Goal: Task Accomplishment & Management: Manage account settings

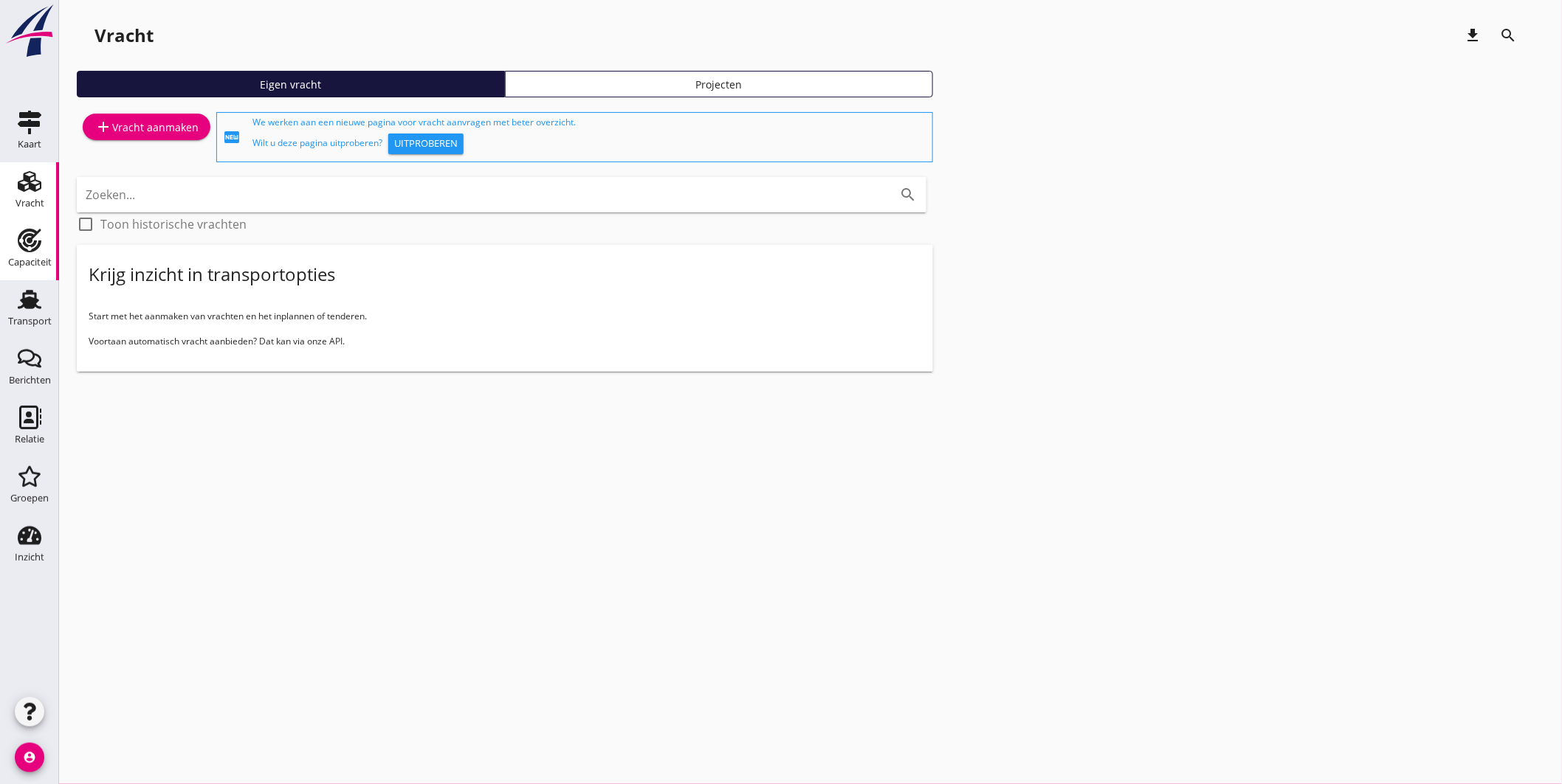
click at [17, 223] on link "Capaciteit Capaciteit" at bounding box center [29, 250] width 59 height 59
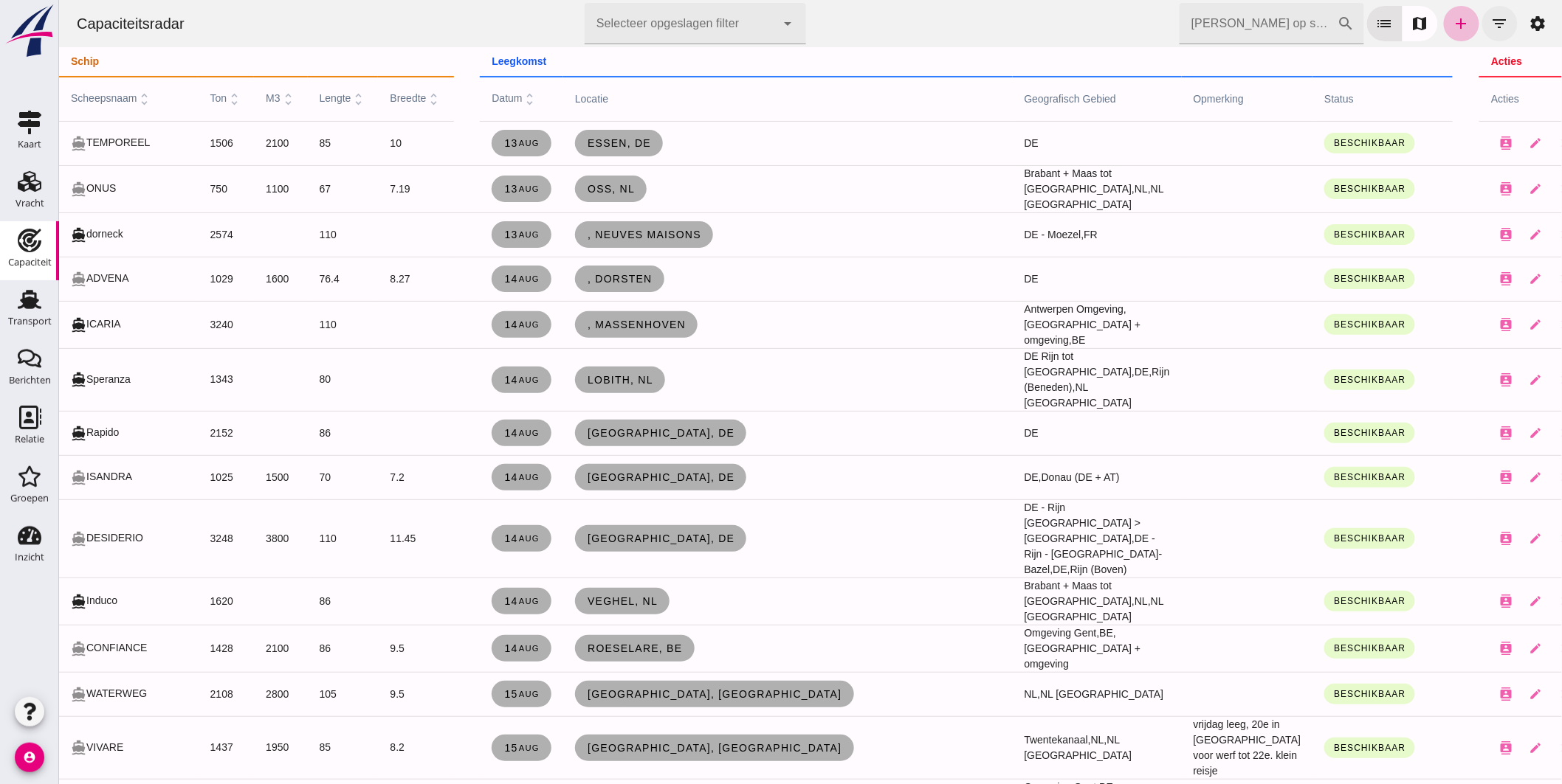
click at [1494, 23] on icon "filter_list" at bounding box center [1499, 23] width 17 height 17
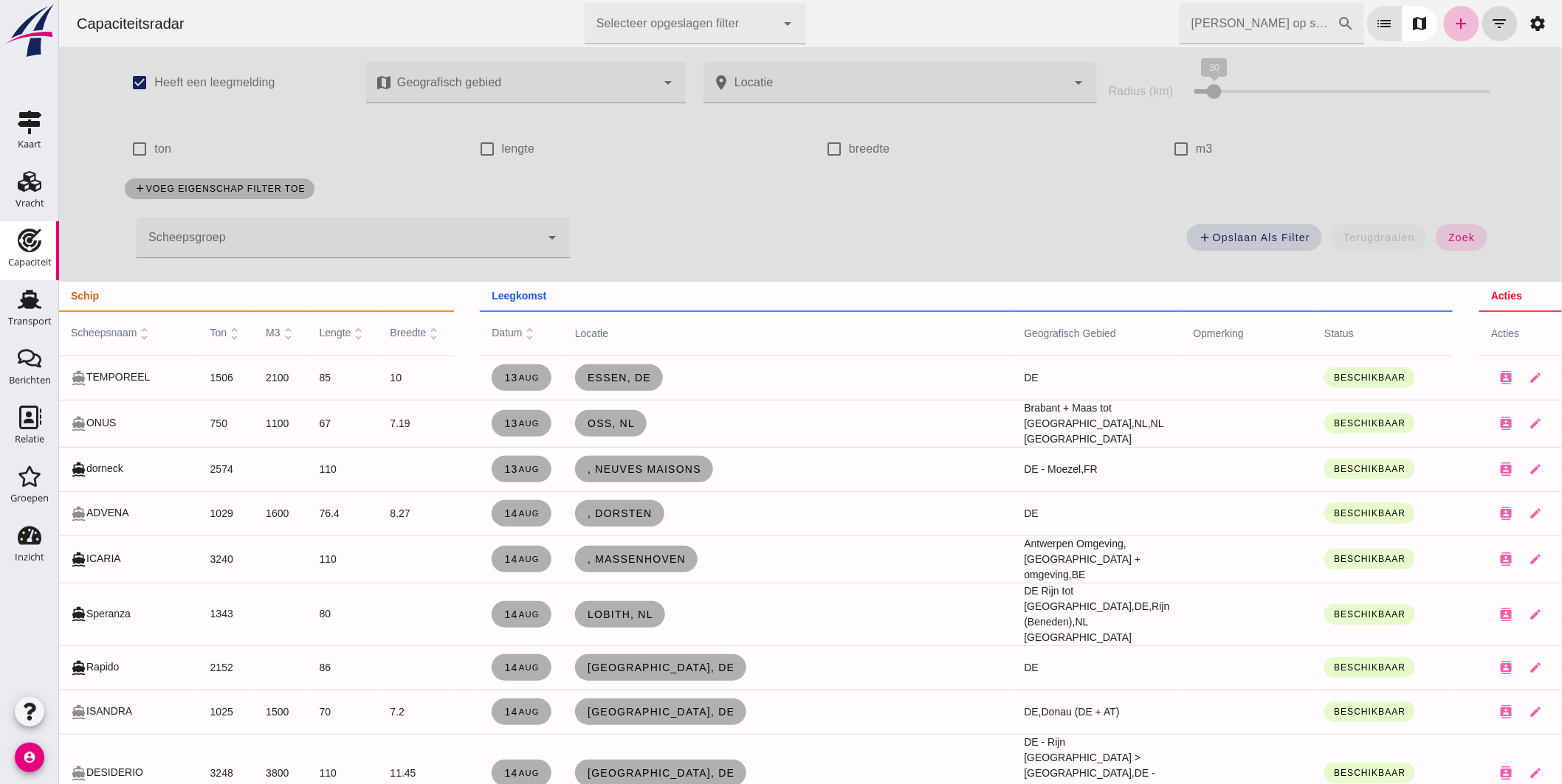
click div
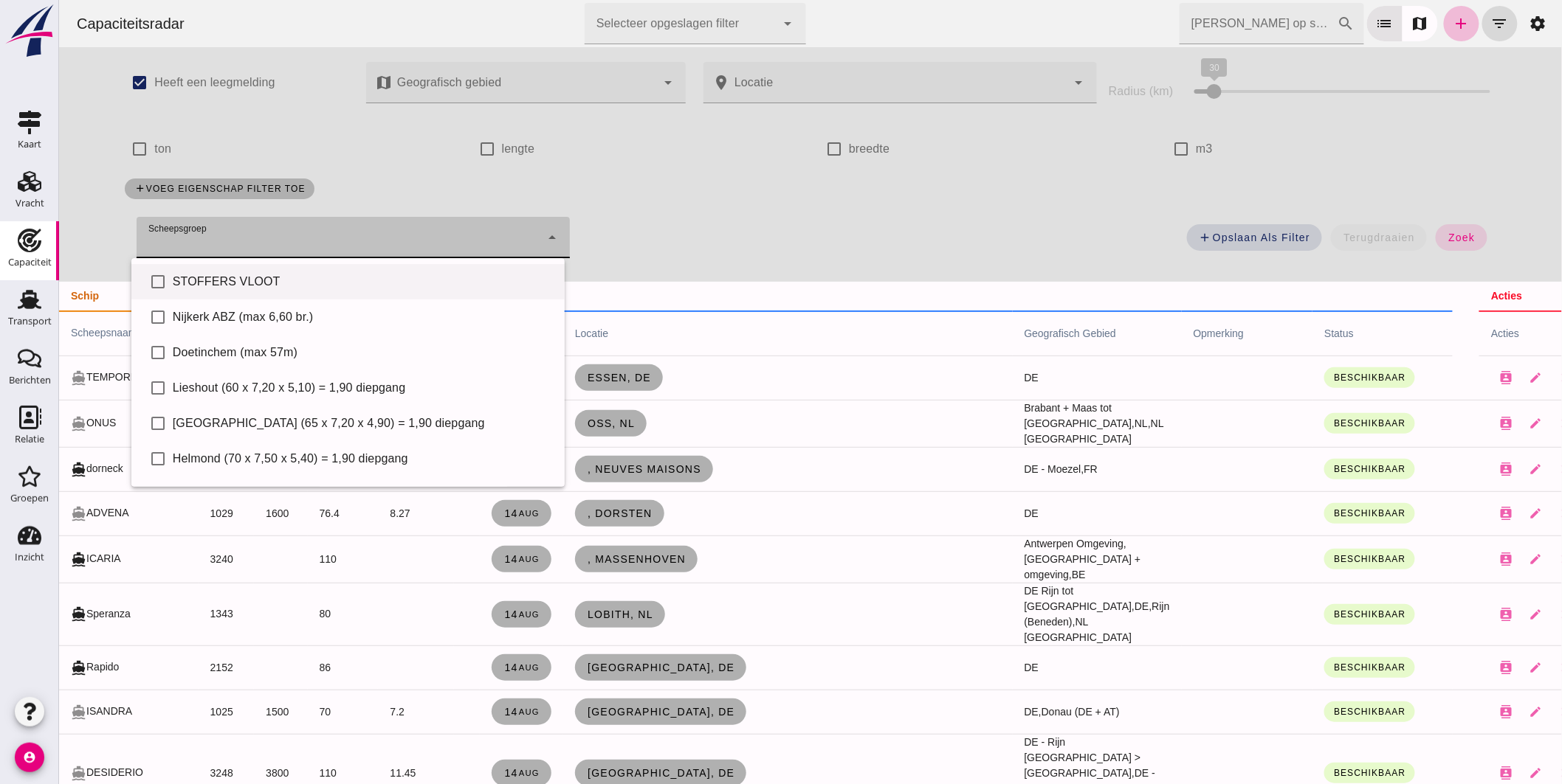
click at [209, 279] on div "STOFFERS VLOOT" at bounding box center [361, 281] width 381 height 17
type input "STOFFERS VLOOT"
checkbox input "true"
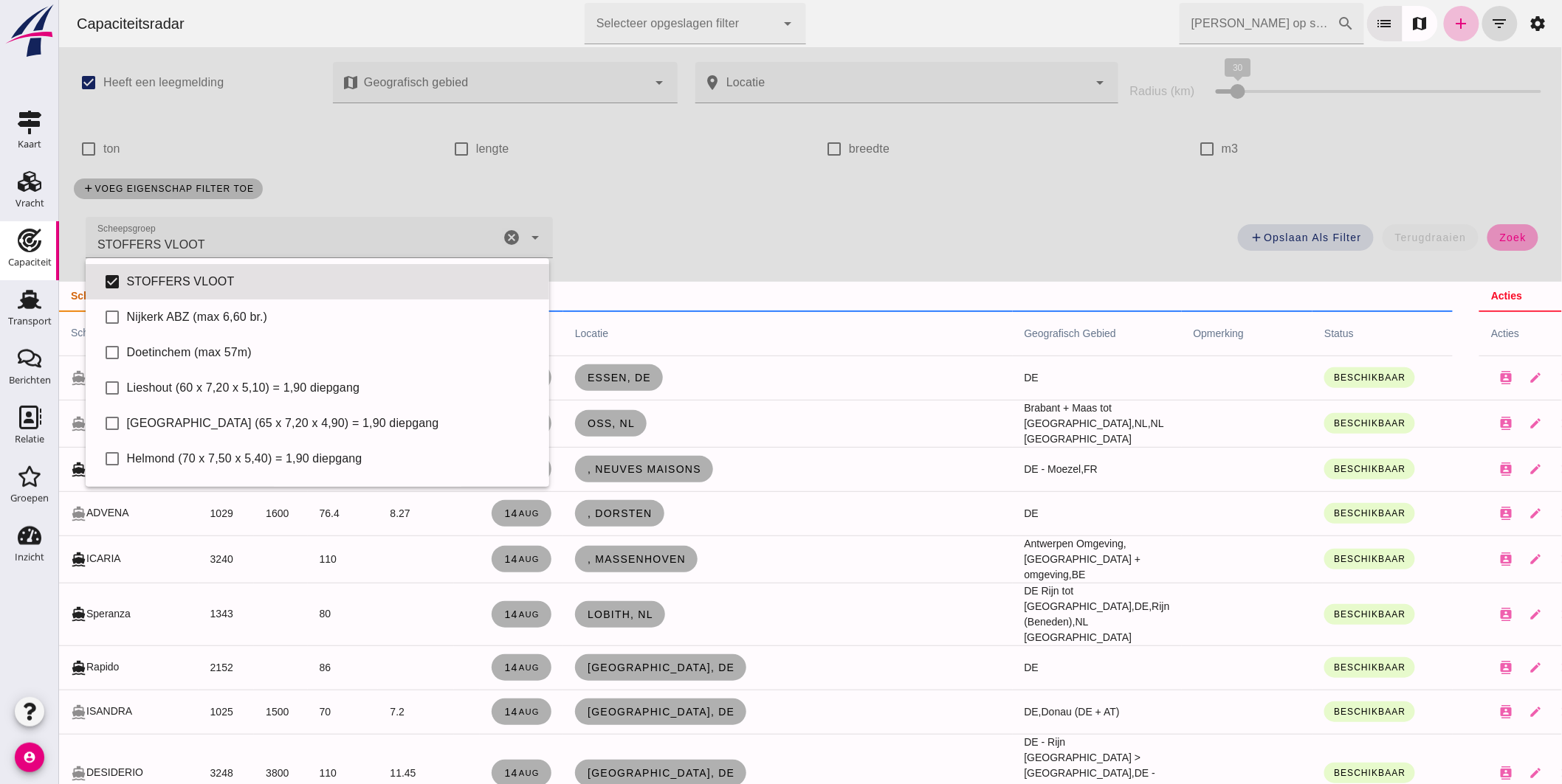
click button "zoek"
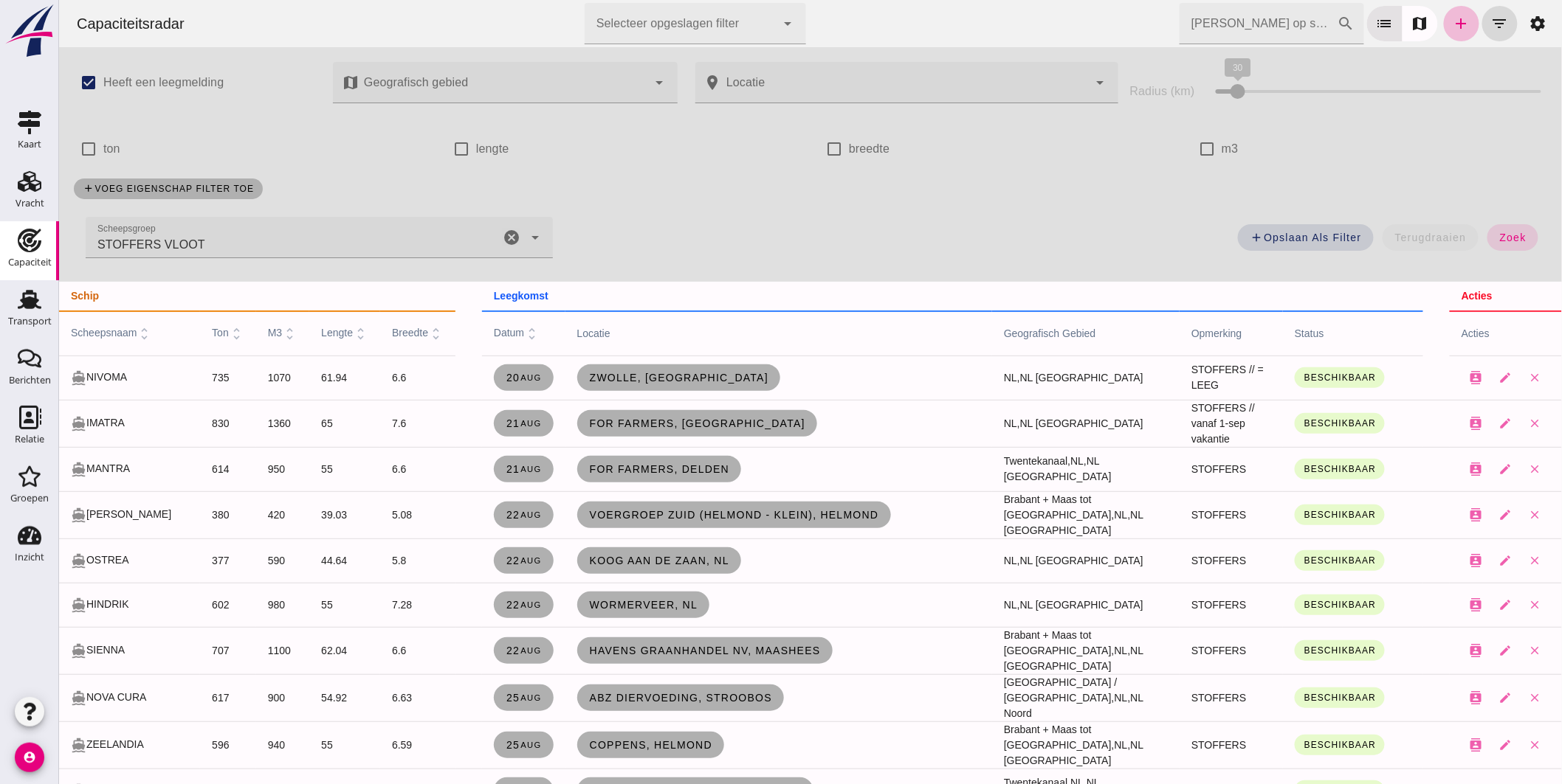
scroll to position [82, 0]
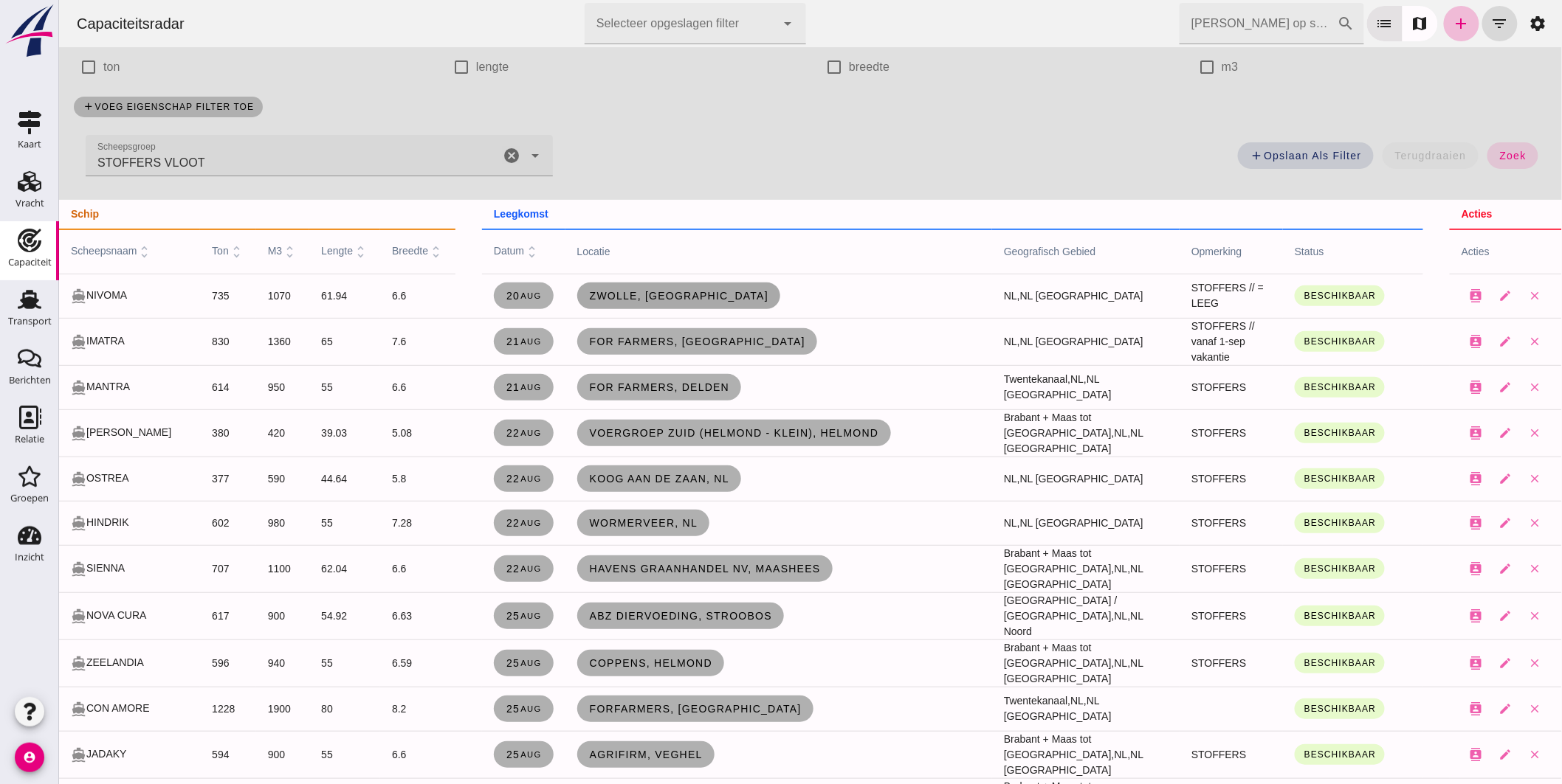
click at [623, 283] on link "Zwolle, nl" at bounding box center [678, 296] width 204 height 27
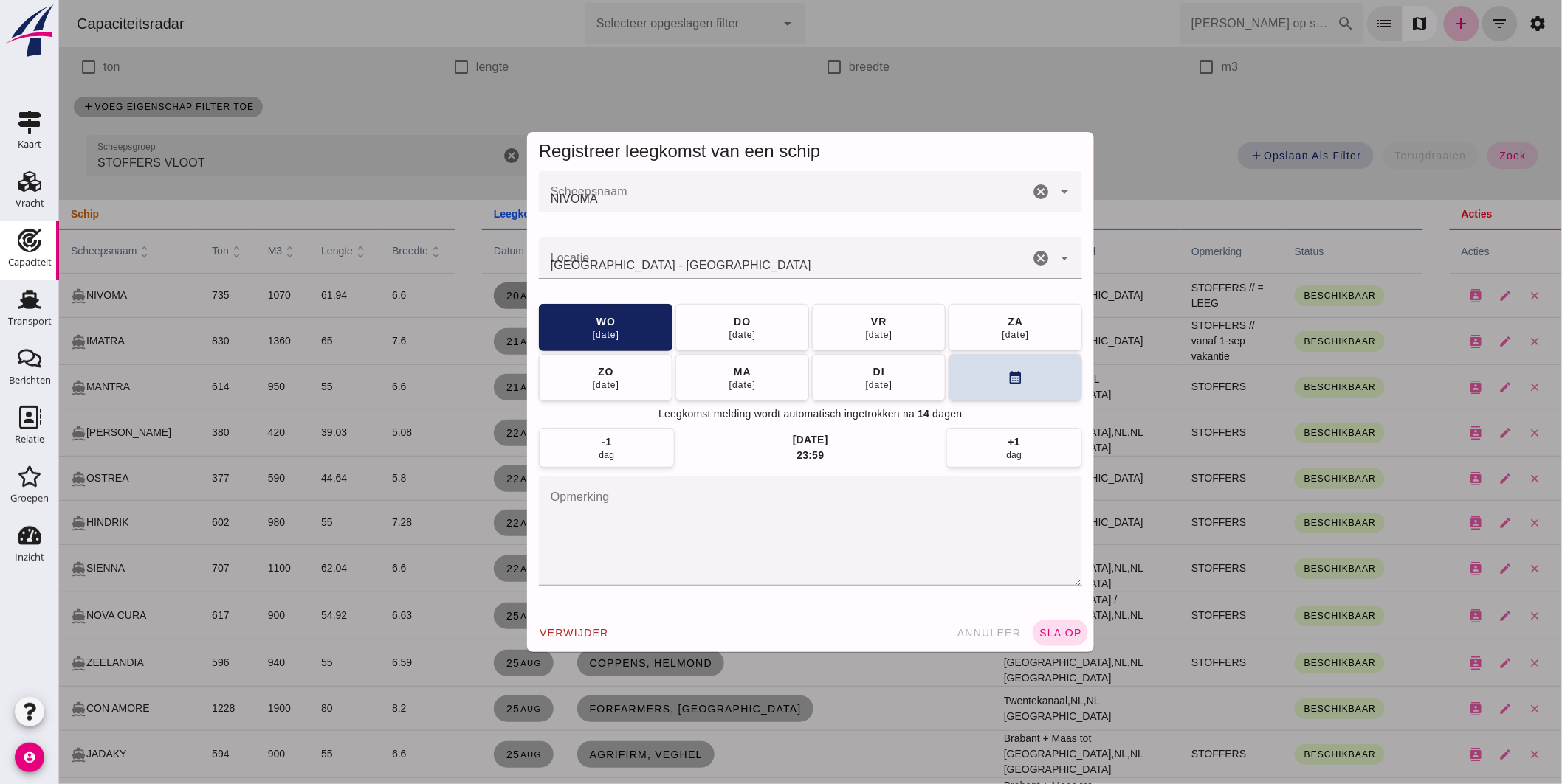
scroll to position [0, 0]
click div "do"
click span "sla op"
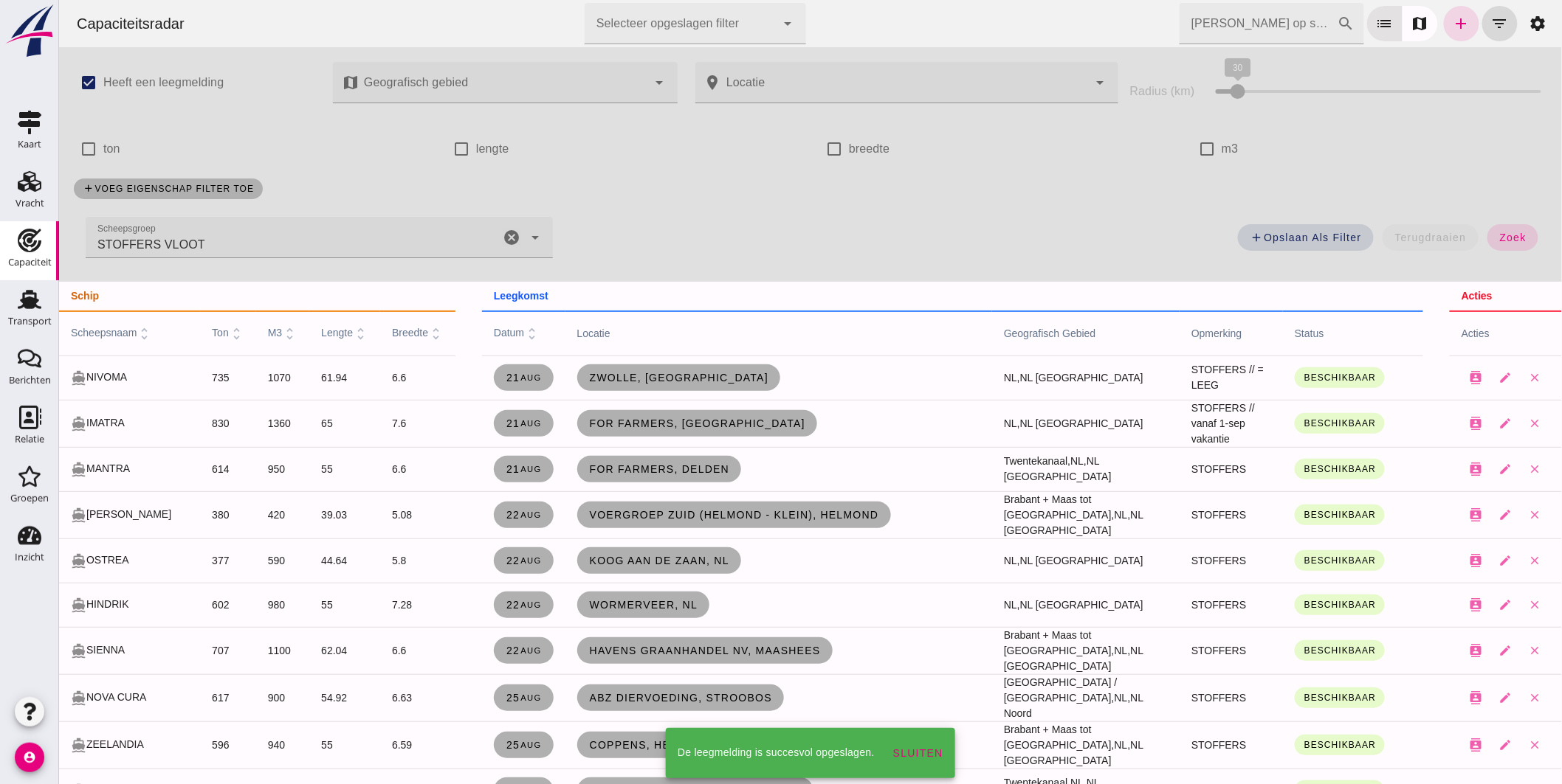
scroll to position [82, 0]
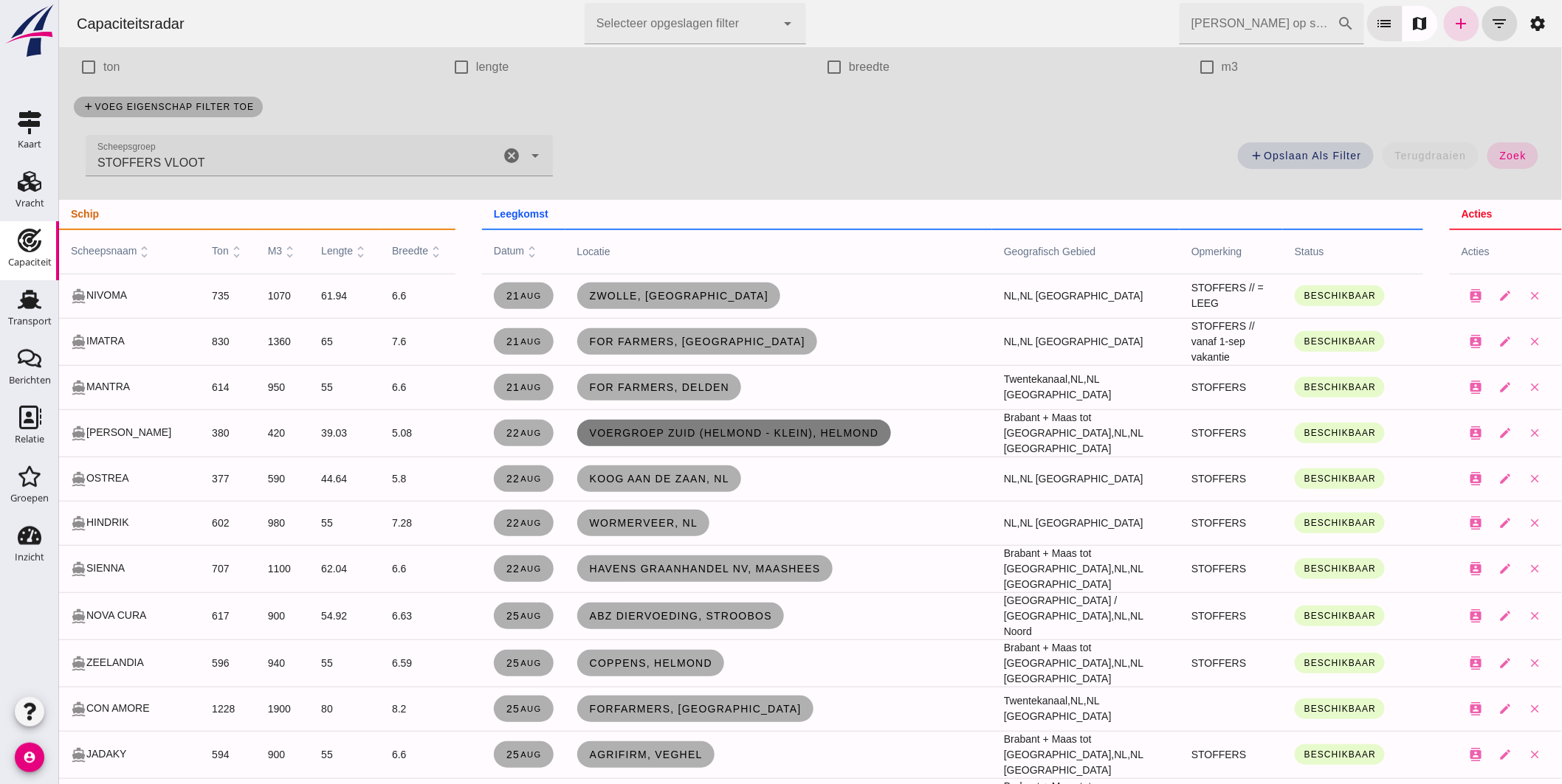
click span "Voergroep Zuid (Helmond - Klein), Helmond"
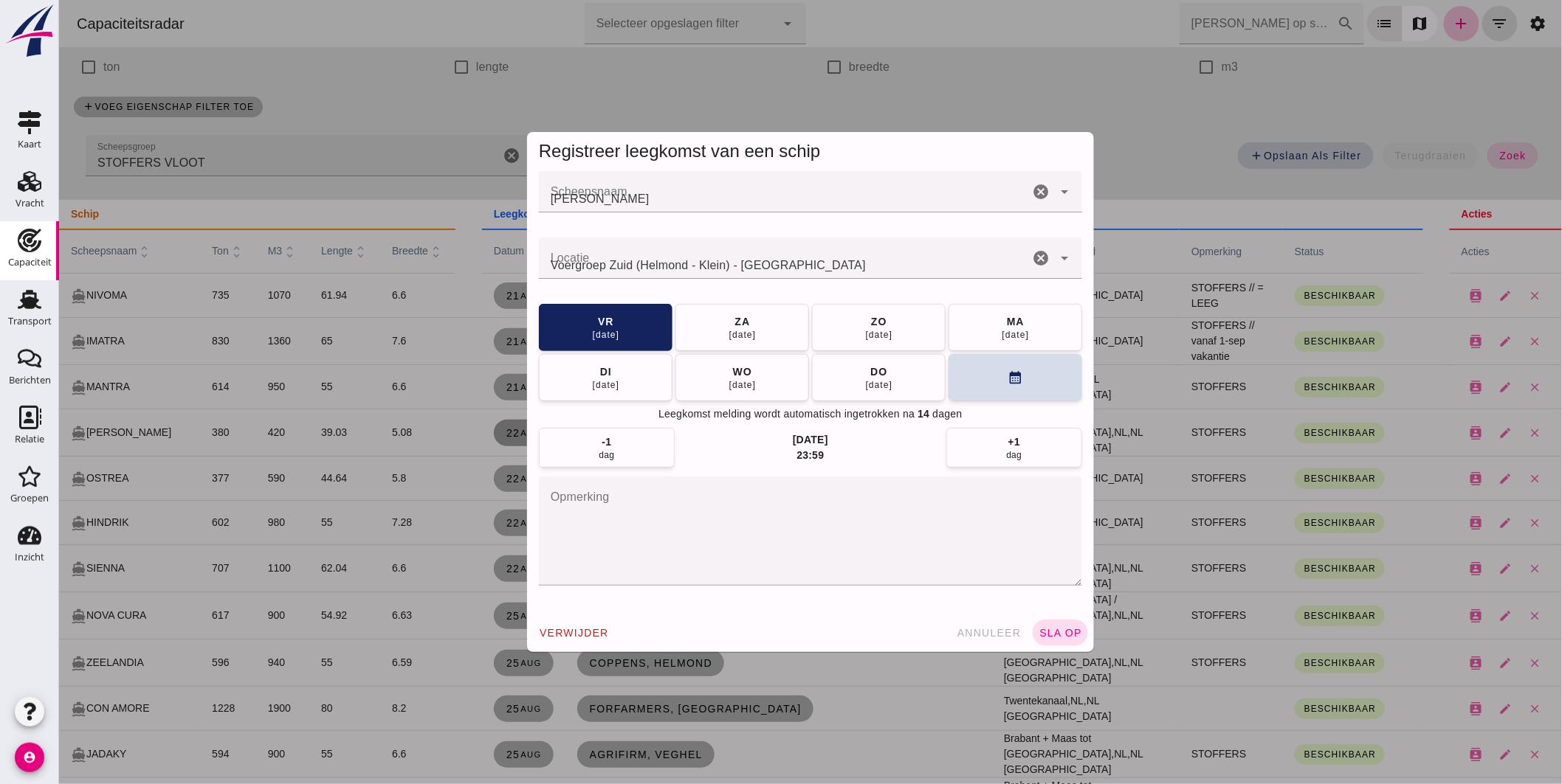
scroll to position [0, 0]
click span "ma 25 aug"
click span "sla op"
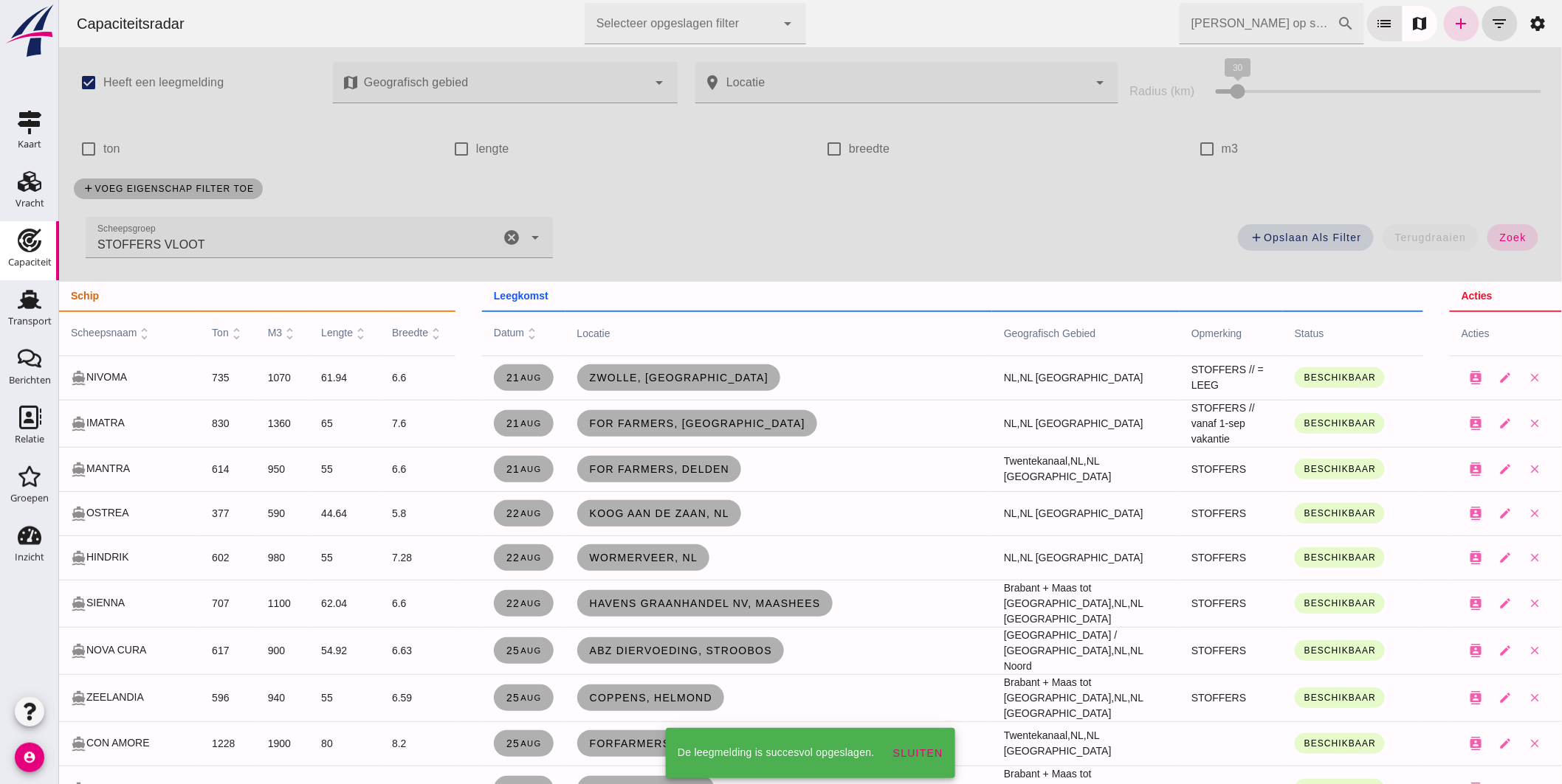
scroll to position [82, 0]
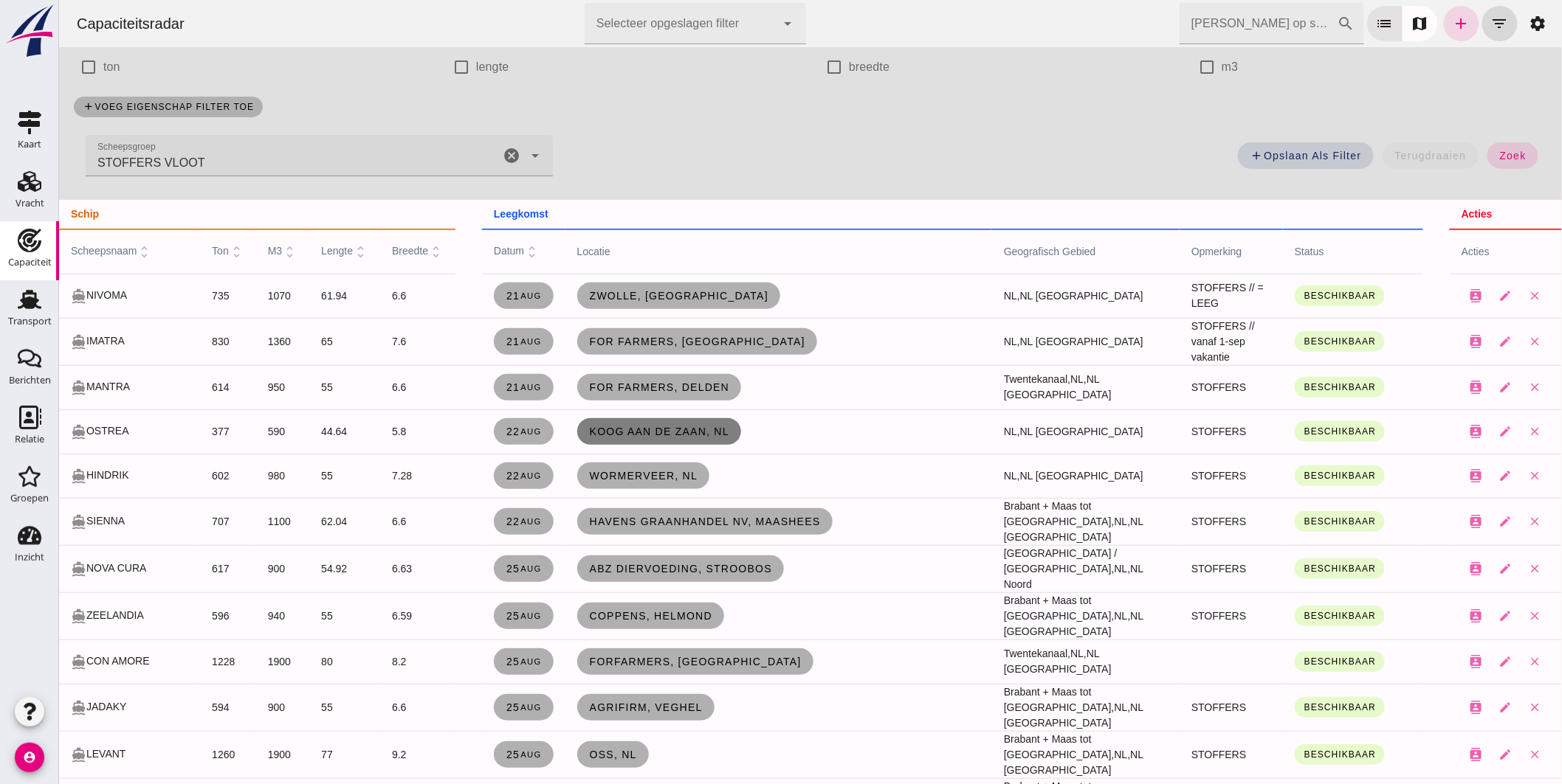
click at [576, 421] on link "Koog aan de Zaan, nl" at bounding box center [658, 432] width 164 height 27
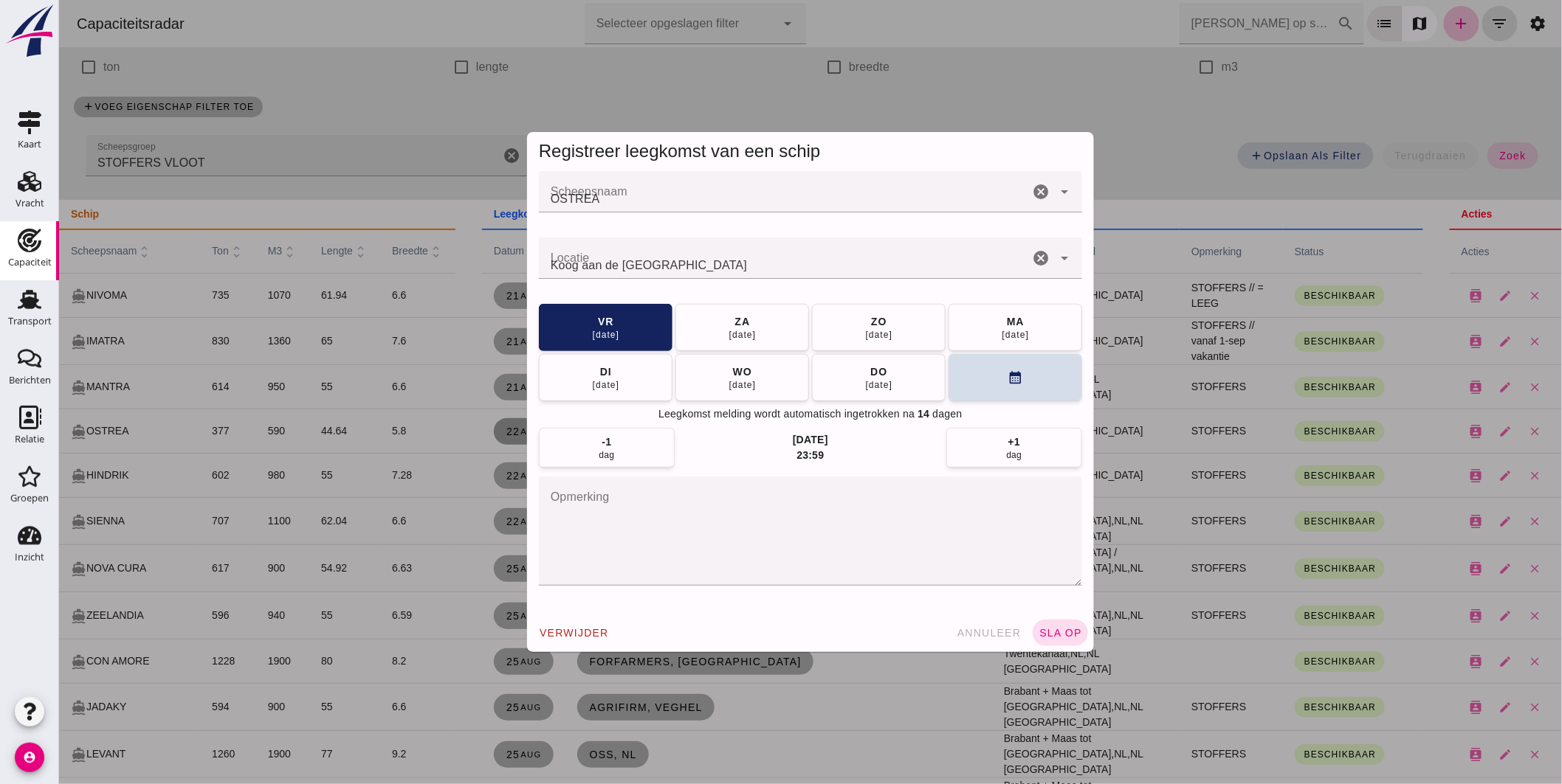
scroll to position [0, 0]
drag, startPoint x: 963, startPoint y: 308, endPoint x: 977, endPoint y: 327, distance: 23.6
click button "ma 25 aug"
click span "sla op"
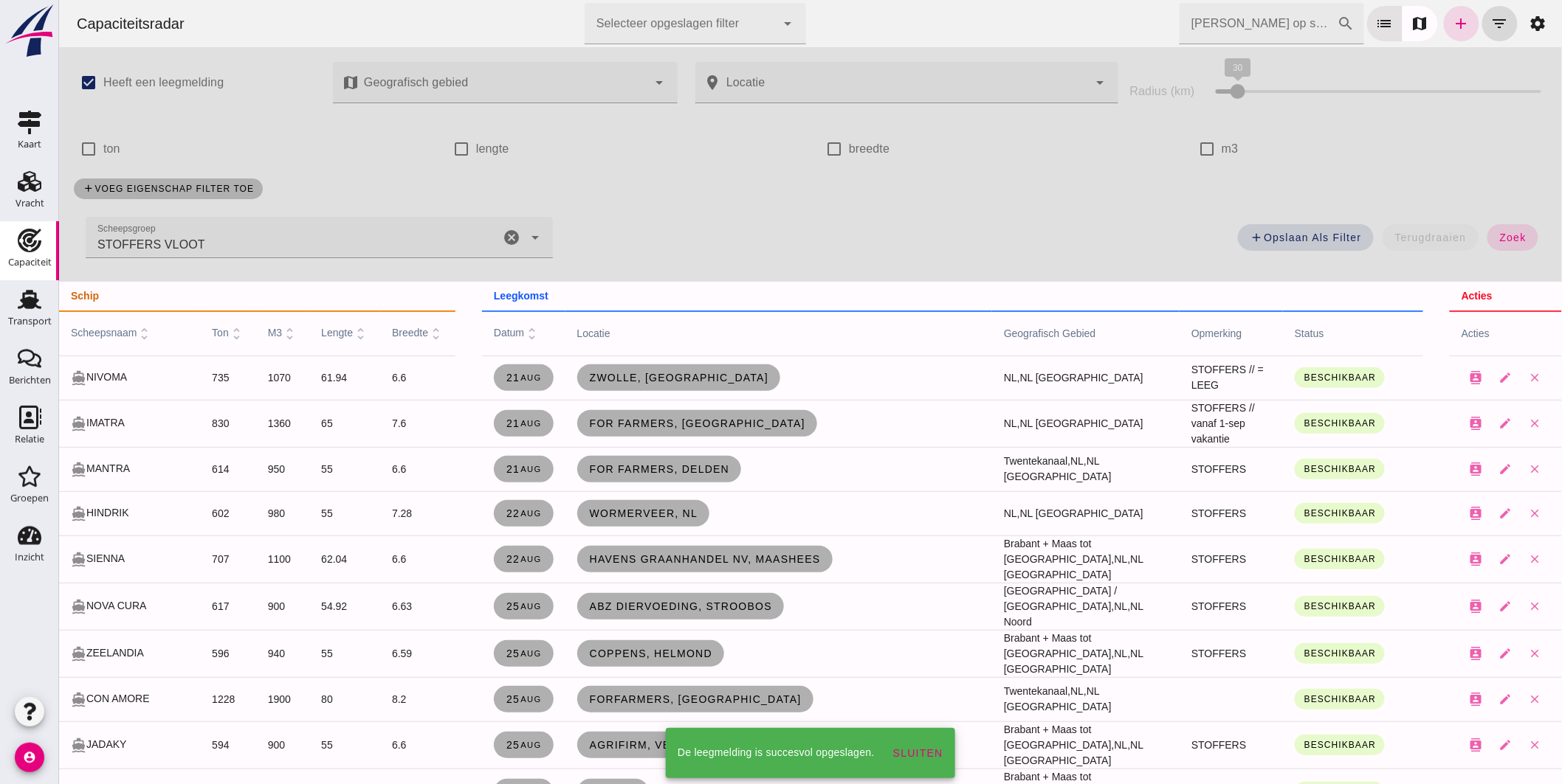
scroll to position [82, 0]
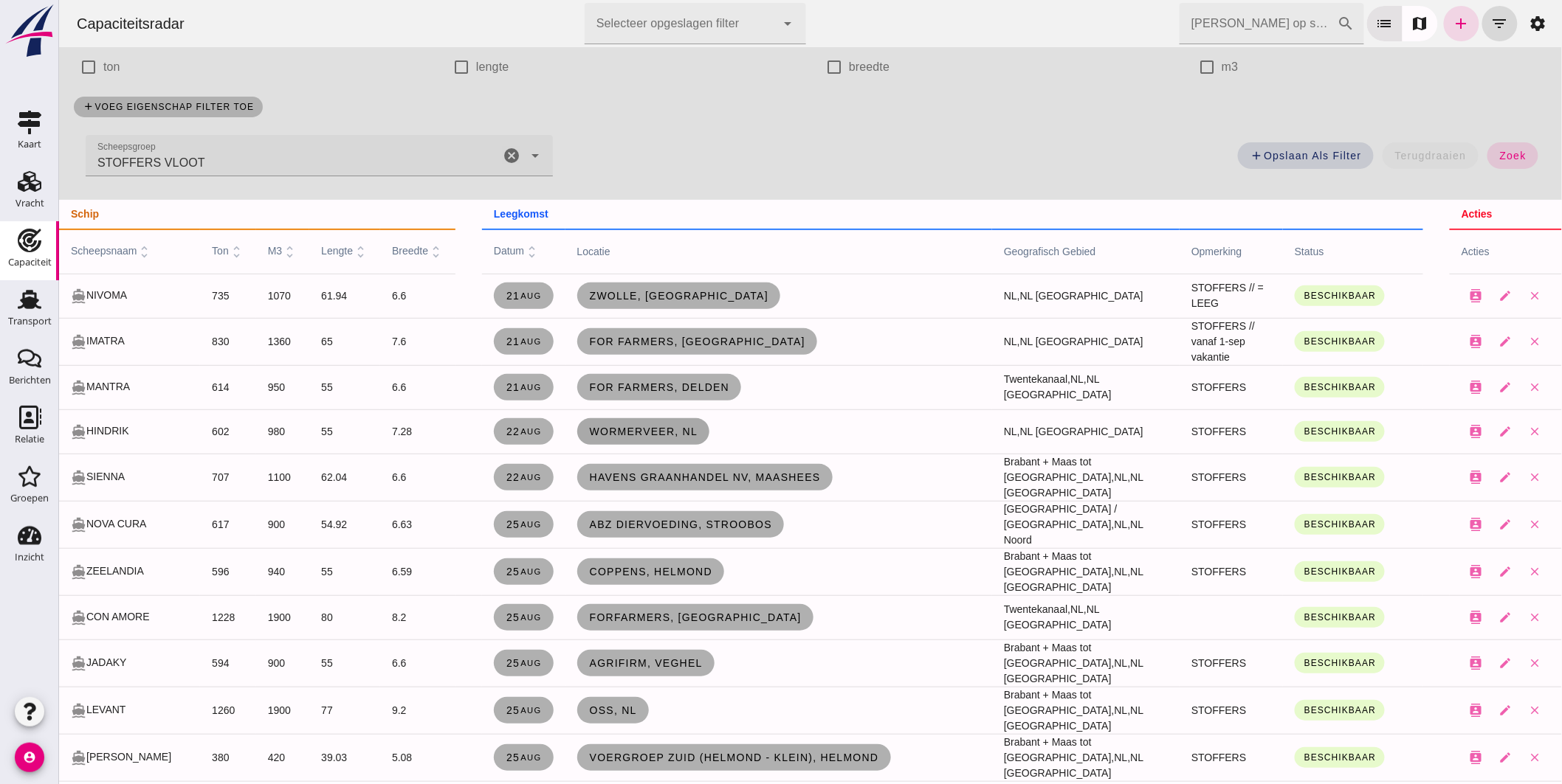
click span "Wormerveer, nl"
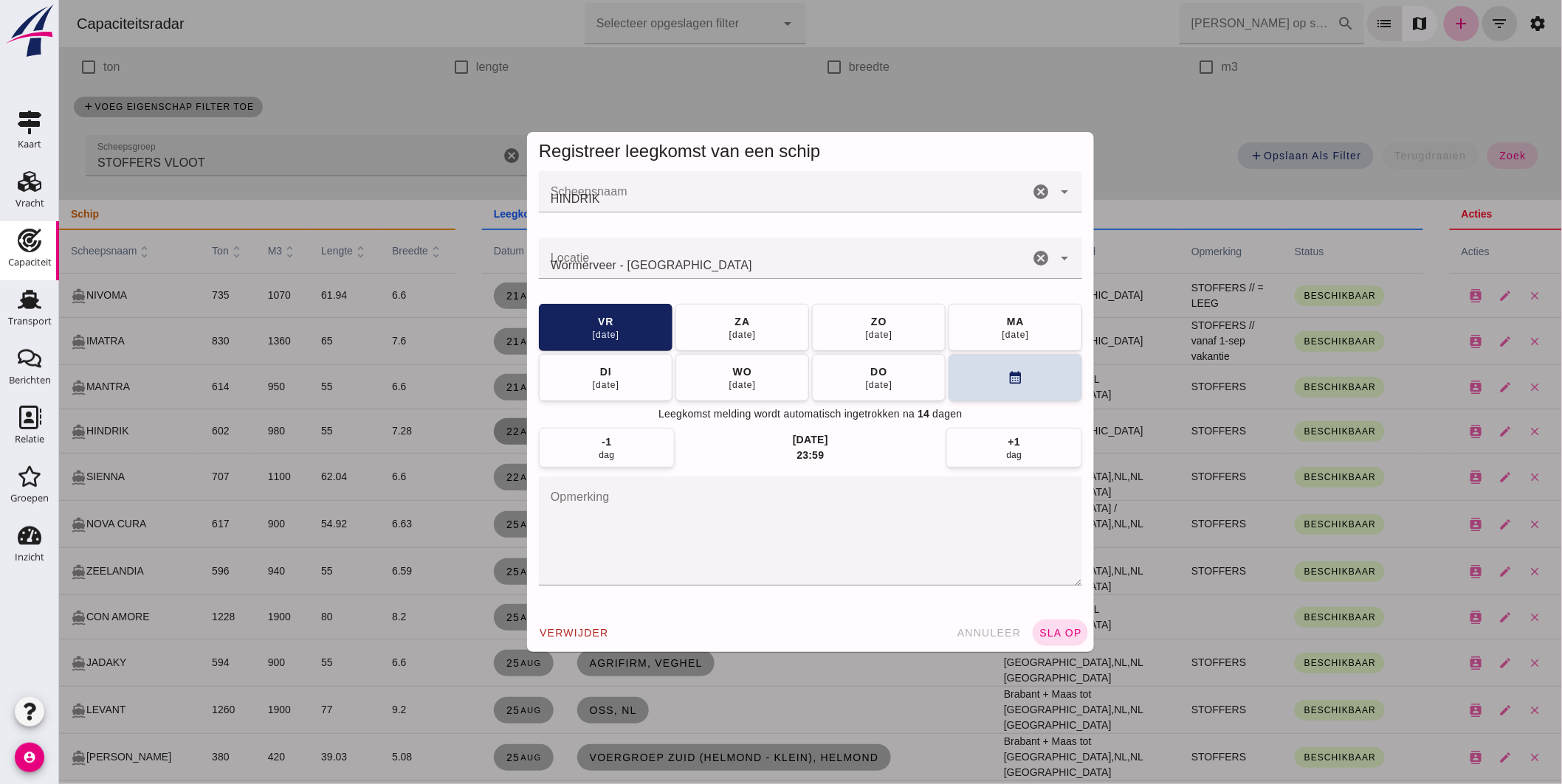
scroll to position [0, 0]
click div "ma"
click button "sla op"
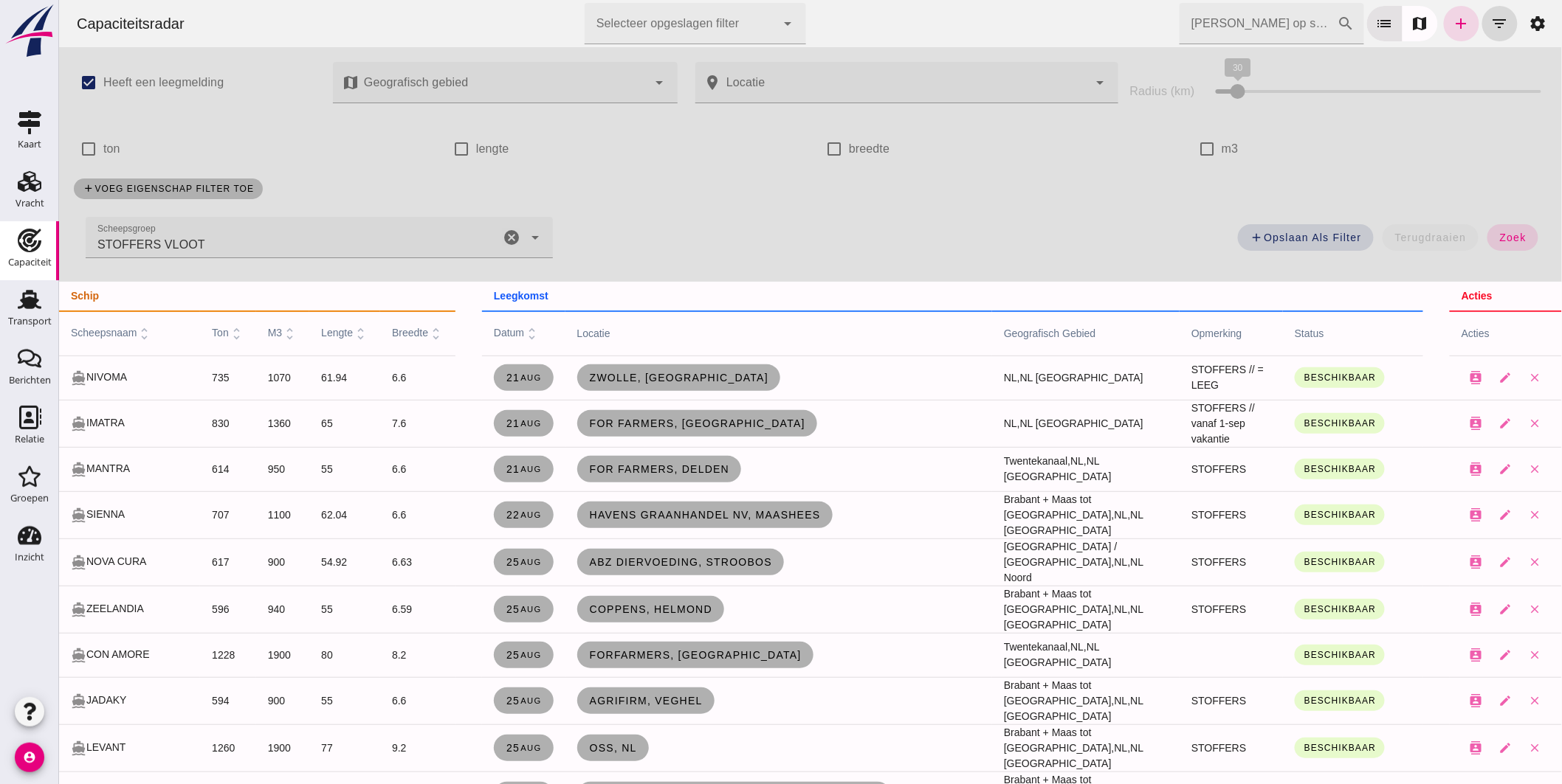
click icon "cancel"
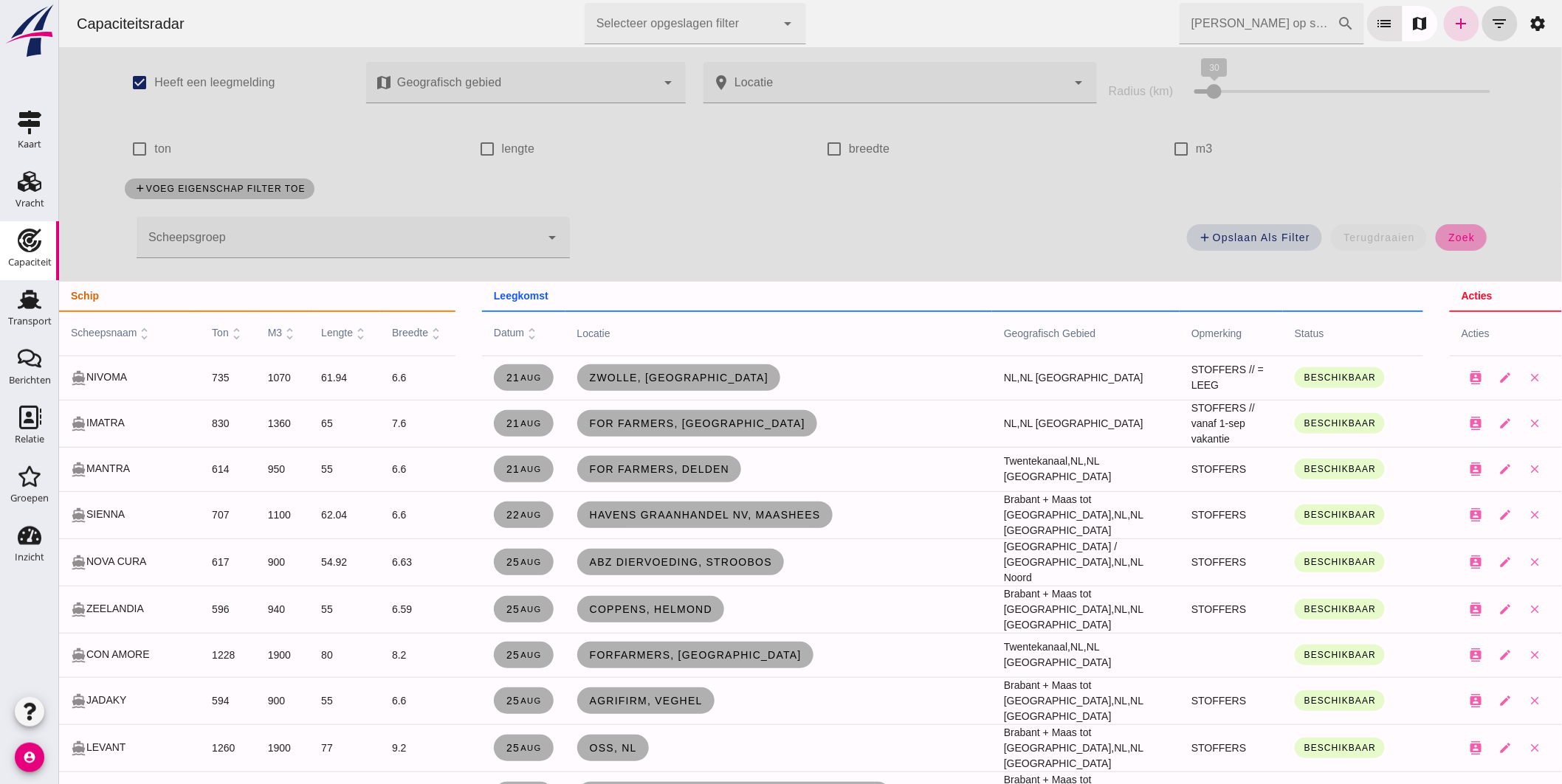
click button "zoek"
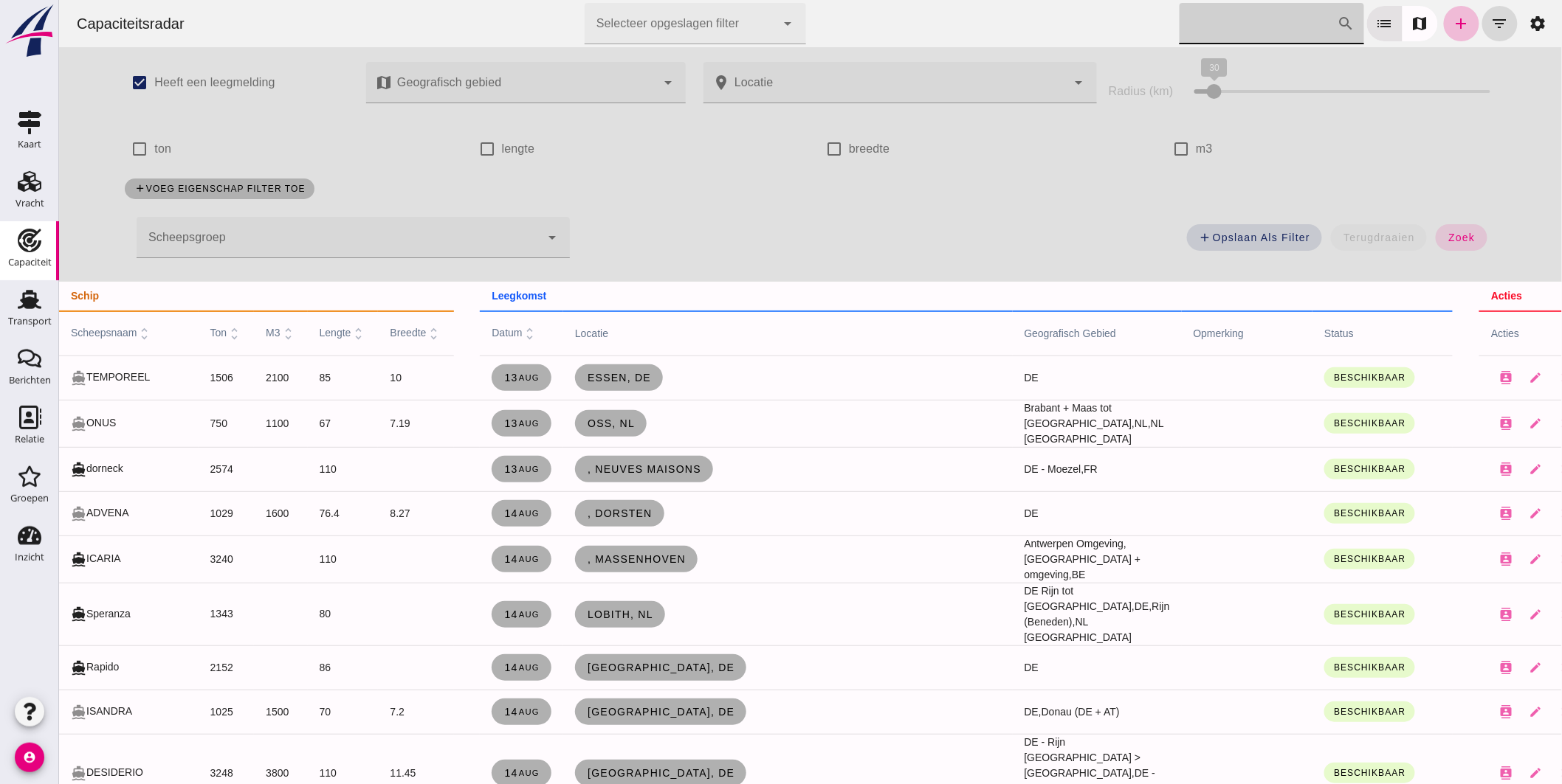
click input "Zoek op scheepsnaam"
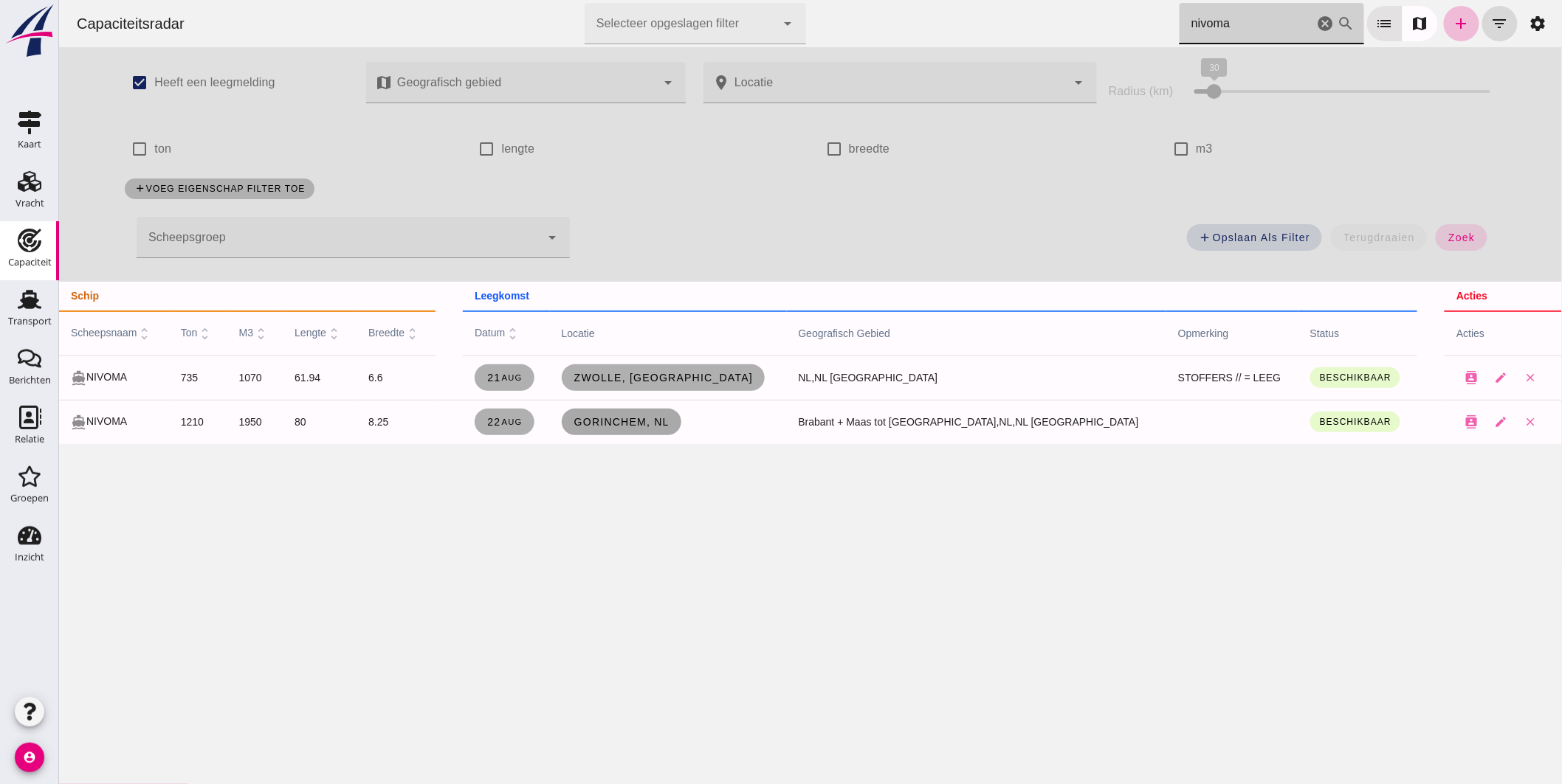
type input "nivoma"
click span "Gorinchem, nl"
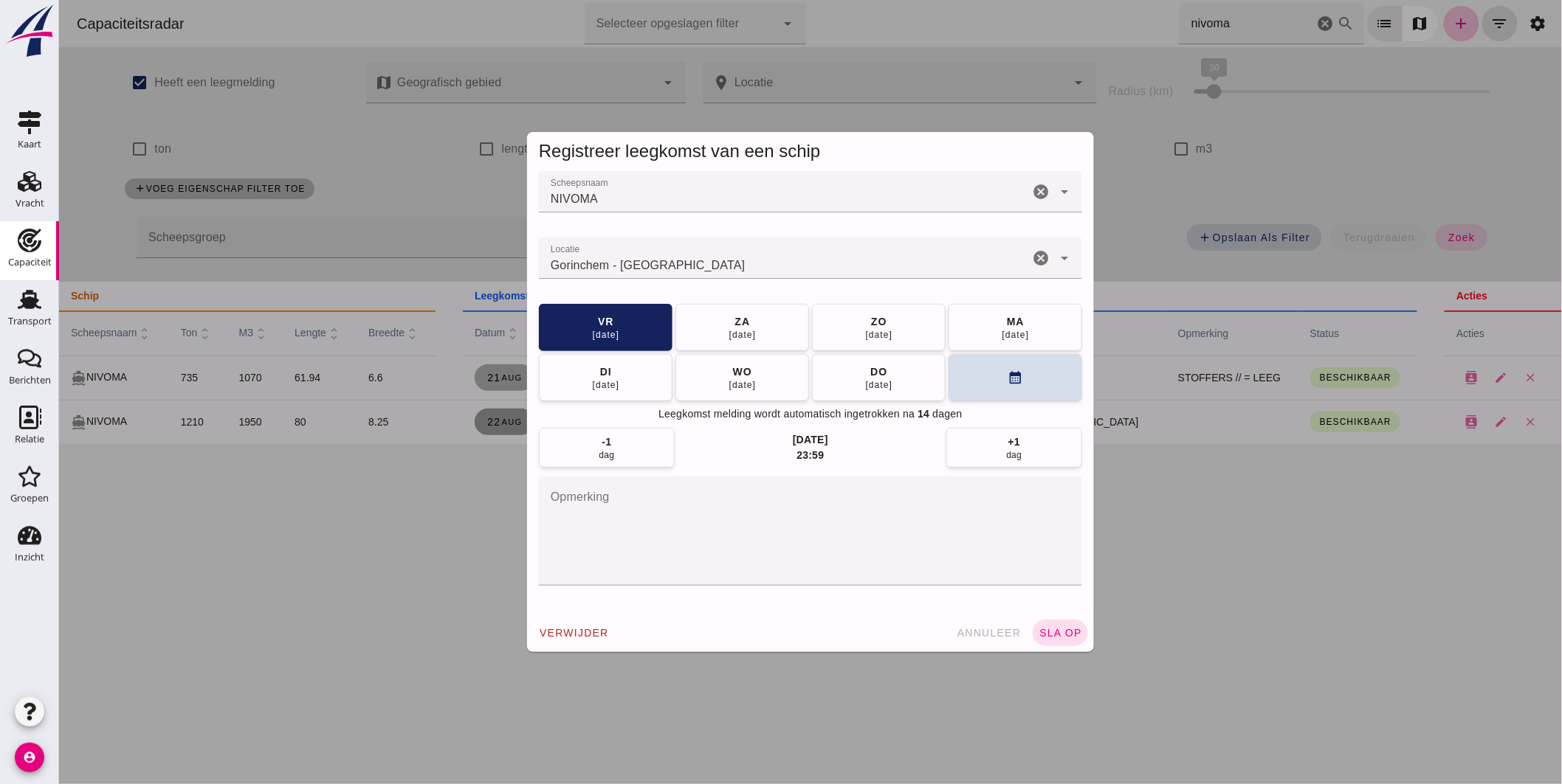
click input "Locatie"
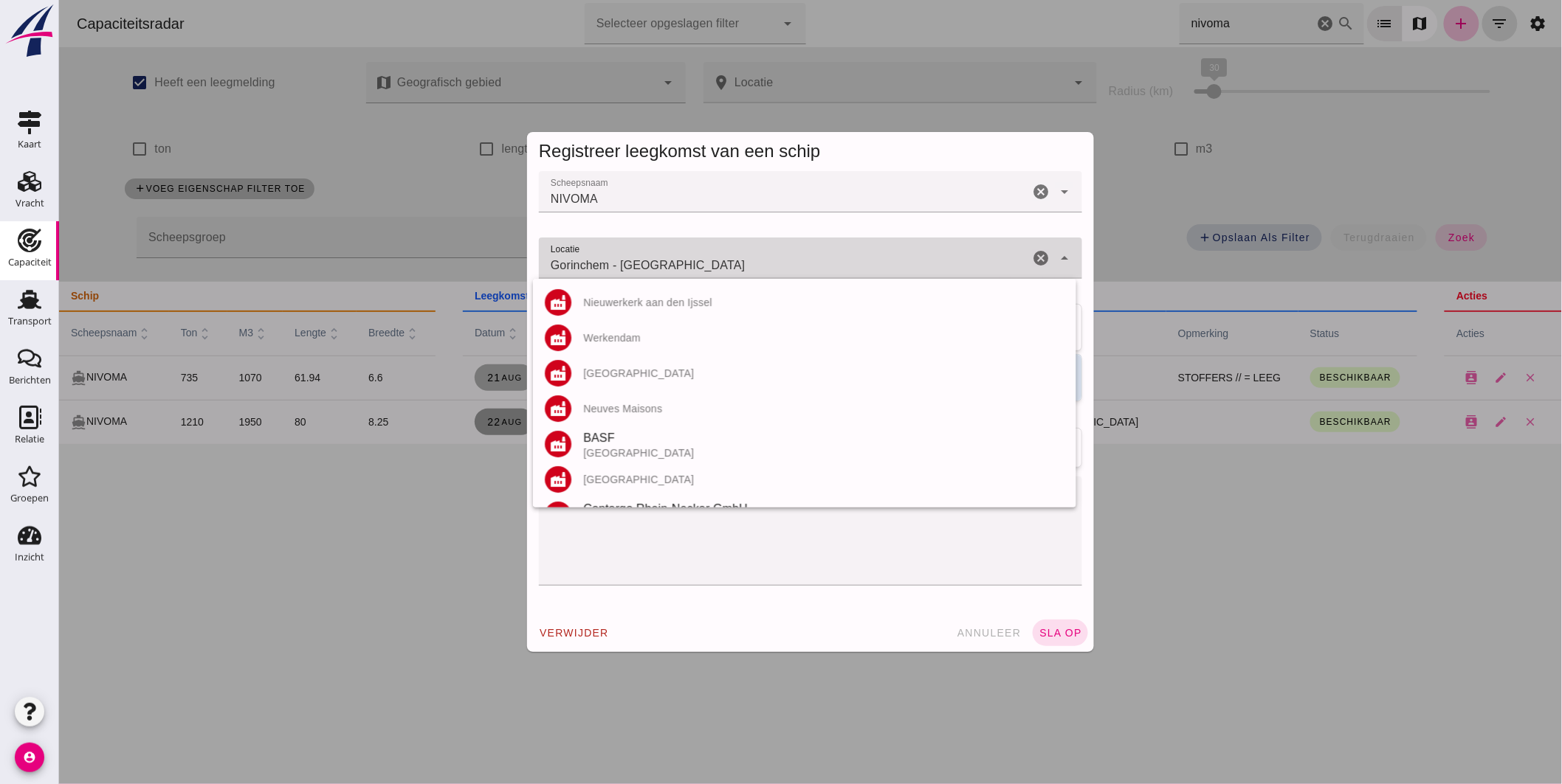
click input "Gorinchem - Zuid-Holland"
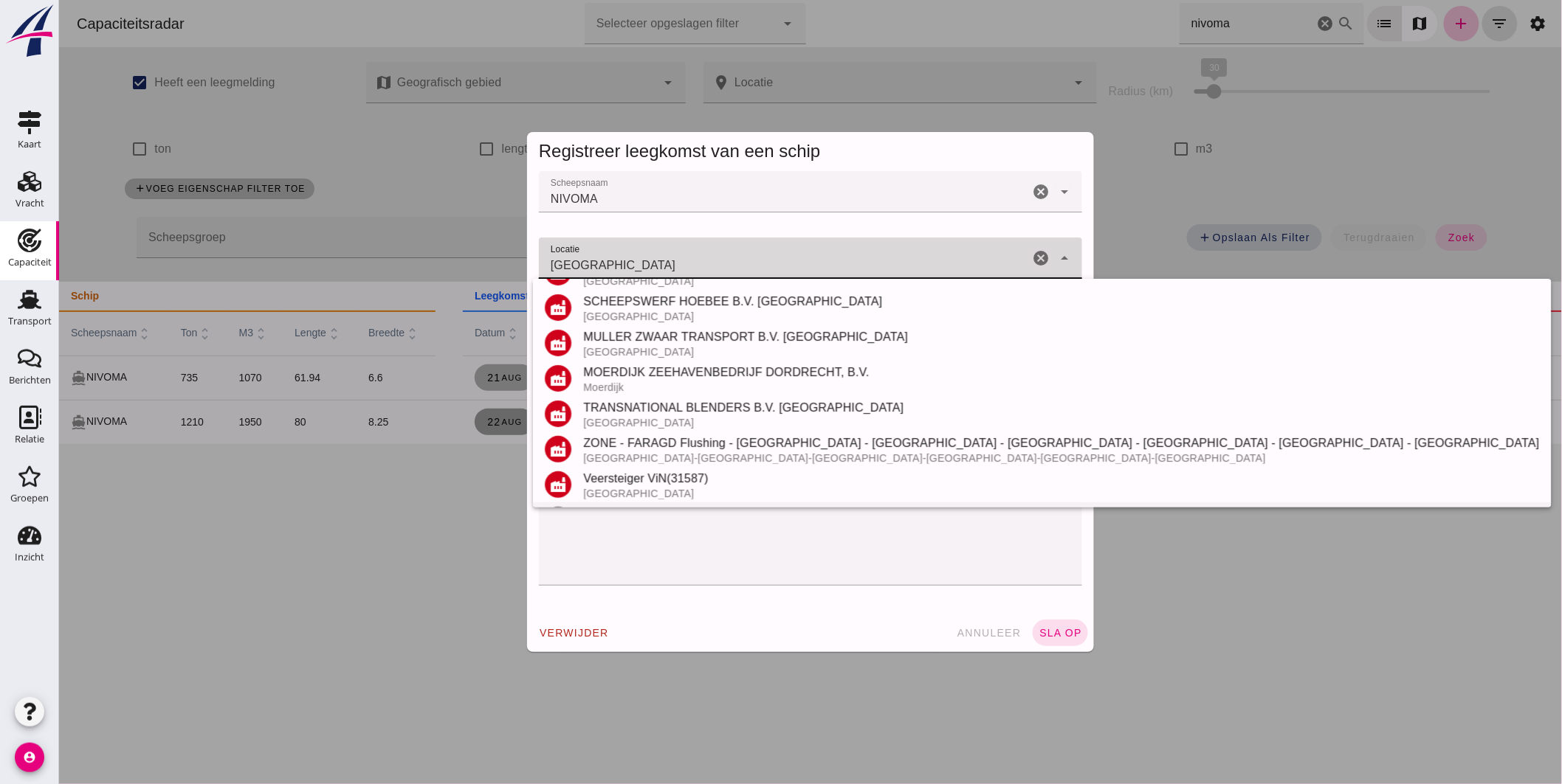
scroll to position [172, 0]
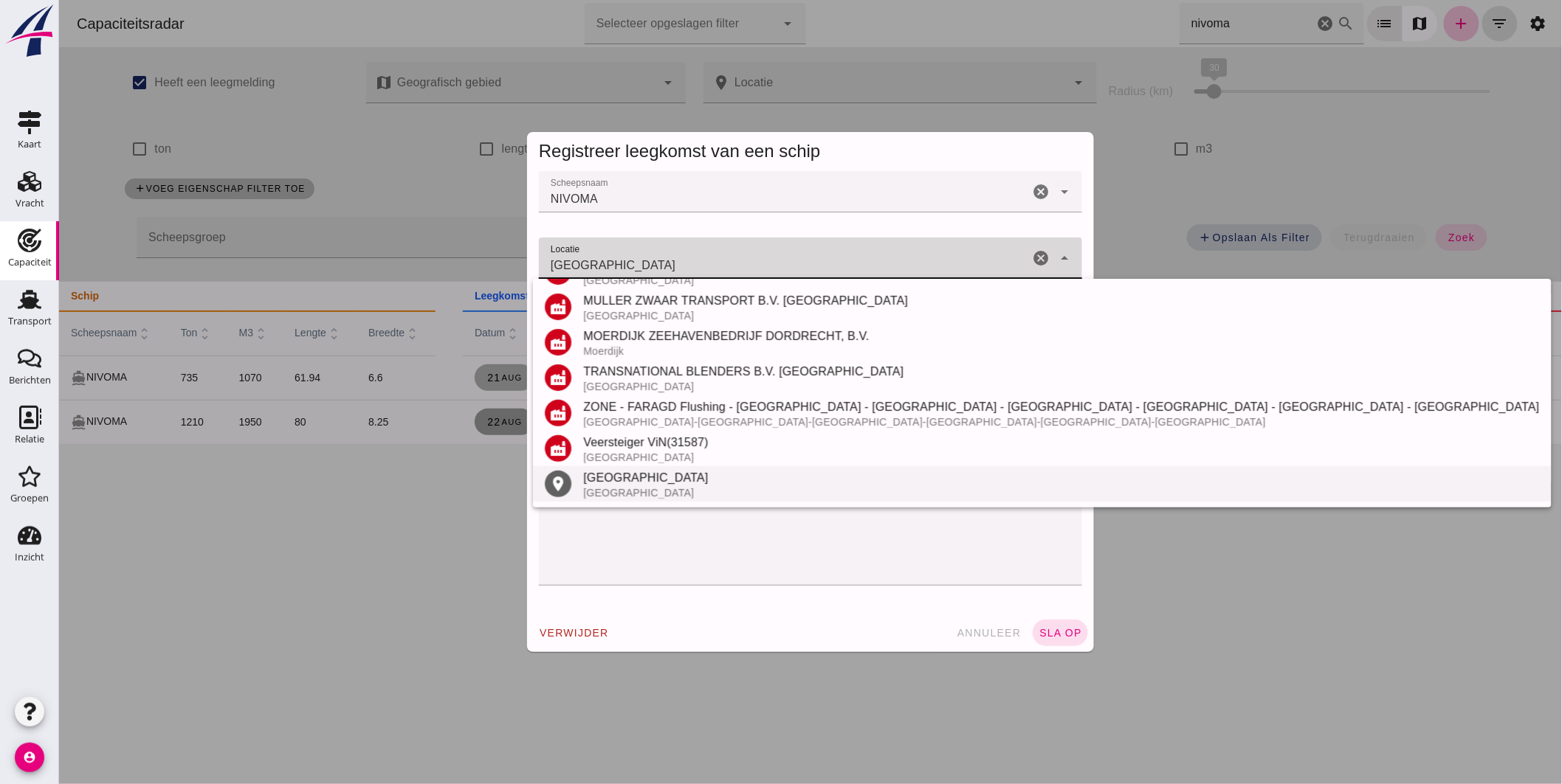
click at [623, 484] on div "Dordrecht" at bounding box center [1060, 477] width 956 height 17
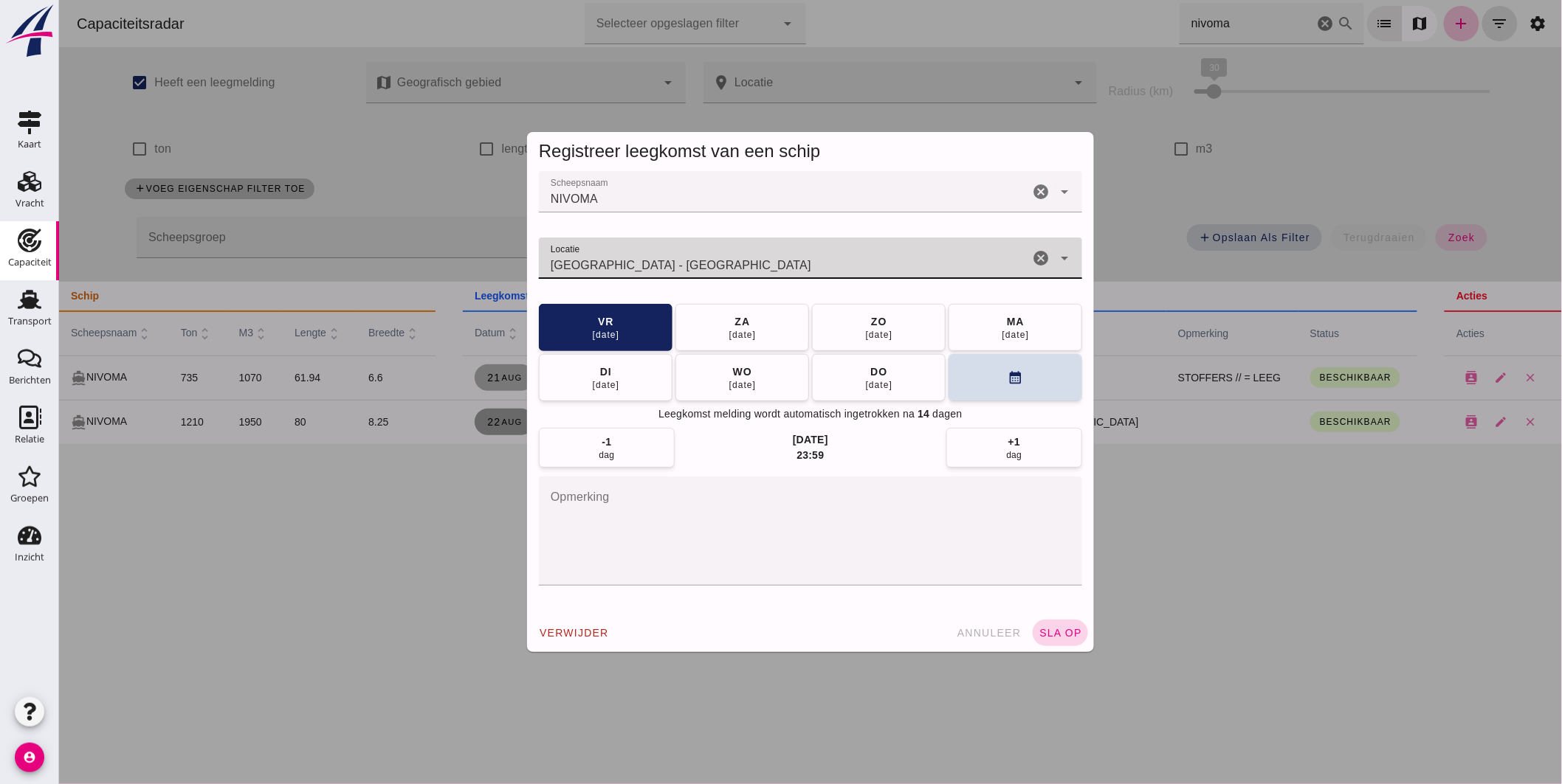
type input "Dordrecht - Zuid-Holland"
click span "sla op"
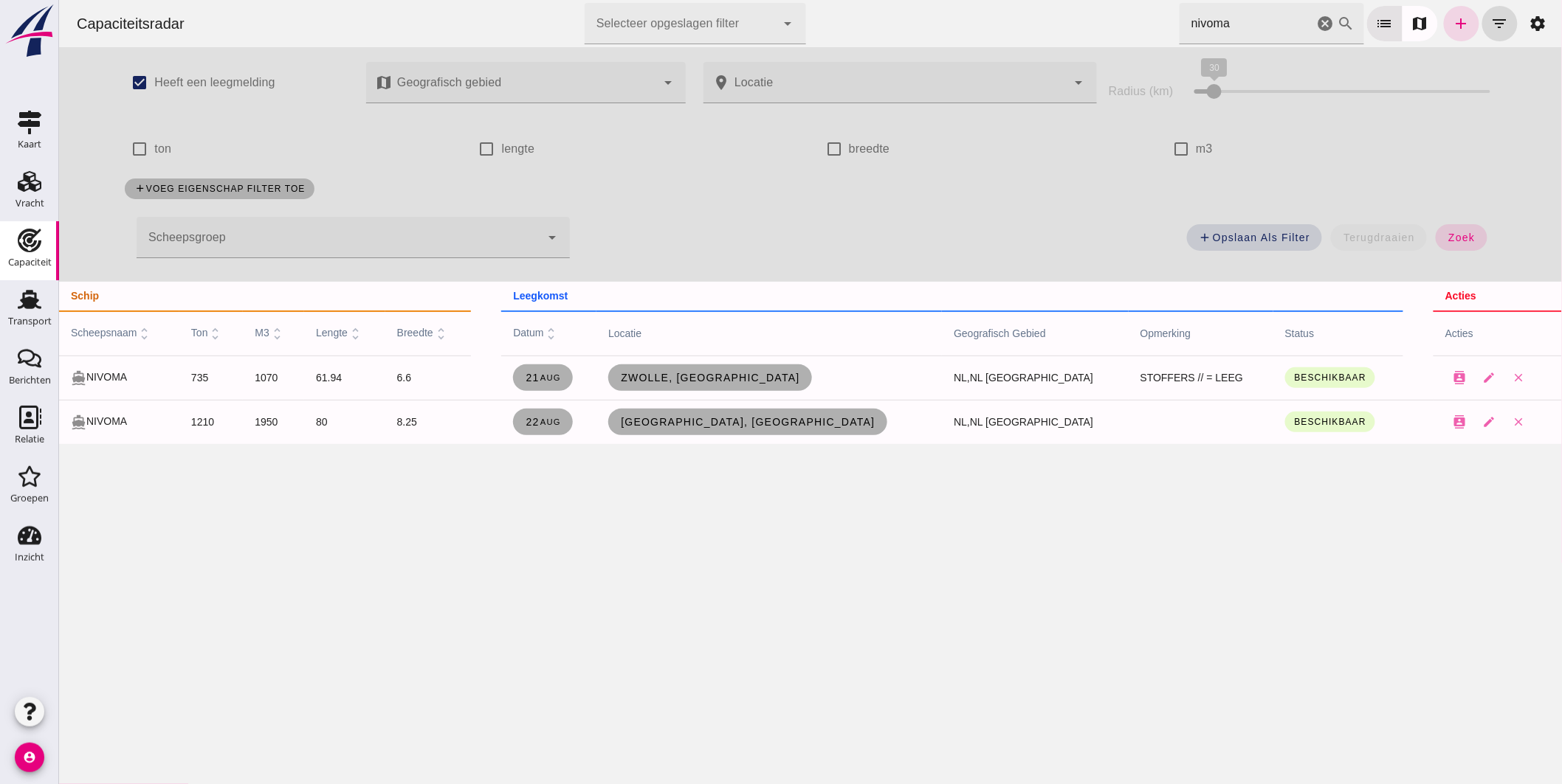
drag, startPoint x: 1234, startPoint y: 19, endPoint x: 792, endPoint y: 12, distance: 442.1
click div "Capaciteitsradar Selecteer opgeslagen filter Selecteer opgeslagen filter cancel…"
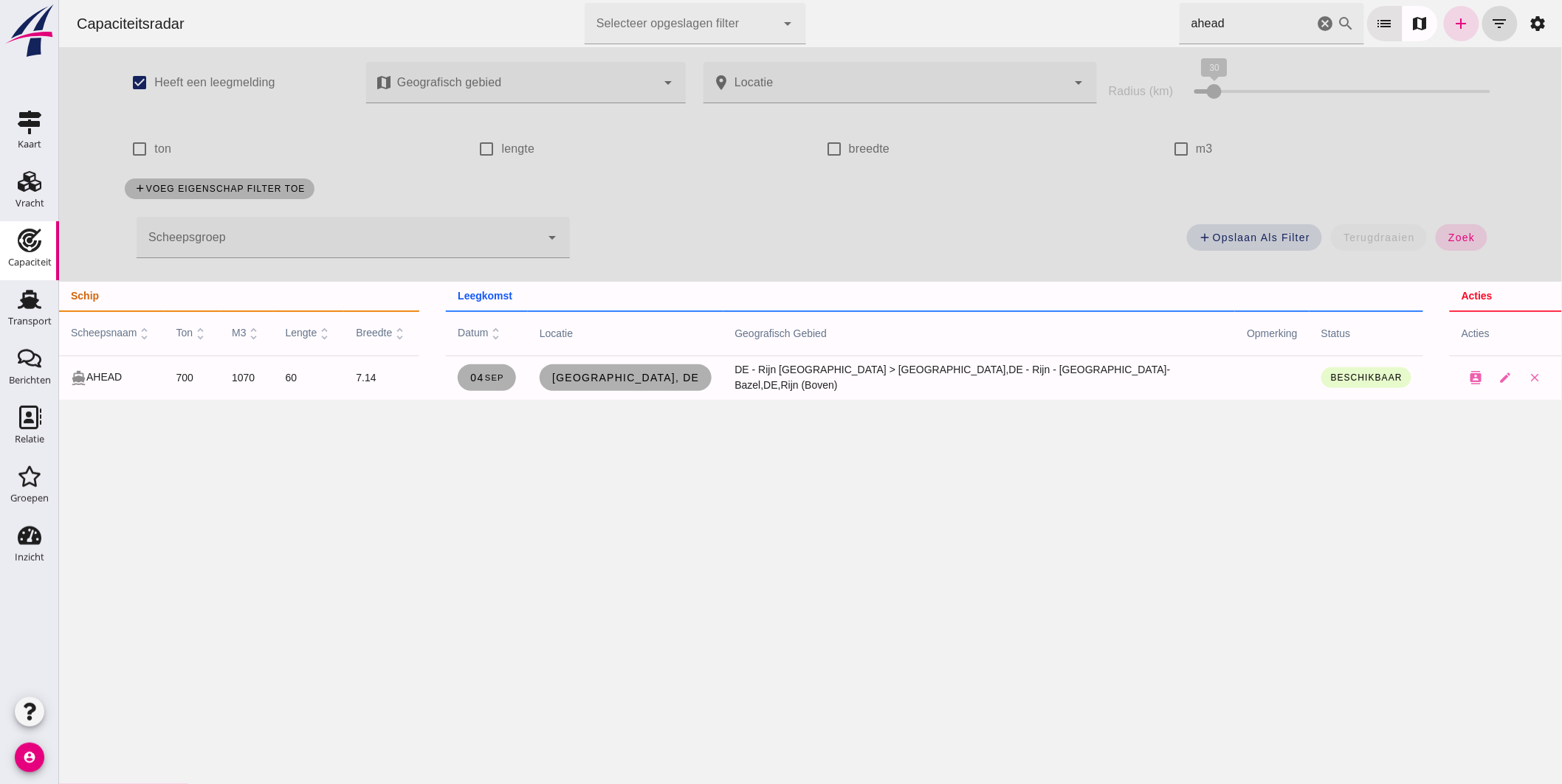
drag, startPoint x: 1263, startPoint y: 24, endPoint x: 643, endPoint y: 30, distance: 620.0
click div "Capaciteitsradar Selecteer opgeslagen filter Selecteer opgeslagen filter cancel…"
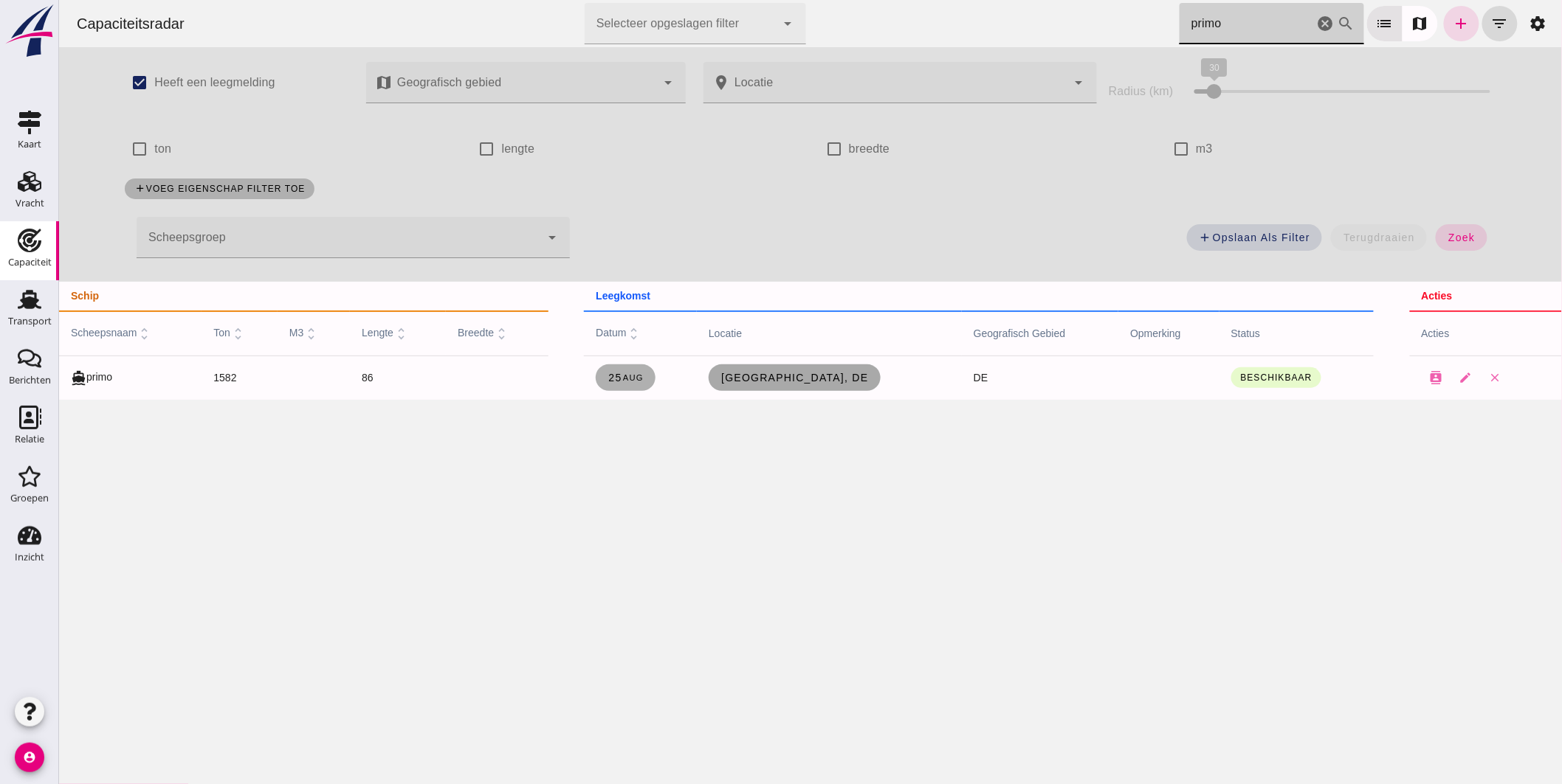
type input "primo"
click span "Hildesheim, de"
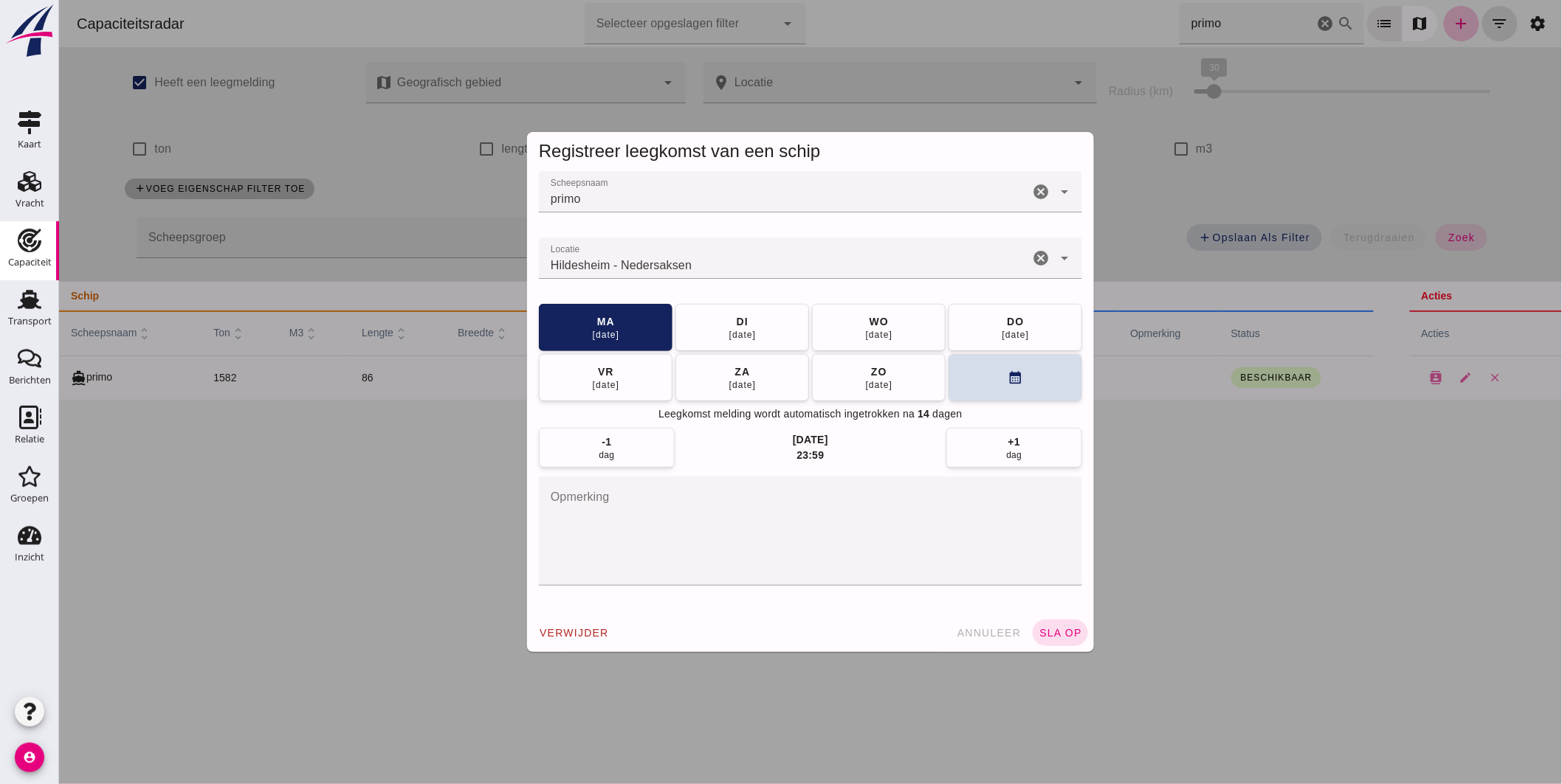
click div "Hildesheim - Nedersaksen"
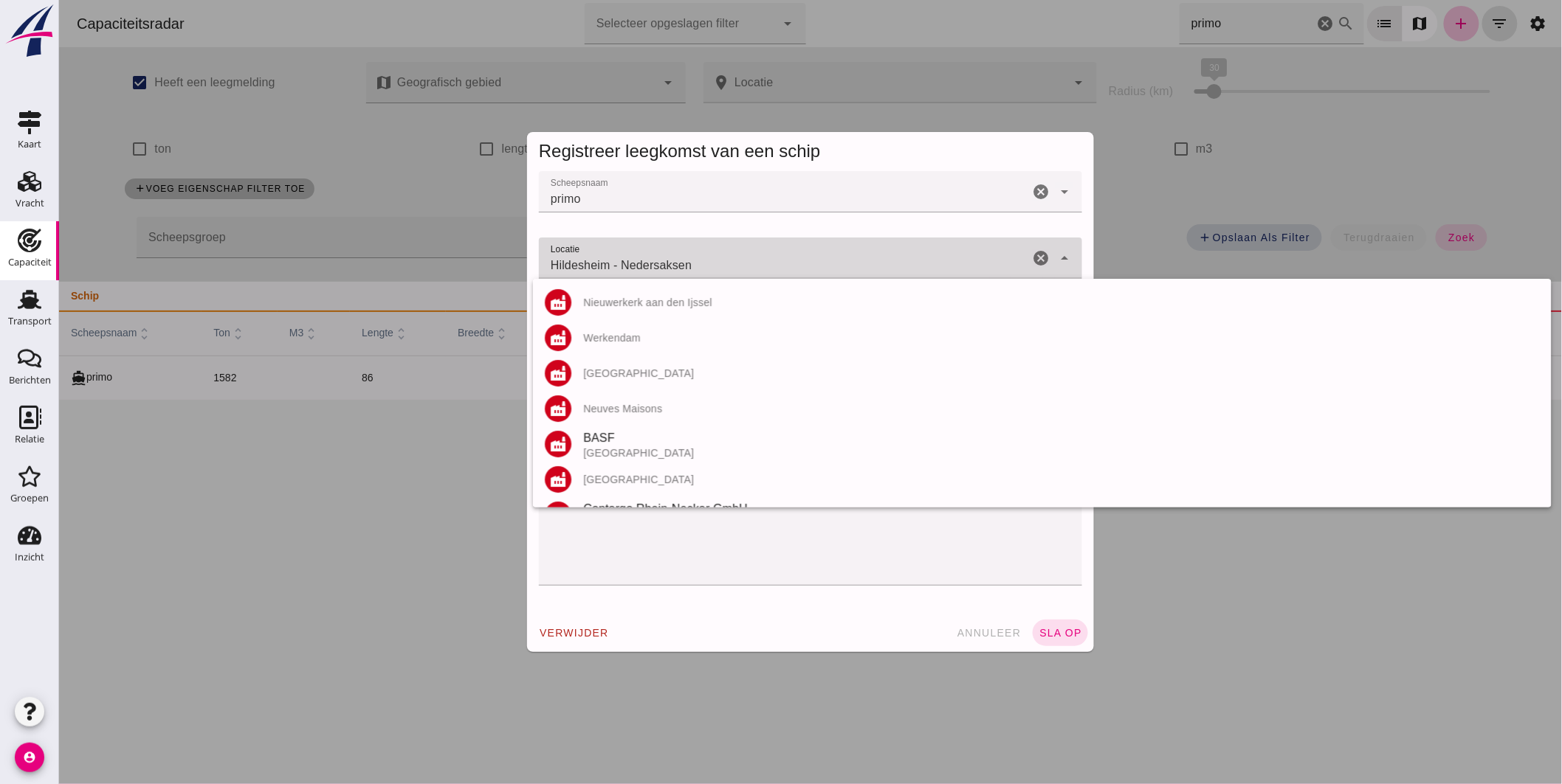
click div "Hildesheim - Nedersaksen Hildesheim - Nedersaksen"
click input "Hildesheim - Nedersaksen"
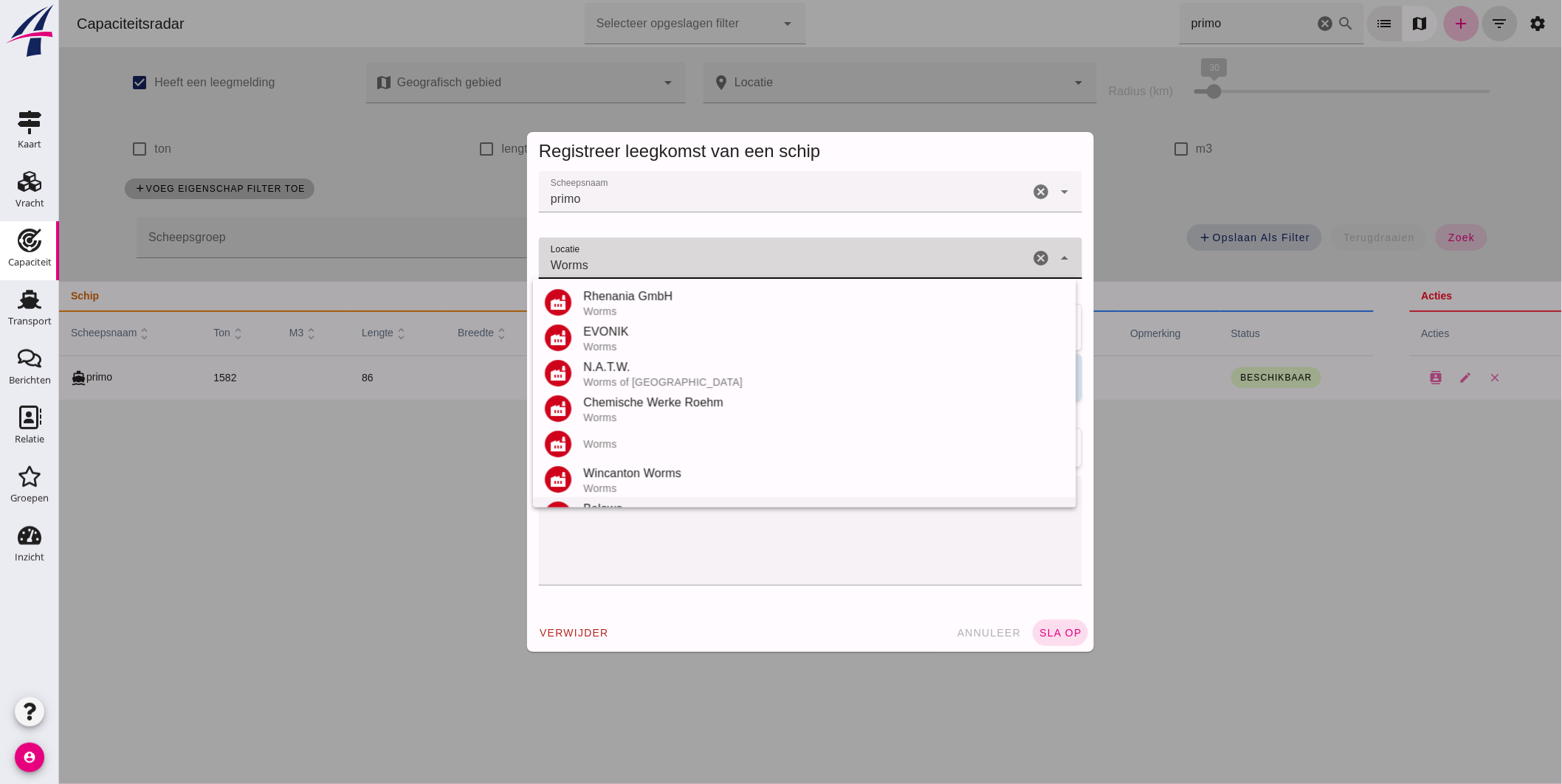
scroll to position [244, 0]
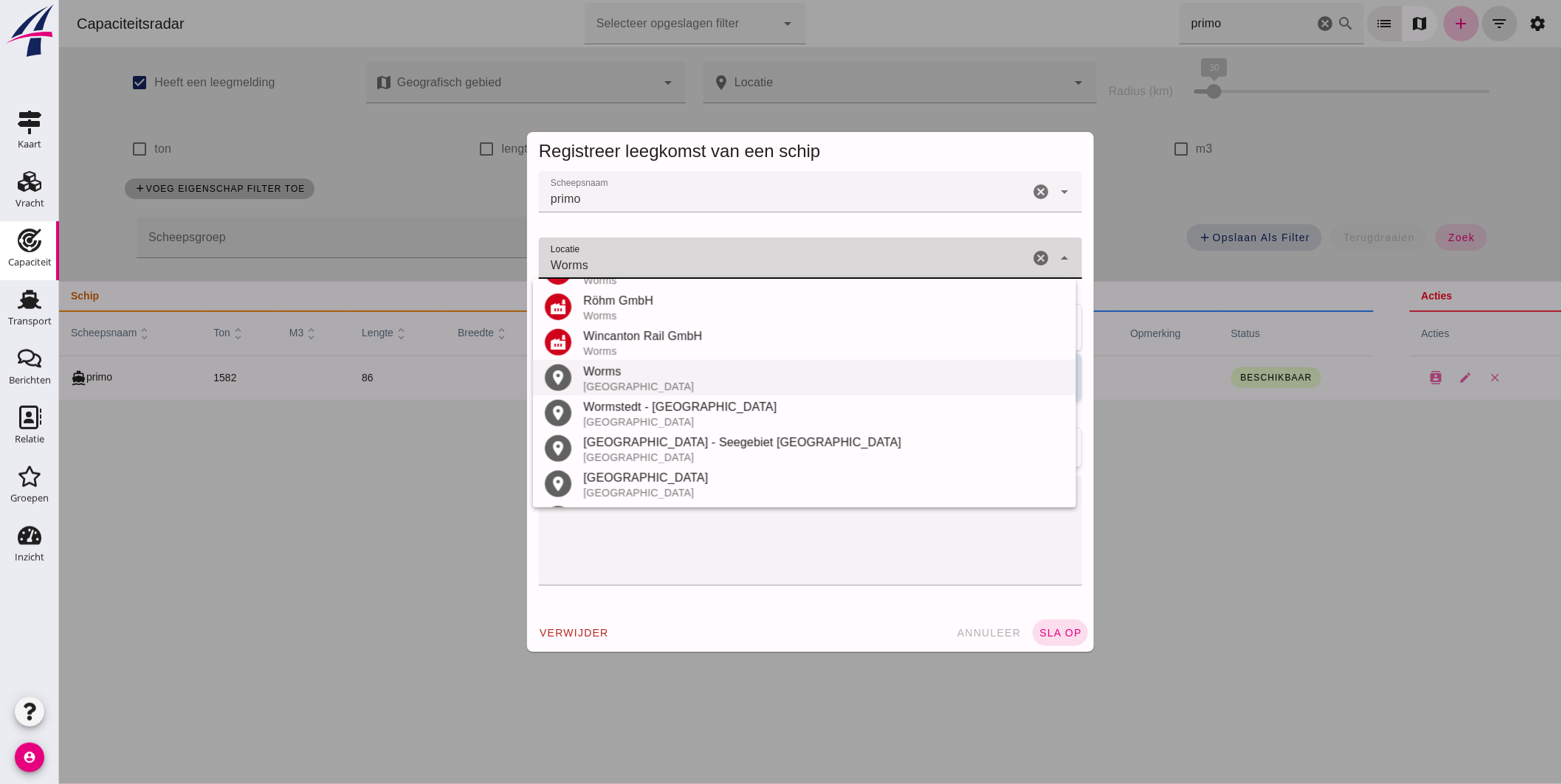
click at [614, 386] on div "[GEOGRAPHIC_DATA]" at bounding box center [823, 386] width 482 height 12
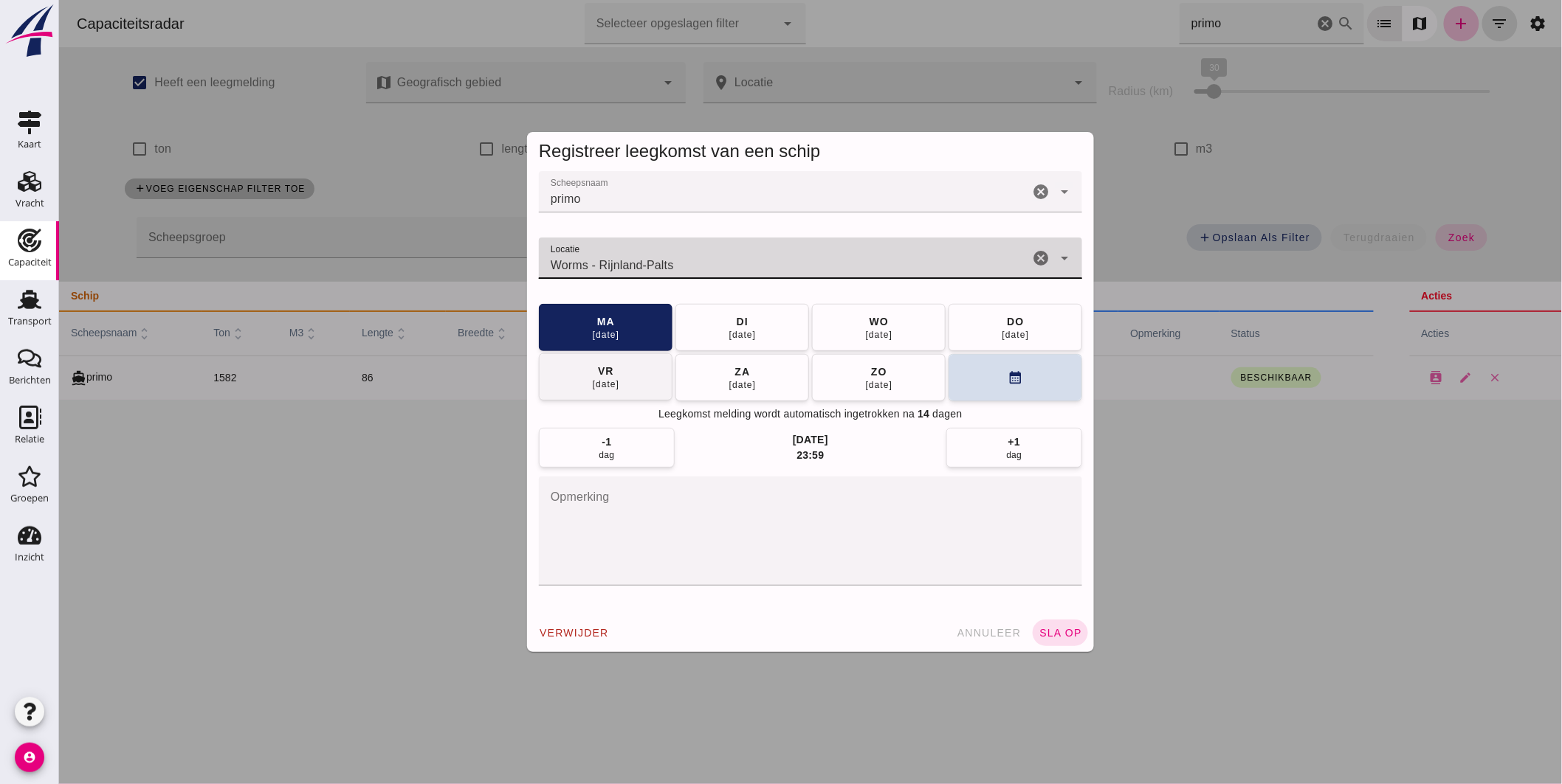
type input "Worms - Rijnland-Palts"
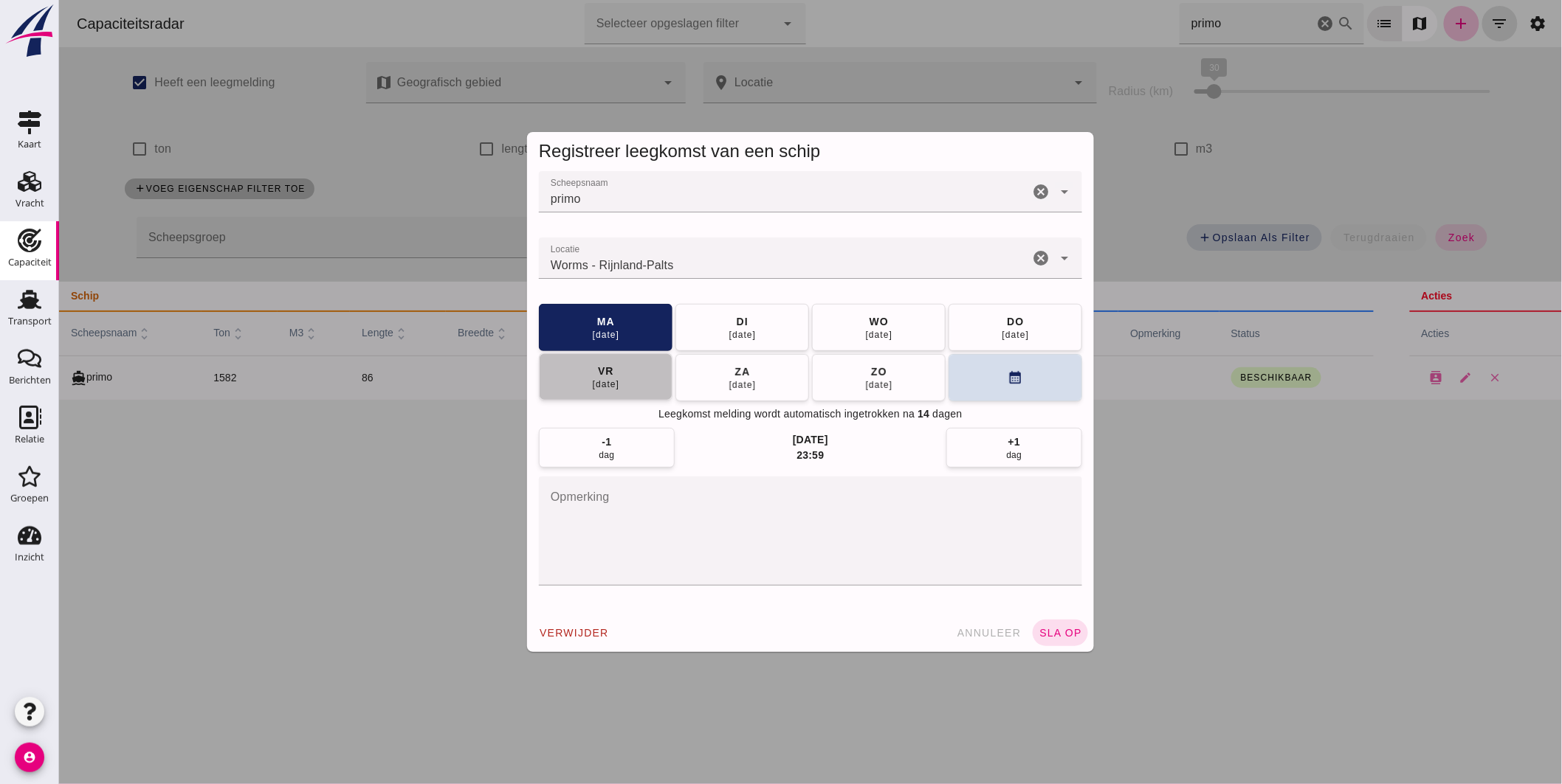
click button "vr 29 aug"
click span "sla op"
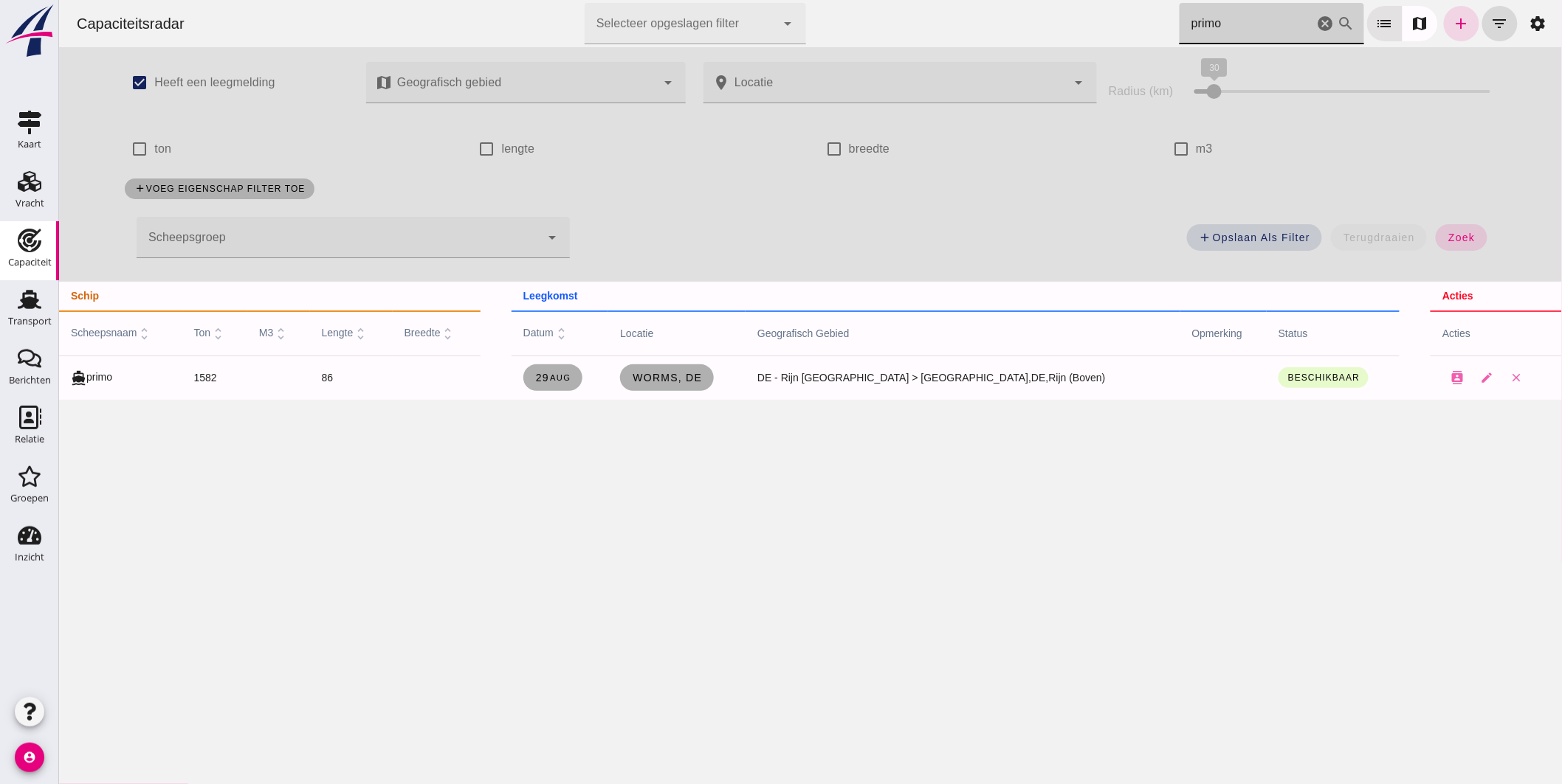
drag, startPoint x: 1232, startPoint y: 8, endPoint x: 863, endPoint y: 19, distance: 369.2
click div "Capaciteitsradar Selecteer opgeslagen filter Selecteer opgeslagen filter cancel…"
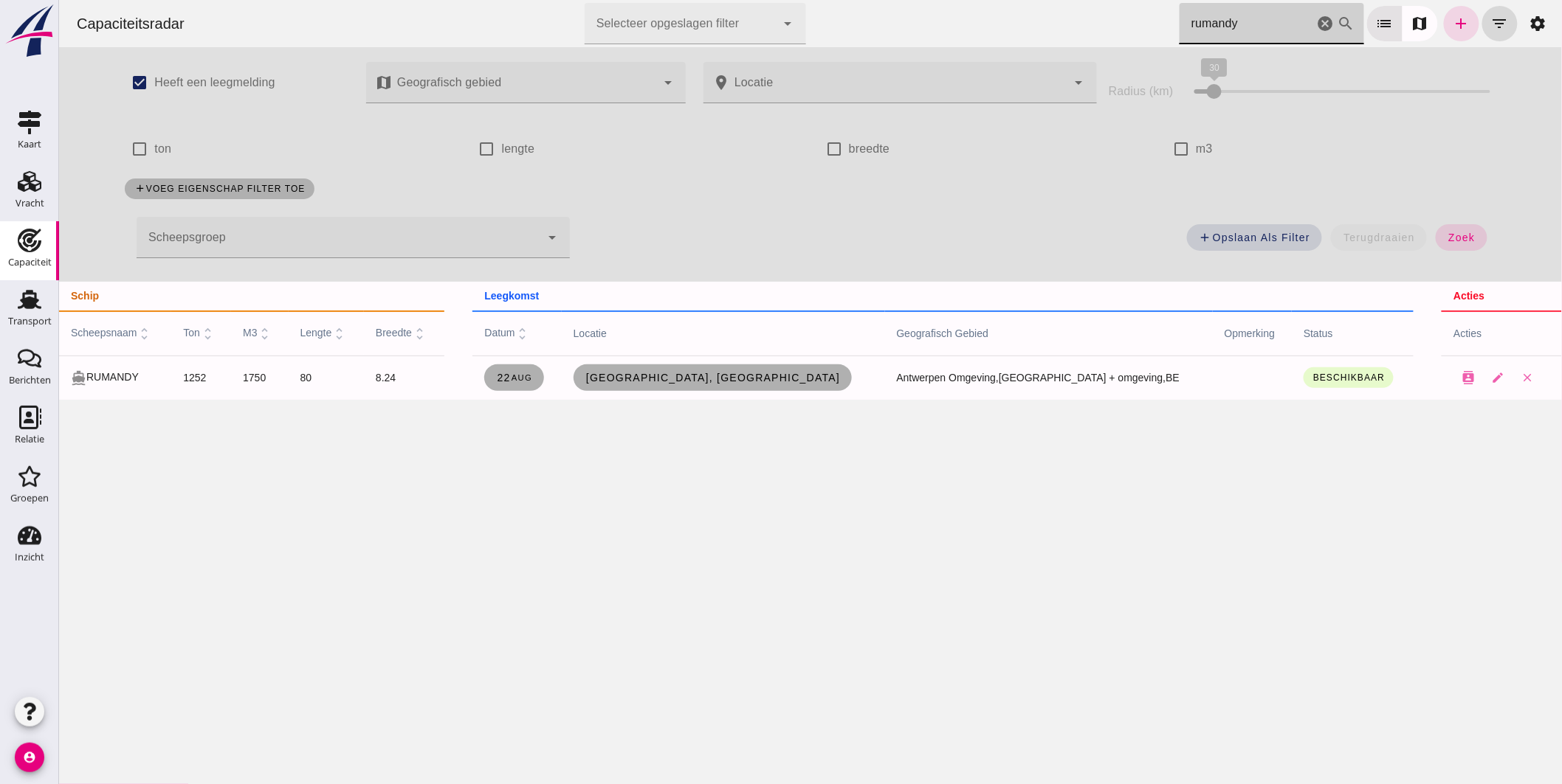
drag, startPoint x: 1234, startPoint y: 24, endPoint x: 801, endPoint y: -24, distance: 435.7
click at [801, 0] on html "Capaciteitsradar Selecteer opgeslagen filter Selecteer opgeslagen filter cancel…" at bounding box center [809, 392] width 1503 height 784
type input "rumandy"
click at [731, 370] on link "Antwerpen, be" at bounding box center [712, 378] width 279 height 27
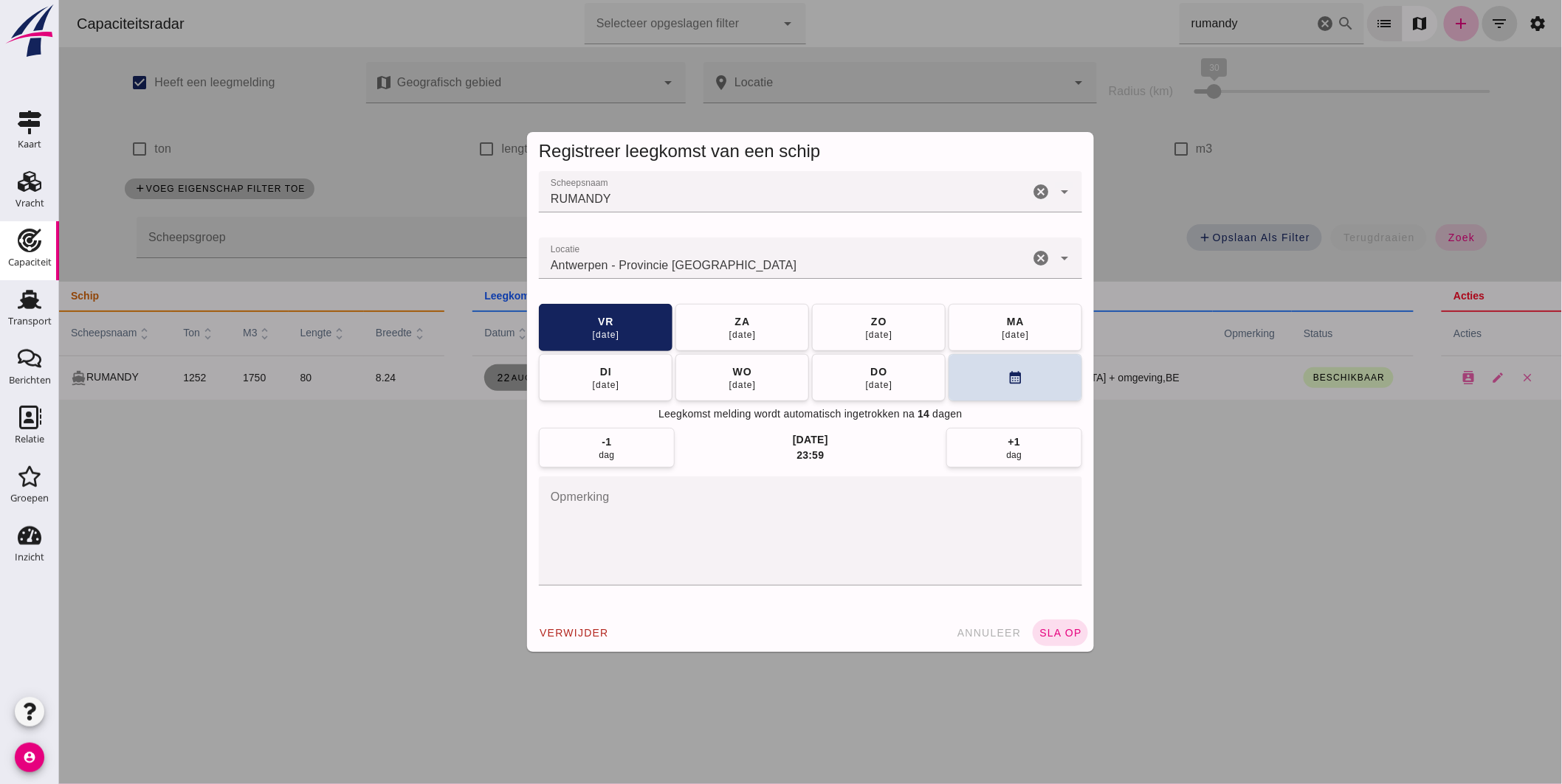
click input "Locatie"
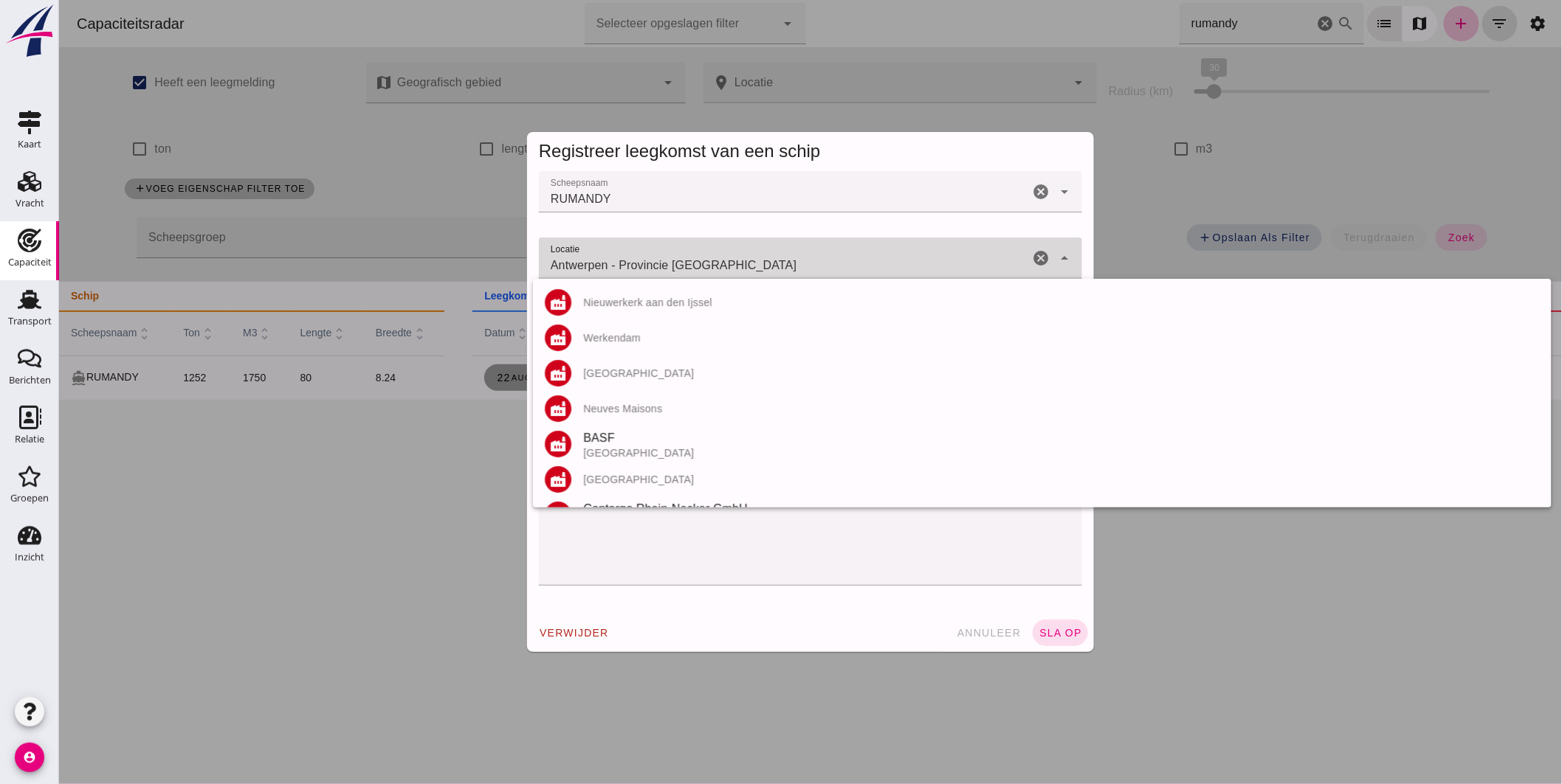
click input "Antwerpen - Provincie Antwerpen"
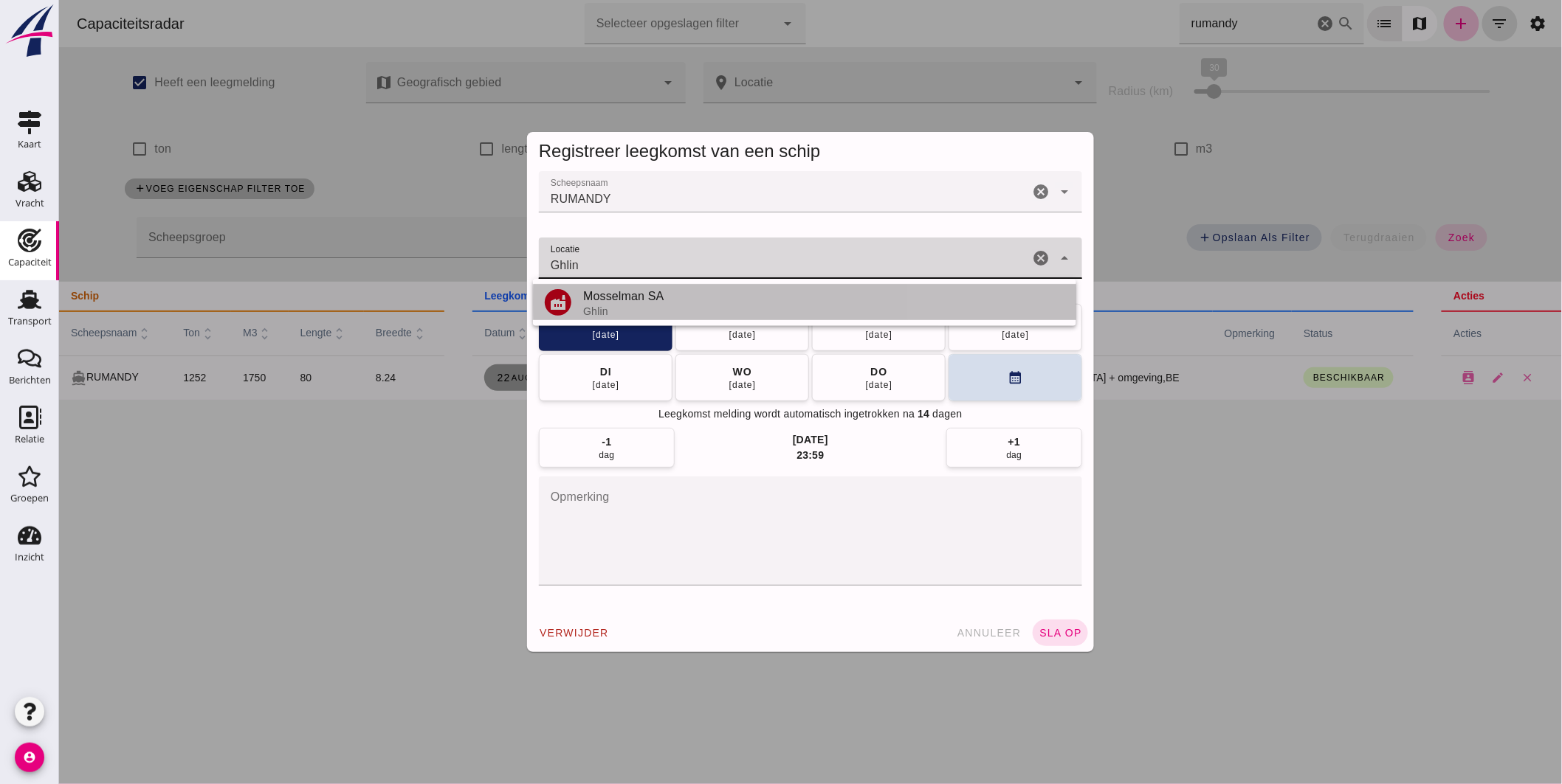
click at [658, 298] on div "Mosselman SA" at bounding box center [823, 296] width 482 height 17
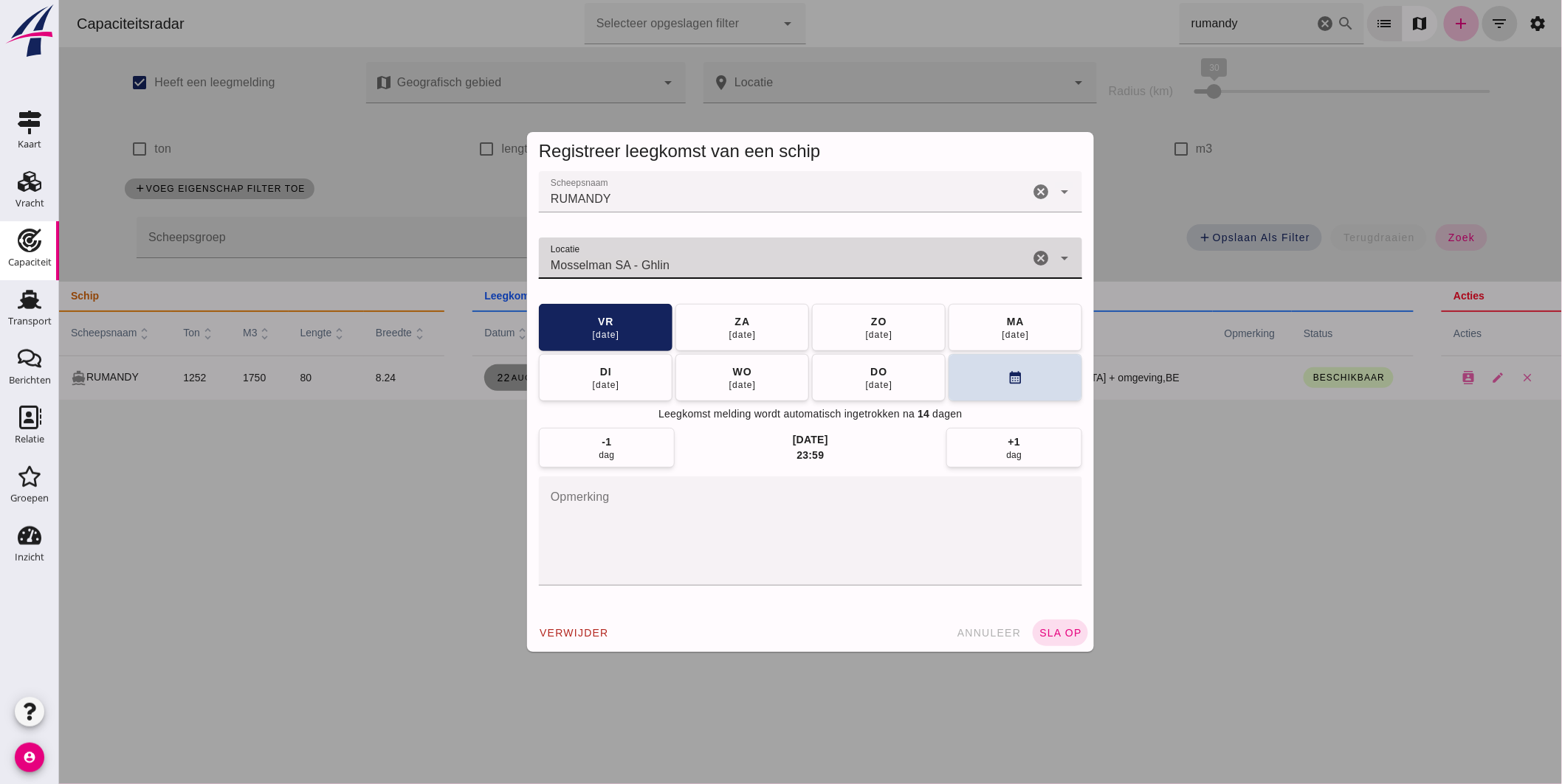
drag, startPoint x: 677, startPoint y: 259, endPoint x: 351, endPoint y: 200, distance: 331.3
click div "Registreer leegkomst van een schip Scheepsnaam Scheepsnaam RUMANDY cancel arrow…"
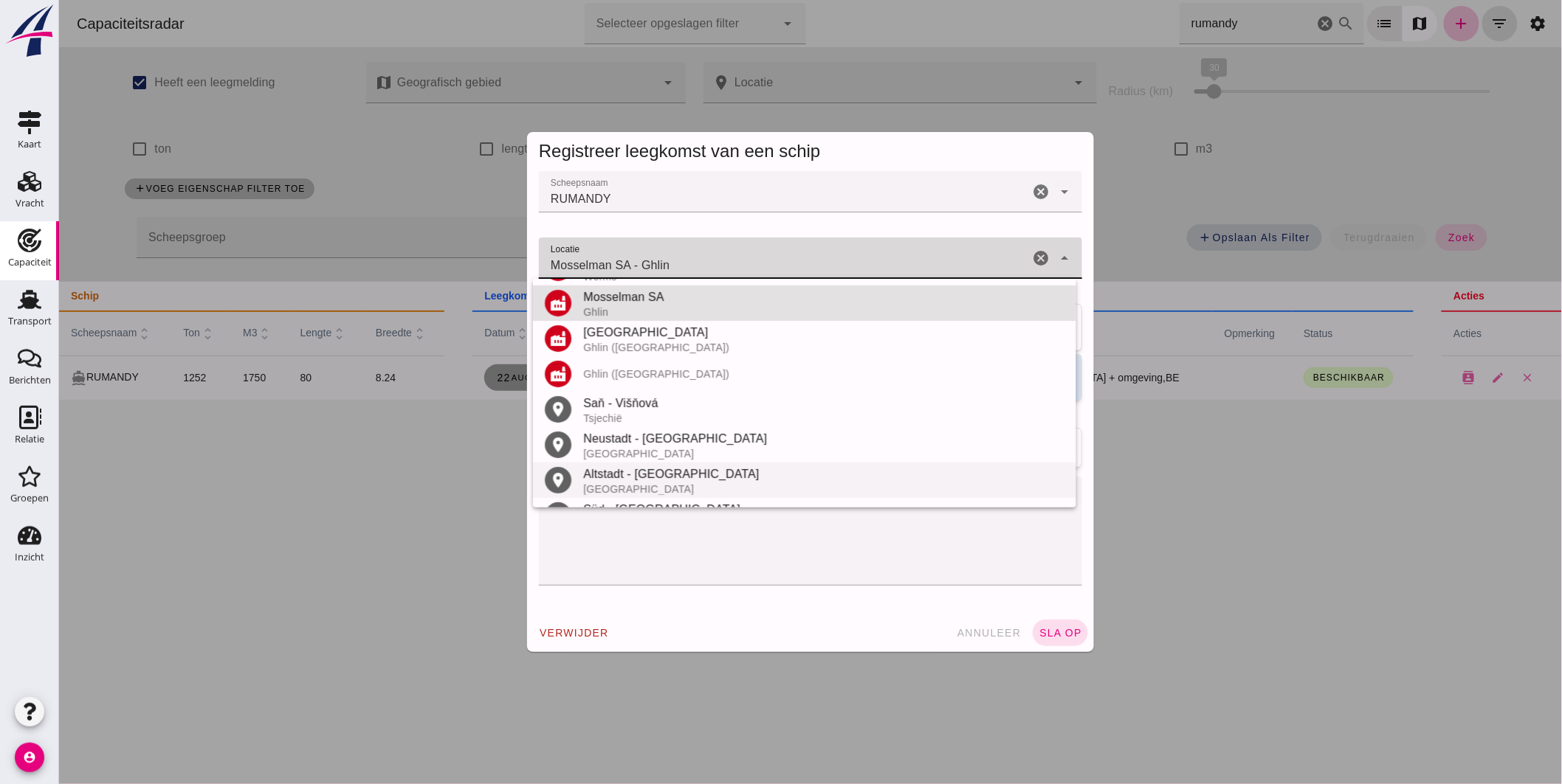
scroll to position [2510, 0]
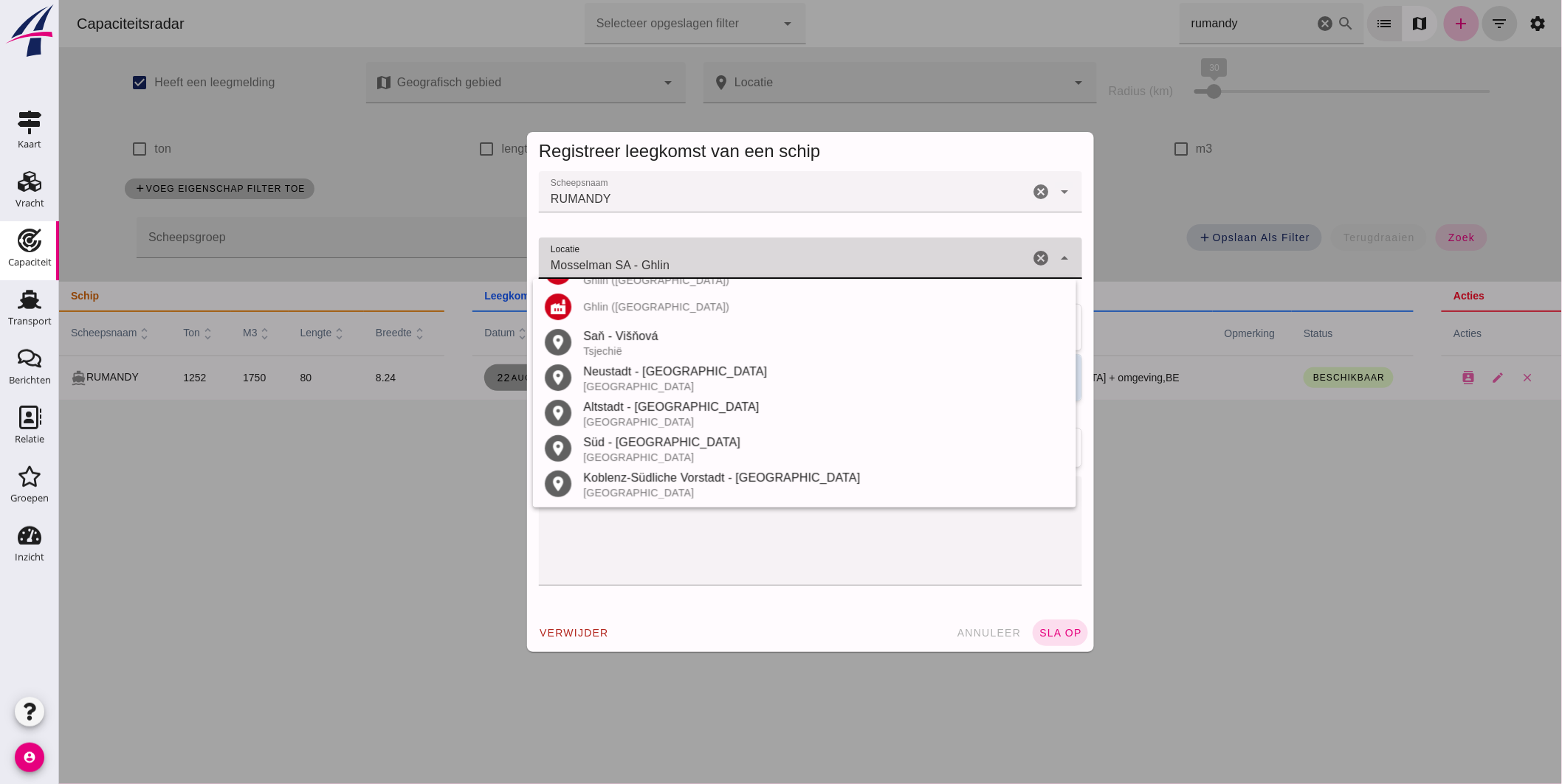
type input "Mosselman SA - Ghlin"
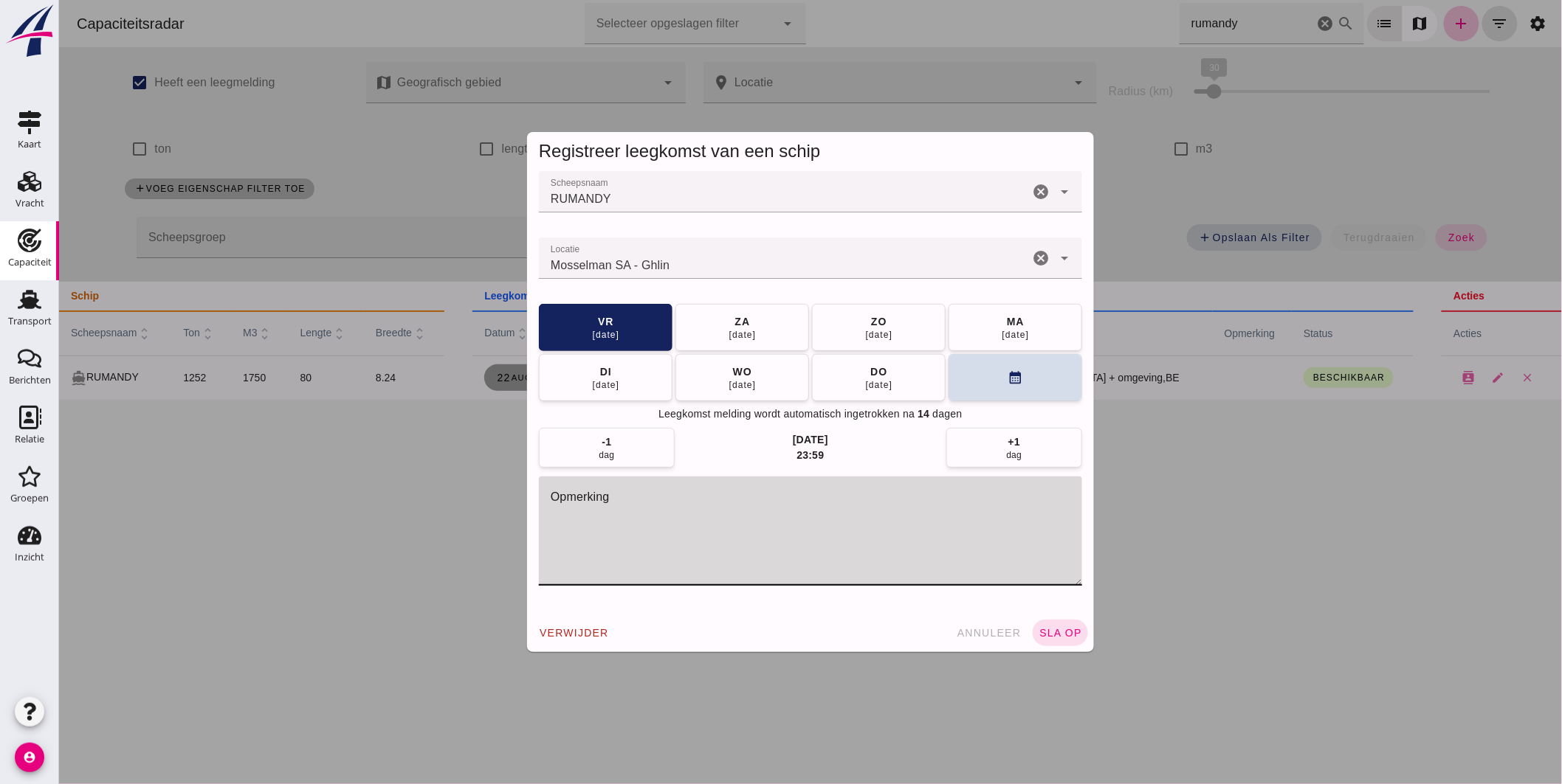
click textarea "opmerking"
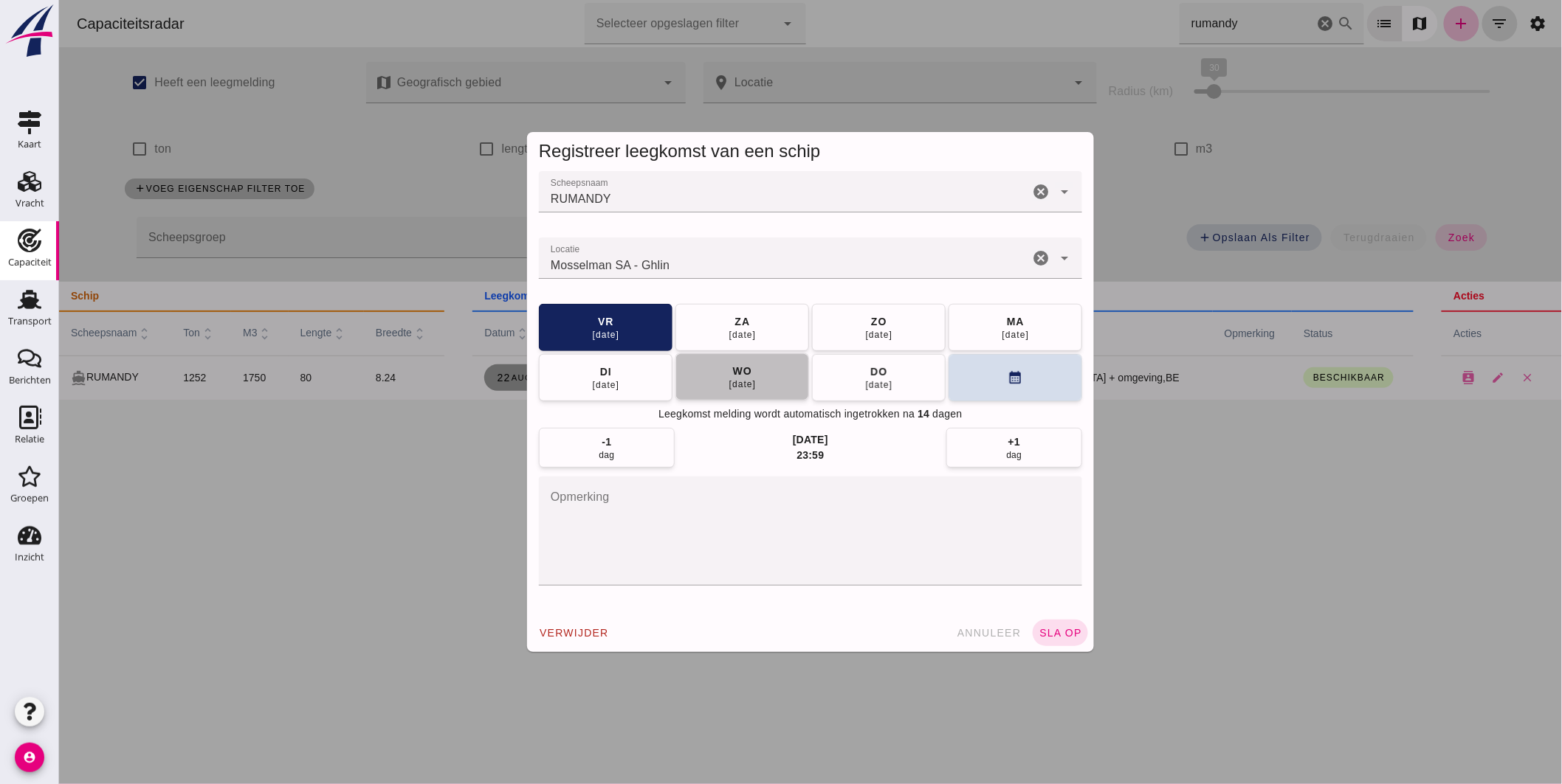
click button "wo 27 aug"
click button "sla op"
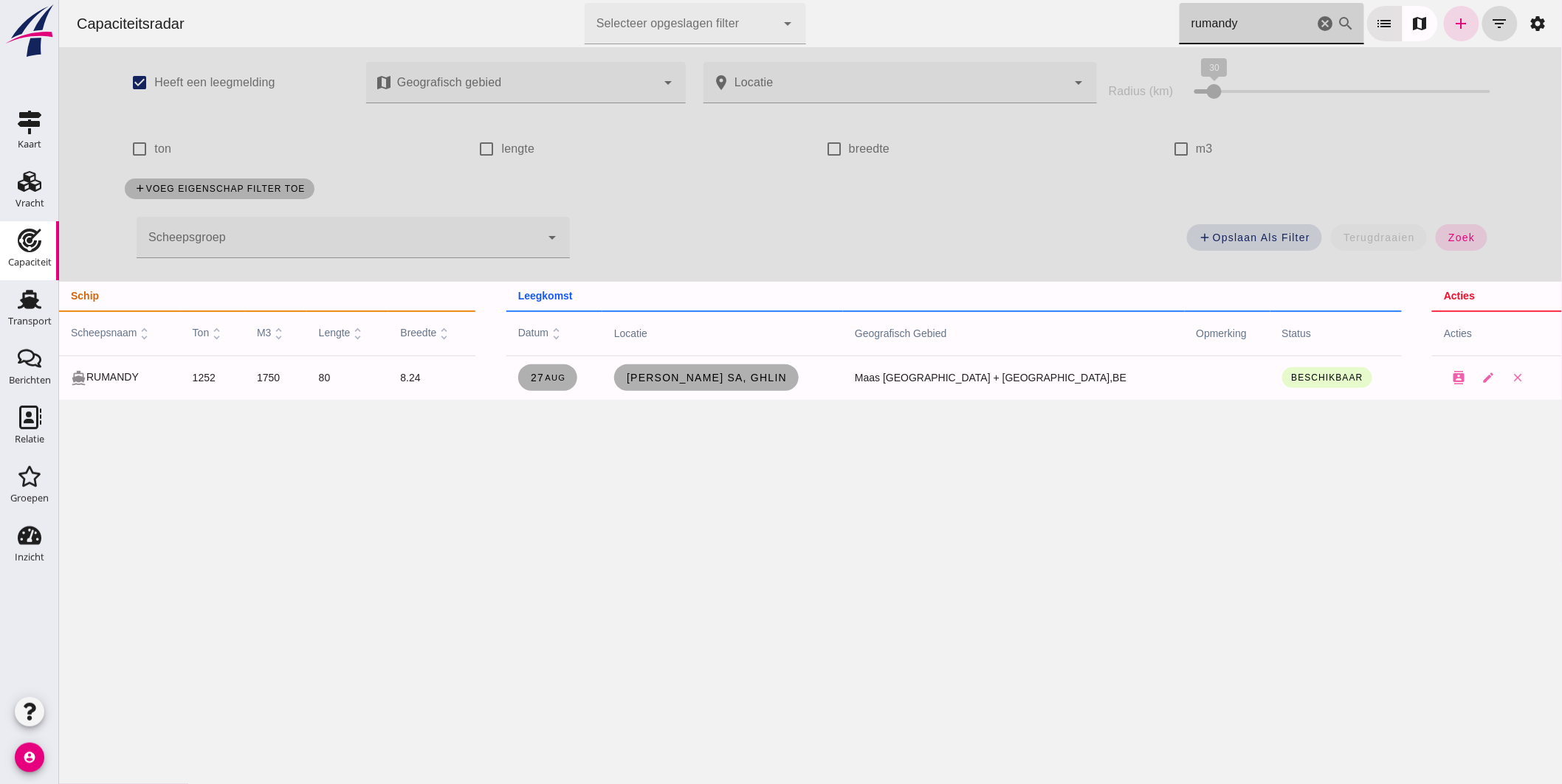
drag, startPoint x: 1220, startPoint y: 25, endPoint x: 971, endPoint y: 15, distance: 249.2
click div "Capaciteitsradar Selecteer opgeslagen filter Selecteer opgeslagen filter cancel…"
type input "y"
click at [724, 371] on link "Wanssum, nl" at bounding box center [670, 378] width 107 height 27
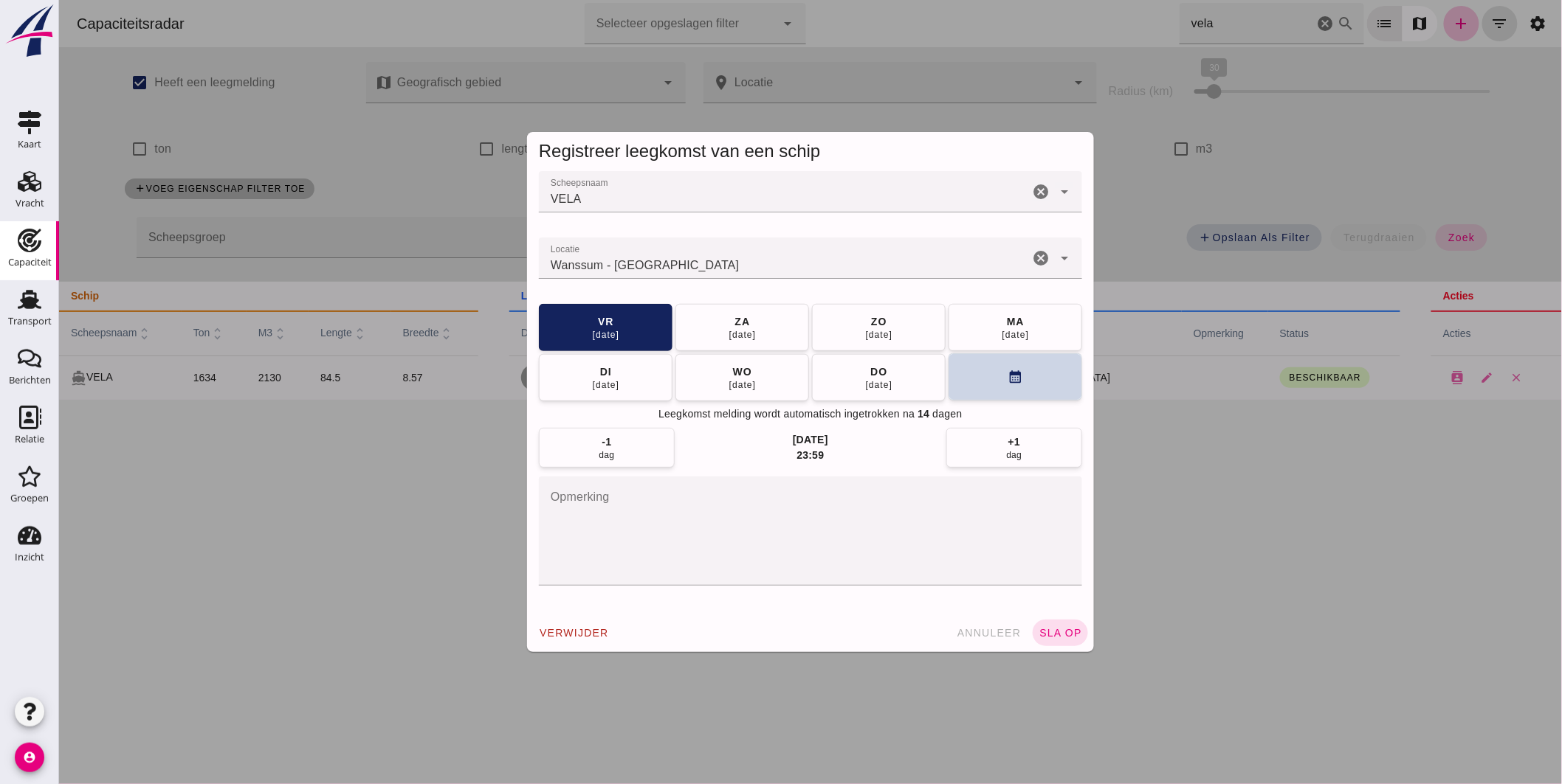
click button "calendar_month"
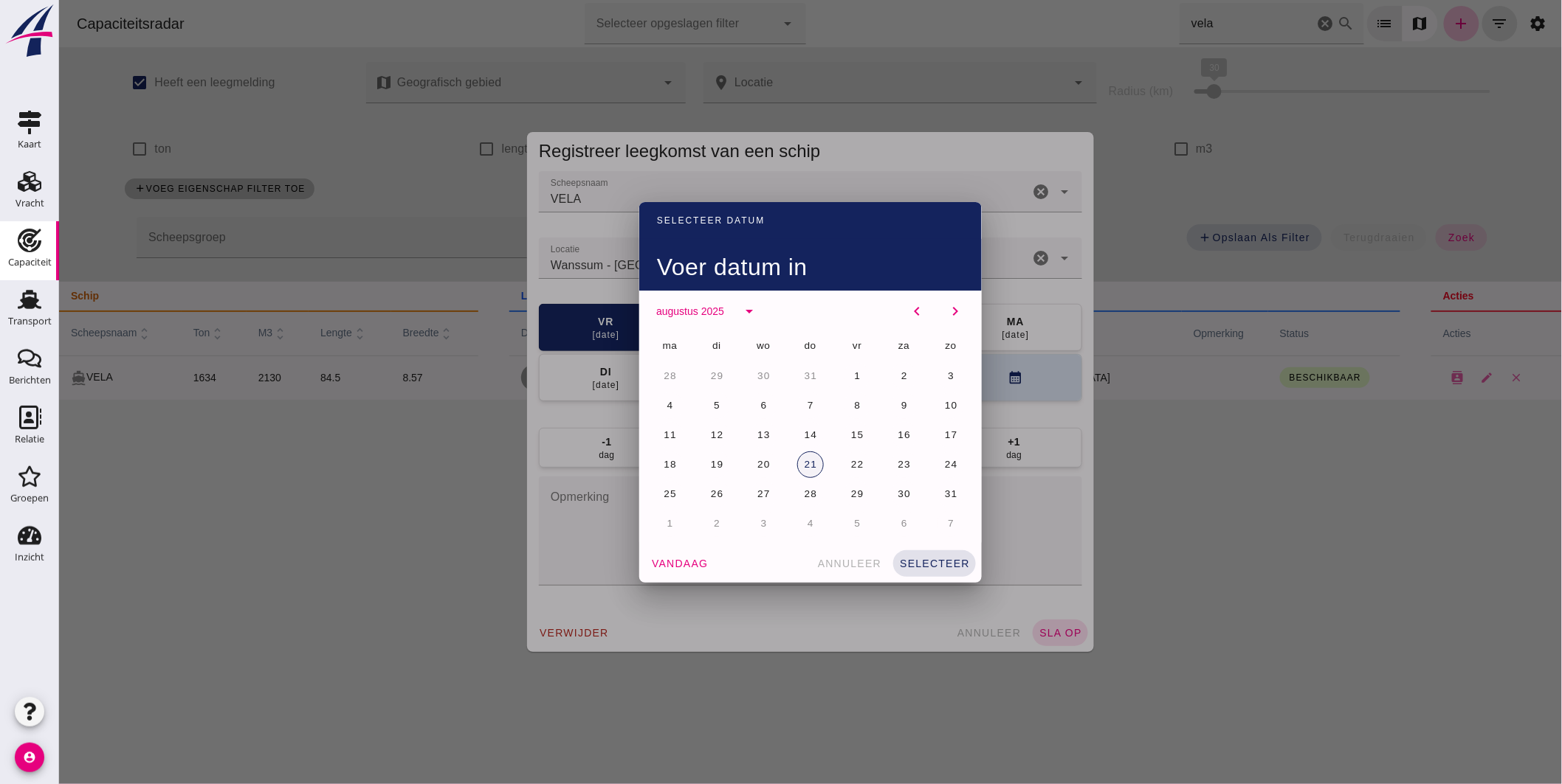
click button "21"
click button "selecteer"
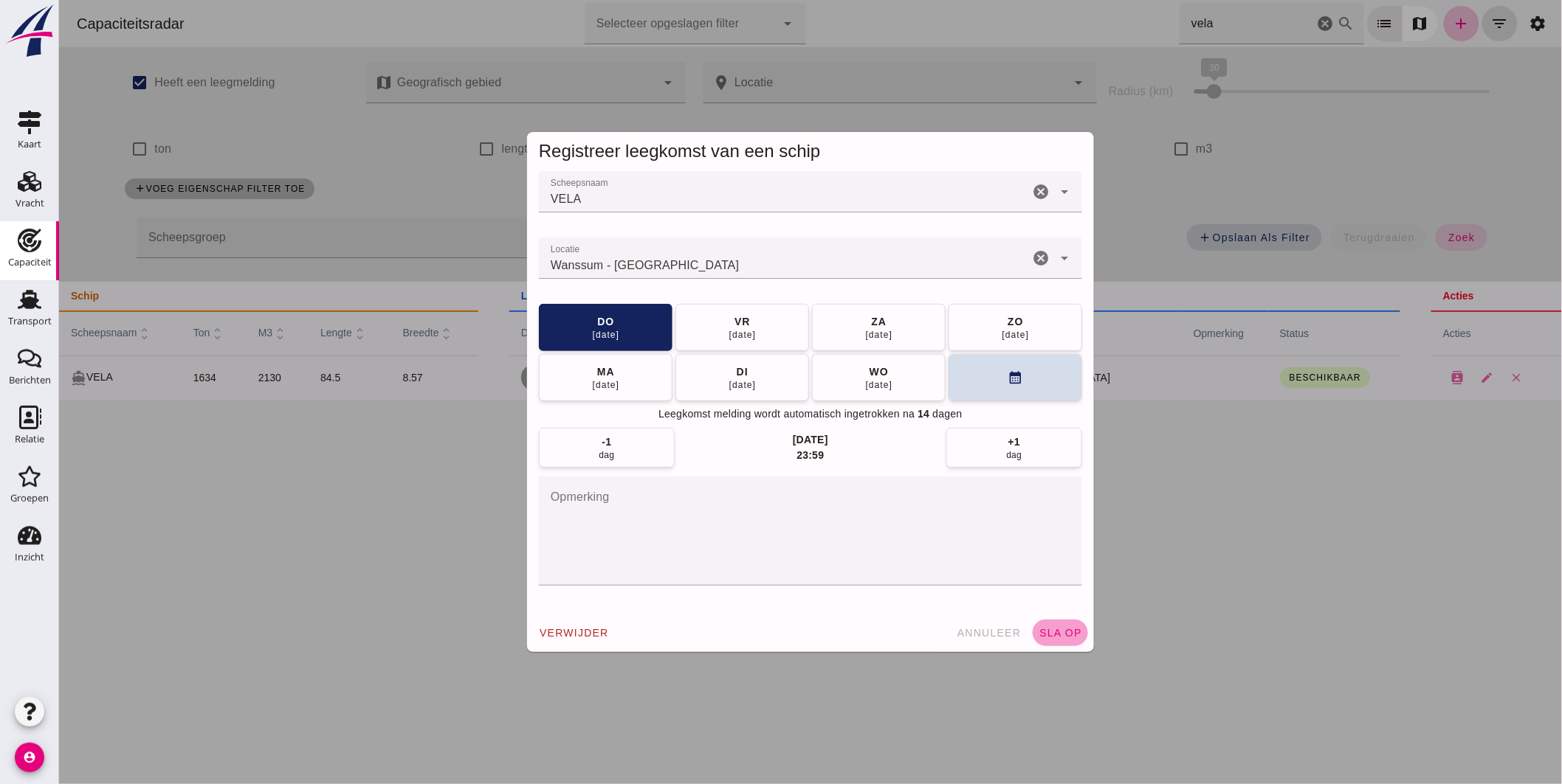
click span "sla op"
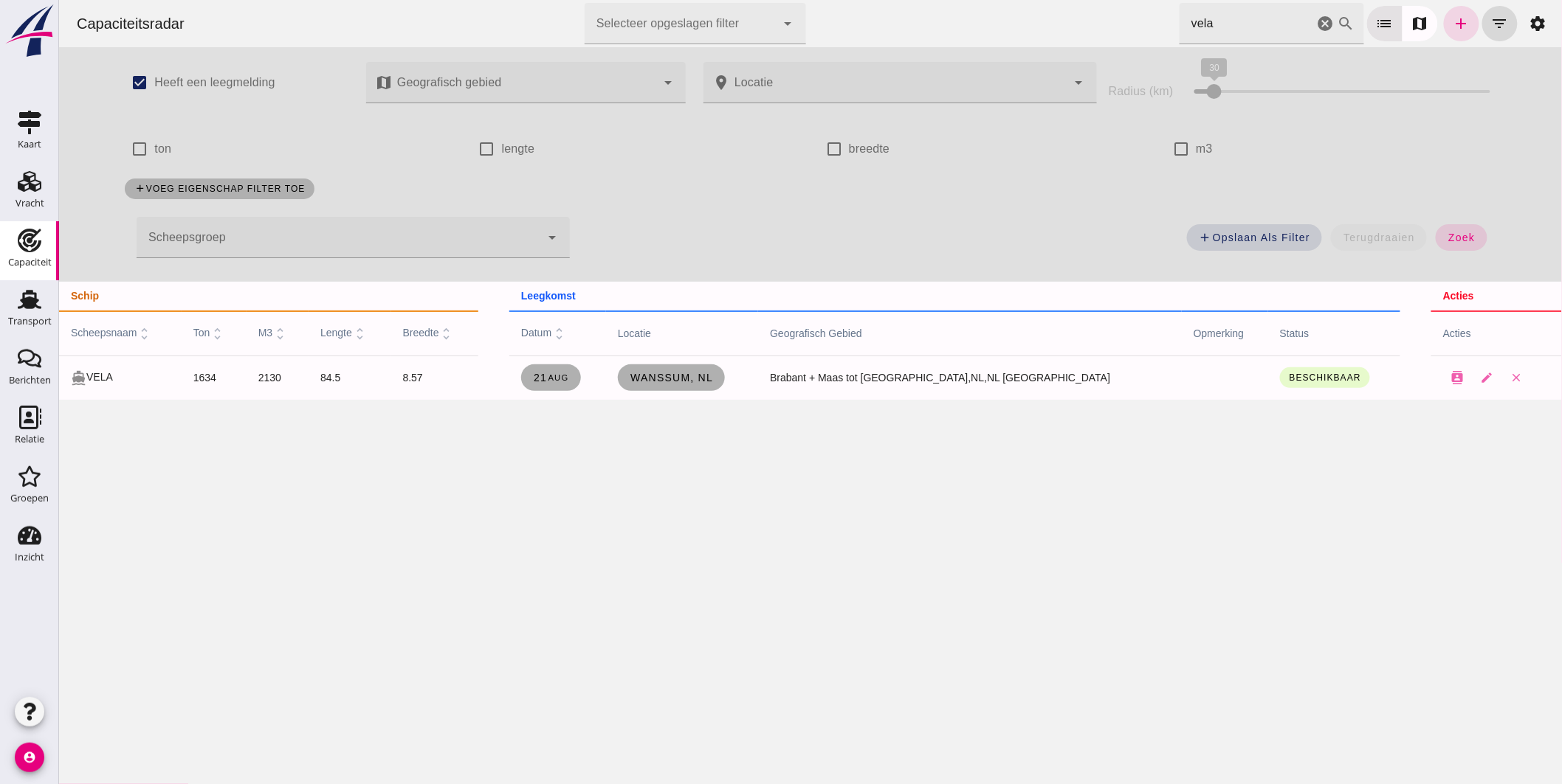
click at [904, 0] on html "Capaciteitsradar Selecteer opgeslagen filter Selecteer opgeslagen filter cancel…" at bounding box center [809, 392] width 1503 height 784
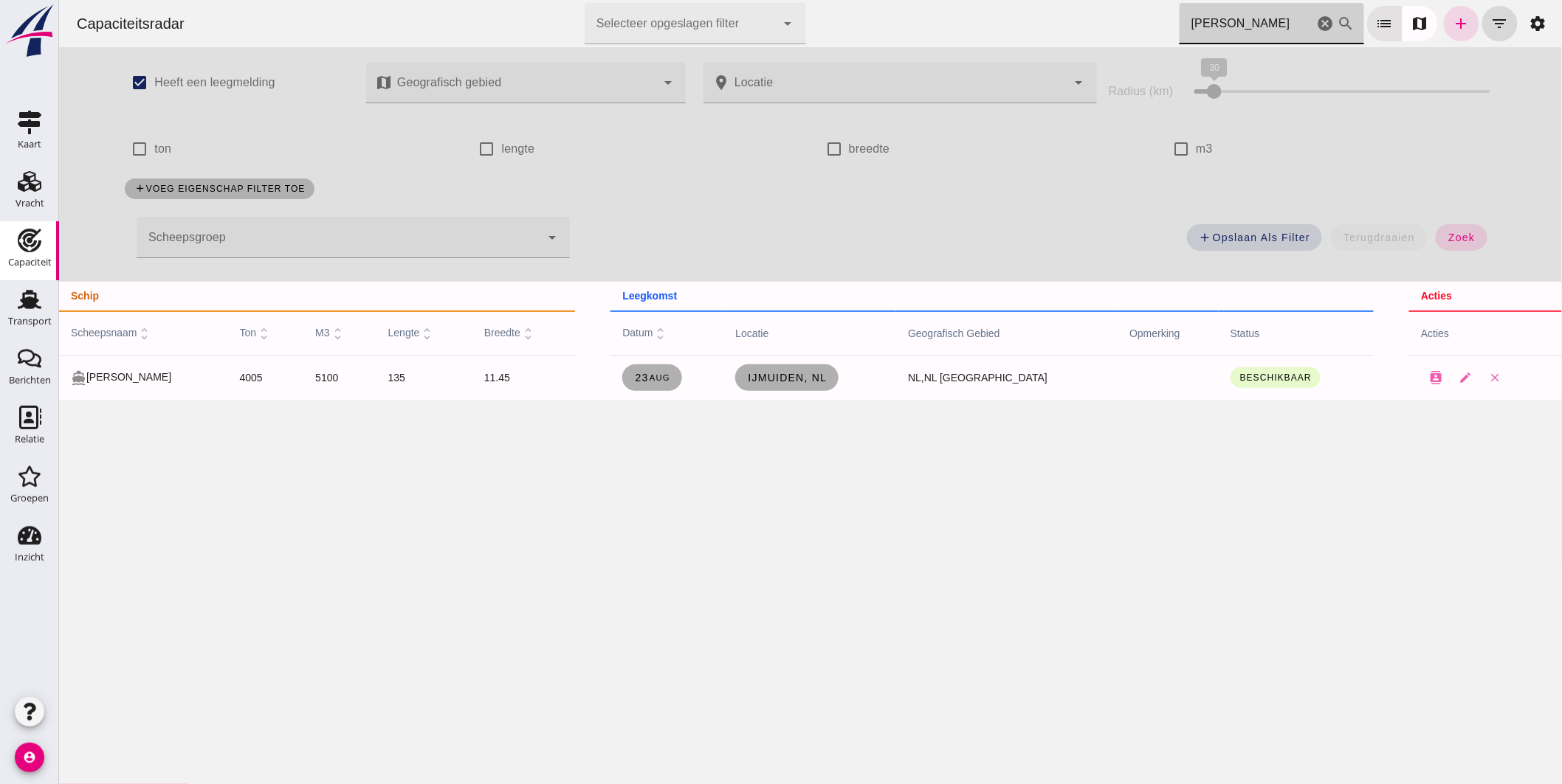
drag, startPoint x: 1192, startPoint y: 26, endPoint x: 939, endPoint y: -12, distance: 255.8
click at [939, 0] on html "Capaciteitsradar Selecteer opgeslagen filter Selecteer opgeslagen filter cancel…" at bounding box center [809, 392] width 1503 height 784
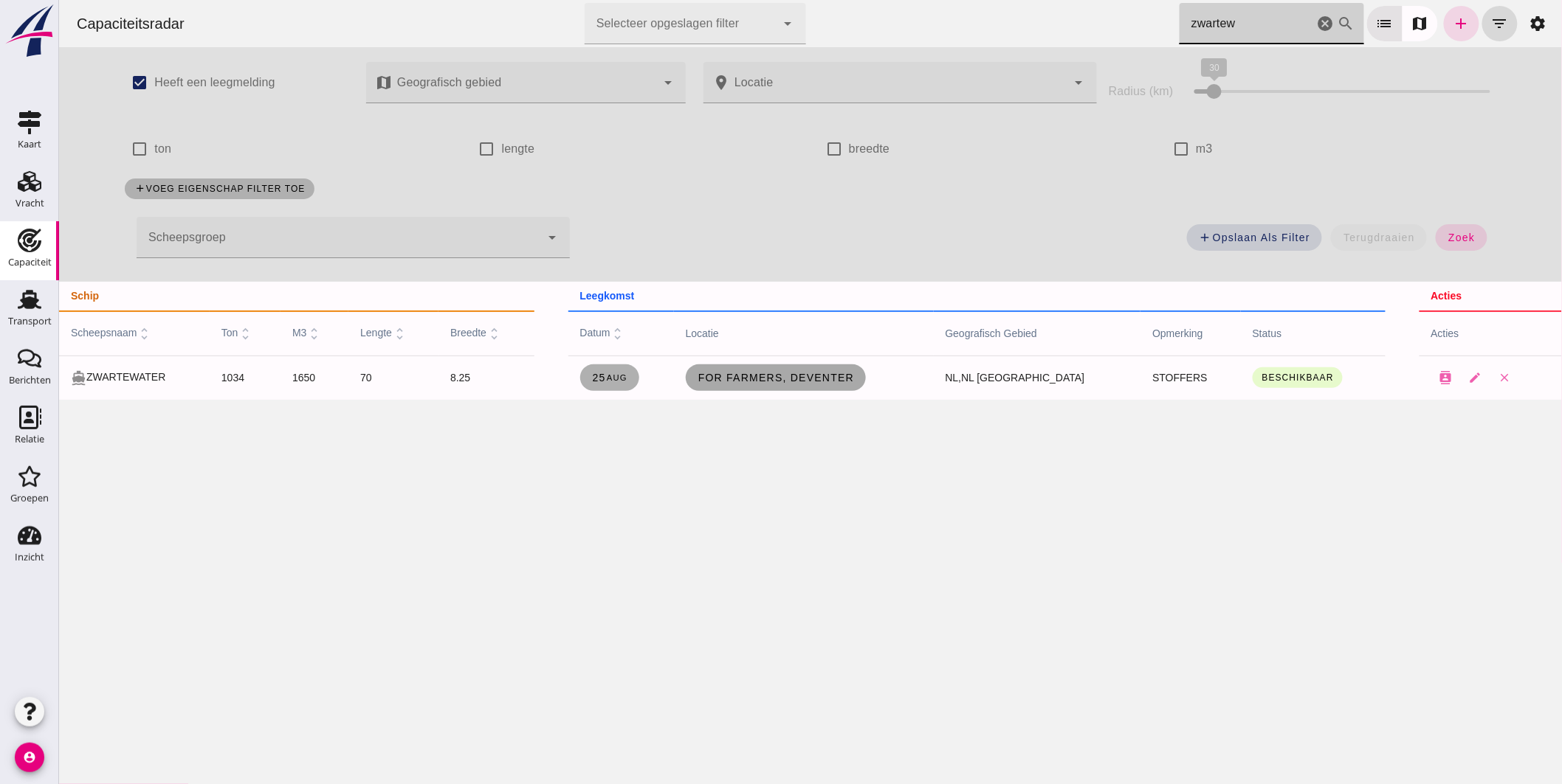
type input "zwartew"
click span "For Farmers, Deventer"
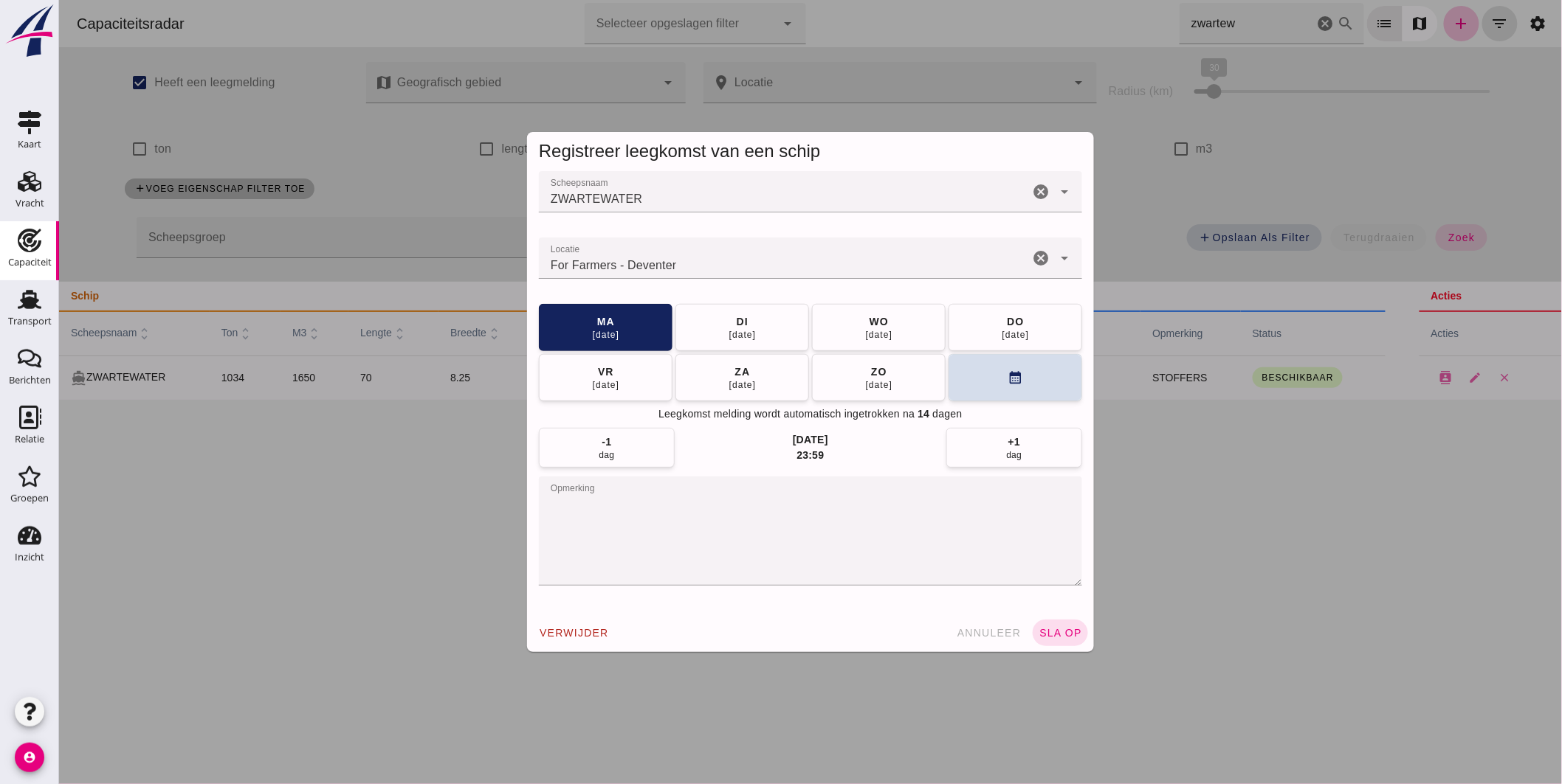
click textarea "opmerking"
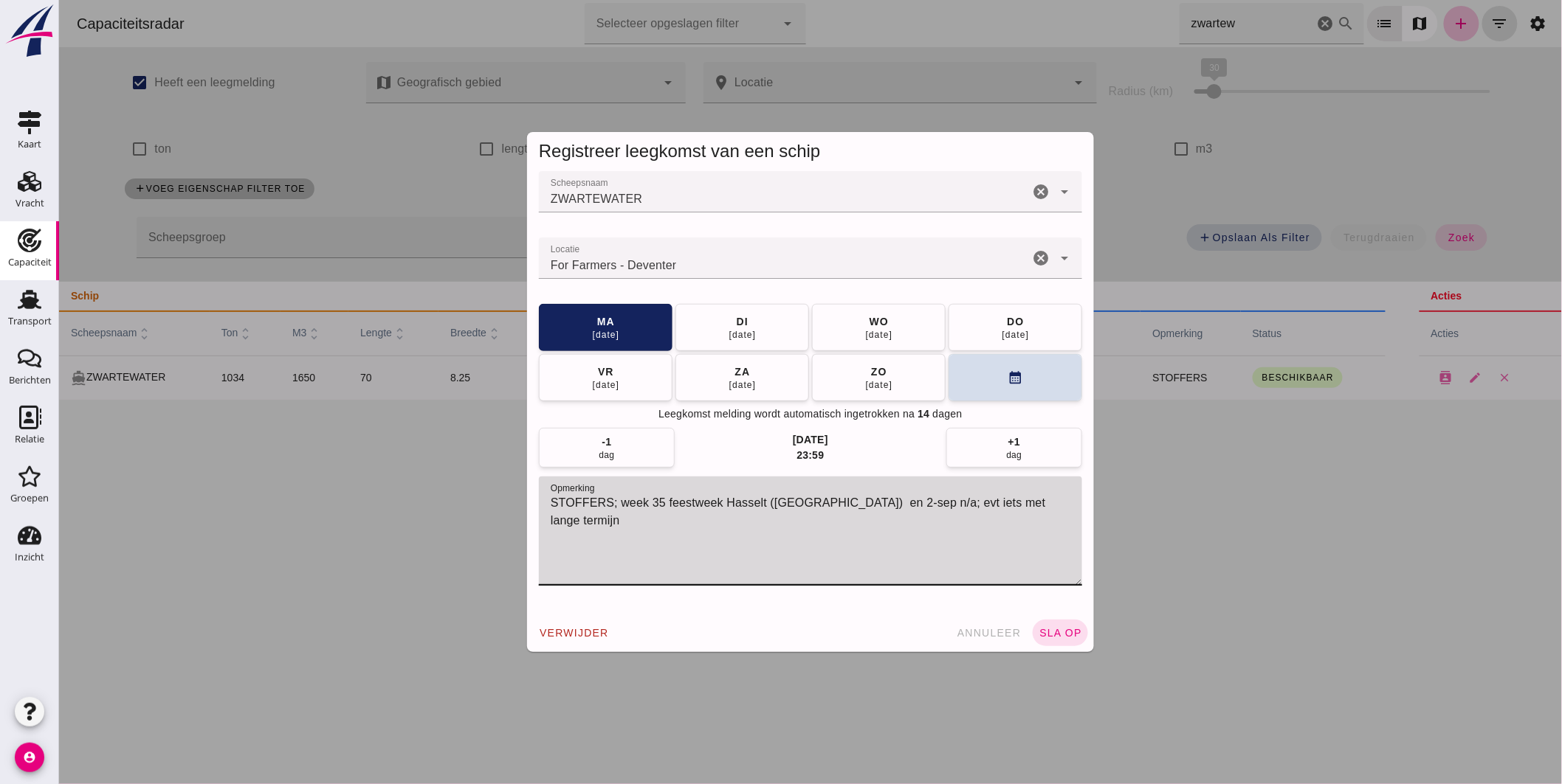
click textarea "STOFFERS; week 35 feestweek Hasselt (NL) en 2-sep n/a; evt iets met lange termi…"
type textarea "STOFFERS; week 35 feestweek Hasselt (NL) en 2-sep n/a; evt. iets met lange lost…"
drag, startPoint x: 1006, startPoint y: 501, endPoint x: 1118, endPoint y: 587, distance: 141.2
click at [1138, 589] on div at bounding box center [809, 392] width 1503 height 784
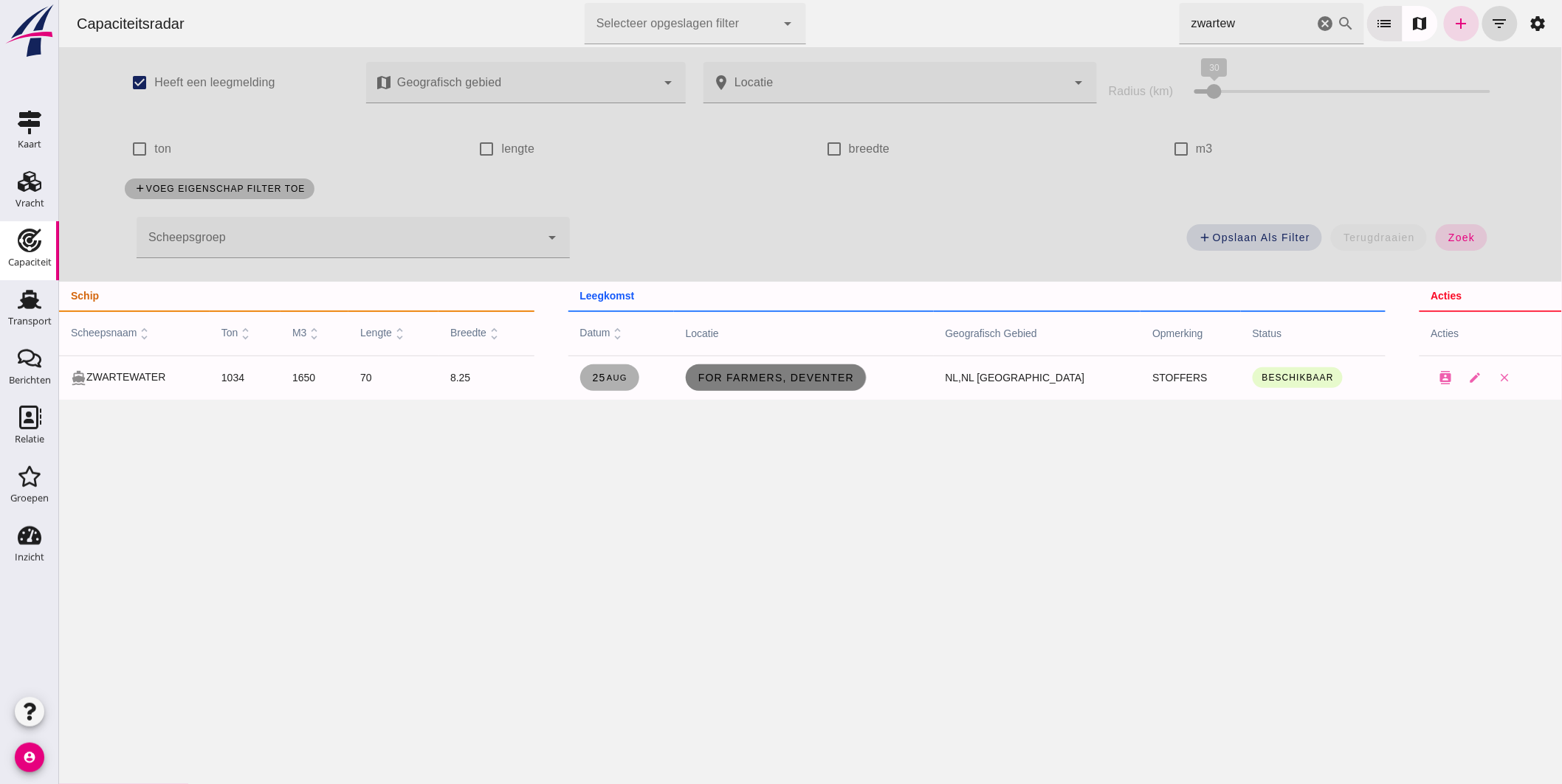
click at [832, 384] on link "For Farmers, Deventer" at bounding box center [775, 378] width 181 height 27
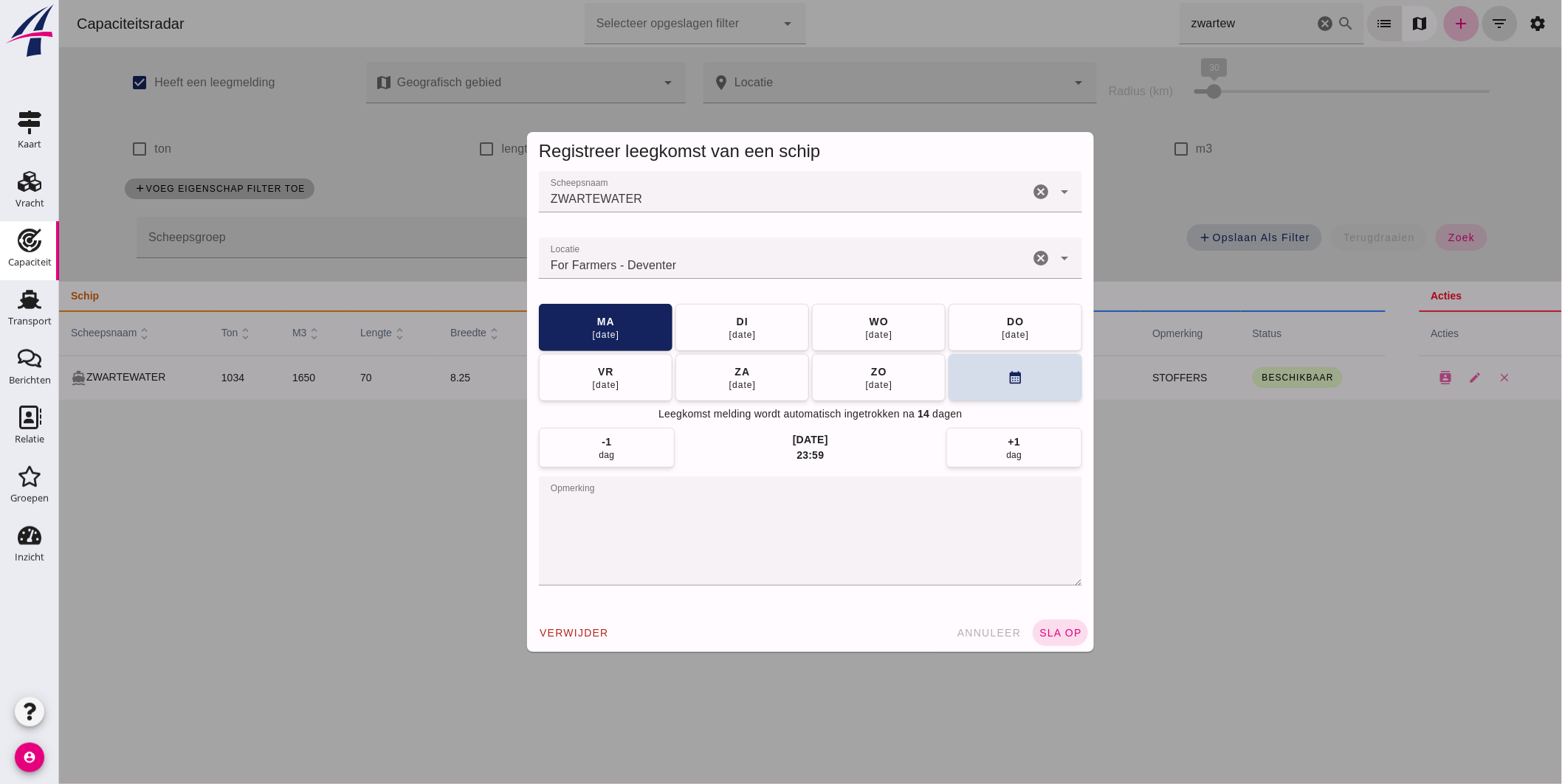
click textarea "opmerking"
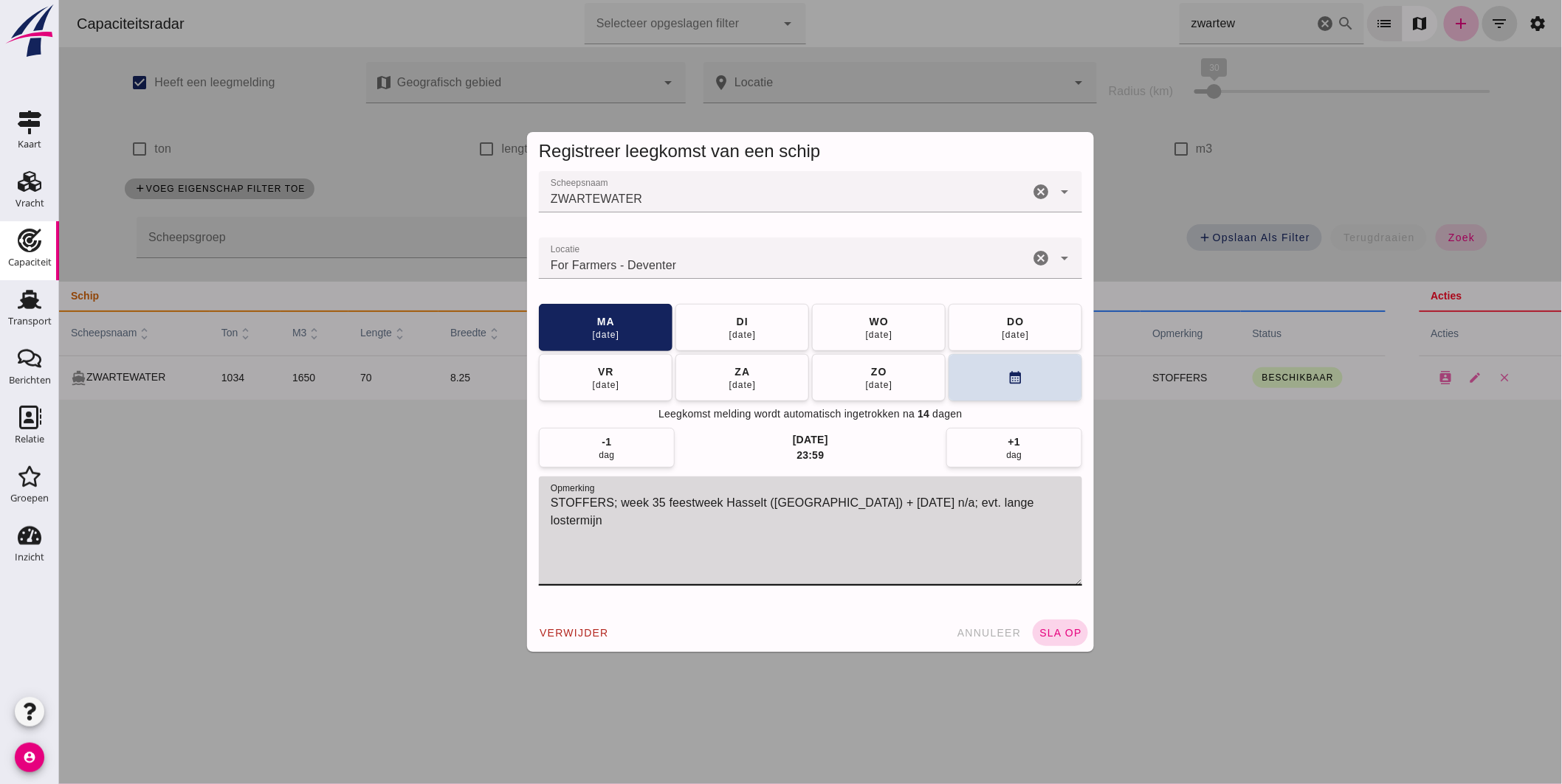
type textarea "STOFFERS; week 35 feestweek Hasselt (NL) + 2 sept n/a; evt. lange lostermijn"
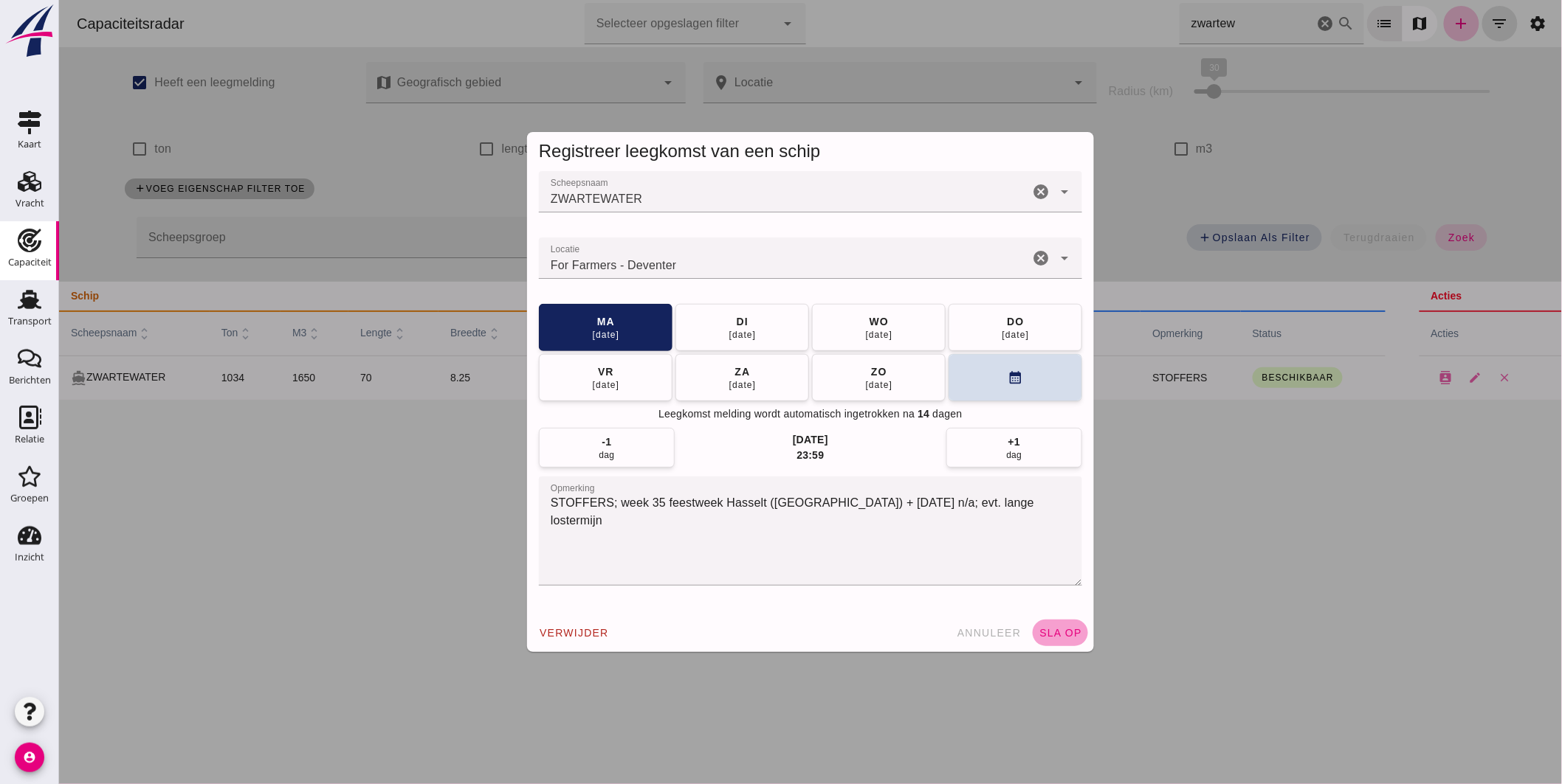
click span "sla op"
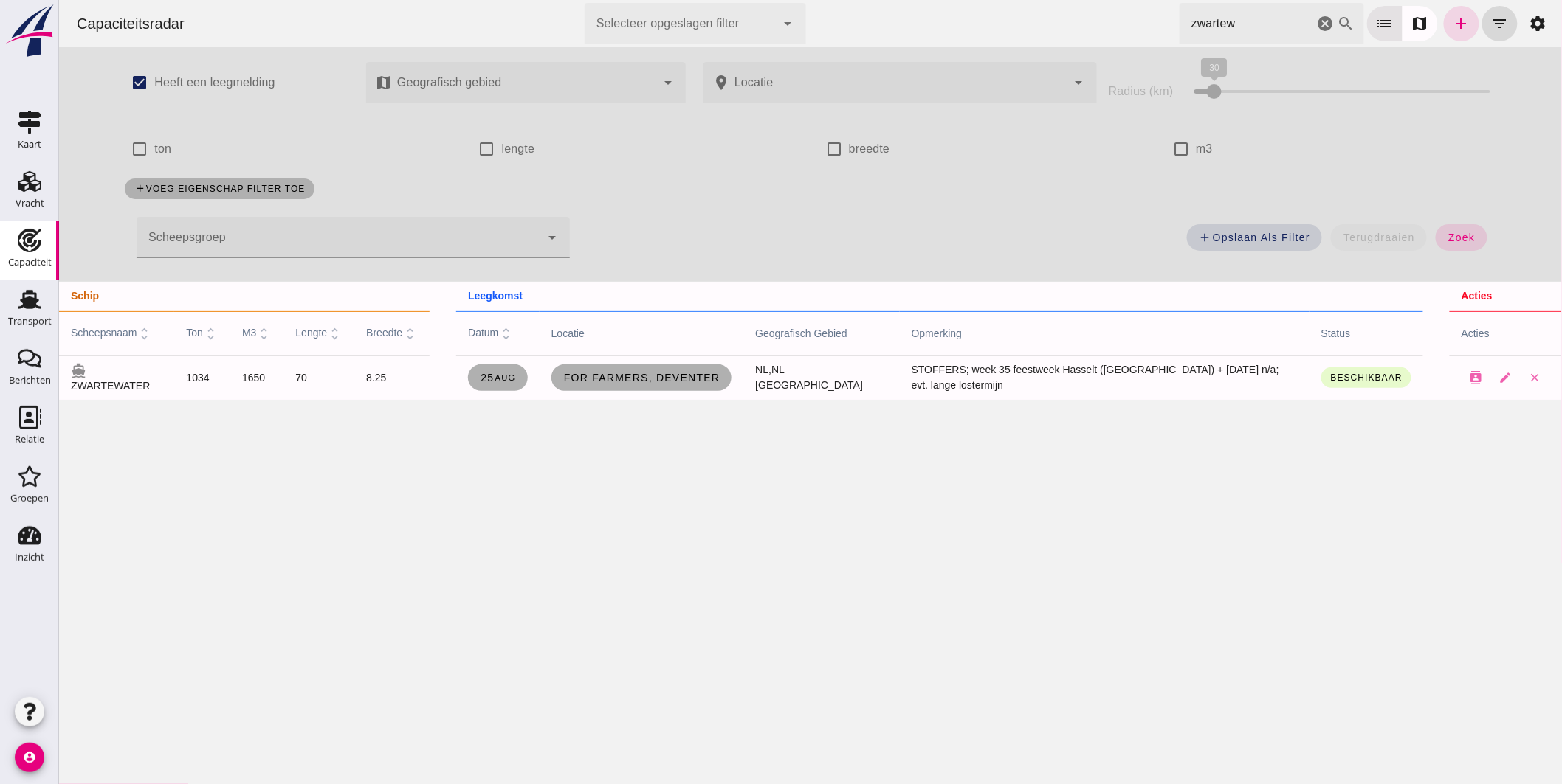
click icon "cancel"
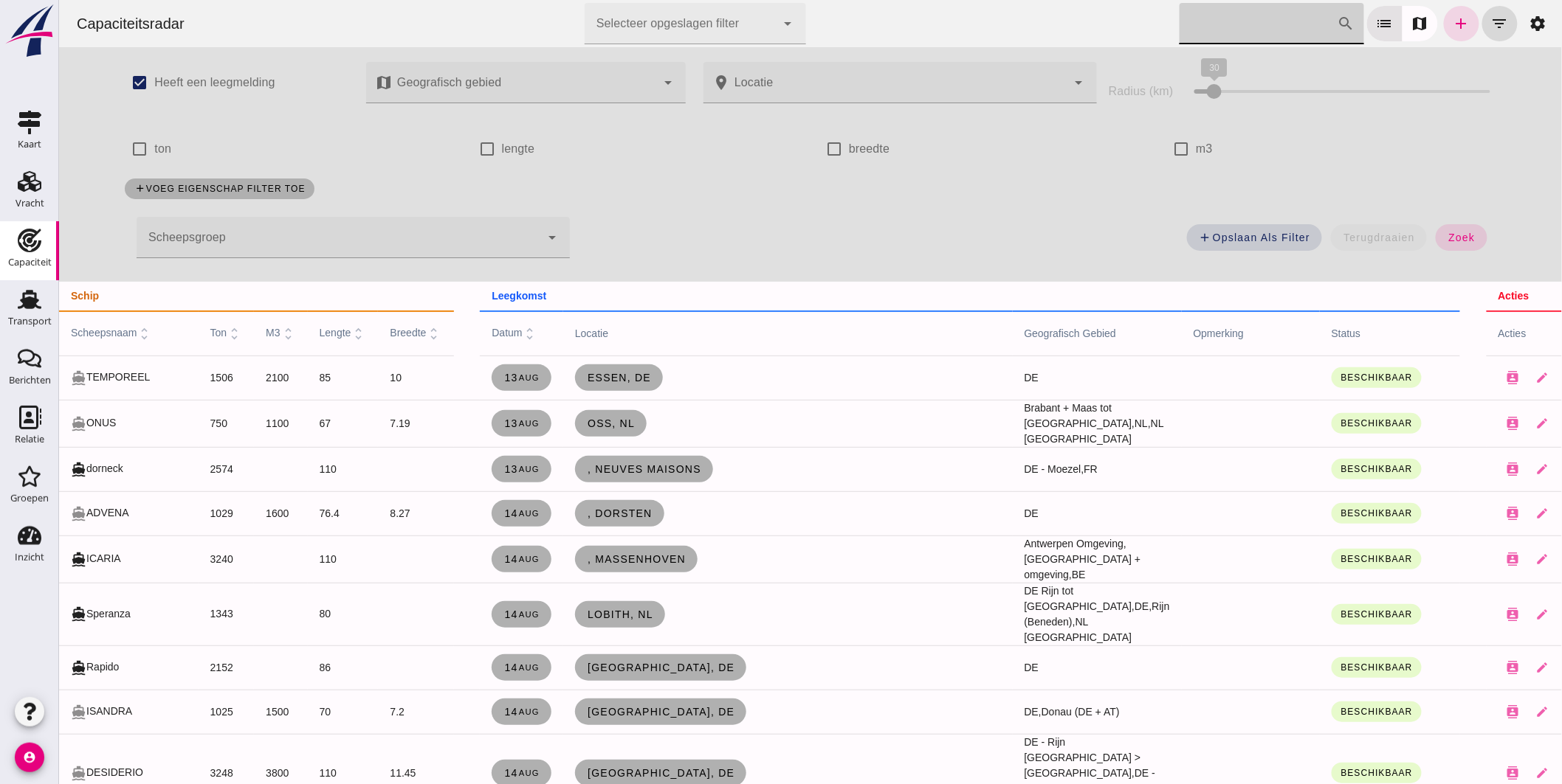
click input "Zoek op scheepsnaam"
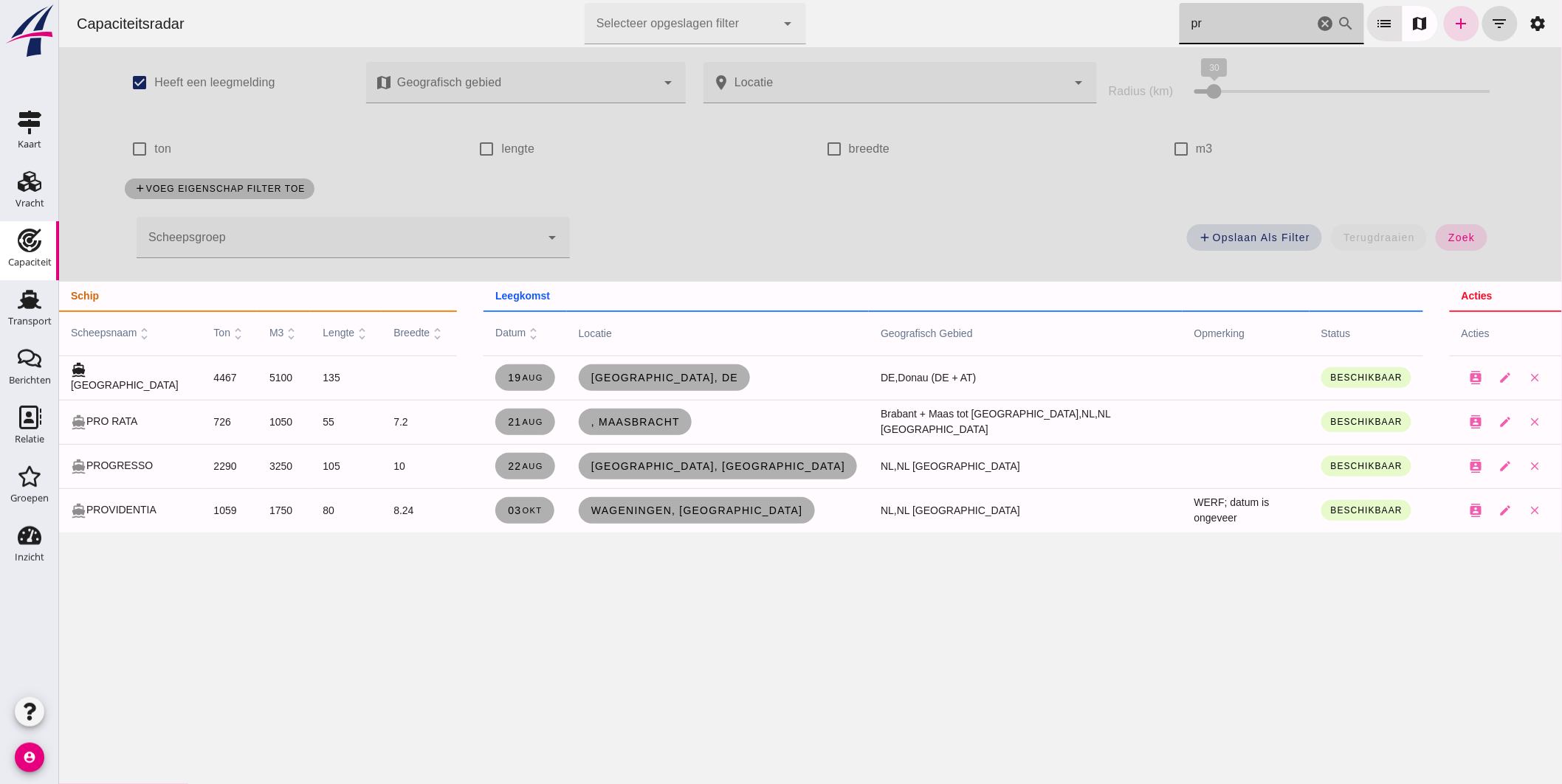
type input "pro"
click icon "cancel"
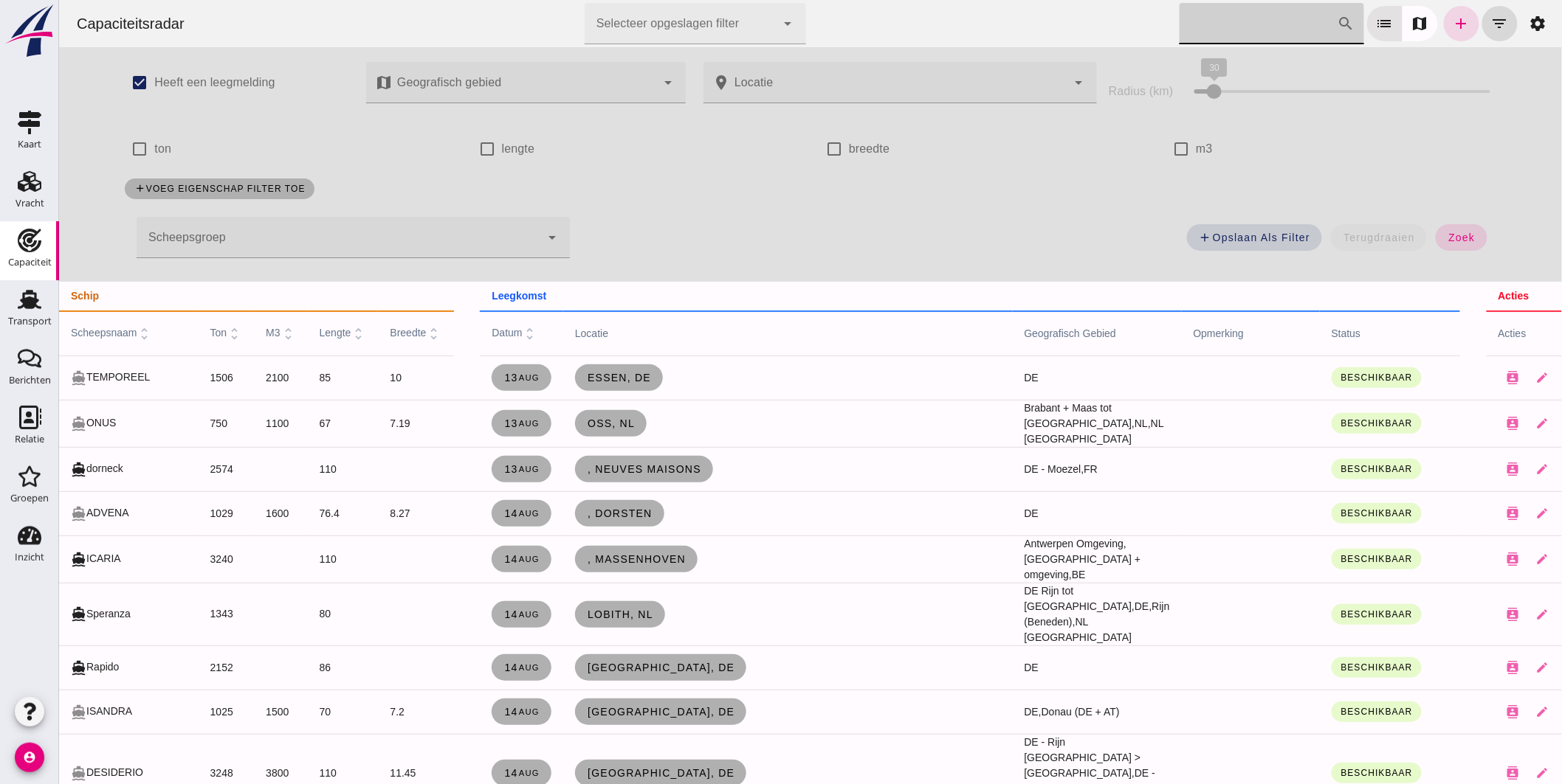
click at [118, 329] on span "scheepsnaam unfold_more" at bounding box center [111, 332] width 82 height 12
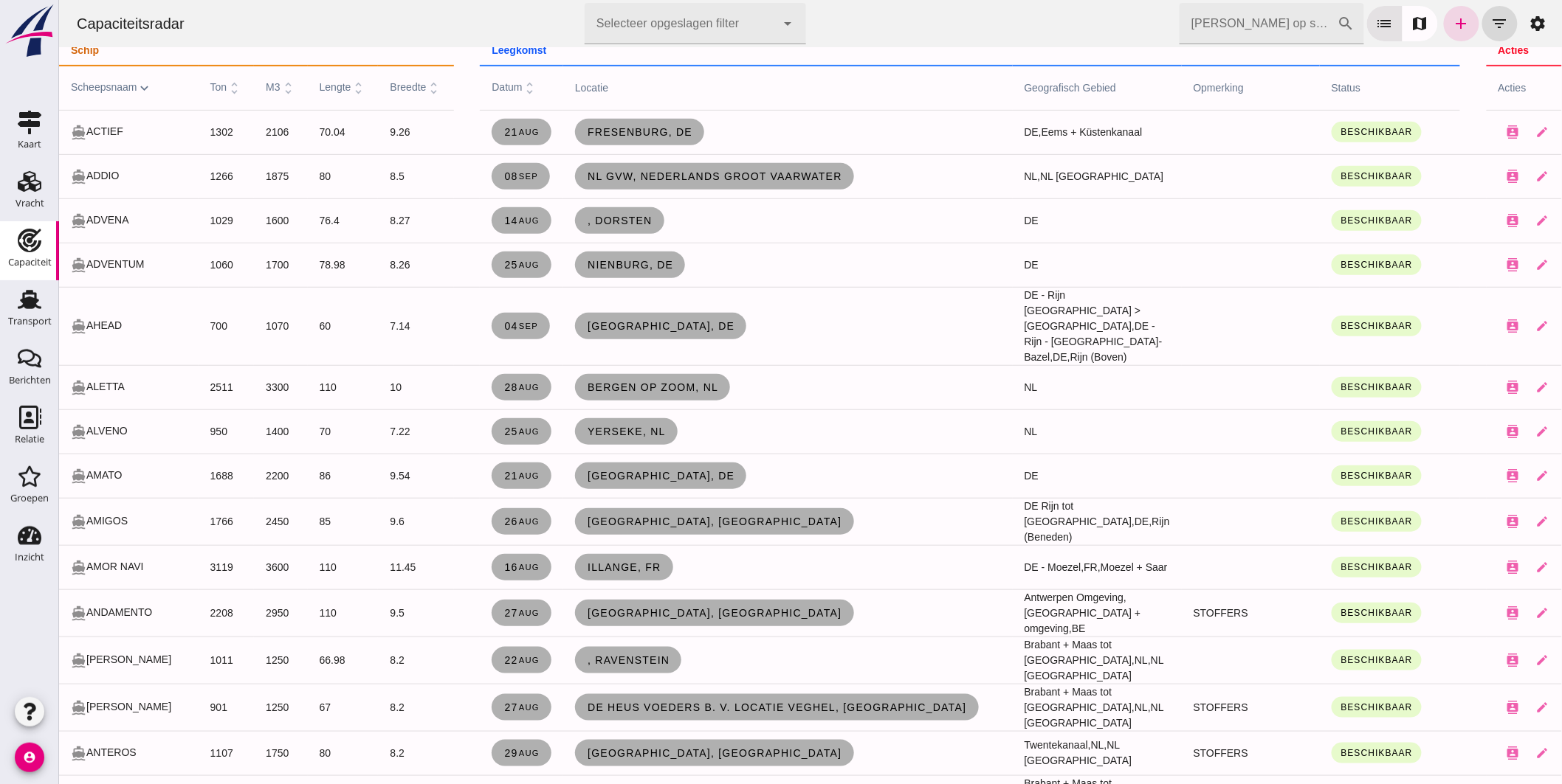
scroll to position [0, 0]
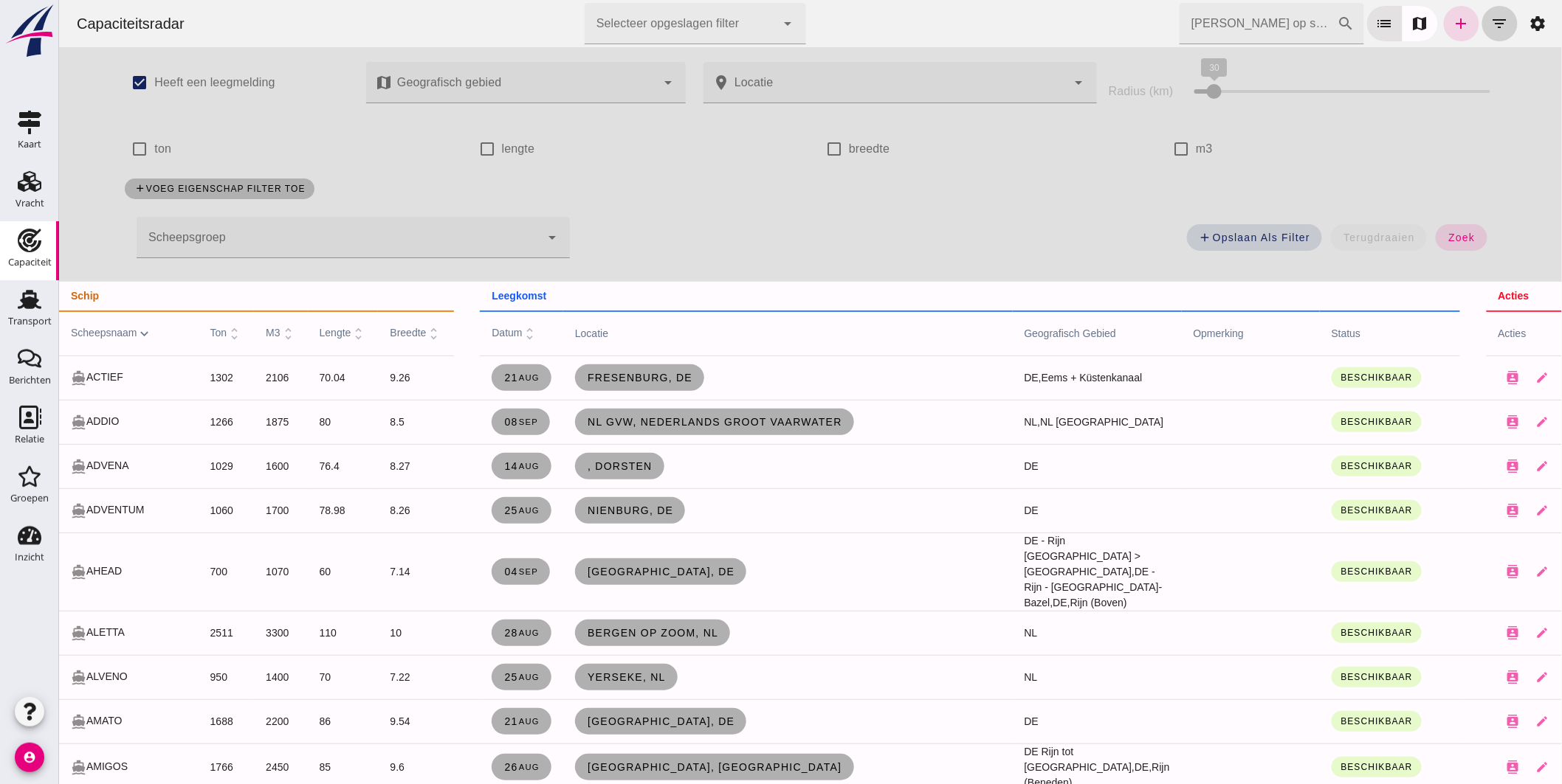
click at [1492, 18] on icon "filter_list" at bounding box center [1499, 23] width 17 height 17
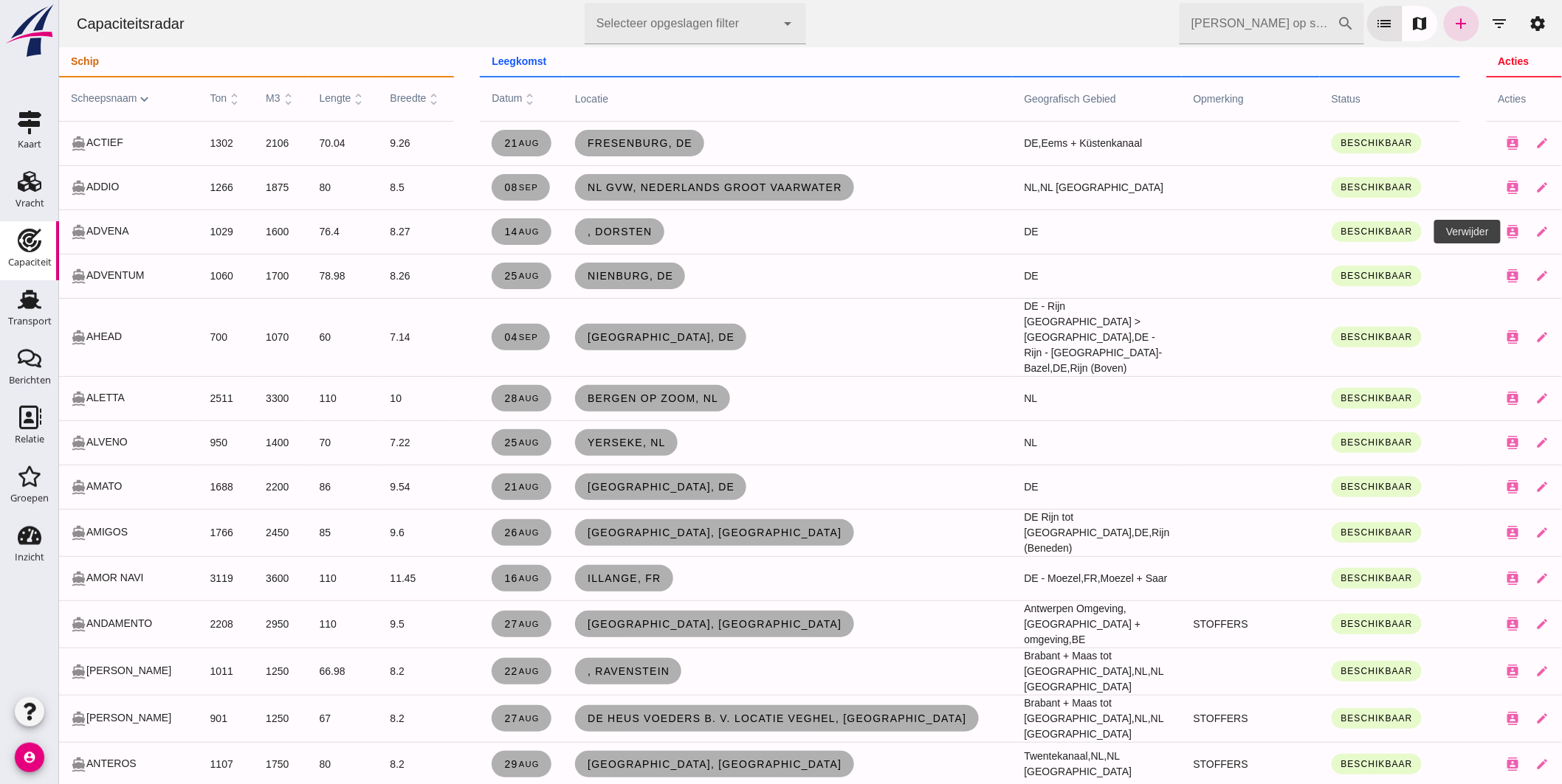
click at [1561, 231] on icon "close" at bounding box center [1572, 232] width 13 height 13
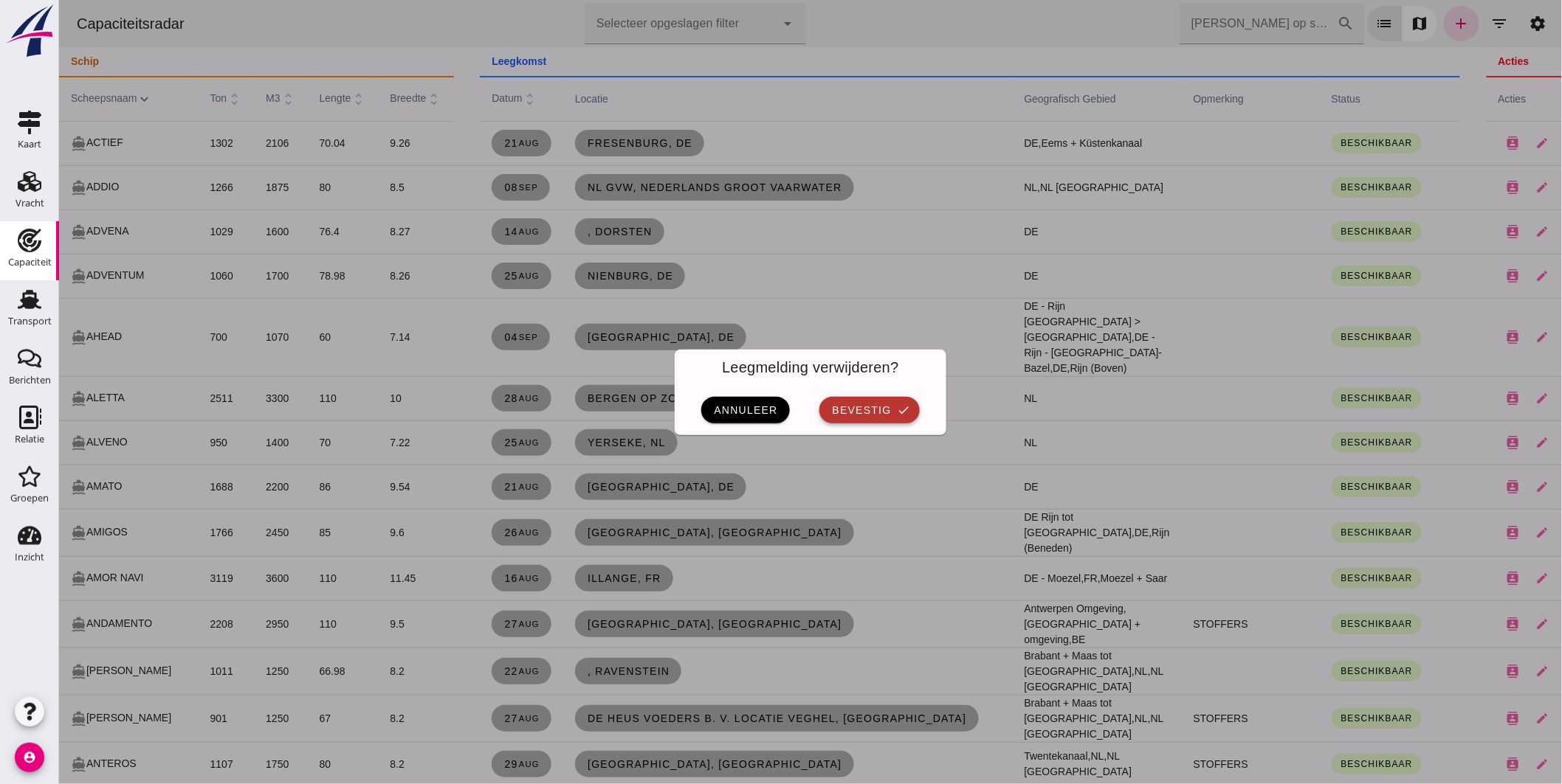
click span "bevestig"
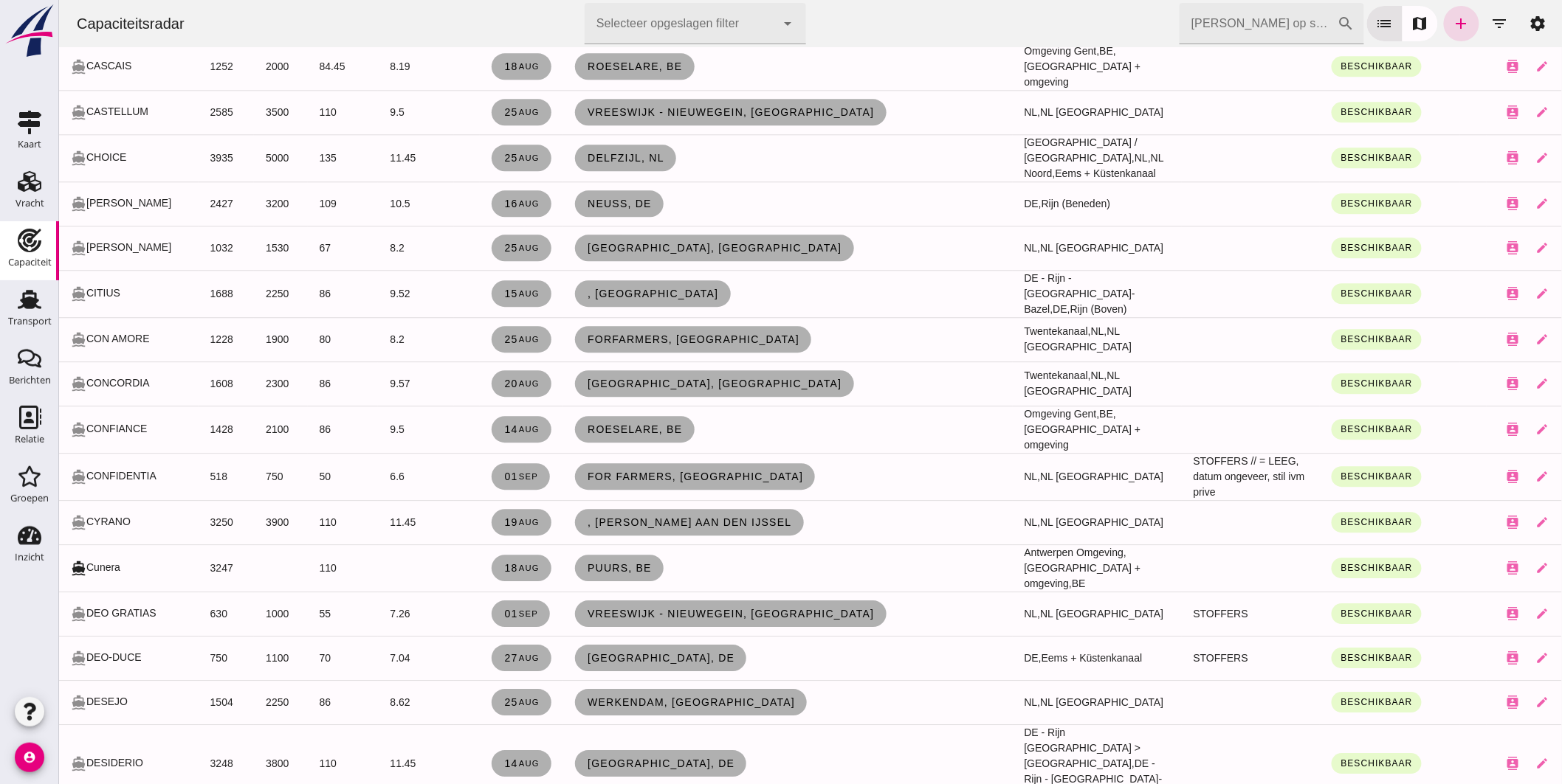
scroll to position [1393, 0]
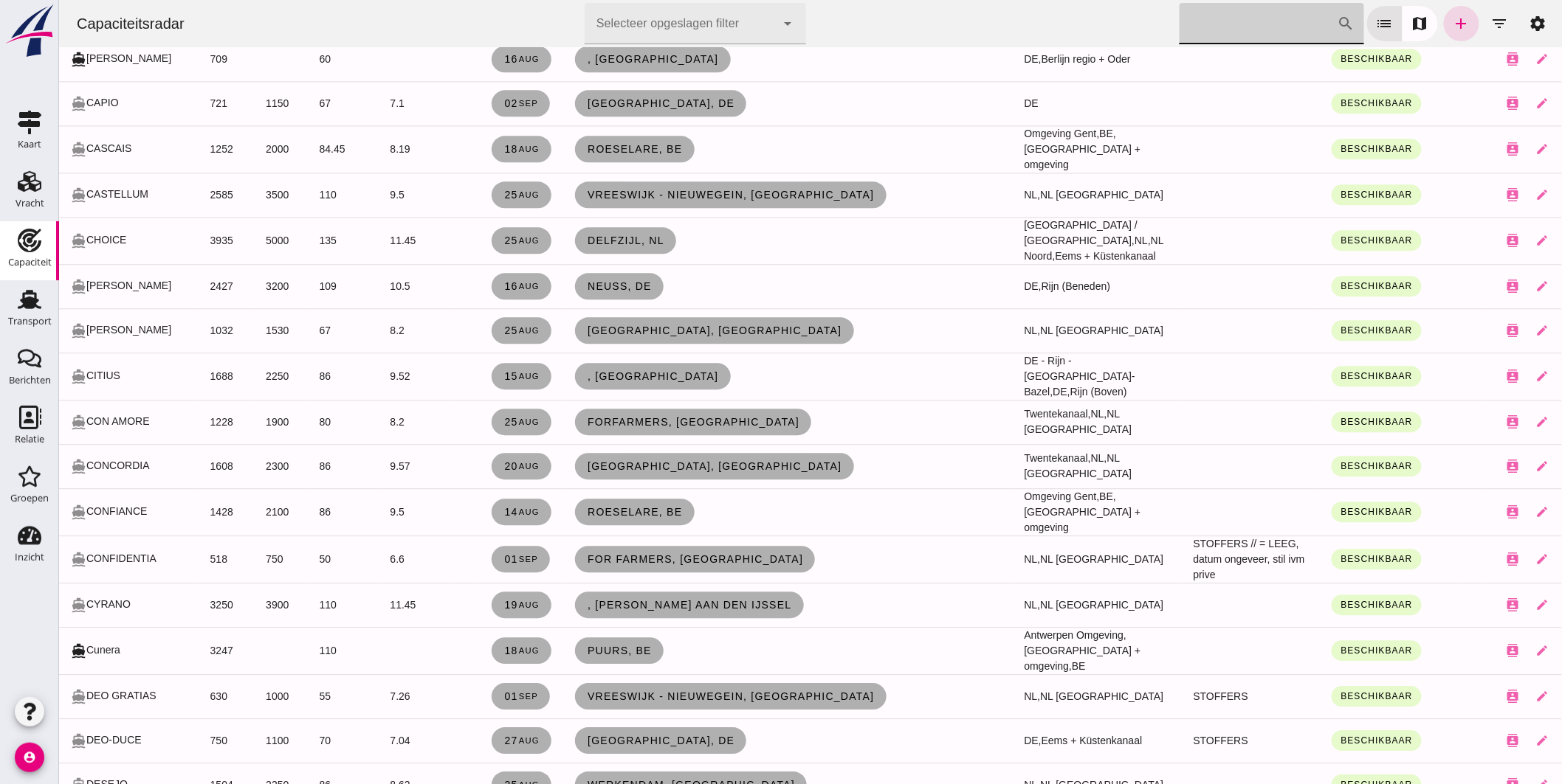
click input "[PERSON_NAME] op scheepsnaam"
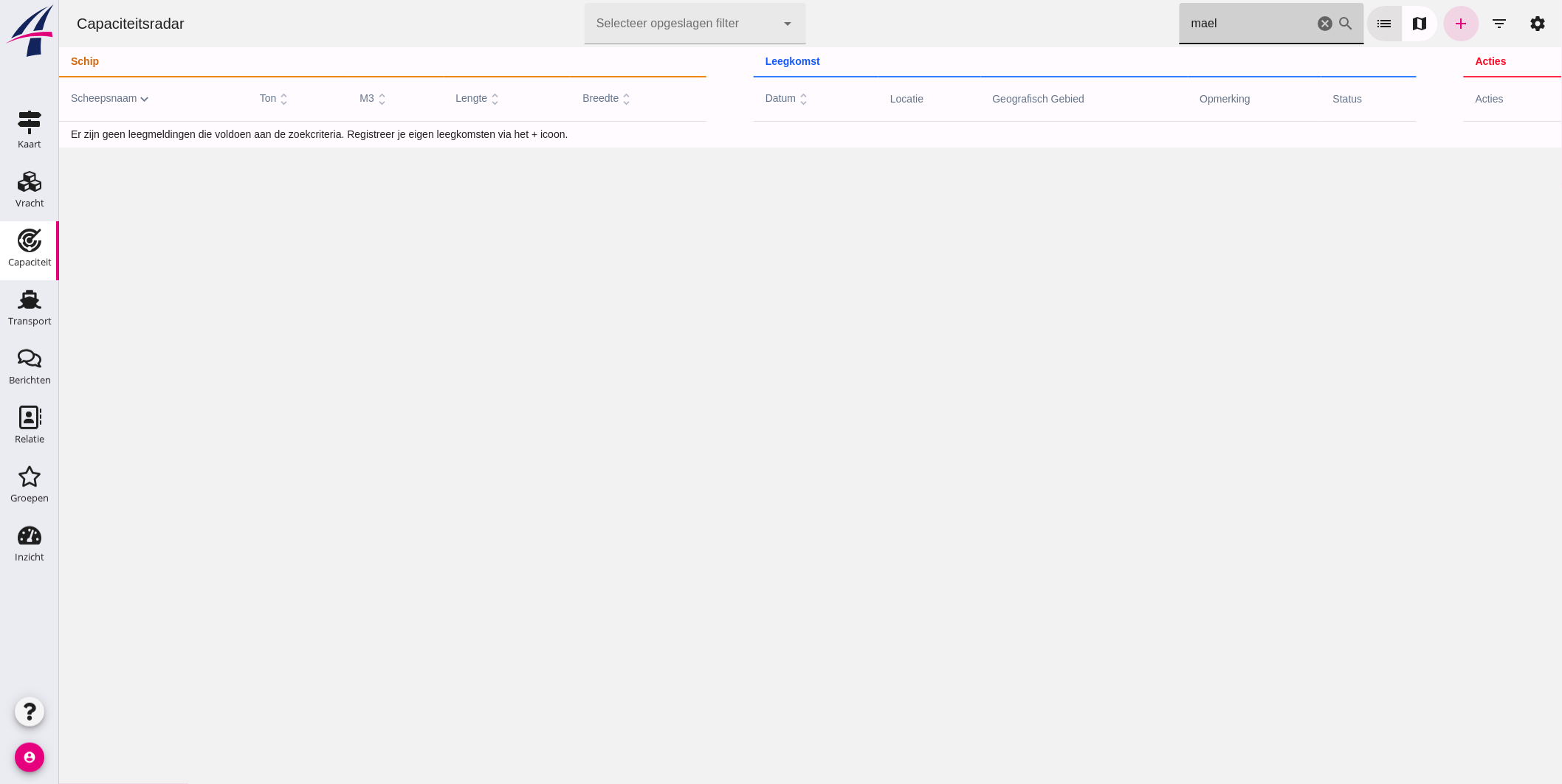
scroll to position [0, 0]
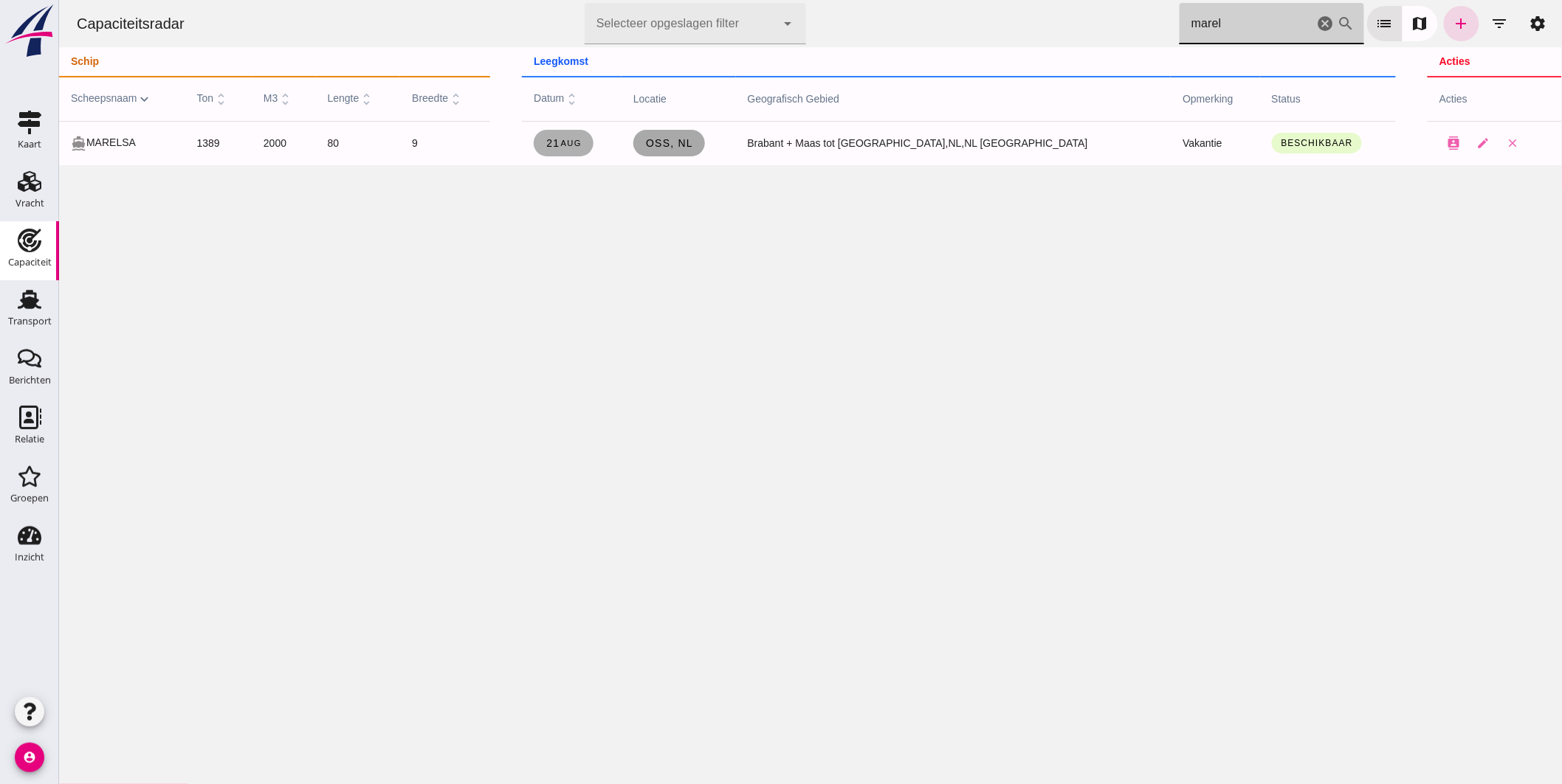
type input "marel"
click at [704, 156] on link "Oss, nl" at bounding box center [668, 143] width 71 height 27
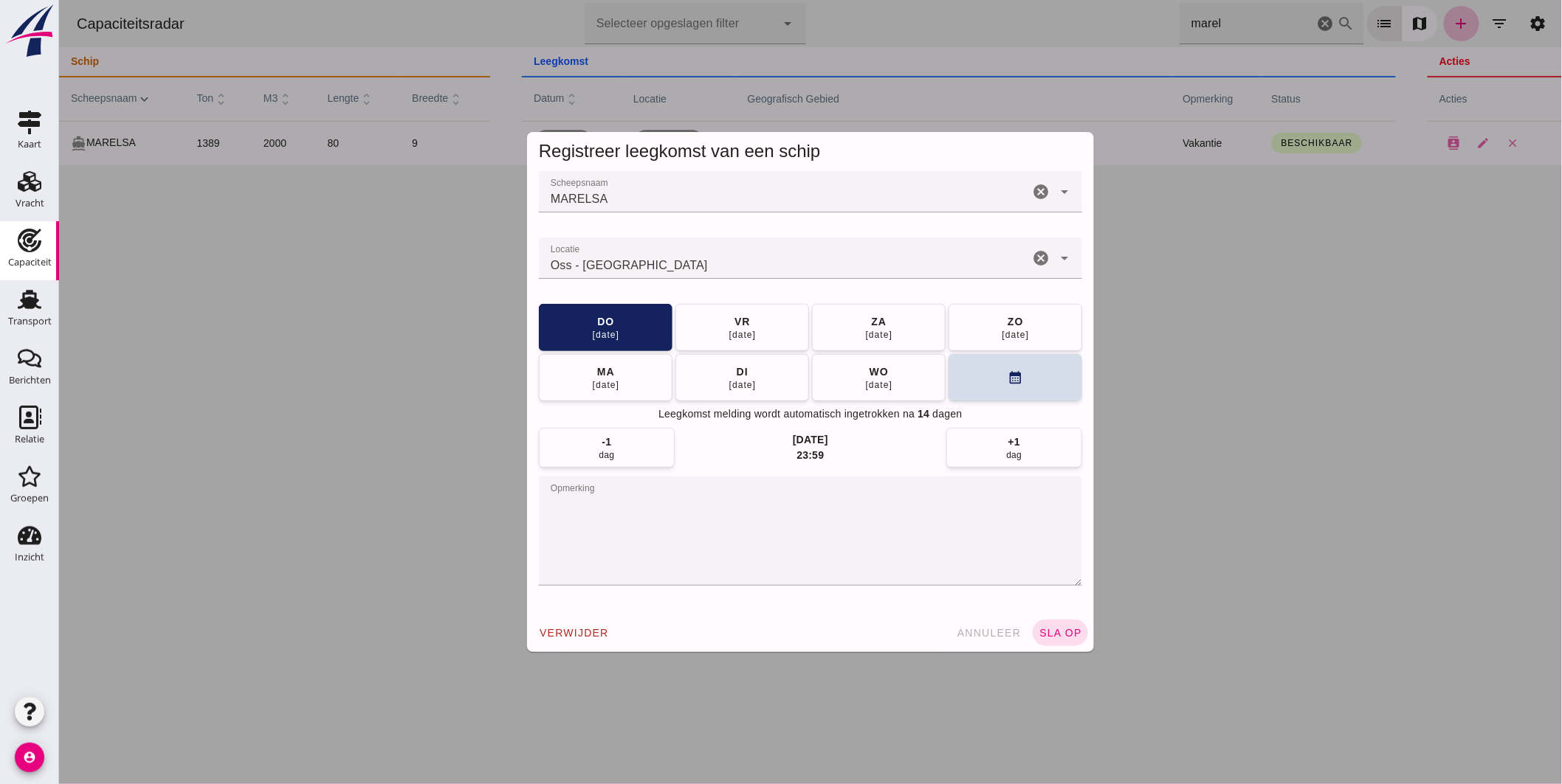
click input "Locatie"
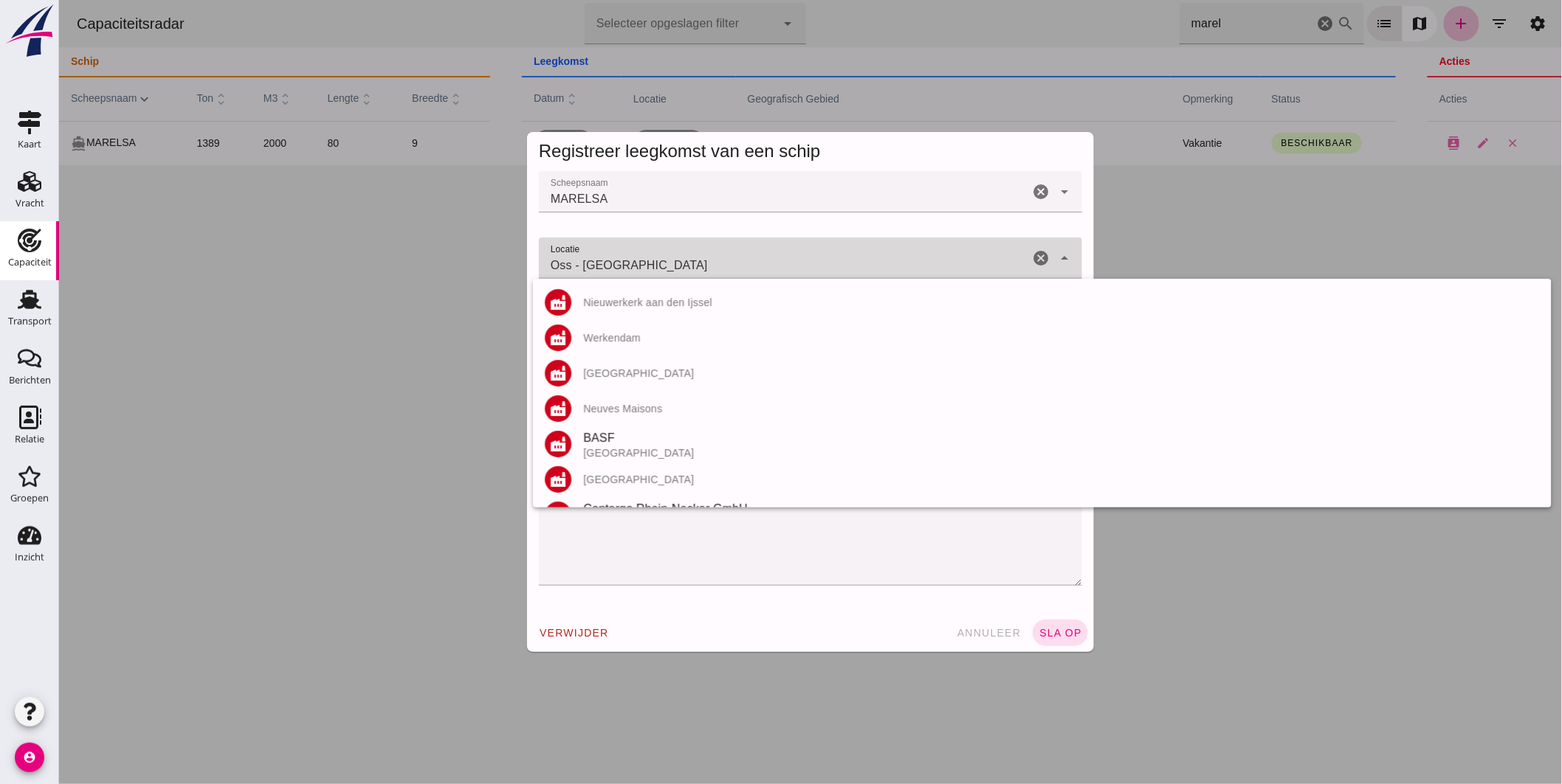
click input "Oss - Noord-Brabant"
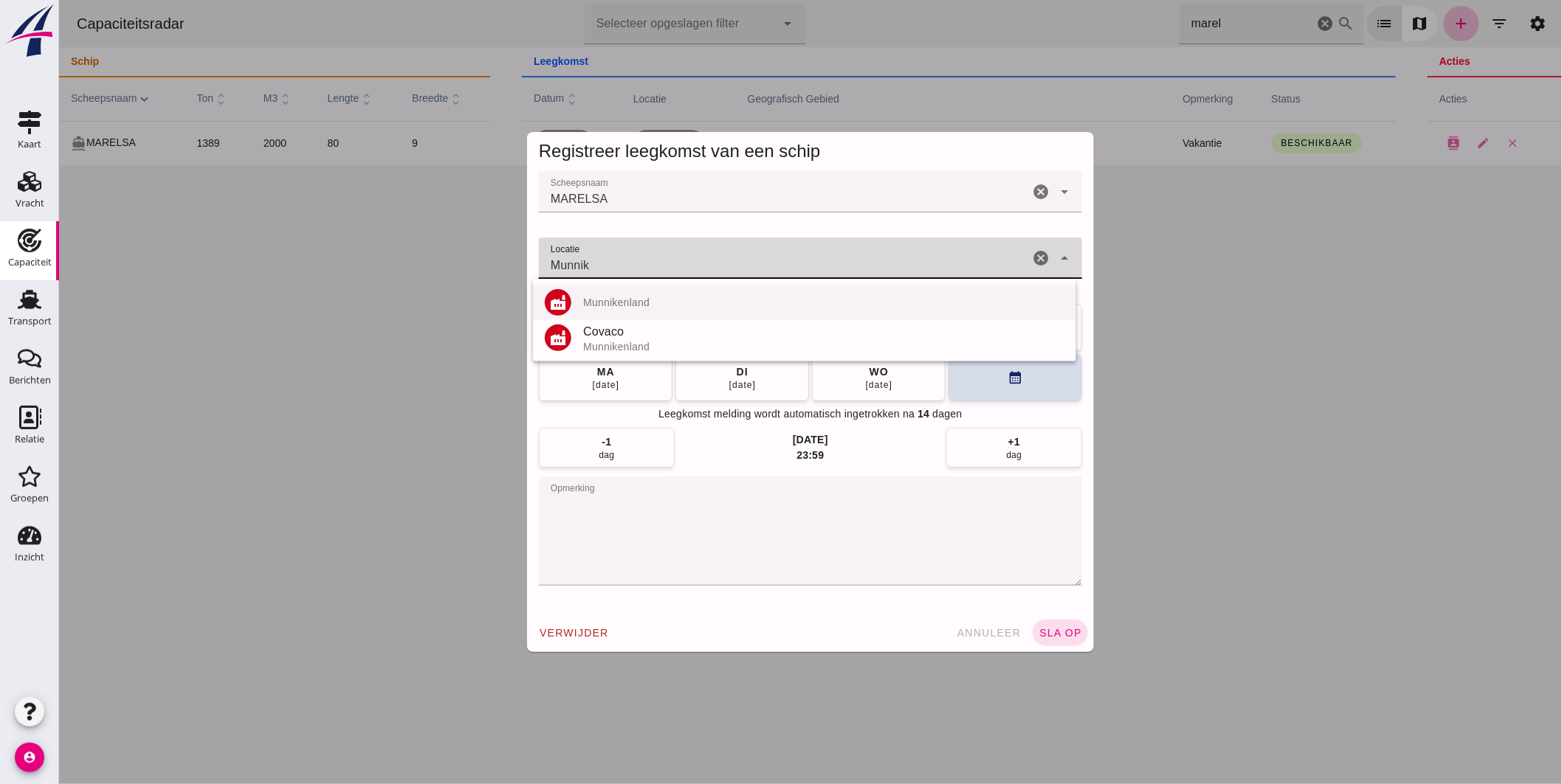
click at [636, 301] on div "Munnikenland" at bounding box center [823, 302] width 482 height 12
type input "Munnikenland"
click button "calendar_month"
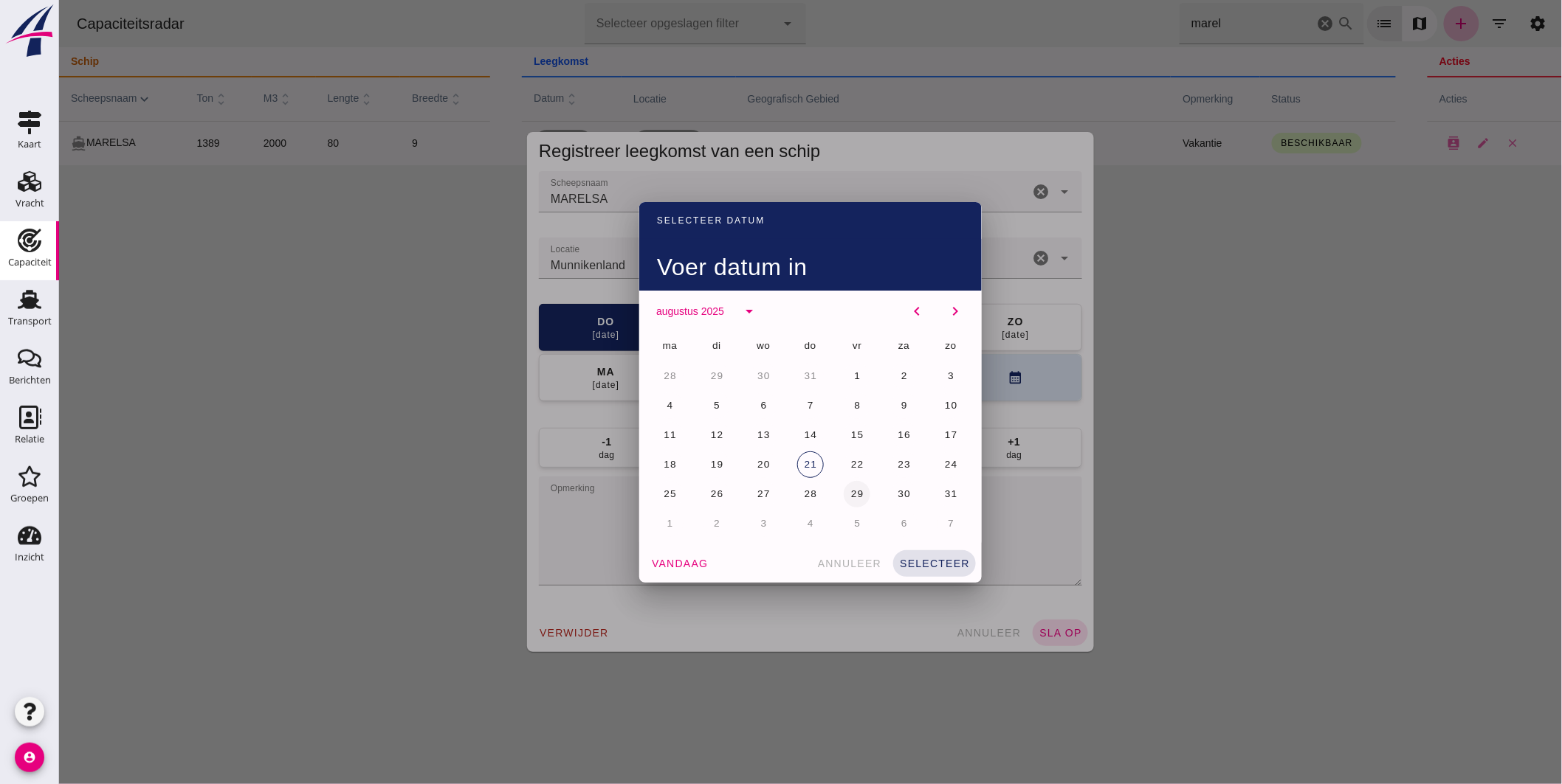
click span "29"
click div "ma di wo do vr za zo 28 29 30 31 1 2 3 4 5 6 7 8 9 10 11 12 13 14 15 16 17 18 1…"
click button "selecteer"
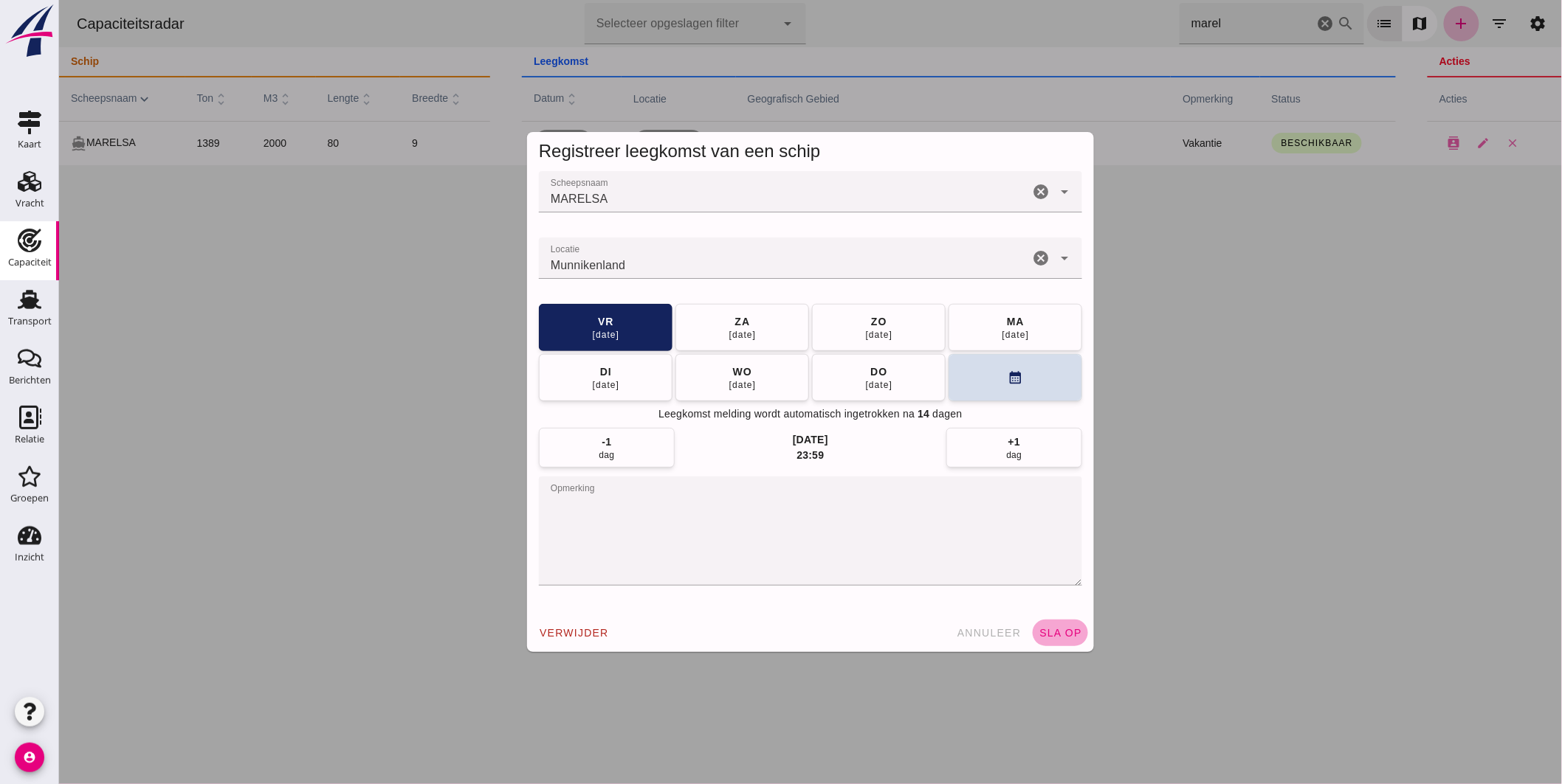
click button "sla op"
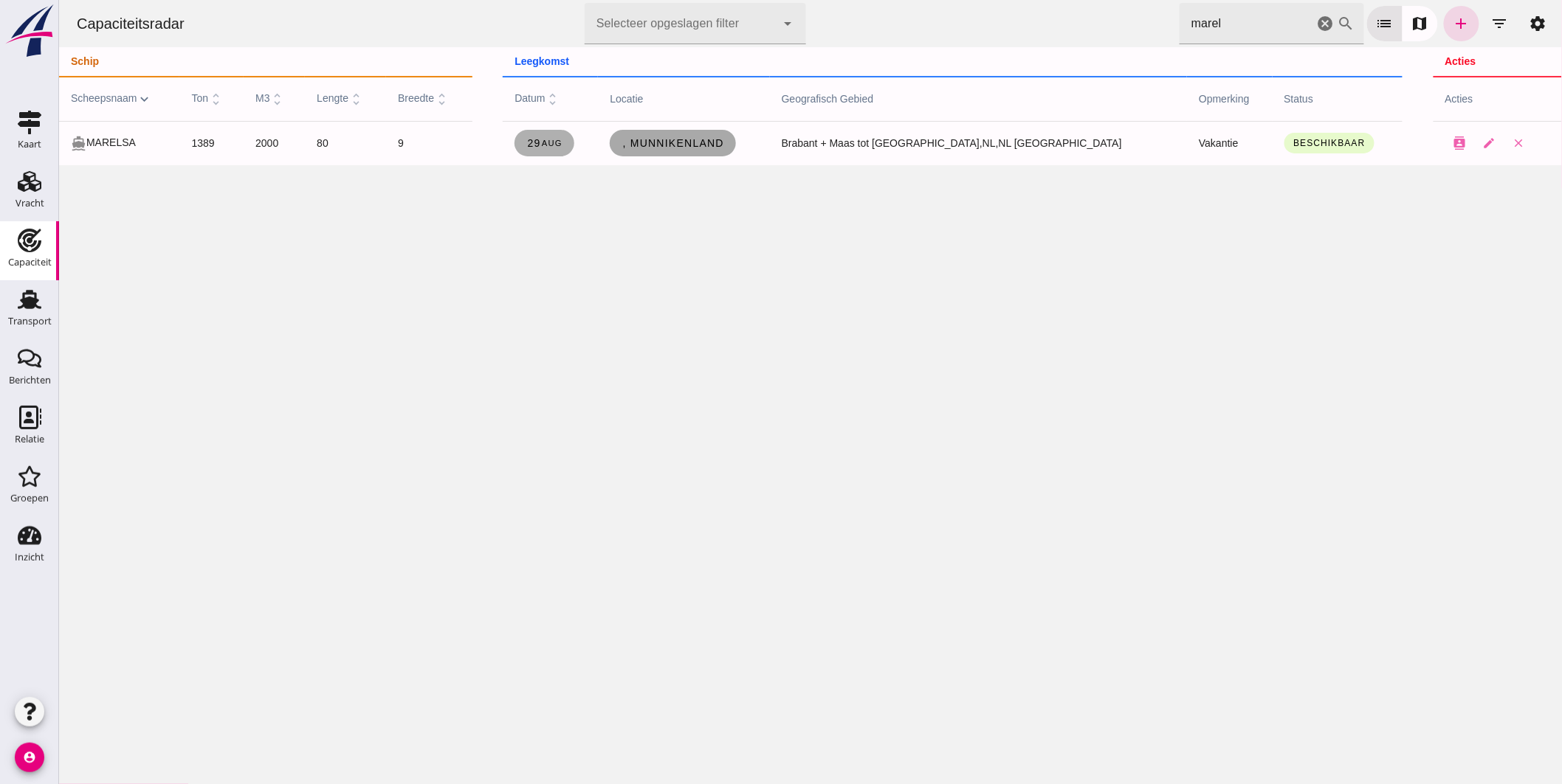
click span ", Munnikenland"
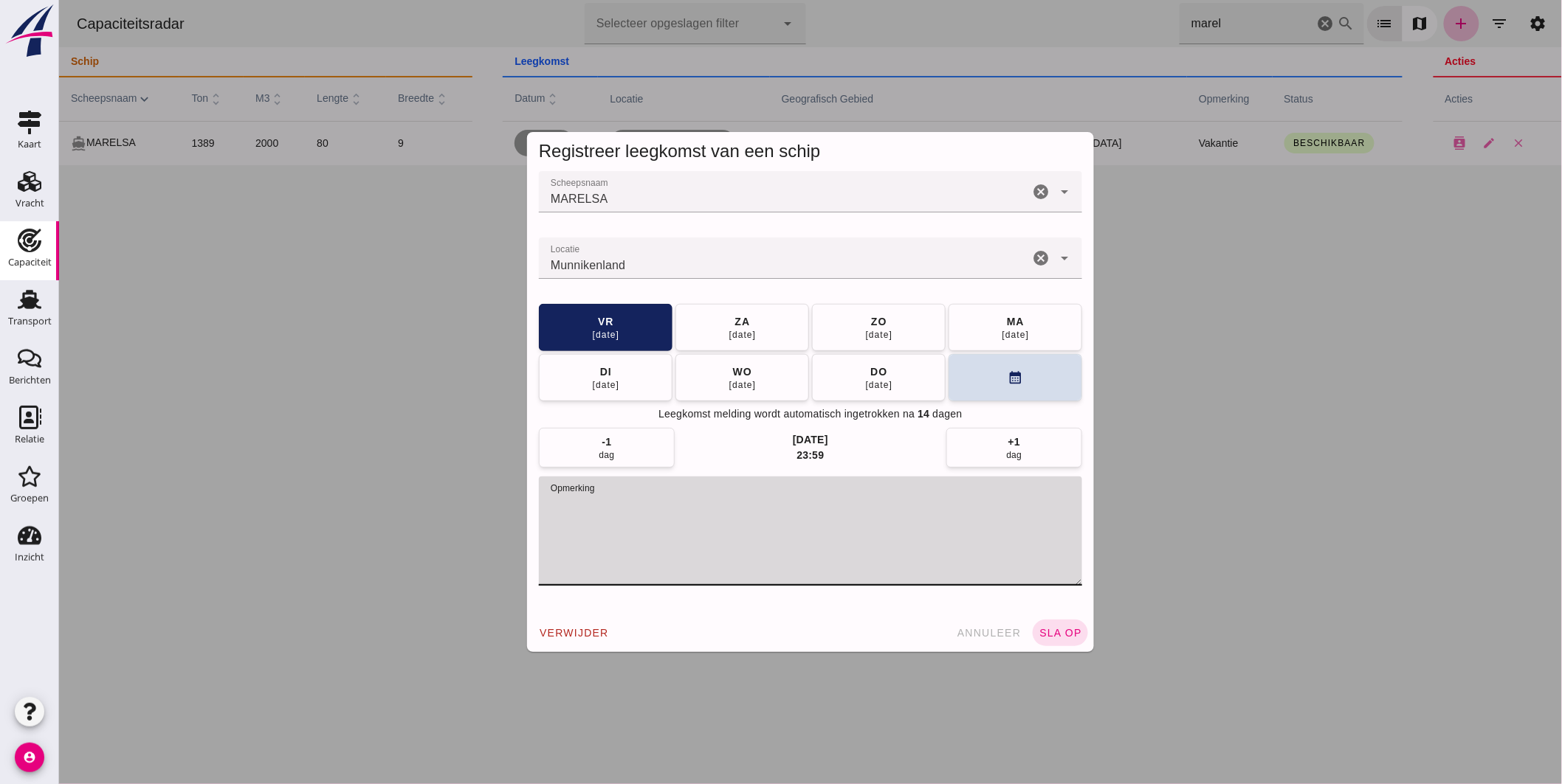
drag, startPoint x: 487, startPoint y: 542, endPoint x: 367, endPoint y: 519, distance: 122.2
click div "Registreer leegkomst van een schip Scheepsnaam Scheepsnaam MARELSA cancel arrow…"
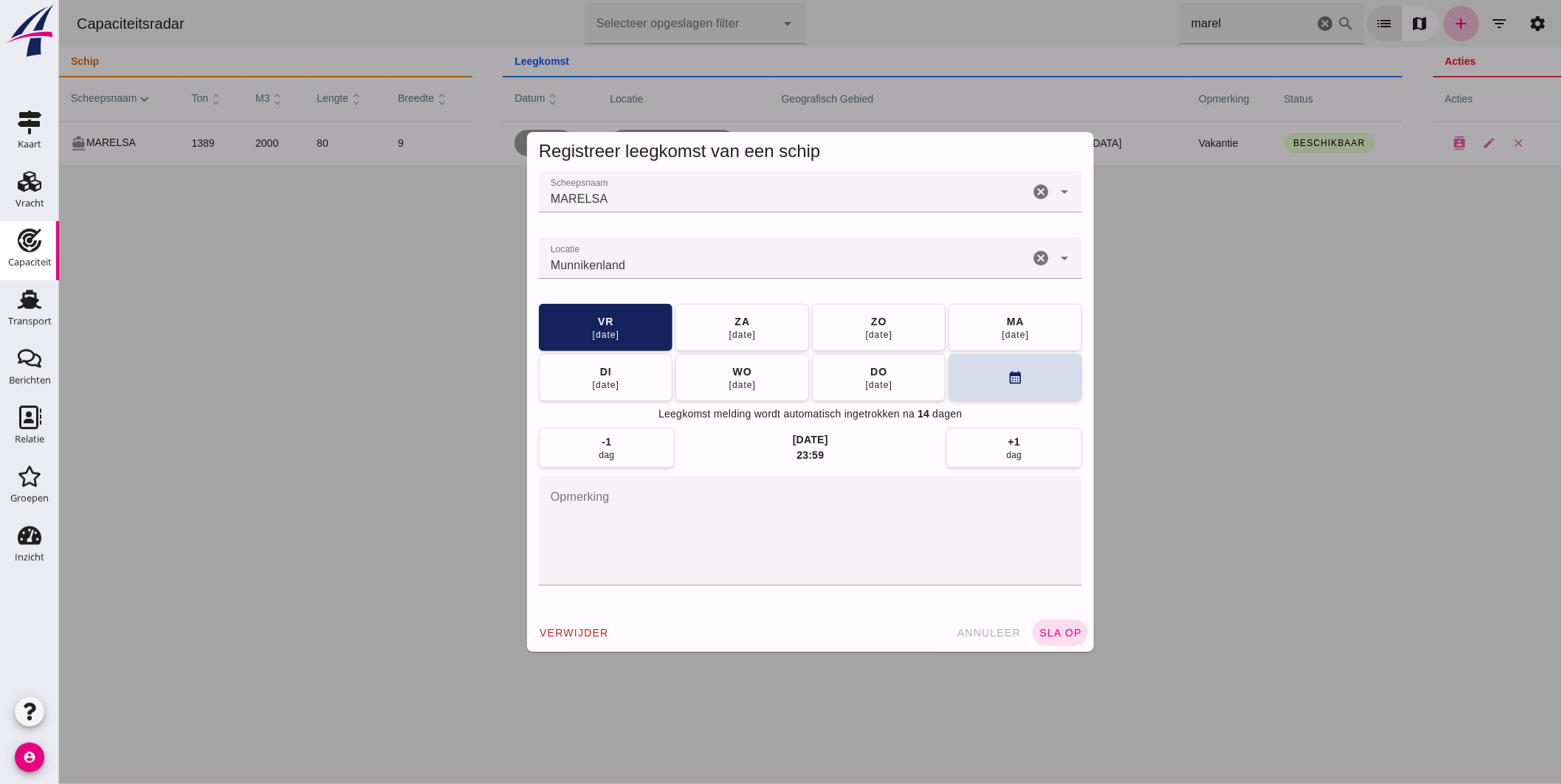
click div "verwijder annuleer sla op"
click button "sla op"
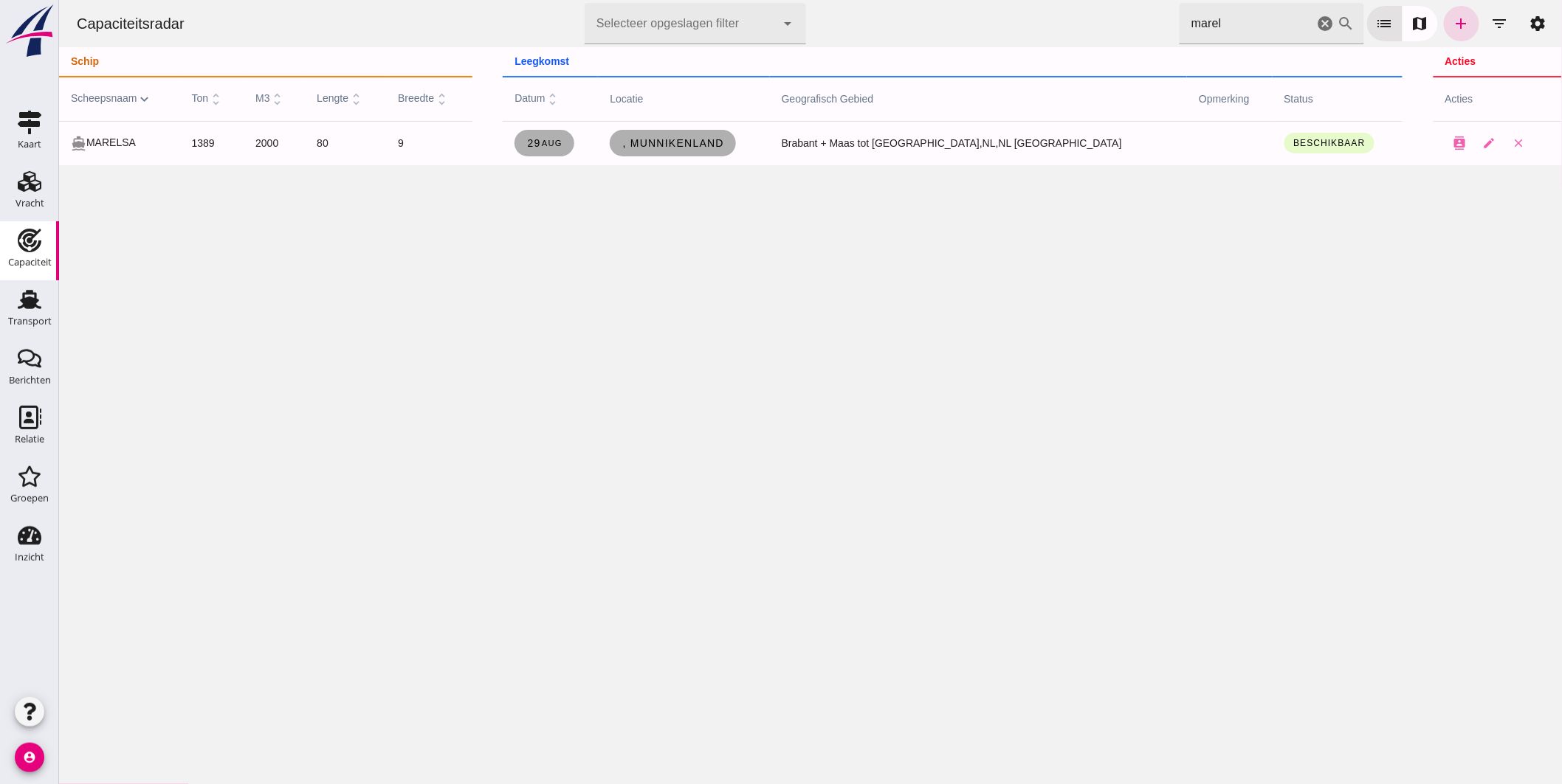
drag, startPoint x: 1213, startPoint y: 20, endPoint x: 846, endPoint y: -7, distance: 368.0
click at [846, 0] on html "Capaciteitsradar Selecteer opgeslagen filter Selecteer opgeslagen filter cancel…" at bounding box center [809, 392] width 1503 height 784
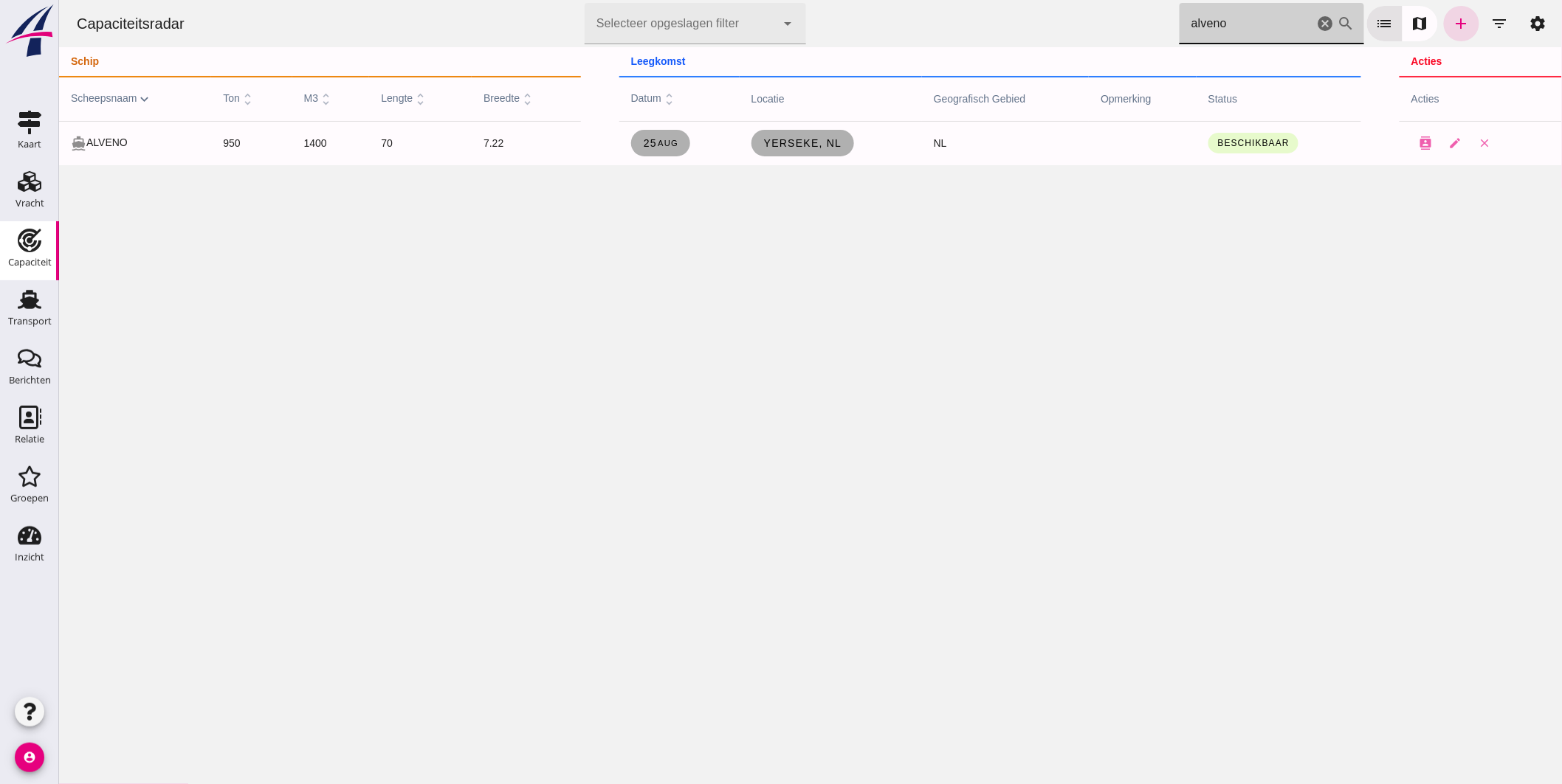
click div "Capaciteitsradar Selecteer opgeslagen filter Selecteer opgeslagen filter cancel…"
type input "eendra"
click span "Oldenburg, de"
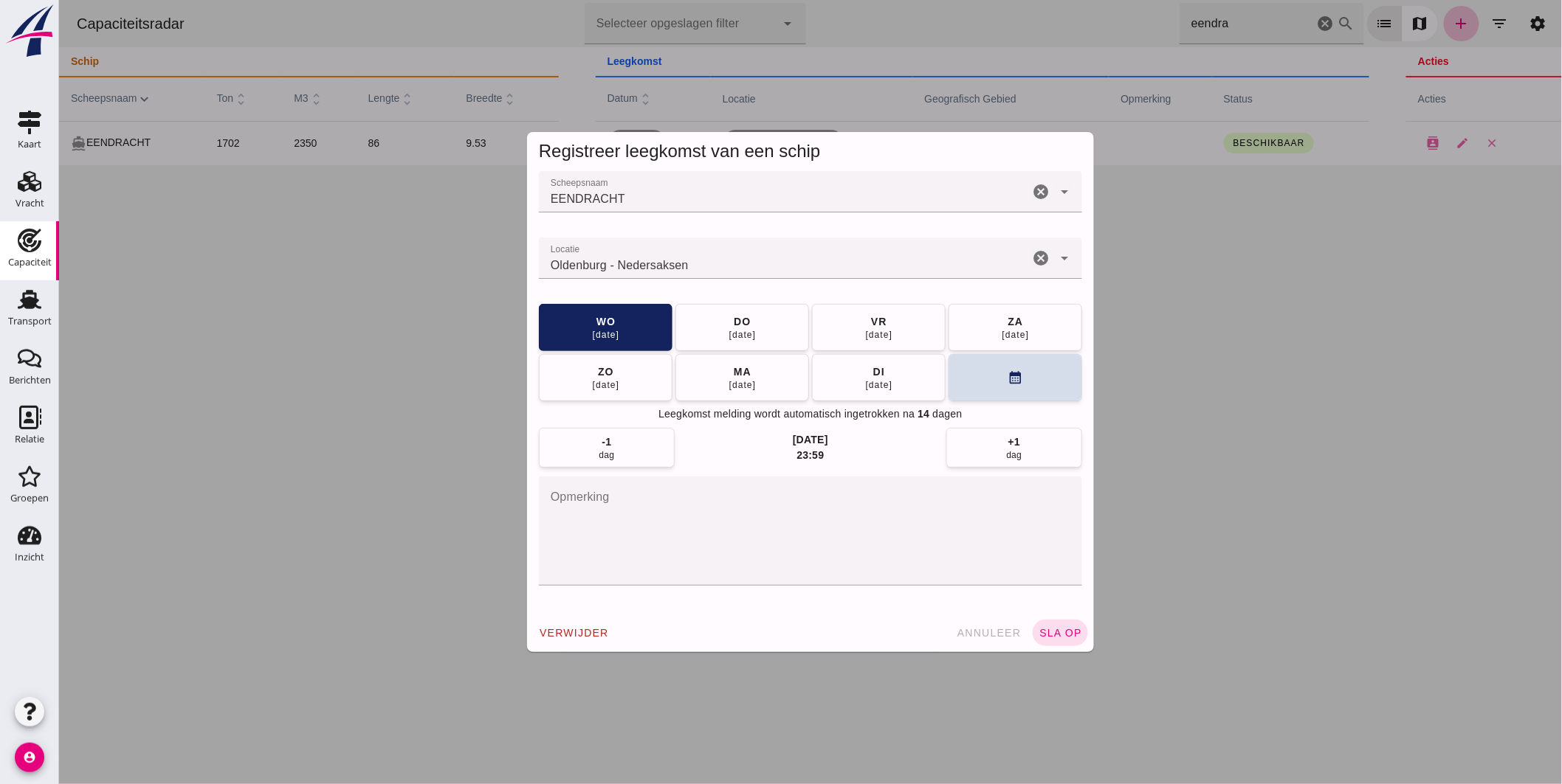
click input "Locatie"
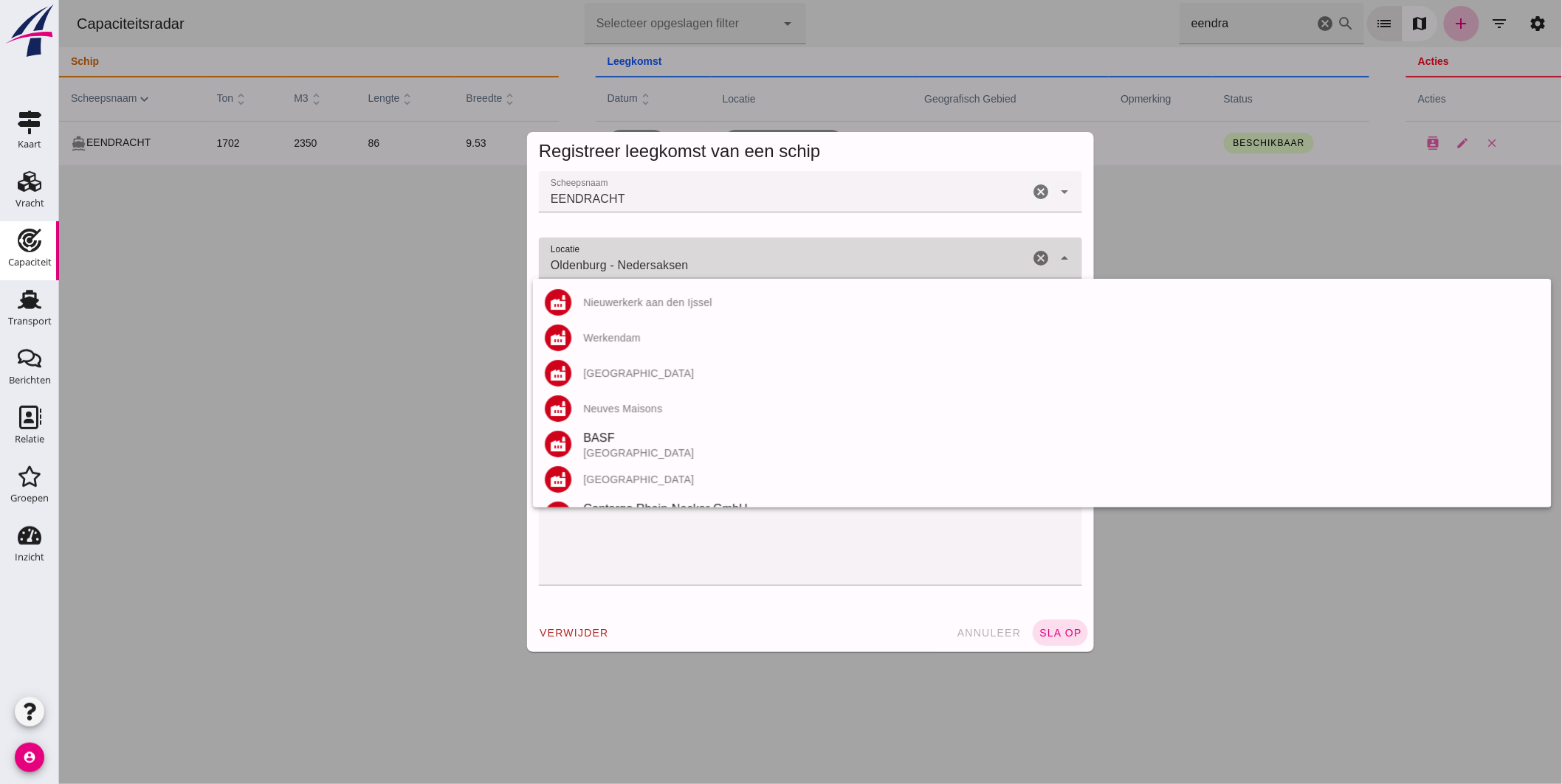
click input "Oldenburg - Nedersaksen"
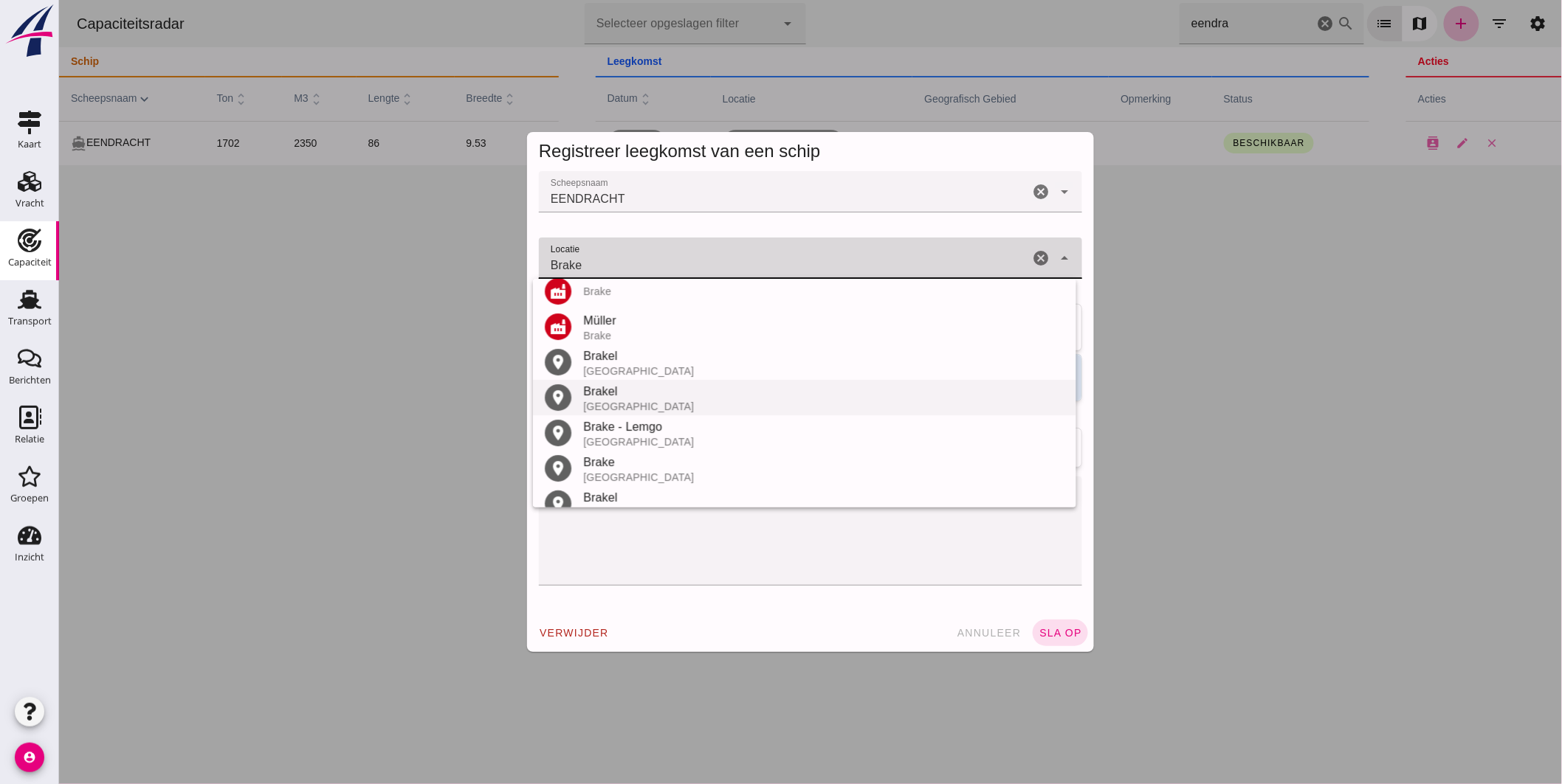
scroll to position [101, 0]
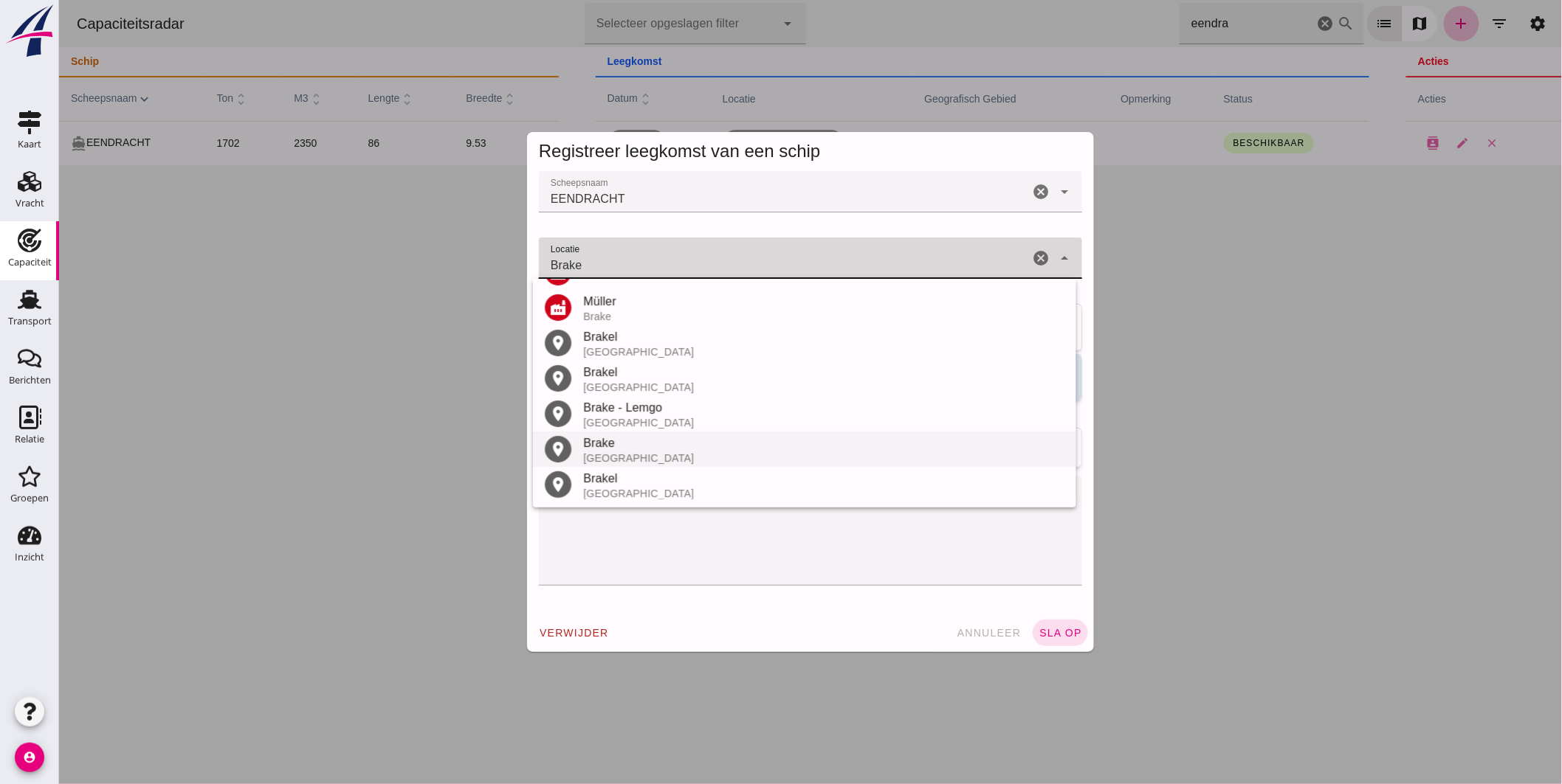
click at [624, 443] on div "Brake" at bounding box center [823, 443] width 482 height 17
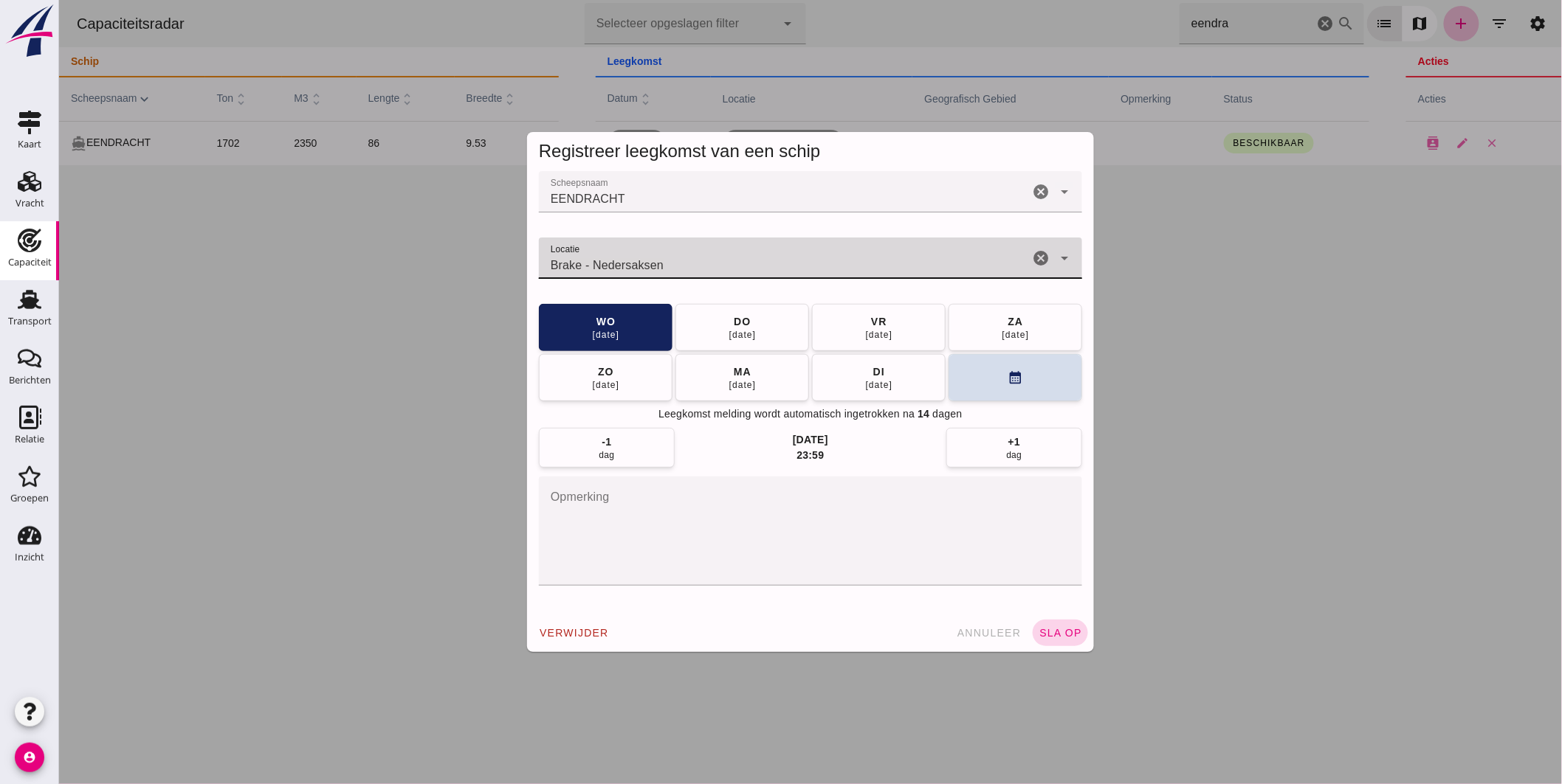
type input "Brake - Nedersaksen"
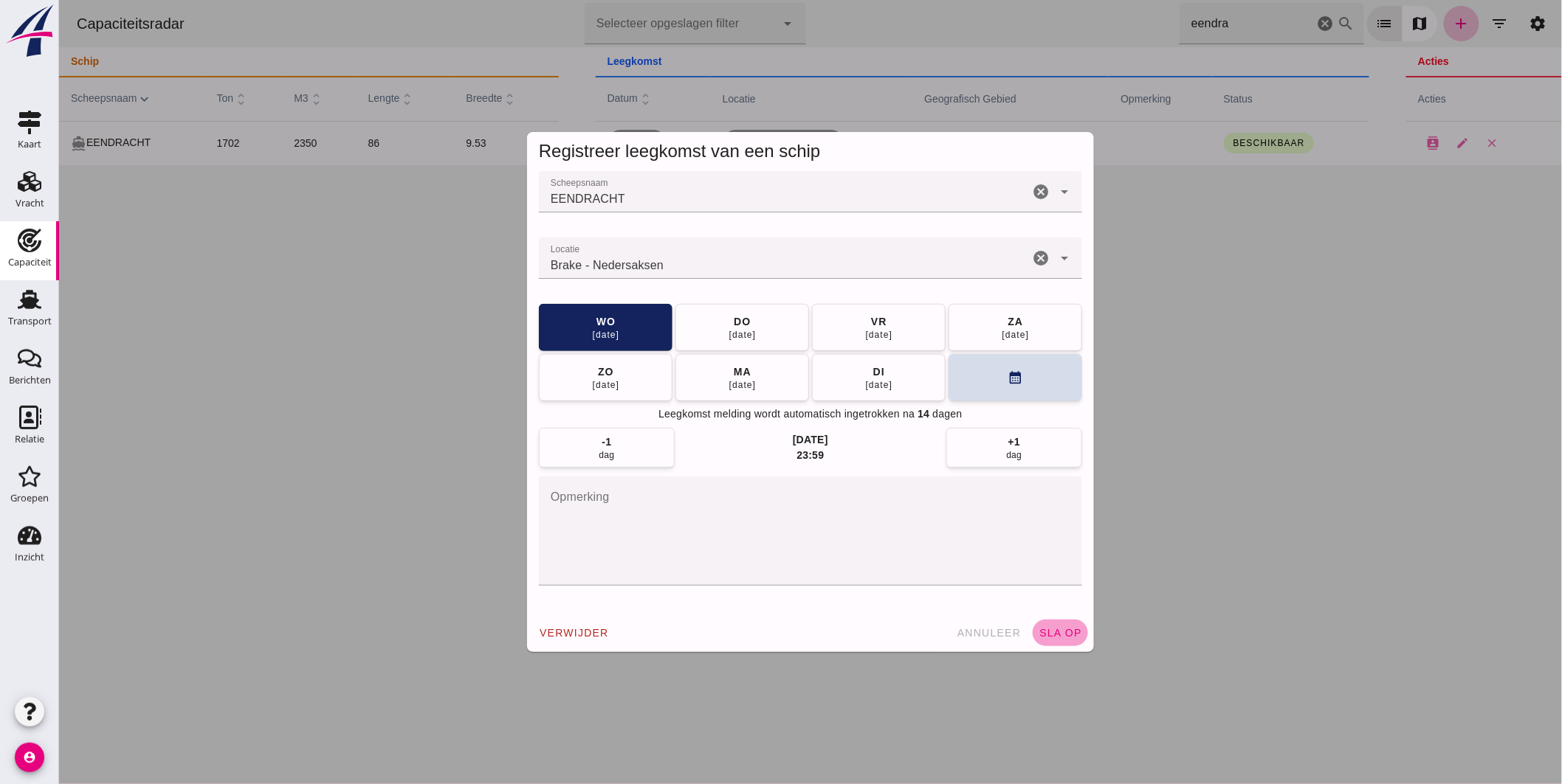
click span "sla op"
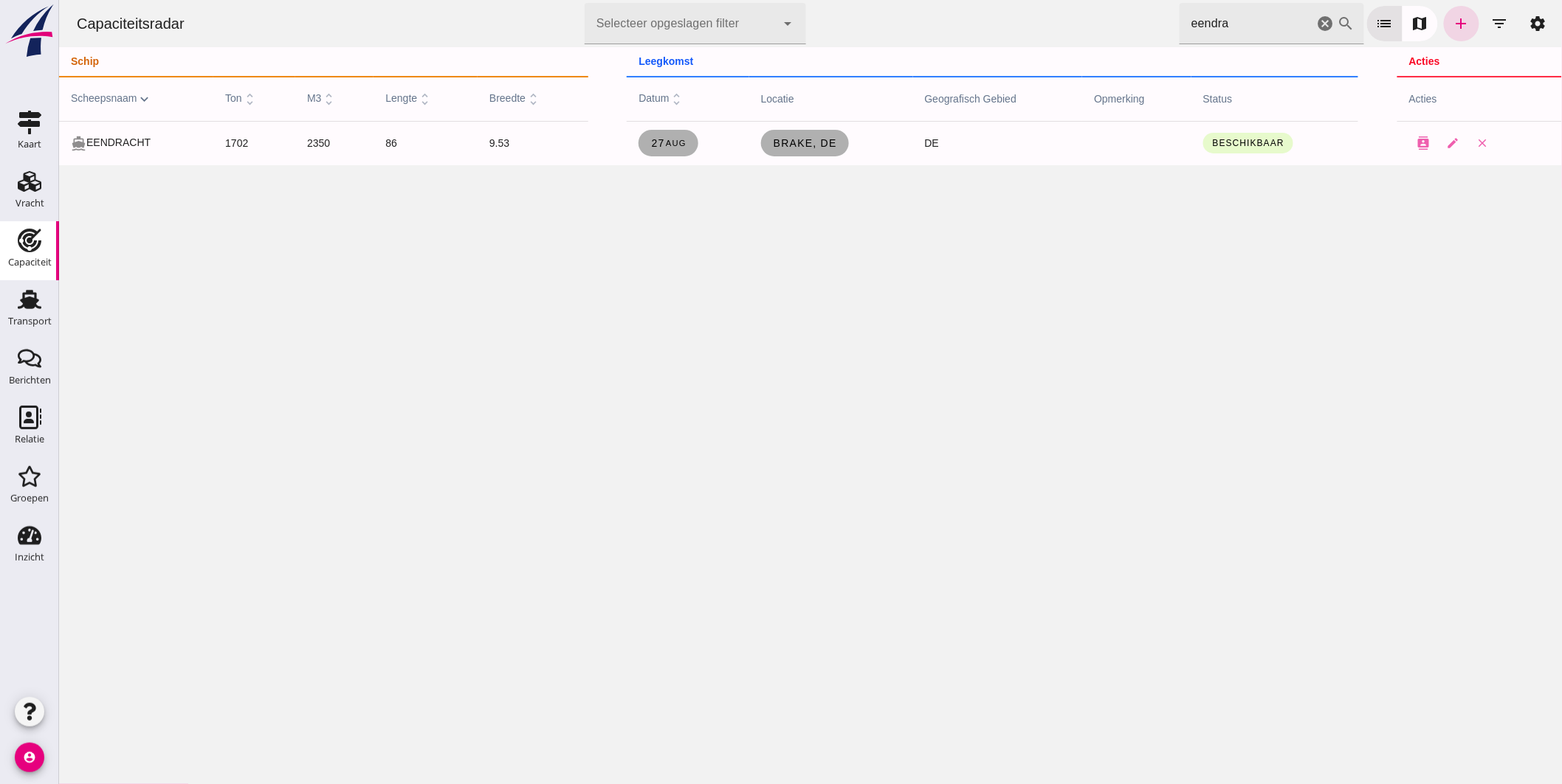
drag, startPoint x: 1034, startPoint y: 8, endPoint x: 1020, endPoint y: 2, distance: 15.2
click div "Capaciteitsradar Selecteer opgeslagen filter Selecteer opgeslagen filter cancel…"
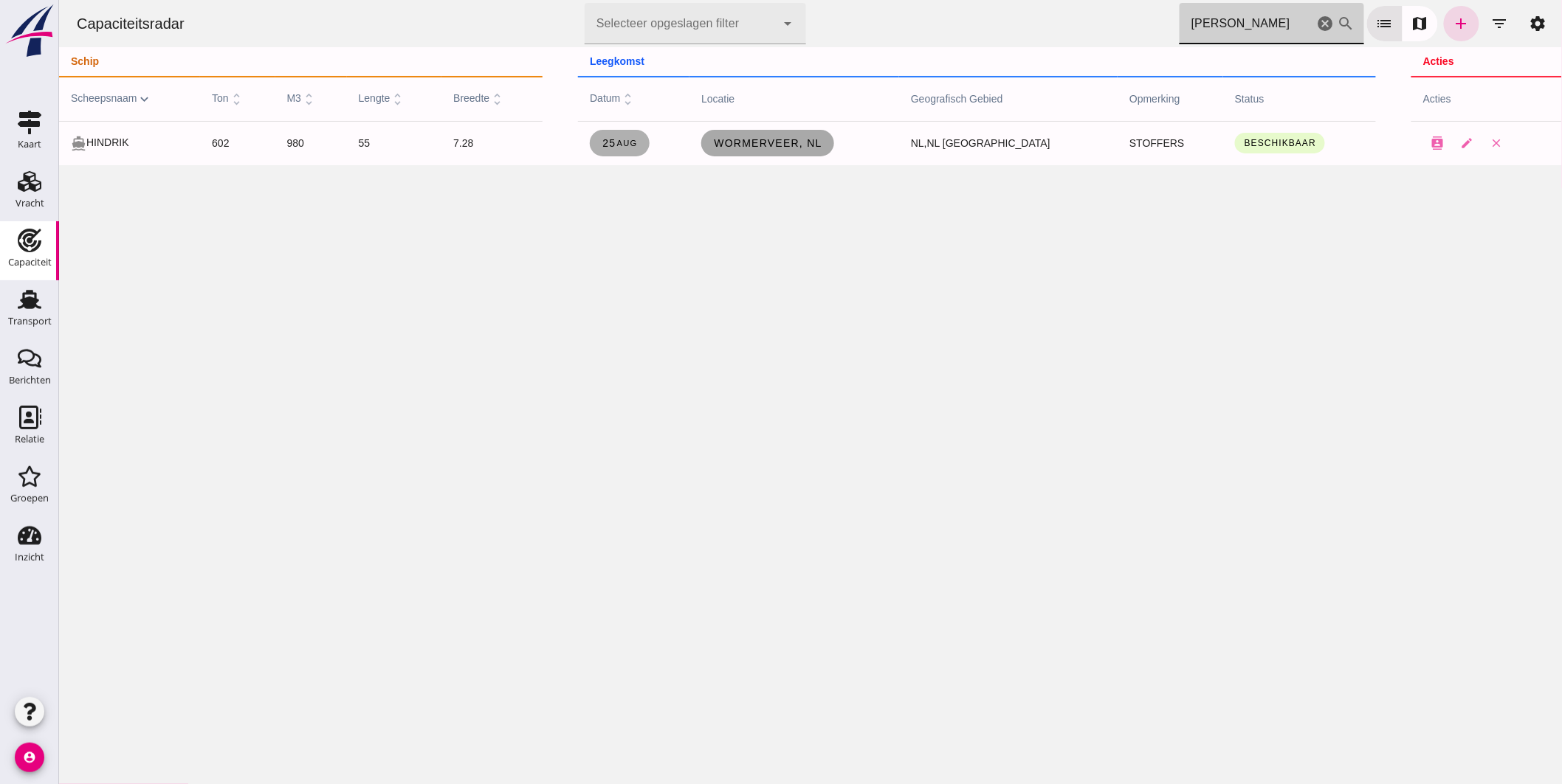
type input "hindrik"
click at [815, 137] on link "Wormerveer, nl" at bounding box center [767, 143] width 133 height 27
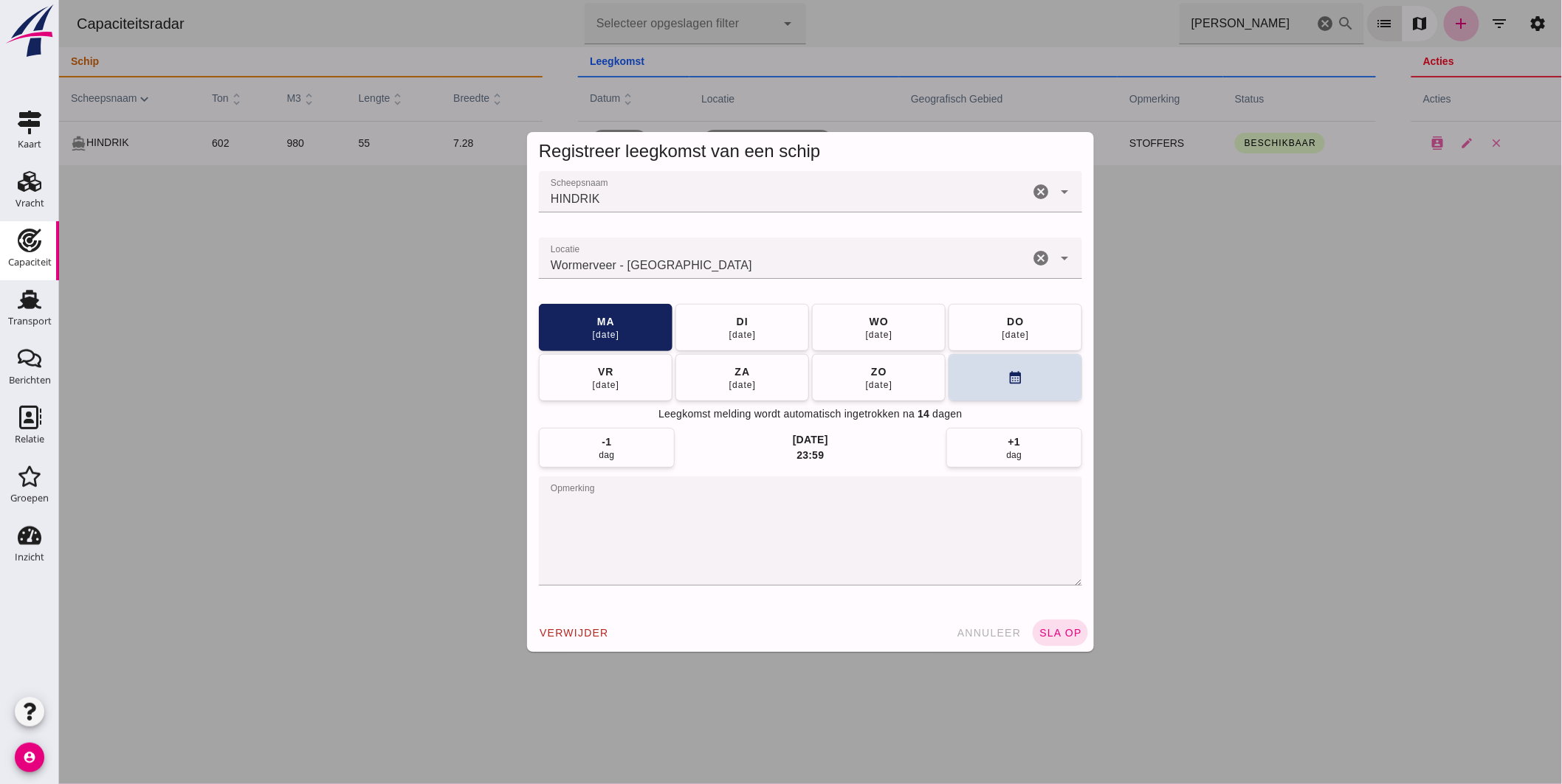
click input "Locatie"
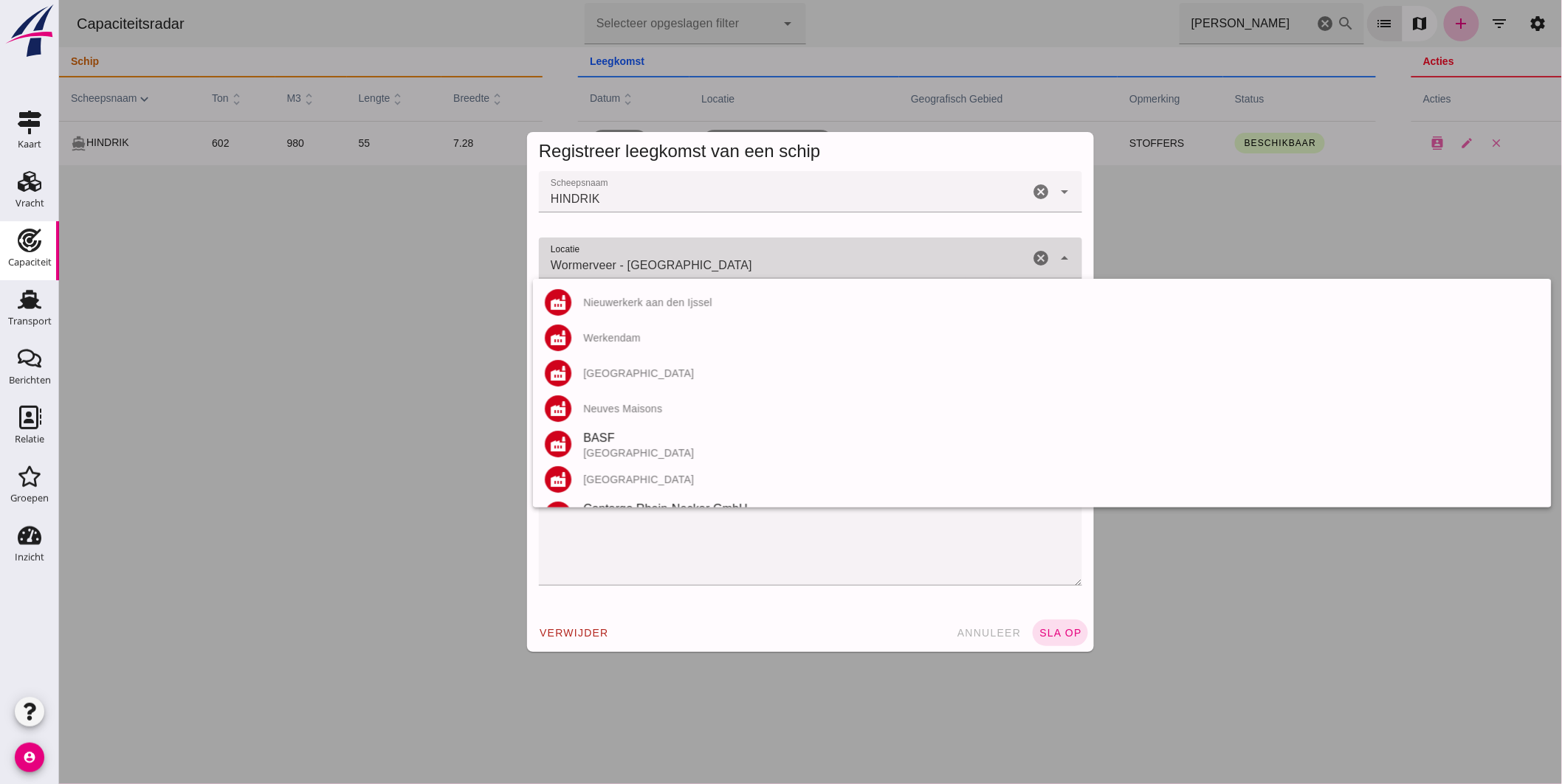
click input "Wormerveer - Noord-Holland"
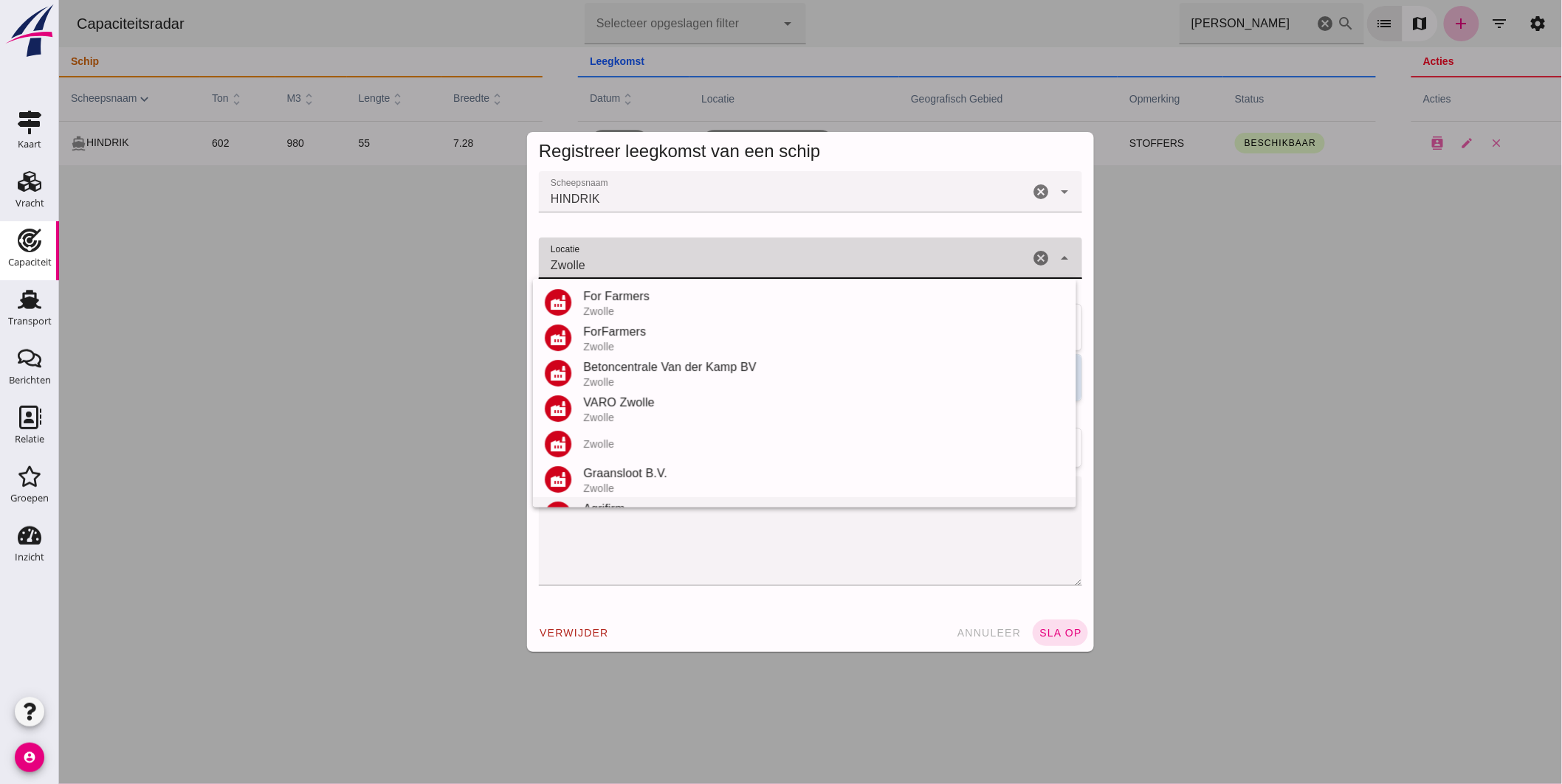
scroll to position [172, 0]
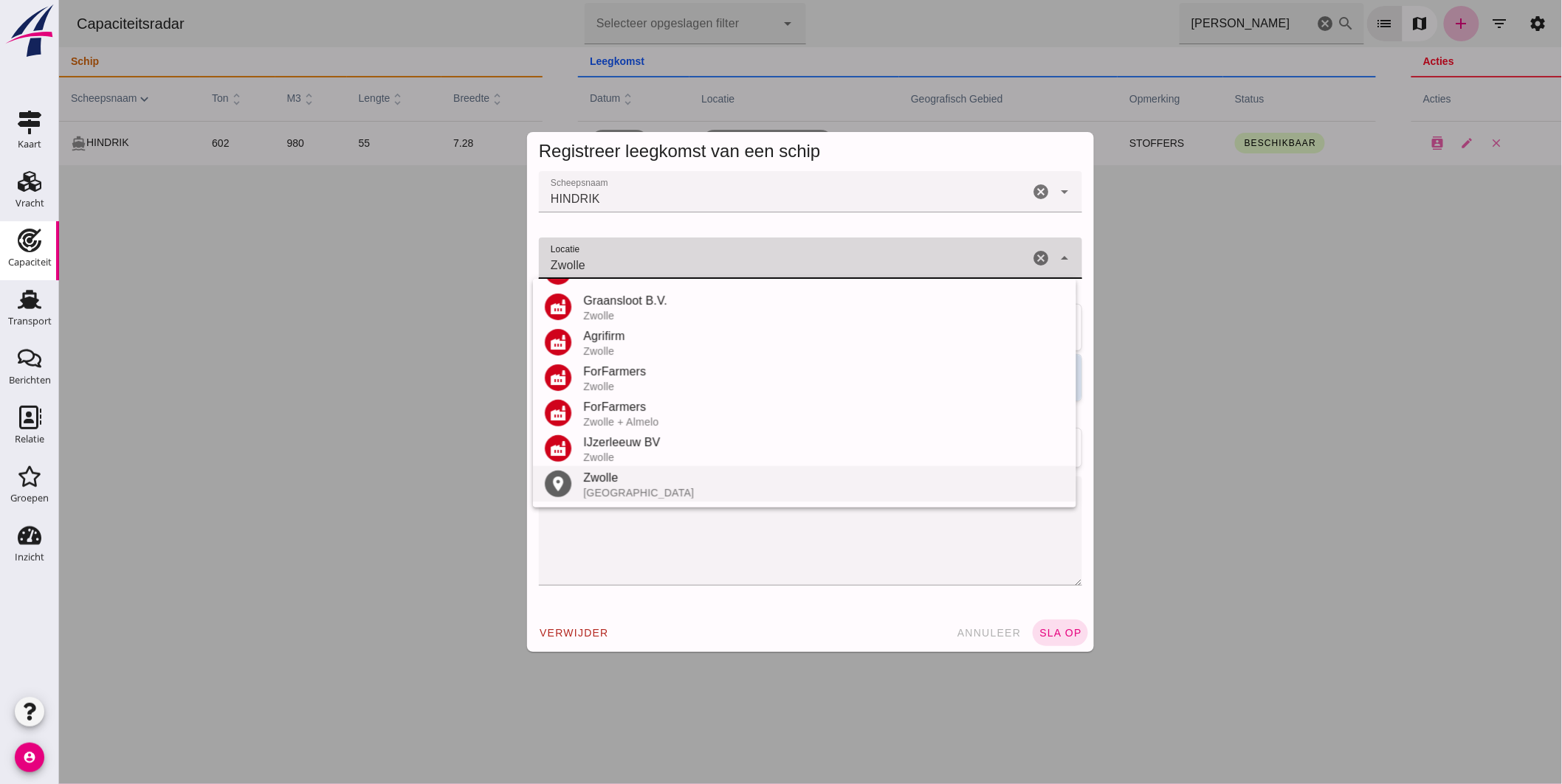
click at [622, 483] on div "Zwolle" at bounding box center [823, 477] width 482 height 17
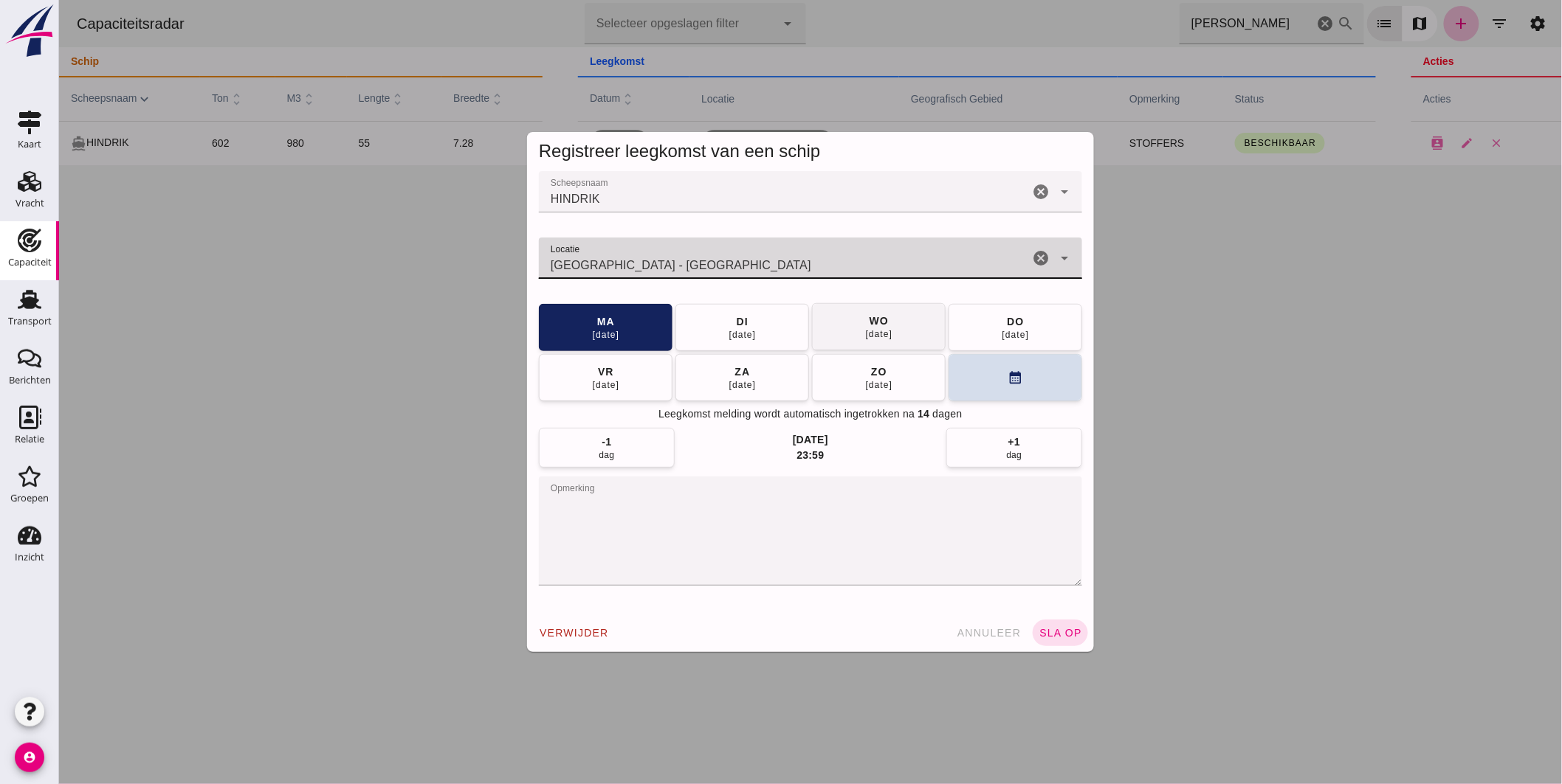
type input "Zwolle - Overijssel"
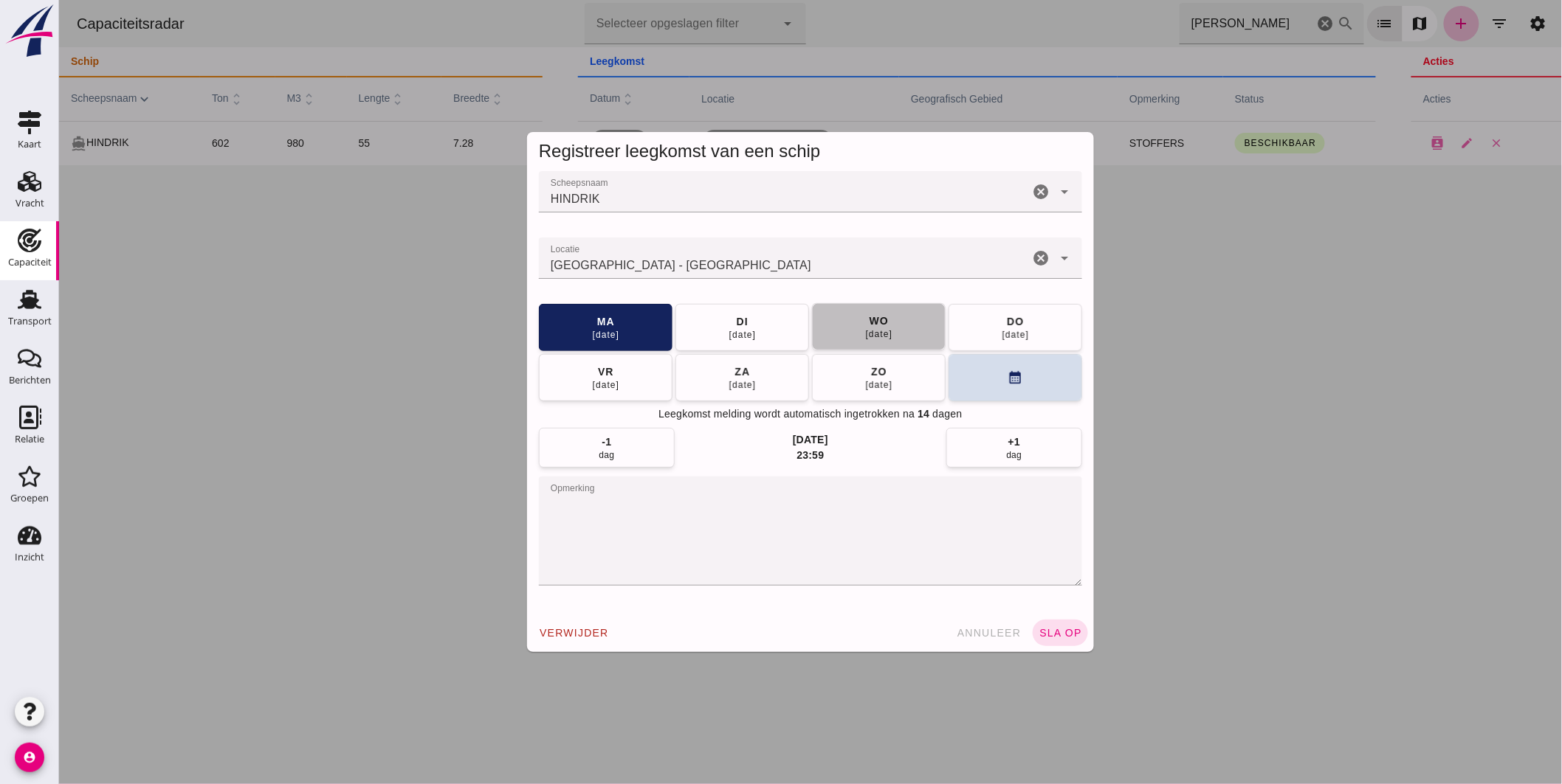
click button "wo 27 aug"
click button "sla op"
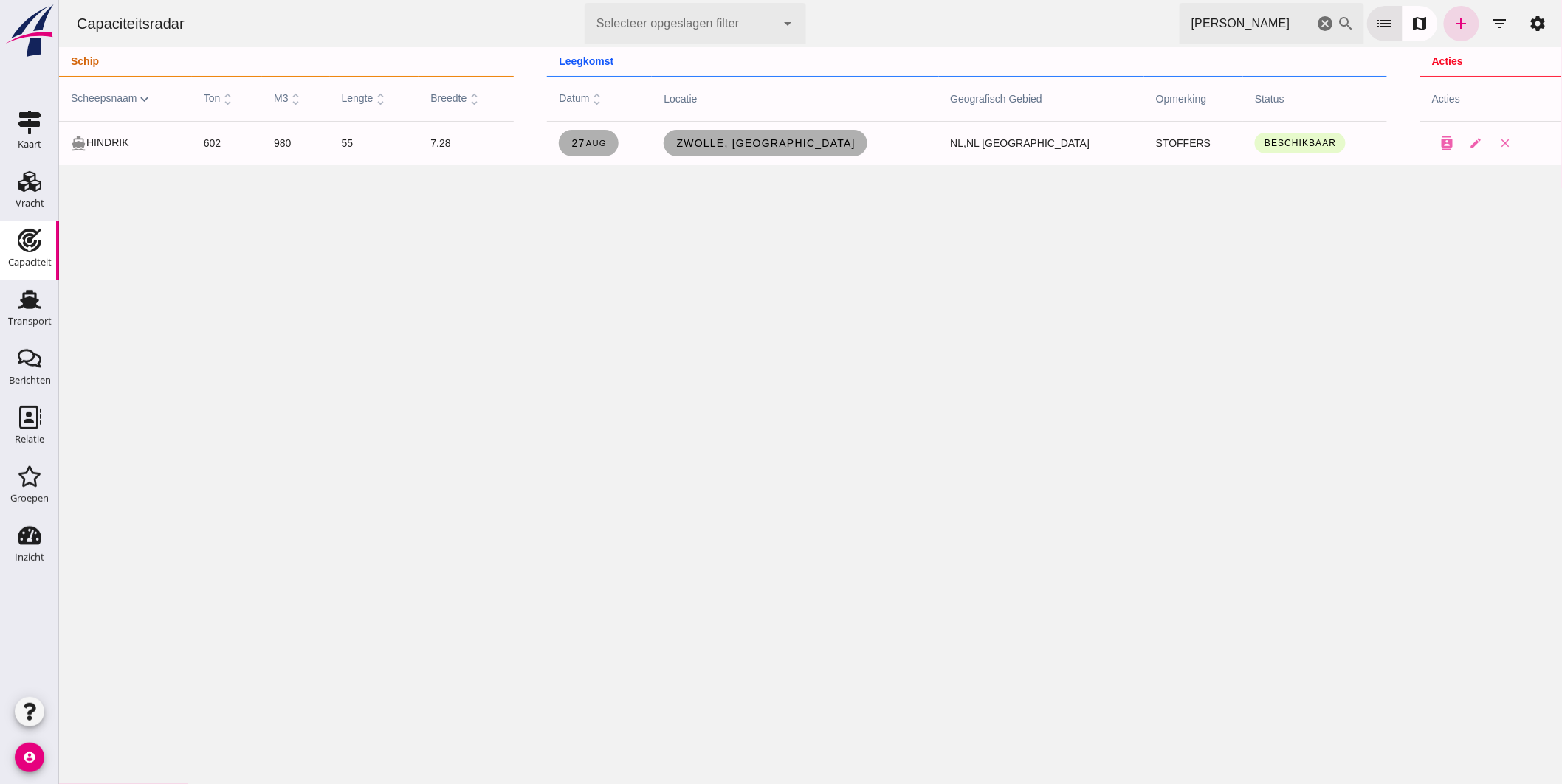
click icon "cancel"
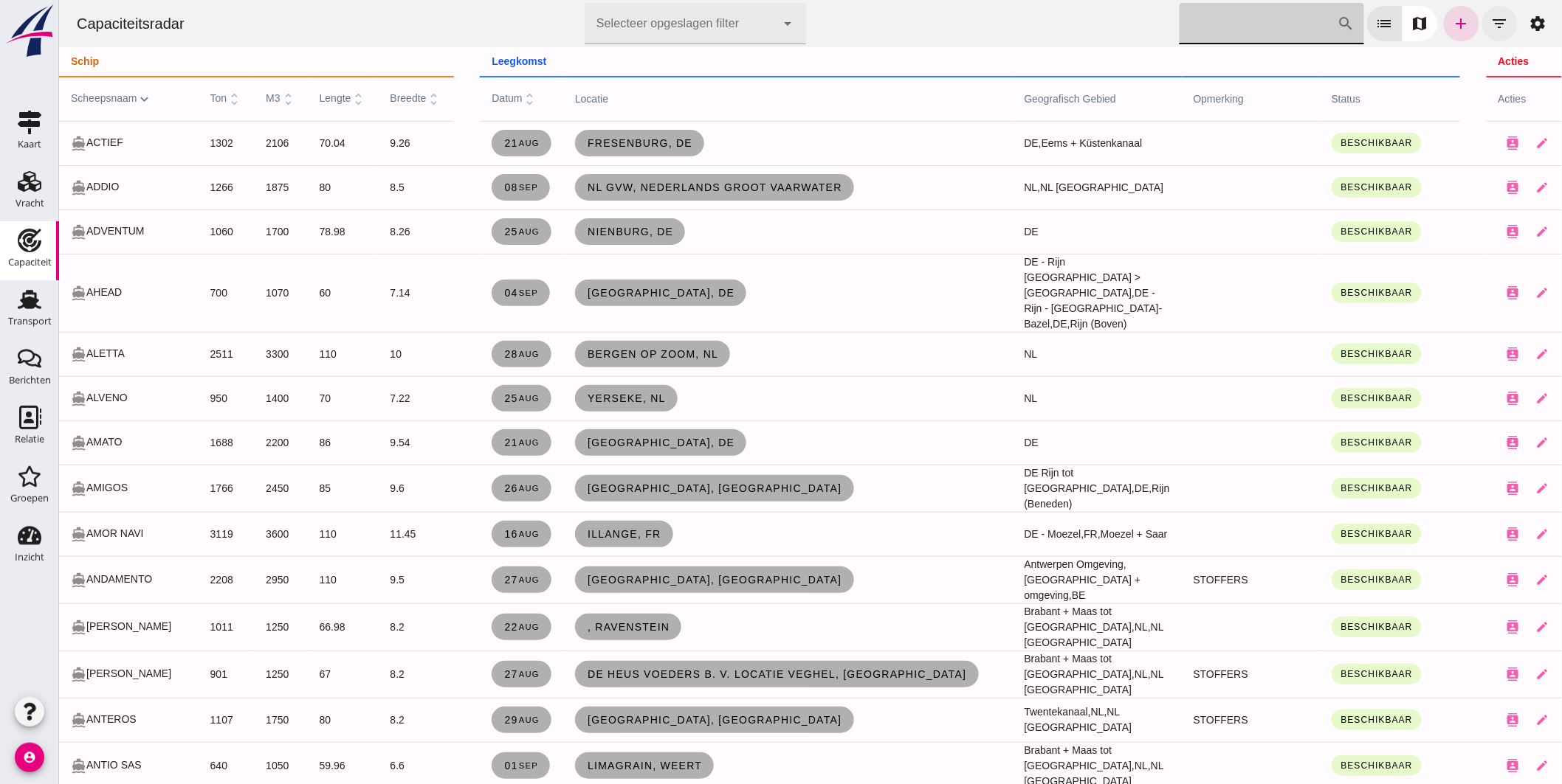
click at [1492, 21] on icon "filter_list" at bounding box center [1499, 23] width 17 height 17
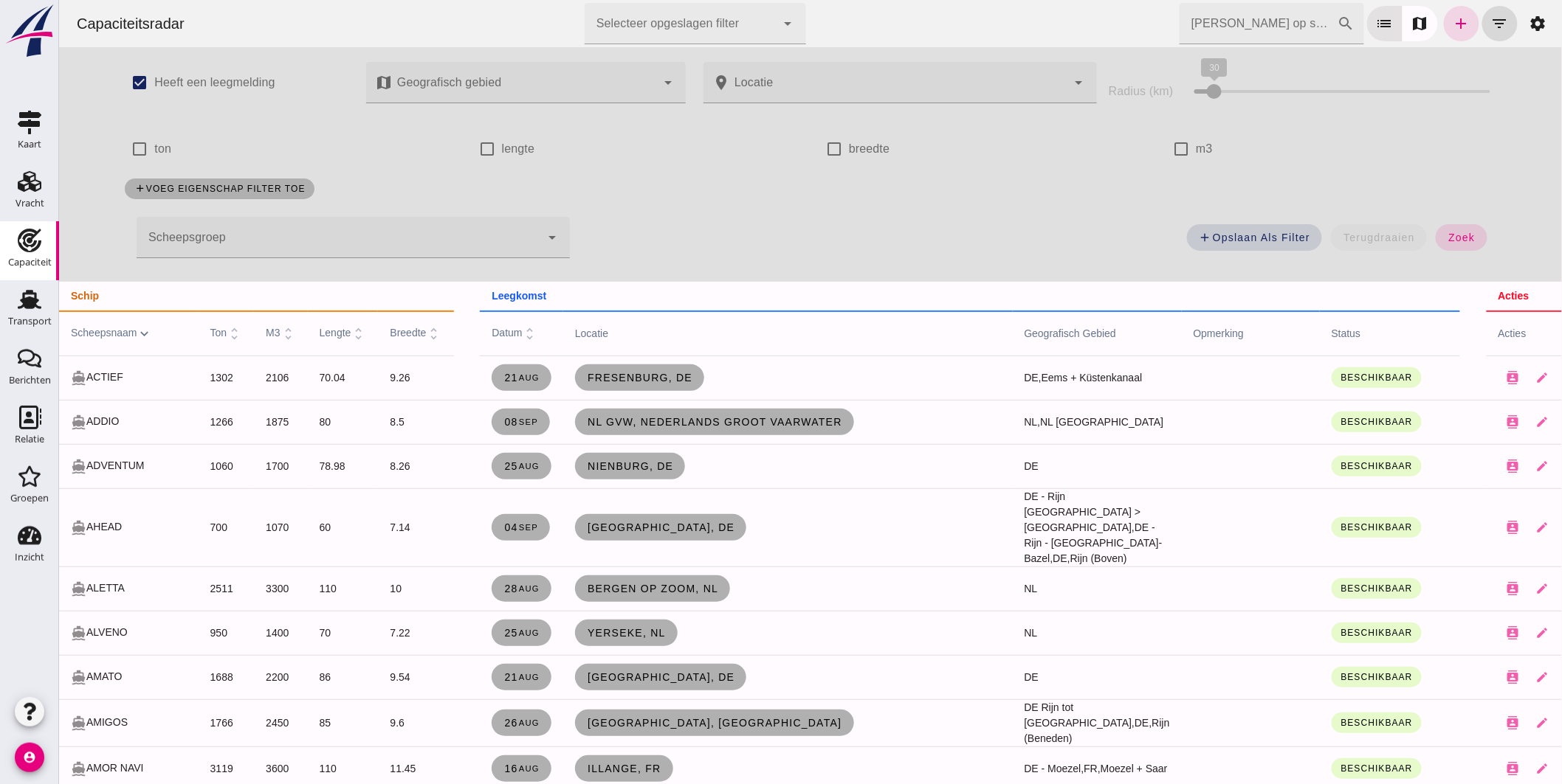
click input "m3"
checkbox input "true"
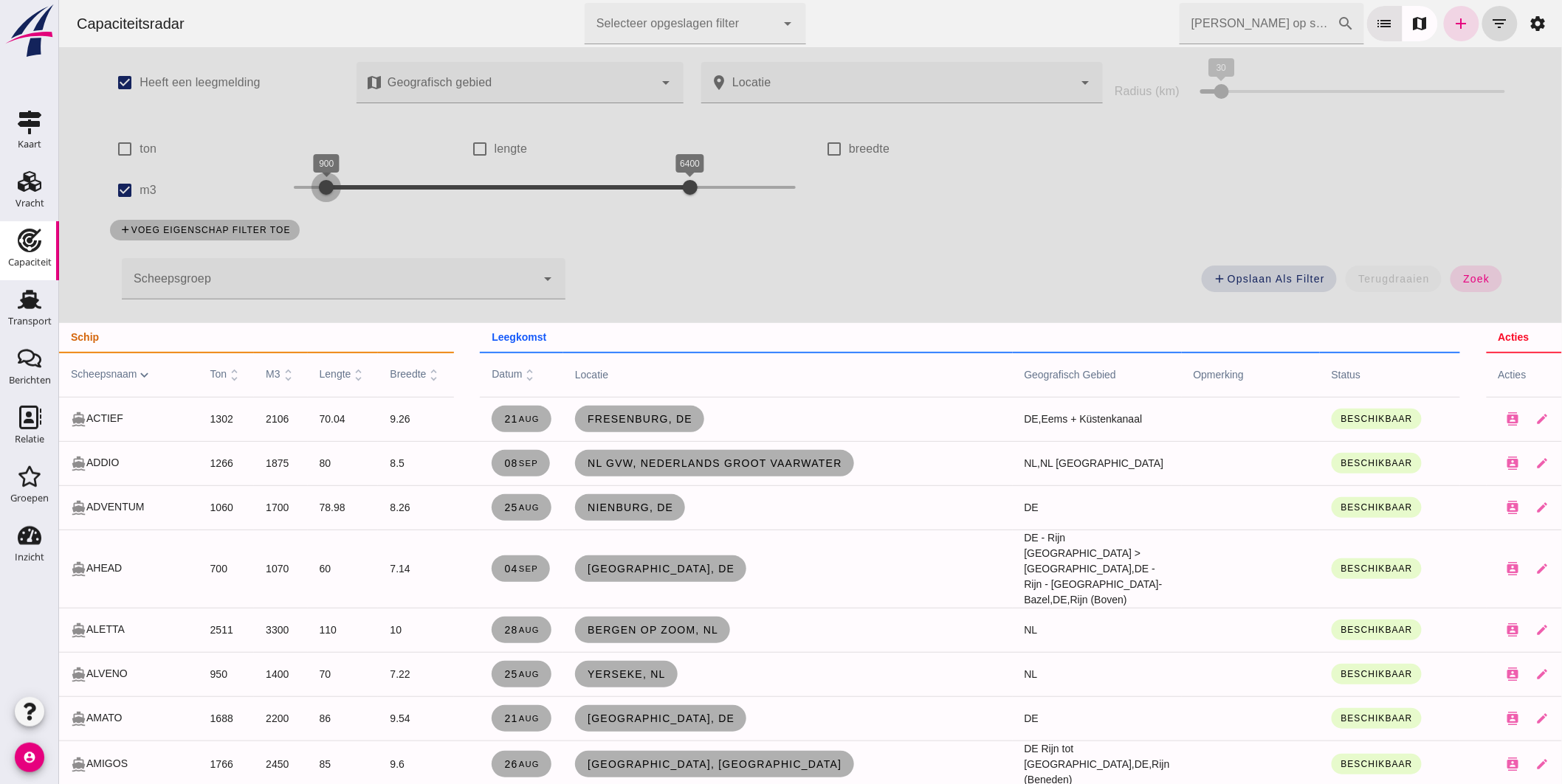
drag, startPoint x: 282, startPoint y: 187, endPoint x: 318, endPoint y: 188, distance: 36.0
click at [318, 188] on div at bounding box center [326, 187] width 30 height 30
drag, startPoint x: 684, startPoint y: 181, endPoint x: 347, endPoint y: 182, distance: 337.0
click at [347, 181] on div at bounding box center [346, 187] width 30 height 30
click span "zoek"
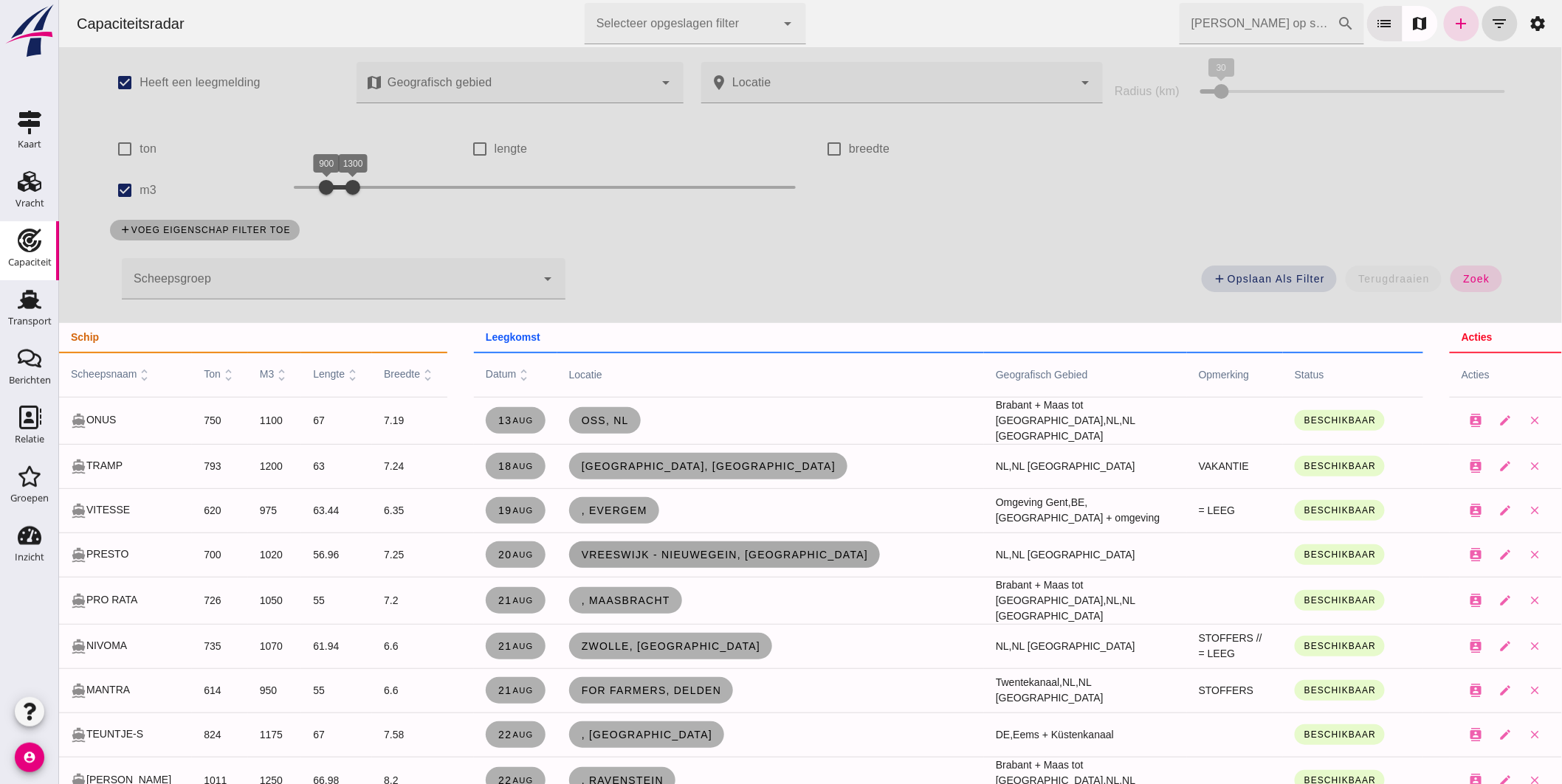
scroll to position [82, 0]
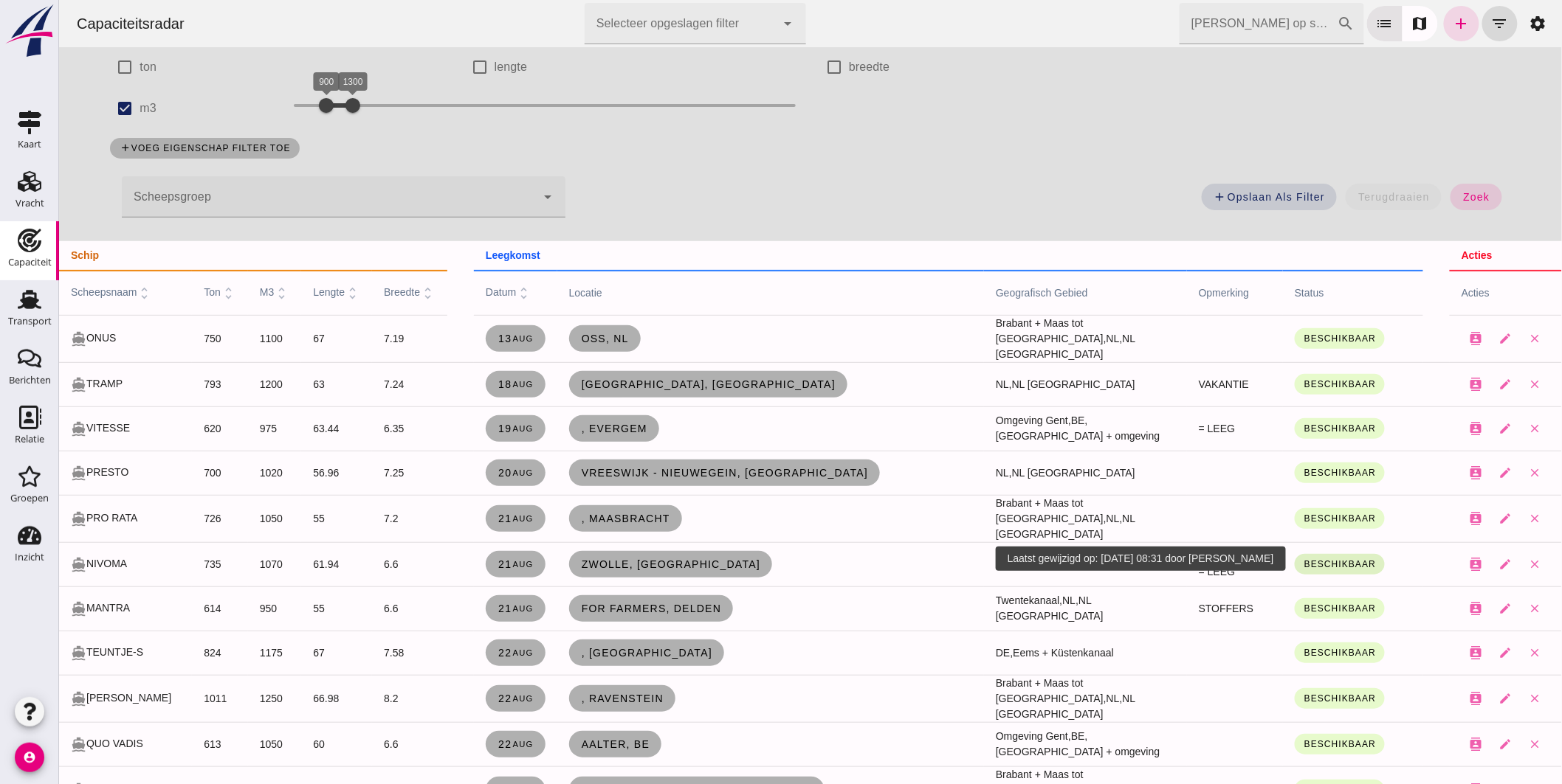
click span "Beschikbaar"
click at [1332, 624] on small "Onder bod" at bounding box center [1317, 627] width 46 height 11
click div "check_box Heeft een leegmelding map Geografisch gebied Geografisch gebied cance…"
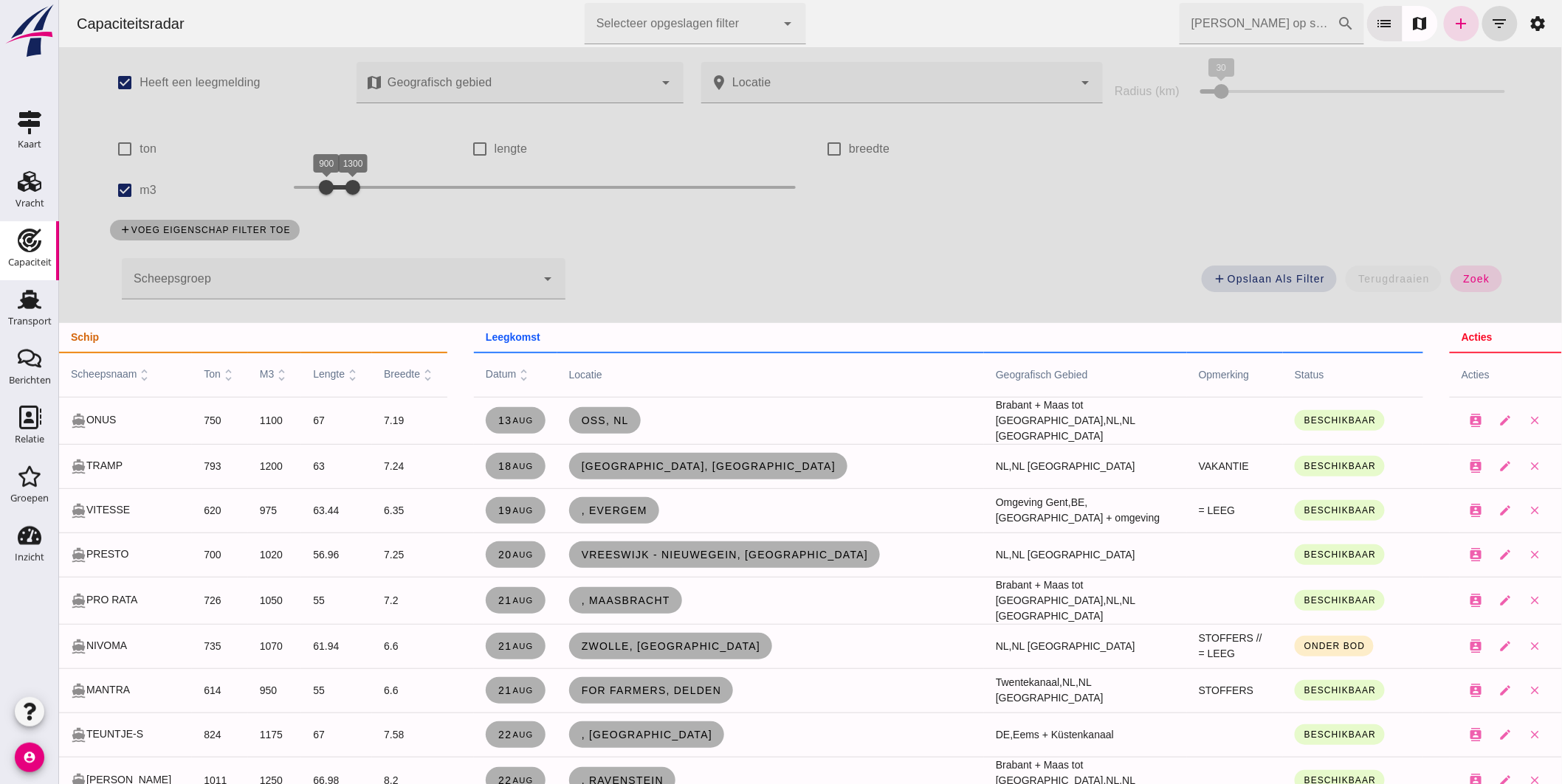
click at [953, 224] on div "add voeg eigenschap filter toe" at bounding box center [809, 230] width 1418 height 38
click span "Vreeswijk - Nieuwegein, nl"
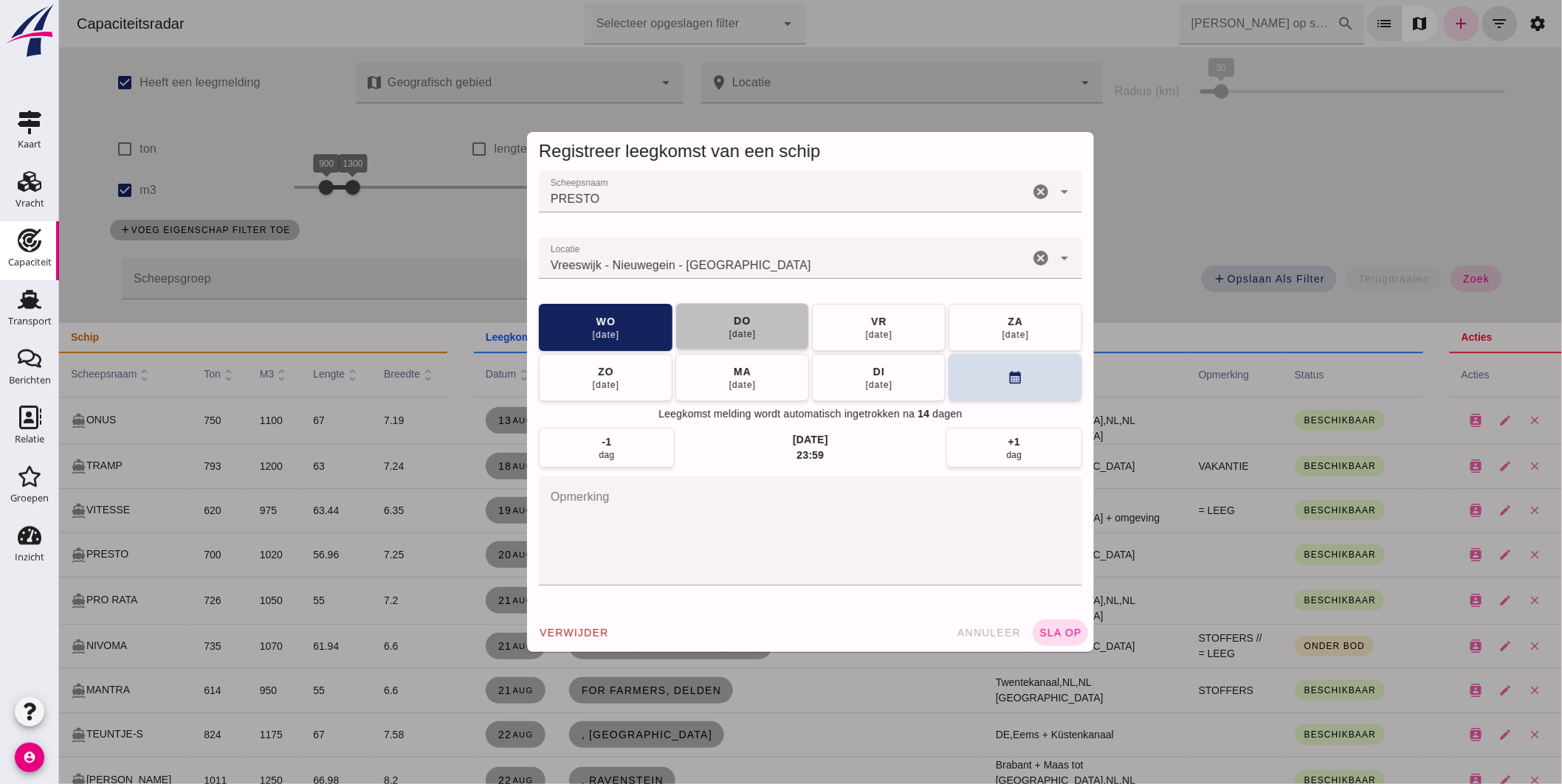
click div "do"
click span "sla op"
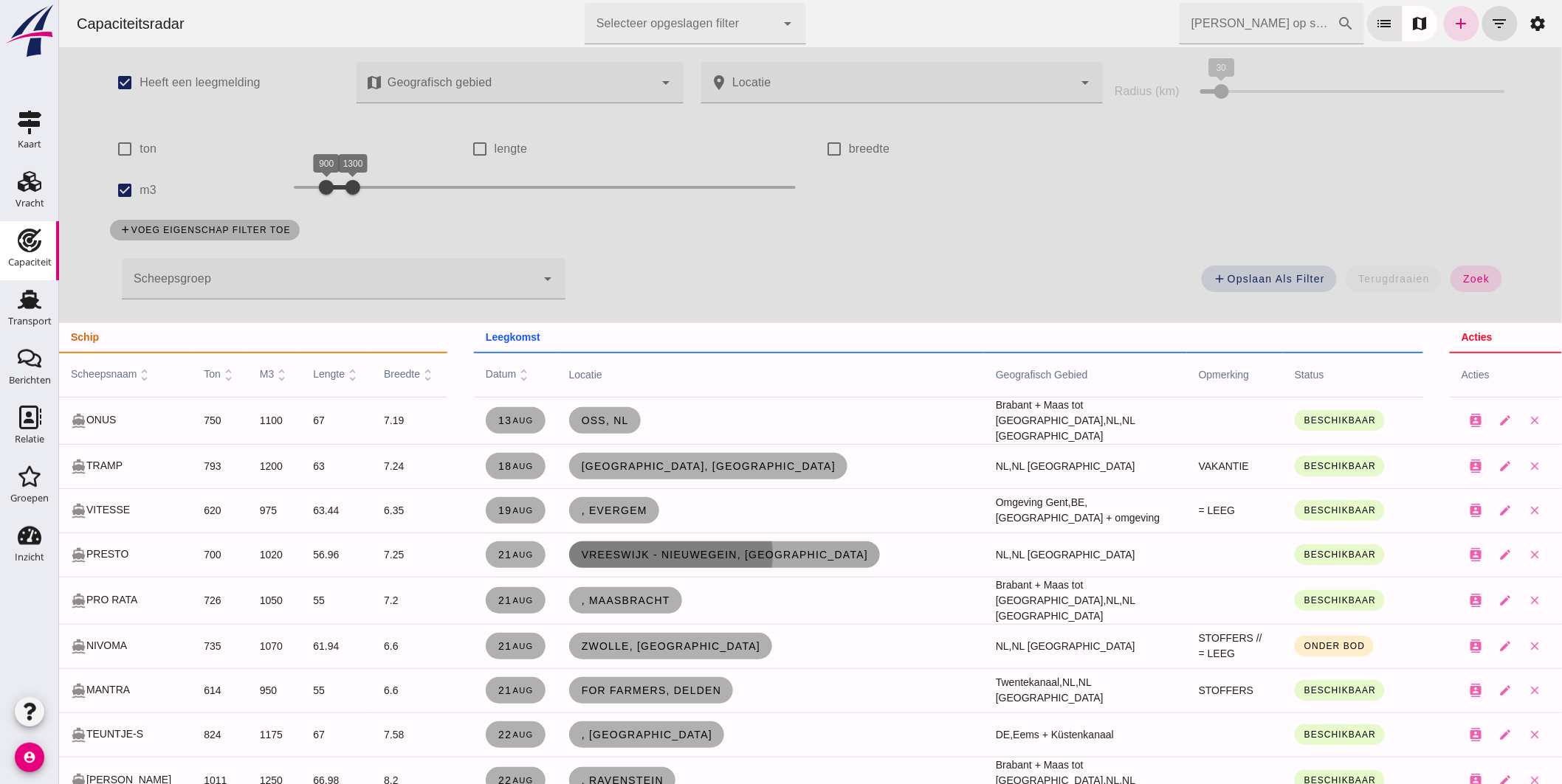
click span "Vreeswijk - Nieuwegein, nl"
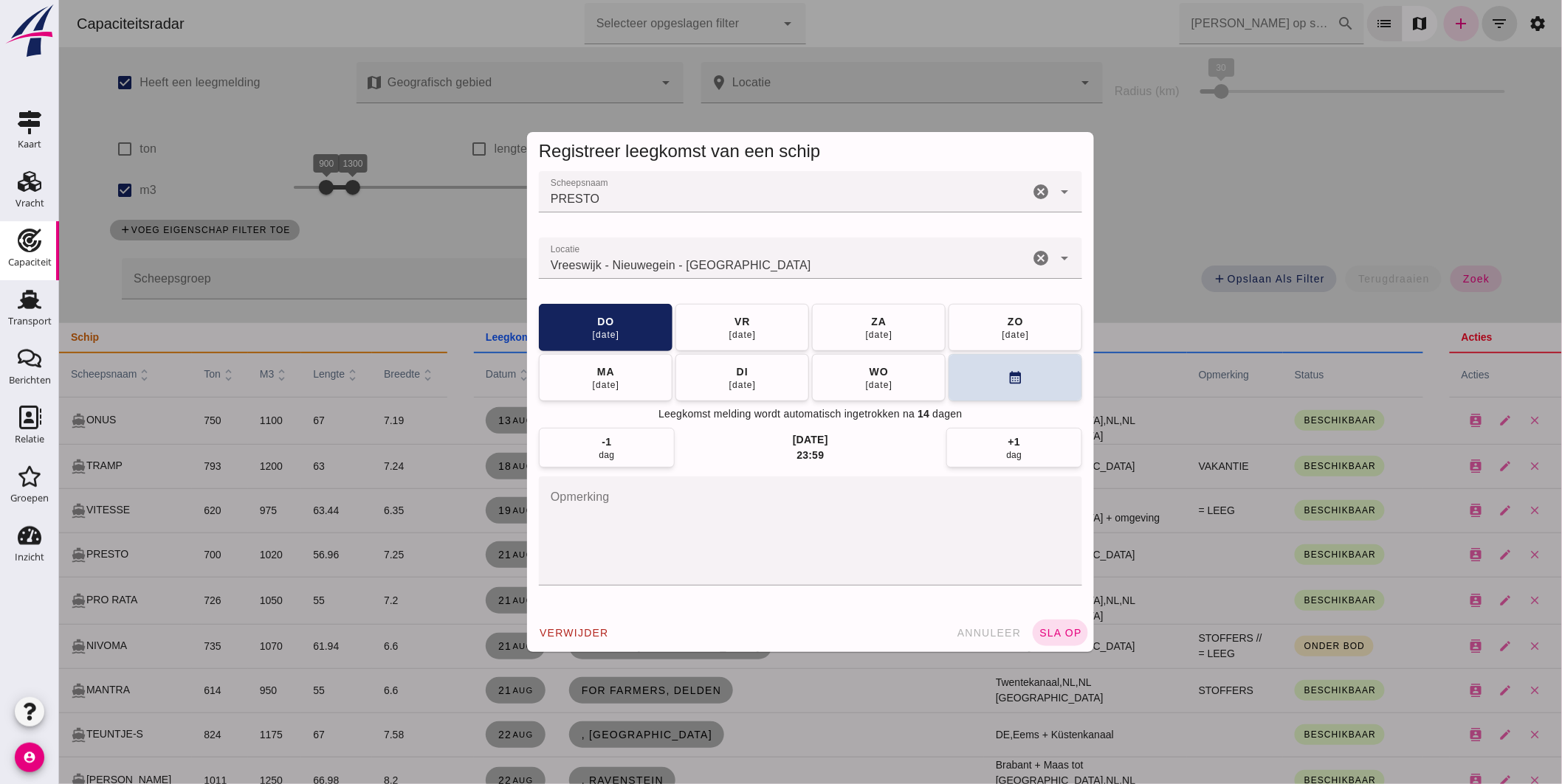
drag, startPoint x: 678, startPoint y: 259, endPoint x: 293, endPoint y: 225, distance: 386.5
click div "Registreer leegkomst van een schip Scheepsnaam Scheepsnaam PRESTO cancel arrow_…"
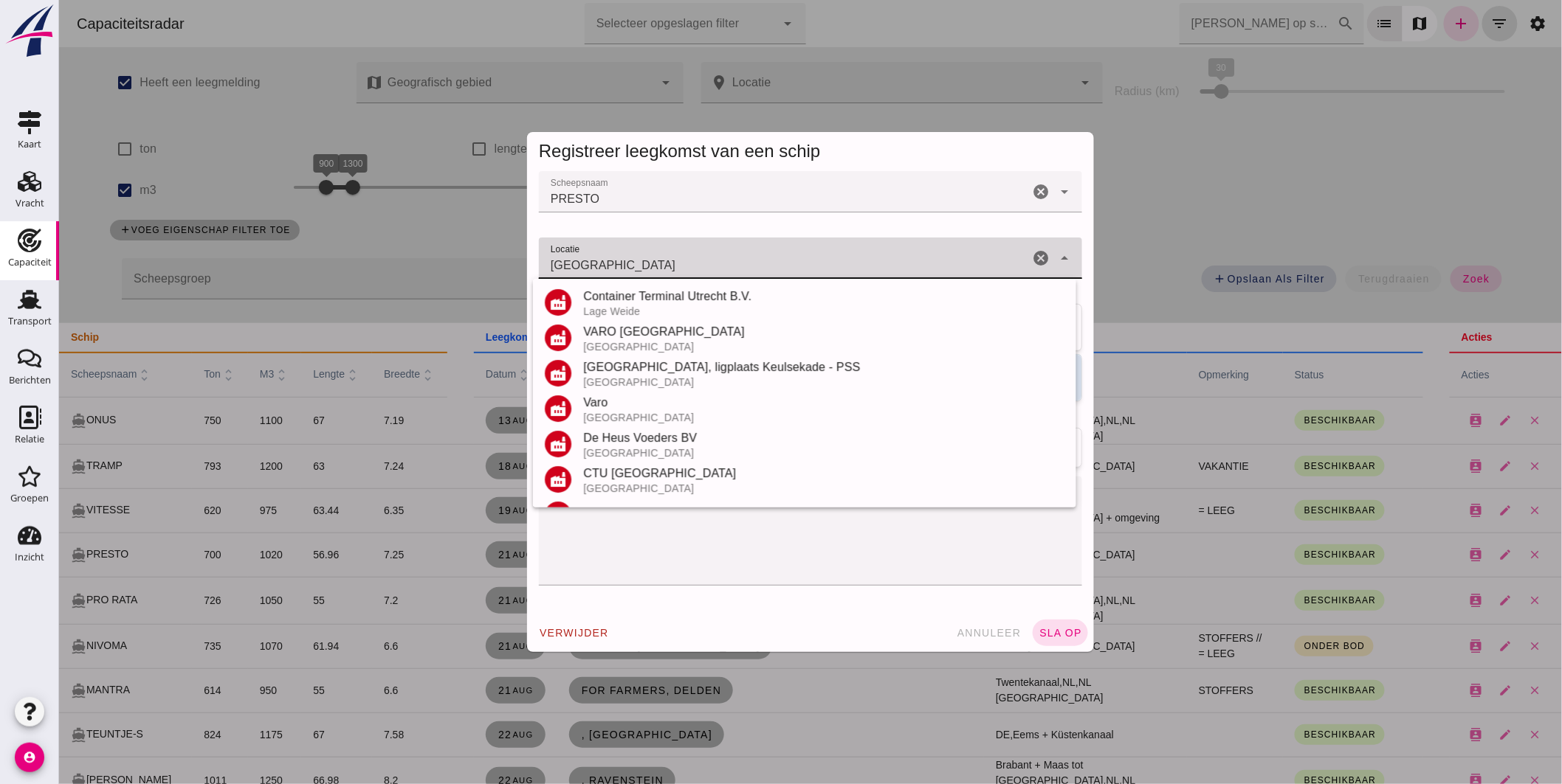
scroll to position [172, 0]
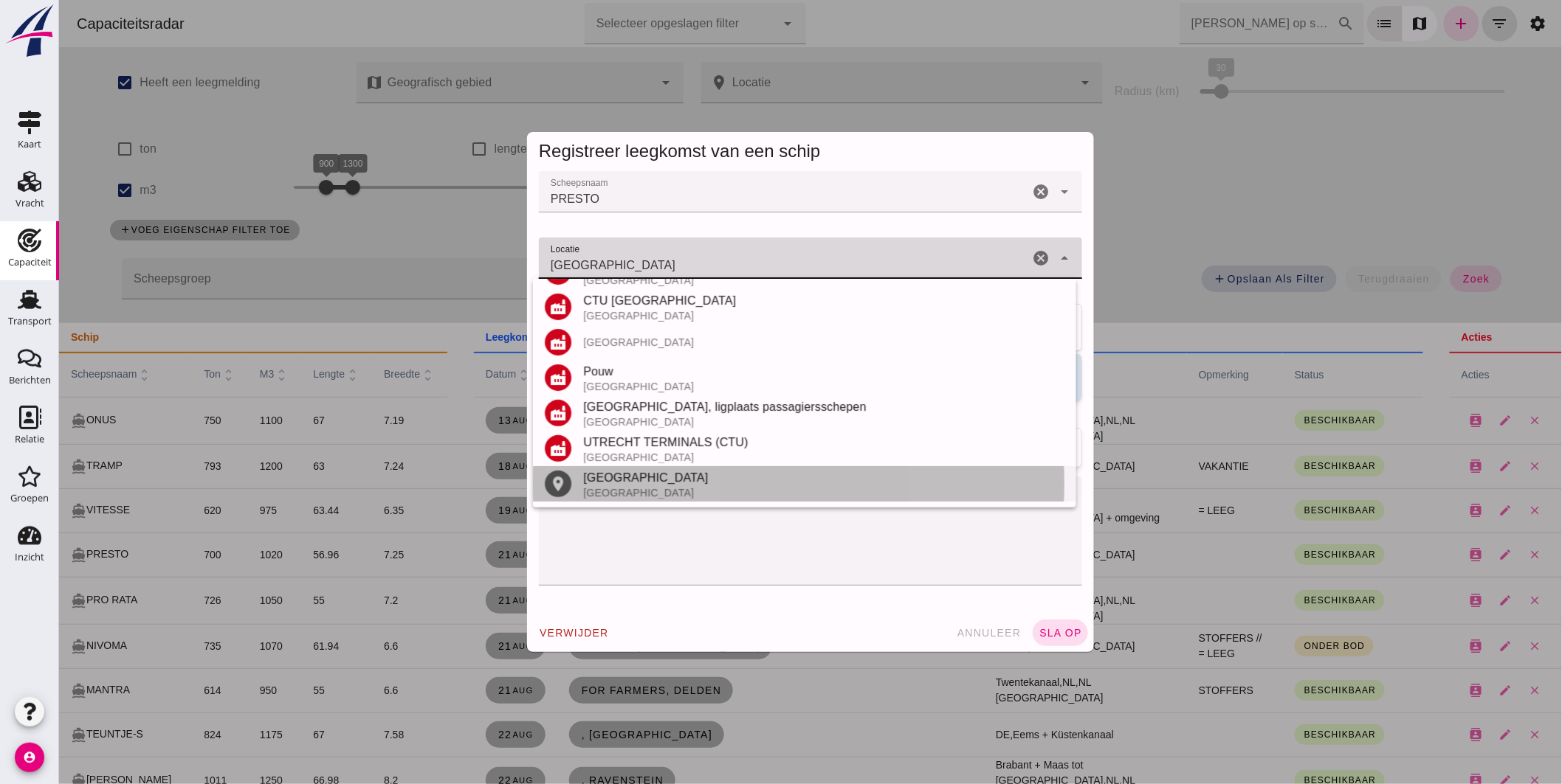
click at [627, 483] on div "Utrecht" at bounding box center [823, 477] width 482 height 17
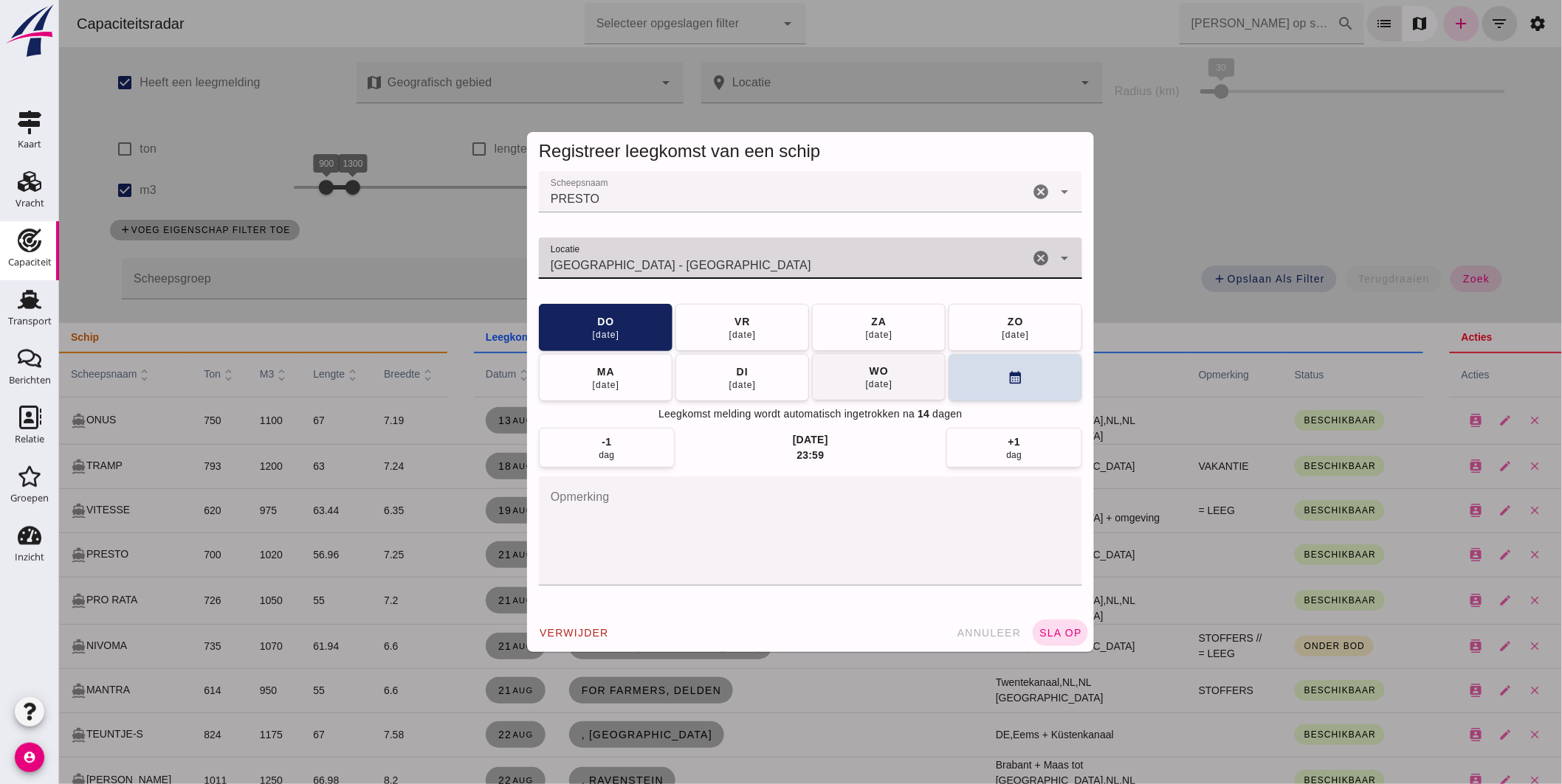
type input "Utrecht - Utrecht"
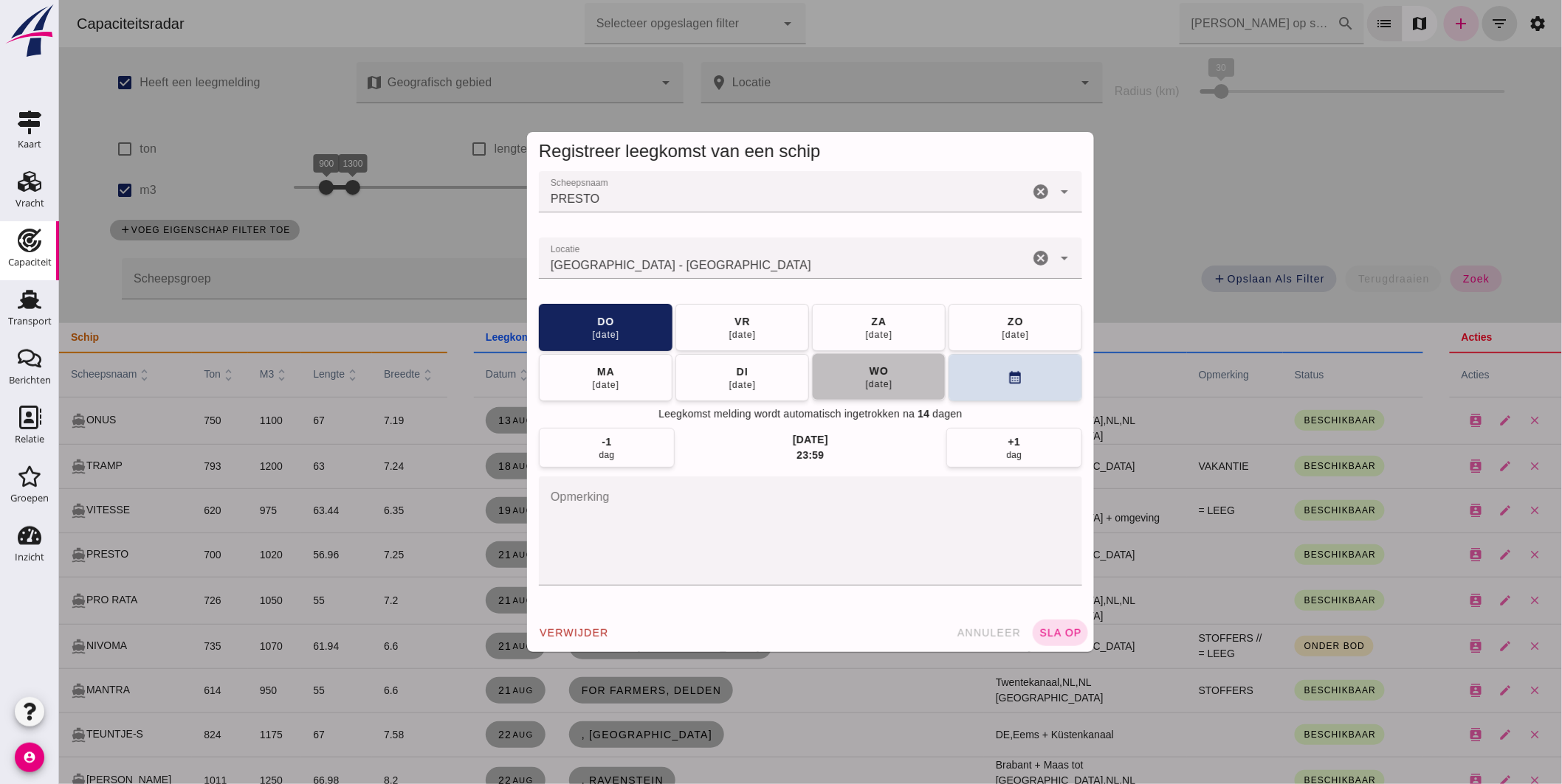
click div "27 aug"
click span "sla op"
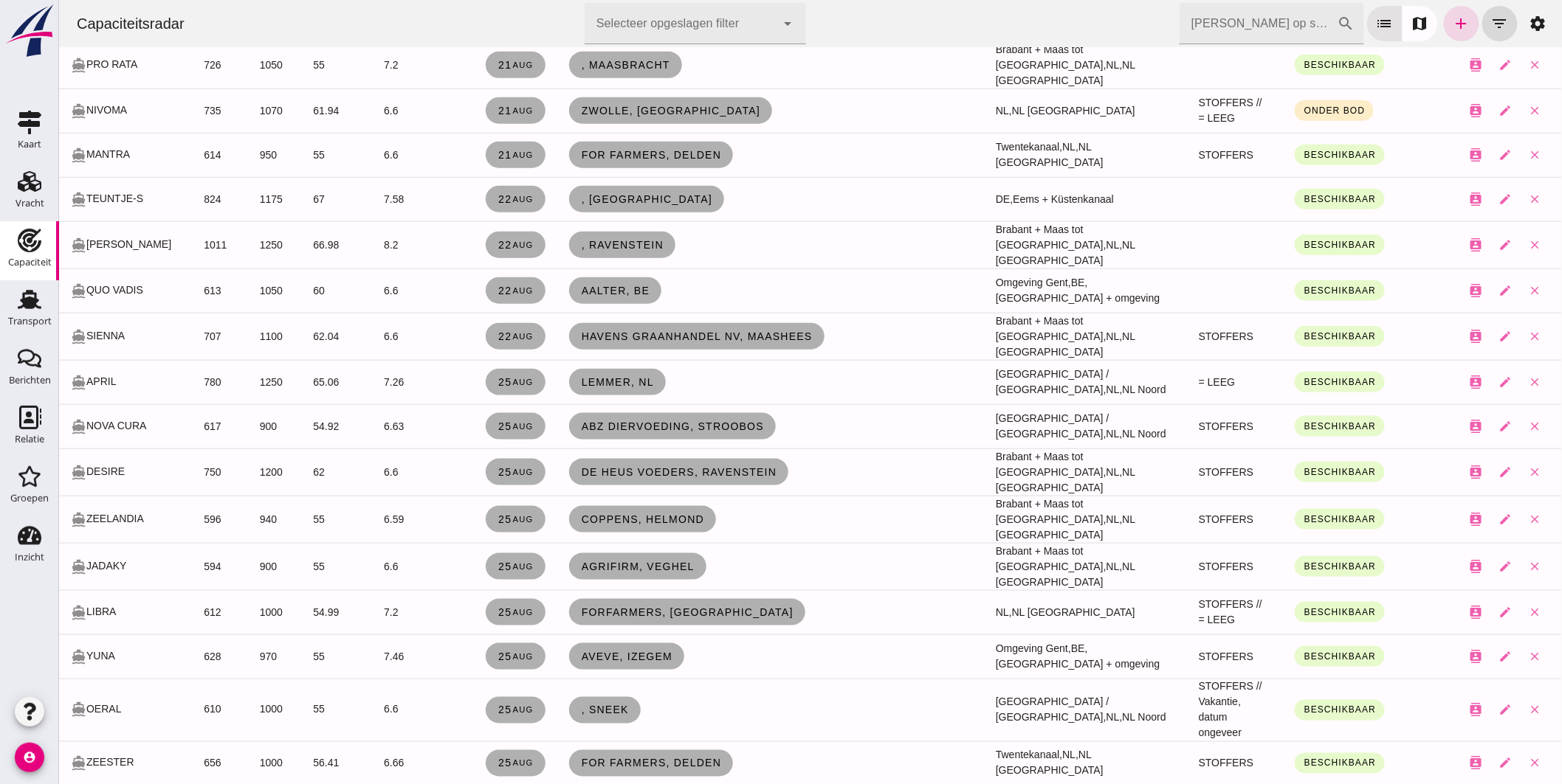
scroll to position [656, 0]
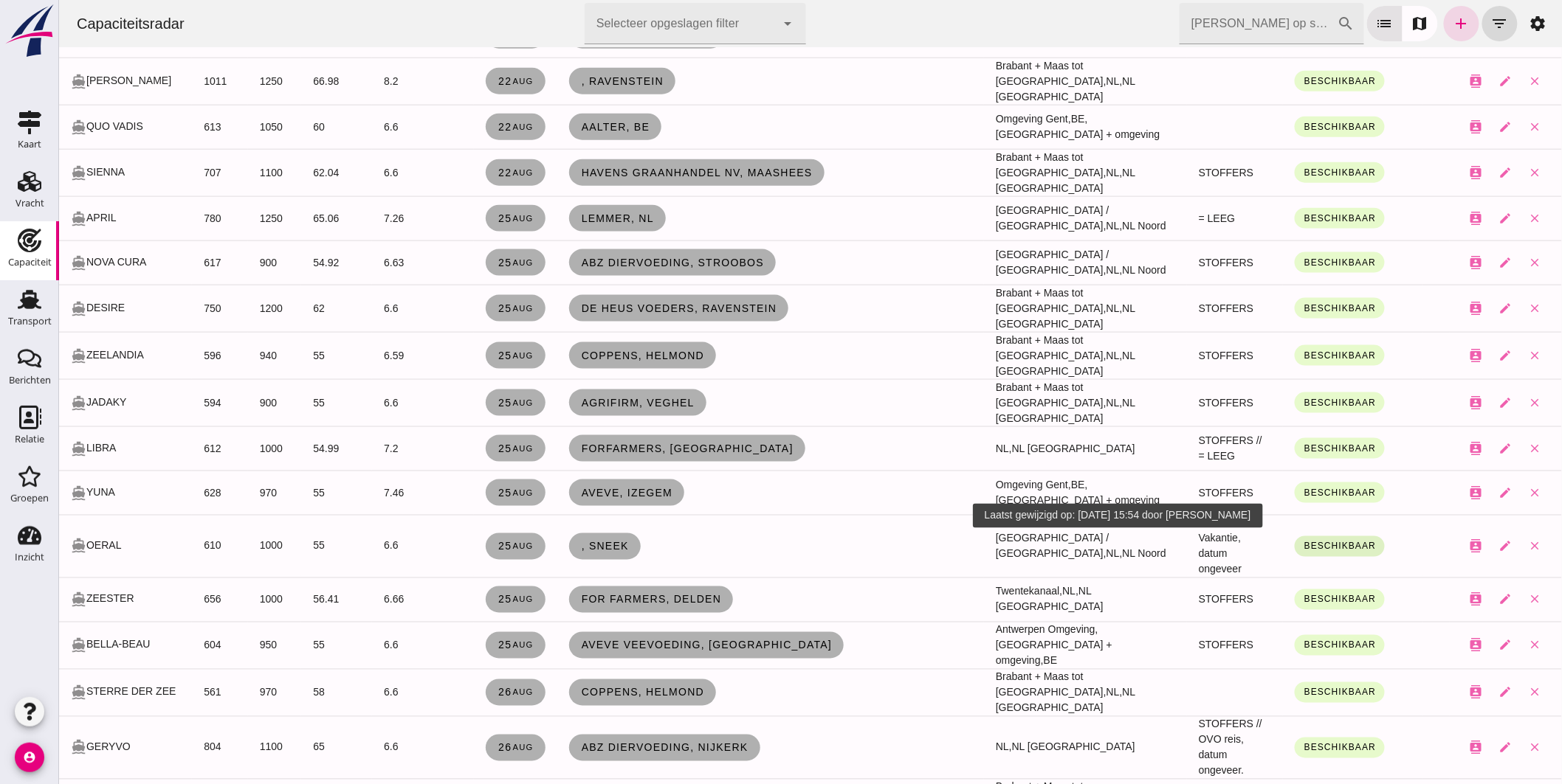
click span "Beschikbaar"
click div "Onder bod"
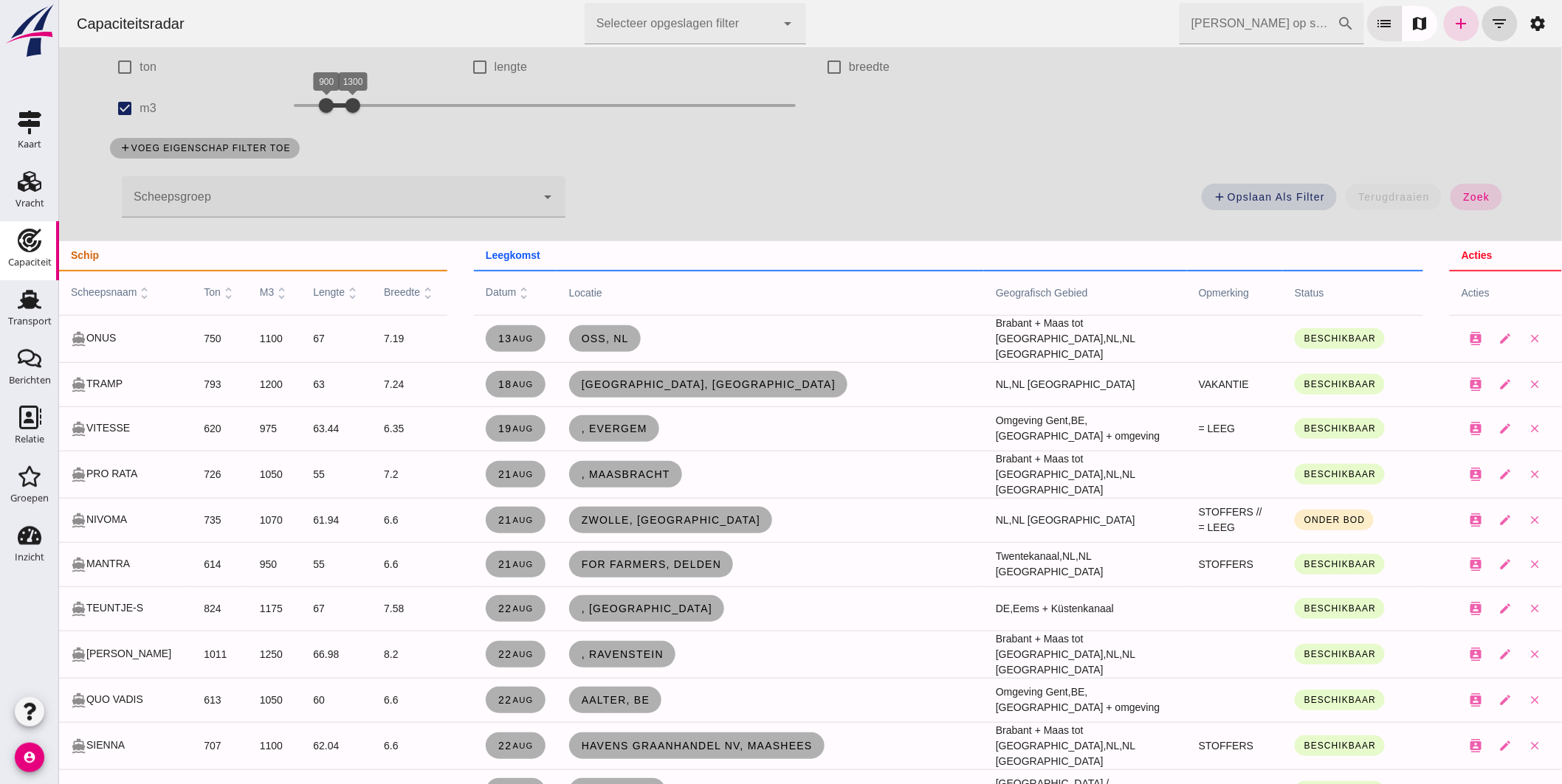
scroll to position [0, 0]
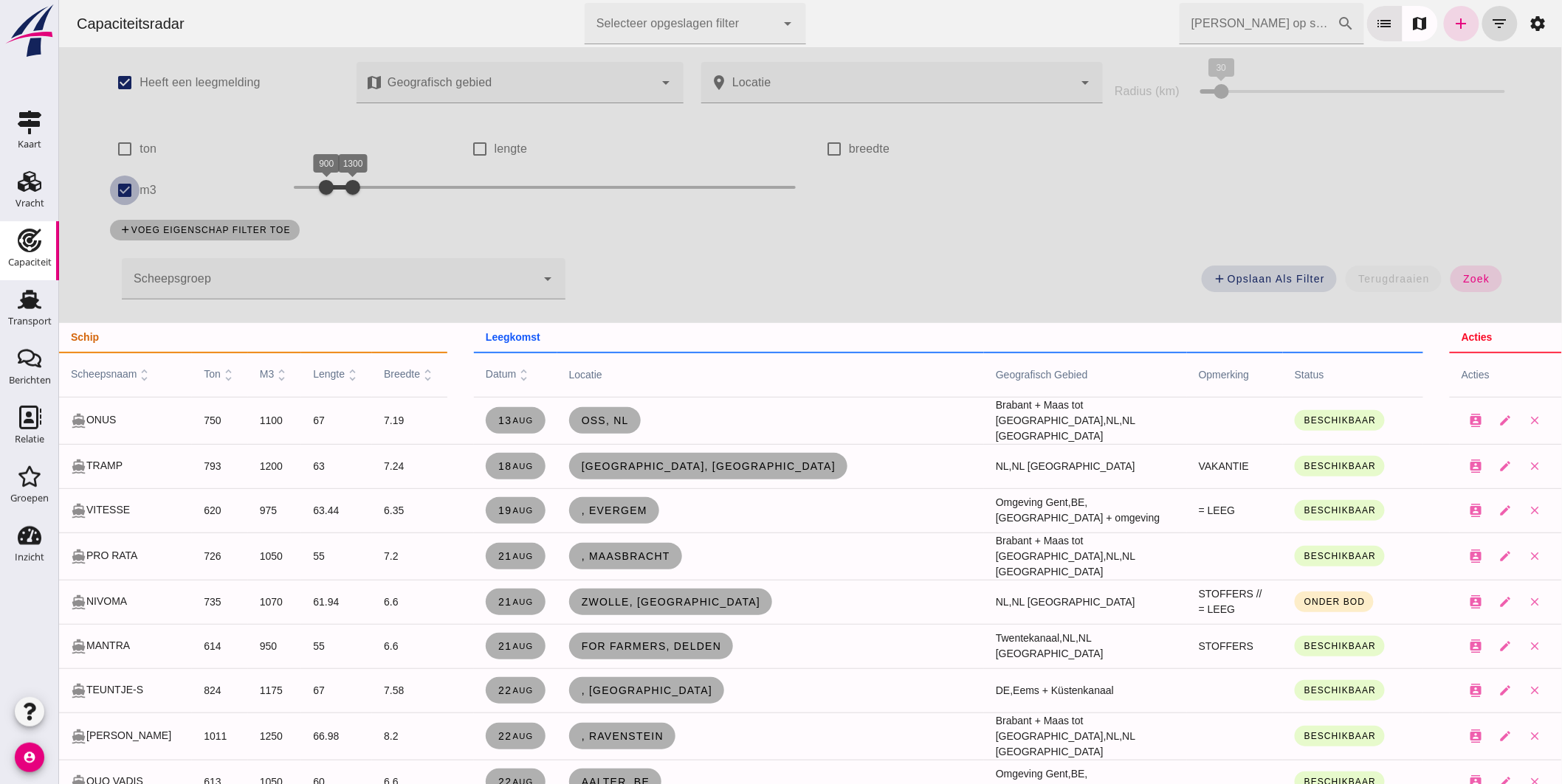
click input "m3"
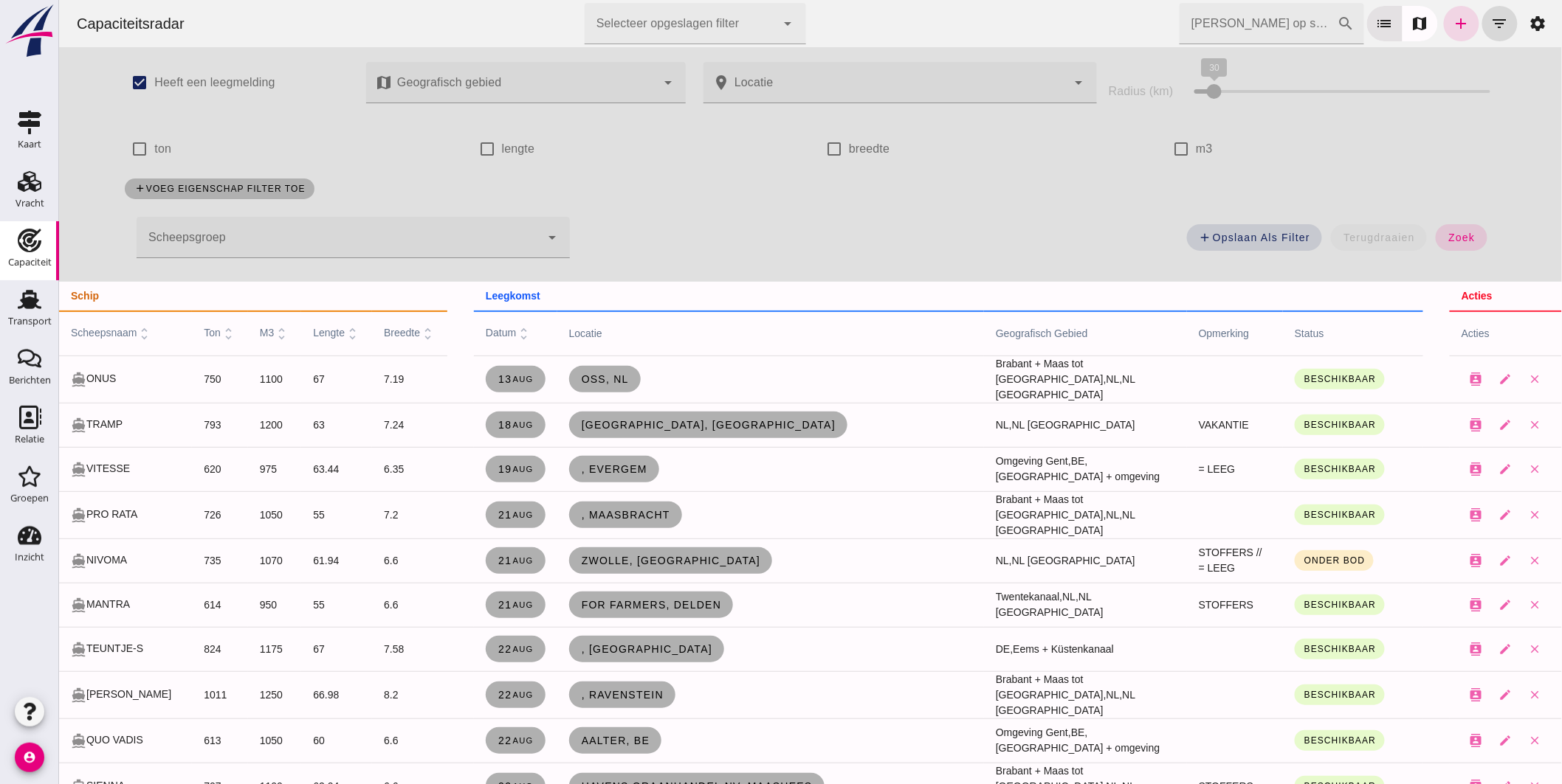
scroll to position [82, 0]
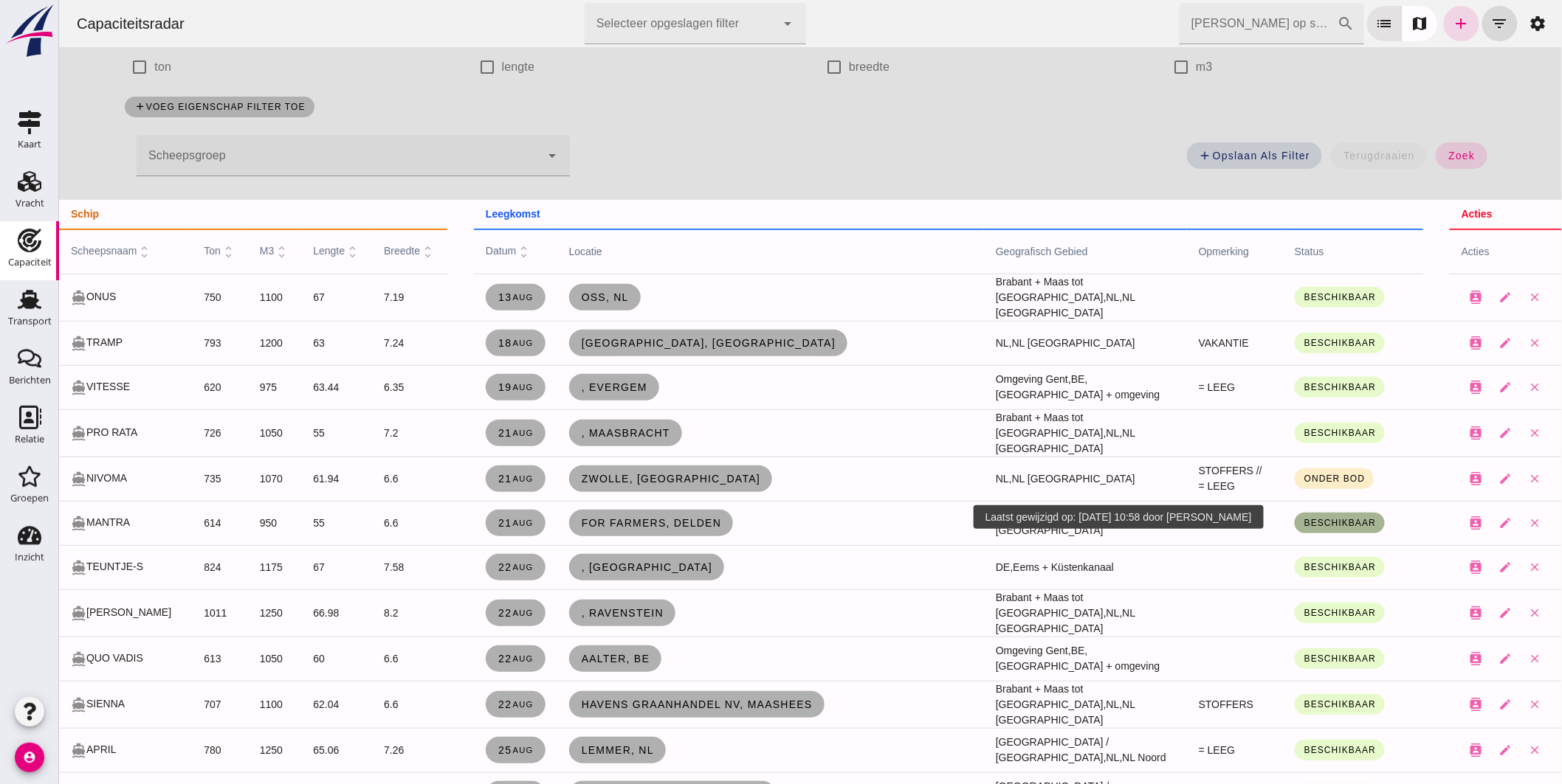
click span "Beschikbaar"
click div "Onder bod"
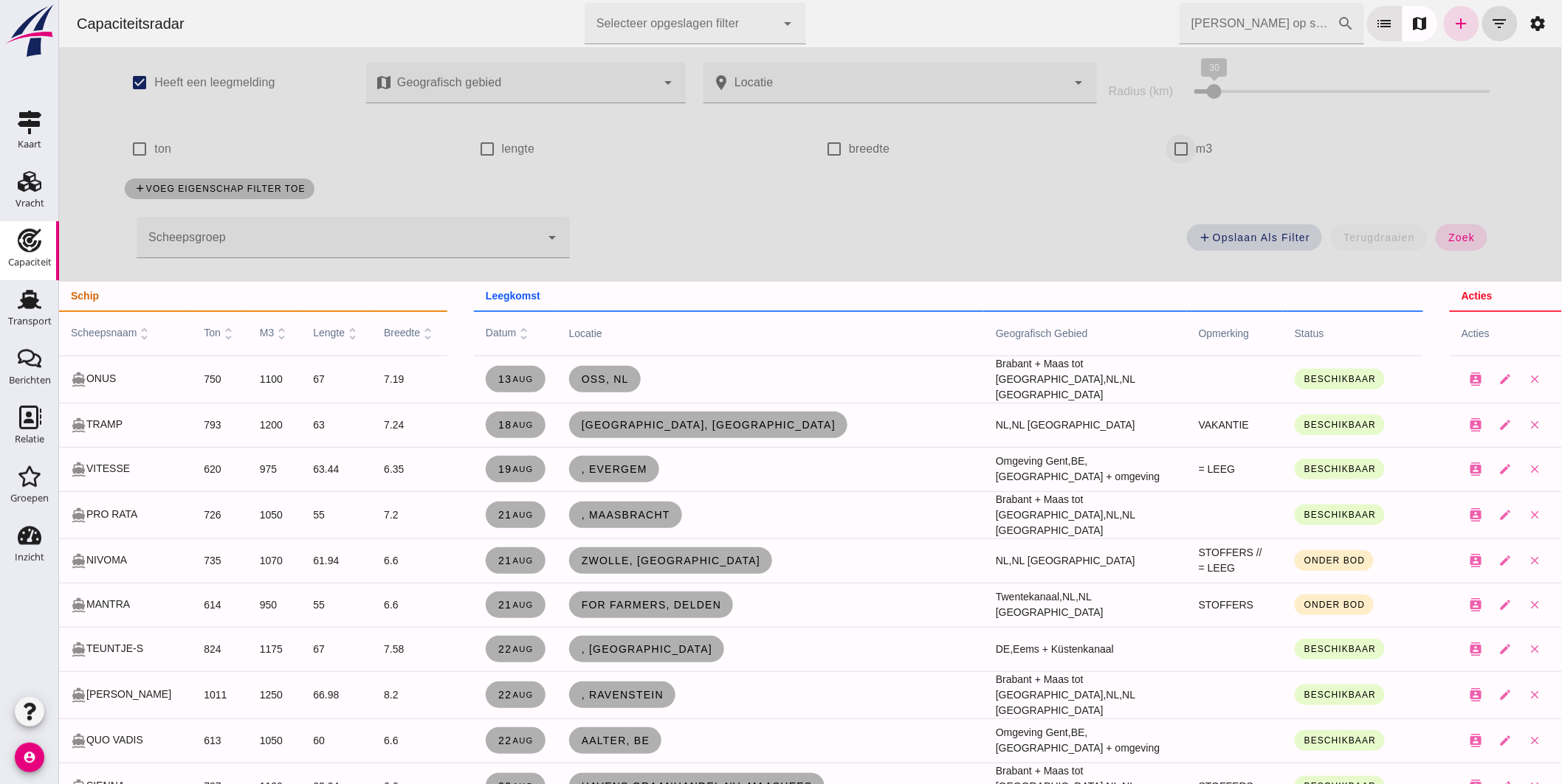
click input "m3"
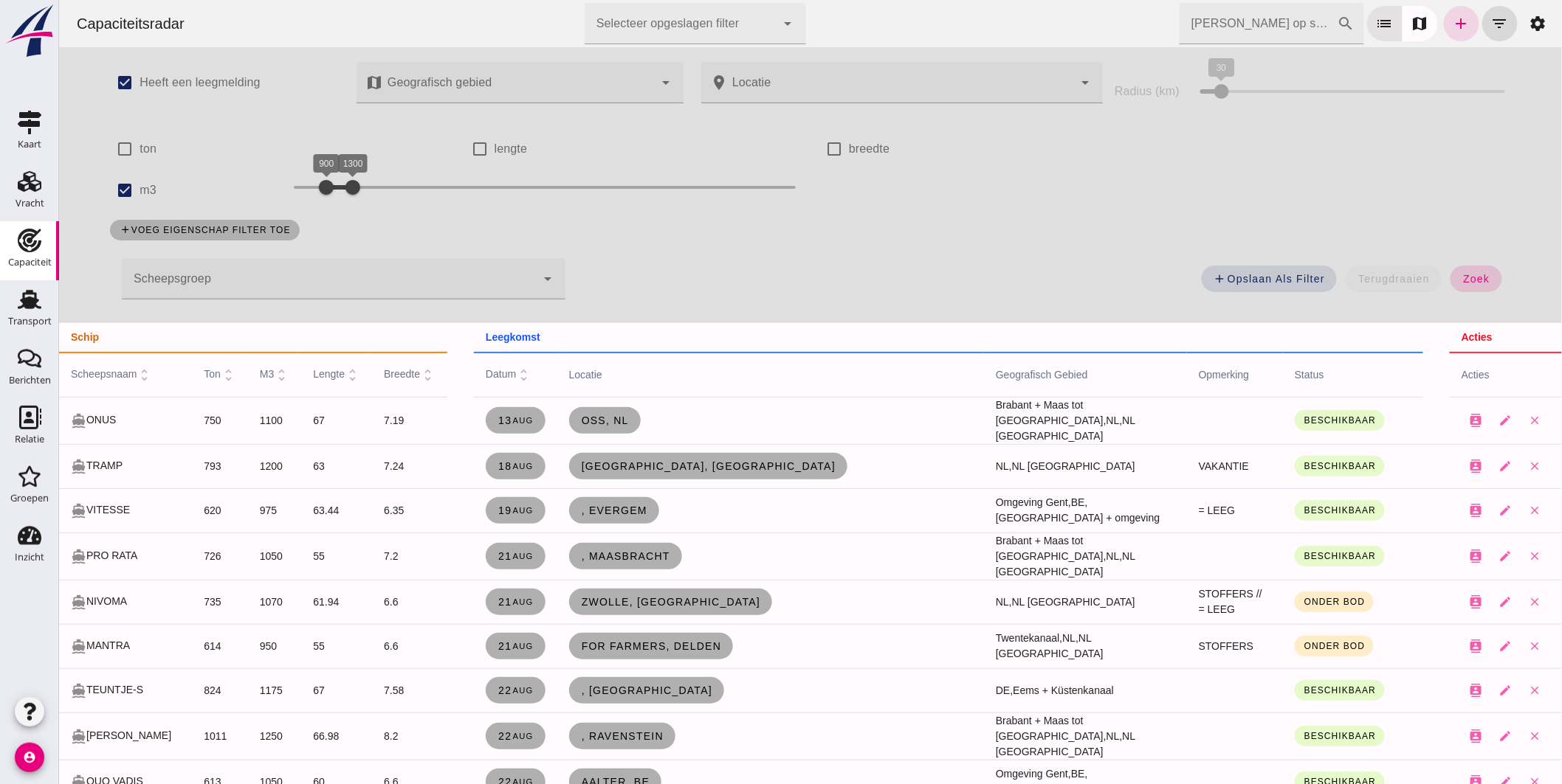
click span "zoek"
click input "m3"
checkbox input "false"
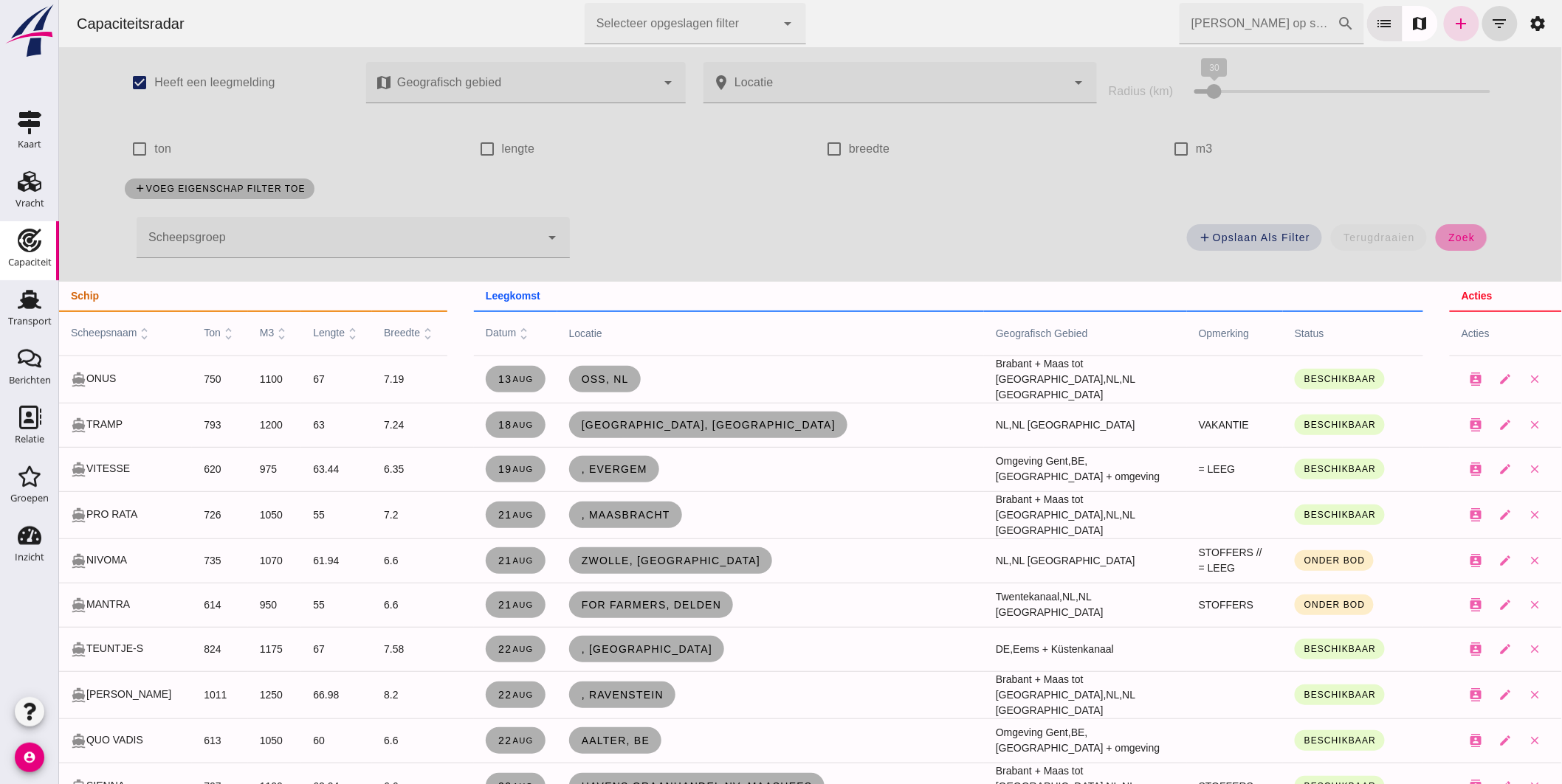
click button "zoek"
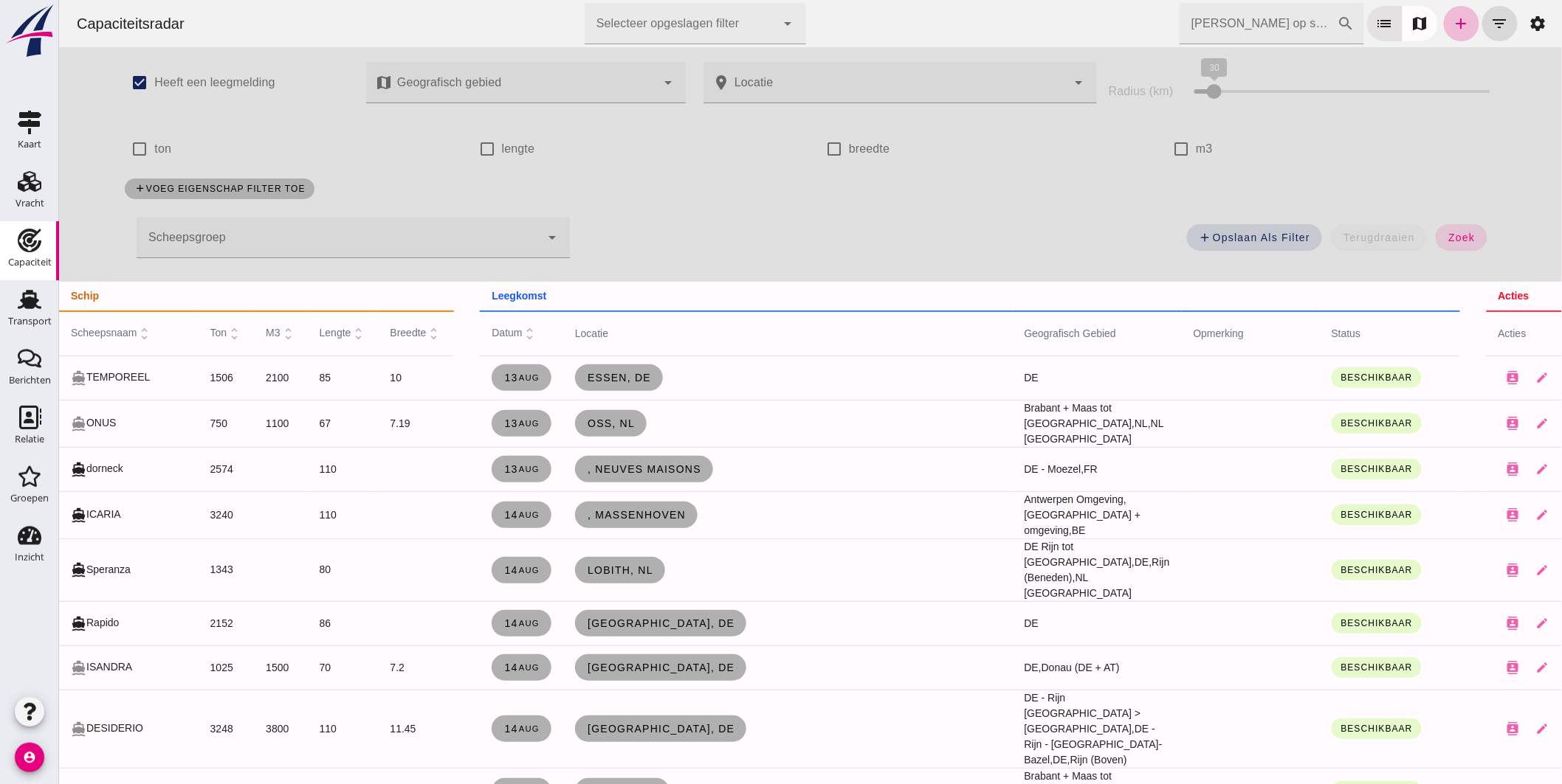
click div
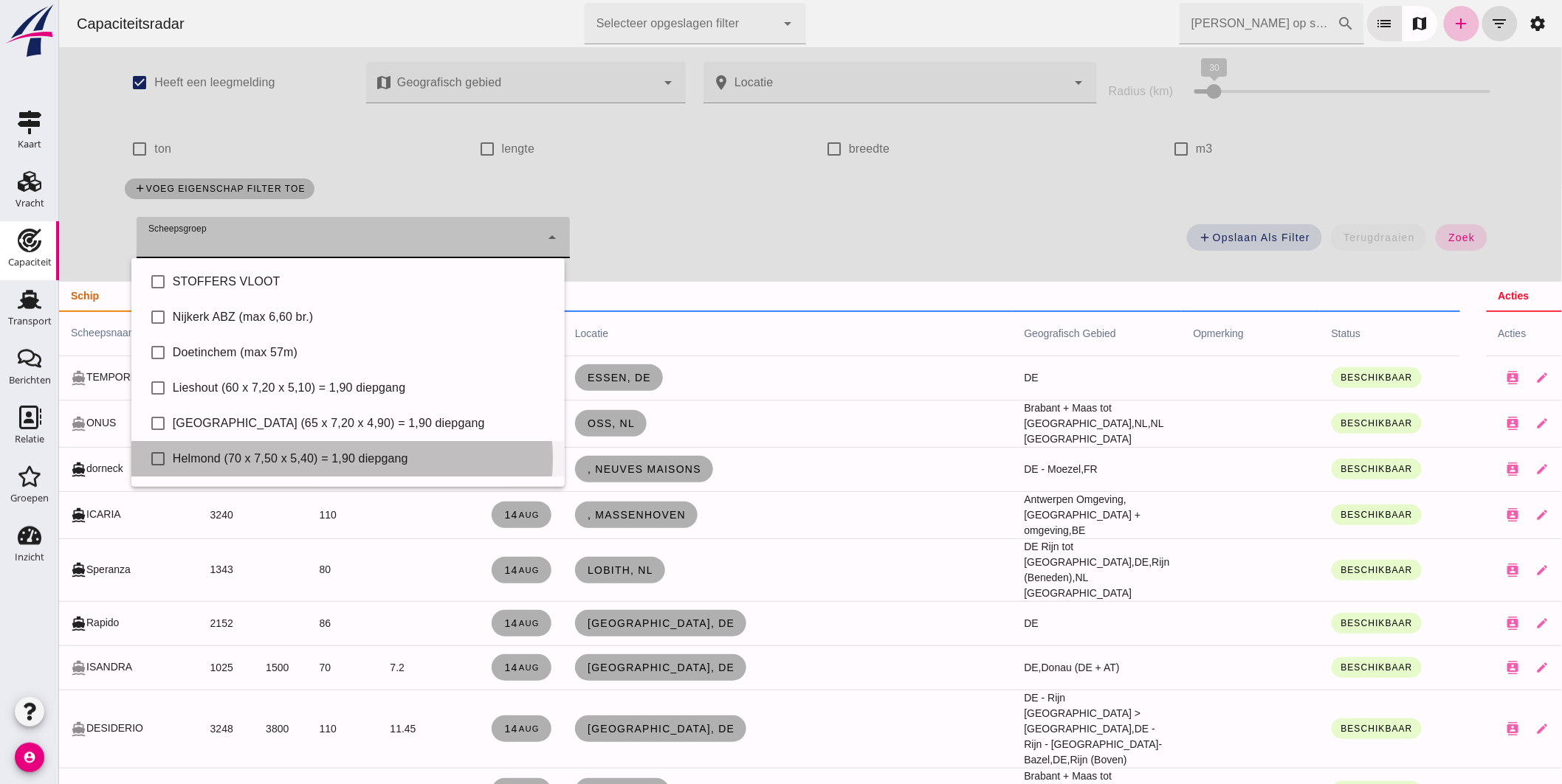
click at [295, 452] on div "Helmond (70 x 7,50 x 5,40) = 1,90 diepgang" at bounding box center [361, 458] width 381 height 17
type input "Helmond (70 x 7,50 x 5,40) = 1,90 diepgang"
checkbox input "true"
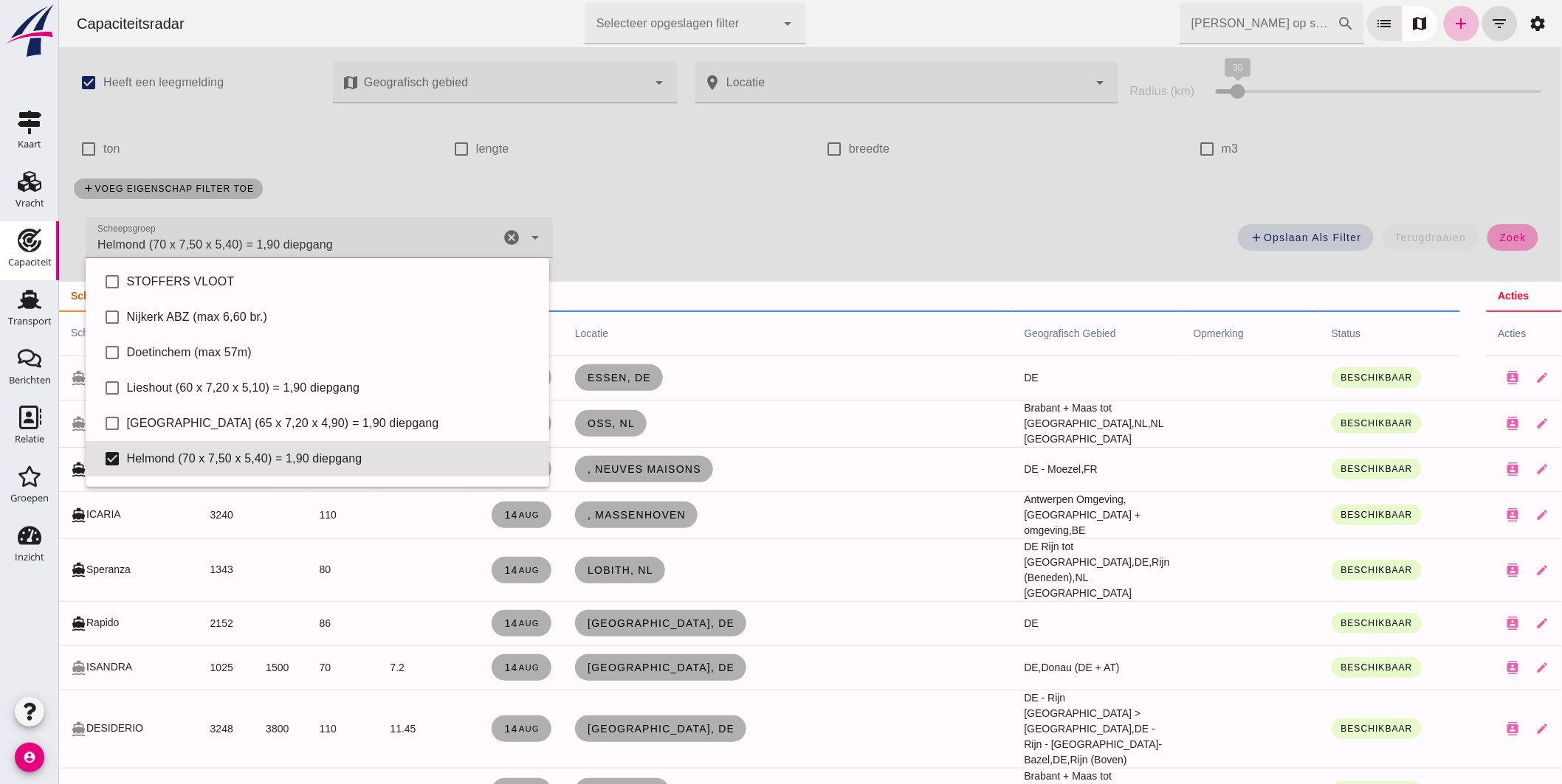
click span "zoek"
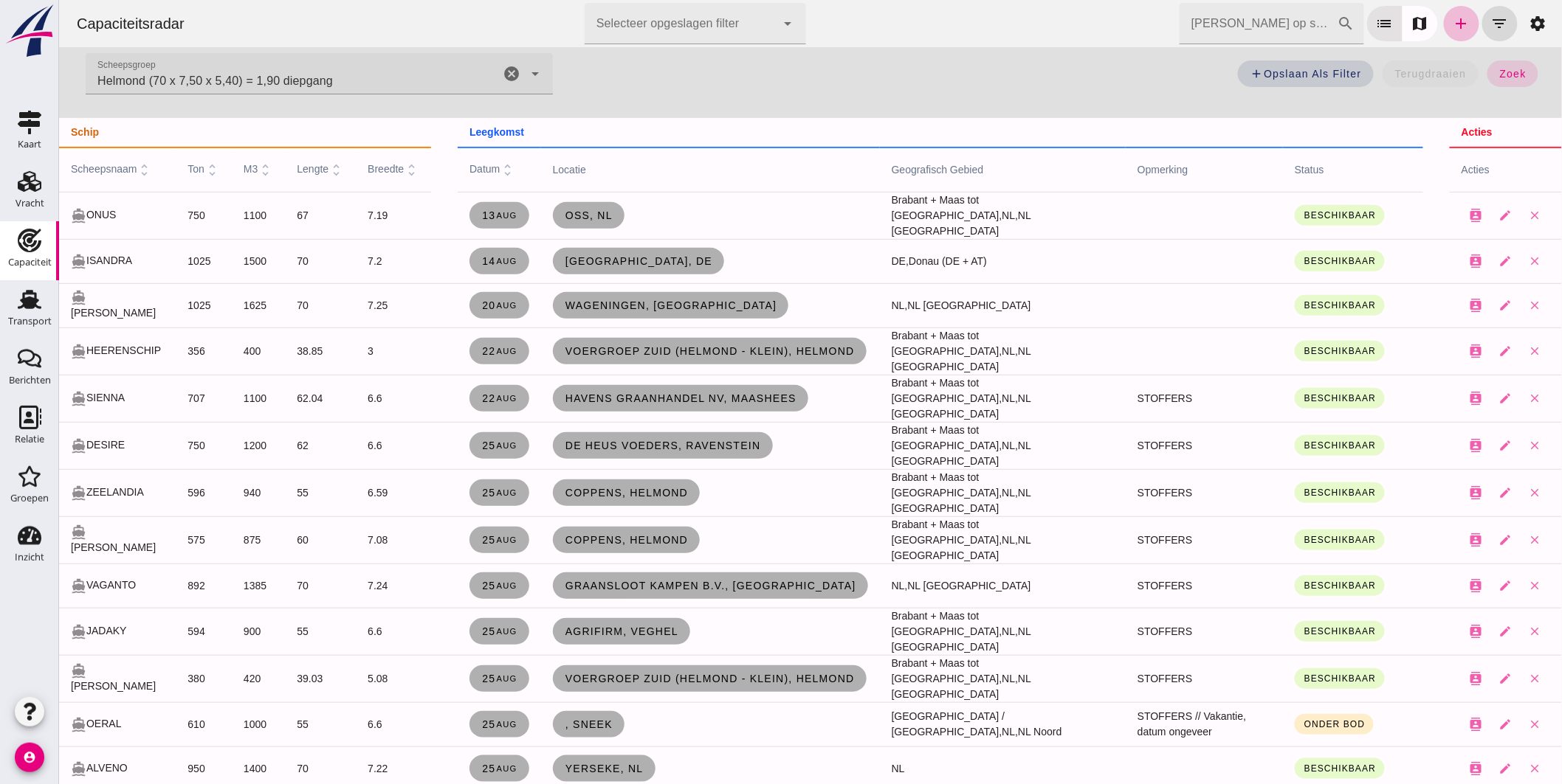
scroll to position [245, 0]
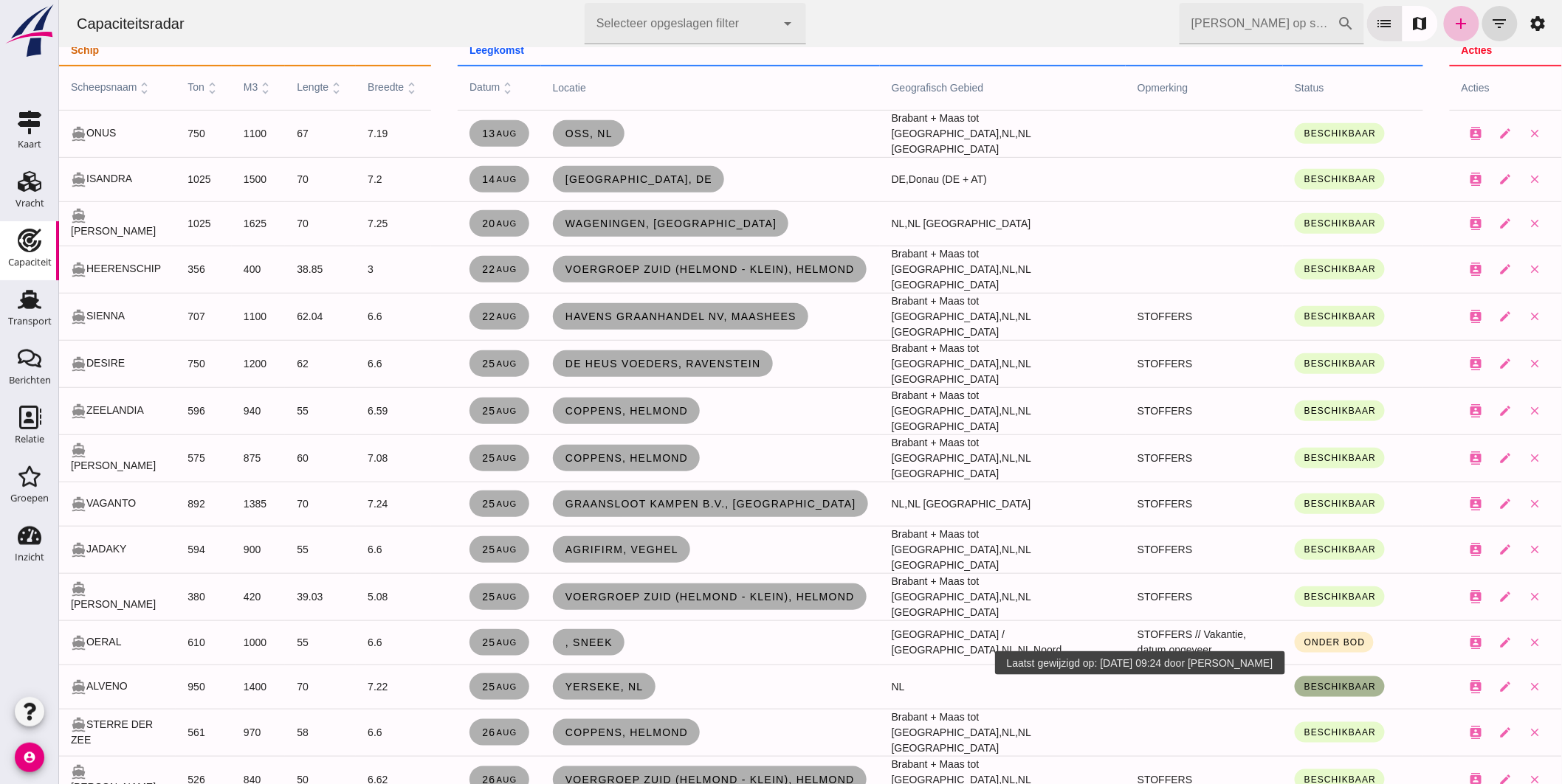
click span "Beschikbaar"
click at [1318, 733] on small "Onder bod" at bounding box center [1317, 733] width 46 height 11
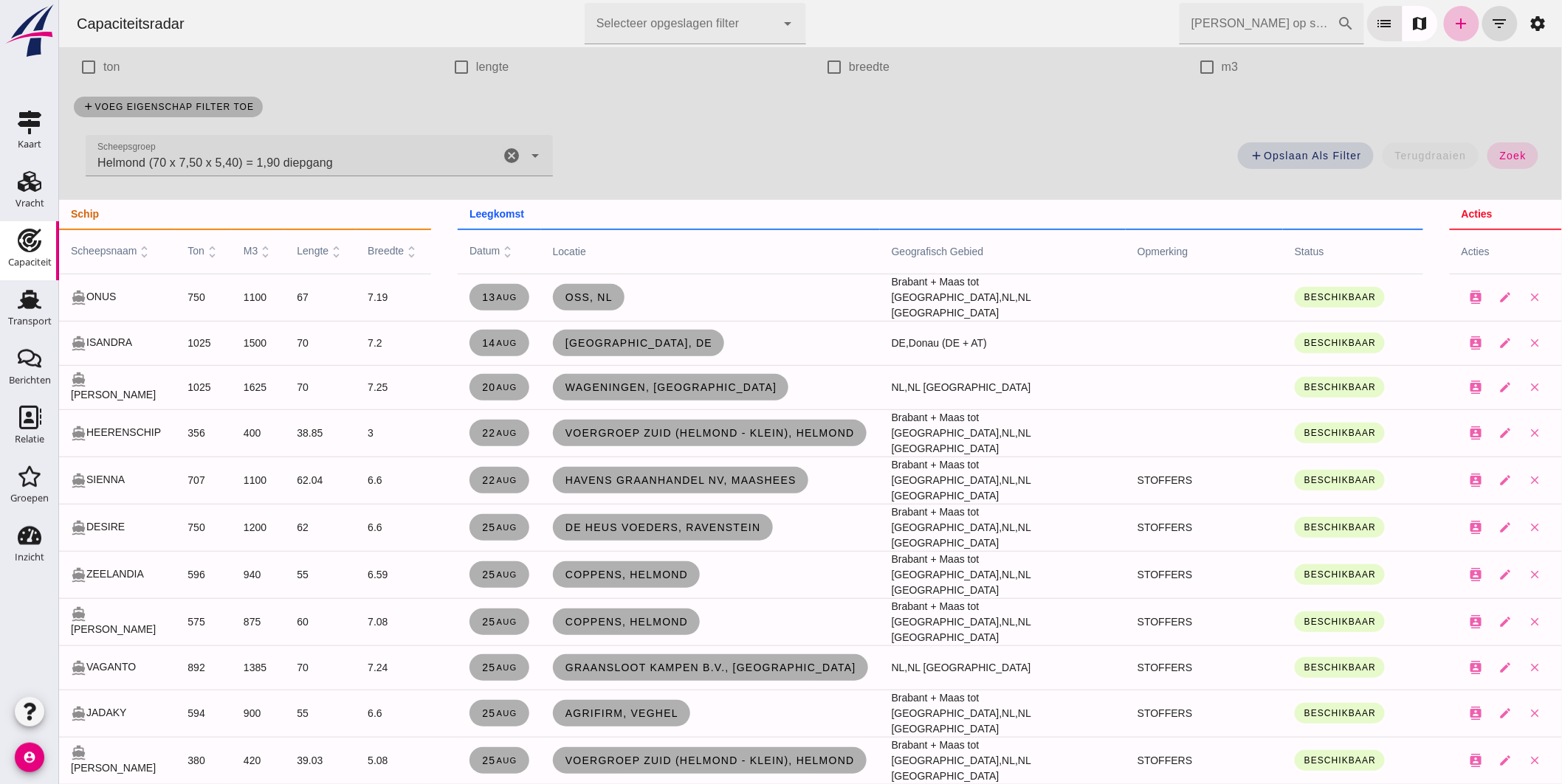
scroll to position [0, 0]
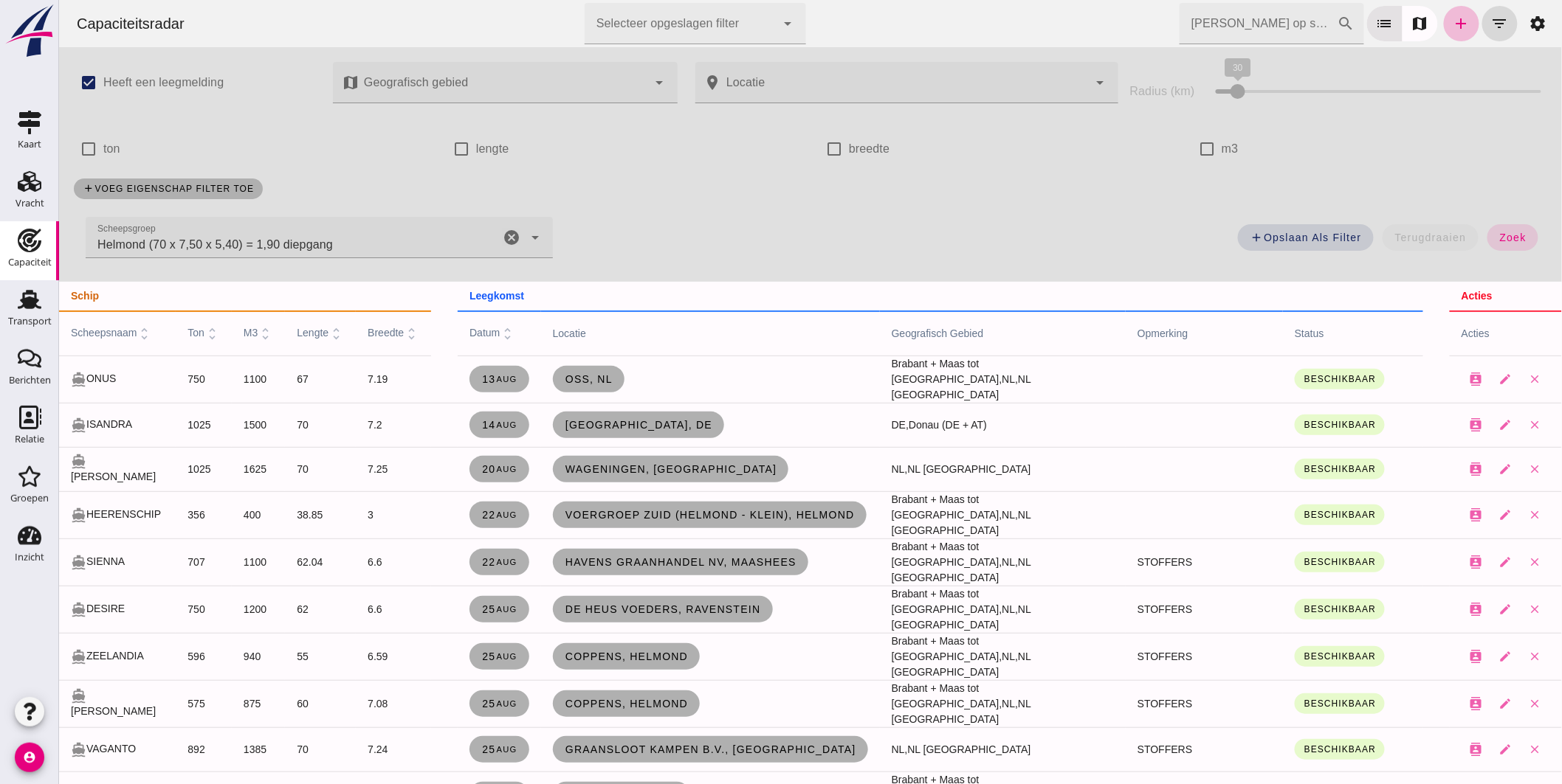
click icon "cancel"
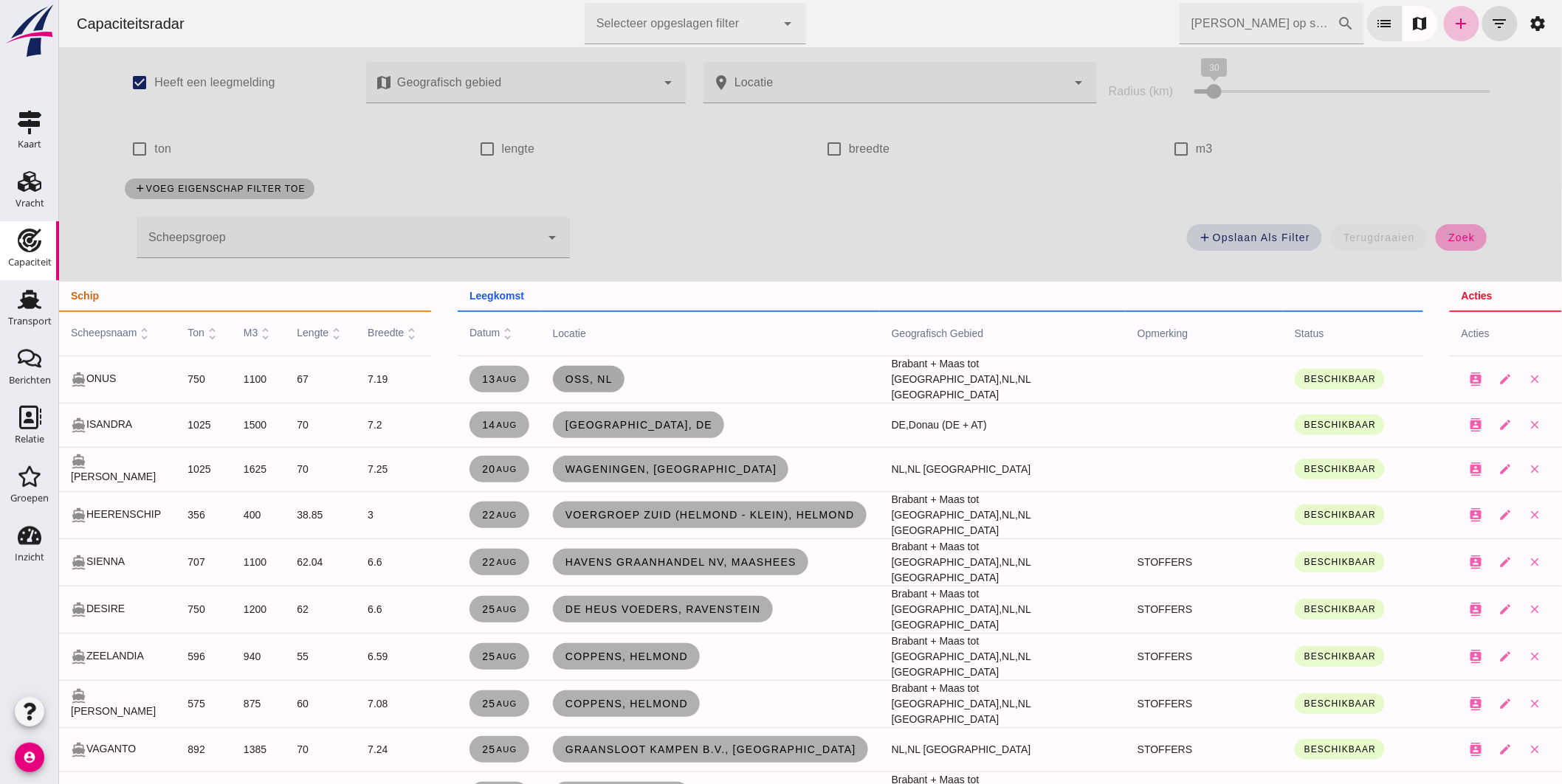
drag, startPoint x: 1467, startPoint y: 232, endPoint x: 609, endPoint y: 416, distance: 877.5
click span "zoek"
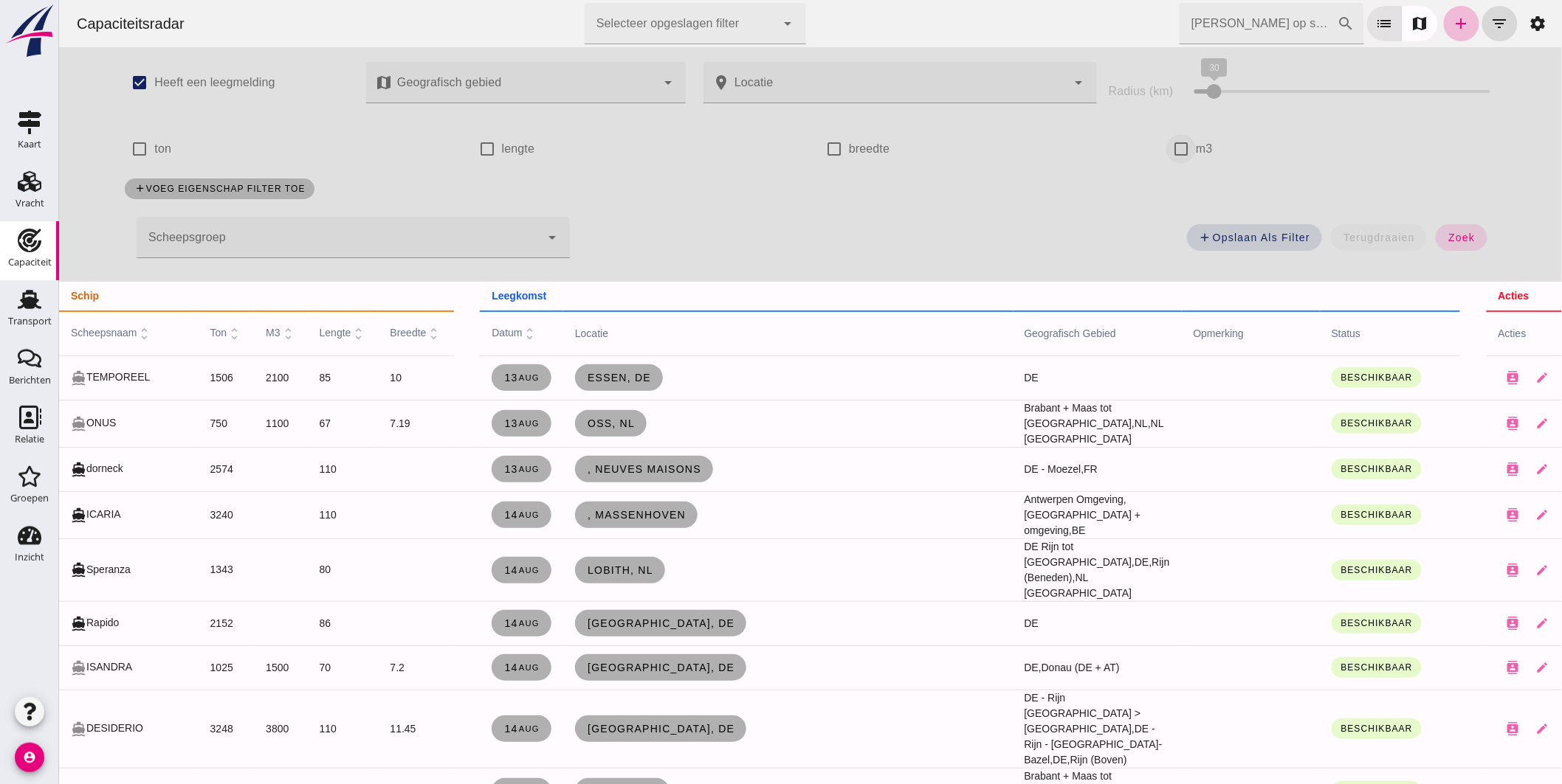
click input "m3"
checkbox input "true"
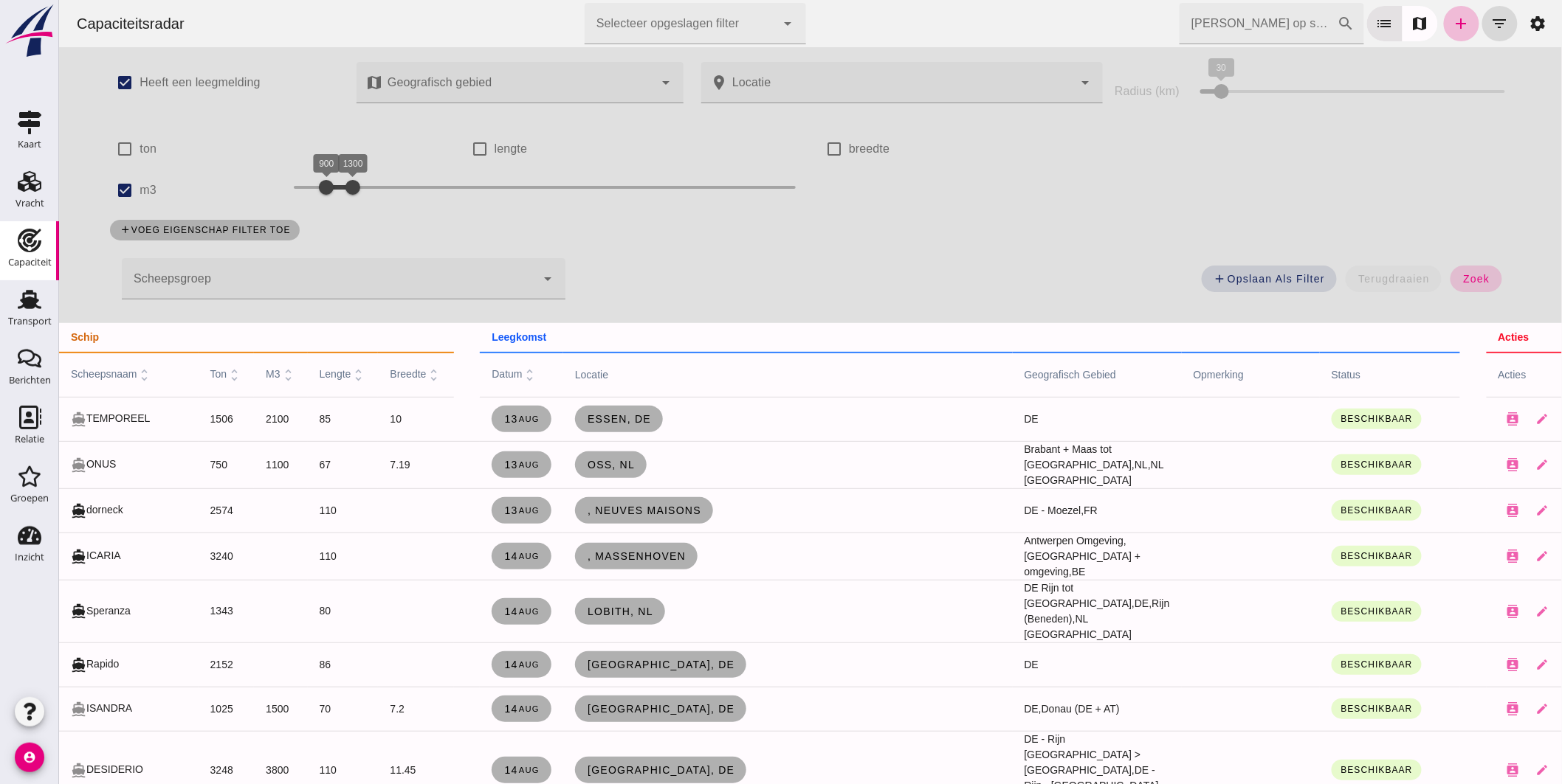
click span "zoek"
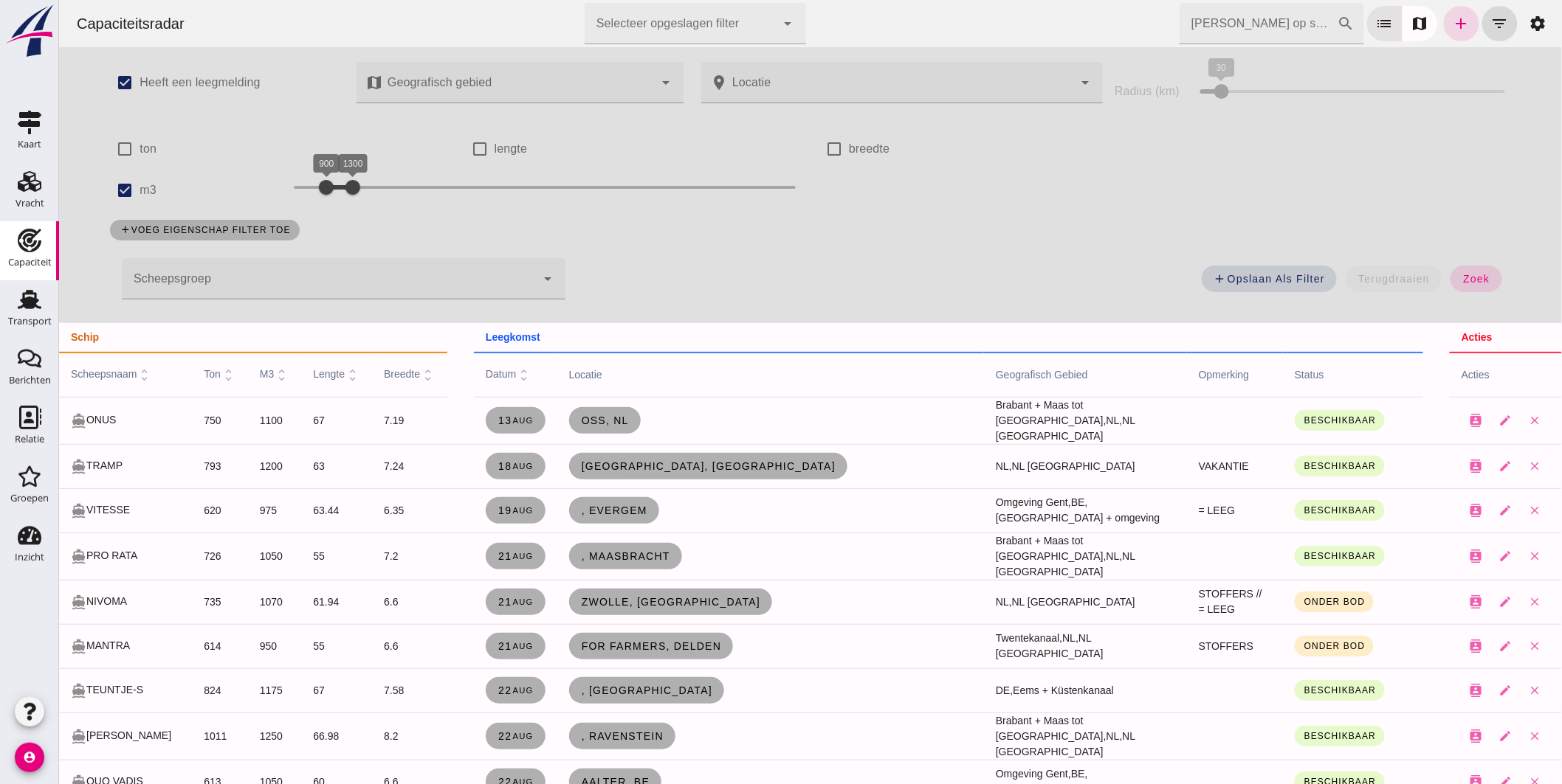
scroll to position [164, 0]
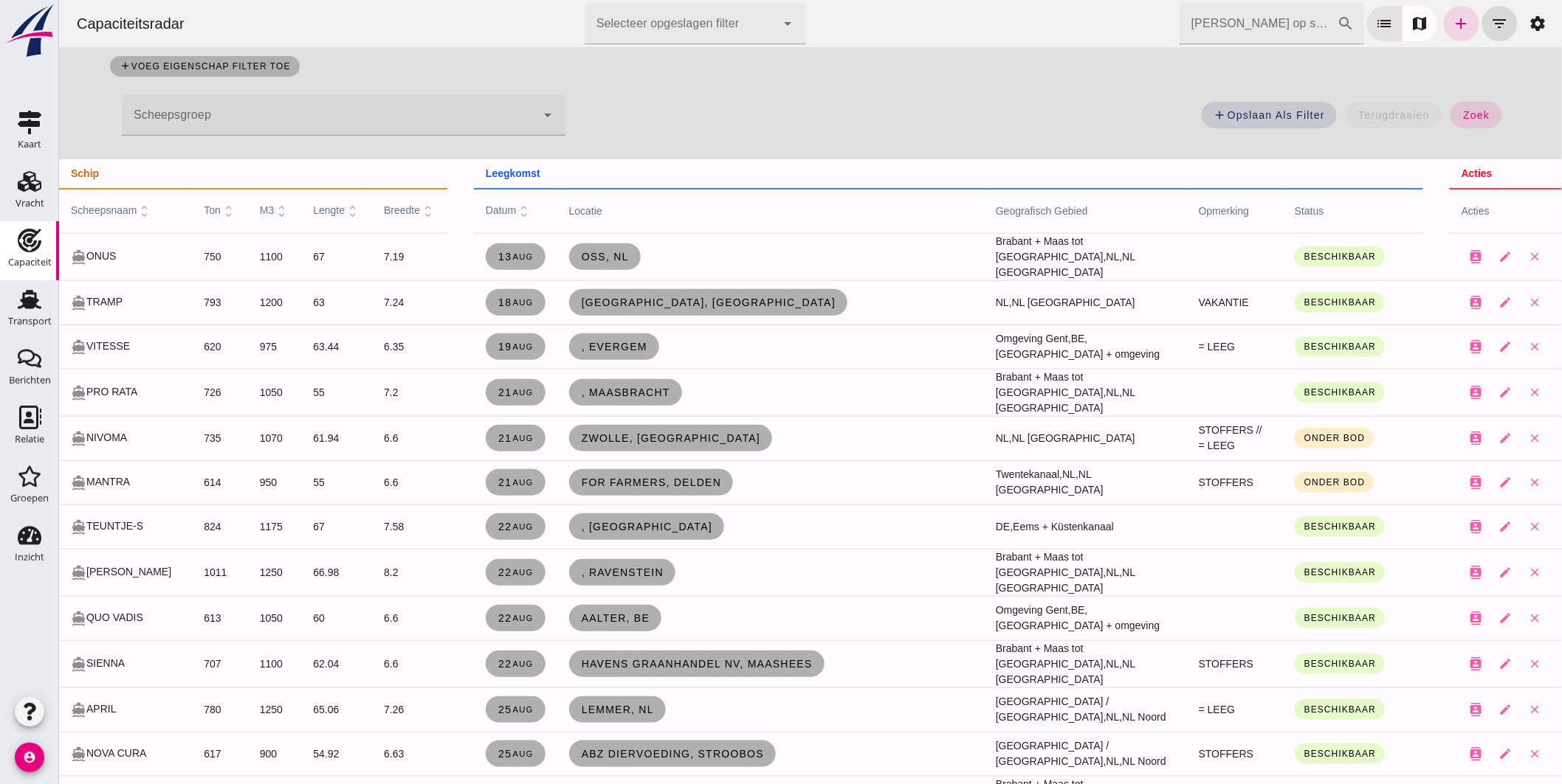
click div "check_box Heeft een leegmelding map Geografisch gebied Geografisch gebied cance…"
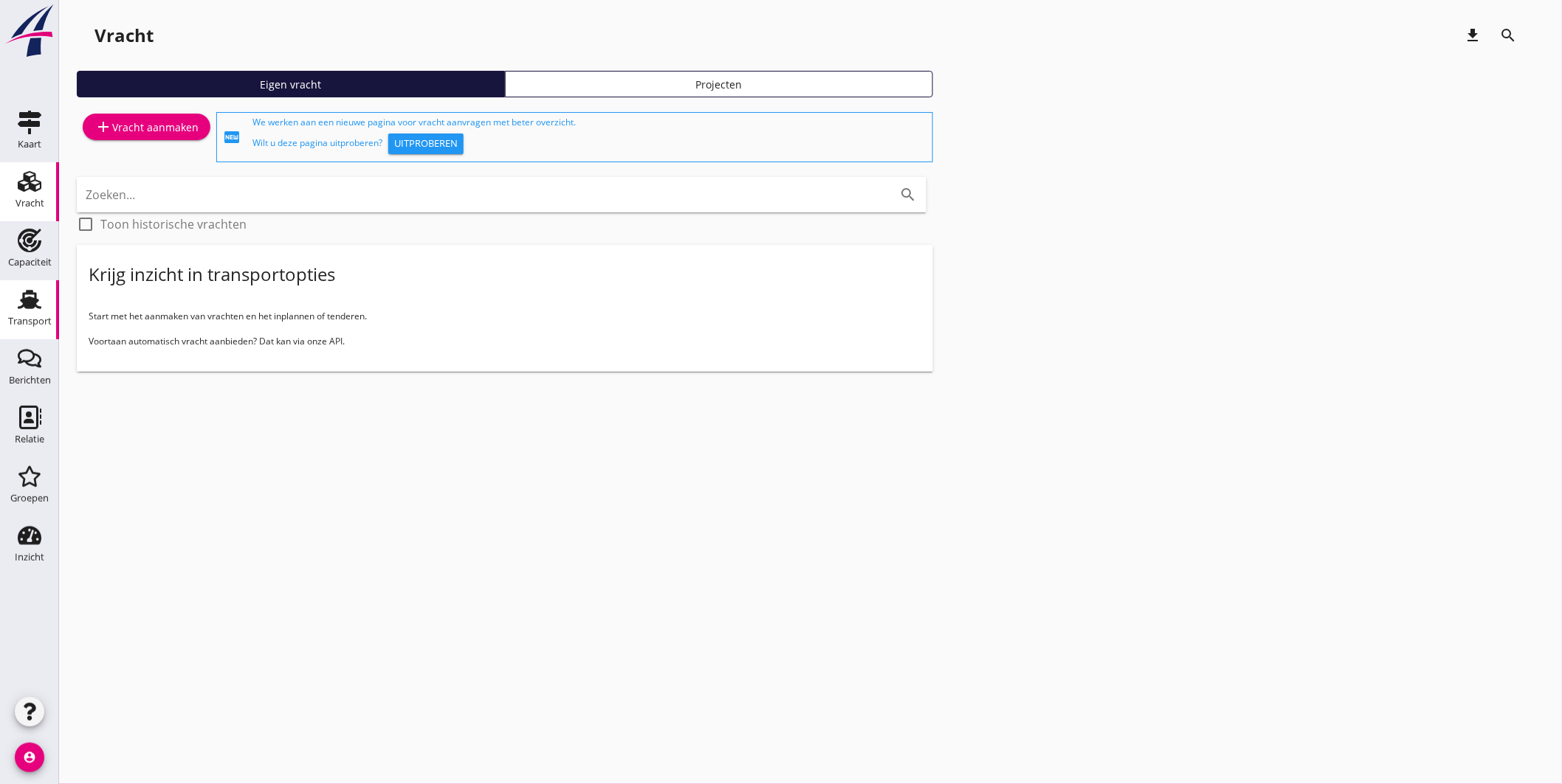
click at [30, 286] on link "Transport Transport" at bounding box center [29, 309] width 59 height 59
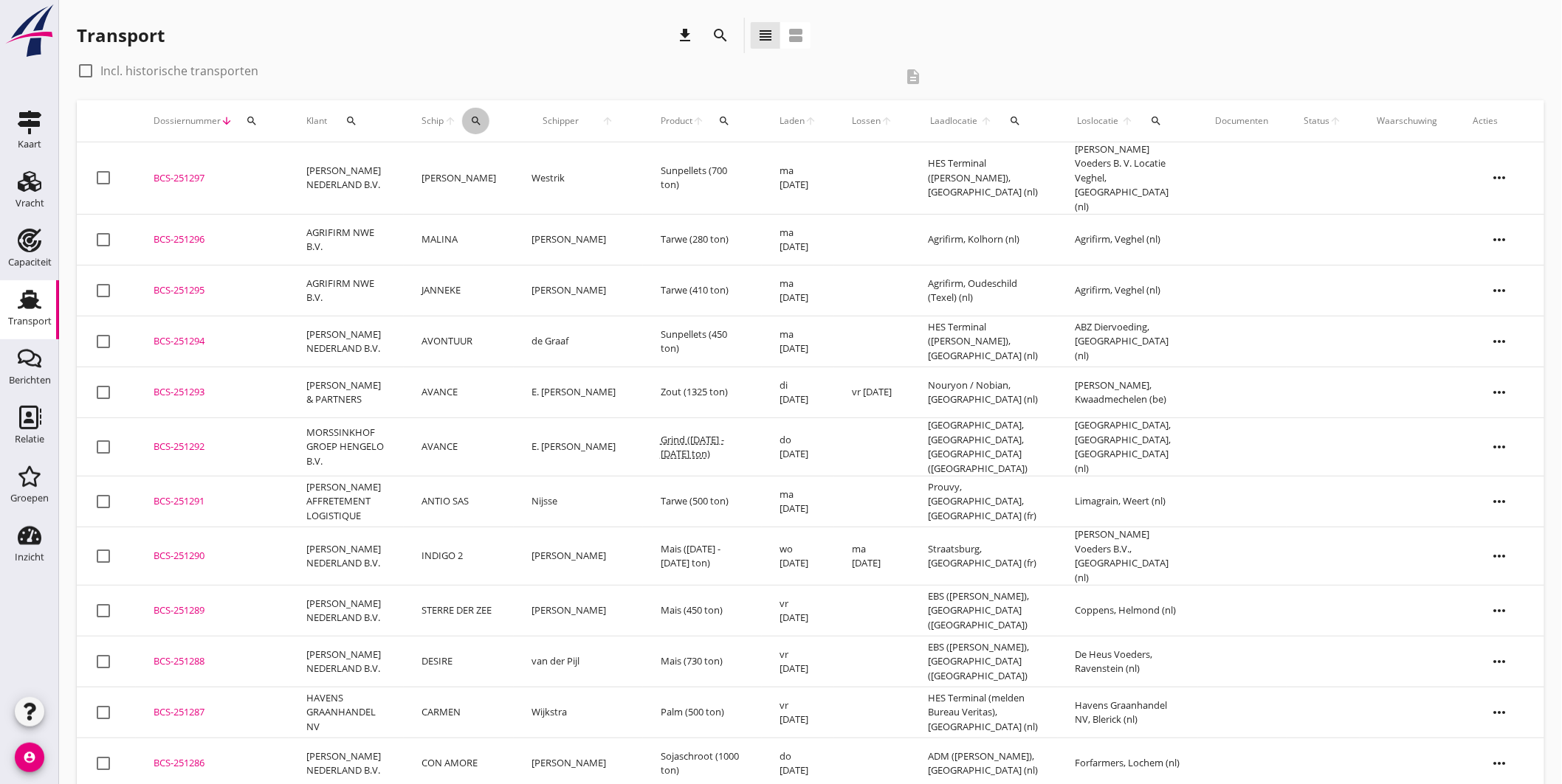
click at [476, 120] on icon "search" at bounding box center [476, 121] width 12 height 12
click at [524, 168] on input "Zoek op (scheeps)naam" at bounding box center [551, 163] width 153 height 23
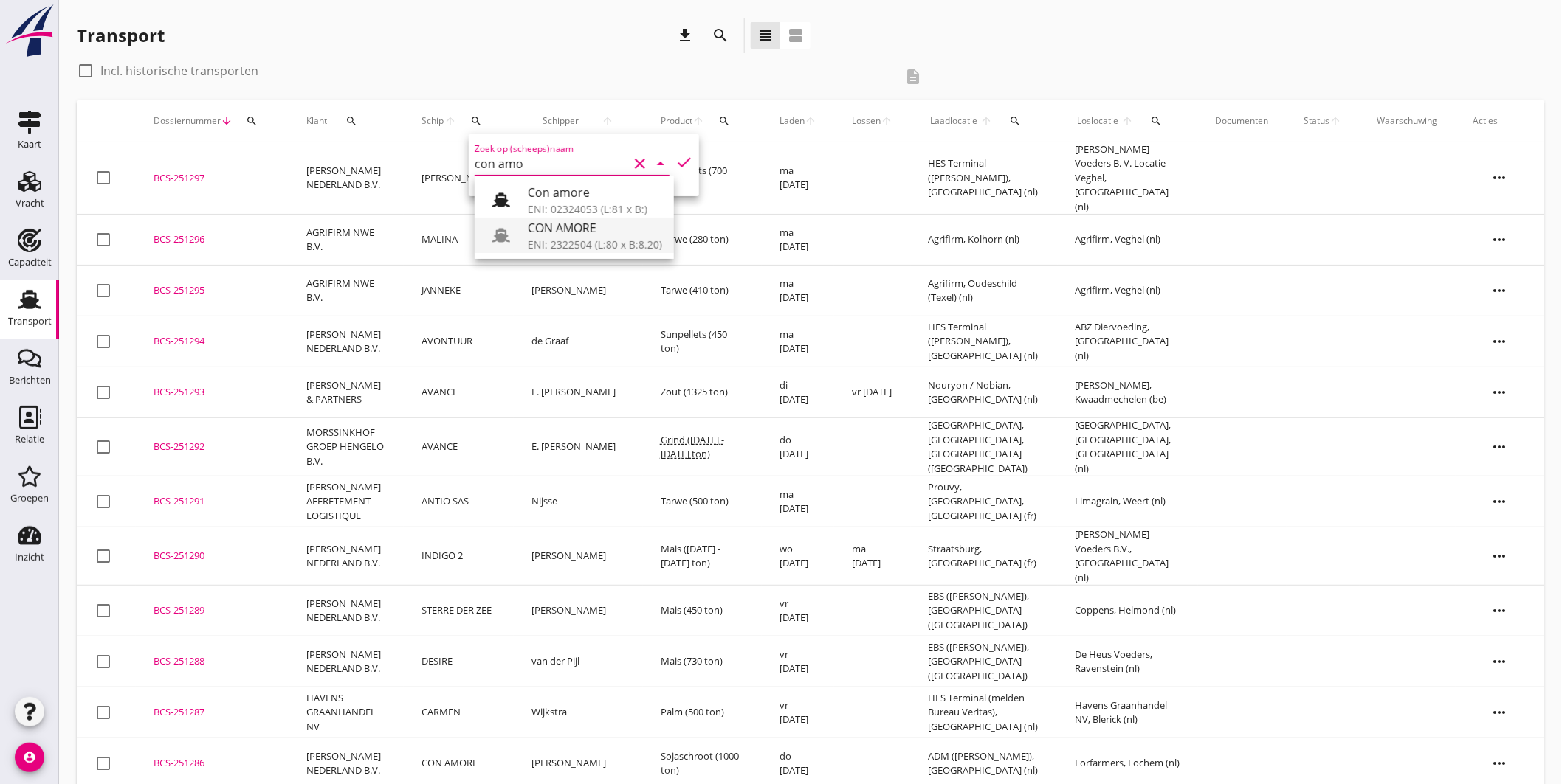
click at [555, 232] on div "CON AMORE" at bounding box center [595, 227] width 134 height 17
click at [681, 155] on icon "check" at bounding box center [684, 162] width 17 height 17
type input "CON AMORE"
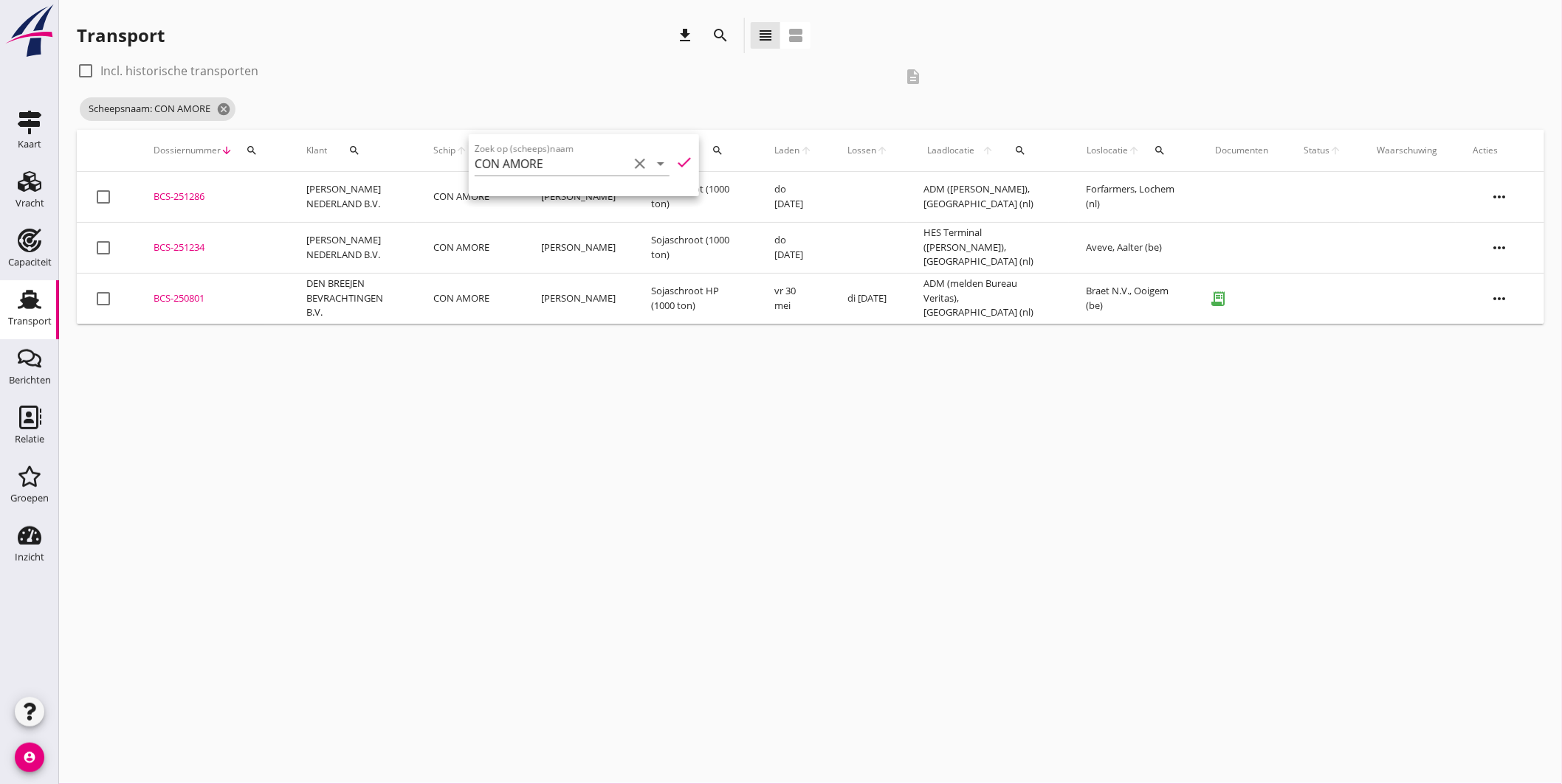
click at [628, 361] on div "cancel You are impersonating another user. Transport download search view_headl…" at bounding box center [810, 392] width 1503 height 784
drag, startPoint x: 173, startPoint y: 191, endPoint x: 181, endPoint y: 189, distance: 8.2
click at [175, 190] on div "BCS-251286" at bounding box center [212, 197] width 118 height 15
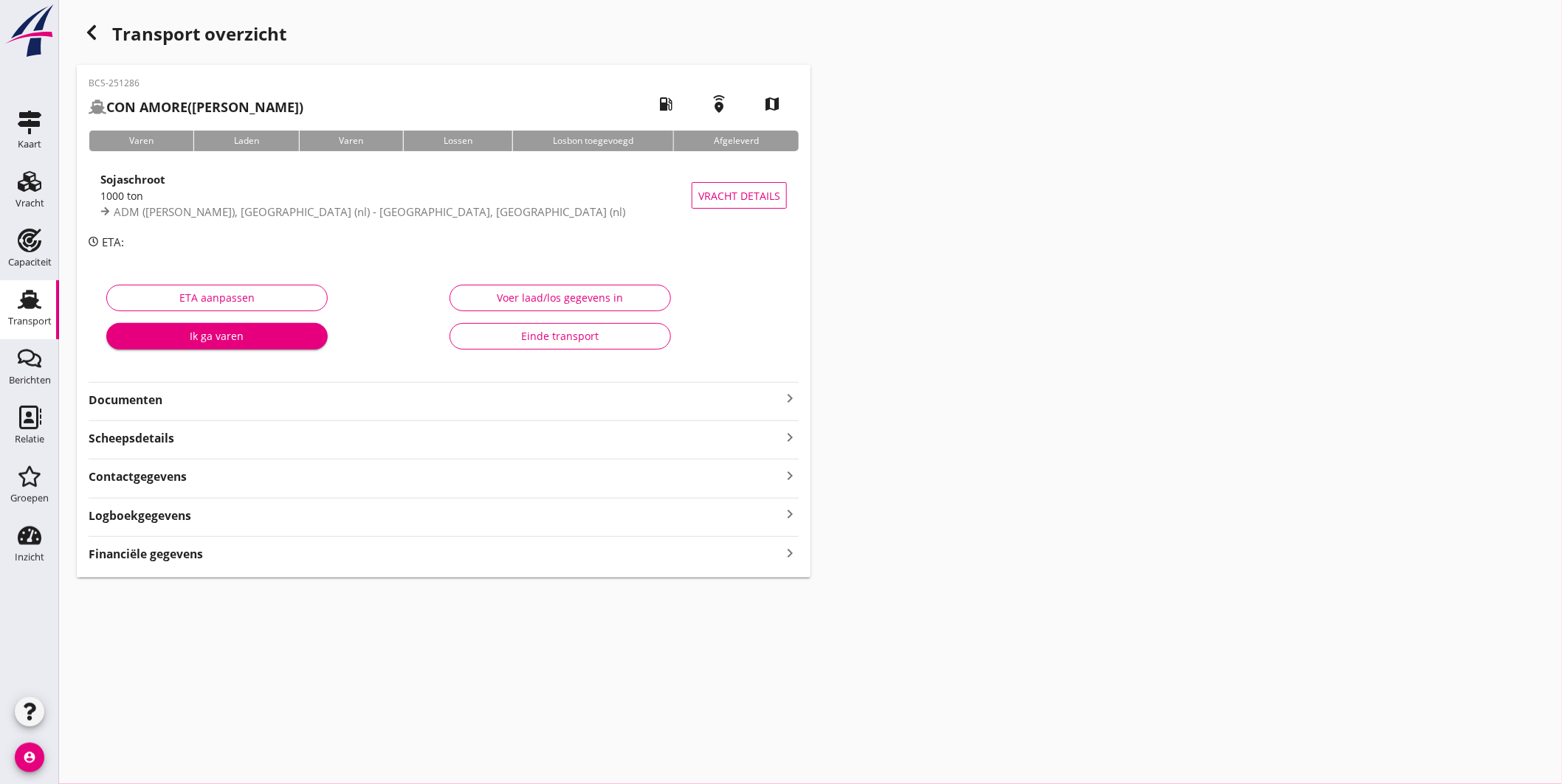
click at [788, 395] on icon "keyboard_arrow_right" at bounding box center [789, 398] width 17 height 17
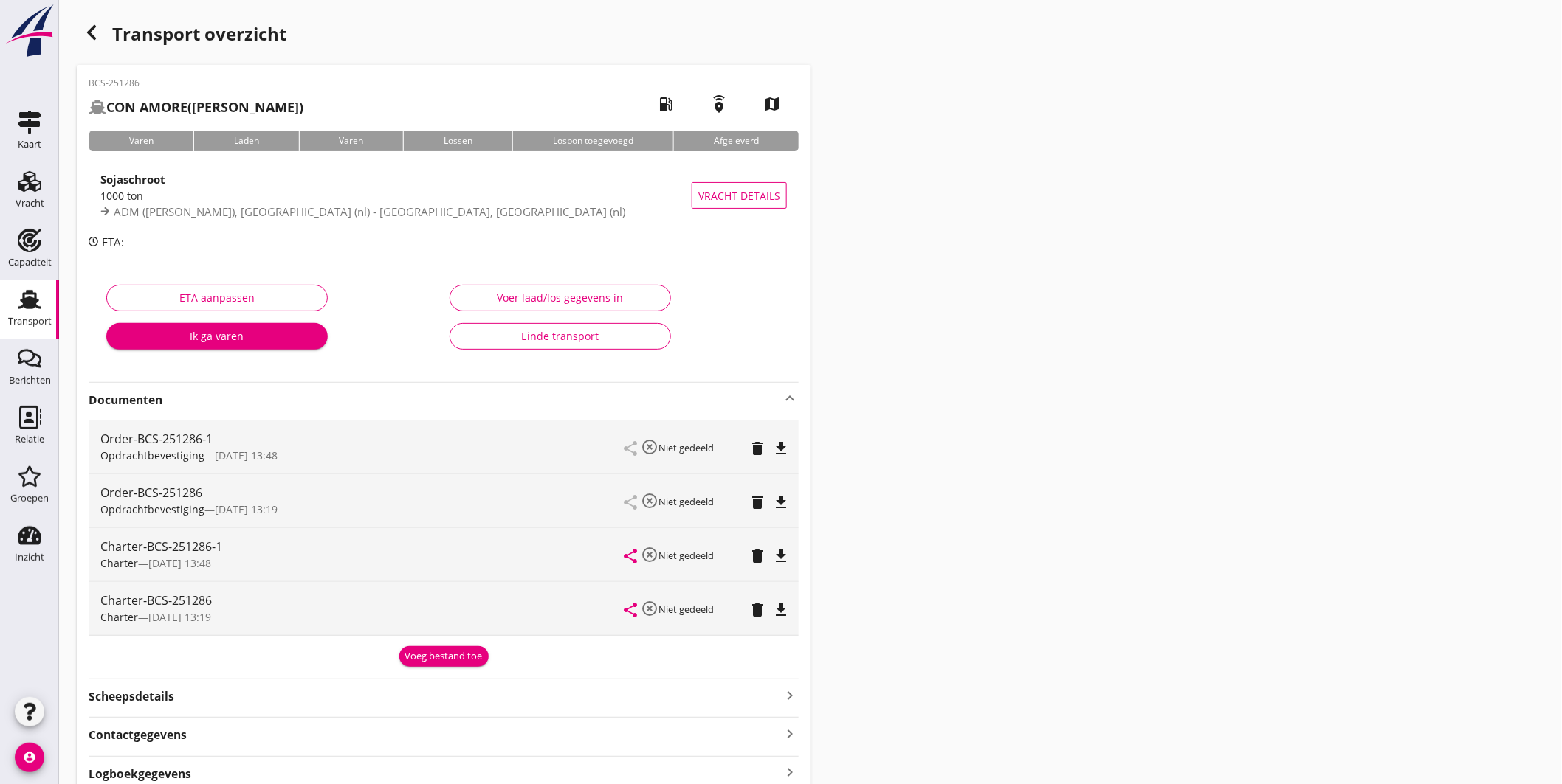
click at [779, 500] on icon "file_download" at bounding box center [780, 502] width 17 height 17
click at [42, 303] on div "Transport" at bounding box center [29, 299] width 36 height 23
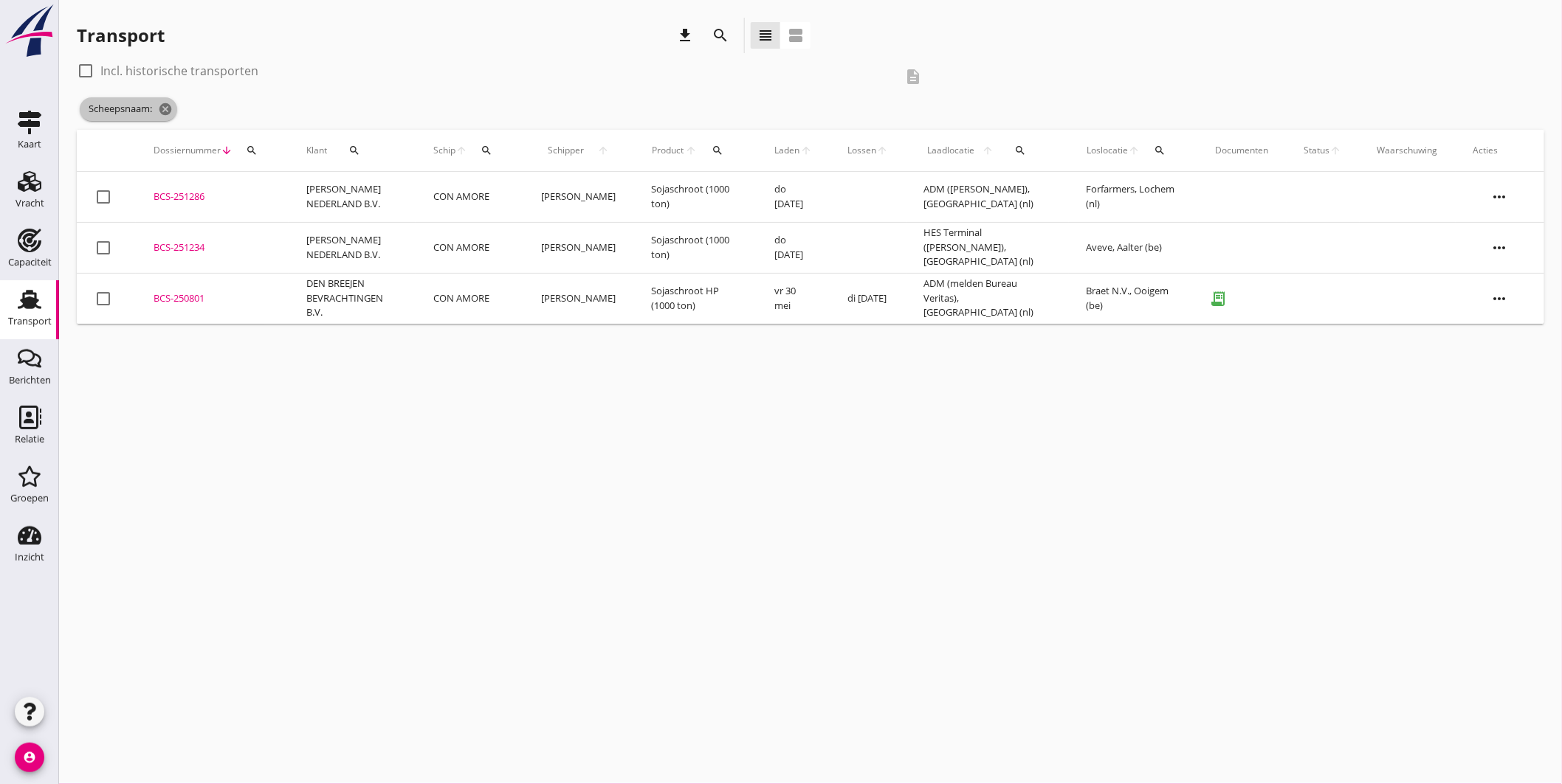
click at [170, 109] on icon "cancel" at bounding box center [166, 109] width 15 height 15
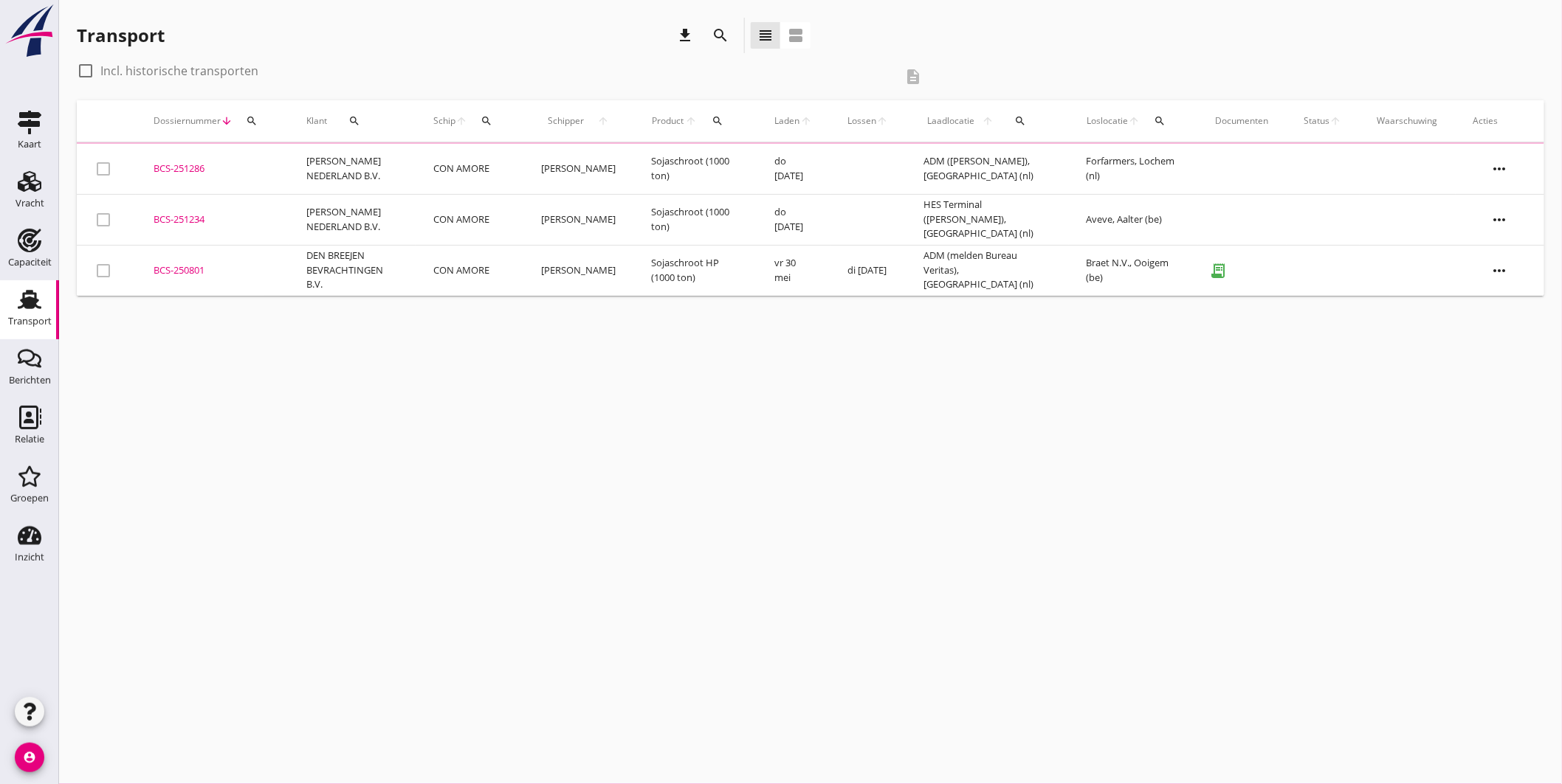
drag, startPoint x: 497, startPoint y: 111, endPoint x: 508, endPoint y: 120, distance: 14.2
click at [497, 111] on button "search" at bounding box center [487, 121] width 27 height 27
click at [542, 153] on input "Zoek op (scheeps)naam" at bounding box center [565, 163] width 153 height 23
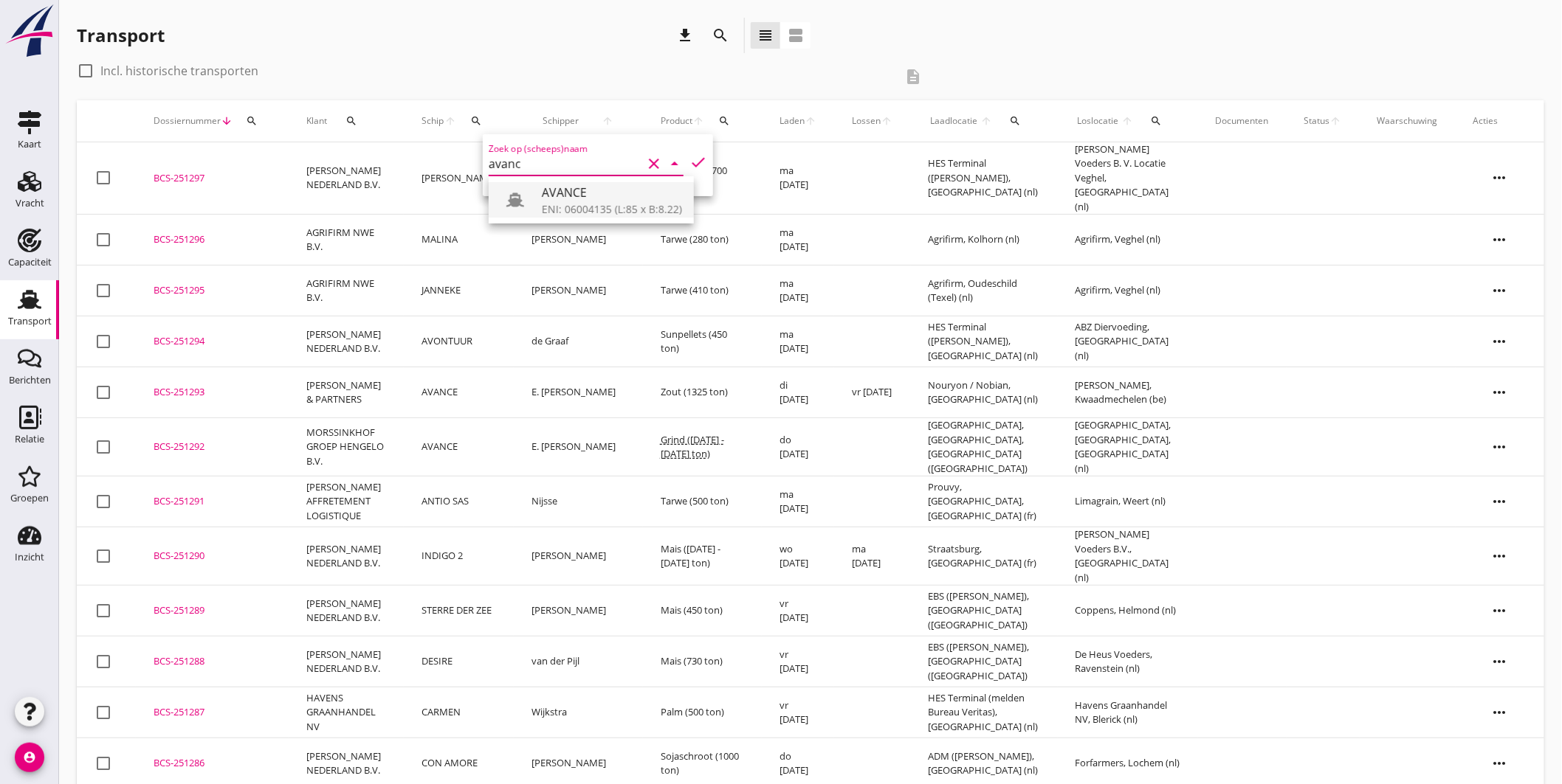
click at [575, 205] on div "ENI: 06004135 (L:85 x B:8.22)" at bounding box center [612, 209] width 140 height 16
click at [696, 153] on icon "check" at bounding box center [698, 162] width 17 height 17
type input "AVANCE"
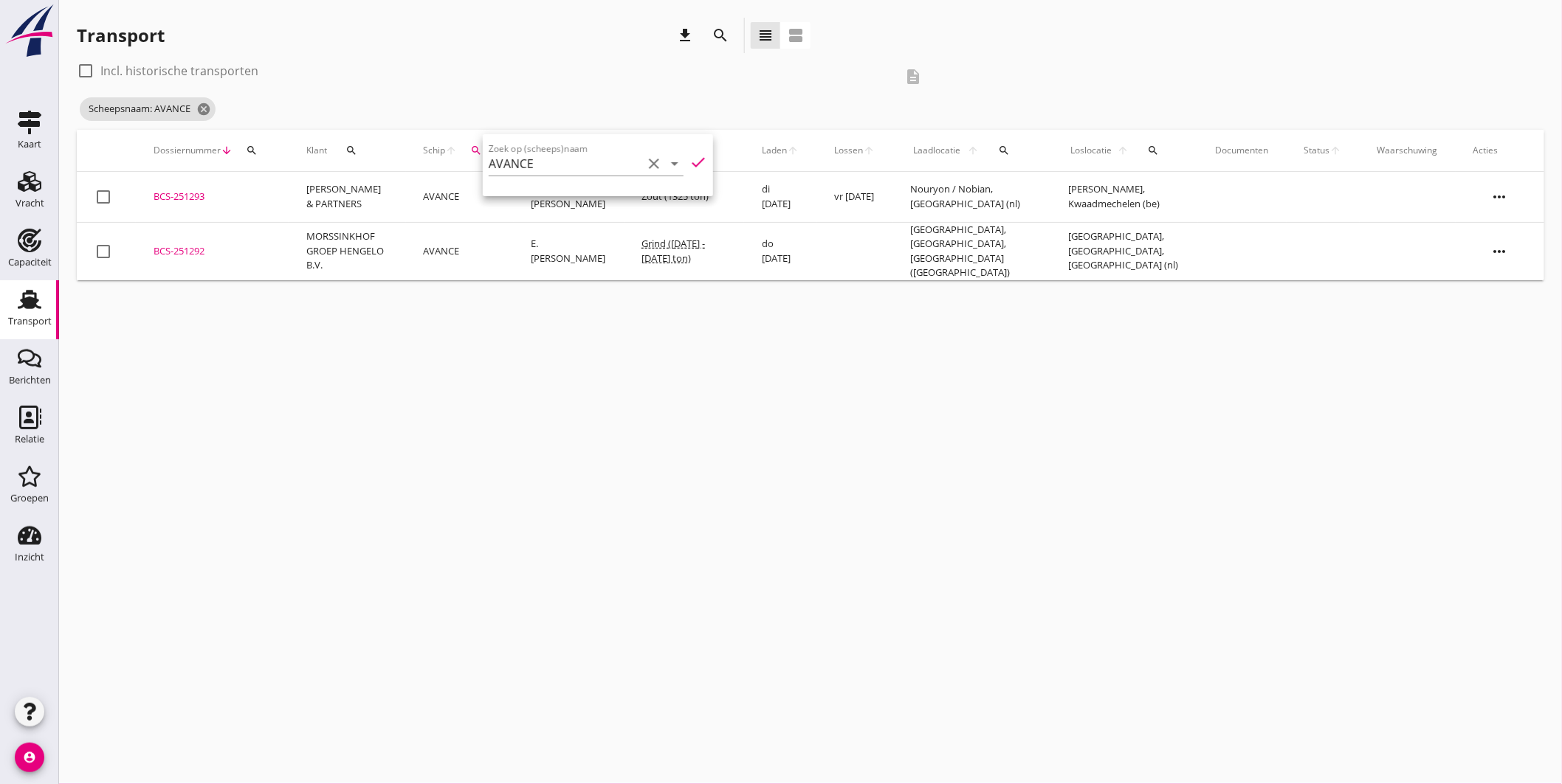
click at [709, 293] on div "cancel You are impersonating another user. Transport download search view_headl…" at bounding box center [810, 392] width 1503 height 784
click at [196, 104] on span "Scheepsnaam: AVANCE cancel" at bounding box center [148, 109] width 136 height 23
click at [201, 104] on icon "cancel" at bounding box center [204, 109] width 15 height 15
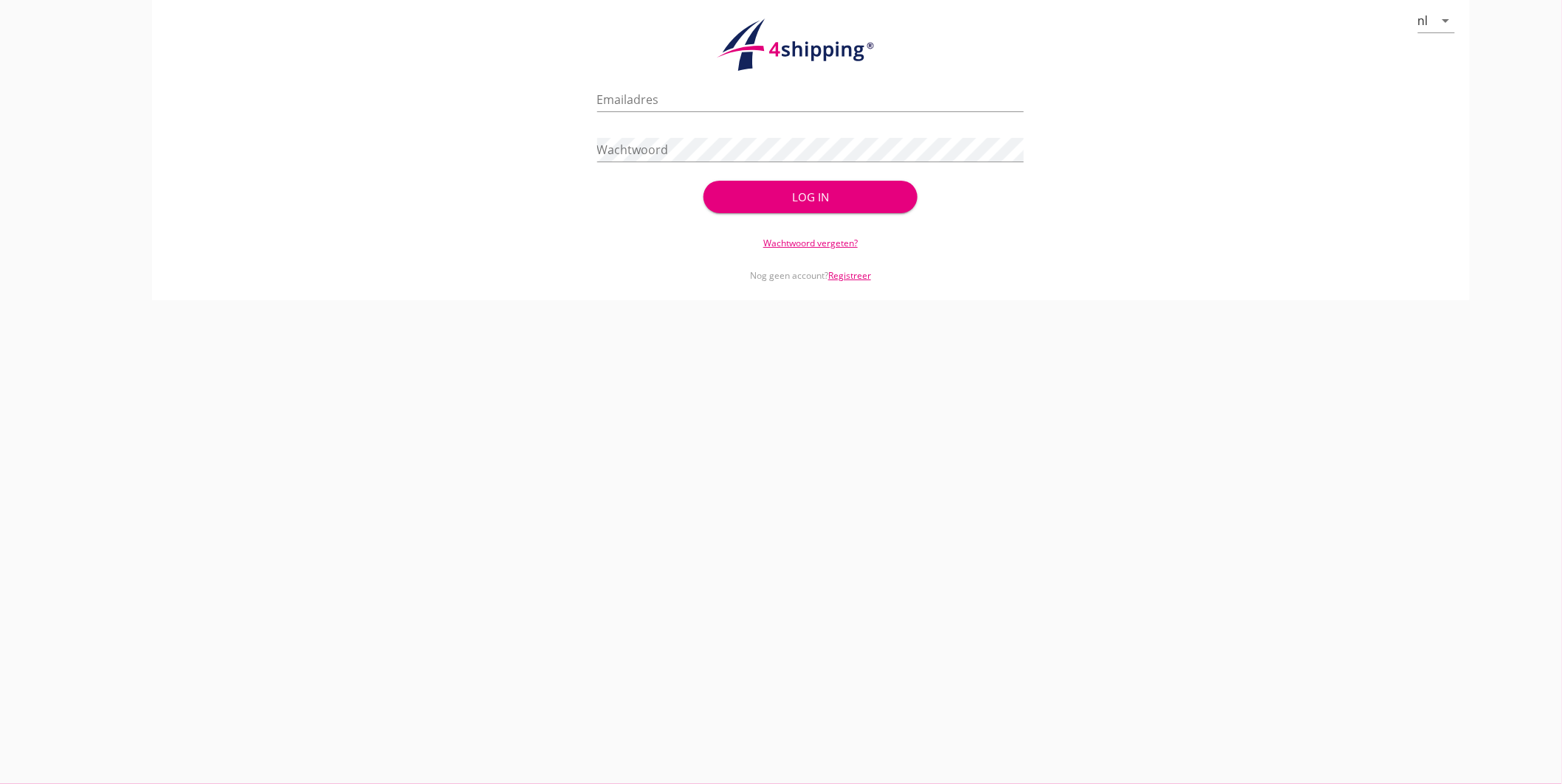
type input "[EMAIL_ADDRESS][DOMAIN_NAME]"
click at [827, 189] on div "Log in" at bounding box center [810, 197] width 166 height 17
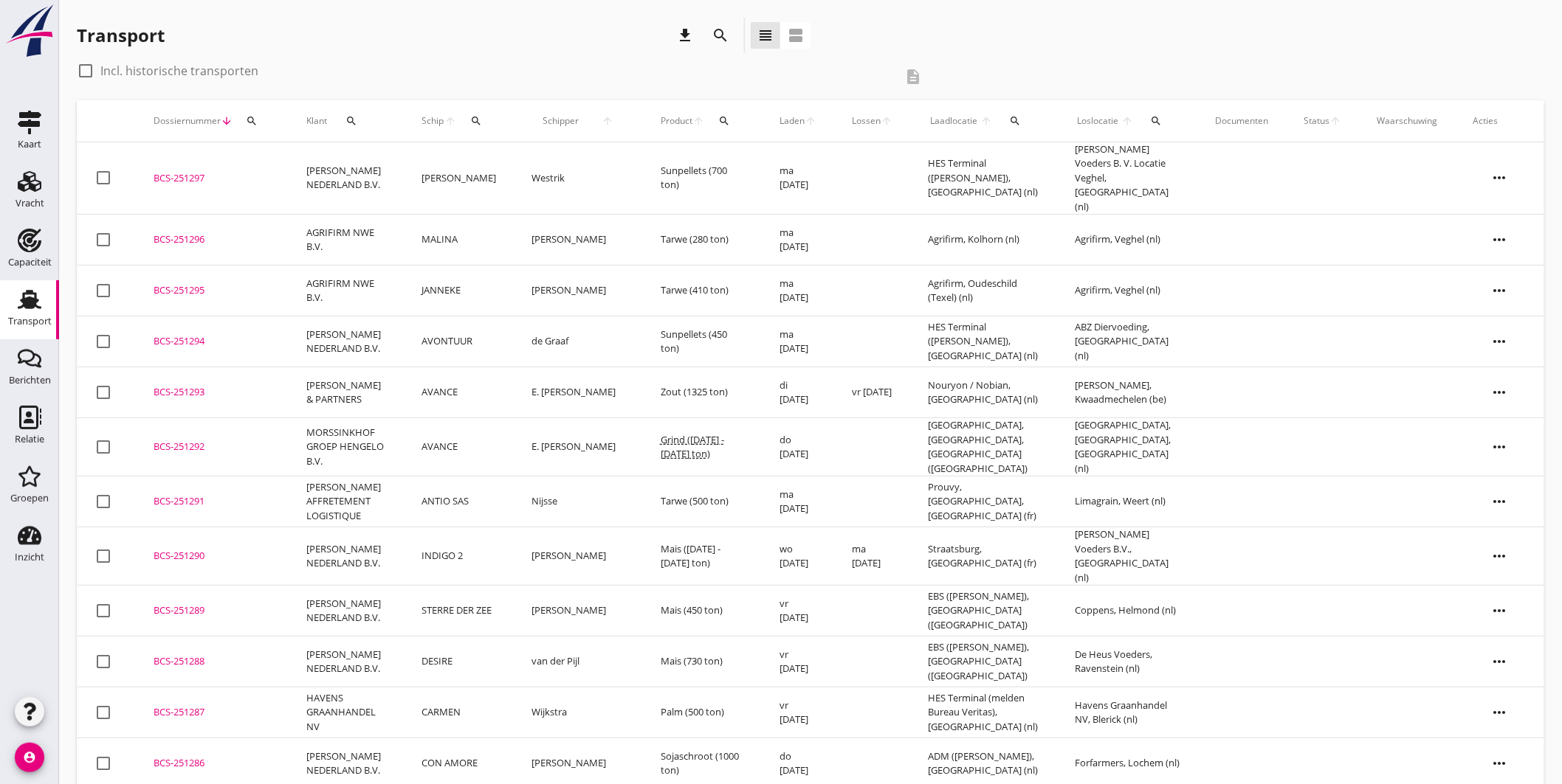
click at [491, 158] on td "[PERSON_NAME]" at bounding box center [458, 178] width 110 height 72
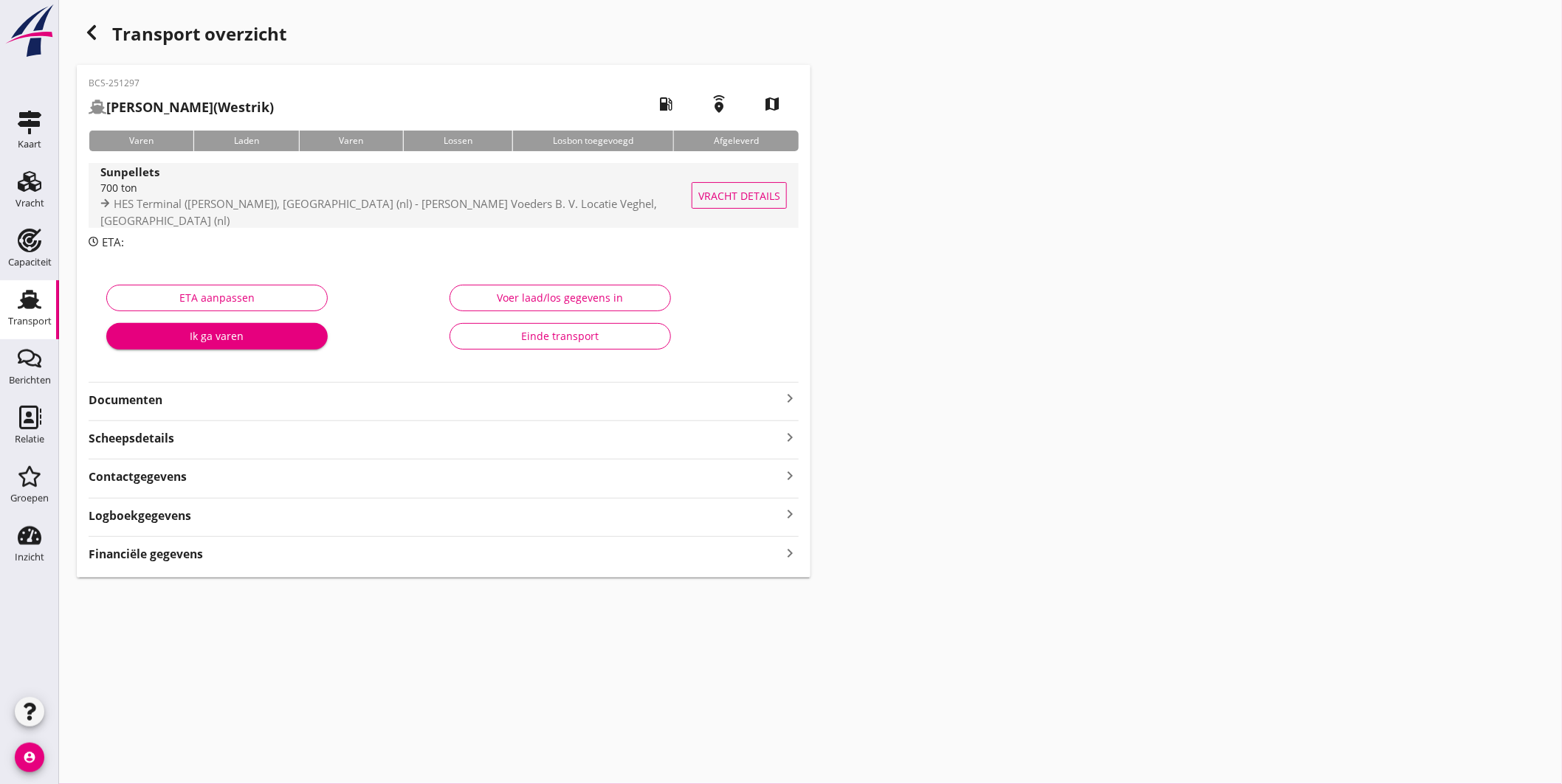
click at [468, 188] on div "700 ton" at bounding box center [401, 187] width 603 height 16
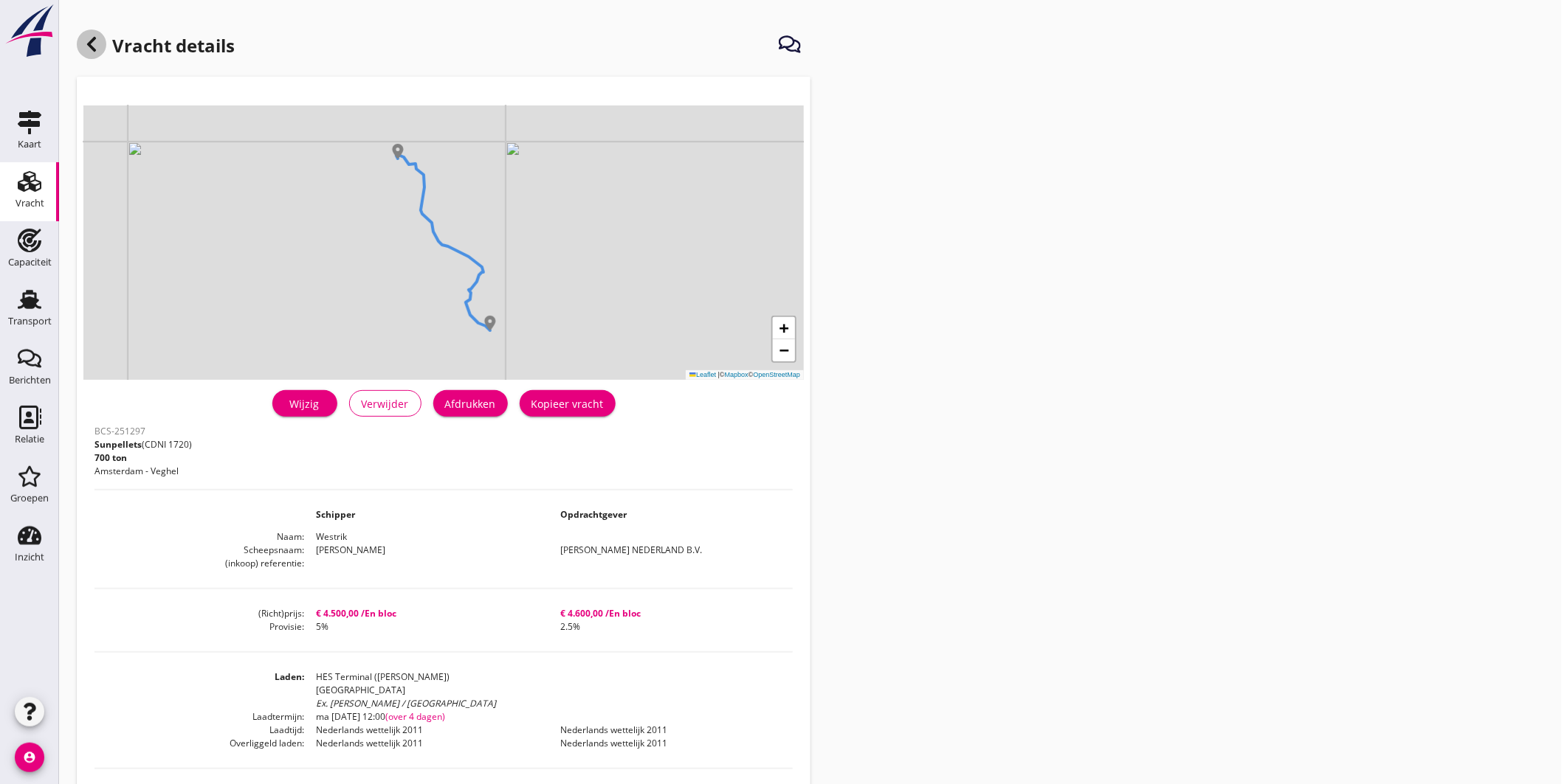
click at [86, 37] on icon at bounding box center [91, 44] width 17 height 17
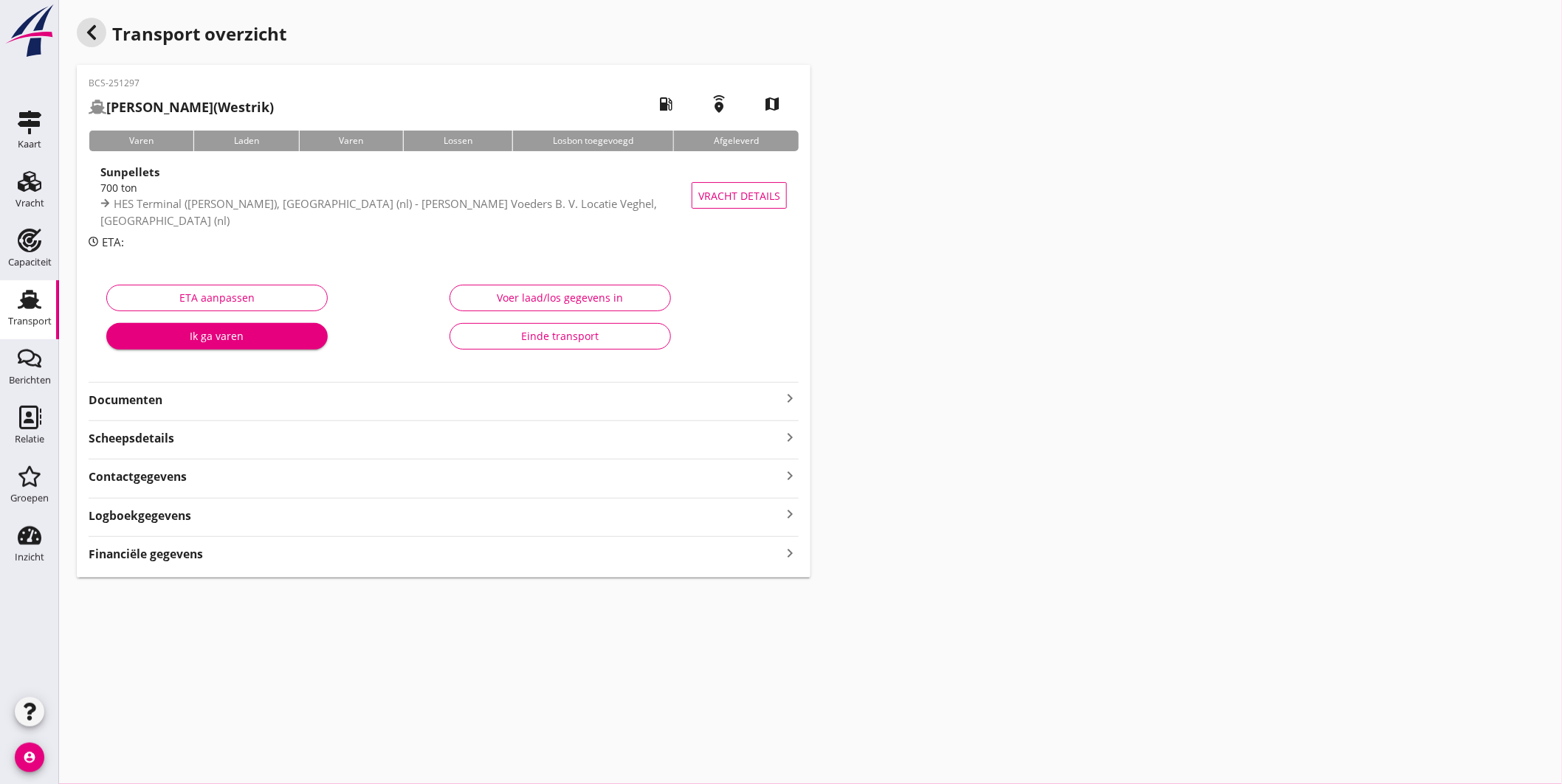
click at [86, 37] on icon "button" at bounding box center [91, 31] width 17 height 17
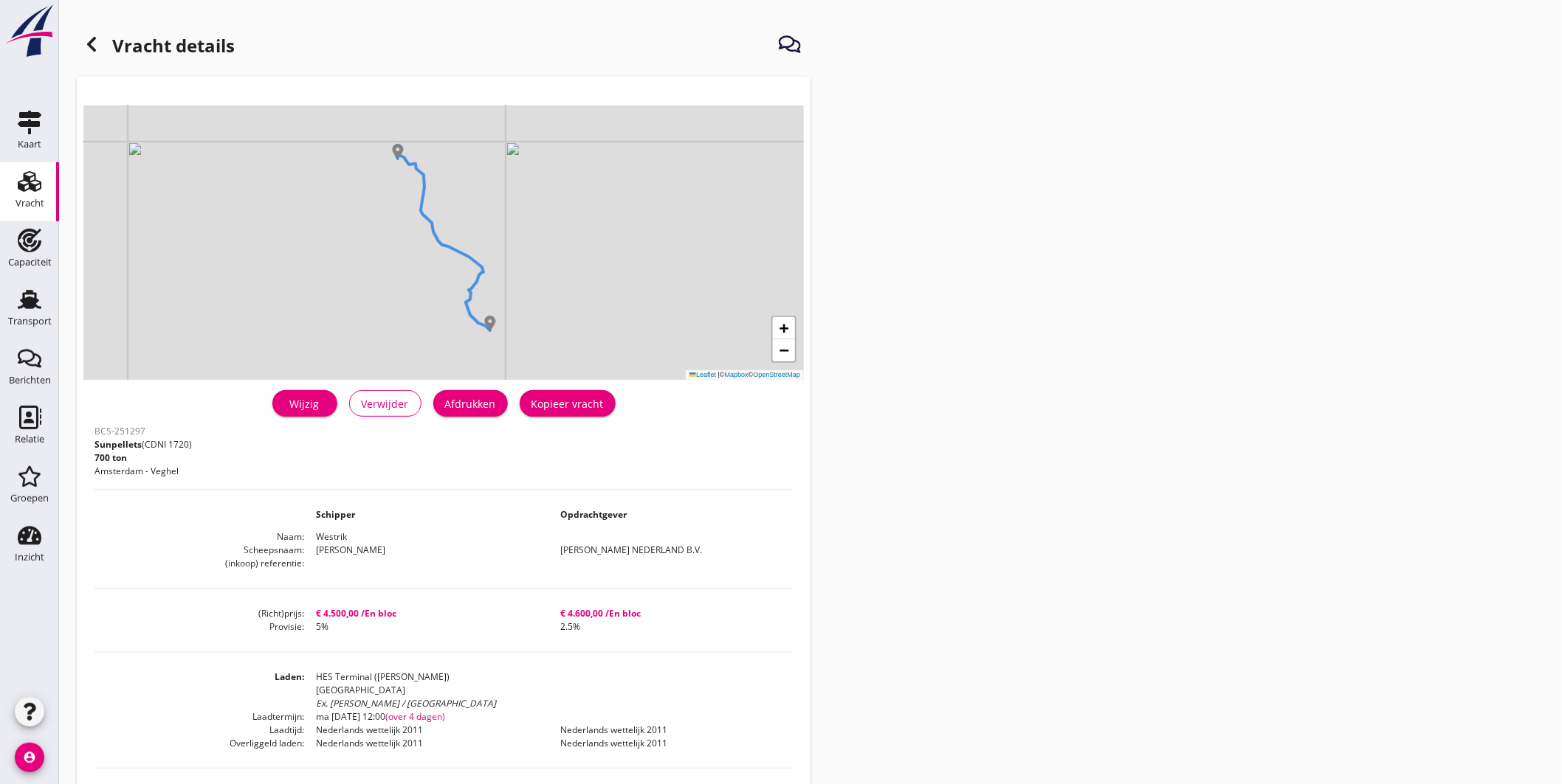
click at [83, 41] on icon at bounding box center [91, 44] width 17 height 17
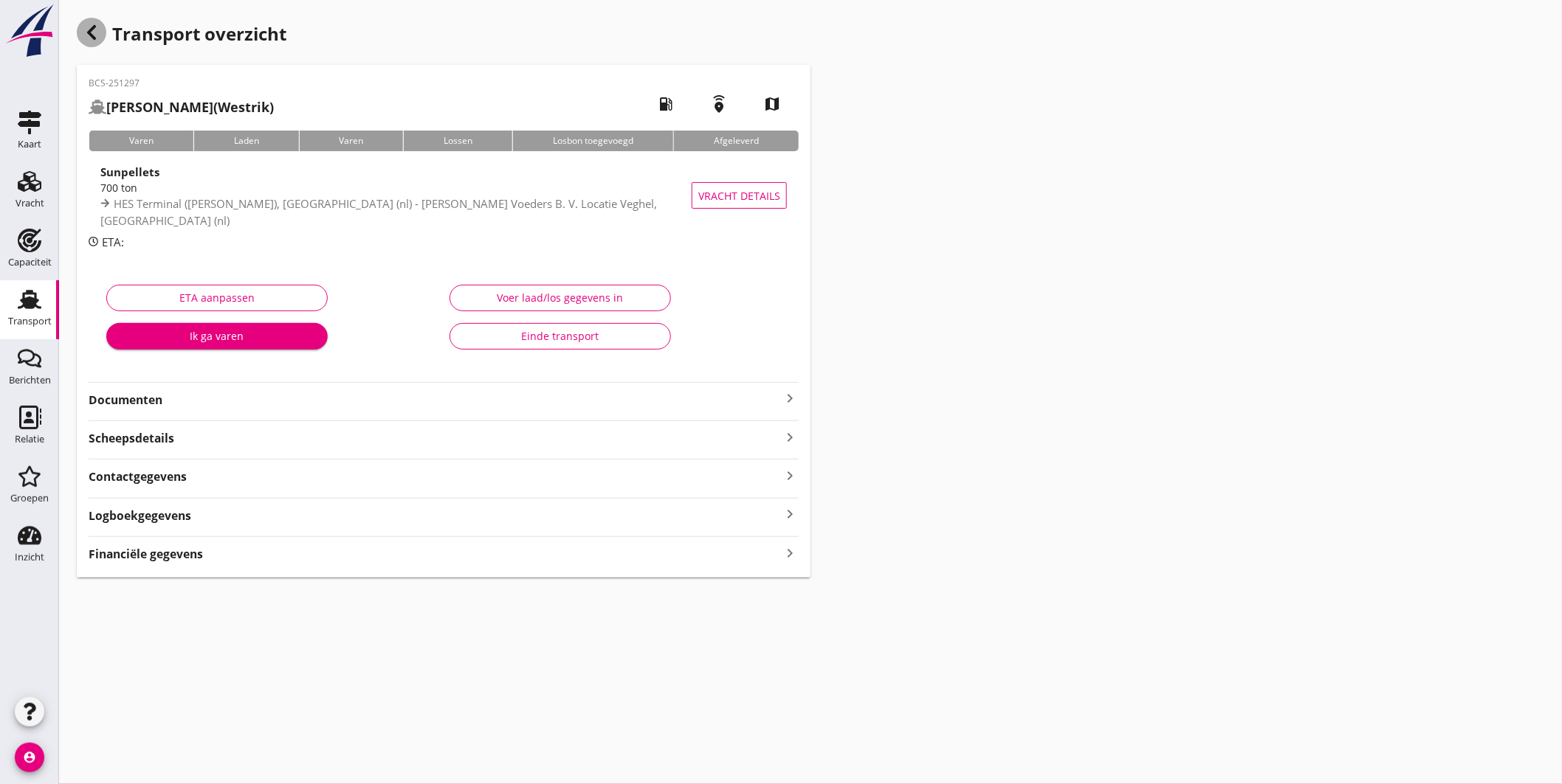
click at [82, 41] on div "button" at bounding box center [92, 32] width 30 height 30
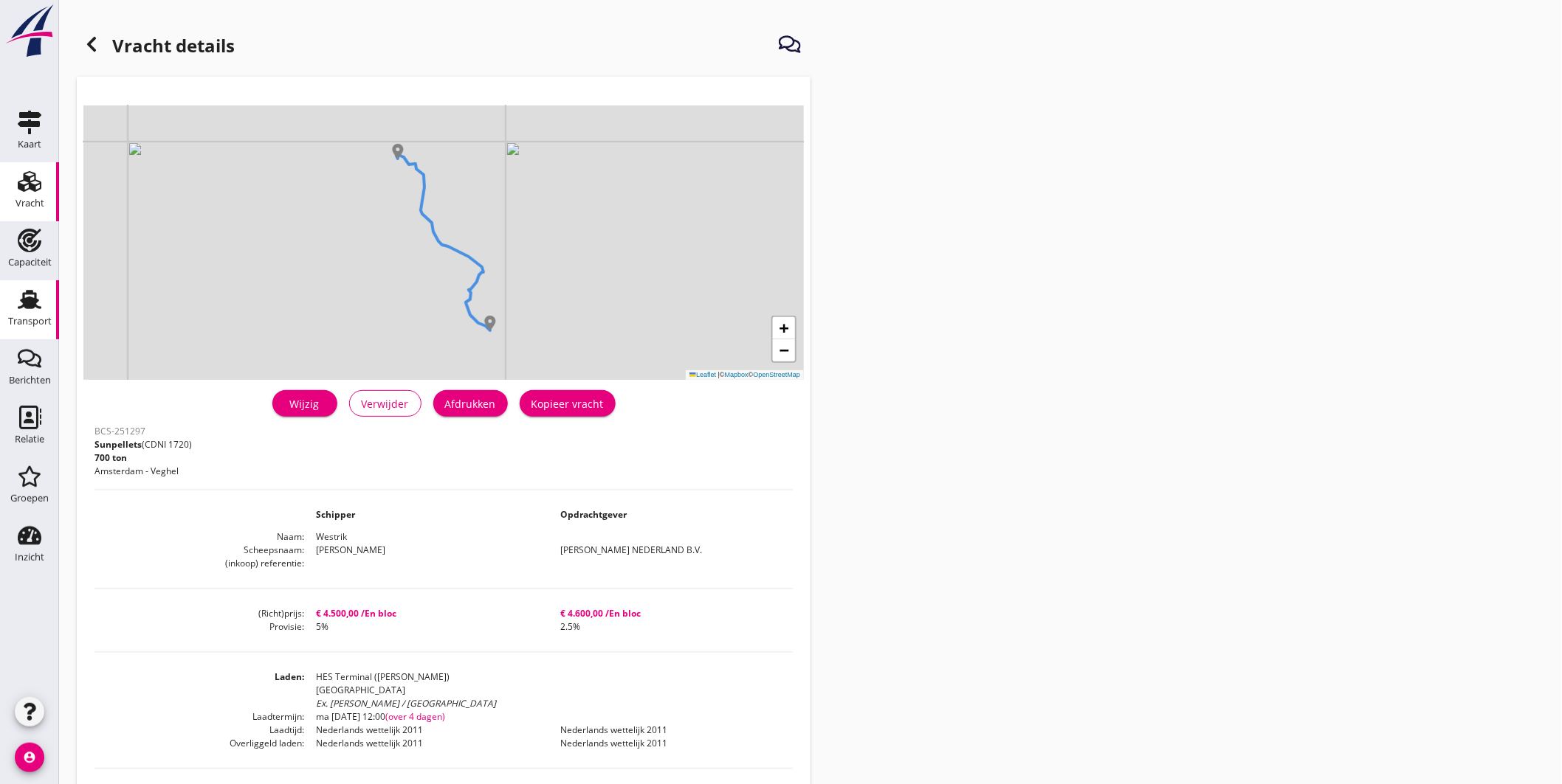
click at [30, 289] on icon "Transport" at bounding box center [29, 299] width 23 height 23
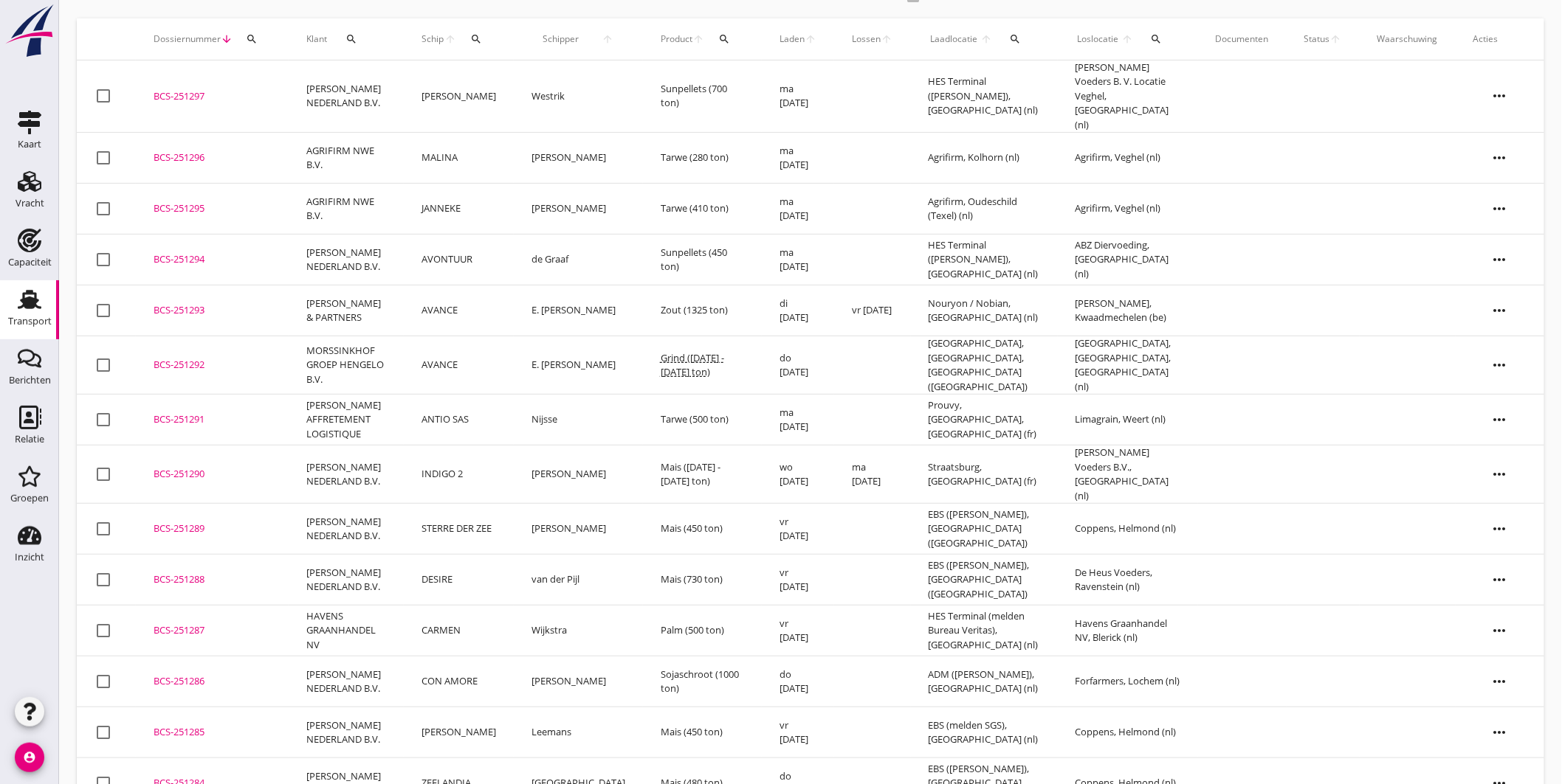
scroll to position [164, 0]
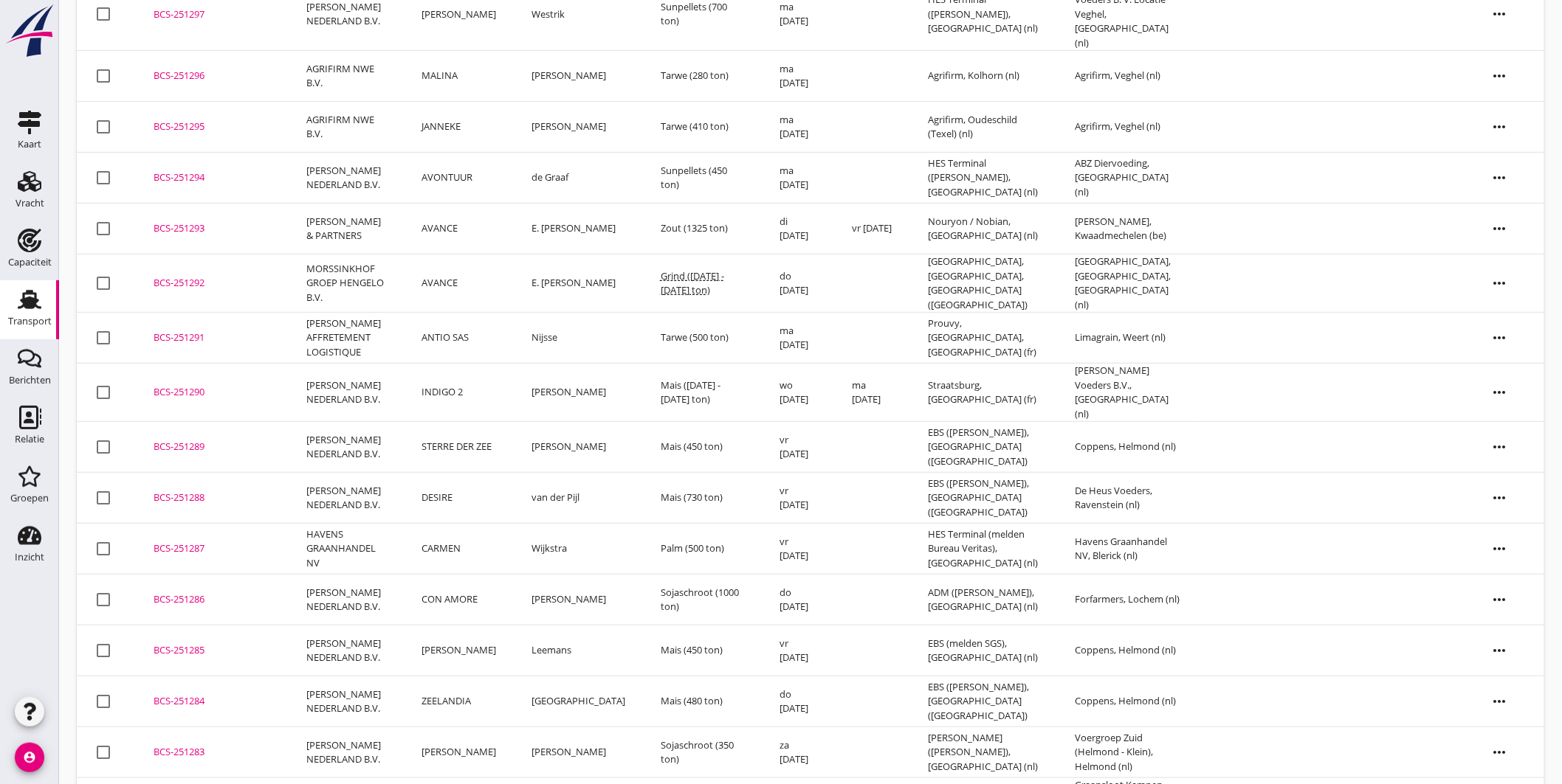
click at [682, 473] on td "Mais (730 ton)" at bounding box center [702, 498] width 119 height 51
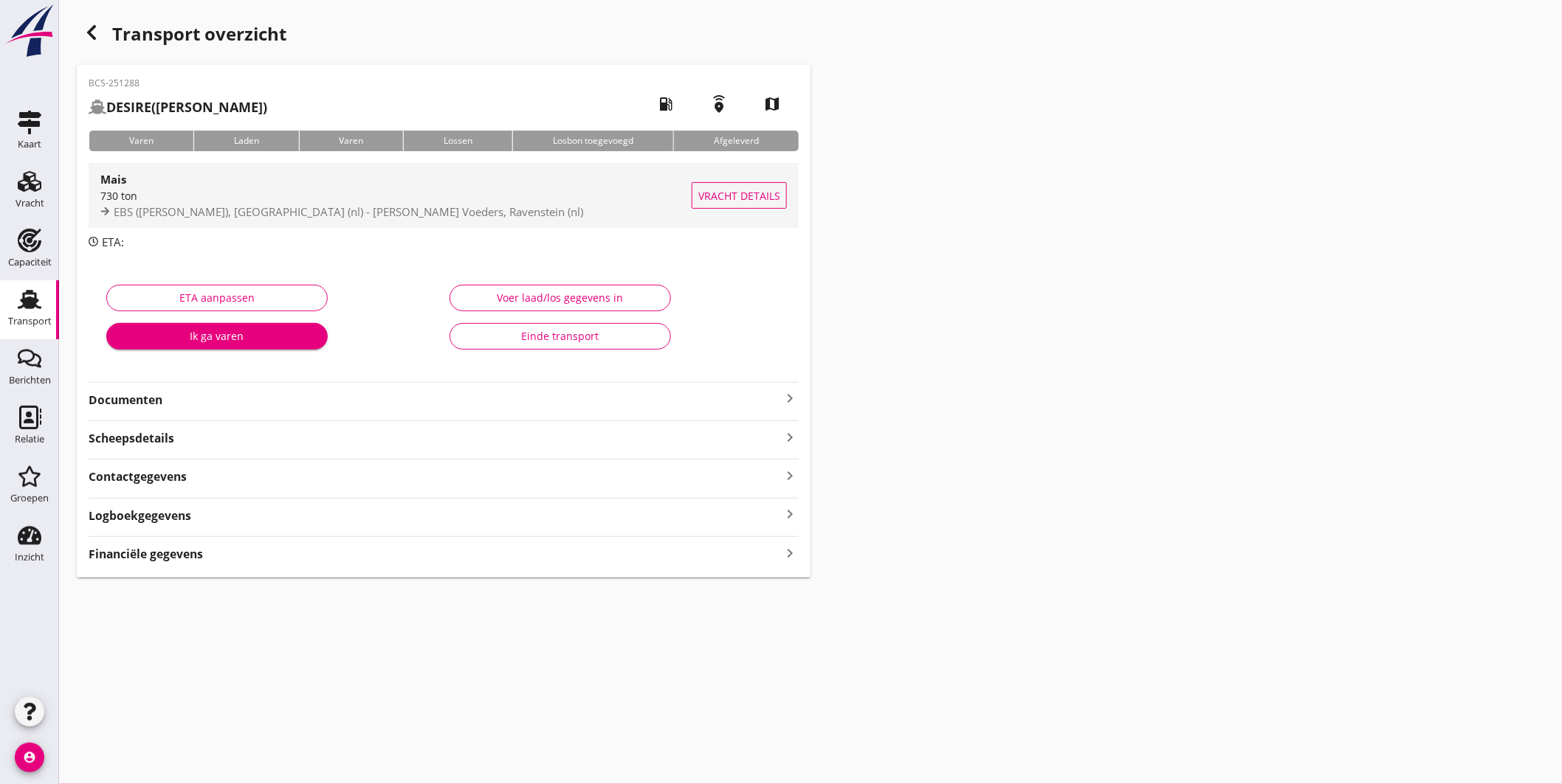
click at [471, 178] on div "Mais" at bounding box center [395, 179] width 591 height 17
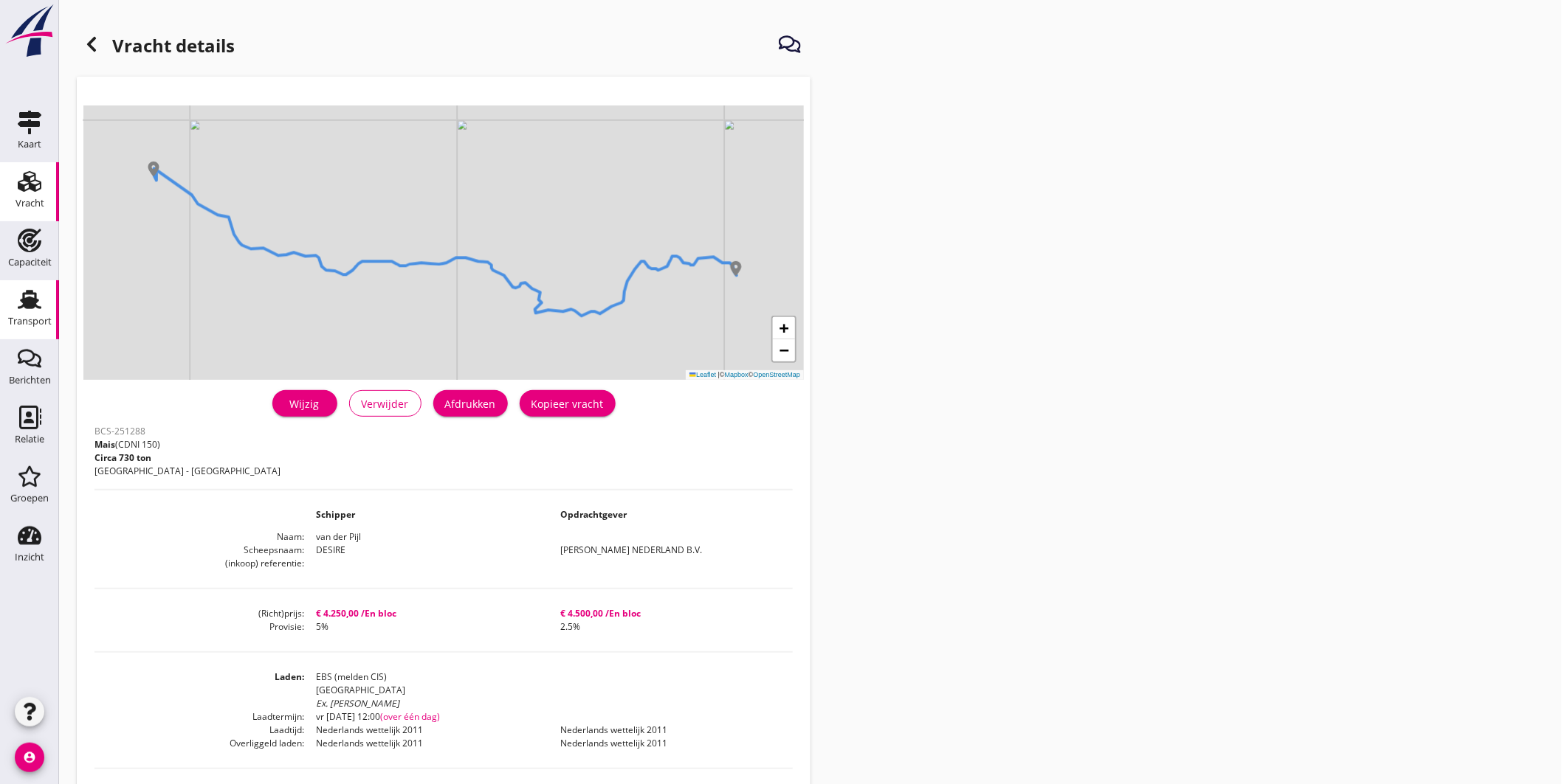
click at [43, 298] on div "Transport" at bounding box center [29, 299] width 36 height 23
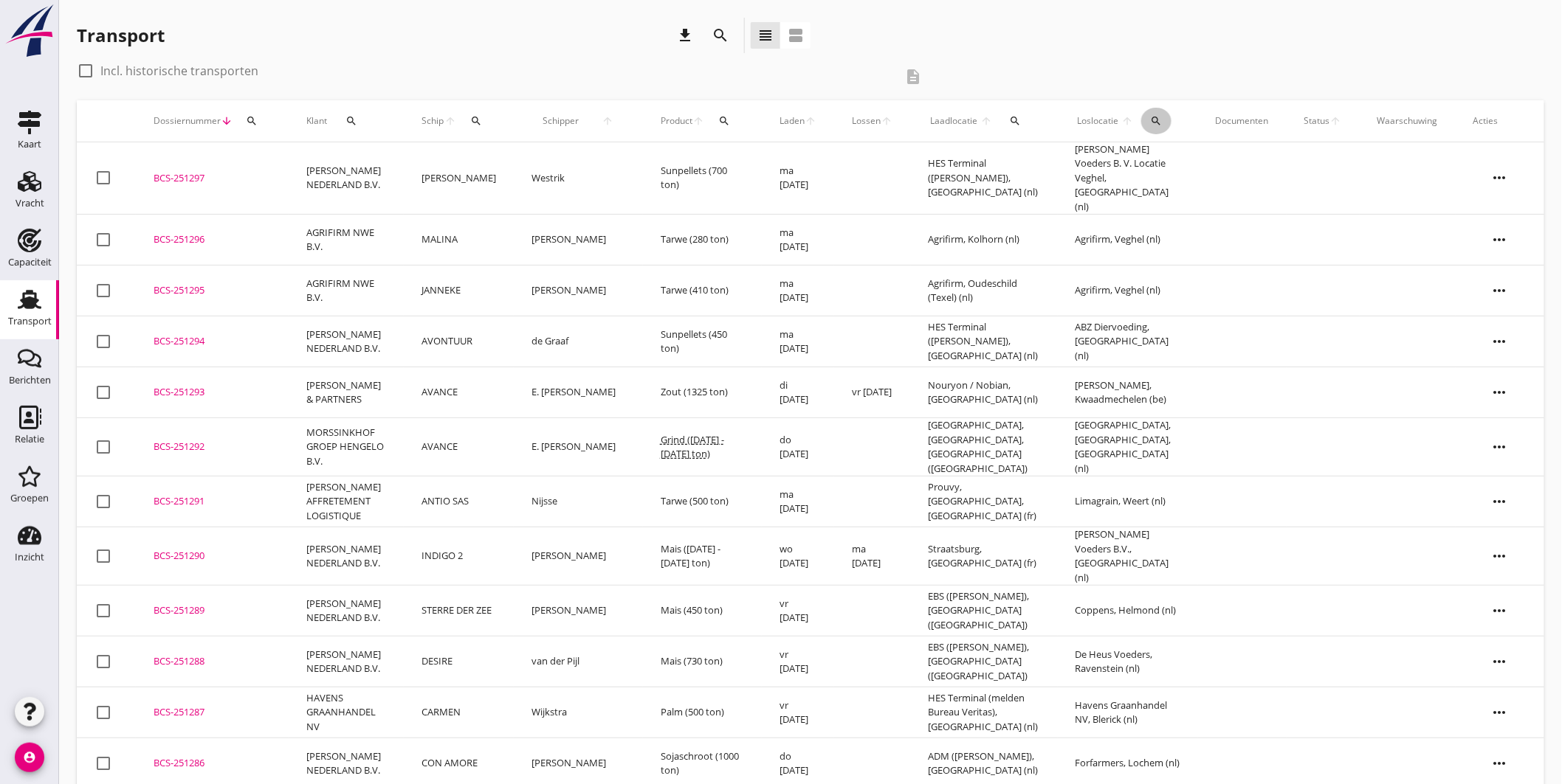
click at [1157, 113] on button "search" at bounding box center [1157, 121] width 31 height 27
click at [1195, 165] on input "text" at bounding box center [1240, 163] width 153 height 23
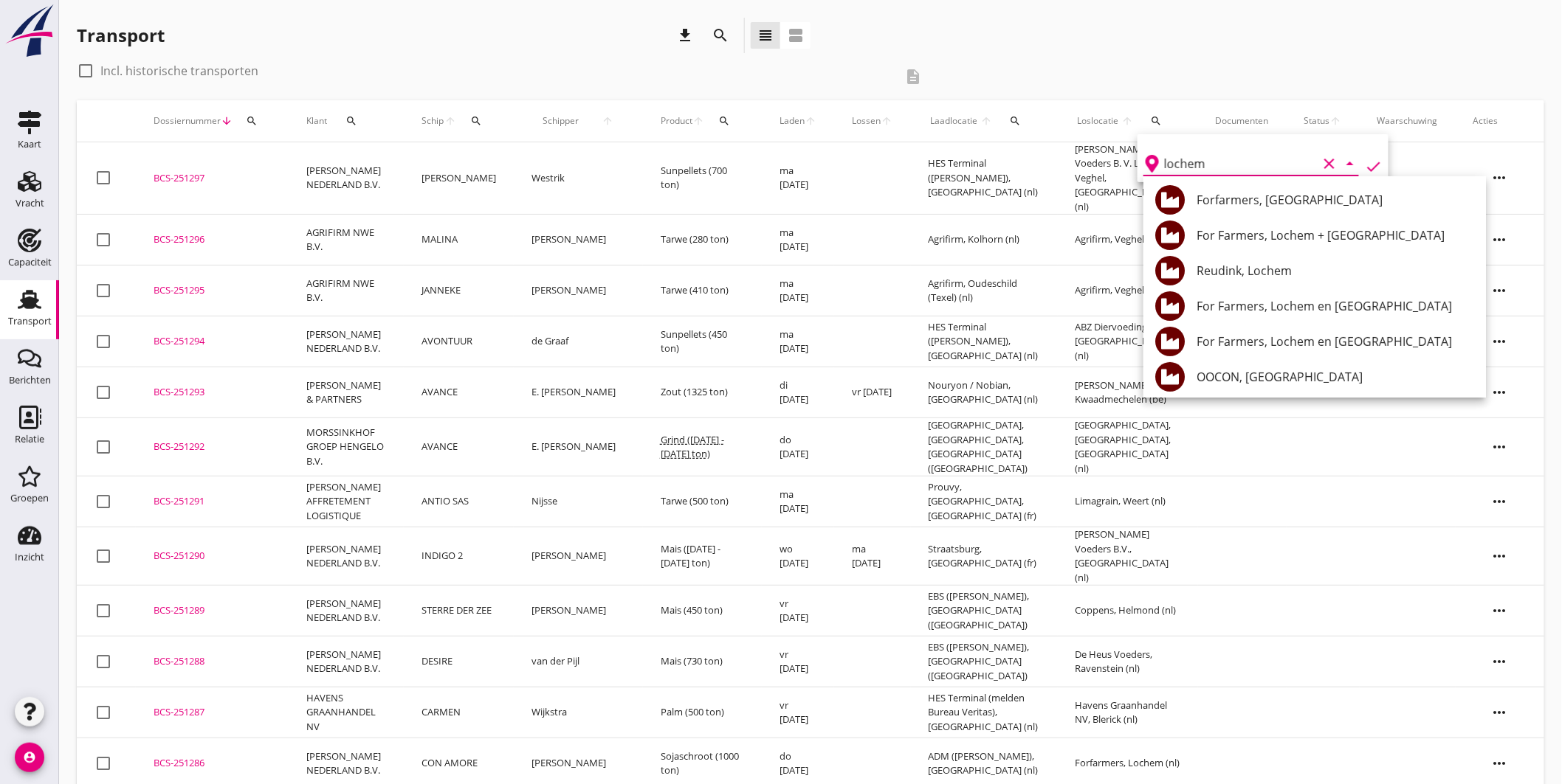
type input "lochem"
click at [995, 54] on div "Transport download search view_headline view_agenda" at bounding box center [811, 38] width 1467 height 41
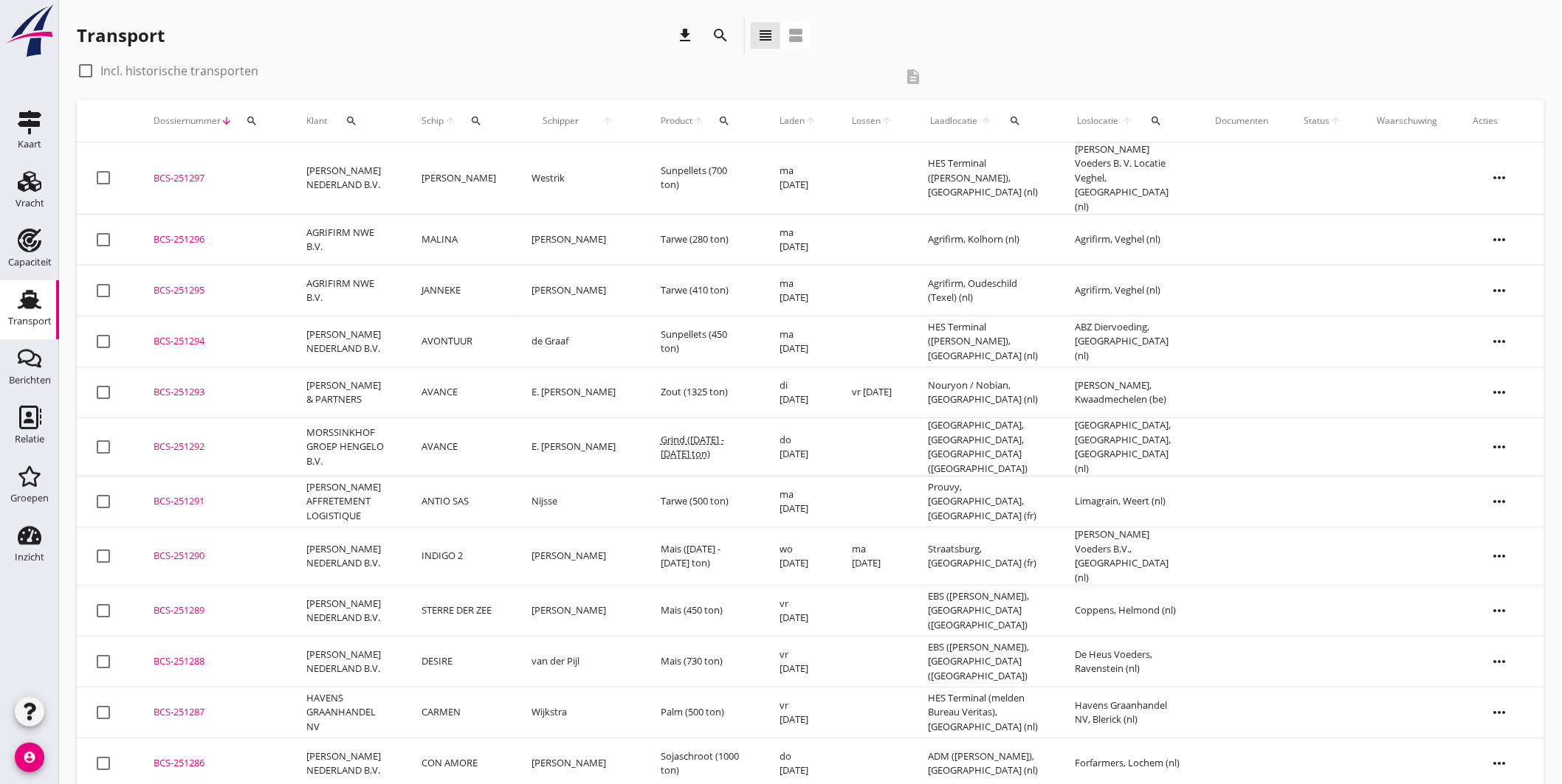
click at [1155, 124] on icon "search" at bounding box center [1156, 121] width 12 height 12
click at [1315, 227] on td at bounding box center [1323, 240] width 73 height 51
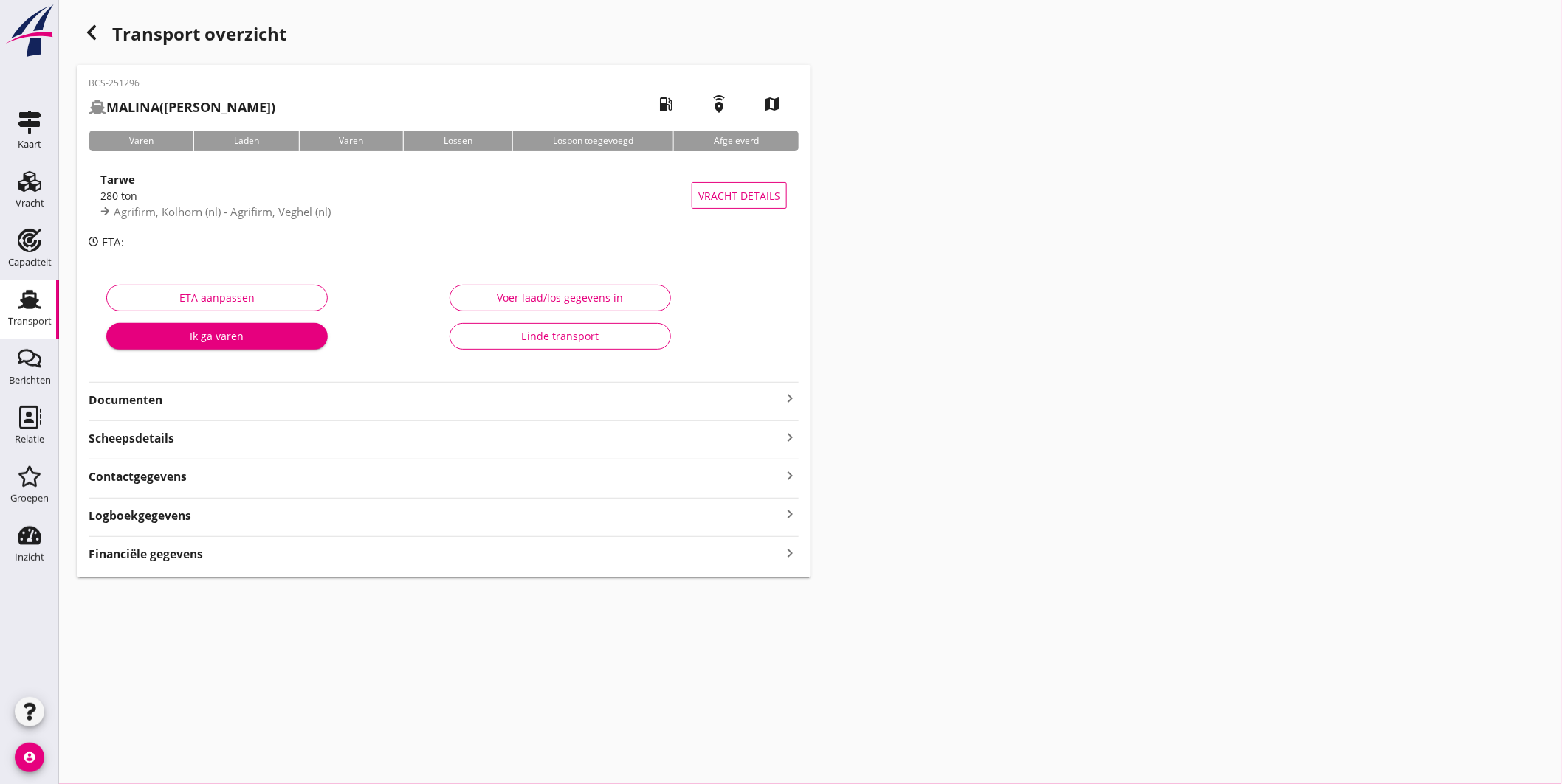
click at [39, 285] on link "Transport Transport" at bounding box center [29, 309] width 59 height 59
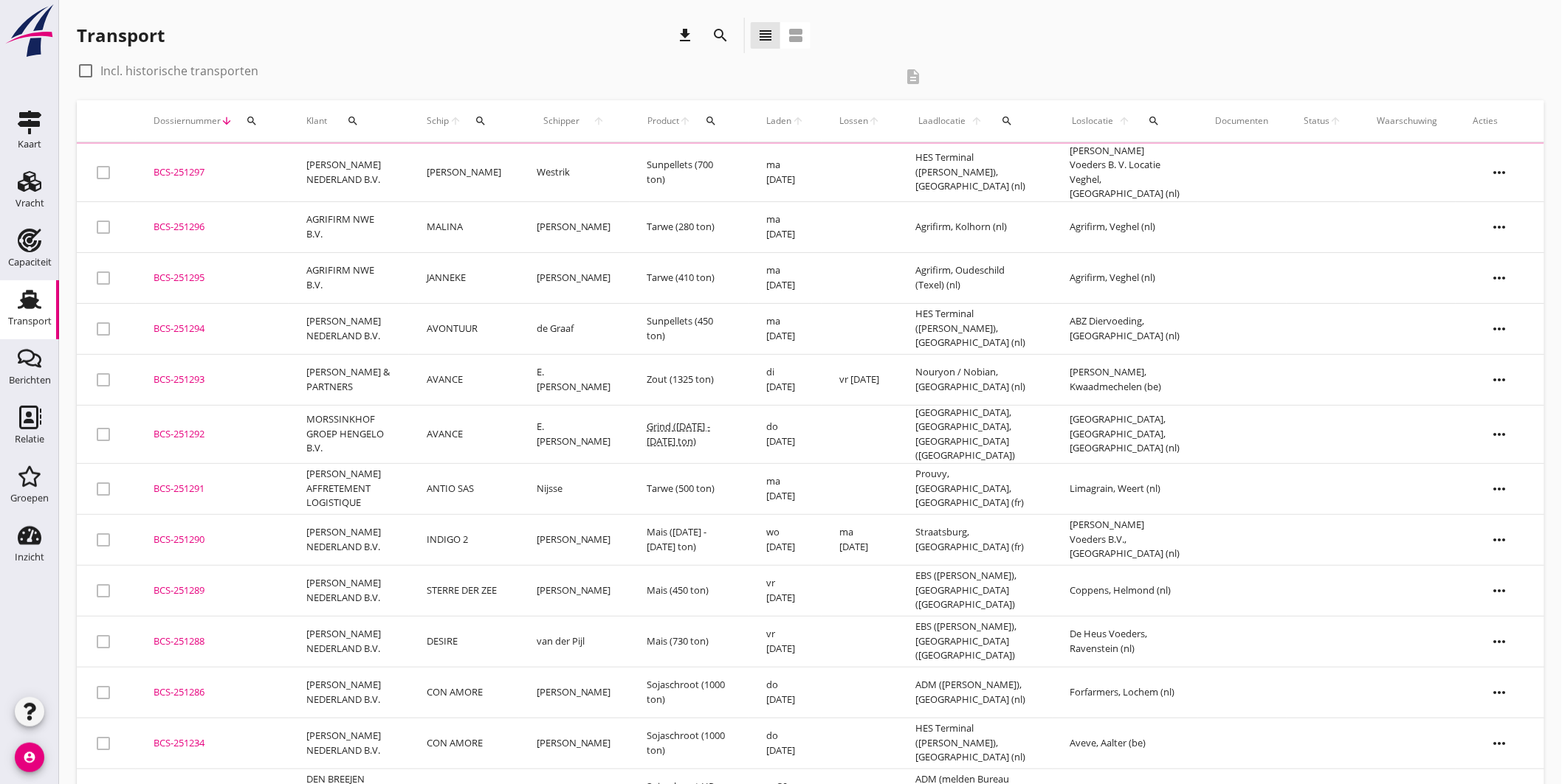
click at [1153, 119] on icon "search" at bounding box center [1154, 121] width 12 height 12
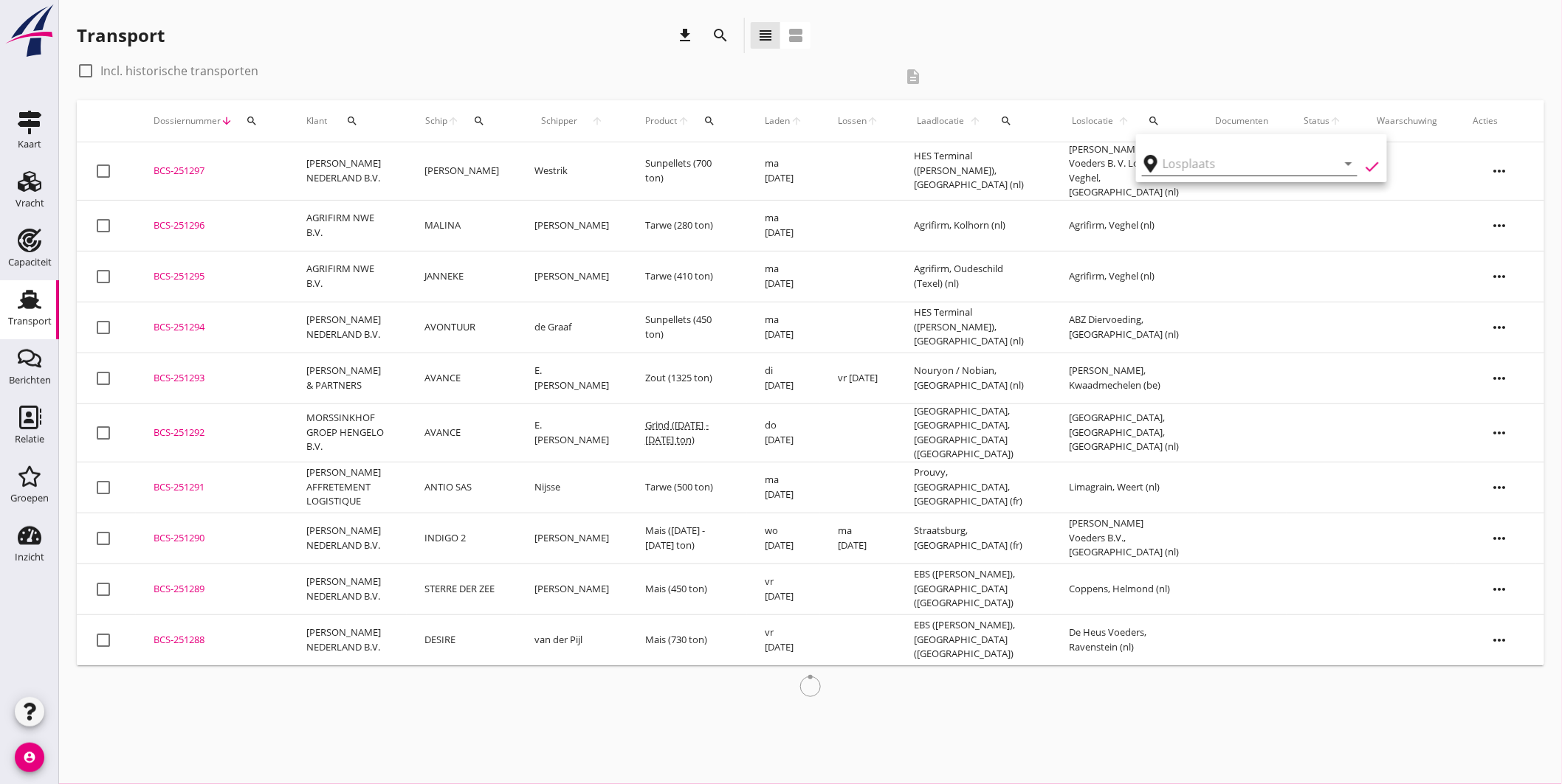
click at [1175, 160] on input "text" at bounding box center [1239, 163] width 153 height 23
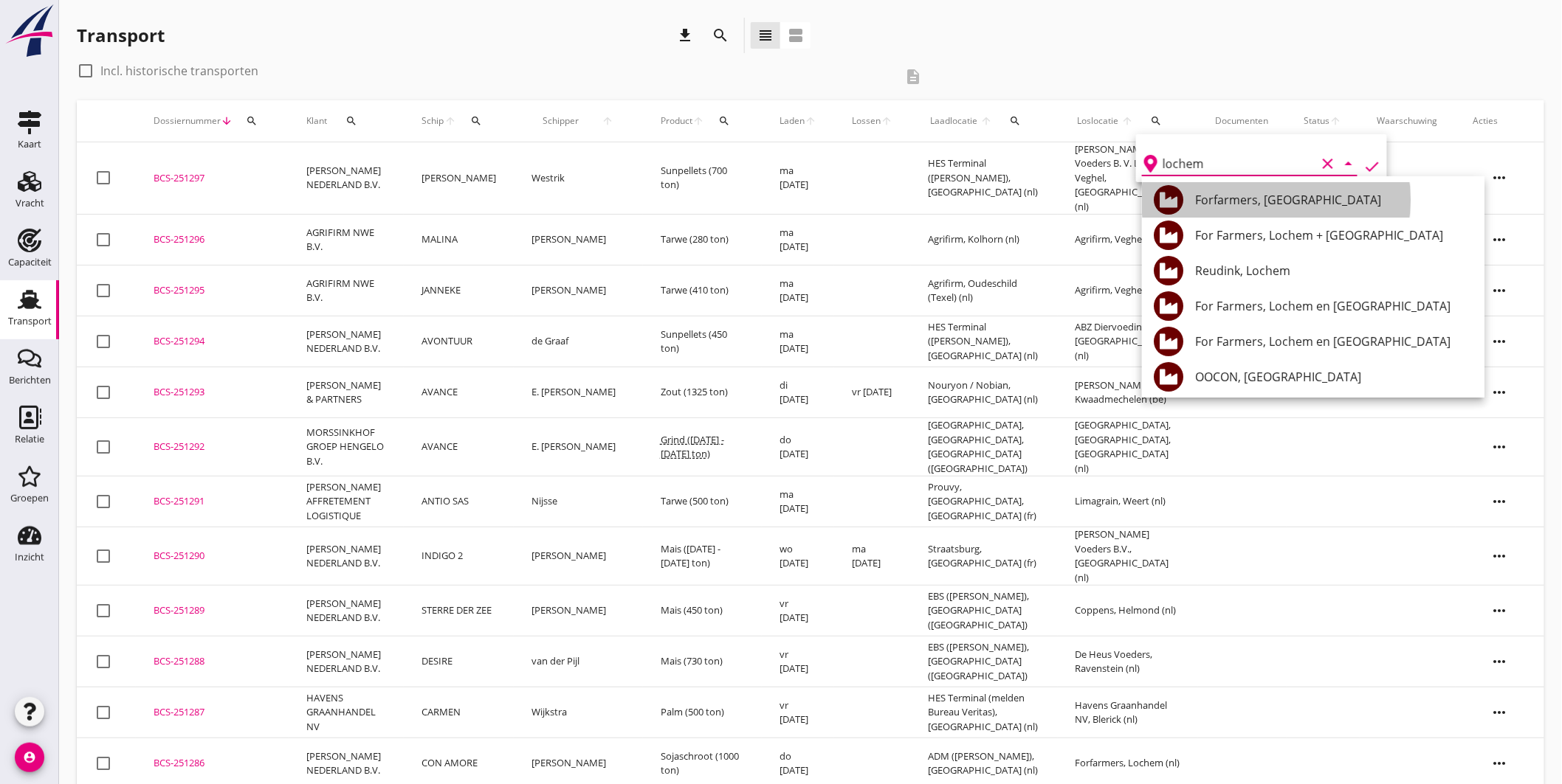
click at [1256, 204] on div "Forfarmers, [GEOGRAPHIC_DATA]" at bounding box center [1334, 200] width 278 height 17
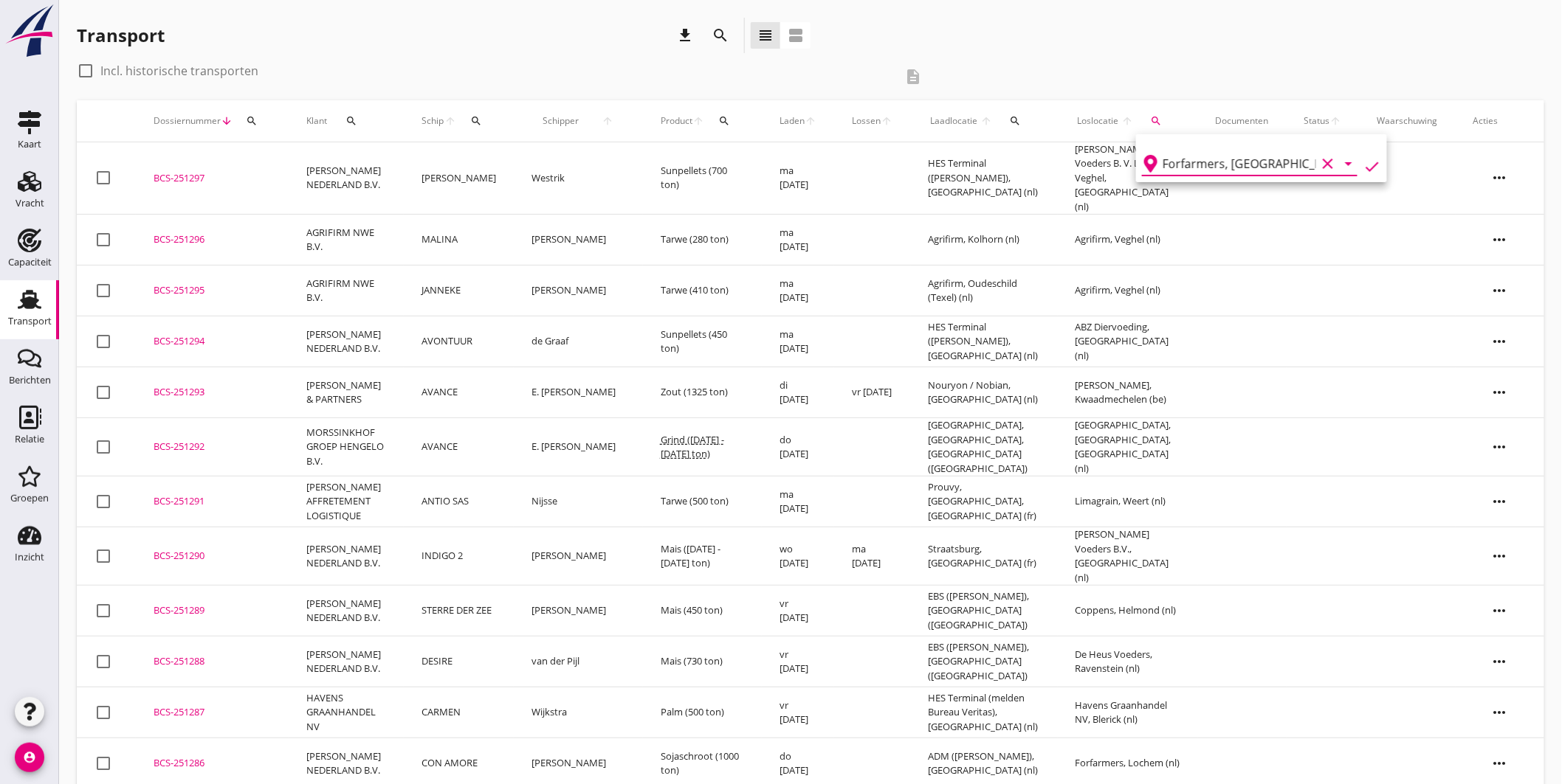
click at [1366, 162] on icon "check" at bounding box center [1372, 167] width 17 height 17
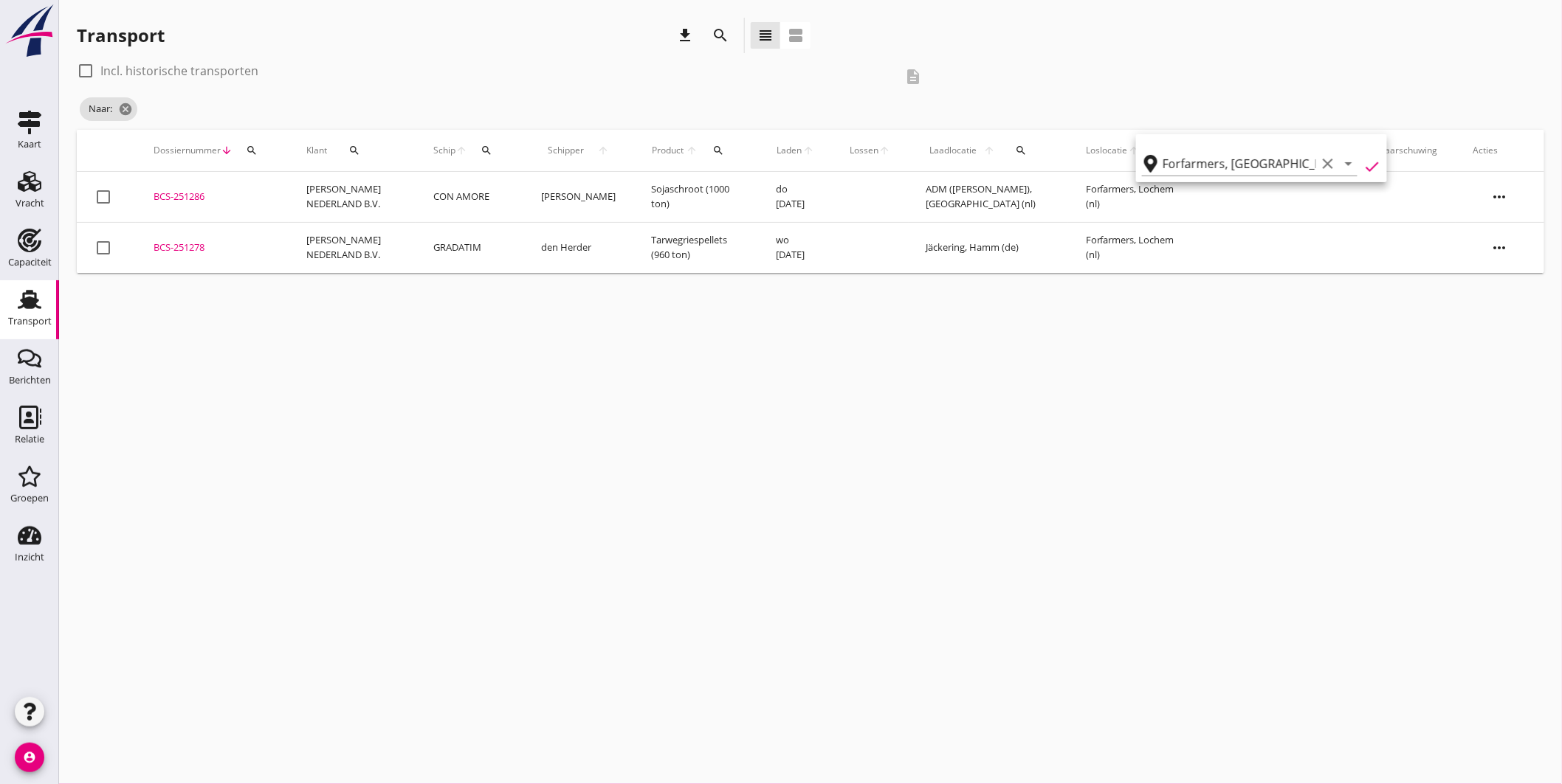
type input "Forfarmers"
click at [80, 69] on div at bounding box center [85, 70] width 25 height 25
checkbox input "true"
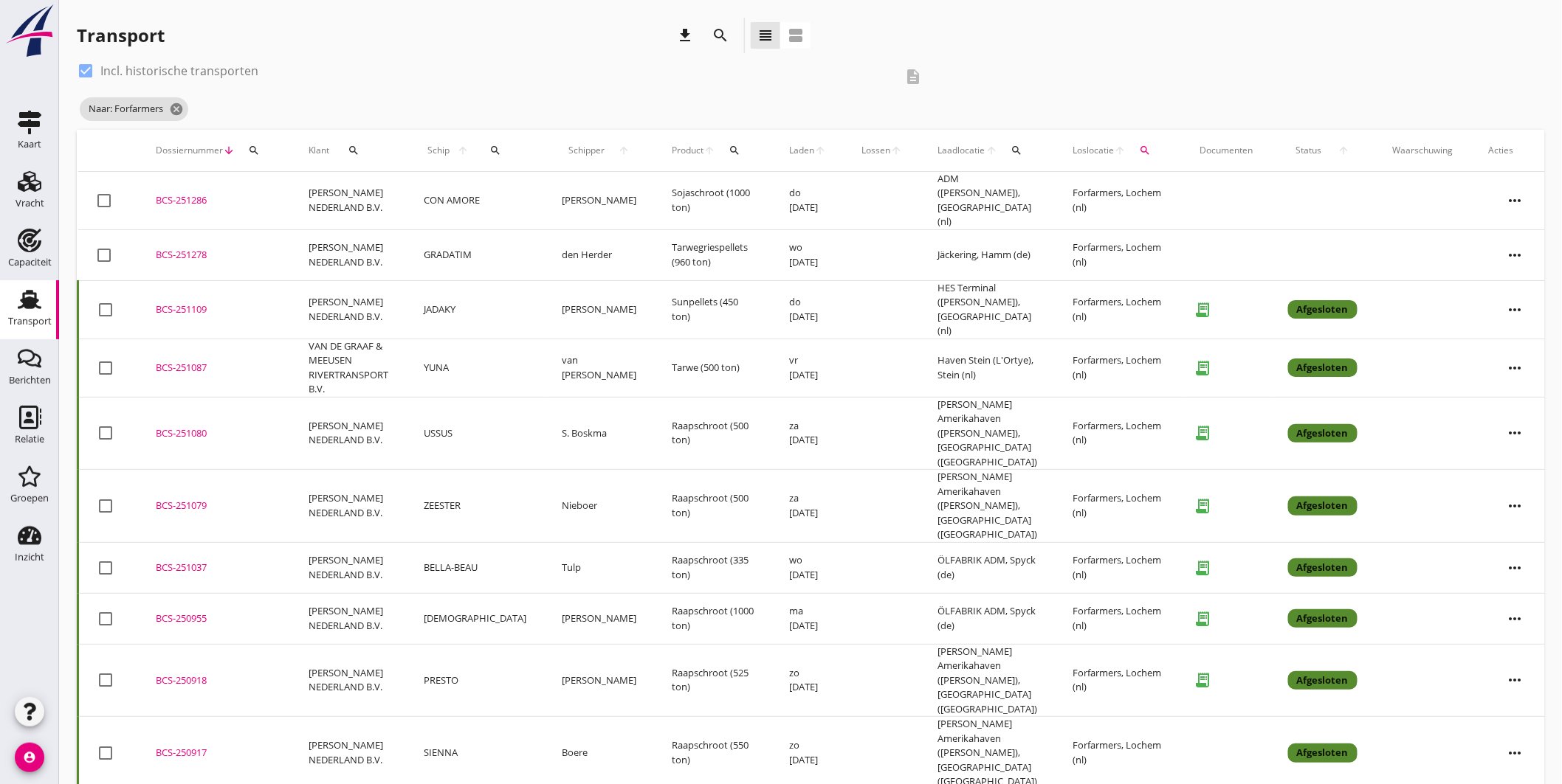
scroll to position [82, 0]
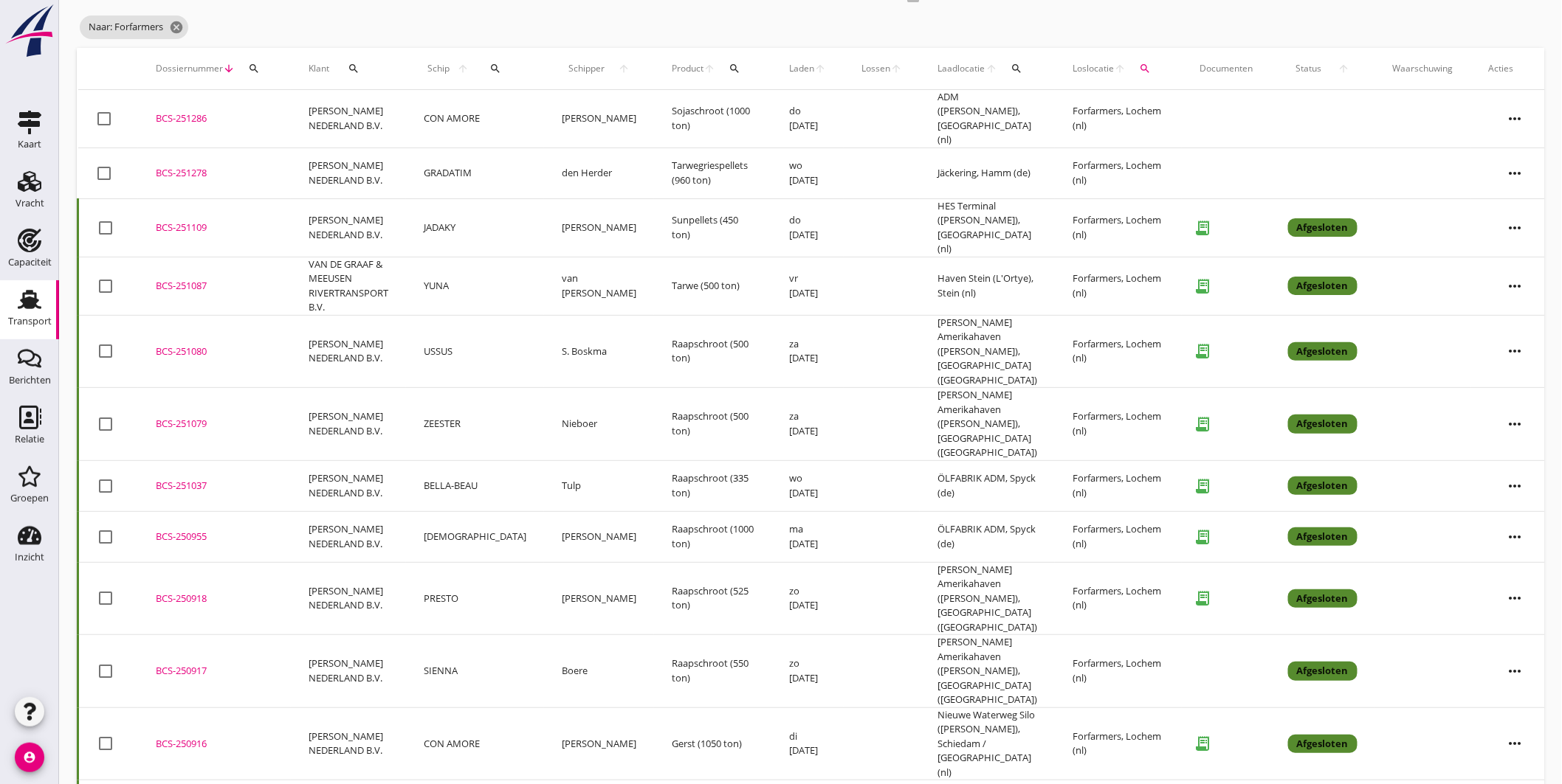
click at [172, 417] on div "BCS-251079" at bounding box center [215, 424] width 118 height 15
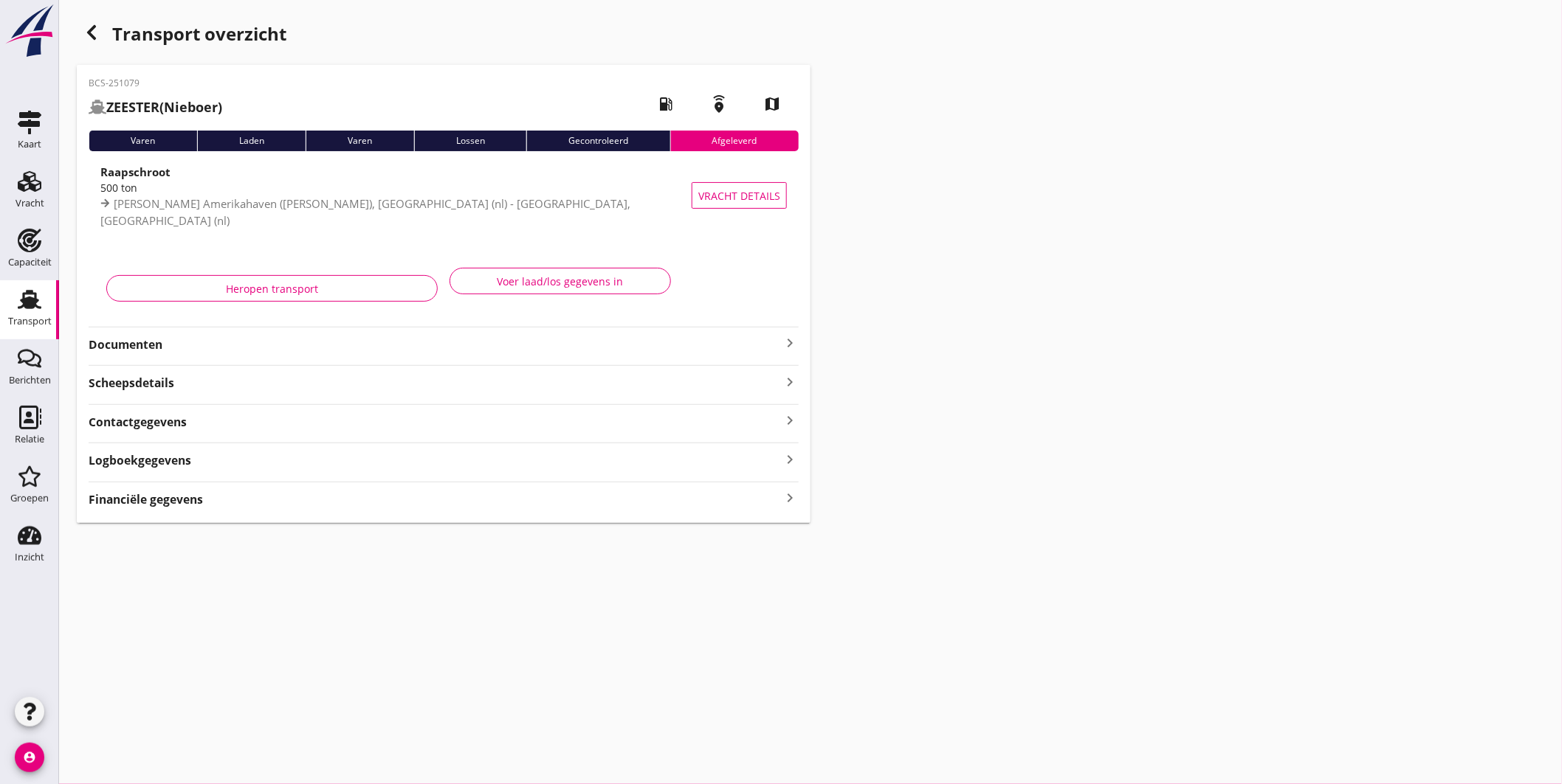
click at [20, 308] on icon "Transport" at bounding box center [29, 299] width 23 height 23
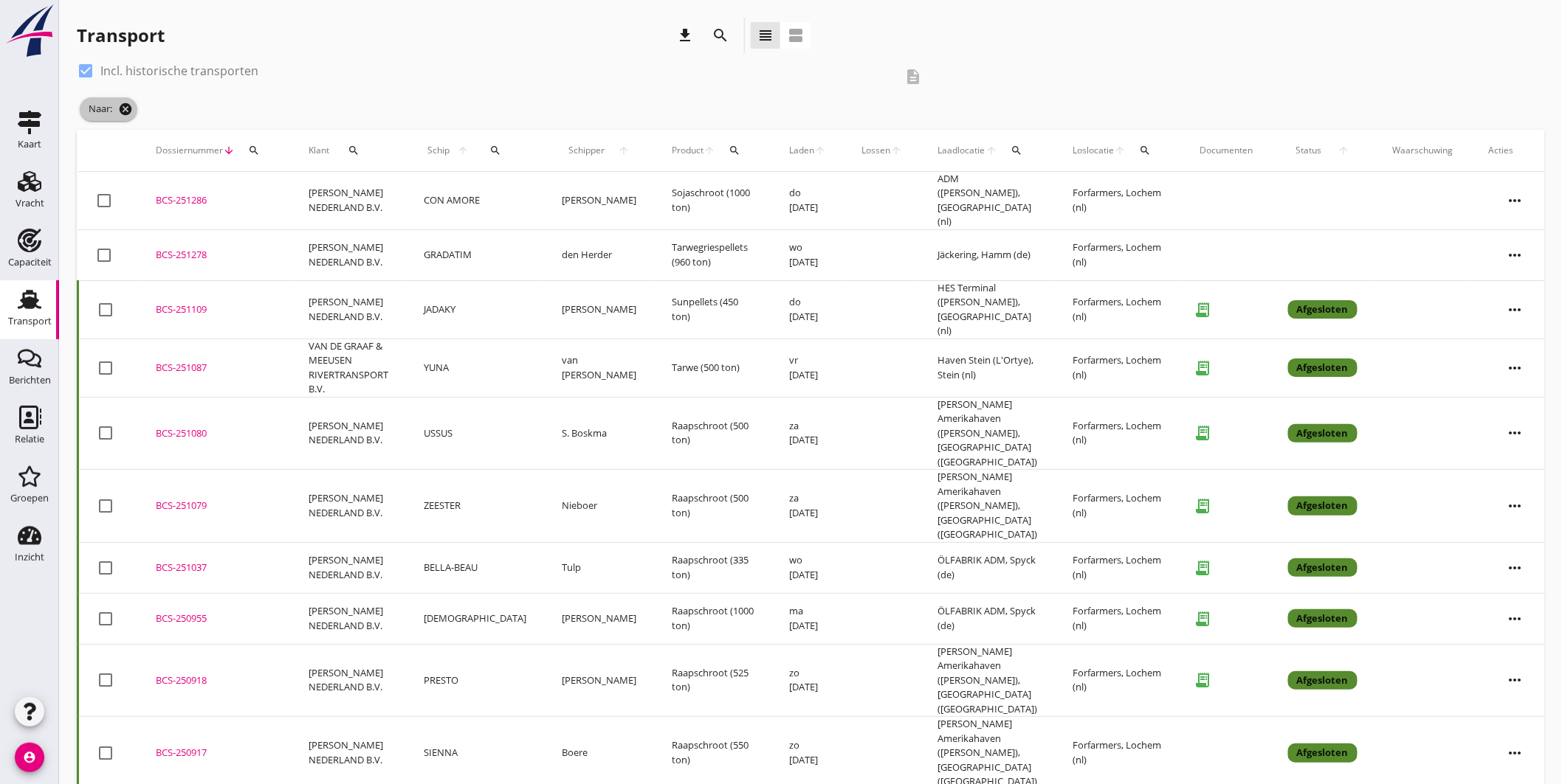
click at [133, 109] on icon "cancel" at bounding box center [125, 109] width 15 height 15
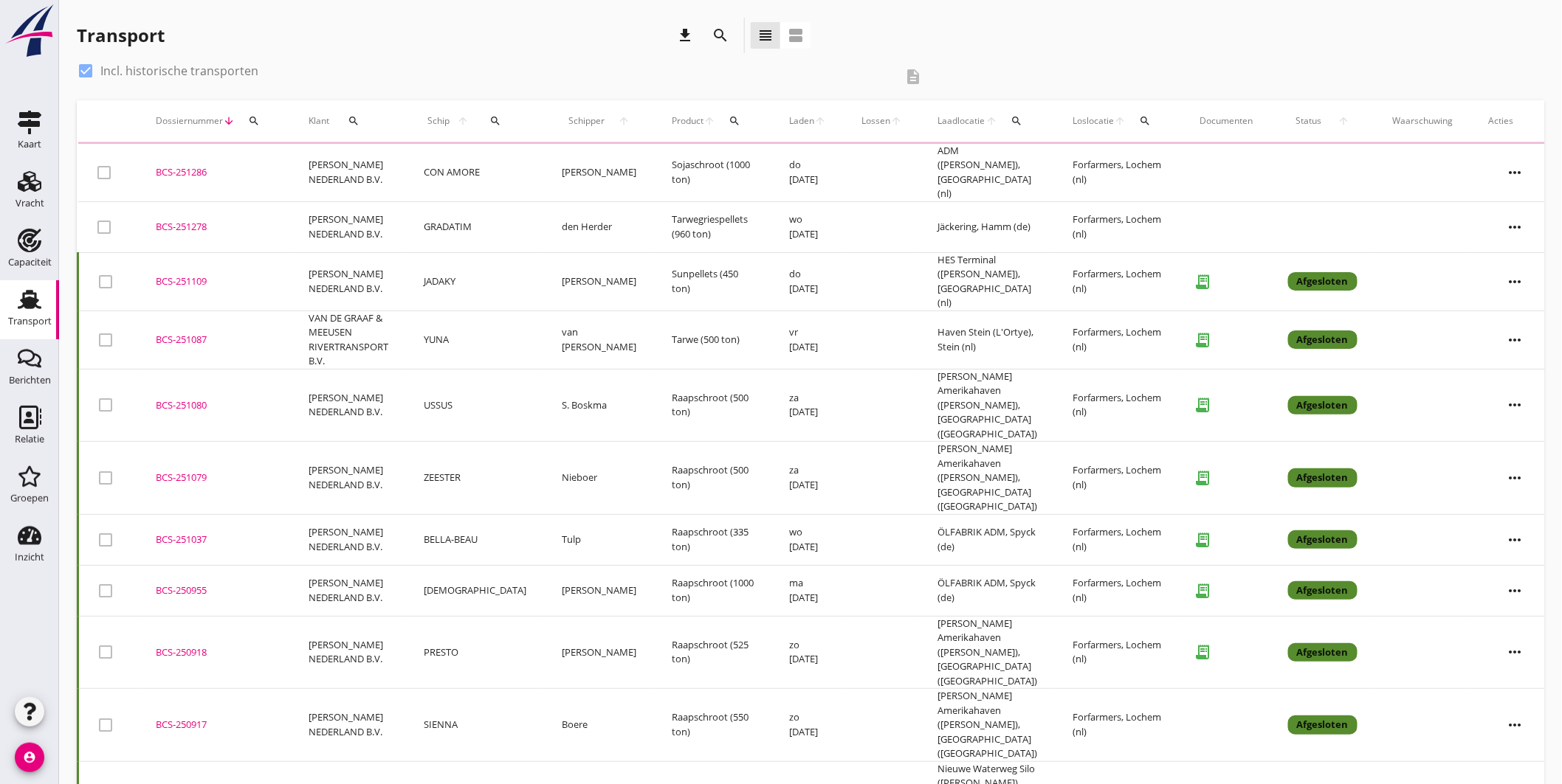
drag, startPoint x: 82, startPoint y: 65, endPoint x: 91, endPoint y: 68, distance: 9.5
click at [83, 66] on div at bounding box center [85, 70] width 25 height 25
checkbox input "false"
click at [490, 122] on icon "search" at bounding box center [496, 121] width 12 height 12
click at [555, 165] on input "Zoek op (scheeps)naam" at bounding box center [555, 163] width 153 height 23
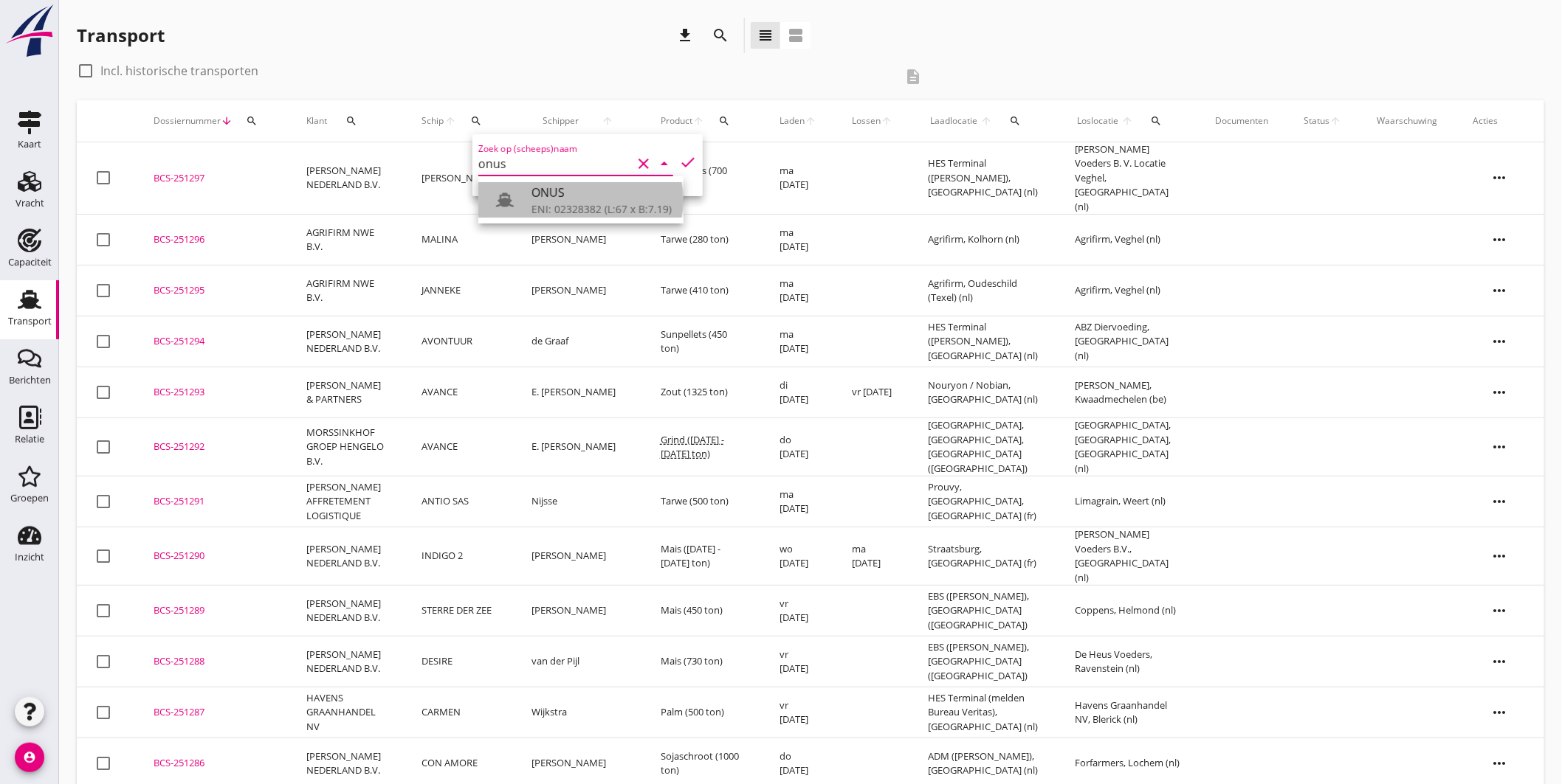
click at [552, 191] on div "ONUS" at bounding box center [601, 192] width 140 height 17
click at [681, 153] on icon "check" at bounding box center [687, 162] width 17 height 17
type input "ONUS"
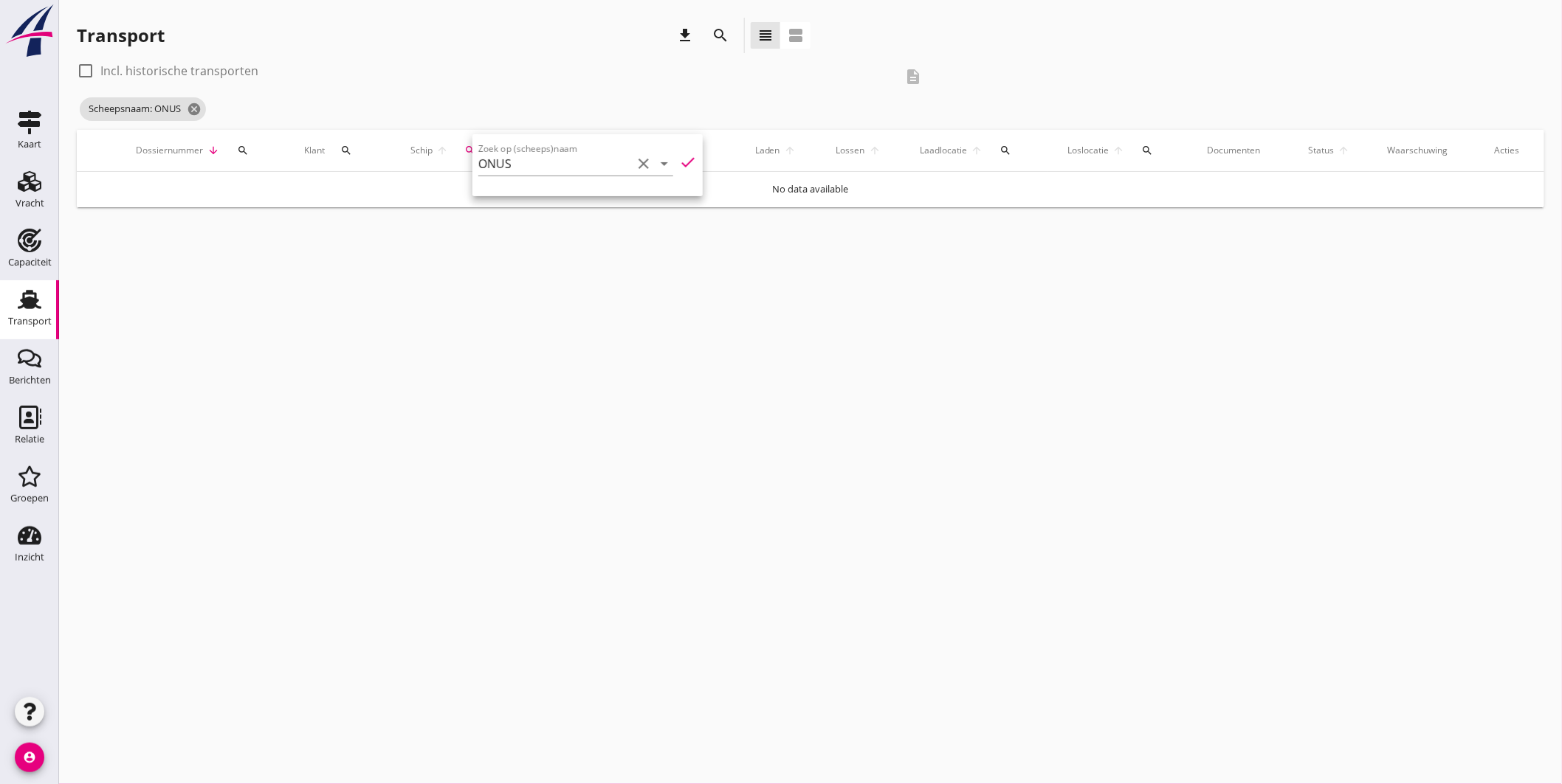
click at [135, 71] on label "Incl. historische transporten" at bounding box center [179, 71] width 158 height 15
checkbox input "true"
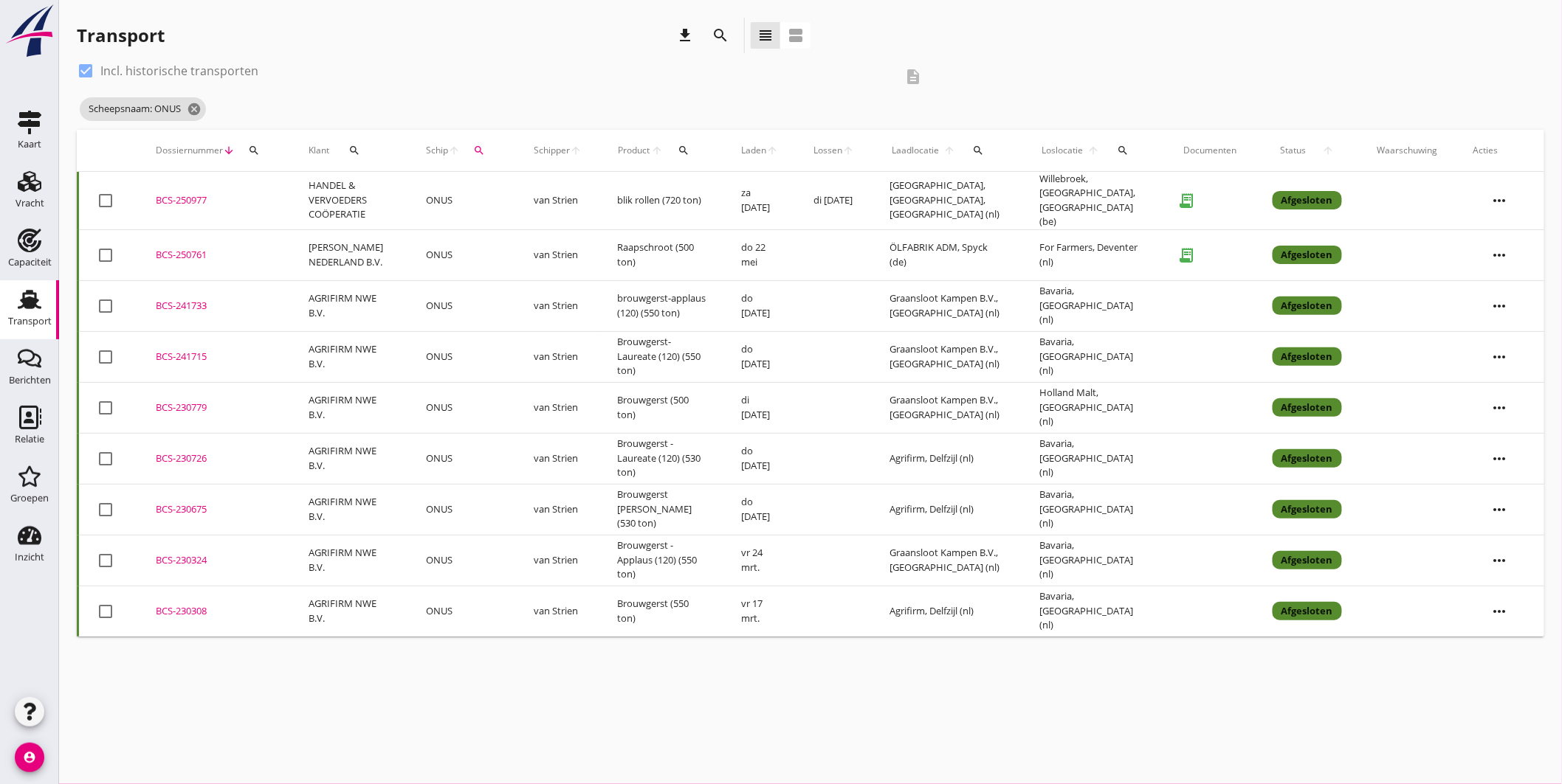
click at [1121, 150] on icon "search" at bounding box center [1123, 151] width 12 height 12
click at [1157, 193] on input "text" at bounding box center [1214, 193] width 153 height 23
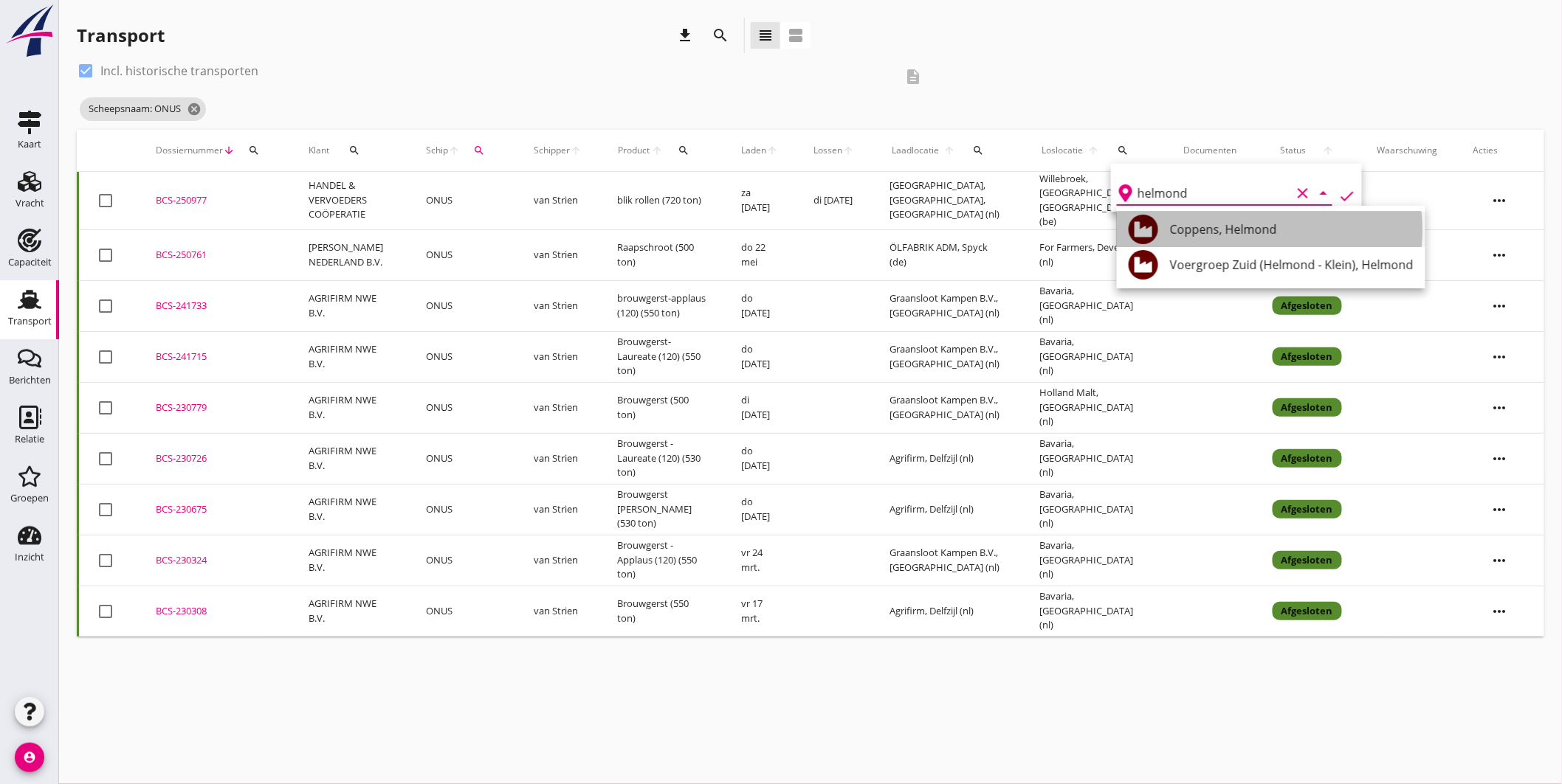
click at [1208, 230] on div "Coppens, Helmond" at bounding box center [1292, 229] width 244 height 17
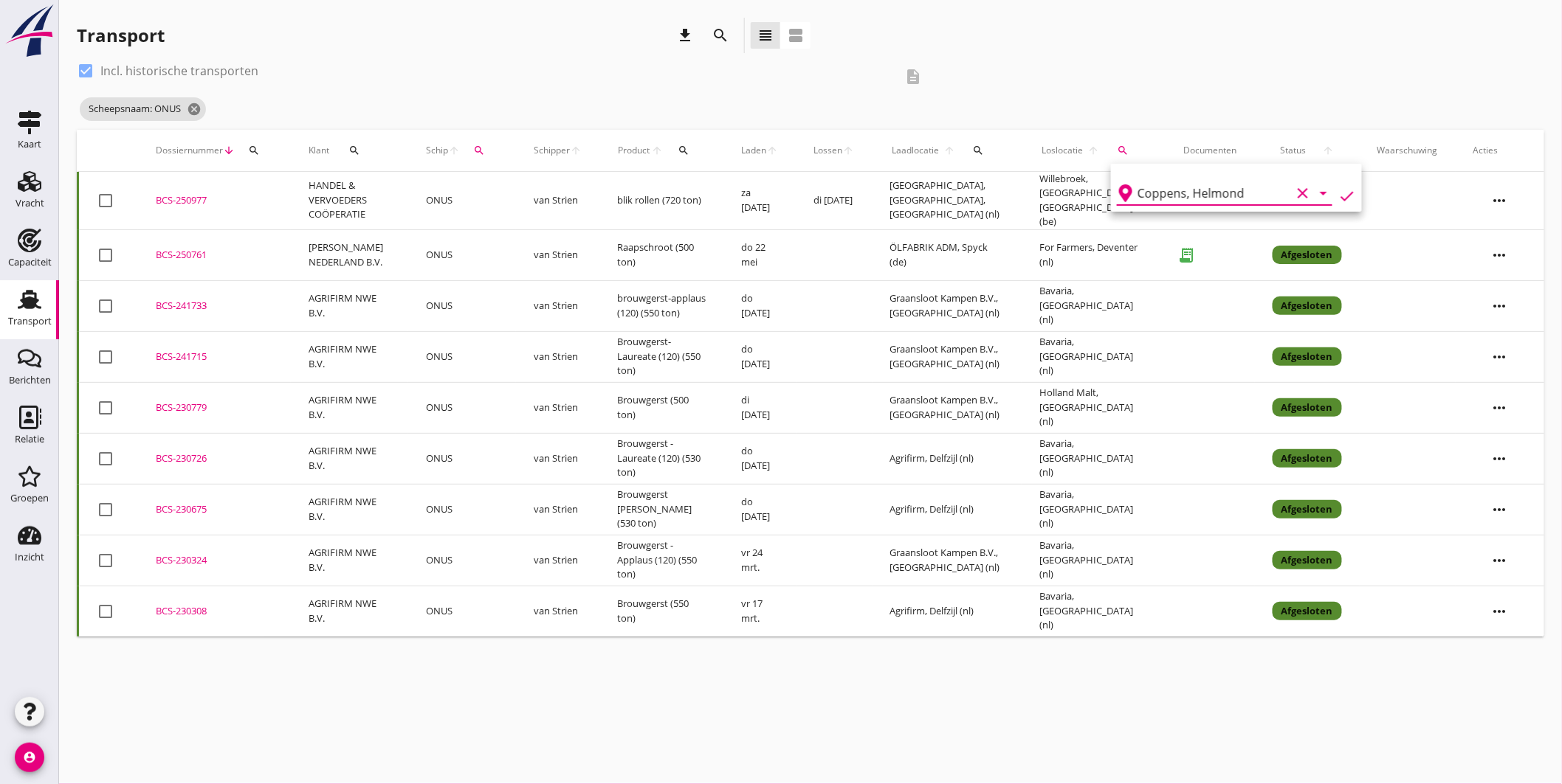
click at [1338, 192] on icon "check" at bounding box center [1346, 196] width 17 height 17
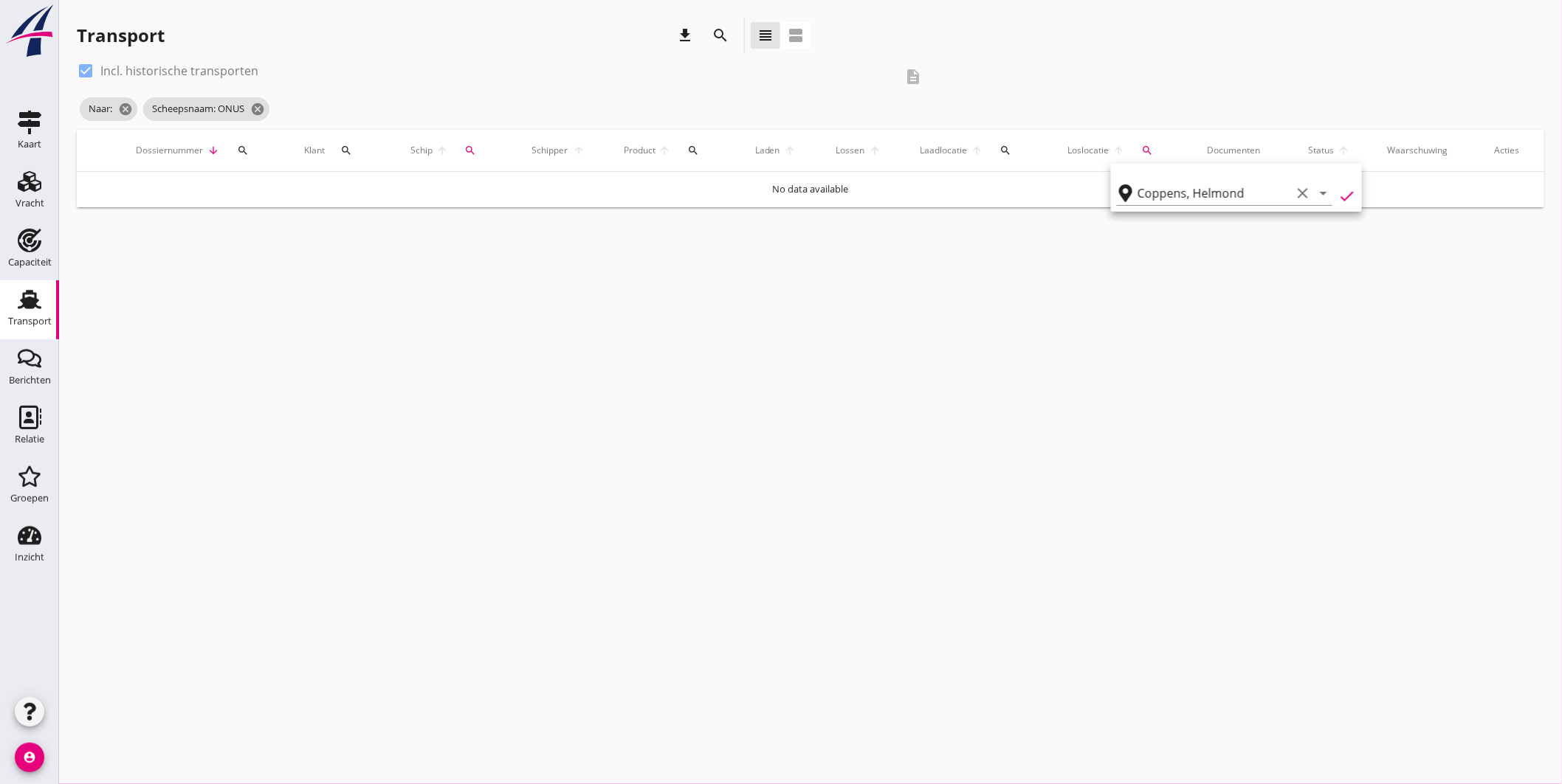
type input "Coppens"
click at [1296, 196] on icon "clear" at bounding box center [1302, 193] width 17 height 17
click at [167, 109] on icon "cancel" at bounding box center [167, 109] width 15 height 15
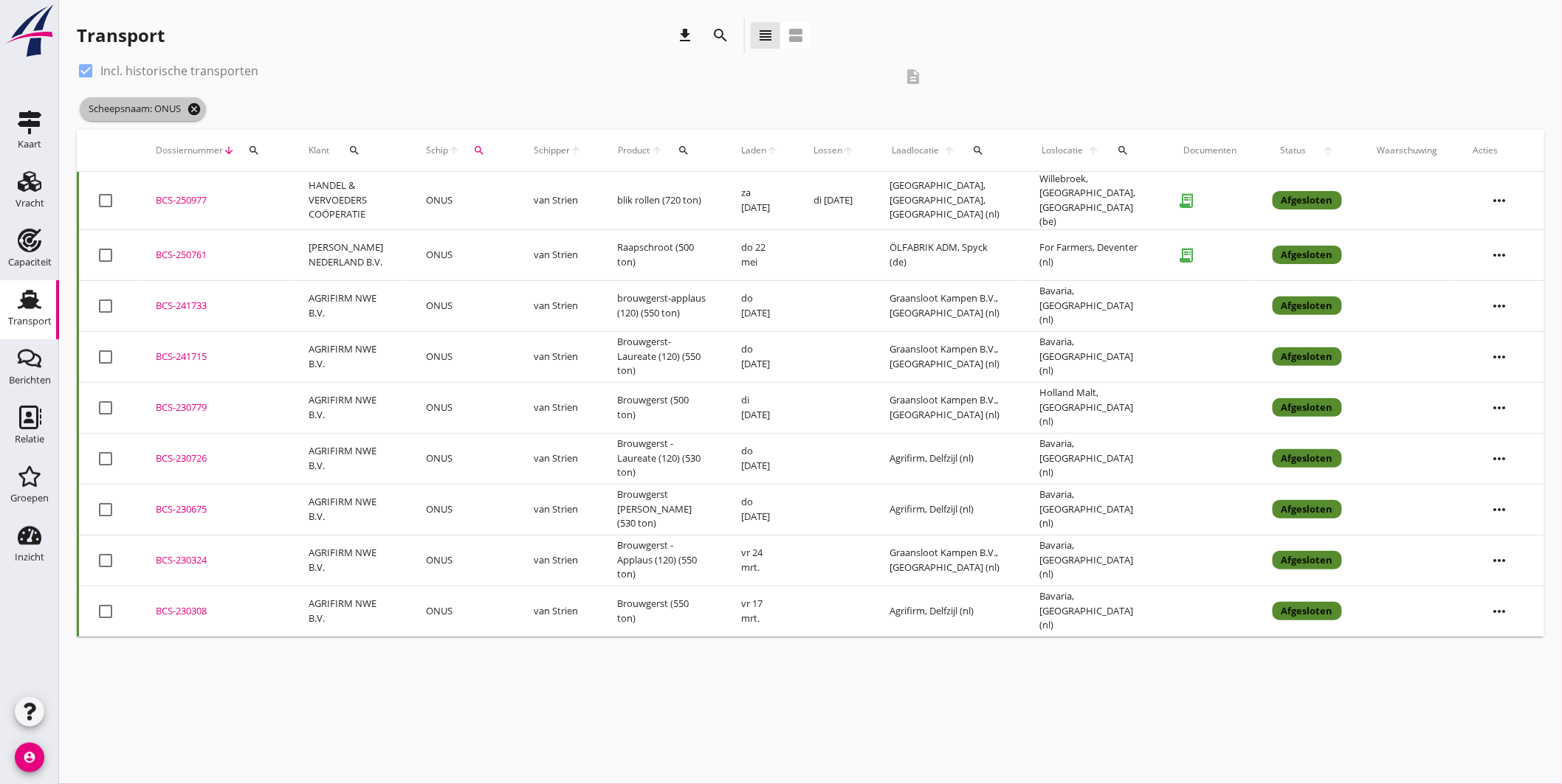
click at [192, 106] on icon "cancel" at bounding box center [194, 109] width 15 height 15
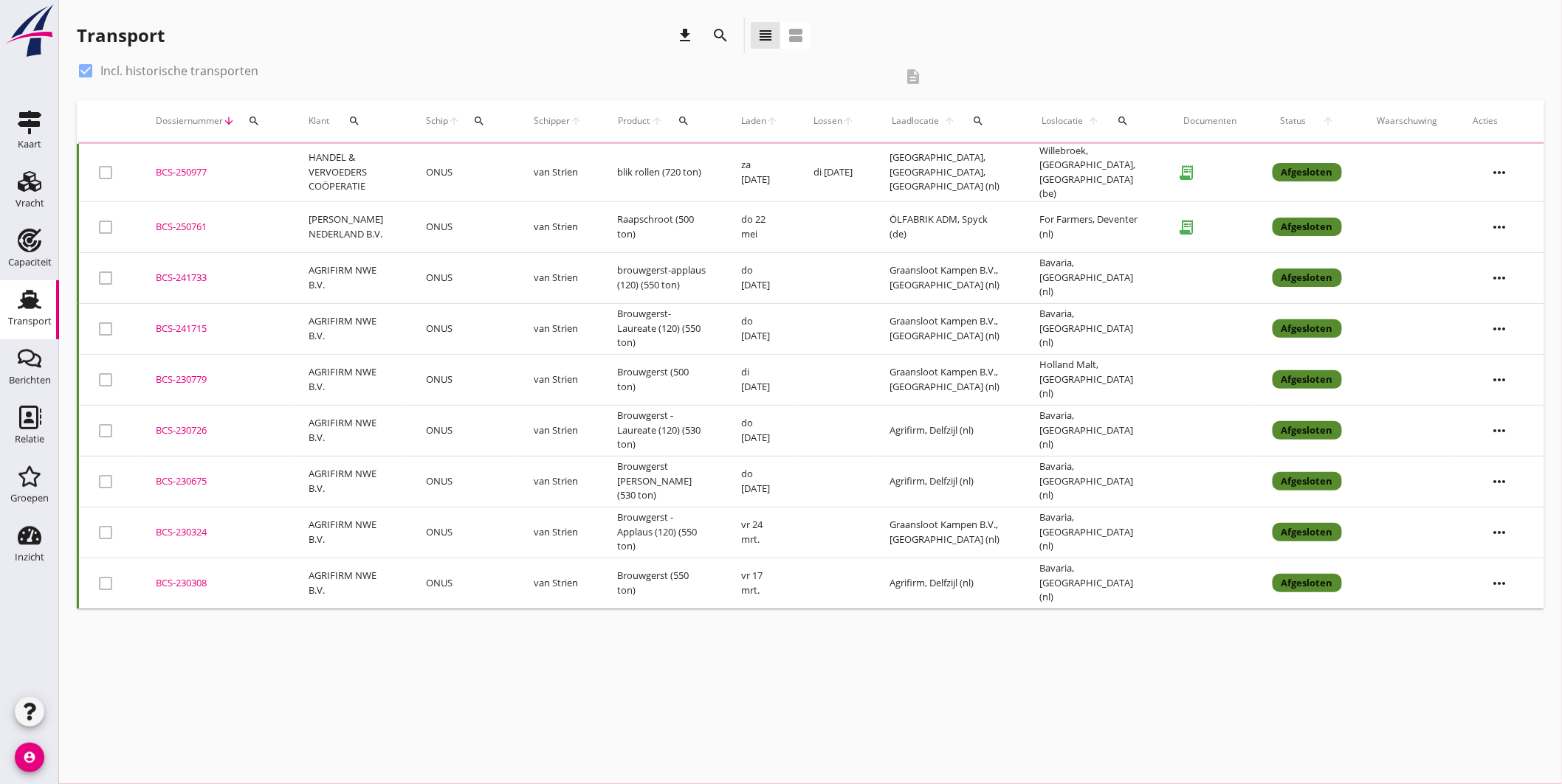
click at [80, 64] on div at bounding box center [85, 70] width 25 height 25
checkbox input "false"
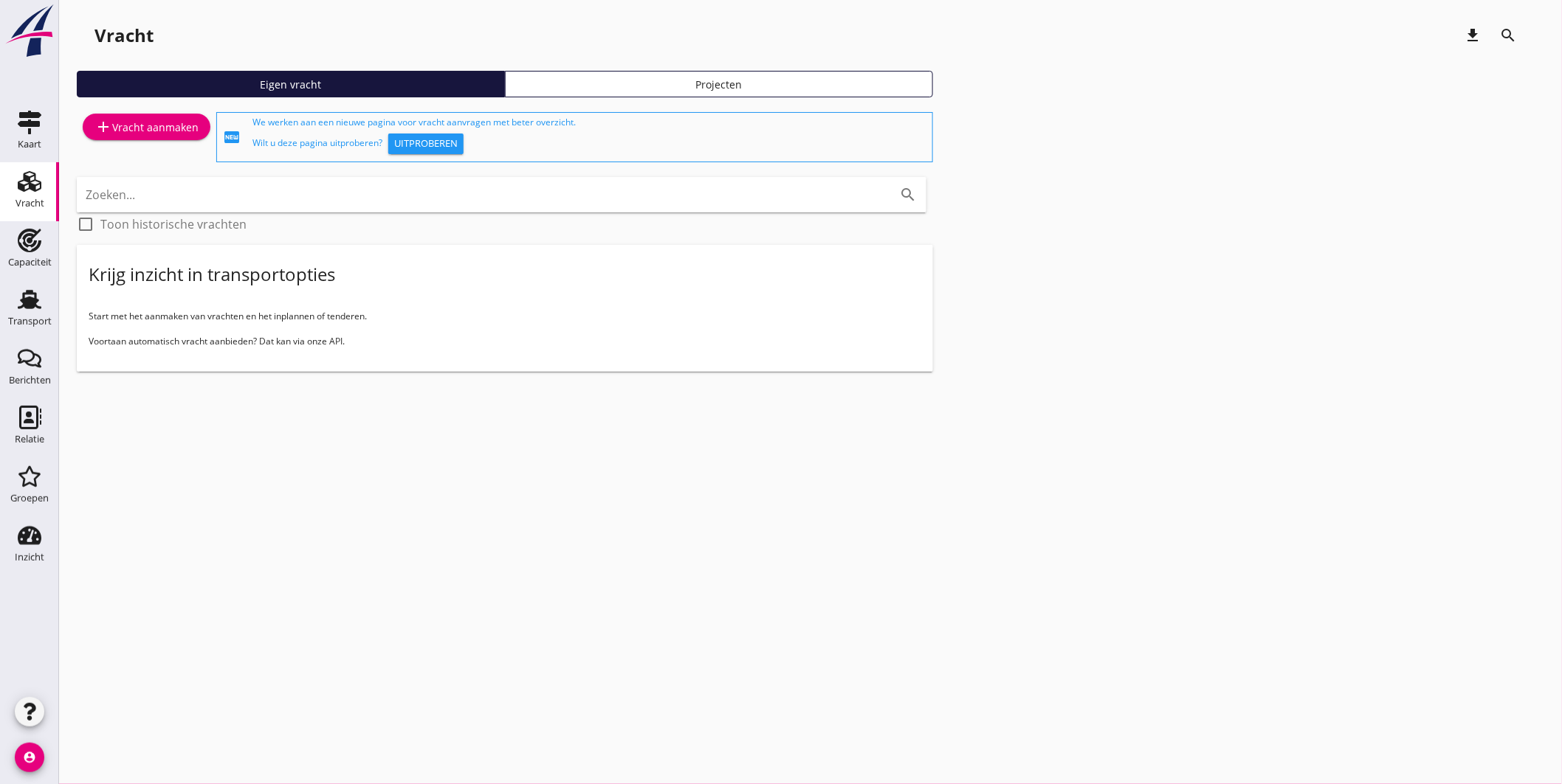
drag, startPoint x: 36, startPoint y: 299, endPoint x: 196, endPoint y: 245, distance: 168.9
click at [36, 299] on use at bounding box center [29, 299] width 23 height 19
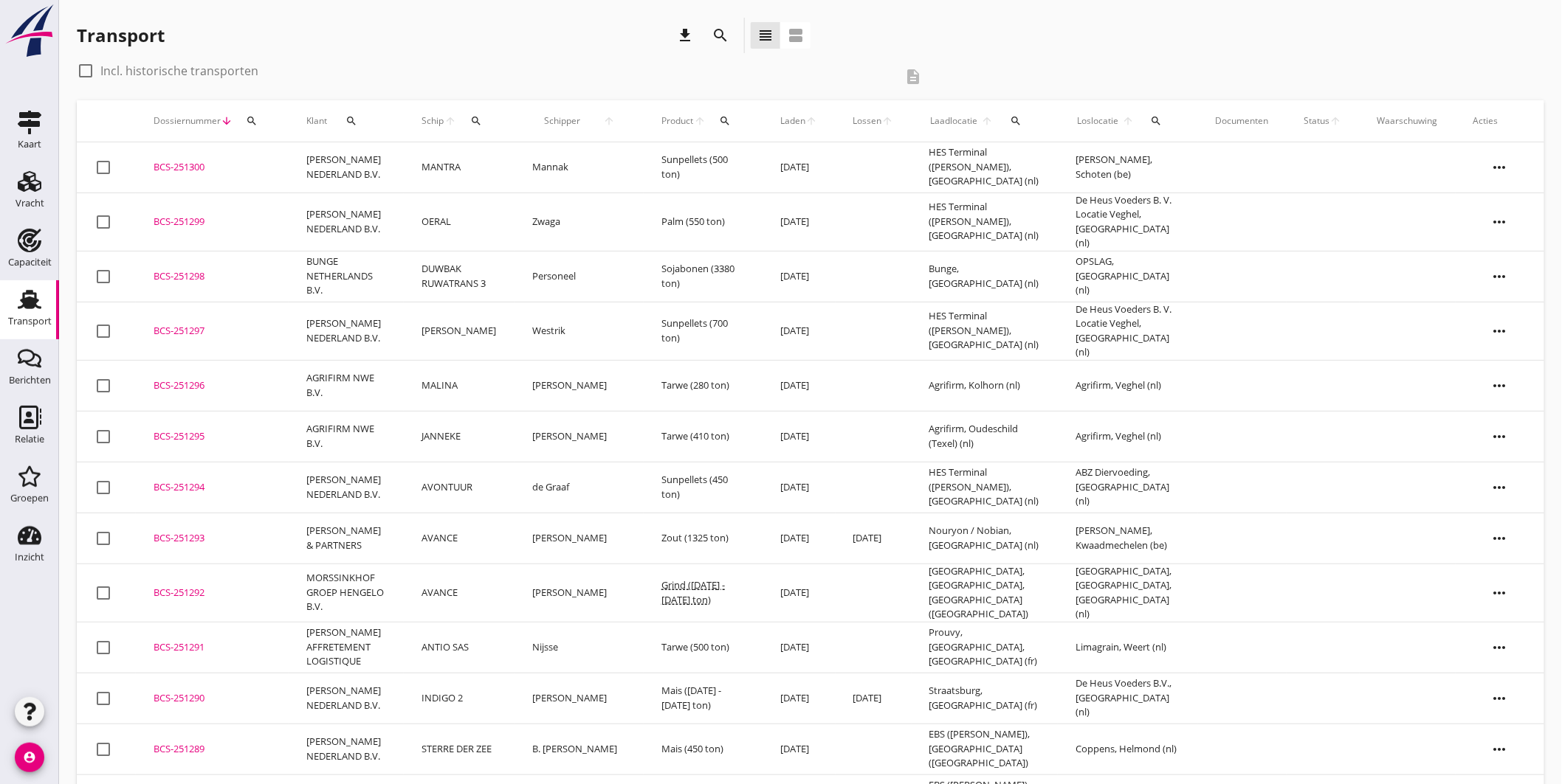
click at [31, 296] on icon "Transport" at bounding box center [29, 299] width 23 height 23
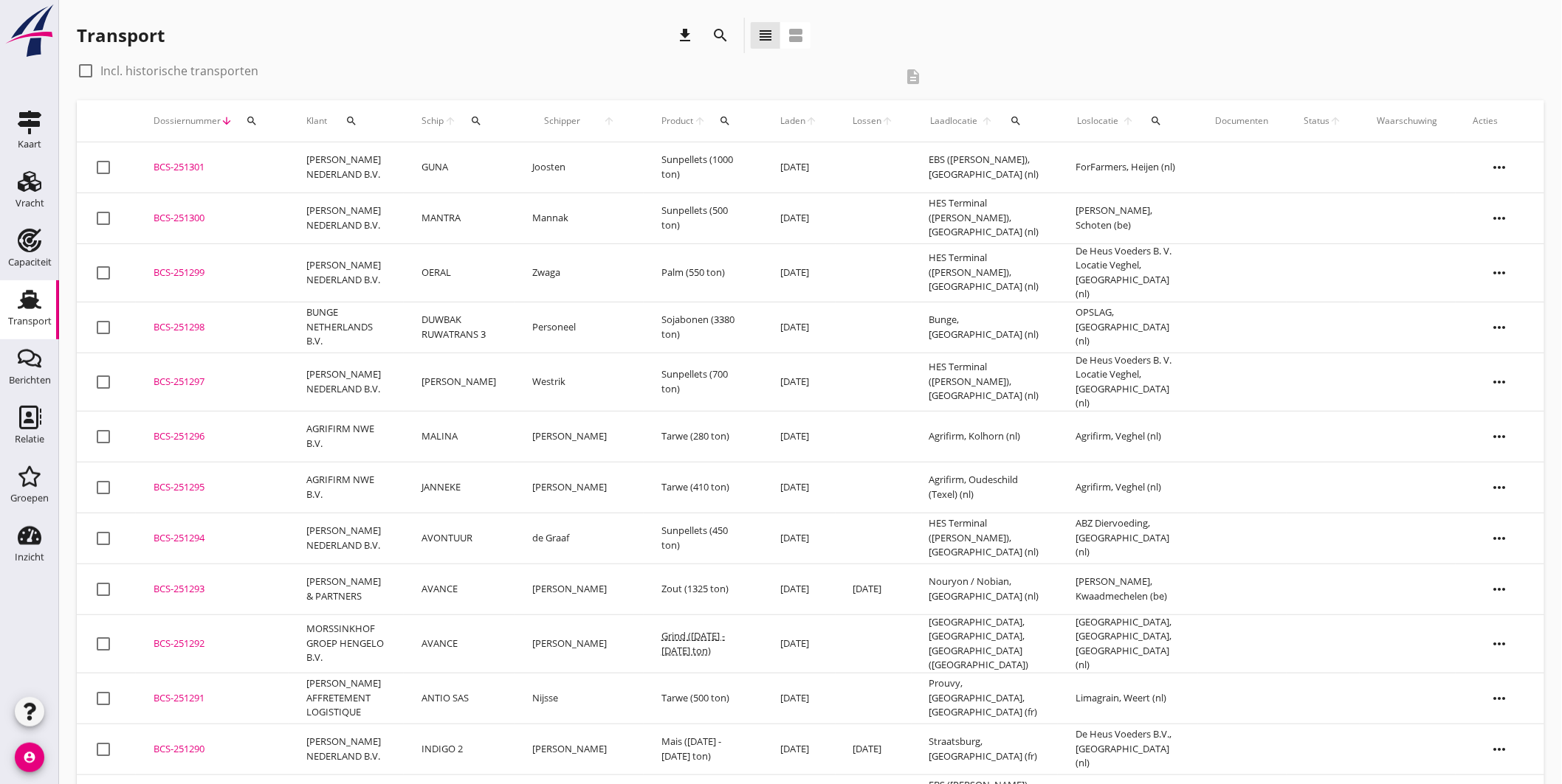
click at [203, 266] on div "BCS-251299" at bounding box center [212, 273] width 118 height 15
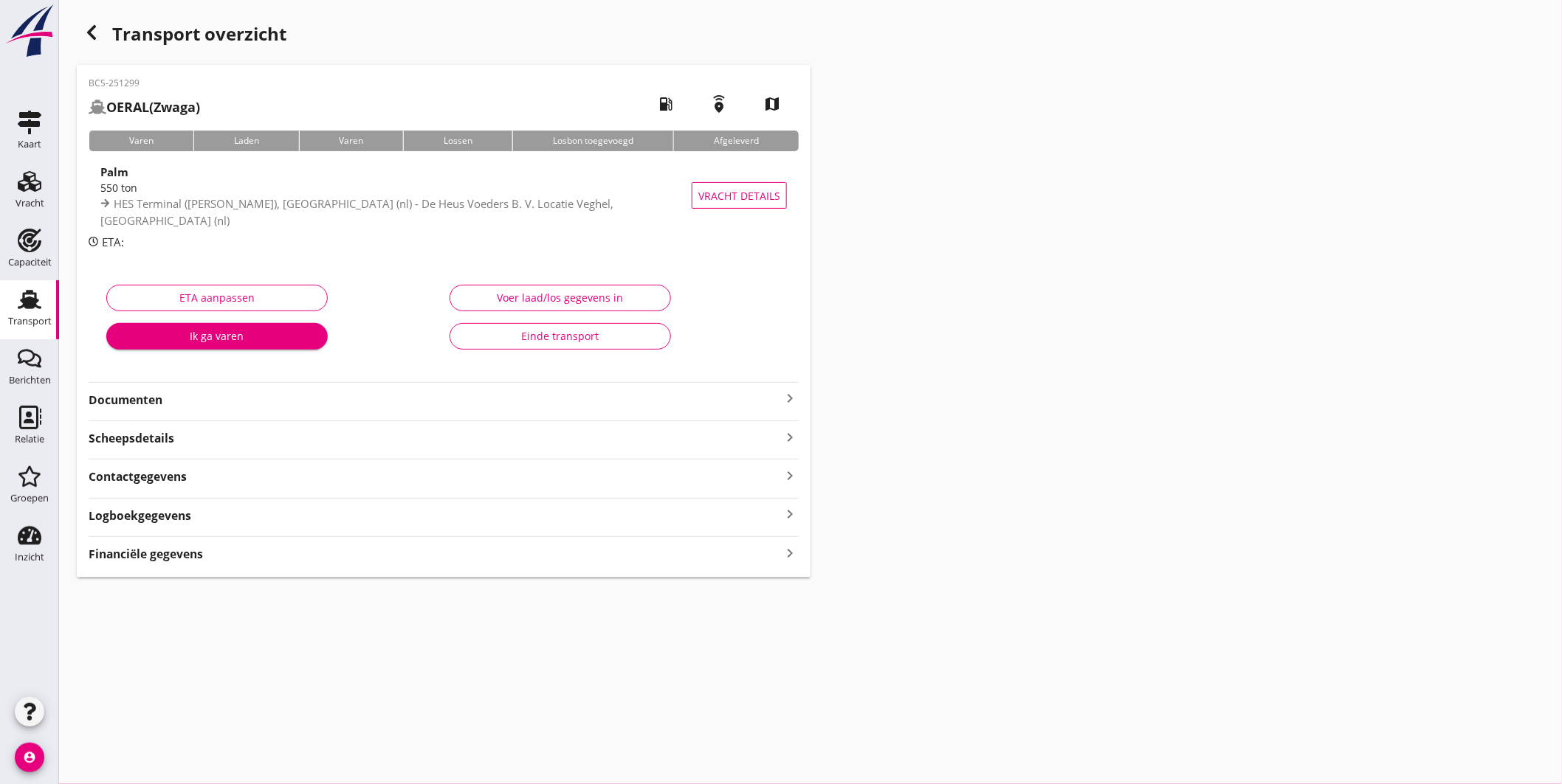
click at [790, 394] on icon "keyboard_arrow_right" at bounding box center [789, 398] width 17 height 17
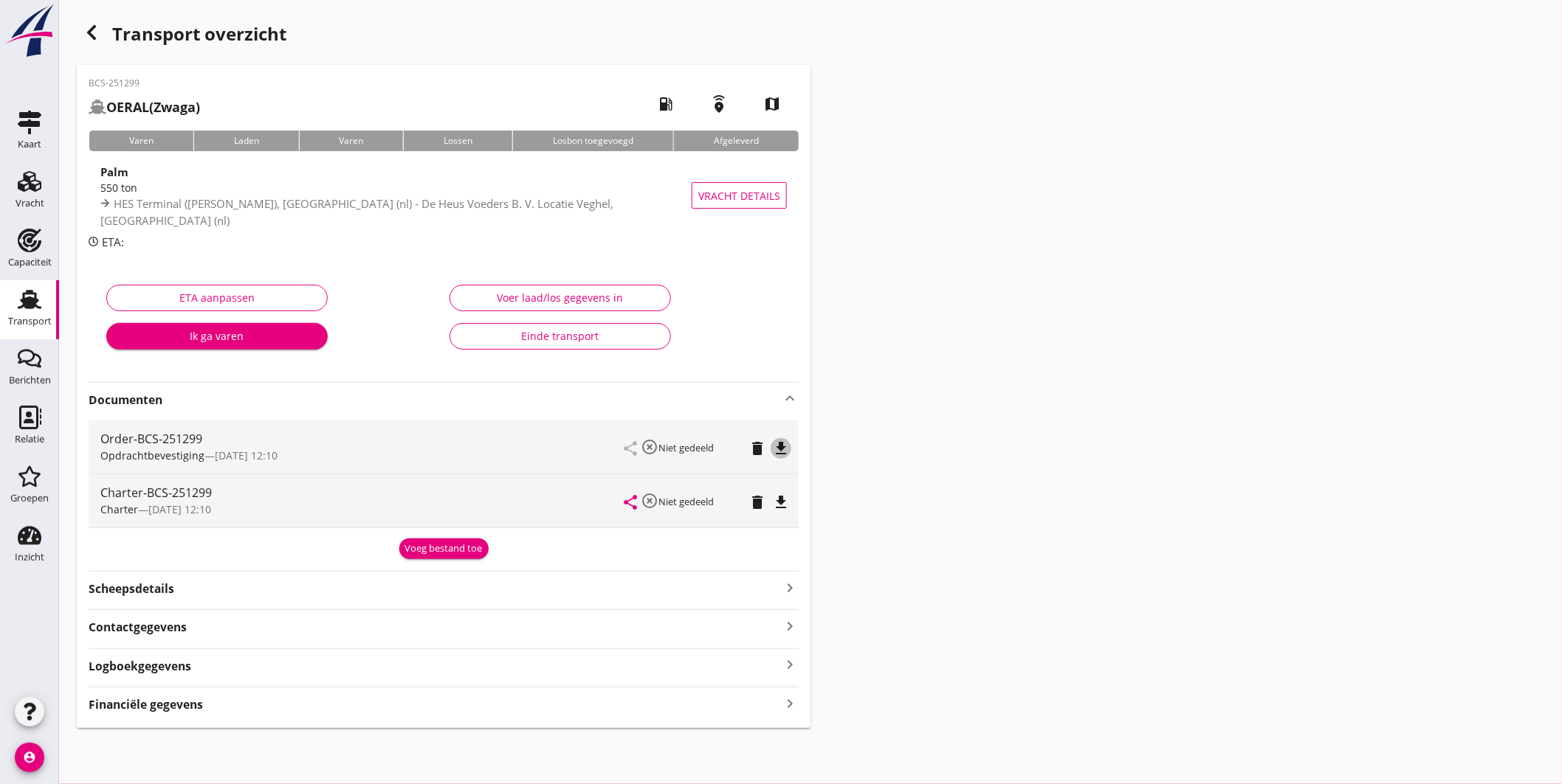
click at [783, 450] on icon "file_download" at bounding box center [780, 448] width 17 height 17
click at [778, 498] on icon "file_download" at bounding box center [780, 502] width 17 height 17
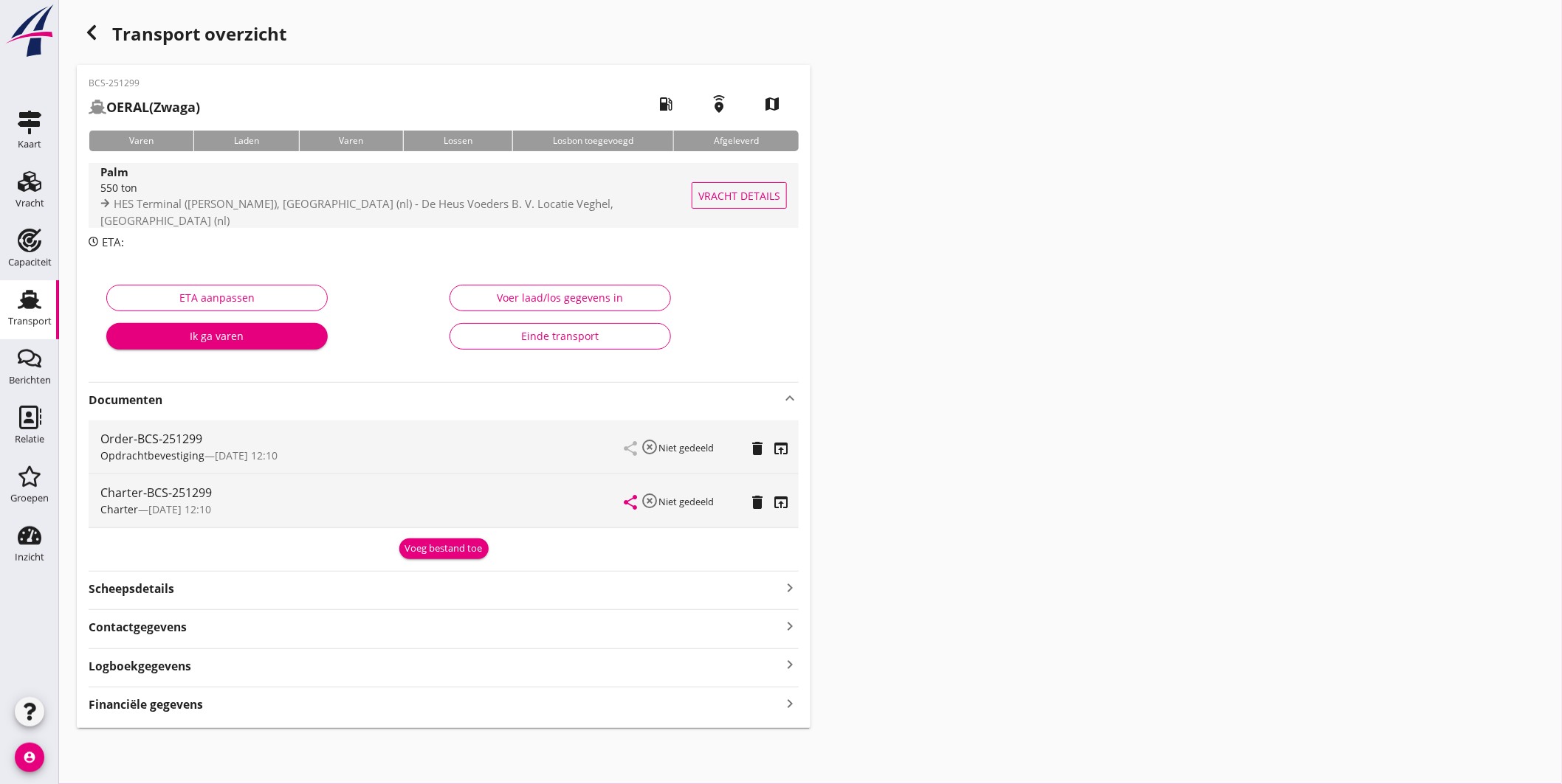
click at [323, 210] on span "HES Terminal (melden Peterson), Amsterdam (nl) - De Heus Voeders B. V. Locatie …" at bounding box center [357, 212] width 513 height 31
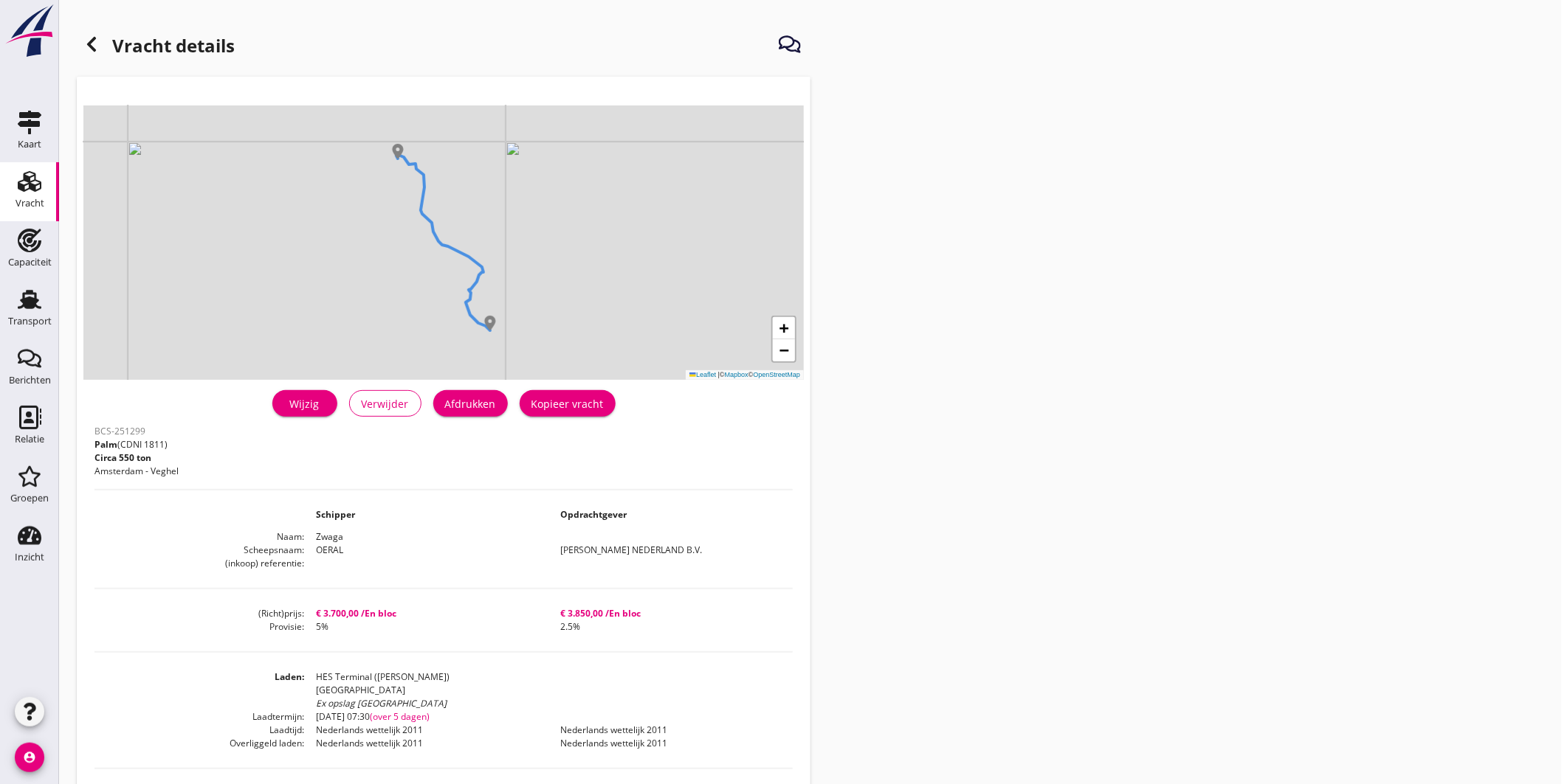
click at [481, 407] on div "Afdrukken" at bounding box center [470, 404] width 51 height 16
click at [17, 280] on link "Transport Transport" at bounding box center [29, 309] width 59 height 59
click at [32, 293] on icon "Transport" at bounding box center [29, 299] width 23 height 23
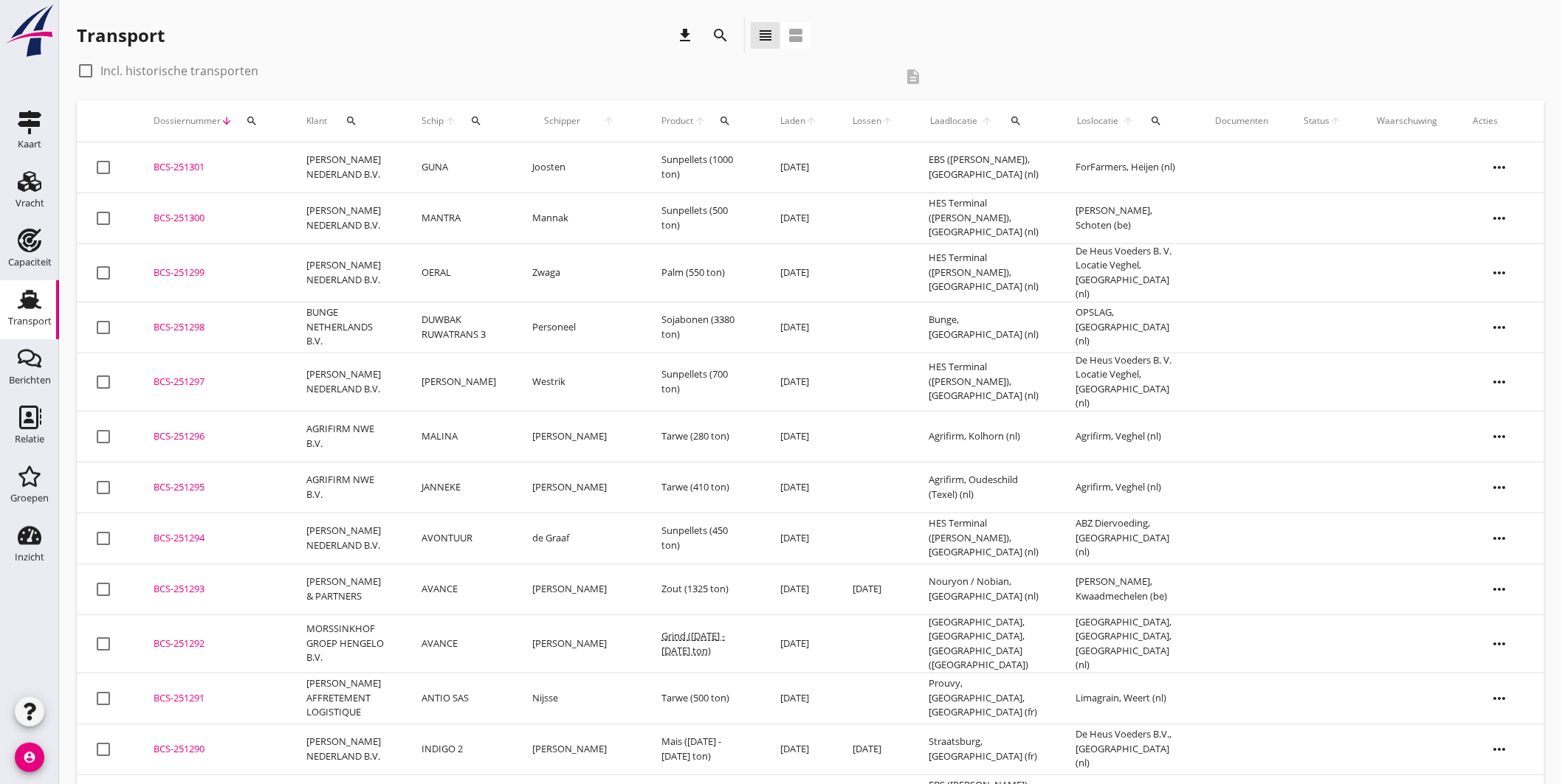
click at [160, 211] on div "BCS-251300" at bounding box center [212, 219] width 118 height 15
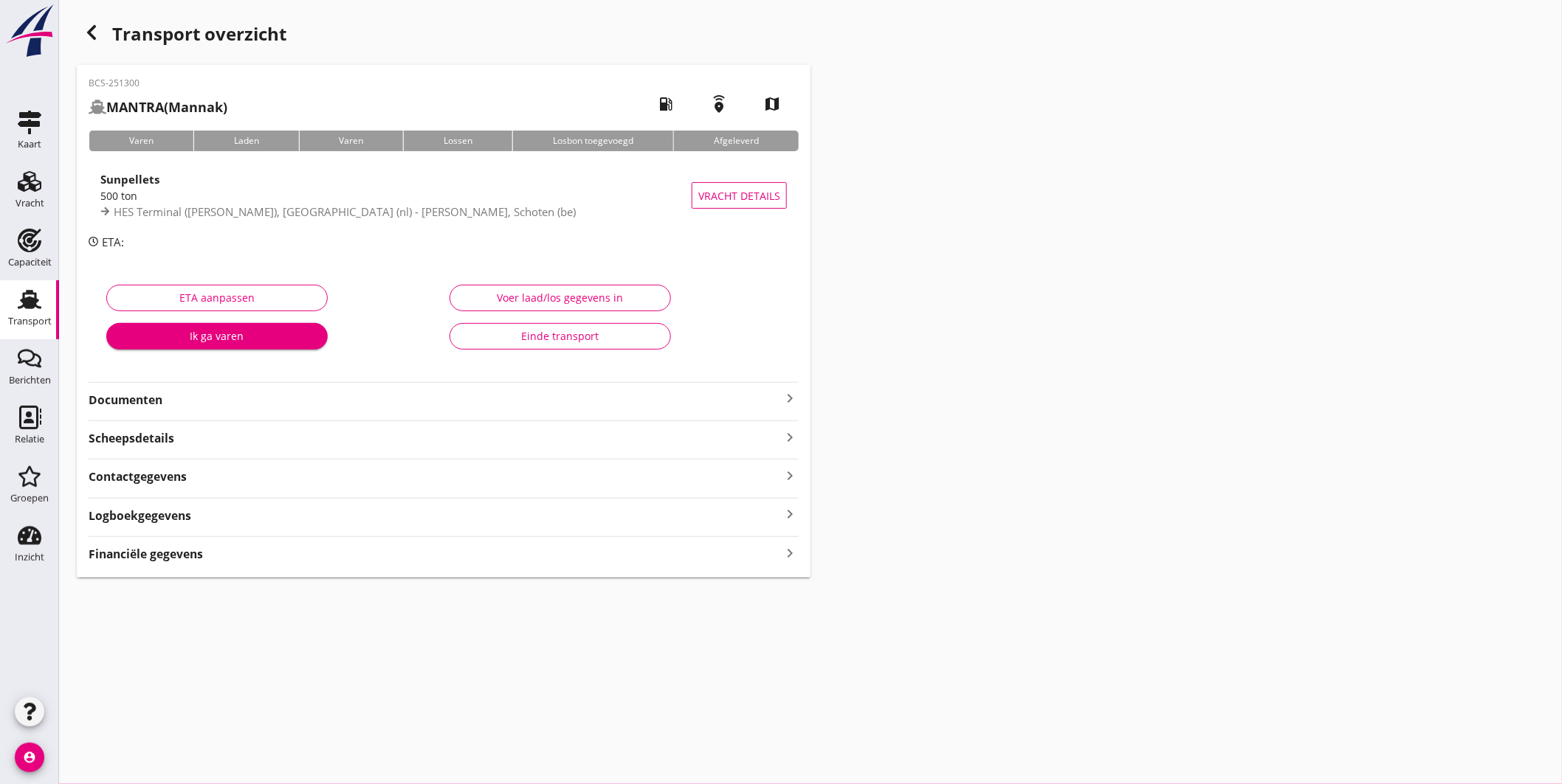
click at [784, 395] on icon "keyboard_arrow_right" at bounding box center [789, 398] width 17 height 17
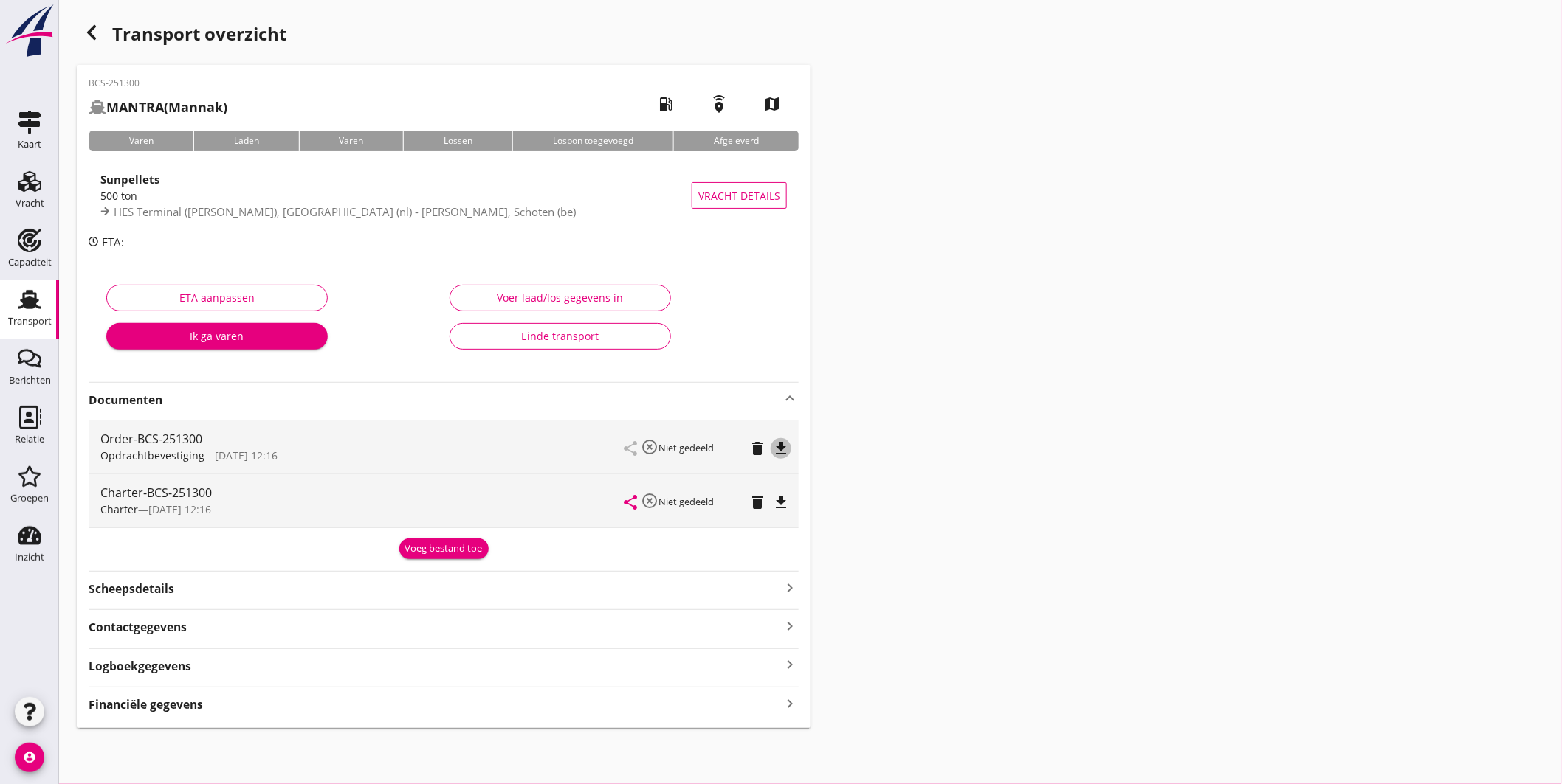
click at [780, 444] on icon "file_download" at bounding box center [780, 448] width 17 height 17
click at [779, 499] on icon "file_download" at bounding box center [780, 502] width 17 height 17
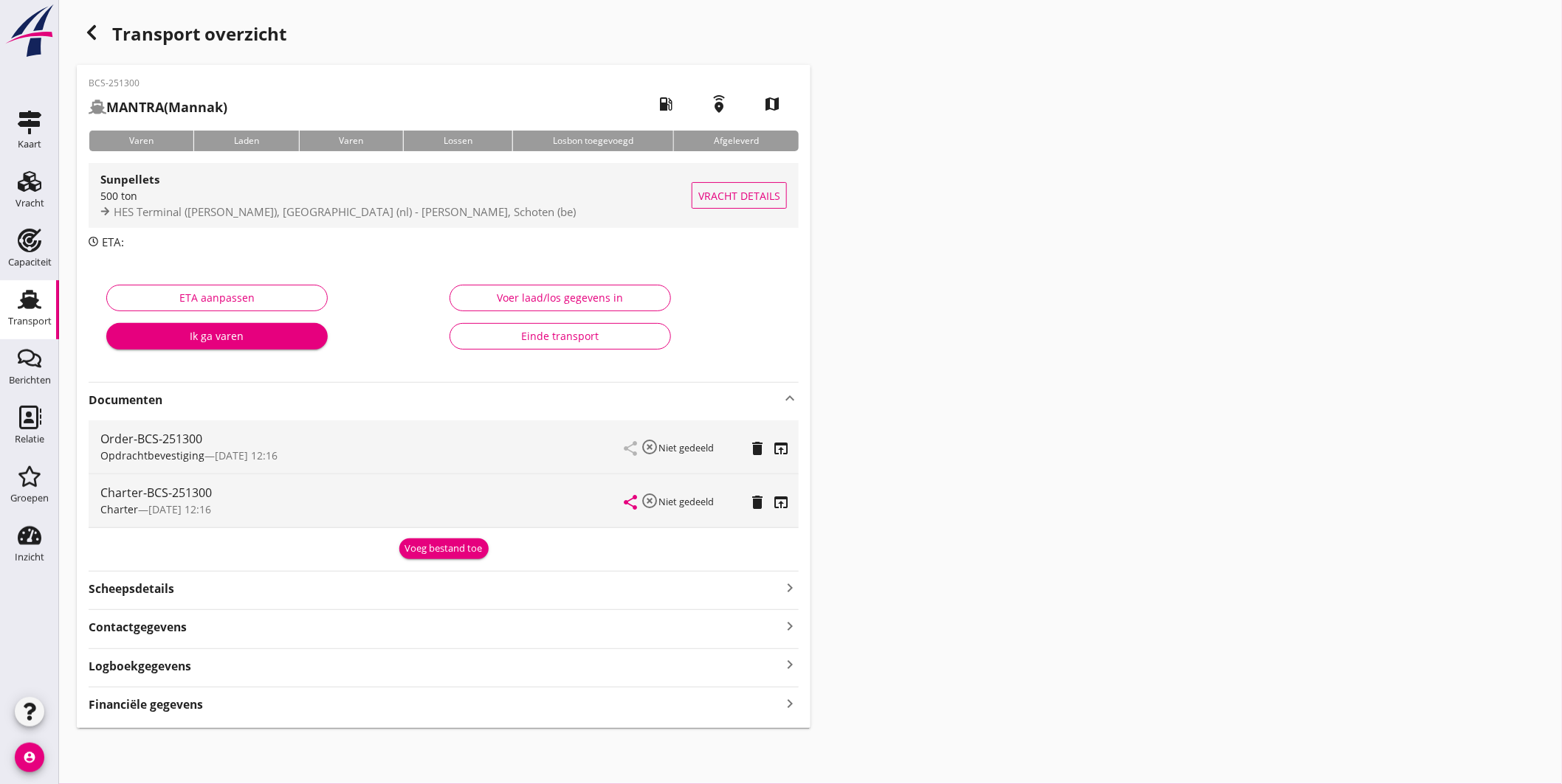
click at [454, 191] on div "500 ton" at bounding box center [395, 196] width 591 height 16
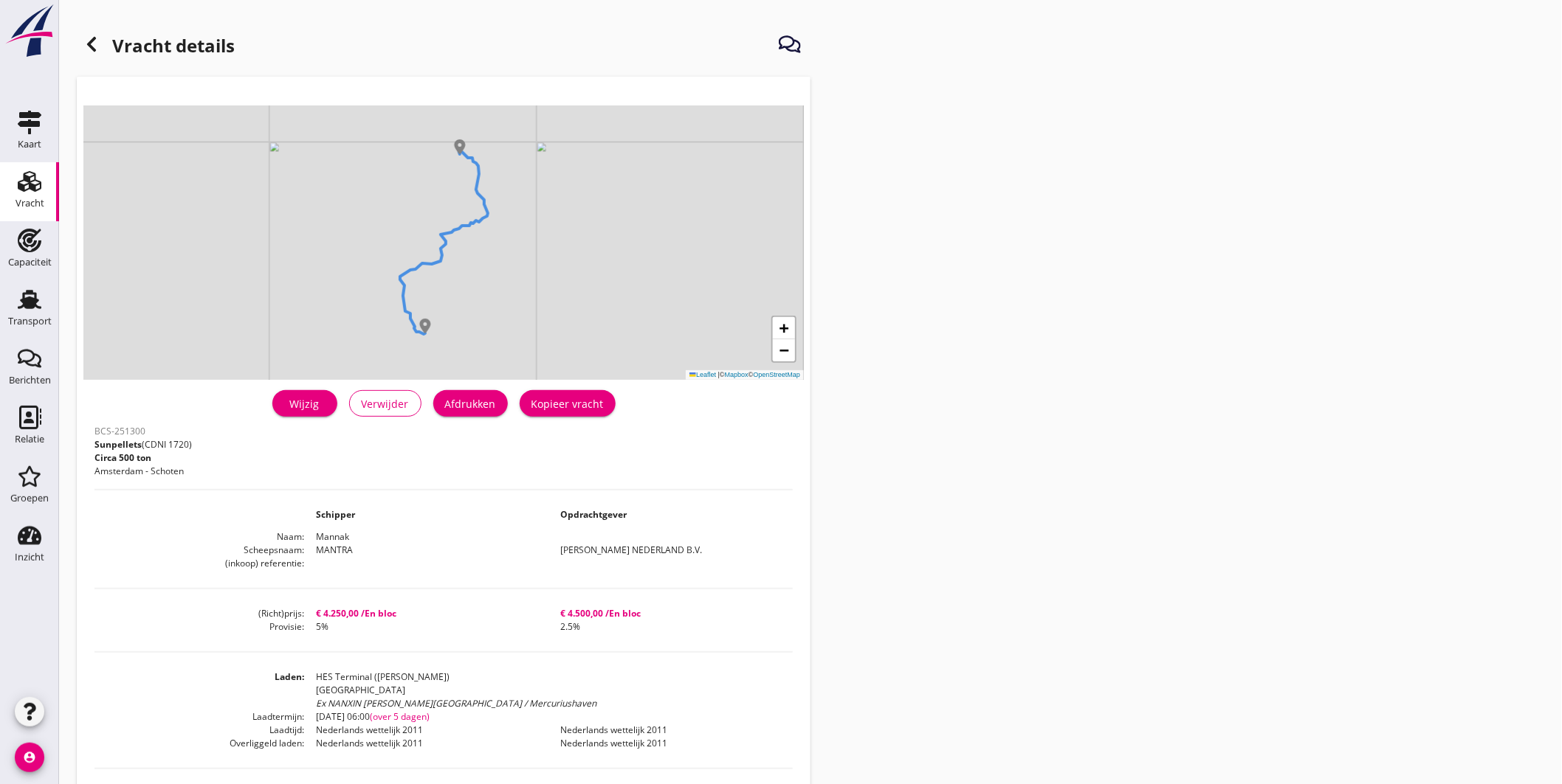
click at [486, 400] on div "Afdrukken" at bounding box center [470, 404] width 51 height 16
click at [456, 397] on div "Afdrukken" at bounding box center [470, 404] width 51 height 16
click at [52, 300] on link "Transport Transport" at bounding box center [29, 309] width 59 height 59
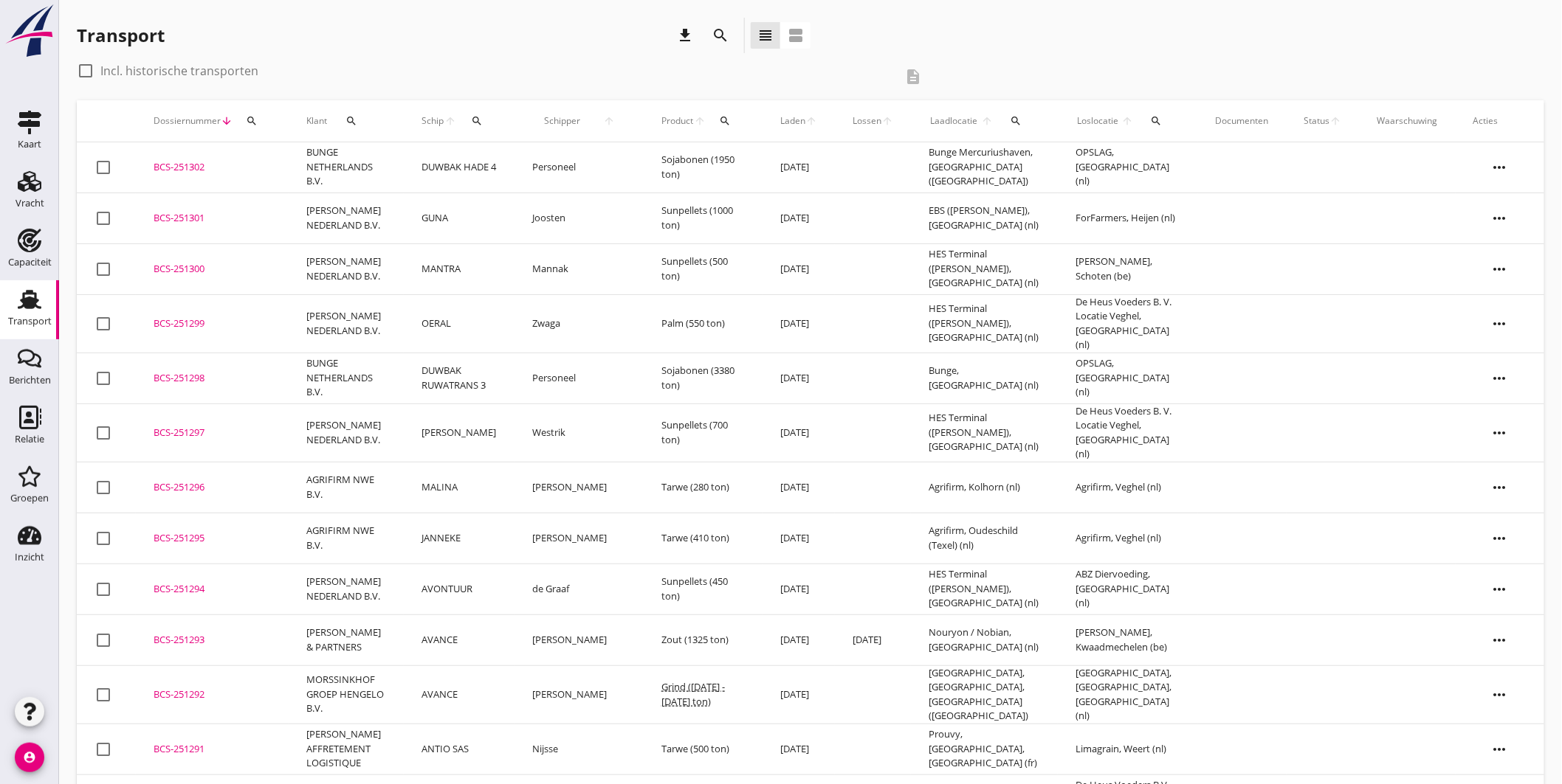
click at [192, 211] on div "BCS-251301" at bounding box center [212, 219] width 118 height 15
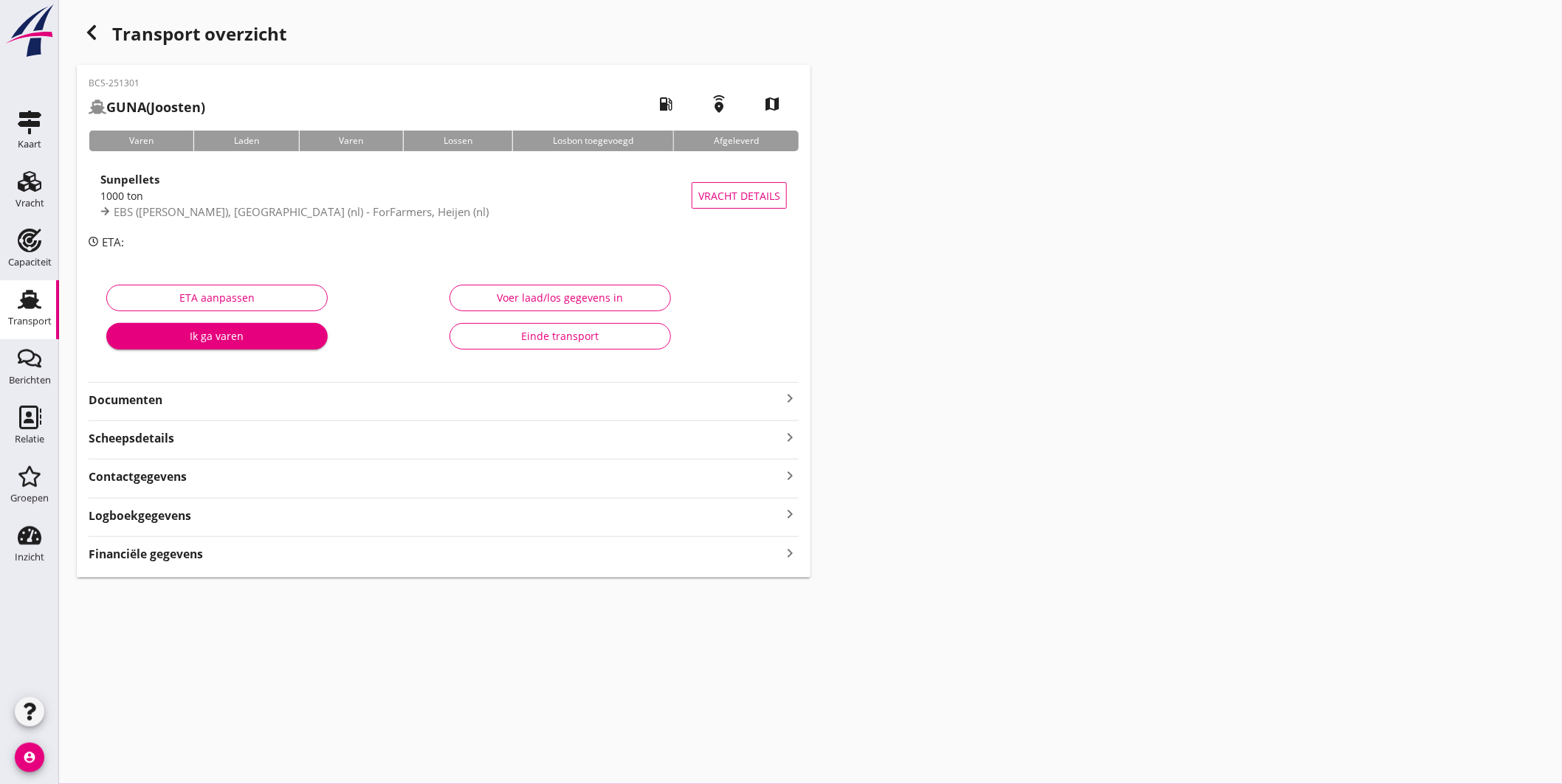
click at [785, 394] on icon "keyboard_arrow_right" at bounding box center [789, 398] width 17 height 17
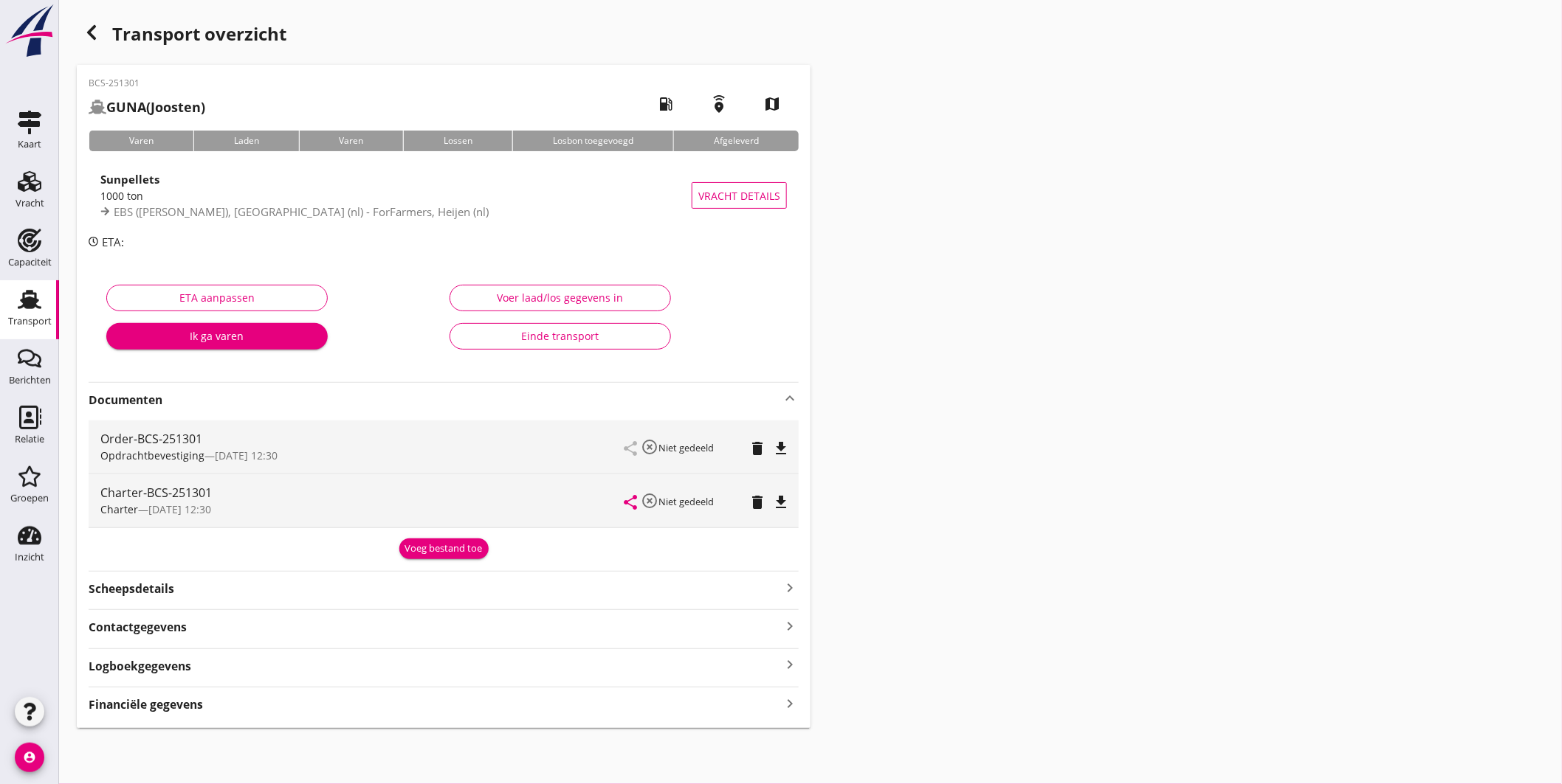
click at [783, 443] on icon "file_download" at bounding box center [780, 448] width 17 height 17
click at [779, 508] on icon "file_download" at bounding box center [780, 502] width 17 height 17
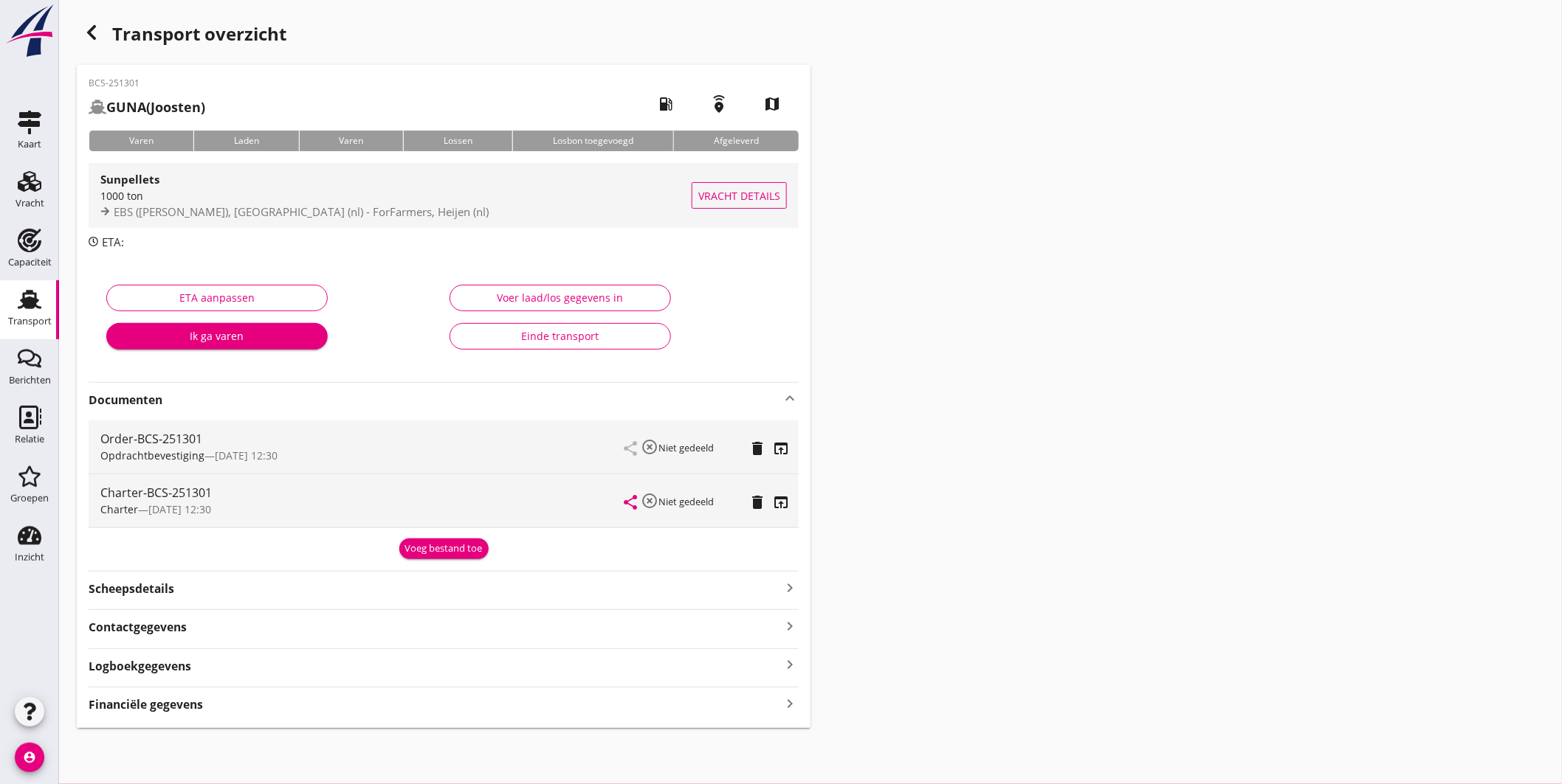
click at [507, 193] on div "1000 ton" at bounding box center [395, 196] width 591 height 16
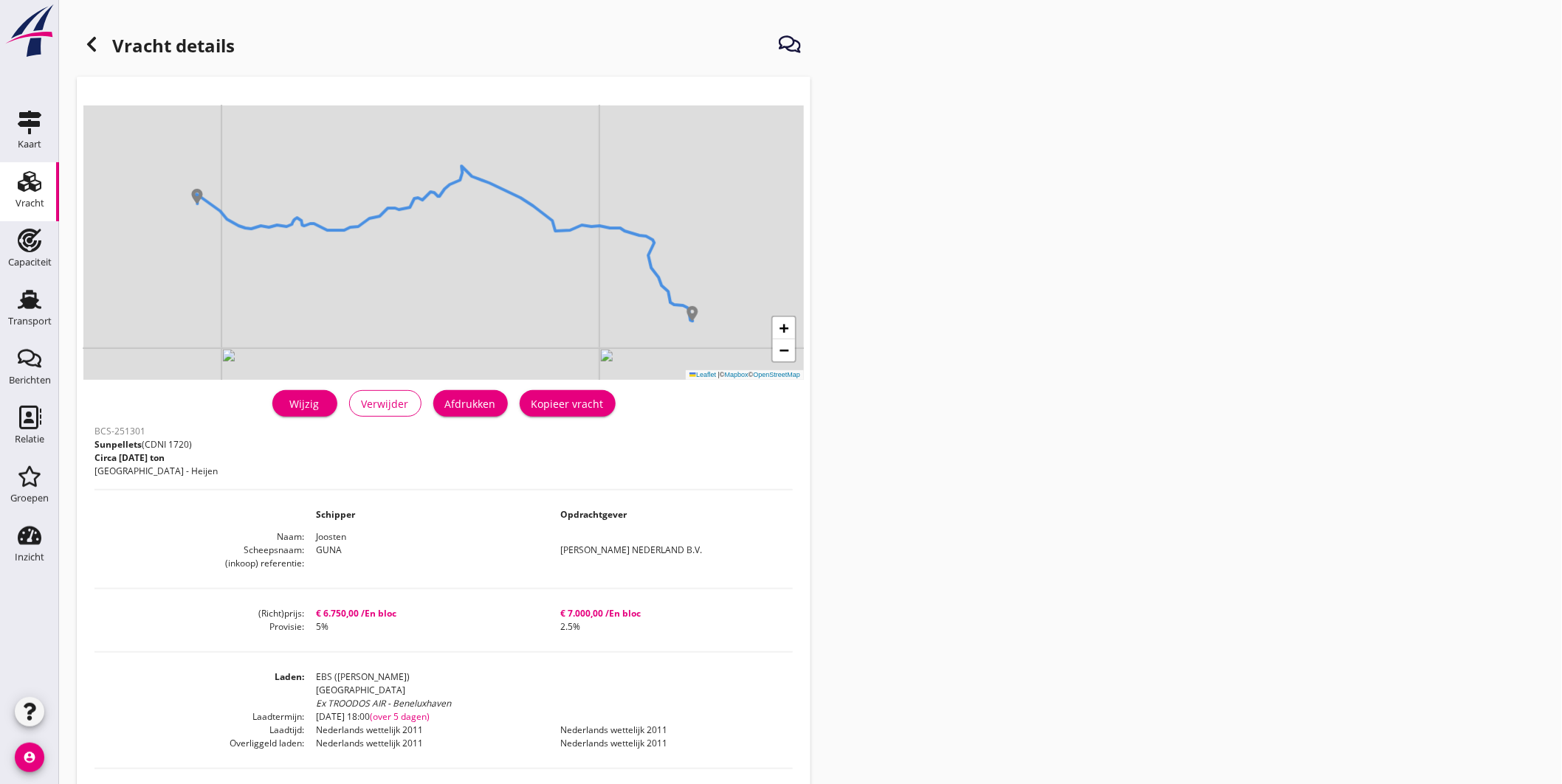
click at [482, 399] on div "Afdrukken" at bounding box center [470, 404] width 51 height 16
click at [20, 299] on icon "Transport" at bounding box center [29, 299] width 23 height 23
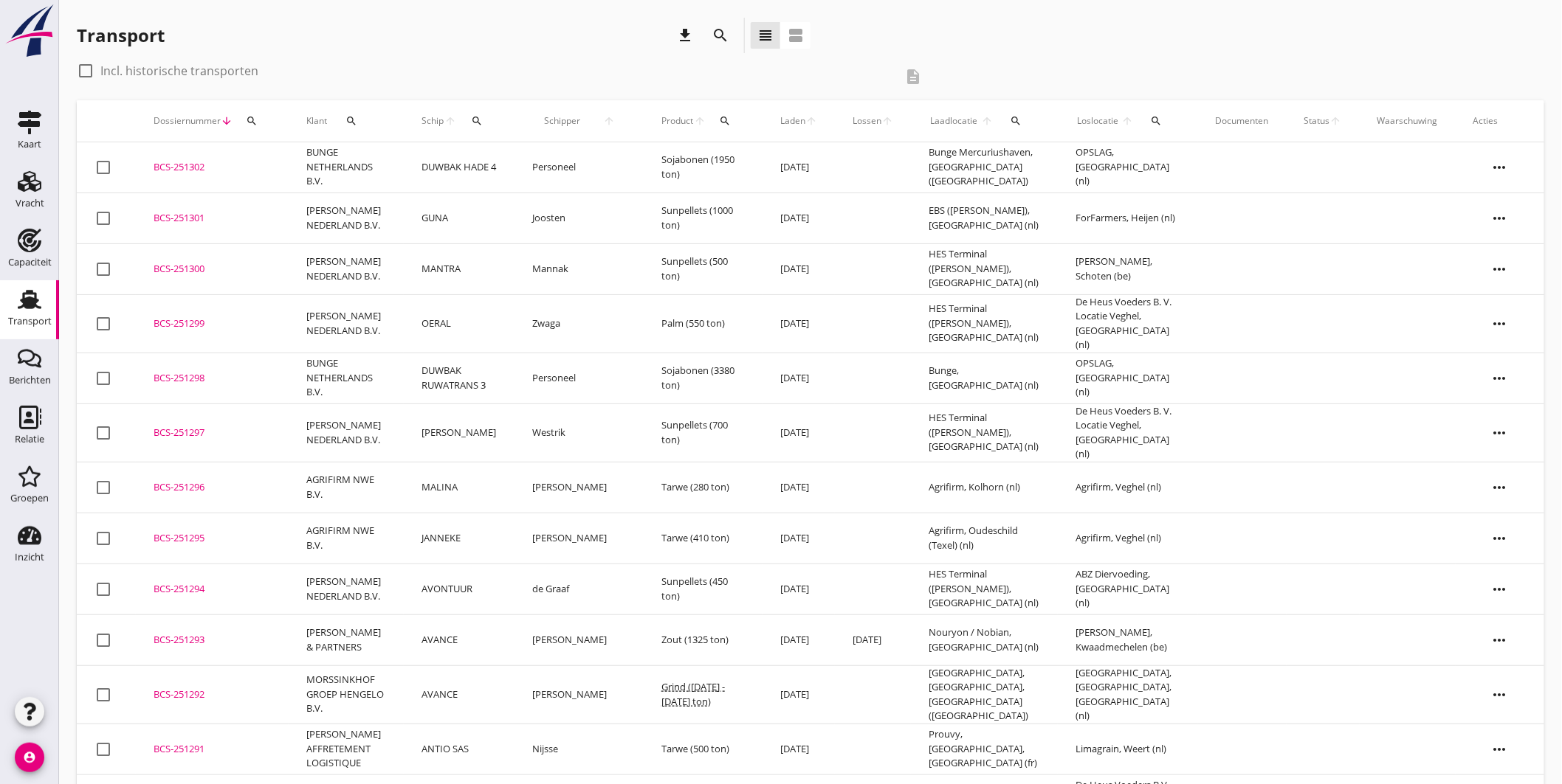
click at [201, 312] on td "BCS-251299 upload_file Drop hier uw bestand om het aan het dossier toe te voegen" at bounding box center [212, 323] width 153 height 58
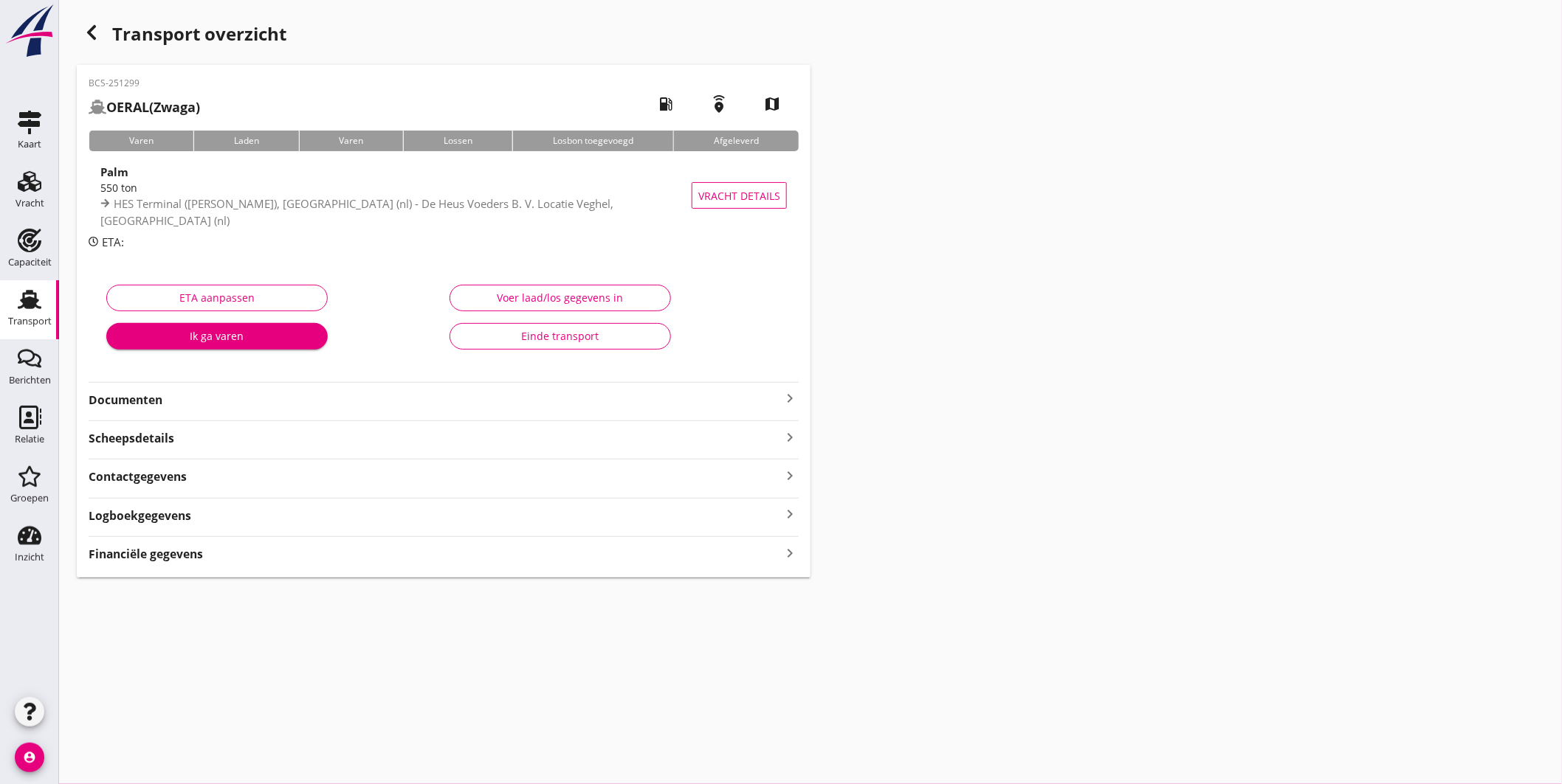
click at [791, 391] on icon "keyboard_arrow_right" at bounding box center [789, 398] width 17 height 17
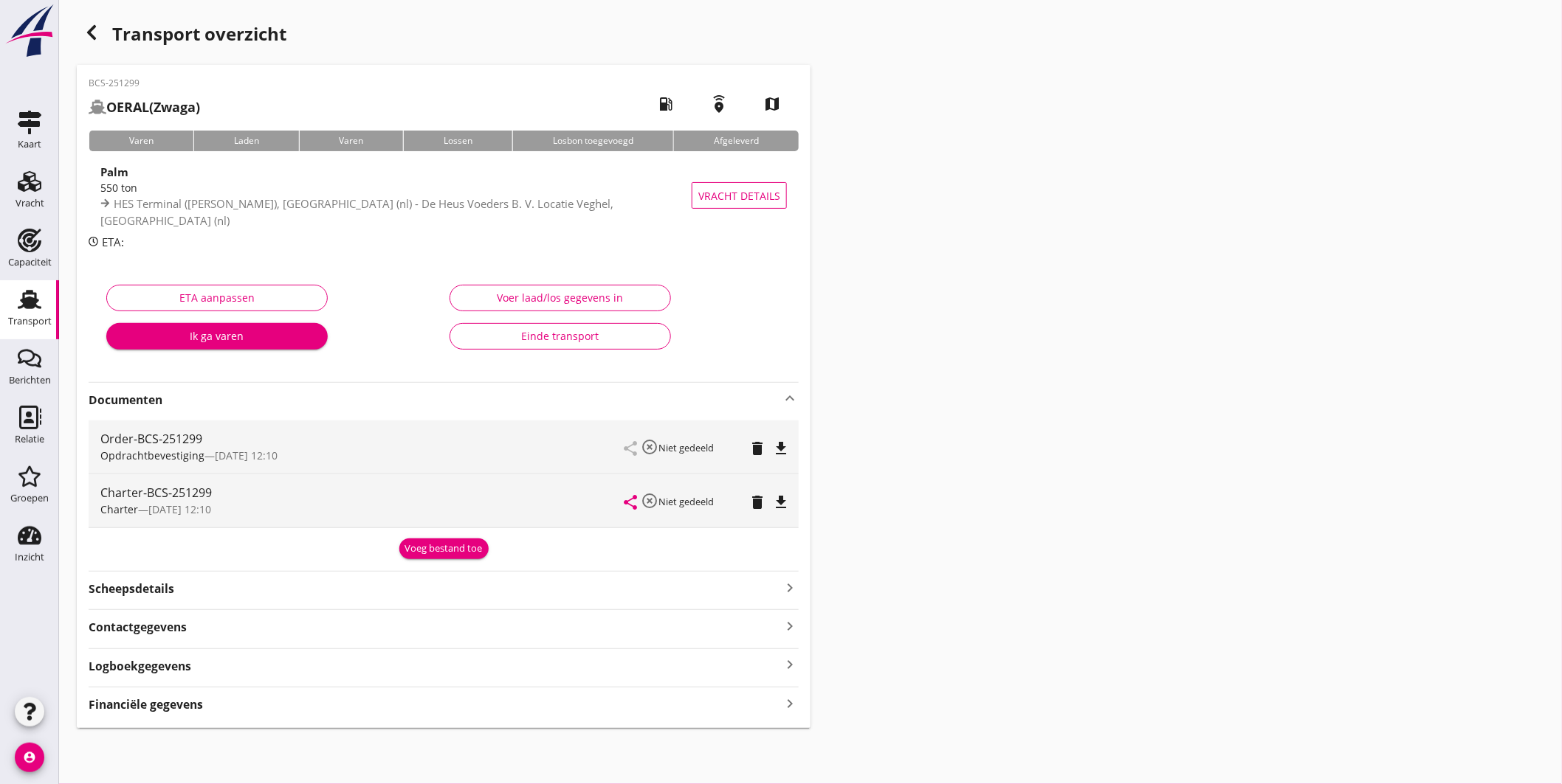
drag, startPoint x: 783, startPoint y: 445, endPoint x: 796, endPoint y: 441, distance: 13.6
click at [783, 445] on icon "file_download" at bounding box center [780, 448] width 17 height 17
click at [779, 498] on icon "file_download" at bounding box center [780, 502] width 17 height 17
click at [27, 298] on use at bounding box center [29, 299] width 23 height 19
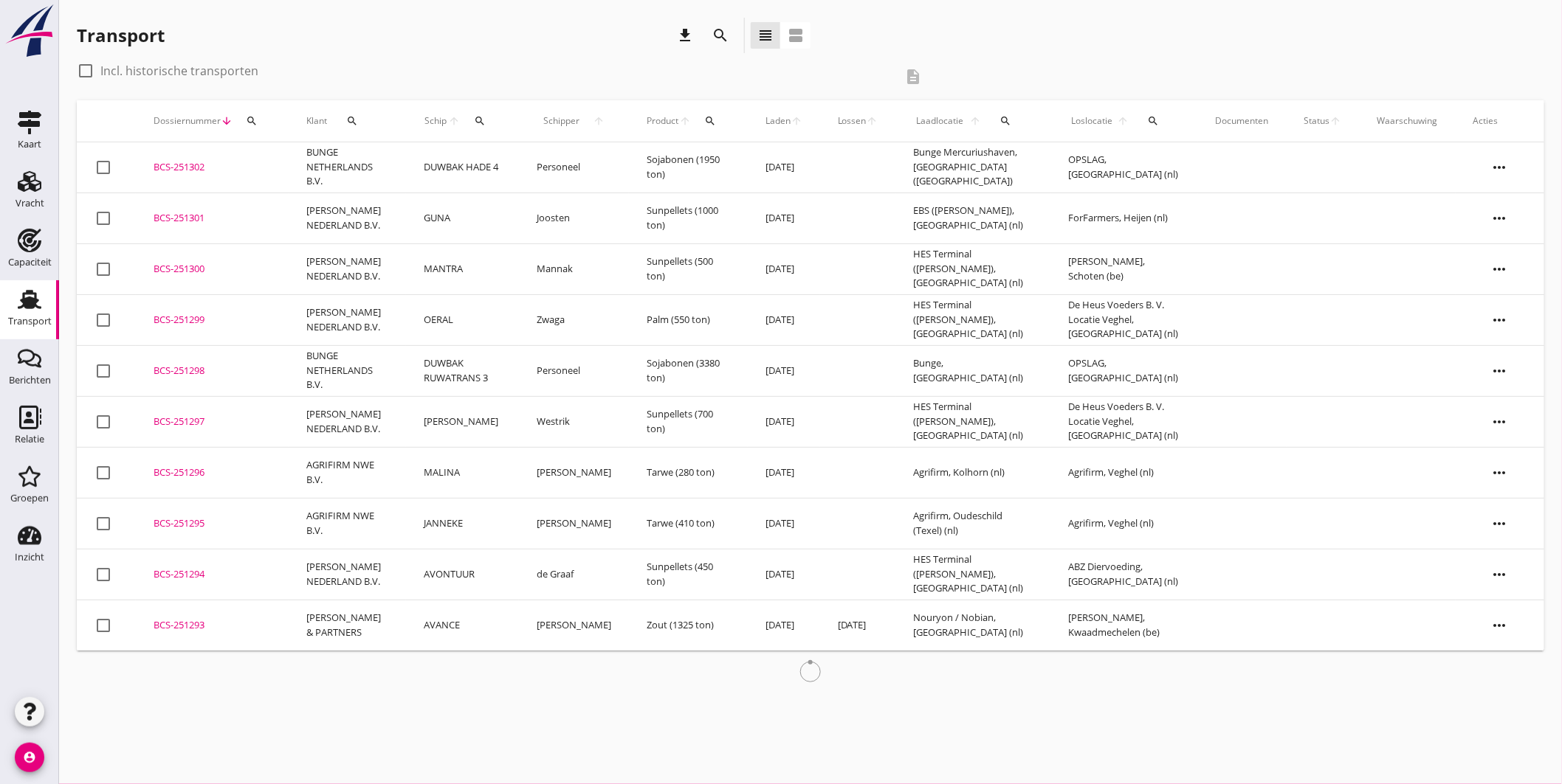
click at [196, 260] on td "BCS-251300 upload_file Drop hier uw bestand om het aan het dossier toe te voegen" at bounding box center [212, 269] width 153 height 51
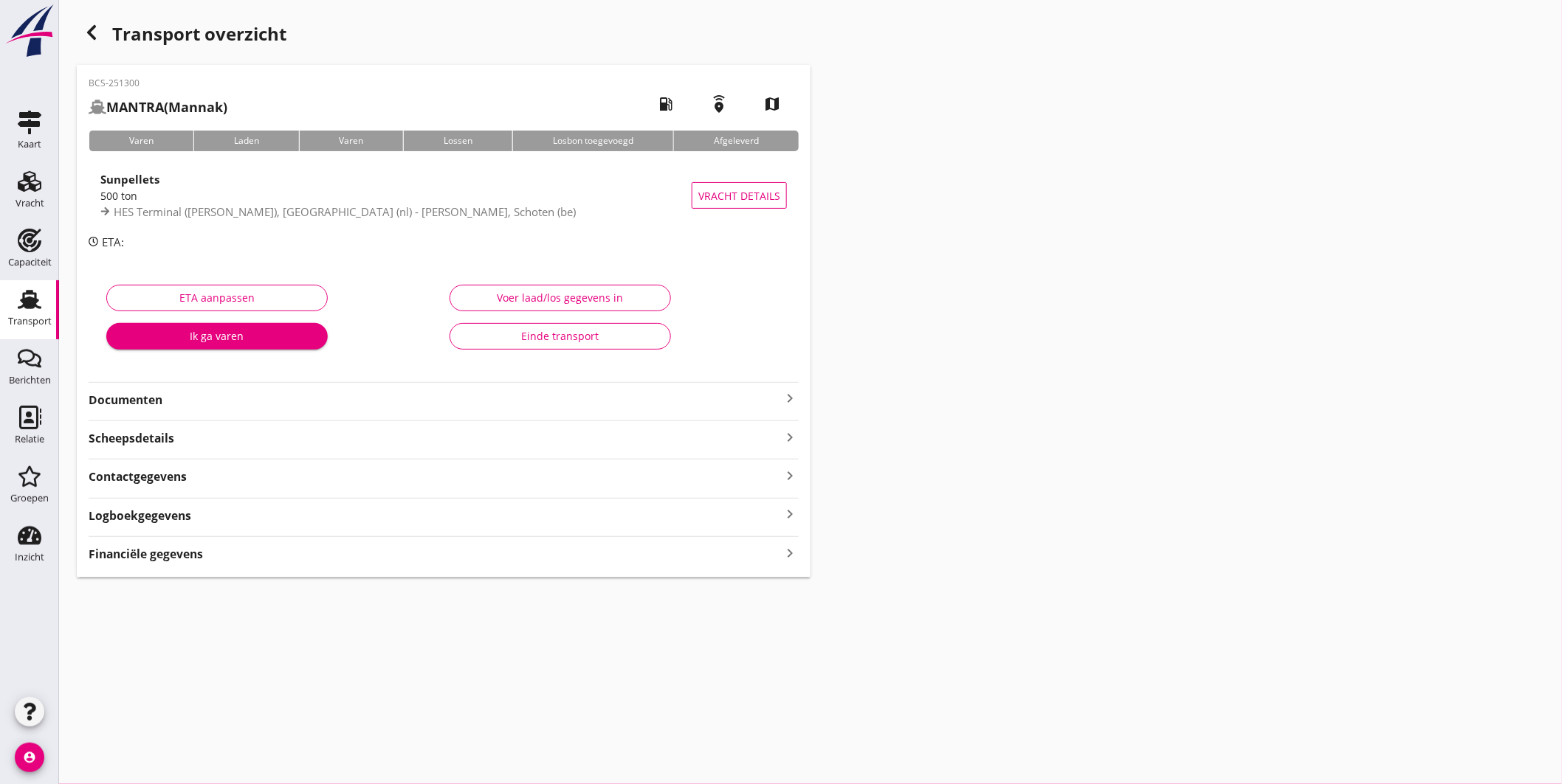
click at [791, 394] on icon "keyboard_arrow_right" at bounding box center [789, 398] width 17 height 17
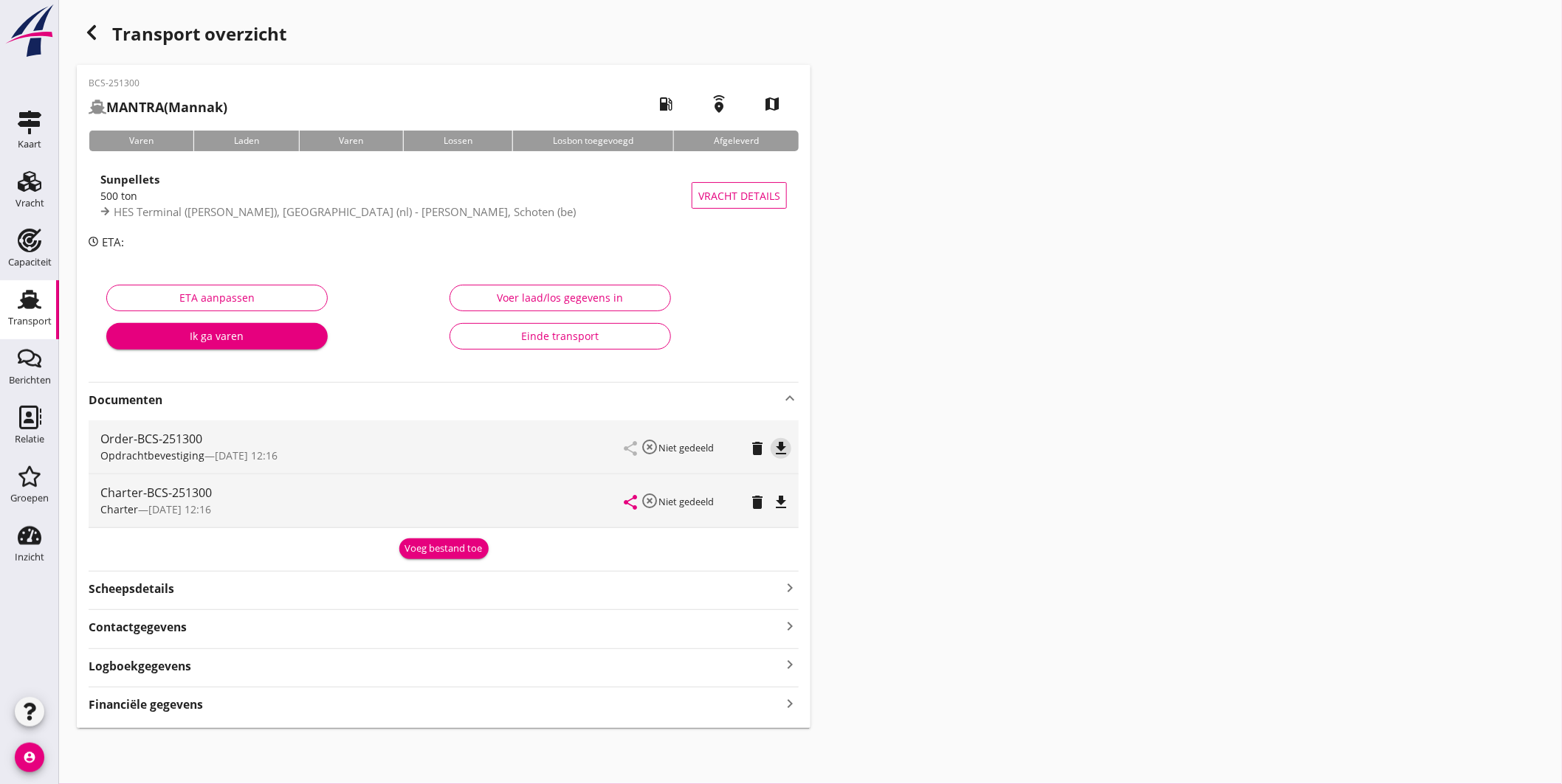
click at [776, 451] on icon "file_download" at bounding box center [780, 448] width 17 height 17
click at [783, 496] on icon "file_download" at bounding box center [780, 502] width 17 height 17
click at [33, 312] on div "Transport" at bounding box center [30, 322] width 44 height 21
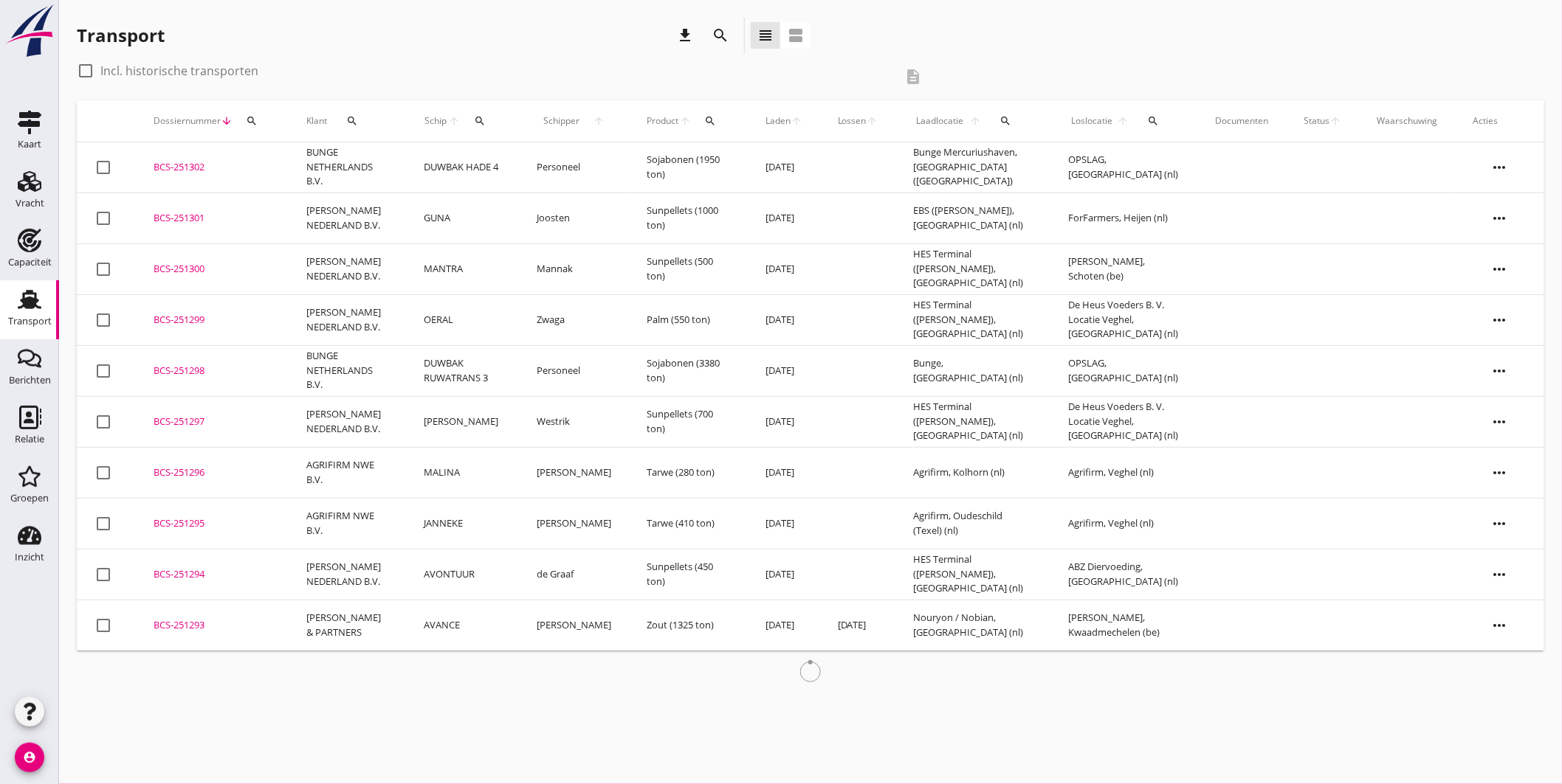
click at [176, 218] on div "BCS-251301" at bounding box center [212, 219] width 118 height 15
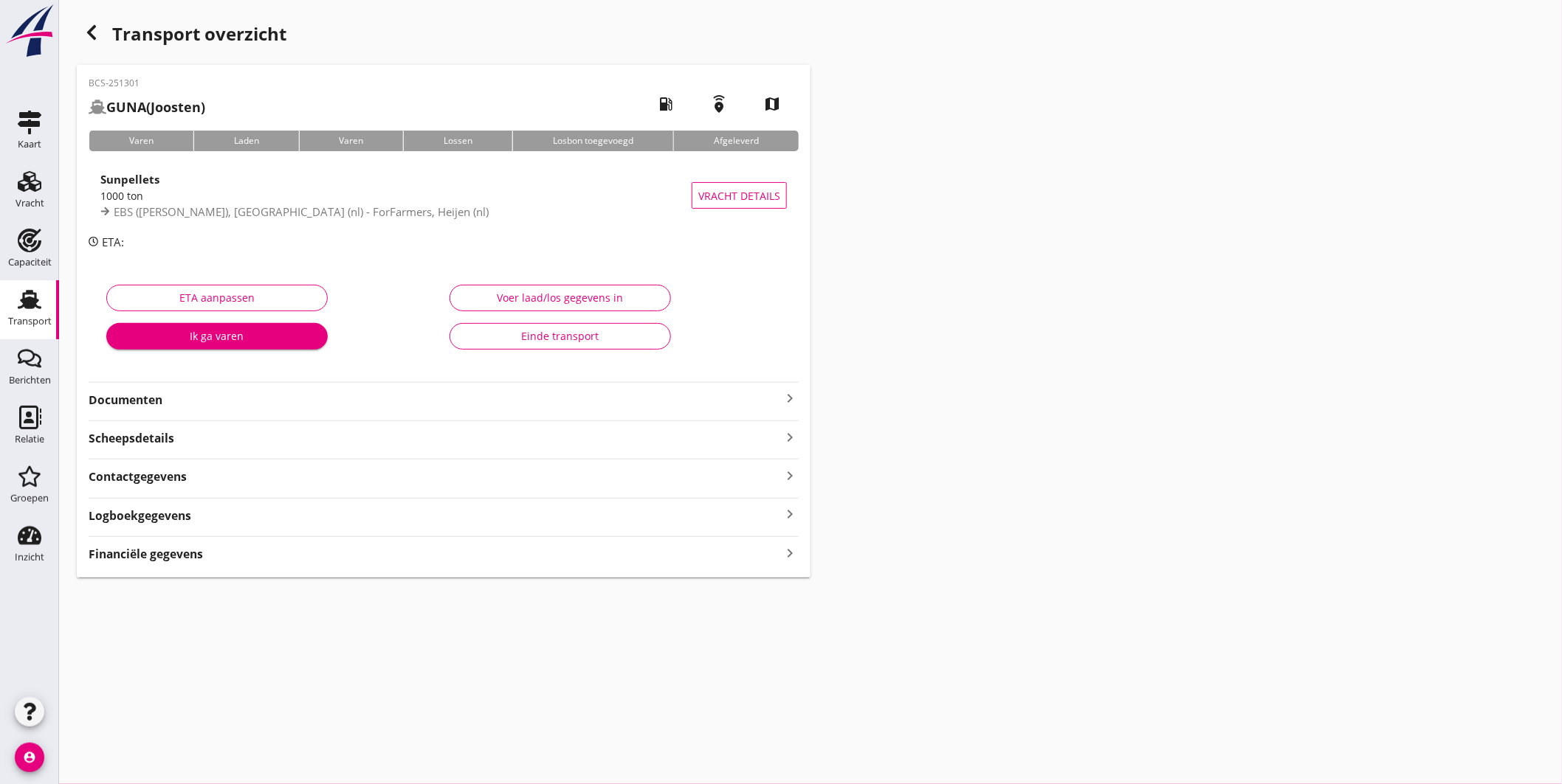
click at [787, 395] on icon "keyboard_arrow_right" at bounding box center [789, 398] width 17 height 17
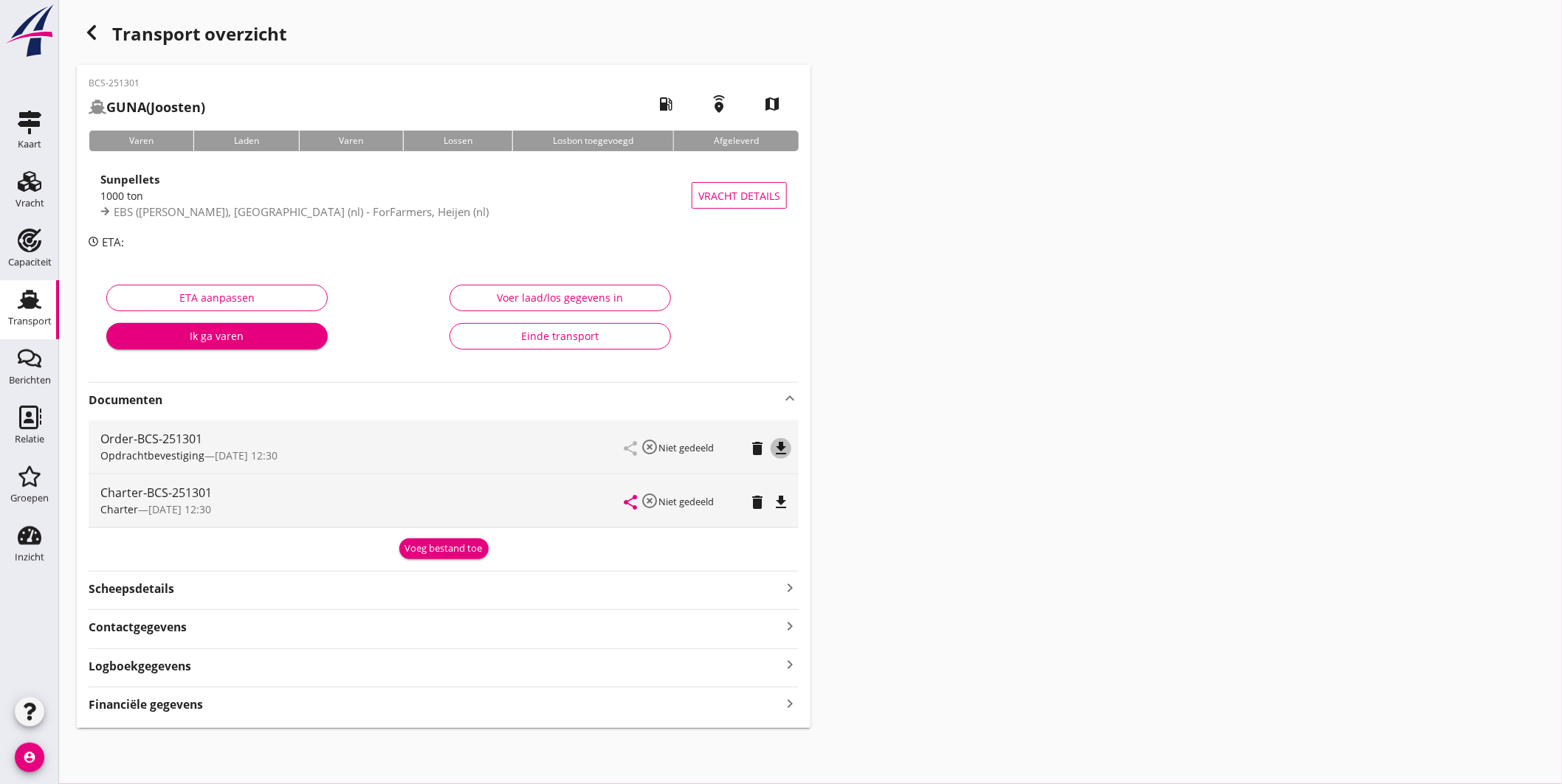
click at [788, 448] on icon "file_download" at bounding box center [780, 448] width 17 height 17
click at [783, 504] on icon "file_download" at bounding box center [780, 502] width 17 height 17
click at [28, 295] on icon "Transport" at bounding box center [29, 299] width 23 height 23
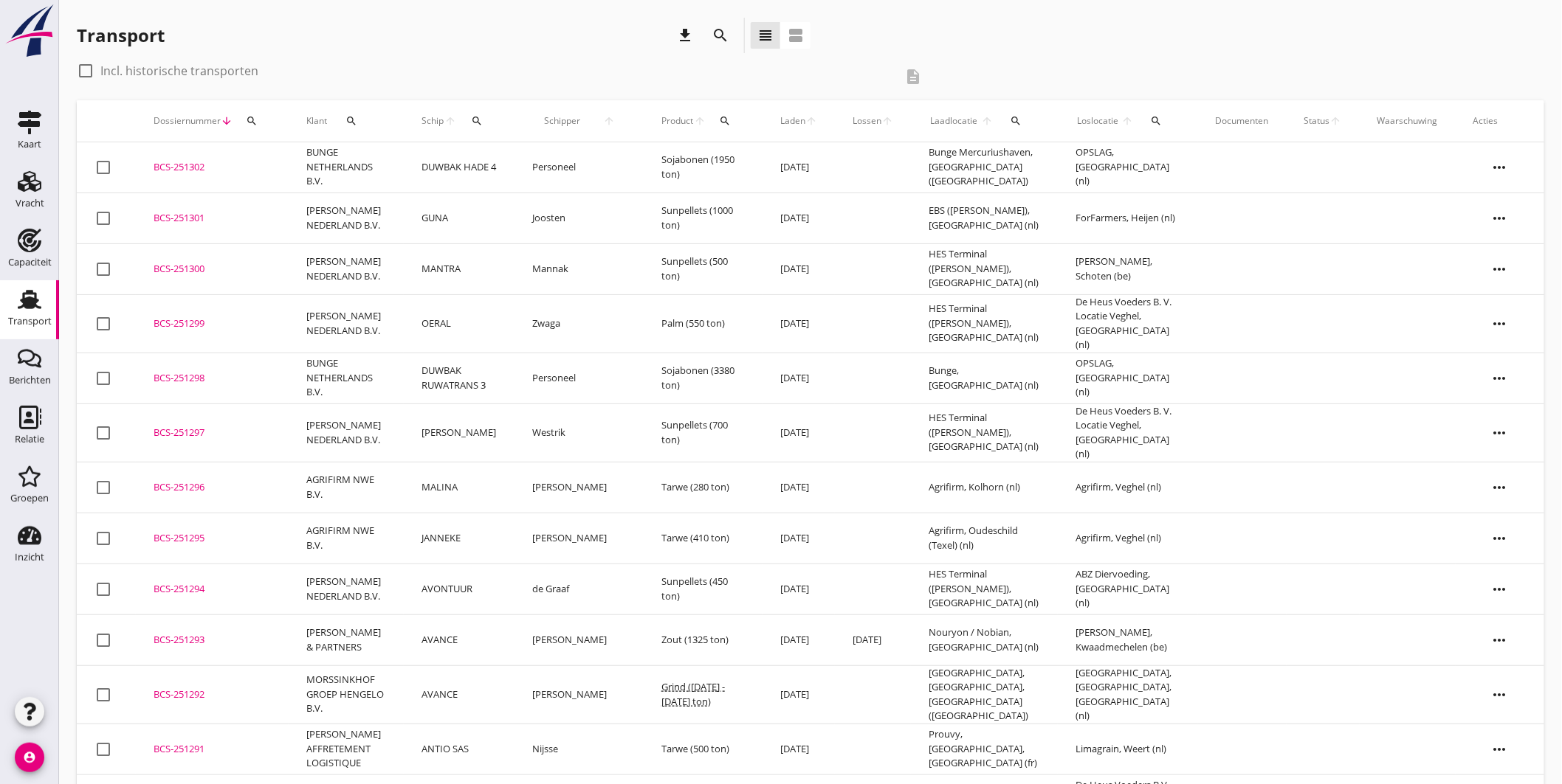
click at [190, 263] on div "BCS-251300" at bounding box center [212, 269] width 118 height 15
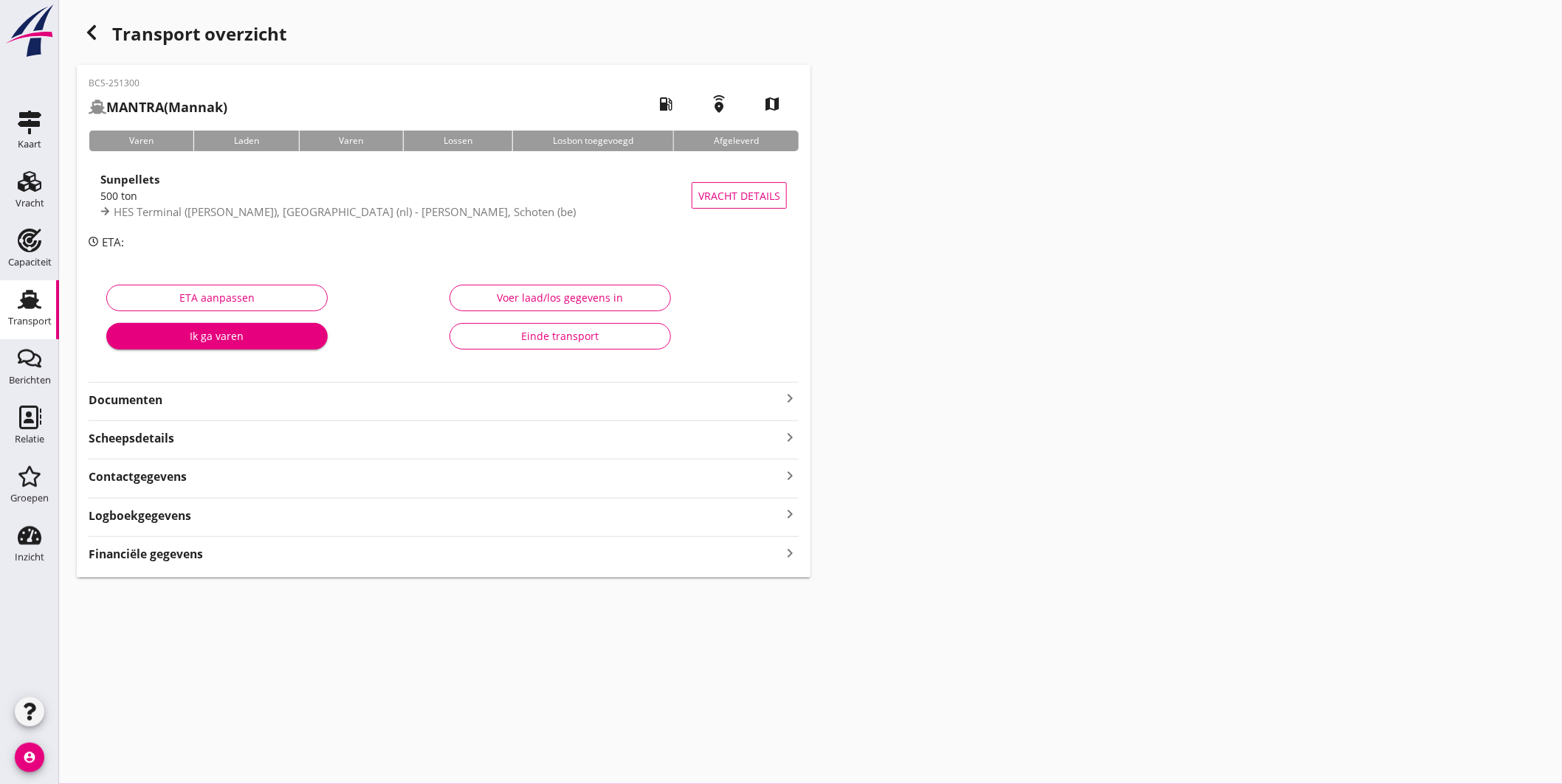
click at [25, 299] on use at bounding box center [29, 299] width 23 height 19
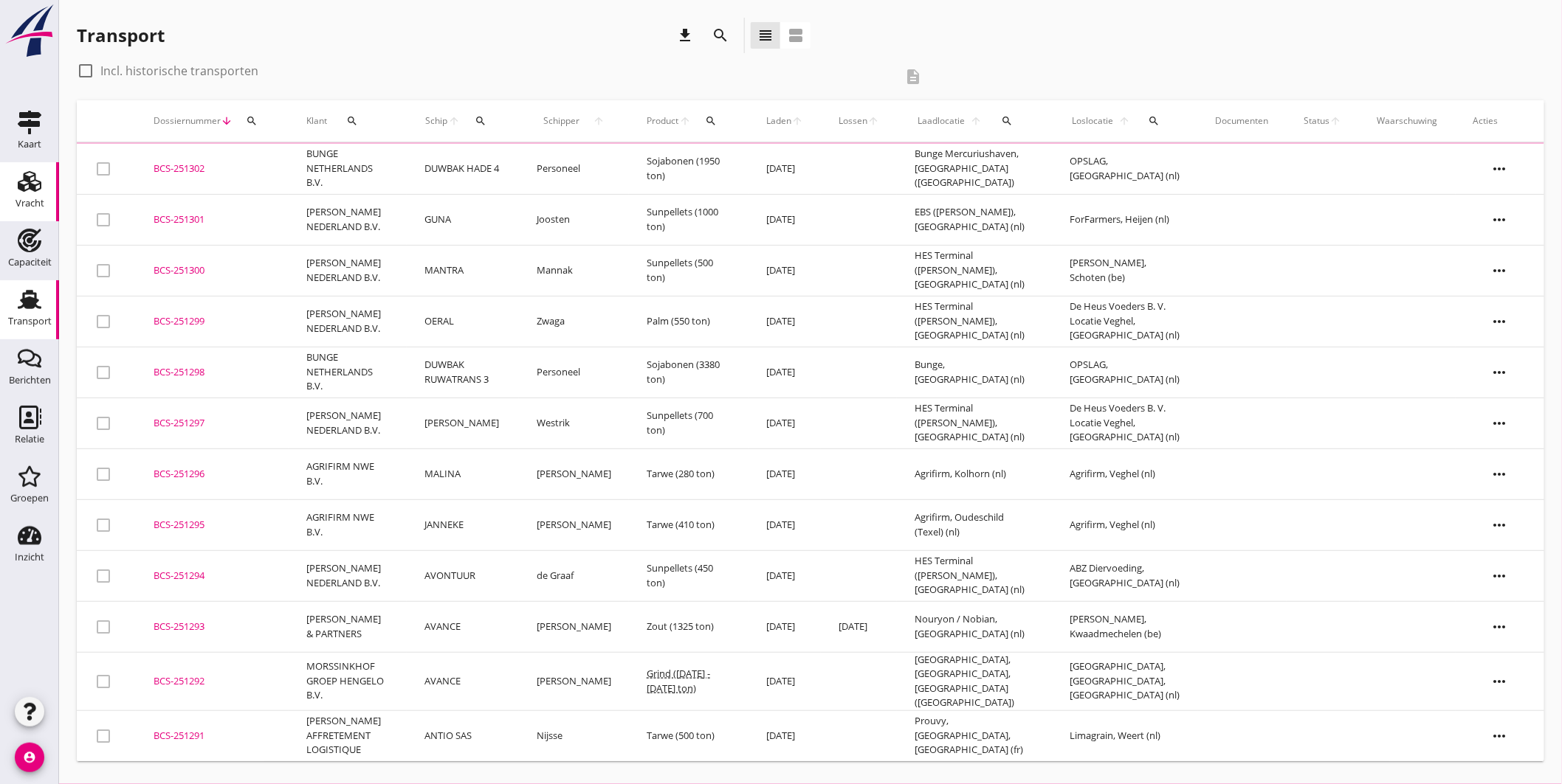
click at [36, 176] on icon "Vracht" at bounding box center [29, 181] width 23 height 23
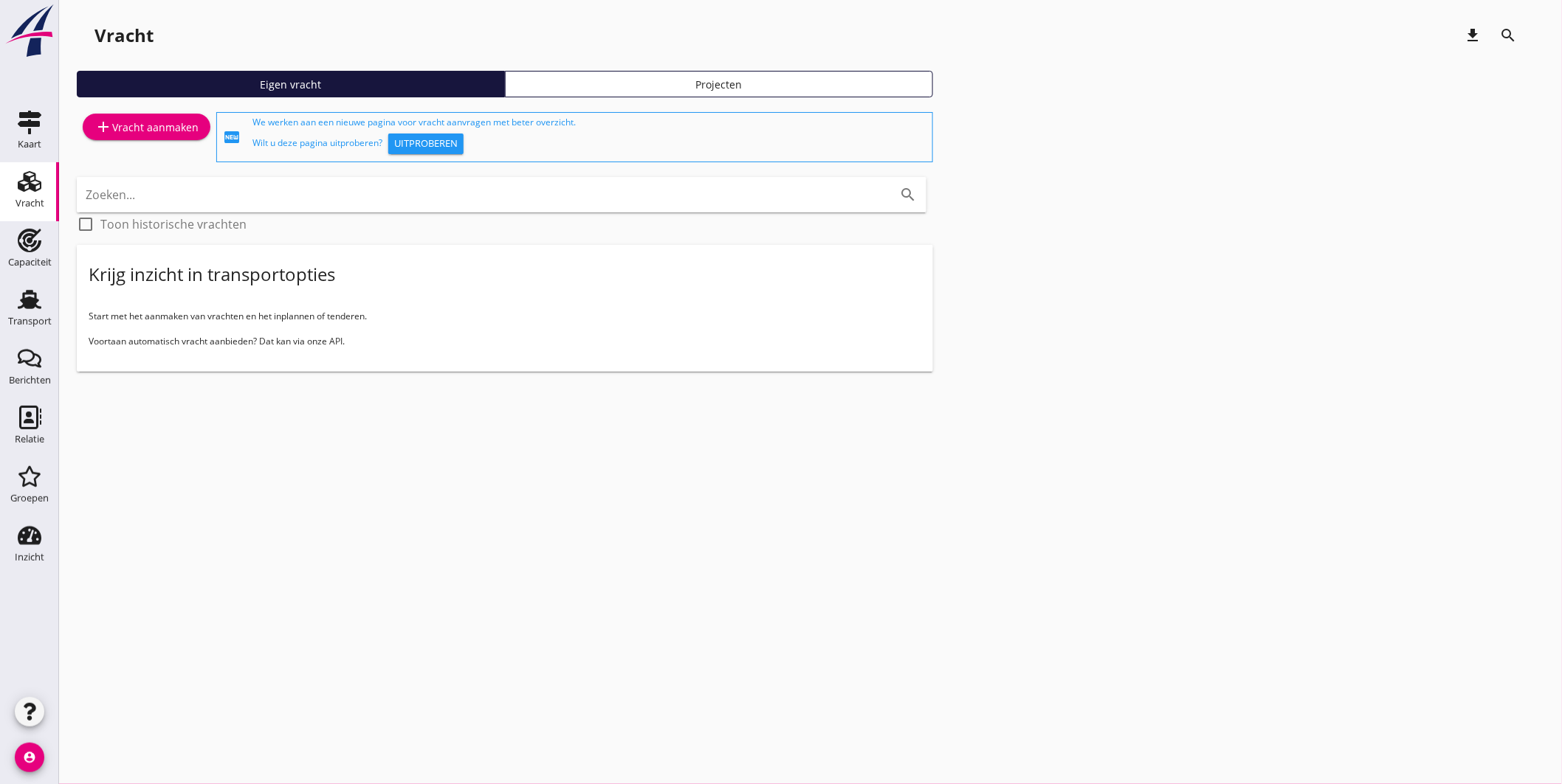
click at [165, 115] on link "add Vracht aanmaken" at bounding box center [147, 127] width 128 height 27
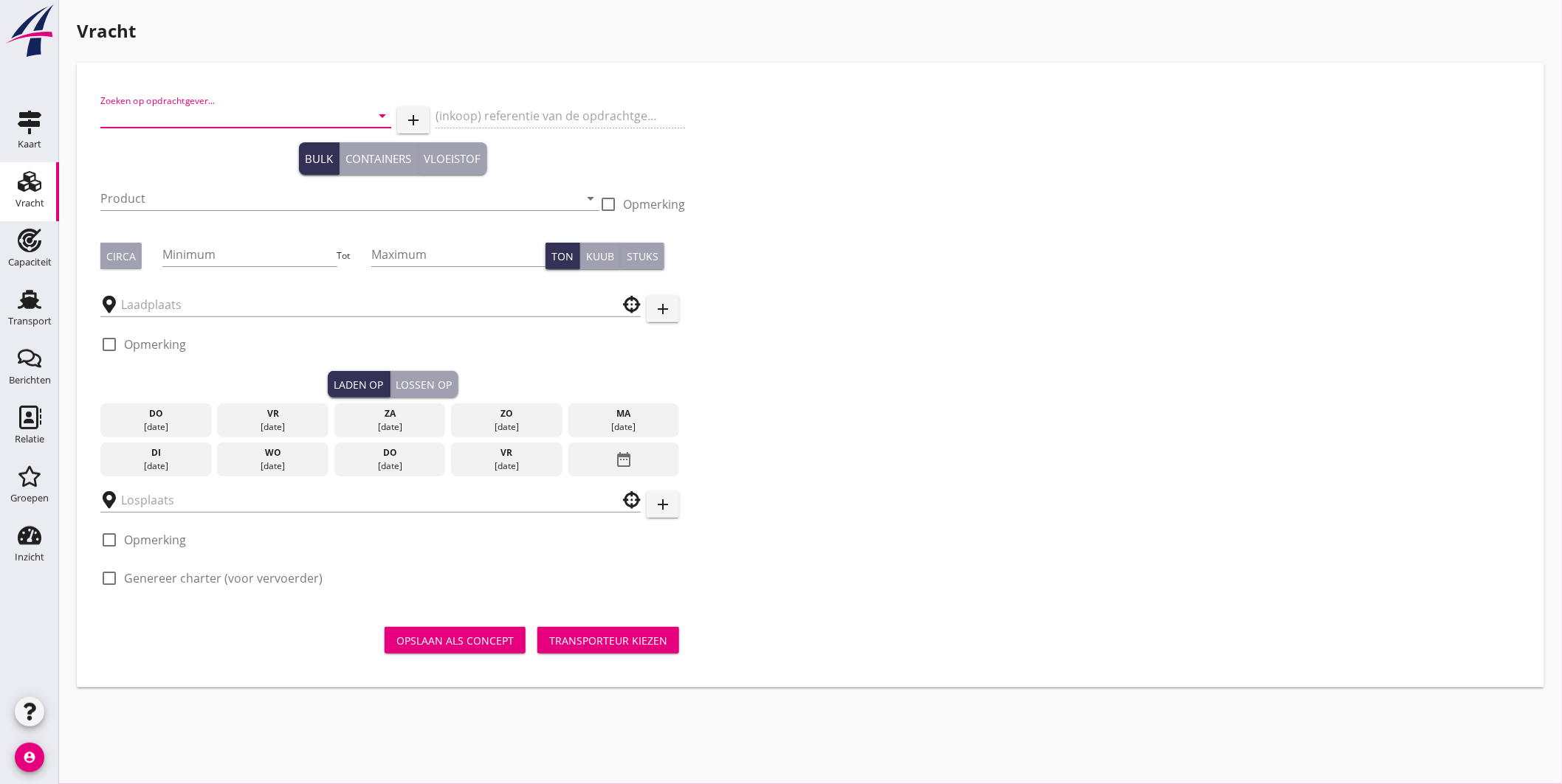
click at [210, 124] on input "Zoeken op opdrachtgever..." at bounding box center [225, 116] width 250 height 23
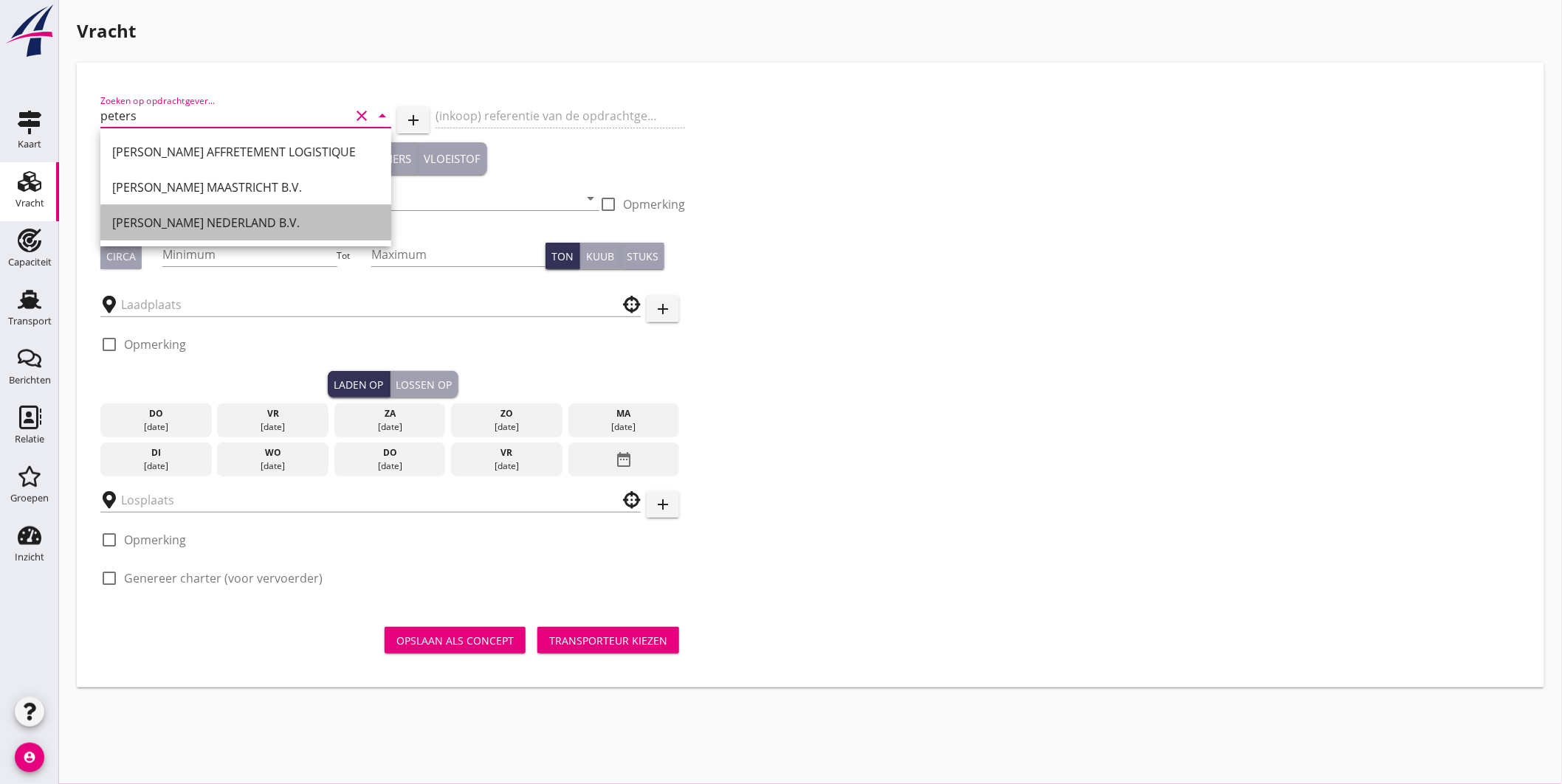
click at [227, 218] on div "[PERSON_NAME] NEDERLAND B.V." at bounding box center [245, 222] width 267 height 17
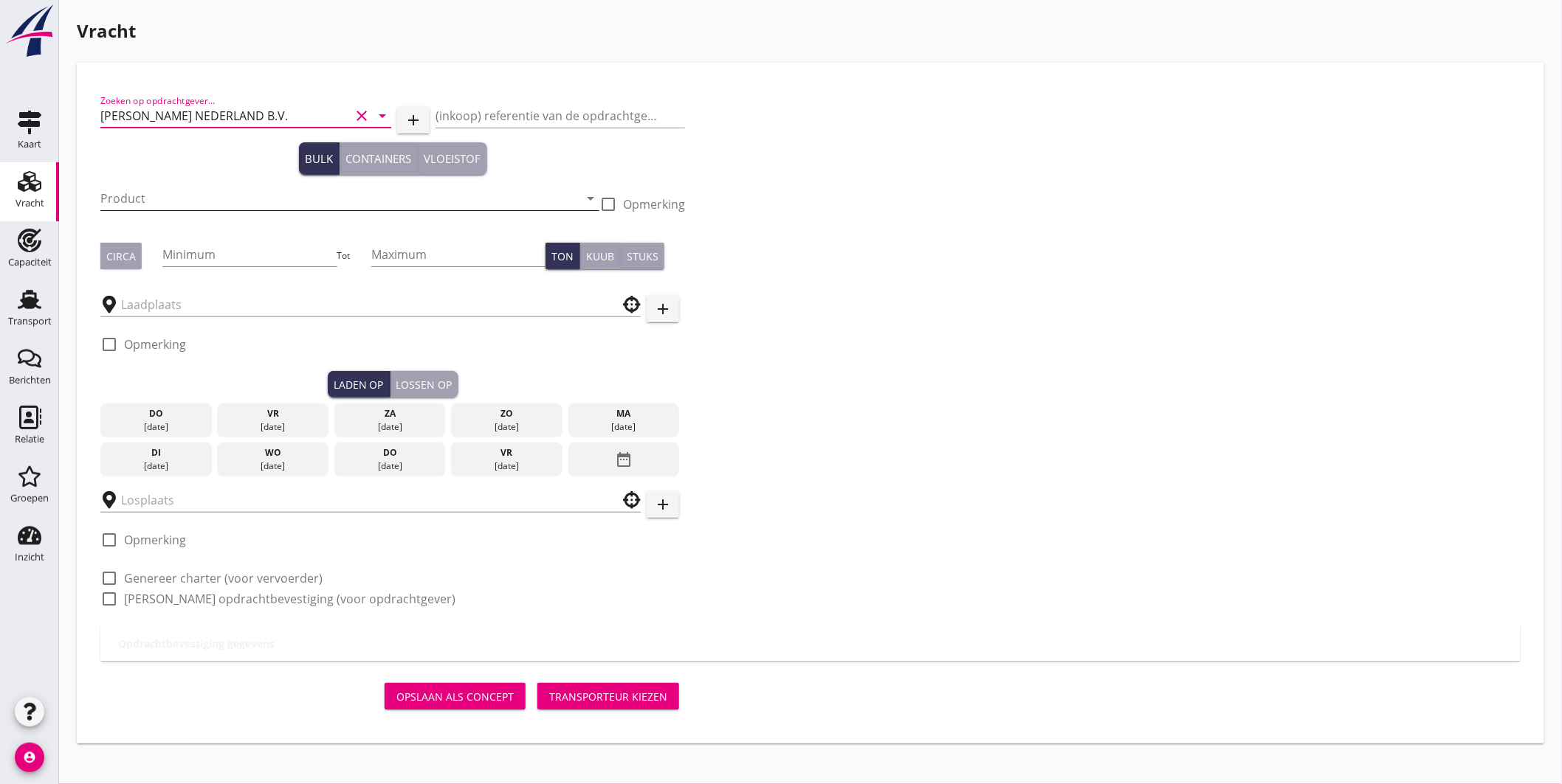
type input "[PERSON_NAME] NEDERLAND B.V."
click at [199, 201] on input "Product" at bounding box center [339, 198] width 478 height 23
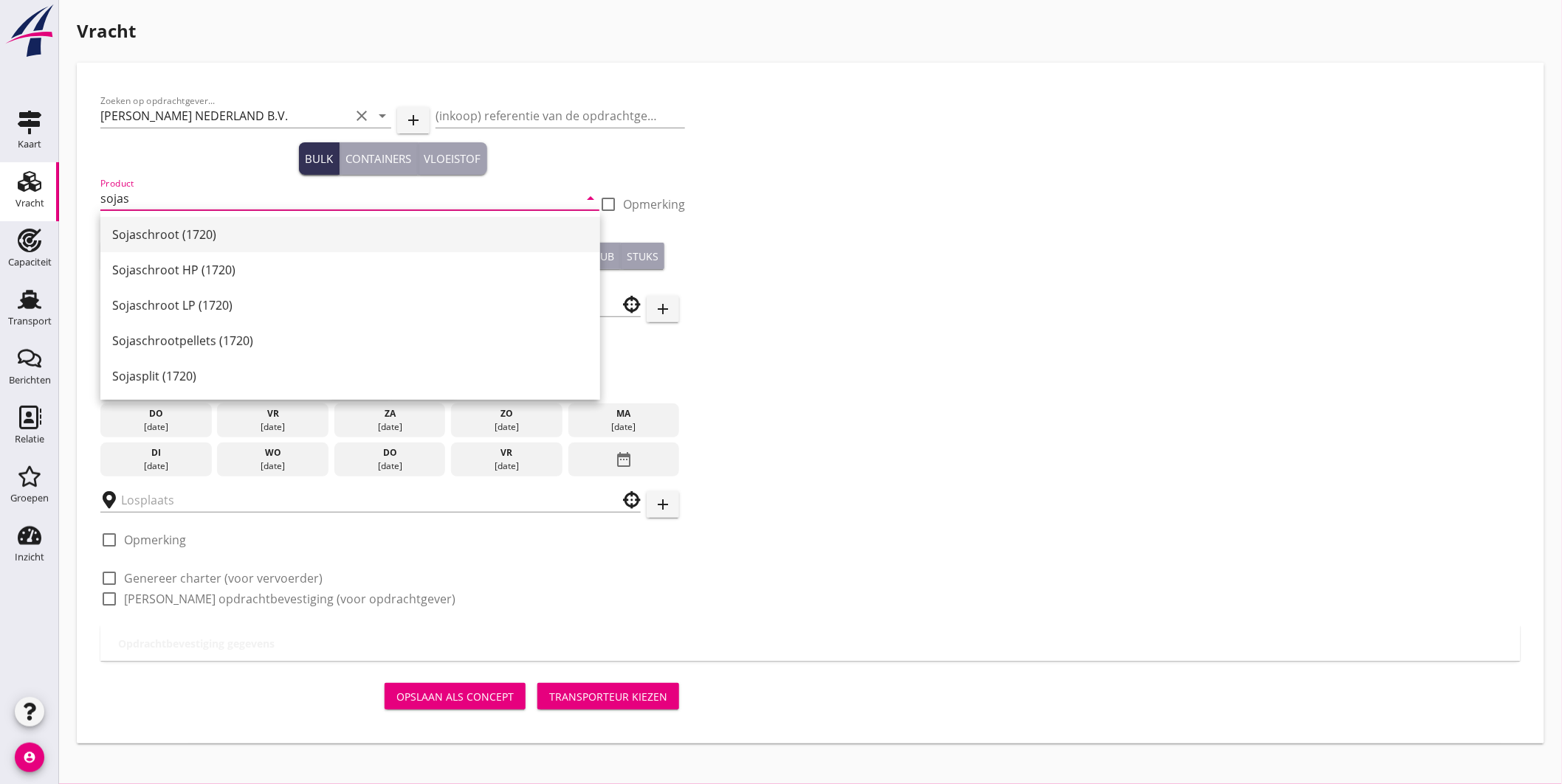
click at [186, 239] on div "Sojaschroot (1720)" at bounding box center [350, 234] width 476 height 17
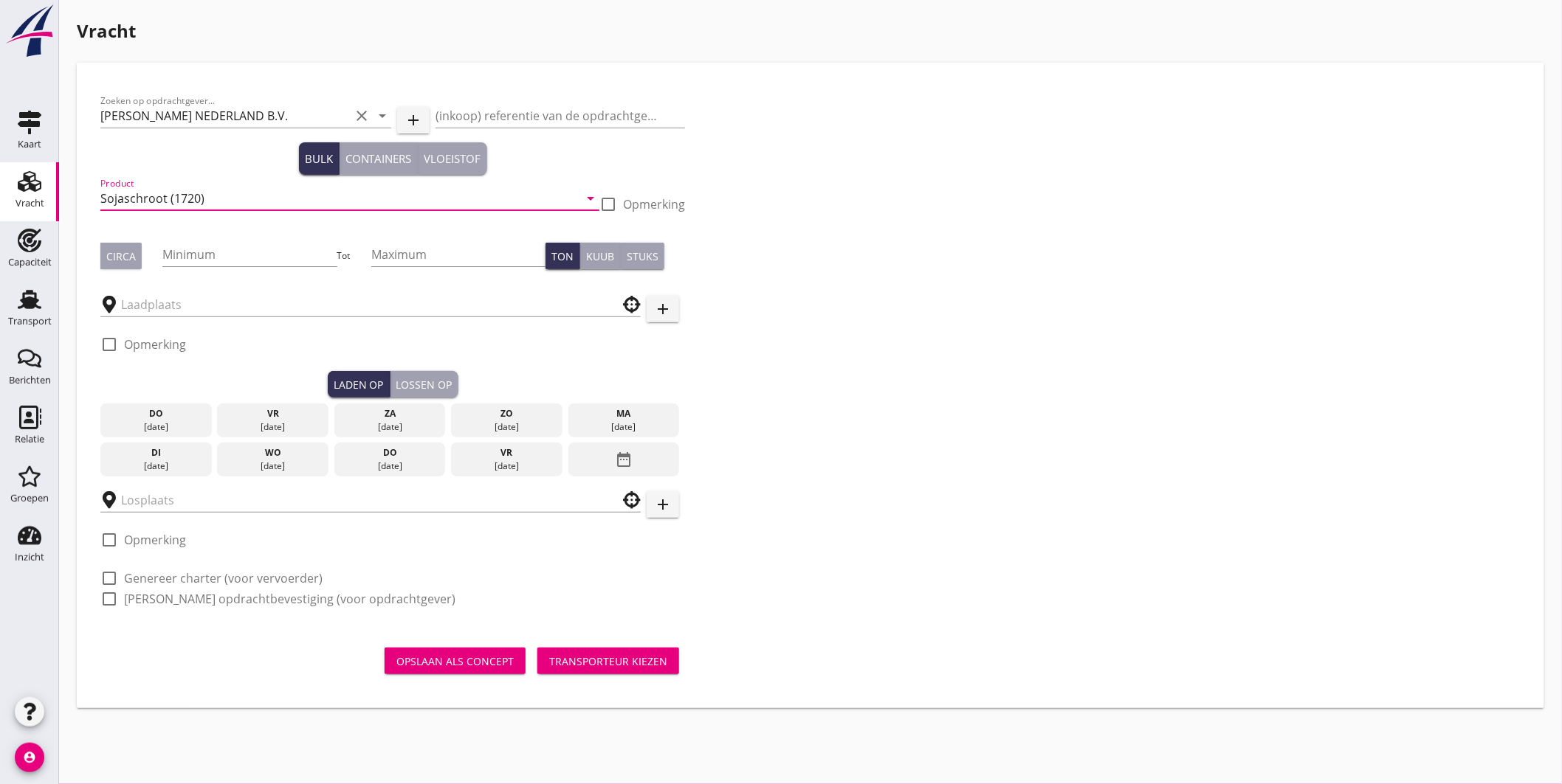
type input "Sojaschroot (1720)"
click at [128, 257] on div "Circa" at bounding box center [121, 256] width 30 height 16
click at [221, 273] on div at bounding box center [250, 277] width 174 height 9
click at [227, 256] on input "Minimum" at bounding box center [250, 254] width 174 height 23
type input "700"
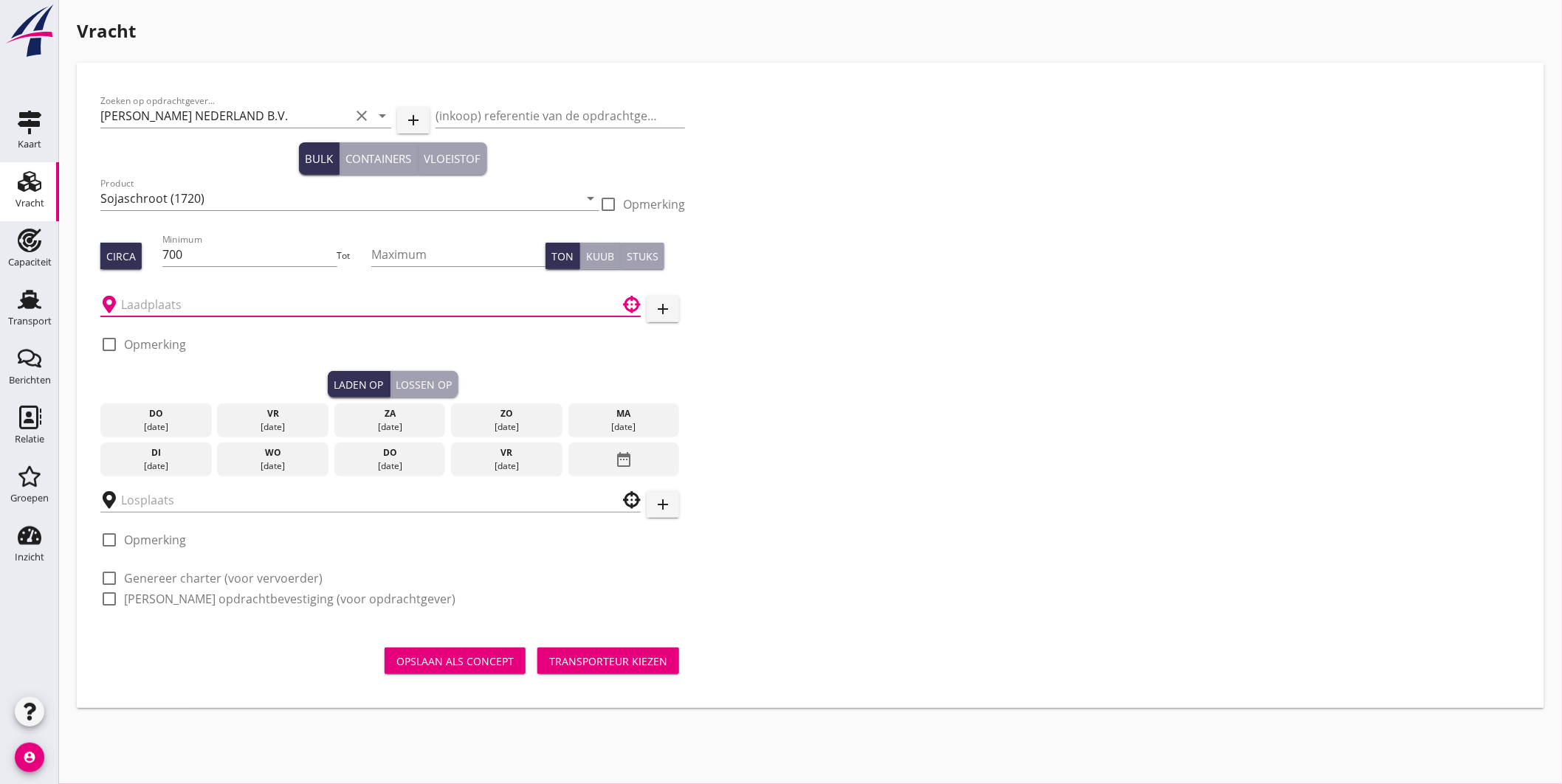
click at [225, 312] on input "text" at bounding box center [360, 304] width 478 height 23
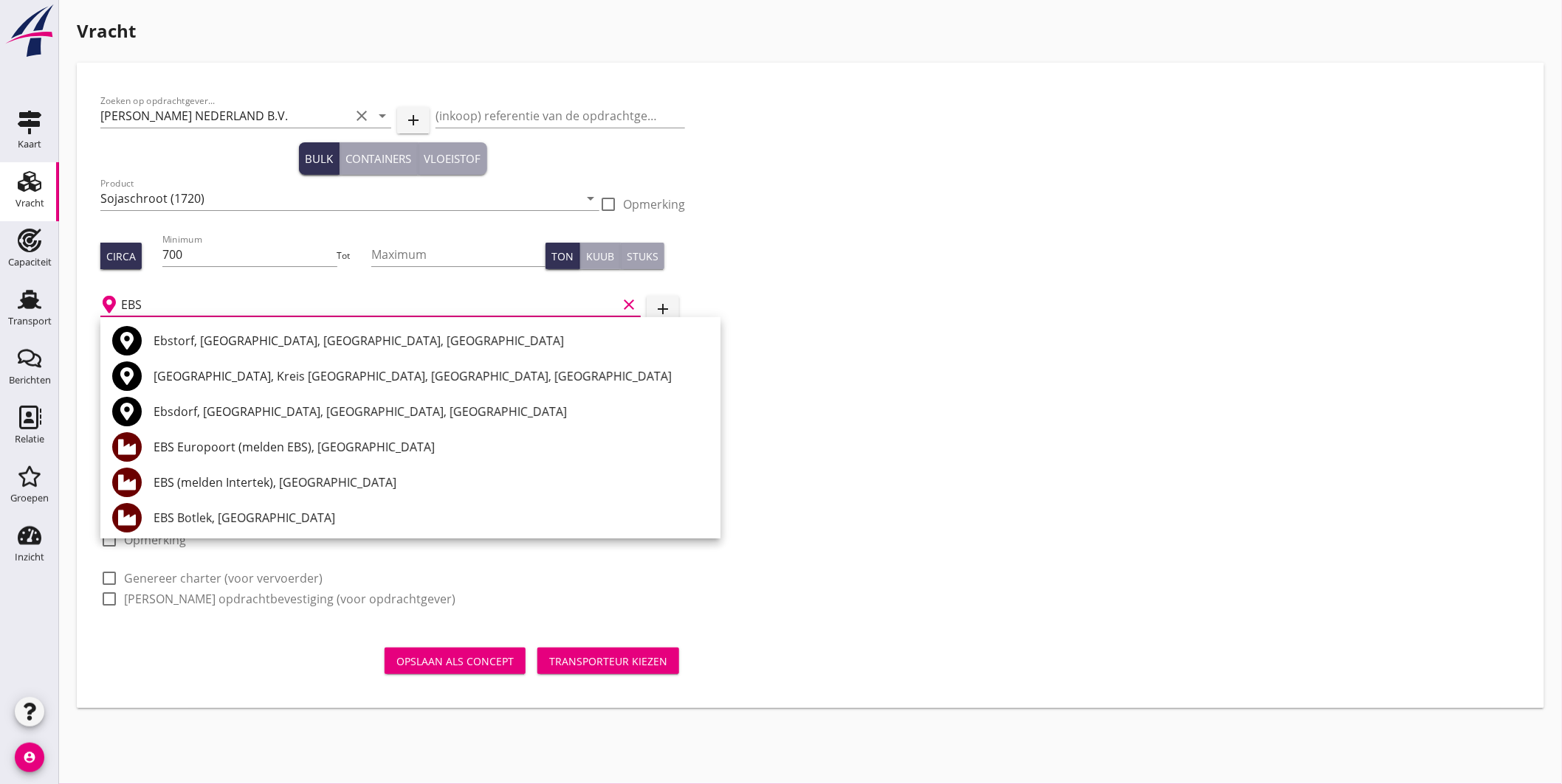
click at [196, 306] on input "EBS" at bounding box center [369, 304] width 496 height 23
type input "E"
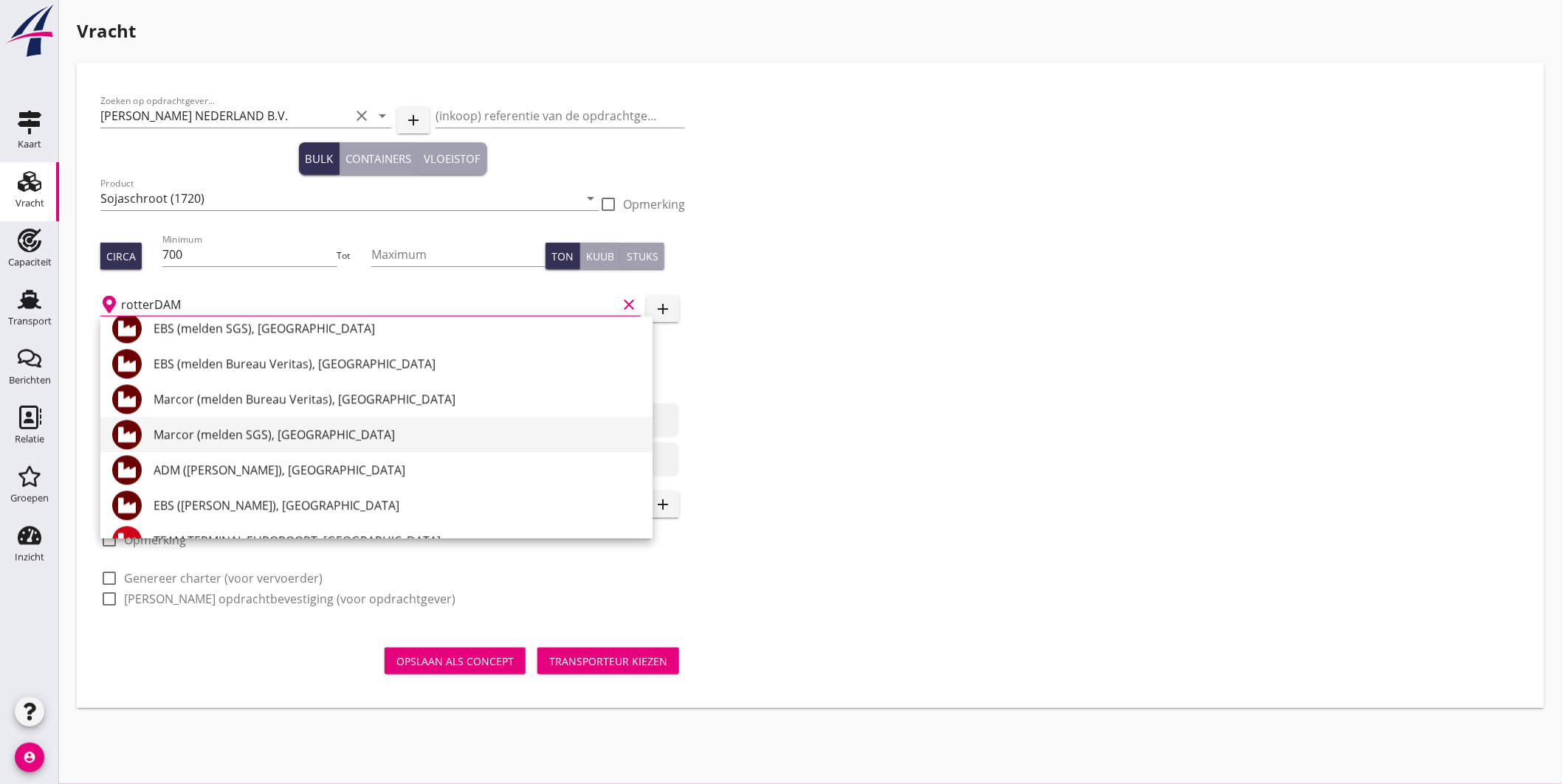
scroll to position [1476, 0]
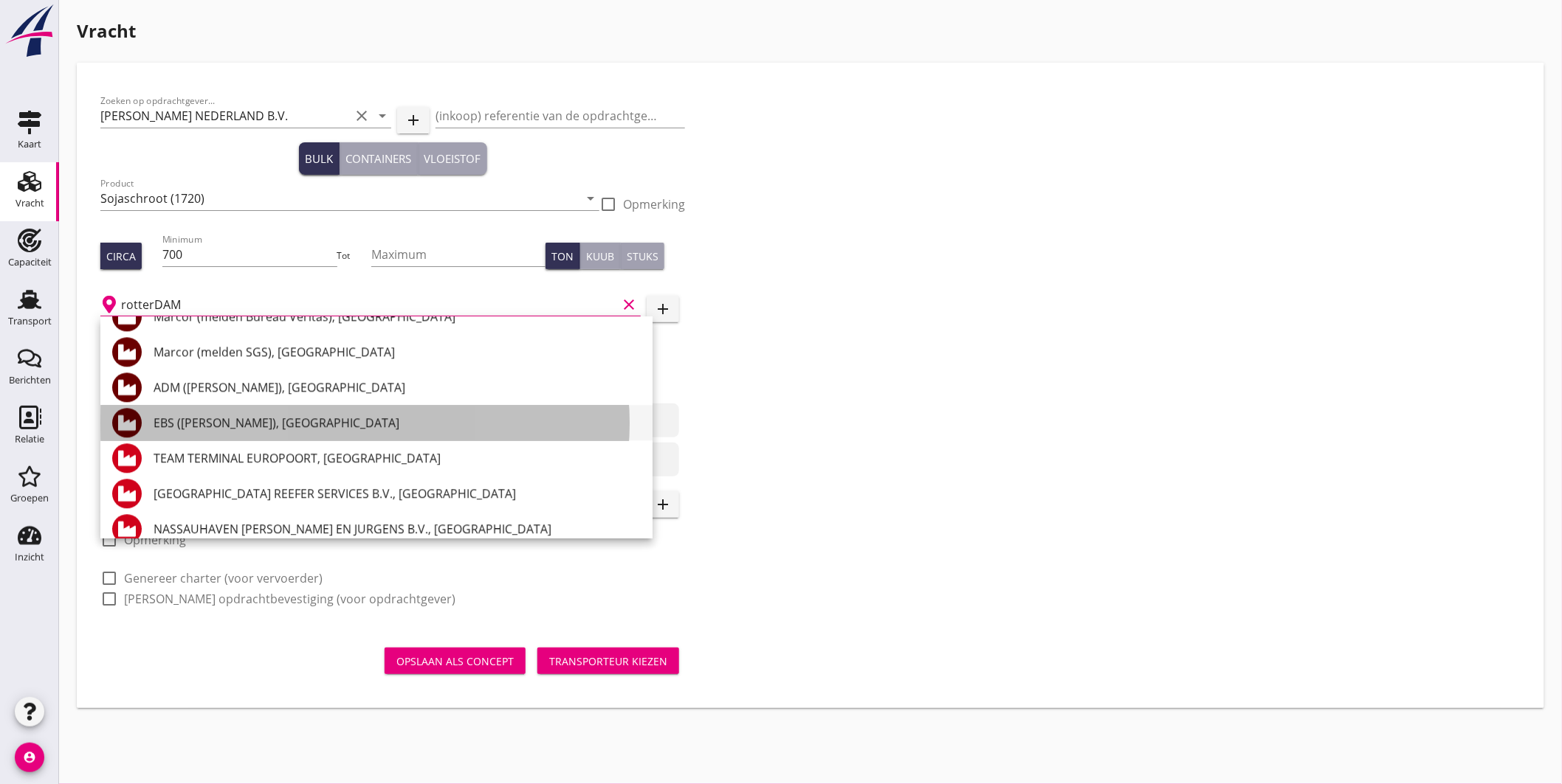
click at [291, 414] on div "EBS ([PERSON_NAME]), [GEOGRAPHIC_DATA]" at bounding box center [397, 423] width 488 height 17
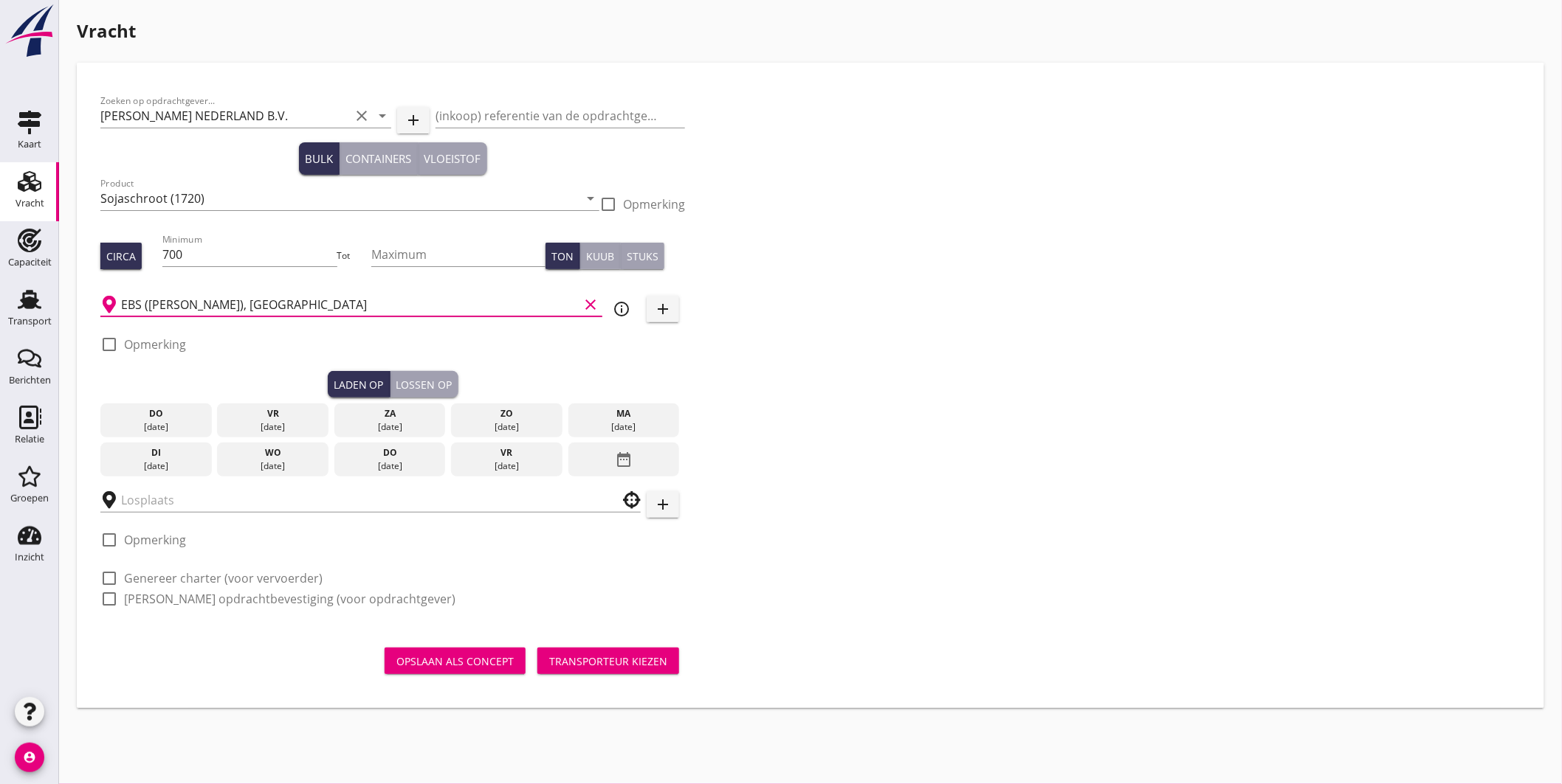
type input "EBS ([PERSON_NAME]), [GEOGRAPHIC_DATA]"
click at [174, 455] on div "di" at bounding box center [157, 453] width 104 height 13
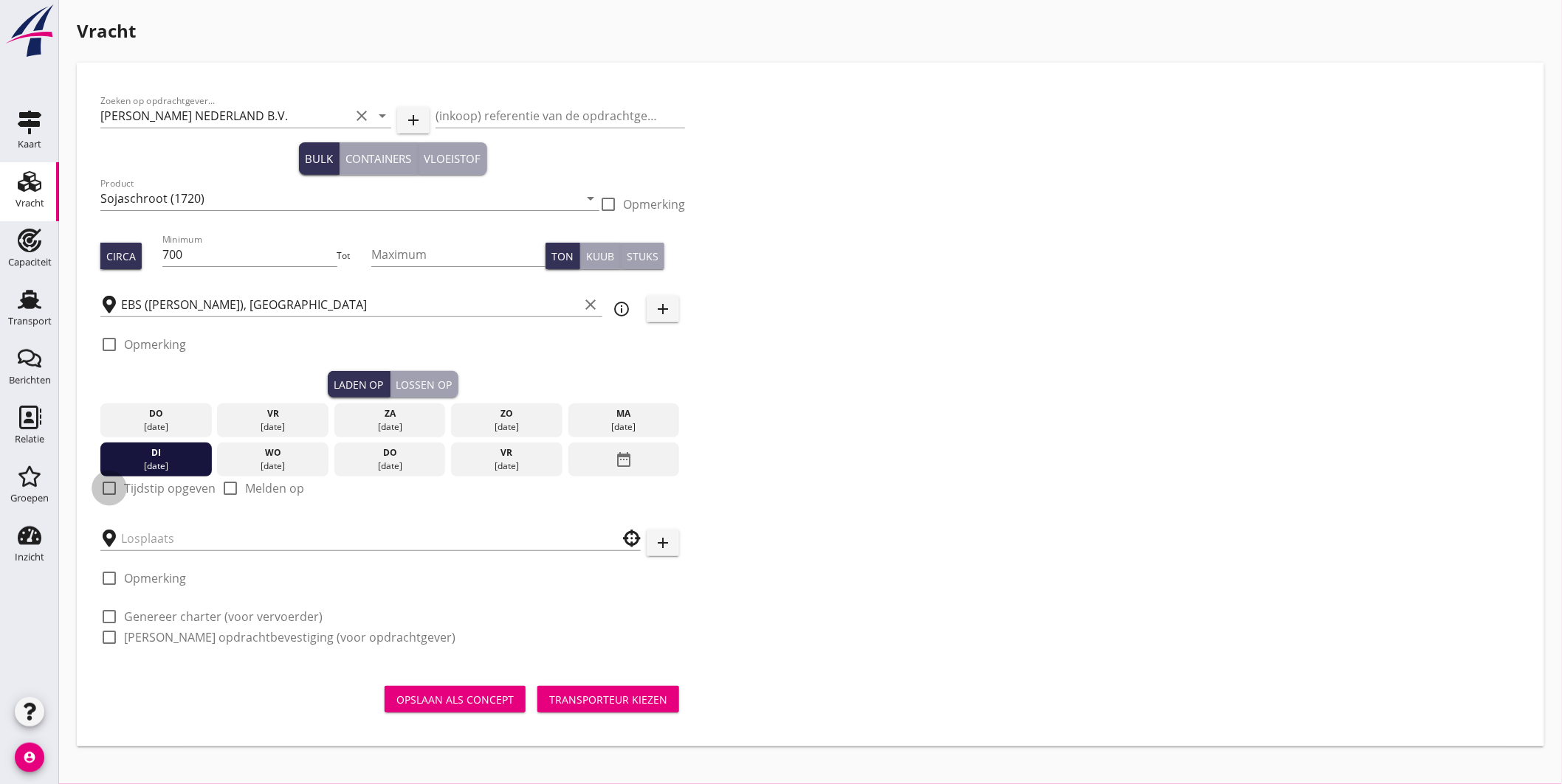
click at [105, 487] on div at bounding box center [109, 488] width 25 height 25
checkbox input "true"
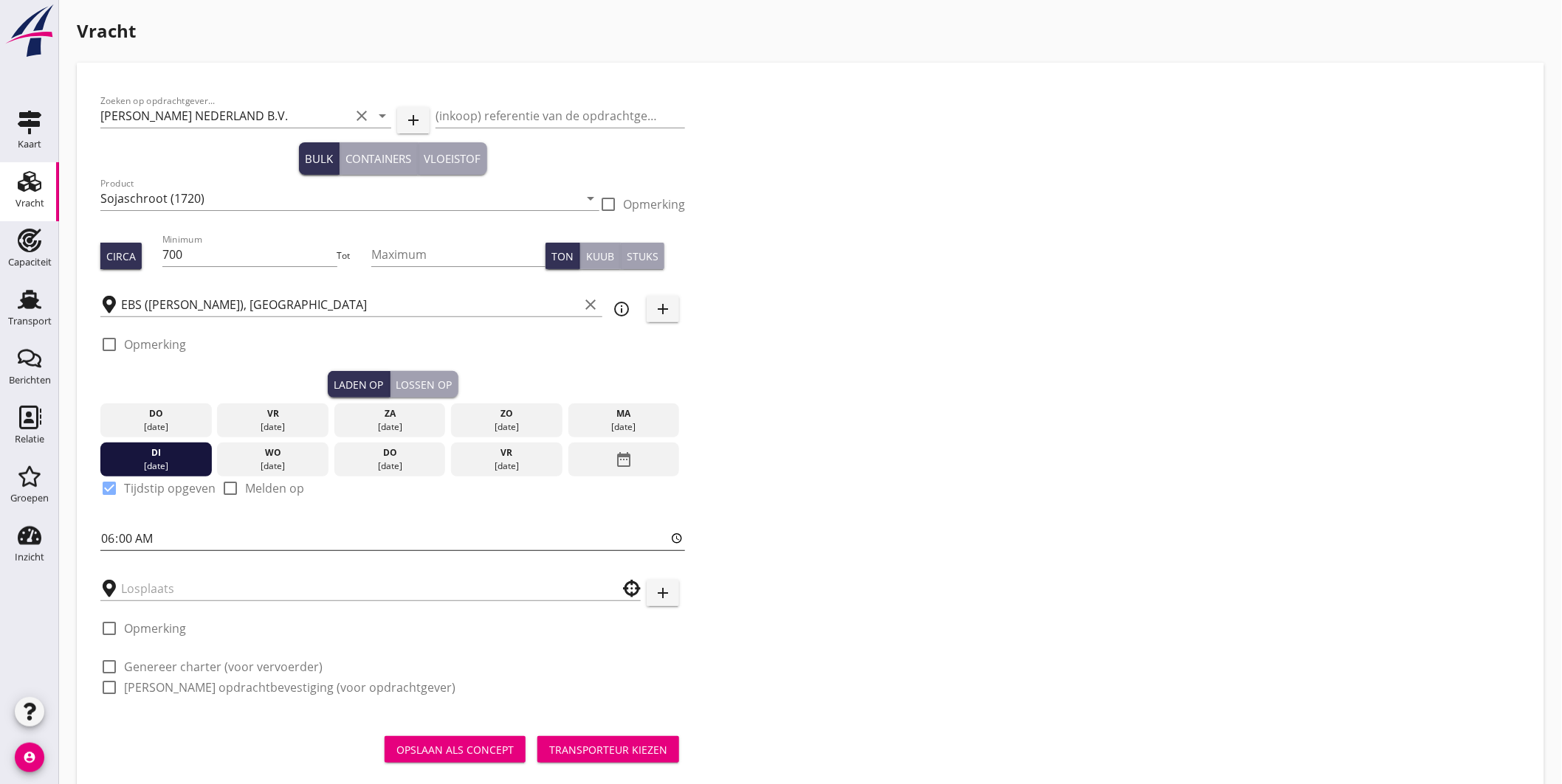
click at [104, 537] on input "06:00" at bounding box center [392, 539] width 585 height 23
type input "12:00"
click at [217, 589] on input "text" at bounding box center [360, 588] width 478 height 23
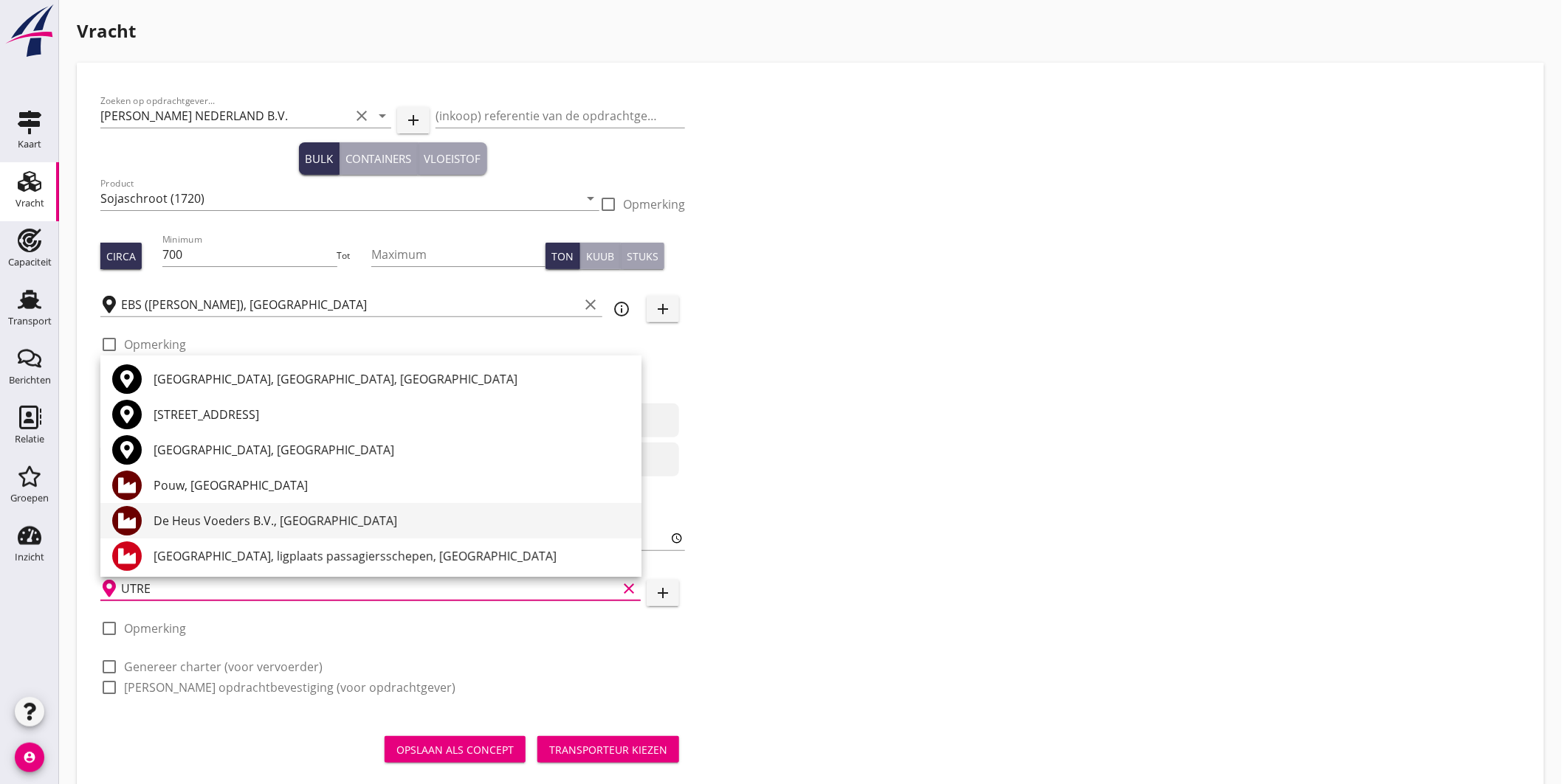
click at [269, 521] on div "De Heus Voeders B.V., [GEOGRAPHIC_DATA]" at bounding box center [391, 520] width 476 height 17
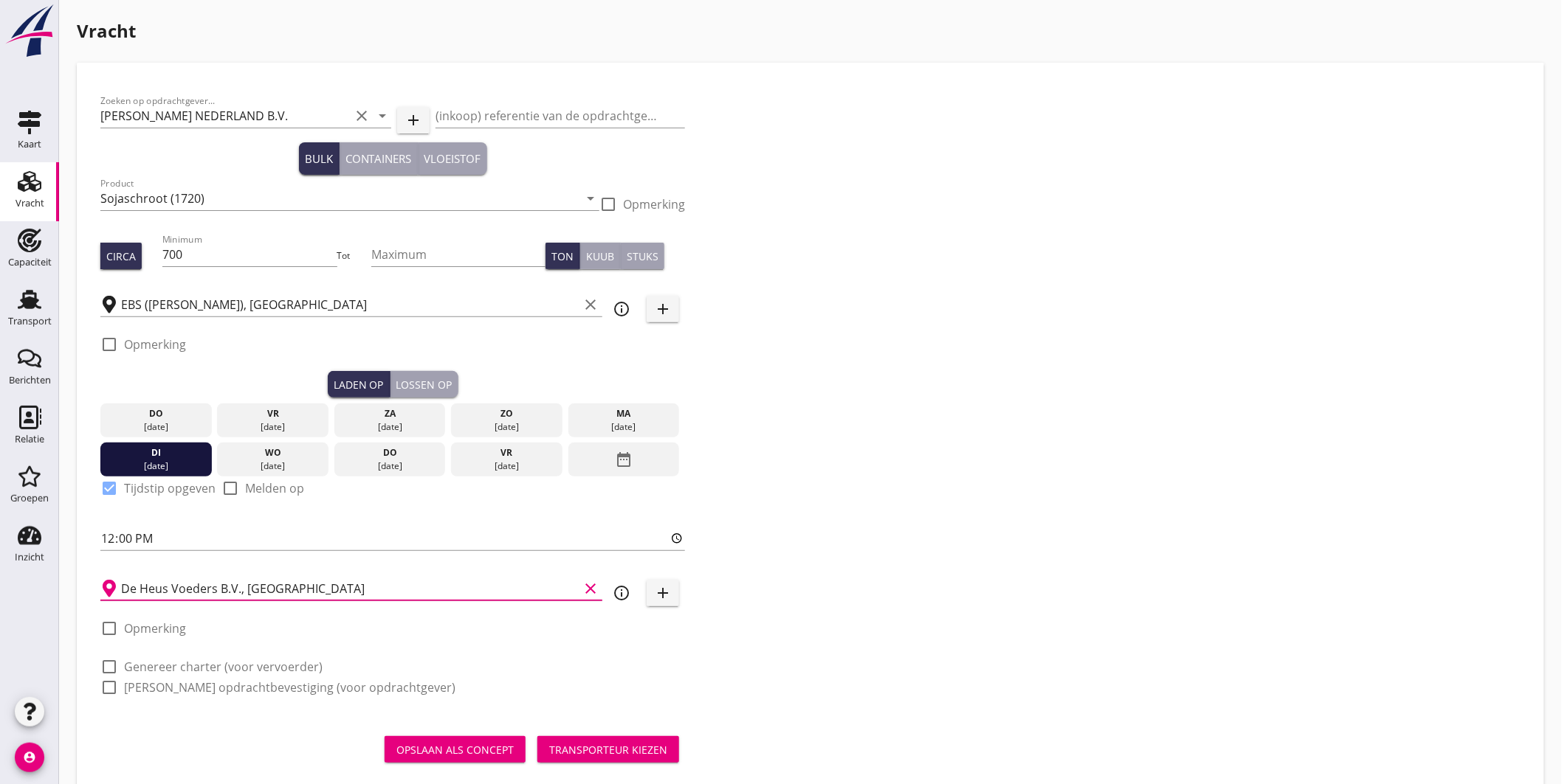
scroll to position [30, 0]
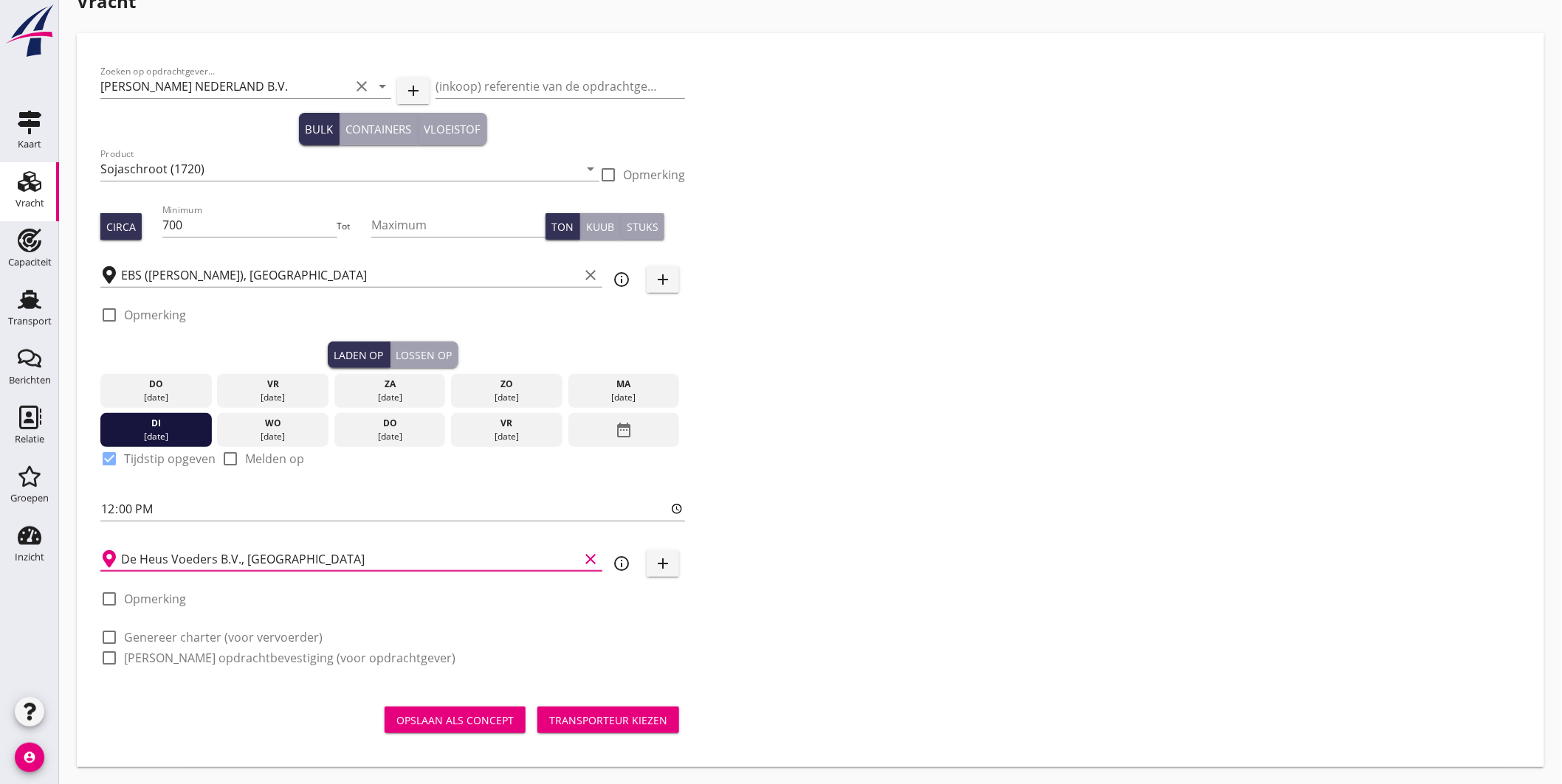
type input "De Heus Voeders B.V., [GEOGRAPHIC_DATA]"
click at [178, 626] on div "check_box_outline_blank Genereer charter (voor vervoerder)" at bounding box center [392, 636] width 585 height 21
click at [178, 629] on div "check_box_outline_blank Genereer charter (voor vervoerder)" at bounding box center [211, 637] width 222 height 17
click at [179, 639] on label "Genereer charter (voor vervoerder)" at bounding box center [224, 637] width 199 height 15
checkbox input "true"
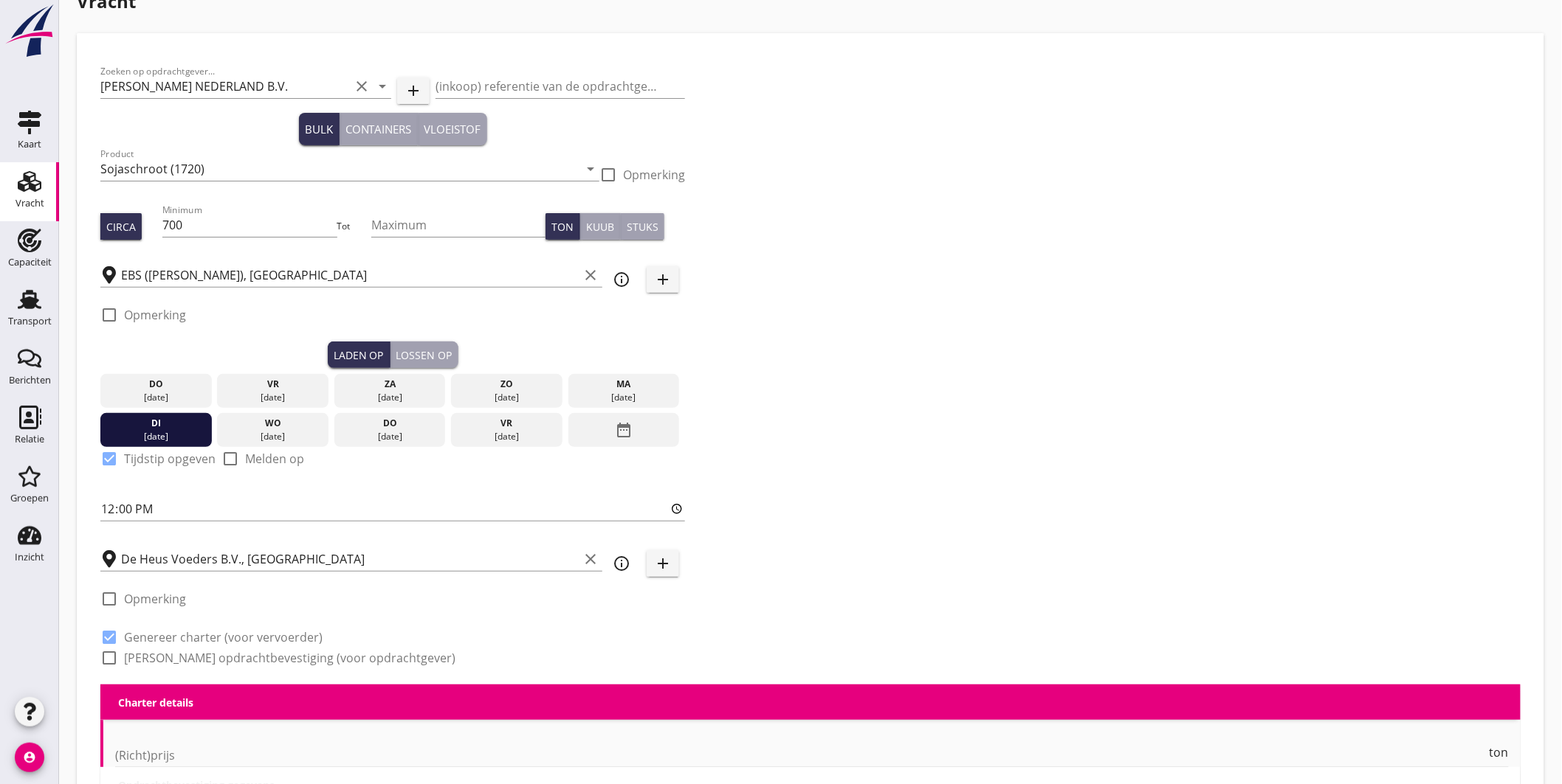
checkbox input "true"
click at [180, 651] on label "[PERSON_NAME] opdrachtbevestiging (voor opdrachtgever)" at bounding box center [290, 658] width 332 height 15
checkbox input "true"
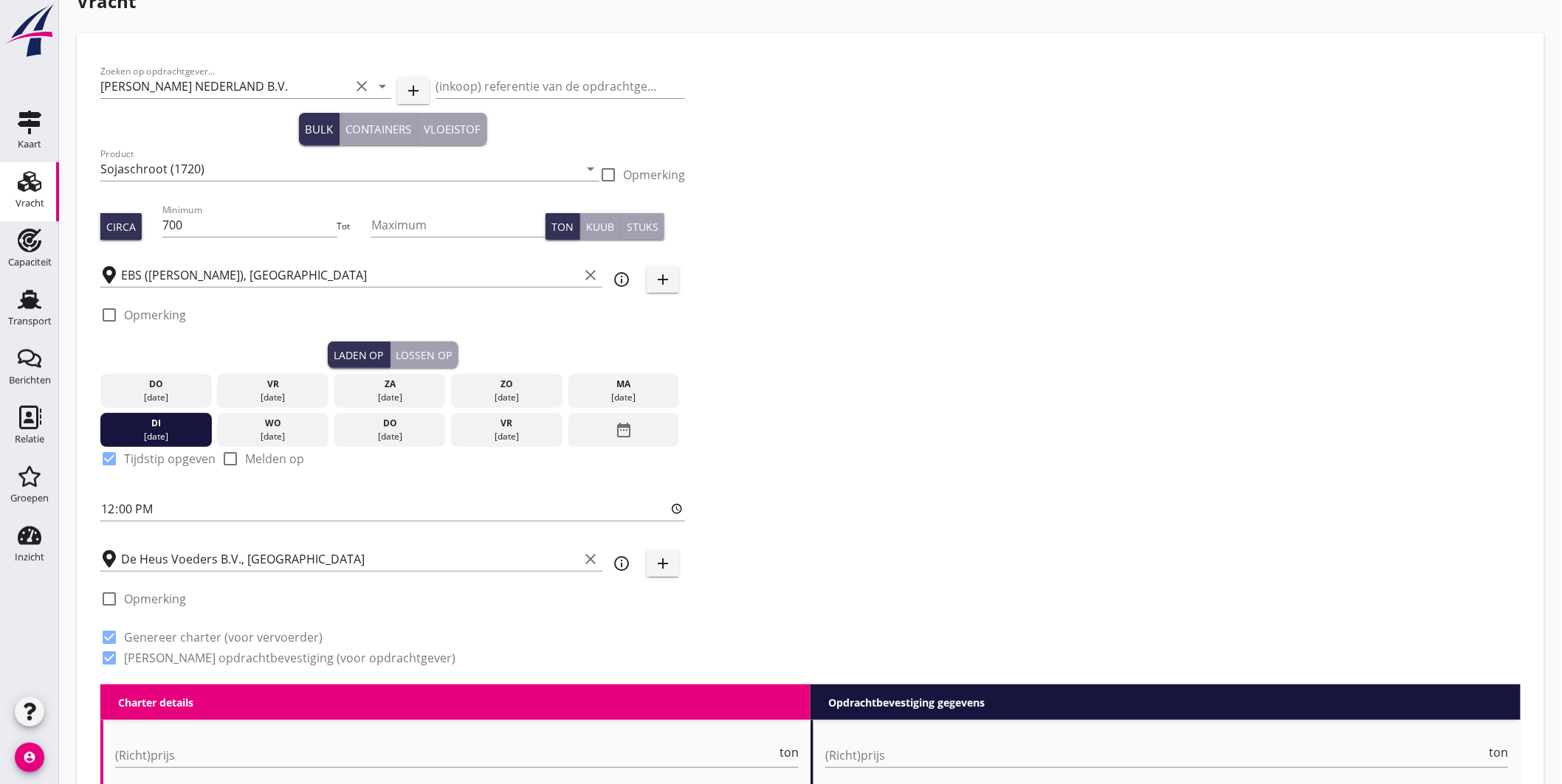
scroll to position [357, 0]
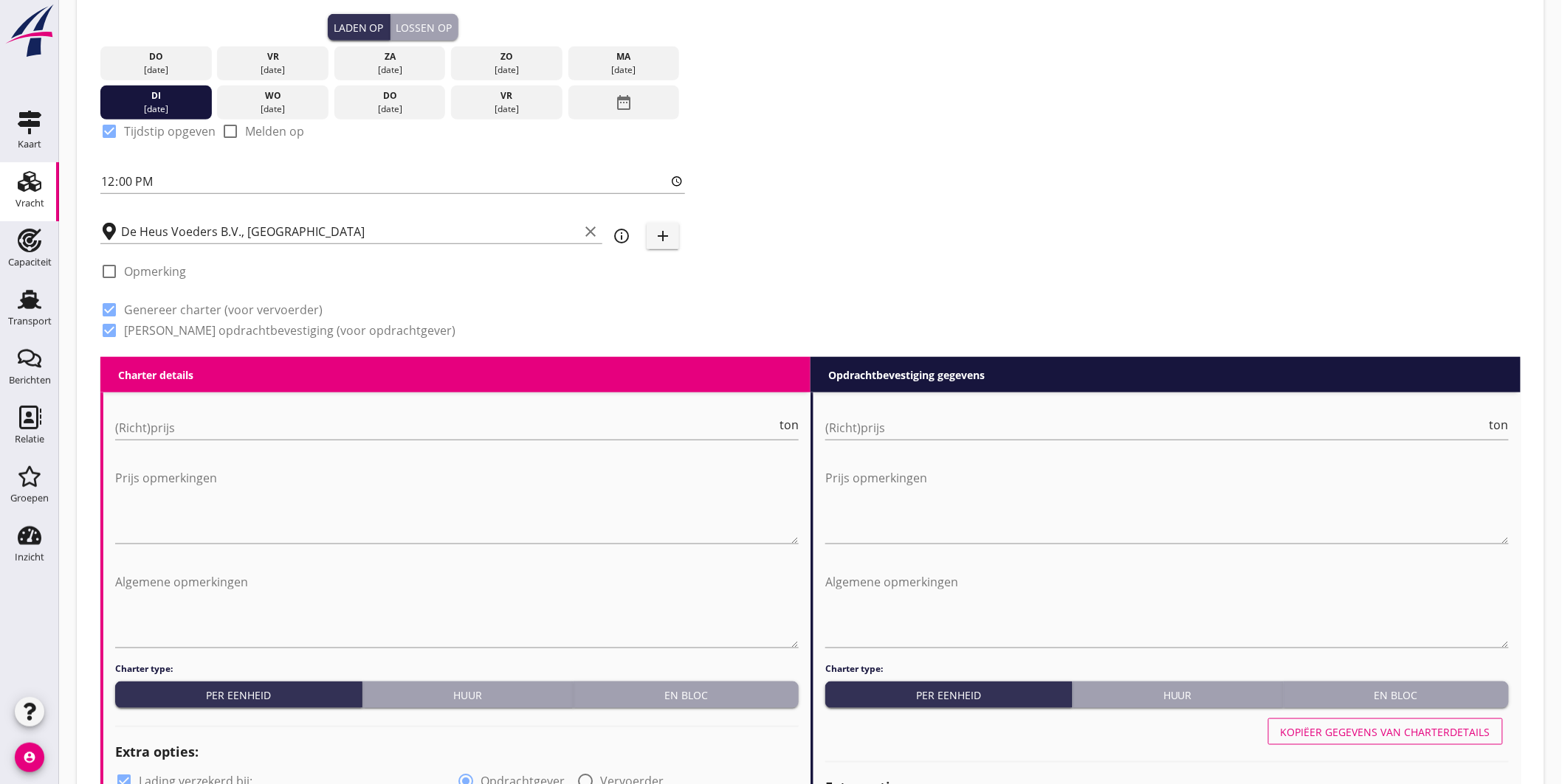
click at [738, 690] on div "En bloc" at bounding box center [686, 695] width 213 height 16
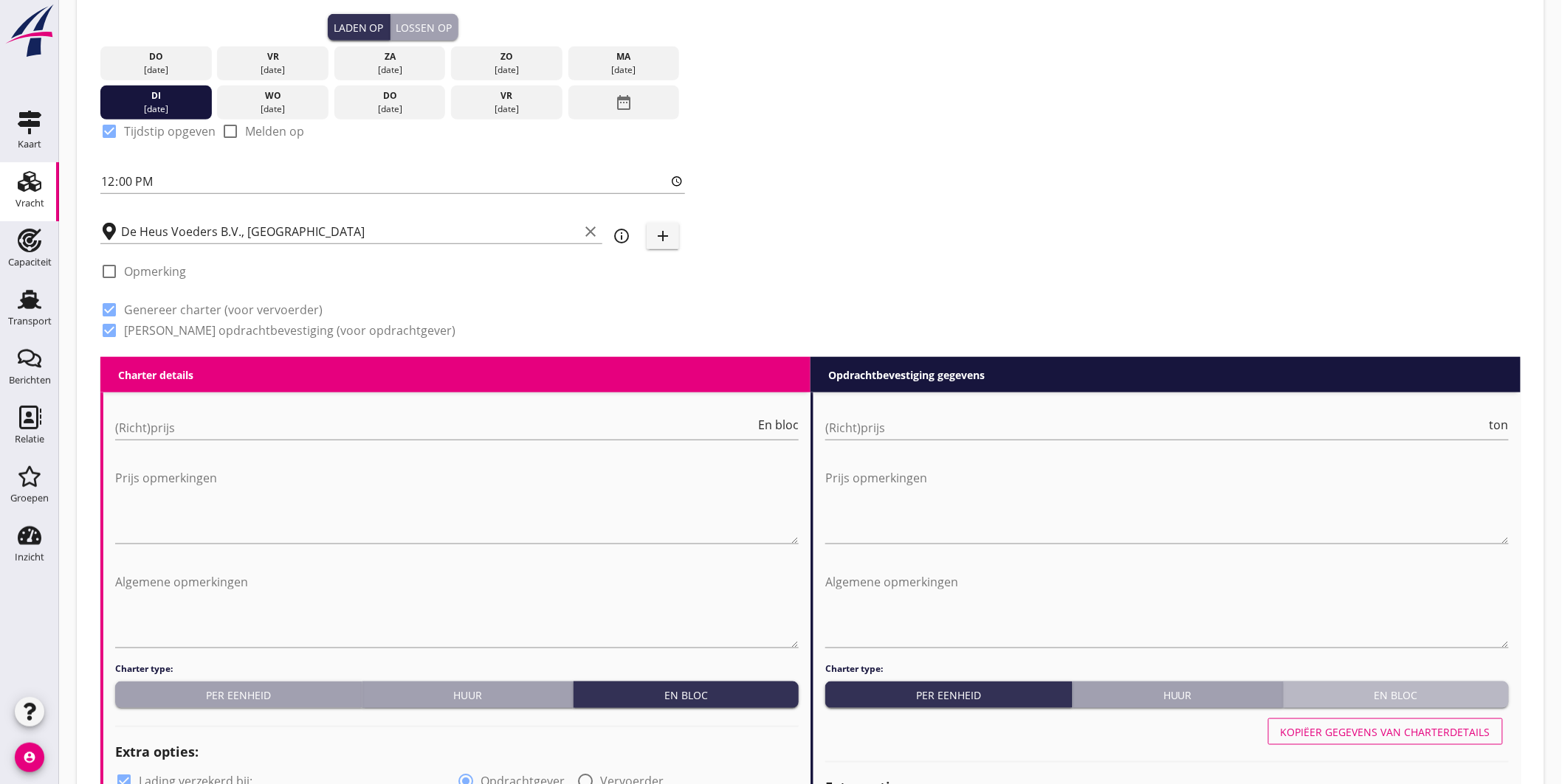
click at [1397, 695] on div "En bloc" at bounding box center [1395, 695] width 213 height 16
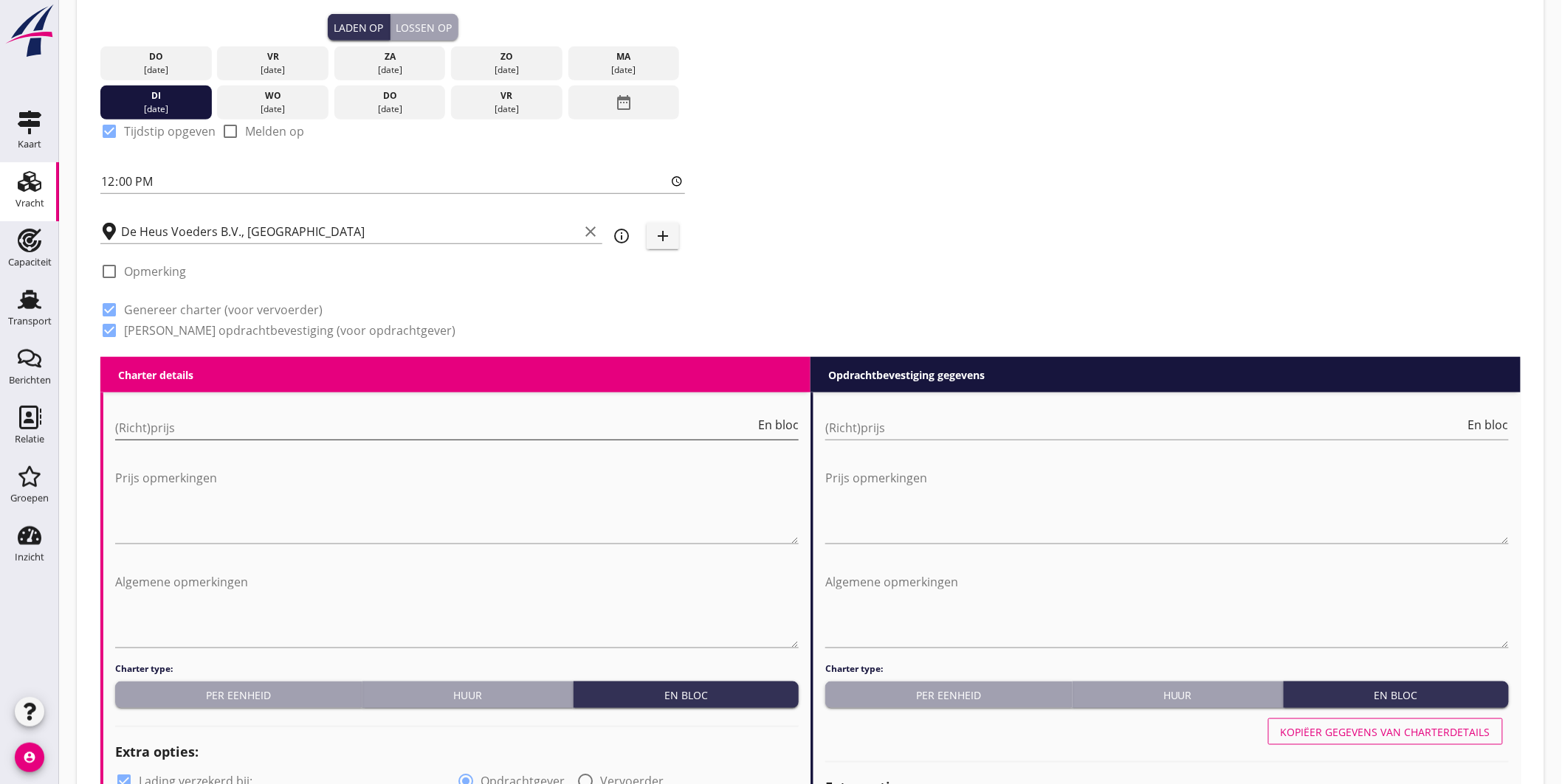
click at [216, 427] on input "(Richt)prijs" at bounding box center [435, 428] width 640 height 23
type input "4250"
click at [913, 427] on input "(Richt)prijs" at bounding box center [1145, 428] width 640 height 23
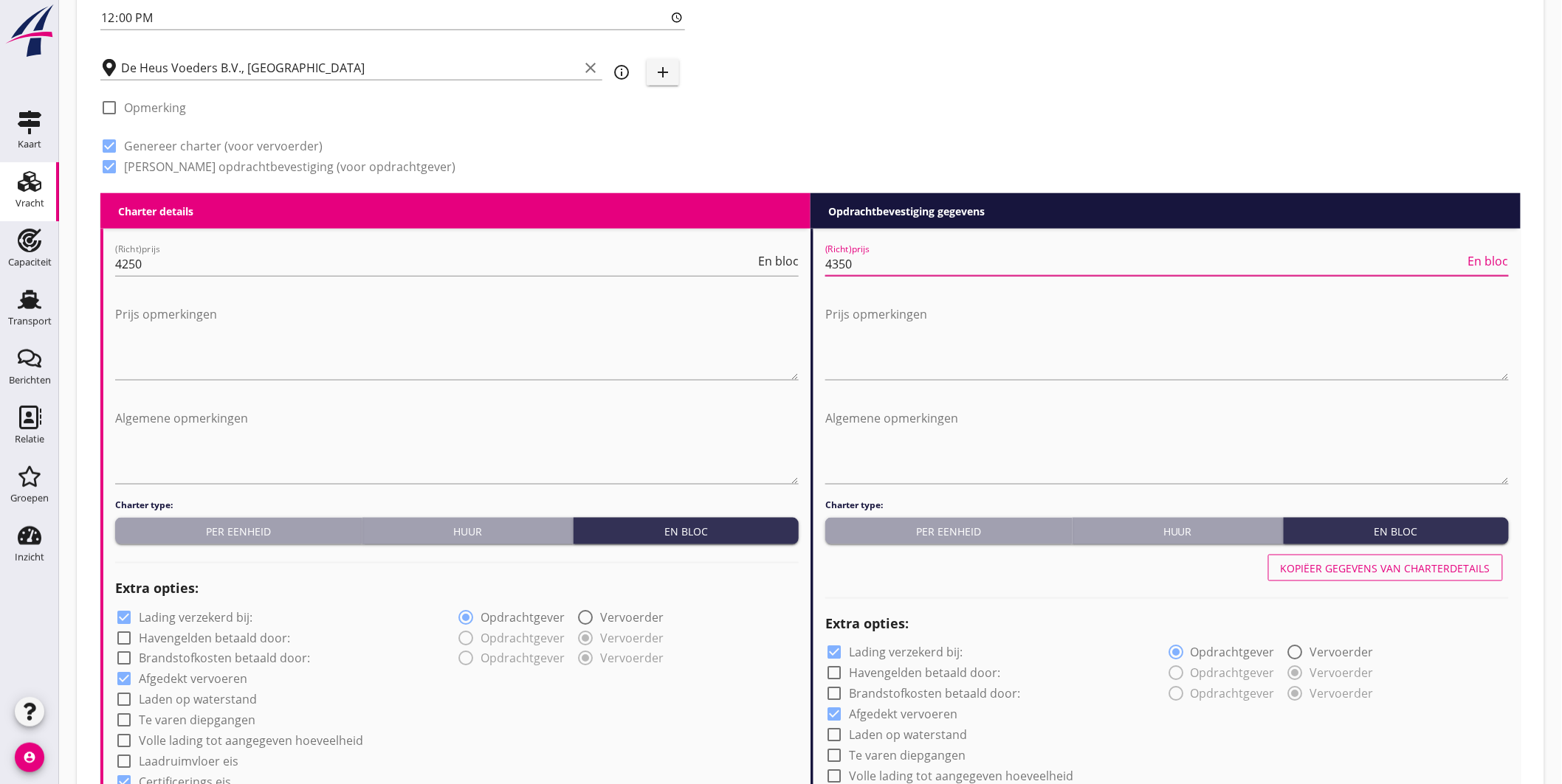
scroll to position [685, 0]
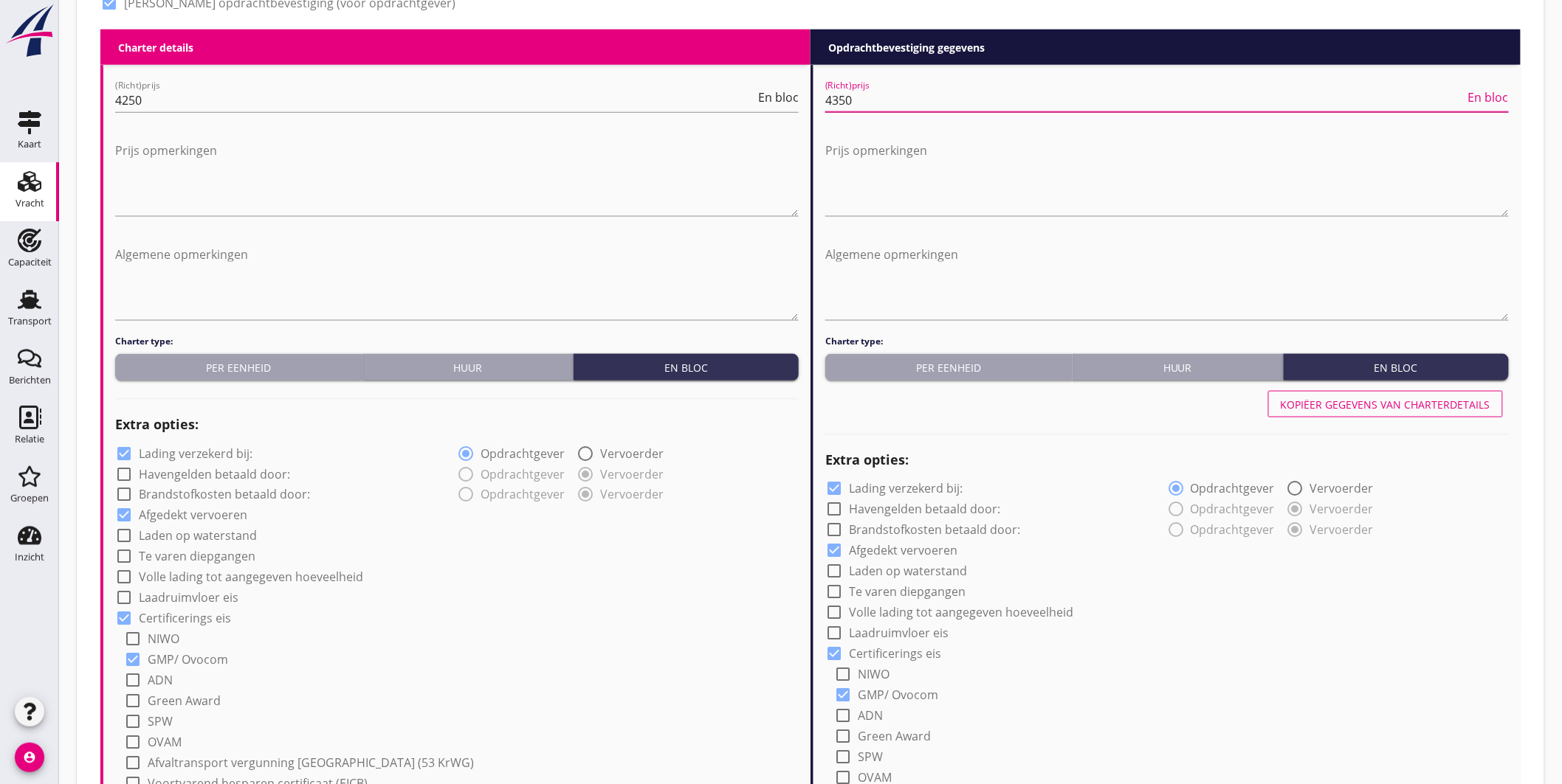
type input "4350"
click at [201, 445] on div "check_box Lading verzekerd bij:" at bounding box center [184, 453] width 138 height 17
click at [206, 447] on label "Lading verzekerd bij:" at bounding box center [195, 454] width 114 height 15
checkbox input "false"
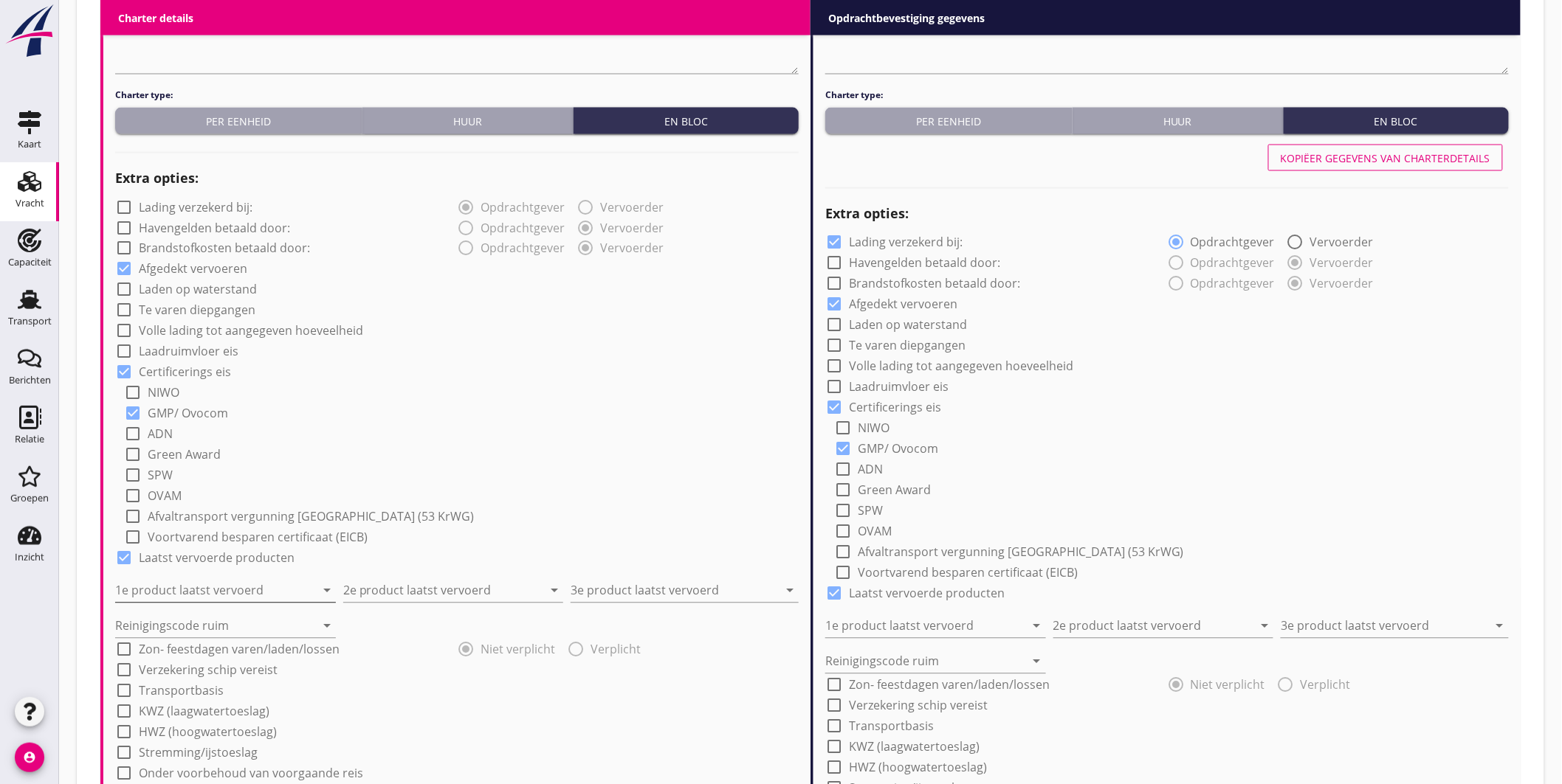
scroll to position [1013, 0]
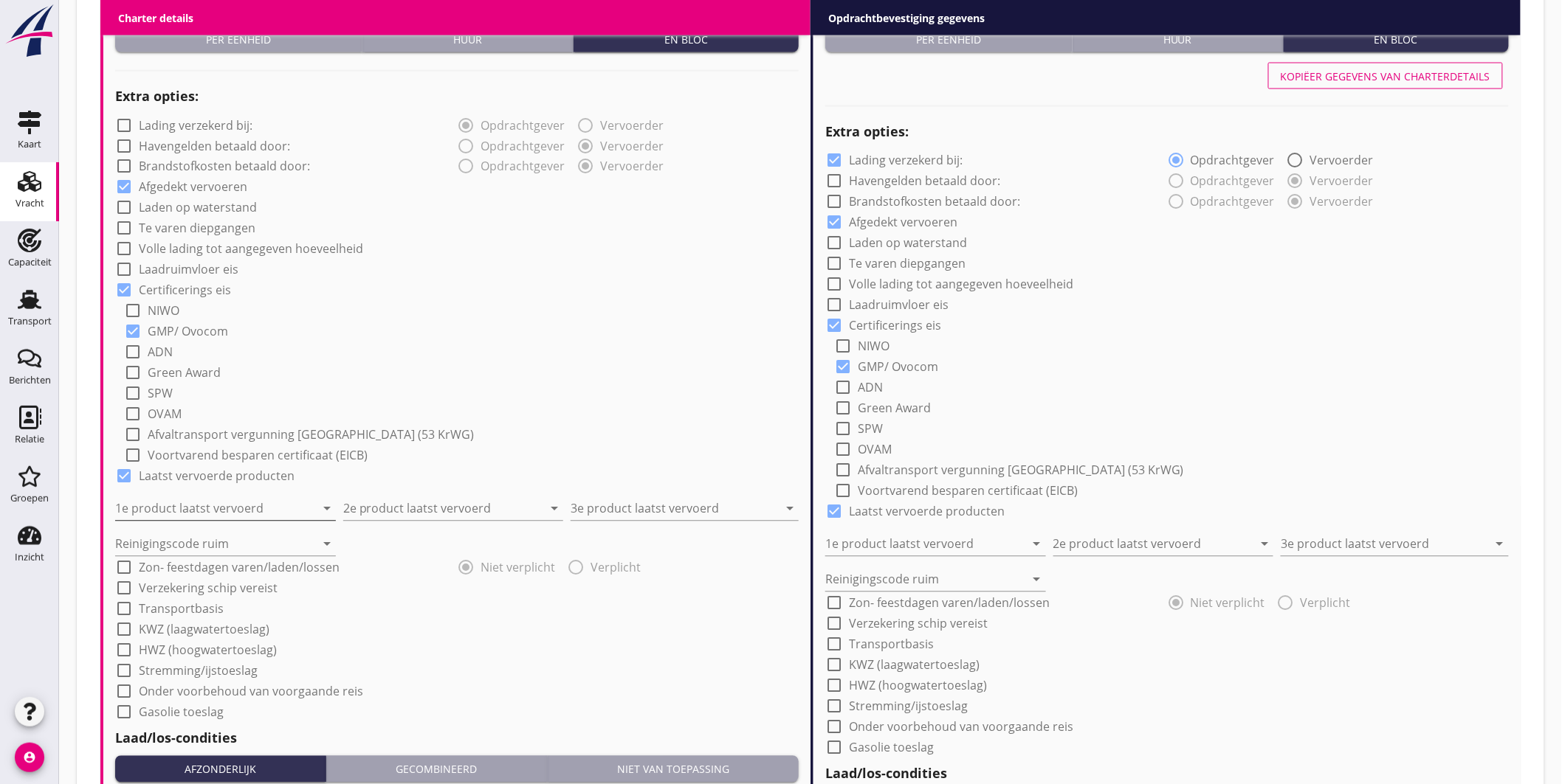
click at [200, 501] on input "1e product laatst vervoerd" at bounding box center [215, 509] width 200 height 23
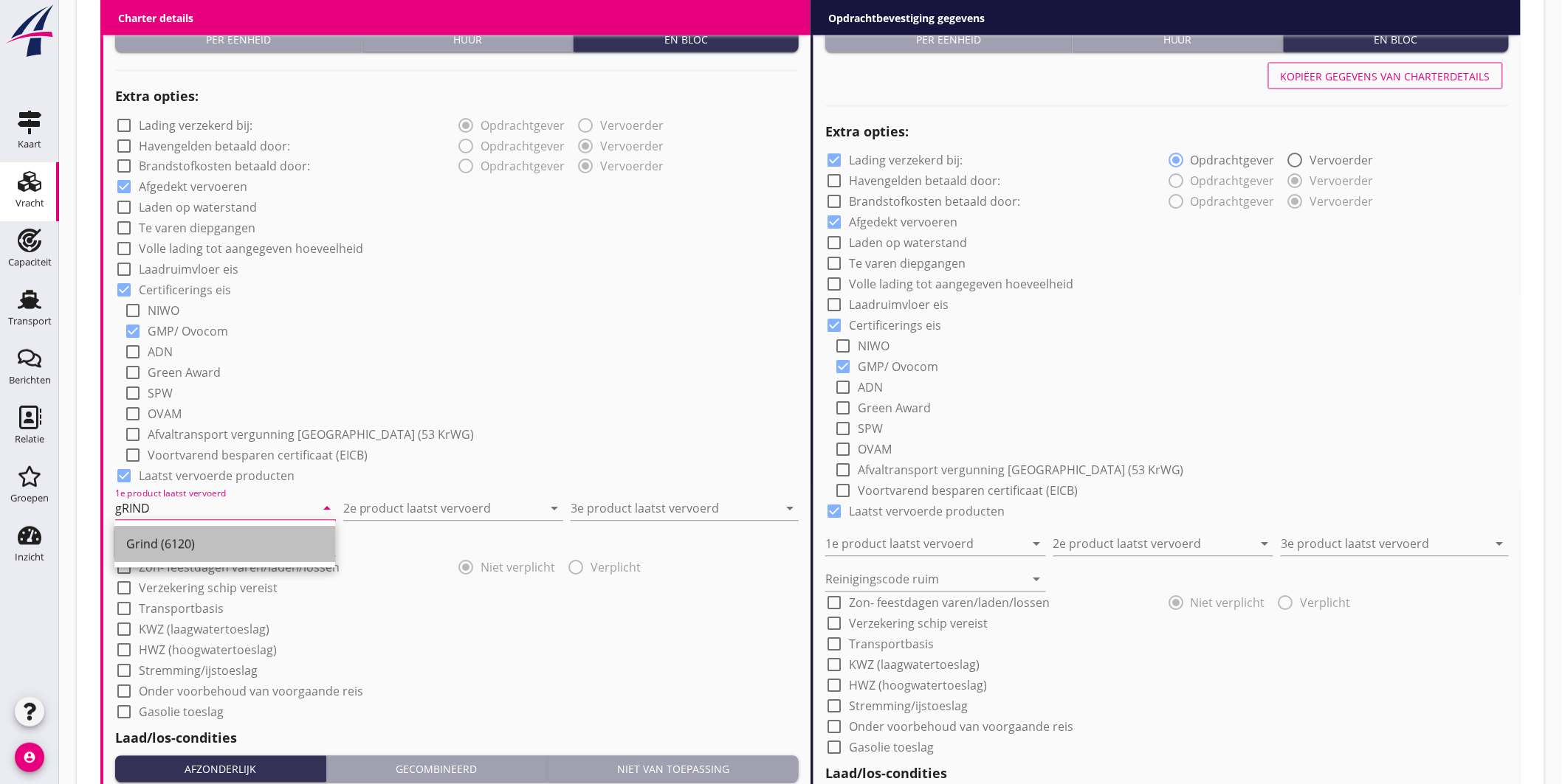
drag, startPoint x: 178, startPoint y: 549, endPoint x: 303, endPoint y: 520, distance: 128.3
click at [179, 549] on div "Grind (6120)" at bounding box center [225, 544] width 197 height 17
type input "Grind (6120)"
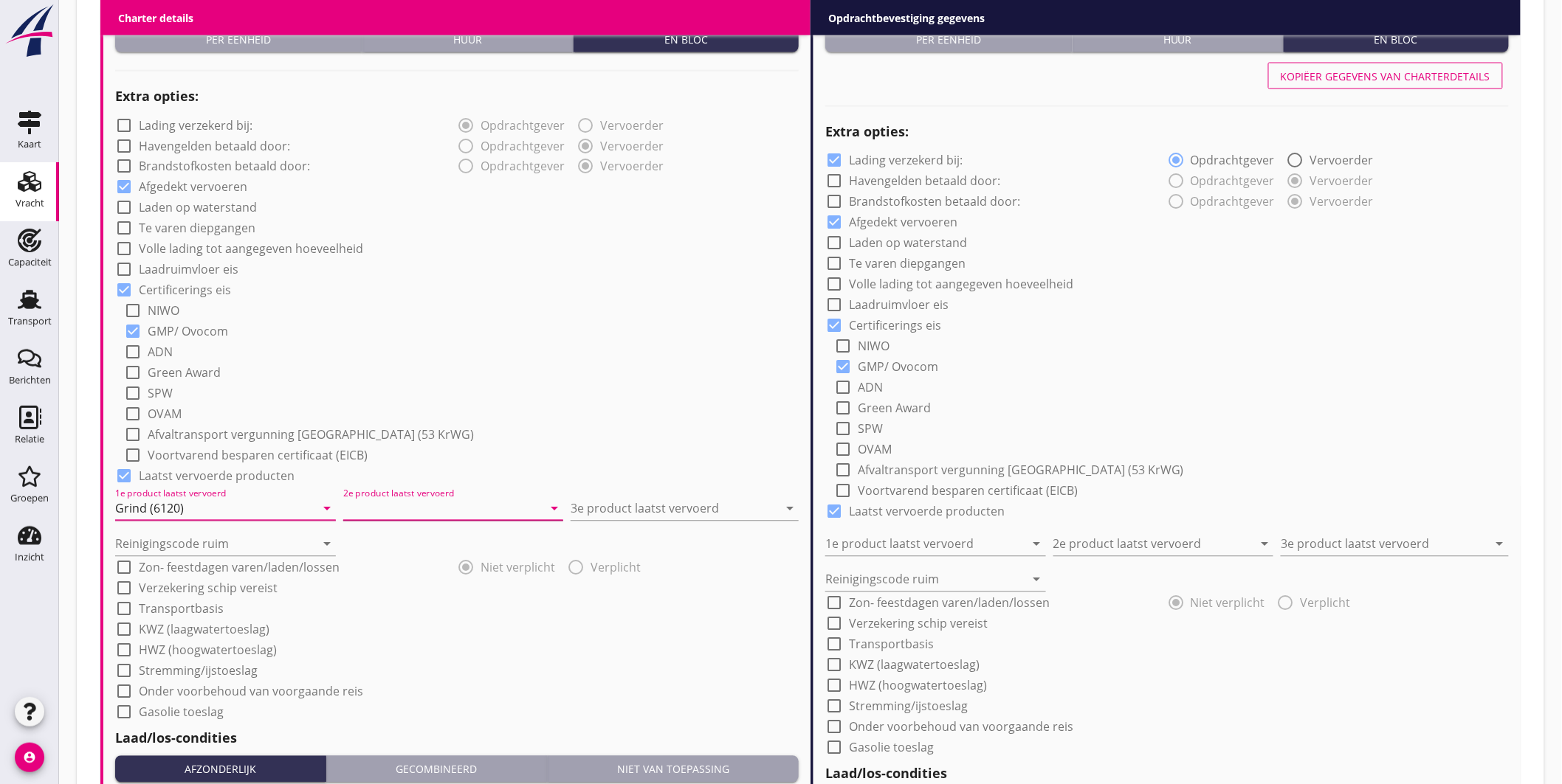
click at [373, 499] on input "2e product laatst vervoerd" at bounding box center [443, 509] width 200 height 23
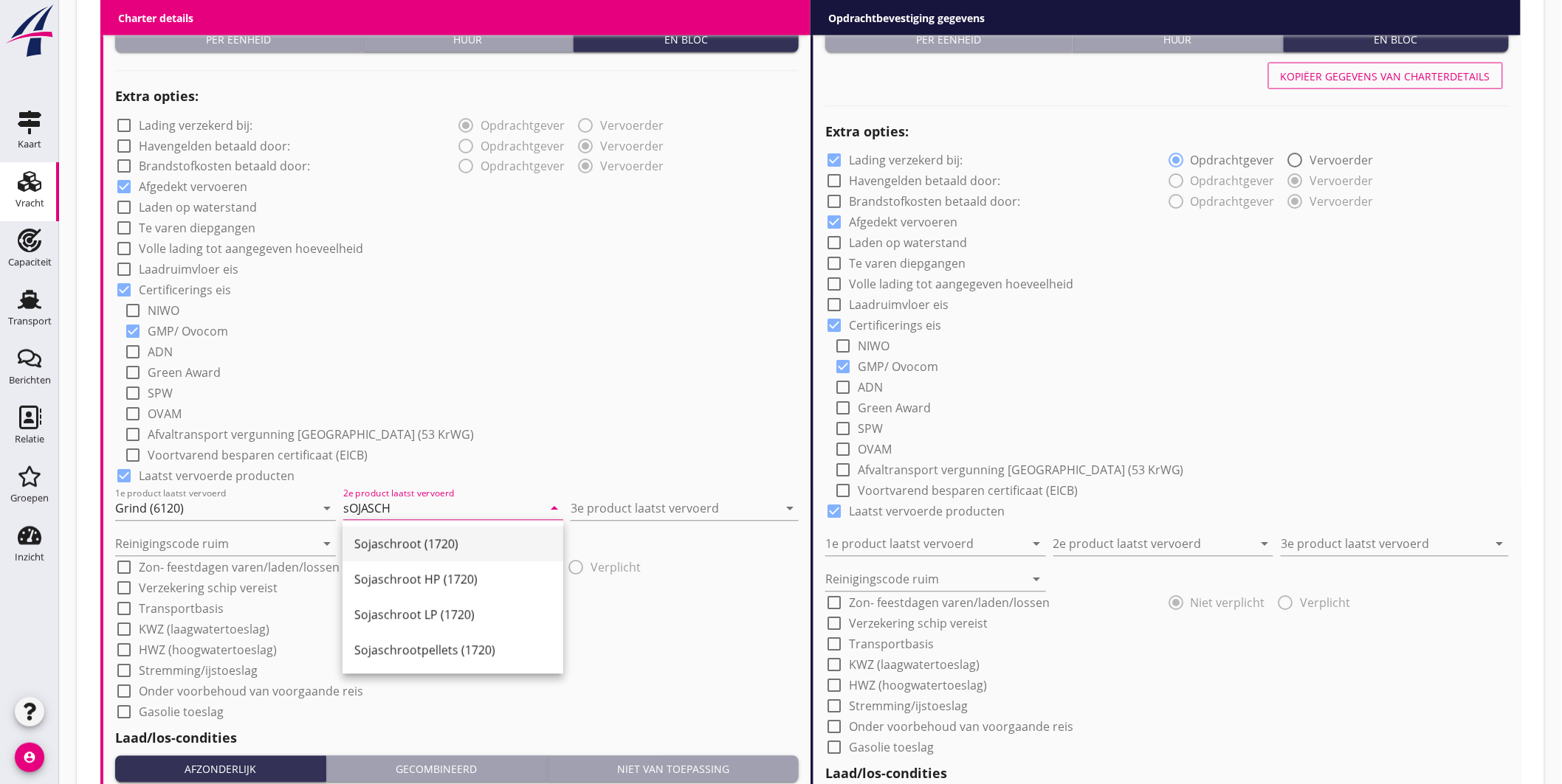
click at [381, 551] on div "Sojaschroot (1720)" at bounding box center [453, 544] width 197 height 17
type input "Sojaschroot (1720)"
click at [590, 512] on input "3e product laatst vervoerd" at bounding box center [674, 509] width 207 height 23
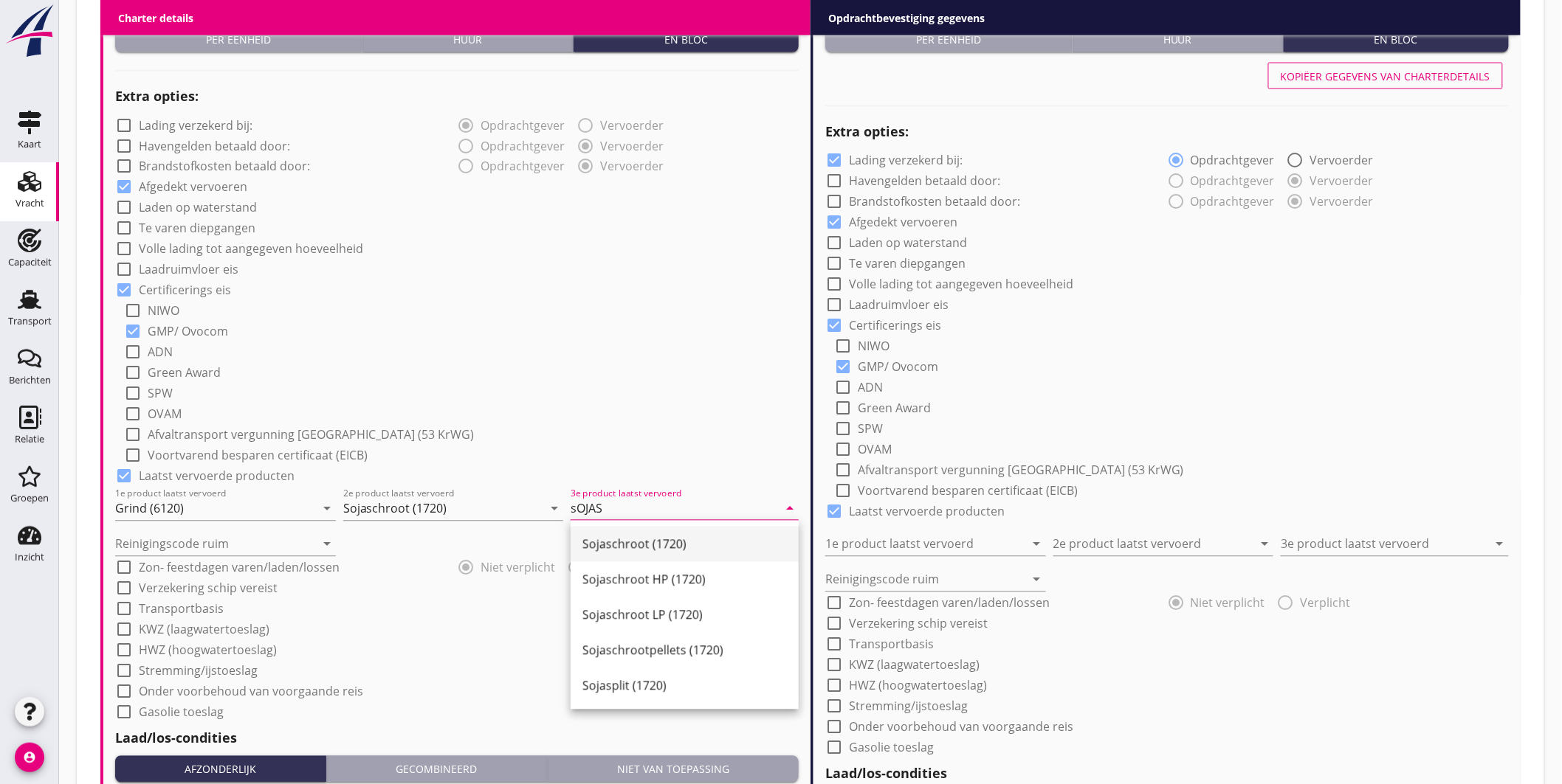
click at [626, 542] on div "Sojaschroot (1720)" at bounding box center [685, 544] width 205 height 17
type input "Sojaschroot (1720)"
click at [196, 536] on input "Reinigingscode ruim" at bounding box center [215, 544] width 200 height 23
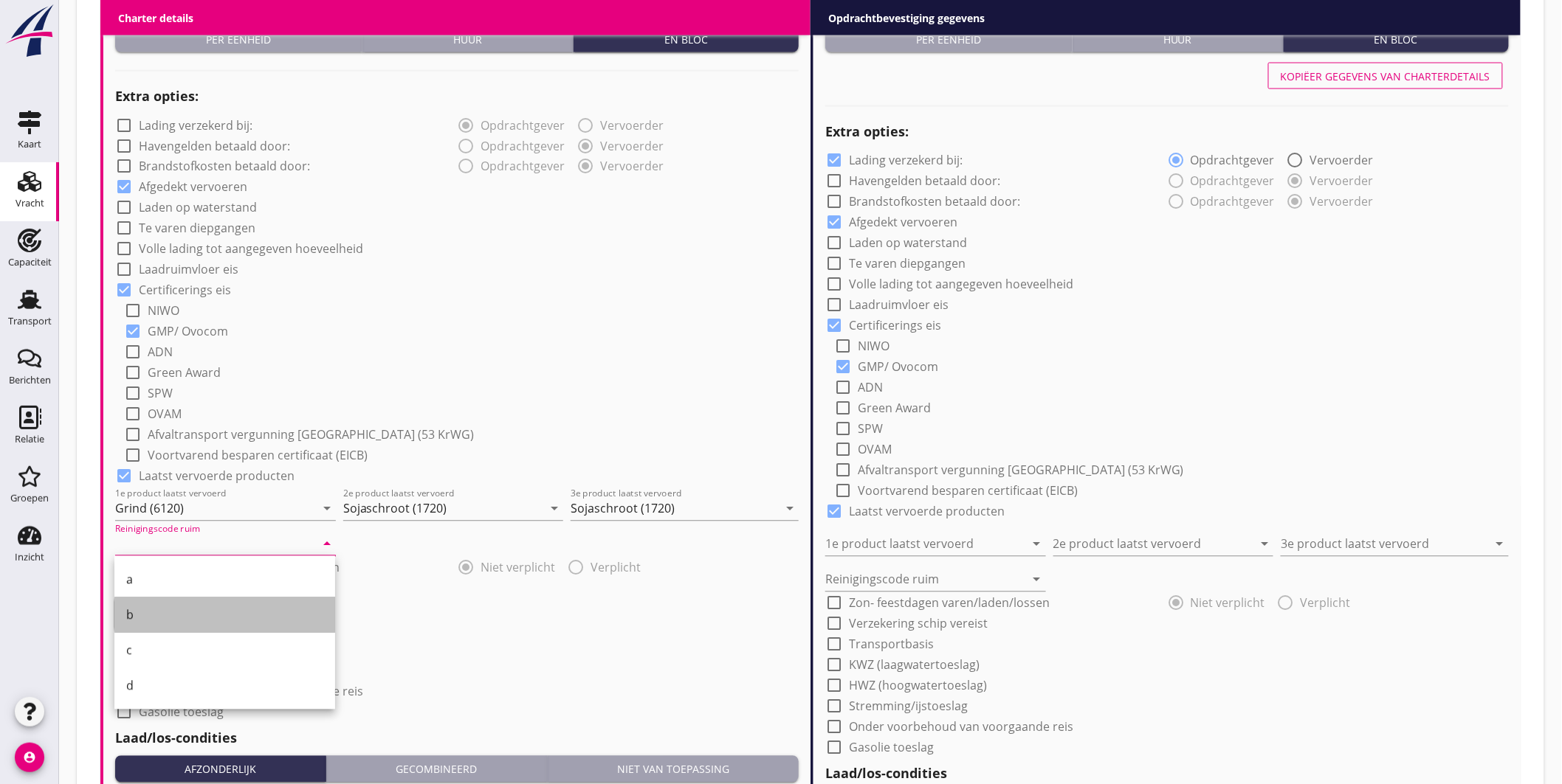
click at [167, 614] on div "b" at bounding box center [225, 615] width 197 height 17
type input "b"
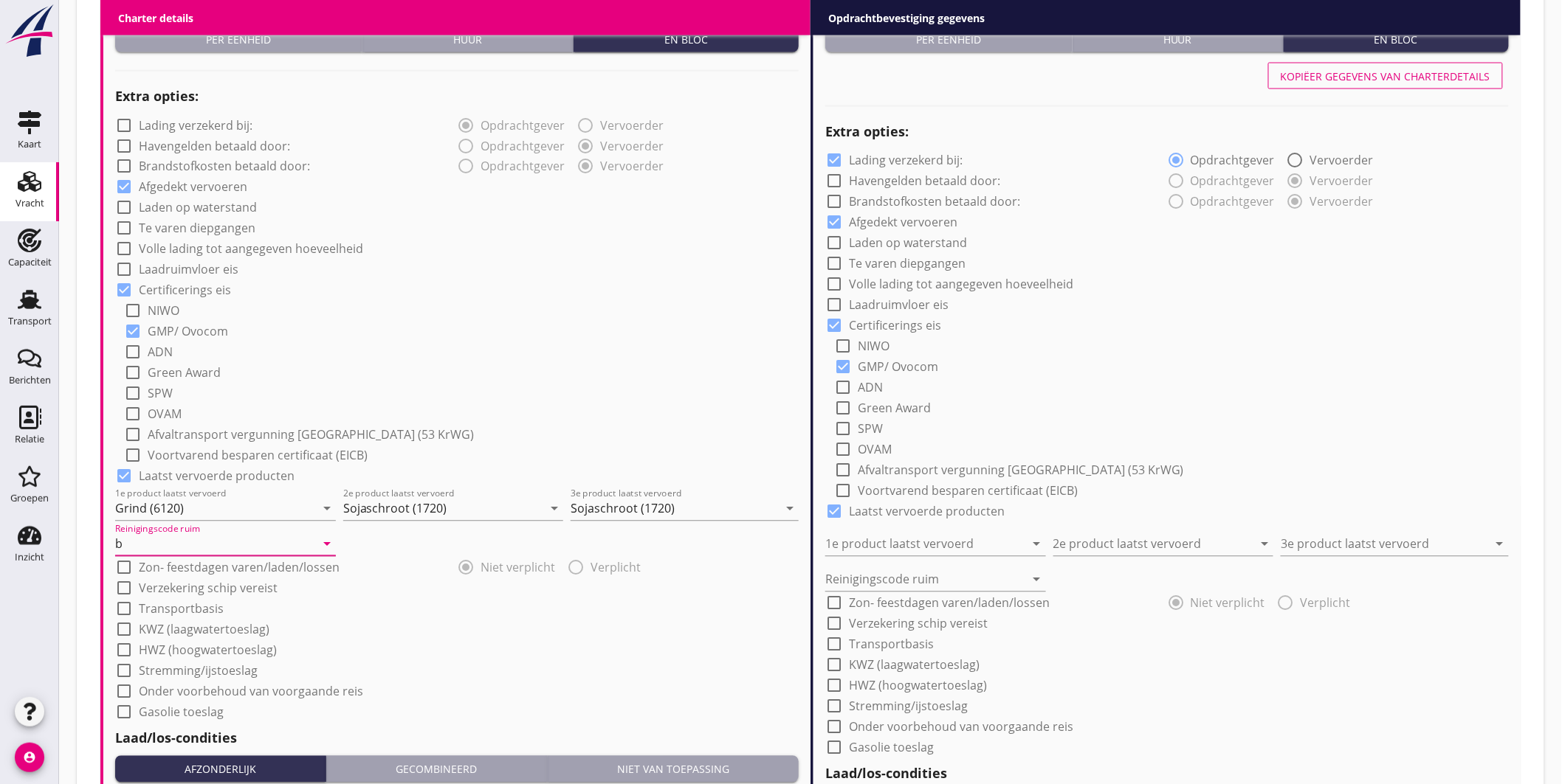
scroll to position [1259, 0]
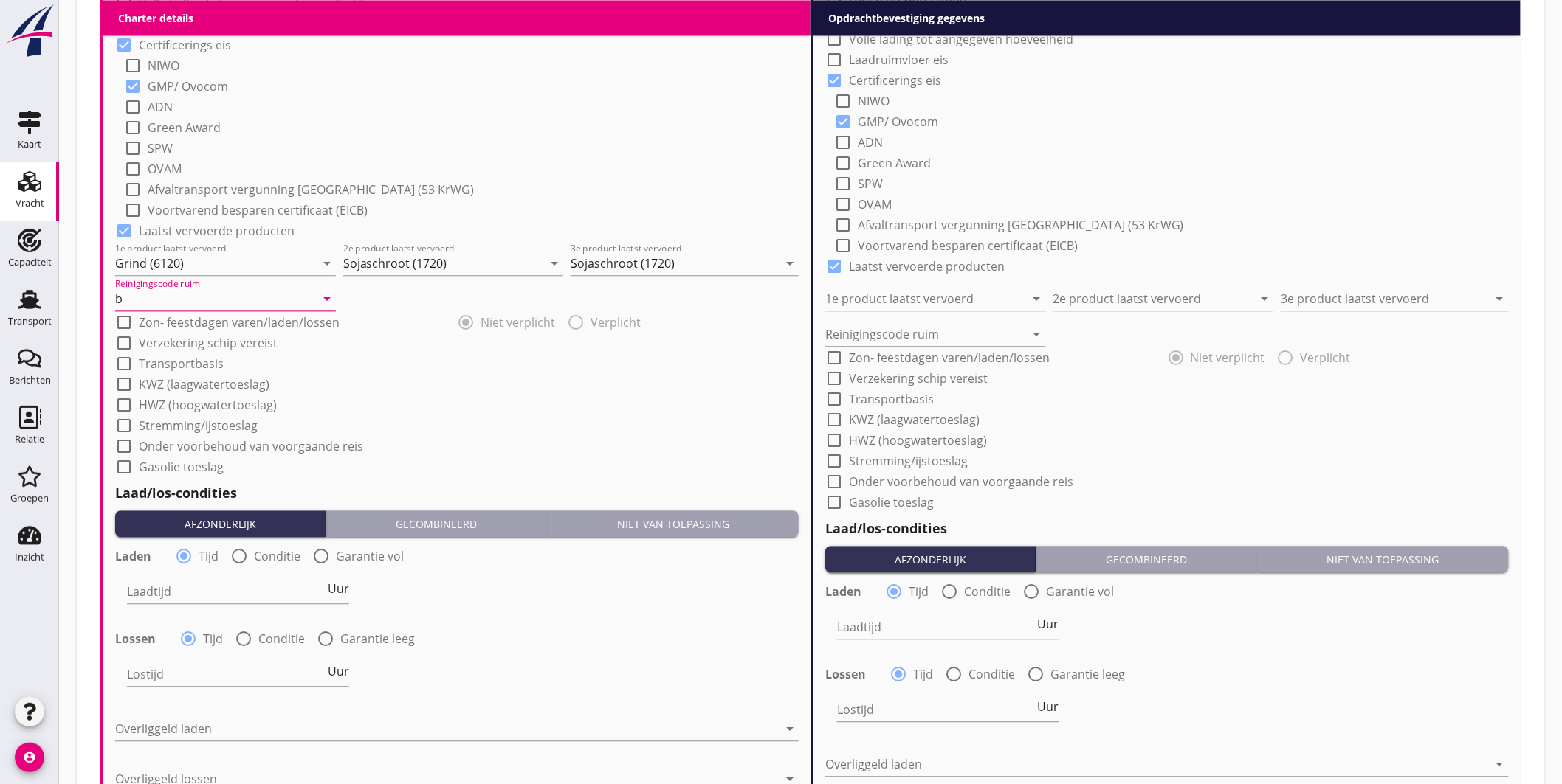
click at [264, 555] on label "Conditie" at bounding box center [277, 556] width 46 height 15
radio input "false"
radio input "true"
click at [238, 588] on div at bounding box center [284, 592] width 313 height 23
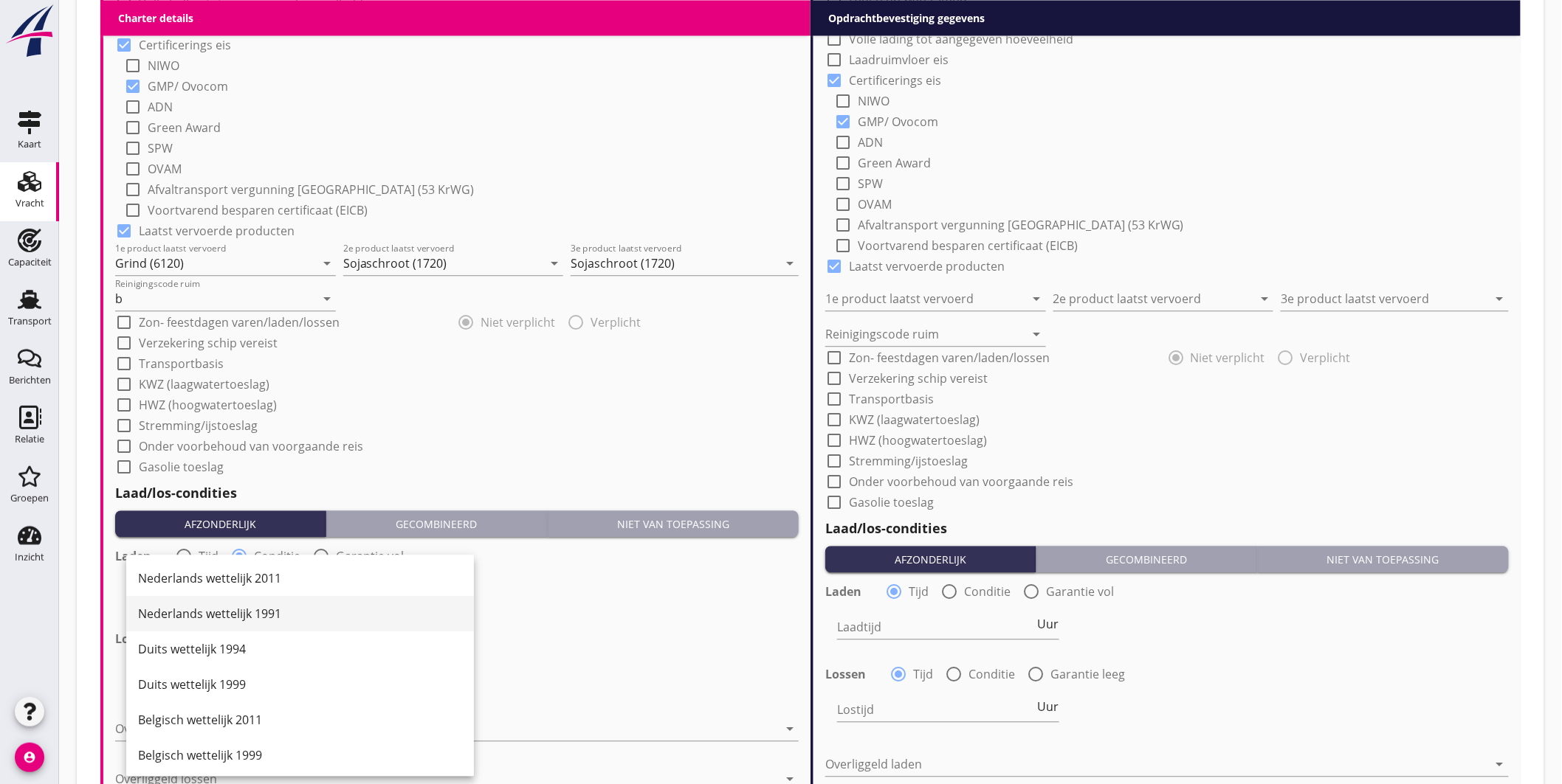
click at [245, 598] on div "Nederlands wettelijk 1991" at bounding box center [299, 613] width 324 height 36
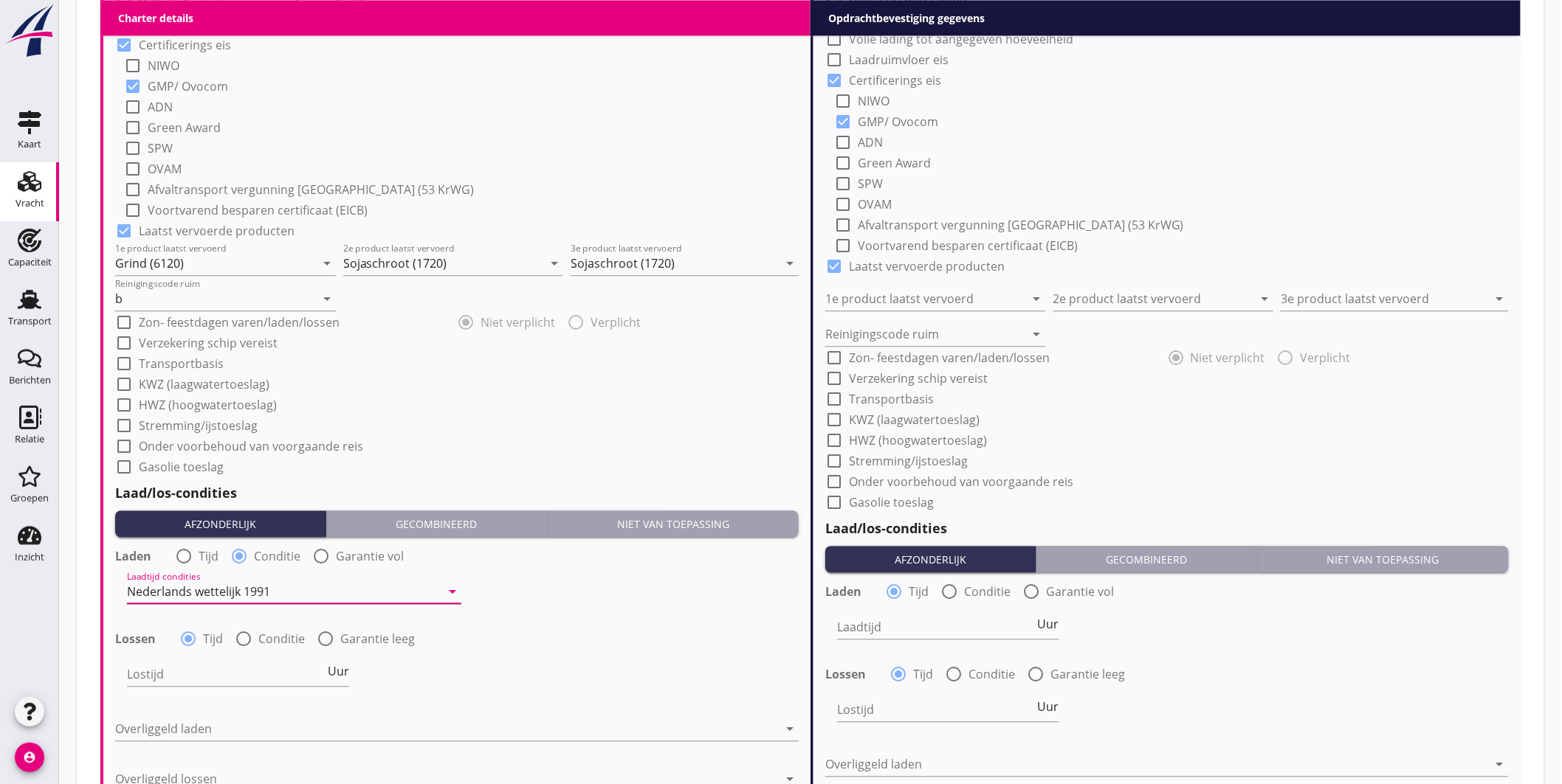
click at [248, 585] on div "Nederlands wettelijk 1991" at bounding box center [198, 592] width 143 height 13
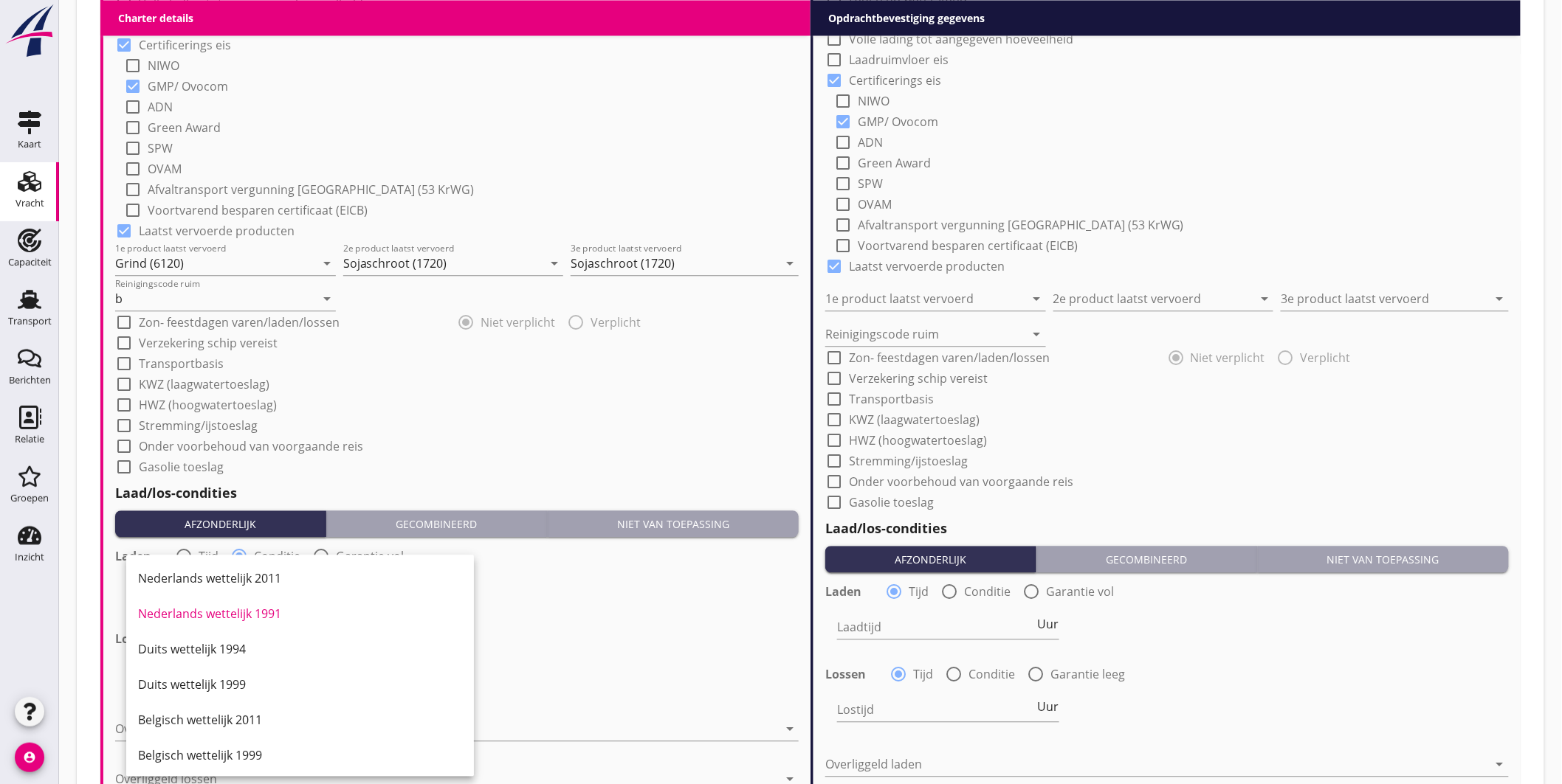
click at [250, 578] on div "Nederlands wettelijk 2011" at bounding box center [299, 578] width 324 height 17
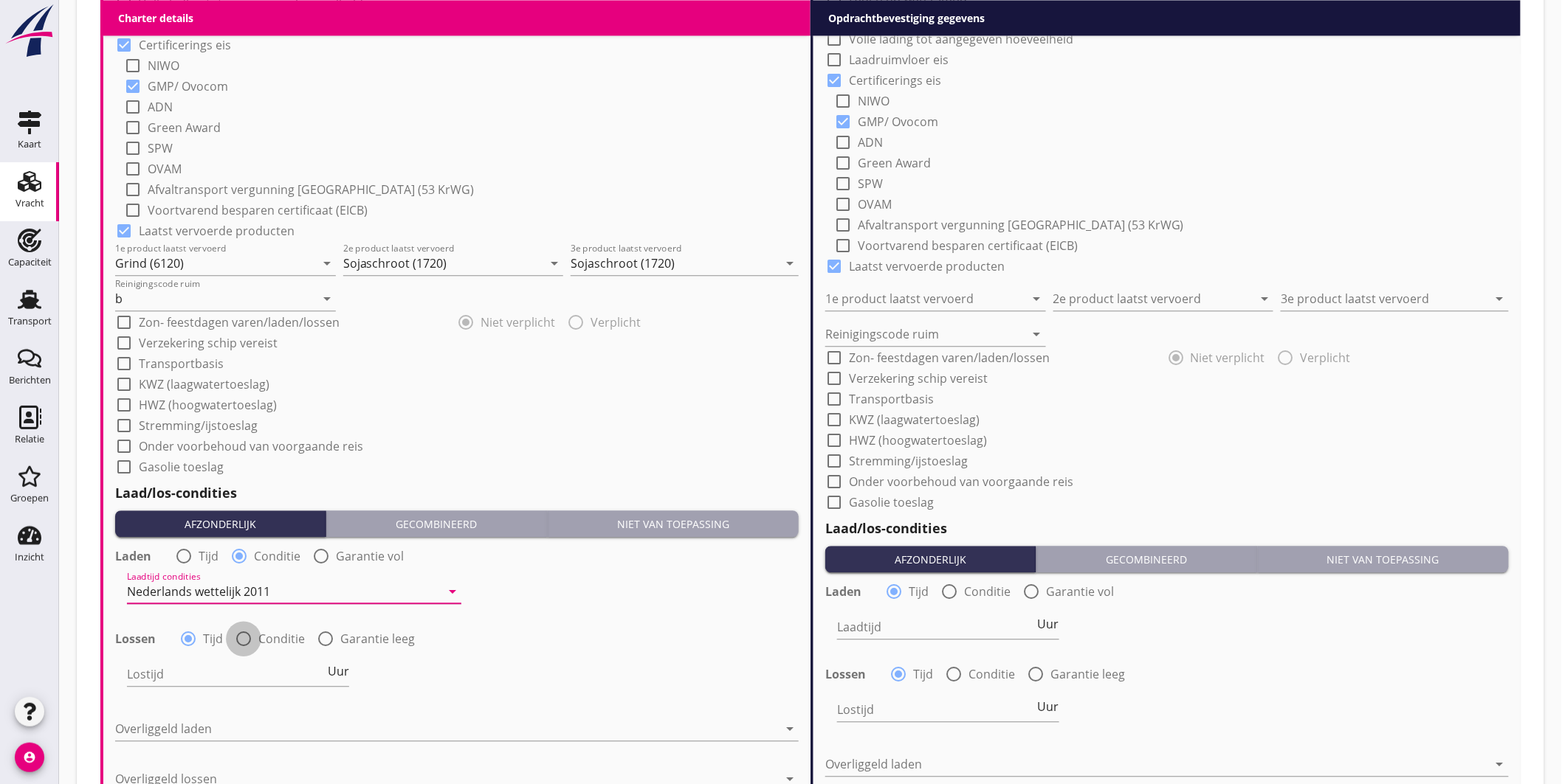
click at [244, 636] on div at bounding box center [244, 639] width 25 height 25
radio input "false"
radio input "true"
click at [238, 670] on div at bounding box center [284, 675] width 313 height 23
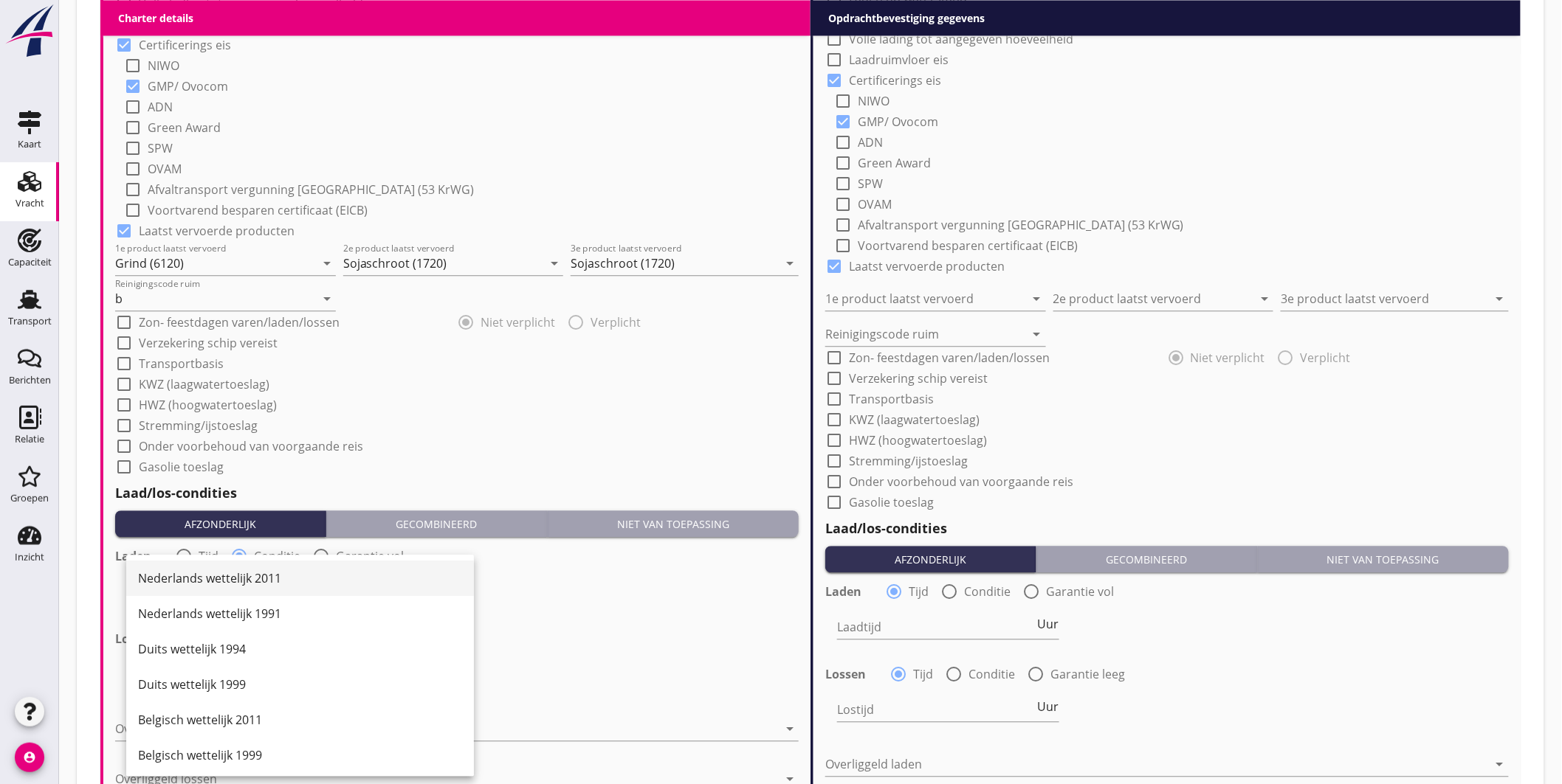
click at [253, 579] on div "Nederlands wettelijk 2011" at bounding box center [299, 578] width 324 height 17
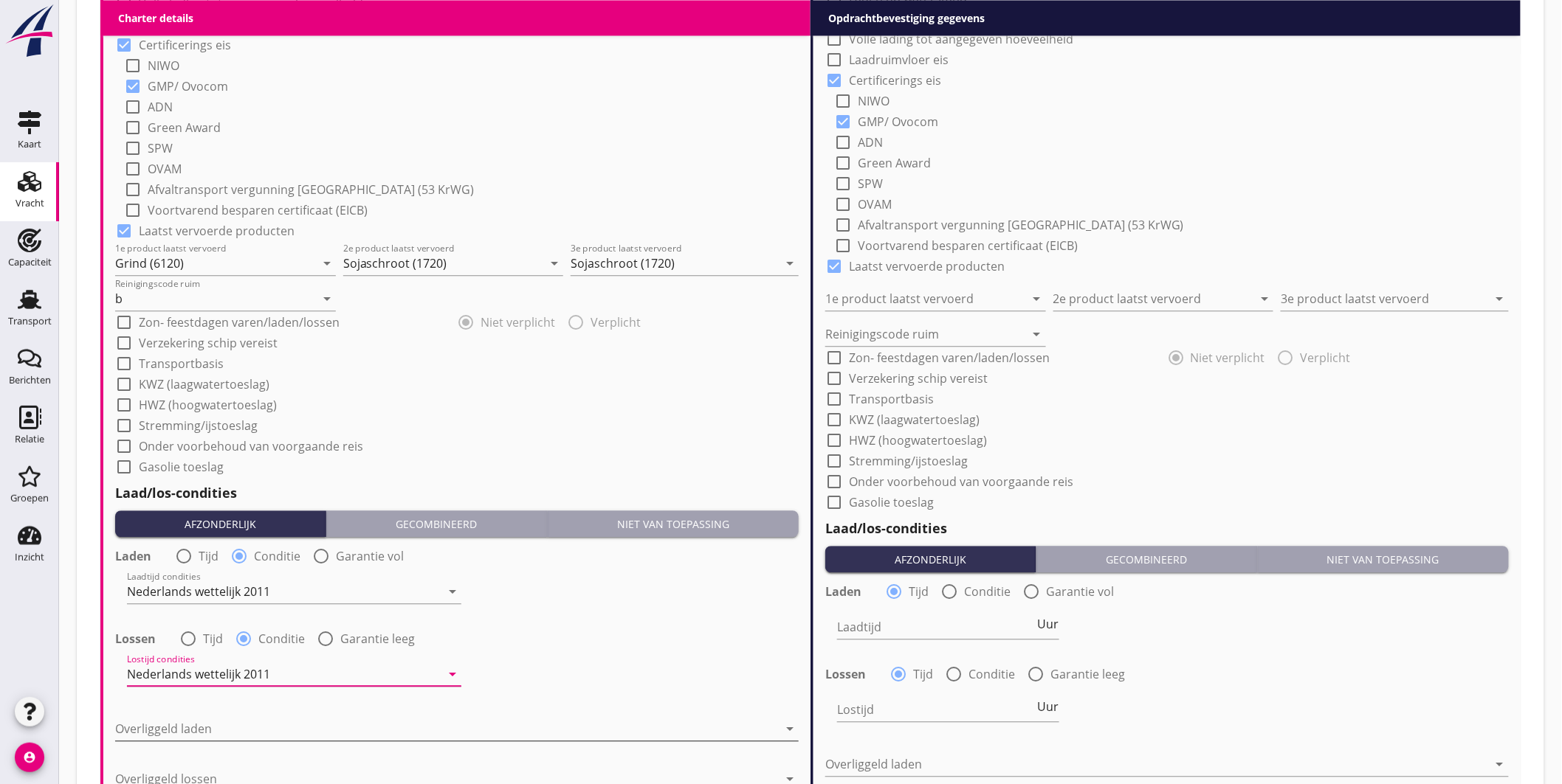
click at [245, 728] on div at bounding box center [447, 728] width 663 height 23
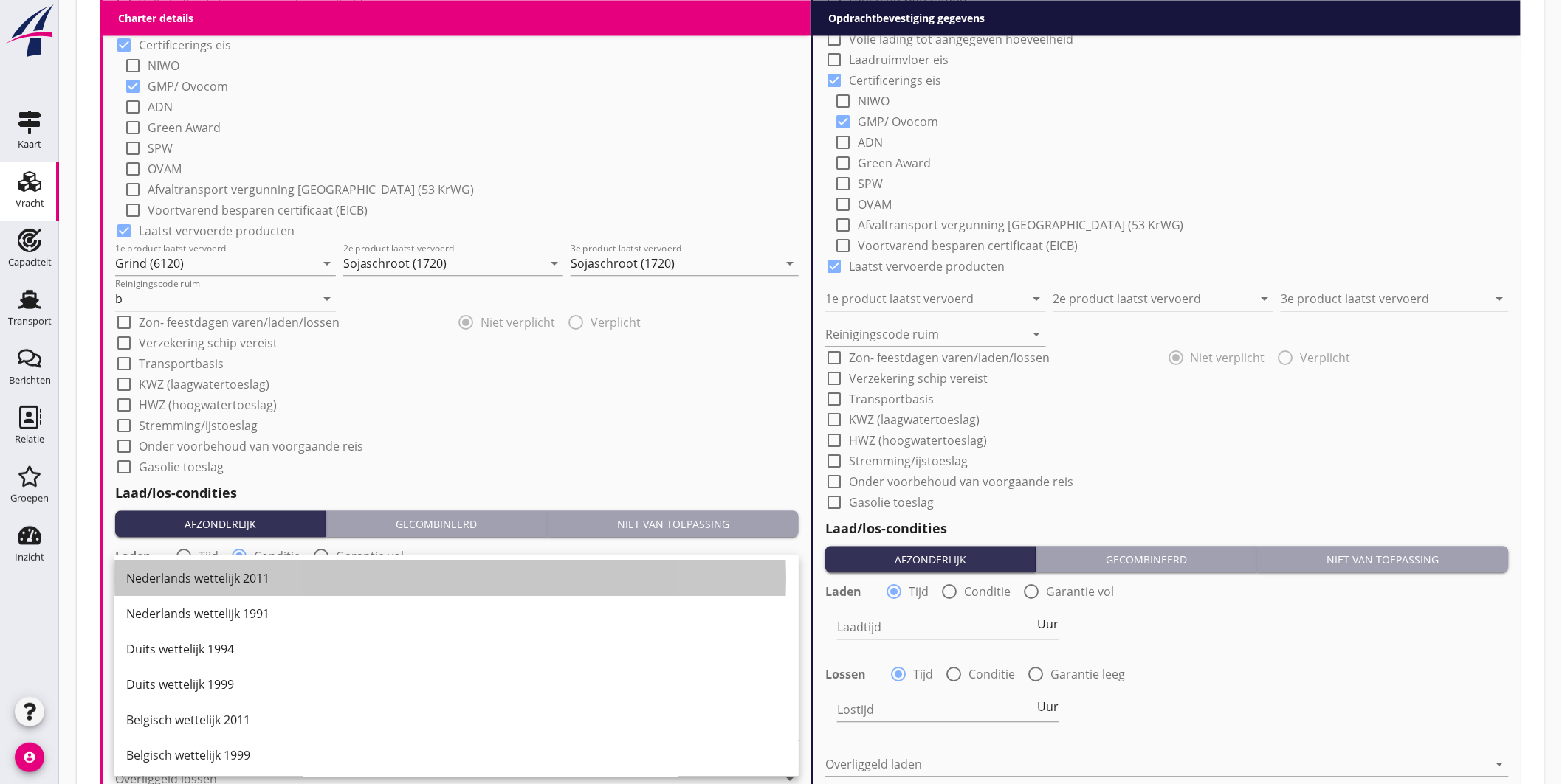
drag, startPoint x: 260, startPoint y: 576, endPoint x: 274, endPoint y: 610, distance: 36.8
click at [260, 577] on div "Nederlands wettelijk 2011" at bounding box center [456, 578] width 661 height 17
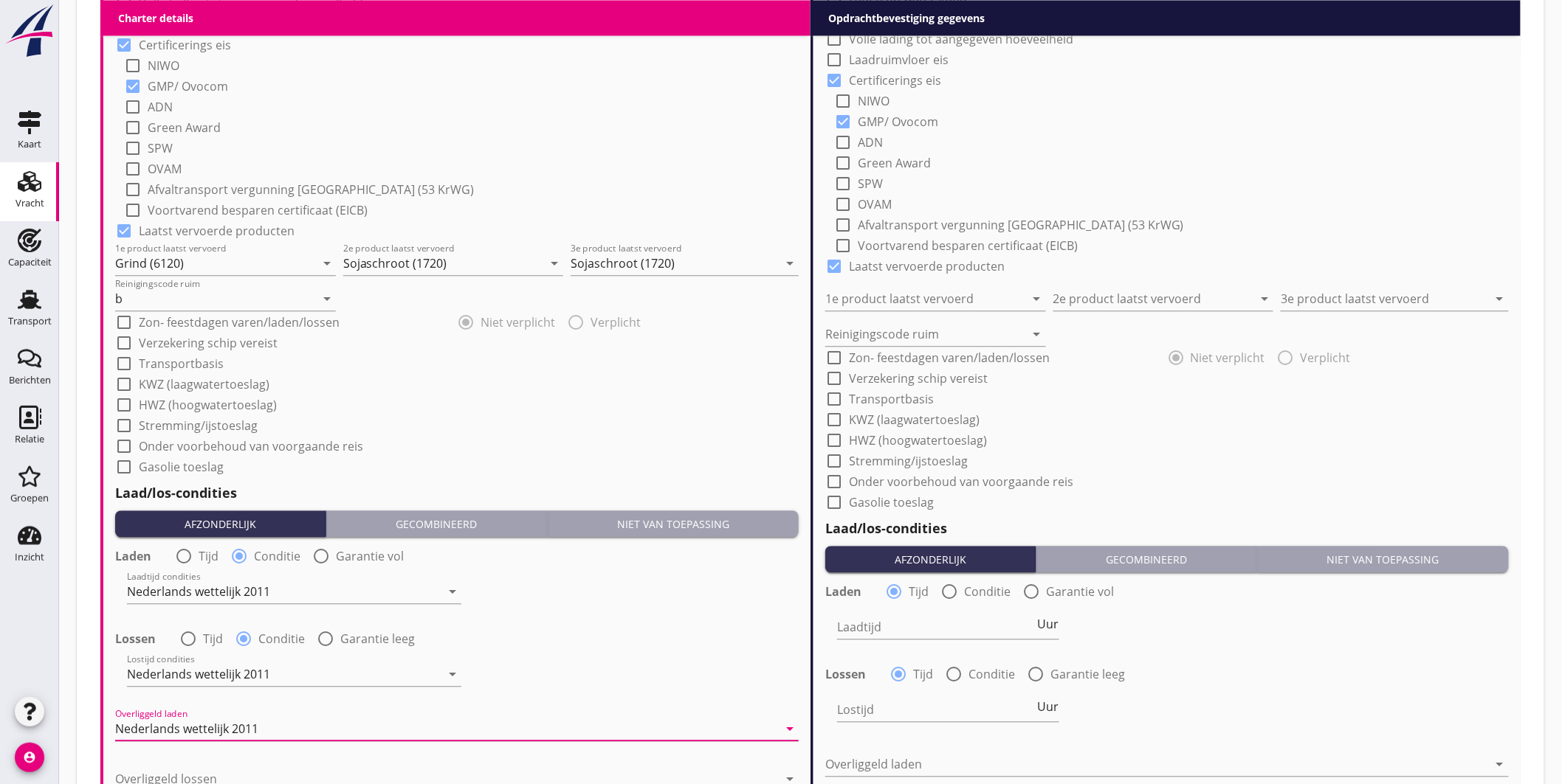
scroll to position [1423, 0]
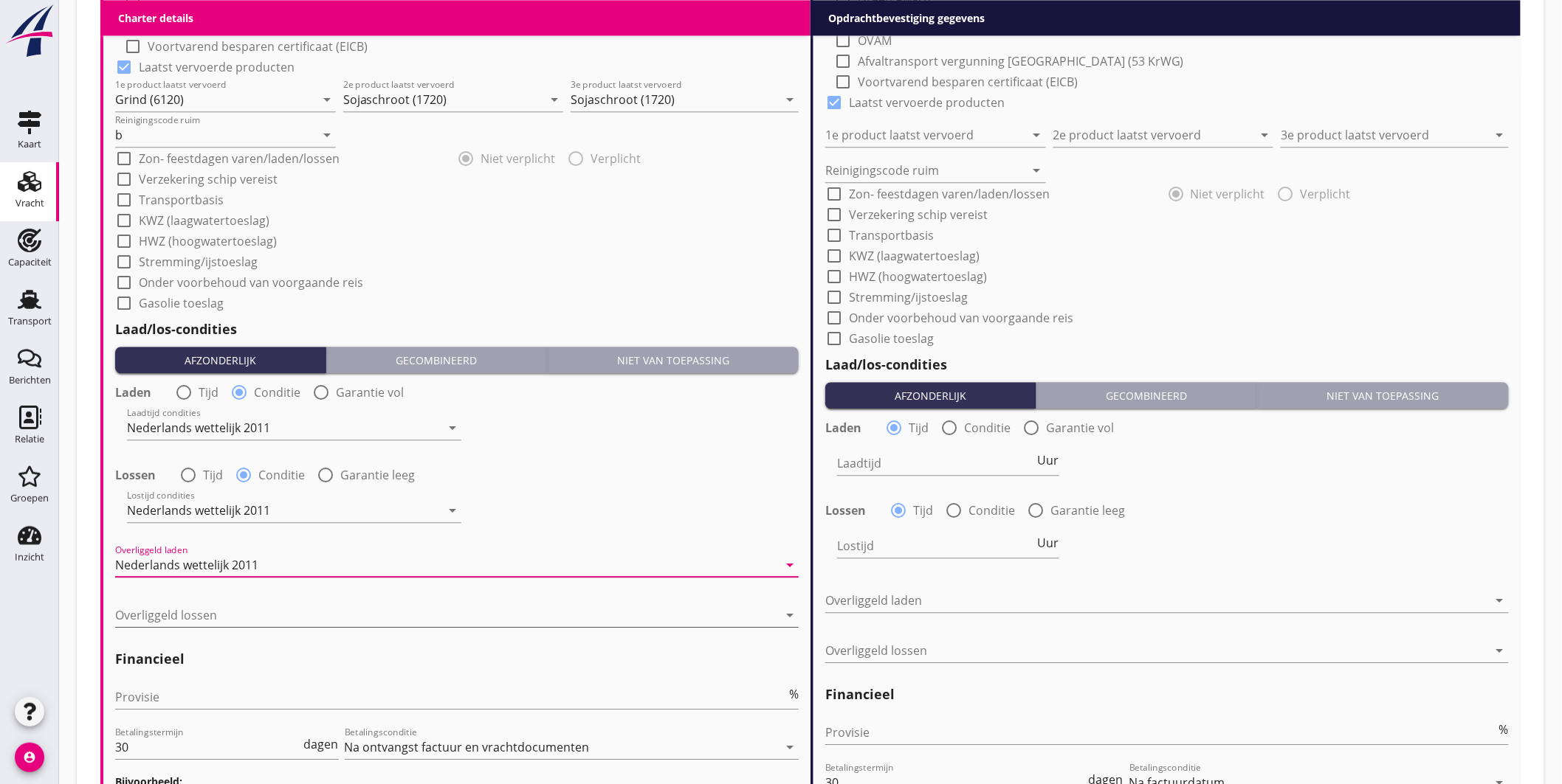
click at [257, 607] on div at bounding box center [447, 615] width 663 height 23
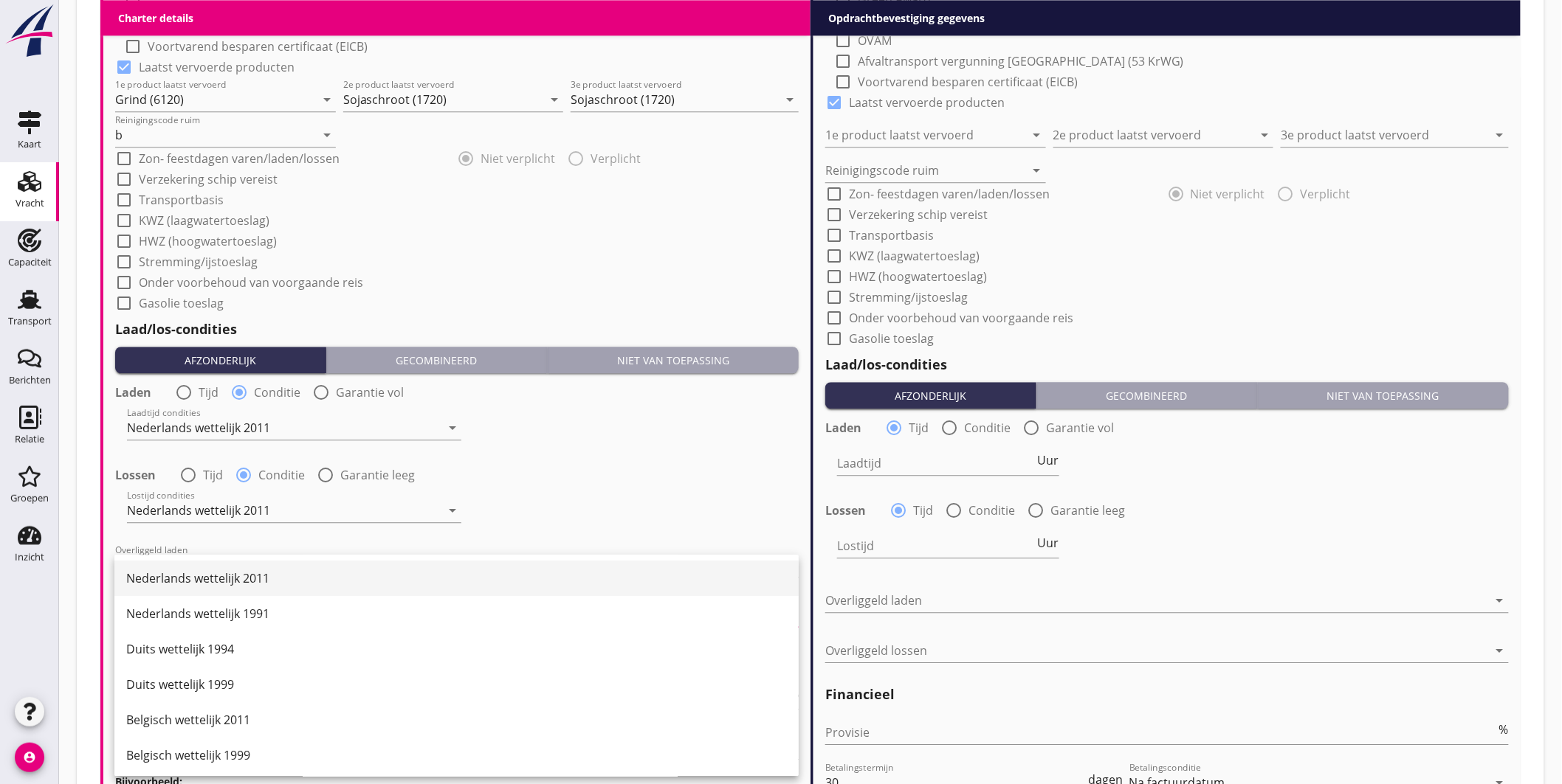
click at [252, 582] on div "Nederlands wettelijk 2011" at bounding box center [456, 578] width 661 height 17
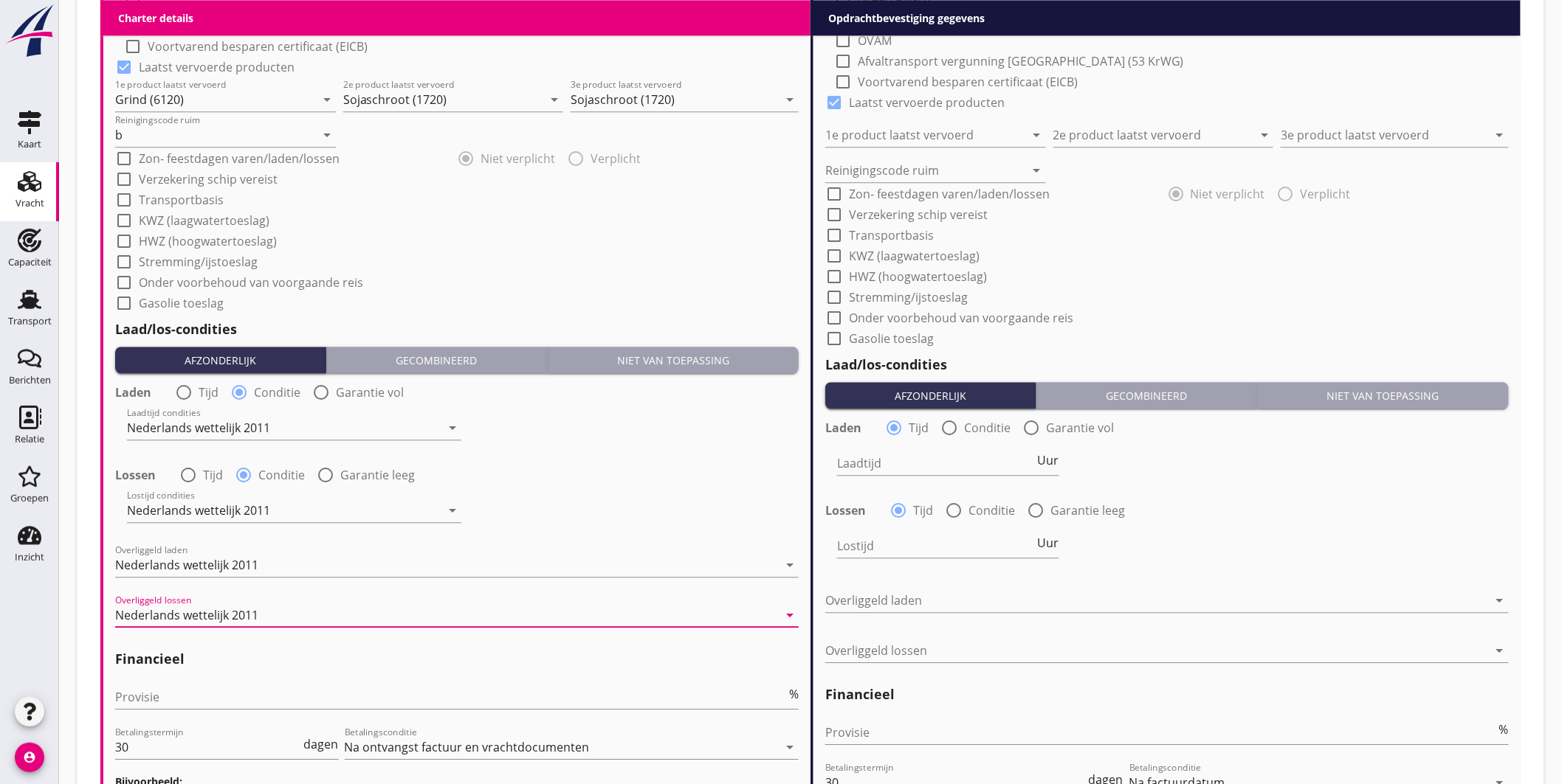
scroll to position [1620, 0]
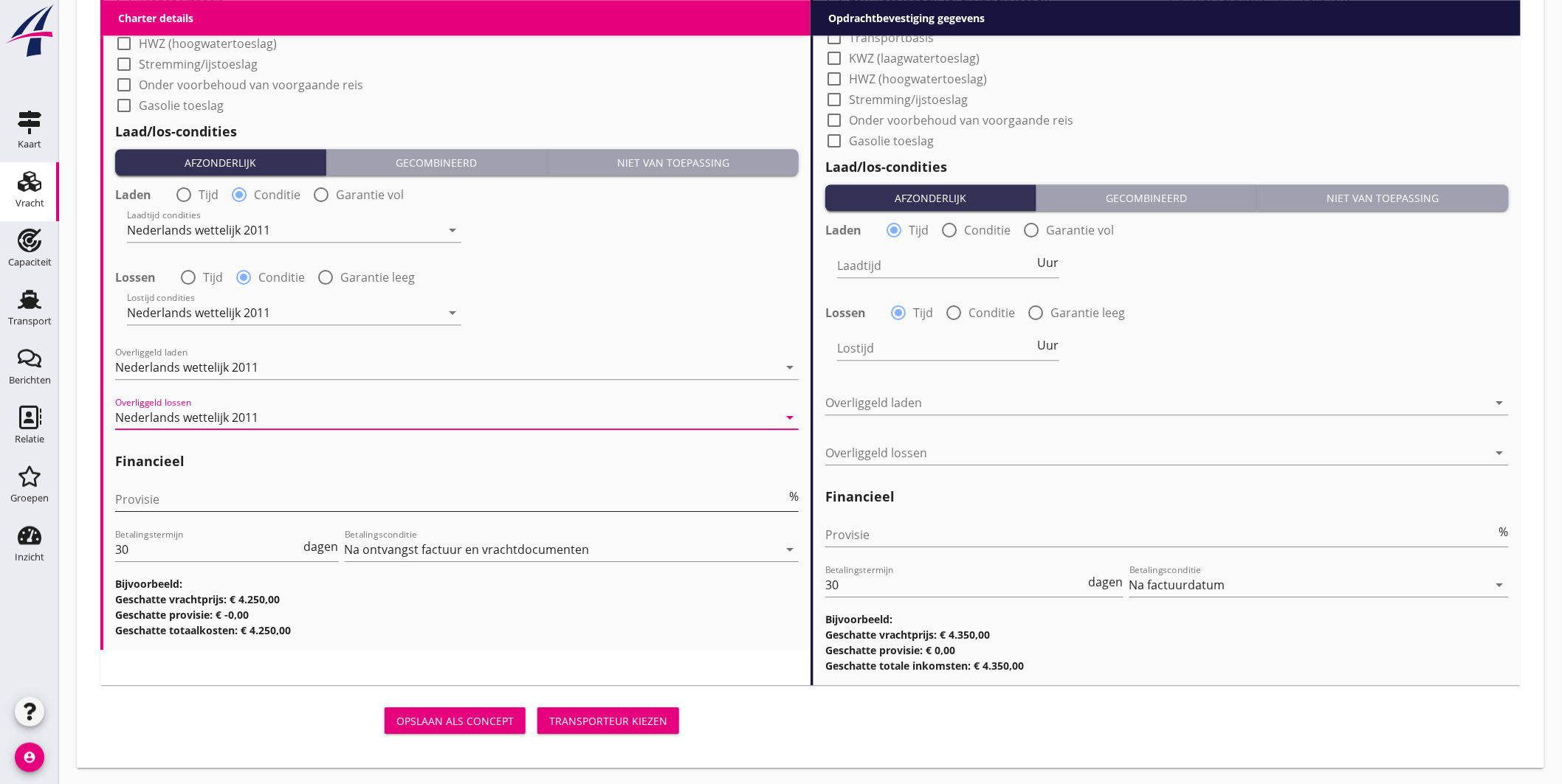
click at [170, 499] on input "Provisie" at bounding box center [450, 500] width 671 height 23
type input "5"
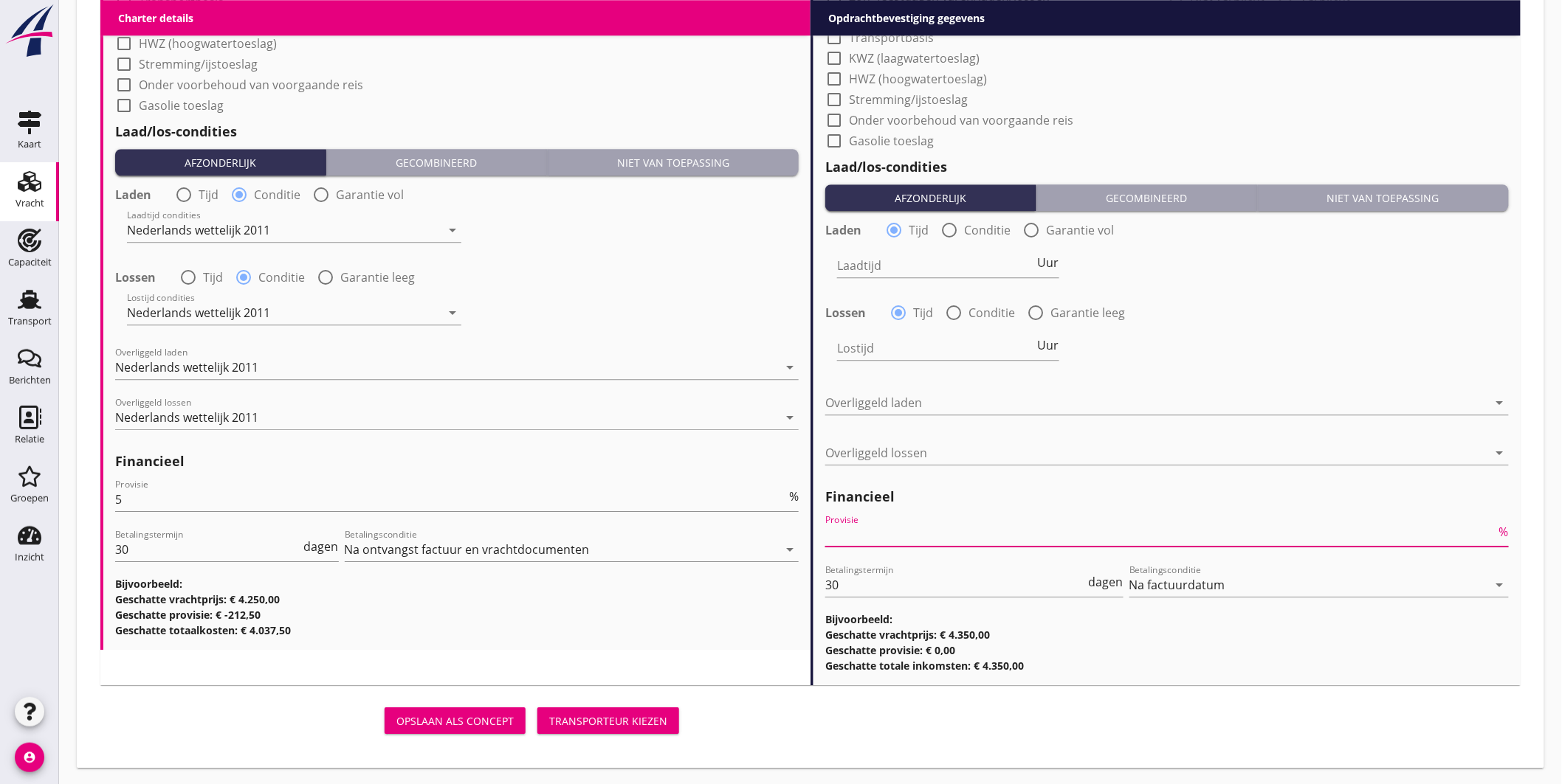
click at [867, 534] on input "Provisie" at bounding box center [1160, 535] width 671 height 23
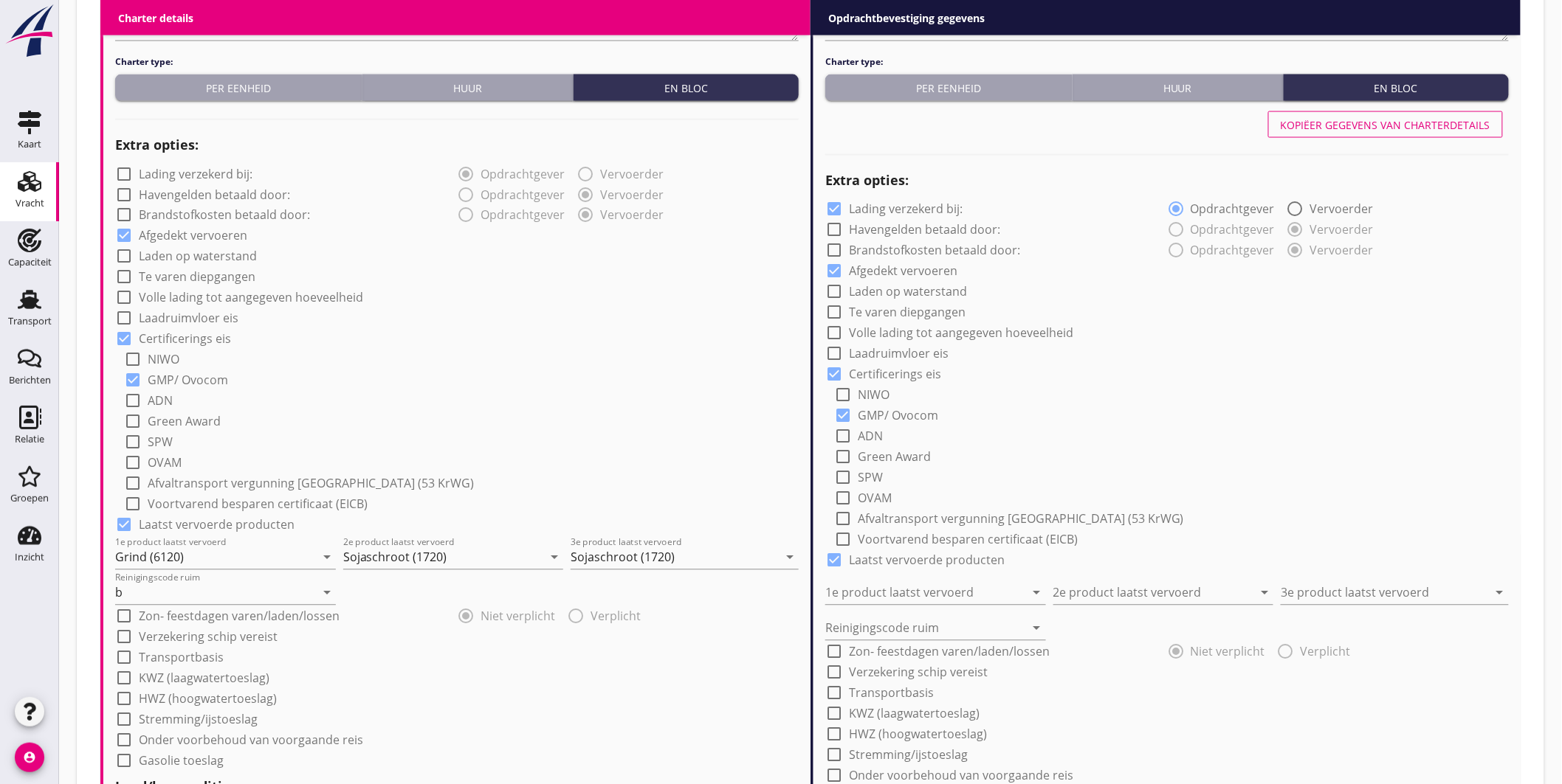
scroll to position [801, 0]
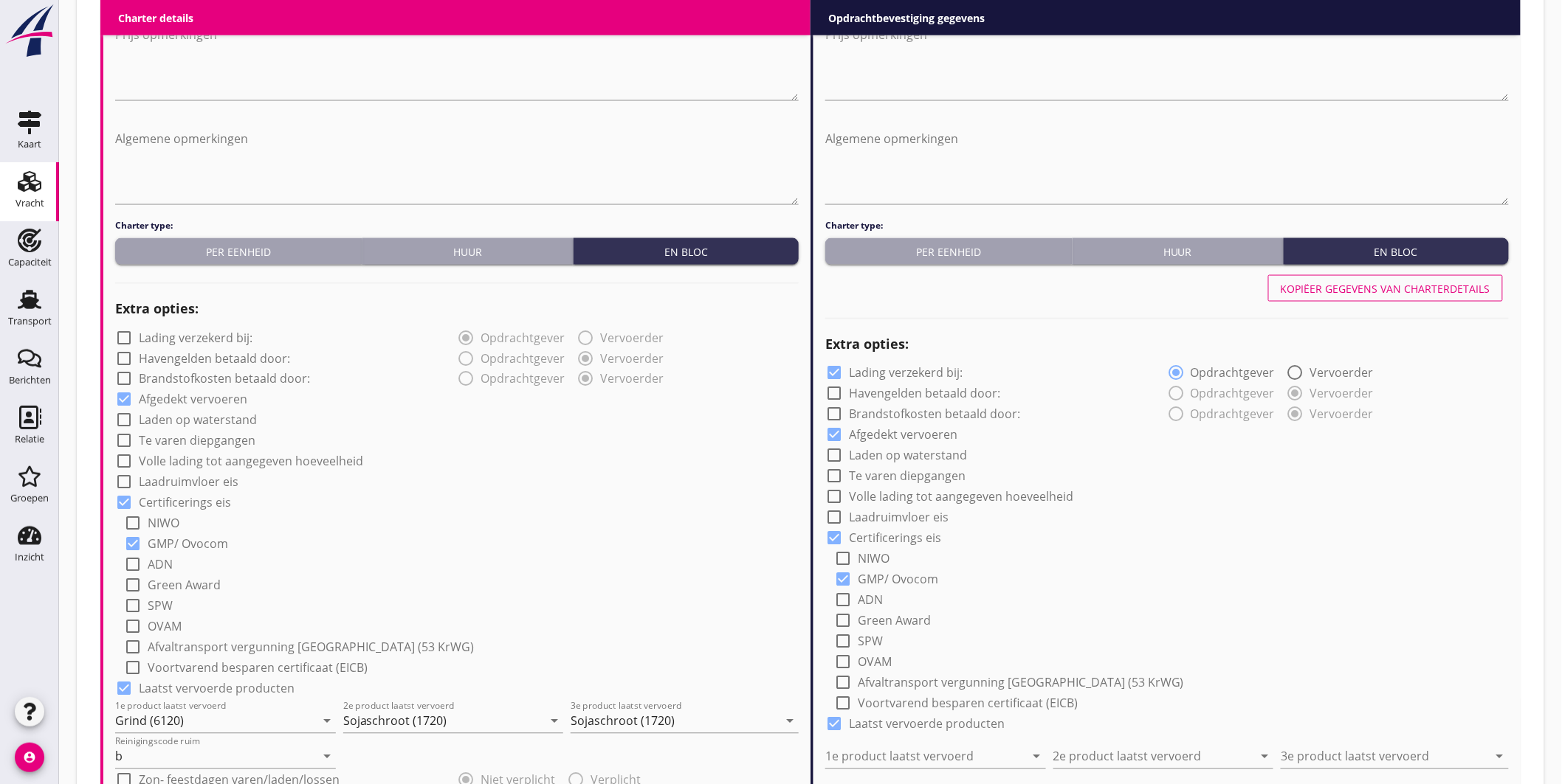
type input "2.50"
click at [1425, 272] on div "Kopiëer gegevens van charterdetails" at bounding box center [1167, 288] width 683 height 36
click at [1449, 288] on div "Kopiëer gegevens van charterdetails" at bounding box center [1385, 288] width 210 height 16
checkbox input "false"
type input "Grind (6120)"
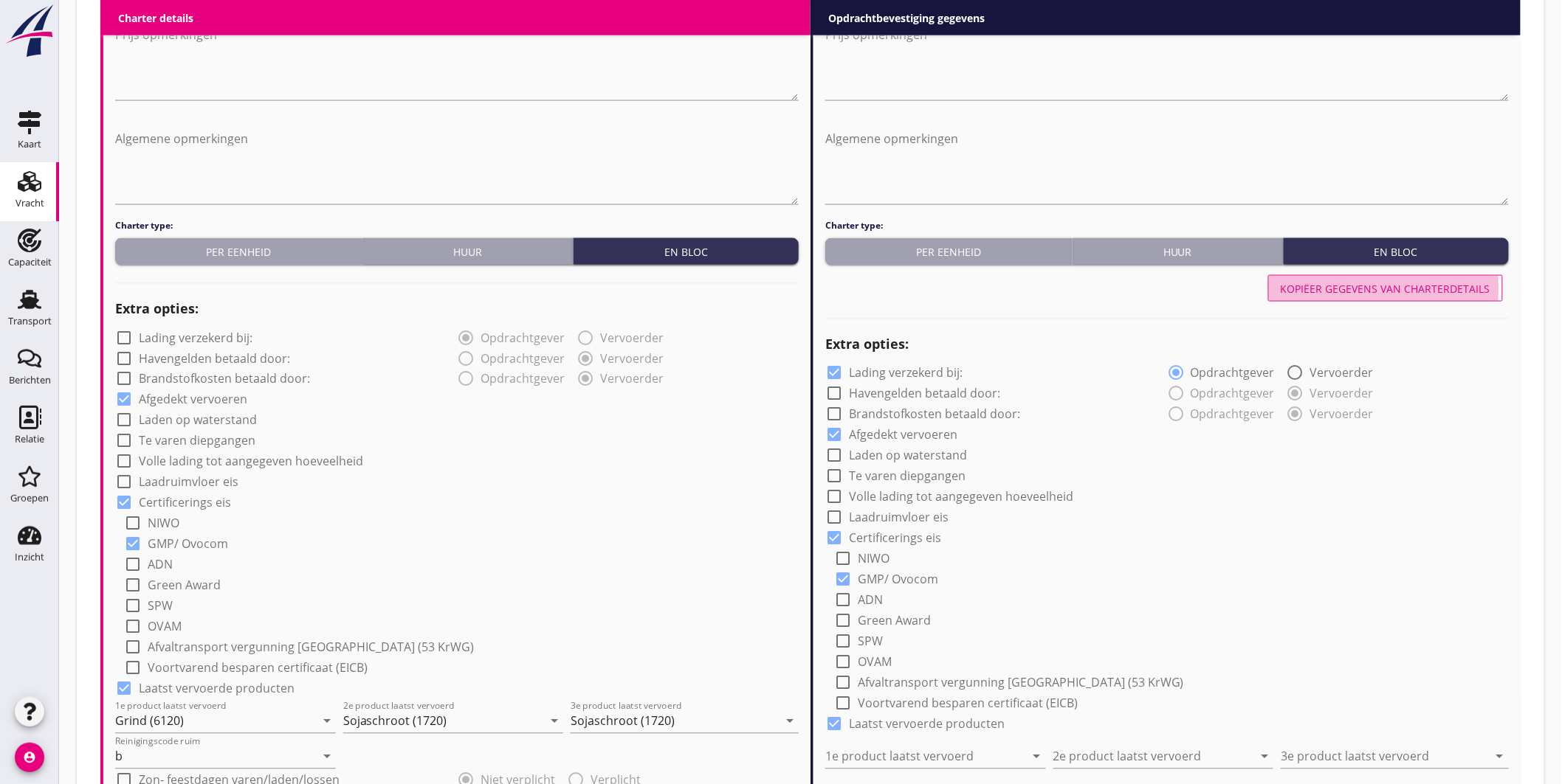
type input "Sojaschroot (1720)"
type input "b"
radio input "false"
radio input "true"
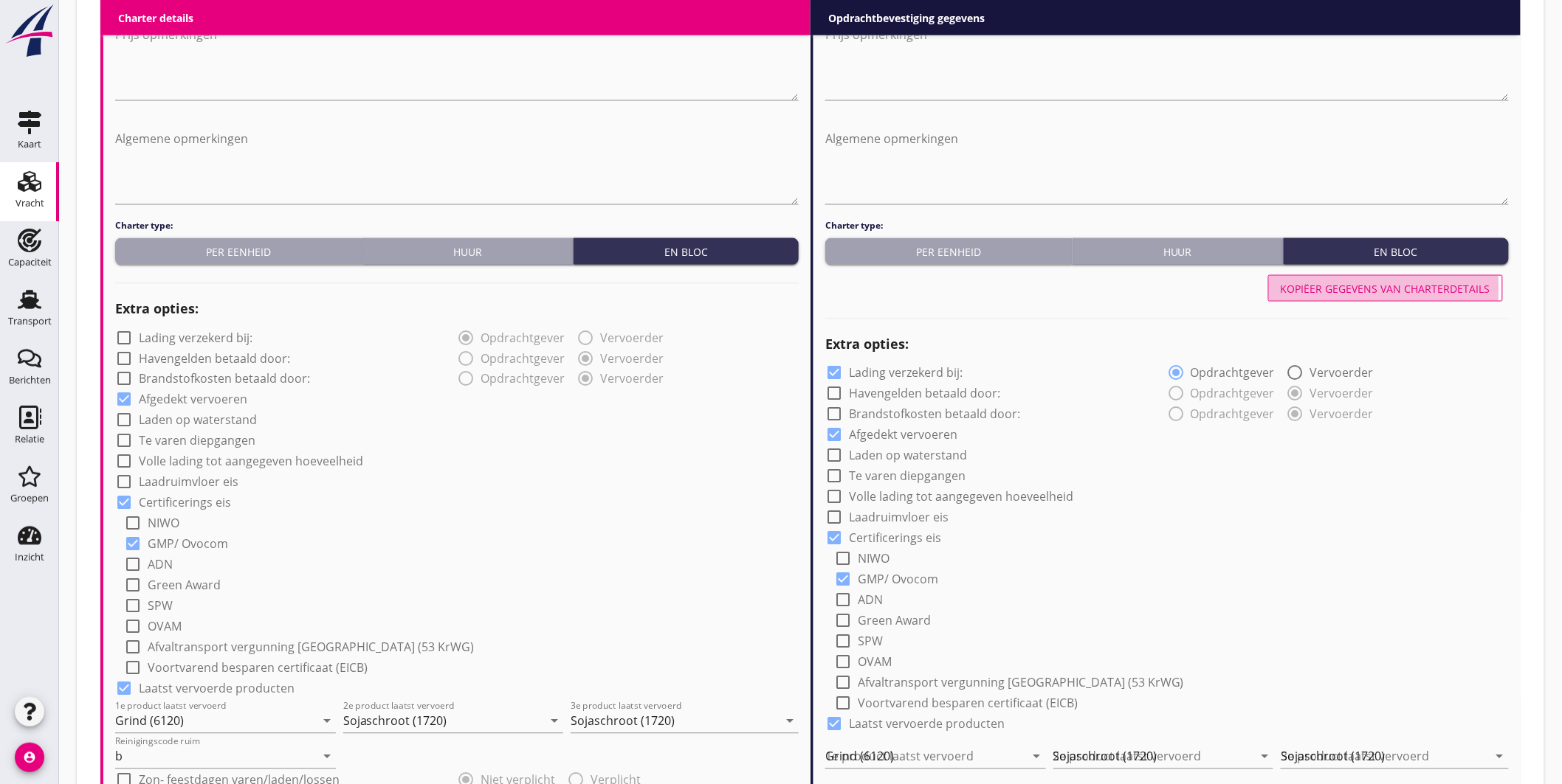
radio input "false"
radio input "true"
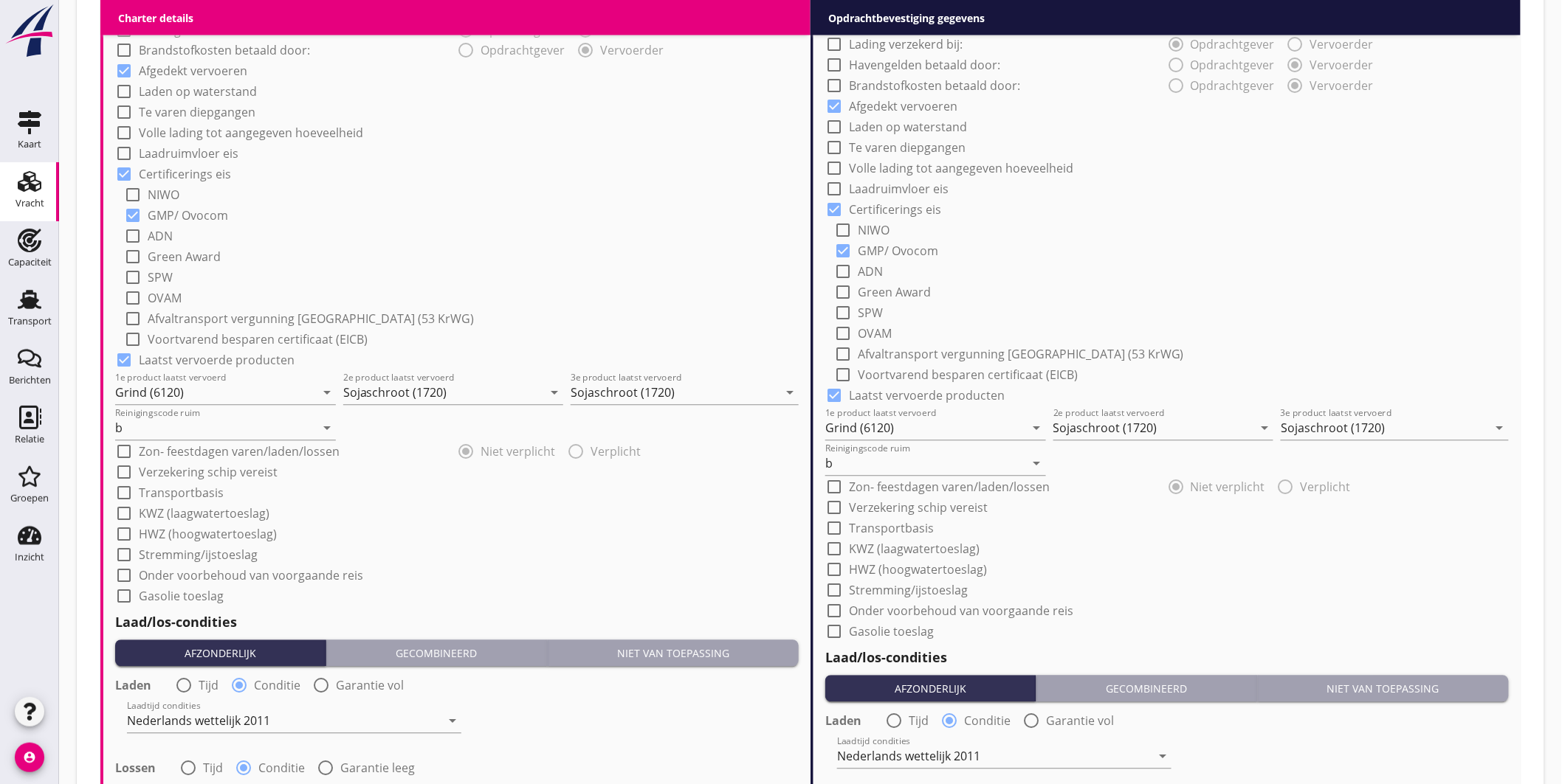
scroll to position [1211, 0]
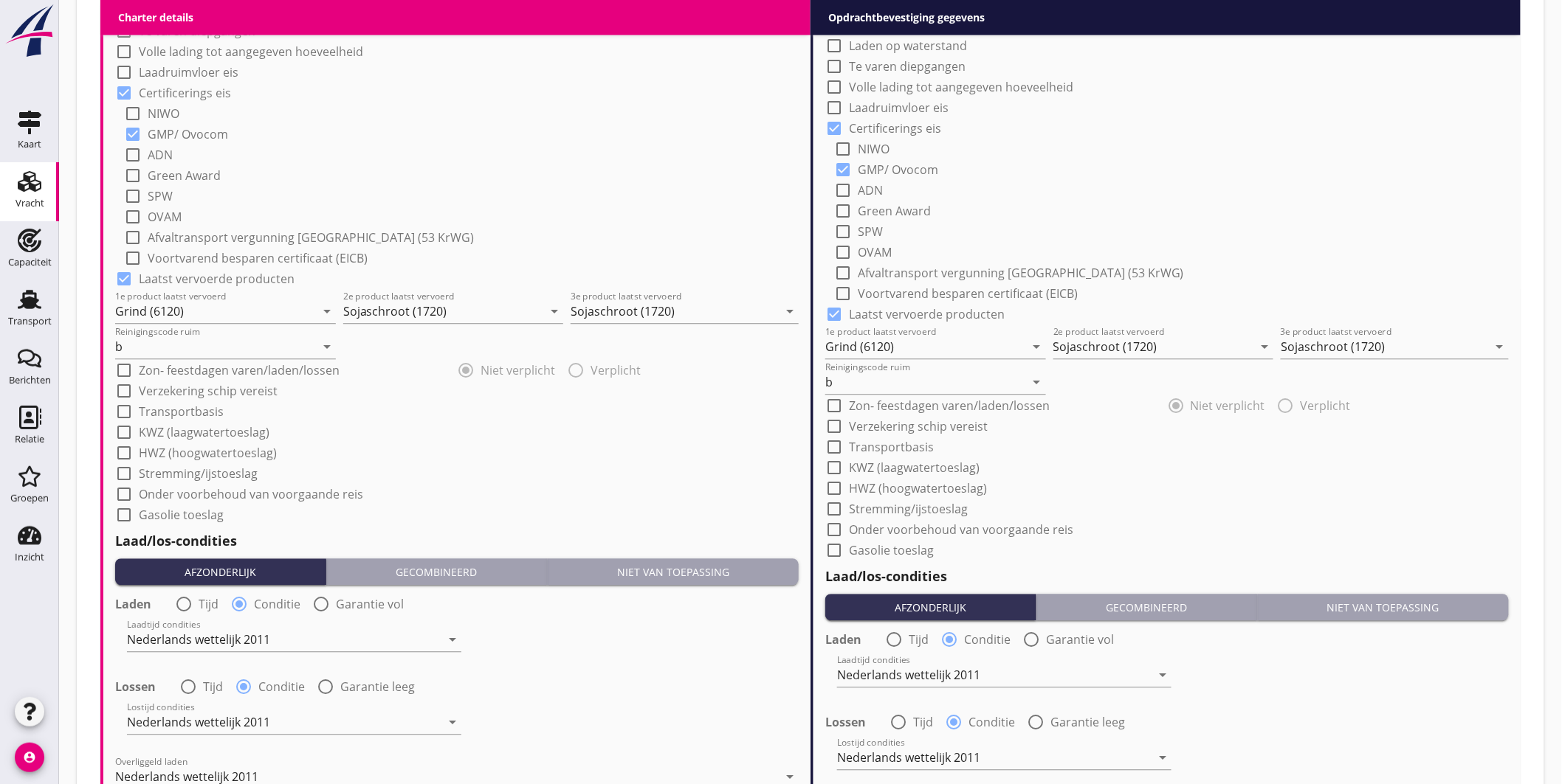
click at [1030, 527] on label "Onder voorbehoud van voorgaande reis" at bounding box center [961, 530] width 225 height 15
checkbox input "true"
click at [219, 496] on label "Onder voorbehoud van voorgaande reis" at bounding box center [250, 495] width 225 height 15
checkbox input "true"
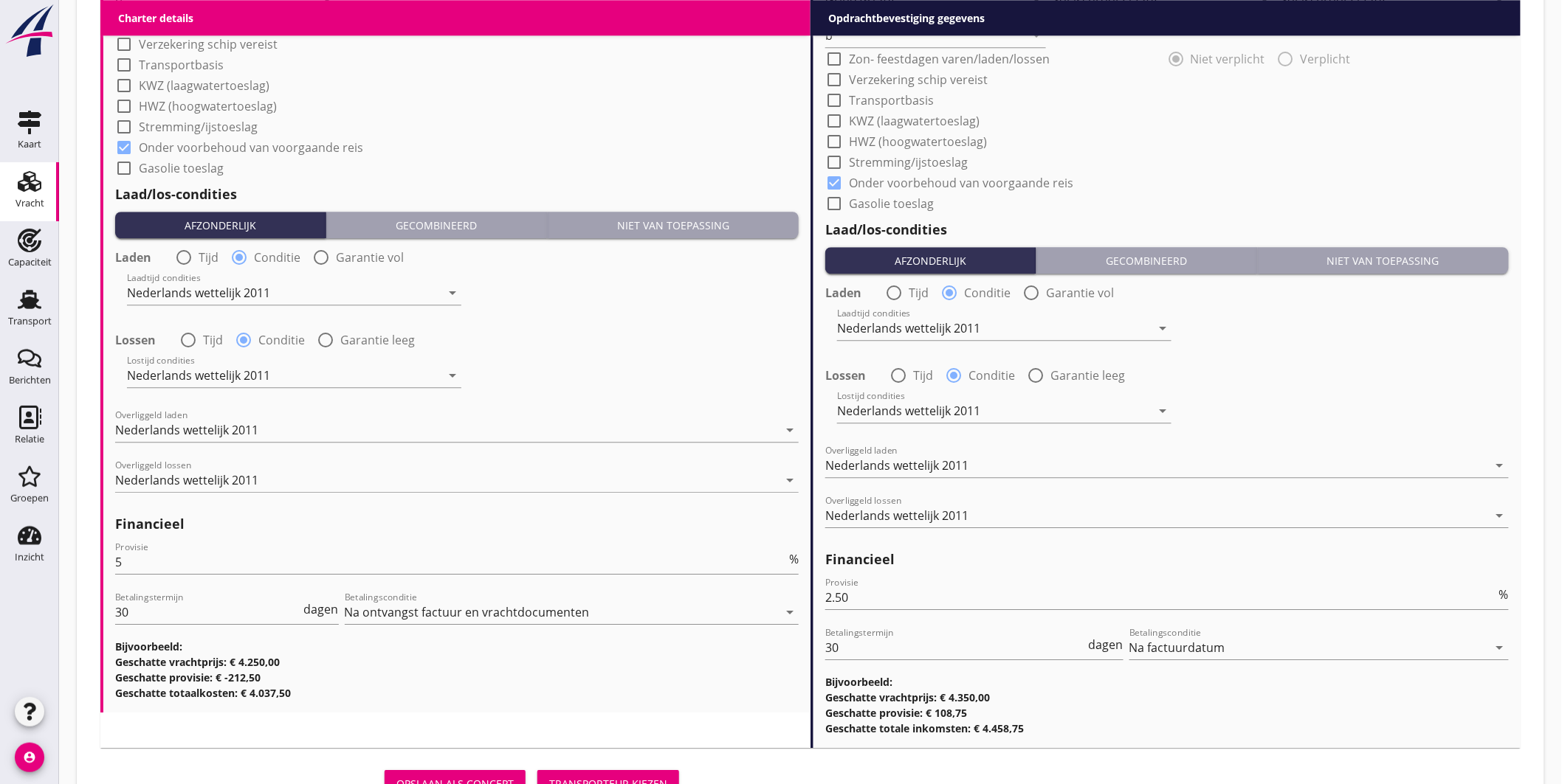
scroll to position [1620, 0]
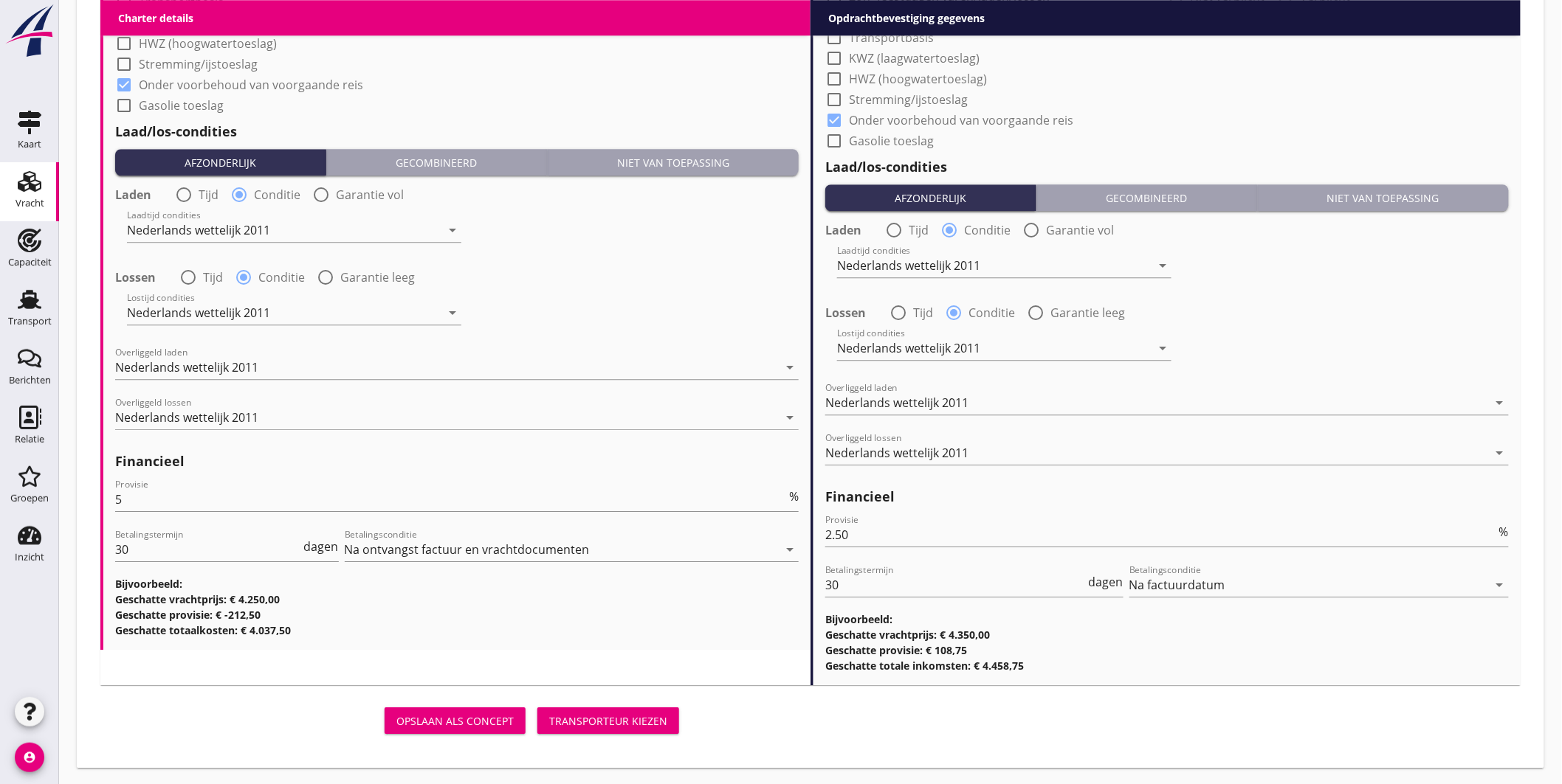
click at [638, 720] on div "Transporteur kiezen" at bounding box center [608, 721] width 118 height 16
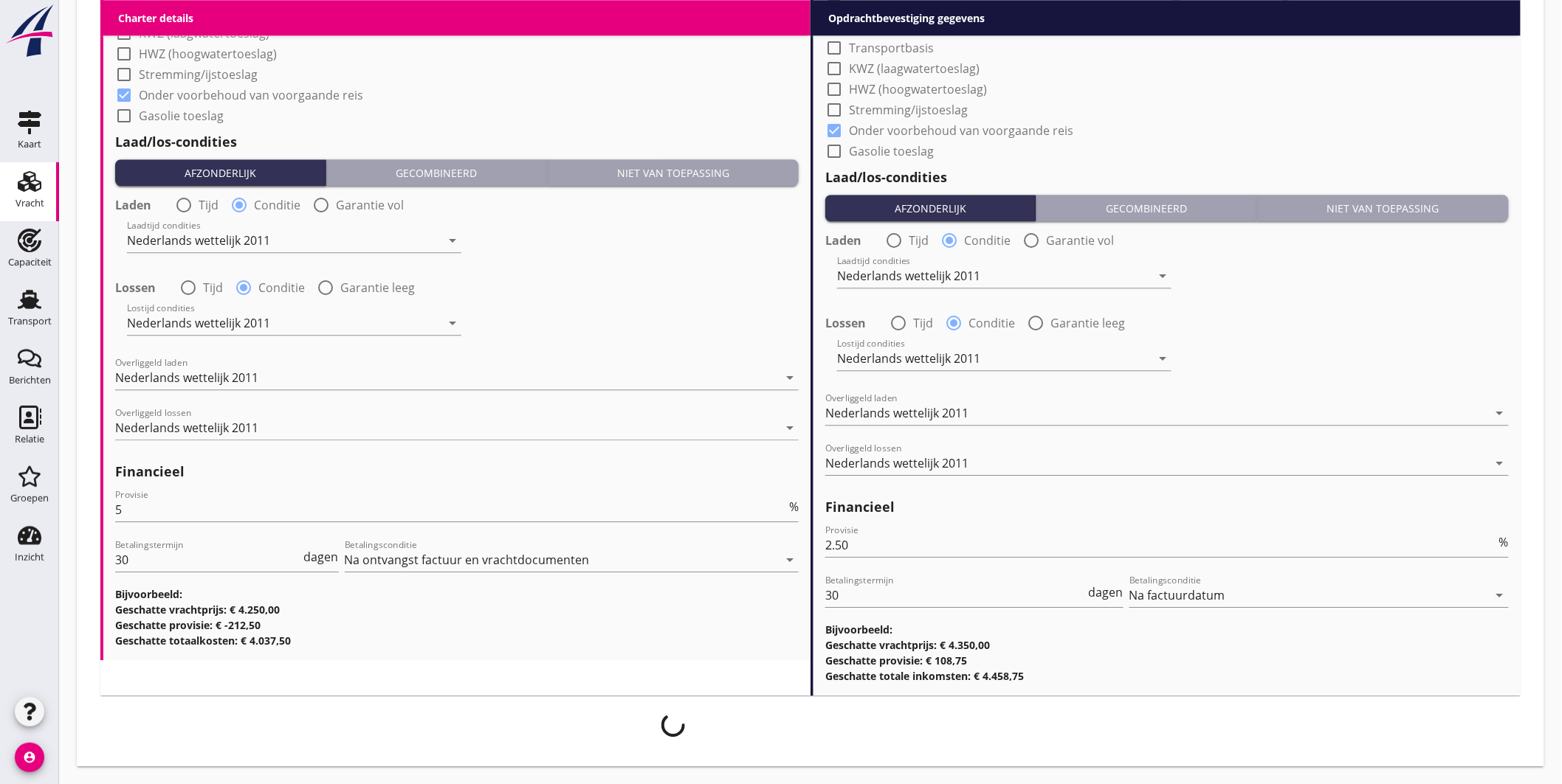
scroll to position [1609, 0]
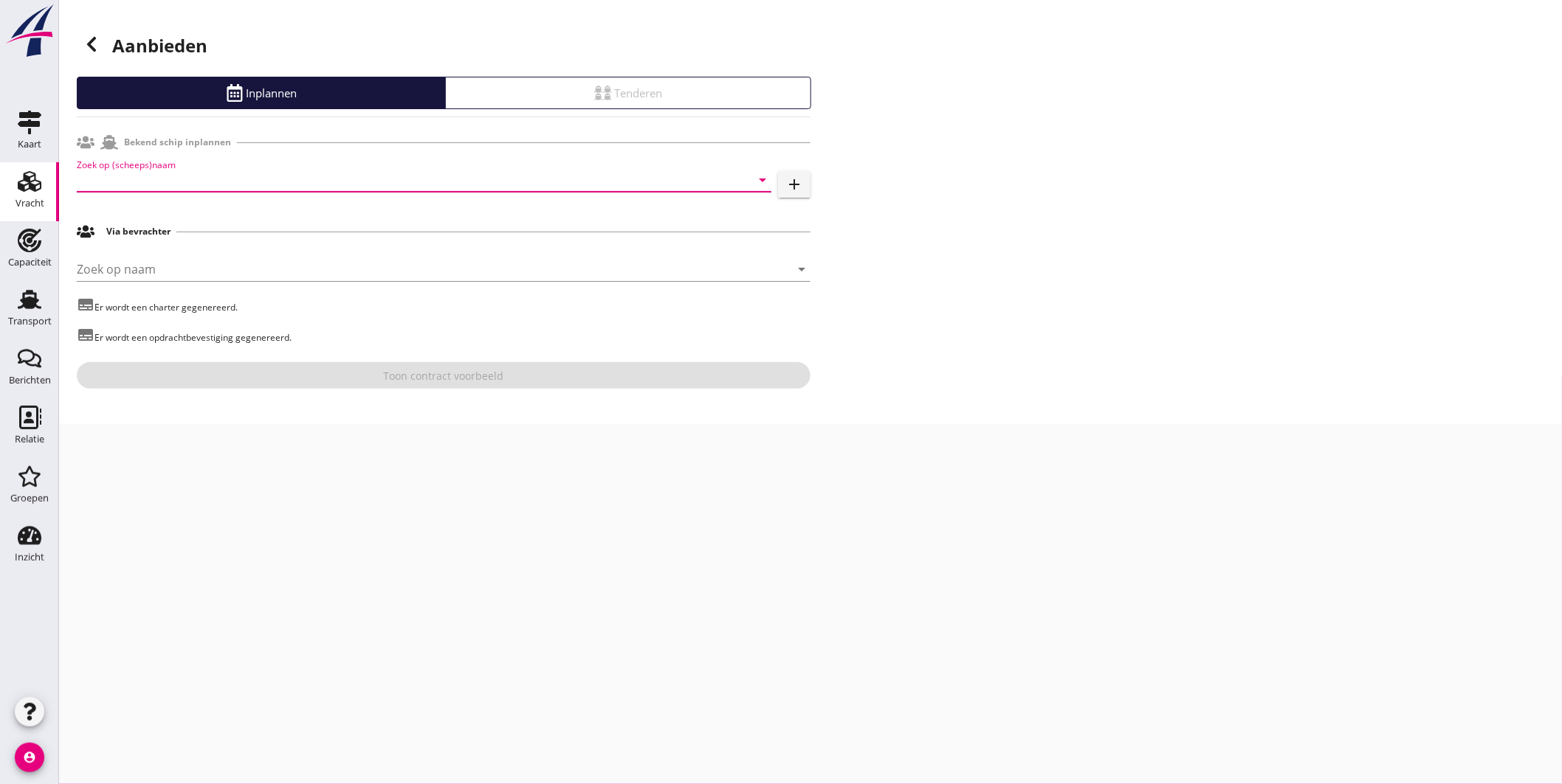
click at [211, 178] on input "Zoek op (scheeps)naam" at bounding box center [404, 180] width 653 height 23
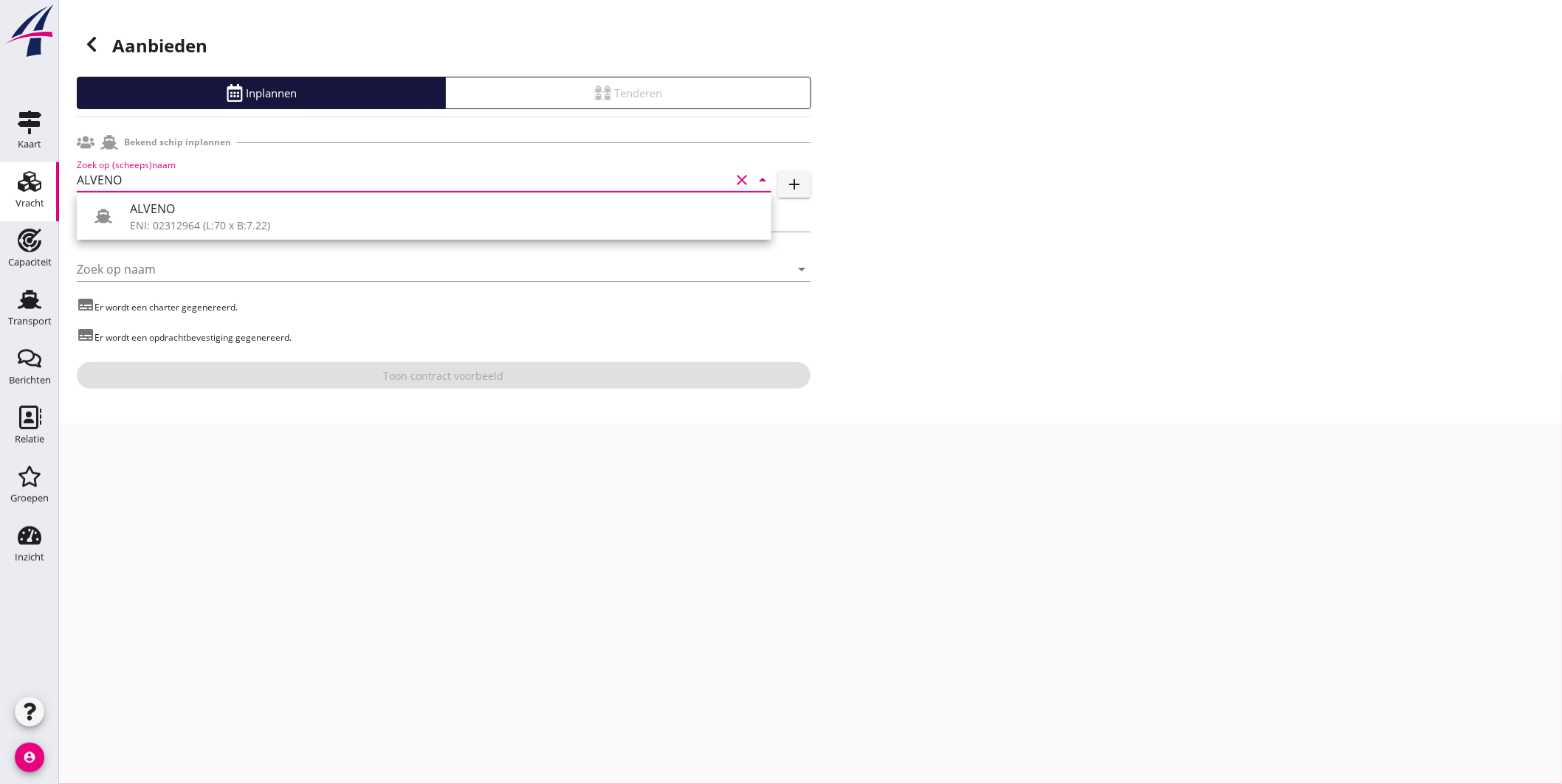
click at [155, 217] on div "ALVENO" at bounding box center [444, 208] width 629 height 17
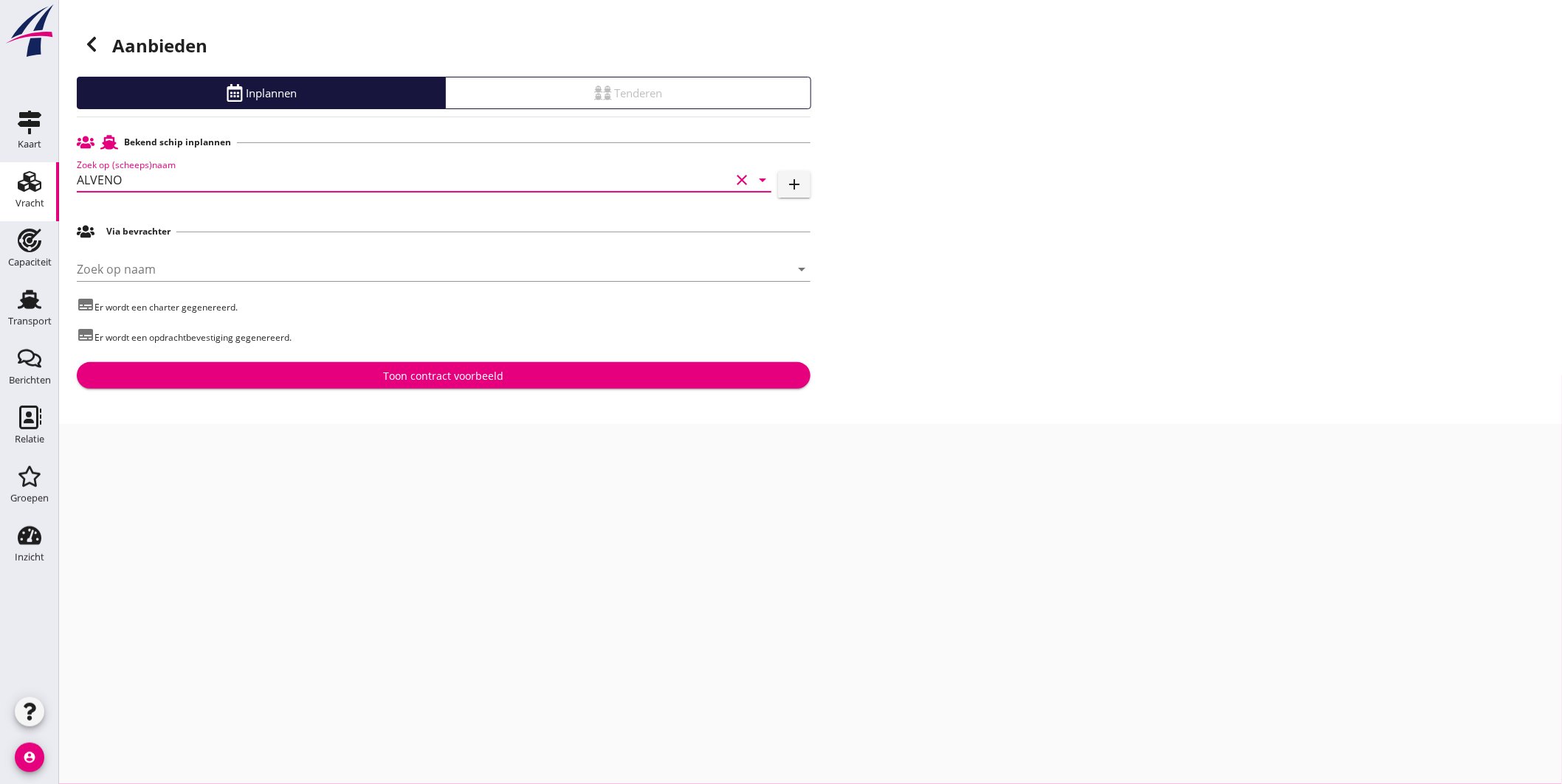
type input "ALVENO"
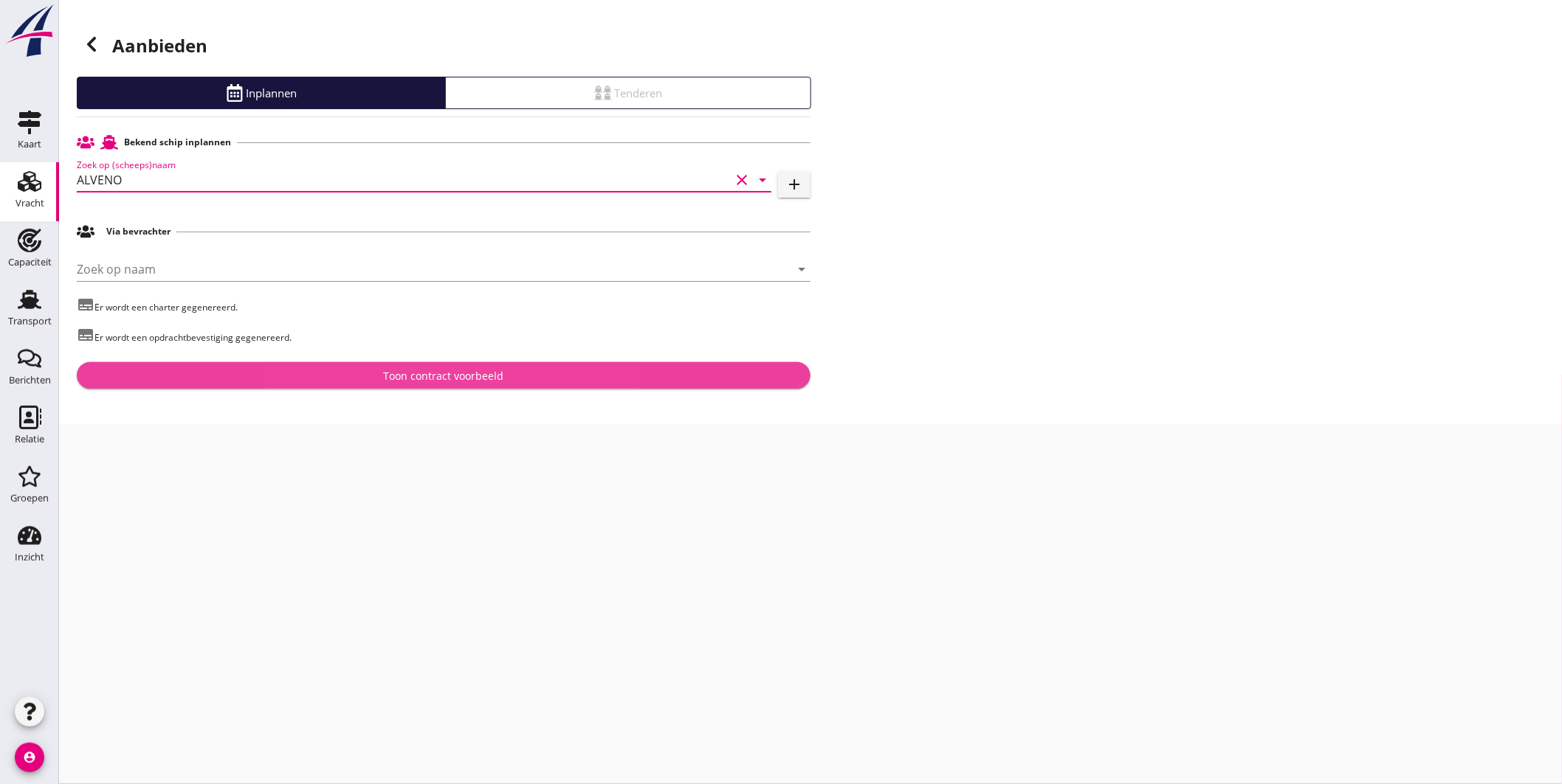
click at [429, 376] on div "Toon contract voorbeeld" at bounding box center [444, 375] width 120 height 16
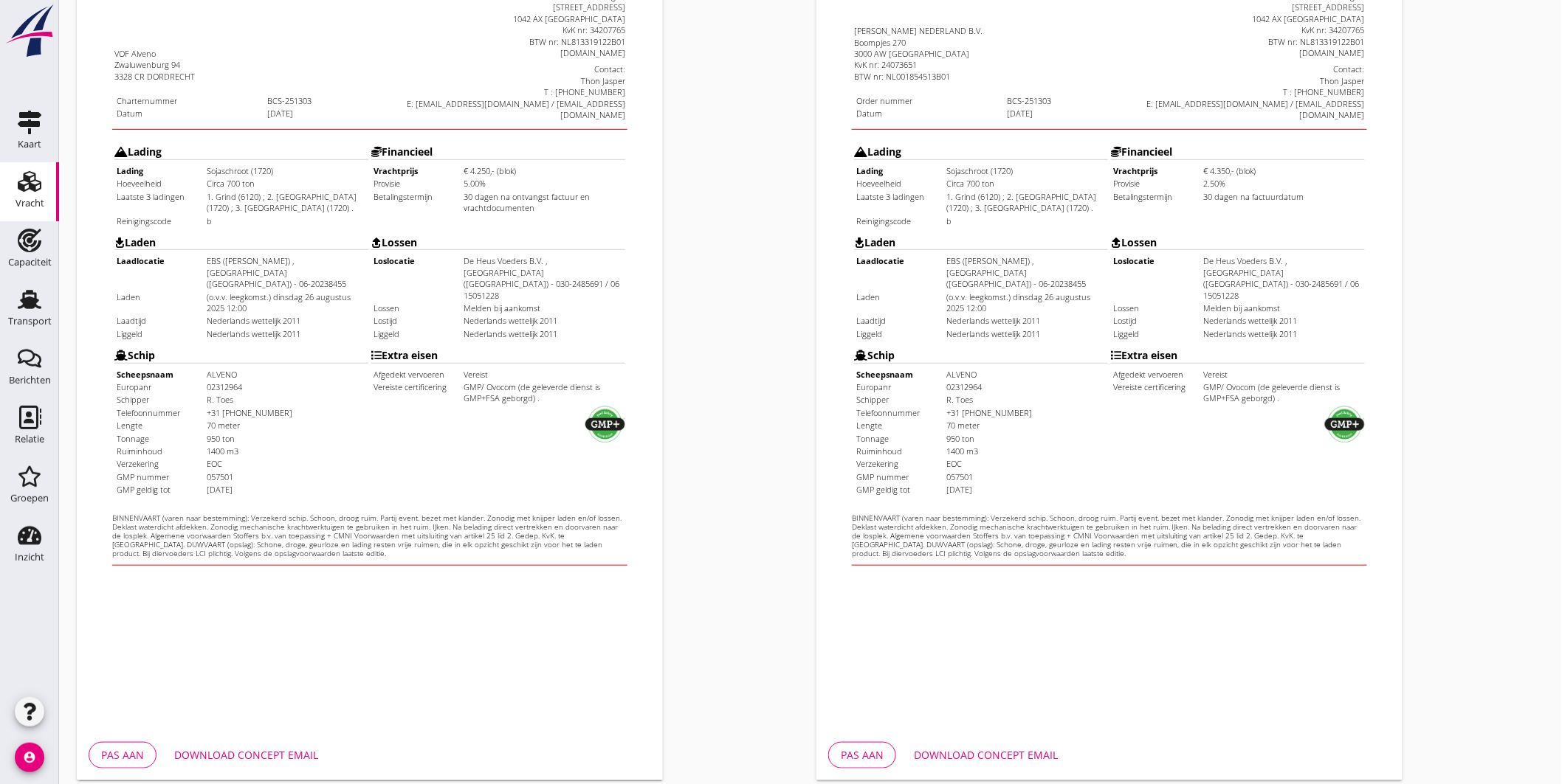
scroll to position [307, 0]
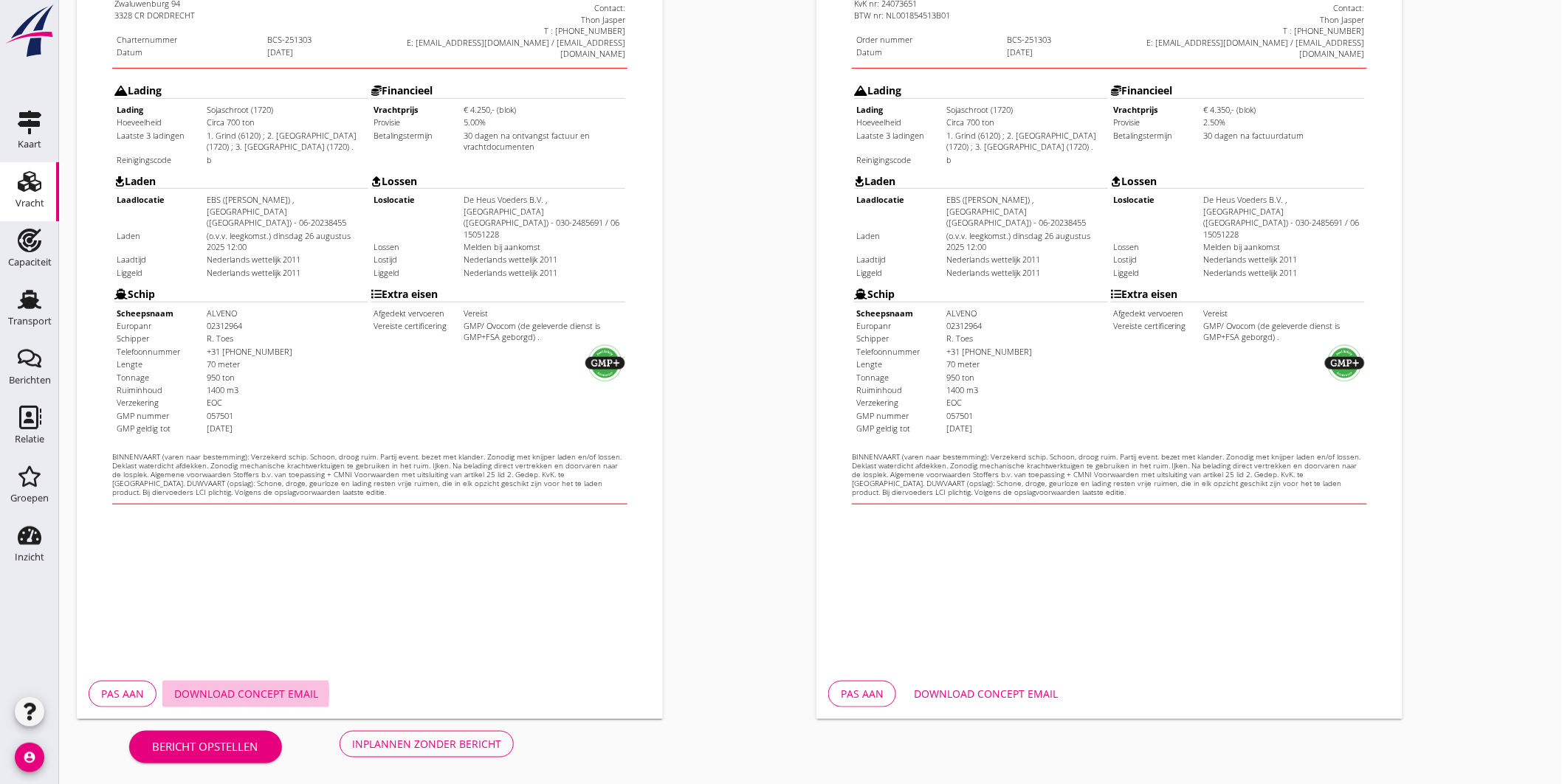
click at [276, 689] on div "Download concept email" at bounding box center [246, 694] width 144 height 16
click at [974, 691] on div "Download concept email" at bounding box center [986, 694] width 144 height 16
click at [1472, 193] on div "Opdrachtbevestiging nl arrow_drop_down open_in_new Pas aan Download concept ema…" at bounding box center [1181, 244] width 740 height 961
click at [122, 681] on button "Pas aan" at bounding box center [123, 694] width 68 height 27
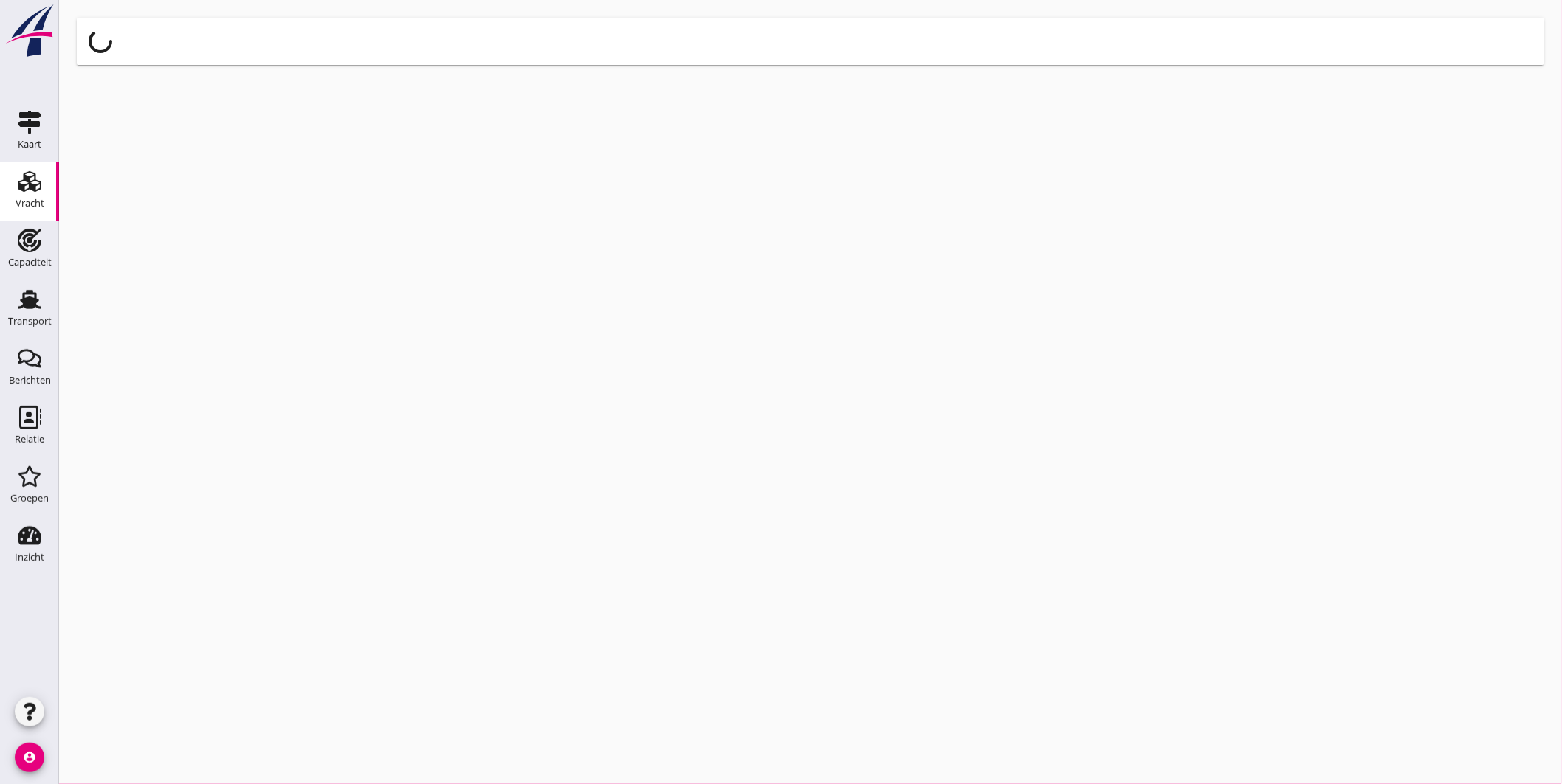
click at [126, 681] on div "cancel You are impersonating another user." at bounding box center [810, 392] width 1503 height 784
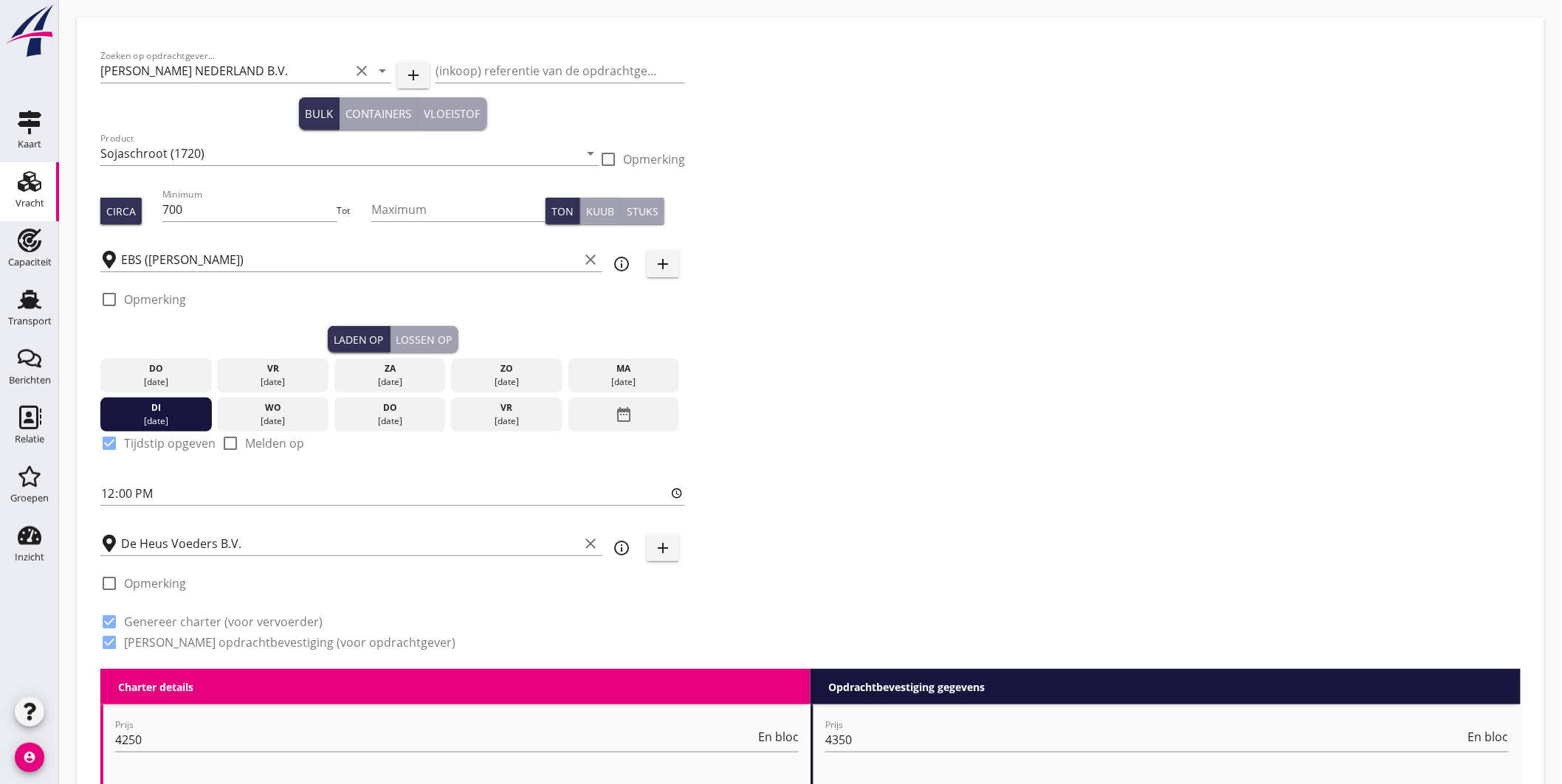
scroll to position [82, 0]
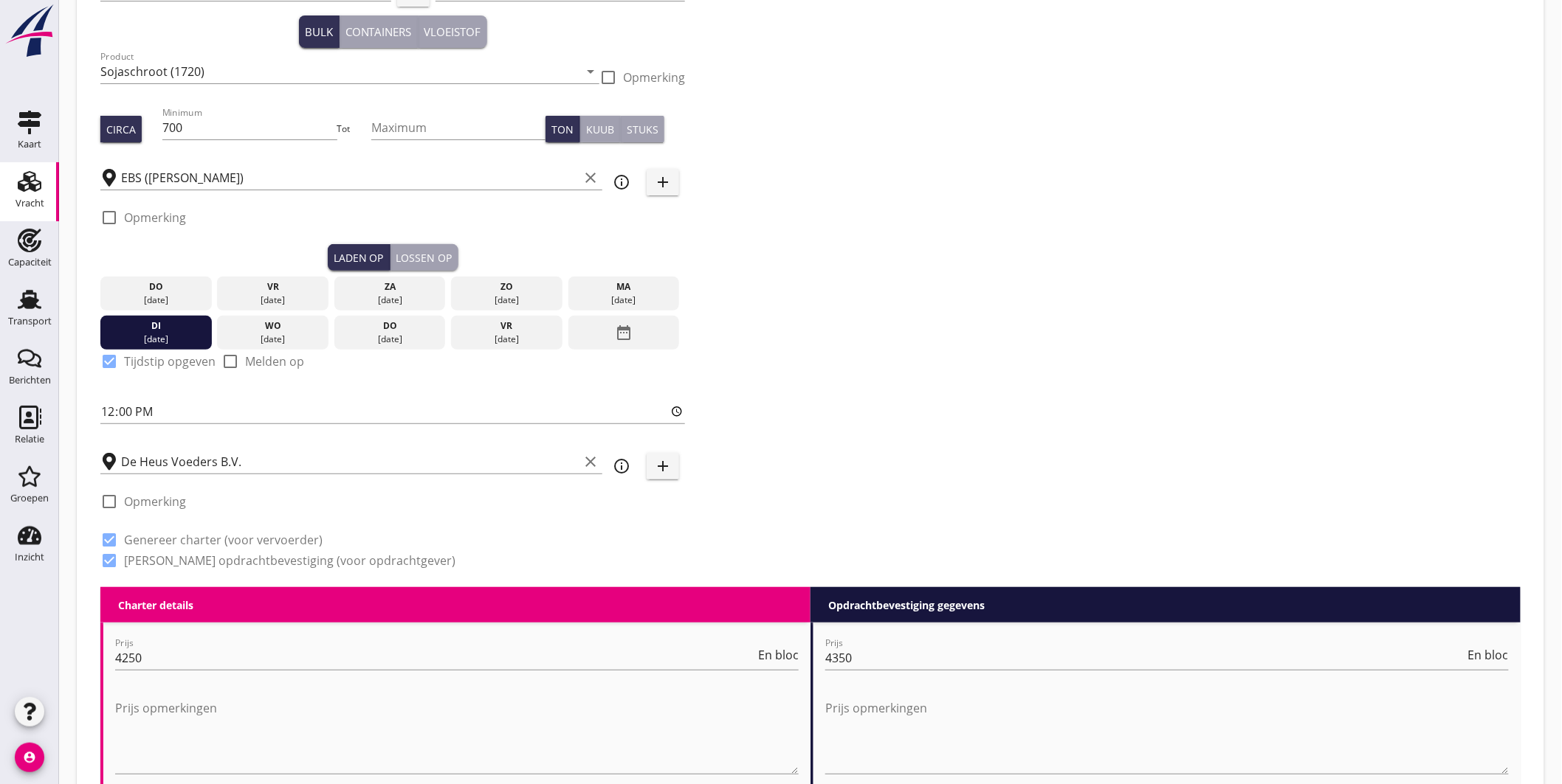
click at [148, 220] on label "Opmerking" at bounding box center [155, 218] width 62 height 15
checkbox input "true"
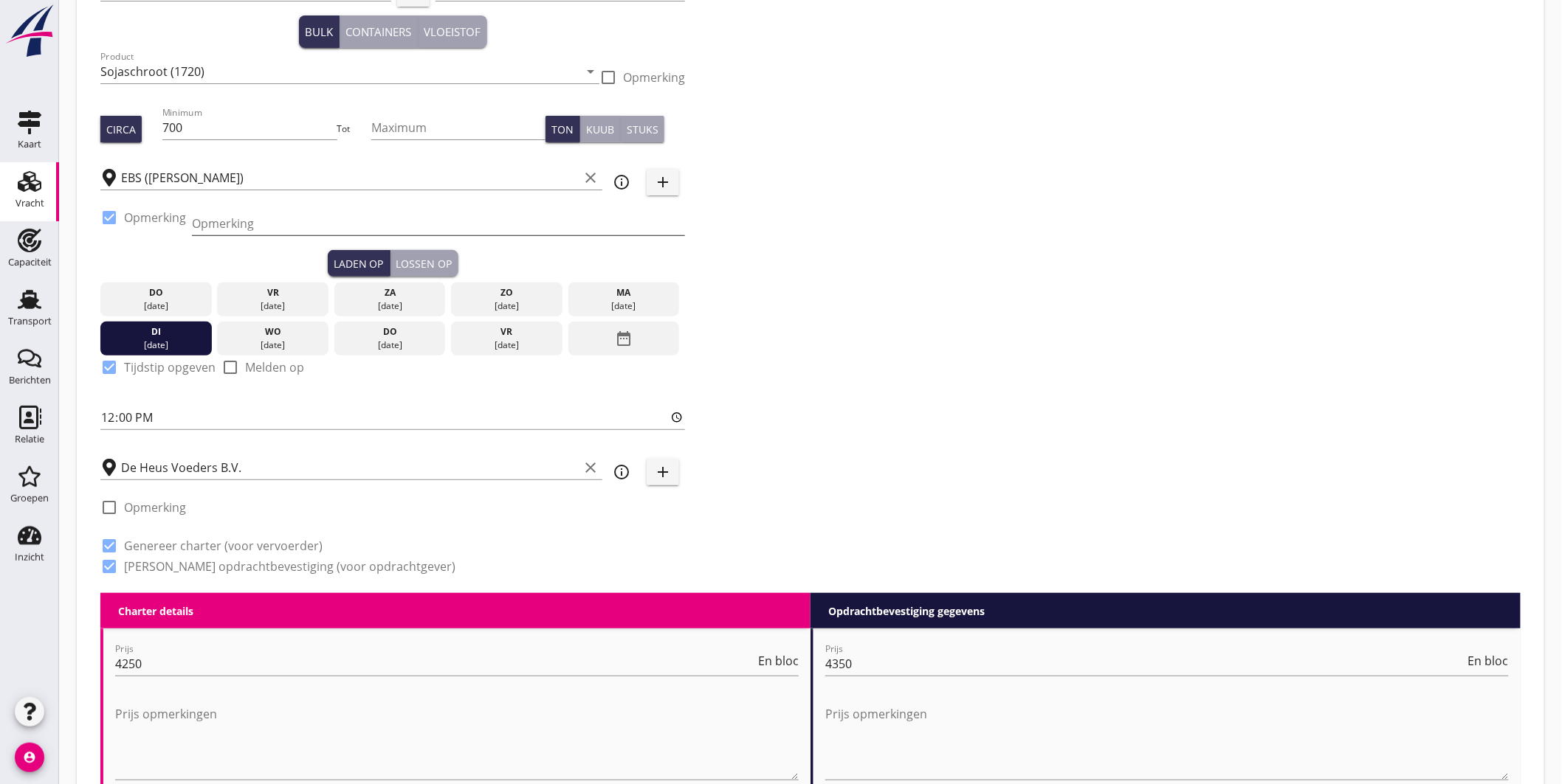
click at [235, 231] on input "Opmerking" at bounding box center [438, 224] width 493 height 23
type input "e"
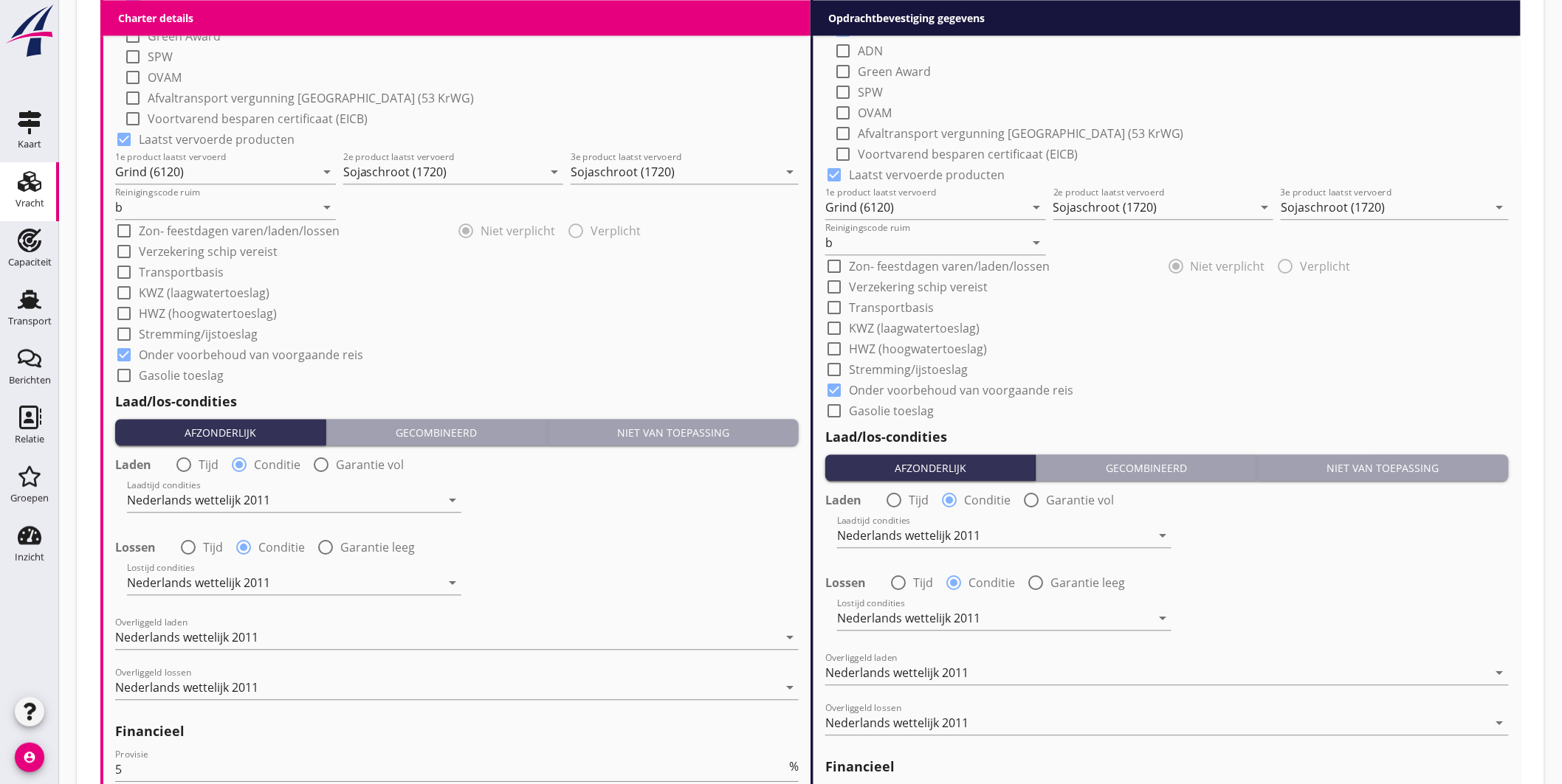
scroll to position [1581, 0]
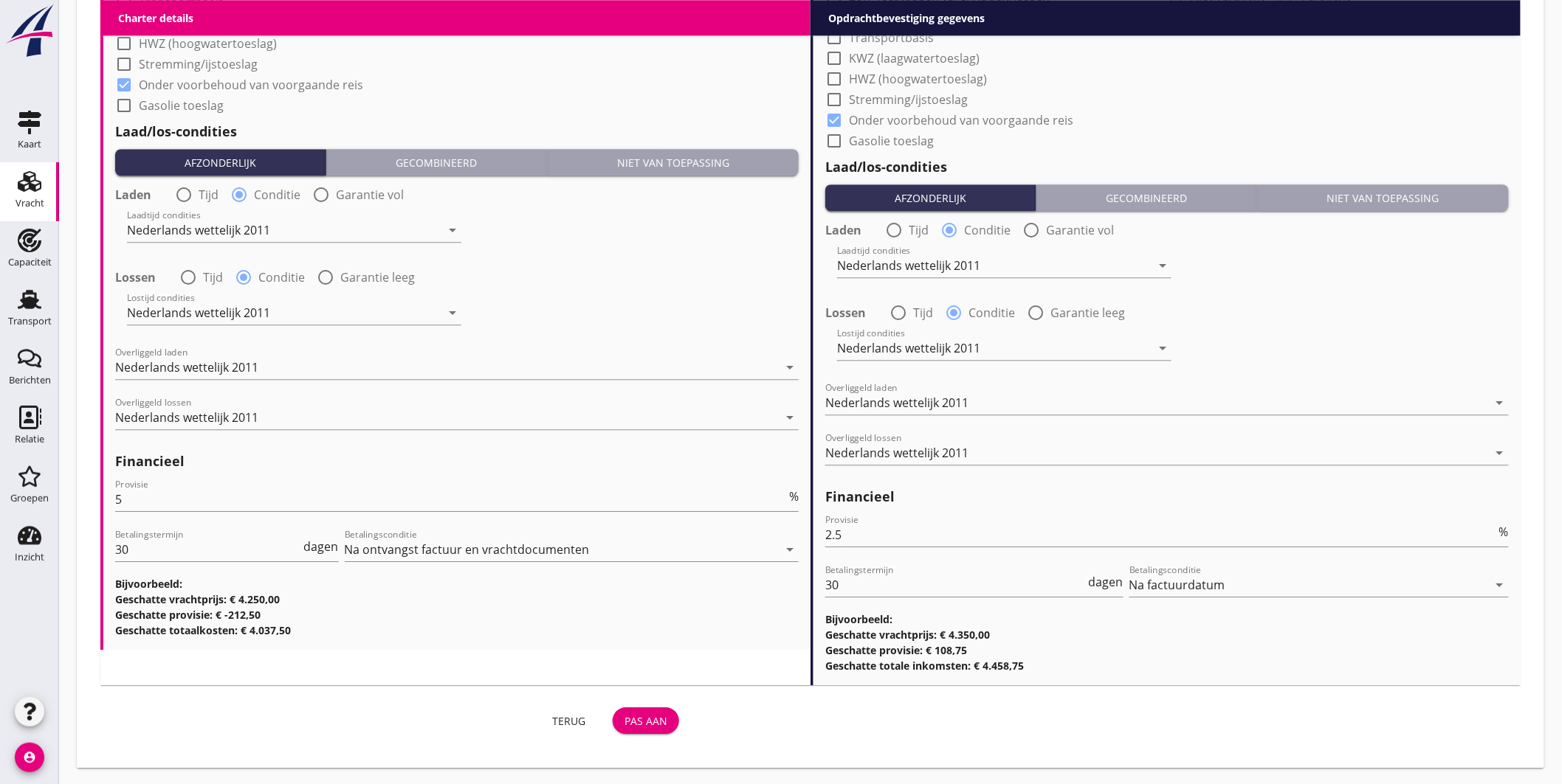
type input "ex TROODOS AIR, Beneluxhaven"
drag, startPoint x: 657, startPoint y: 718, endPoint x: 775, endPoint y: 272, distance: 461.3
click at [657, 719] on div "Pas aan" at bounding box center [646, 721] width 43 height 16
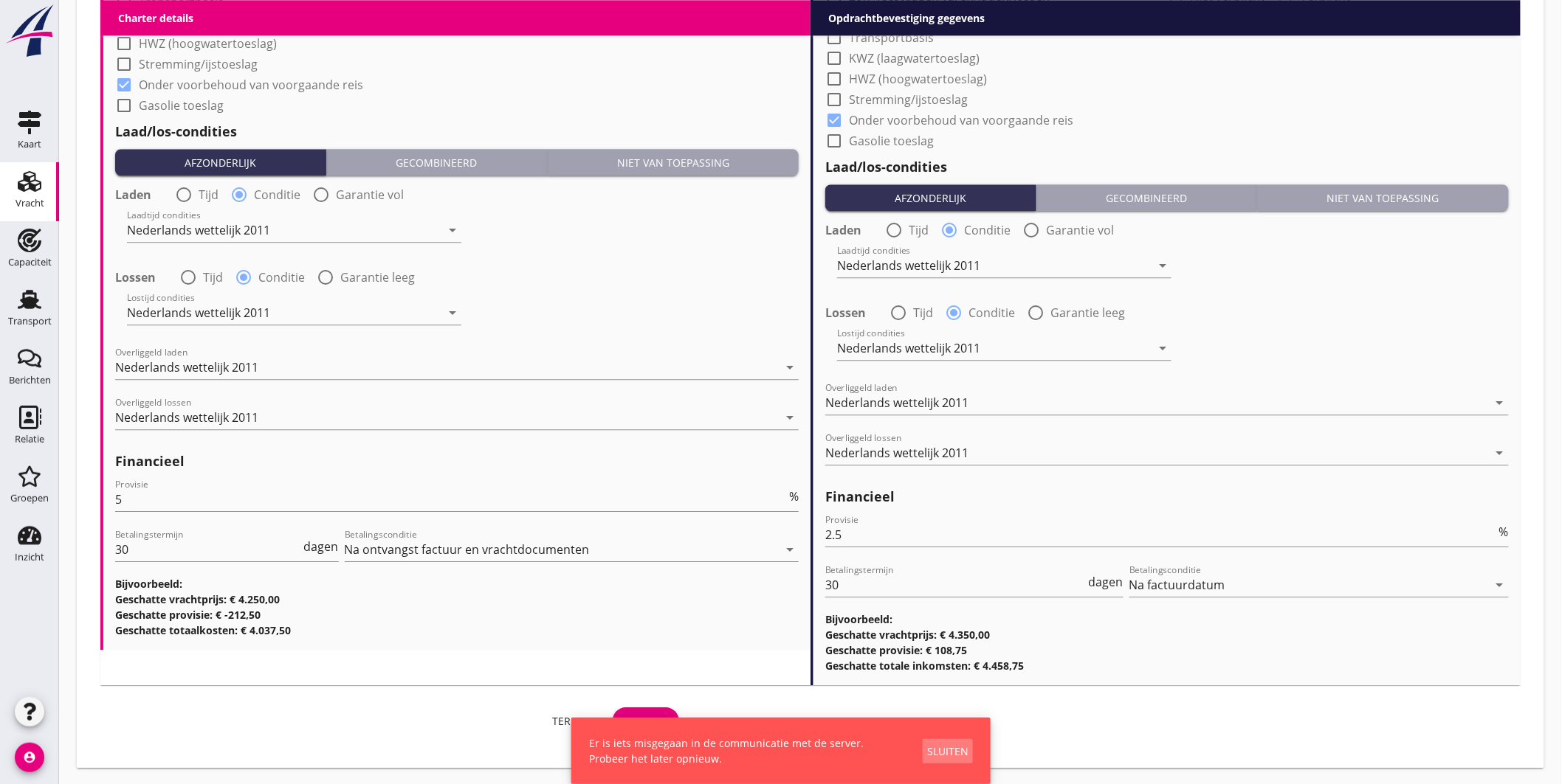
click at [955, 753] on div "Sluiten" at bounding box center [948, 751] width 41 height 16
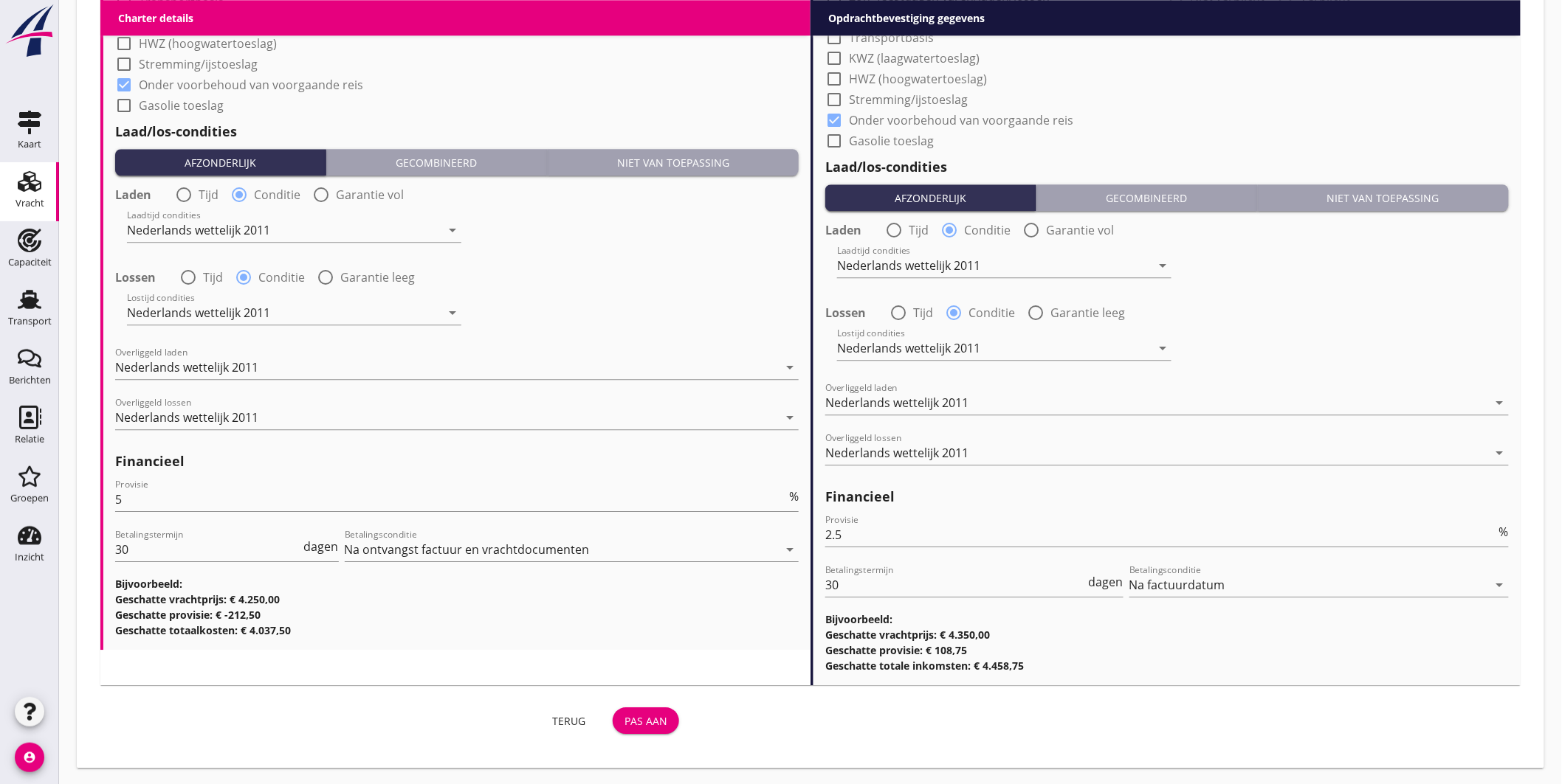
click at [662, 717] on div "Pas aan" at bounding box center [646, 721] width 43 height 16
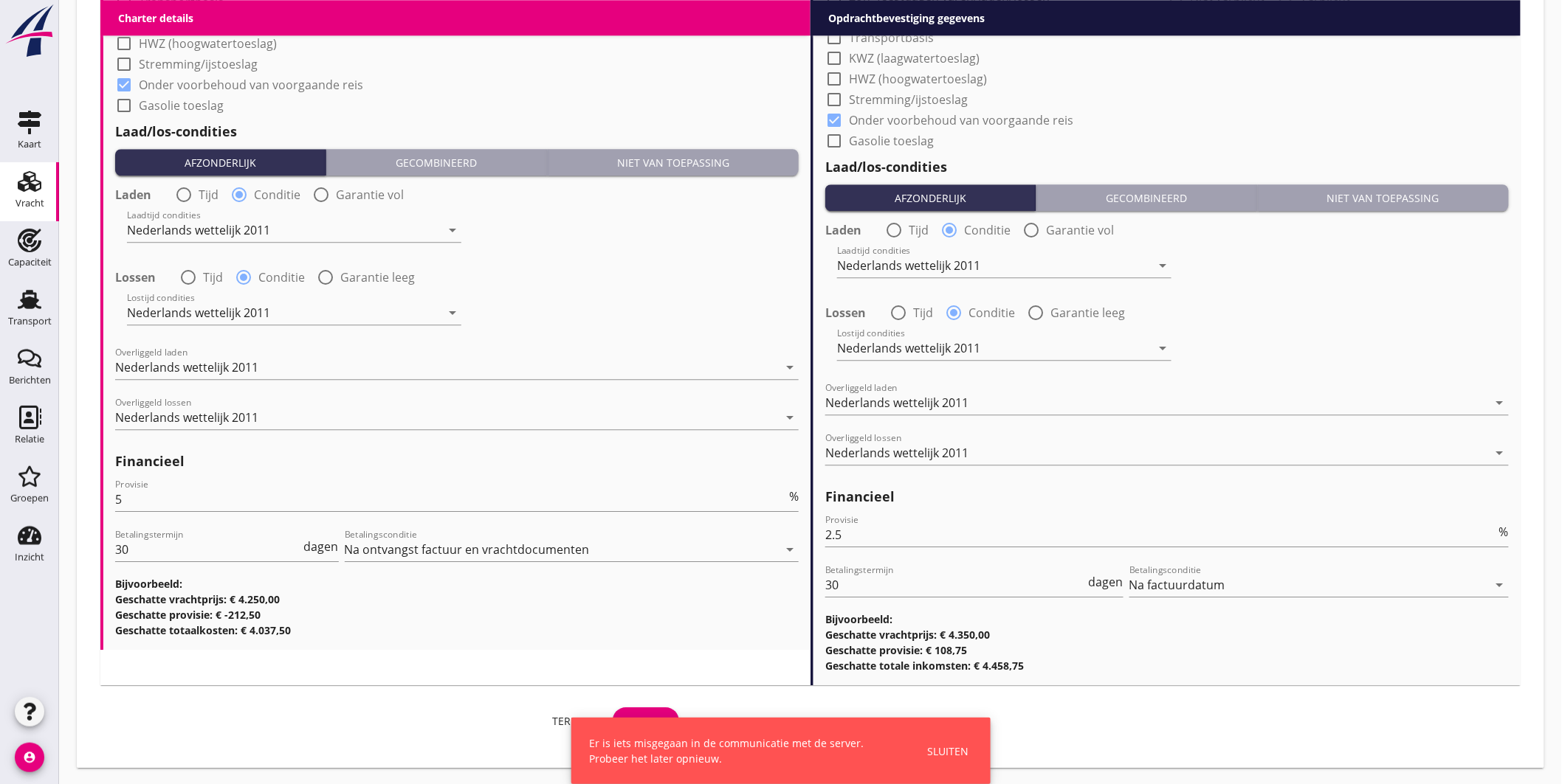
click at [946, 749] on div "Sluiten" at bounding box center [948, 751] width 41 height 16
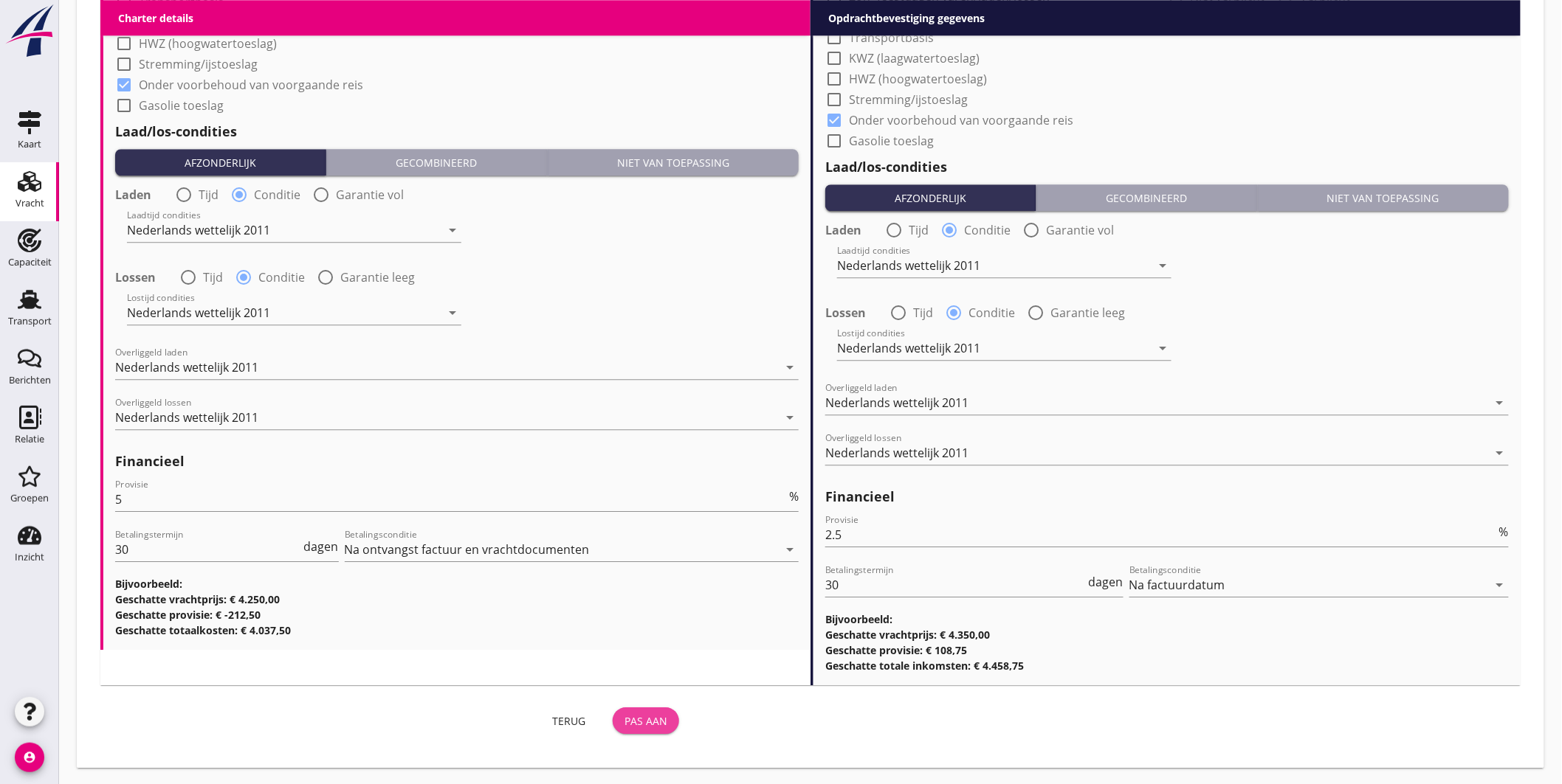
click at [655, 717] on div "Pas aan" at bounding box center [646, 721] width 43 height 16
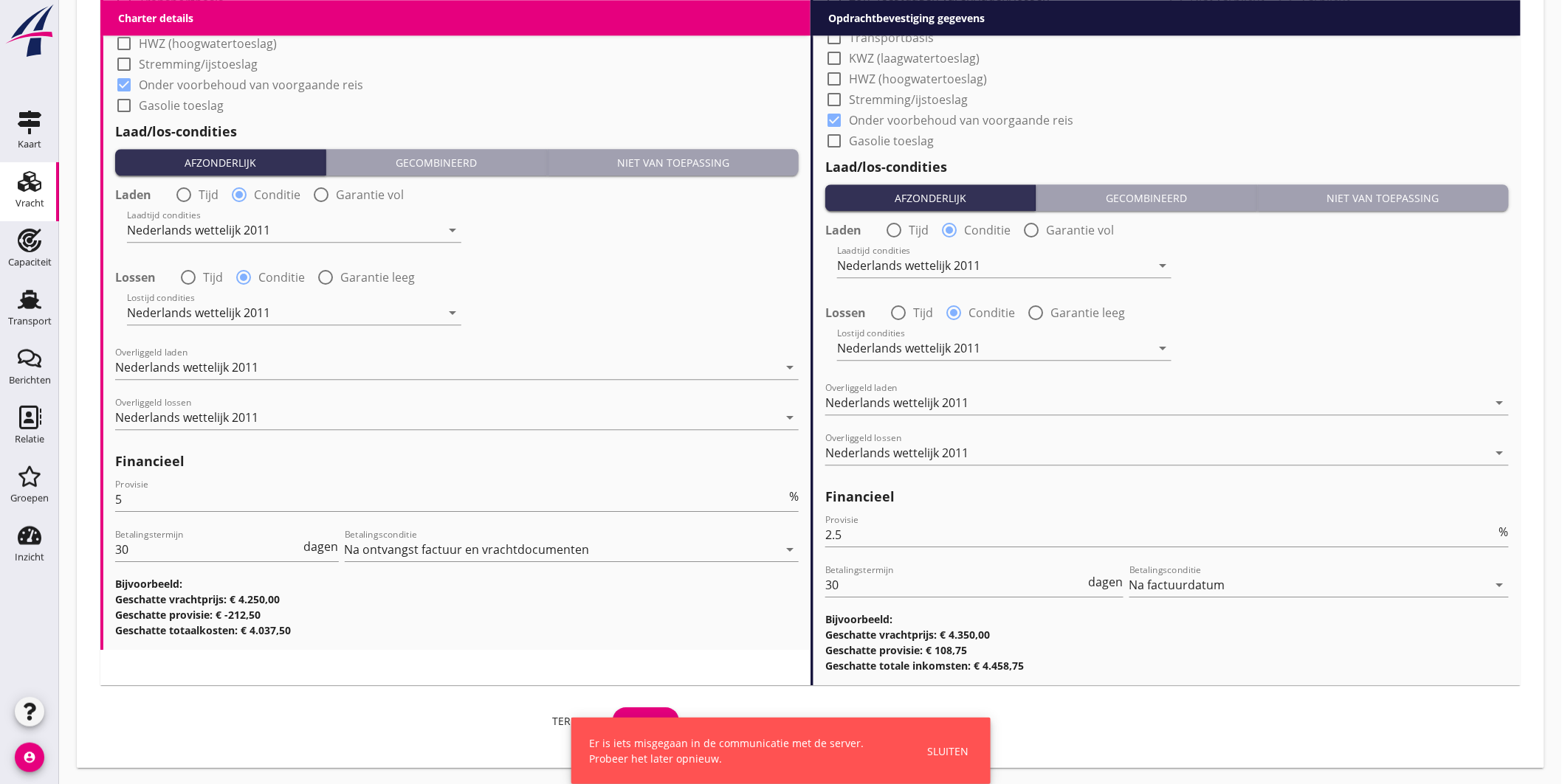
click at [933, 755] on div "Sluiten" at bounding box center [948, 751] width 41 height 16
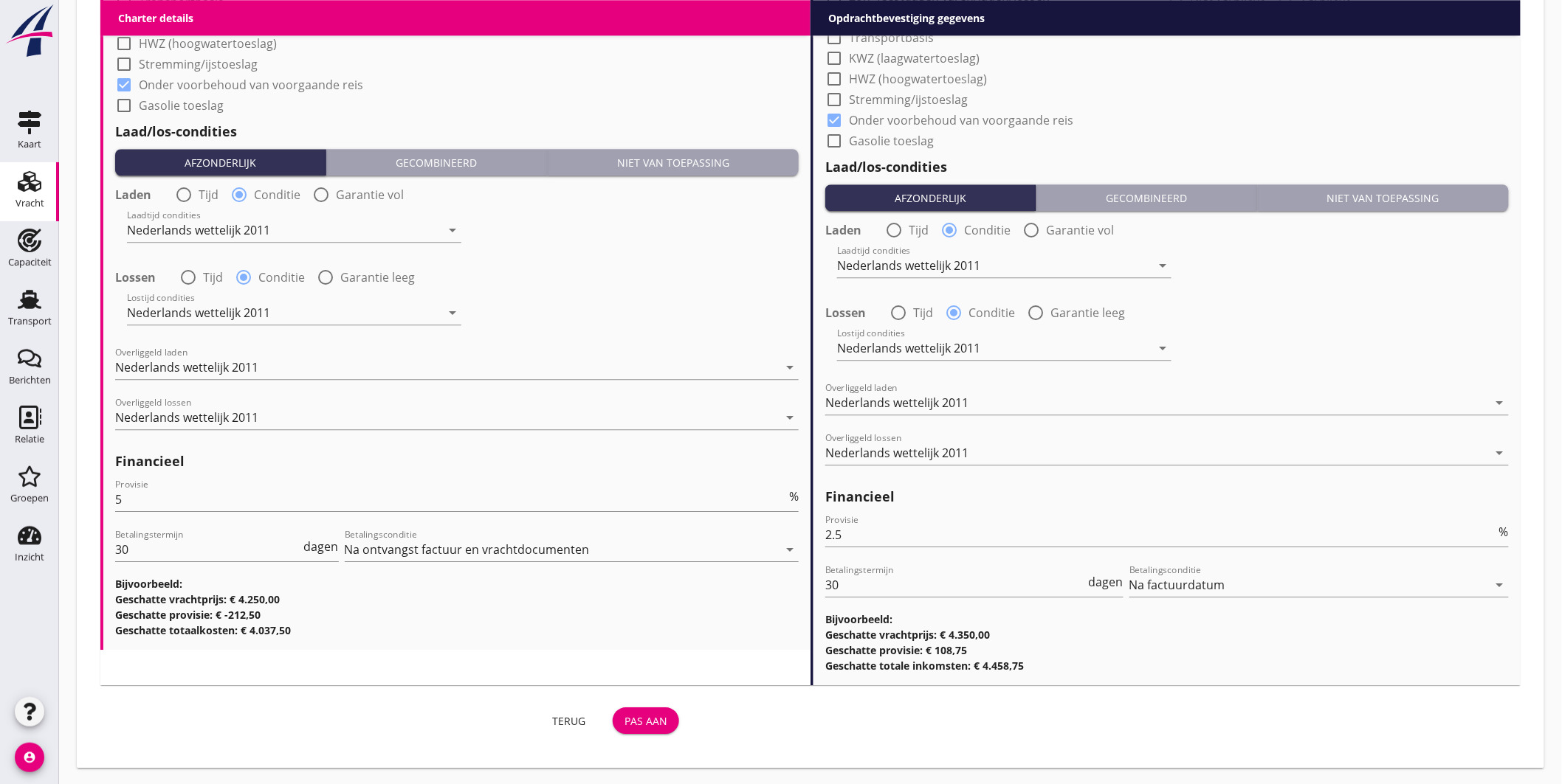
click at [572, 719] on div "Terug" at bounding box center [569, 721] width 41 height 16
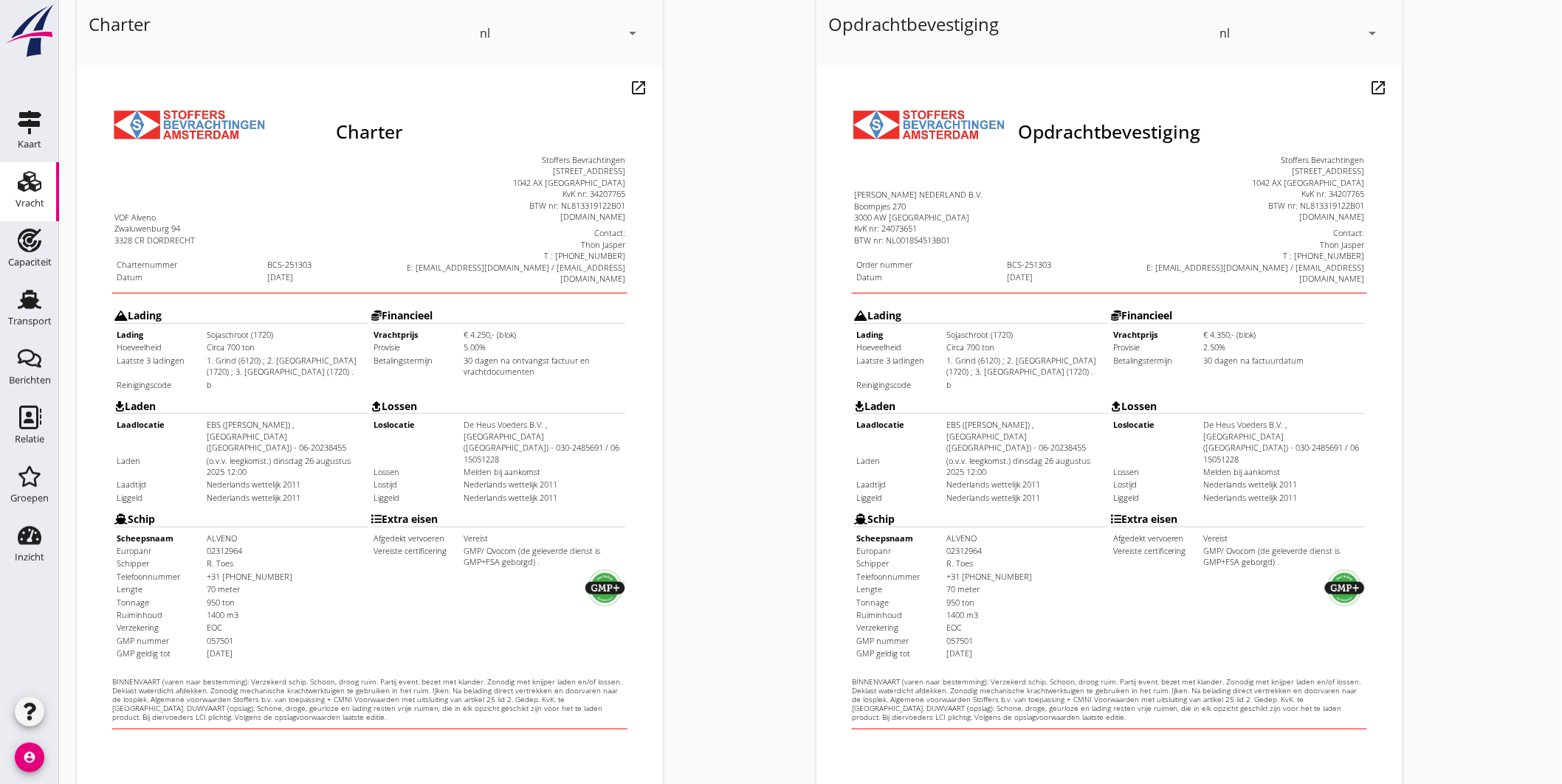
scroll to position [307, 0]
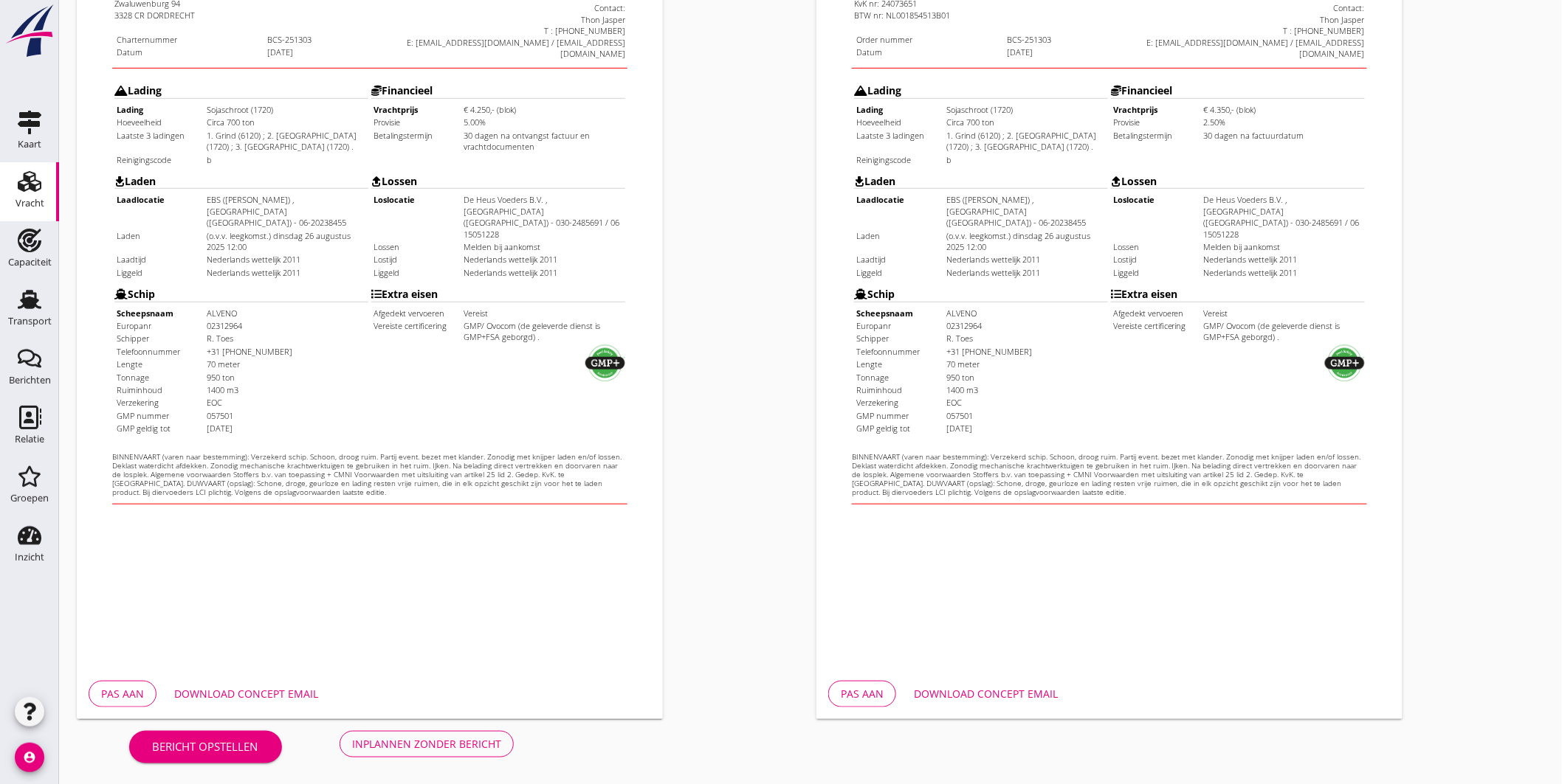
click at [129, 687] on div "Pas aan" at bounding box center [123, 694] width 43 height 16
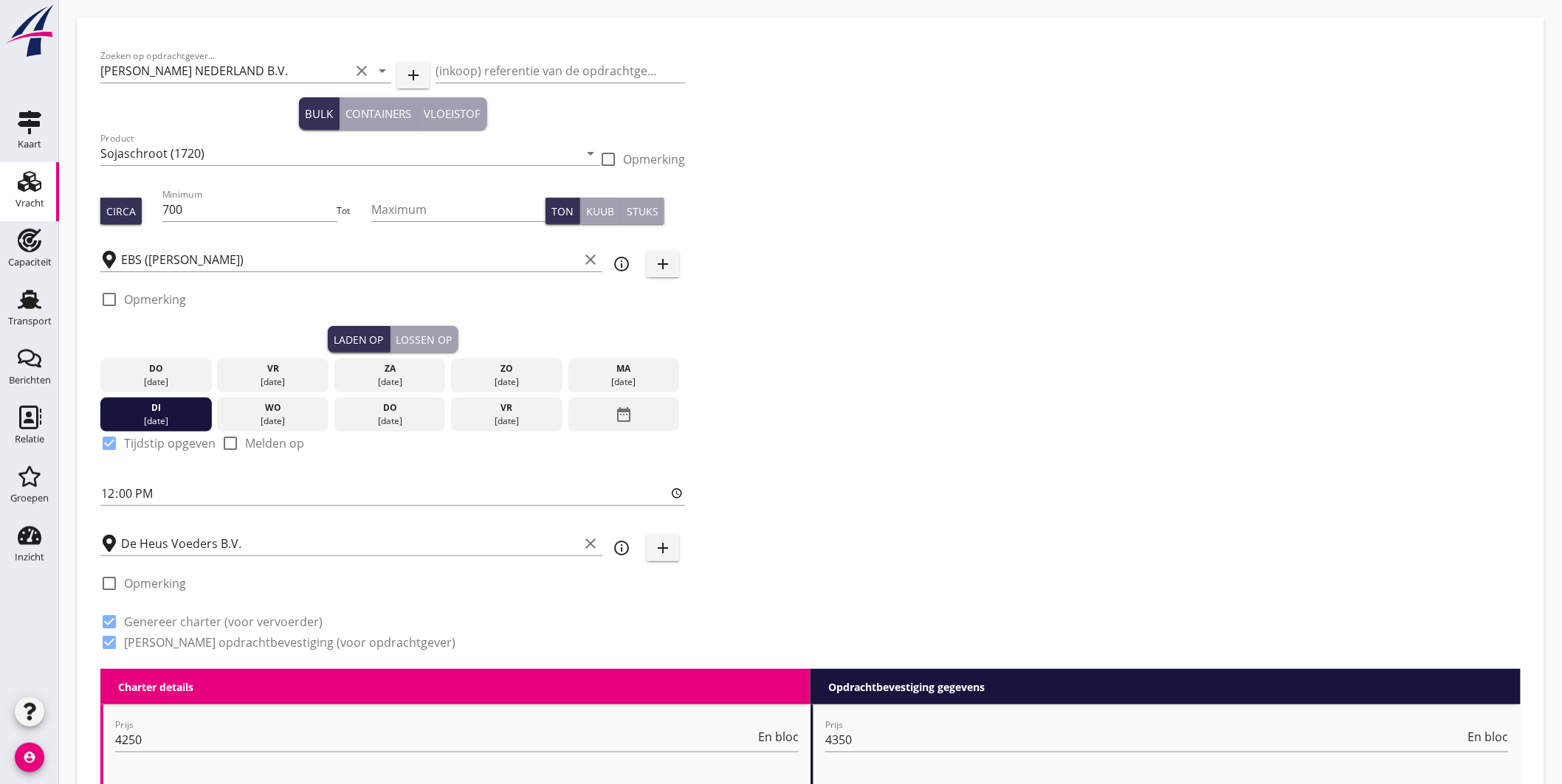
drag, startPoint x: 140, startPoint y: 300, endPoint x: 163, endPoint y: 303, distance: 23.2
click at [141, 300] on label "Opmerking" at bounding box center [155, 300] width 62 height 15
checkbox input "true"
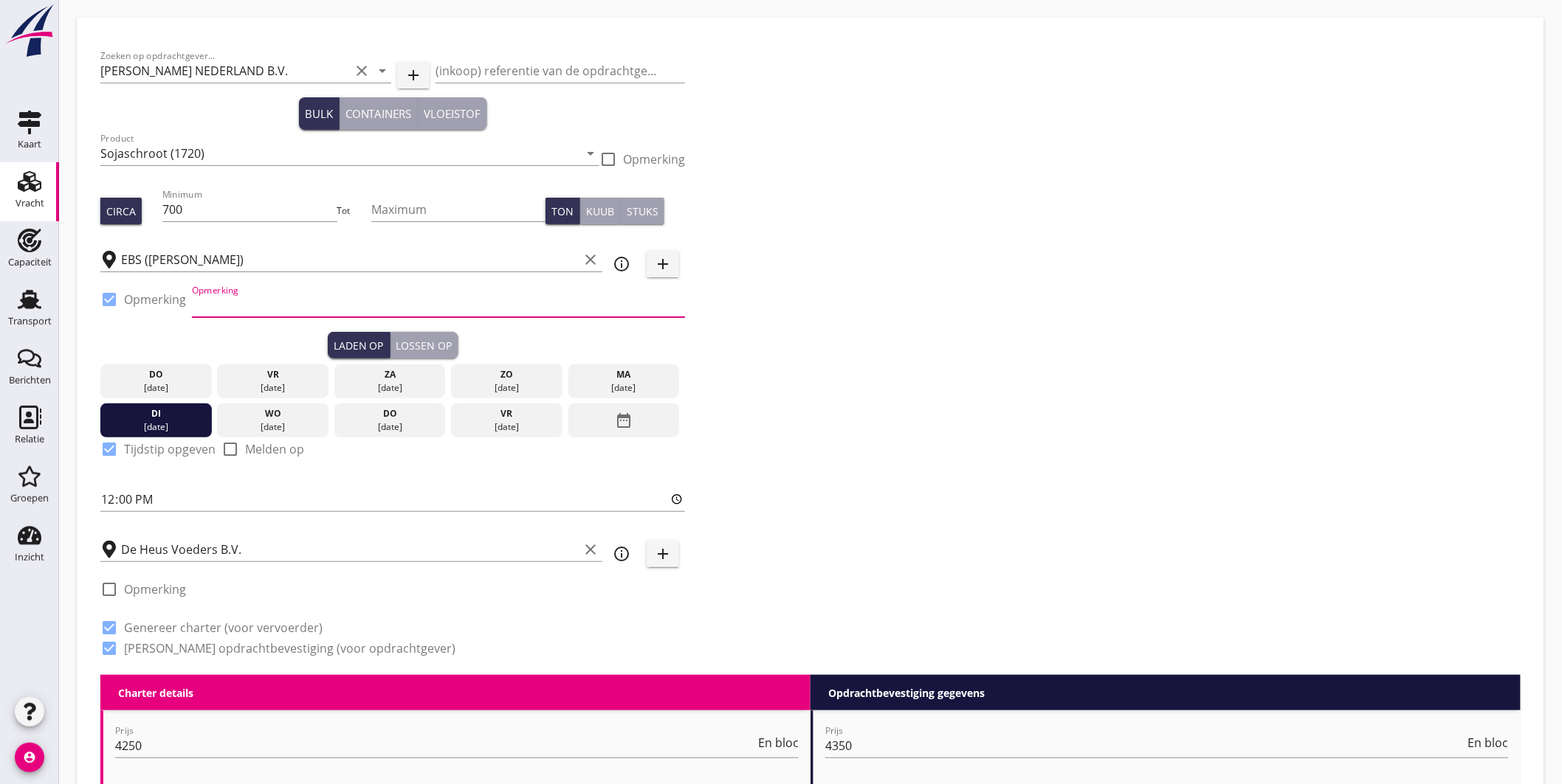
click at [262, 307] on input "Opmerking" at bounding box center [438, 305] width 493 height 23
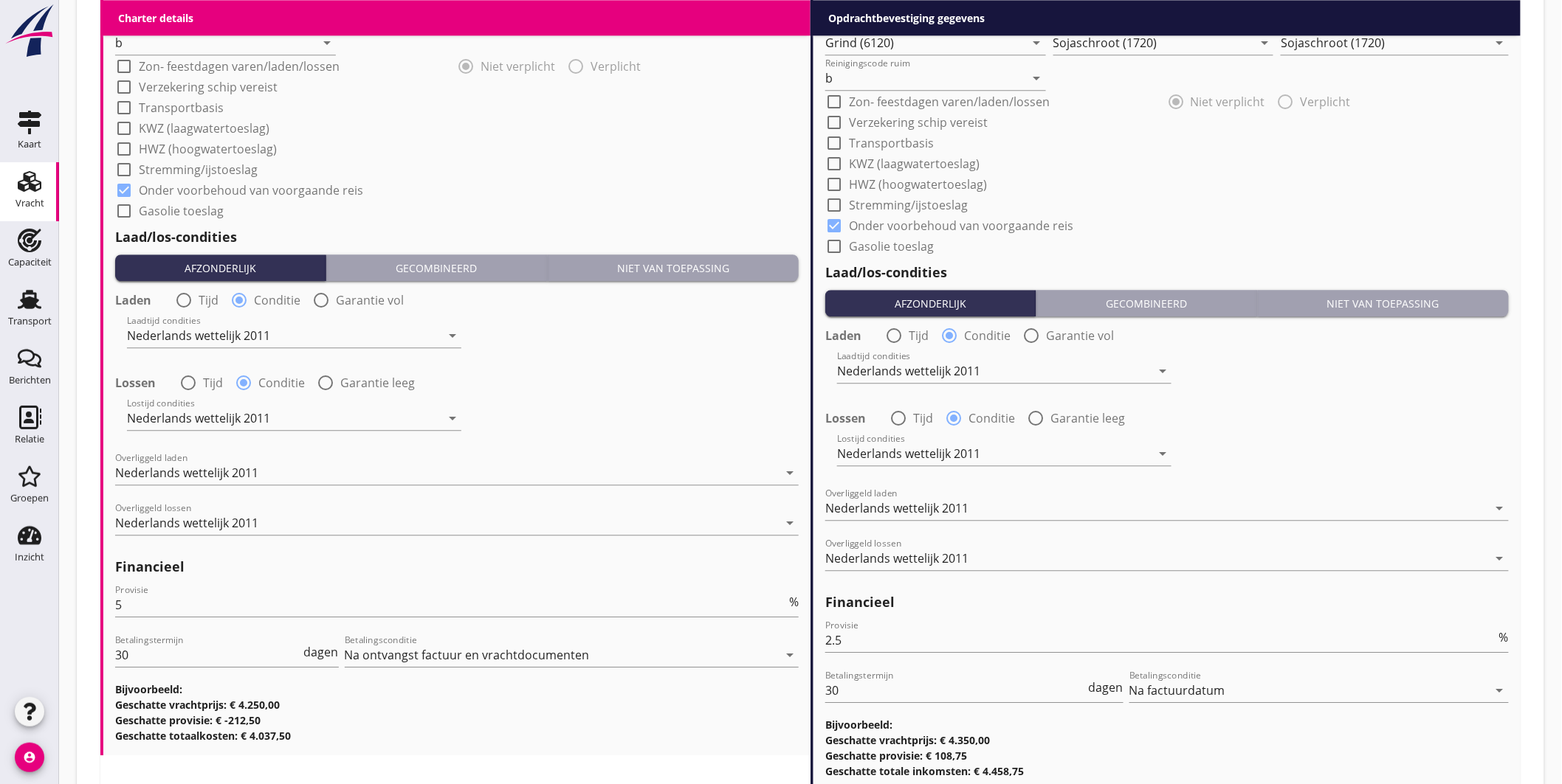
scroll to position [1581, 0]
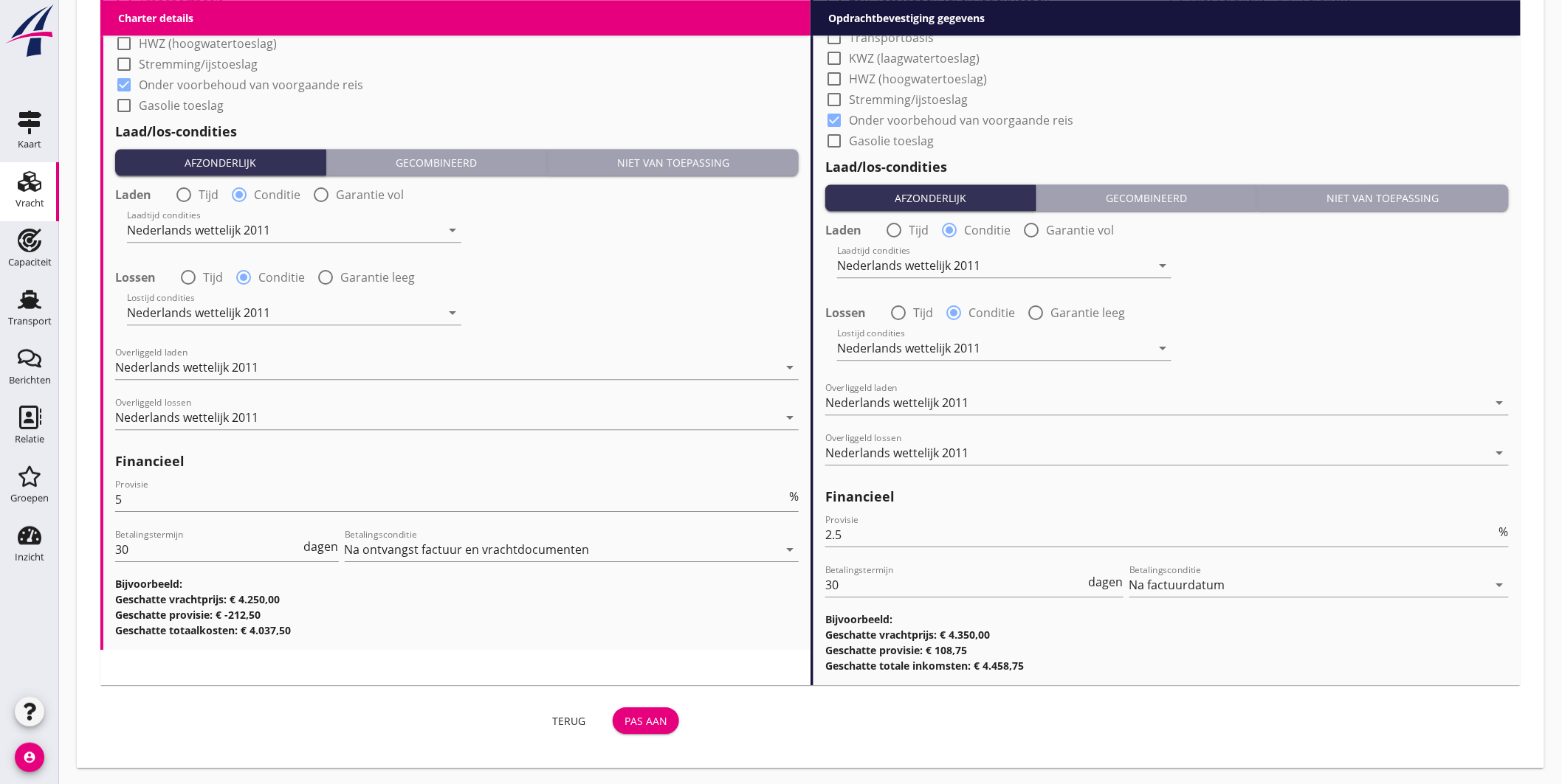
type input "Ex. TROODOS AIR, Beneluxhaven"
click at [644, 710] on button "Pas aan" at bounding box center [646, 721] width 66 height 27
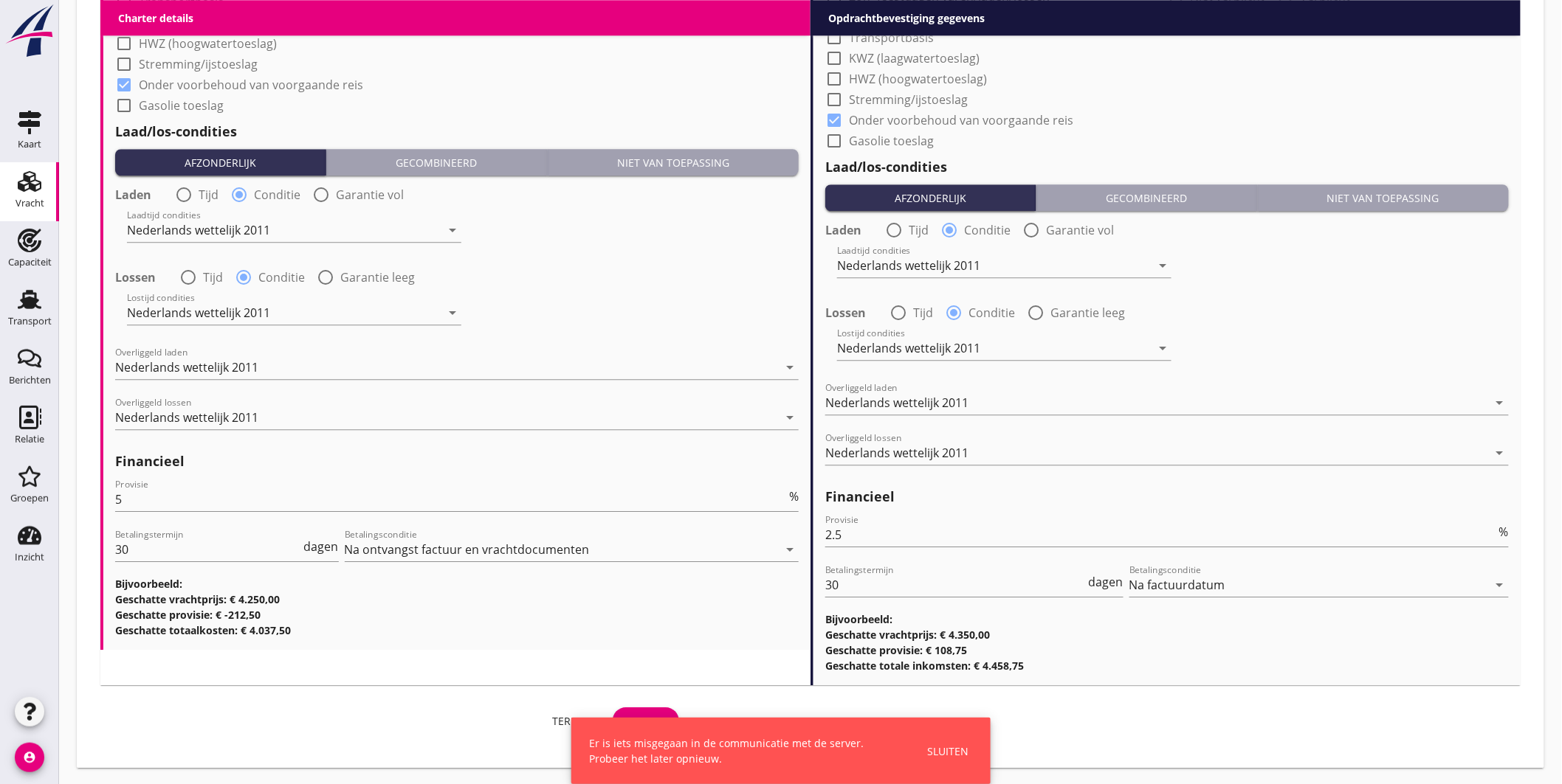
click at [942, 751] on div "Sluiten" at bounding box center [948, 751] width 41 height 16
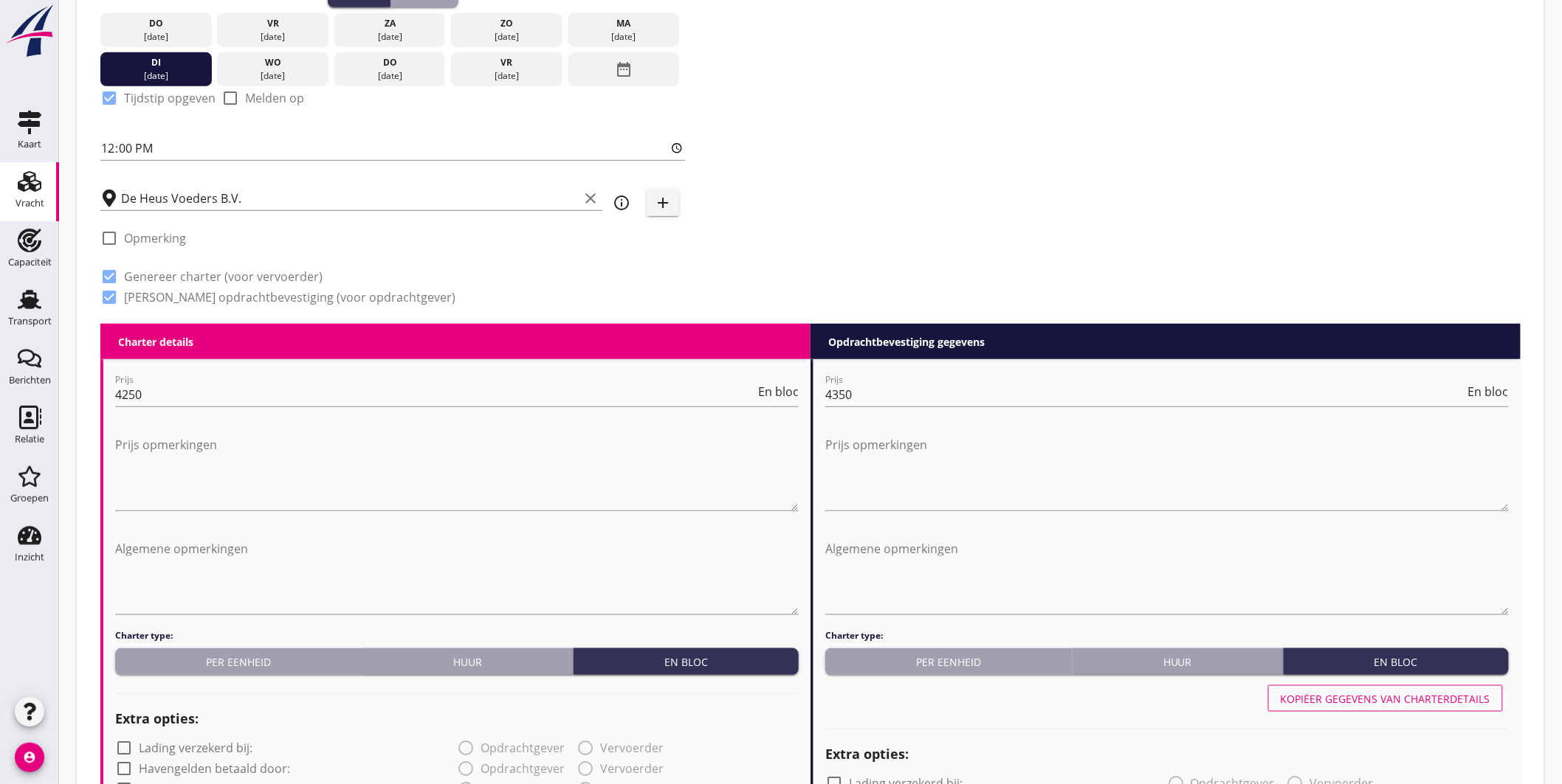
scroll to position [0, 0]
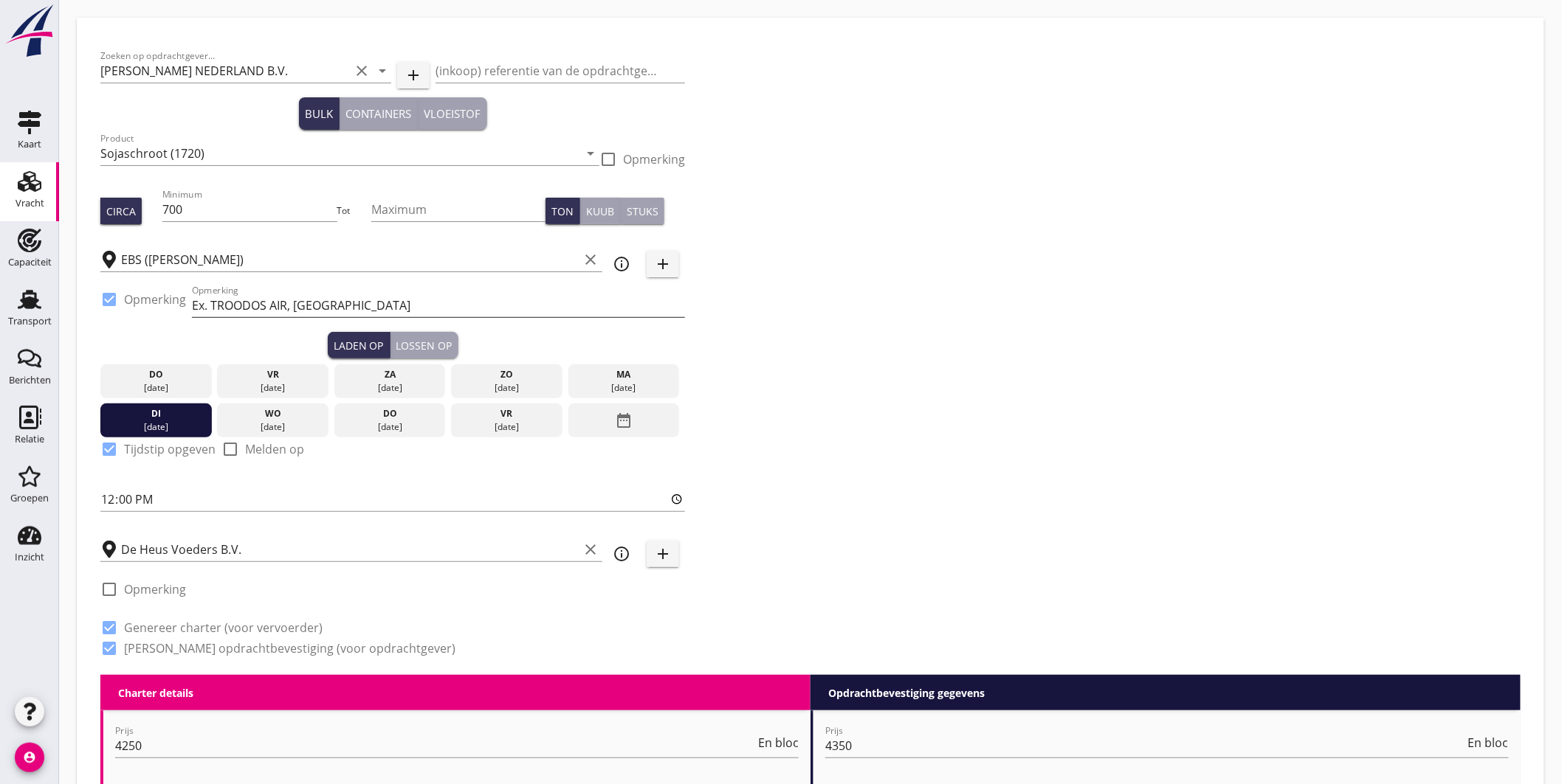
click at [393, 293] on input "Ex. TROODOS AIR, Beneluxhaven" at bounding box center [438, 305] width 493 height 23
click at [395, 263] on input "EBS (melden Peterson)" at bounding box center [350, 259] width 458 height 23
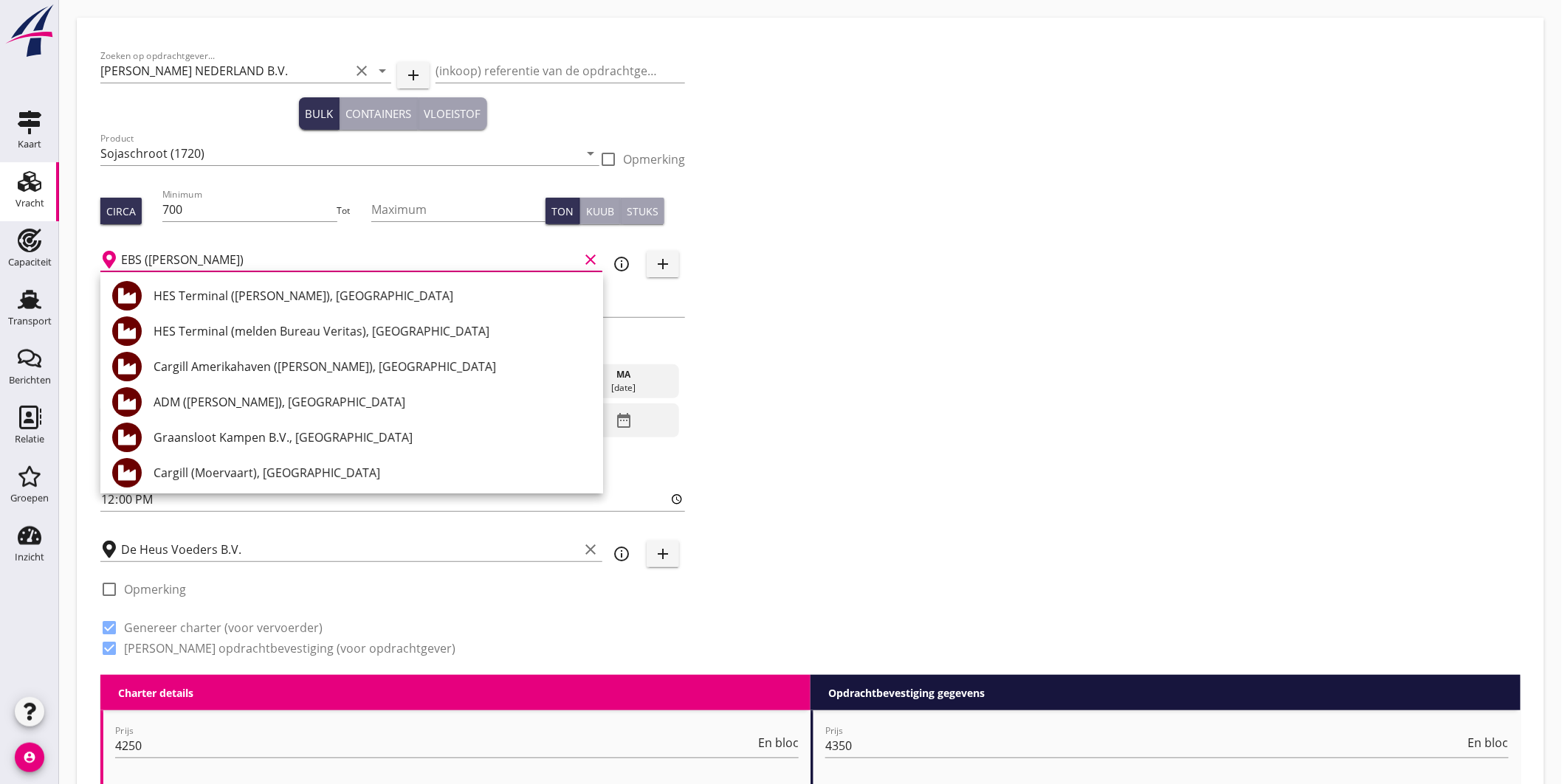
click at [395, 263] on input "EBS (melden Peterson)" at bounding box center [350, 259] width 458 height 23
click at [909, 439] on div "Zoeken op opdrachtgever... PETERSON NEDERLAND B.V. clear arrow_drop_down add (i…" at bounding box center [810, 358] width 1432 height 634
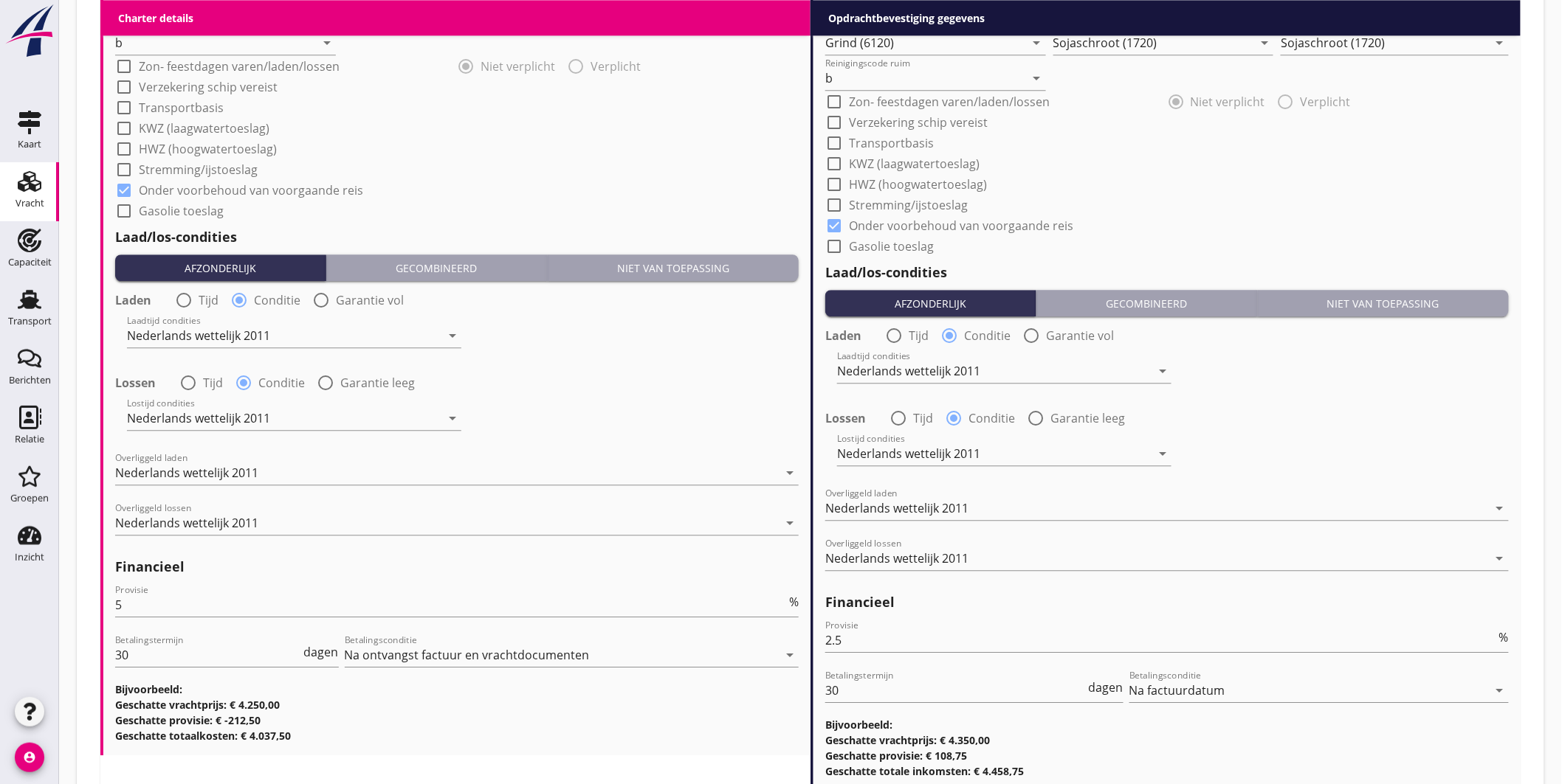
scroll to position [1581, 0]
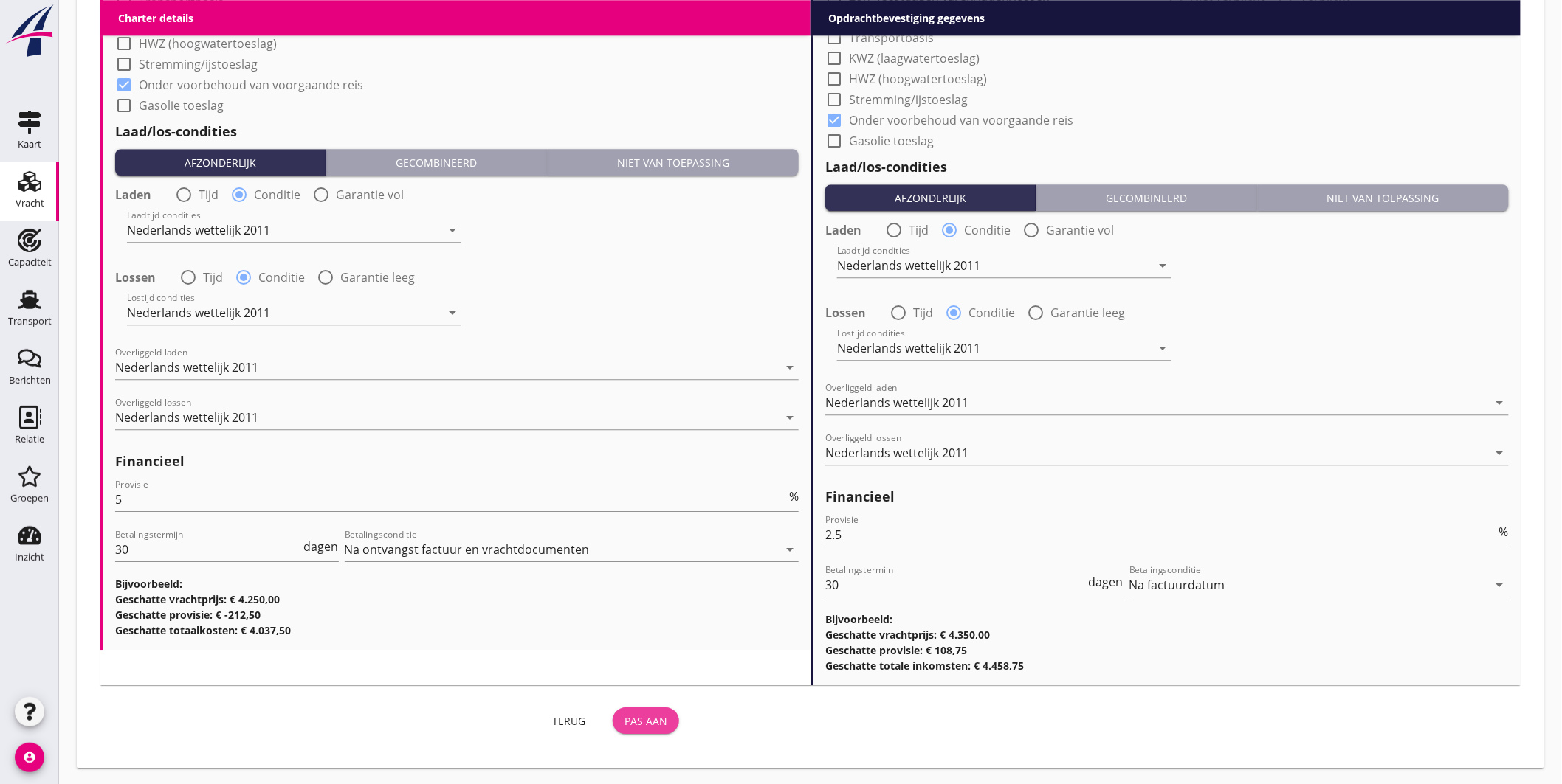
click at [665, 717] on div "Pas aan" at bounding box center [646, 721] width 43 height 16
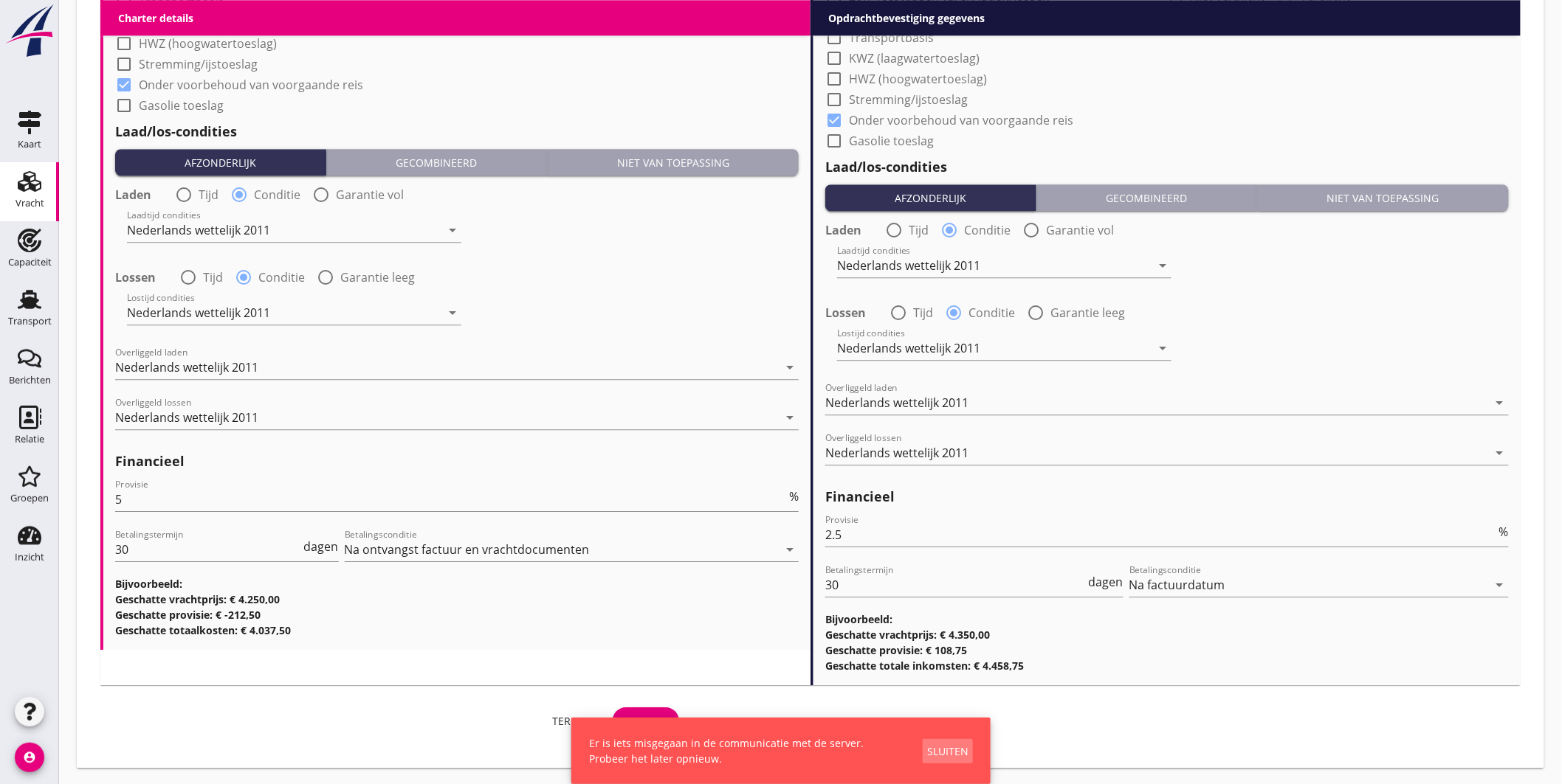
click at [959, 748] on div "Sluiten" at bounding box center [948, 751] width 41 height 16
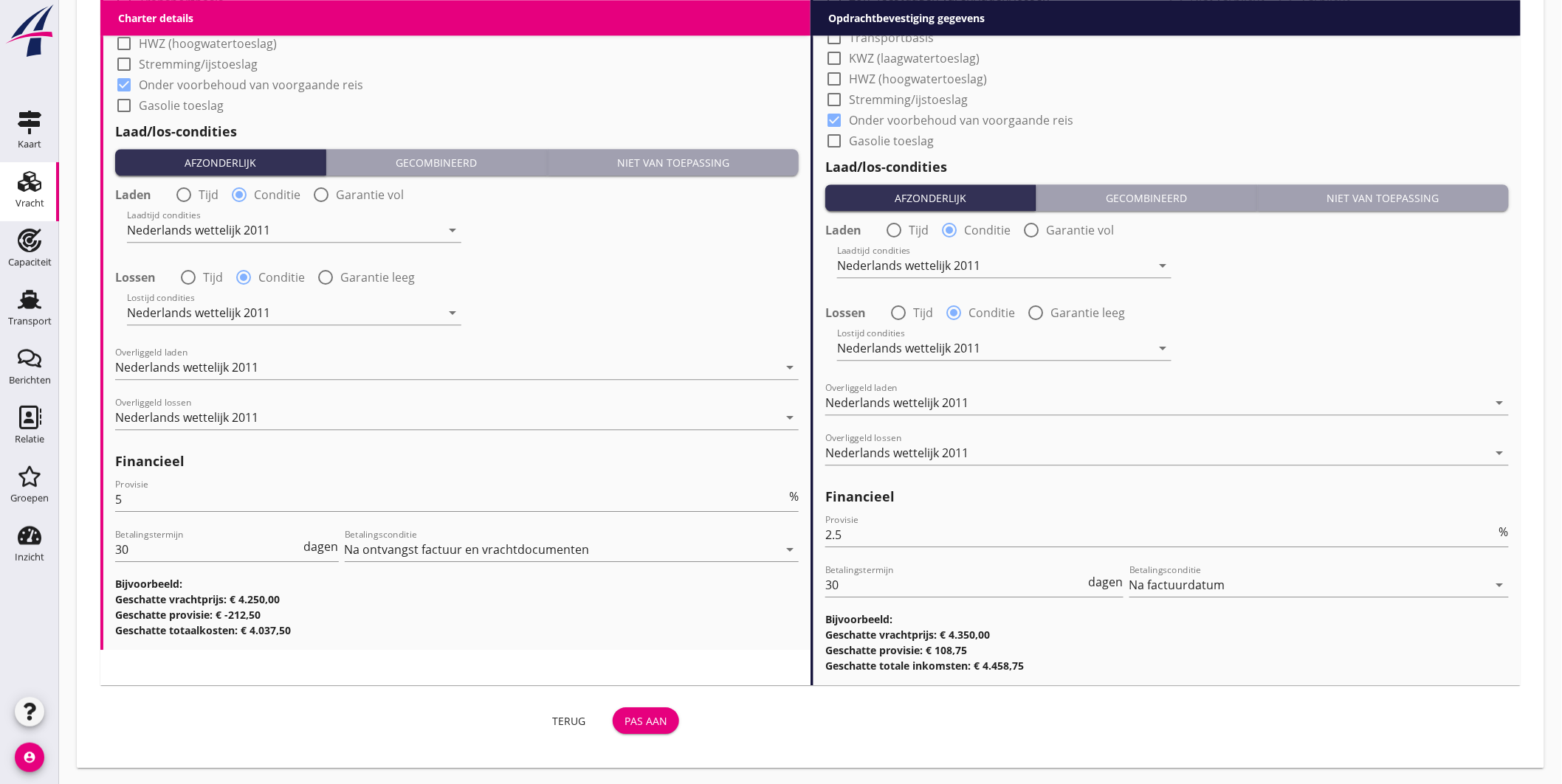
click at [555, 724] on div "Terug" at bounding box center [569, 721] width 41 height 16
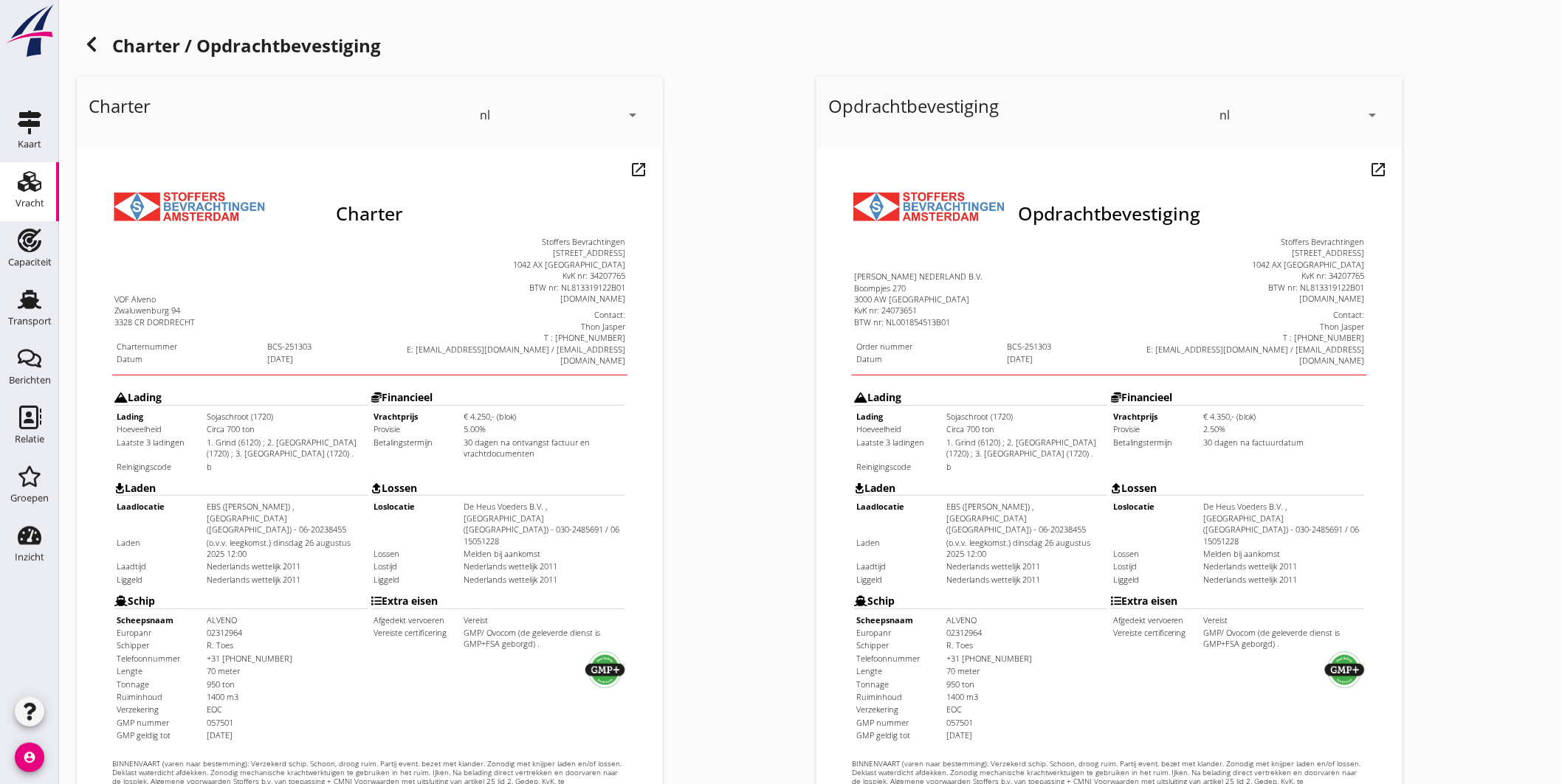
scroll to position [307, 0]
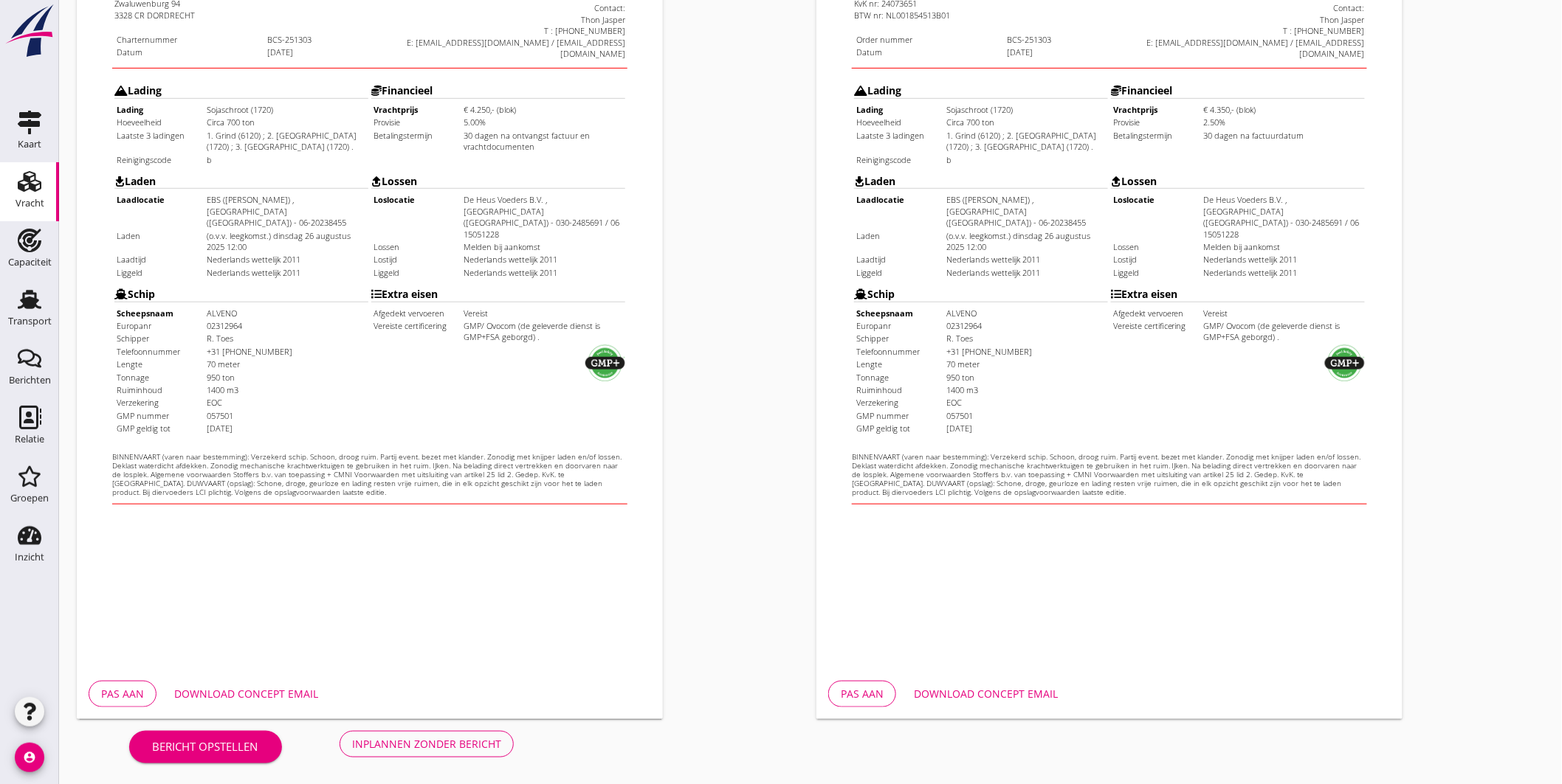
click at [455, 743] on div "Inplannen zonder bericht" at bounding box center [427, 744] width 149 height 16
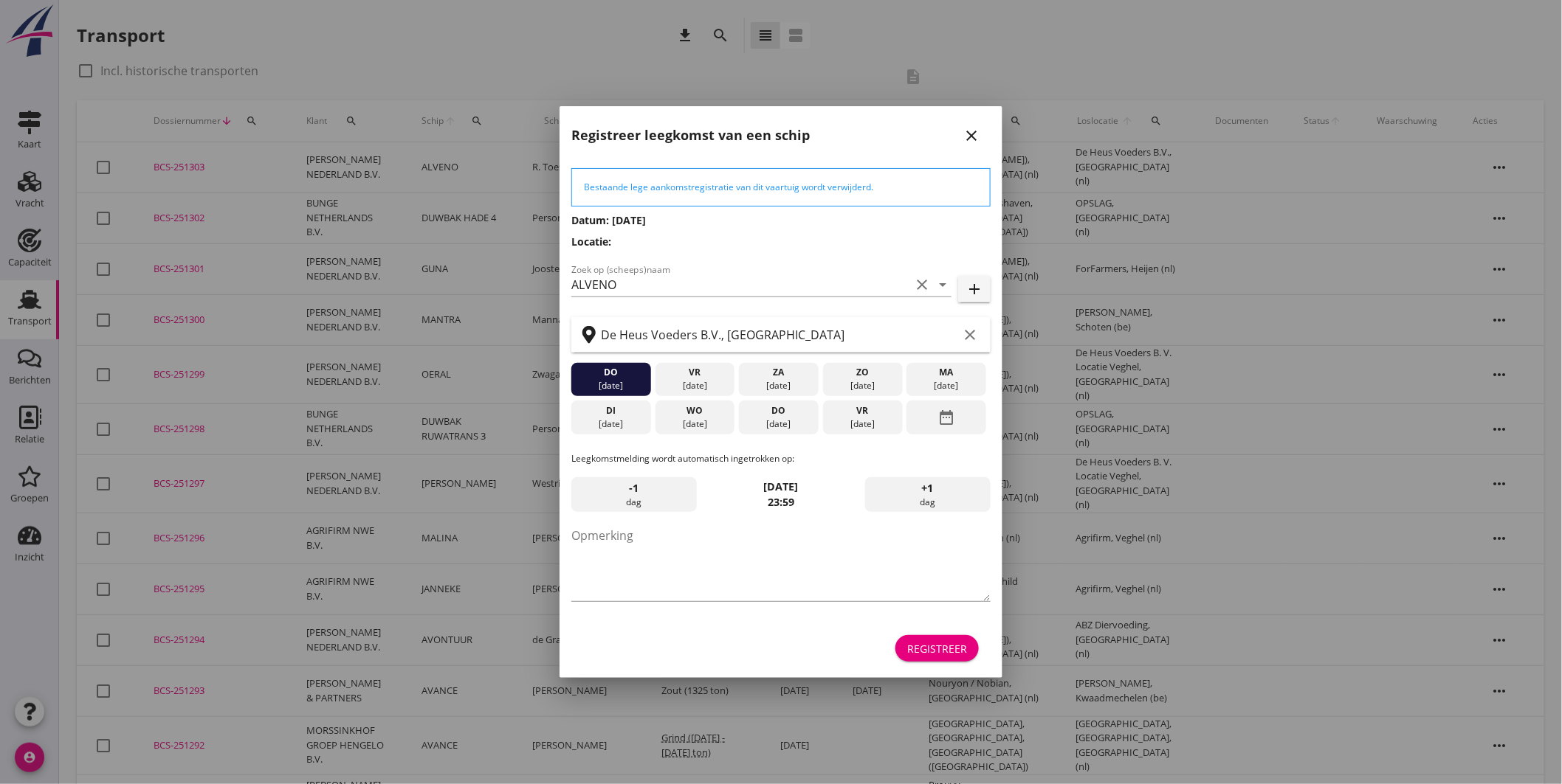
click at [798, 417] on div "do 28 aug." at bounding box center [779, 417] width 80 height 34
click at [943, 644] on div "Registreer" at bounding box center [937, 649] width 60 height 16
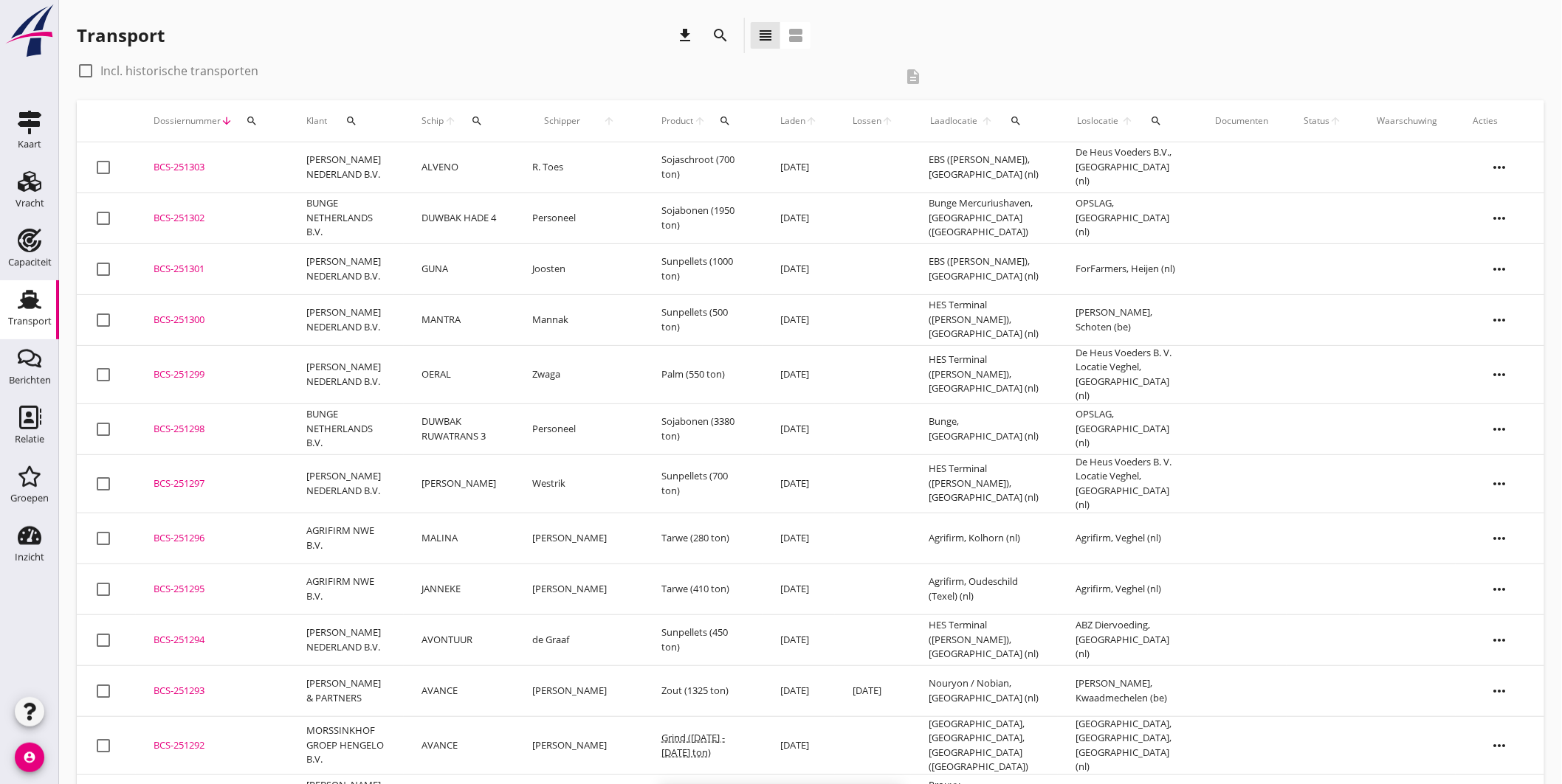
click at [219, 164] on div "BCS-251303" at bounding box center [212, 167] width 118 height 15
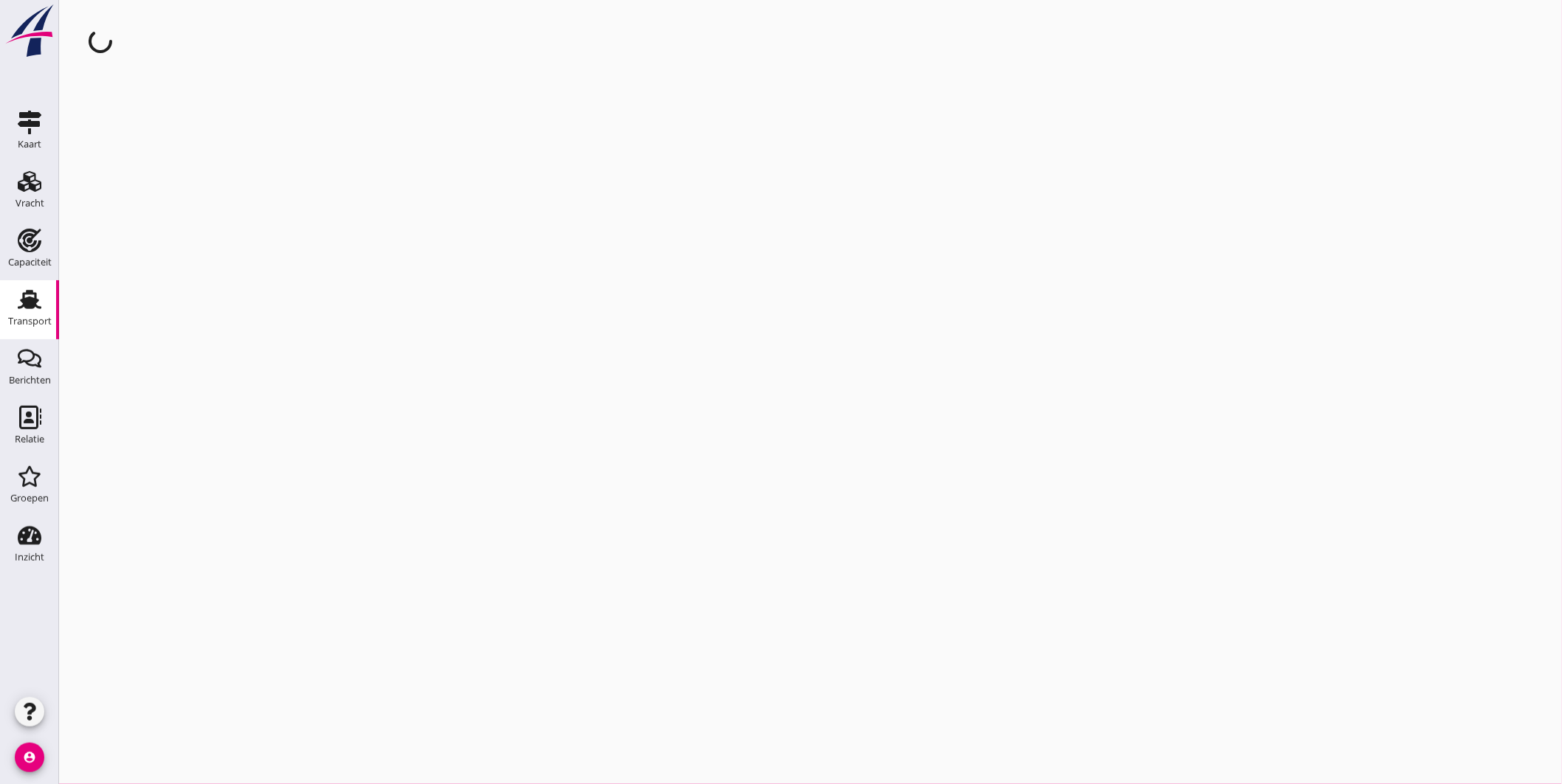
click at [196, 159] on div "cancel You are impersonating another user." at bounding box center [810, 392] width 1503 height 784
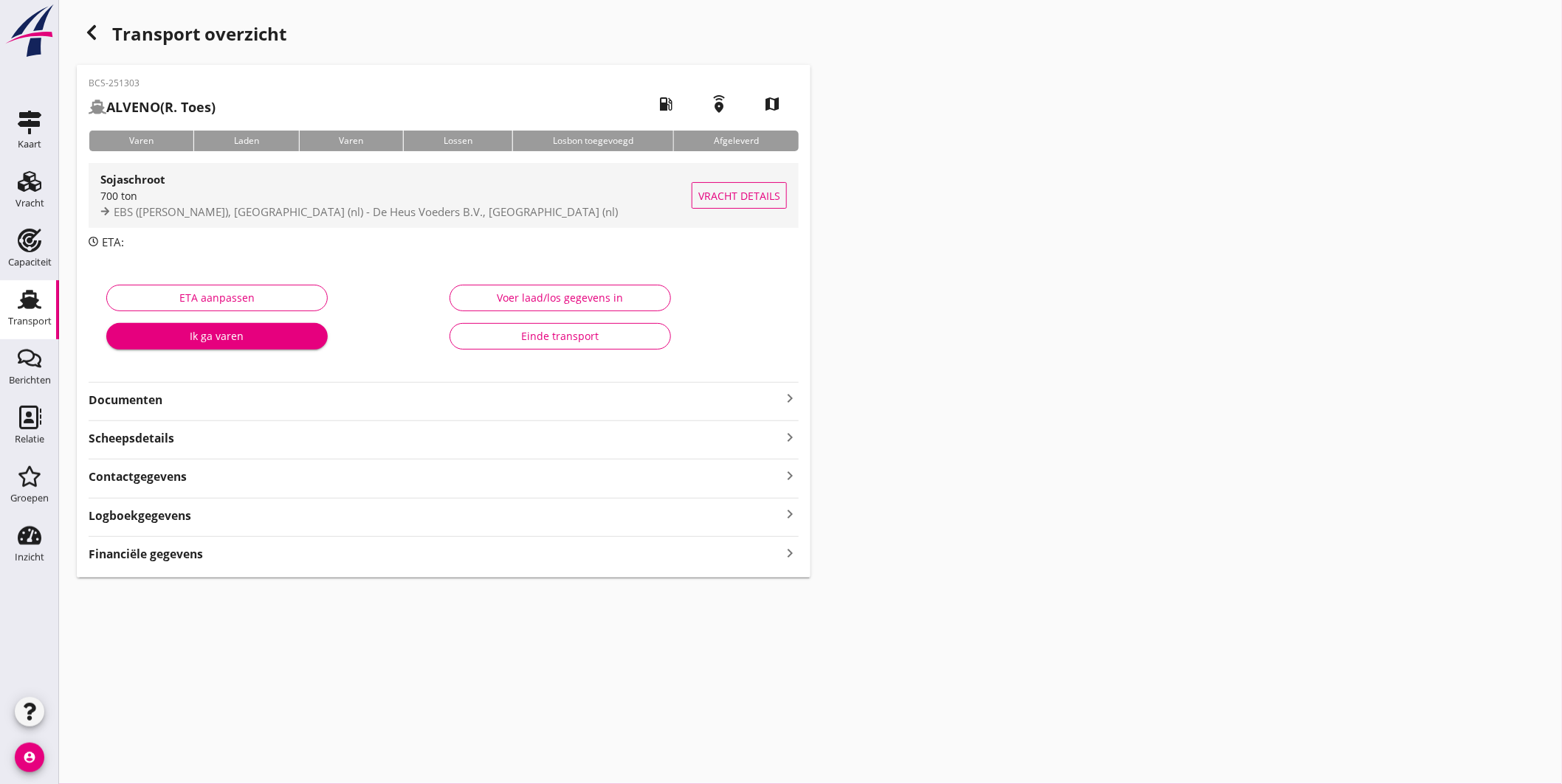
click at [421, 187] on div "Sojaschroot" at bounding box center [395, 179] width 591 height 17
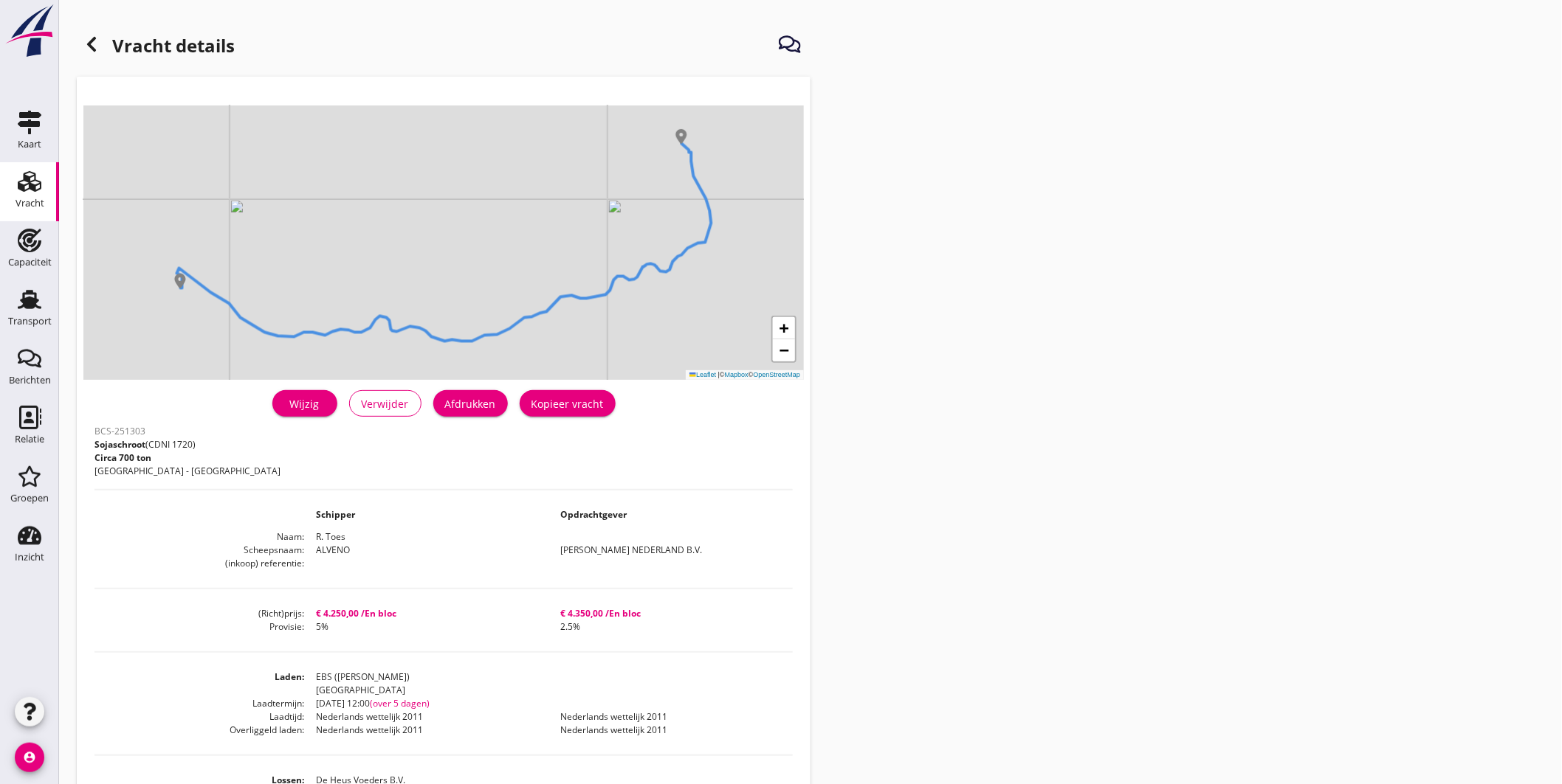
click at [318, 401] on div "Wijzig" at bounding box center [305, 404] width 41 height 16
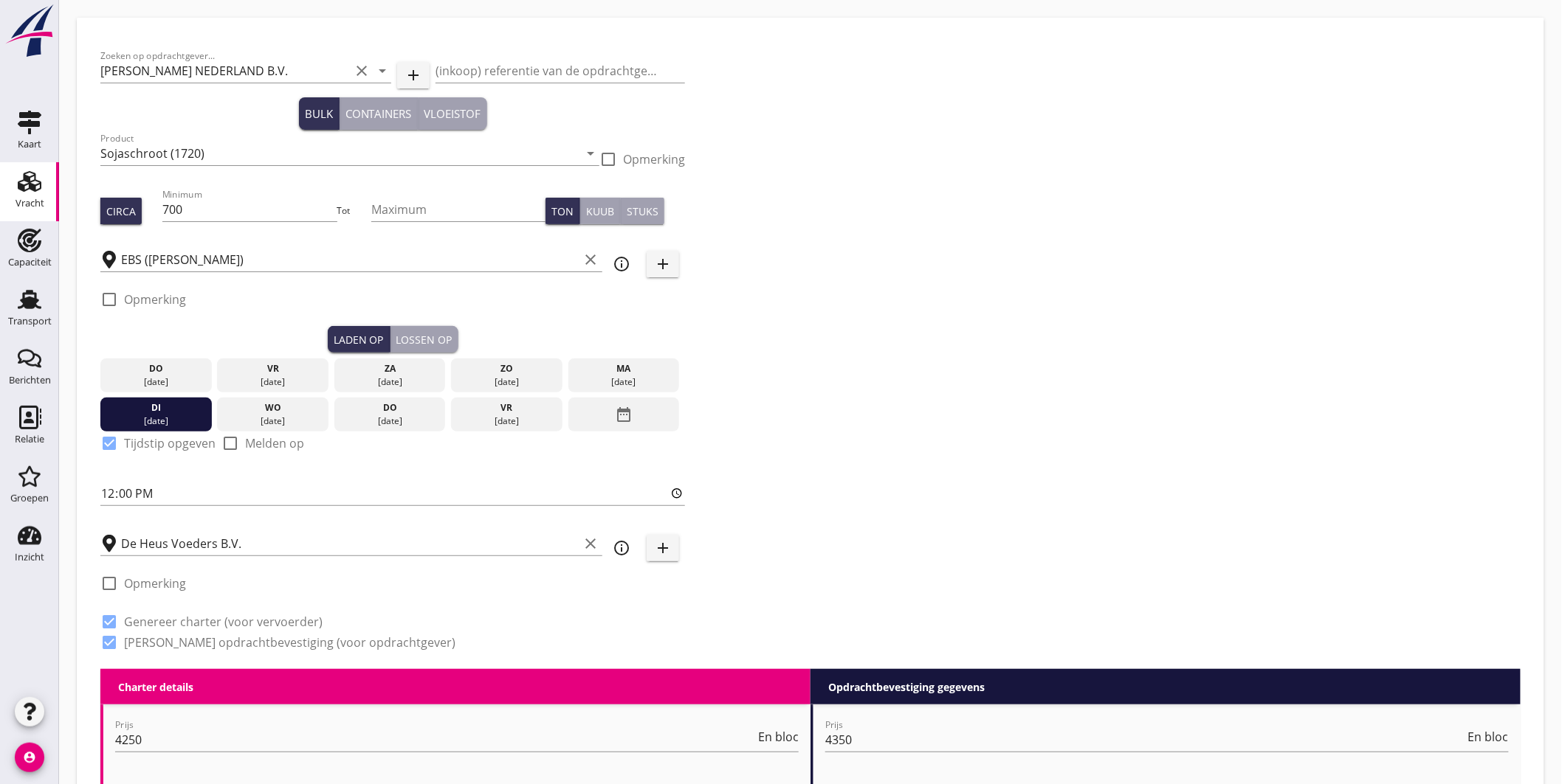
click at [165, 293] on label "Opmerking" at bounding box center [155, 300] width 62 height 15
checkbox input "true"
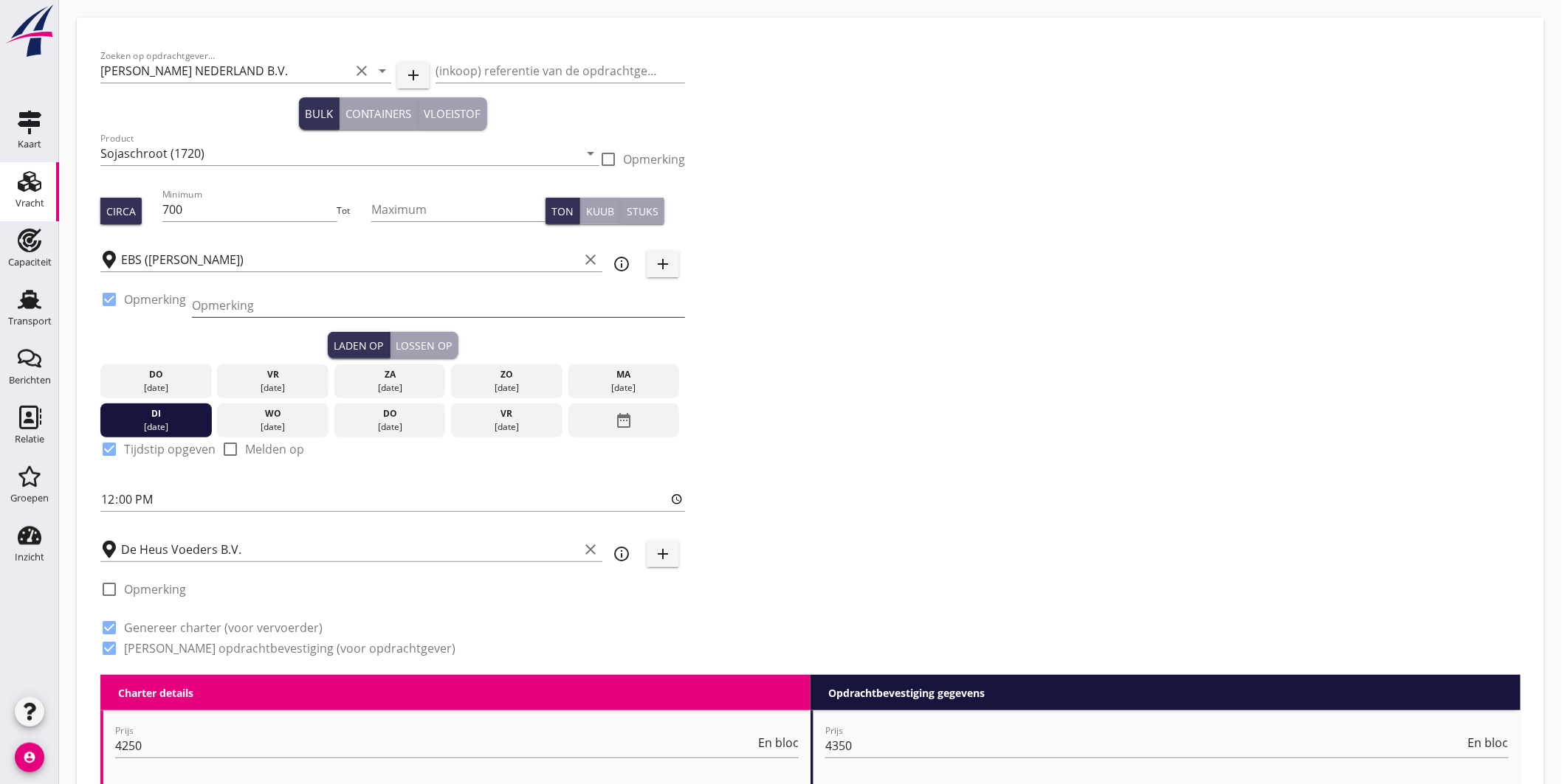
click at [232, 312] on input "Opmerking" at bounding box center [438, 305] width 493 height 23
type input "Ex. TROODOS AIR, [GEOGRAPHIC_DATA]"
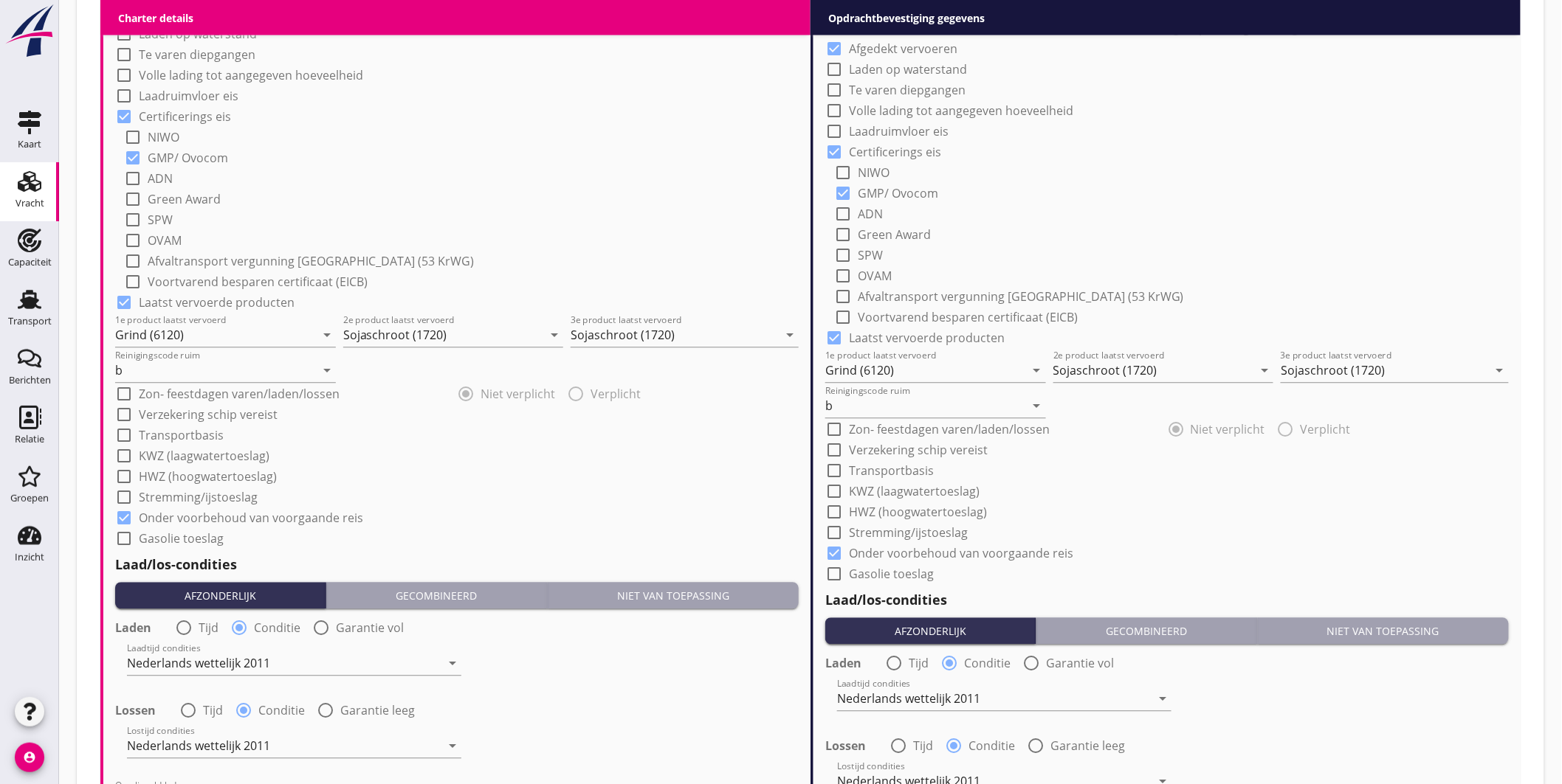
scroll to position [1581, 0]
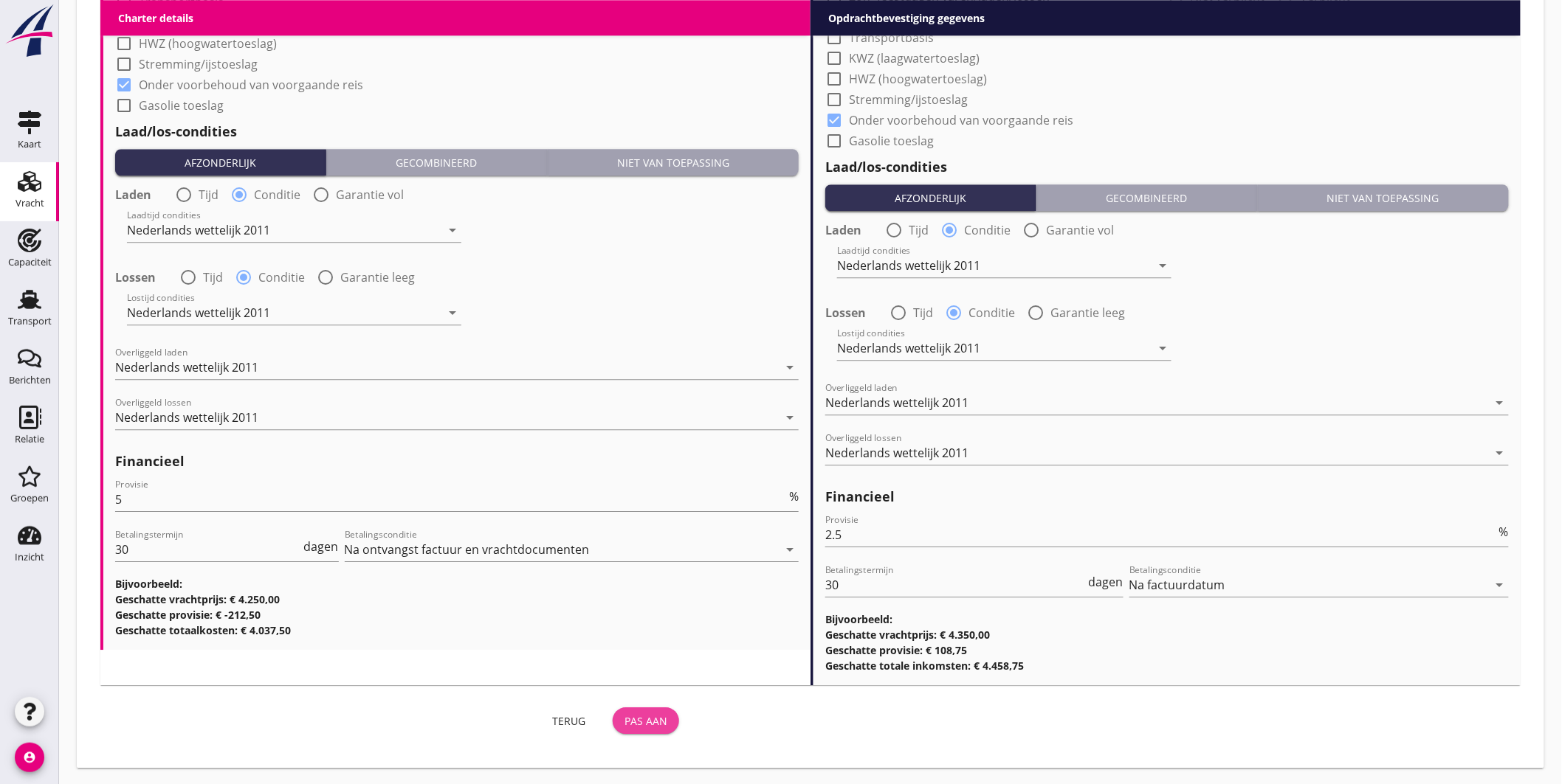
click at [648, 714] on div "Pas aan" at bounding box center [646, 721] width 43 height 16
drag, startPoint x: 662, startPoint y: 714, endPoint x: 764, endPoint y: 495, distance: 241.6
click at [662, 716] on div "Pas aan" at bounding box center [646, 721] width 43 height 16
click at [659, 714] on div "Pas aan" at bounding box center [646, 721] width 43 height 16
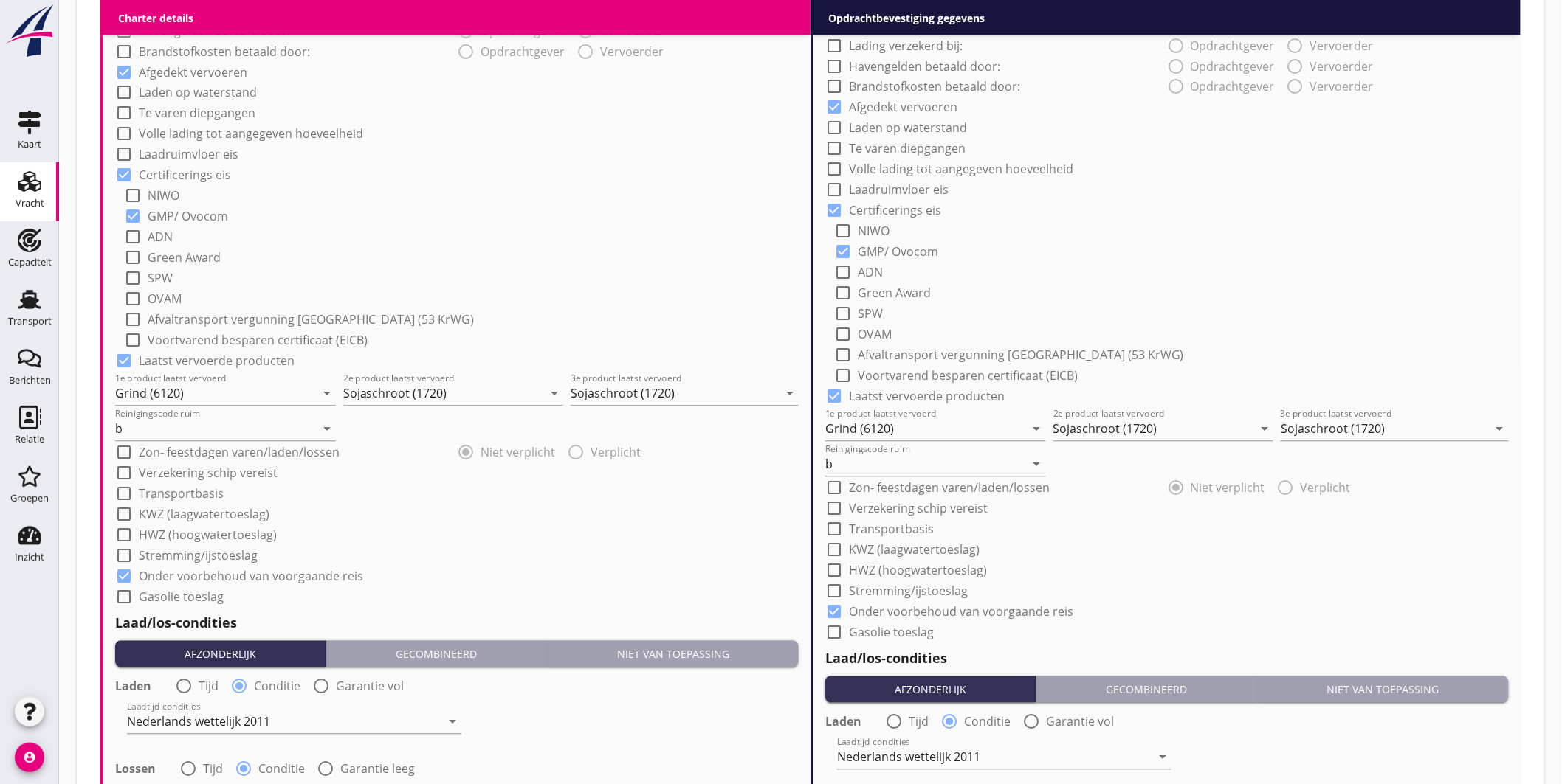
scroll to position [515, 0]
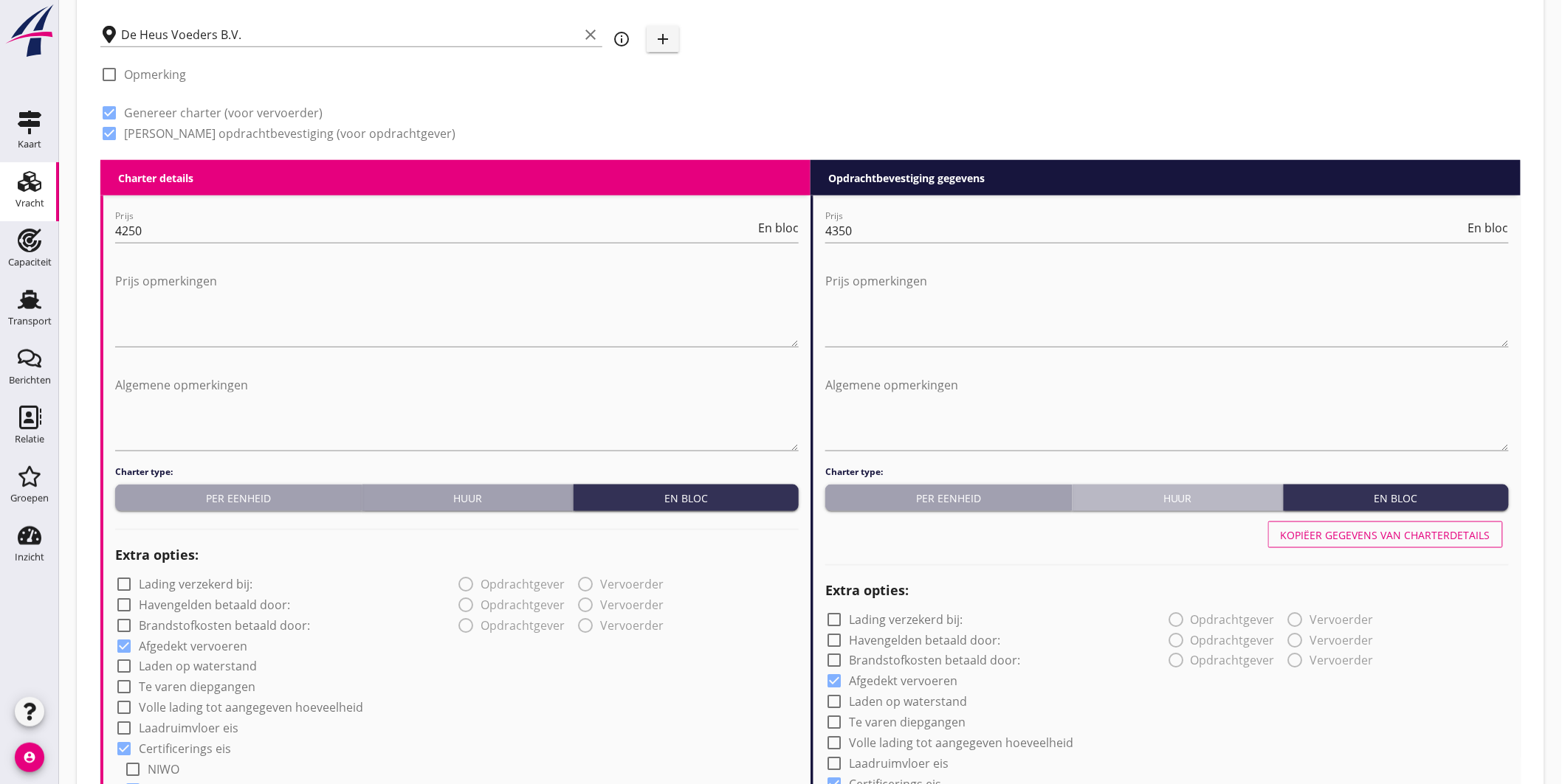
click at [1205, 496] on div "Huur" at bounding box center [1178, 498] width 199 height 16
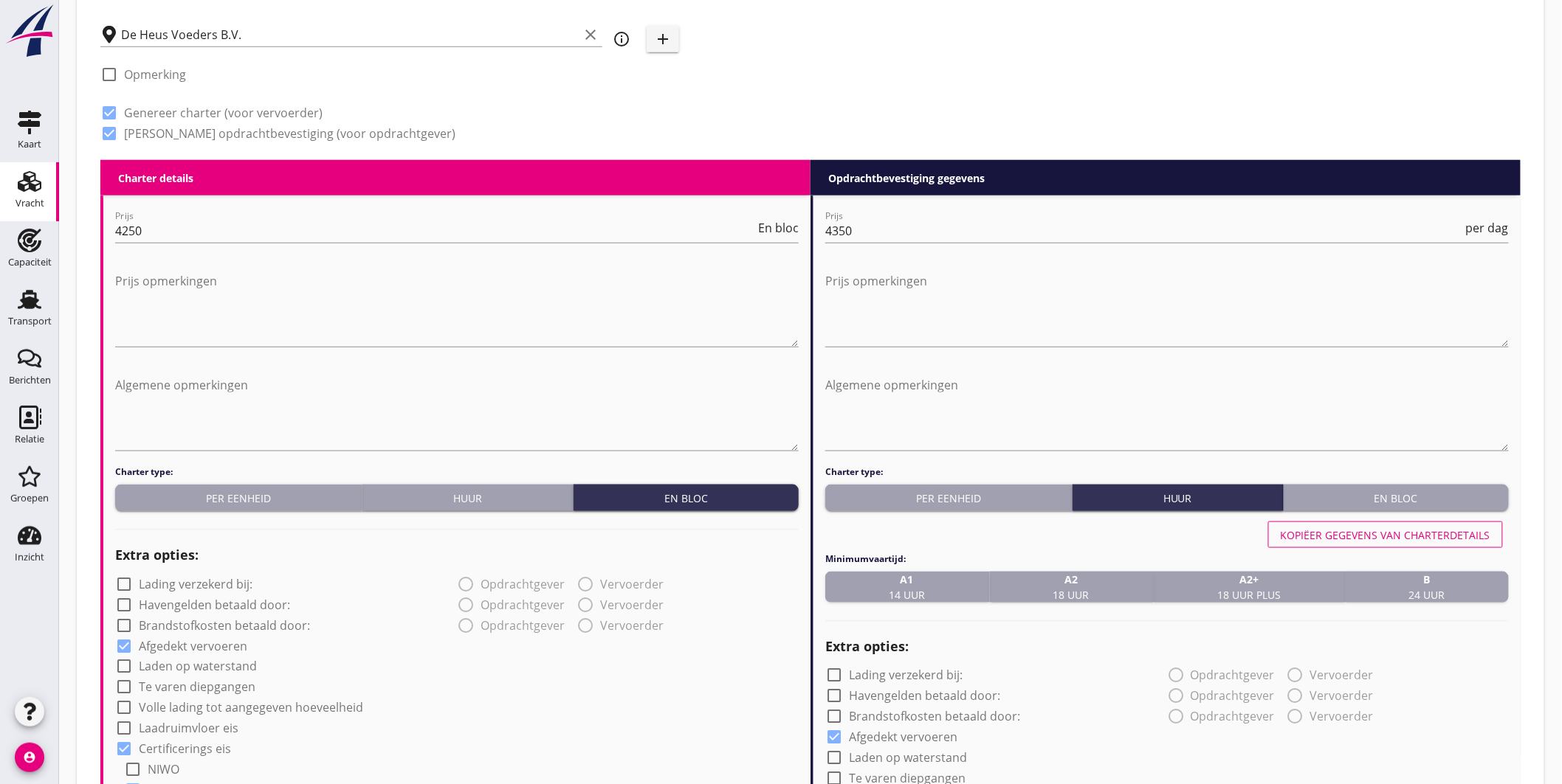
click at [1344, 508] on button "En bloc" at bounding box center [1396, 498] width 226 height 27
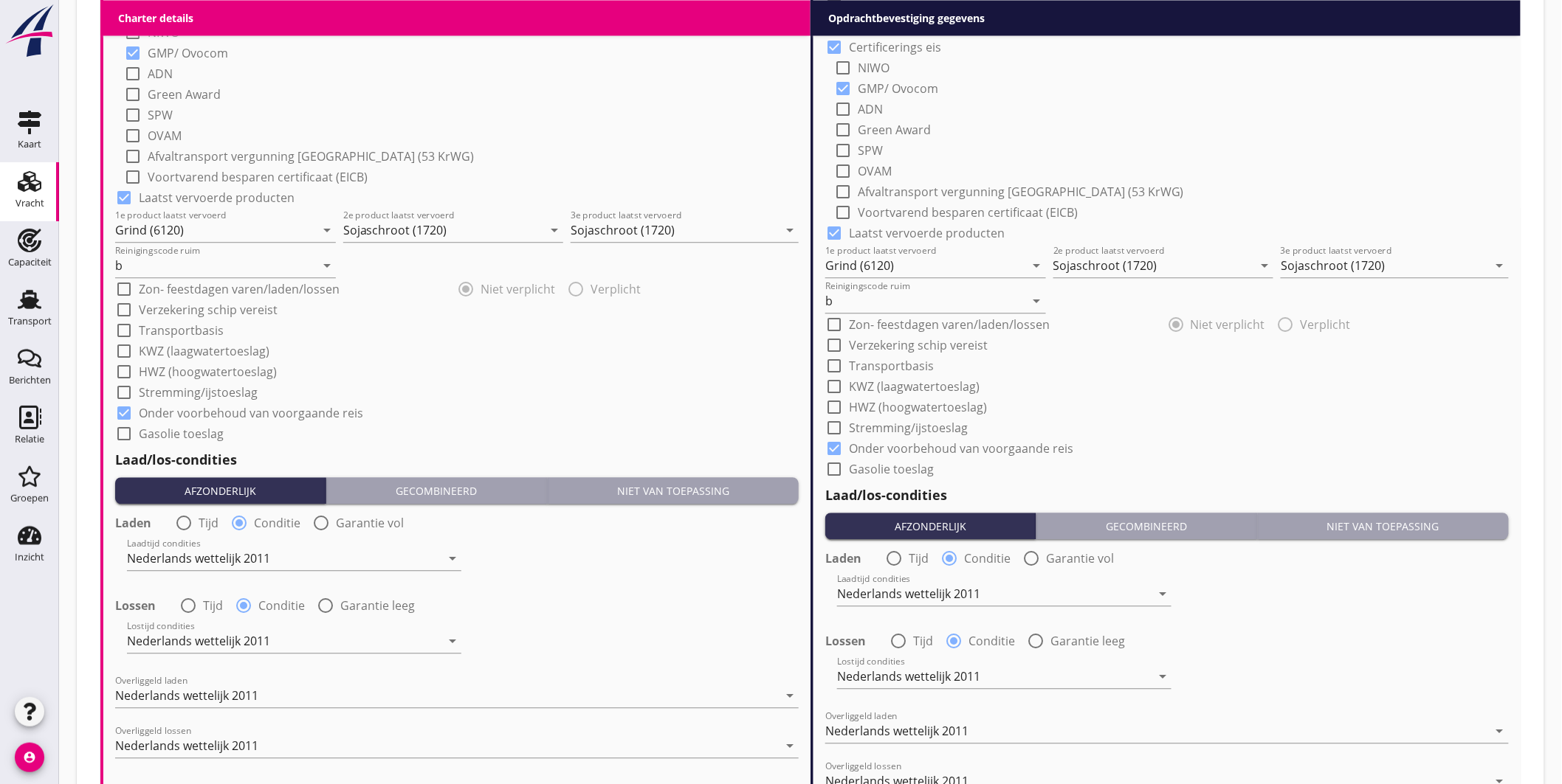
scroll to position [1581, 0]
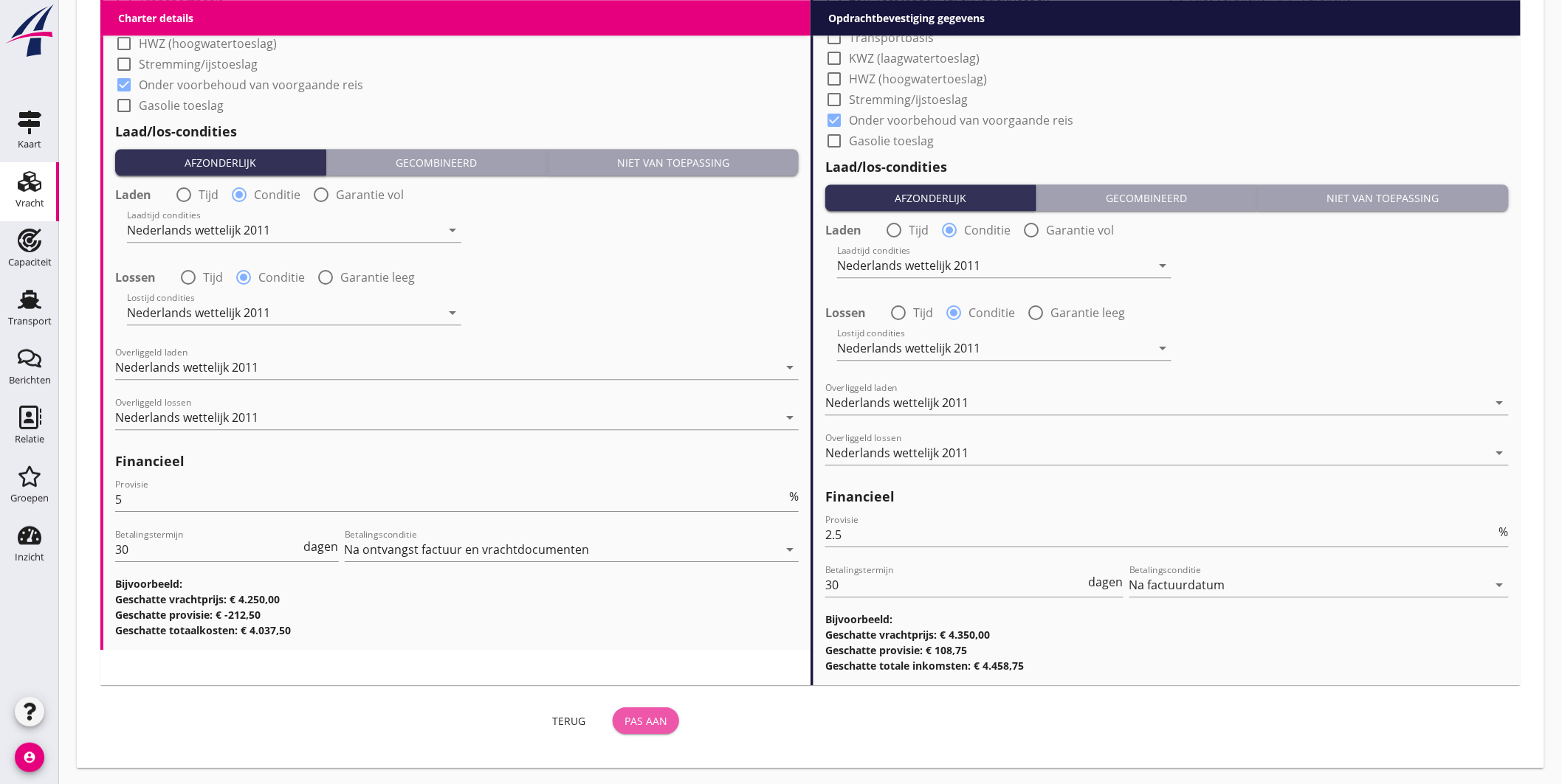
click at [648, 721] on div "Pas aan" at bounding box center [646, 721] width 43 height 16
drag, startPoint x: 666, startPoint y: 712, endPoint x: 997, endPoint y: 591, distance: 352.4
click at [667, 714] on div "Pas aan" at bounding box center [646, 721] width 43 height 16
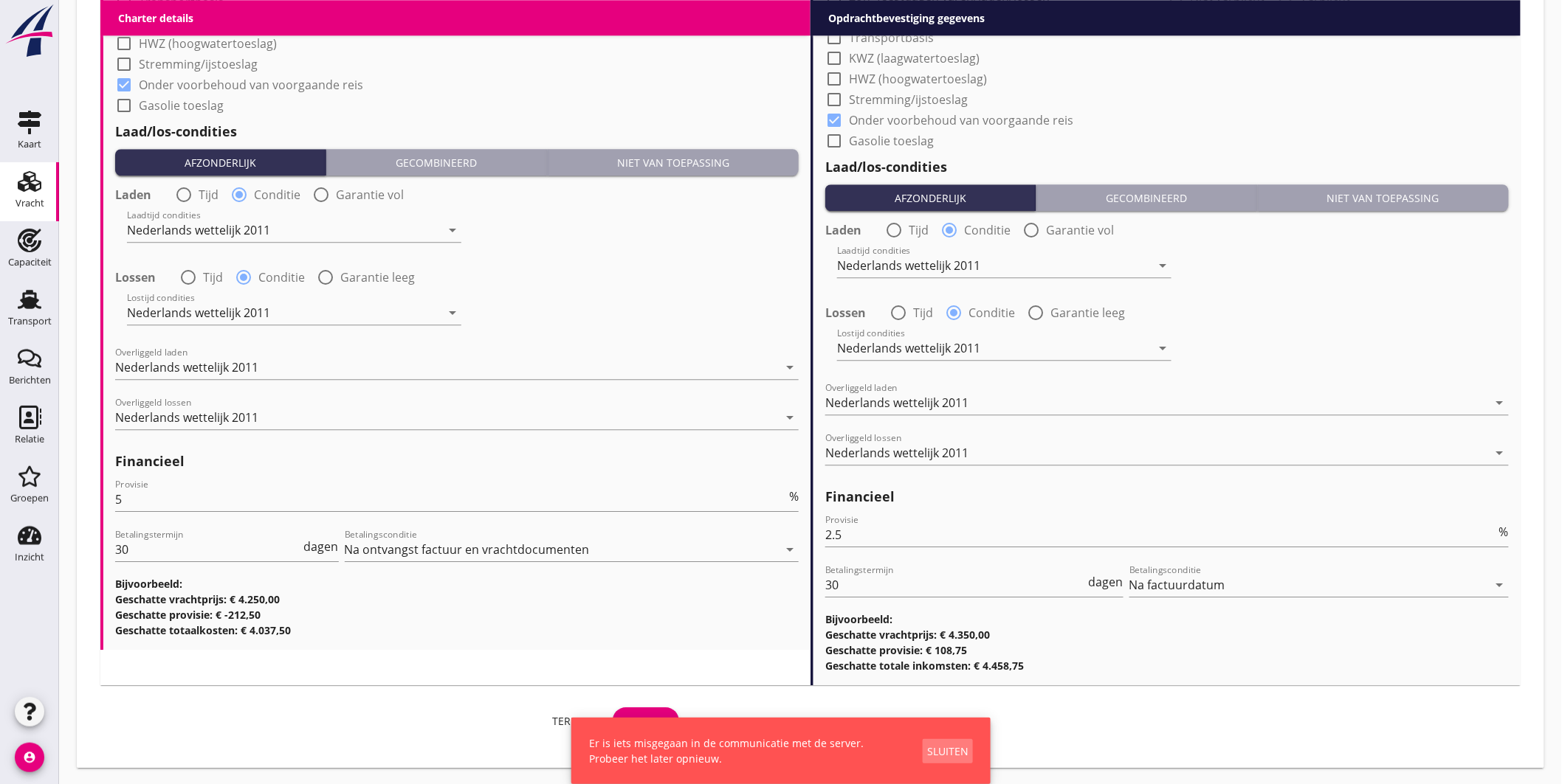
click at [951, 748] on div "Sluiten" at bounding box center [948, 751] width 41 height 16
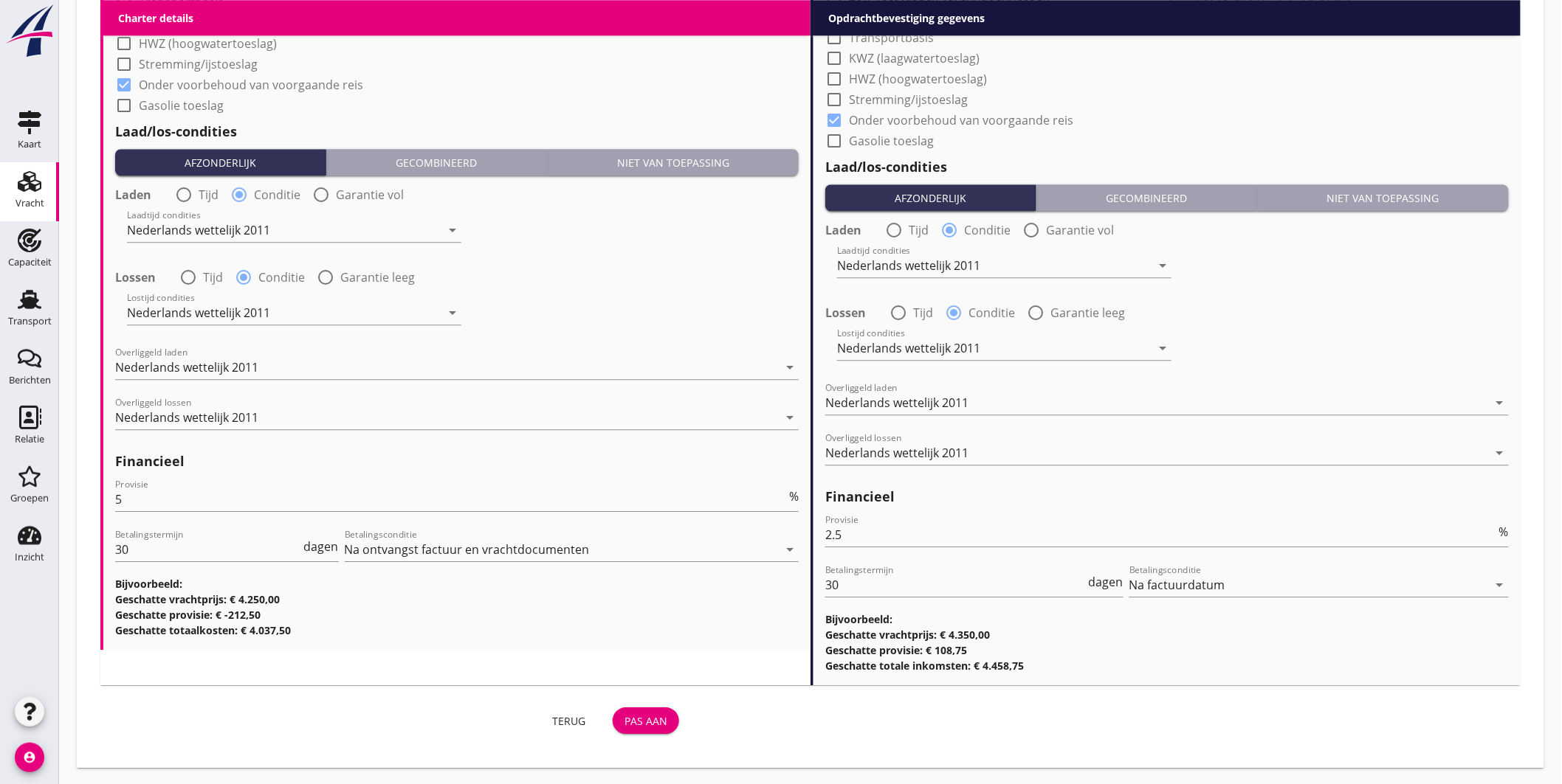
click at [565, 717] on div "Terug" at bounding box center [569, 721] width 41 height 16
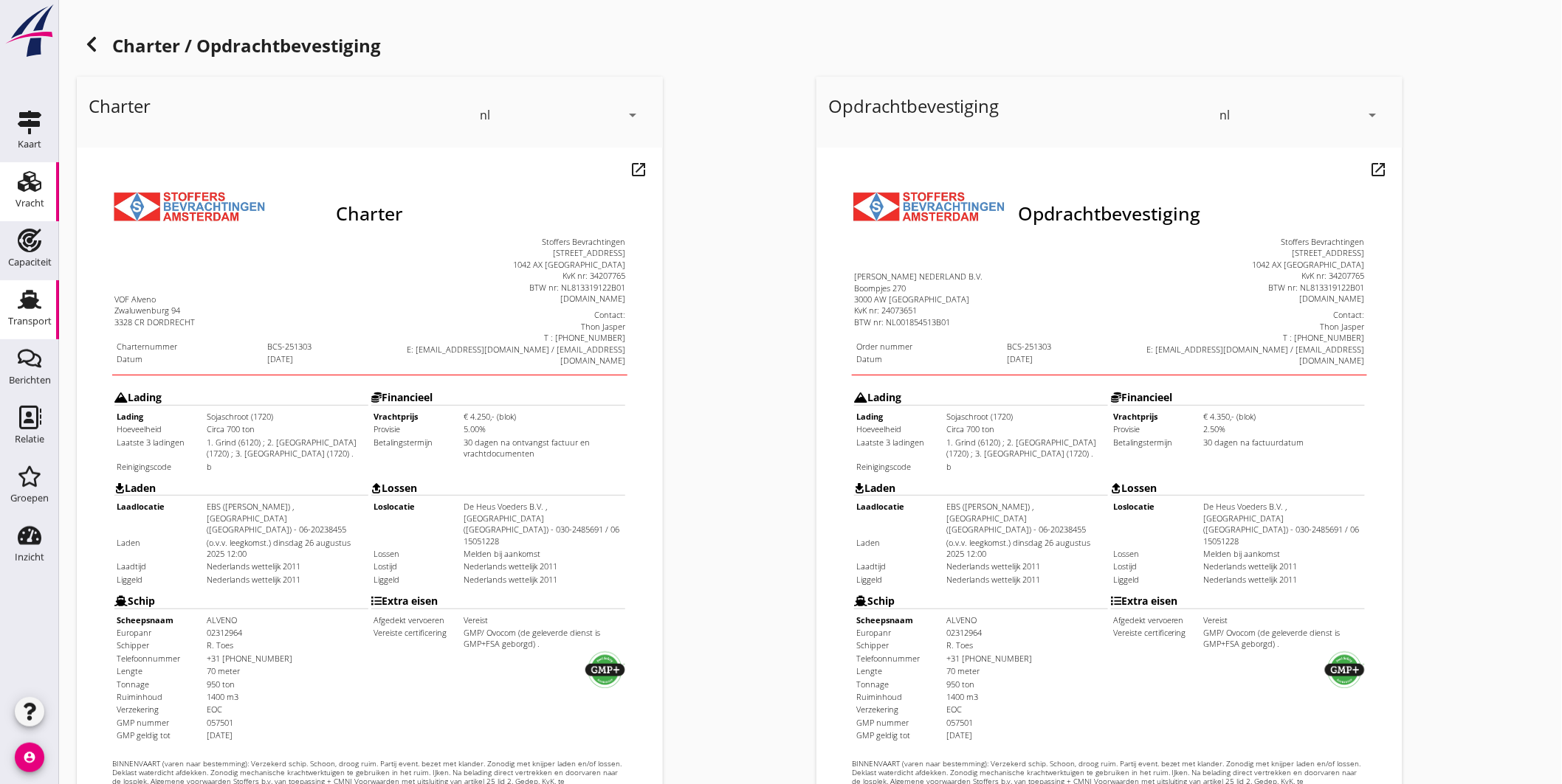
click at [32, 293] on use at bounding box center [29, 299] width 23 height 19
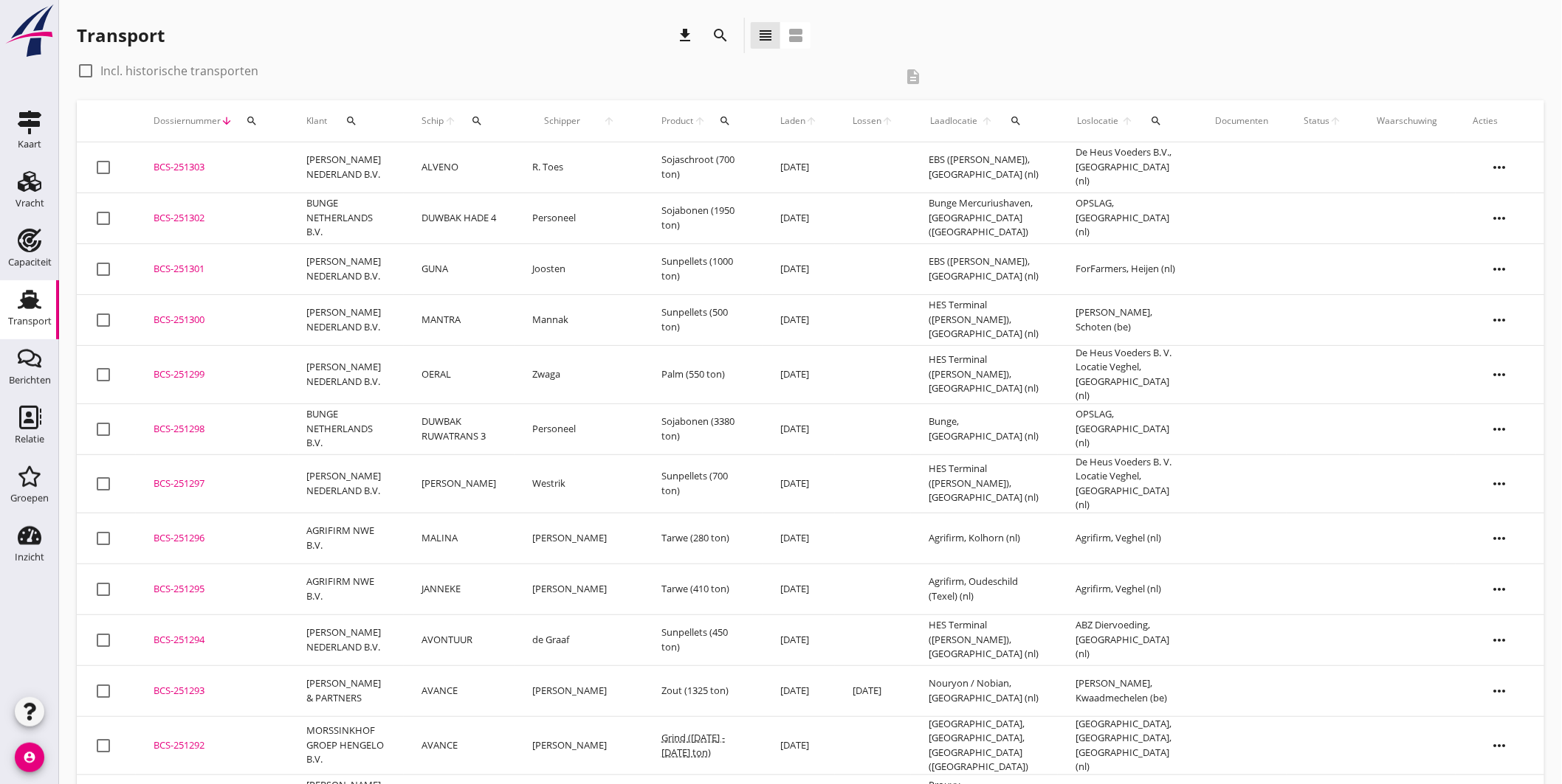
drag, startPoint x: 201, startPoint y: 166, endPoint x: 262, endPoint y: 171, distance: 61.2
click at [202, 166] on div "BCS-251303" at bounding box center [212, 167] width 118 height 15
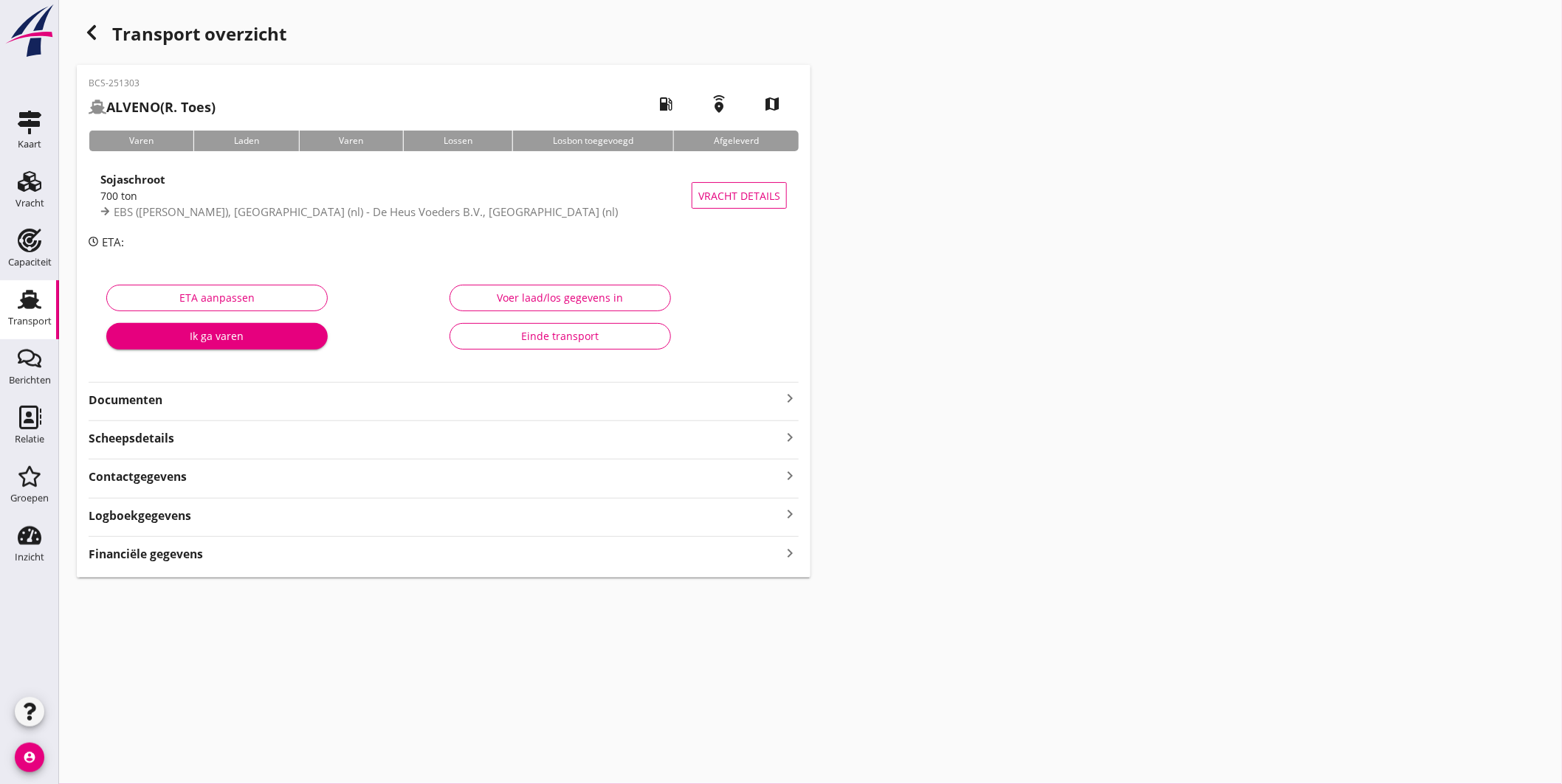
click at [788, 395] on icon "keyboard_arrow_right" at bounding box center [789, 398] width 17 height 17
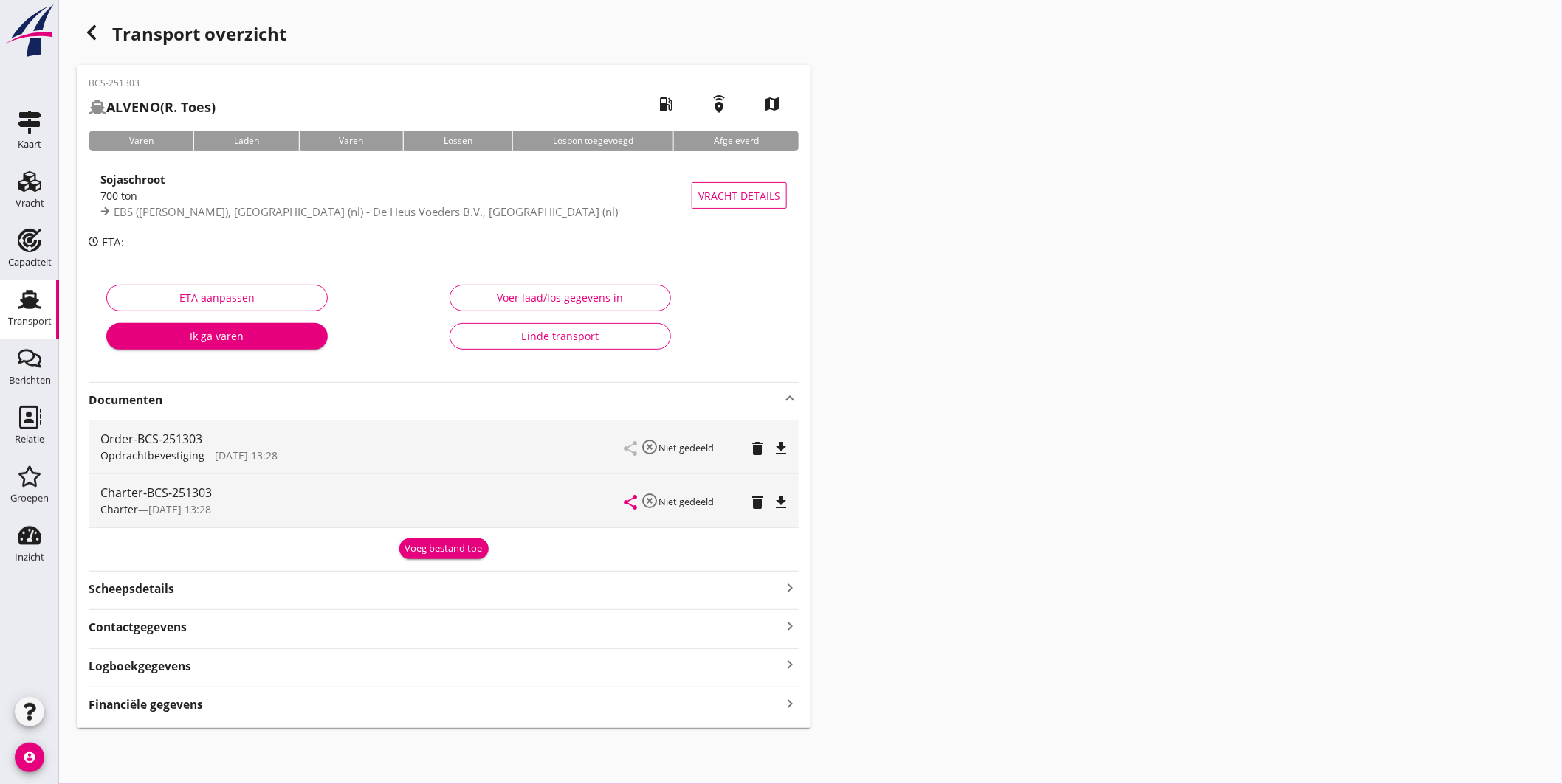
click at [390, 197] on div "700 ton" at bounding box center [395, 196] width 591 height 16
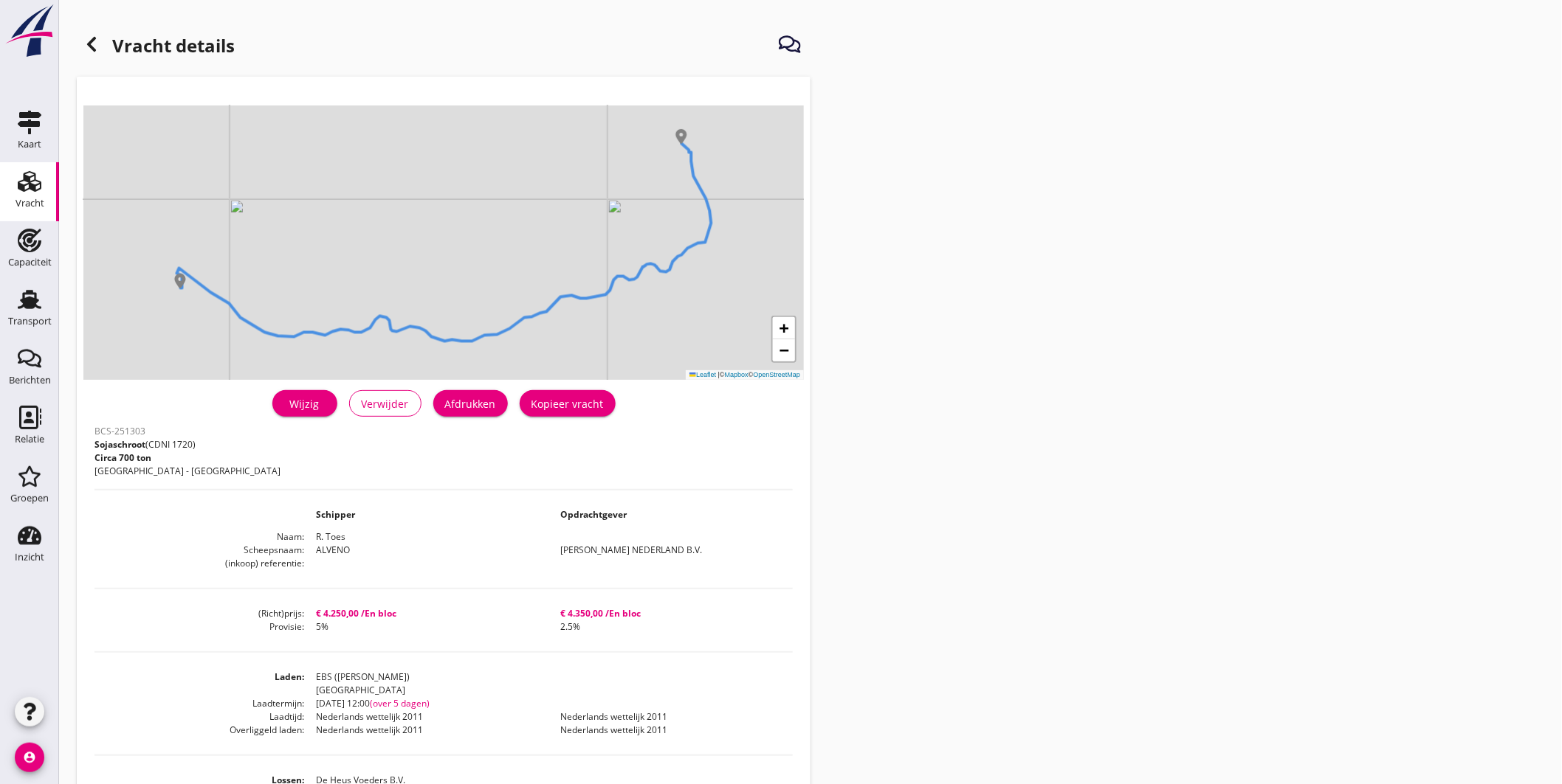
click at [304, 403] on div "Wijzig" at bounding box center [305, 404] width 41 height 16
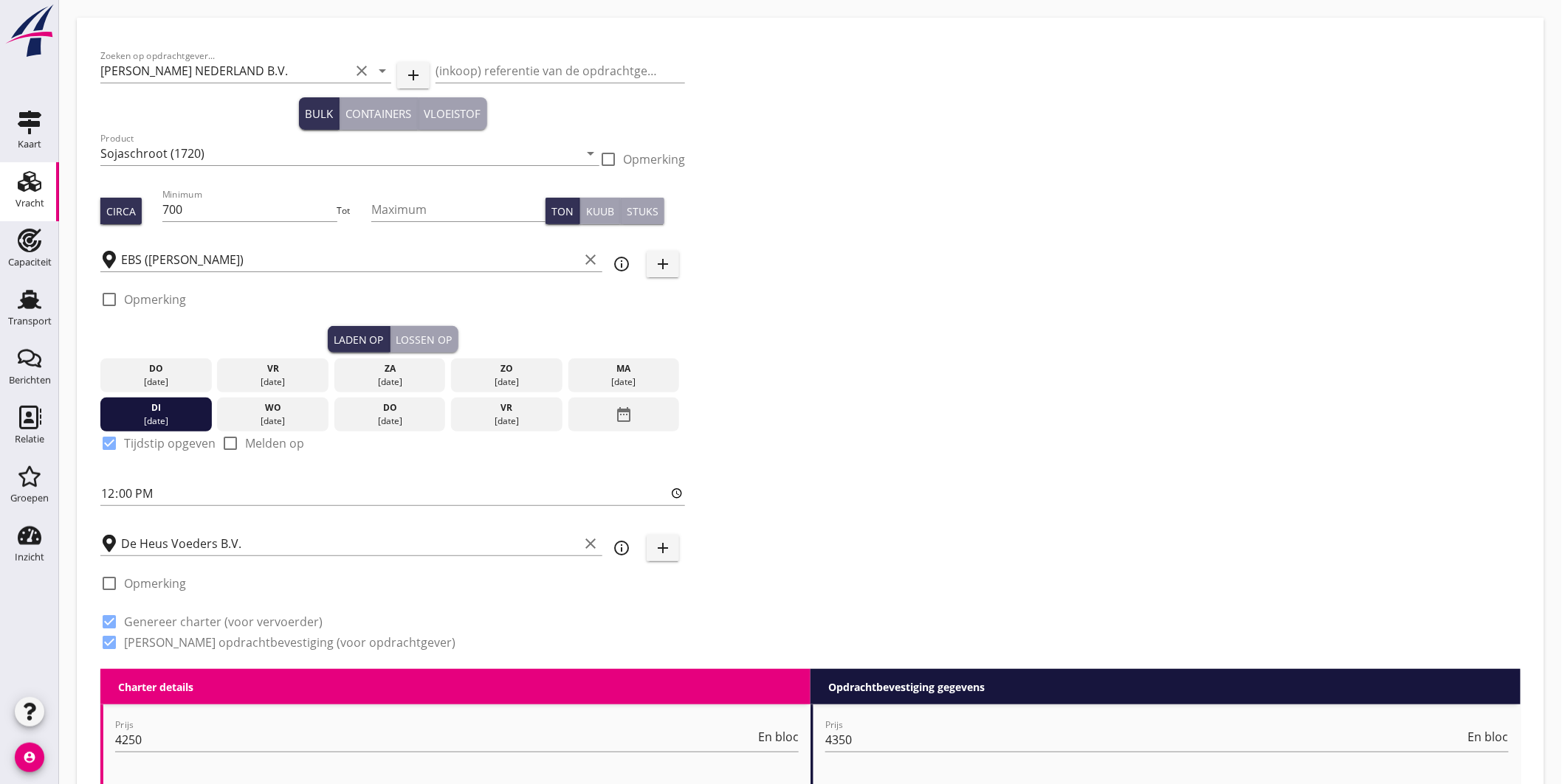
click at [181, 299] on label "Opmerking" at bounding box center [155, 300] width 62 height 15
checkbox input "true"
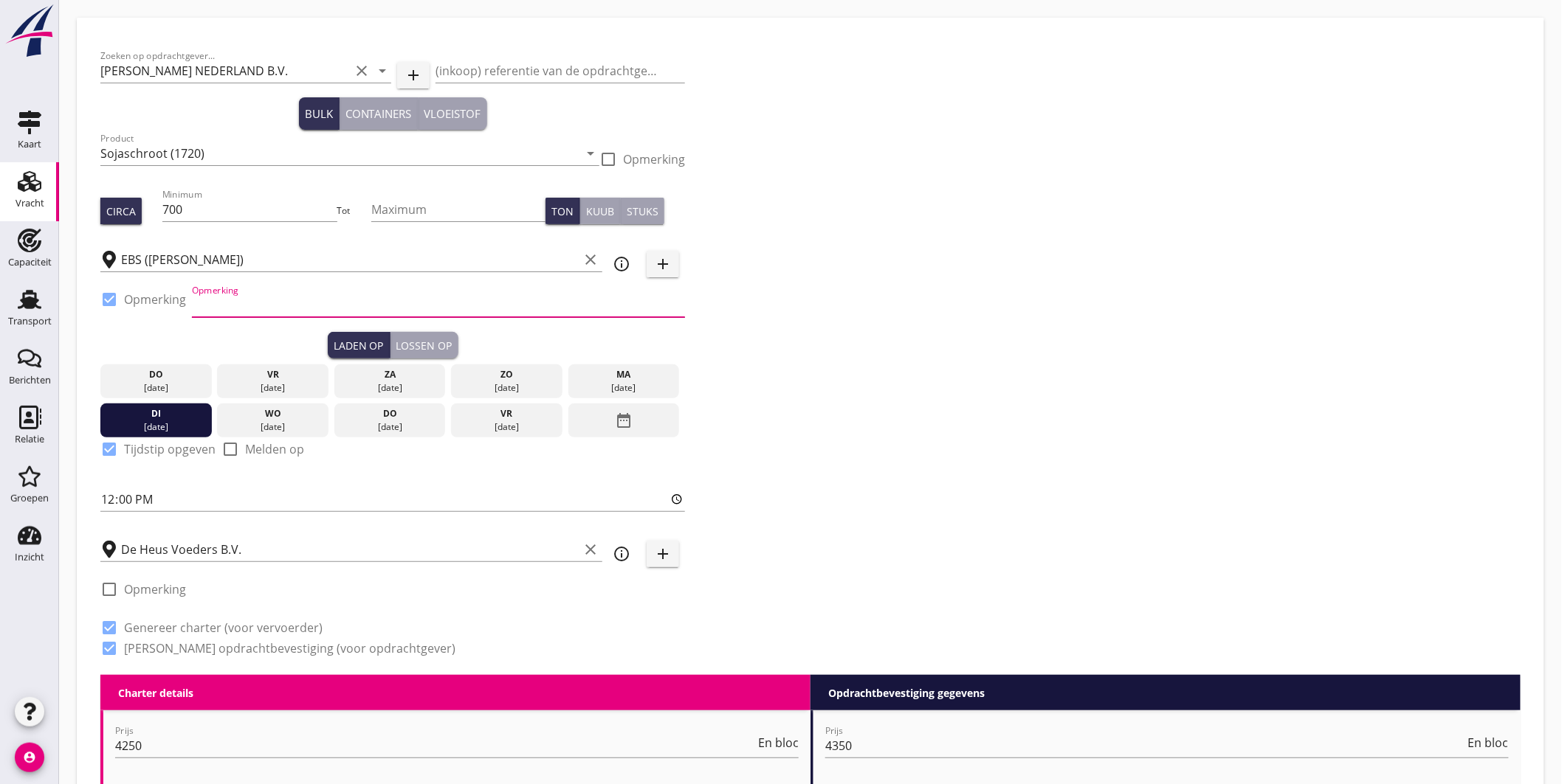
click at [256, 313] on input "Opmerking" at bounding box center [438, 305] width 493 height 23
type input "ex TROODOS AIR, Beneluxhaven"
click at [834, 358] on div "Zoeken op opdrachtgever... PETERSON NEDERLAND B.V. clear arrow_drop_down add (i…" at bounding box center [810, 358] width 1432 height 634
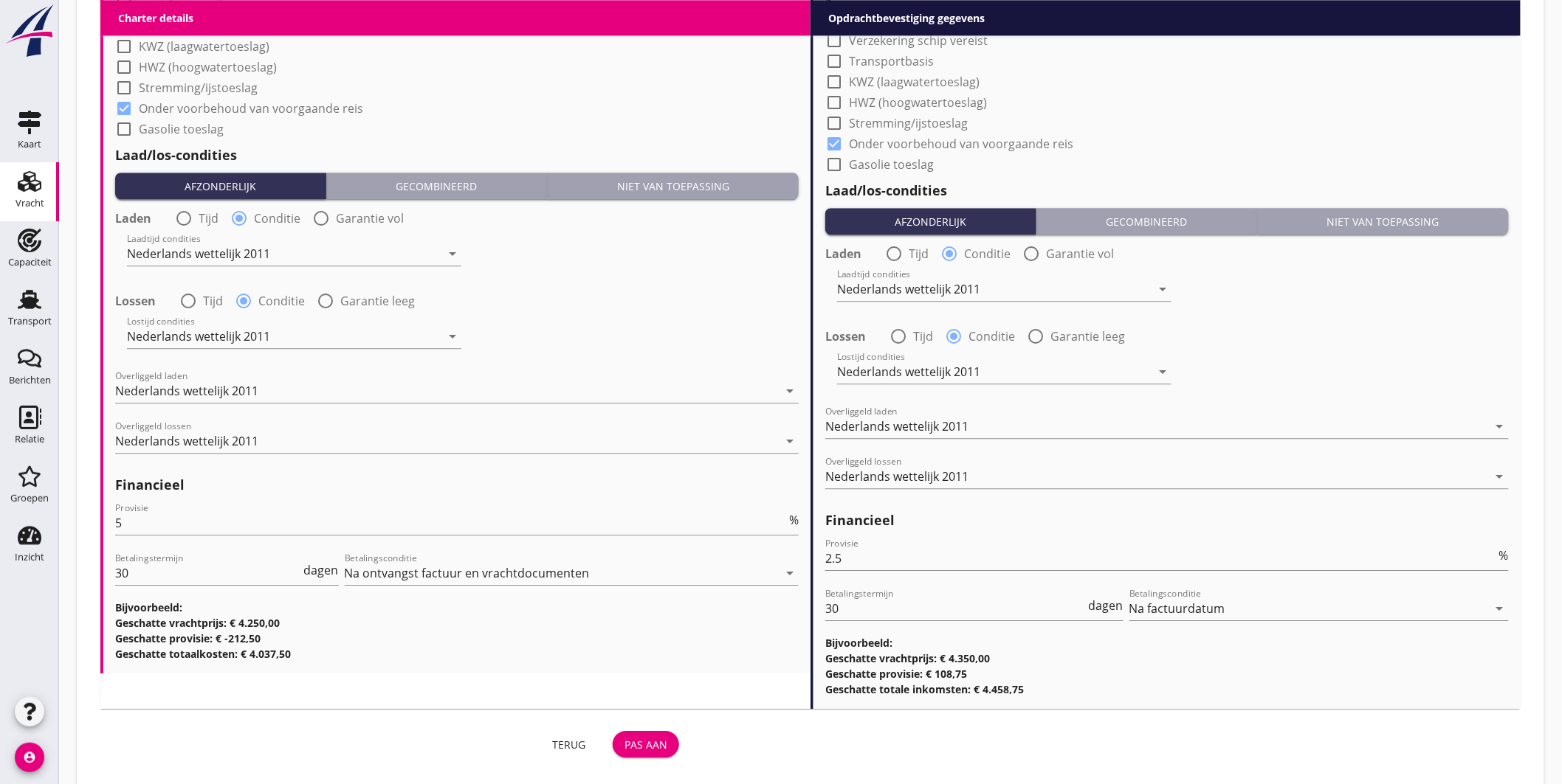
scroll to position [1581, 0]
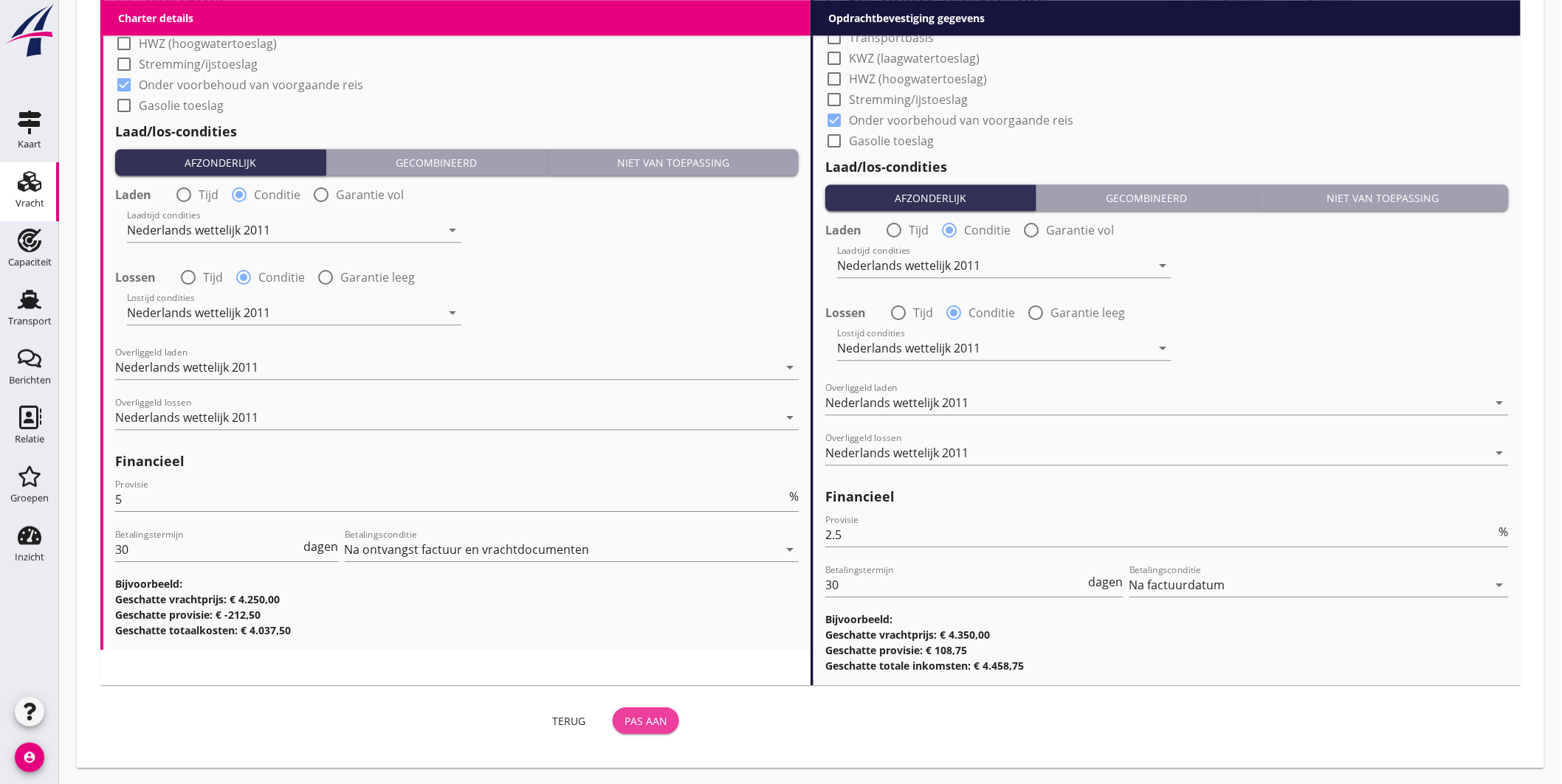
click at [637, 720] on div "Pas aan" at bounding box center [646, 721] width 43 height 16
click at [652, 714] on div "Pas aan" at bounding box center [646, 721] width 43 height 16
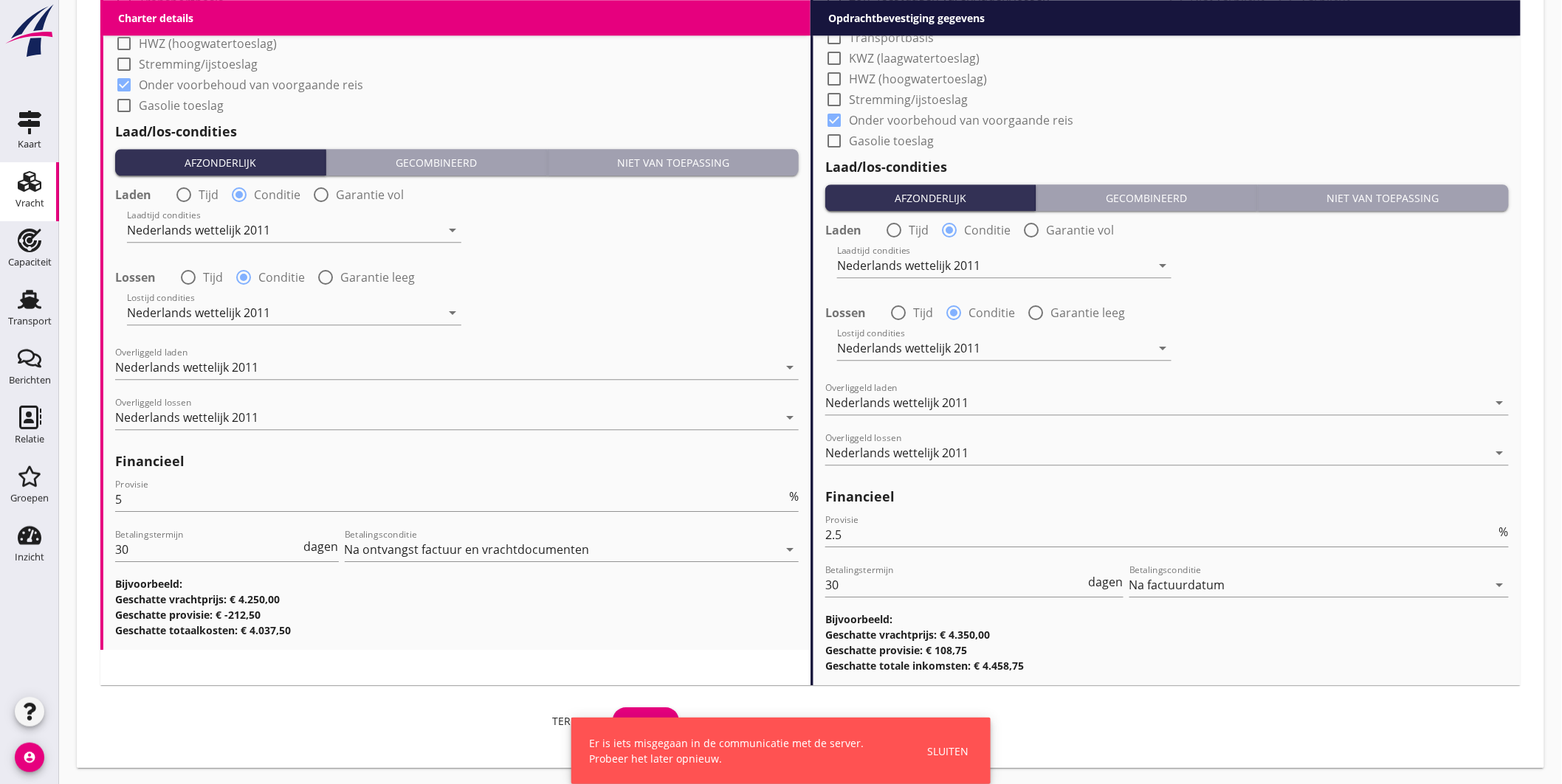
click at [958, 754] on div "Sluiten" at bounding box center [948, 751] width 41 height 16
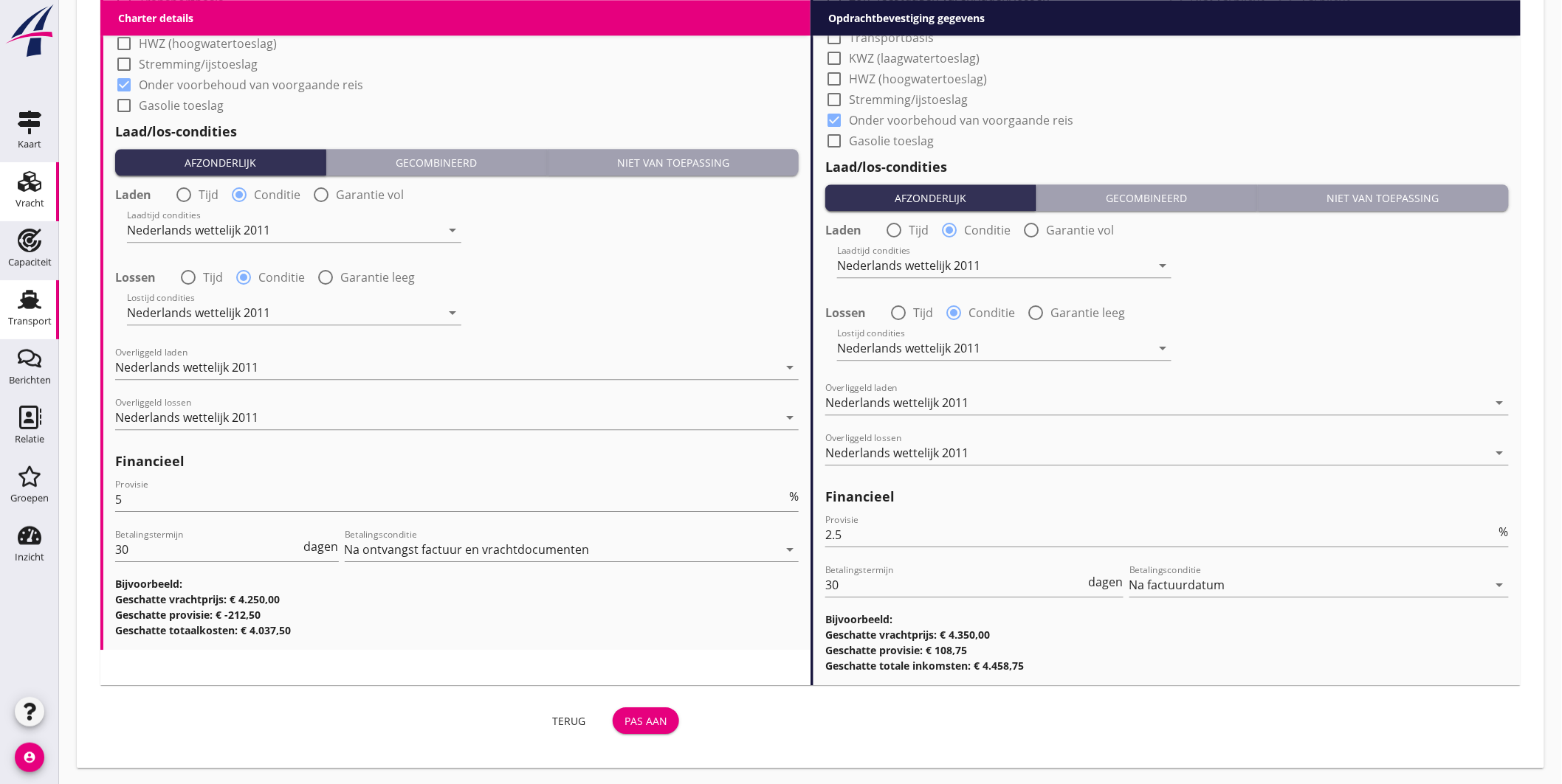
click at [31, 293] on use at bounding box center [29, 299] width 23 height 19
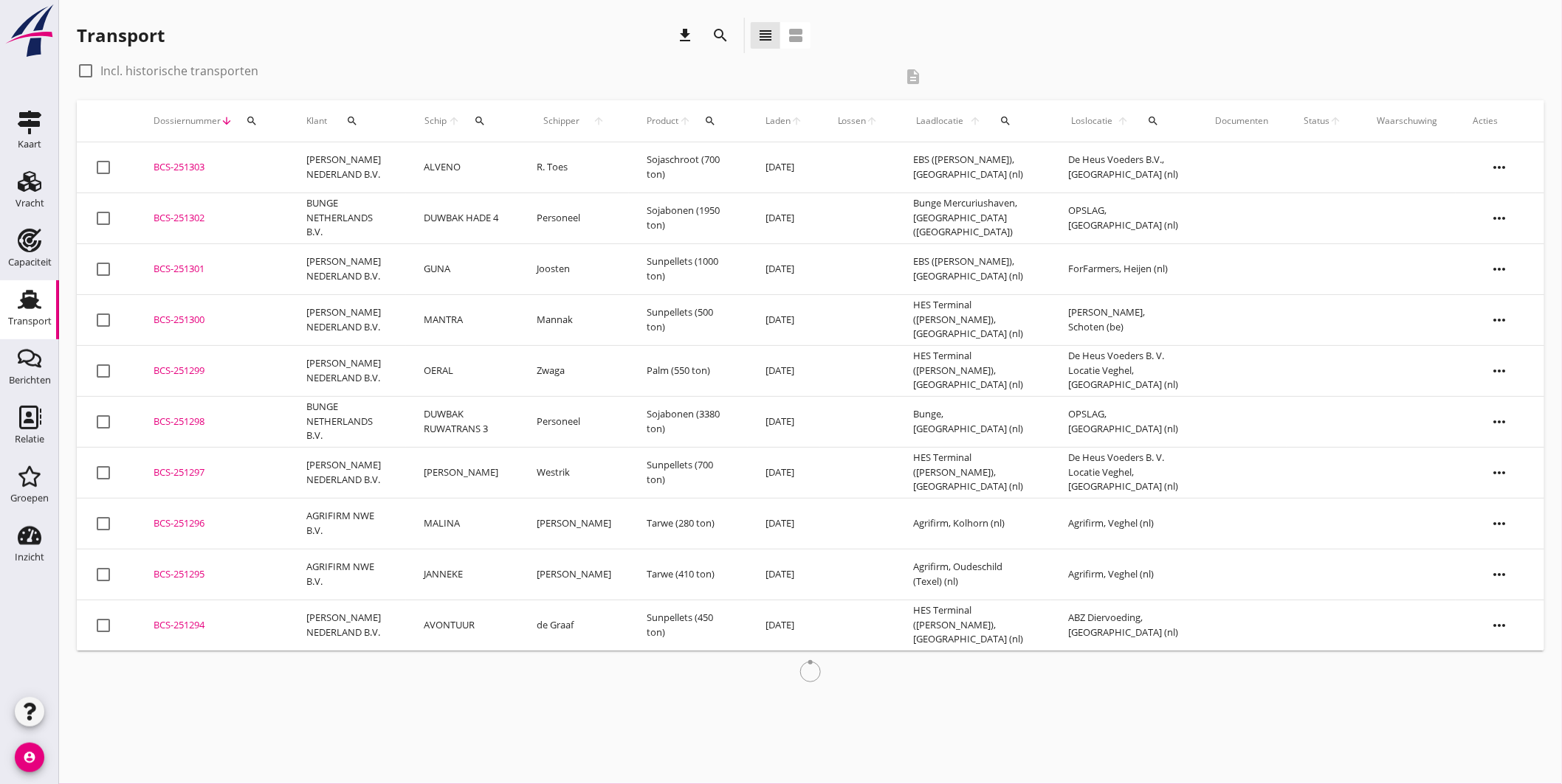
click at [183, 167] on div "BCS-251303" at bounding box center [212, 167] width 118 height 15
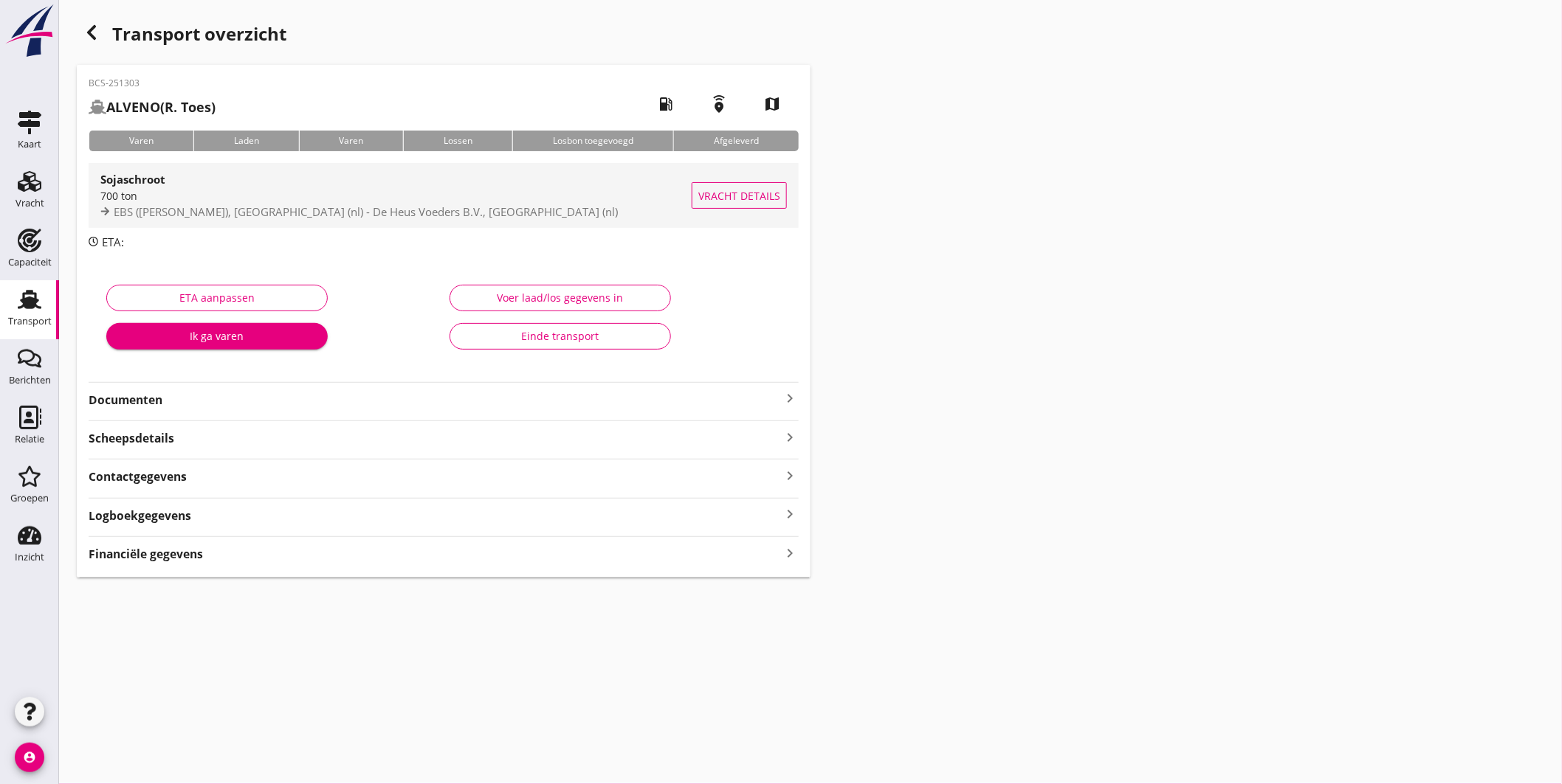
click at [405, 185] on div "Sojaschroot" at bounding box center [395, 179] width 591 height 17
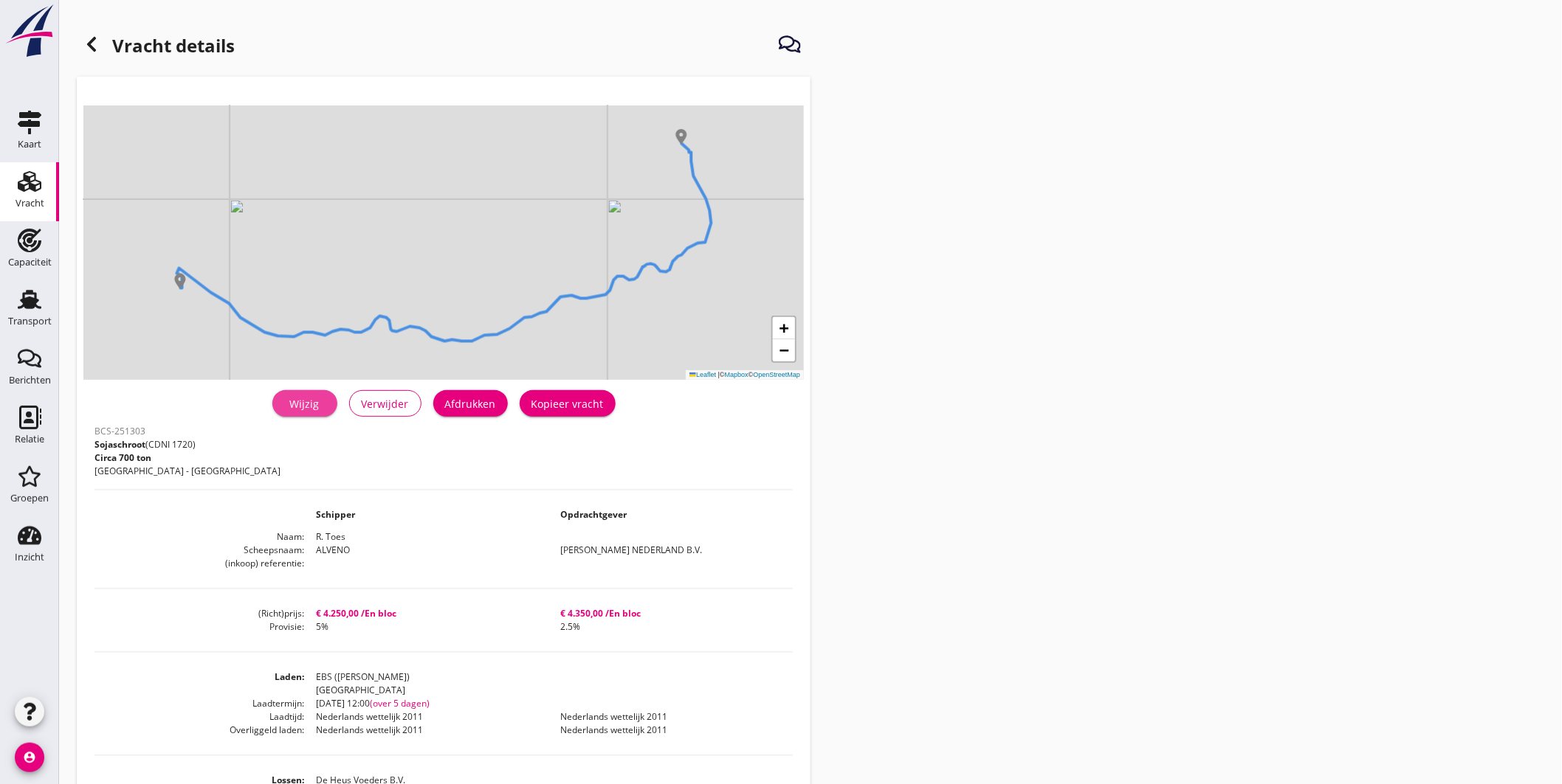
click at [316, 396] on div "Wijzig" at bounding box center [305, 404] width 41 height 16
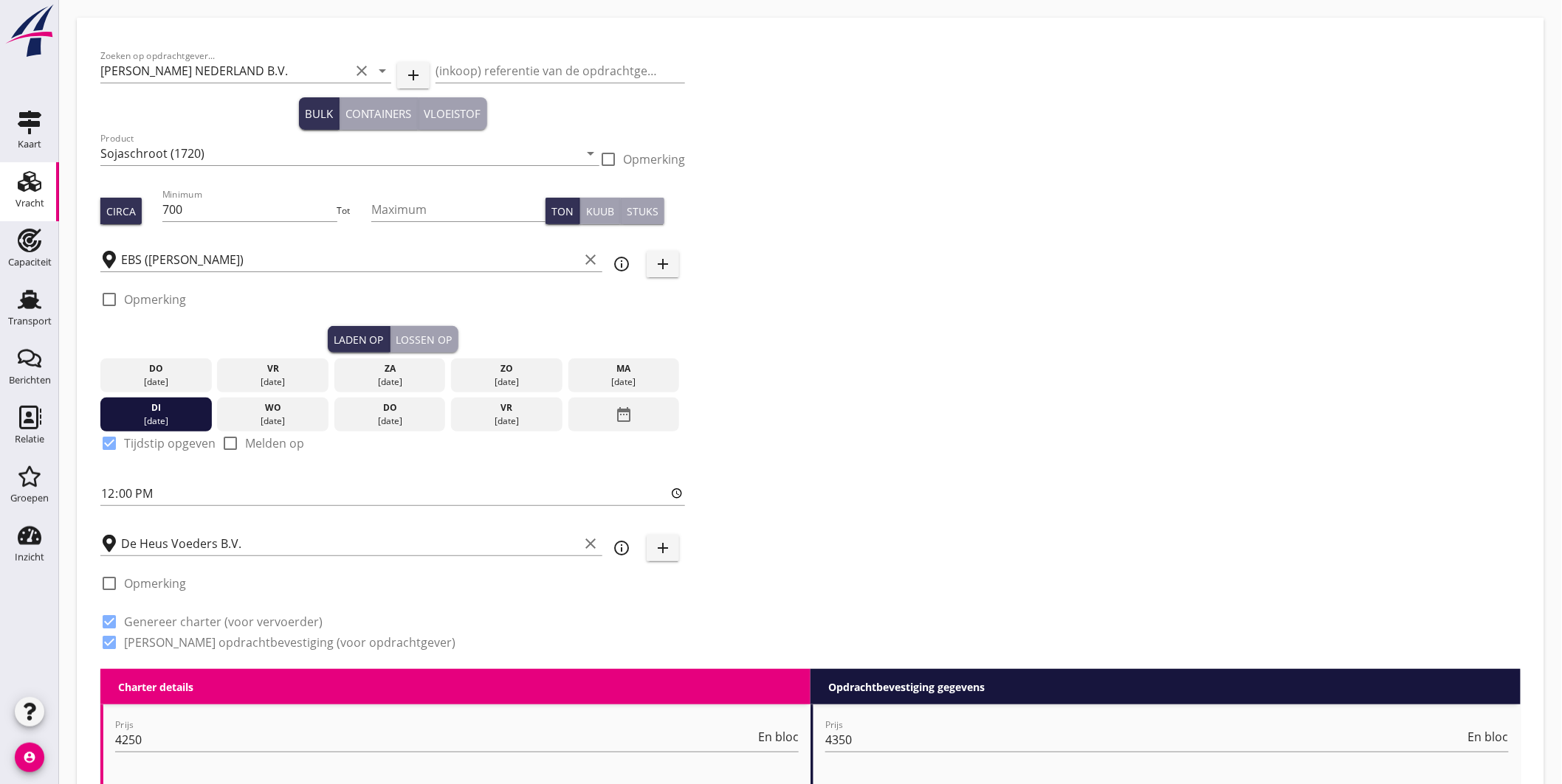
scroll to position [245, 0]
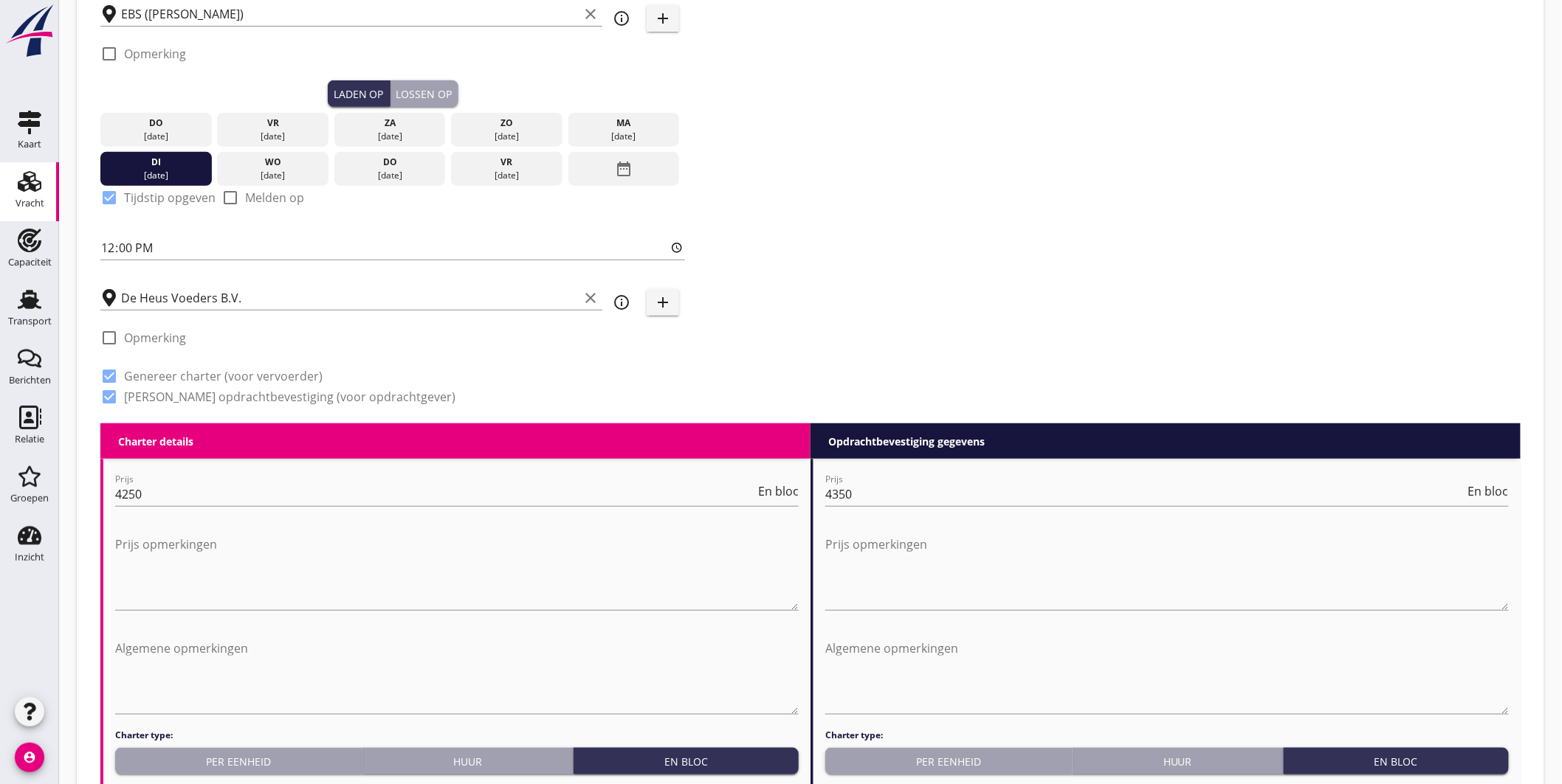
click at [109, 55] on div at bounding box center [109, 54] width 25 height 25
checkbox input "true"
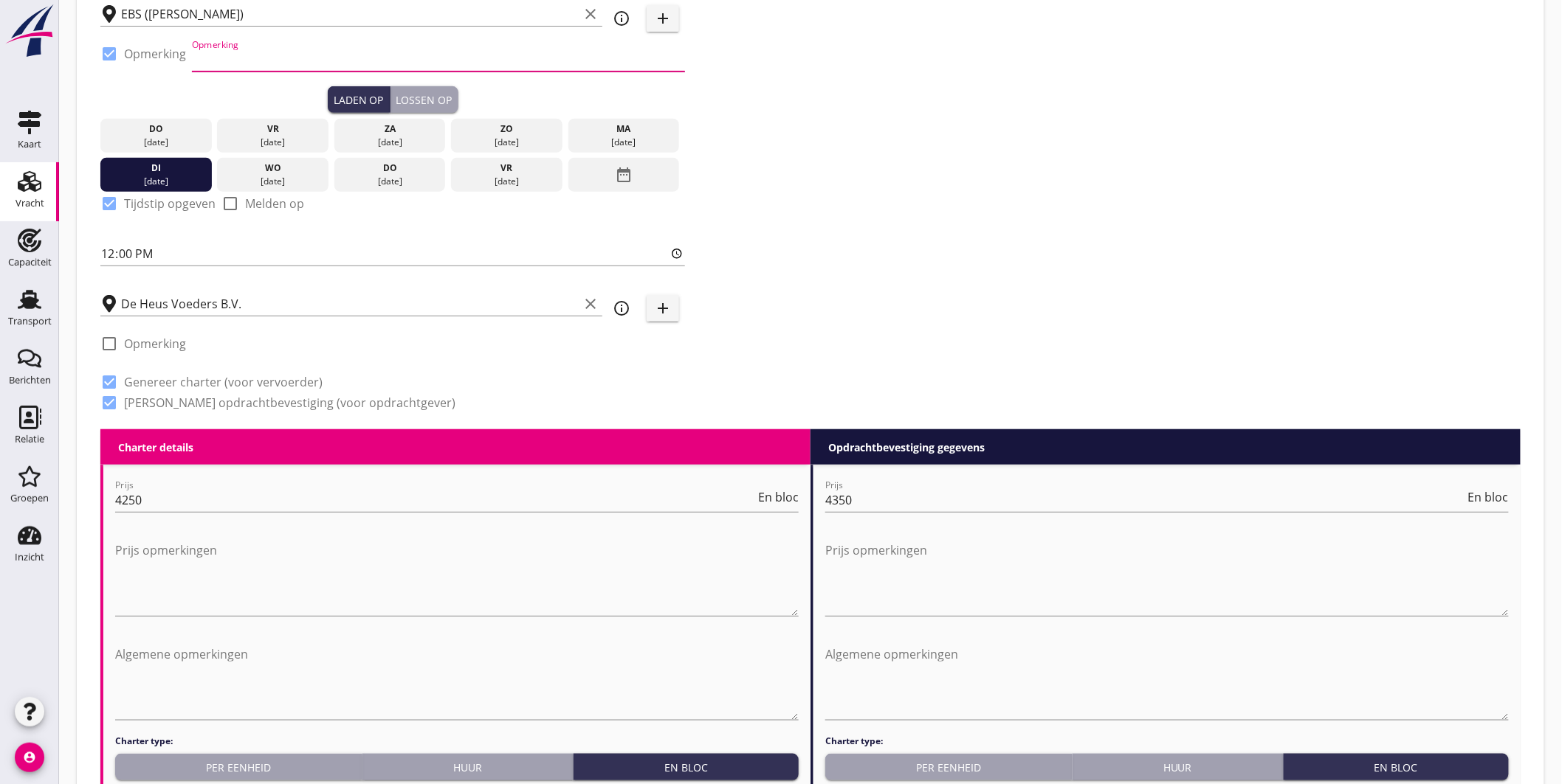
click at [198, 52] on input "Opmerking" at bounding box center [438, 60] width 493 height 23
type input "ex TROODOS AIR, Beneluxhaven"
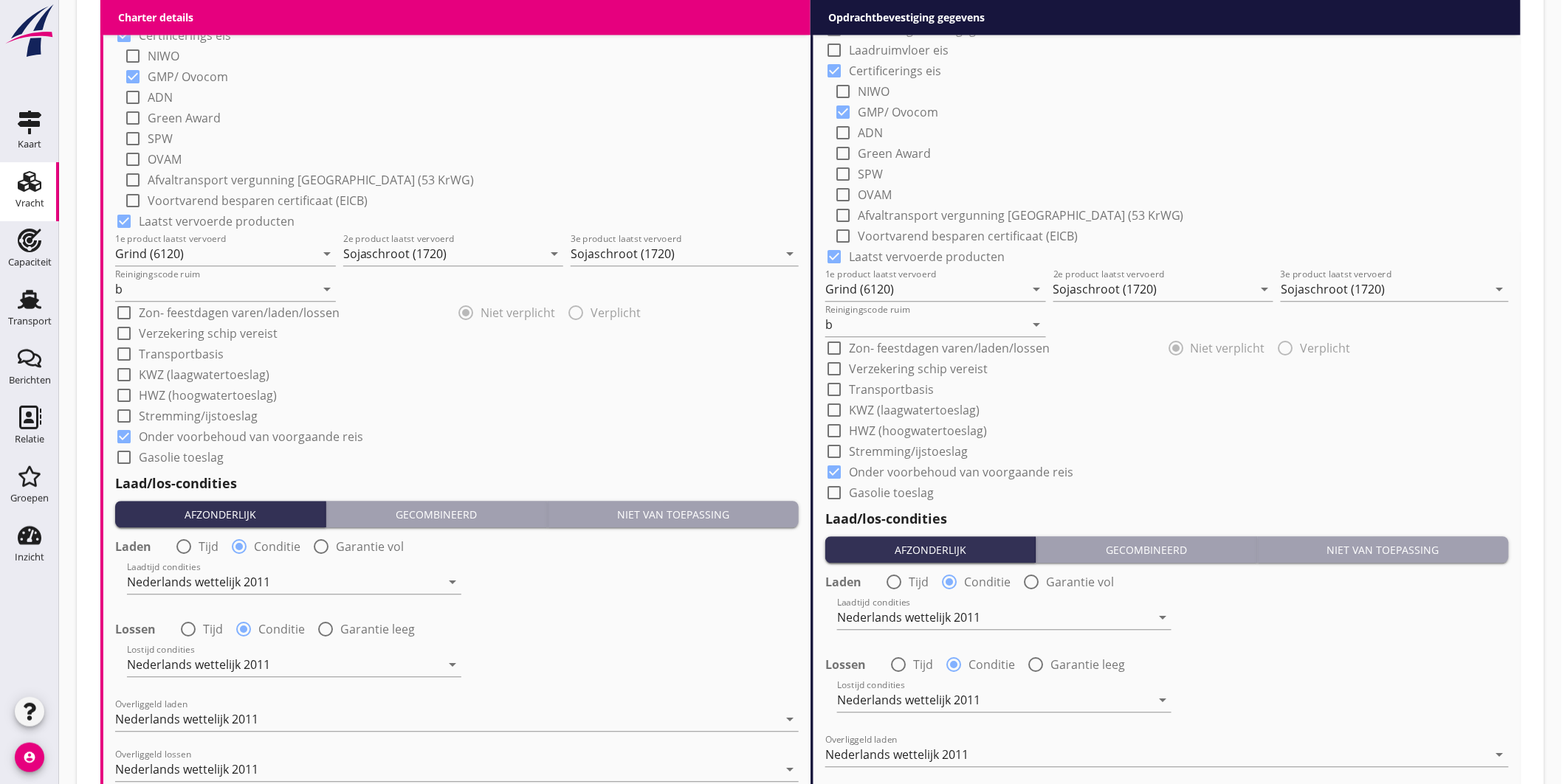
scroll to position [1558, 0]
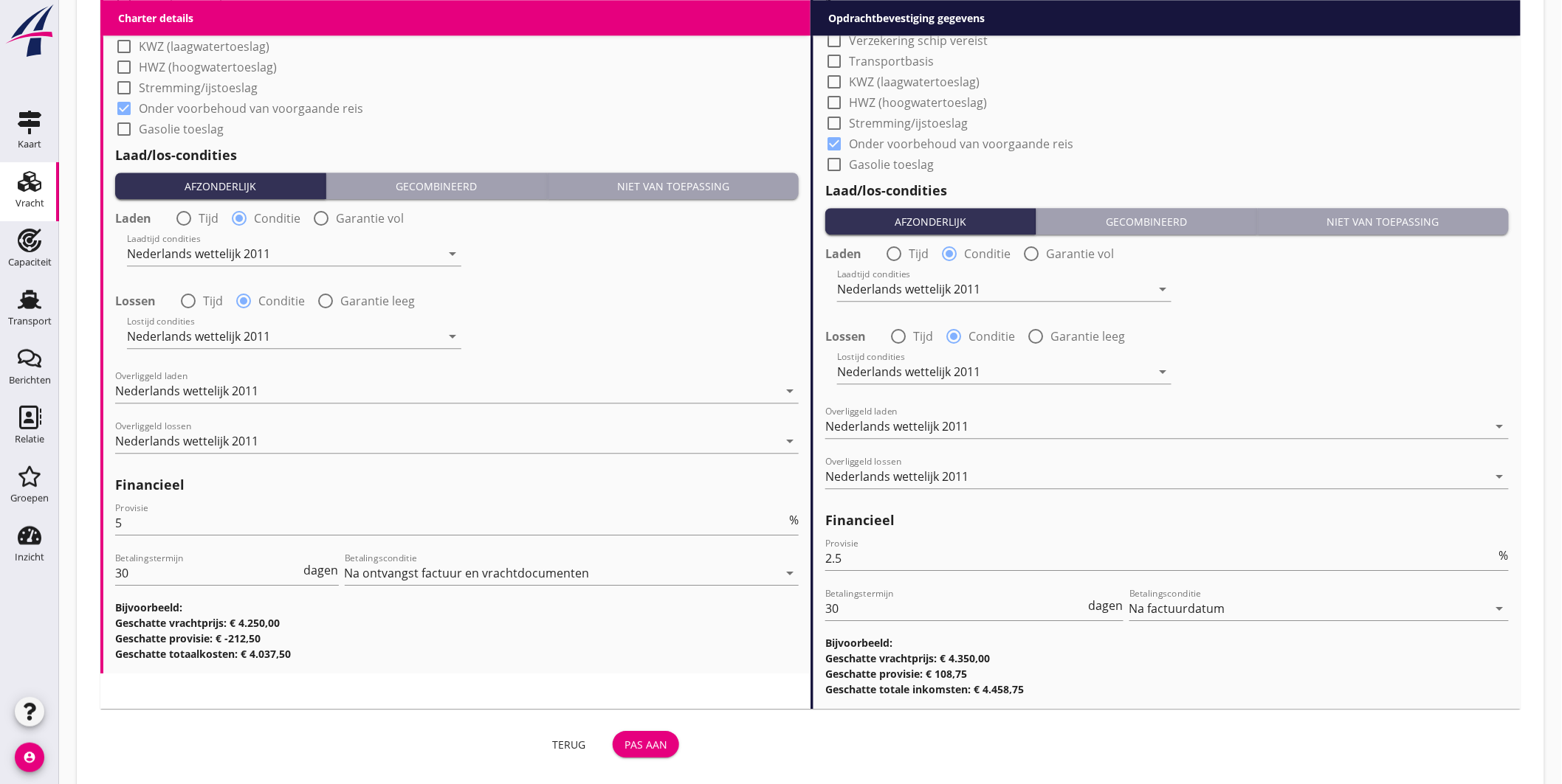
click at [659, 741] on div "Pas aan" at bounding box center [646, 744] width 43 height 16
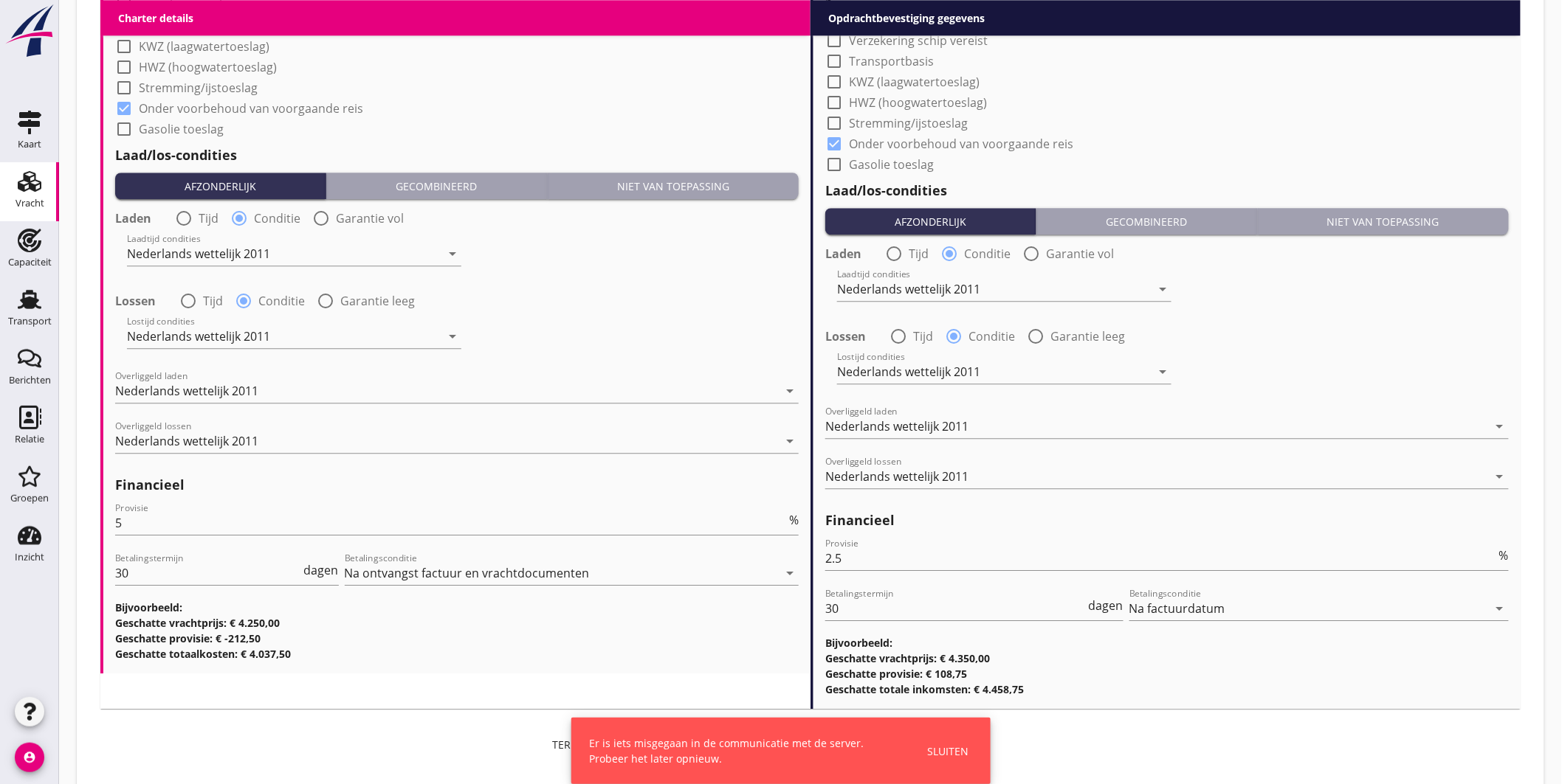
click at [946, 745] on div "Sluiten" at bounding box center [948, 751] width 41 height 16
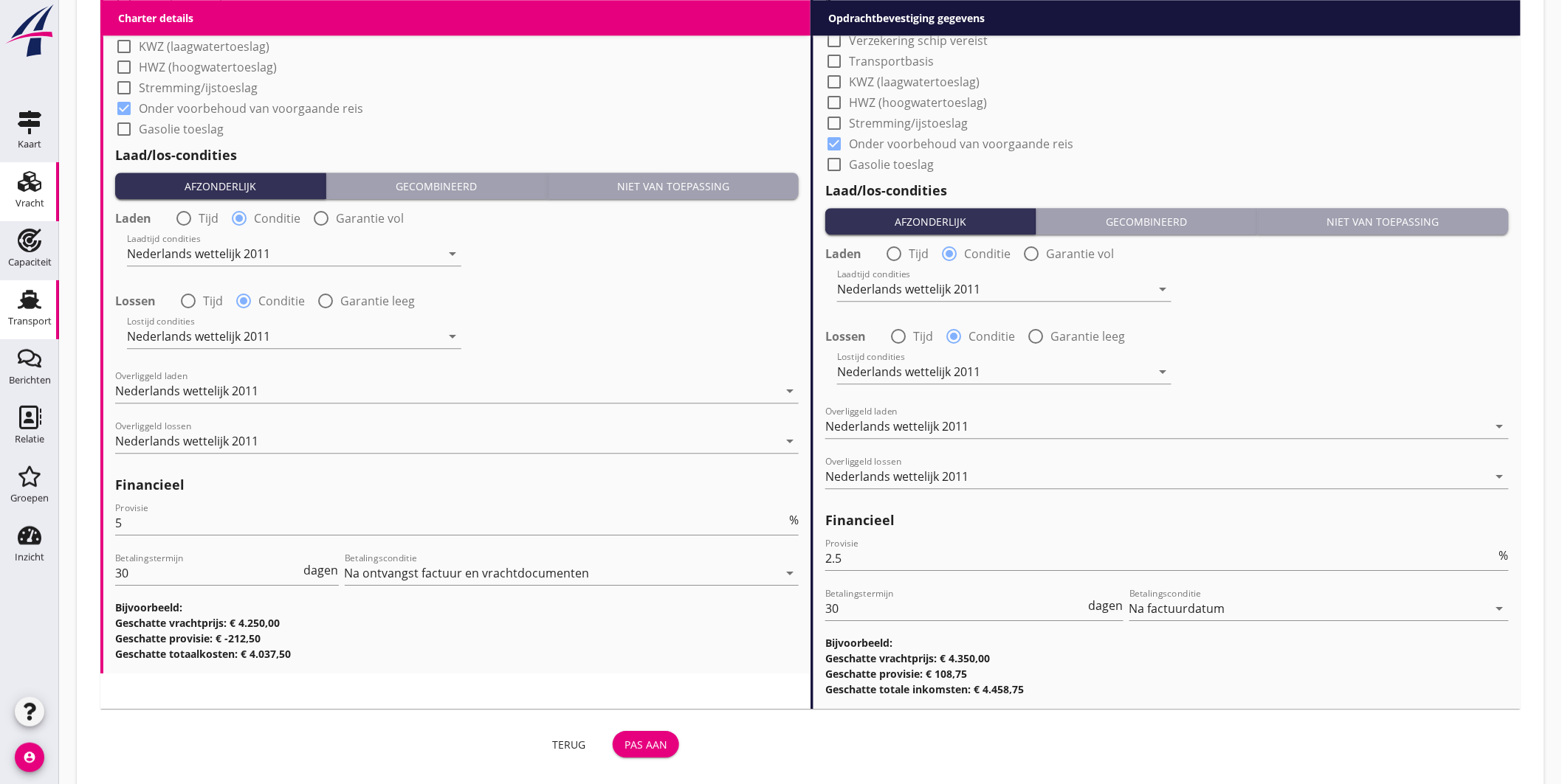
click at [37, 326] on div "Transport" at bounding box center [30, 322] width 44 height 10
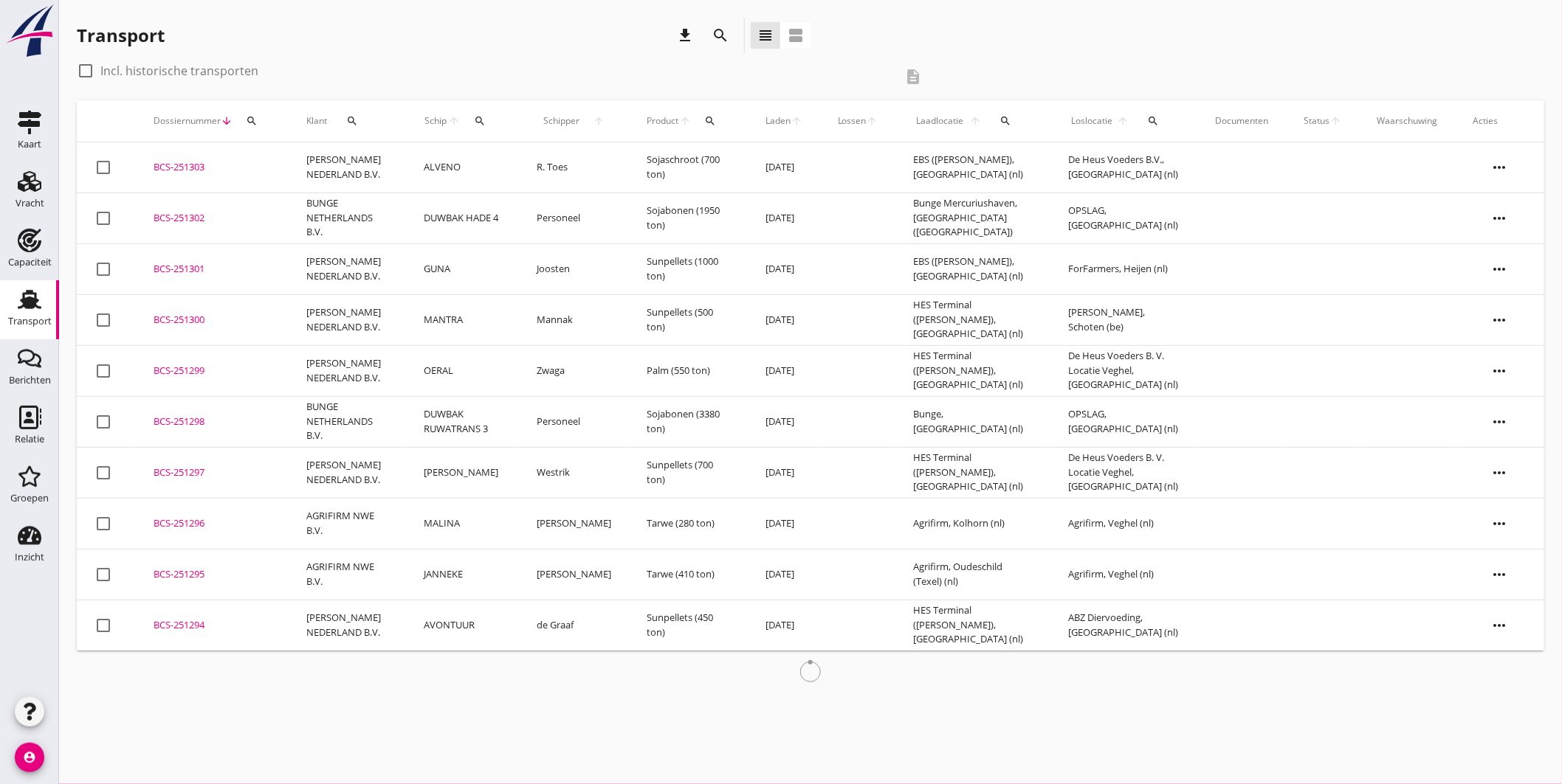
click at [1091, 562] on td "Agrifirm, Veghel (nl)" at bounding box center [1124, 573] width 147 height 51
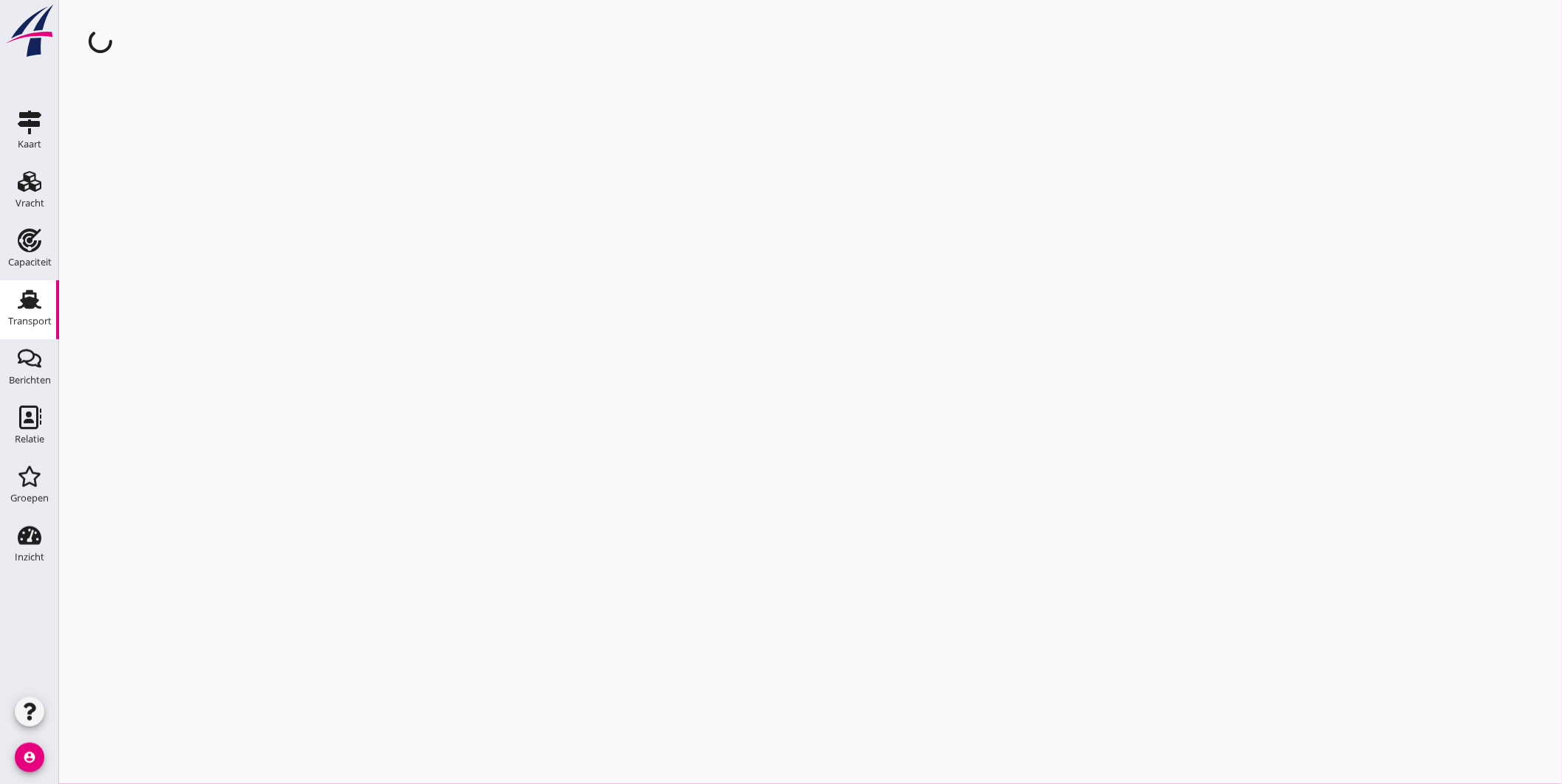
click at [39, 762] on icon "account_circle" at bounding box center [30, 758] width 30 height 30
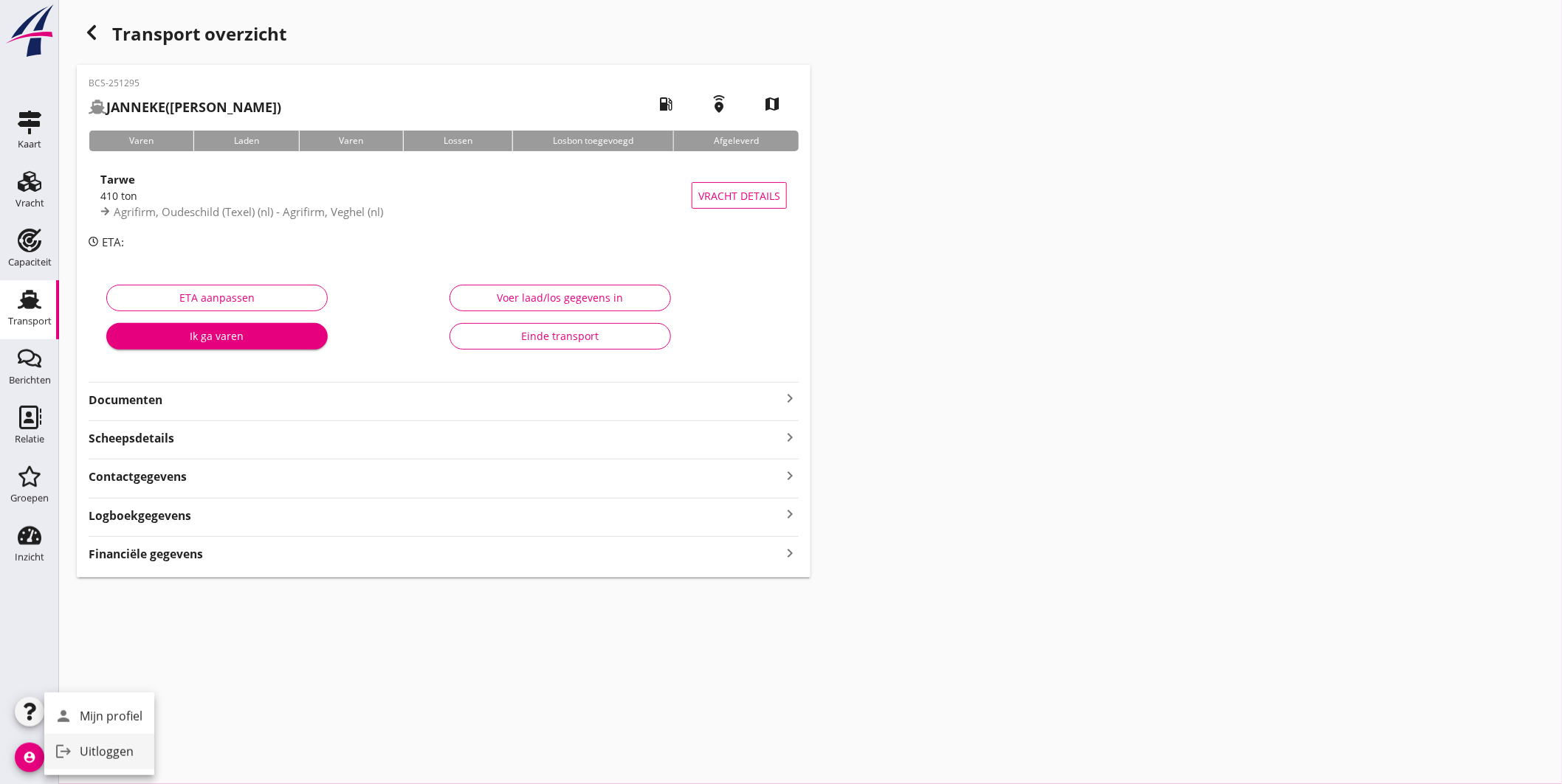
click at [107, 753] on div "Uitloggen" at bounding box center [111, 752] width 63 height 17
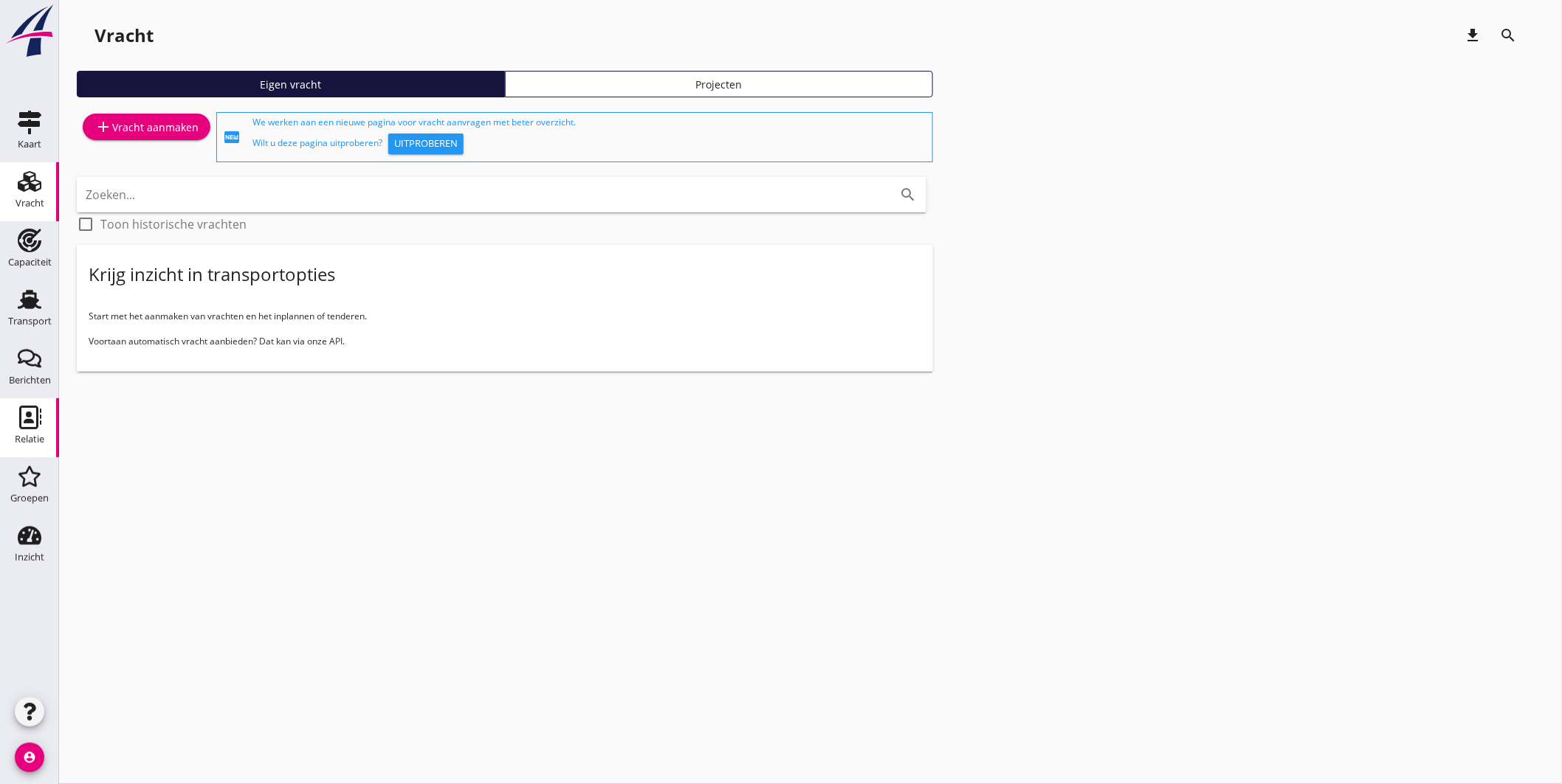
click at [27, 421] on use at bounding box center [30, 418] width 22 height 23
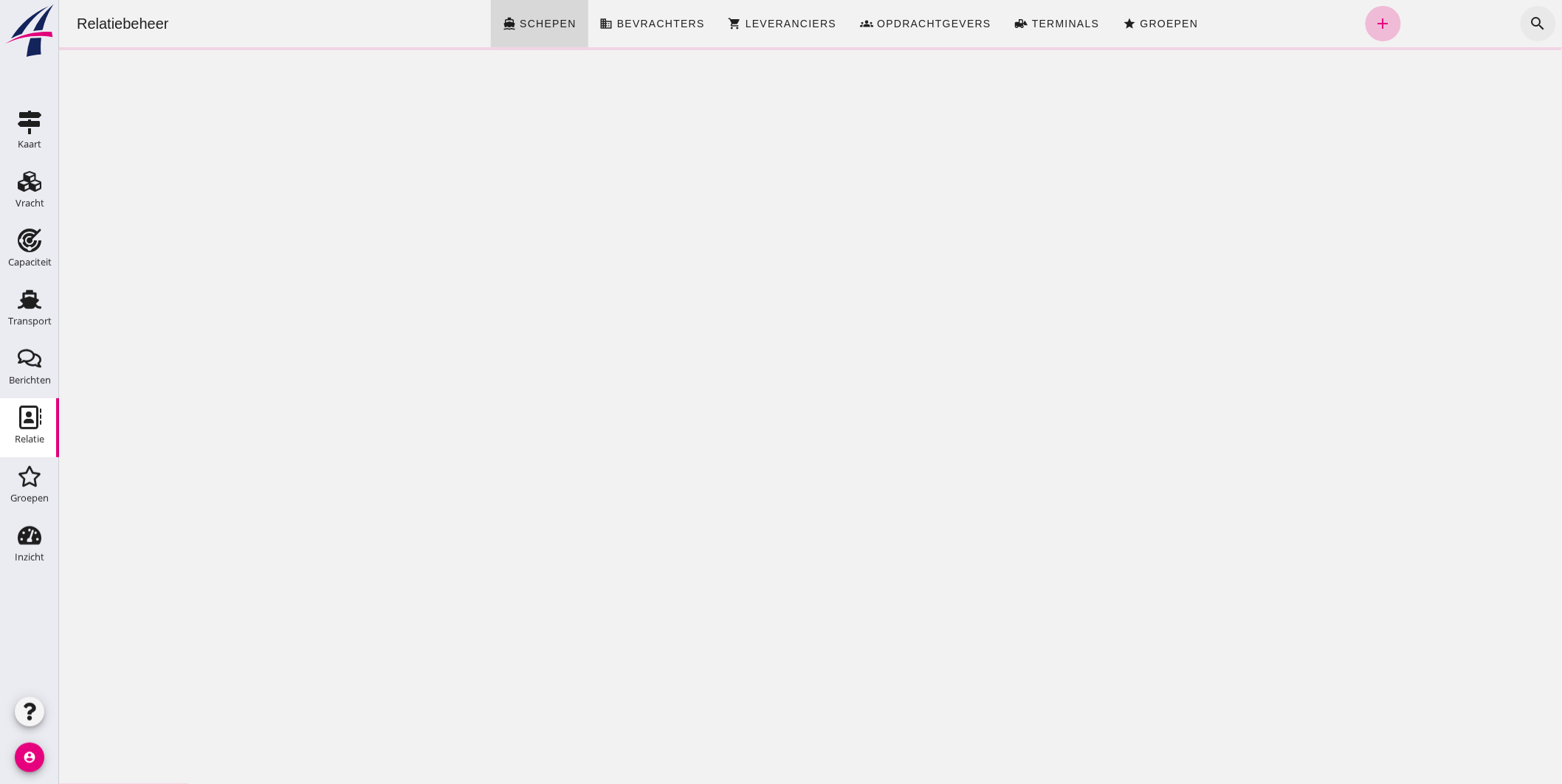
click at [1529, 19] on icon "search" at bounding box center [1537, 23] width 17 height 17
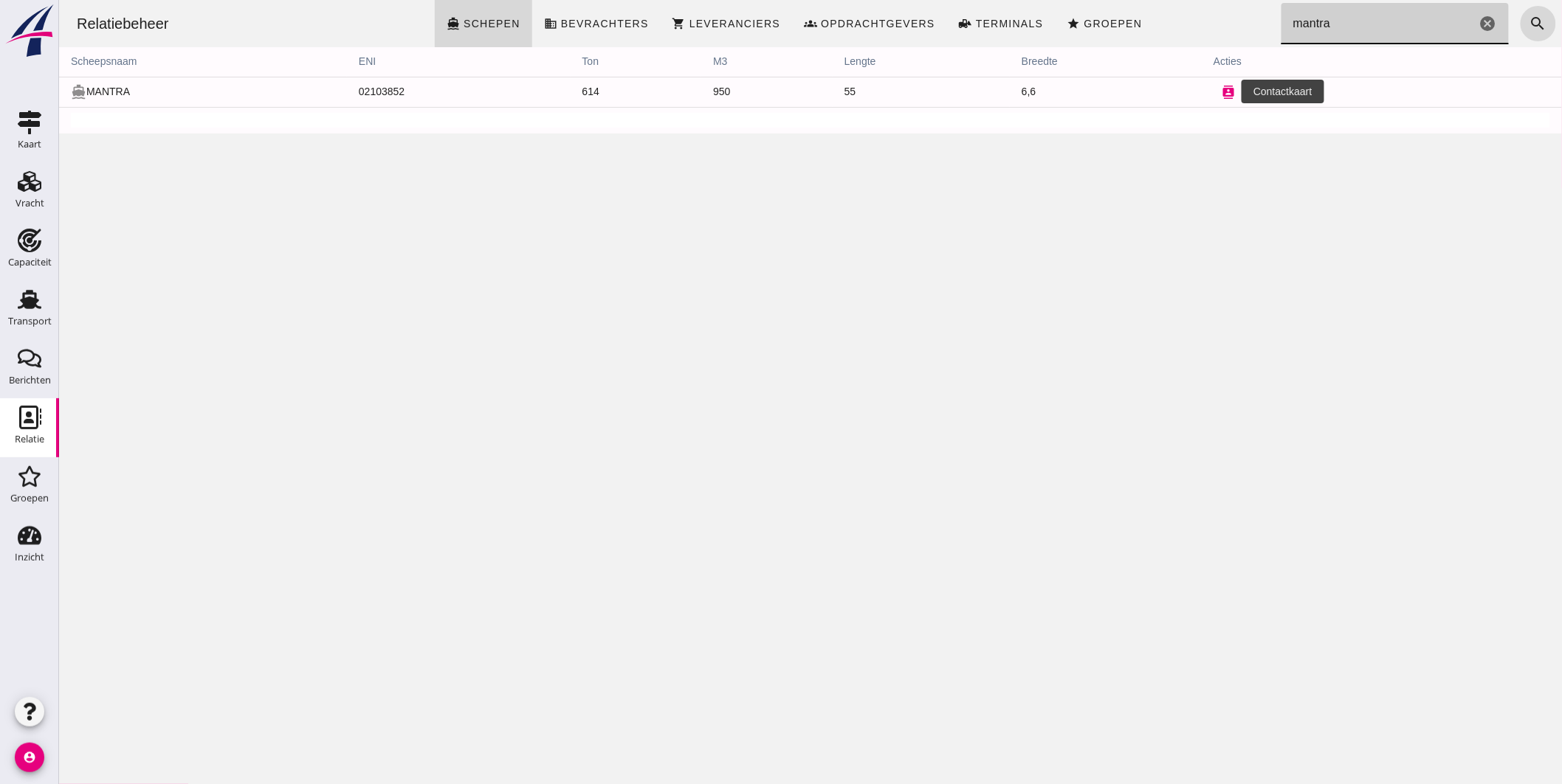
click at [1221, 93] on icon "contacts" at bounding box center [1228, 92] width 13 height 13
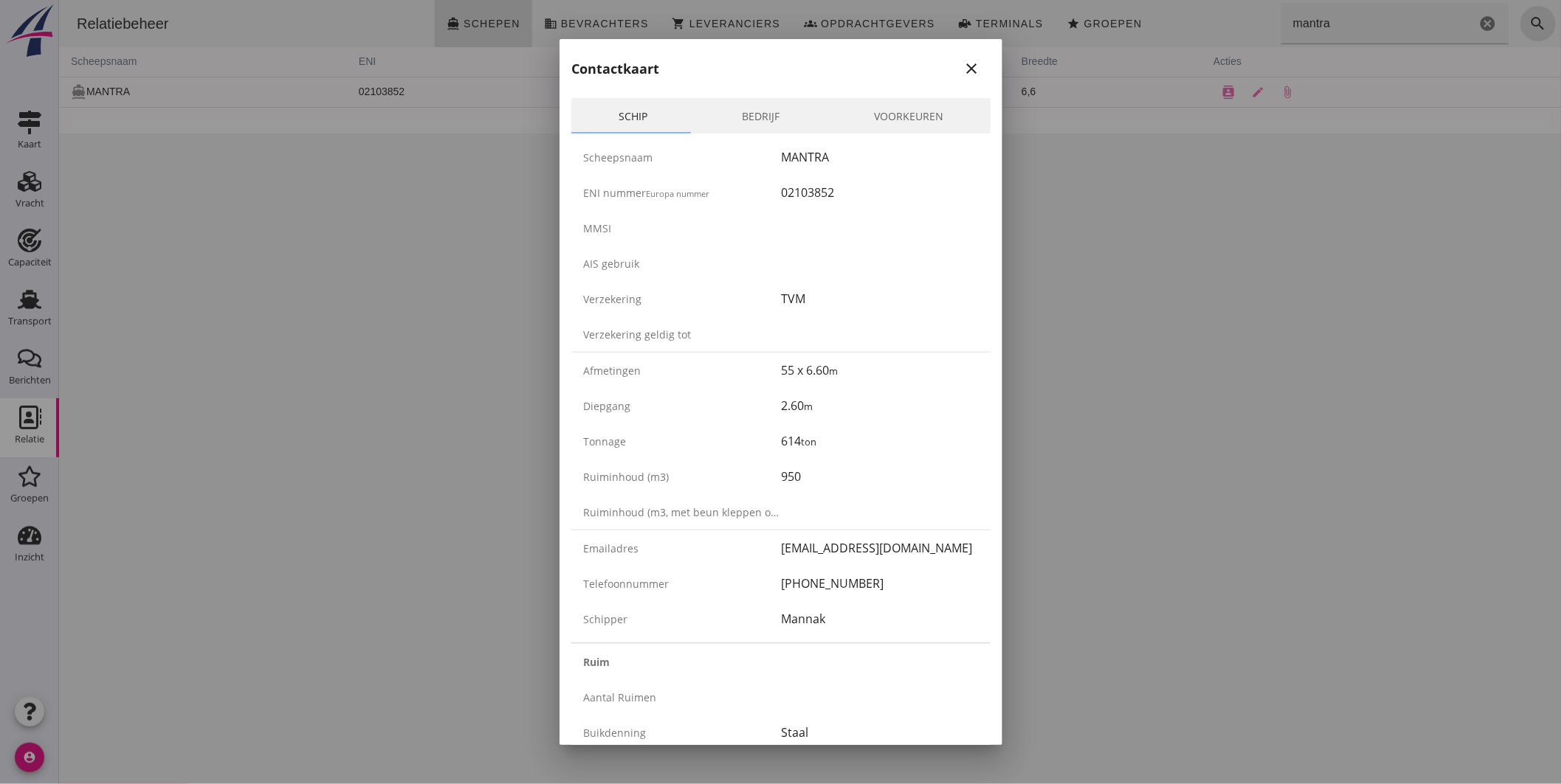
click at [963, 74] on icon "close" at bounding box center [971, 68] width 17 height 17
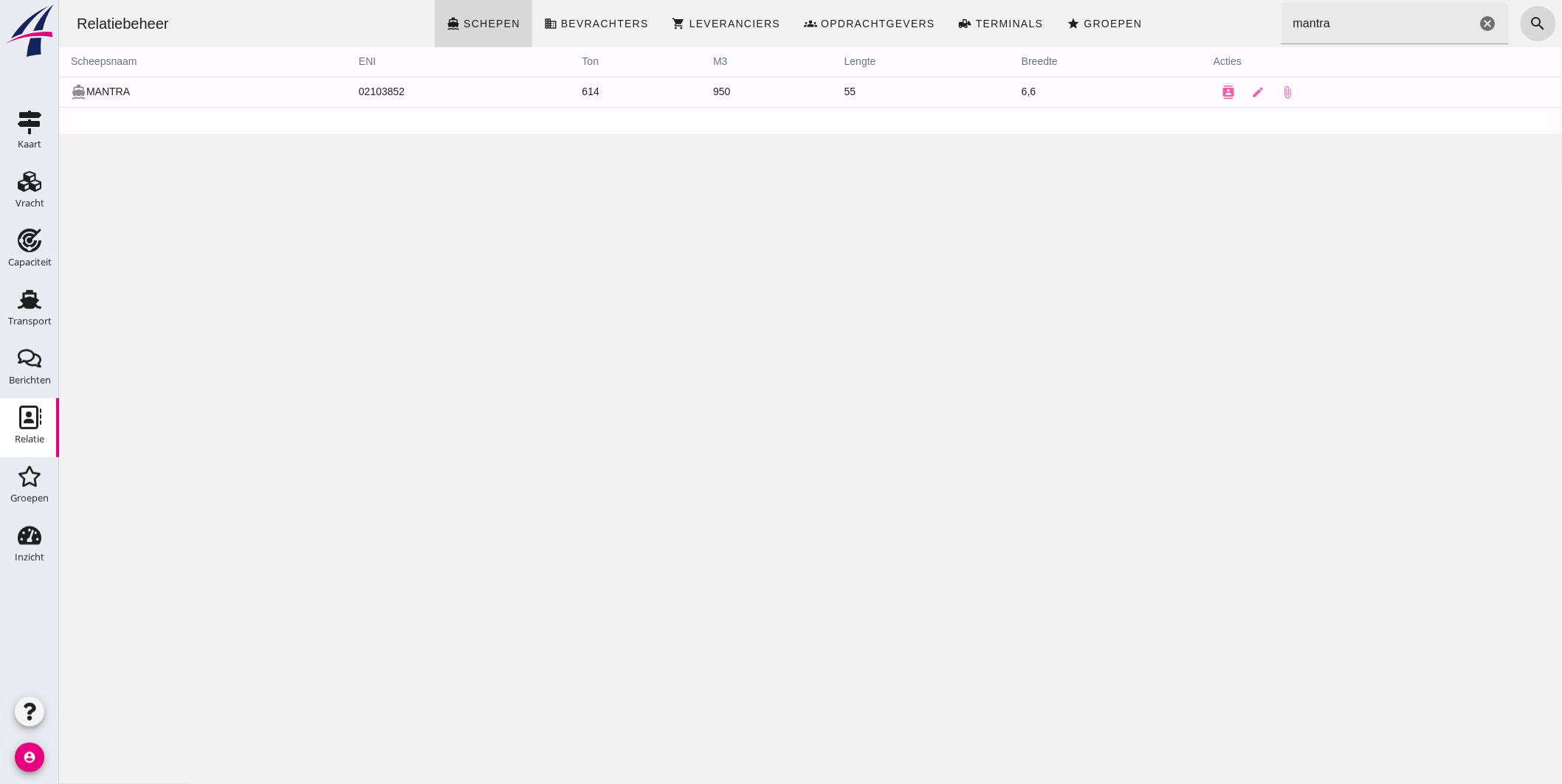
click input "mantra"
drag, startPoint x: 1283, startPoint y: 28, endPoint x: 1175, endPoint y: 31, distance: 108.0
click div "Relatiebeheer directions_boat Schepen business Bevrachters shopping_cart Levera…"
type input "guna"
click at [115, 94] on td "directions_boat GUNA" at bounding box center [198, 92] width 281 height 31
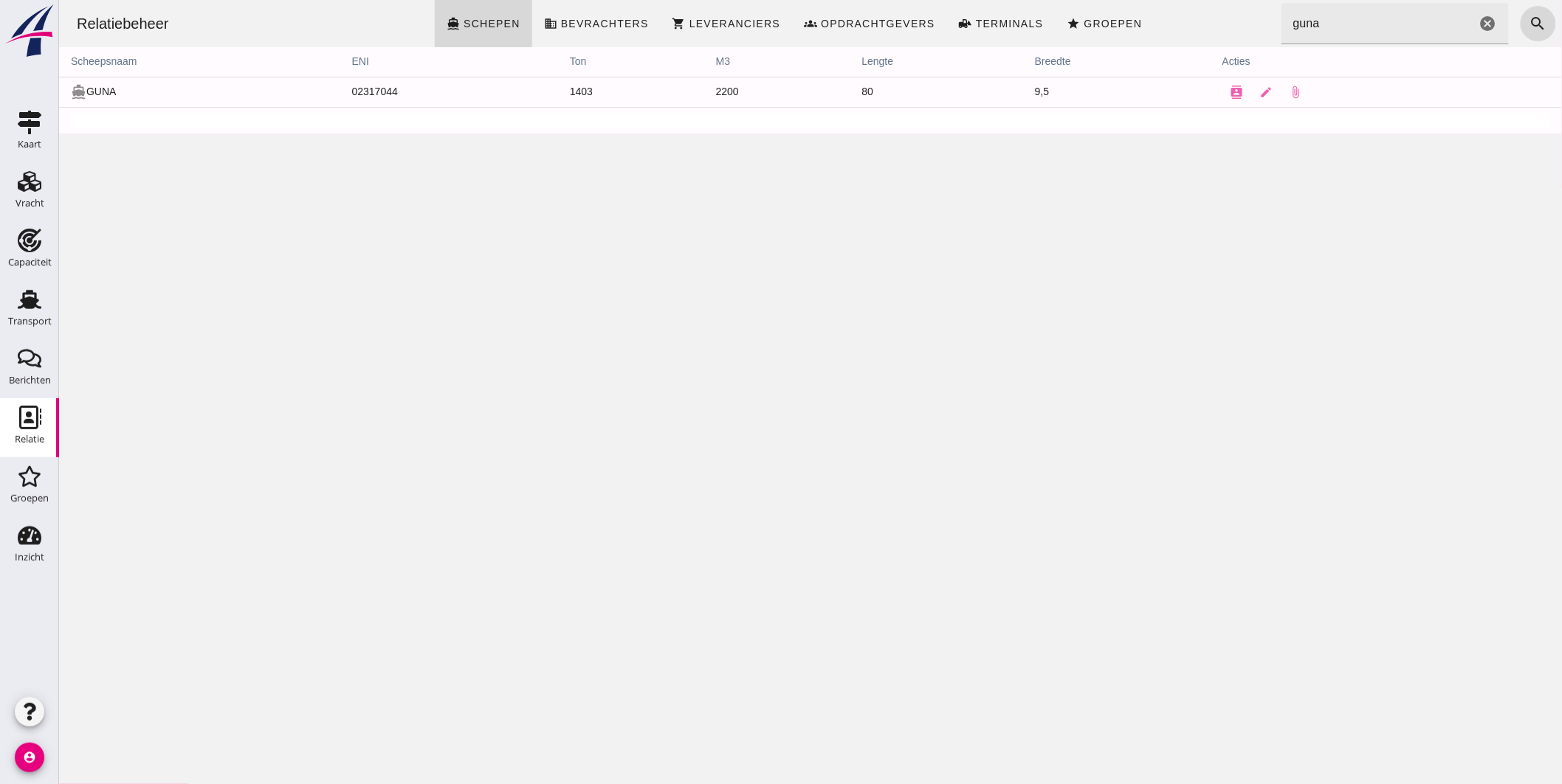
click at [104, 92] on td "directions_boat GUNA" at bounding box center [198, 92] width 281 height 31
click at [1230, 93] on icon "contacts" at bounding box center [1236, 92] width 13 height 13
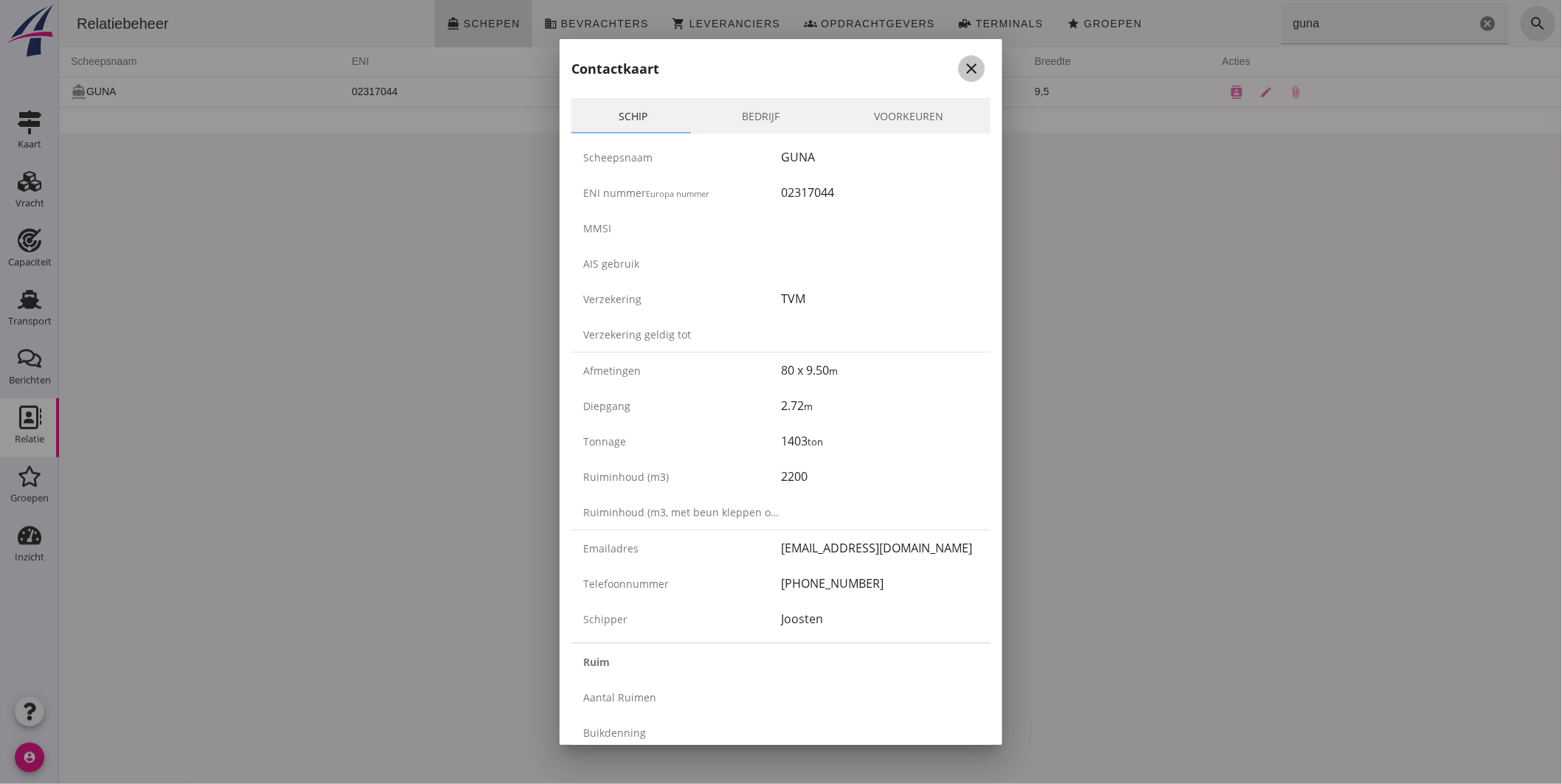
drag, startPoint x: 966, startPoint y: 70, endPoint x: 1168, endPoint y: 230, distance: 257.7
click at [966, 70] on icon "close" at bounding box center [971, 68] width 17 height 17
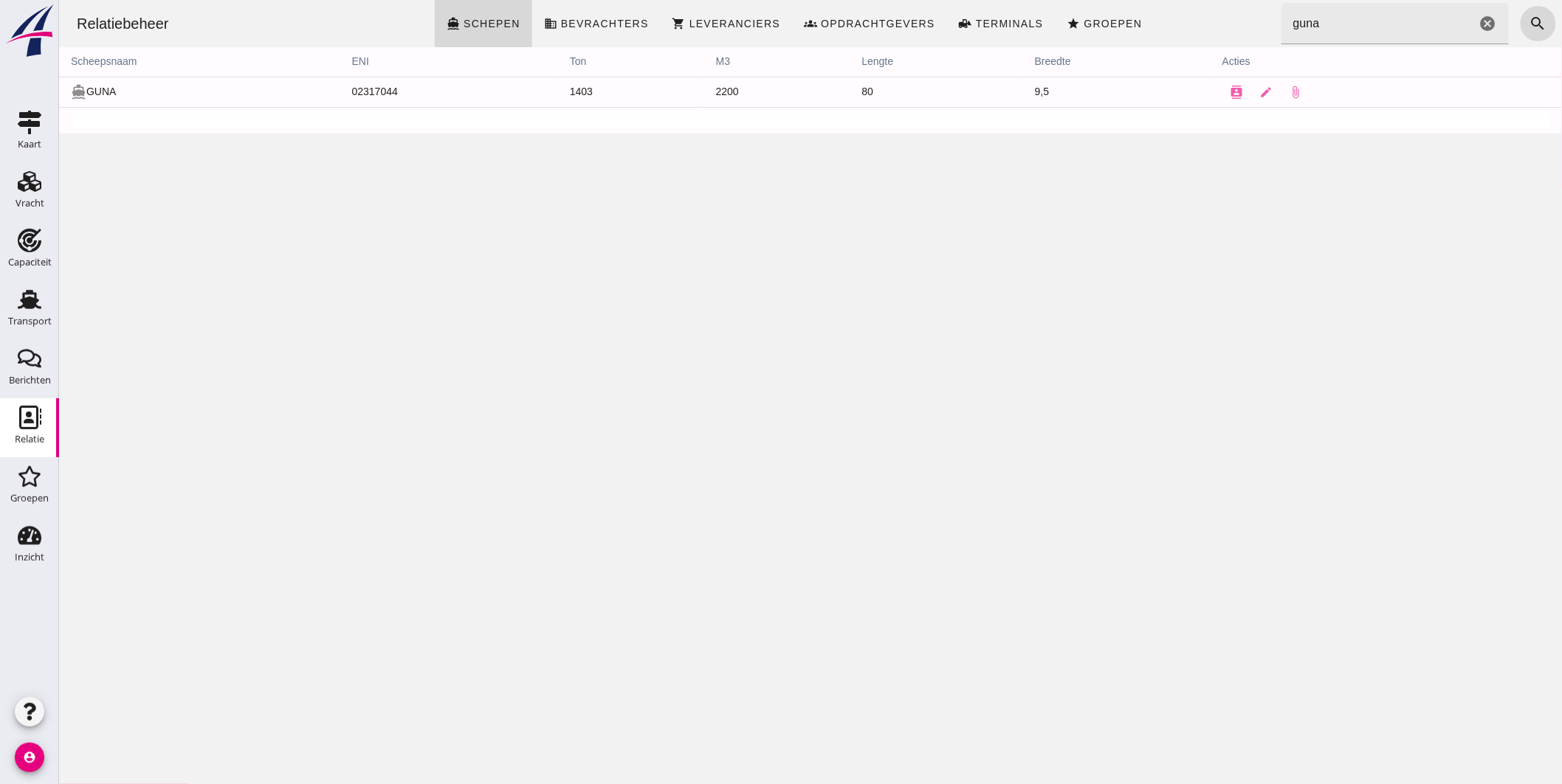
click icon "cancel"
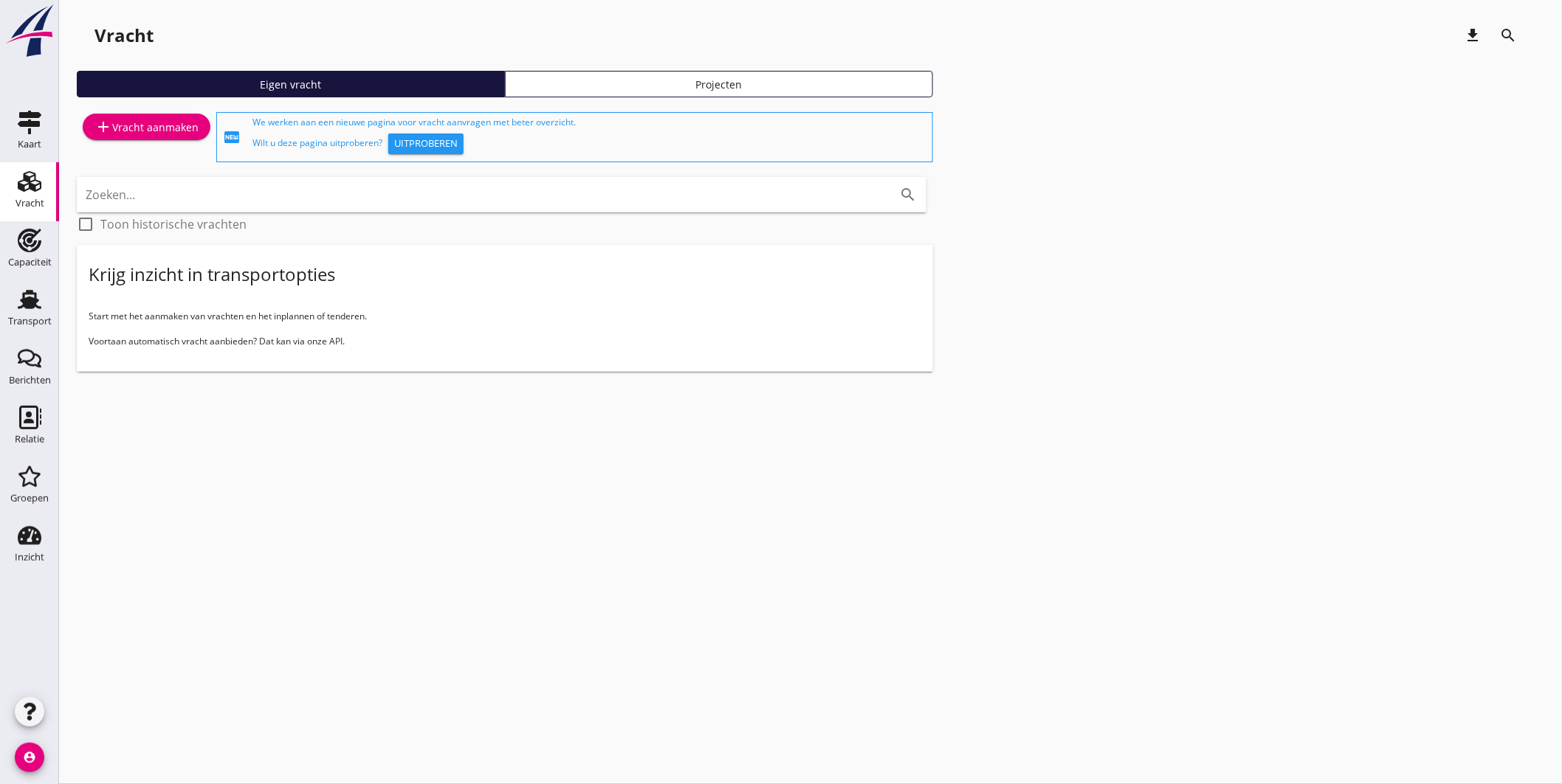
drag, startPoint x: 42, startPoint y: 301, endPoint x: 65, endPoint y: 296, distance: 23.5
click at [43, 302] on div "Transport" at bounding box center [29, 299] width 36 height 23
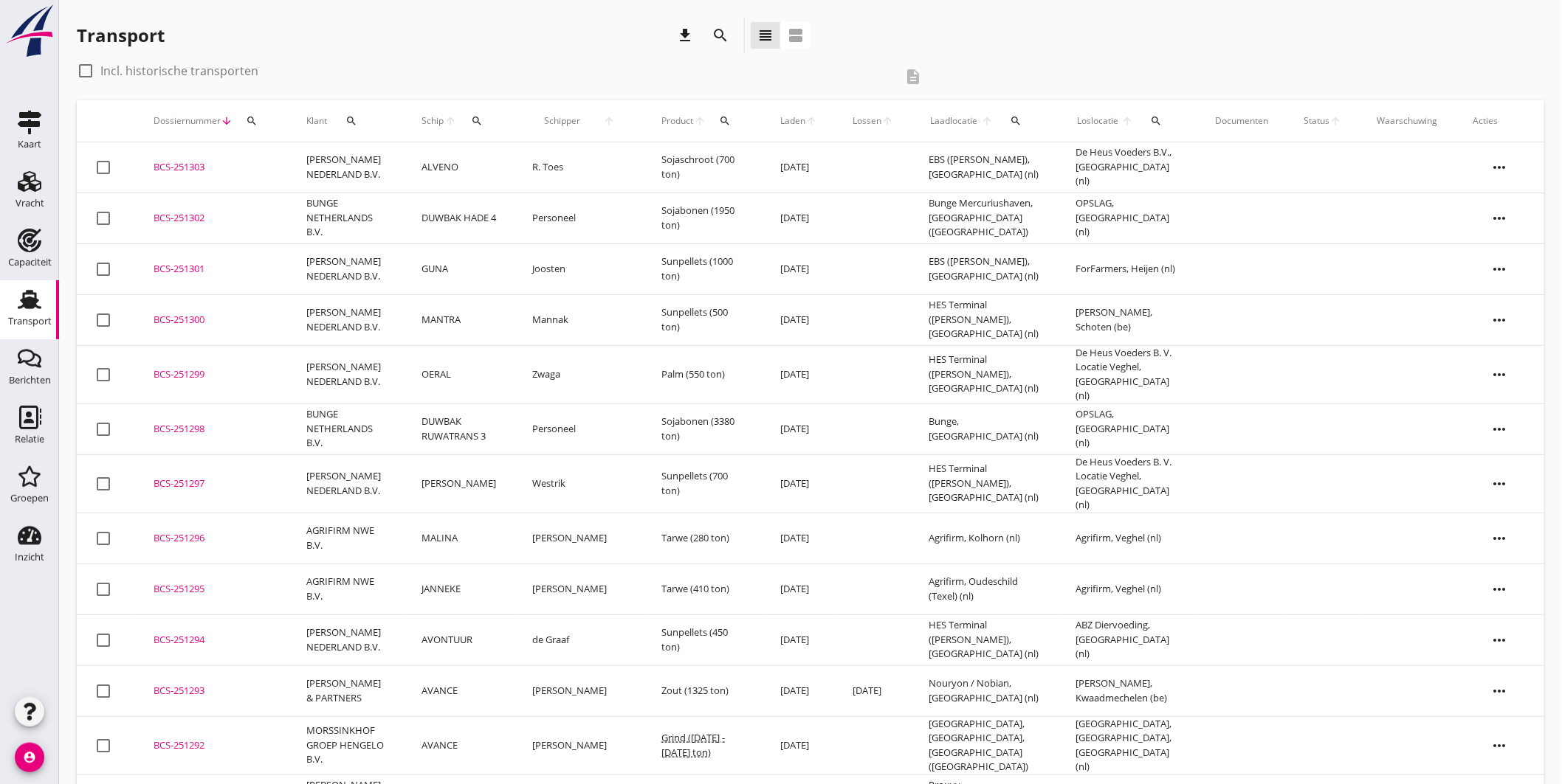
click at [198, 168] on div "BCS-251303" at bounding box center [212, 167] width 118 height 15
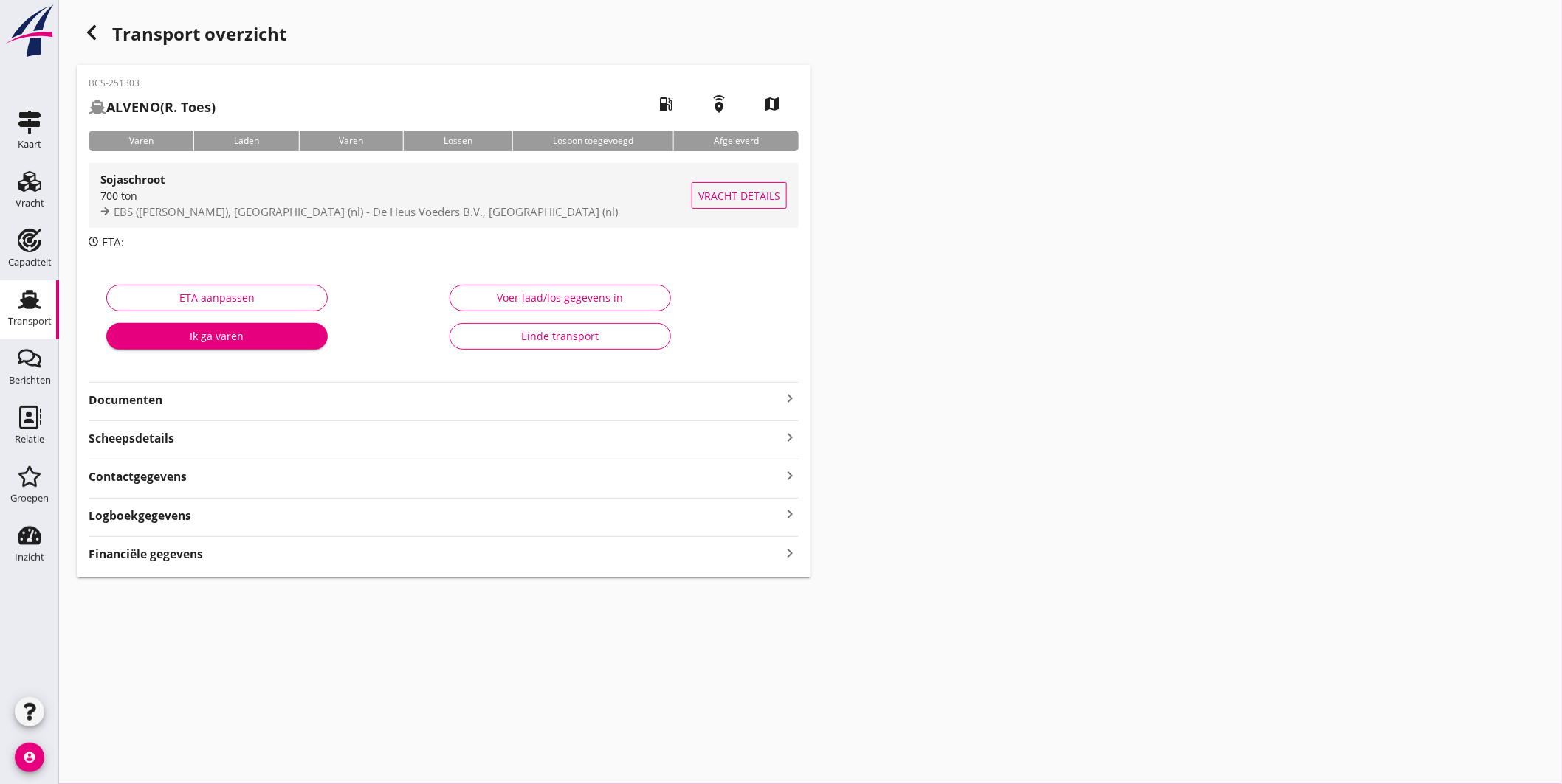
click at [441, 193] on div "700 ton" at bounding box center [395, 196] width 591 height 16
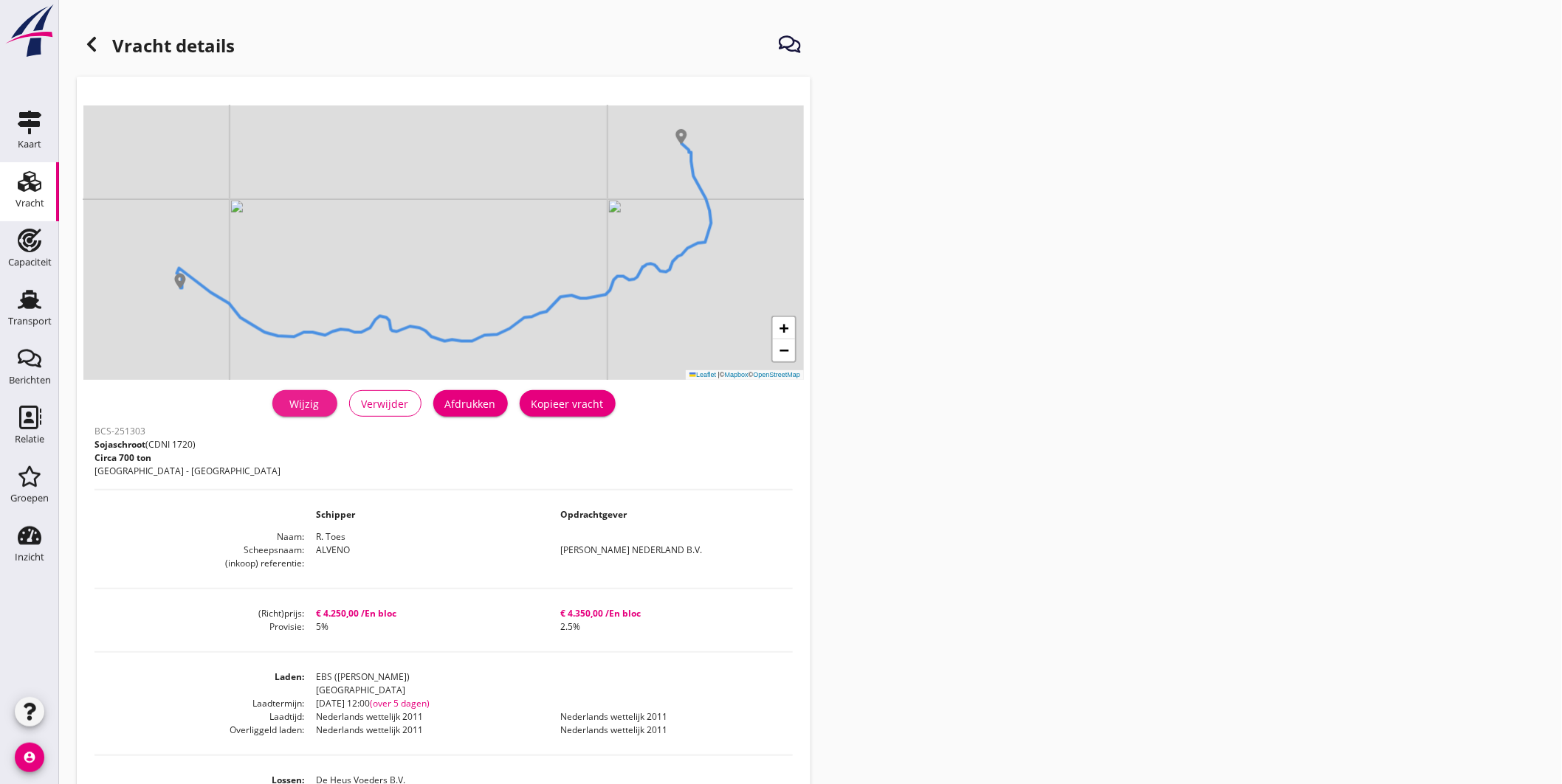
click at [314, 404] on div "Wijzig" at bounding box center [305, 404] width 41 height 16
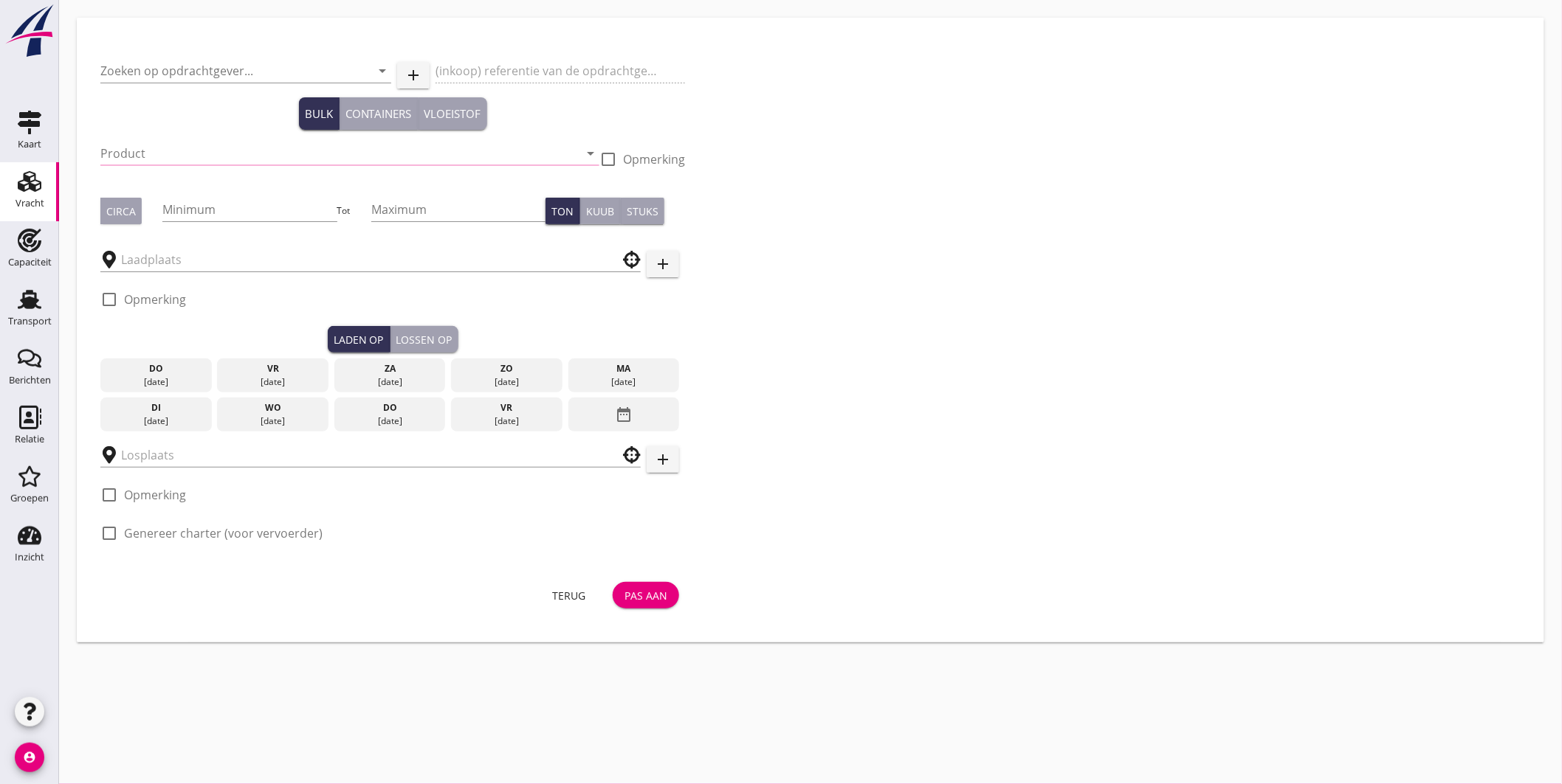
type input "[PERSON_NAME] NEDERLAND B.V."
type input "Sojaschroot (1720)"
type input "700"
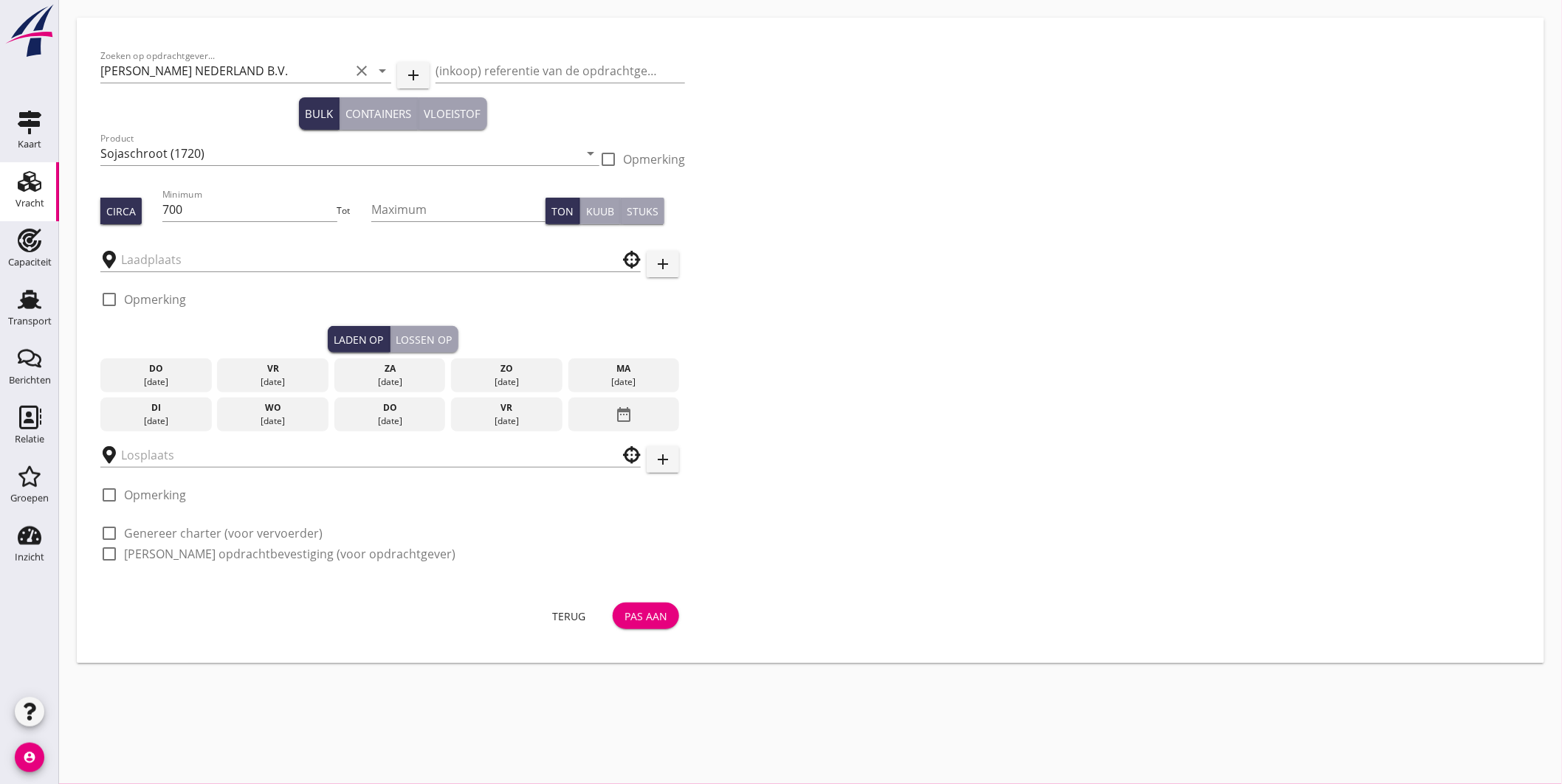
type input "EBS ([PERSON_NAME])"
type input "De Heus Voeders B.V."
checkbox input "true"
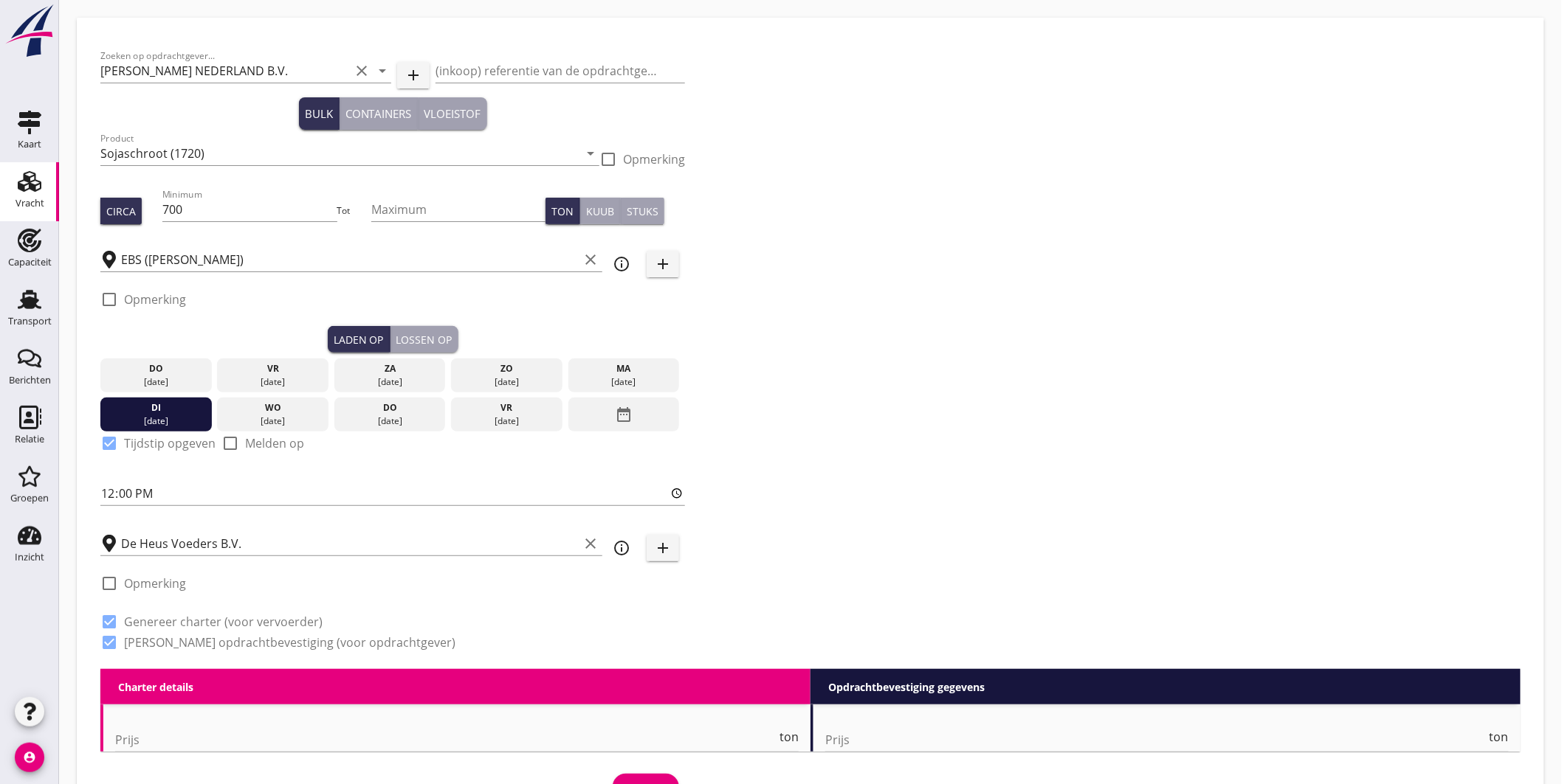
click at [157, 298] on label "Opmerking" at bounding box center [155, 300] width 62 height 15
checkbox input "true"
type input "4250"
checkbox input "false"
radio input "false"
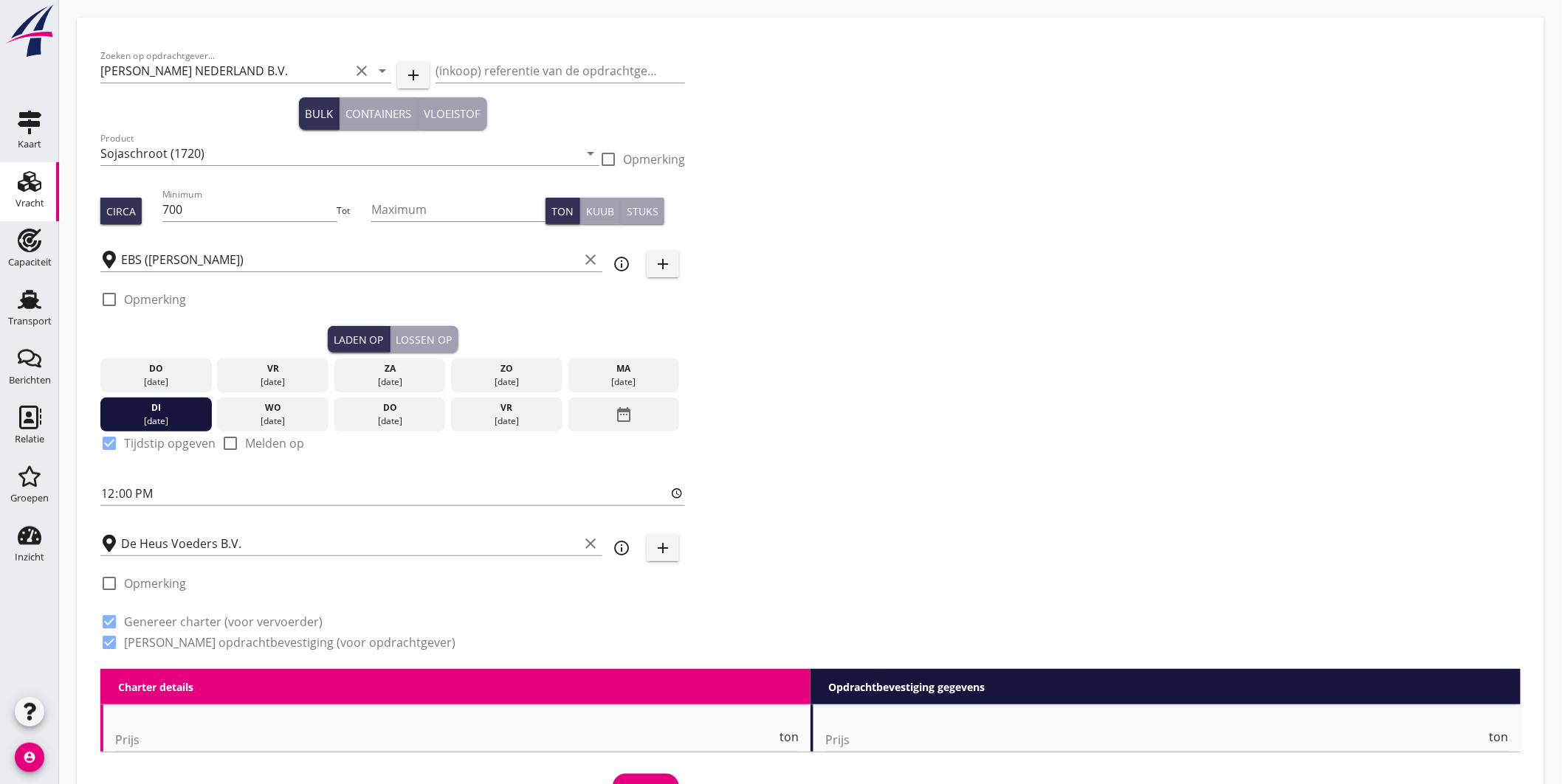
radio input "false"
checkbox input "true"
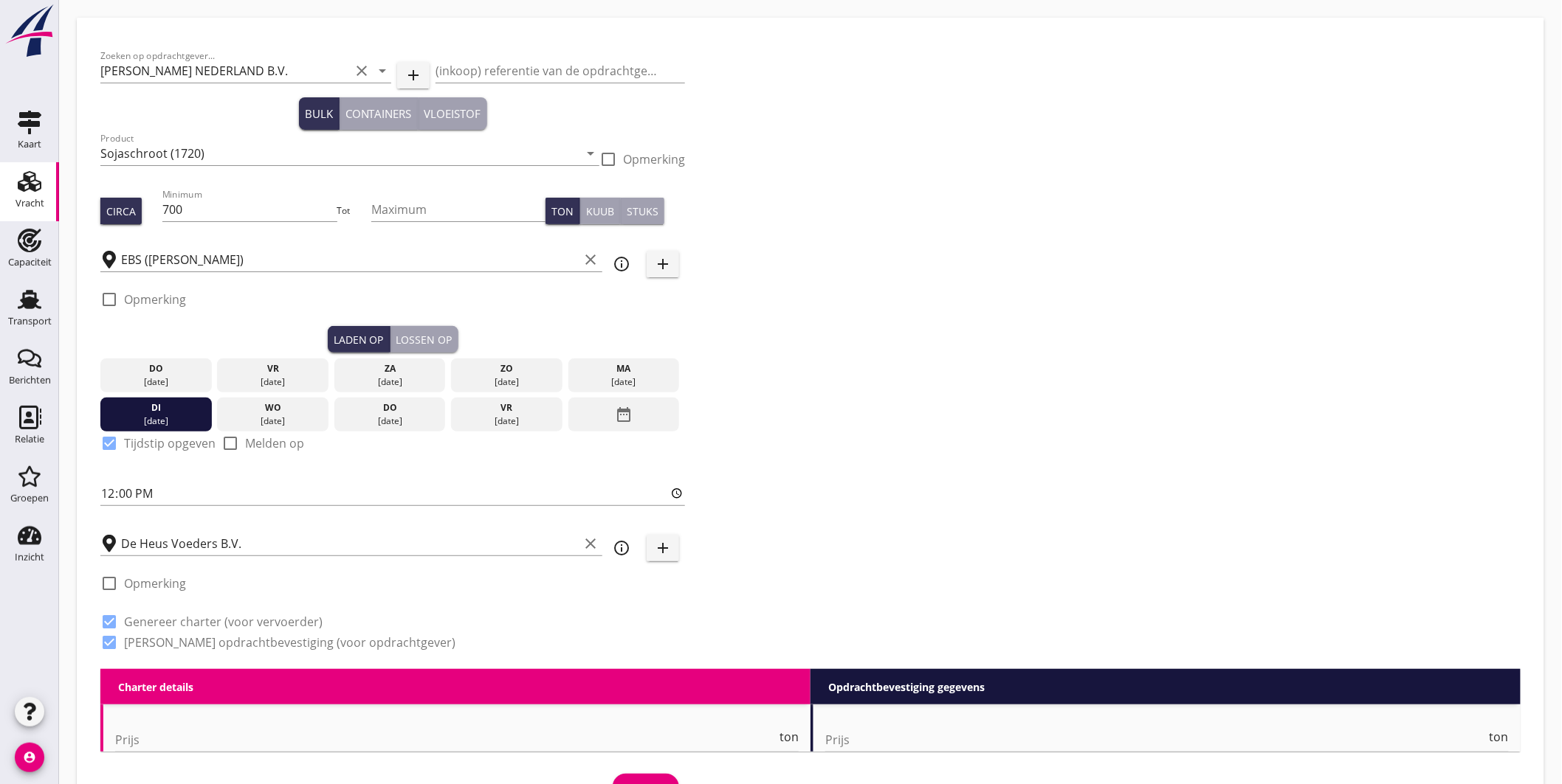
checkbox input "true"
radio input "false"
radio input "true"
radio input "false"
radio input "true"
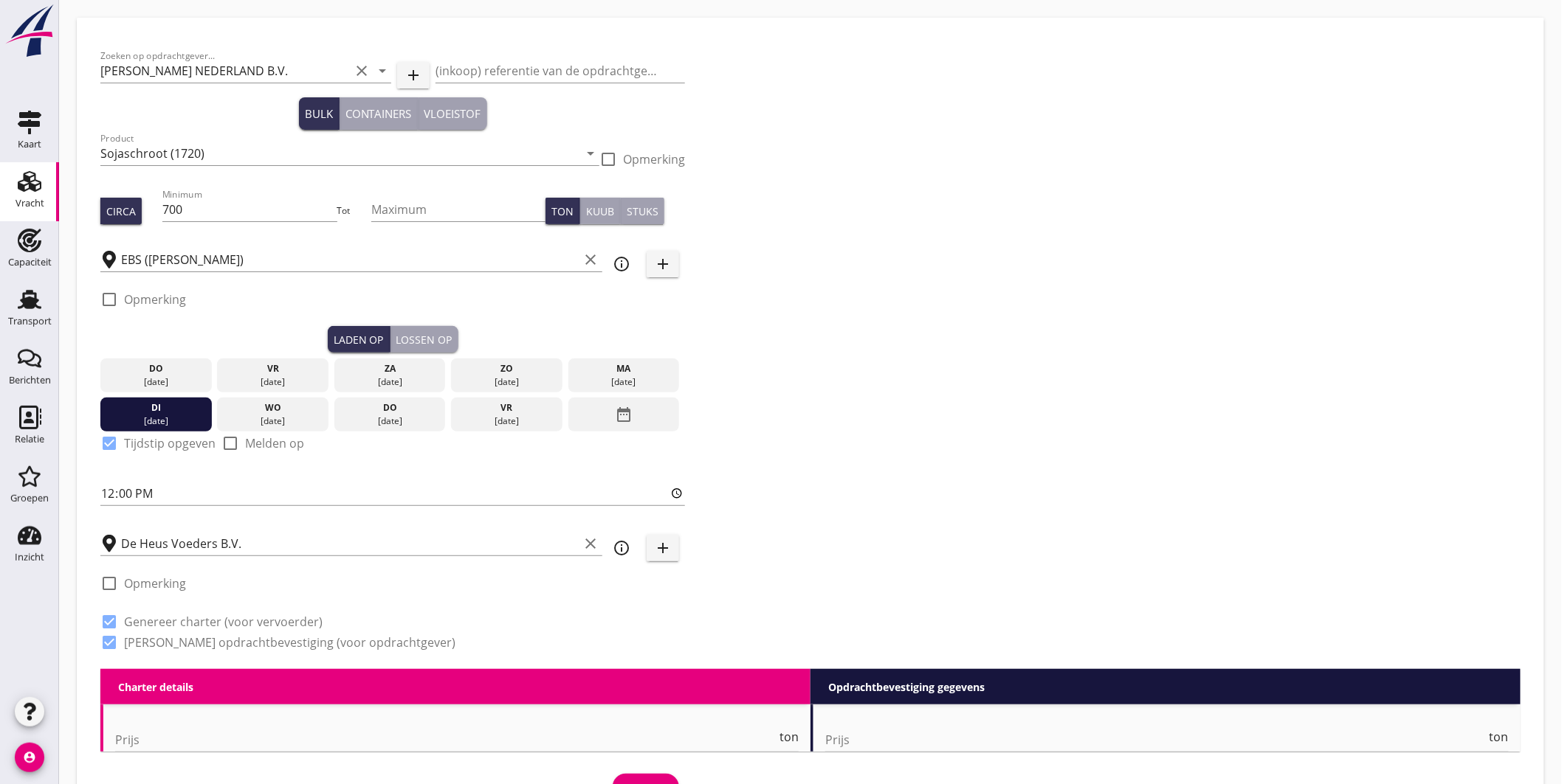
type input "5"
type input "4350"
checkbox input "false"
radio input "false"
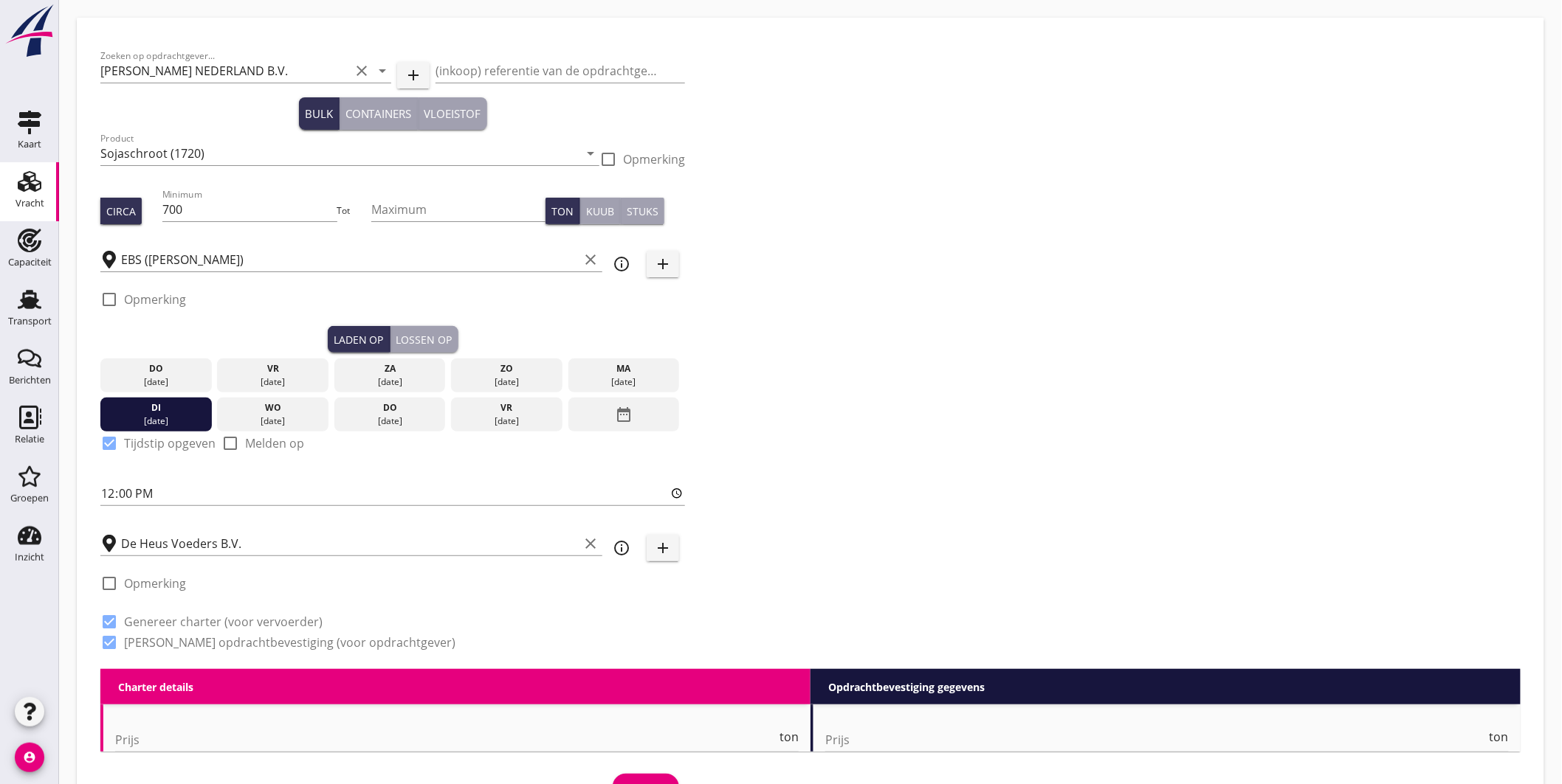
radio input "false"
checkbox input "true"
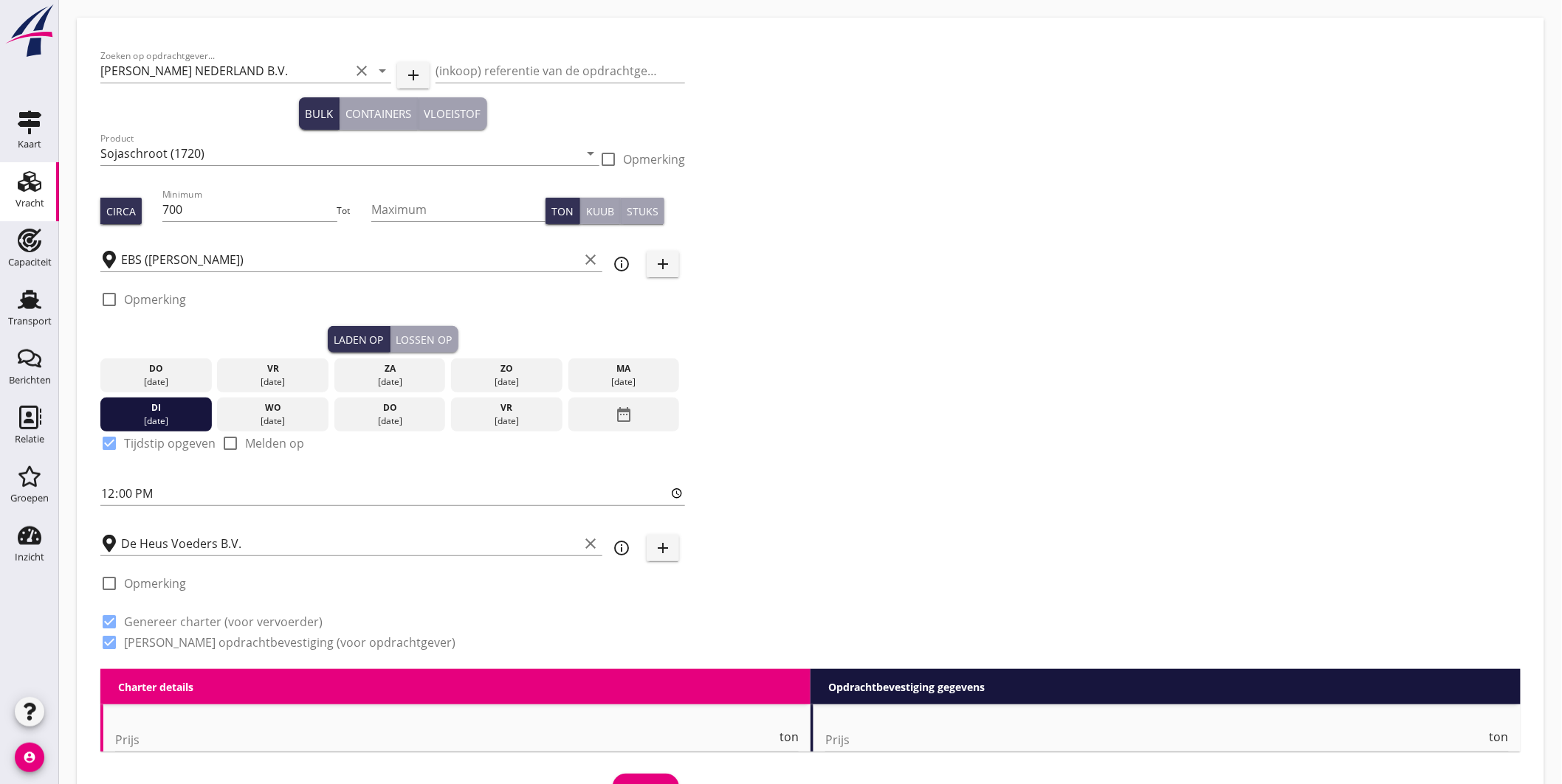
radio input "false"
radio input "true"
radio input "false"
radio input "true"
type input "2.5"
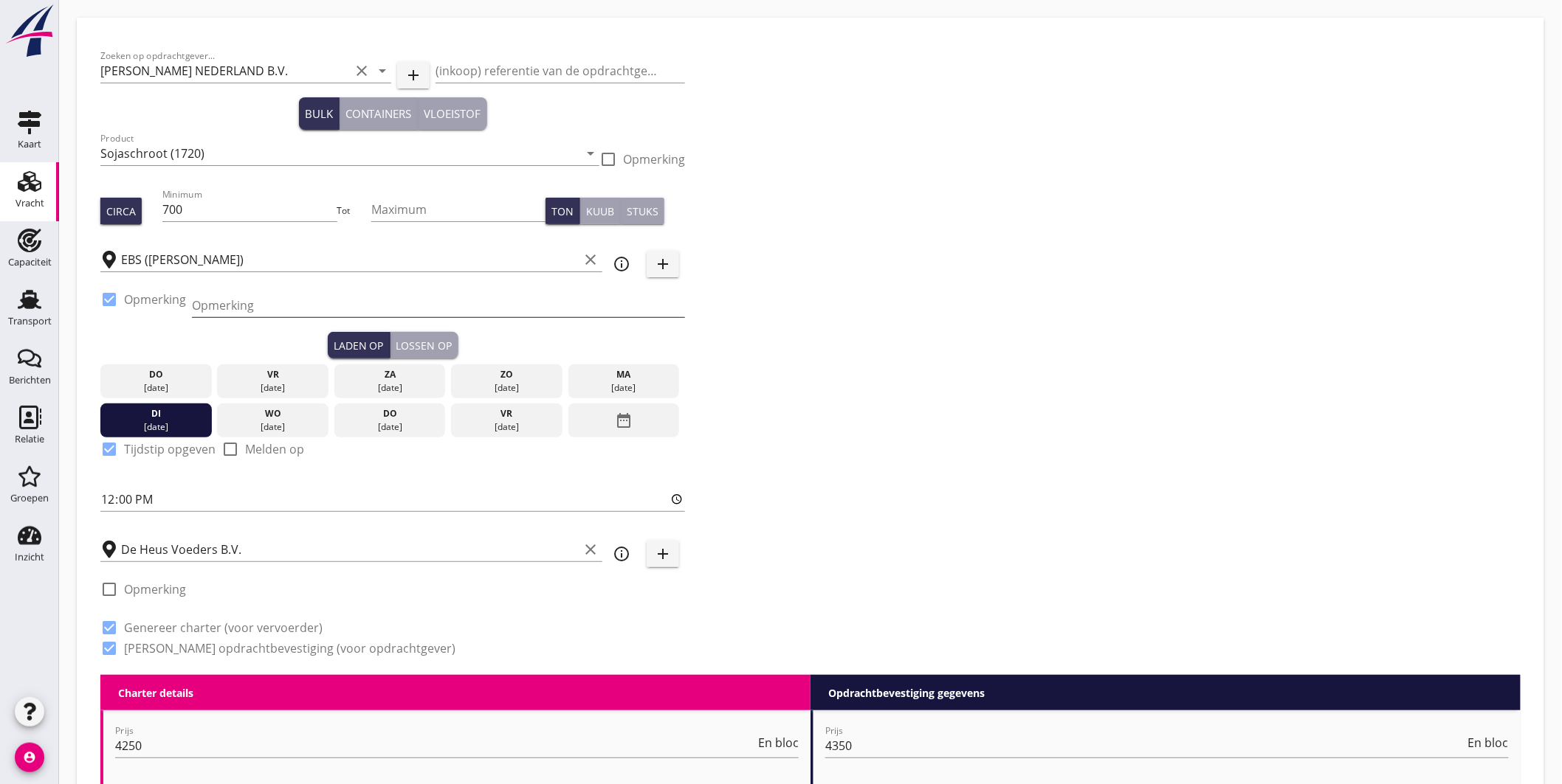
click at [210, 300] on input "Opmerking" at bounding box center [438, 305] width 493 height 23
type input "ex TROODOS AIR, Beneluxhaven"
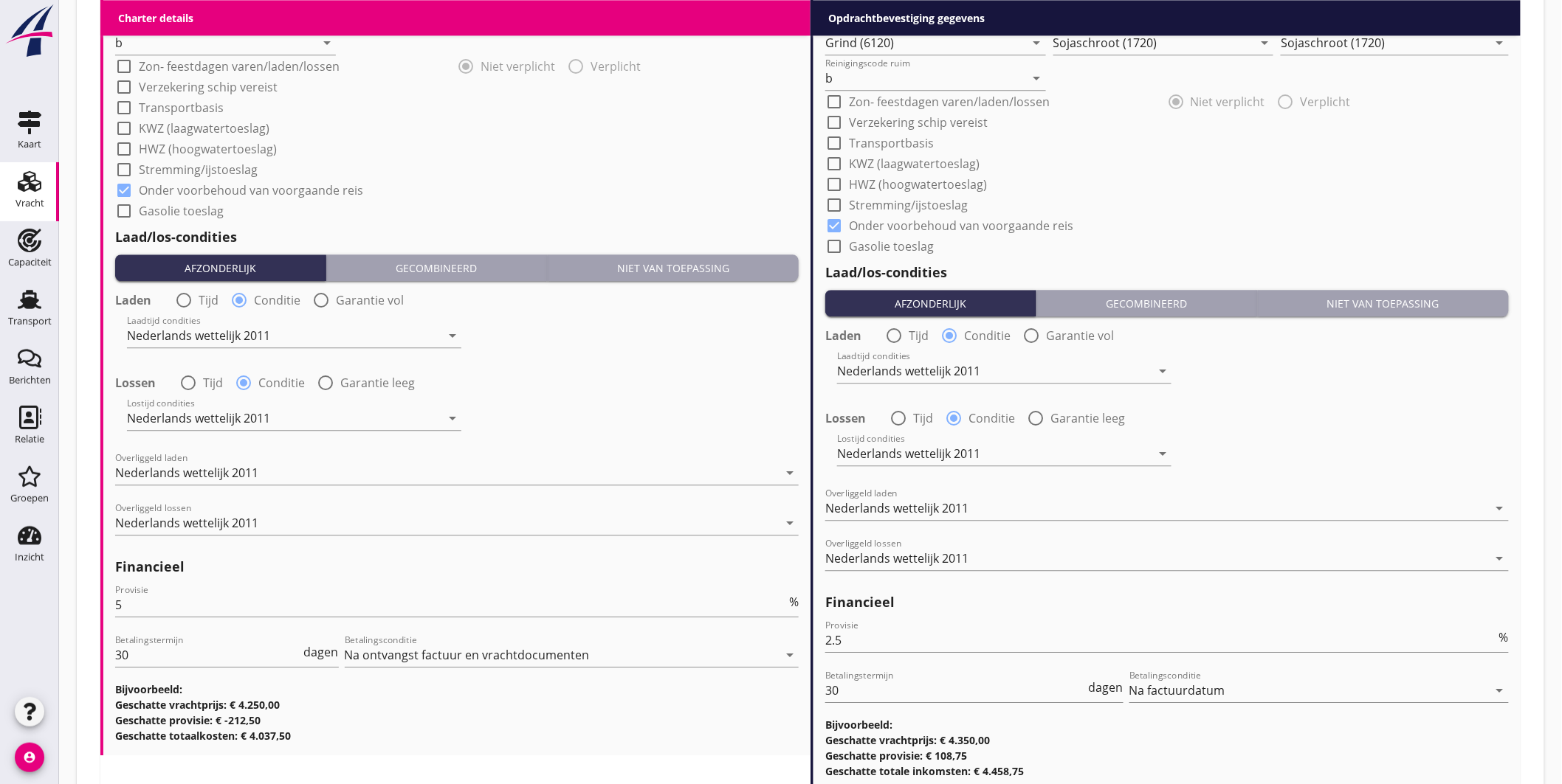
scroll to position [1581, 0]
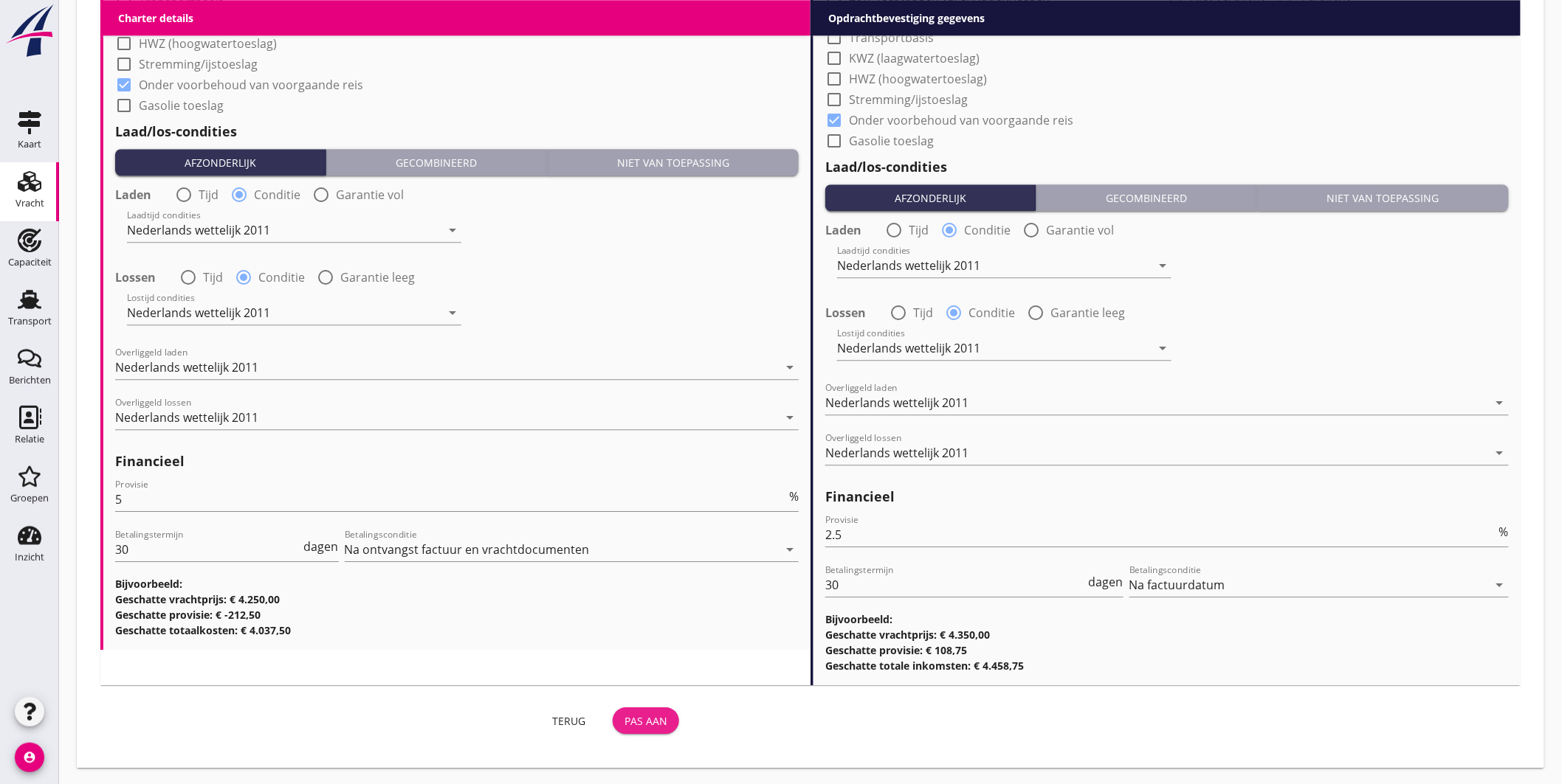
drag, startPoint x: 658, startPoint y: 710, endPoint x: 714, endPoint y: 656, distance: 77.8
click at [658, 710] on button "Pas aan" at bounding box center [646, 721] width 66 height 27
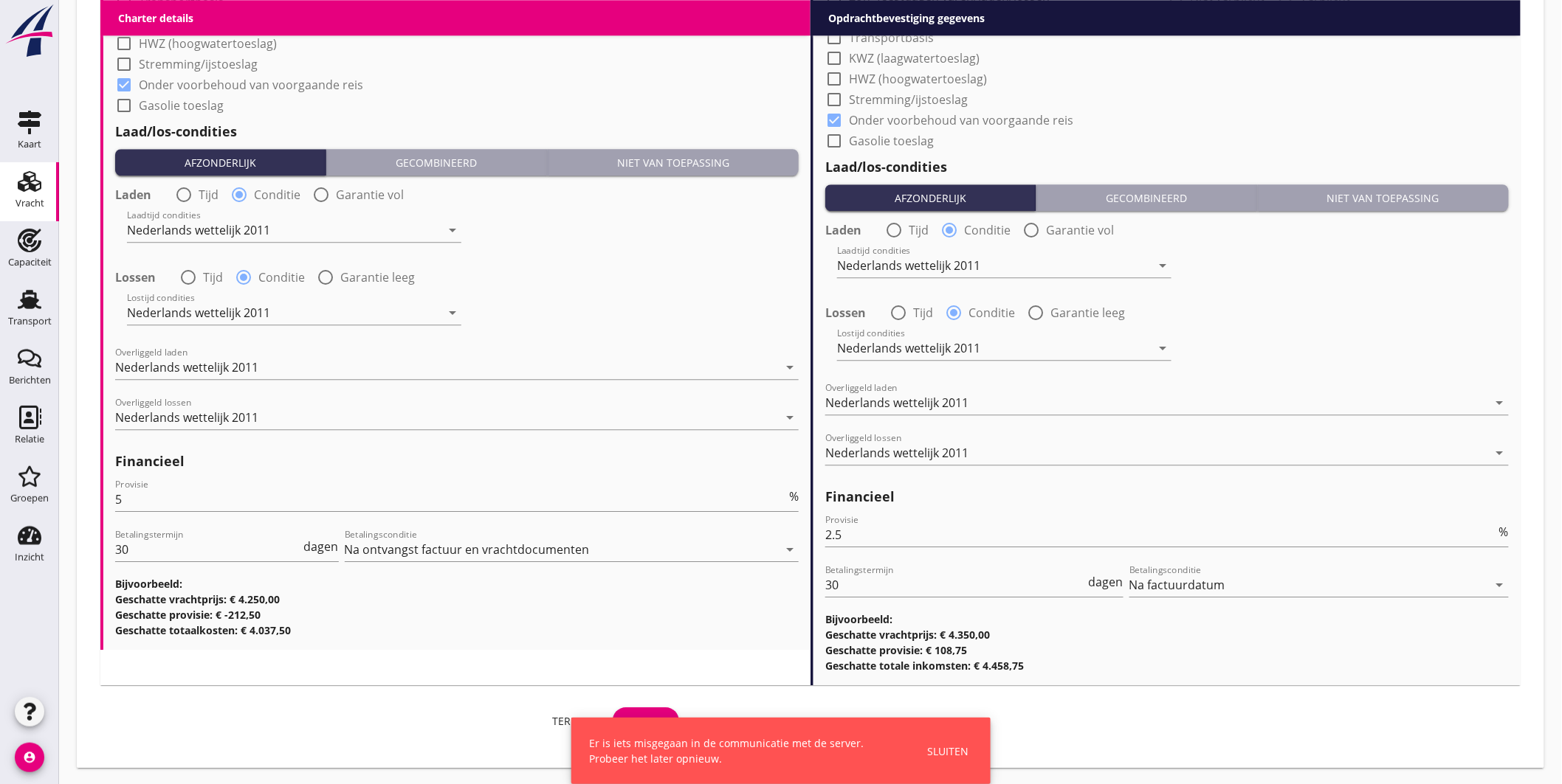
click at [956, 749] on div "Sluiten" at bounding box center [948, 751] width 41 height 16
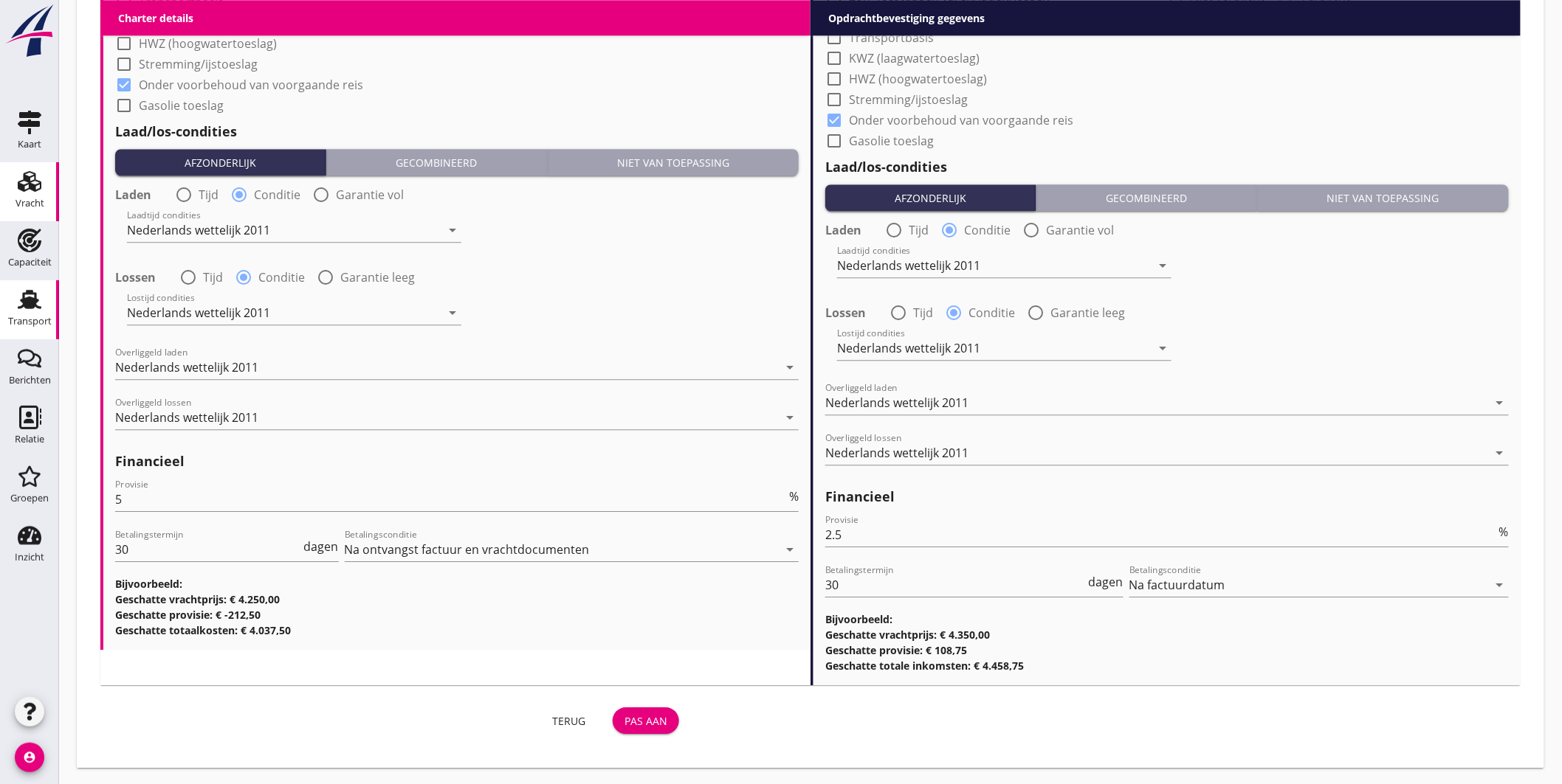
click at [39, 297] on icon "Transport" at bounding box center [29, 299] width 23 height 23
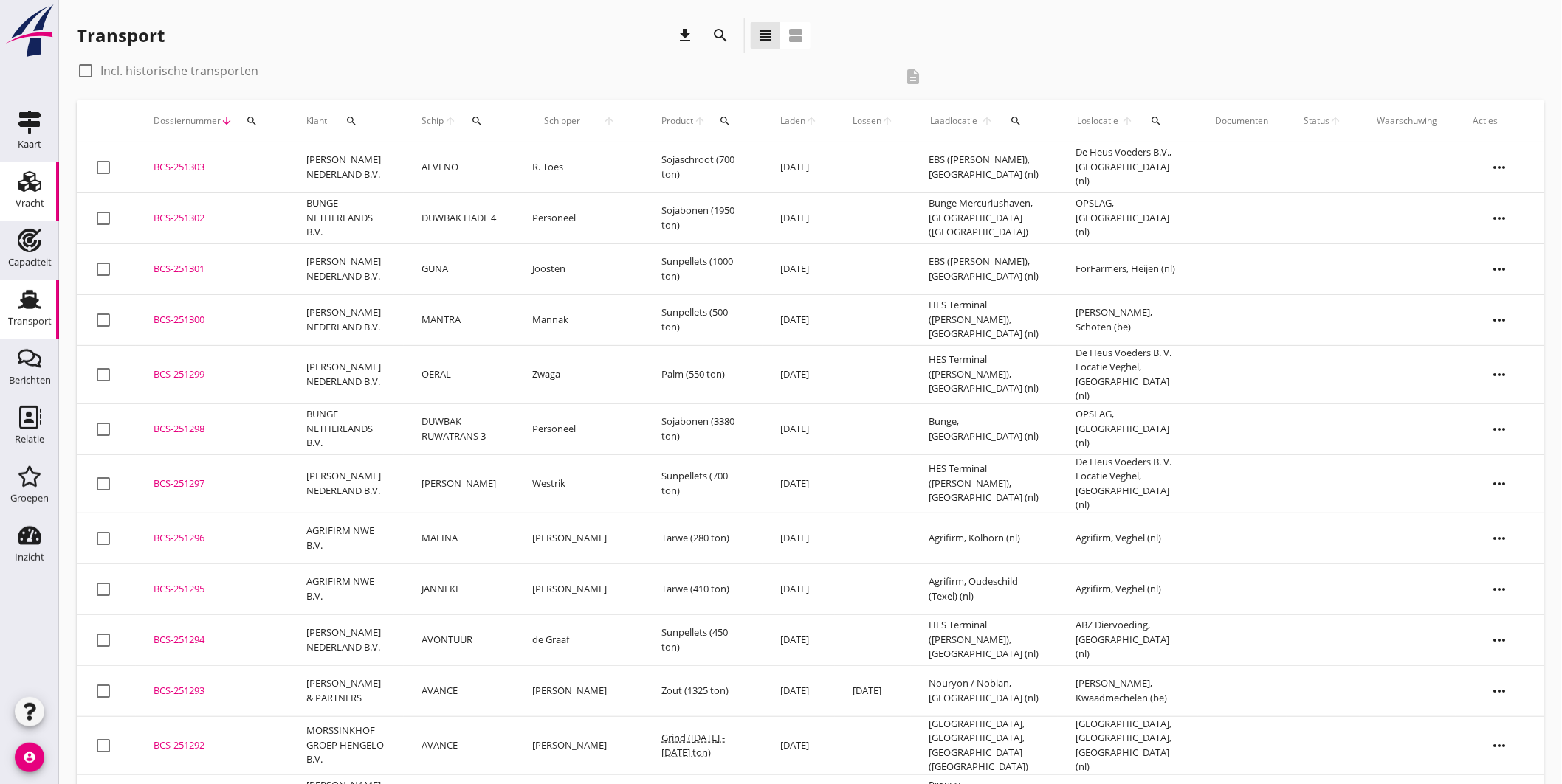
click at [24, 181] on icon "Vracht" at bounding box center [29, 181] width 23 height 23
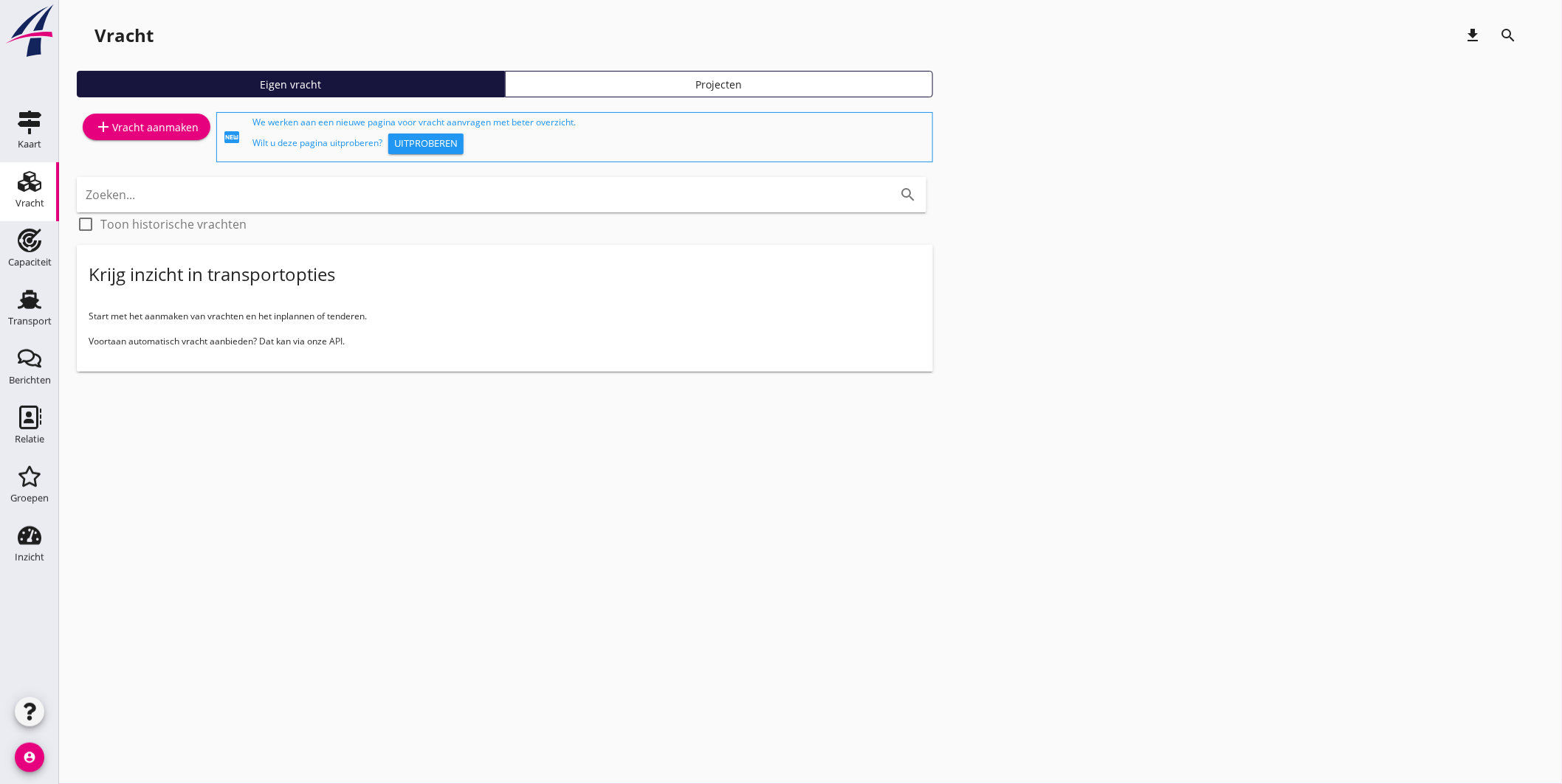
click at [164, 126] on div "add Vracht aanmaken" at bounding box center [147, 126] width 104 height 17
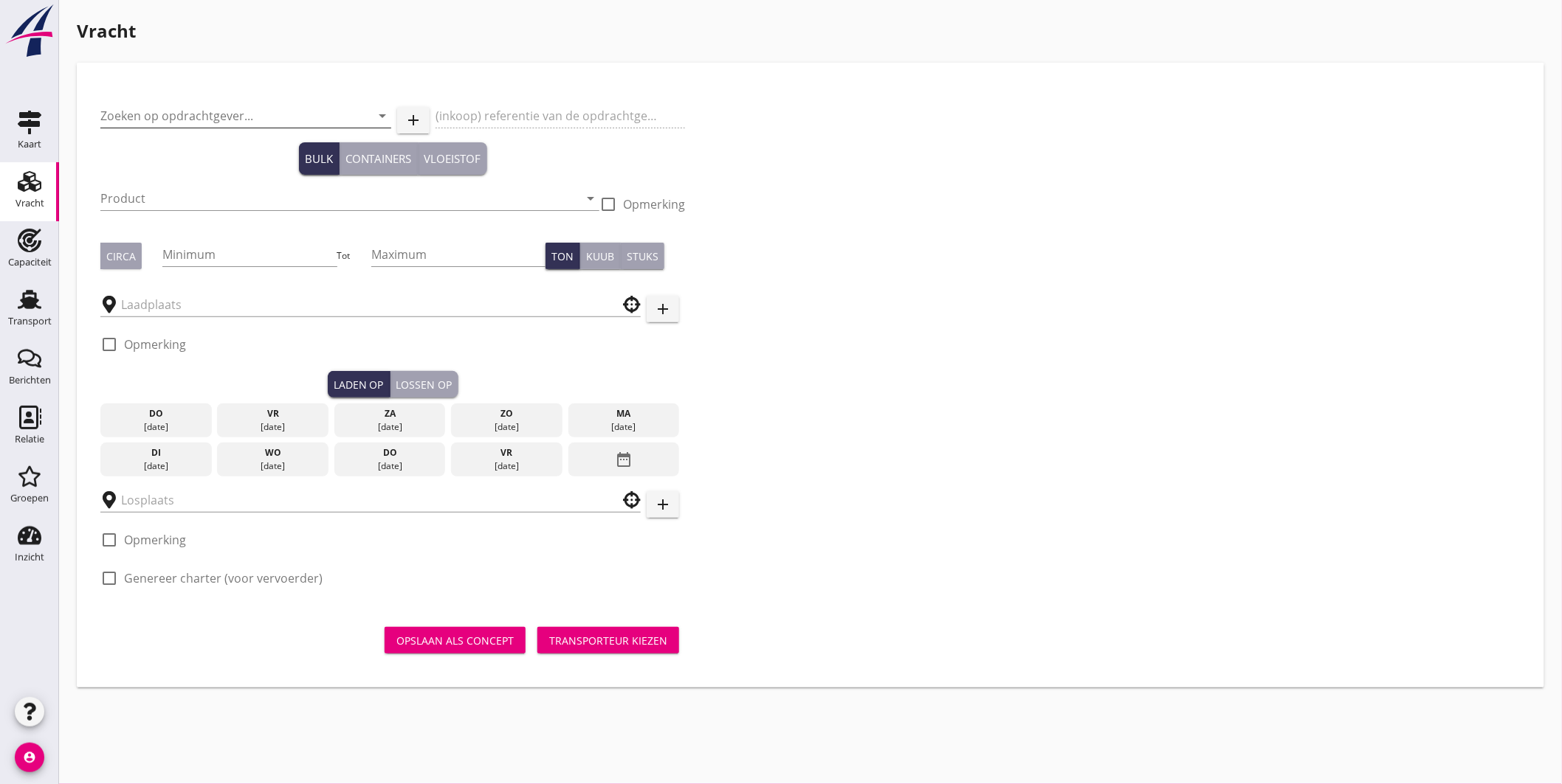
click at [237, 114] on input "Zoeken op opdrachtgever..." at bounding box center [225, 116] width 250 height 23
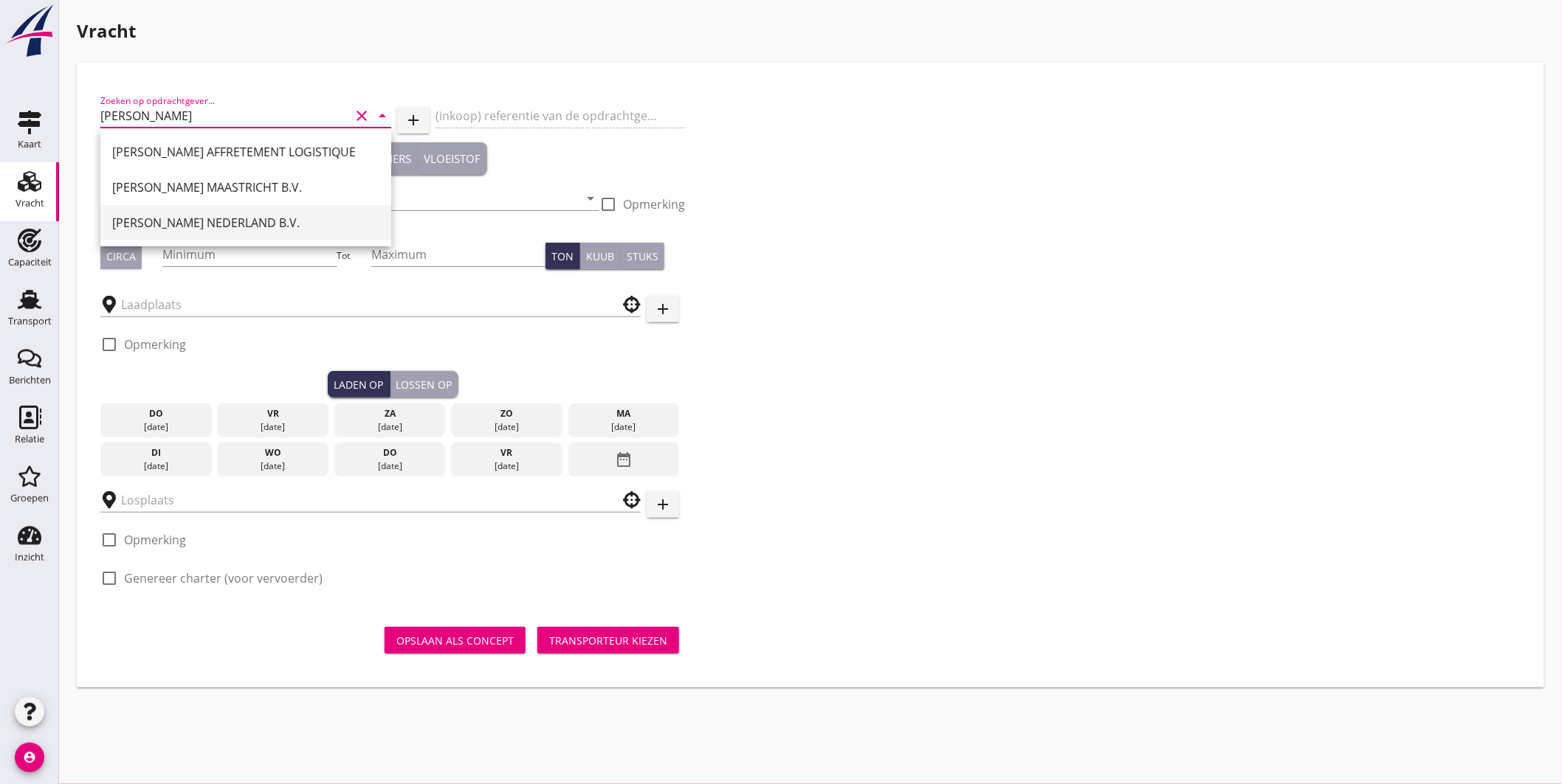
click at [208, 211] on div "[PERSON_NAME] NEDERLAND B.V." at bounding box center [245, 223] width 267 height 36
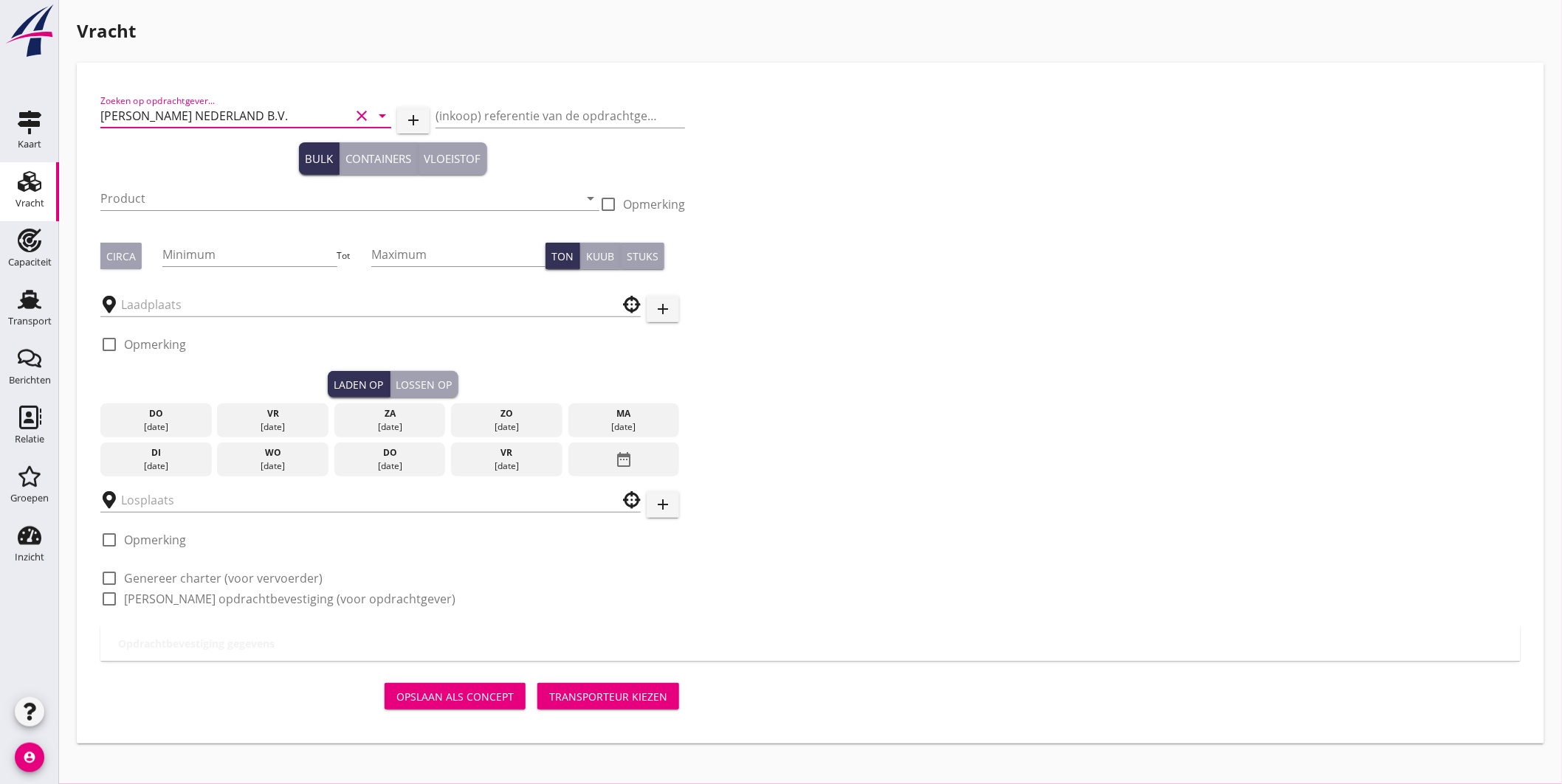
type input "[PERSON_NAME] NEDERLAND B.V."
click at [188, 182] on div "Product arrow_drop_down" at bounding box center [350, 201] width 499 height 47
click at [187, 211] on div "Product arrow_drop_down" at bounding box center [350, 206] width 499 height 38
click at [199, 200] on input "Product" at bounding box center [339, 198] width 478 height 23
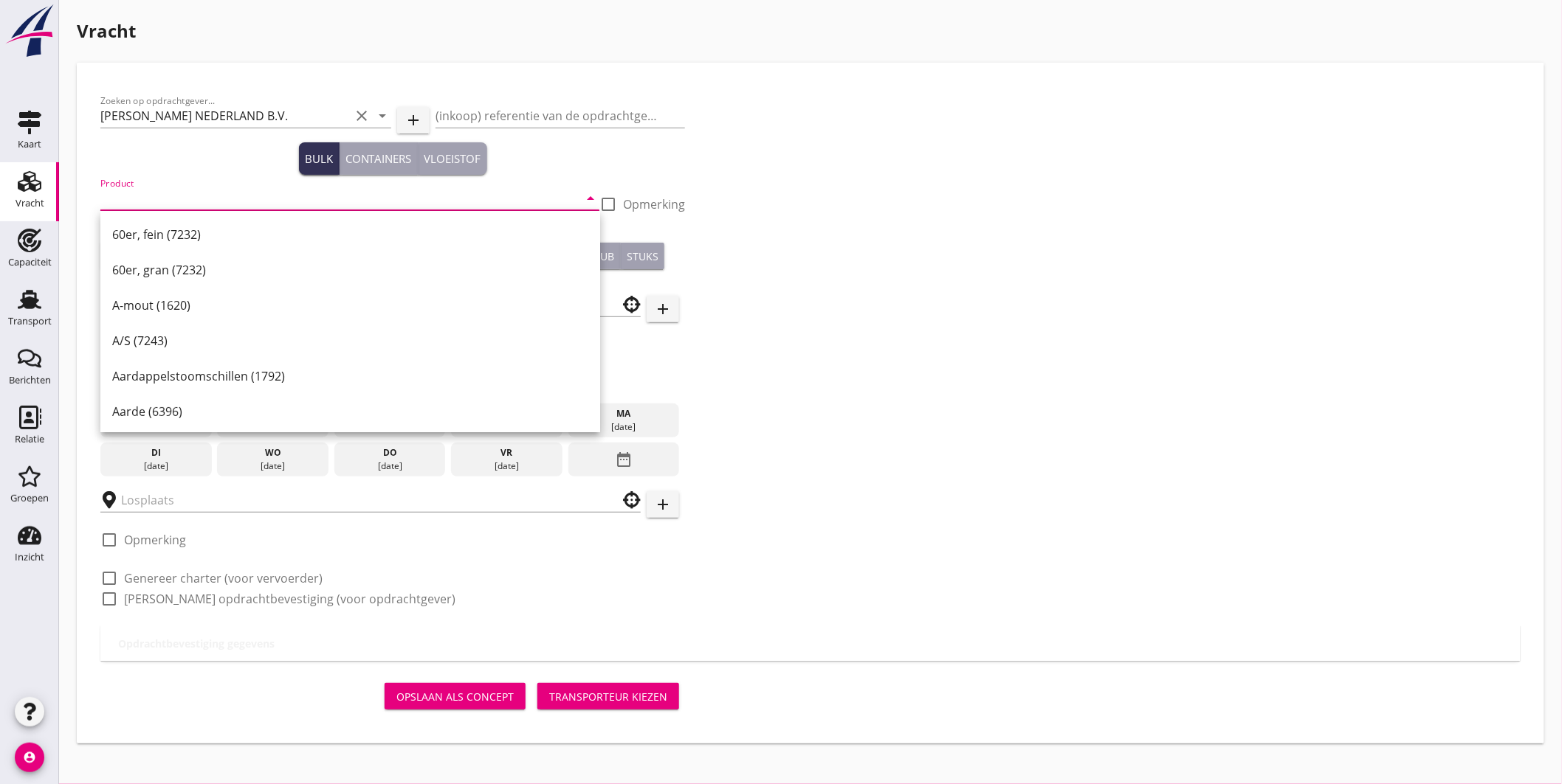
click at [167, 196] on input "Product" at bounding box center [339, 198] width 478 height 23
click at [165, 182] on div "Product arrow_drop_down" at bounding box center [350, 201] width 499 height 47
click at [165, 186] on input "Product" at bounding box center [339, 198] width 478 height 23
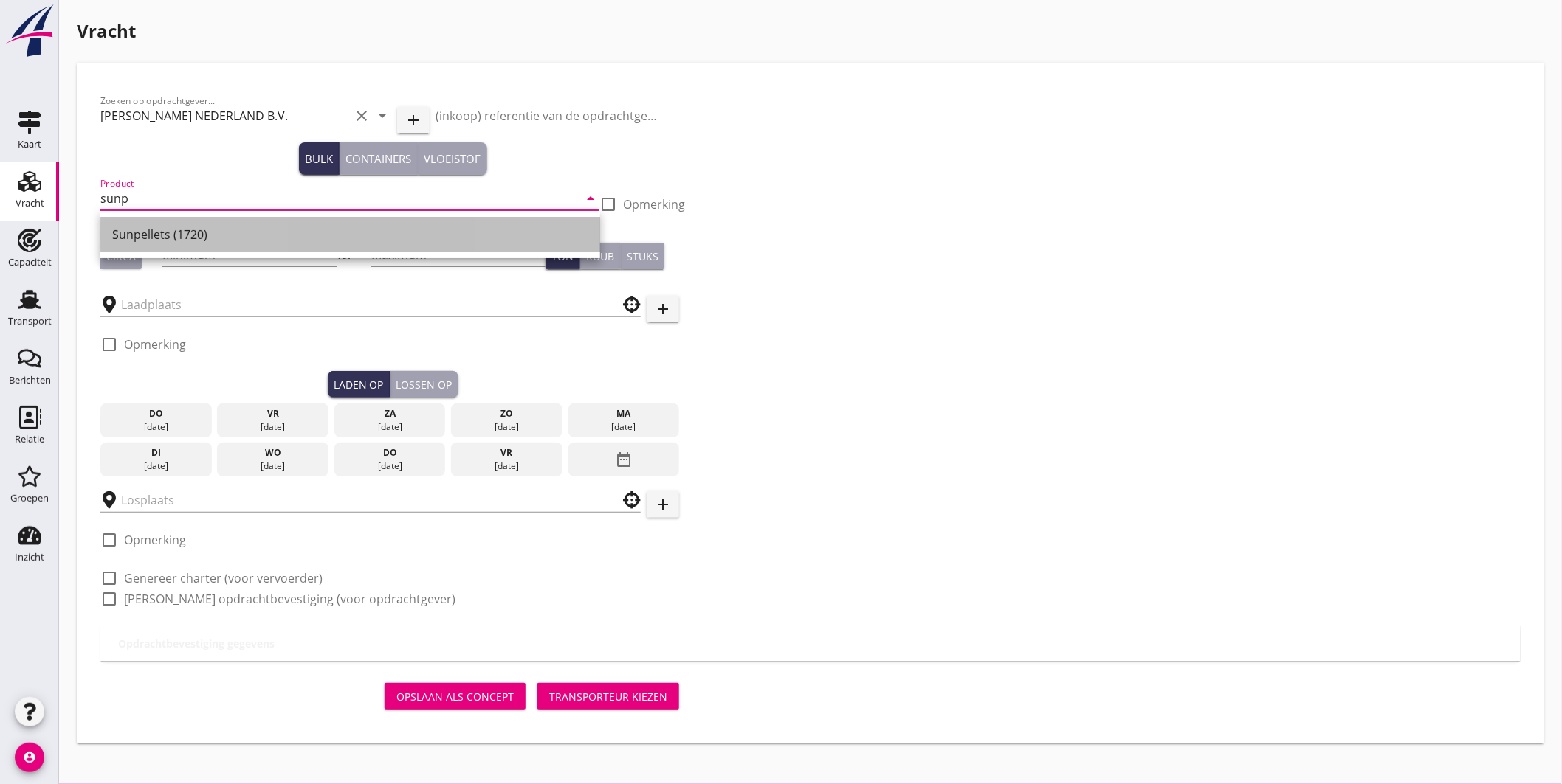
click at [151, 231] on div "Sunpellets (1720)" at bounding box center [350, 234] width 476 height 17
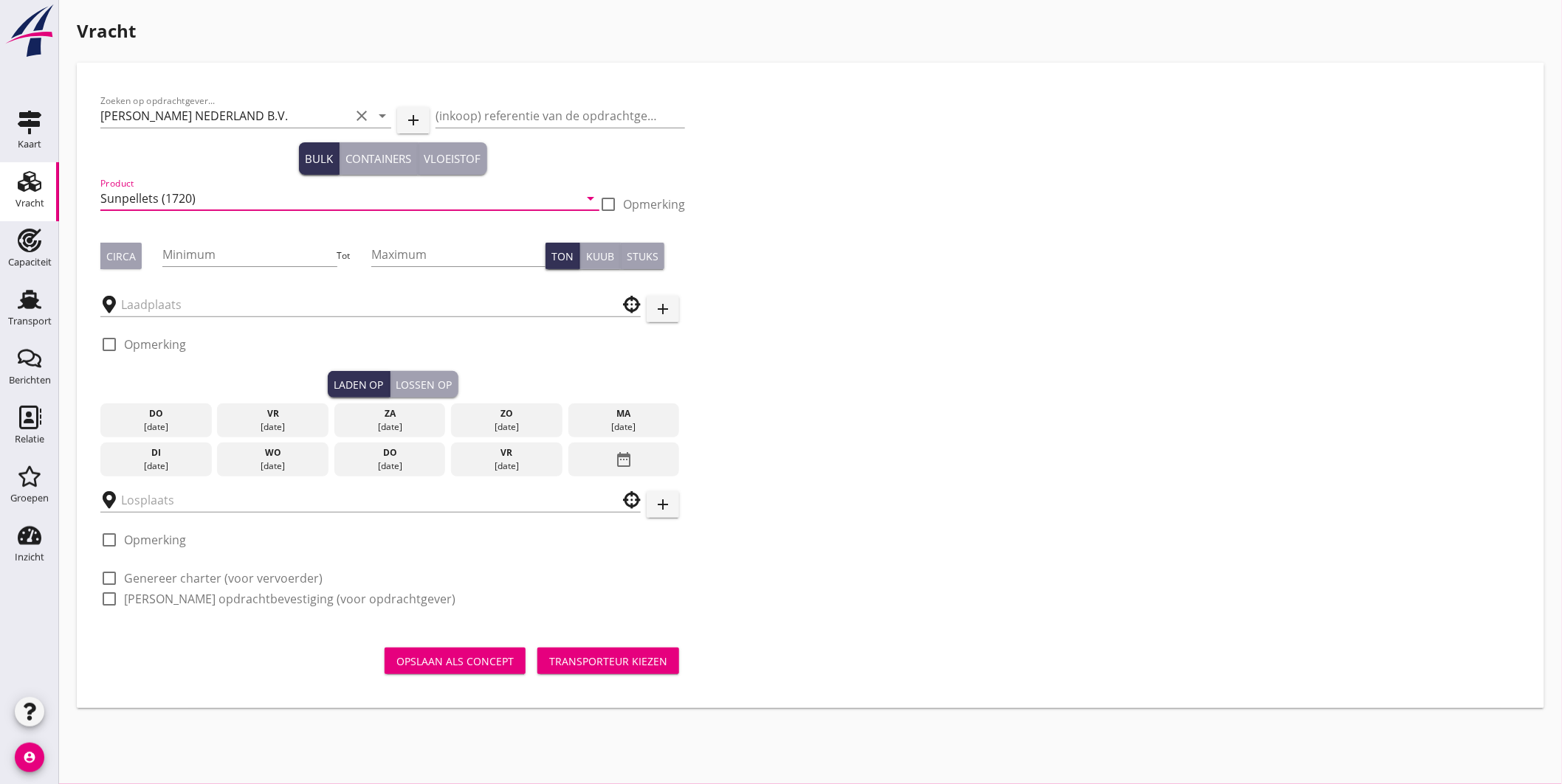
type input "Sunpellets (1720)"
click at [128, 251] on div "Circa" at bounding box center [121, 256] width 30 height 16
click at [237, 255] on input "Minimum" at bounding box center [250, 254] width 174 height 23
type input "530"
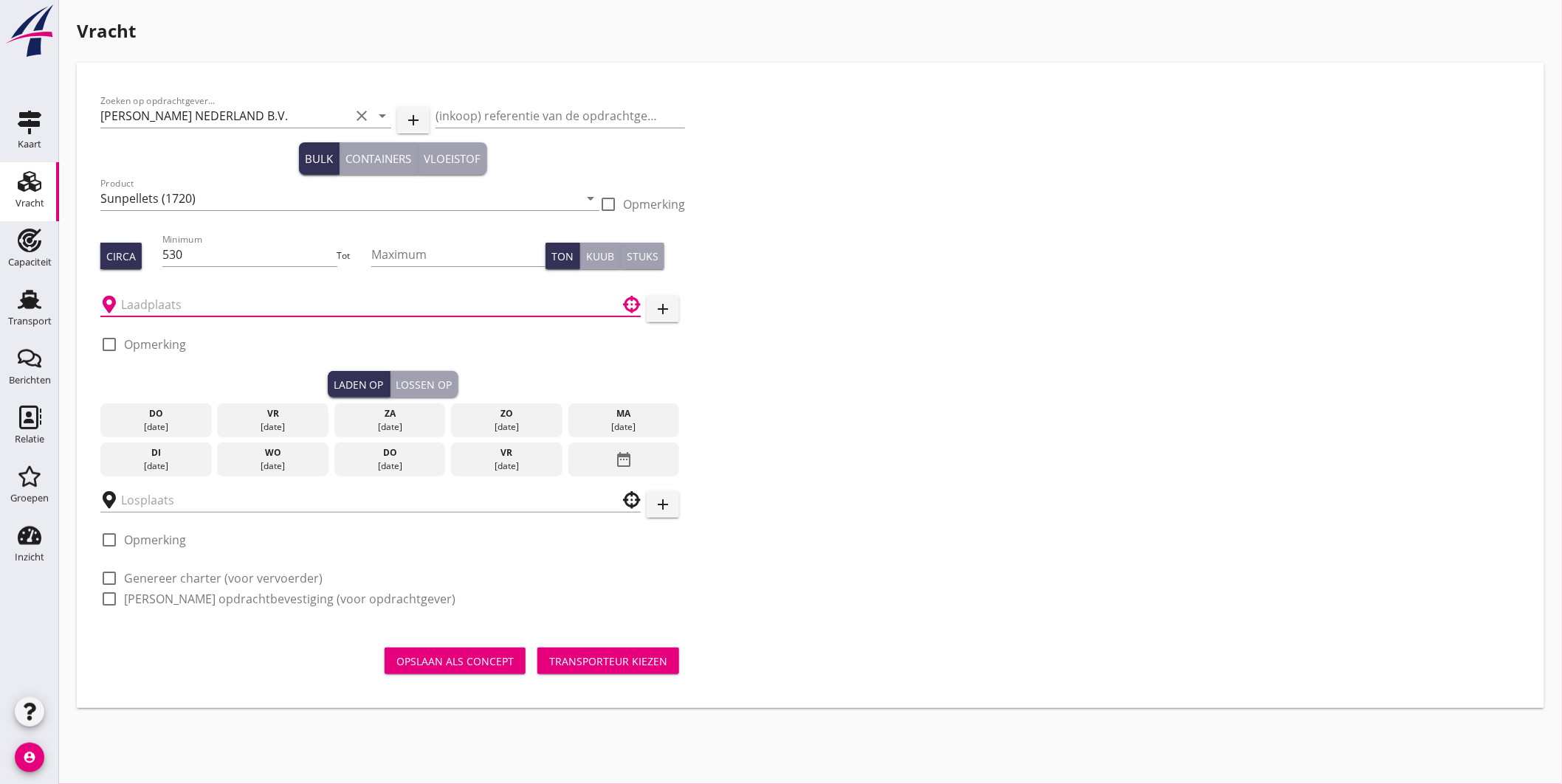
click at [216, 303] on input "text" at bounding box center [360, 304] width 478 height 23
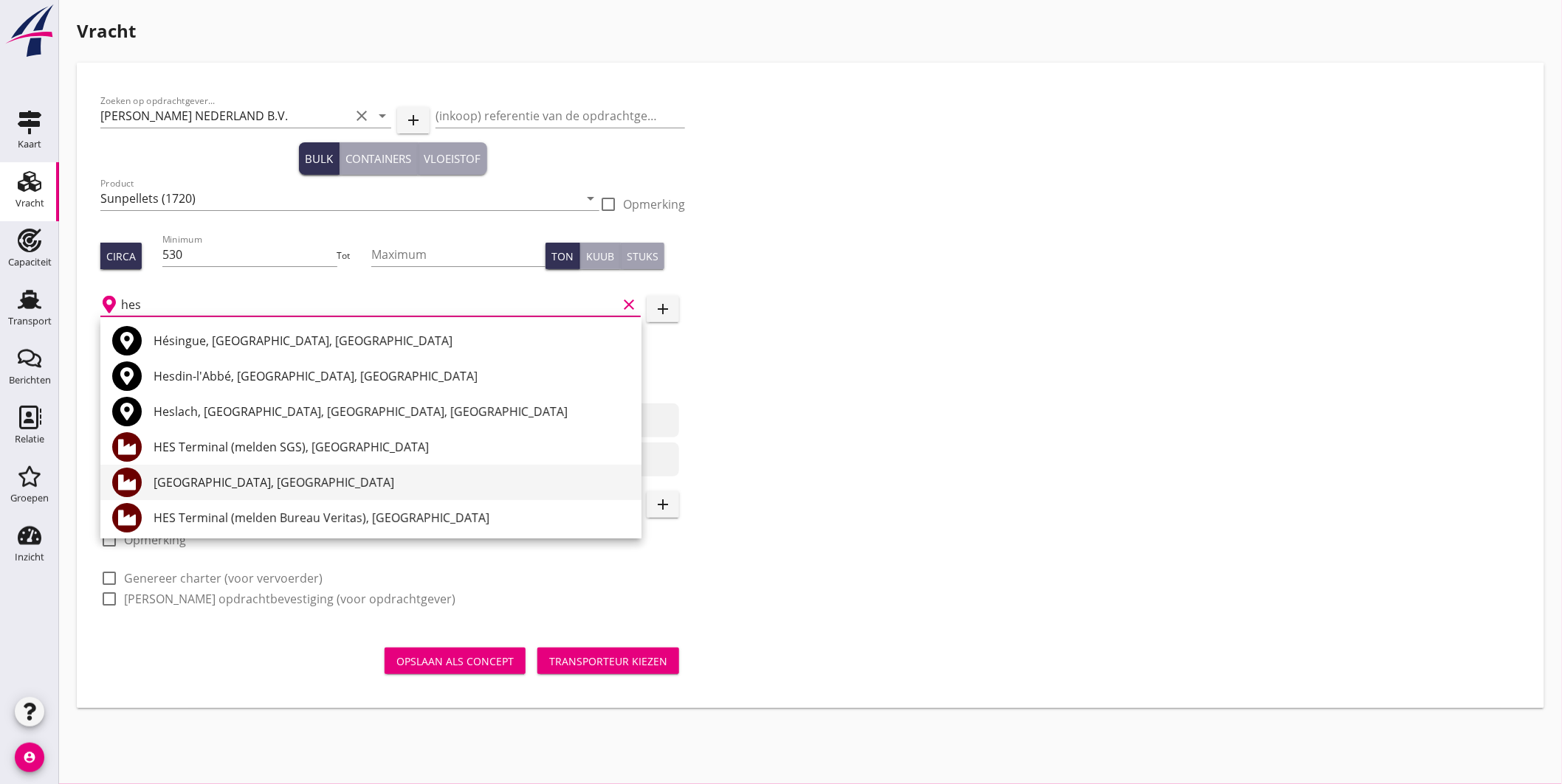
scroll to position [82, 0]
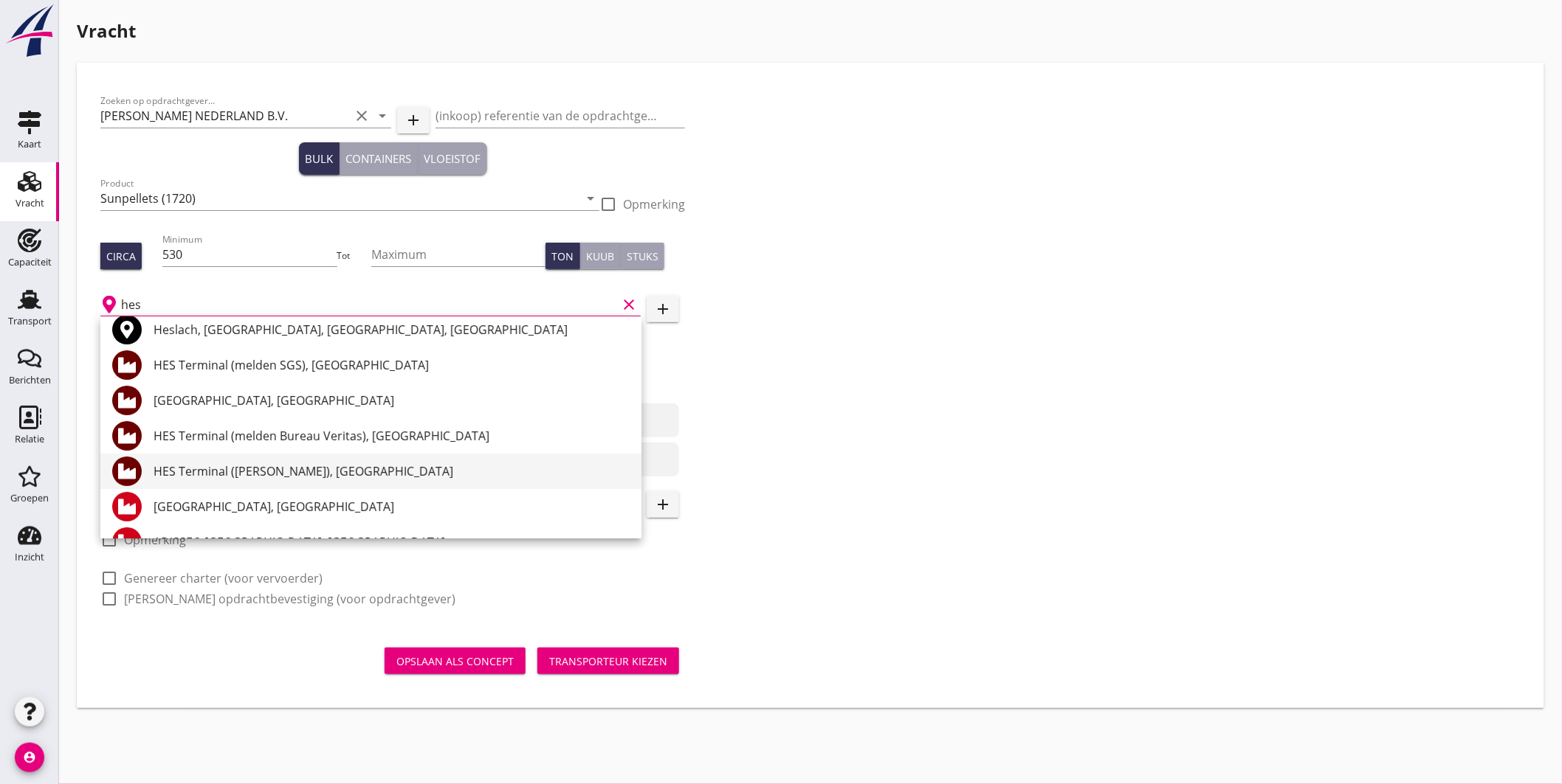
click at [276, 475] on div "HES Terminal ([PERSON_NAME]), [GEOGRAPHIC_DATA]" at bounding box center [391, 471] width 476 height 17
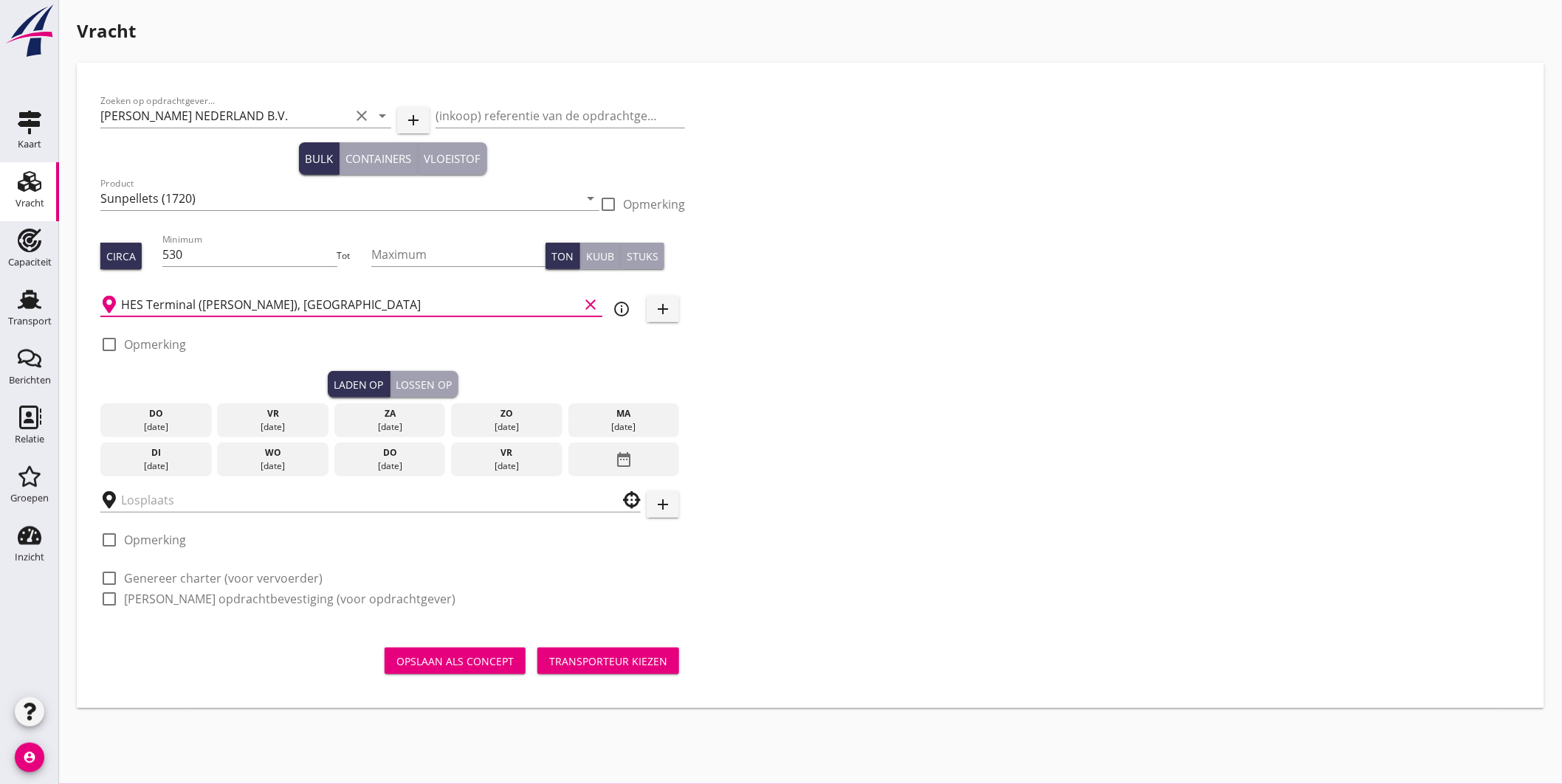
type input "HES Terminal ([PERSON_NAME]), [GEOGRAPHIC_DATA]"
drag, startPoint x: 111, startPoint y: 341, endPoint x: 170, endPoint y: 355, distance: 60.6
click at [112, 343] on div at bounding box center [109, 345] width 25 height 25
checkbox input "true"
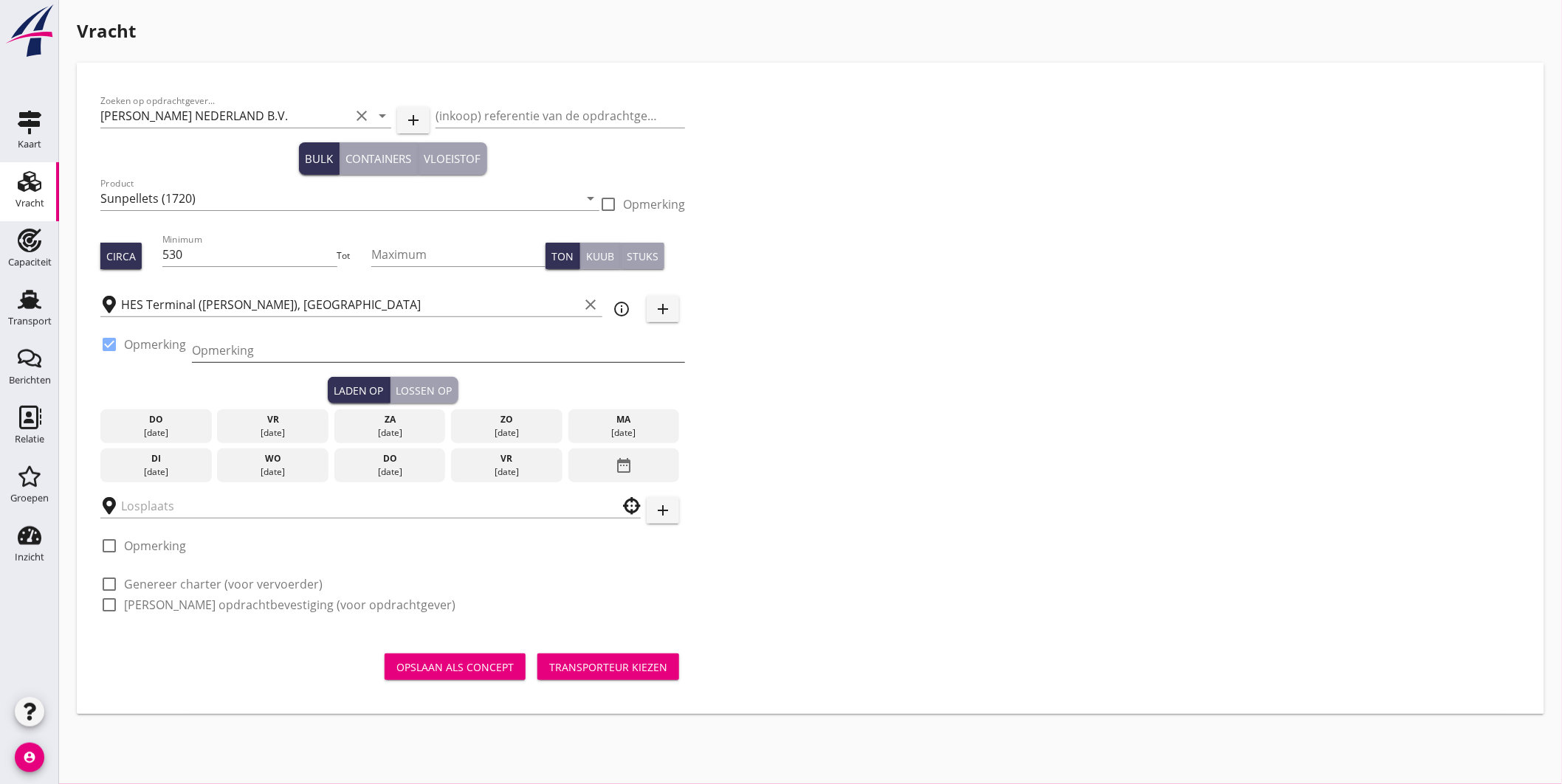
click at [209, 346] on input "Opmerking" at bounding box center [438, 351] width 493 height 23
type input "Ex NANXING [PERSON_NAME], Mercurius-/[GEOGRAPHIC_DATA]"
click at [579, 422] on div "ma" at bounding box center [624, 420] width 104 height 13
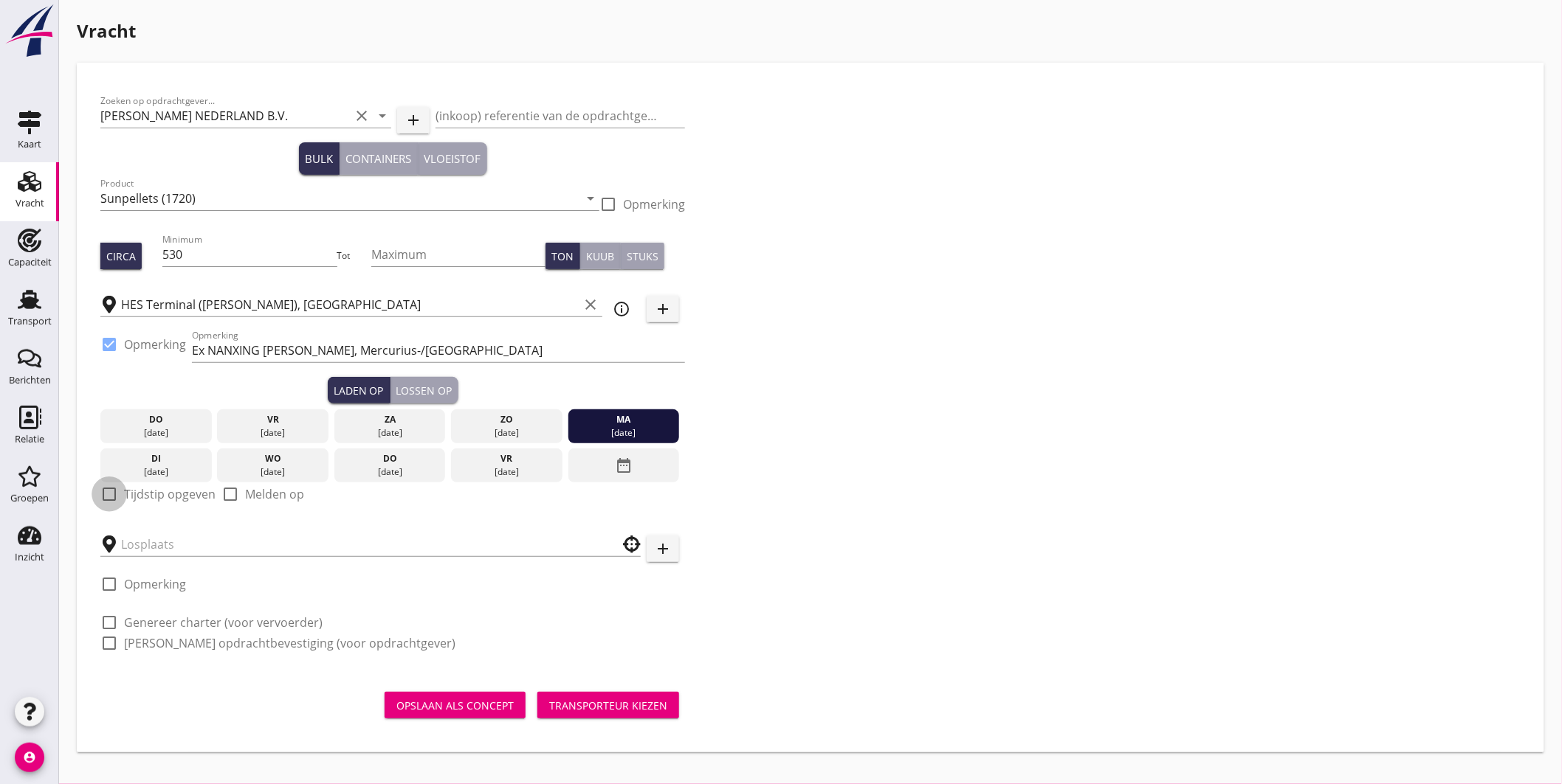
drag, startPoint x: 116, startPoint y: 497, endPoint x: 129, endPoint y: 507, distance: 16.4
click at [117, 498] on div at bounding box center [109, 494] width 25 height 25
checkbox input "true"
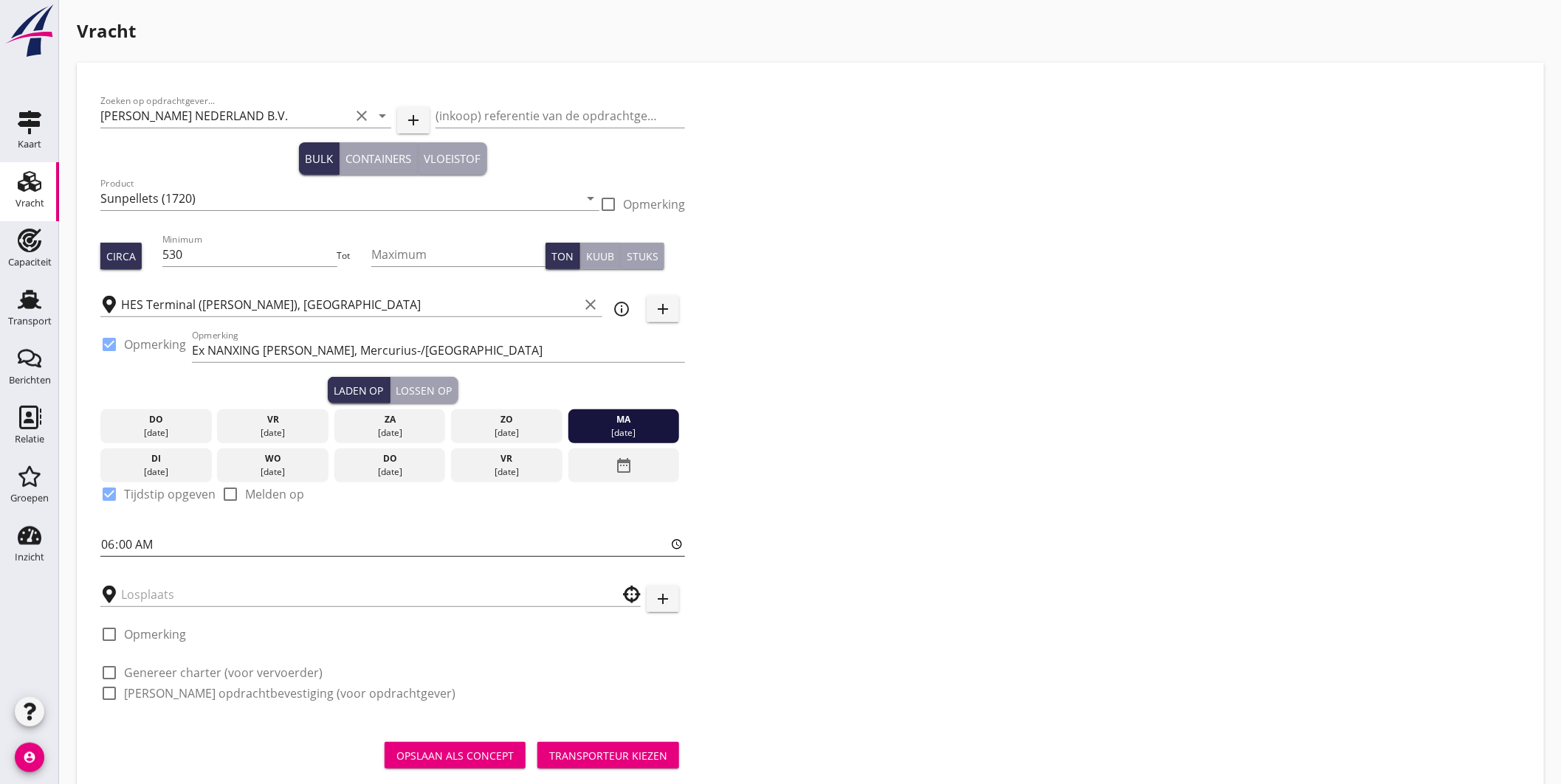
click at [109, 547] on input "06:00" at bounding box center [392, 544] width 585 height 23
type input "12:00"
click at [200, 586] on input "text" at bounding box center [360, 594] width 478 height 23
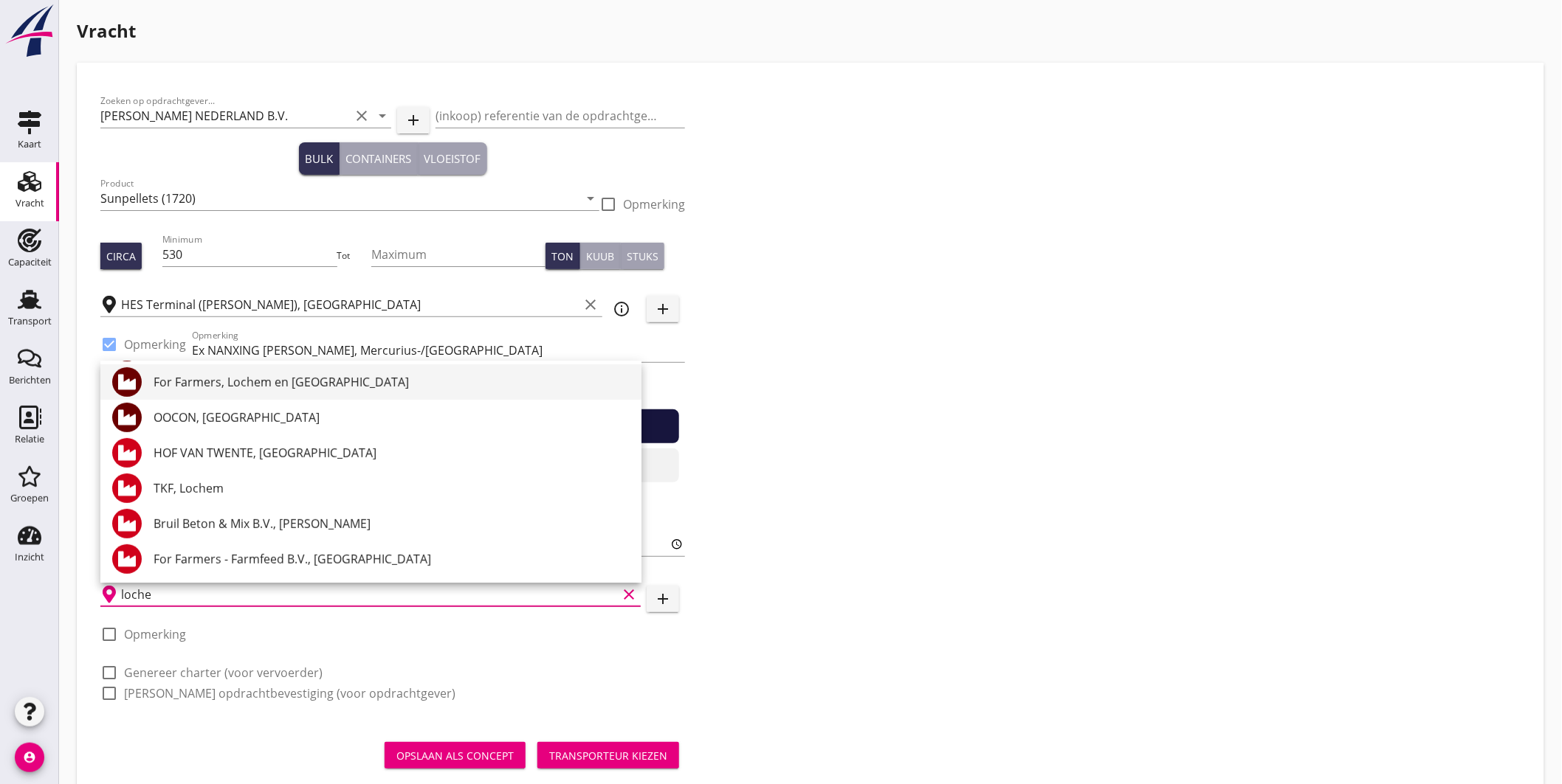
scroll to position [168, 0]
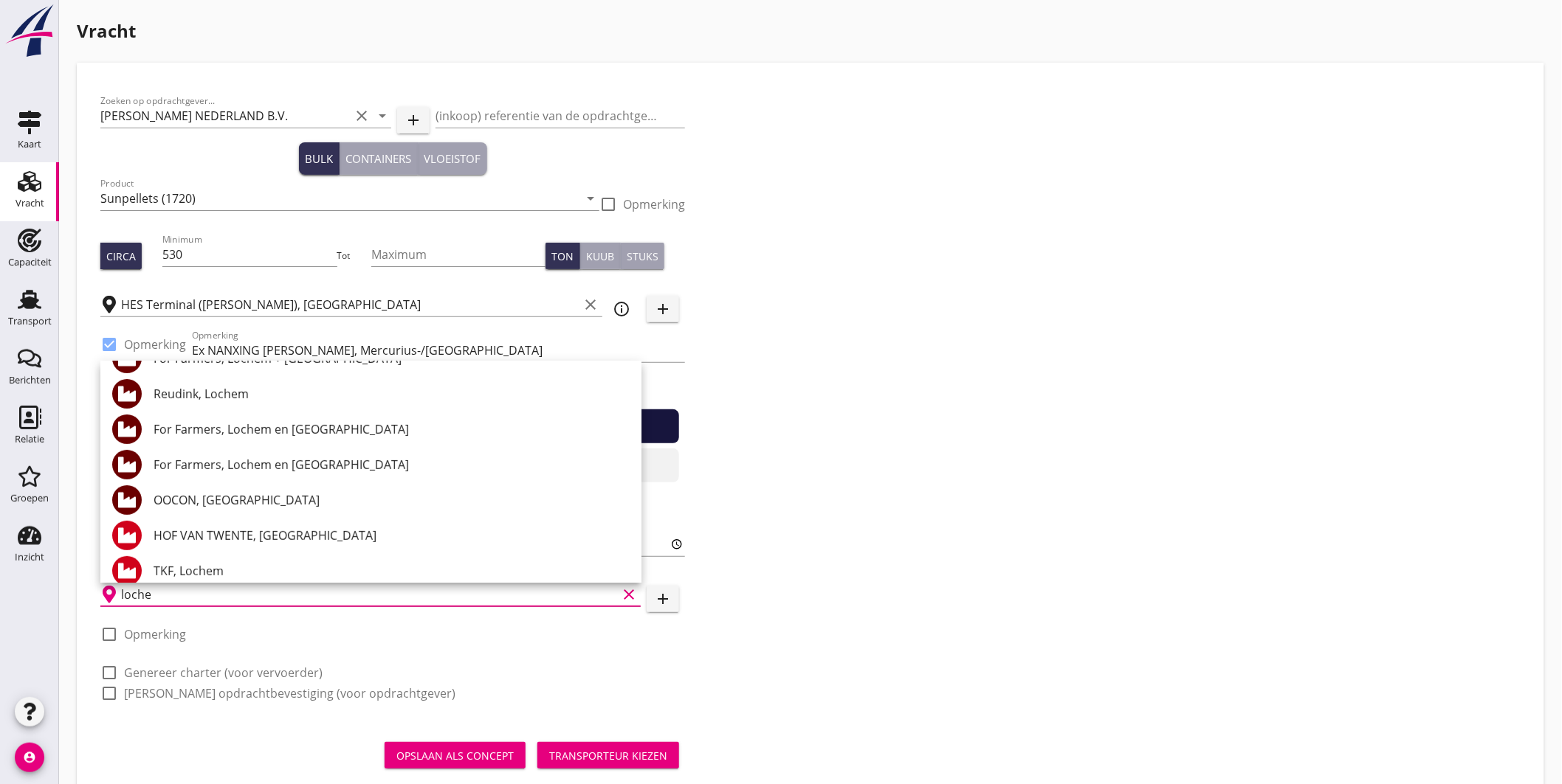
click at [271, 428] on div "For Farmers, Lochem en Almelo" at bounding box center [391, 429] width 476 height 17
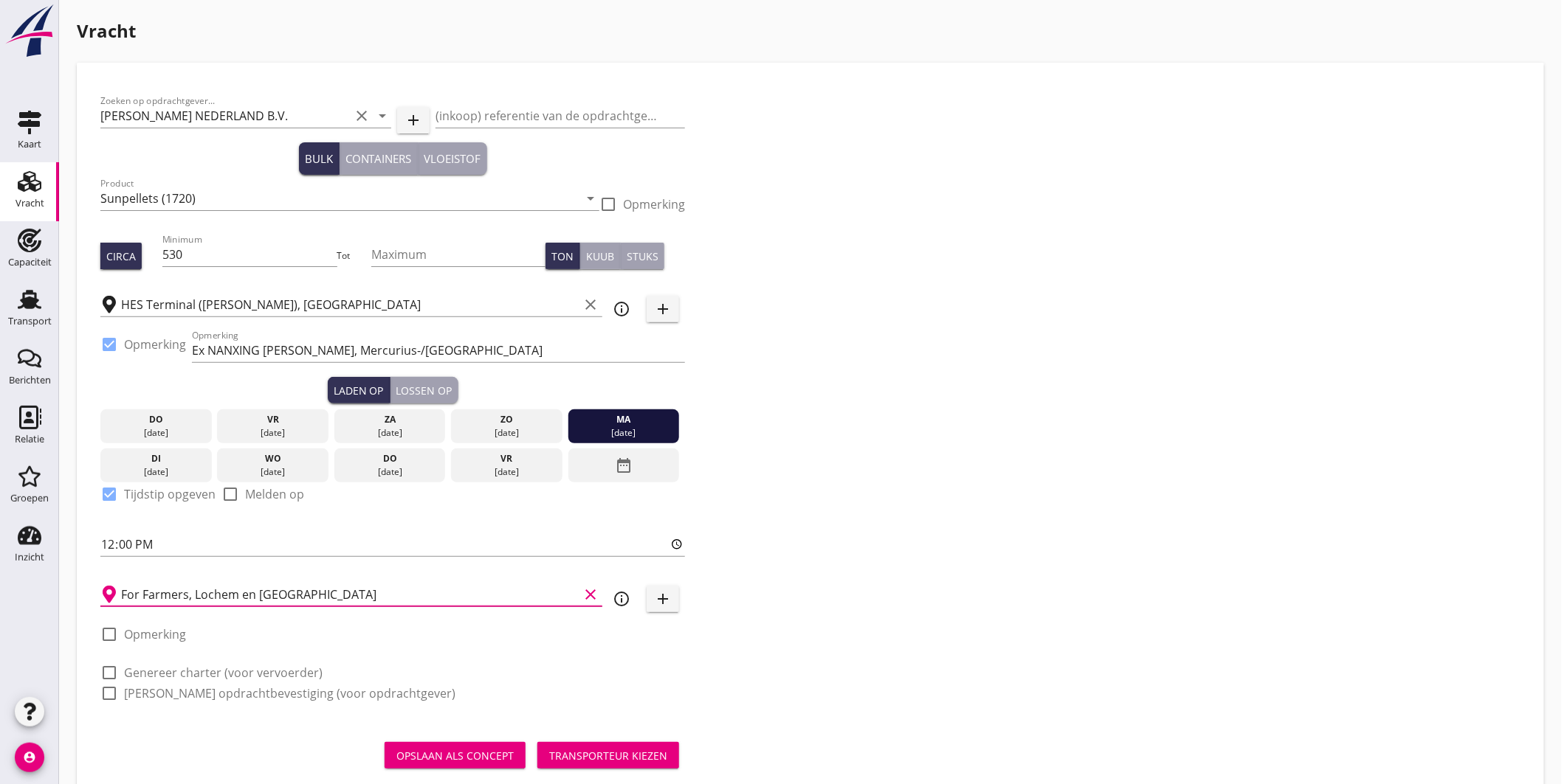
type input "For Farmers, Lochem en Almelo"
drag, startPoint x: 113, startPoint y: 668, endPoint x: 117, endPoint y: 675, distance: 8.1
click at [114, 670] on div at bounding box center [109, 673] width 25 height 25
checkbox input "true"
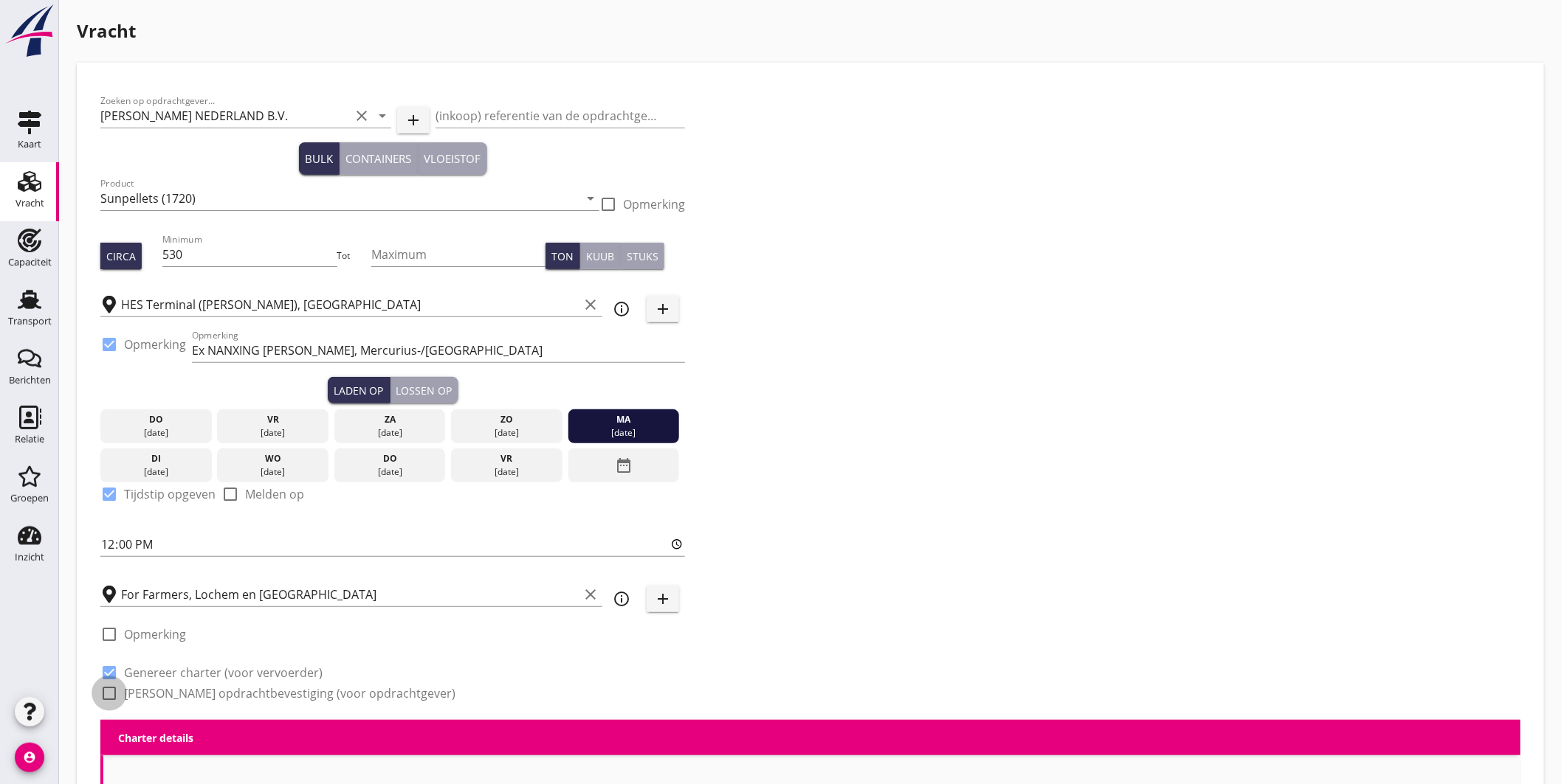
drag, startPoint x: 111, startPoint y: 692, endPoint x: 166, endPoint y: 664, distance: 61.7
click at [115, 694] on div at bounding box center [109, 694] width 25 height 25
checkbox input "true"
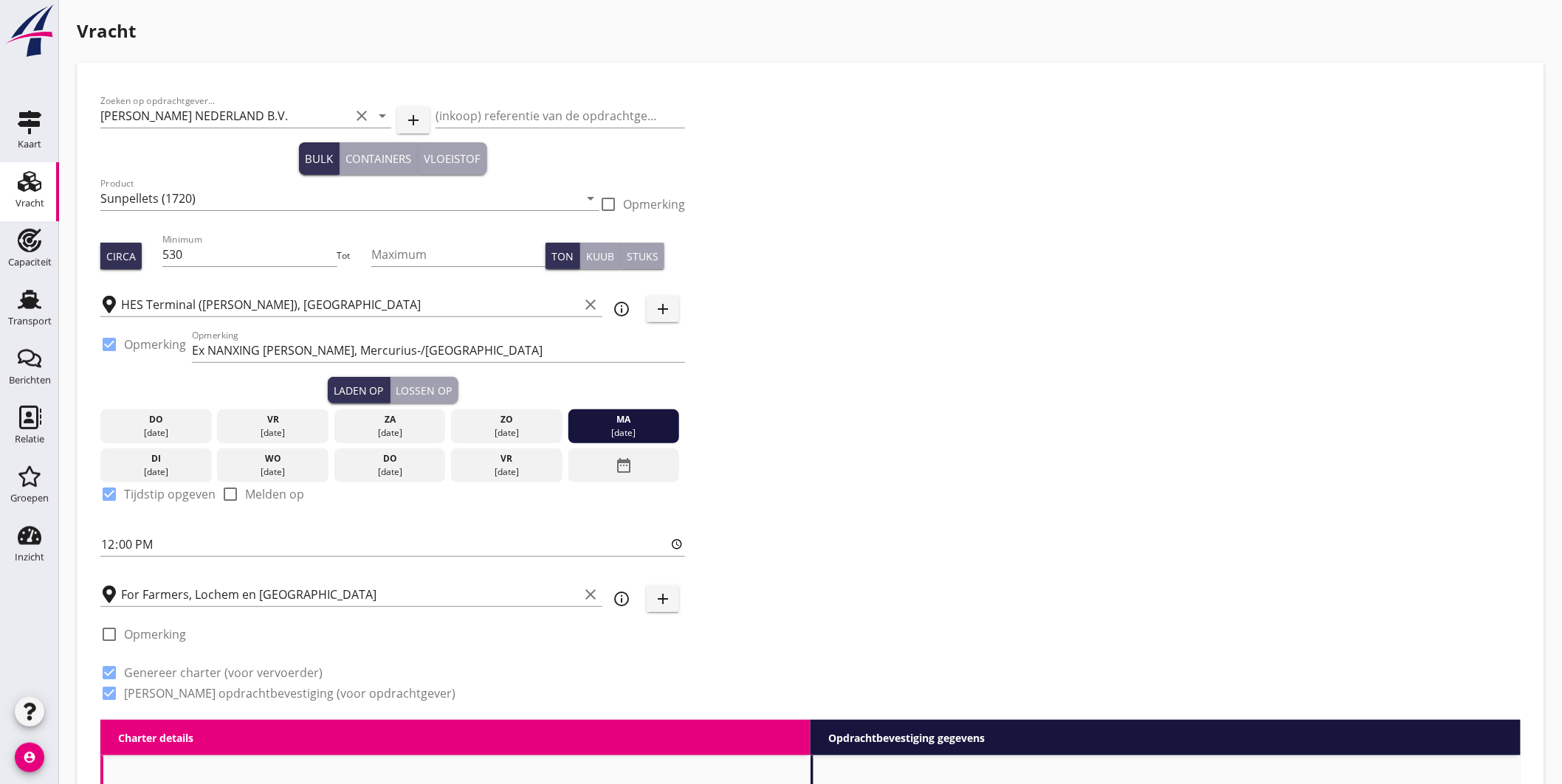
scroll to position [327, 0]
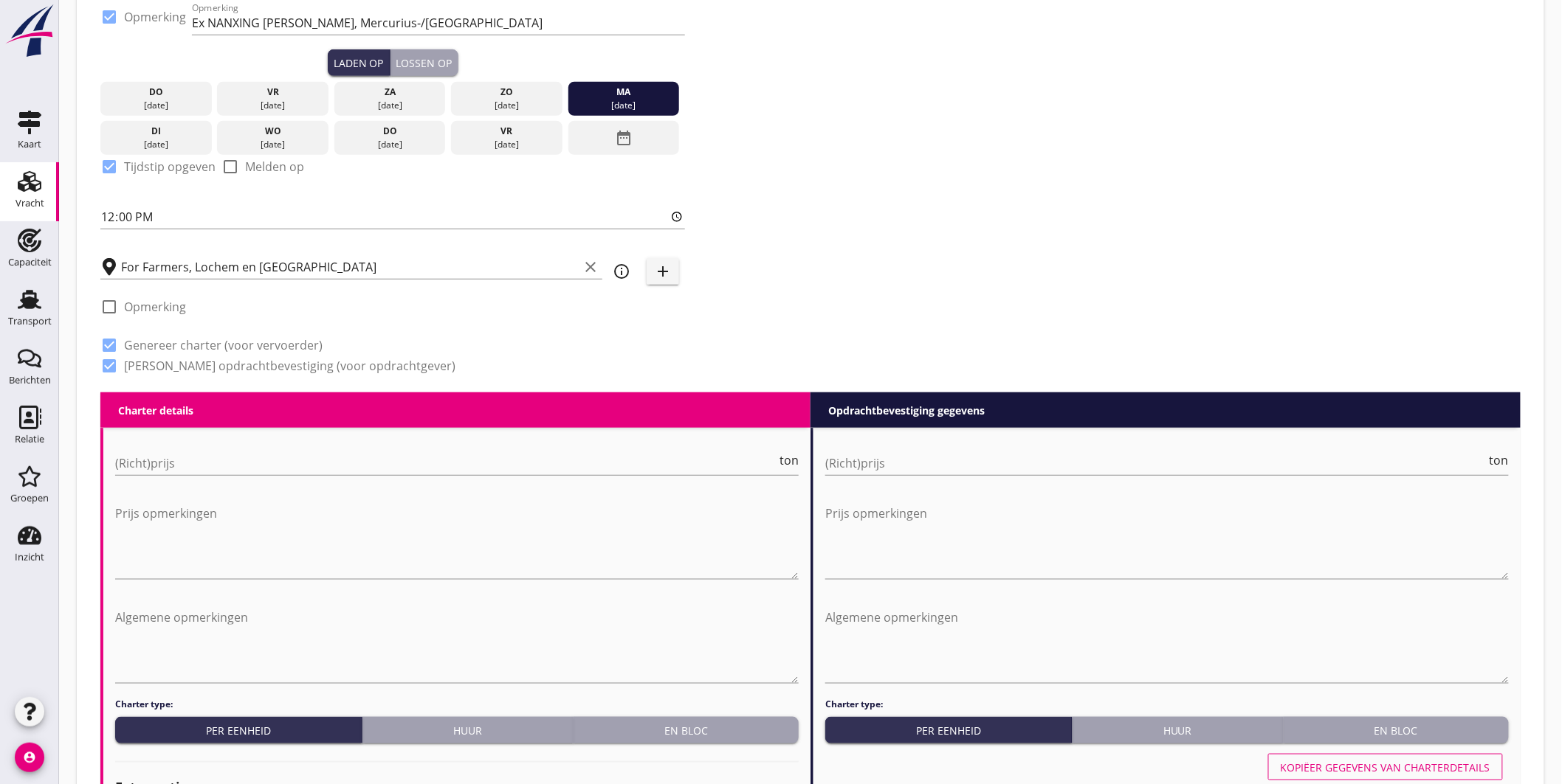
drag, startPoint x: 657, startPoint y: 728, endPoint x: 735, endPoint y: 740, distance: 78.9
click at [659, 728] on div "En bloc" at bounding box center [686, 731] width 213 height 16
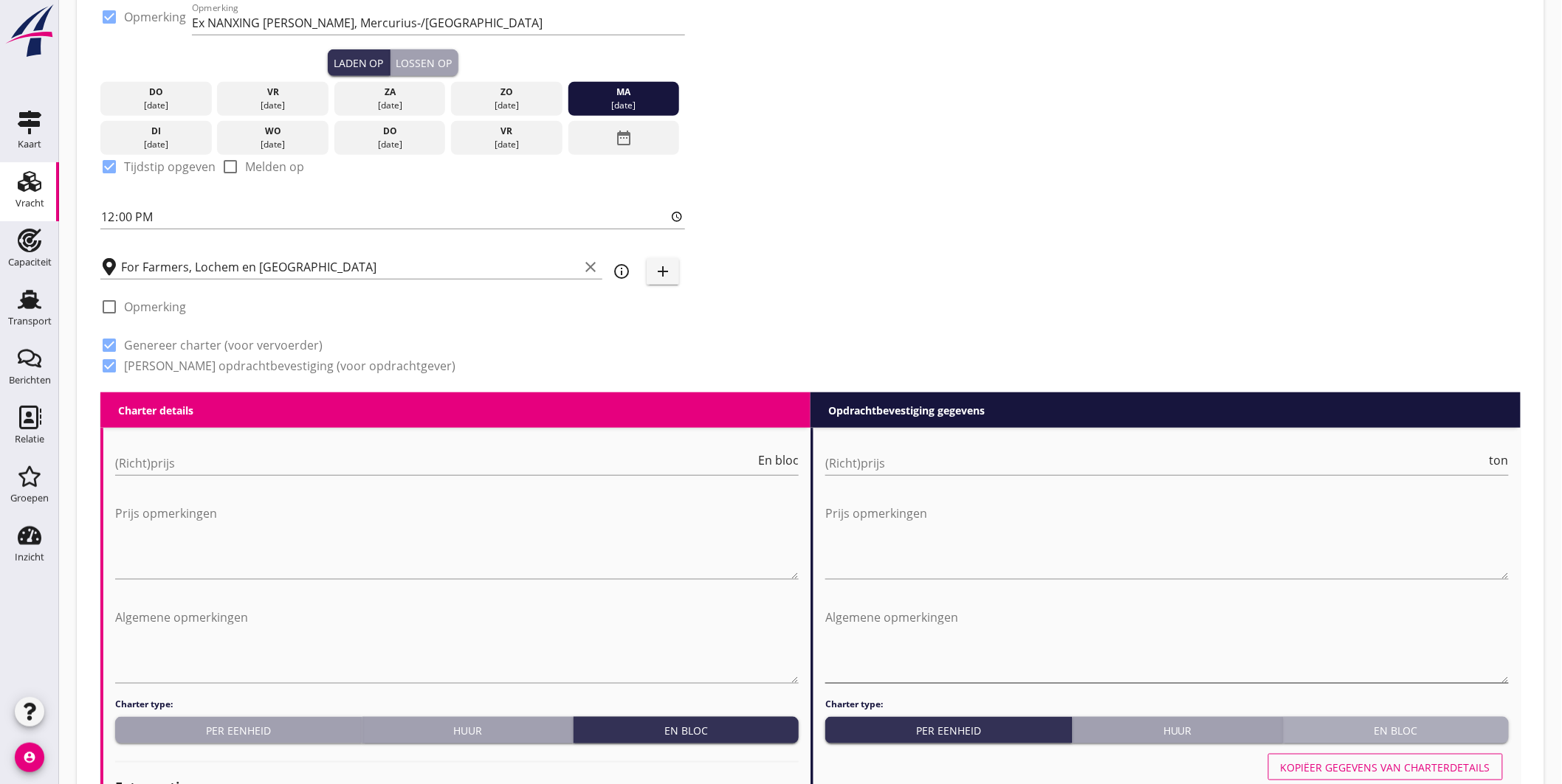
drag, startPoint x: 1424, startPoint y: 725, endPoint x: 1363, endPoint y: 683, distance: 74.1
click at [1424, 724] on div "En bloc" at bounding box center [1395, 731] width 213 height 16
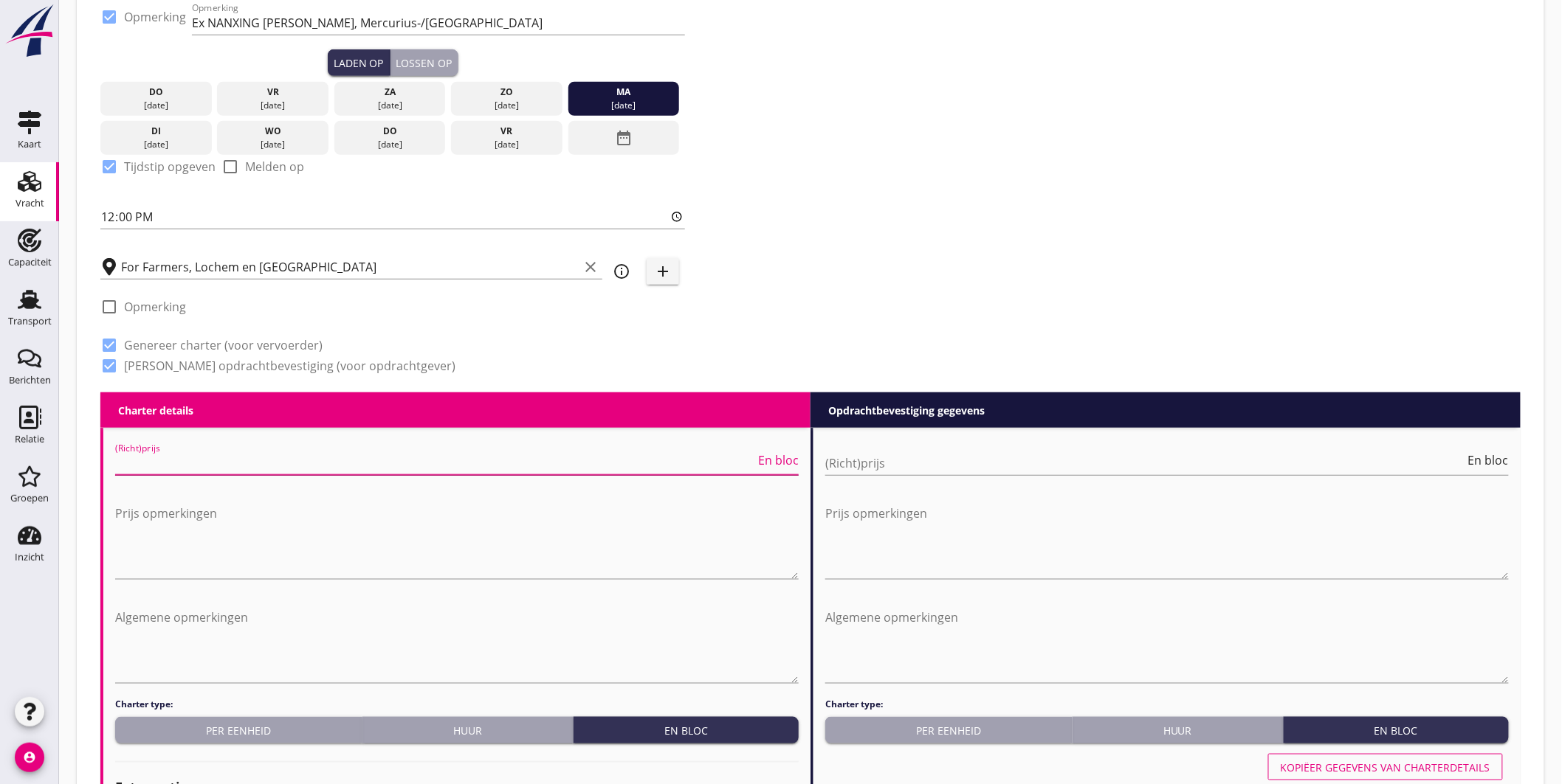
click at [234, 453] on input "(Richt)prijs" at bounding box center [435, 463] width 640 height 23
type input "5000"
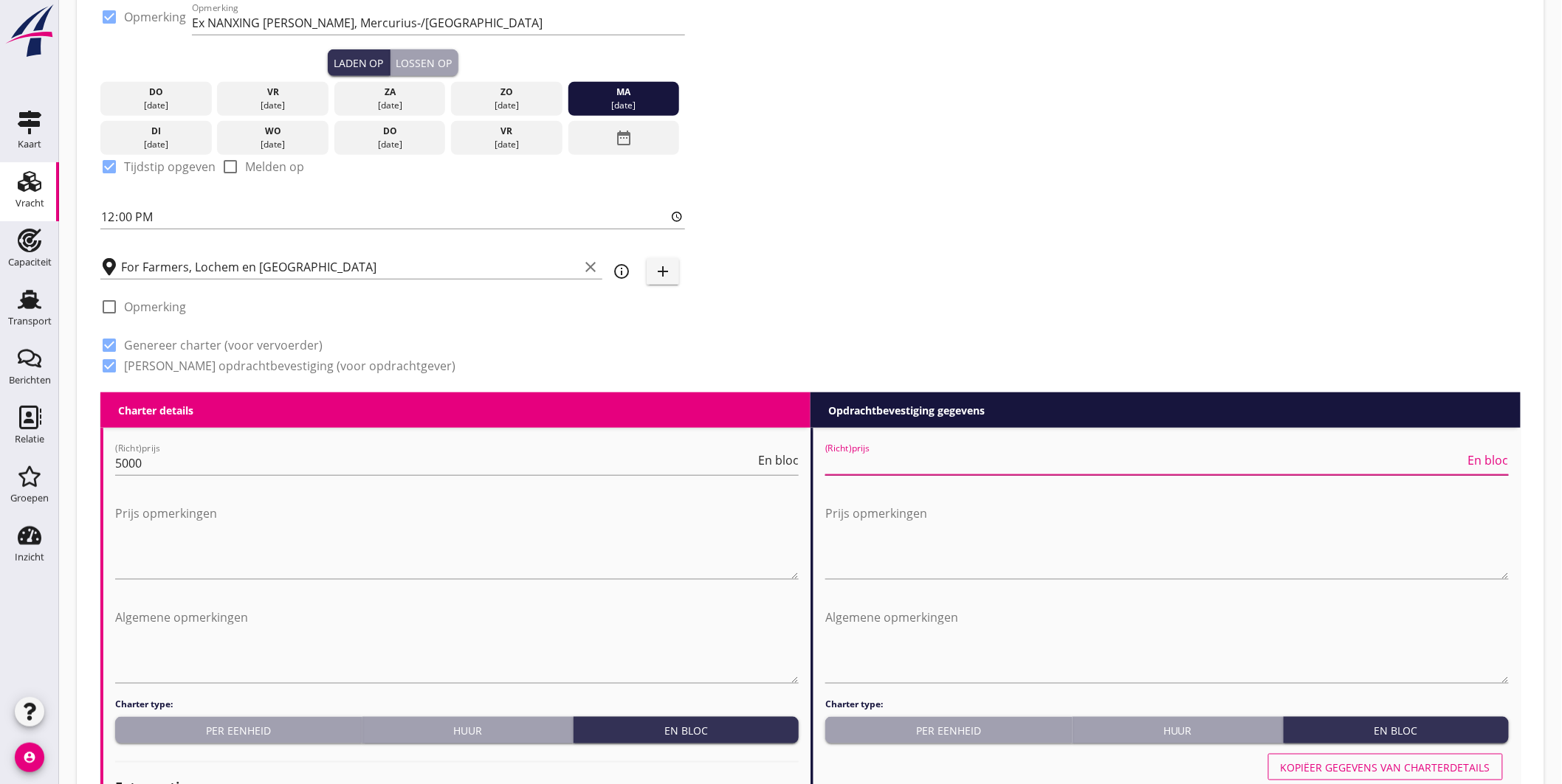
click at [890, 462] on input "(Richt)prijs" at bounding box center [1145, 463] width 640 height 23
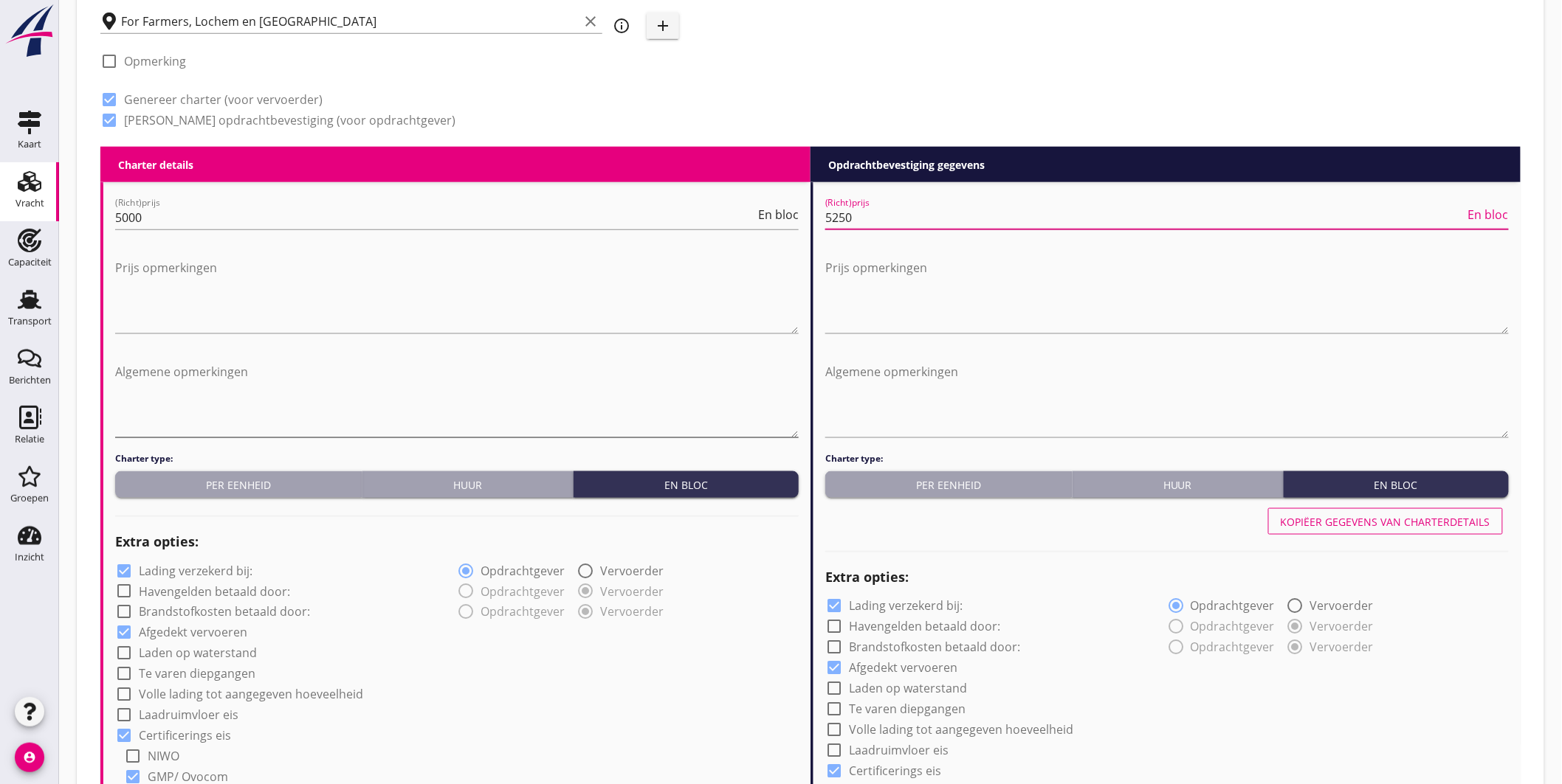
scroll to position [738, 0]
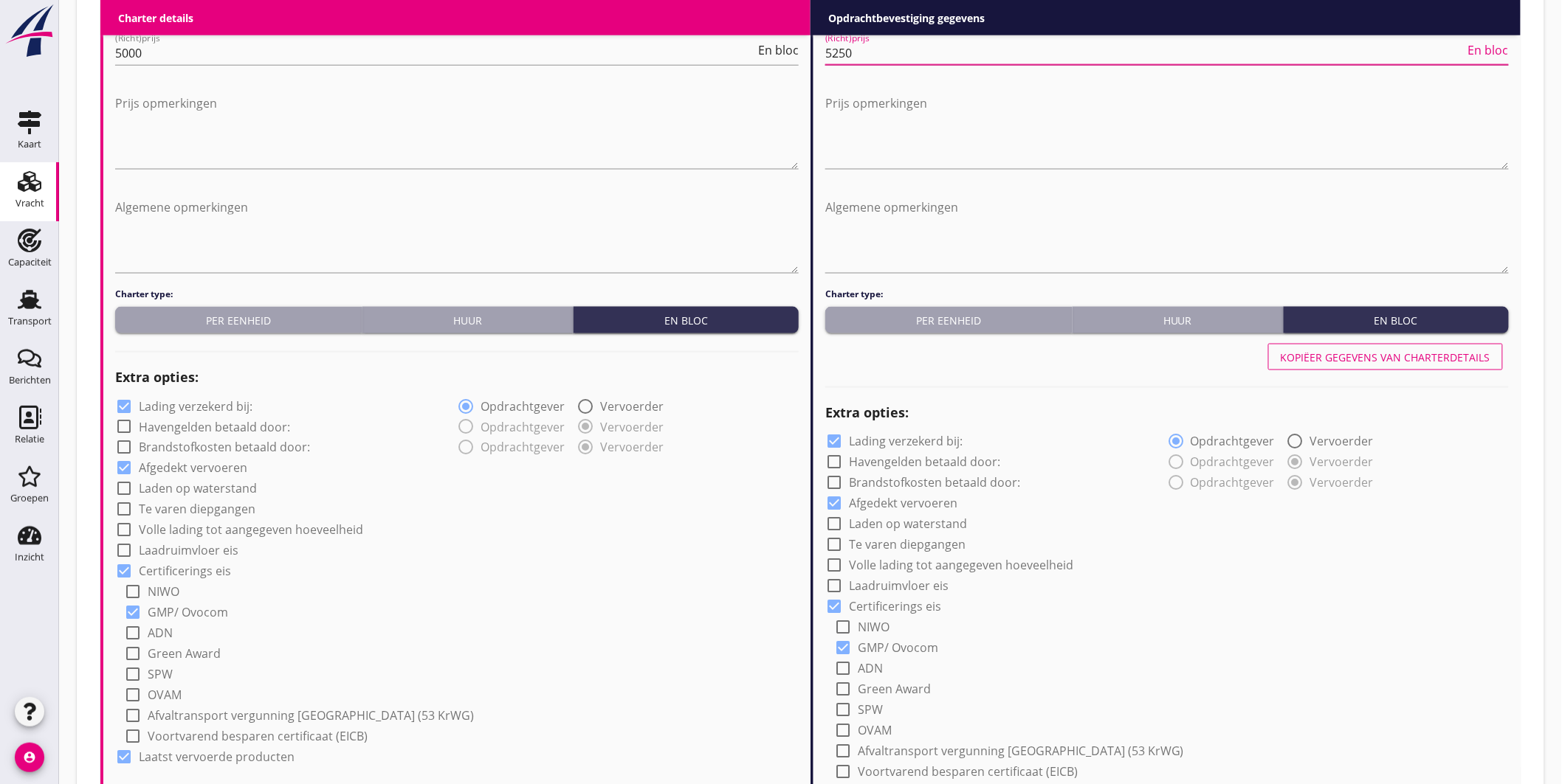
type input "5250"
click at [158, 410] on label "Lading verzekerd bij:" at bounding box center [195, 407] width 114 height 15
checkbox input "false"
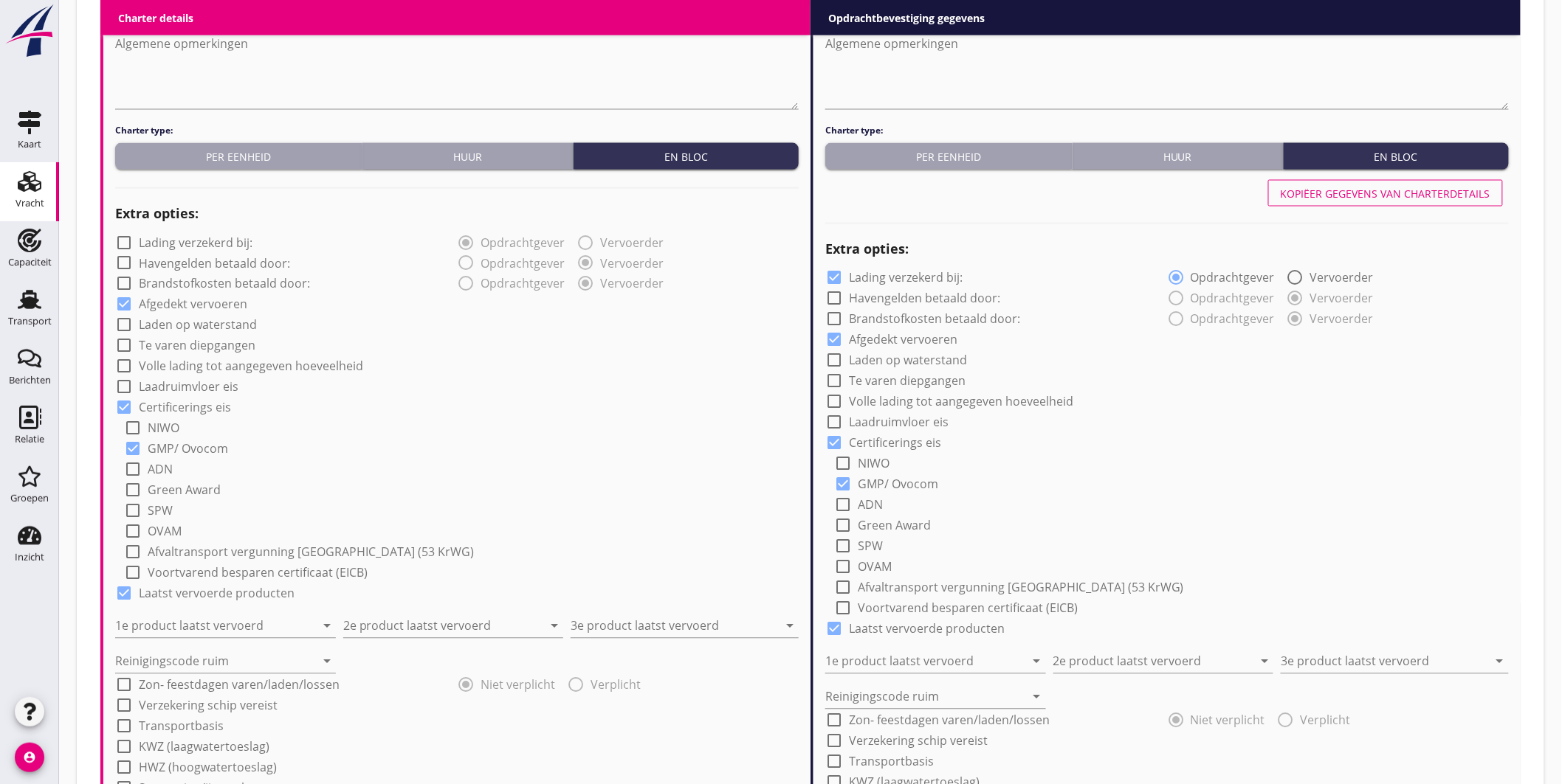
scroll to position [984, 0]
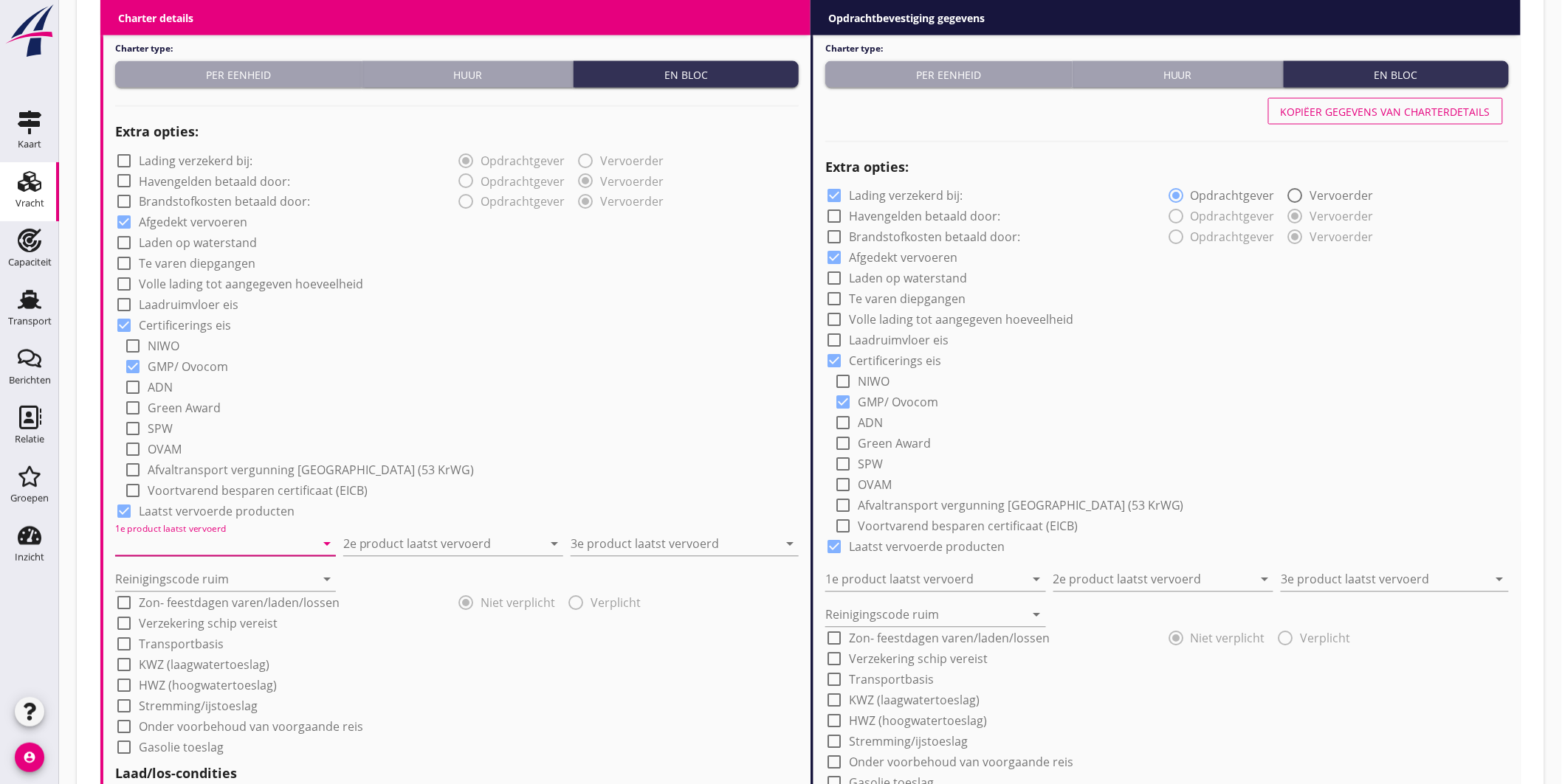
click at [217, 541] on input "1e product laatst vervoerd" at bounding box center [215, 544] width 200 height 23
click at [191, 611] on div "Sojahulpellets (1720)" at bounding box center [225, 615] width 197 height 17
type input "Sojahulpellets (1720)"
click at [378, 549] on input "2e product laatst vervoerd" at bounding box center [443, 544] width 200 height 23
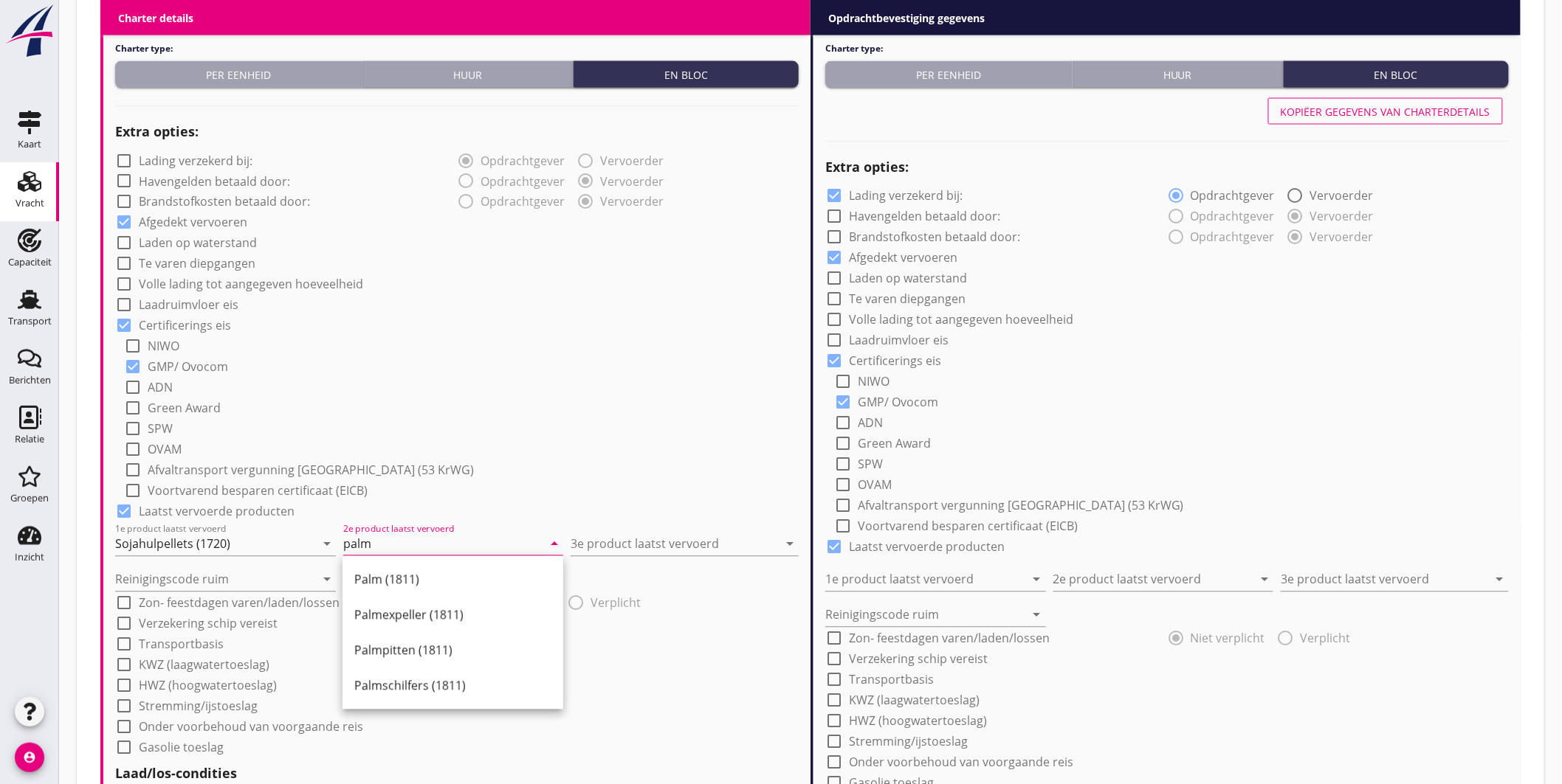
type input "palm"
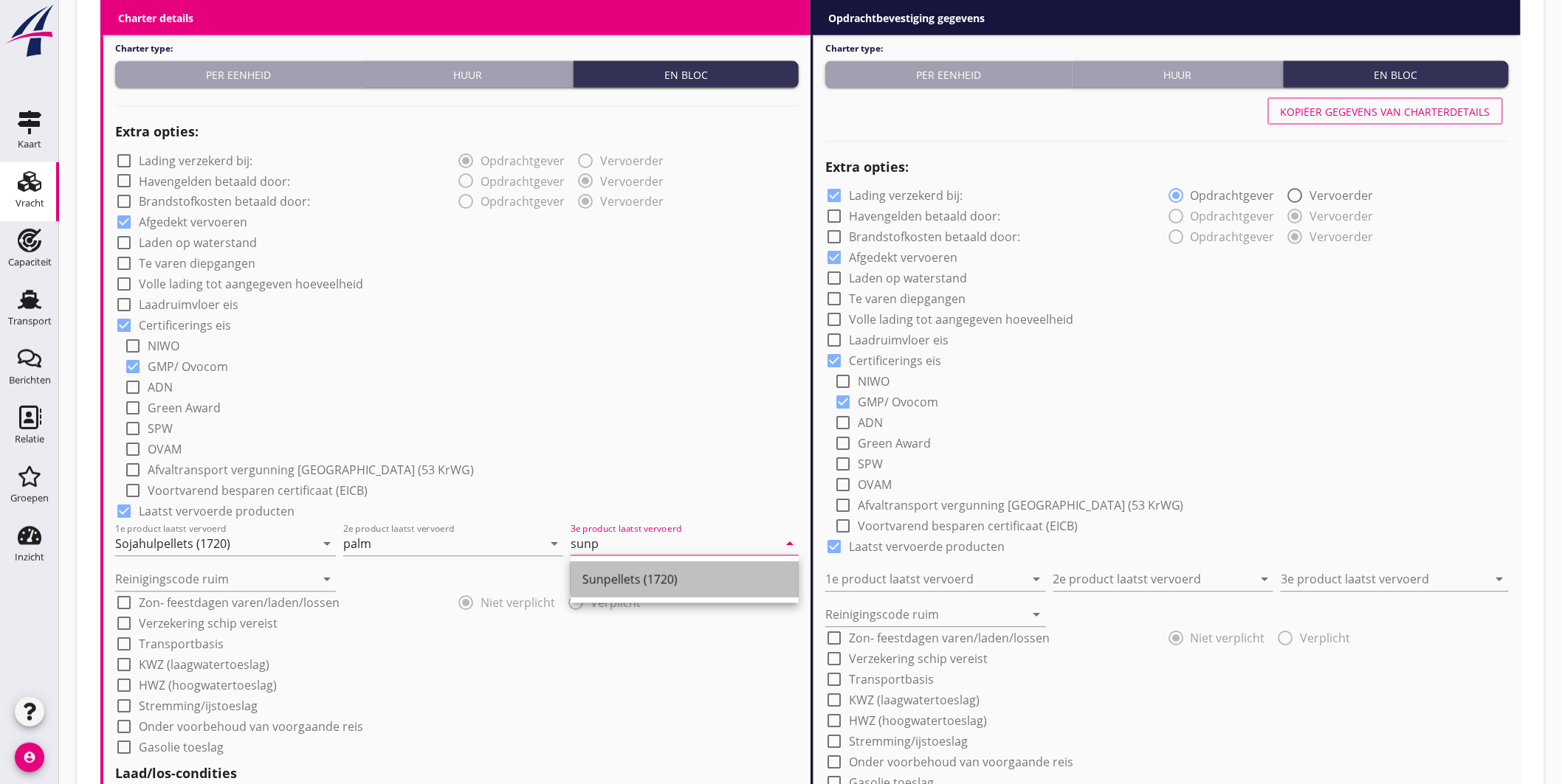
click at [614, 582] on div "Sunpellets (1720)" at bounding box center [685, 579] width 205 height 17
type input "Sunpellets (1720)"
click at [459, 540] on input "palm" at bounding box center [443, 544] width 200 height 23
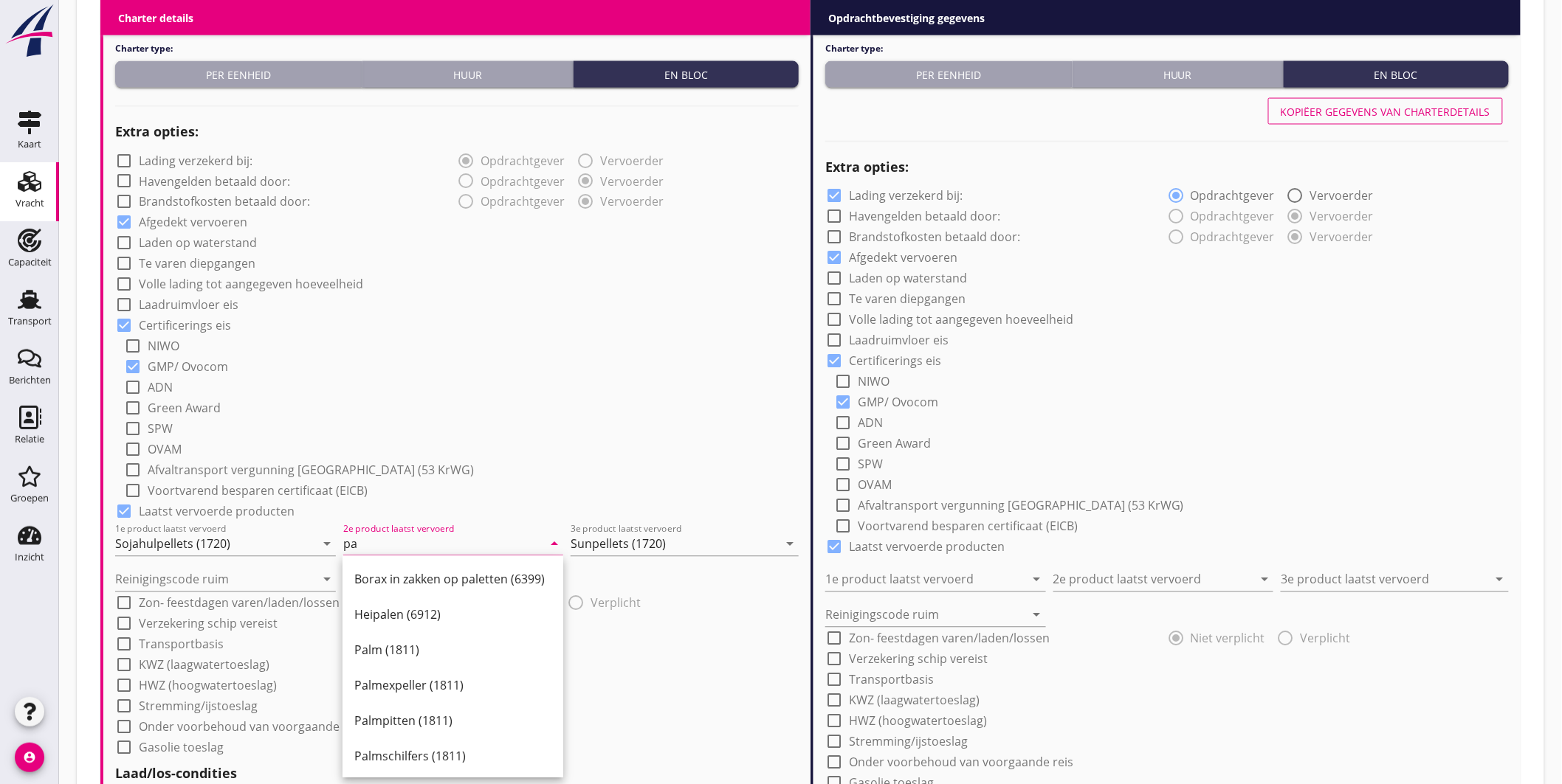
type input "p"
type input "palm"
click at [461, 428] on div "check_box_outline_blank SPW" at bounding box center [462, 428] width 675 height 21
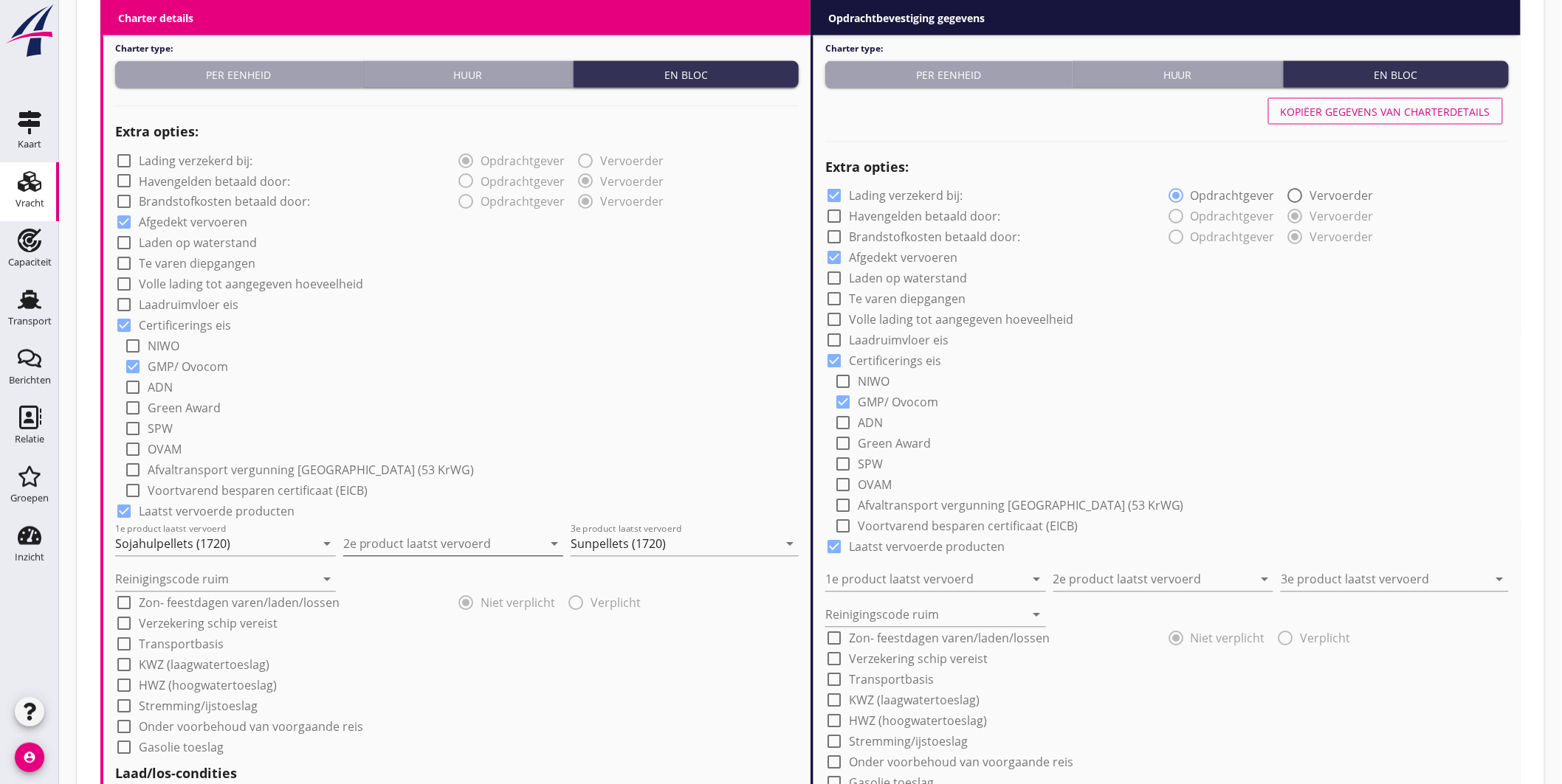
click at [440, 535] on input "2e product laatst vervoerd" at bounding box center [443, 544] width 200 height 23
click at [431, 573] on div "Palm (1811)" at bounding box center [453, 579] width 197 height 17
type input "Palm (1811)"
click at [232, 582] on input "Reinigingscode ruim" at bounding box center [215, 580] width 200 height 23
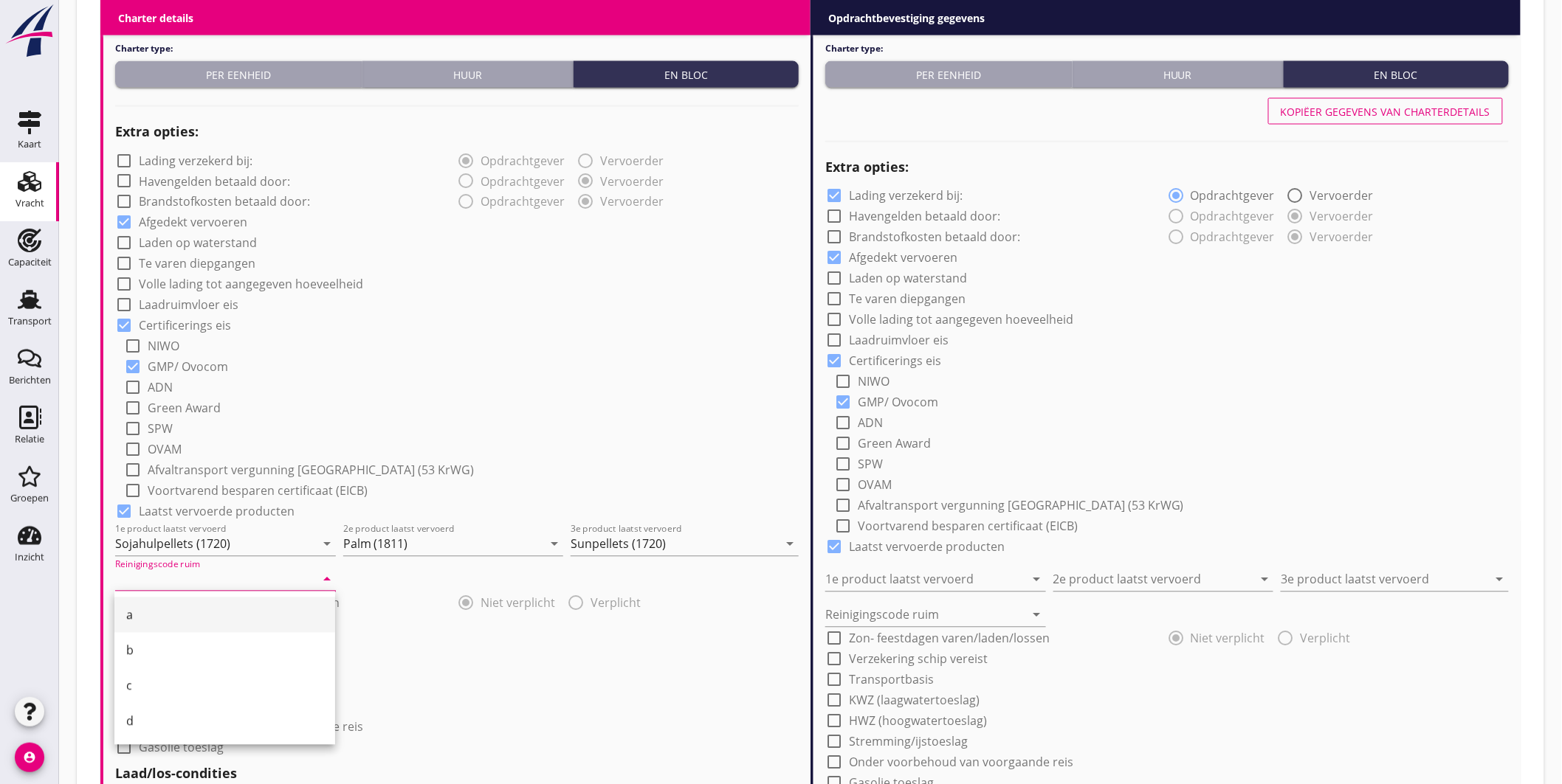
click at [164, 612] on div "a" at bounding box center [225, 615] width 197 height 17
type input "a"
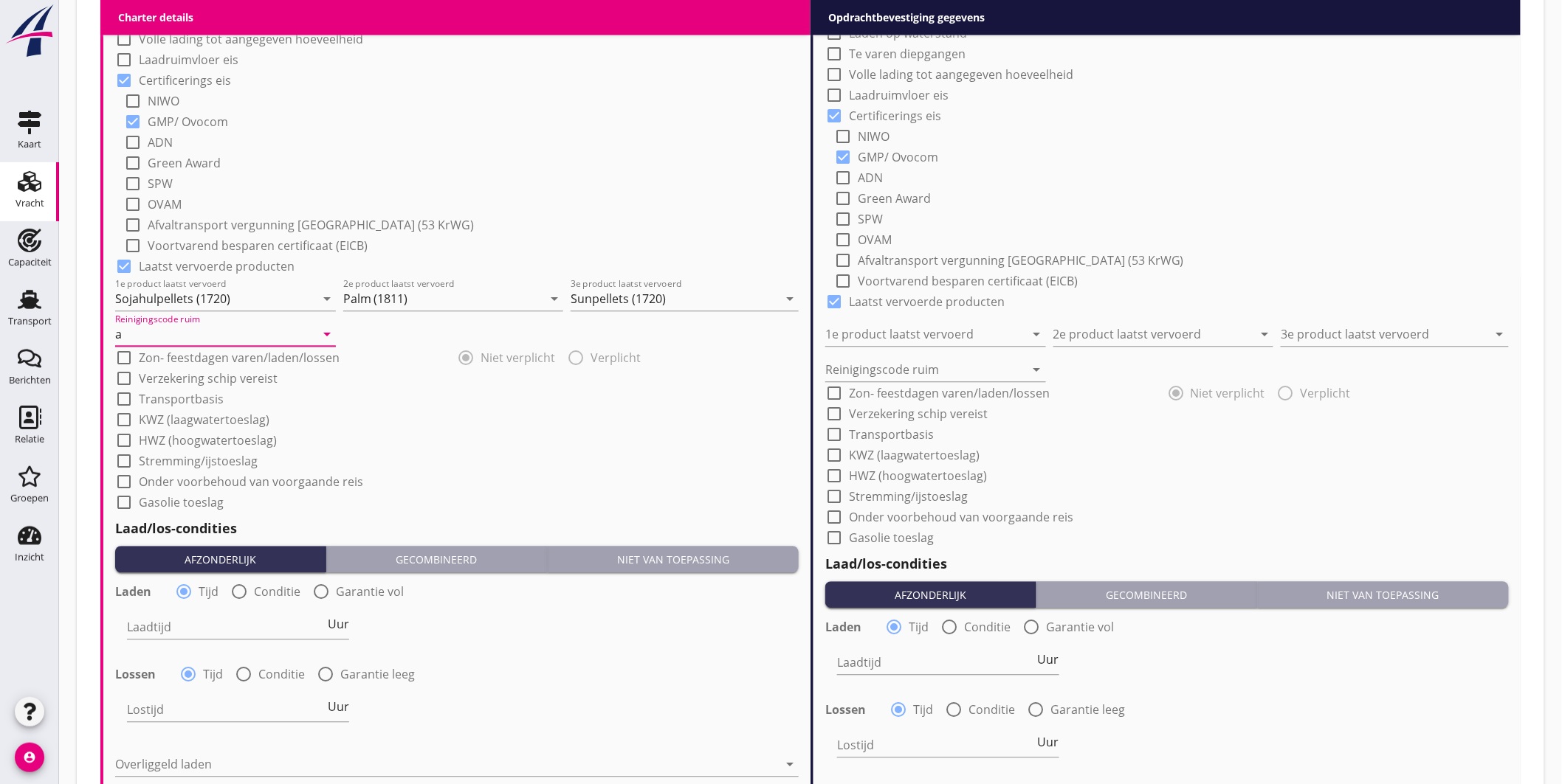
scroll to position [1476, 0]
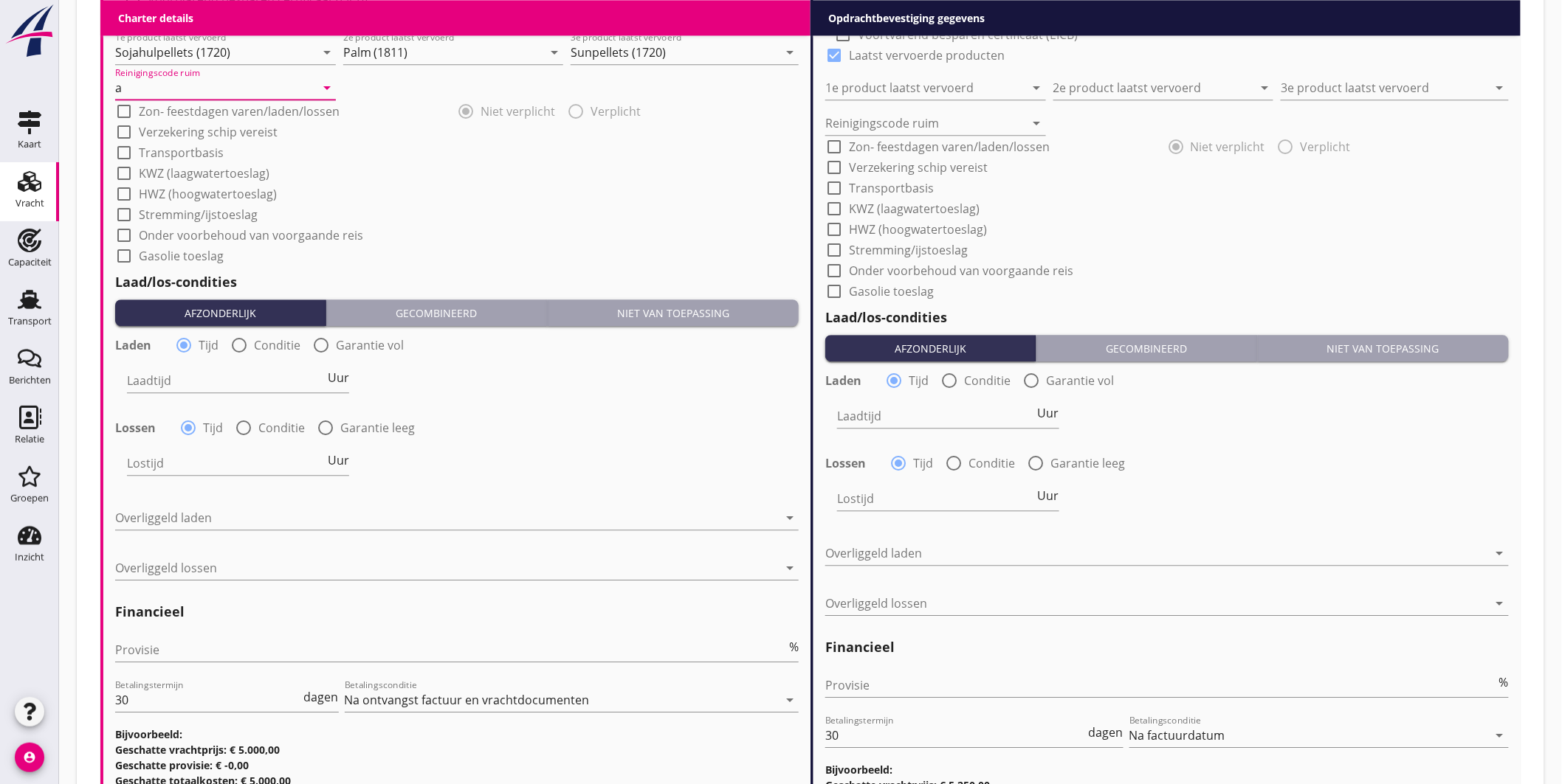
drag, startPoint x: 239, startPoint y: 337, endPoint x: 239, endPoint y: 353, distance: 16.0
click at [239, 338] on div at bounding box center [239, 346] width 25 height 25
radio input "false"
radio input "true"
click at [232, 384] on div at bounding box center [284, 380] width 313 height 23
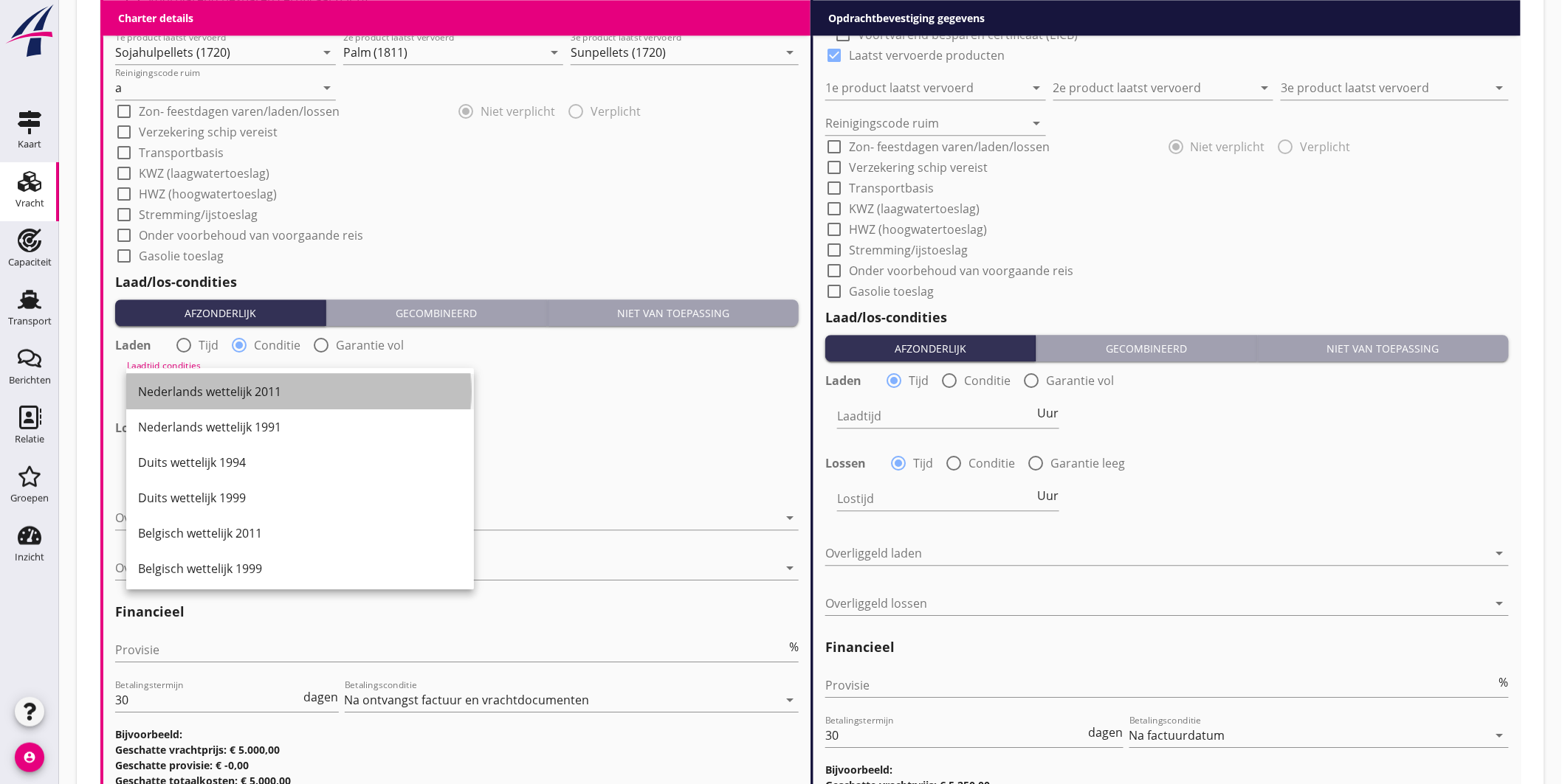
click at [240, 393] on div "Nederlands wettelijk 2011" at bounding box center [299, 391] width 324 height 17
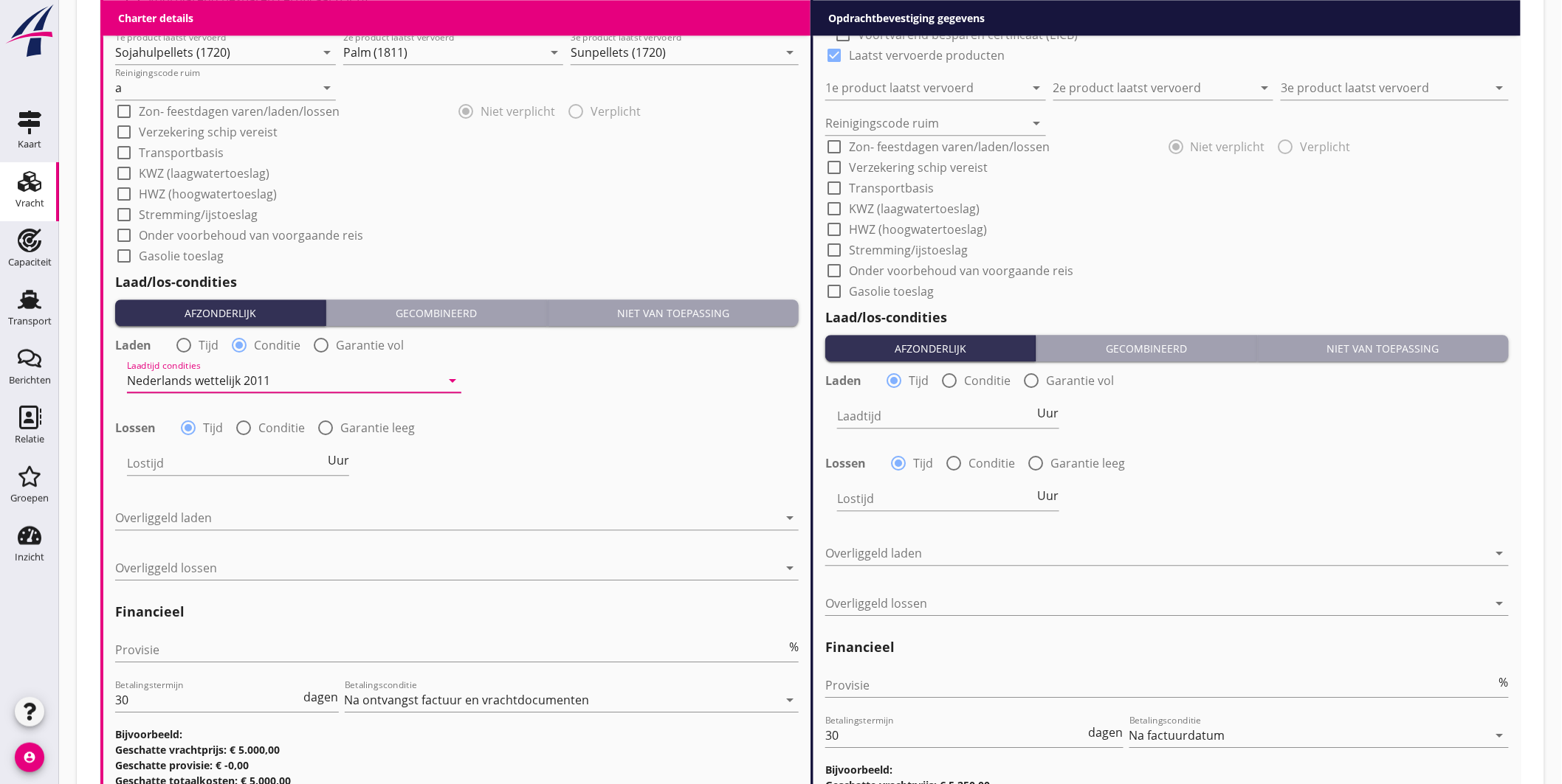
click at [237, 429] on div at bounding box center [244, 428] width 25 height 25
radio input "false"
radio input "true"
click at [242, 467] on div at bounding box center [284, 463] width 313 height 23
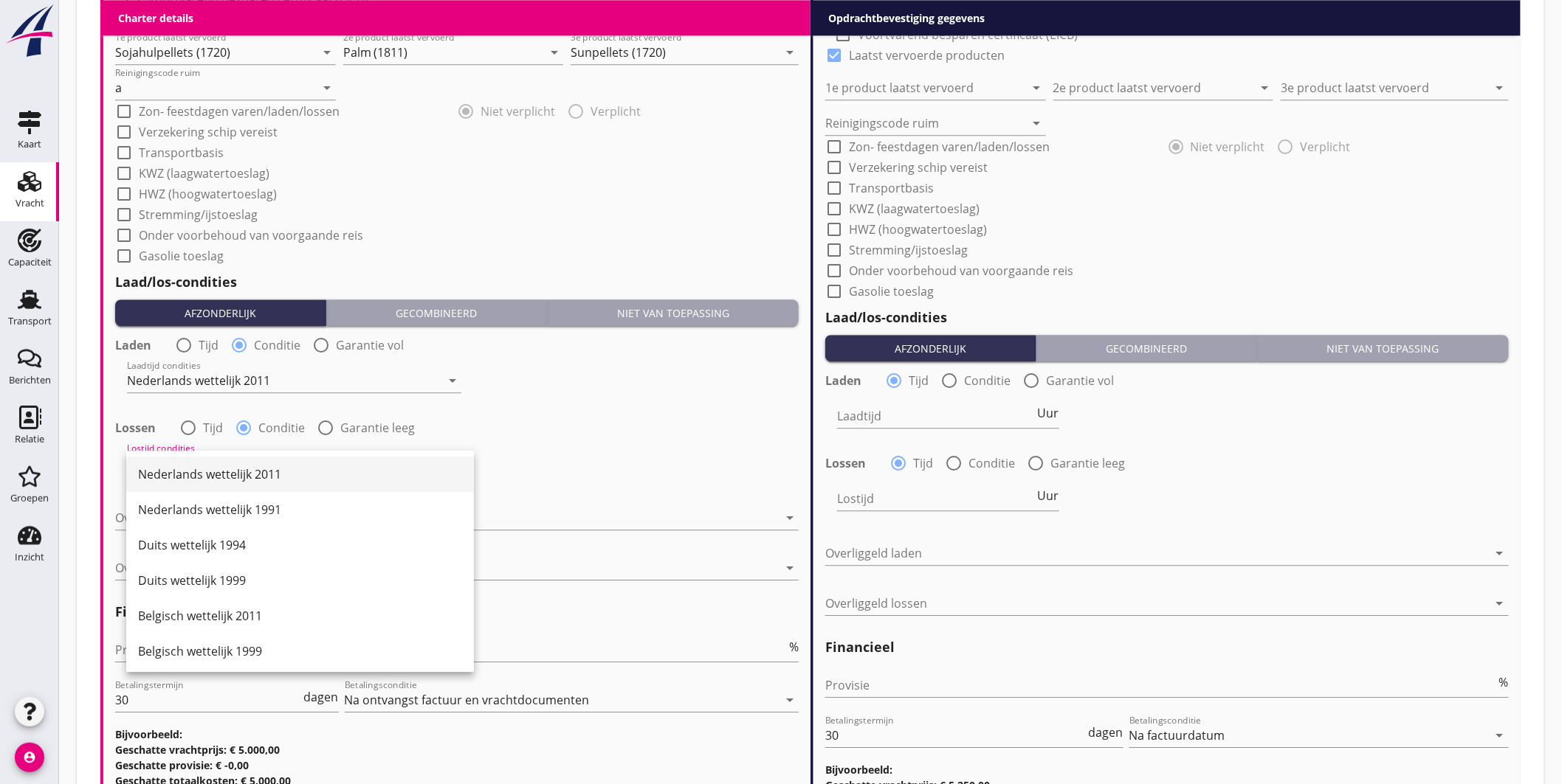
click at [244, 472] on div "Nederlands wettelijk 2011" at bounding box center [299, 474] width 324 height 17
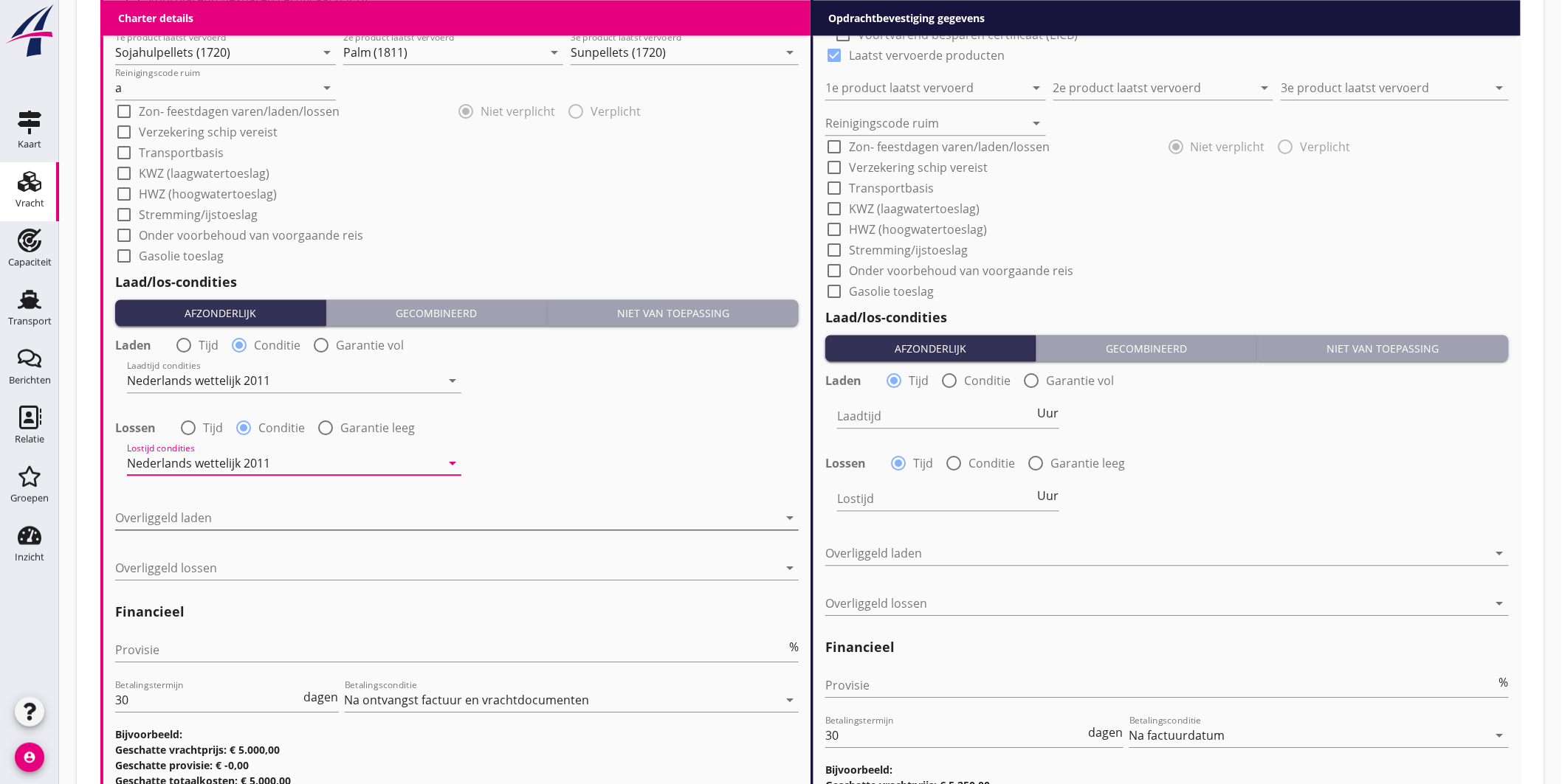
click at [234, 517] on div at bounding box center [447, 518] width 663 height 23
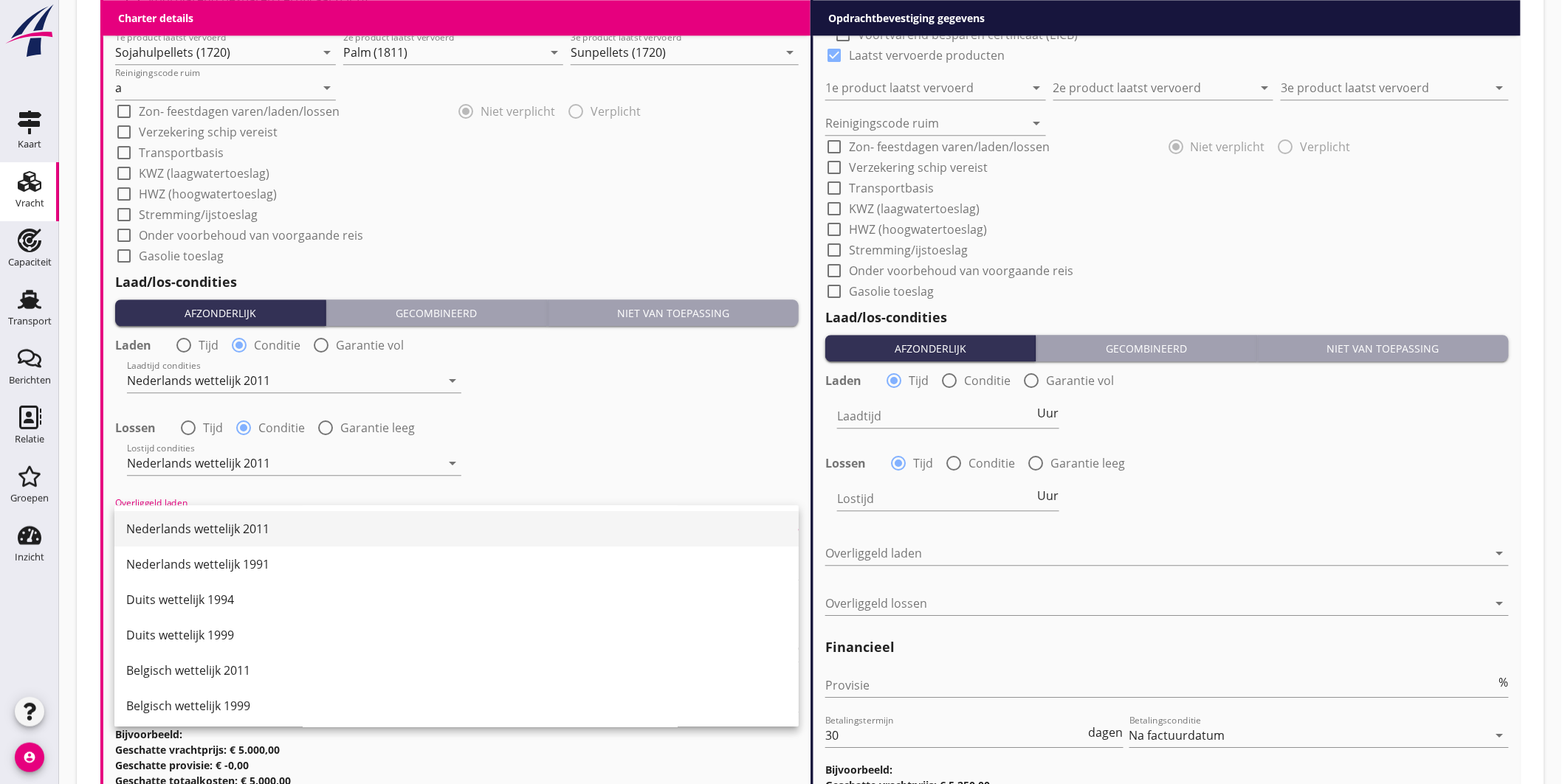
click at [238, 520] on div "Nederlands wettelijk 2011" at bounding box center [456, 529] width 661 height 17
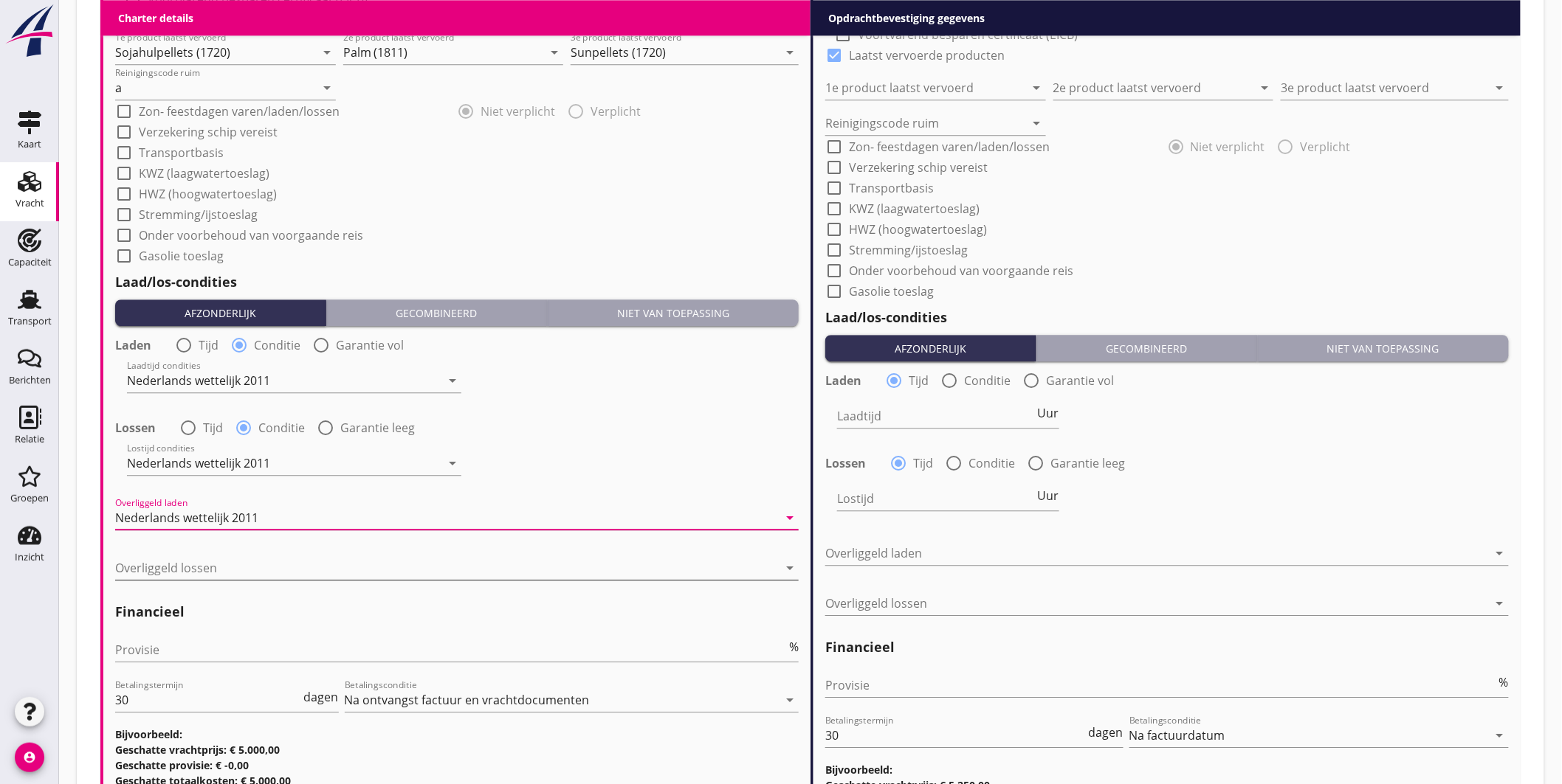
click at [239, 572] on div at bounding box center [447, 568] width 663 height 23
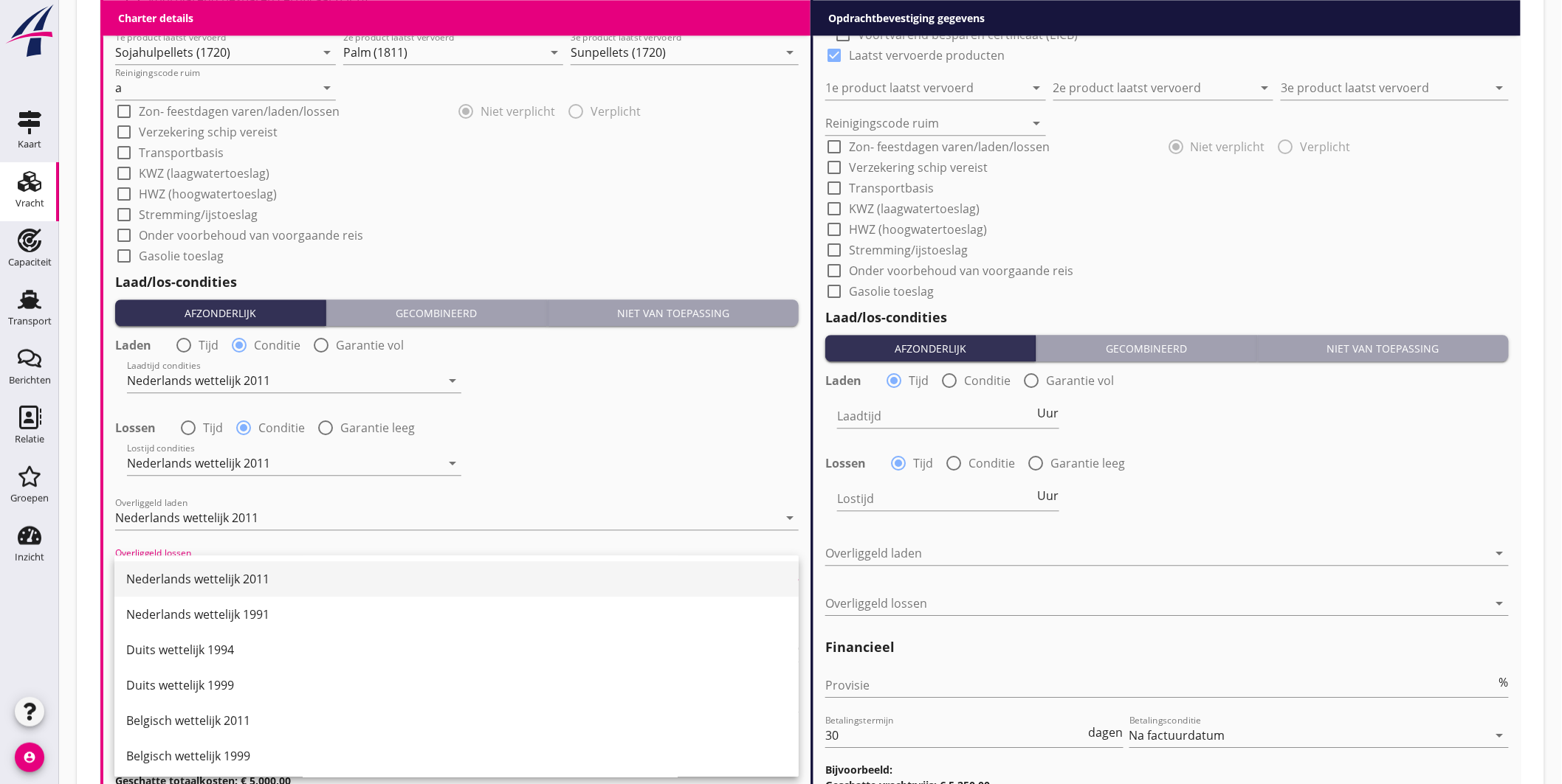
click at [240, 573] on div "Nederlands wettelijk 2011" at bounding box center [456, 578] width 661 height 17
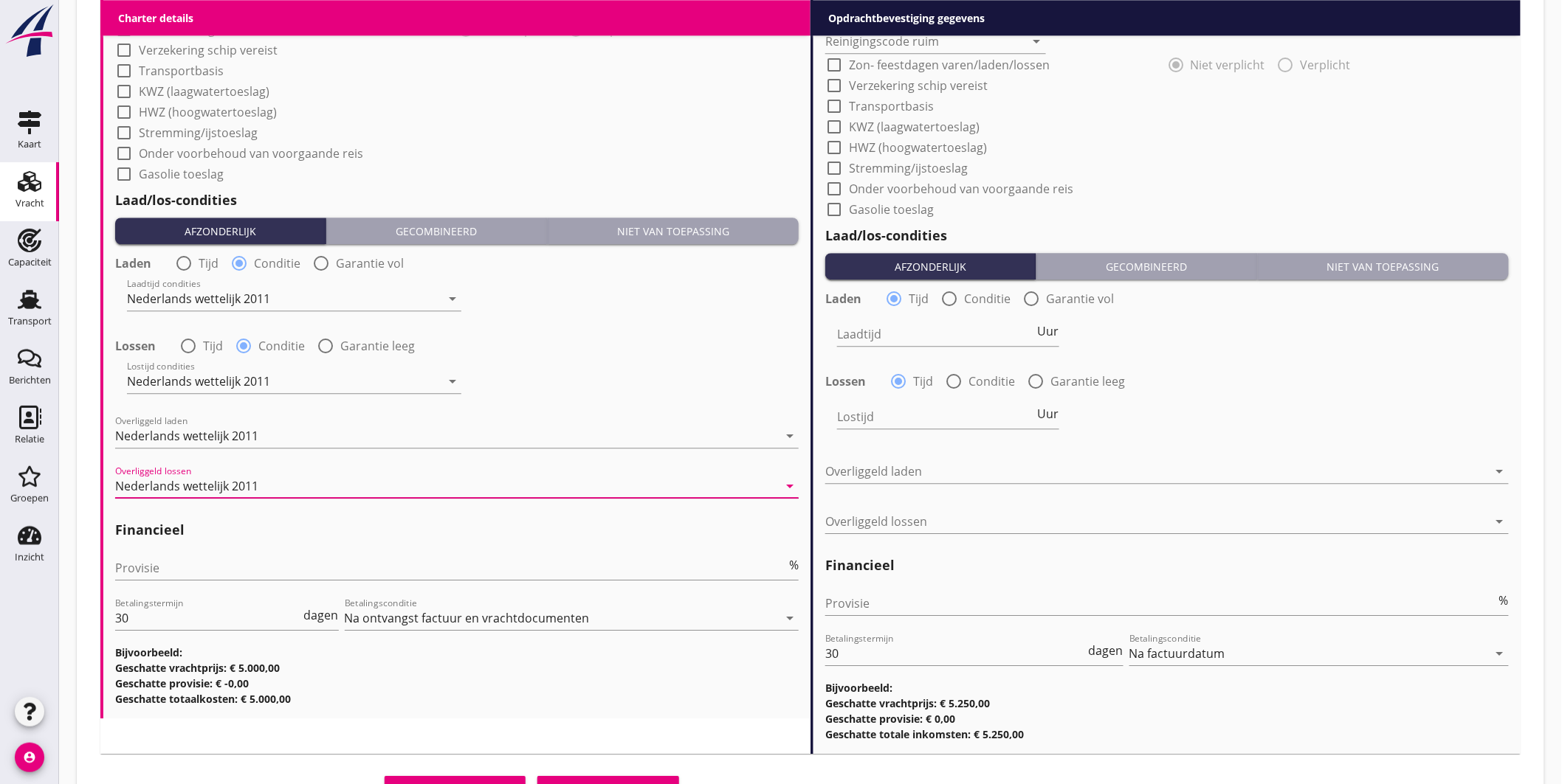
scroll to position [1626, 0]
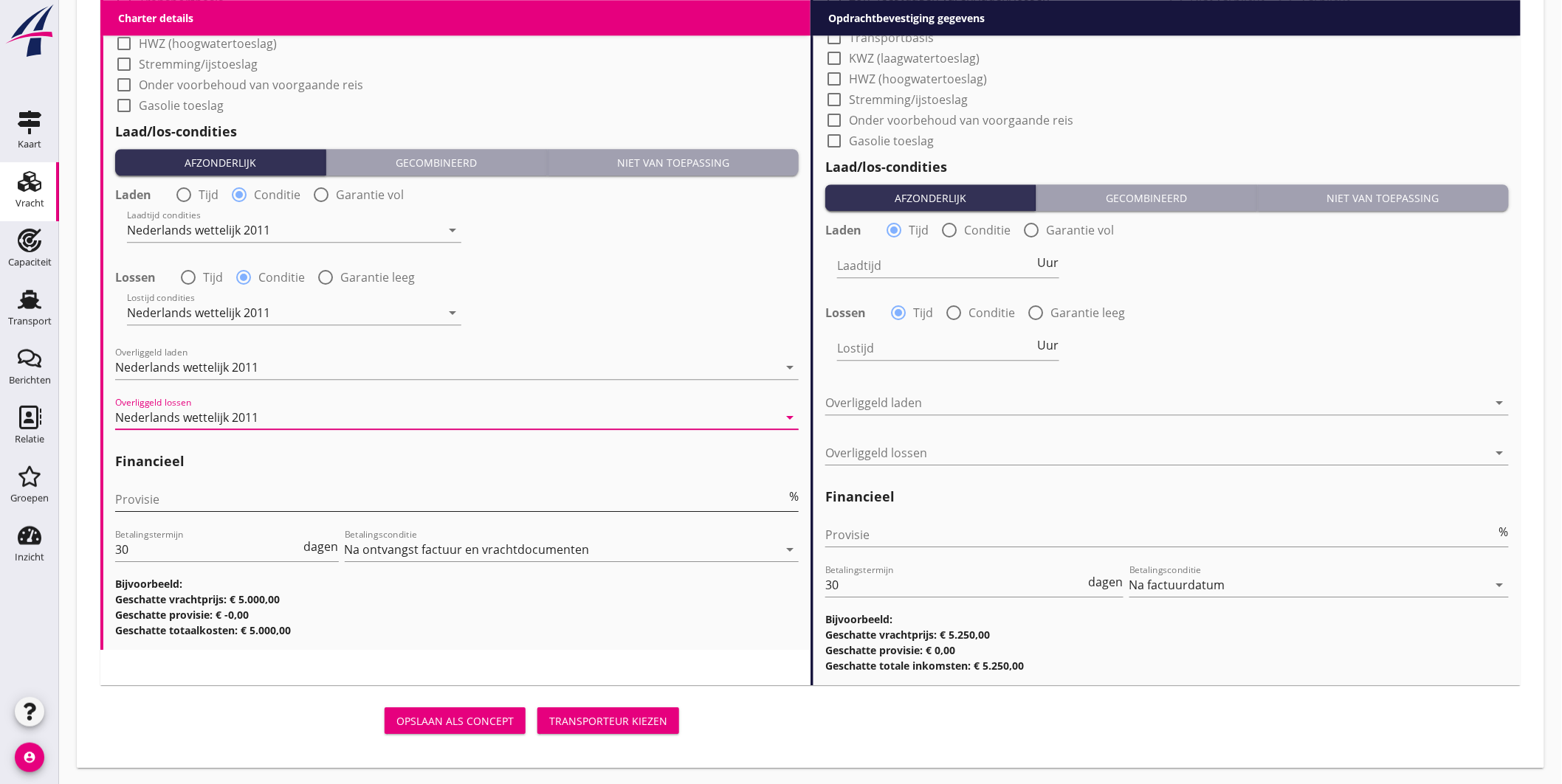
click at [180, 501] on input "Provisie" at bounding box center [450, 500] width 671 height 23
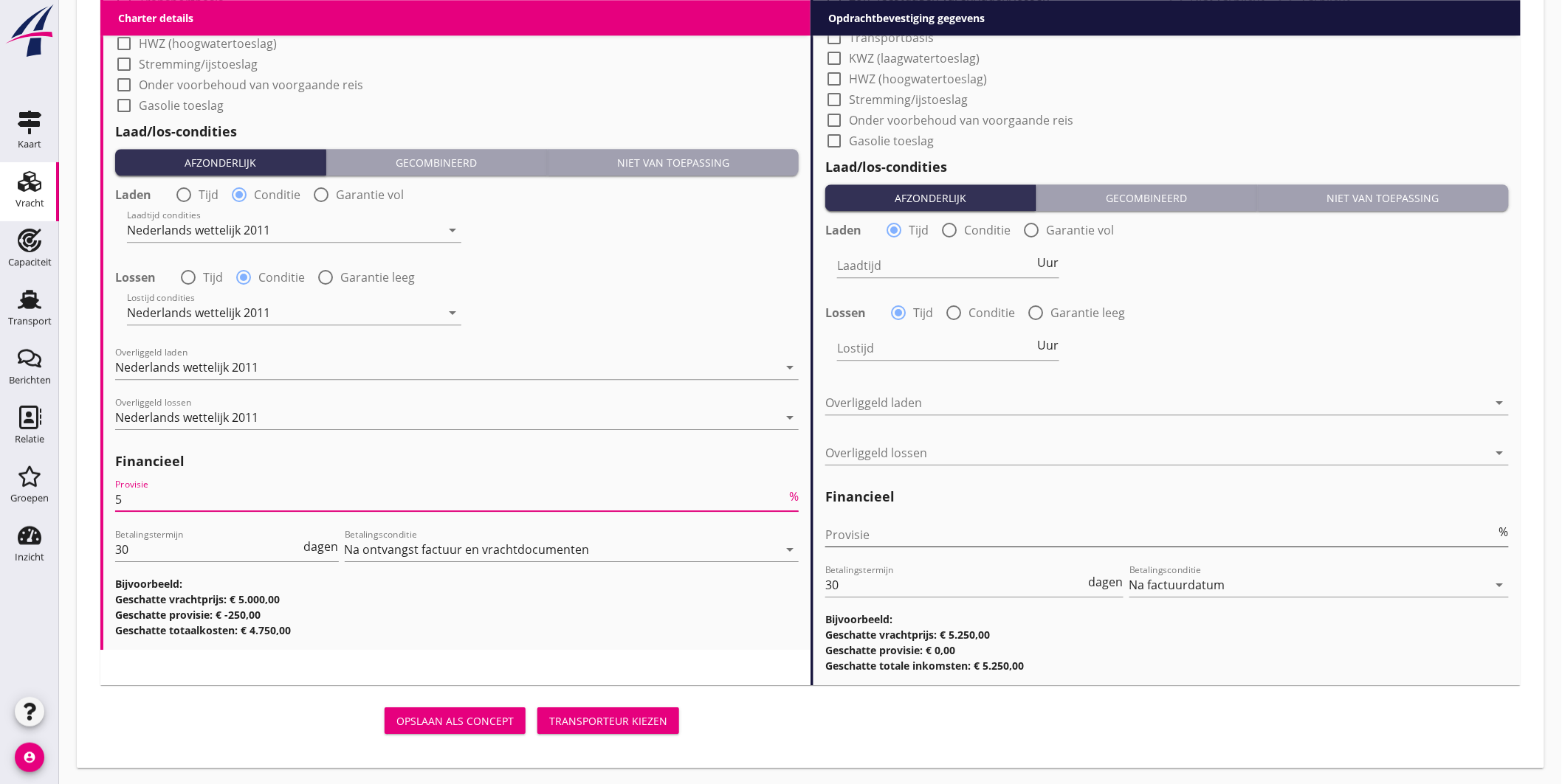
type input "5"
click at [857, 537] on input "Provisie" at bounding box center [1160, 535] width 671 height 23
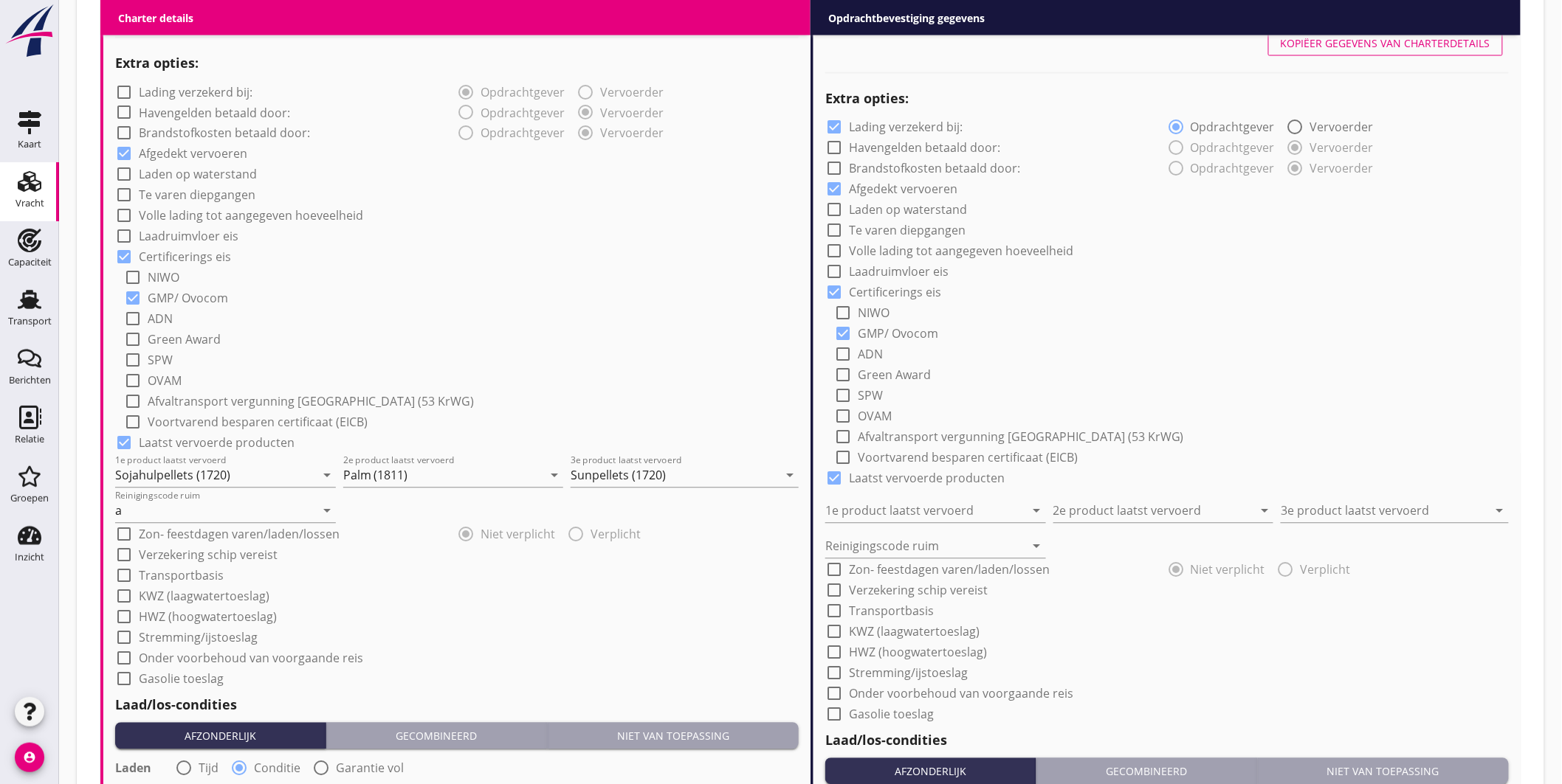
scroll to position [888, 0]
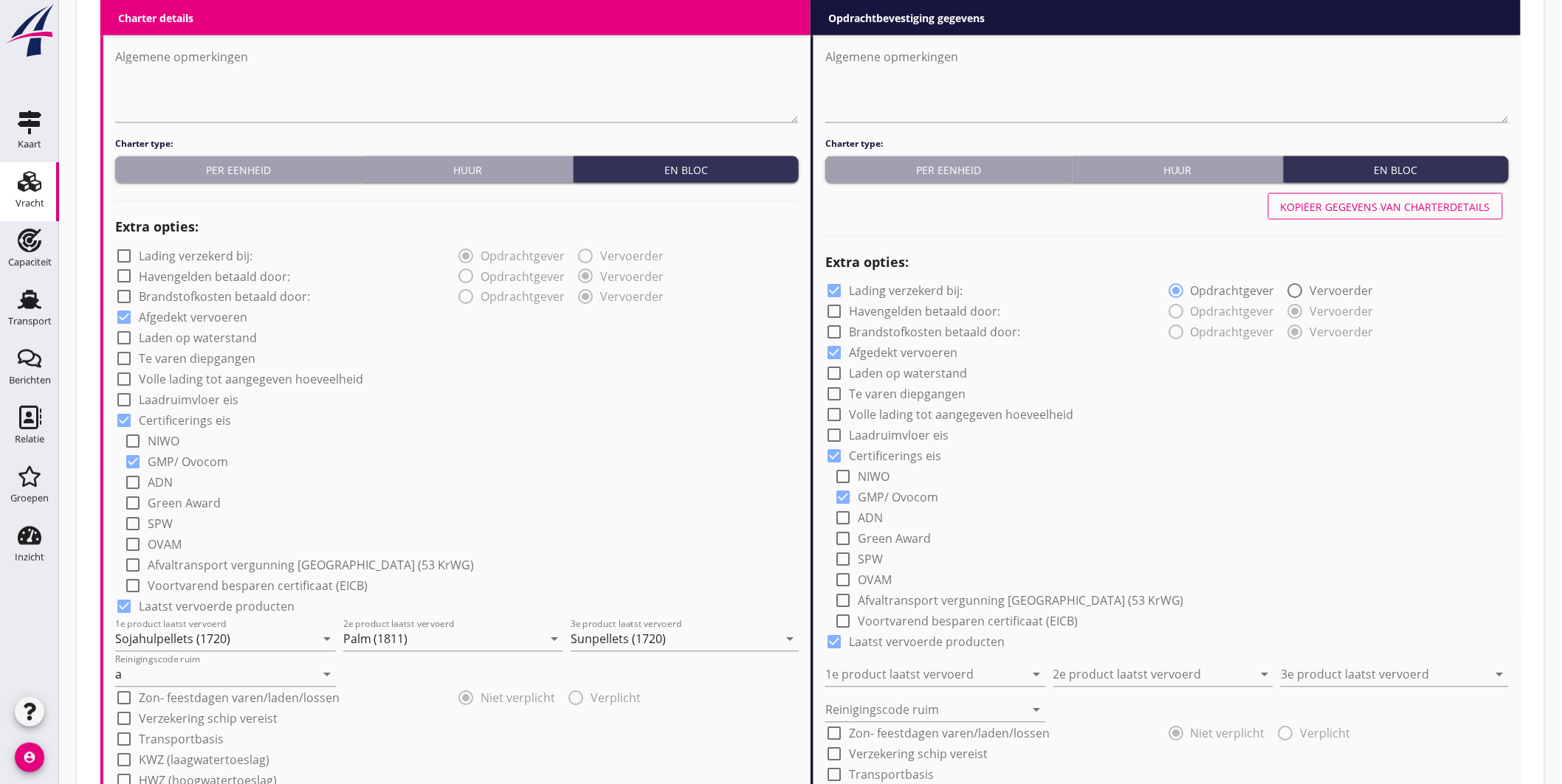
type input "2.50"
click at [1444, 210] on div "Kopiëer gegevens van charterdetails" at bounding box center [1385, 206] width 210 height 16
checkbox input "false"
type input "Sojahulpellets (1720)"
type input "Palm (1811)"
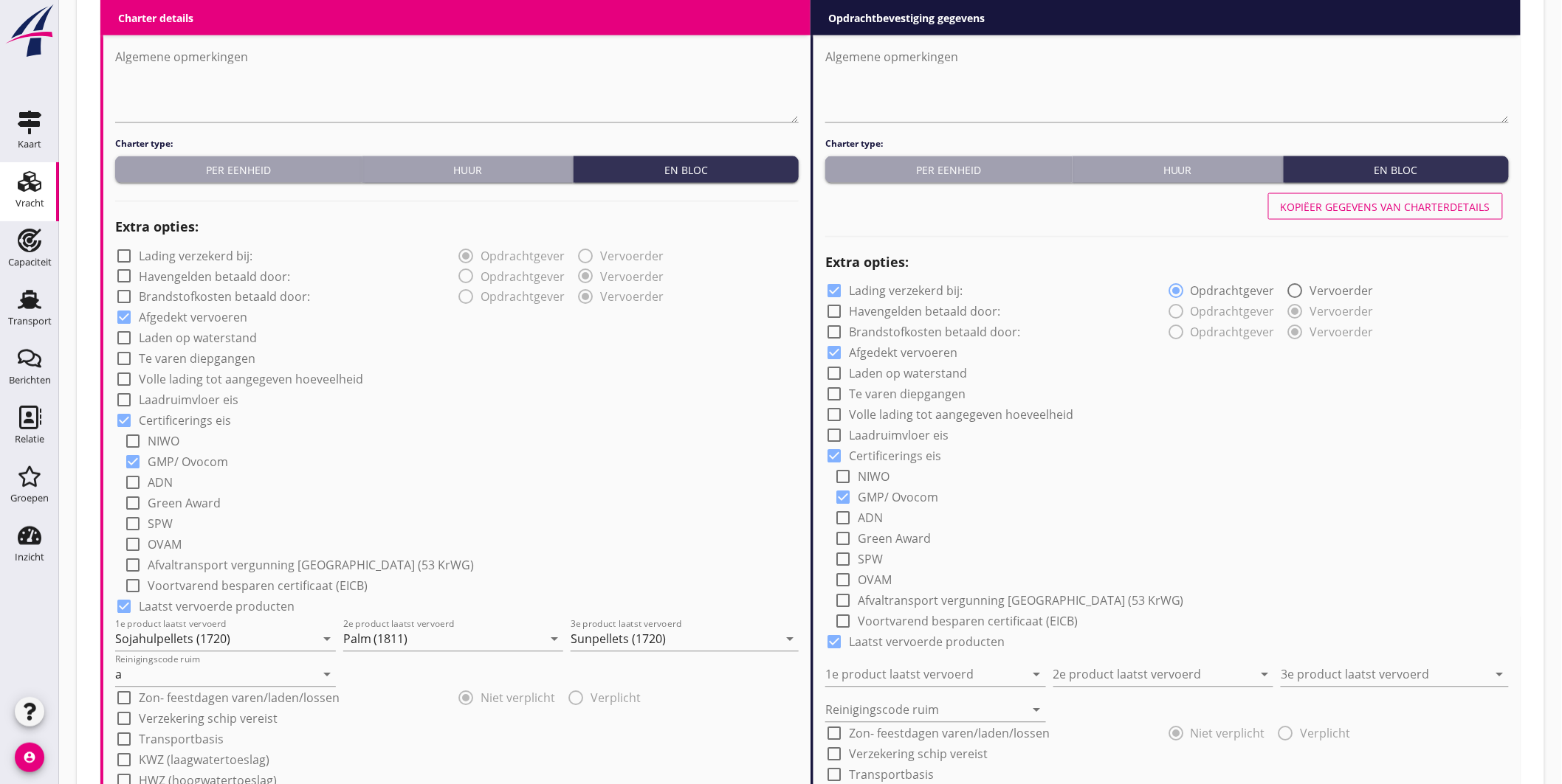
type input "Sunpellets (1720)"
type input "a"
radio input "false"
radio input "true"
radio input "false"
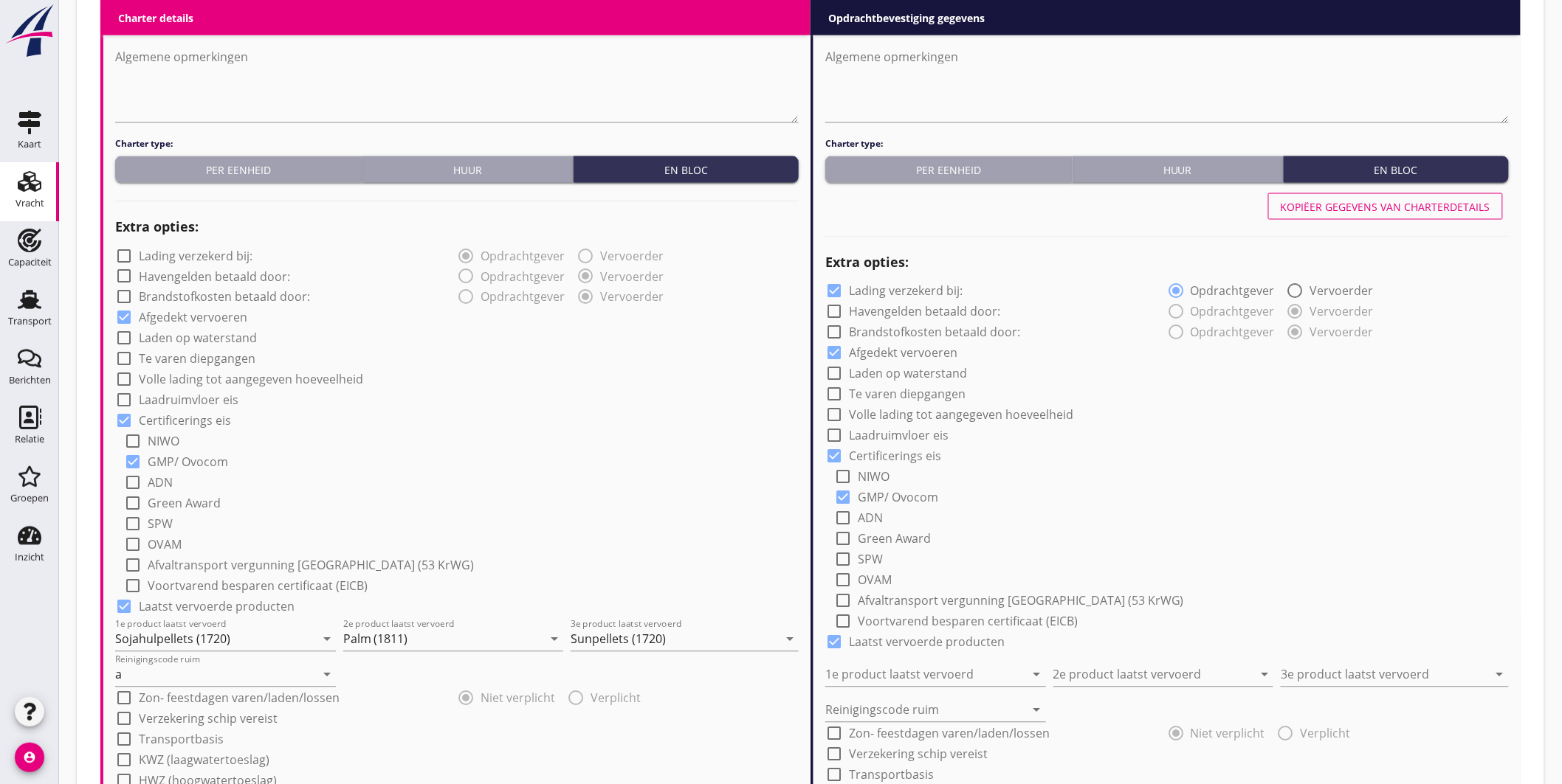
radio input "true"
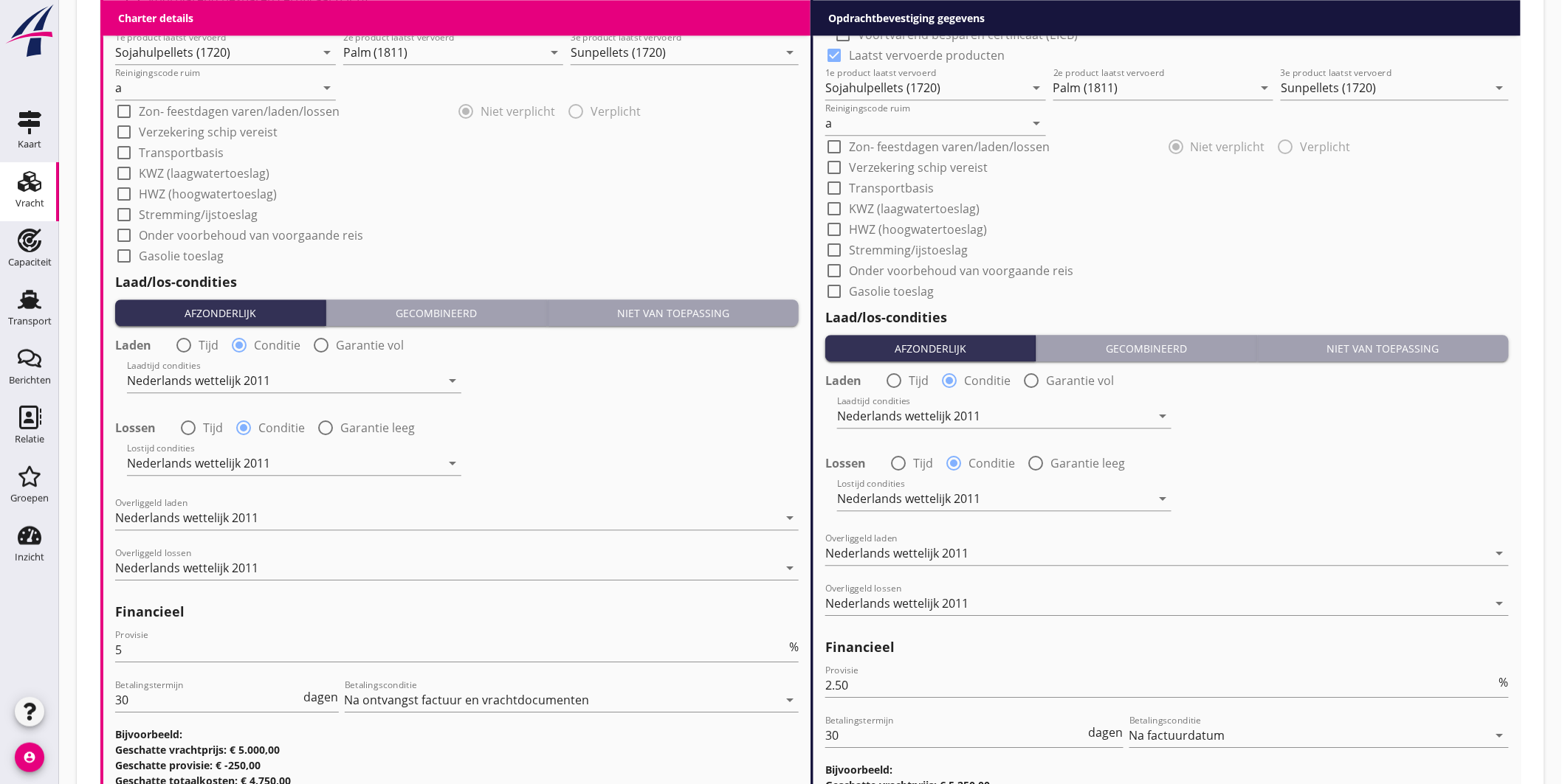
scroll to position [1626, 0]
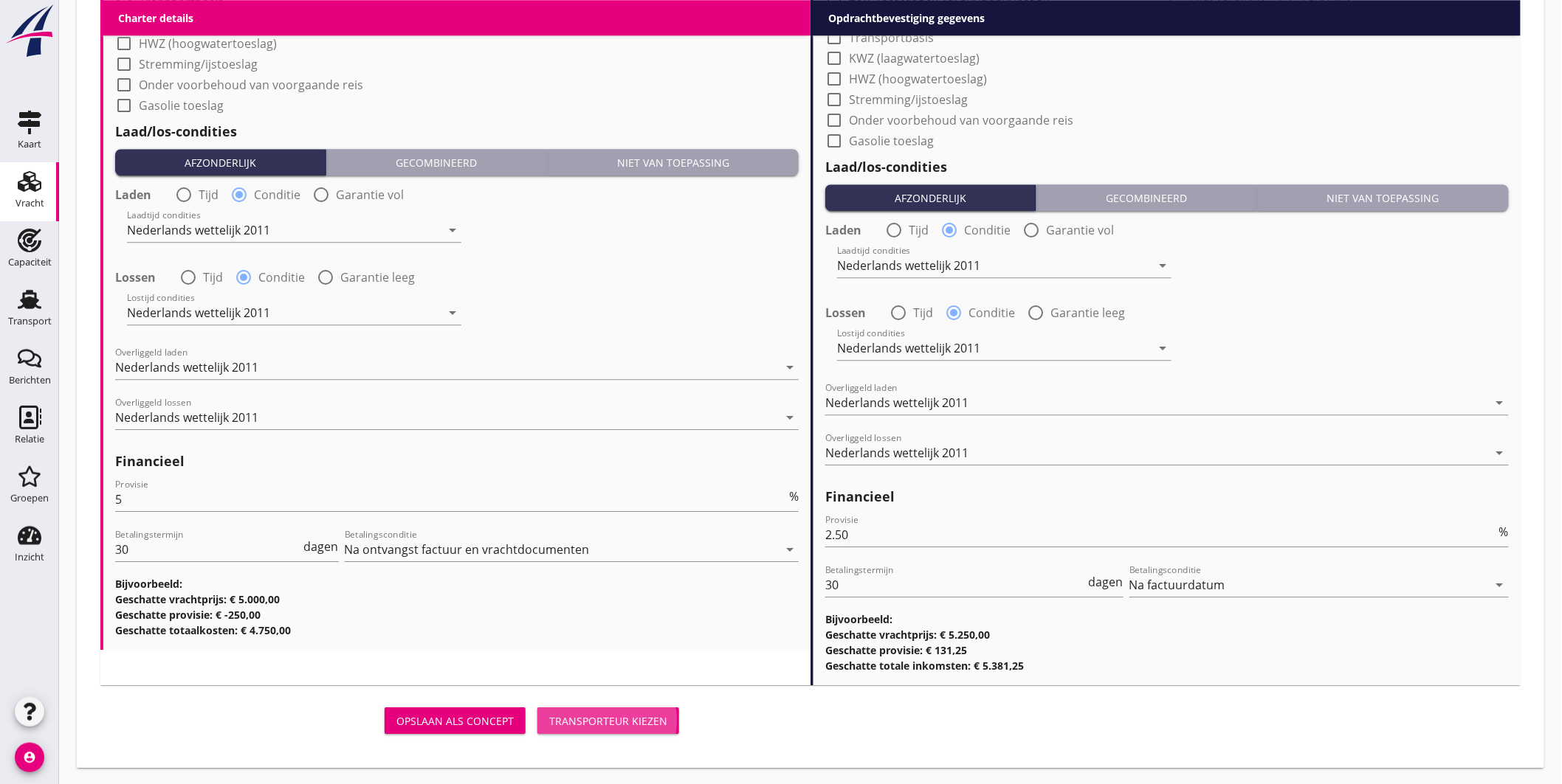
click at [652, 714] on div "Transporteur kiezen" at bounding box center [608, 721] width 118 height 16
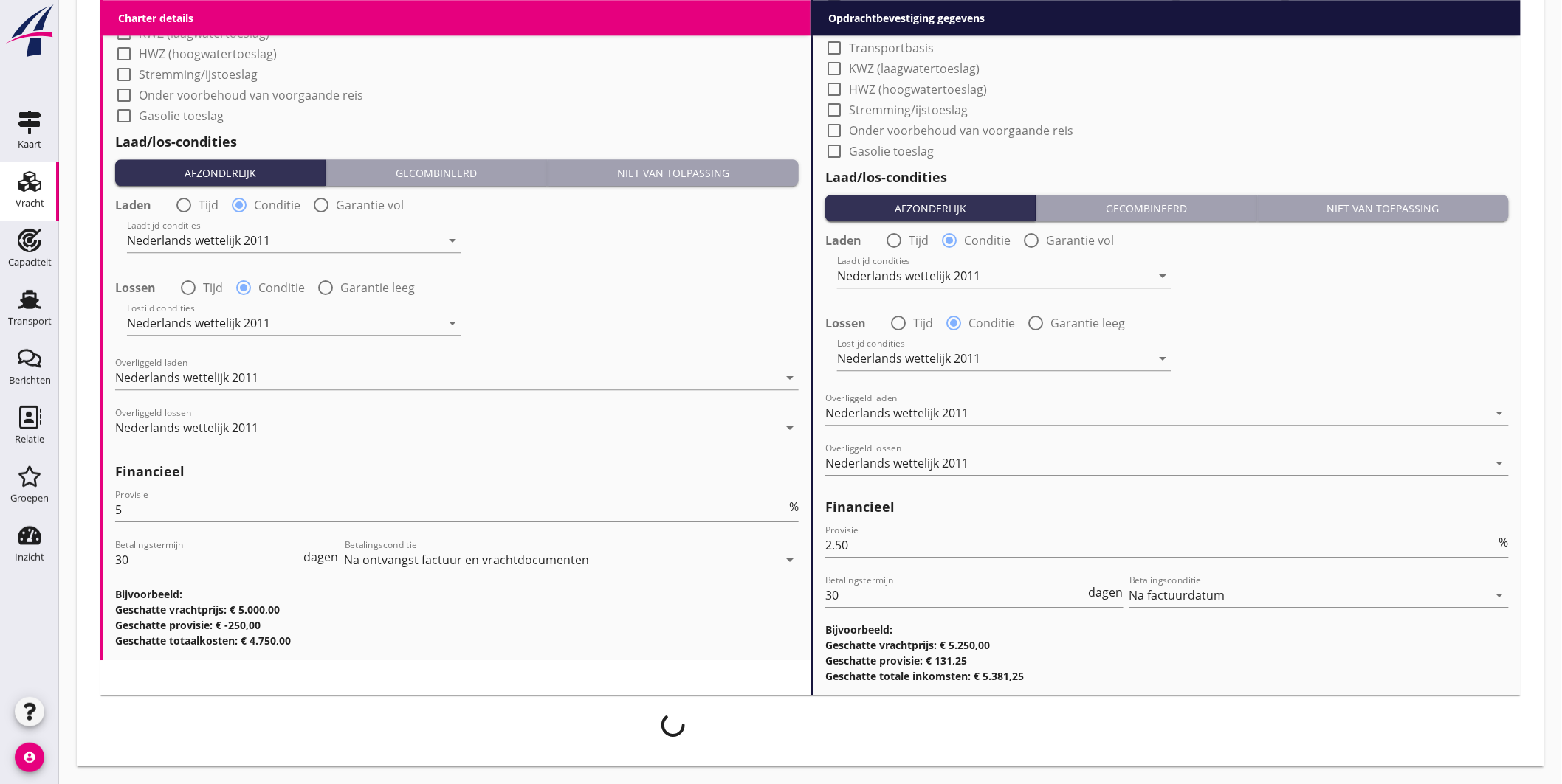
scroll to position [1614, 0]
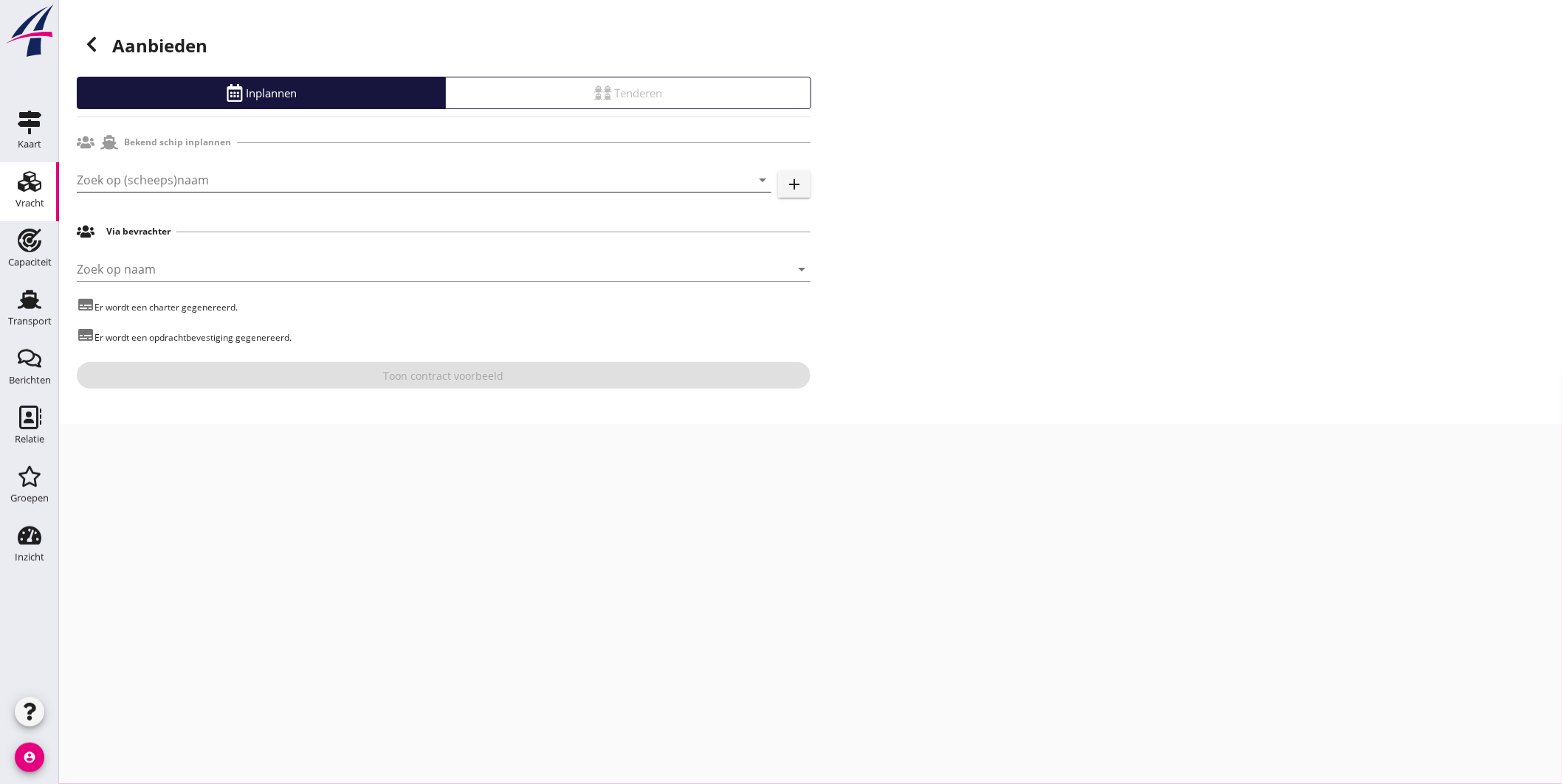
click at [253, 182] on input "Zoek op (scheeps)naam" at bounding box center [404, 180] width 653 height 23
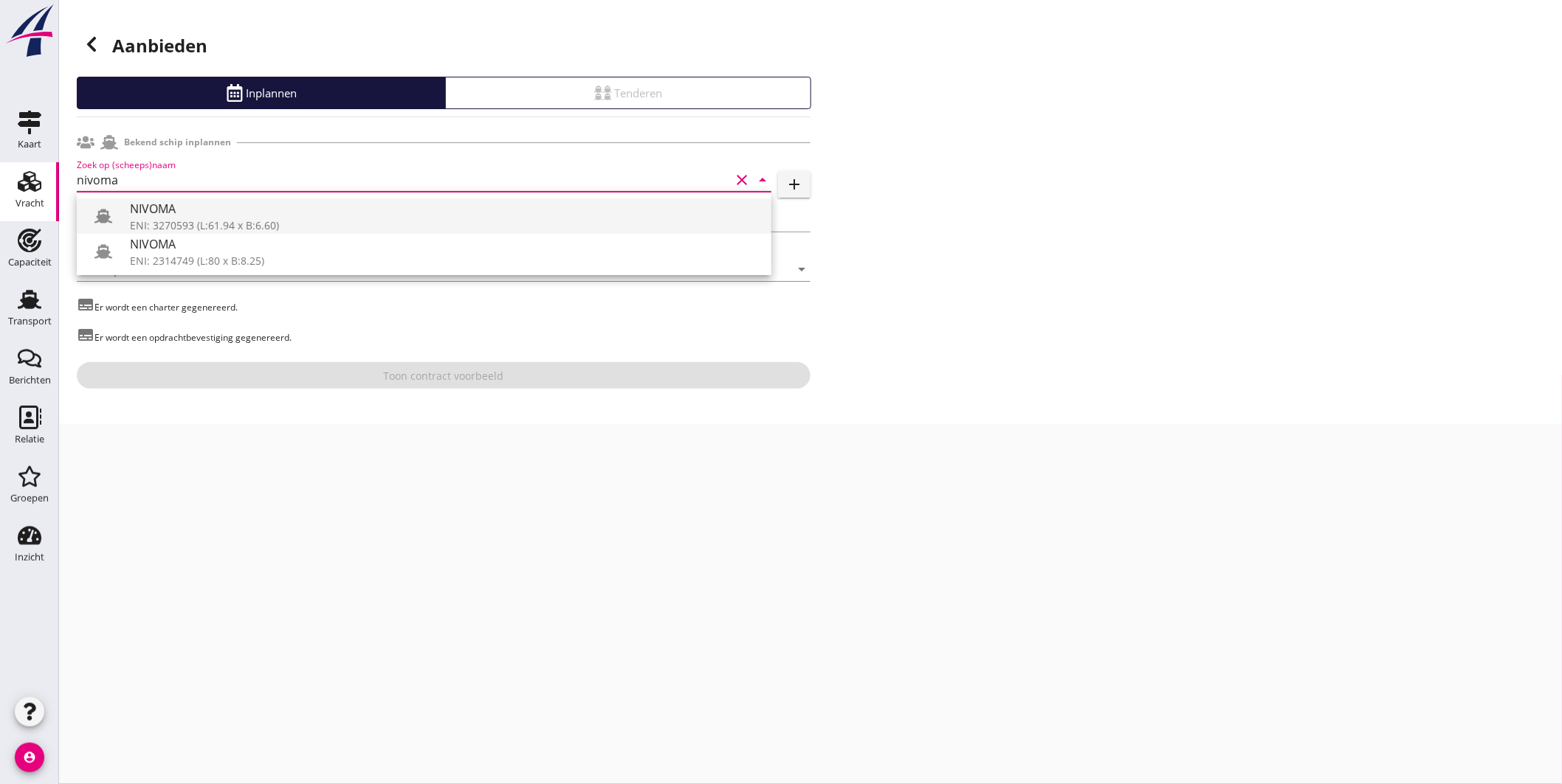
click at [260, 221] on div "ENI: 3270593 (L:61.94 x B:6.60)" at bounding box center [444, 225] width 629 height 16
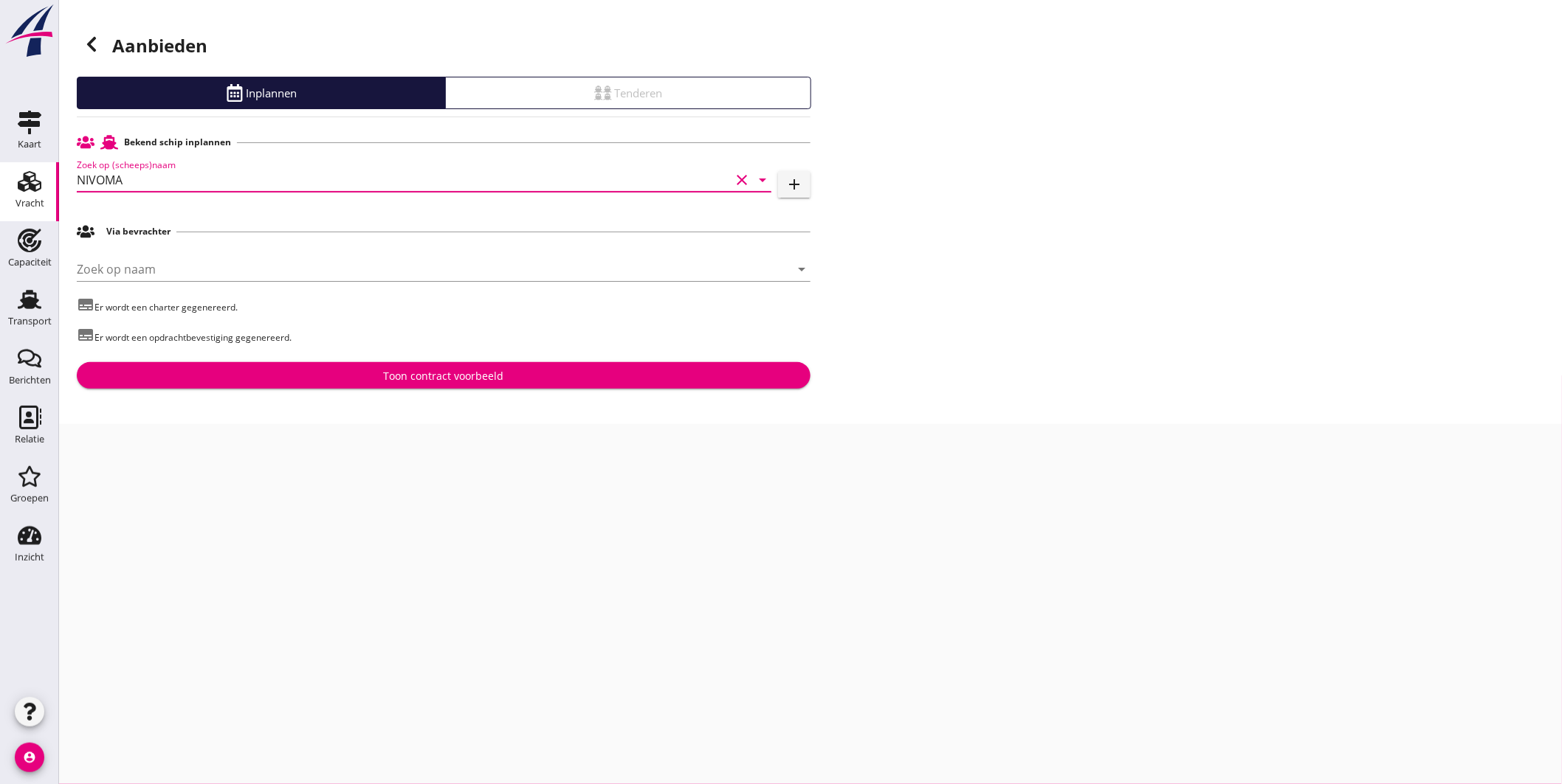
type input "NIVOMA"
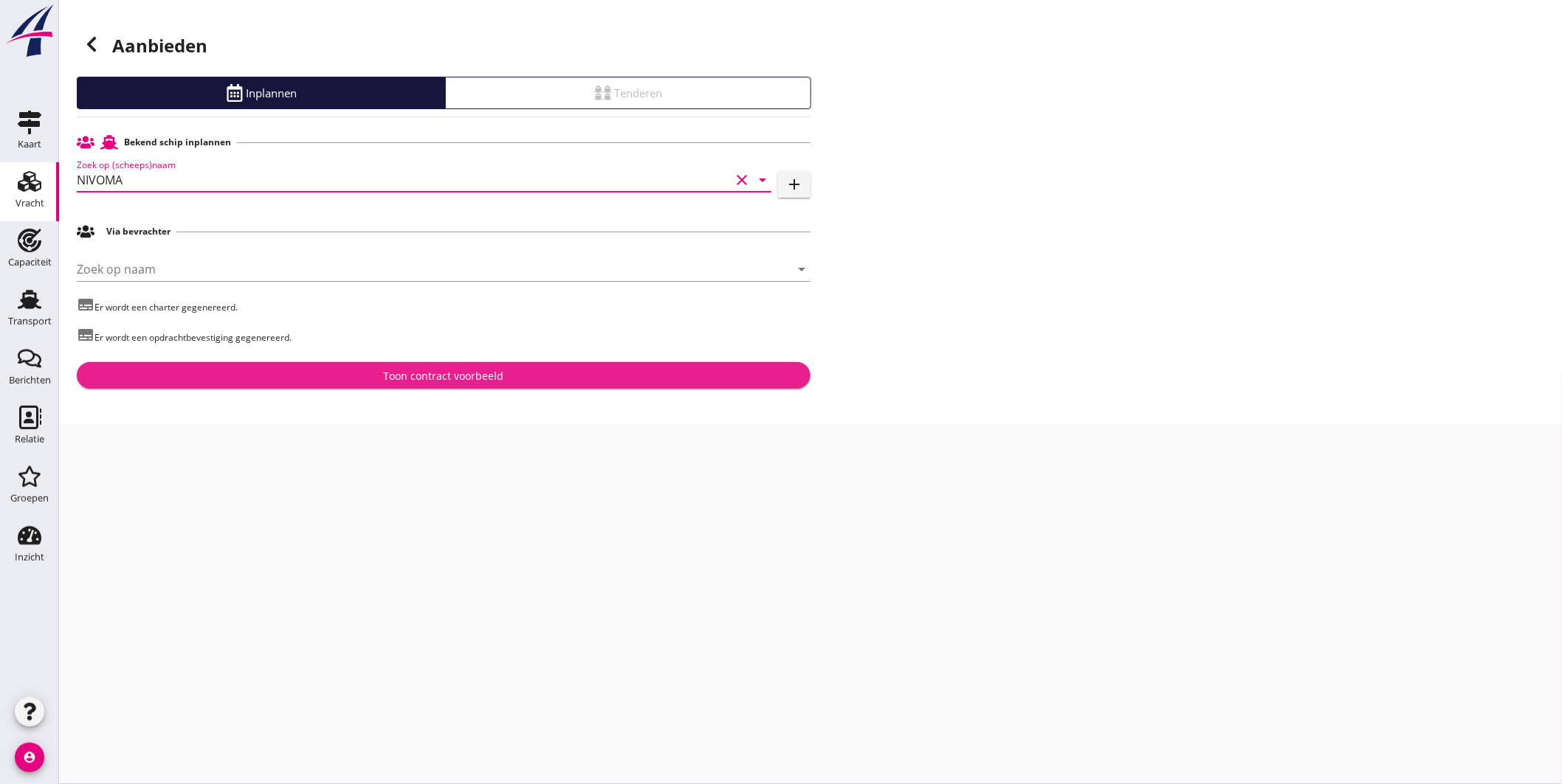
click at [411, 370] on div "Toon contract voorbeeld" at bounding box center [444, 375] width 120 height 16
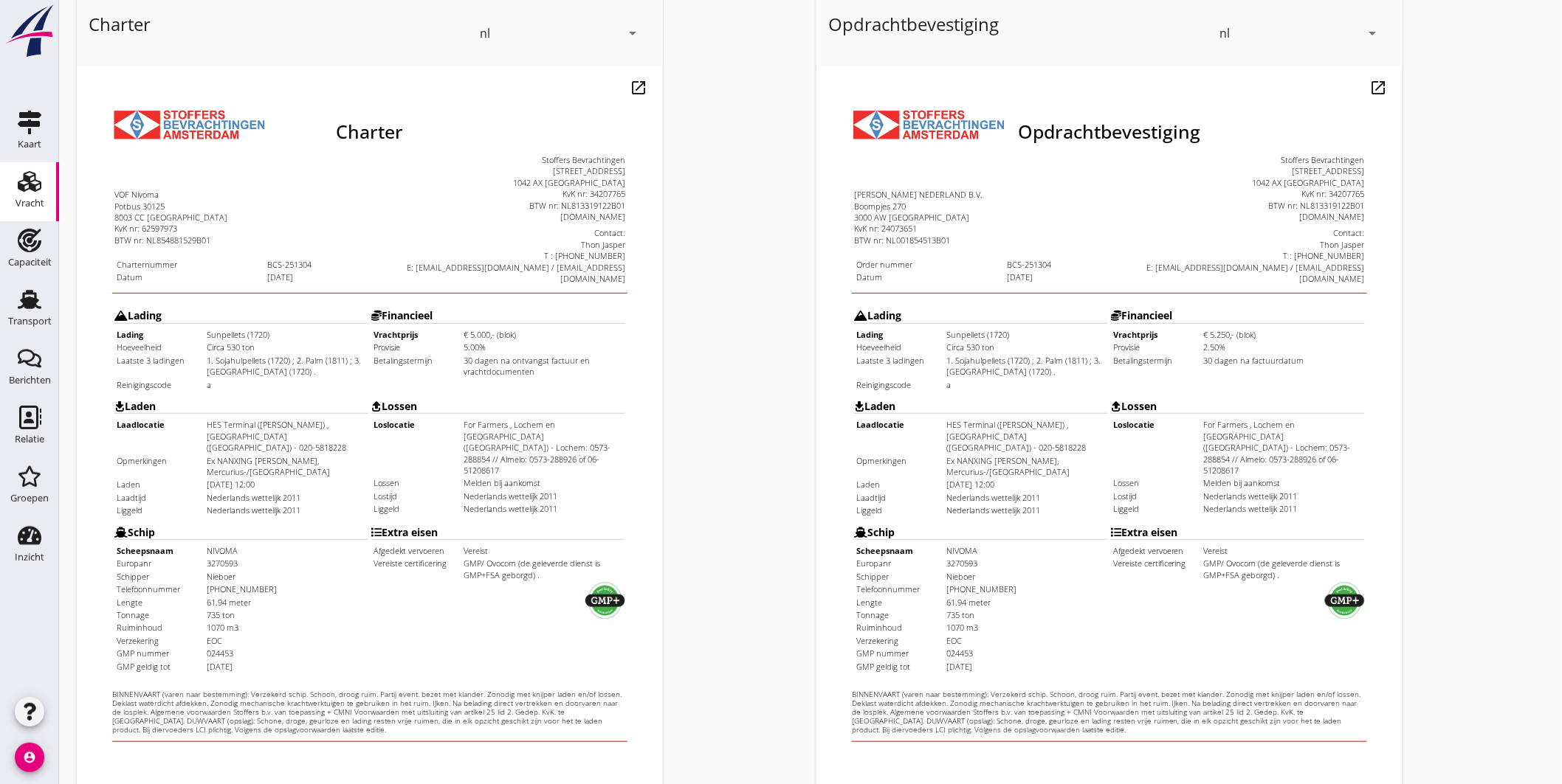
scroll to position [307, 0]
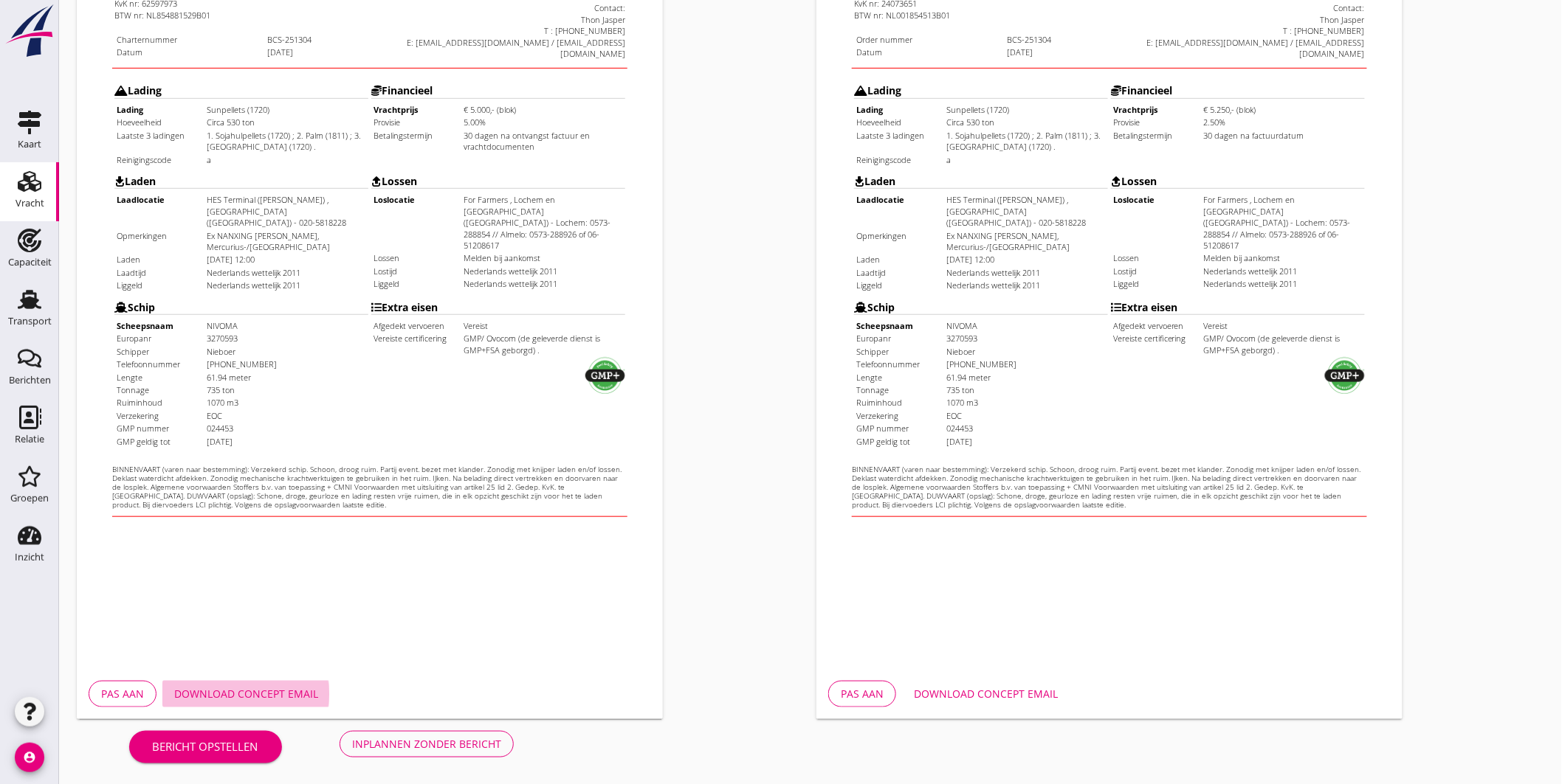
click at [286, 695] on div "Download concept email" at bounding box center [246, 694] width 144 height 16
click at [980, 690] on div "Download concept email" at bounding box center [986, 694] width 144 height 16
click at [1503, 44] on div "Opdrachtbevestiging nl arrow_drop_down open_in_new Pas aan Download concept ema…" at bounding box center [1181, 244] width 740 height 961
click at [1490, 212] on div "Opdrachtbevestiging nl arrow_drop_down open_in_new Pas aan Download concept ema…" at bounding box center [1181, 244] width 740 height 961
click at [440, 743] on div "Inplannen zonder bericht" at bounding box center [427, 744] width 149 height 16
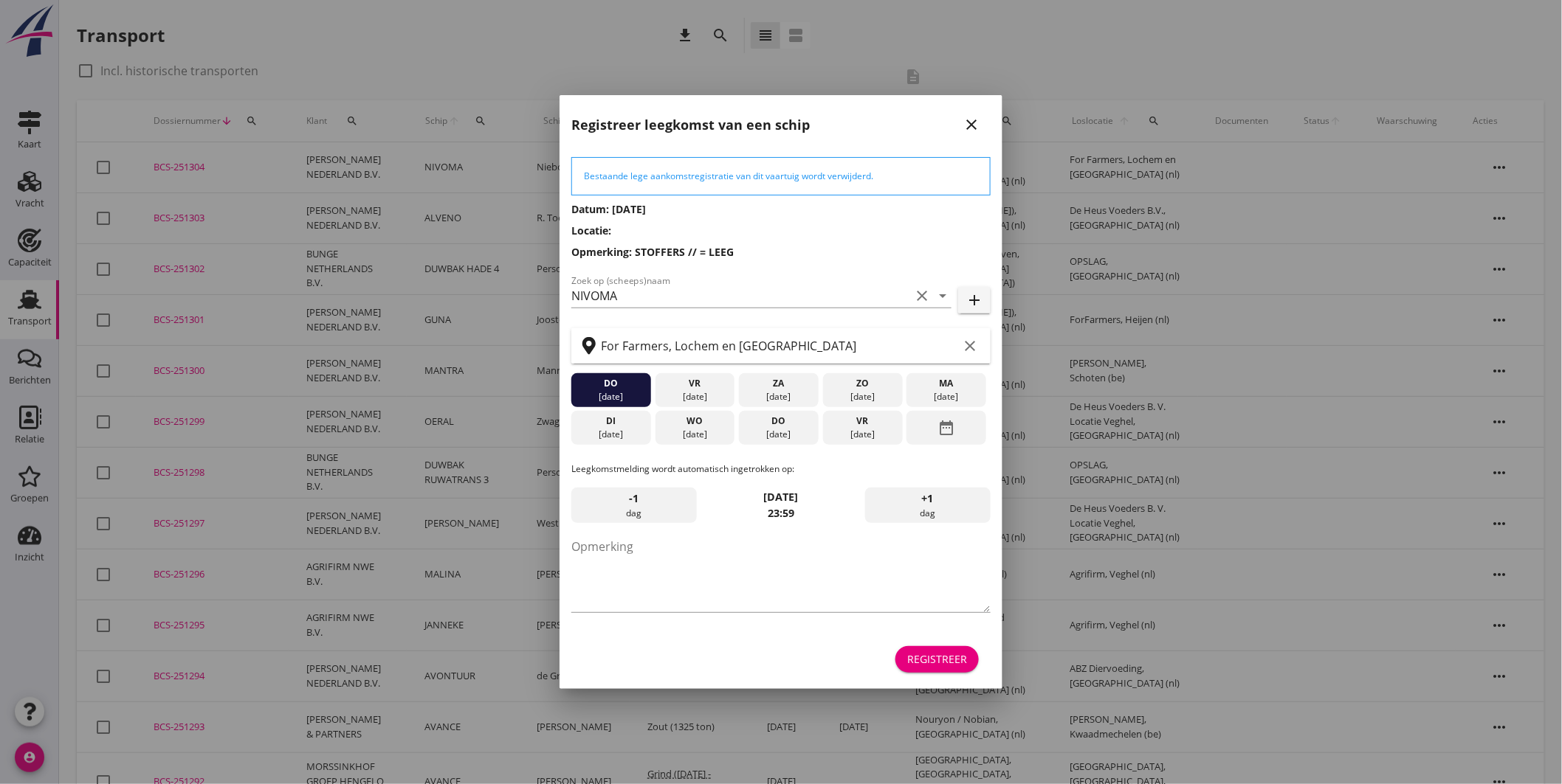
click at [786, 419] on div "do" at bounding box center [779, 421] width 72 height 13
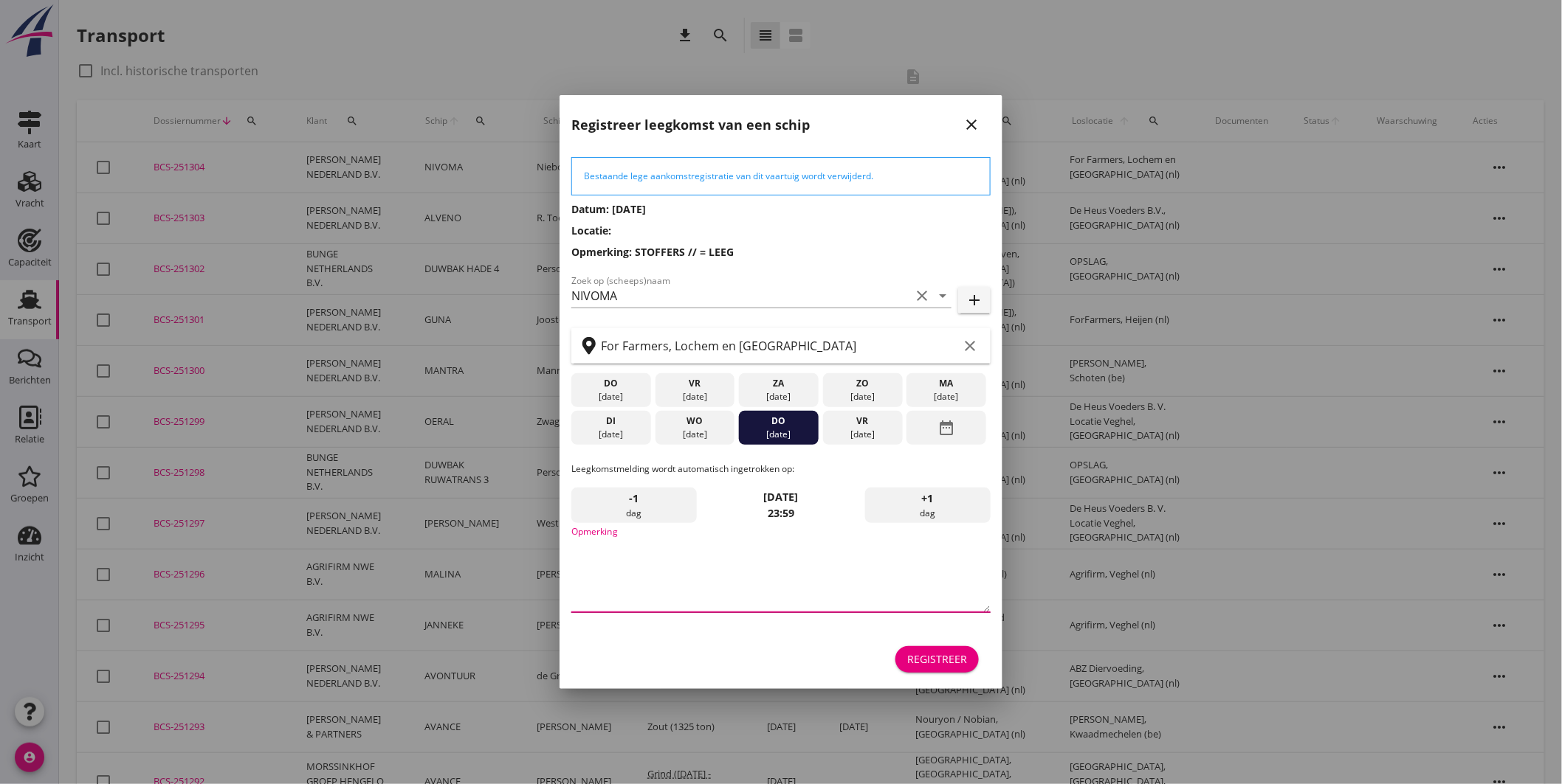
click at [717, 583] on textarea "Opmerking" at bounding box center [781, 573] width 420 height 77
type textarea "STOFFERS"
click at [965, 664] on div "Registreer" at bounding box center [937, 659] width 60 height 16
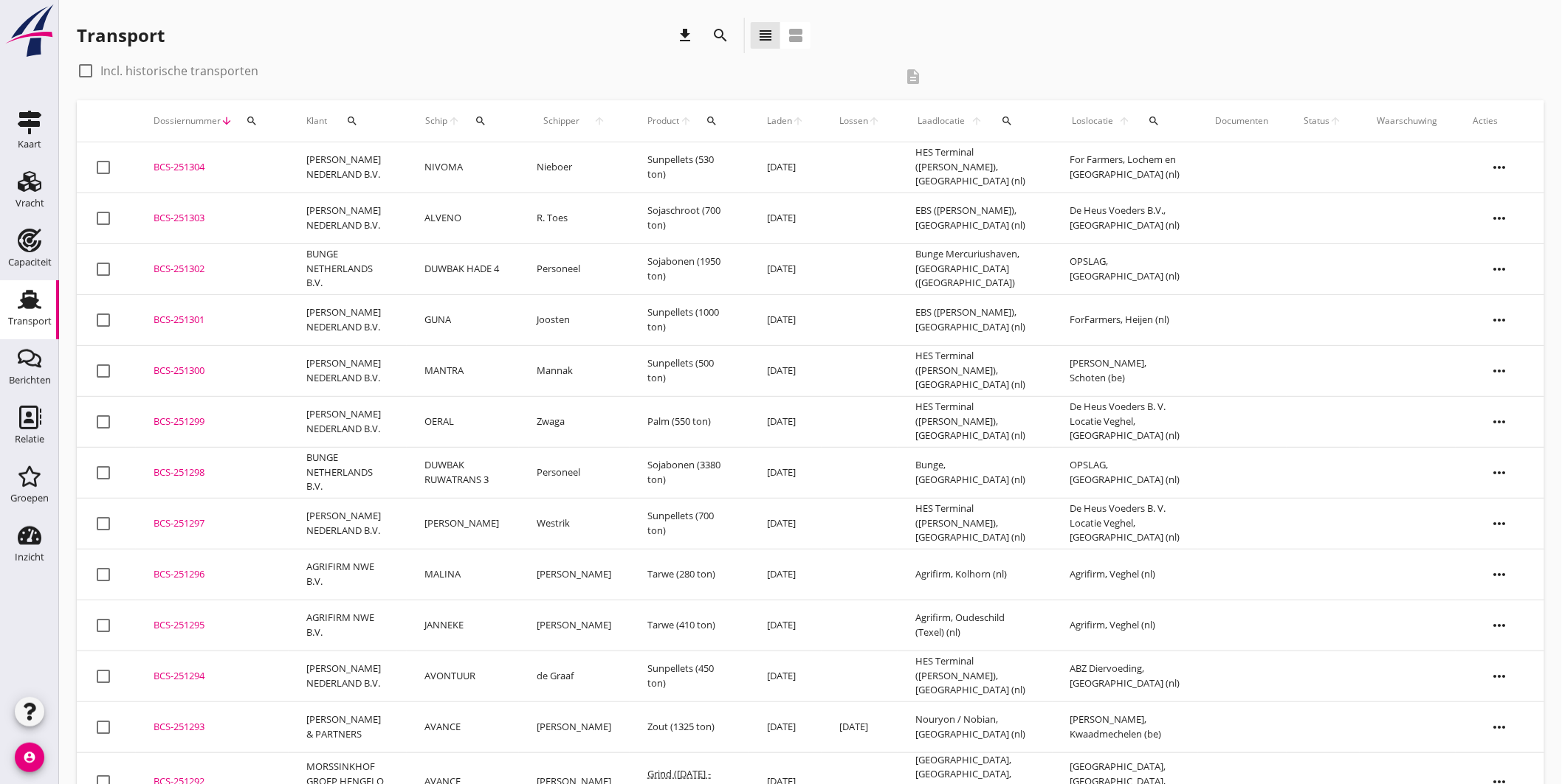
click at [609, 165] on td "Nieboer" at bounding box center [575, 167] width 111 height 51
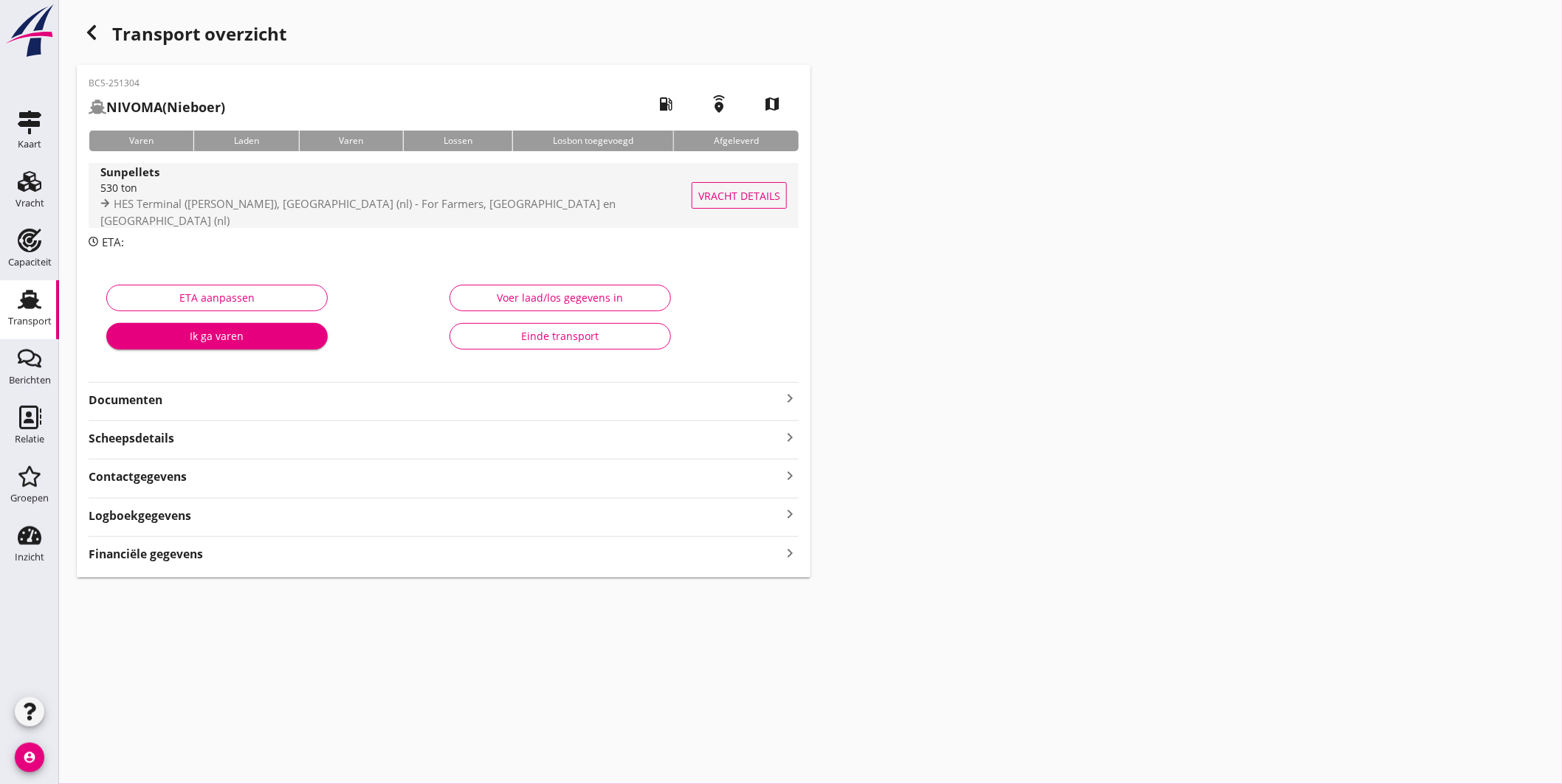
click at [454, 180] on div "Sunpellets" at bounding box center [400, 172] width 599 height 17
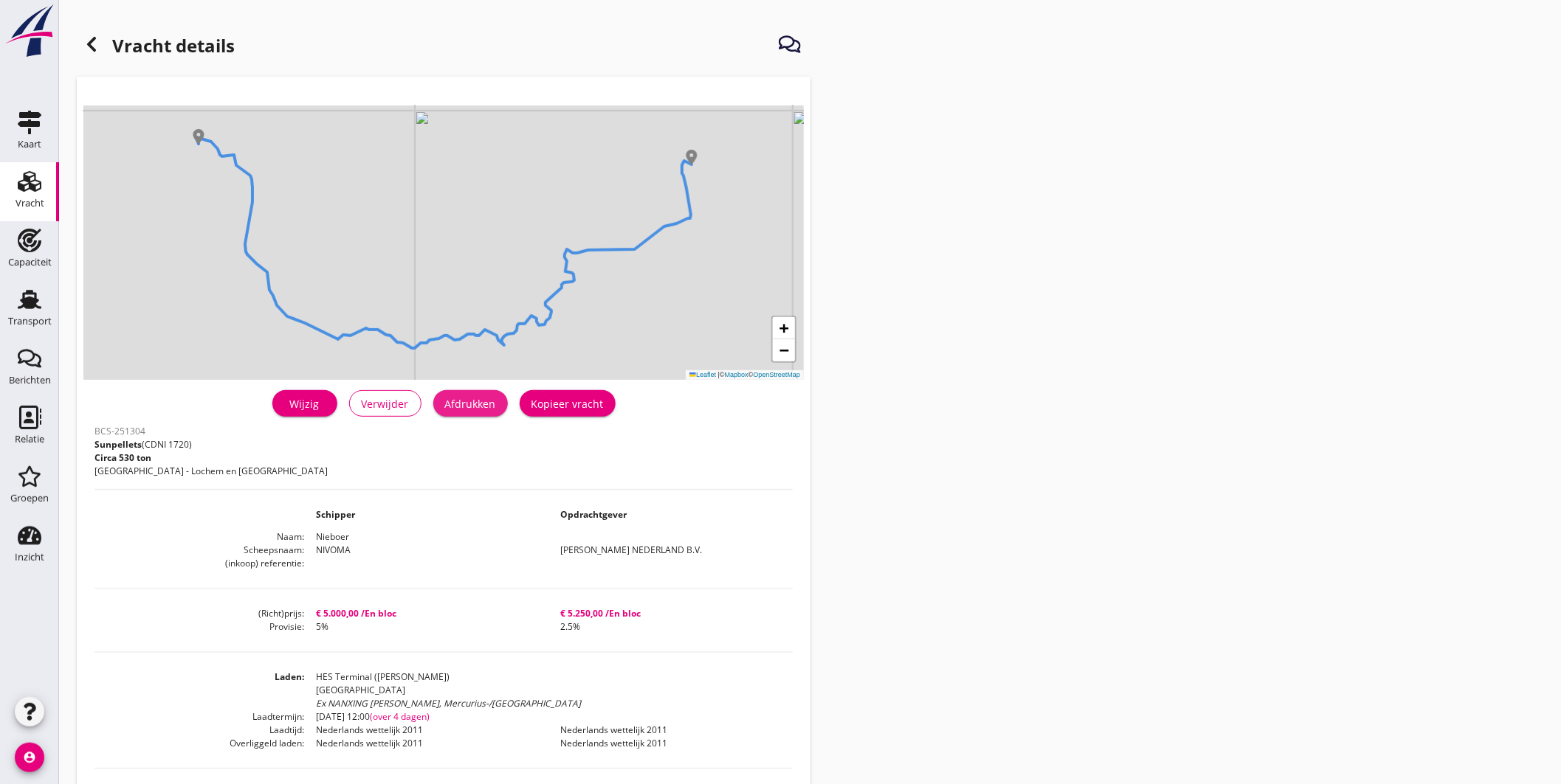
drag, startPoint x: 488, startPoint y: 401, endPoint x: 1155, endPoint y: 590, distance: 693.3
click at [488, 402] on div "Afdrukken" at bounding box center [470, 404] width 51 height 16
click at [35, 304] on use at bounding box center [29, 299] width 23 height 19
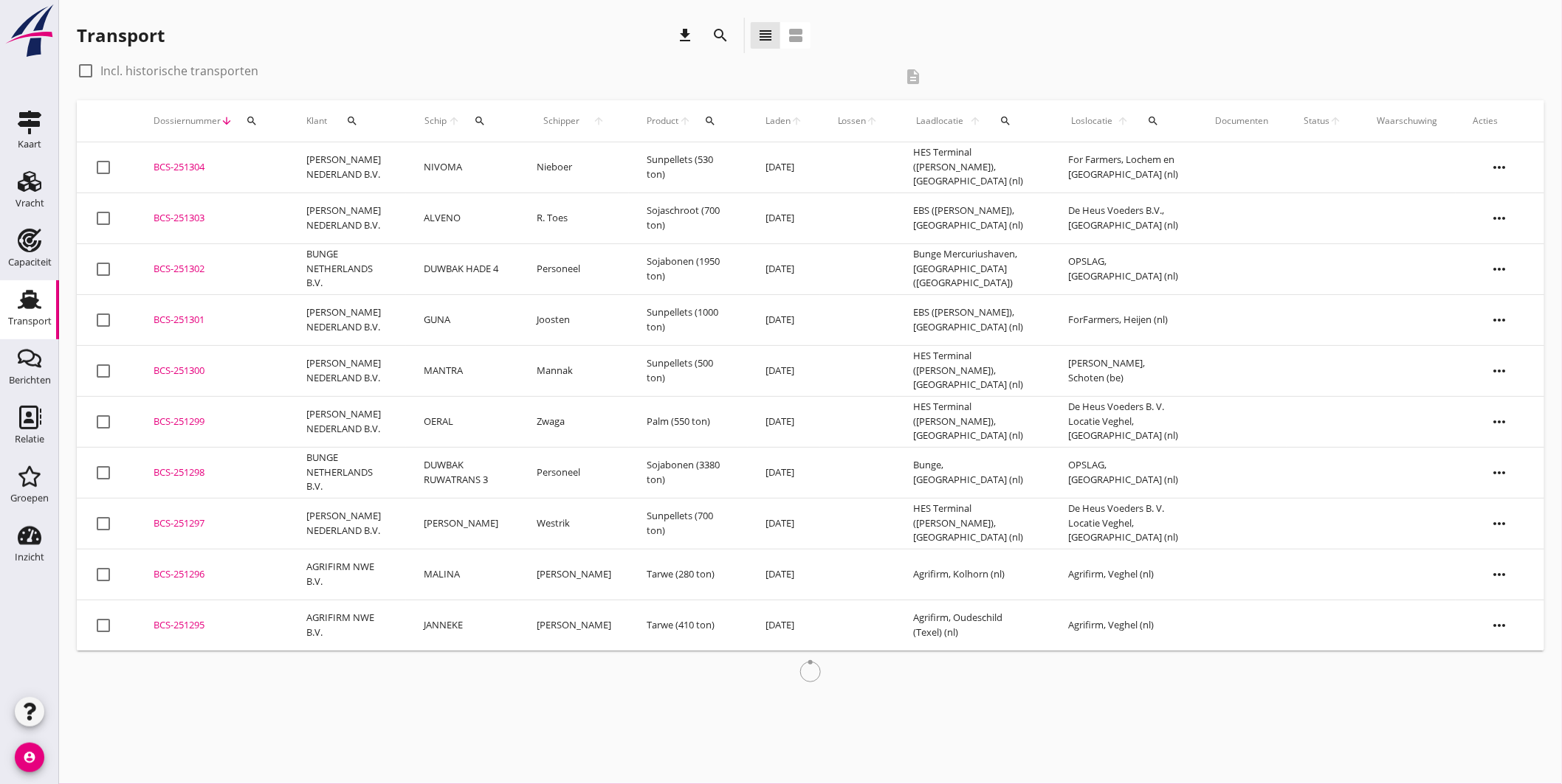
click at [203, 215] on div "BCS-251303" at bounding box center [212, 219] width 118 height 15
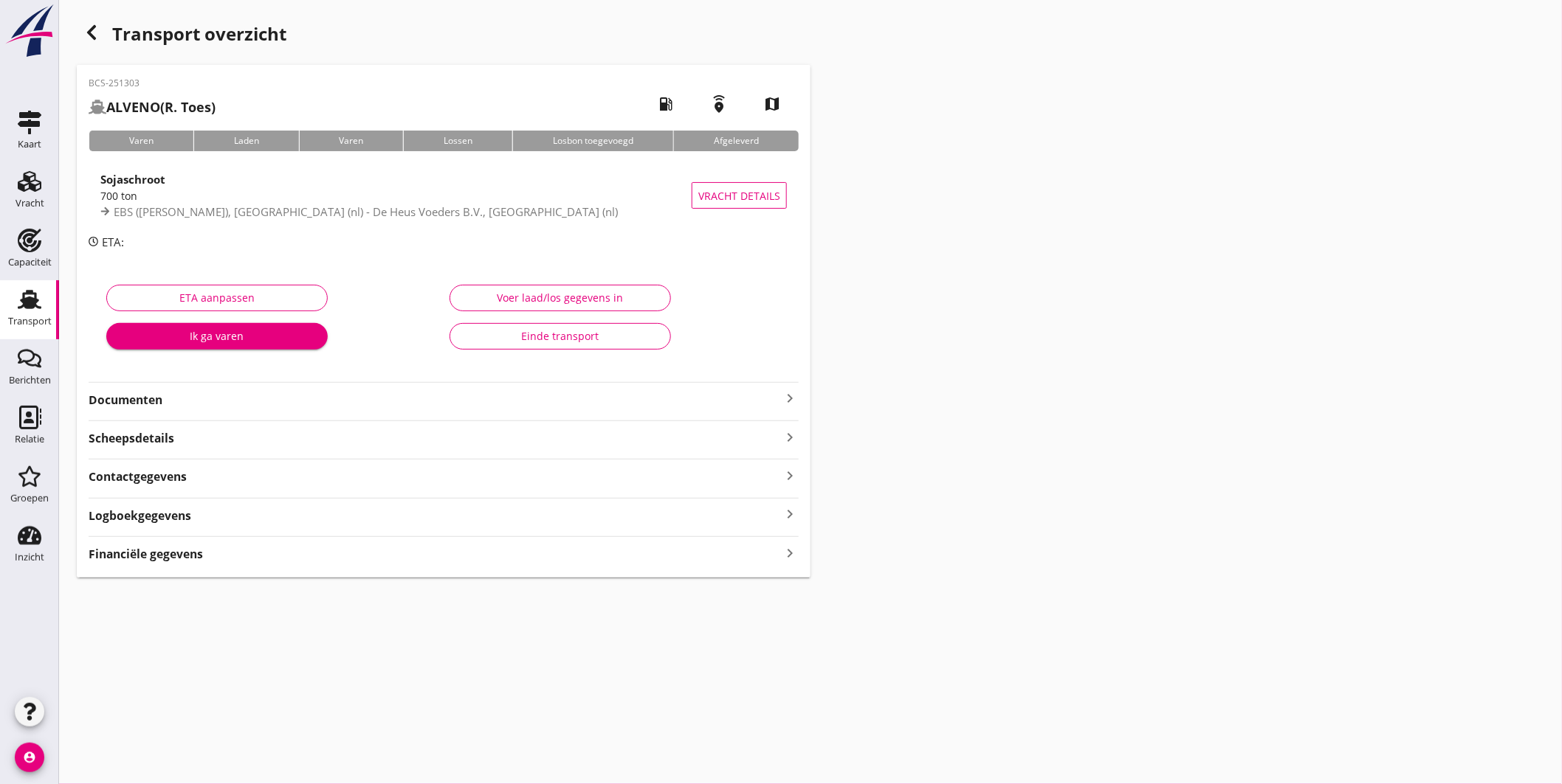
click at [367, 198] on div "700 ton" at bounding box center [395, 196] width 591 height 16
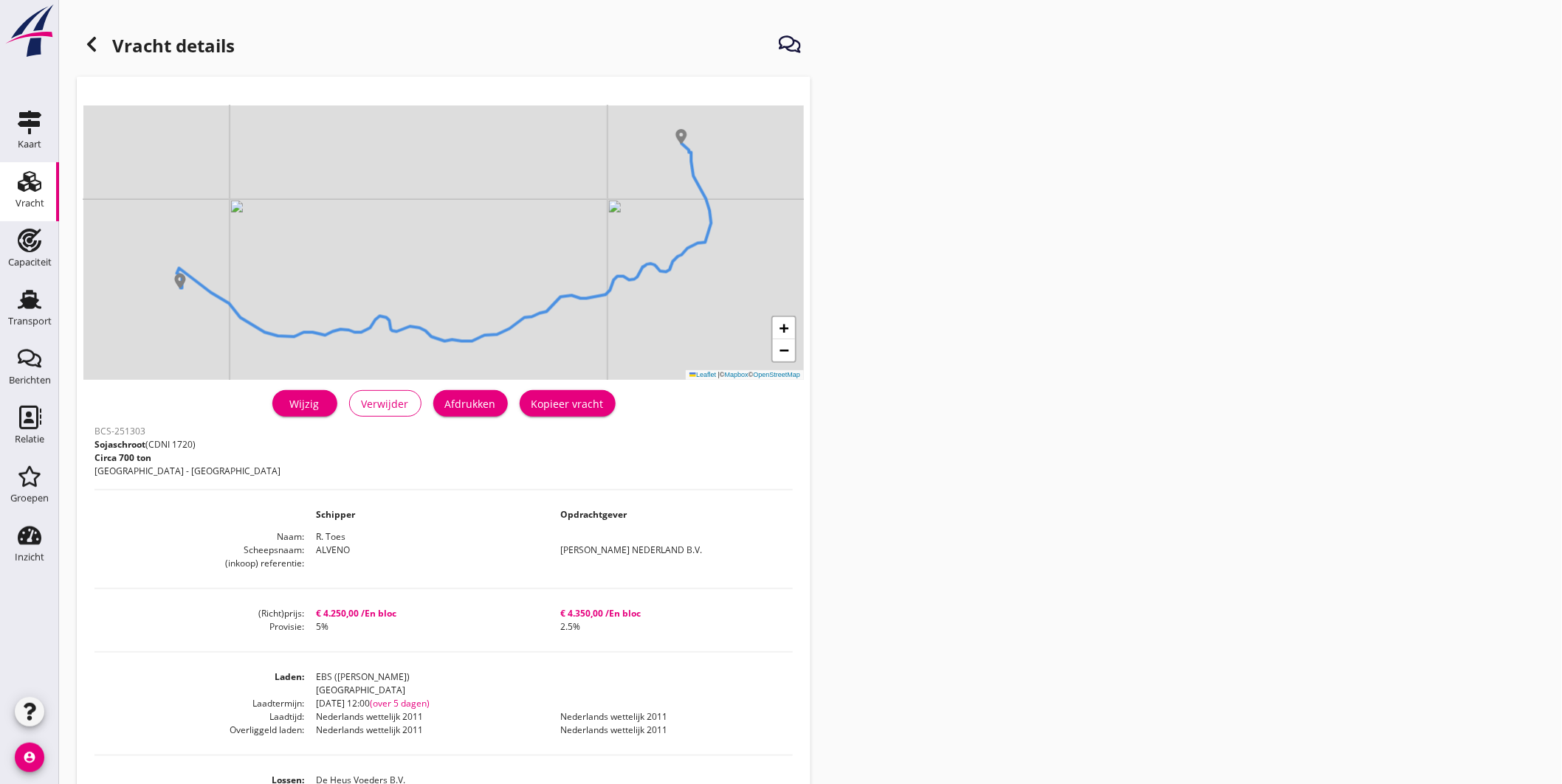
click at [319, 406] on div "Wijzig" at bounding box center [305, 404] width 41 height 16
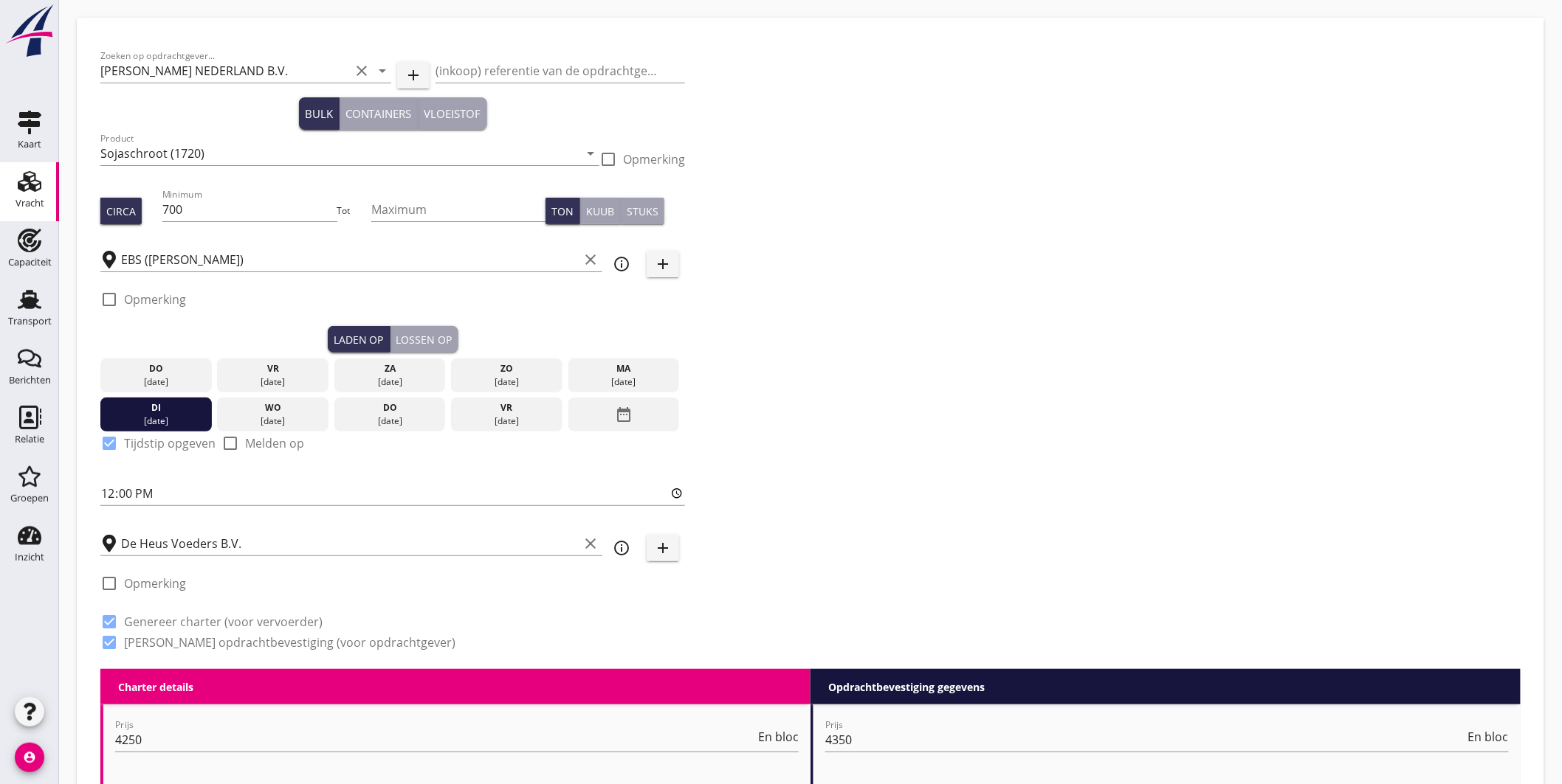
click at [210, 305] on div "check_box_outline_blank Opmerking" at bounding box center [392, 303] width 585 height 44
click at [164, 293] on label "Opmerking" at bounding box center [155, 300] width 62 height 15
checkbox input "true"
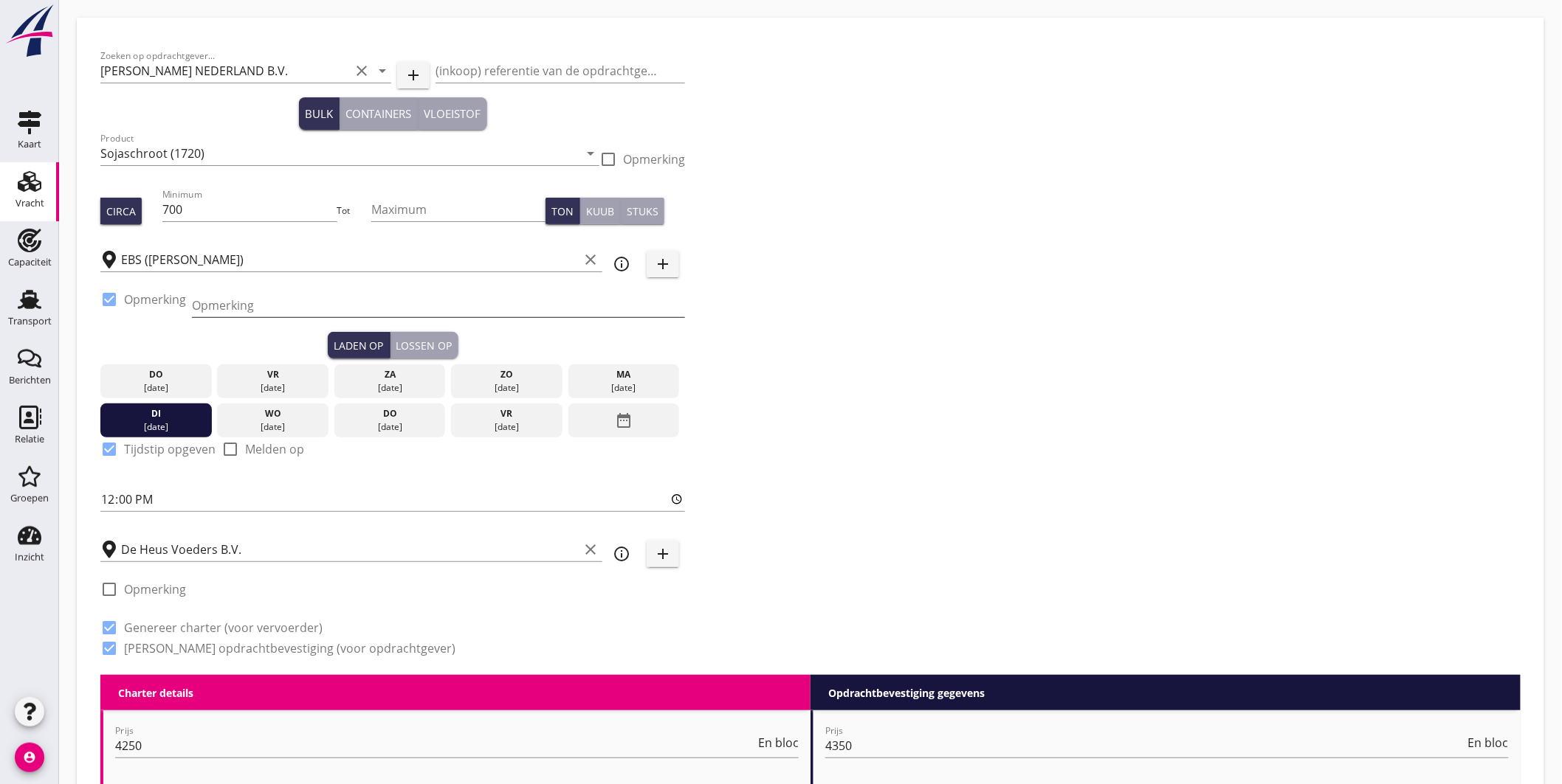
click at [203, 300] on input "Opmerking" at bounding box center [438, 305] width 493 height 23
type input "ex TROODOS AIR, Beneluxhaven"
click at [945, 357] on div "Zoeken op opdrachtgever... PETERSON NEDERLAND B.V. clear arrow_drop_down add (i…" at bounding box center [810, 358] width 1432 height 634
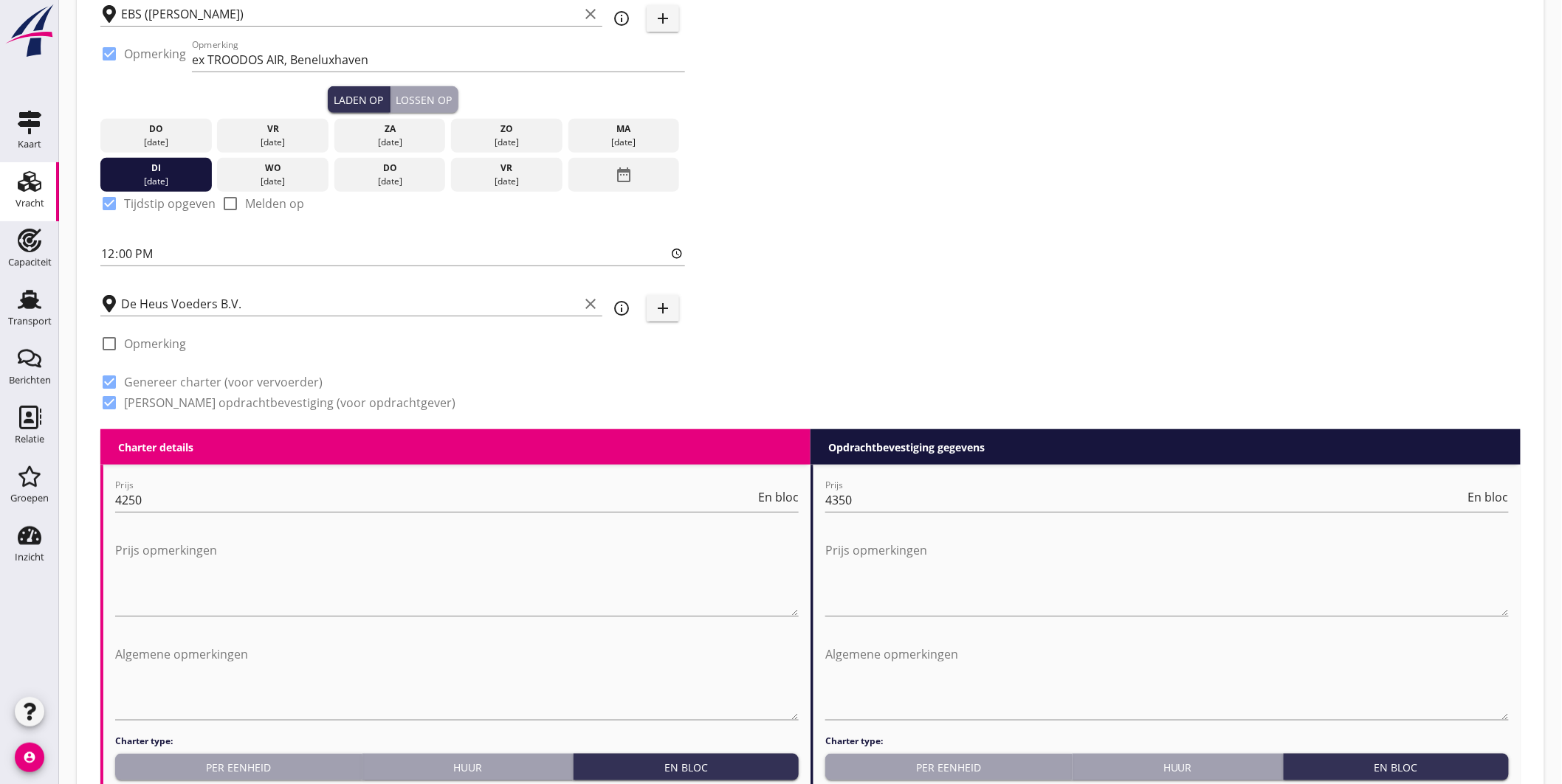
scroll to position [573, 0]
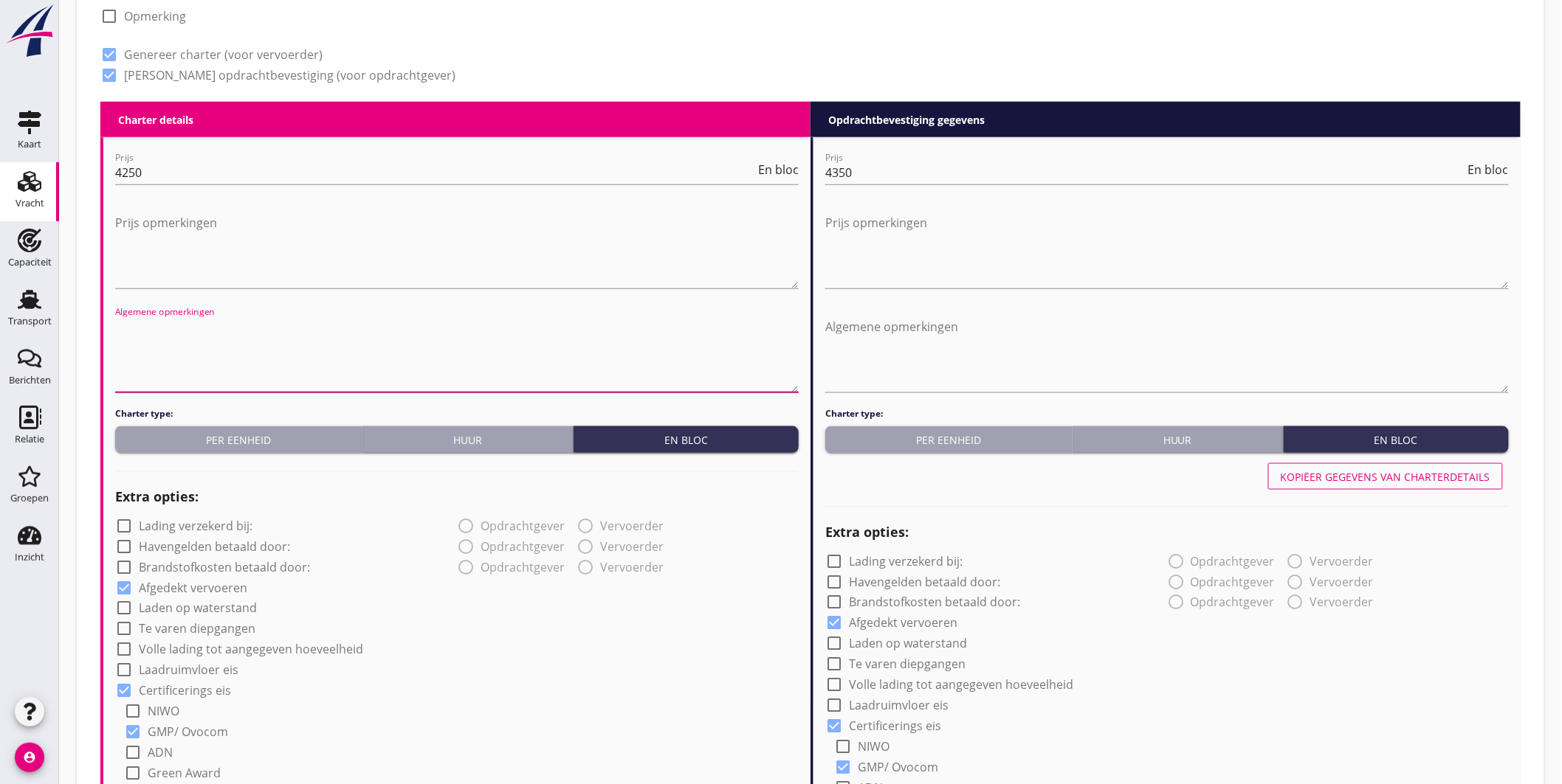
click at [362, 352] on textarea "Algemene opmerkingen" at bounding box center [457, 353] width 683 height 77
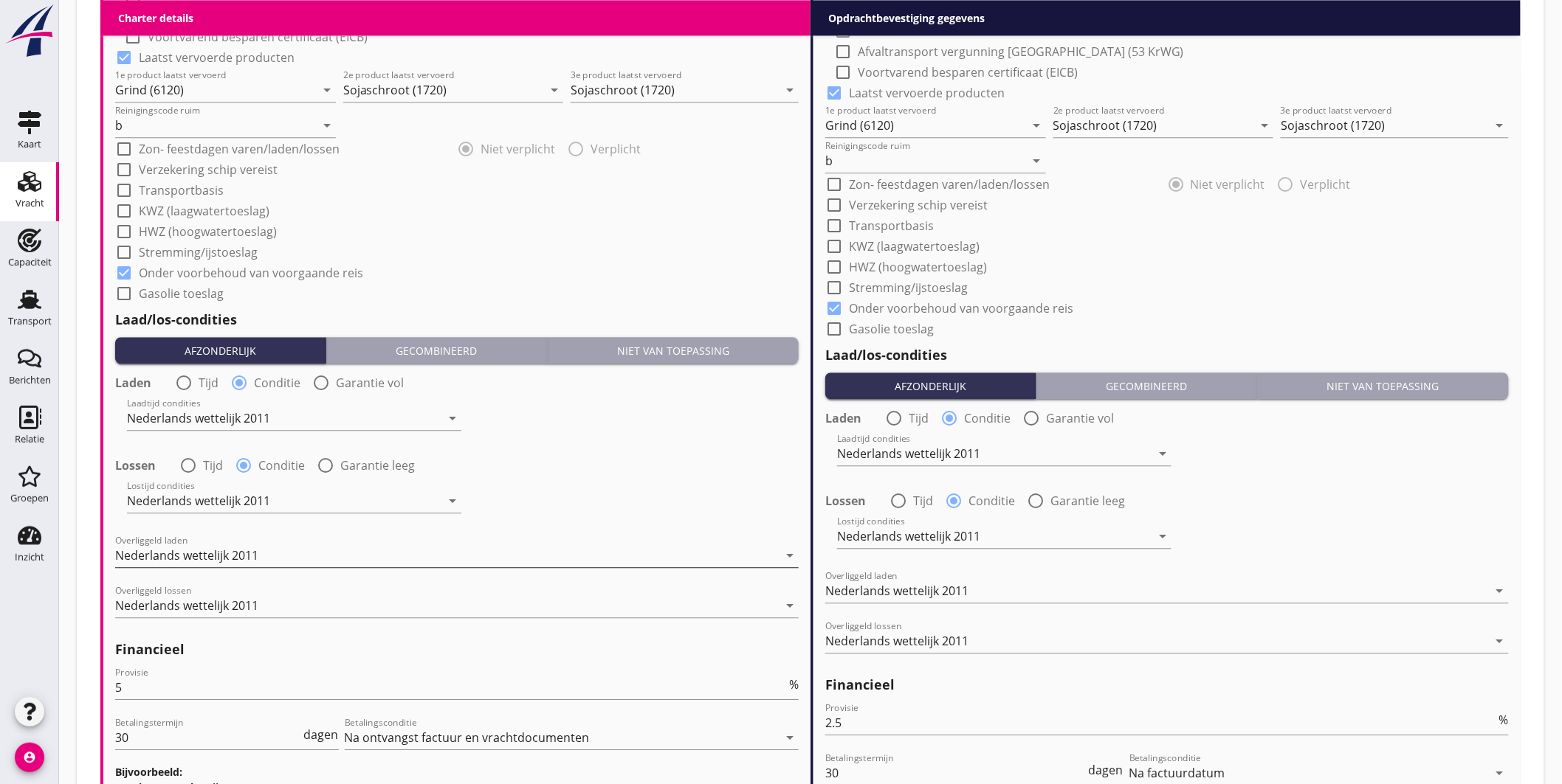
scroll to position [1581, 0]
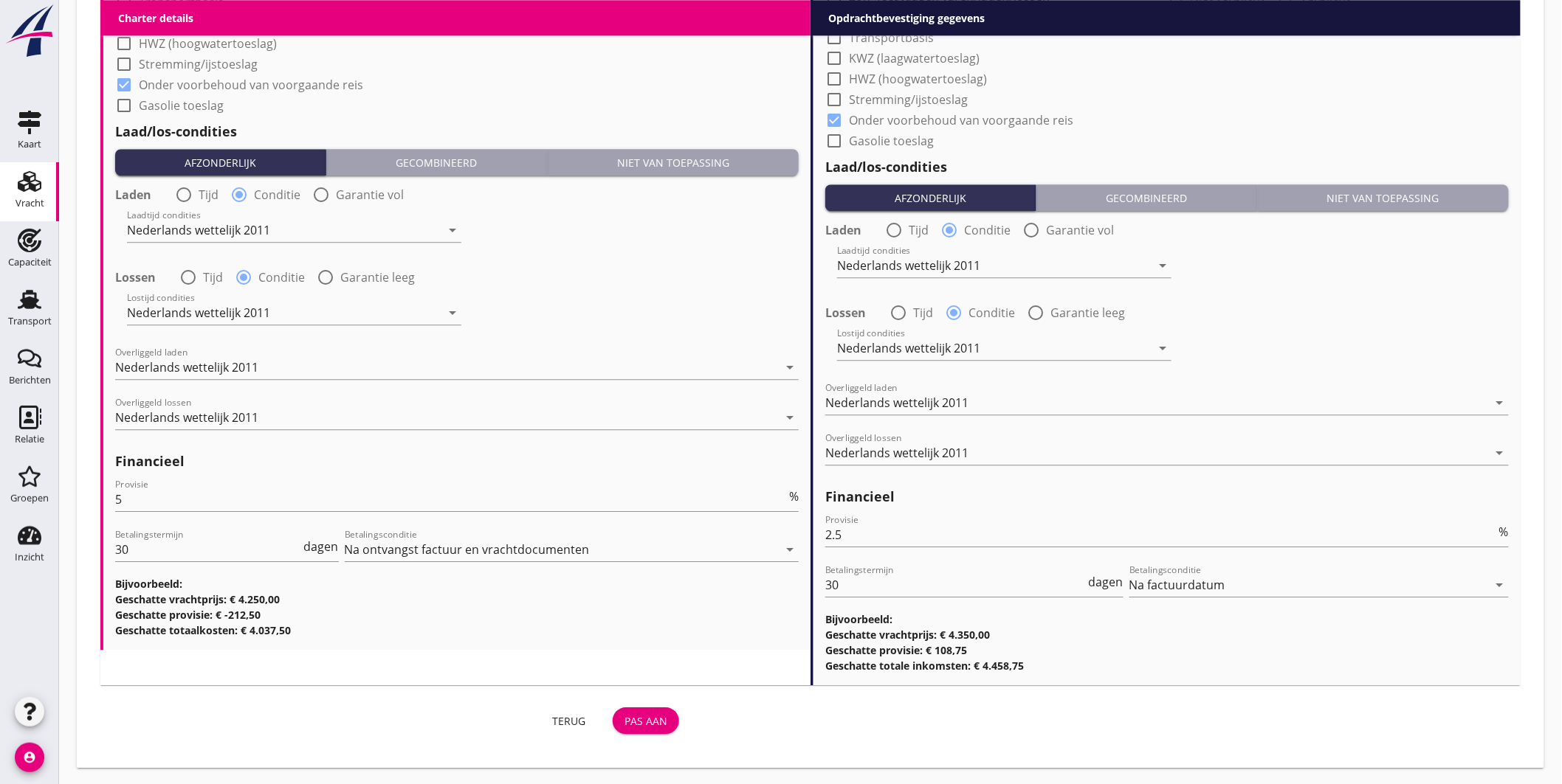
click at [666, 710] on button "Pas aan" at bounding box center [646, 721] width 66 height 27
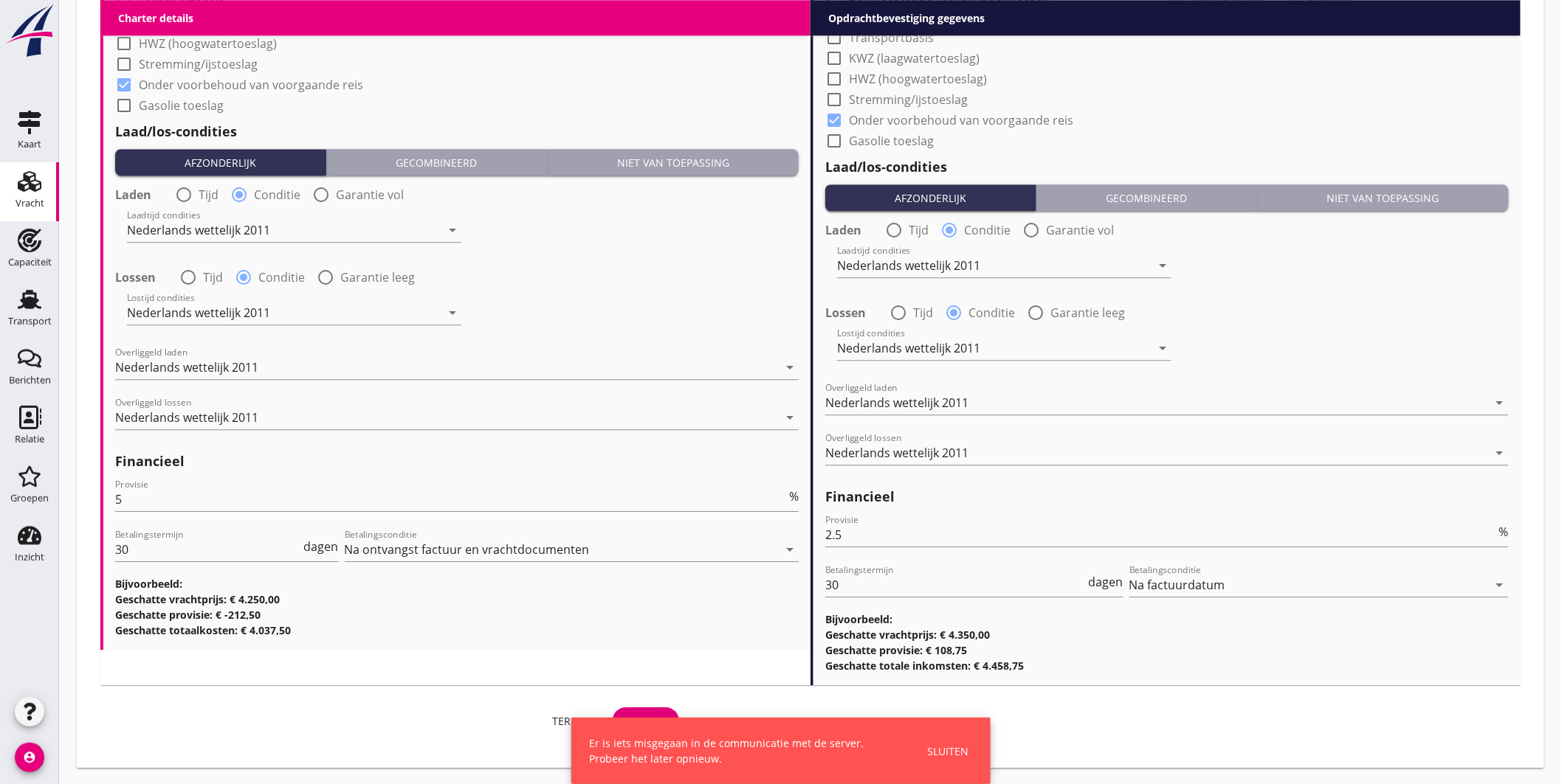
click at [961, 748] on div "Sluiten" at bounding box center [948, 751] width 41 height 16
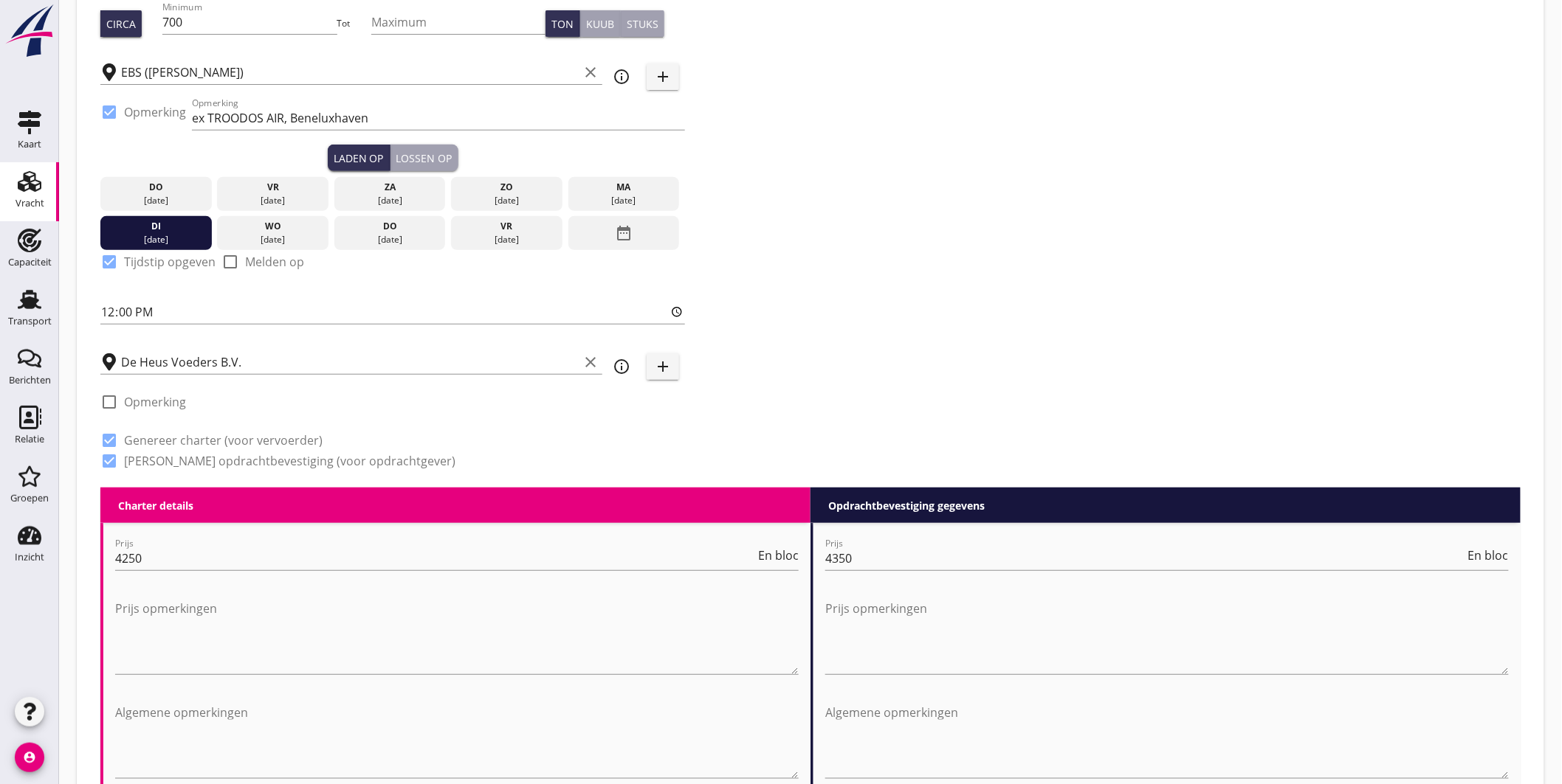
scroll to position [105, 0]
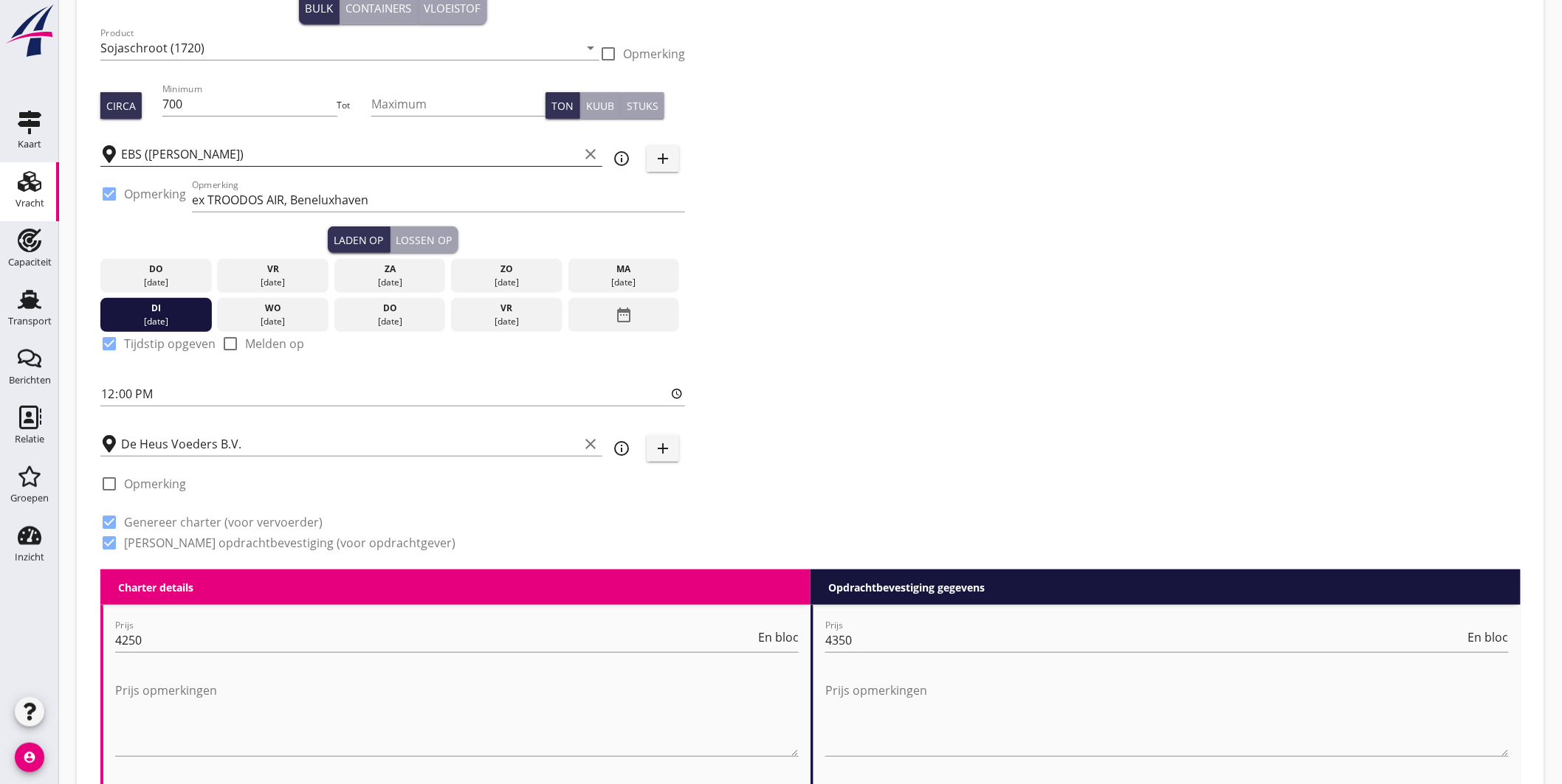
click at [296, 151] on input "EBS (melden Peterson)" at bounding box center [350, 154] width 458 height 23
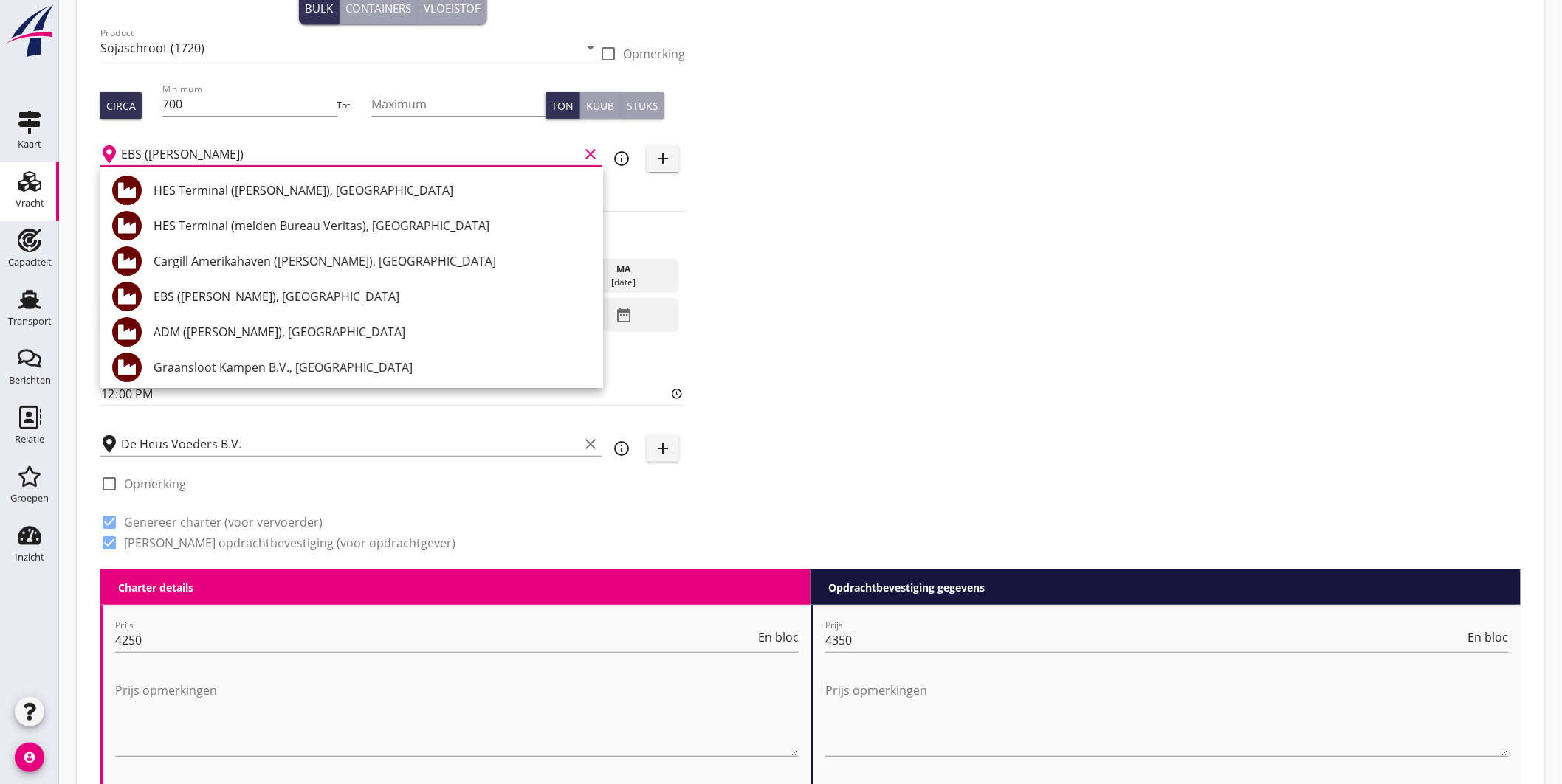
click at [295, 156] on input "EBS (melden Peterson)" at bounding box center [350, 154] width 458 height 23
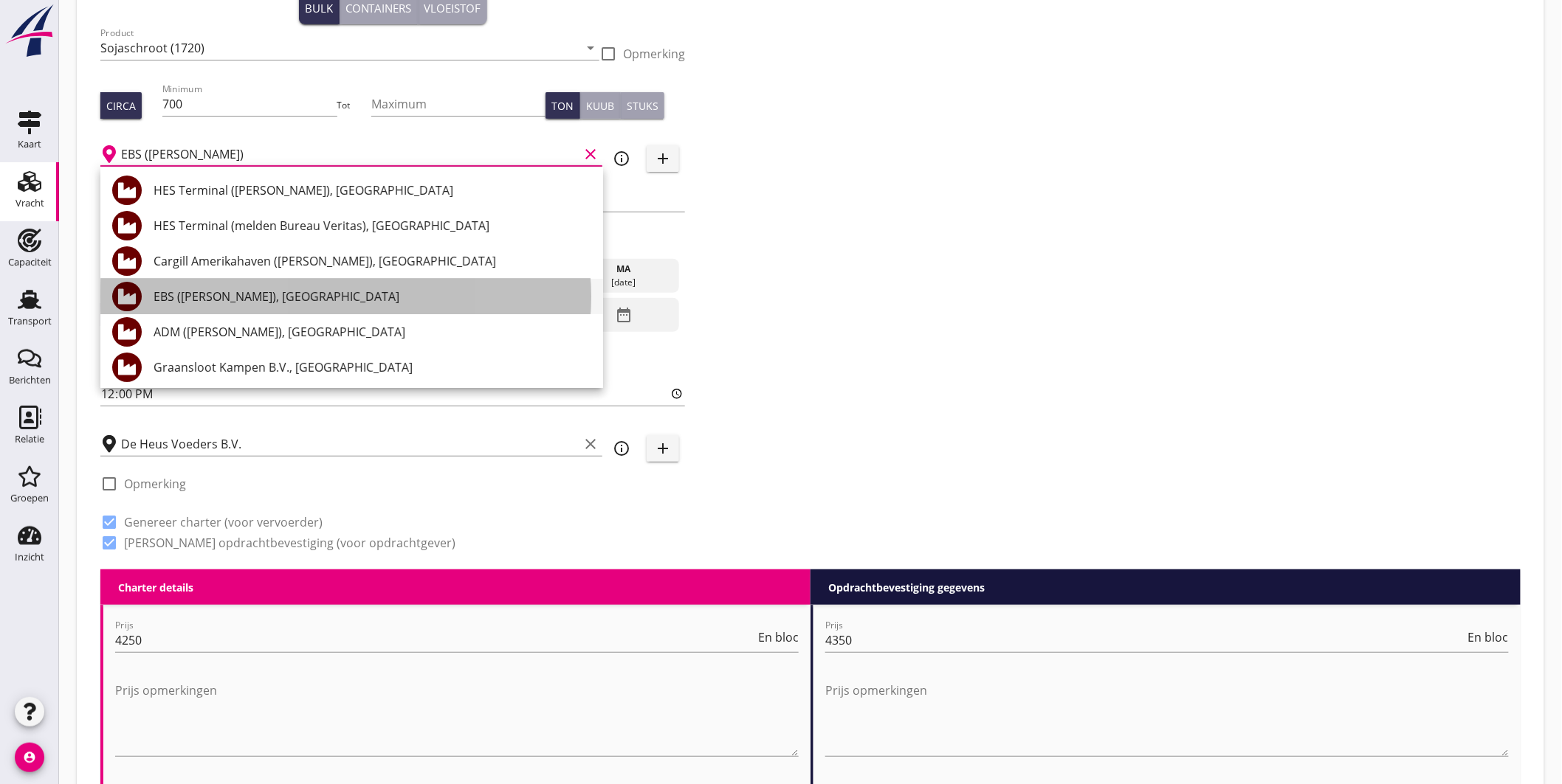
click at [308, 291] on div "EBS ([PERSON_NAME]), [GEOGRAPHIC_DATA]" at bounding box center [372, 296] width 438 height 17
type input "EBS ([PERSON_NAME]), [GEOGRAPHIC_DATA]"
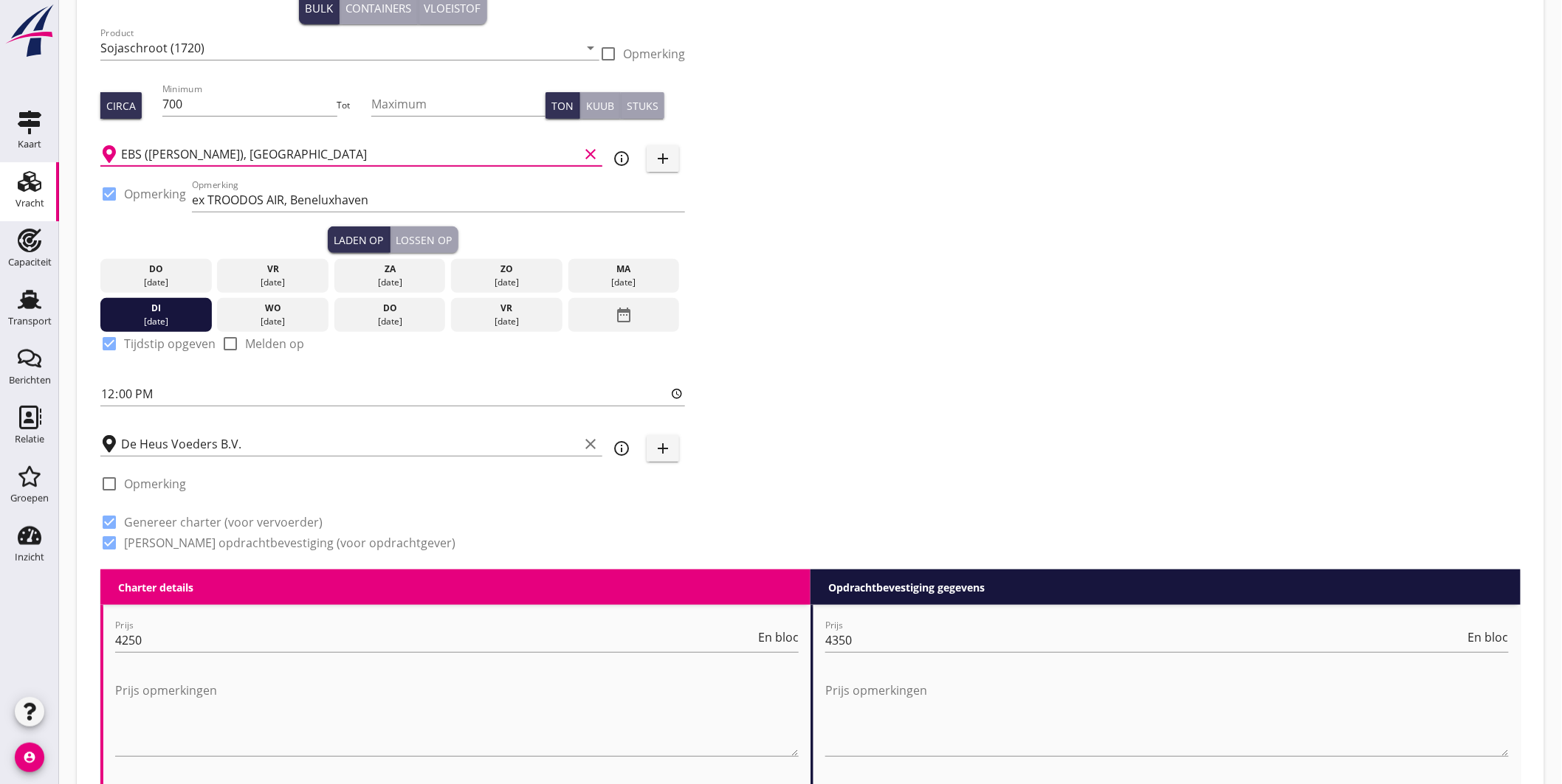
click at [845, 307] on div "Zoeken op opdrachtgever... PETERSON NEDERLAND B.V. clear arrow_drop_down add (i…" at bounding box center [810, 253] width 1432 height 634
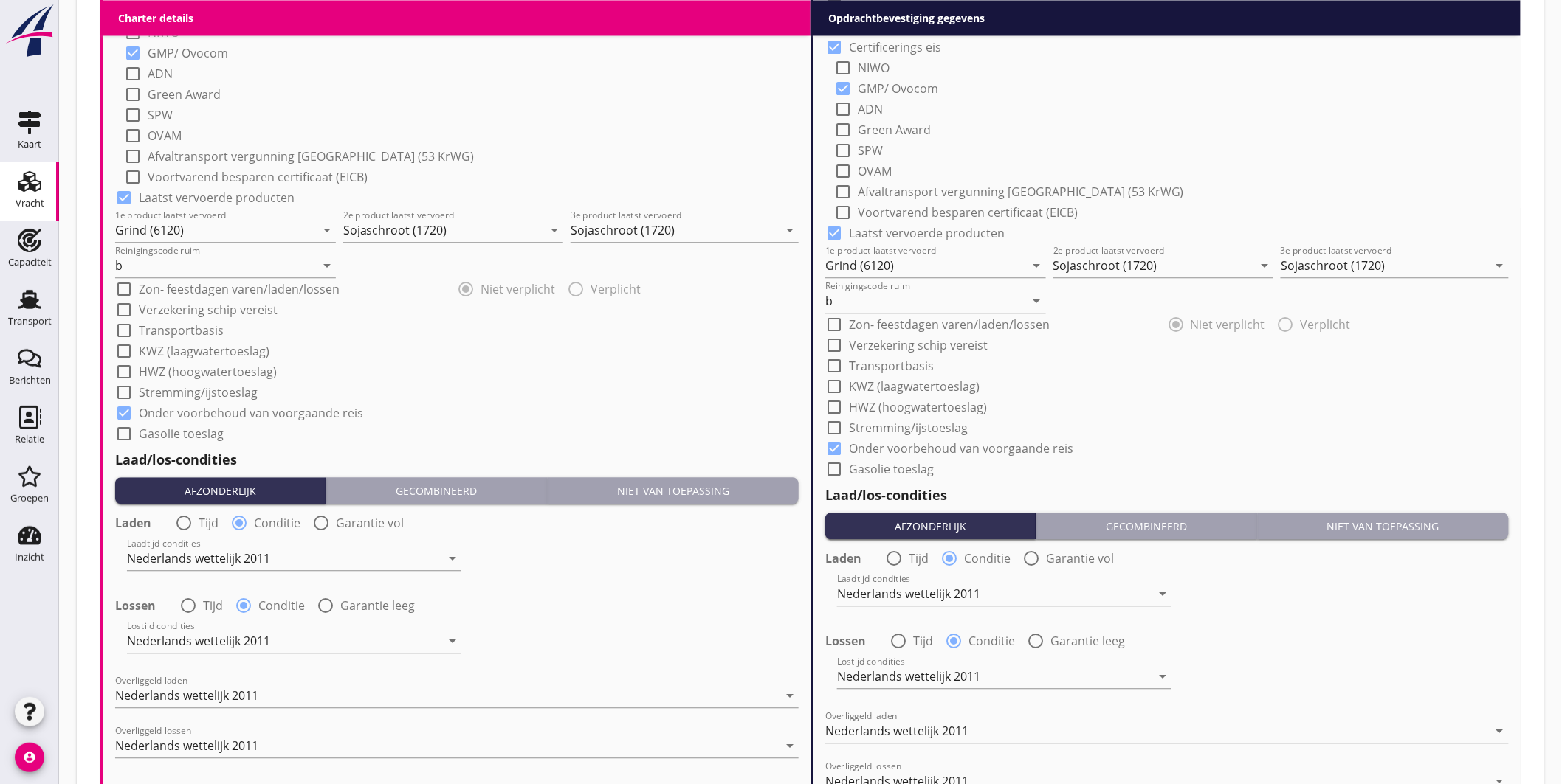
scroll to position [1581, 0]
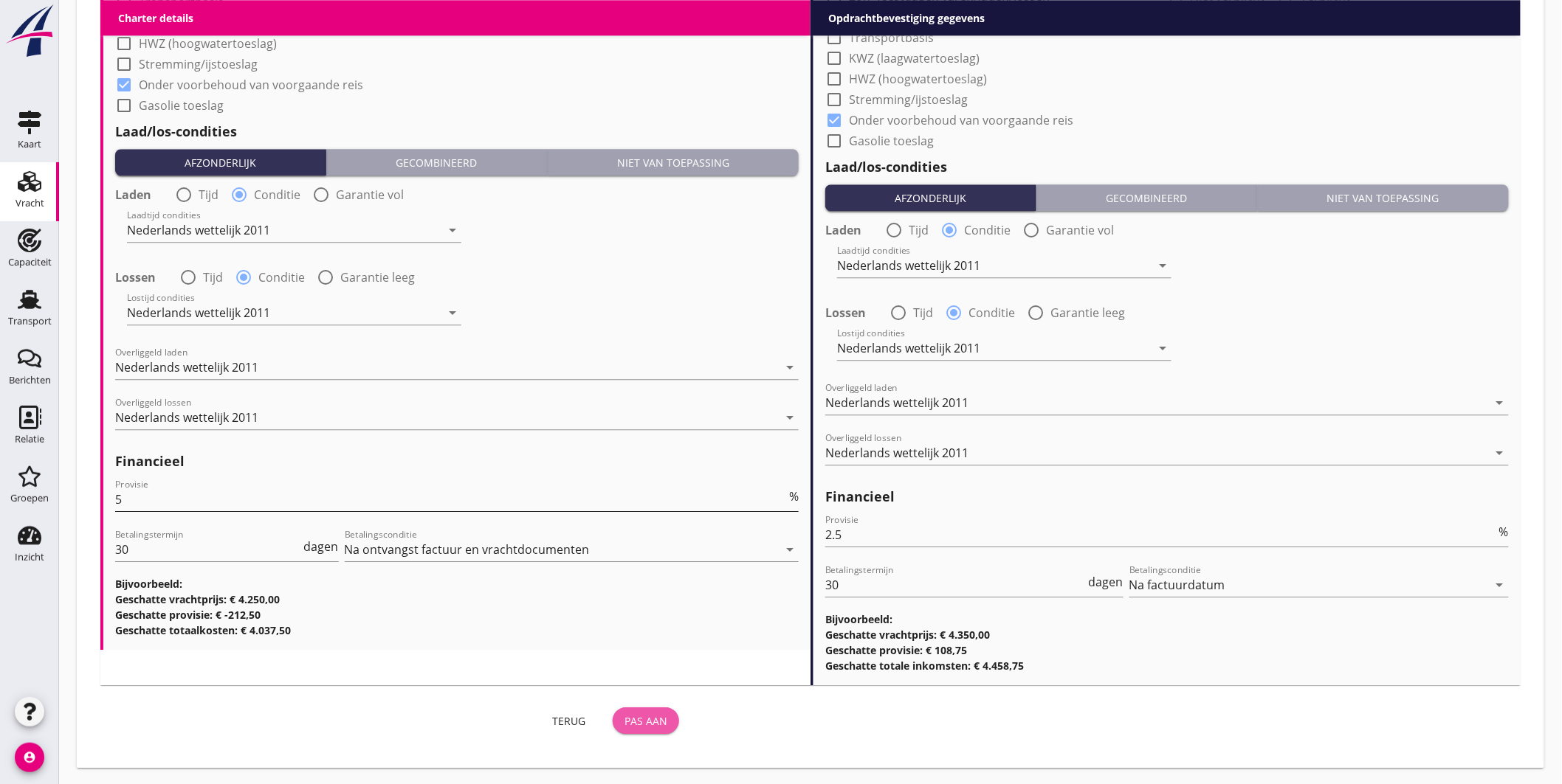
drag, startPoint x: 648, startPoint y: 706, endPoint x: 771, endPoint y: 503, distance: 237.4
click at [648, 708] on button "Pas aan" at bounding box center [646, 721] width 66 height 27
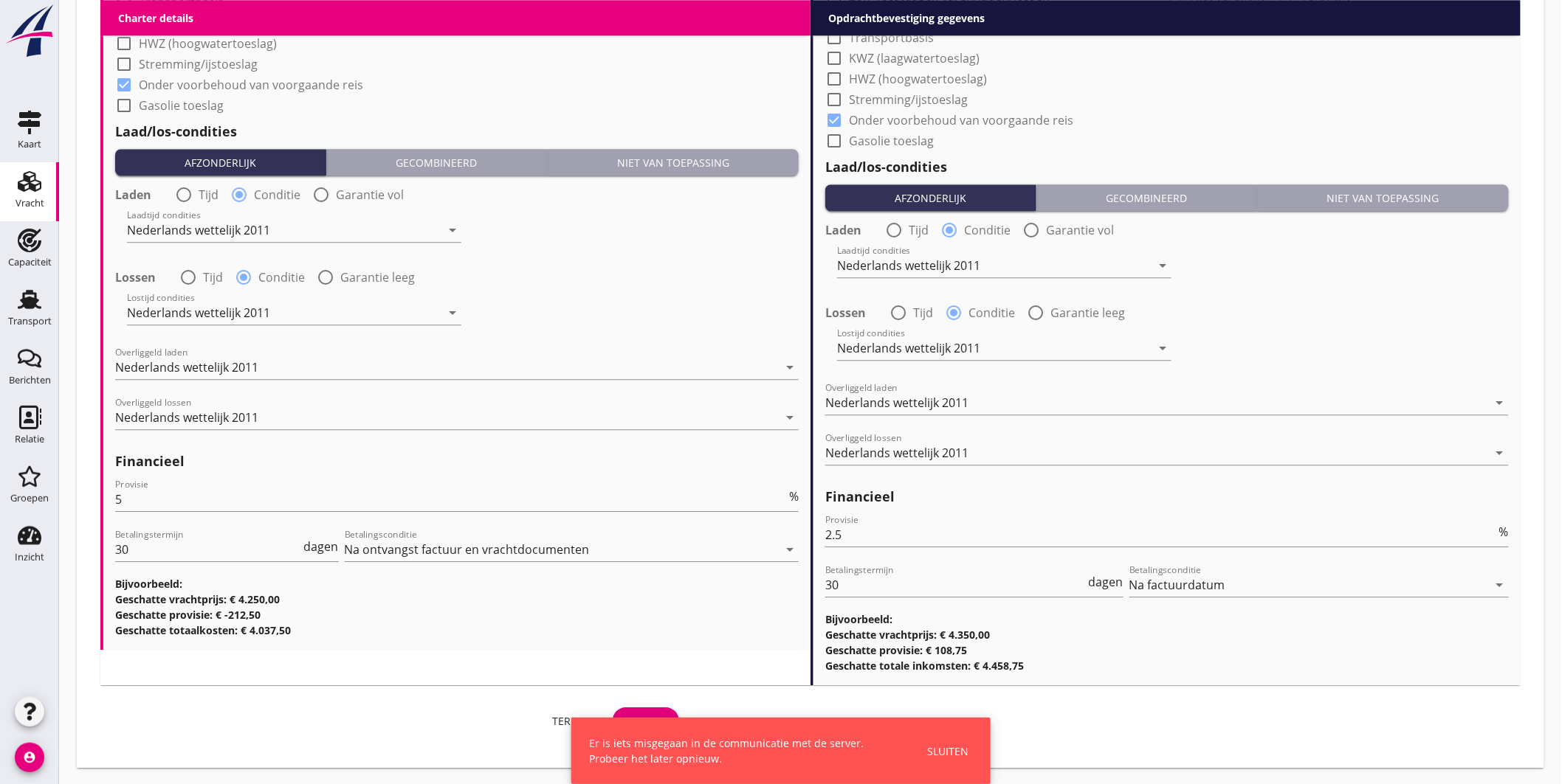
click at [1165, 131] on div "check_box_outline_blank Gasolie toeslag" at bounding box center [1167, 139] width 683 height 21
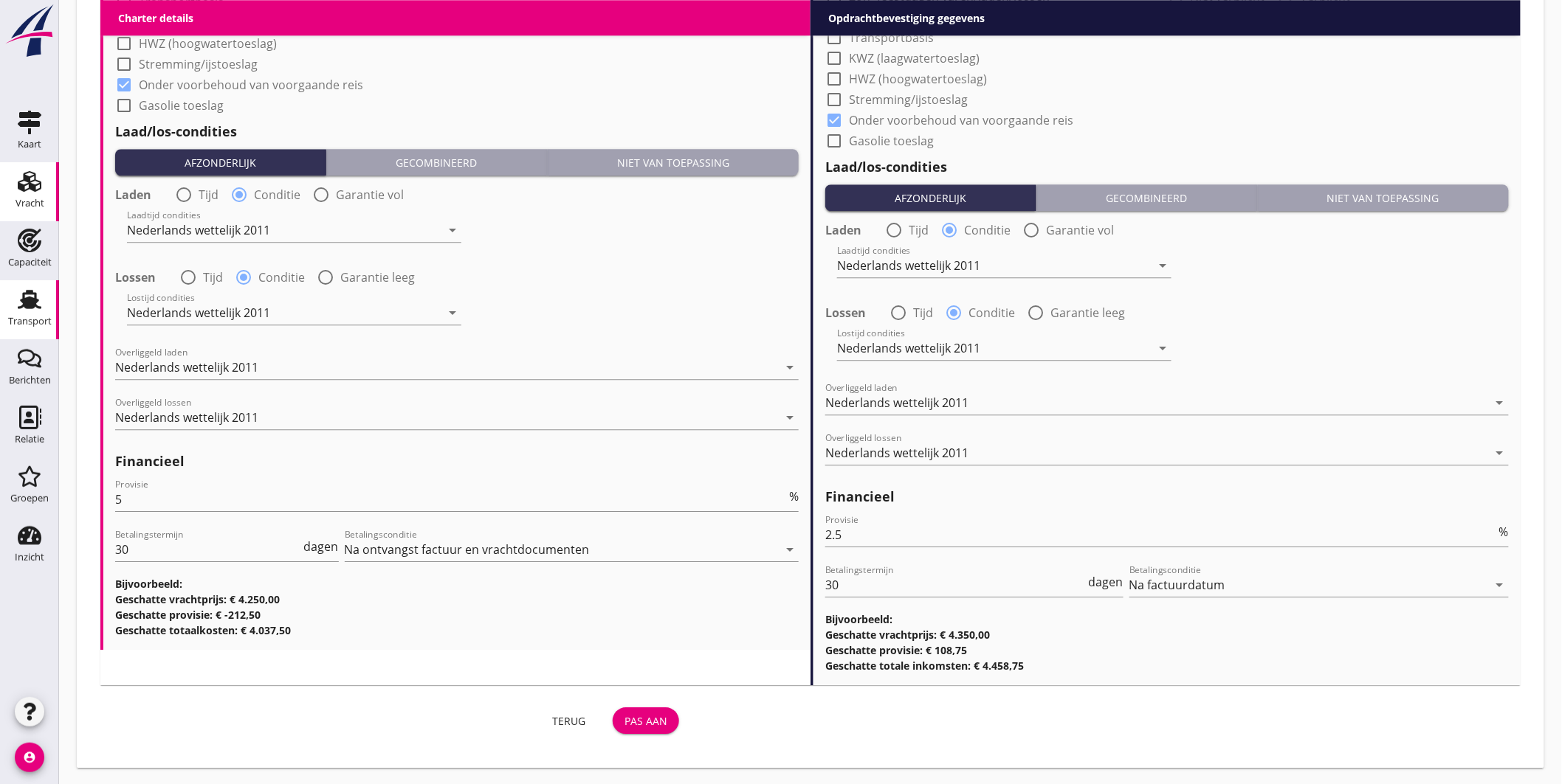
click at [17, 310] on div "Transport" at bounding box center [29, 299] width 36 height 23
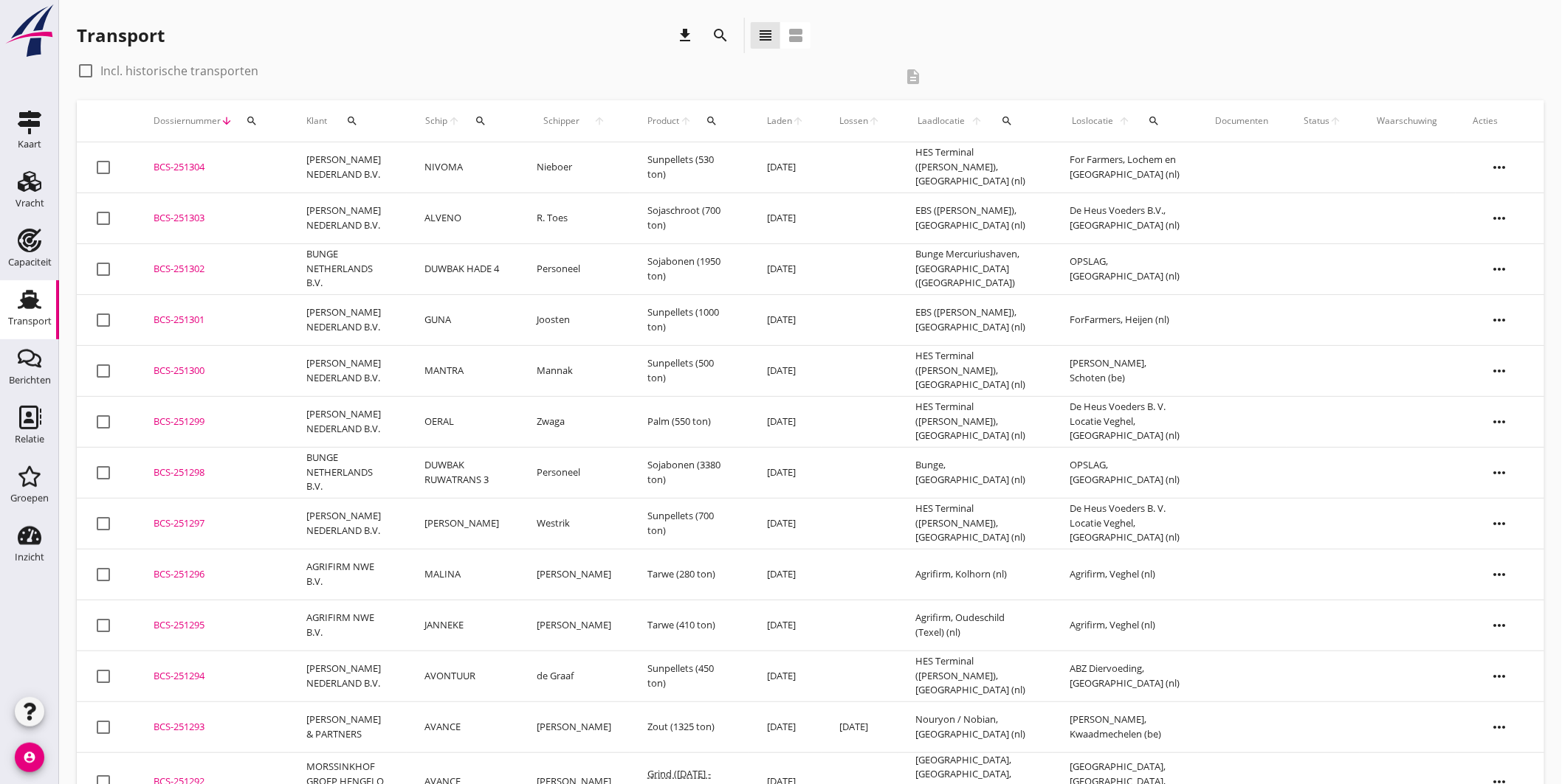
click at [33, 751] on icon "account_circle" at bounding box center [30, 758] width 30 height 30
click at [93, 751] on div "Uitloggen" at bounding box center [111, 752] width 63 height 17
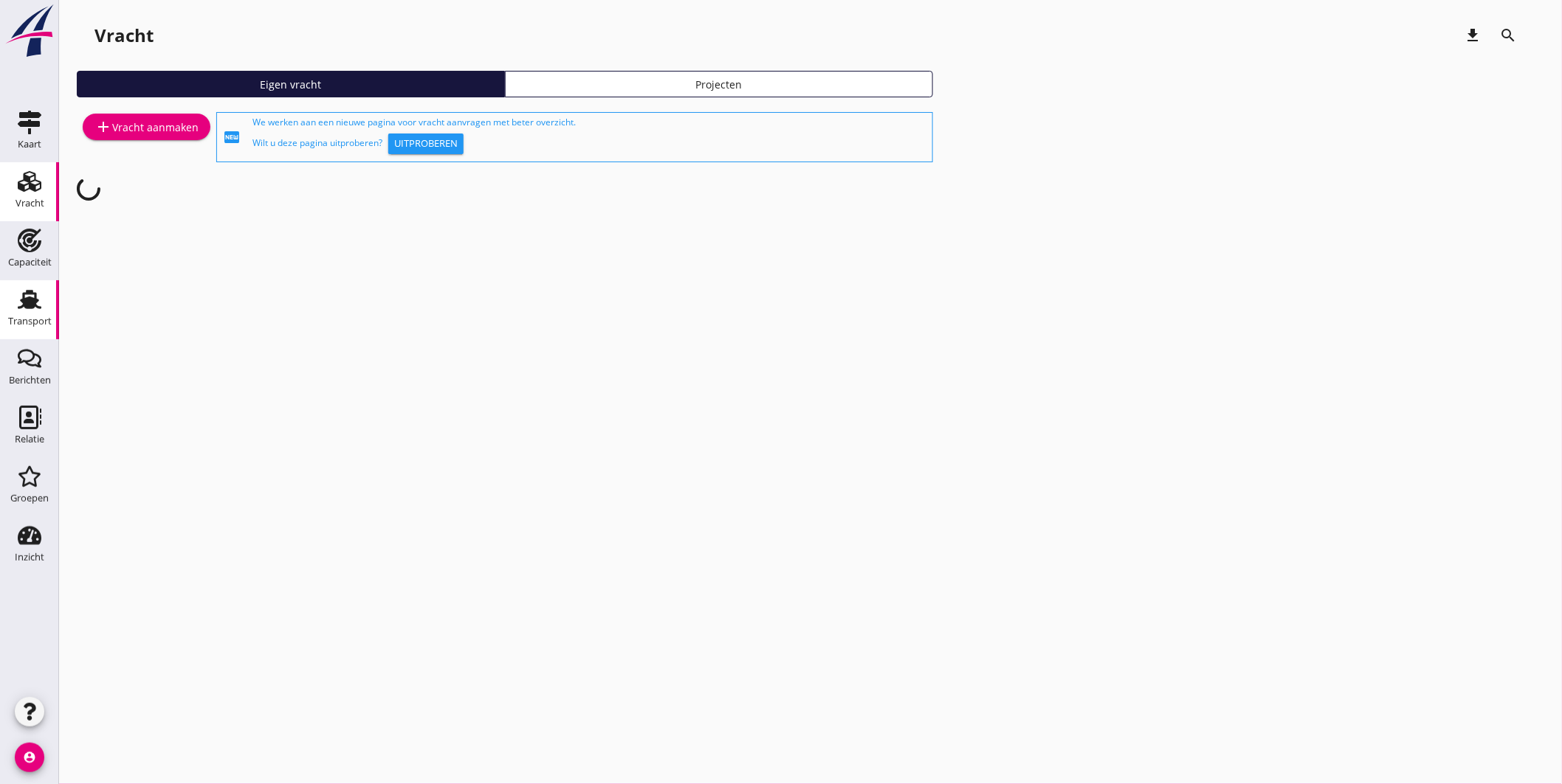
click at [38, 293] on icon "Transport" at bounding box center [29, 299] width 23 height 23
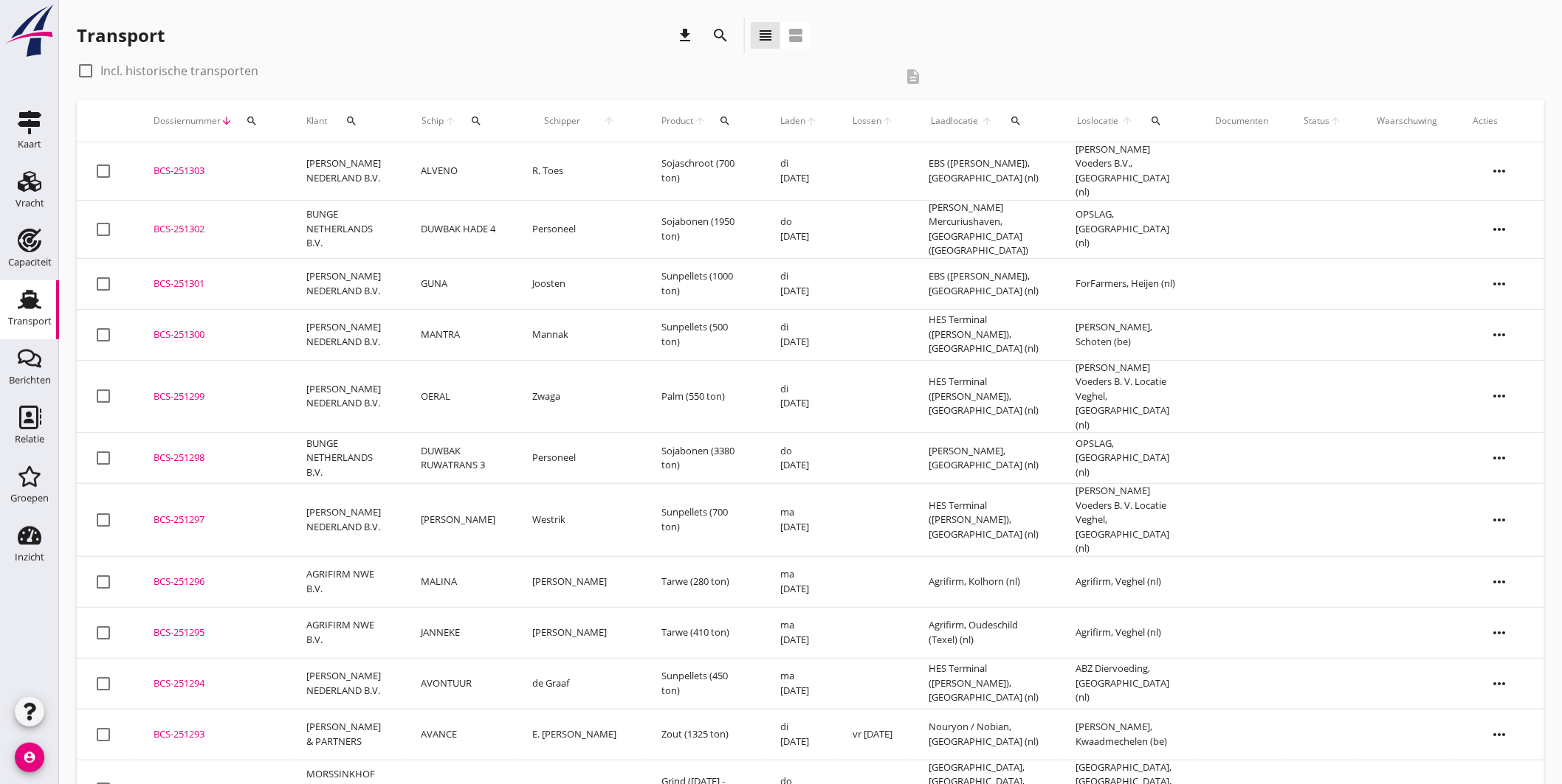
click at [478, 122] on div "search" at bounding box center [476, 121] width 27 height 12
click at [513, 168] on input "Zoek op (scheeps)naam" at bounding box center [553, 163] width 153 height 23
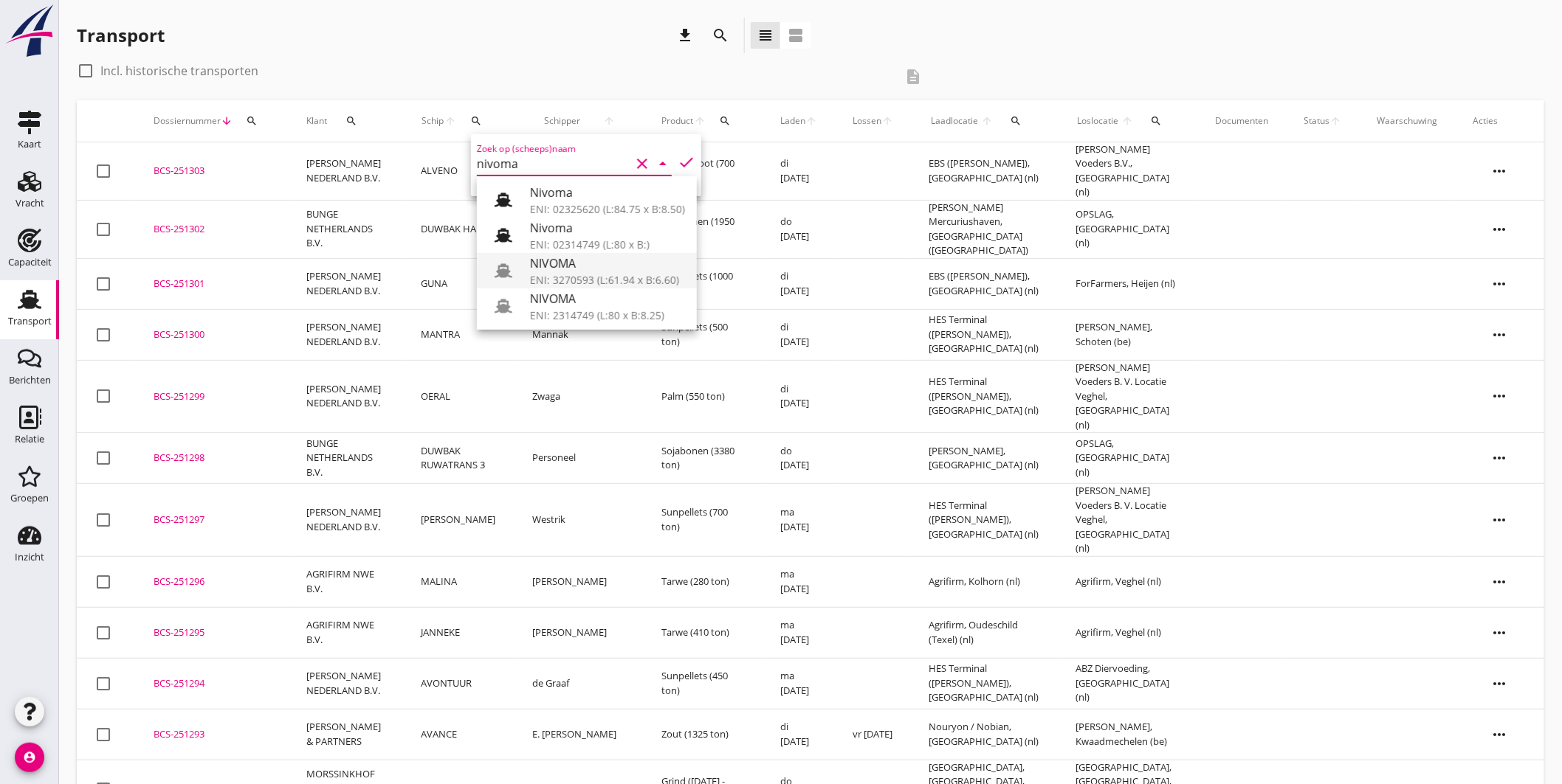
click at [643, 276] on div "ENI: 3270593 (L:61.94 x B:6.60)" at bounding box center [607, 280] width 155 height 16
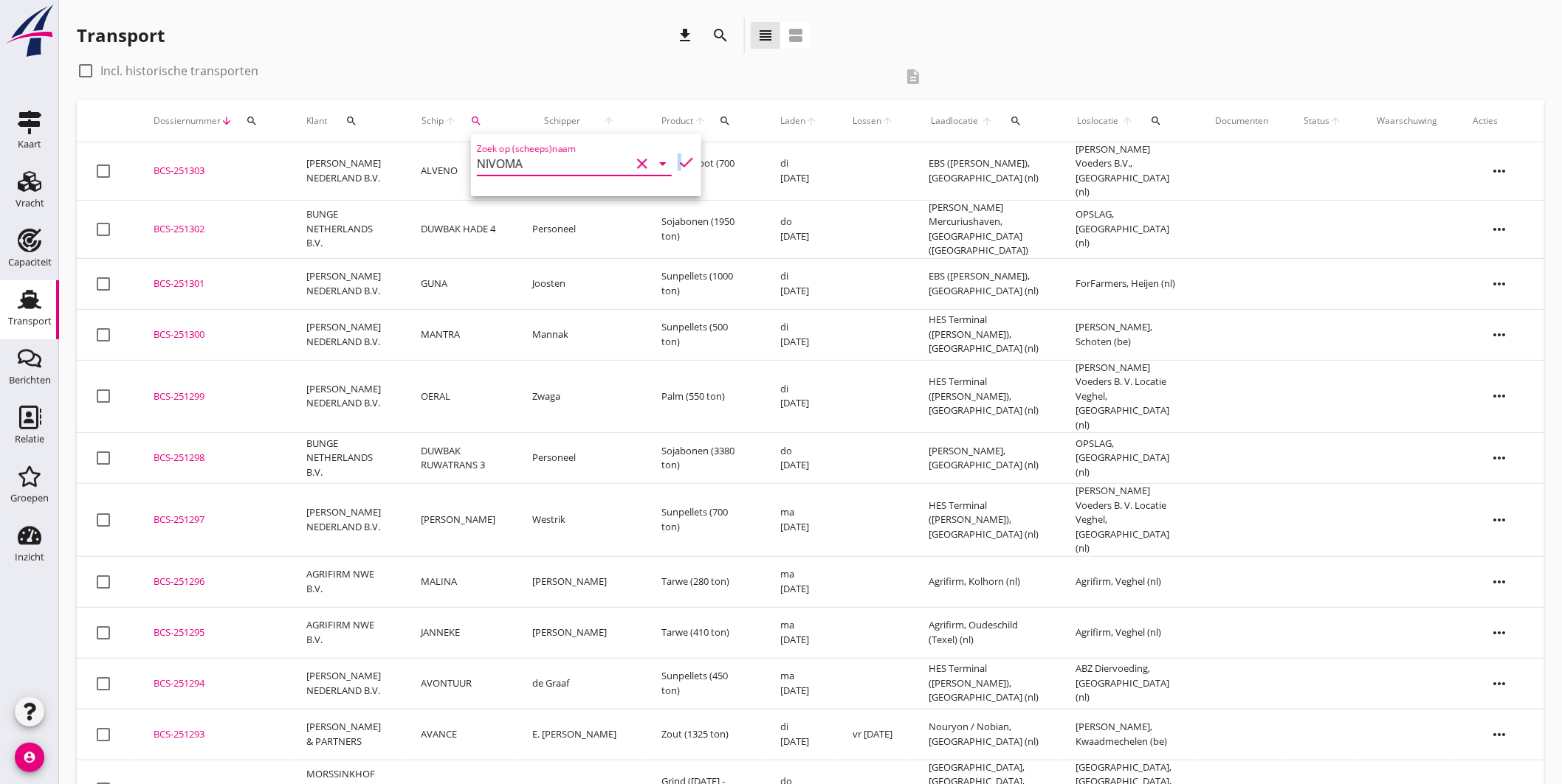
click at [677, 160] on icon "check" at bounding box center [686, 162] width 17 height 17
type input "NIVOMA"
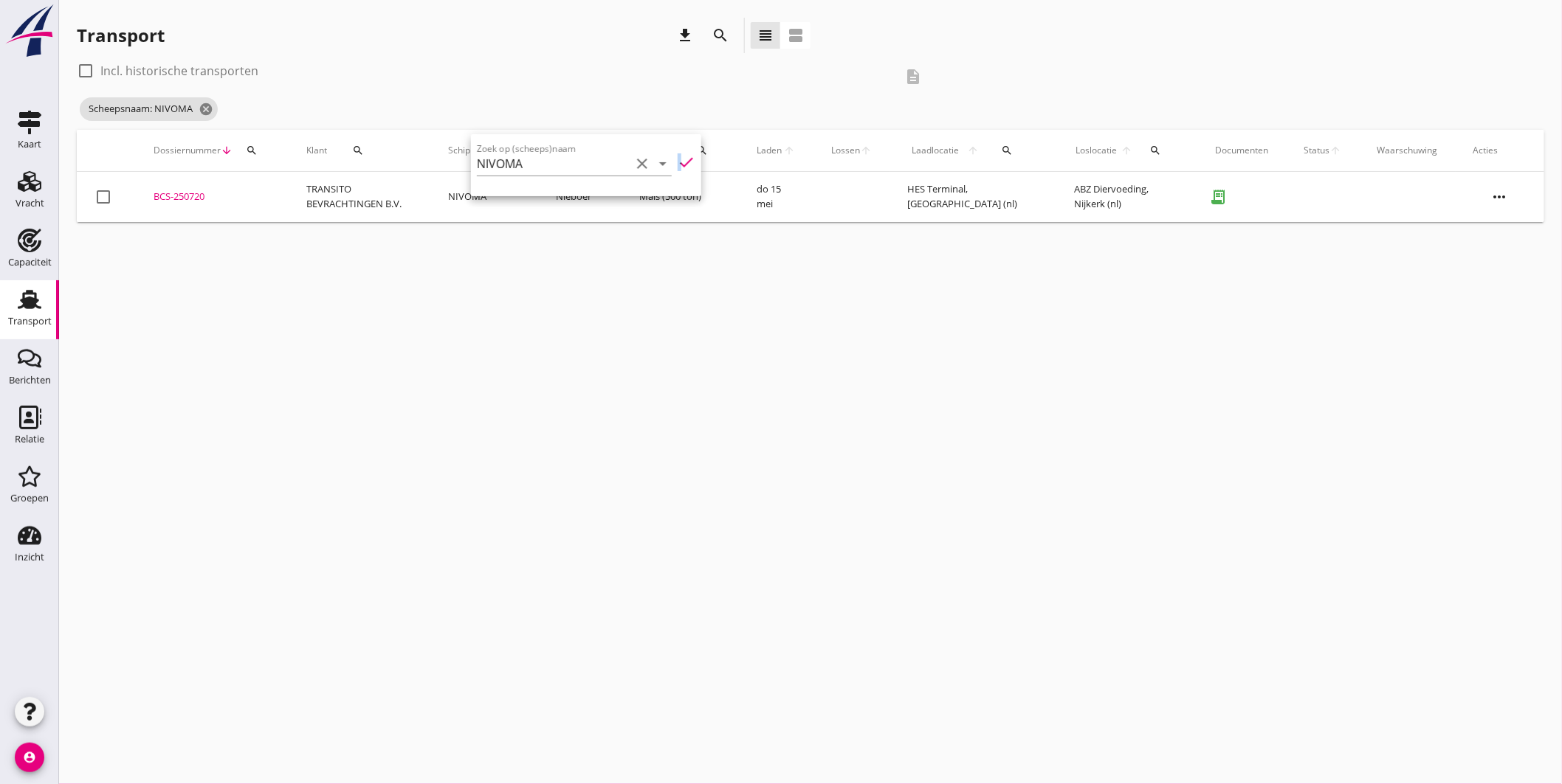
click at [140, 70] on label "Incl. historische transporten" at bounding box center [179, 71] width 158 height 15
checkbox input "true"
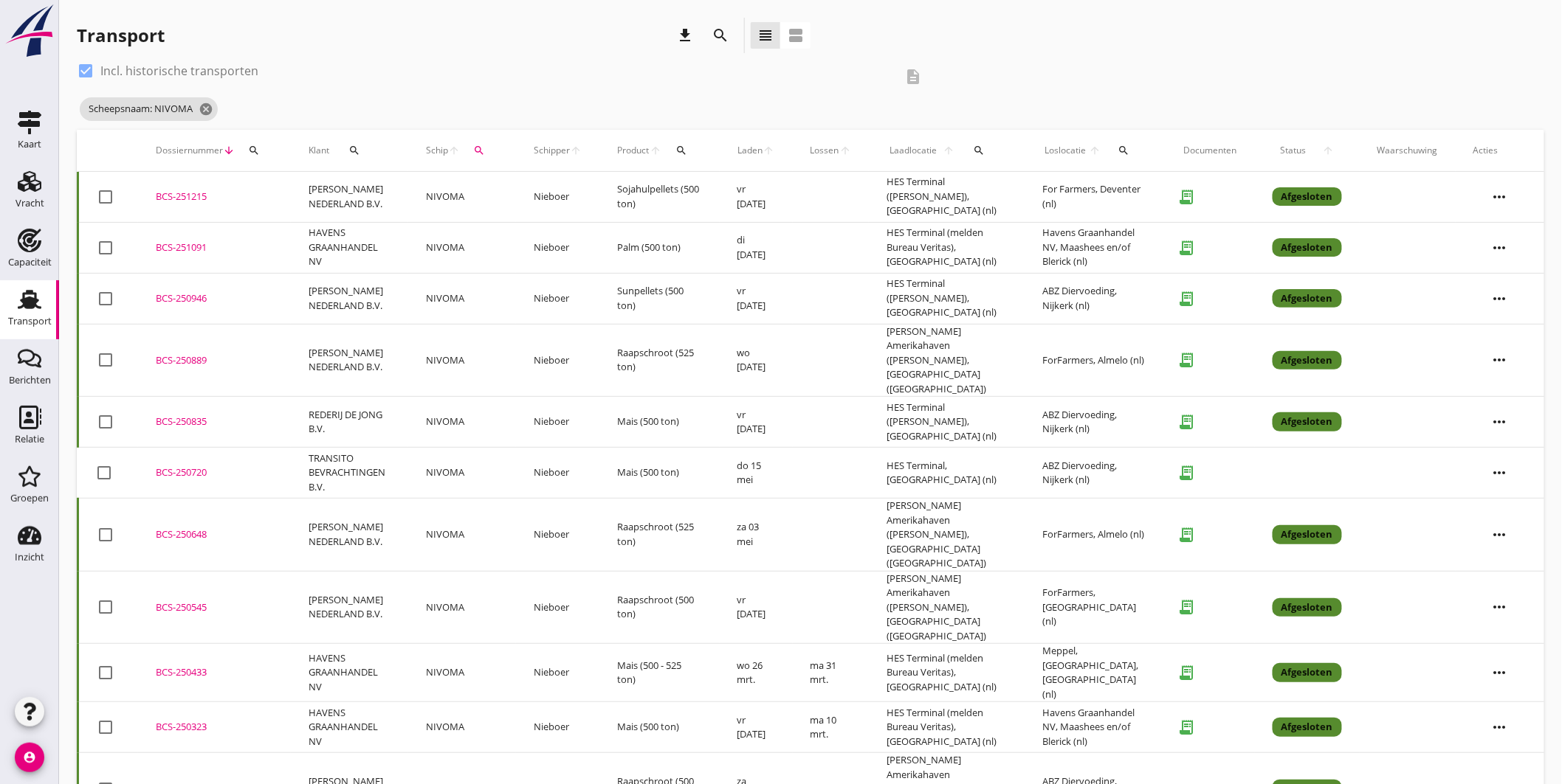
click at [196, 197] on div "BCS-251215" at bounding box center [215, 197] width 118 height 15
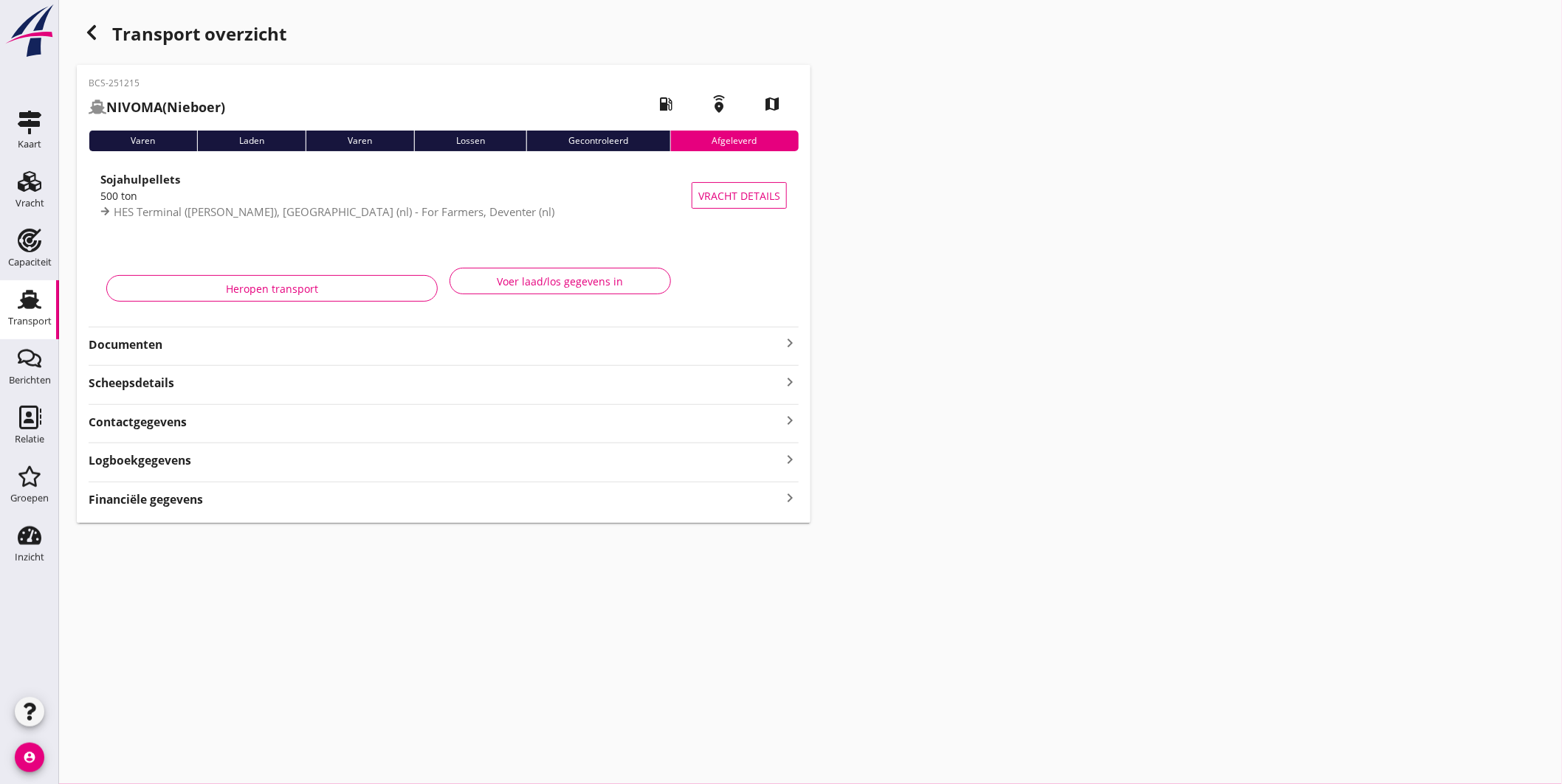
click at [790, 341] on icon "keyboard_arrow_right" at bounding box center [789, 342] width 17 height 17
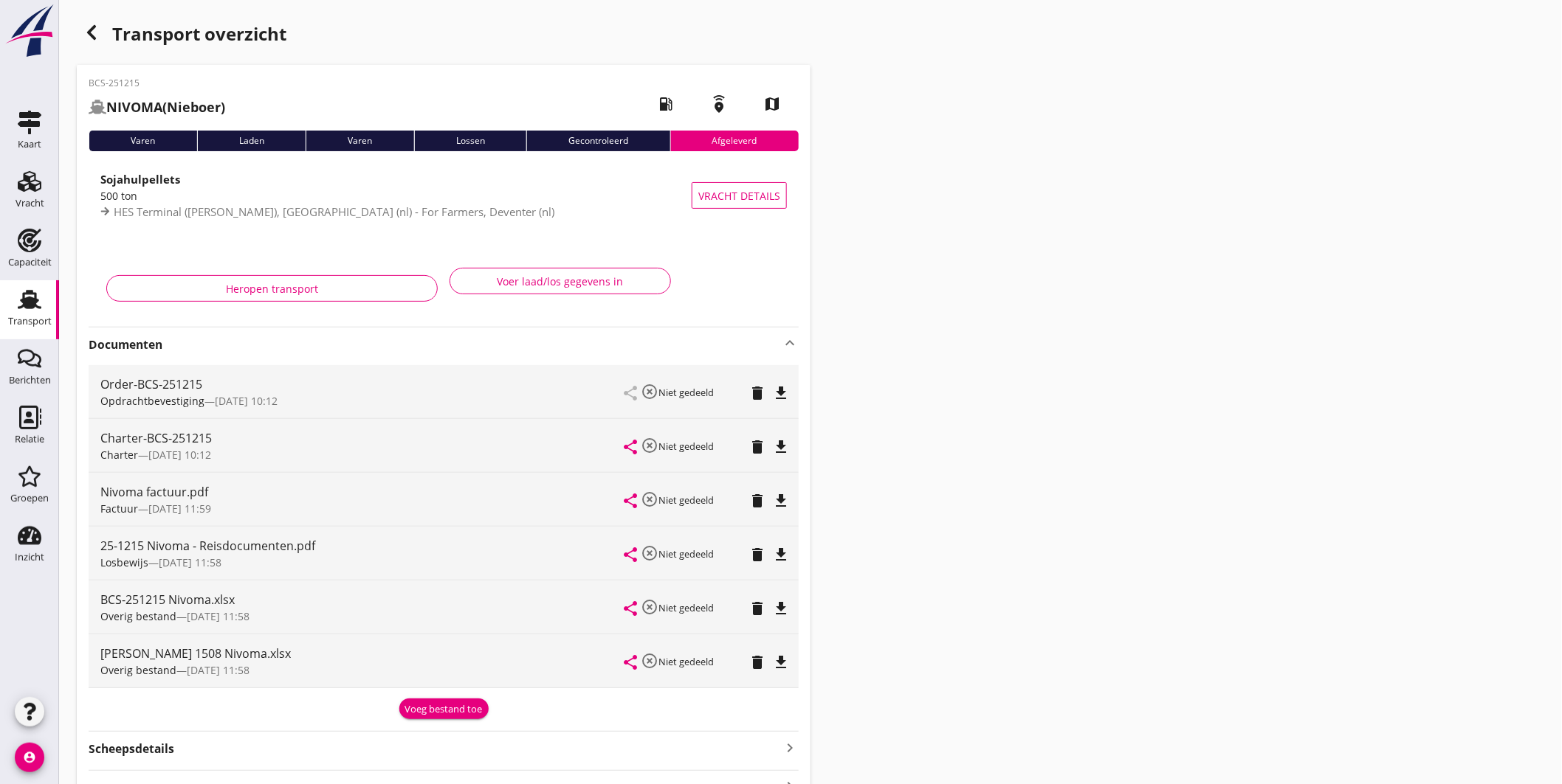
click at [783, 443] on icon "file_download" at bounding box center [780, 447] width 17 height 17
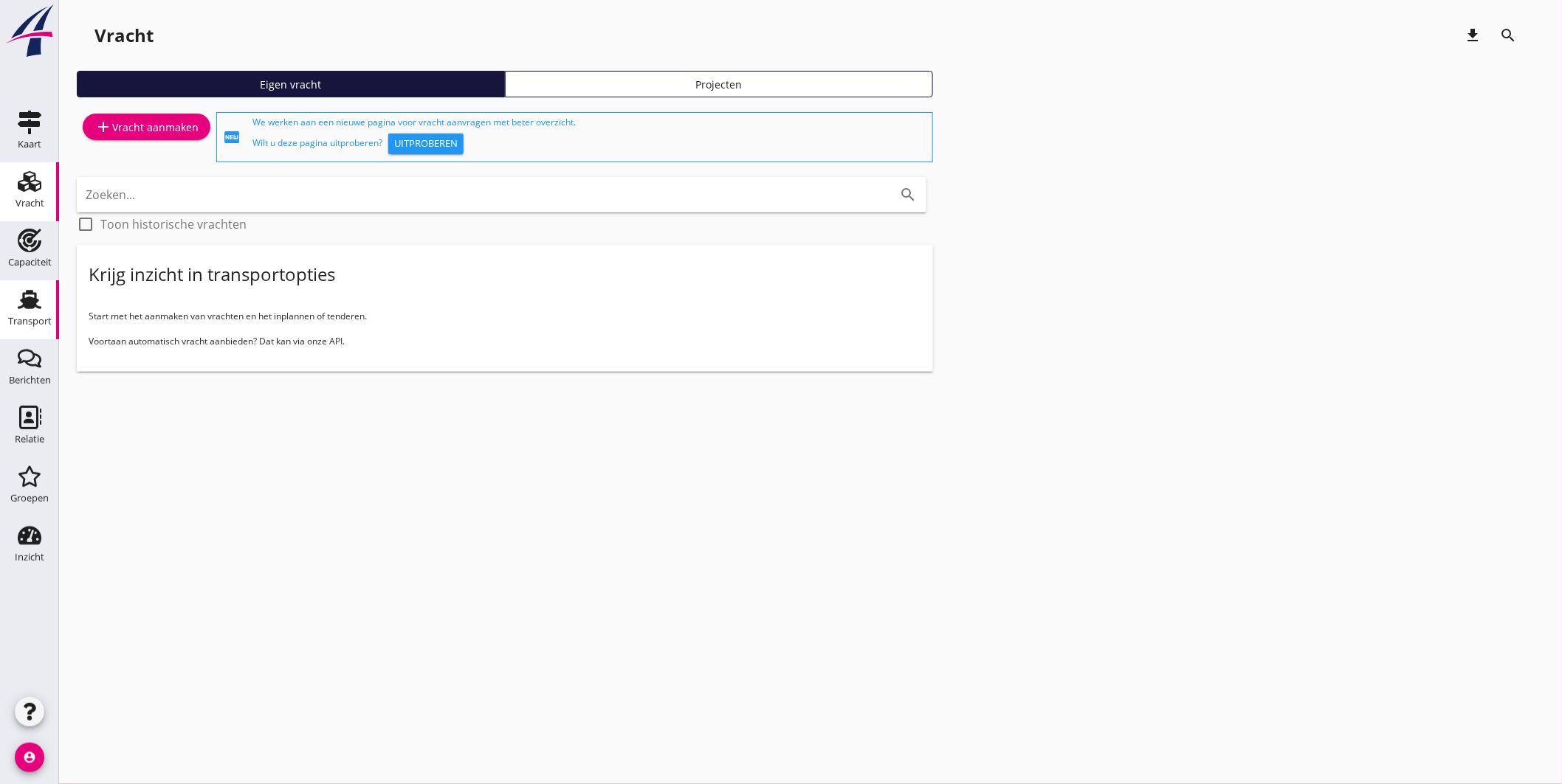
click at [46, 290] on div "Transport" at bounding box center [29, 299] width 36 height 23
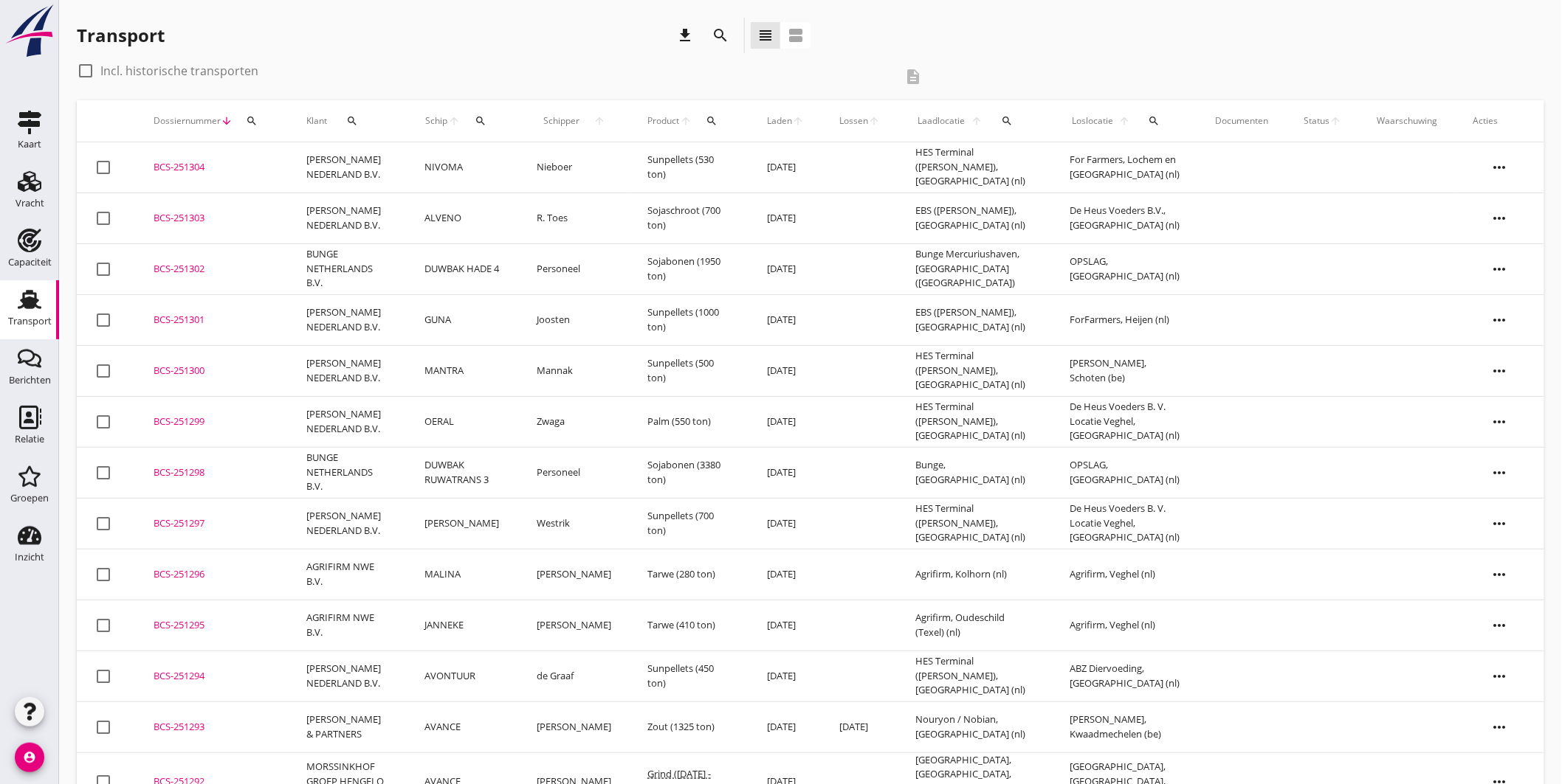
click at [219, 211] on div "BCS-251303" at bounding box center [212, 219] width 118 height 15
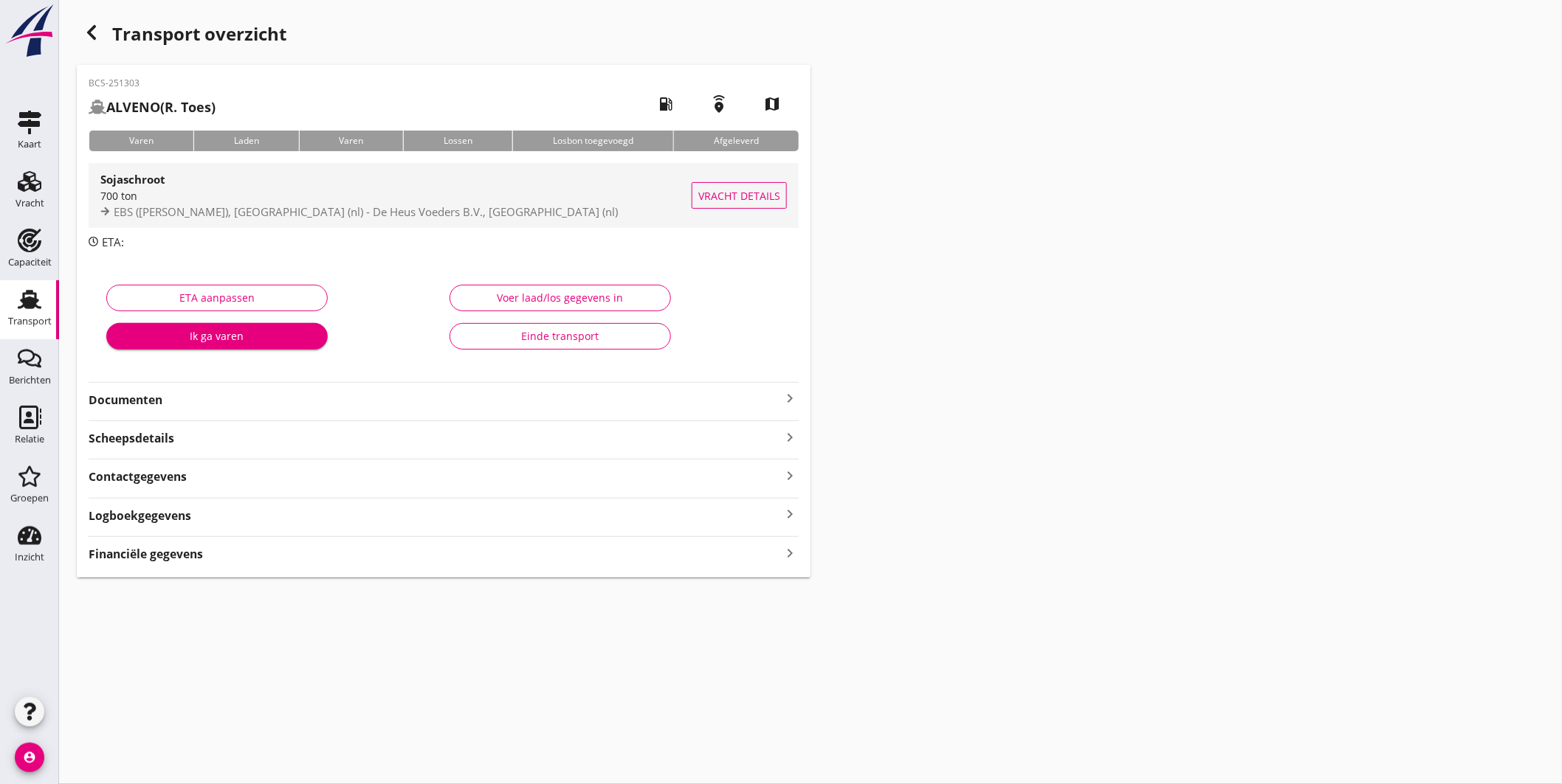
click at [386, 198] on div "700 ton" at bounding box center [395, 196] width 591 height 16
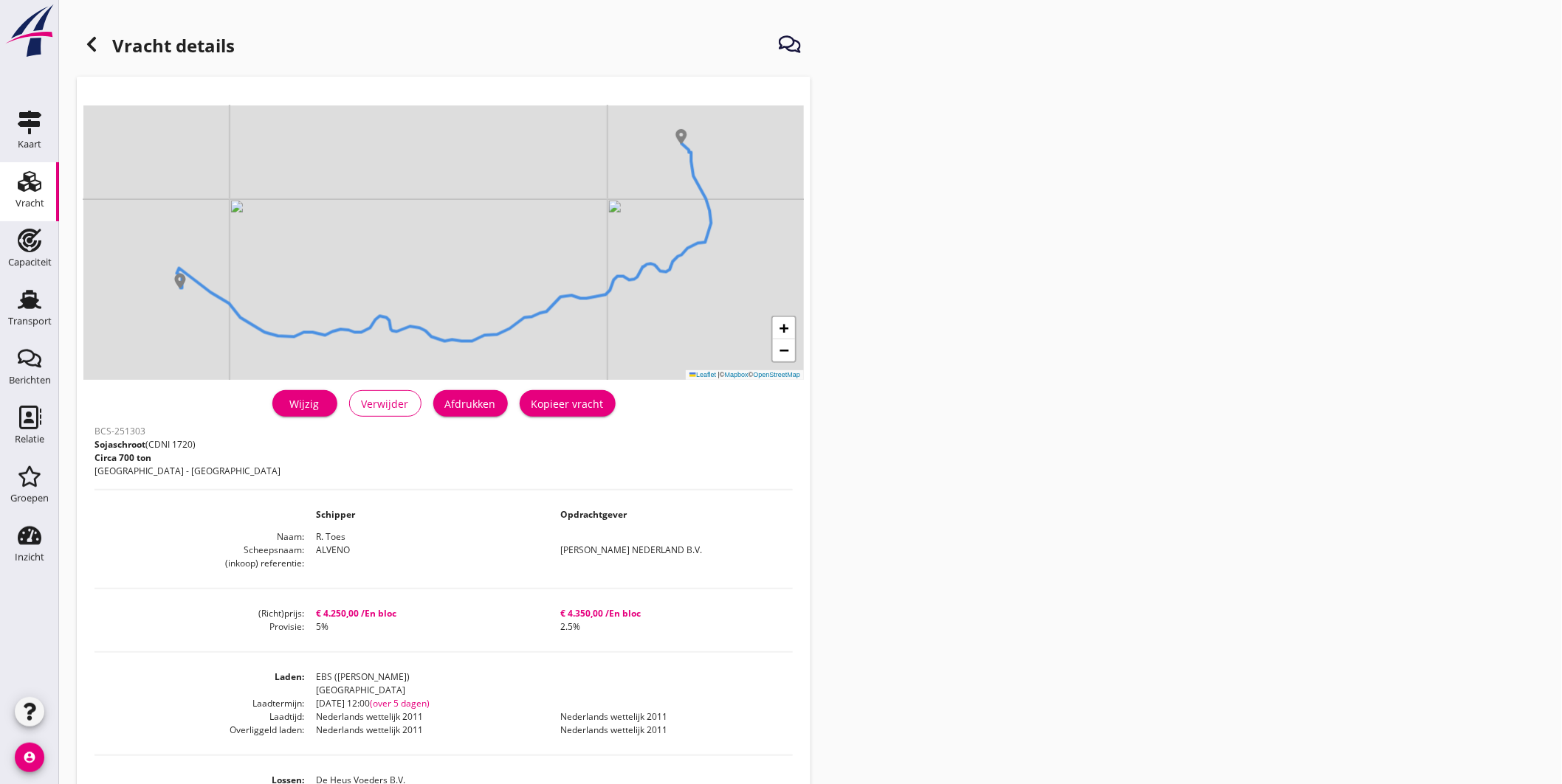
click at [321, 414] on link "Wijzig" at bounding box center [305, 404] width 65 height 27
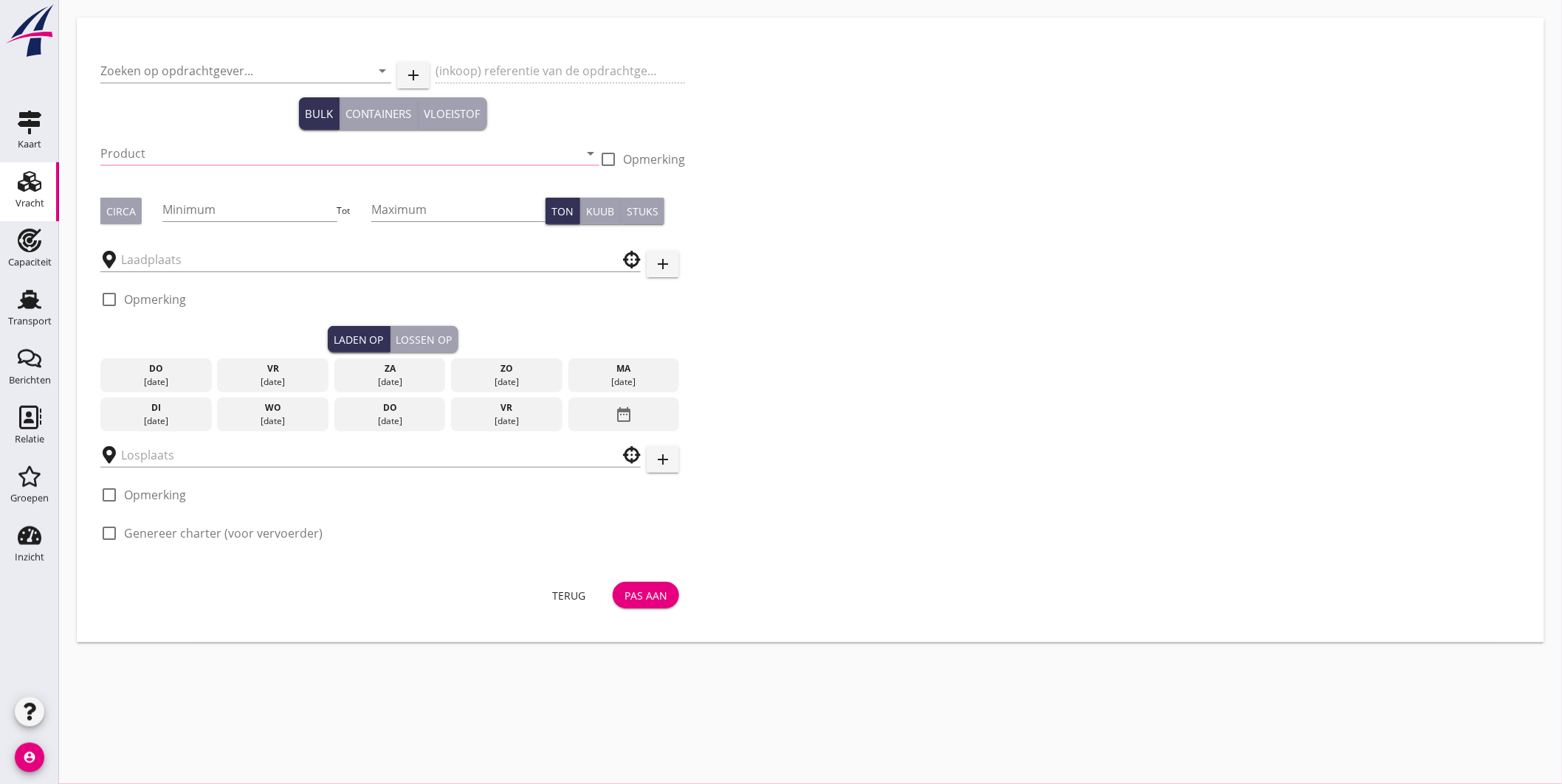
type input "[PERSON_NAME] NEDERLAND B.V."
type input "Sojaschroot (1720)"
type input "700"
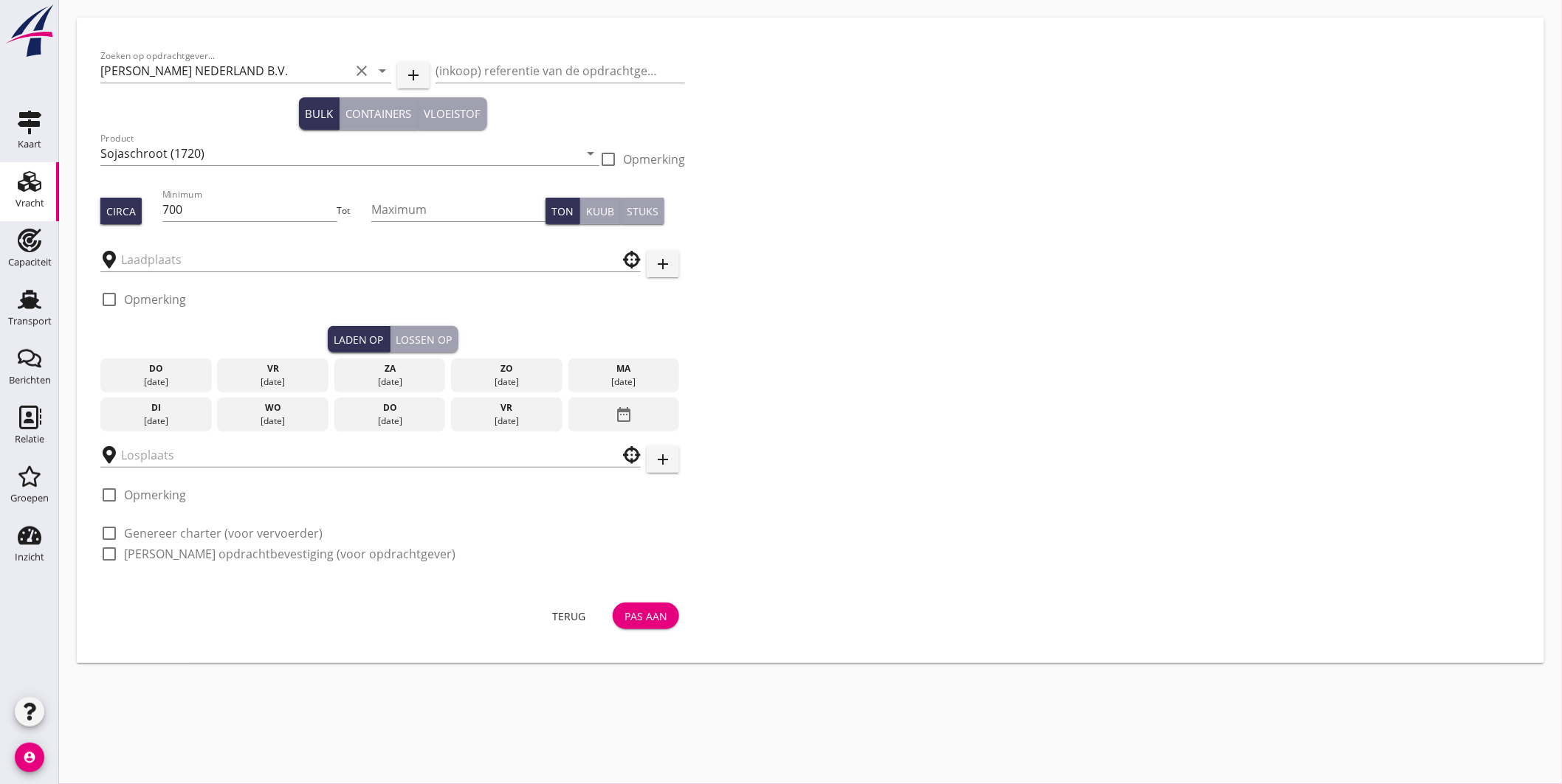
type input "EBS ([PERSON_NAME])"
type input "De Heus Voeders B.V."
checkbox input "true"
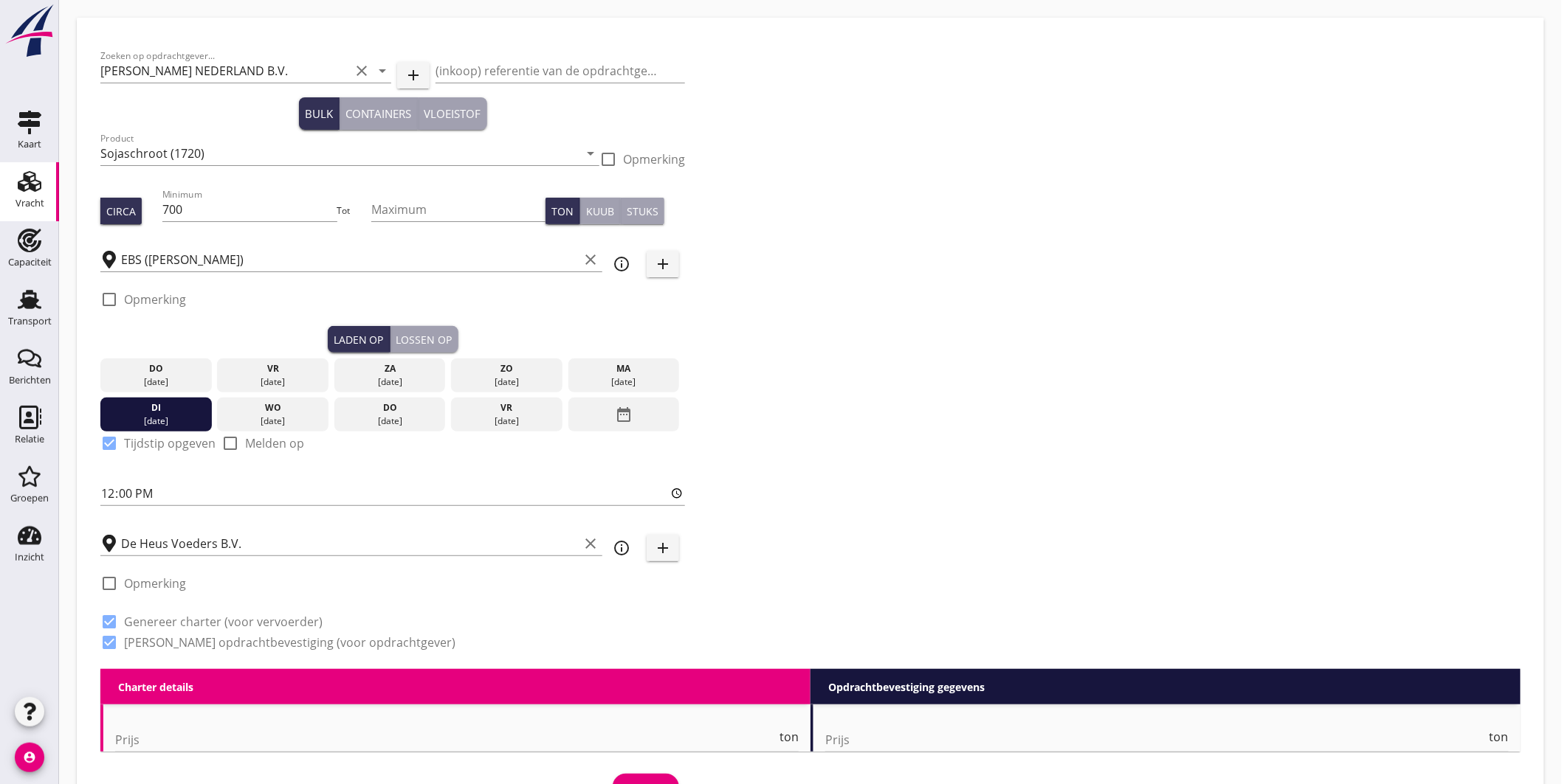
type input "4250"
checkbox input "false"
radio input "false"
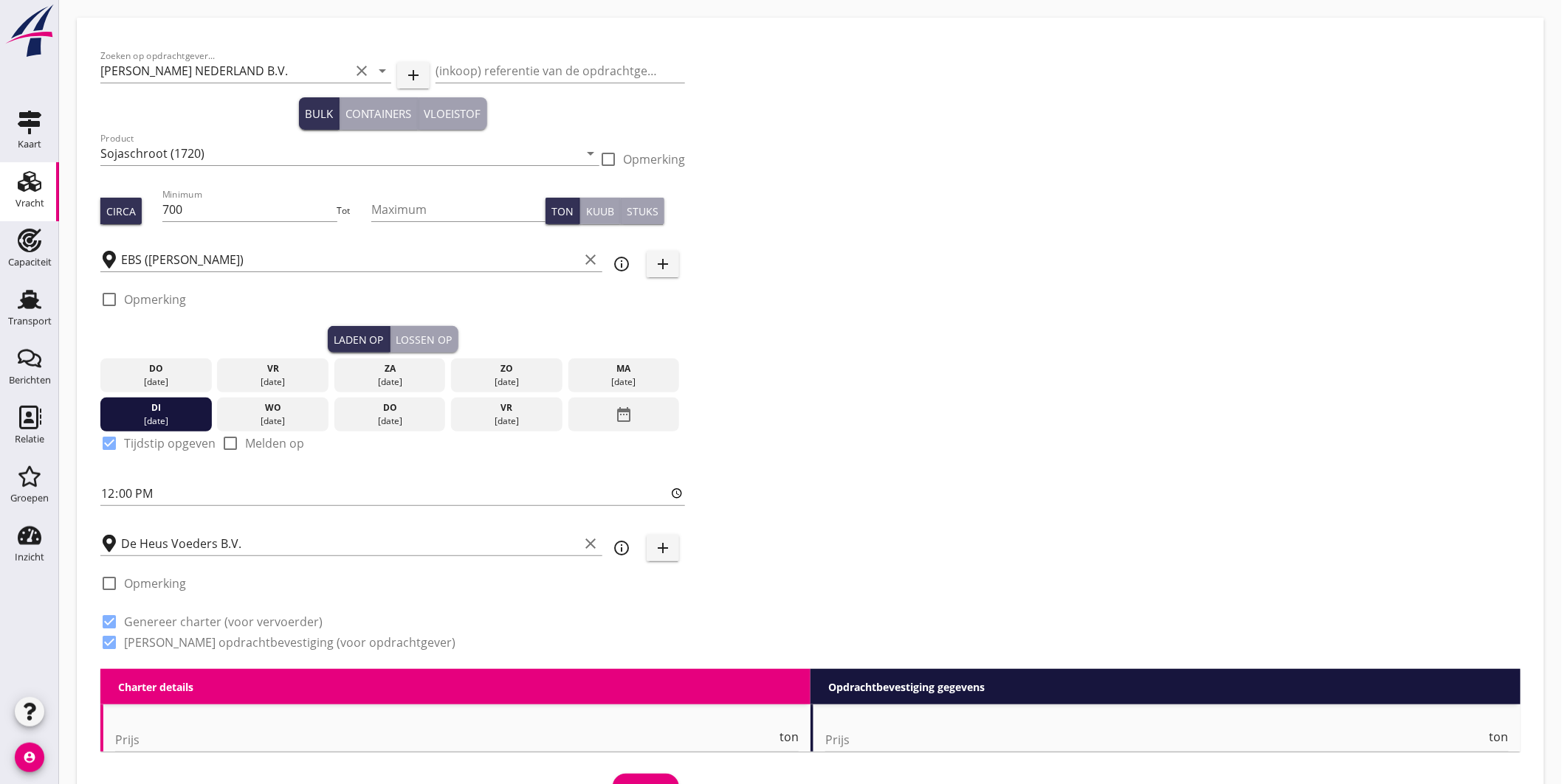
checkbox input "true"
radio input "false"
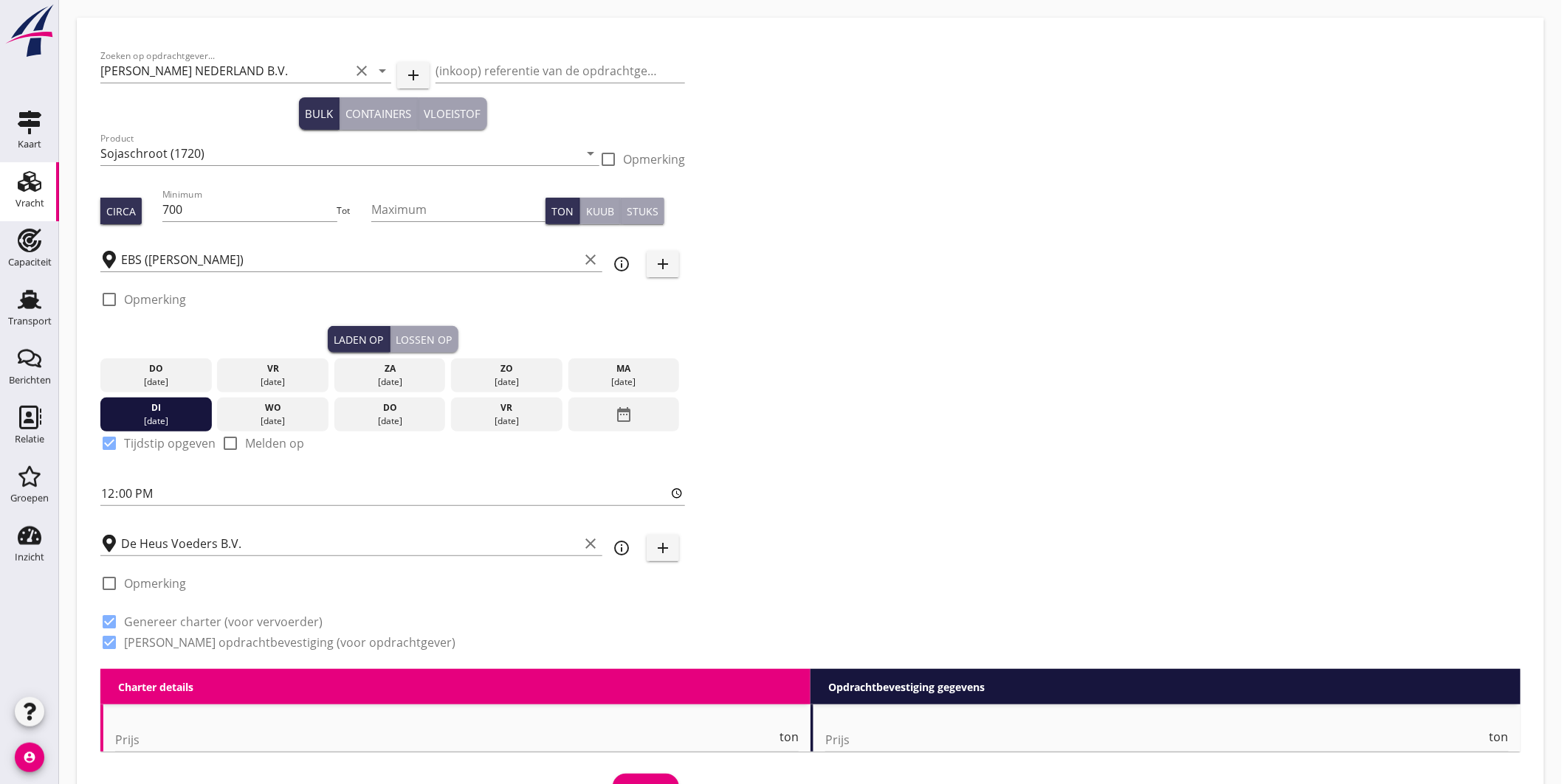
radio input "true"
radio input "false"
radio input "true"
type input "5"
type input "4350"
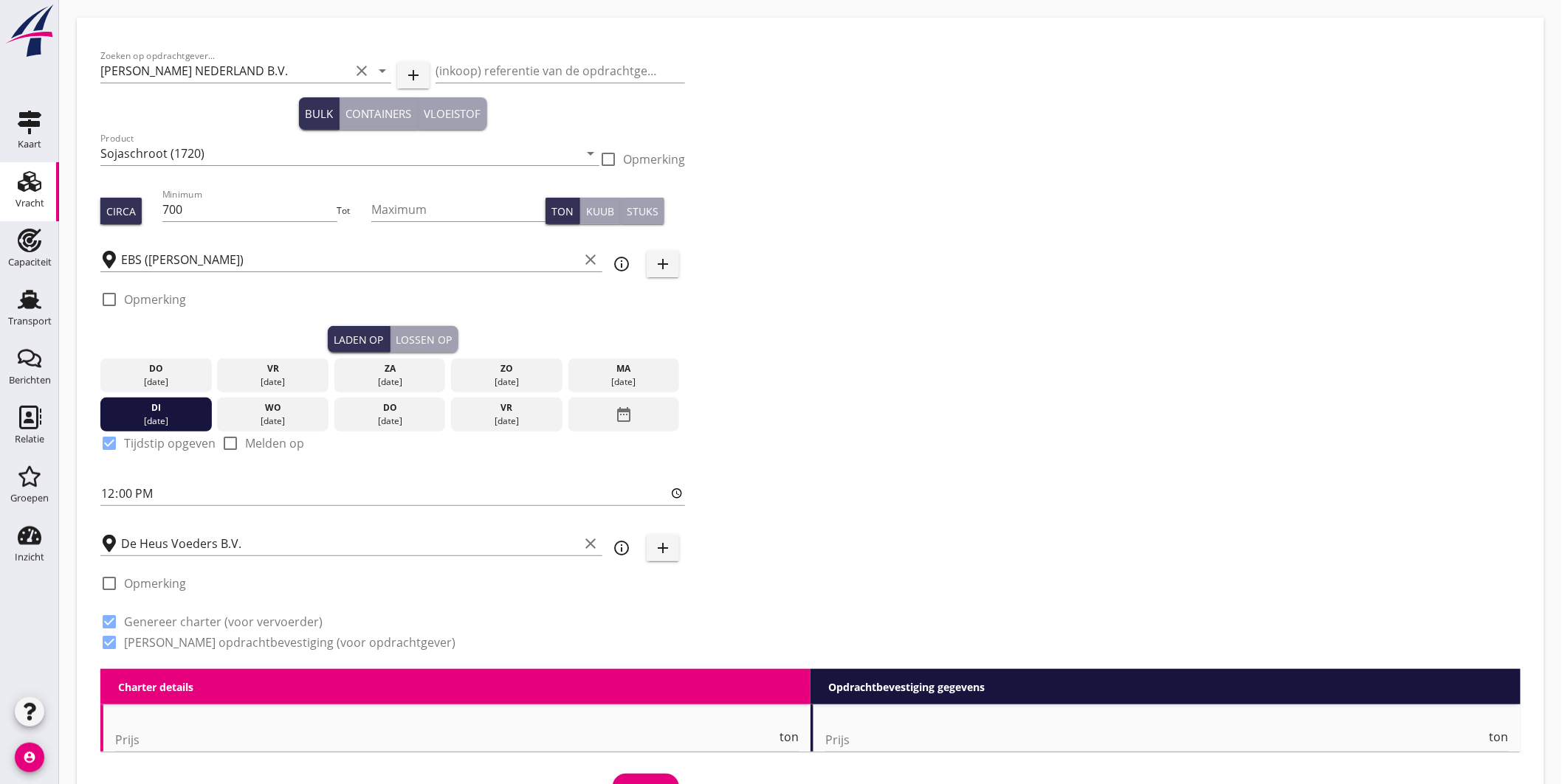
checkbox input "false"
radio input "false"
checkbox input "true"
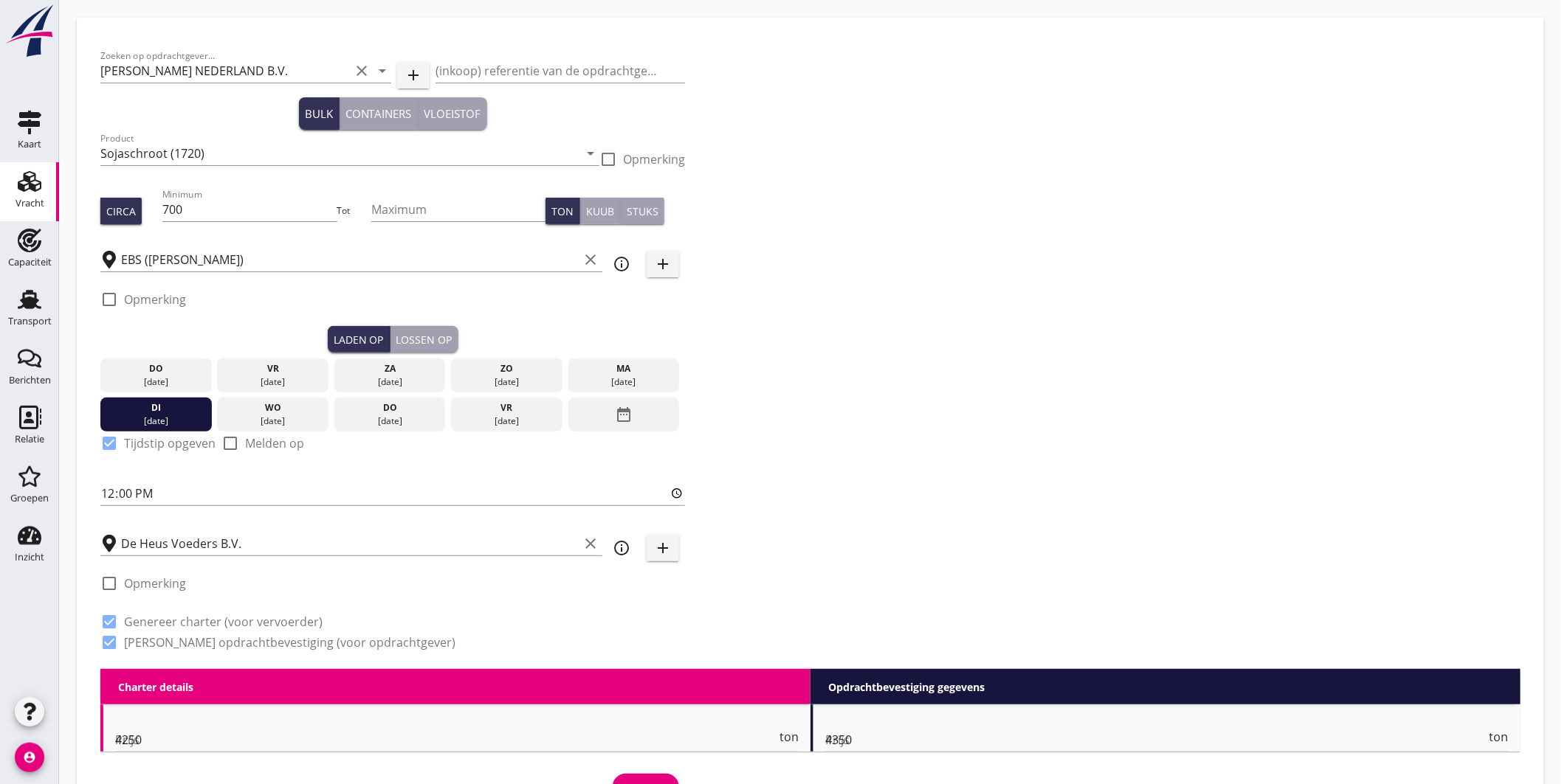
checkbox input "true"
radio input "false"
radio input "true"
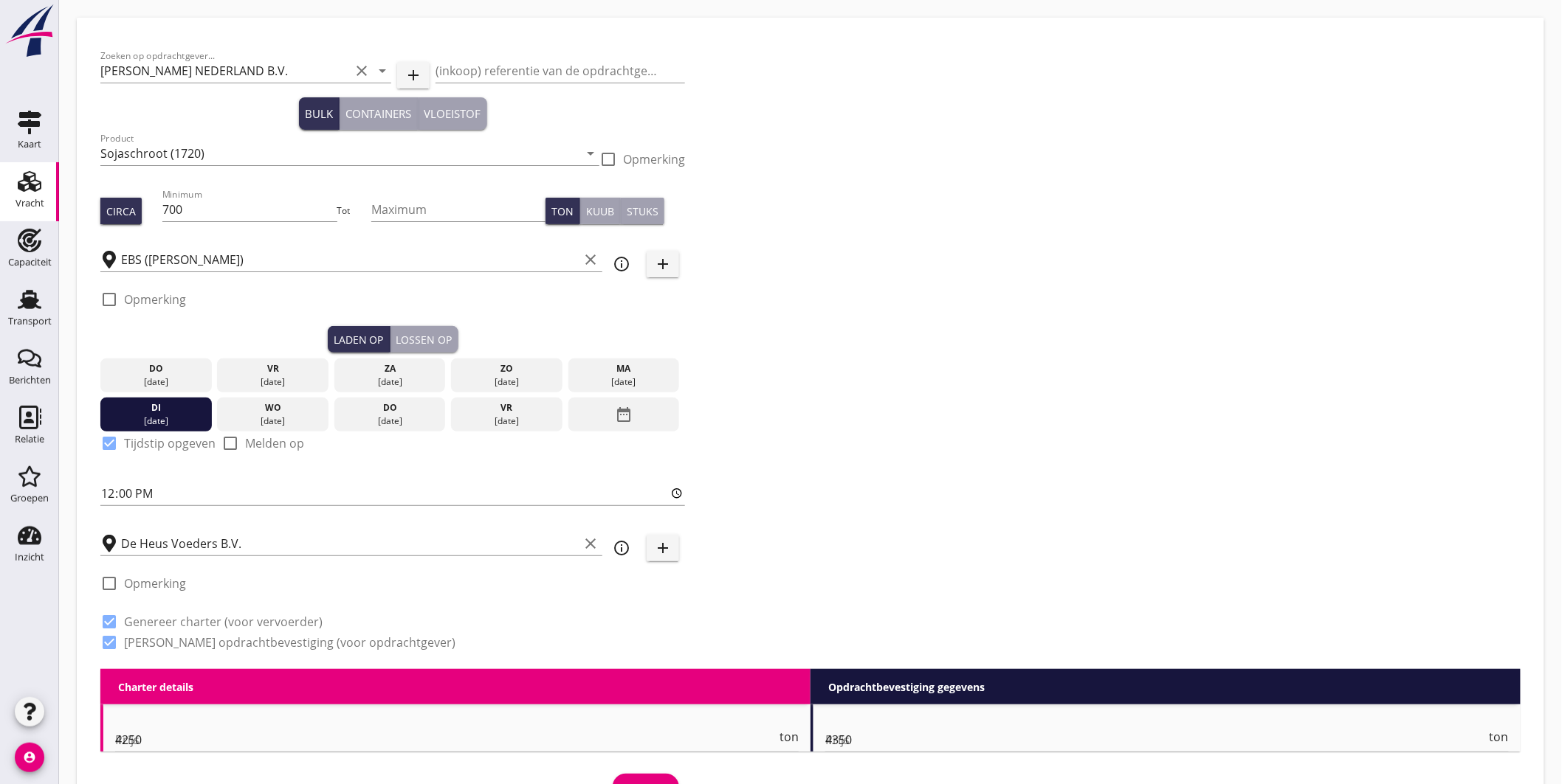
radio input "false"
radio input "true"
type input "2.5"
click at [189, 299] on div "check_box_outline_blank Opmerking" at bounding box center [392, 303] width 585 height 44
click at [182, 300] on label "Opmerking" at bounding box center [155, 300] width 62 height 15
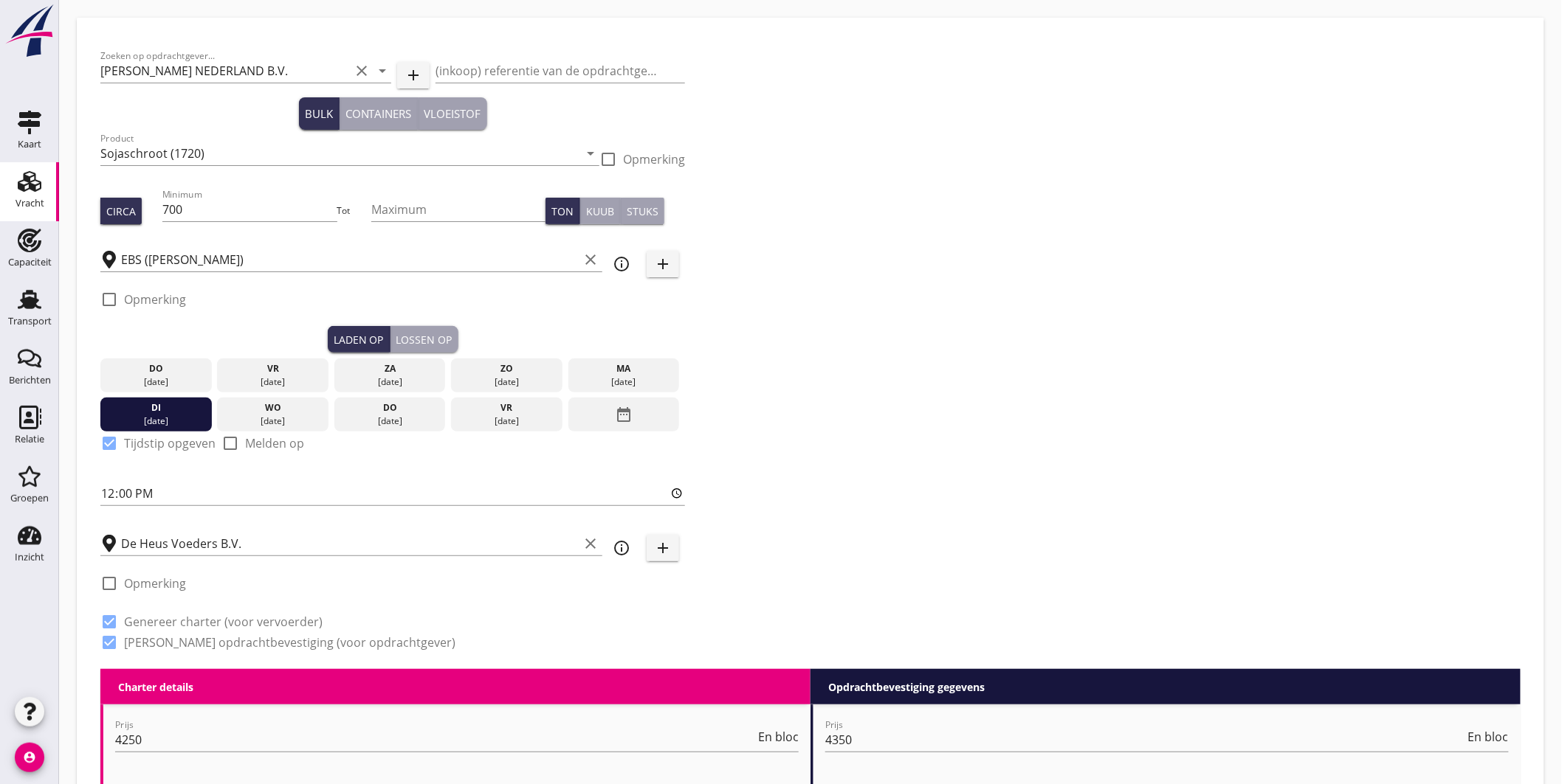
checkbox input "true"
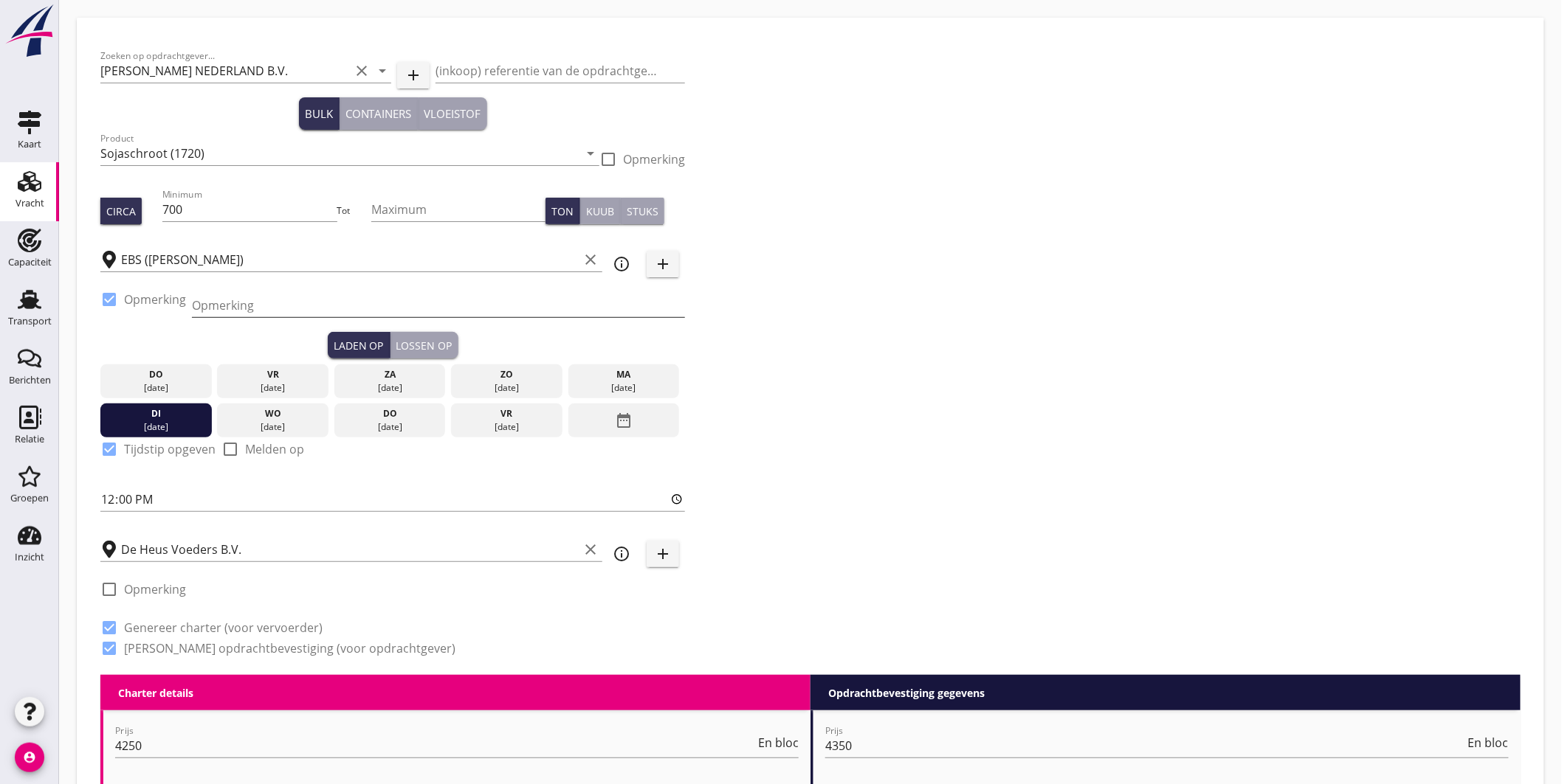
click at [250, 304] on input "Opmerking" at bounding box center [438, 305] width 493 height 23
type input "ex TROODOS AIR, Beneluxhaven"
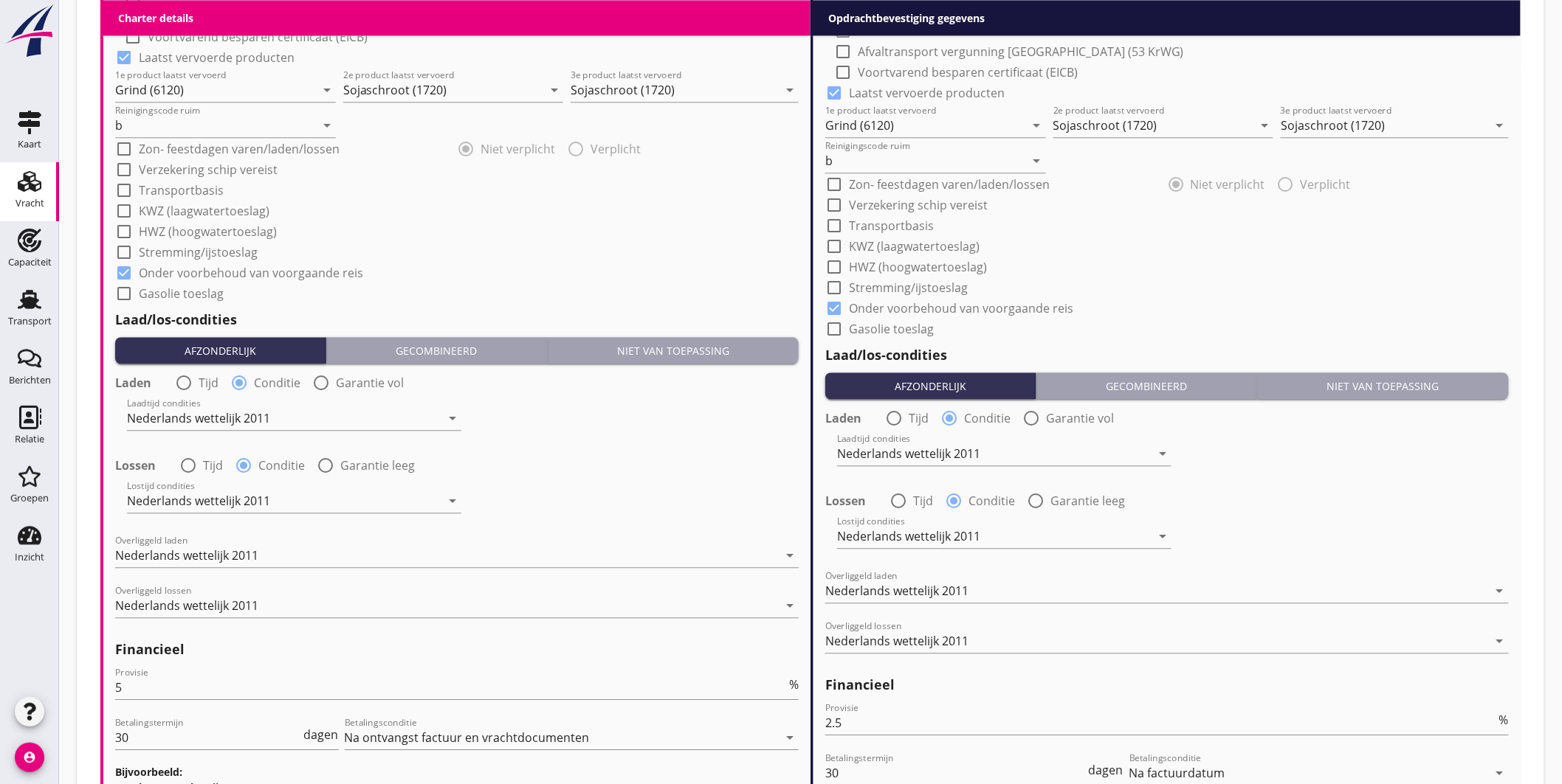
scroll to position [1581, 0]
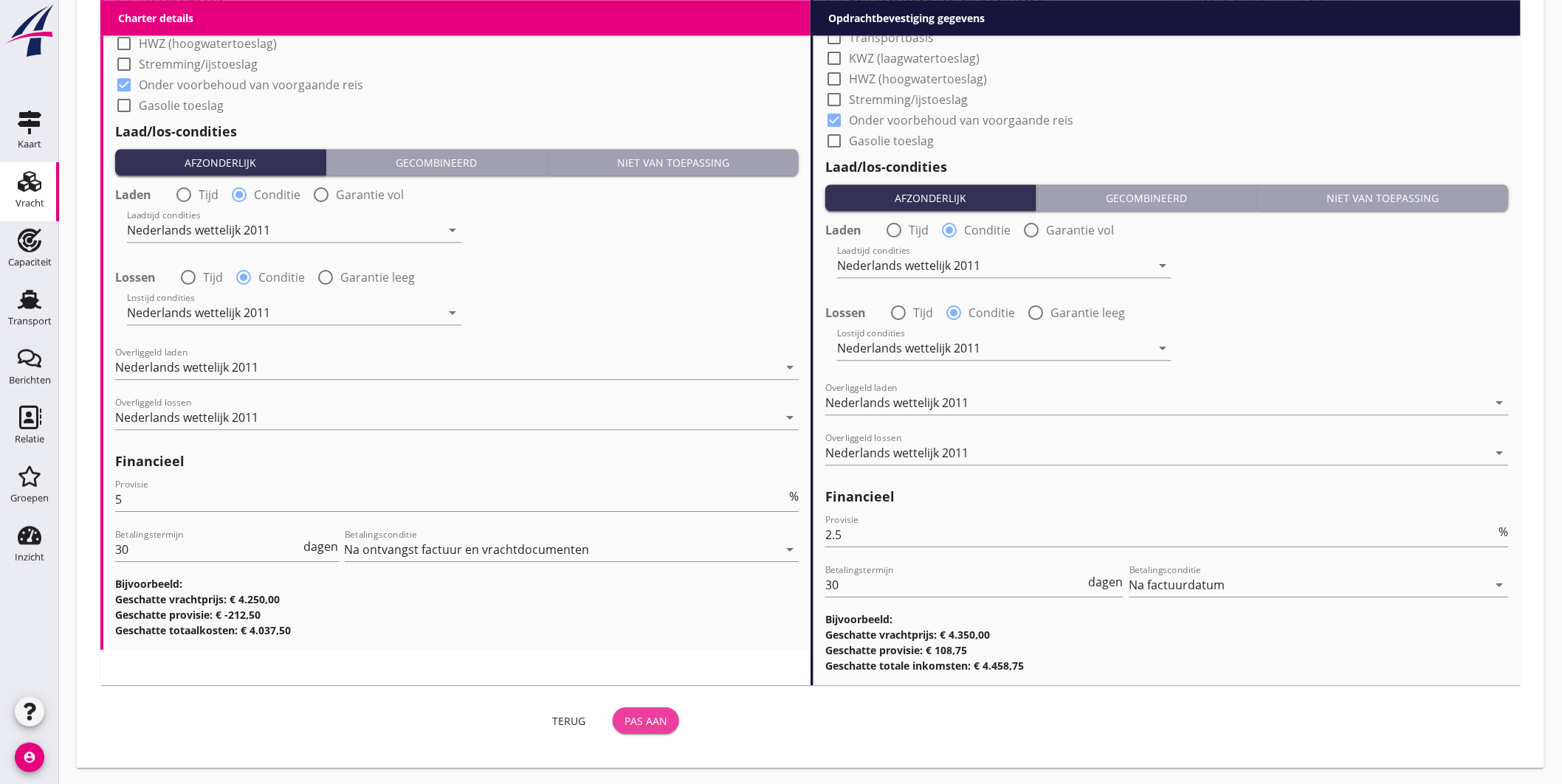
click at [638, 714] on div "Pas aan" at bounding box center [646, 721] width 43 height 16
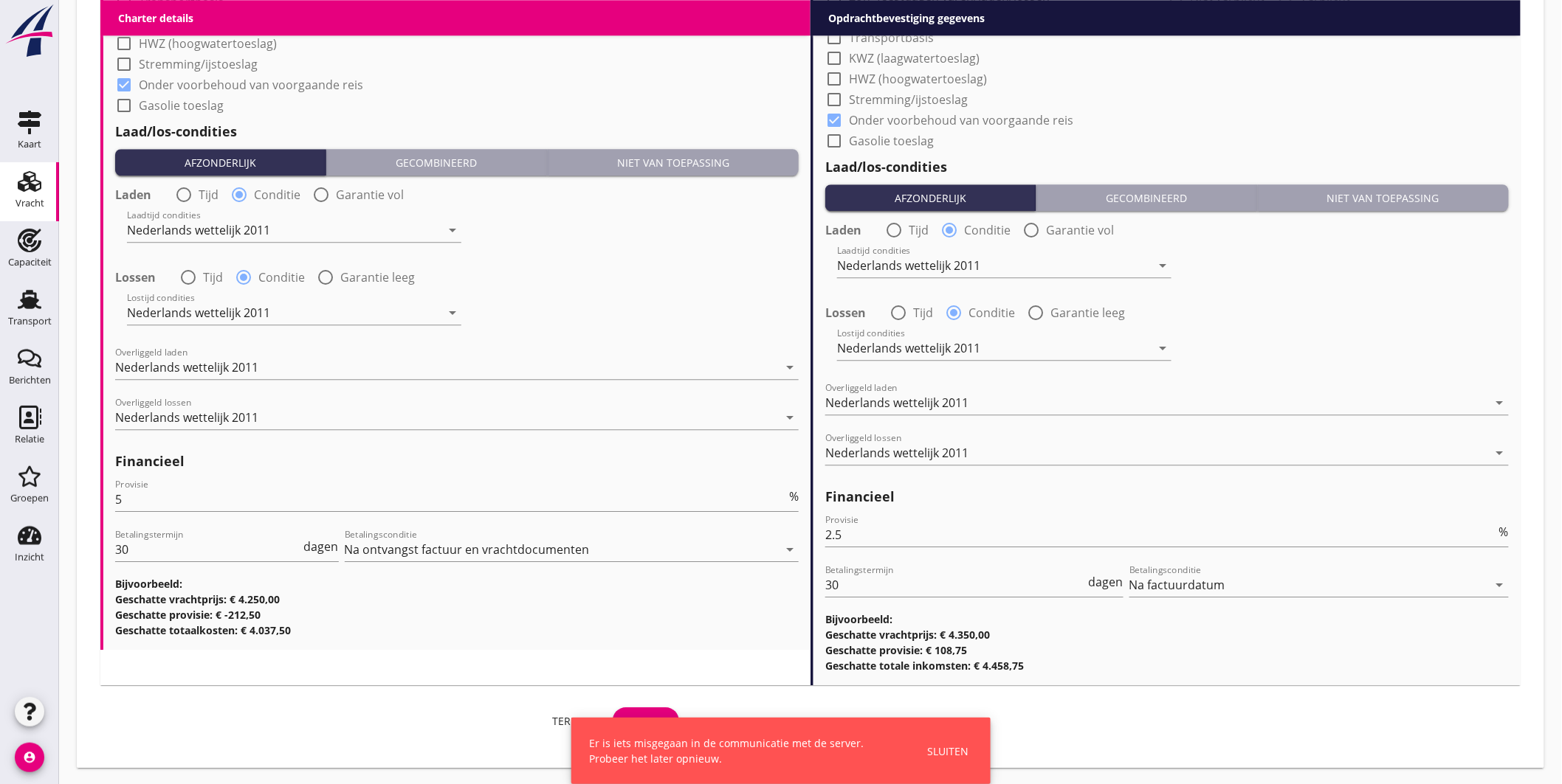
click at [956, 740] on button "Sluiten" at bounding box center [948, 751] width 51 height 24
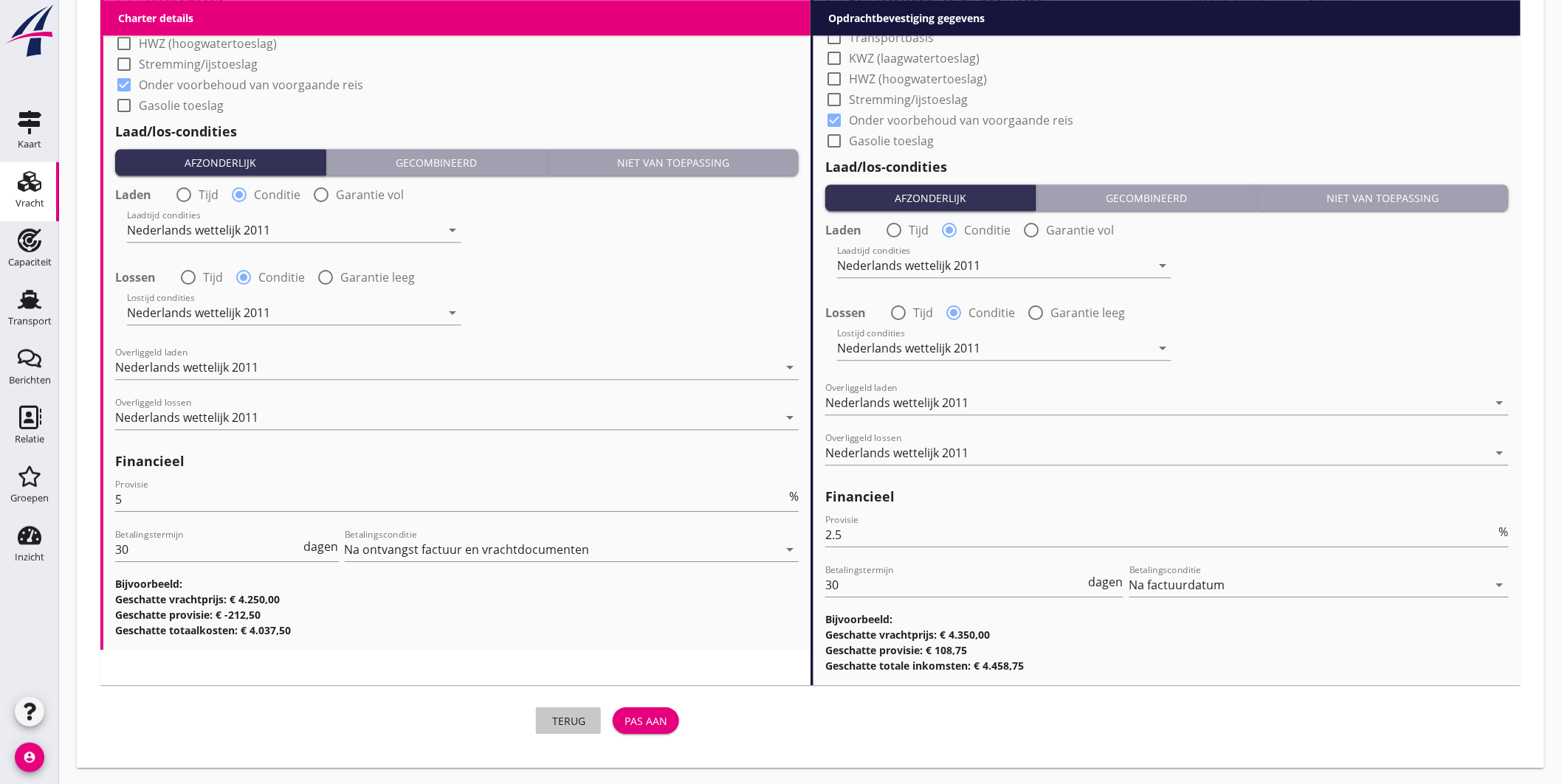
click at [567, 717] on div "Terug" at bounding box center [569, 721] width 41 height 16
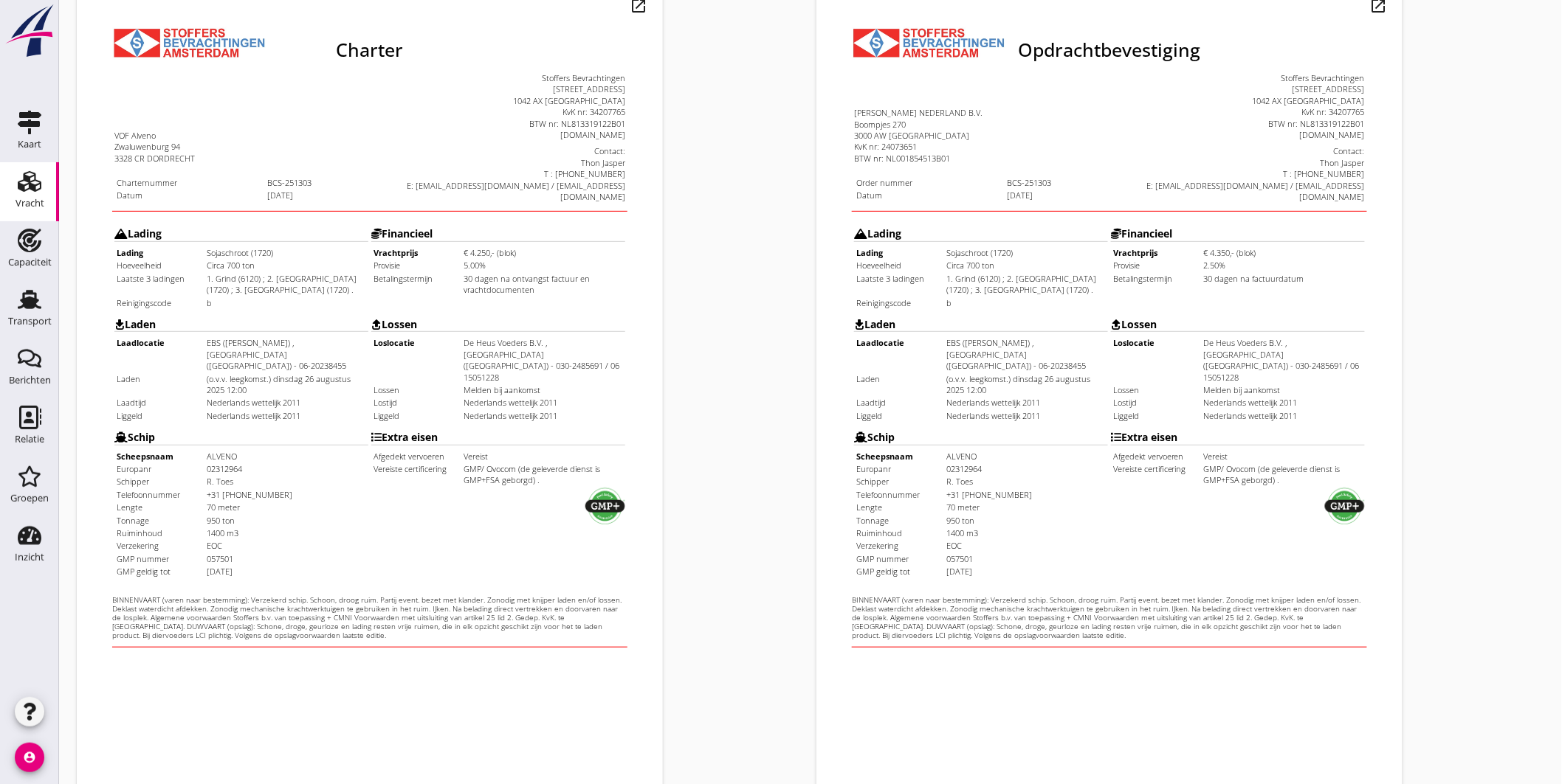
scroll to position [307, 0]
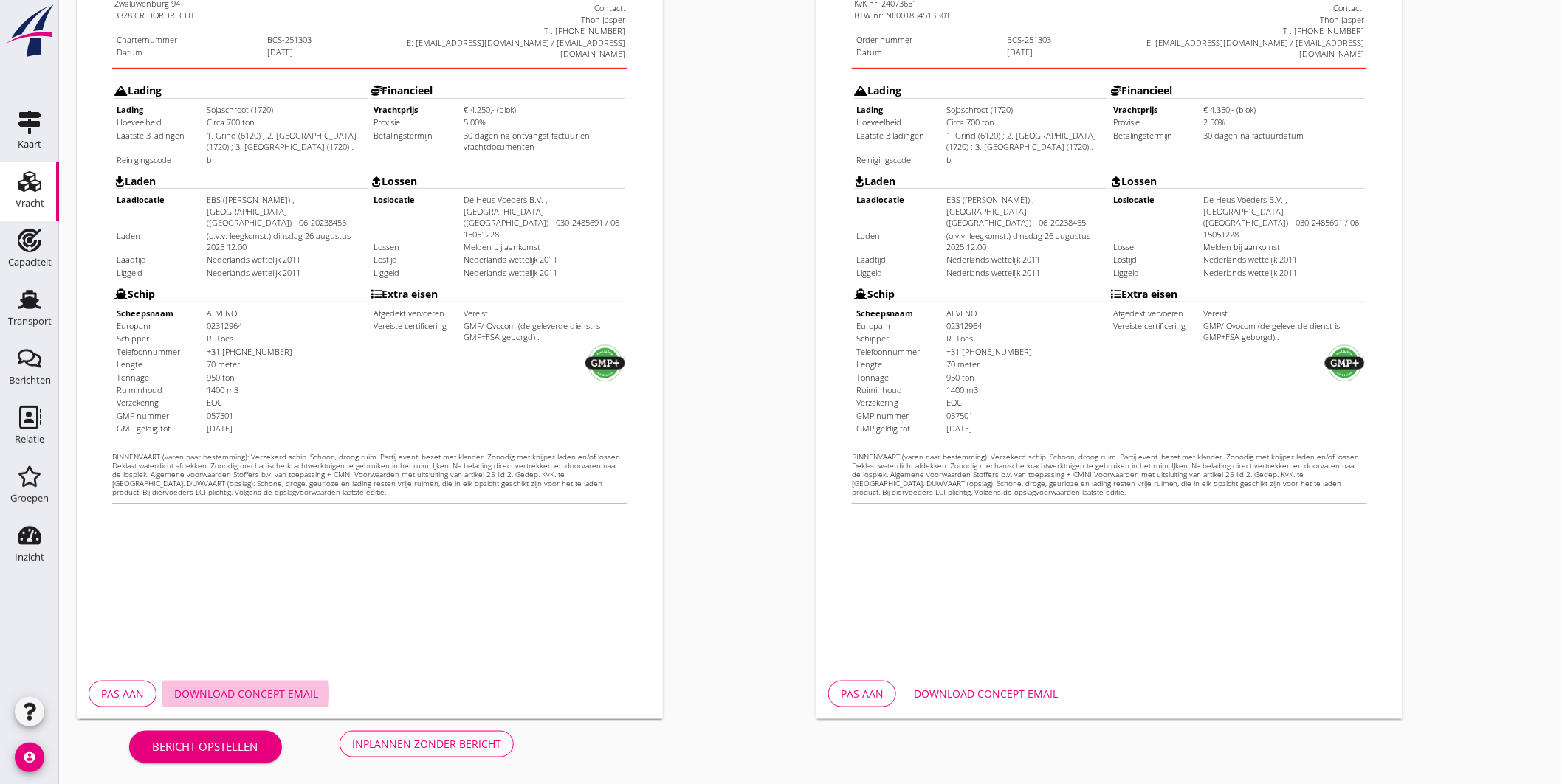
click at [260, 689] on div "Download concept email" at bounding box center [246, 694] width 144 height 16
click at [986, 689] on div "Download concept email" at bounding box center [986, 694] width 144 height 16
click at [1433, 65] on div "Opdrachtbevestiging nl arrow_drop_down open_in_new Pas aan Download concept ema…" at bounding box center [1181, 244] width 740 height 961
click at [411, 739] on div "Inplannen zonder bericht" at bounding box center [427, 744] width 149 height 16
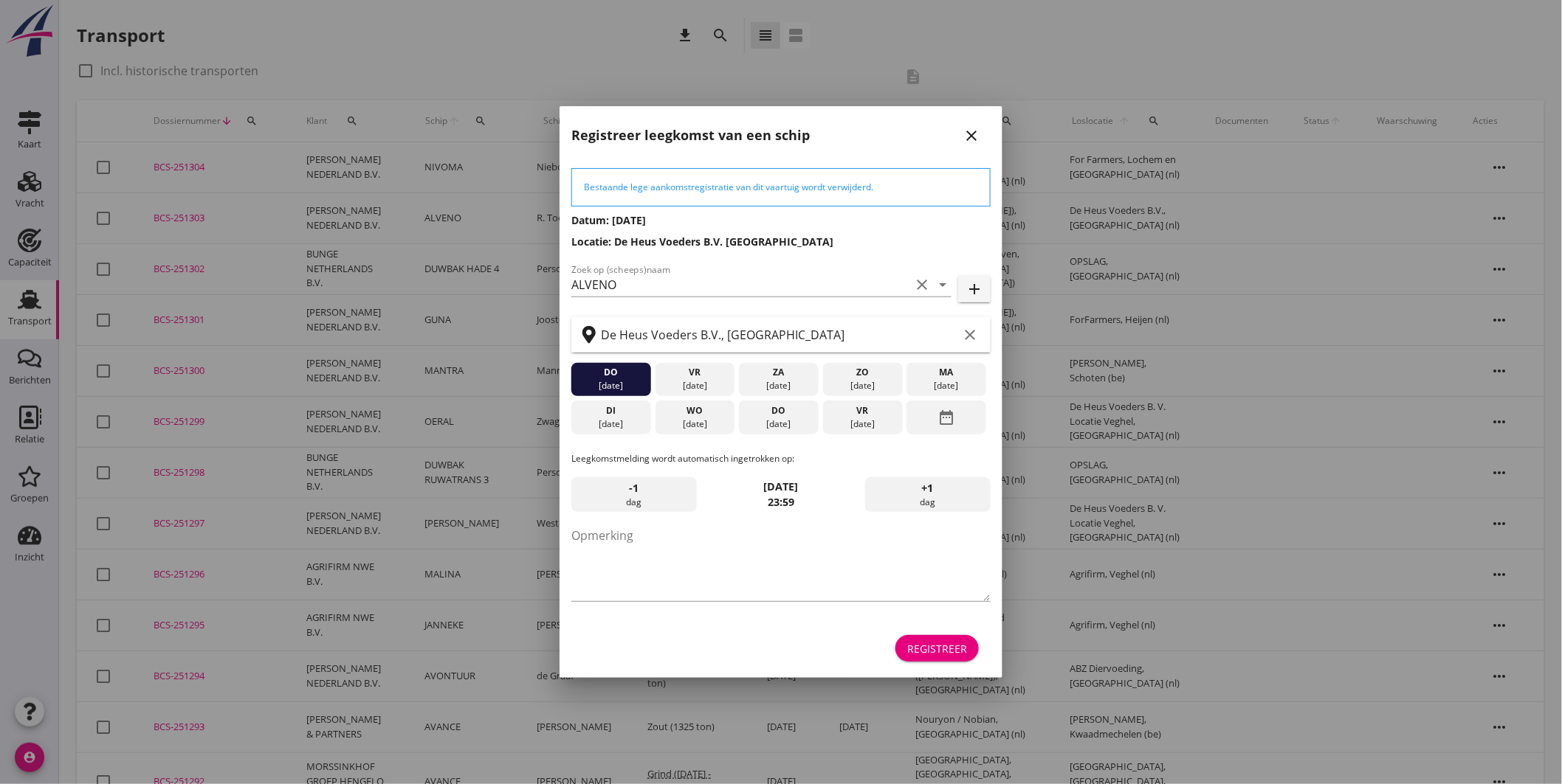
click at [798, 415] on div "do" at bounding box center [779, 411] width 72 height 13
click at [950, 641] on div "Registreer" at bounding box center [937, 649] width 60 height 16
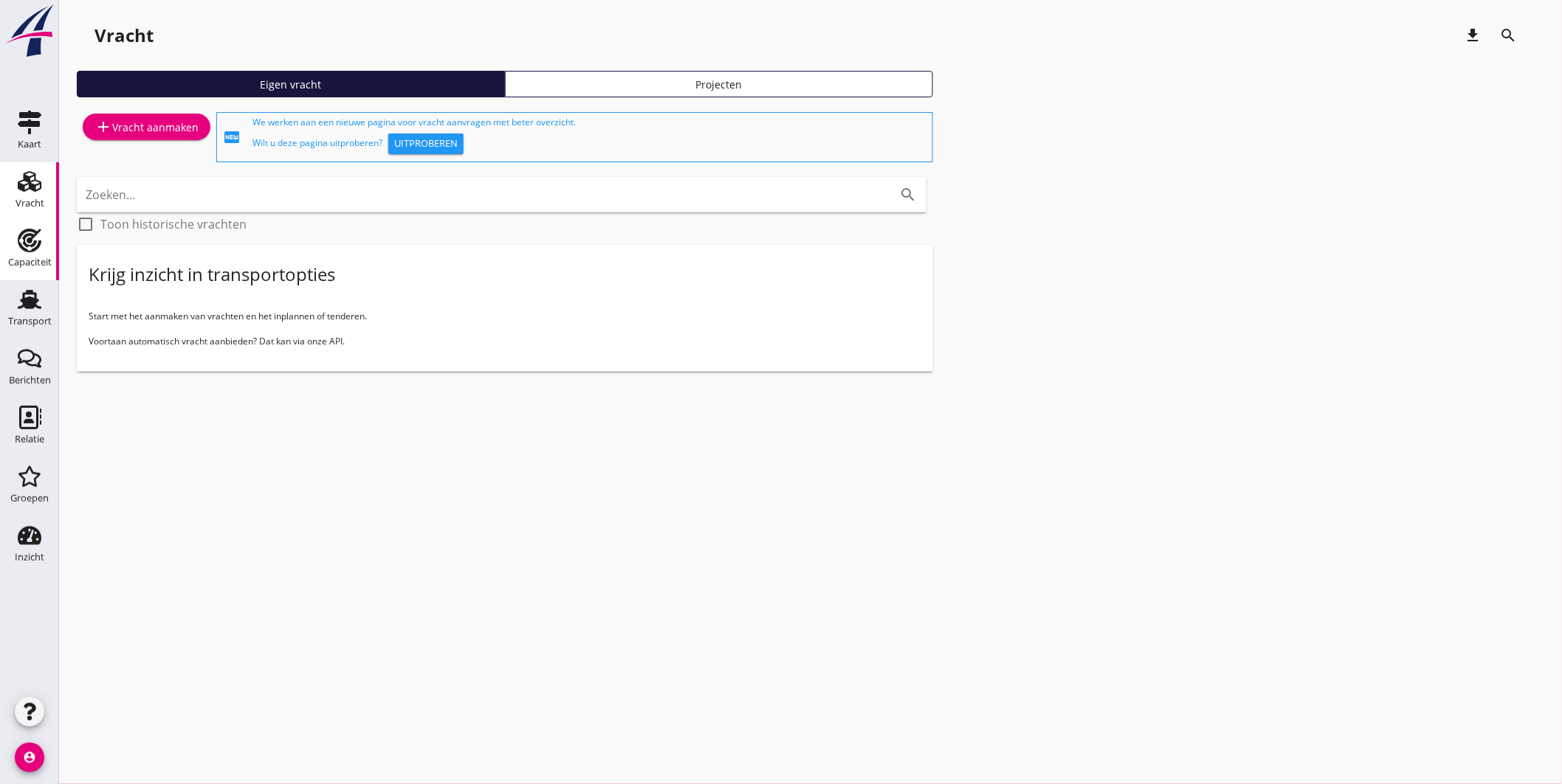
click at [37, 244] on icon "Capaciteit" at bounding box center [29, 240] width 23 height 23
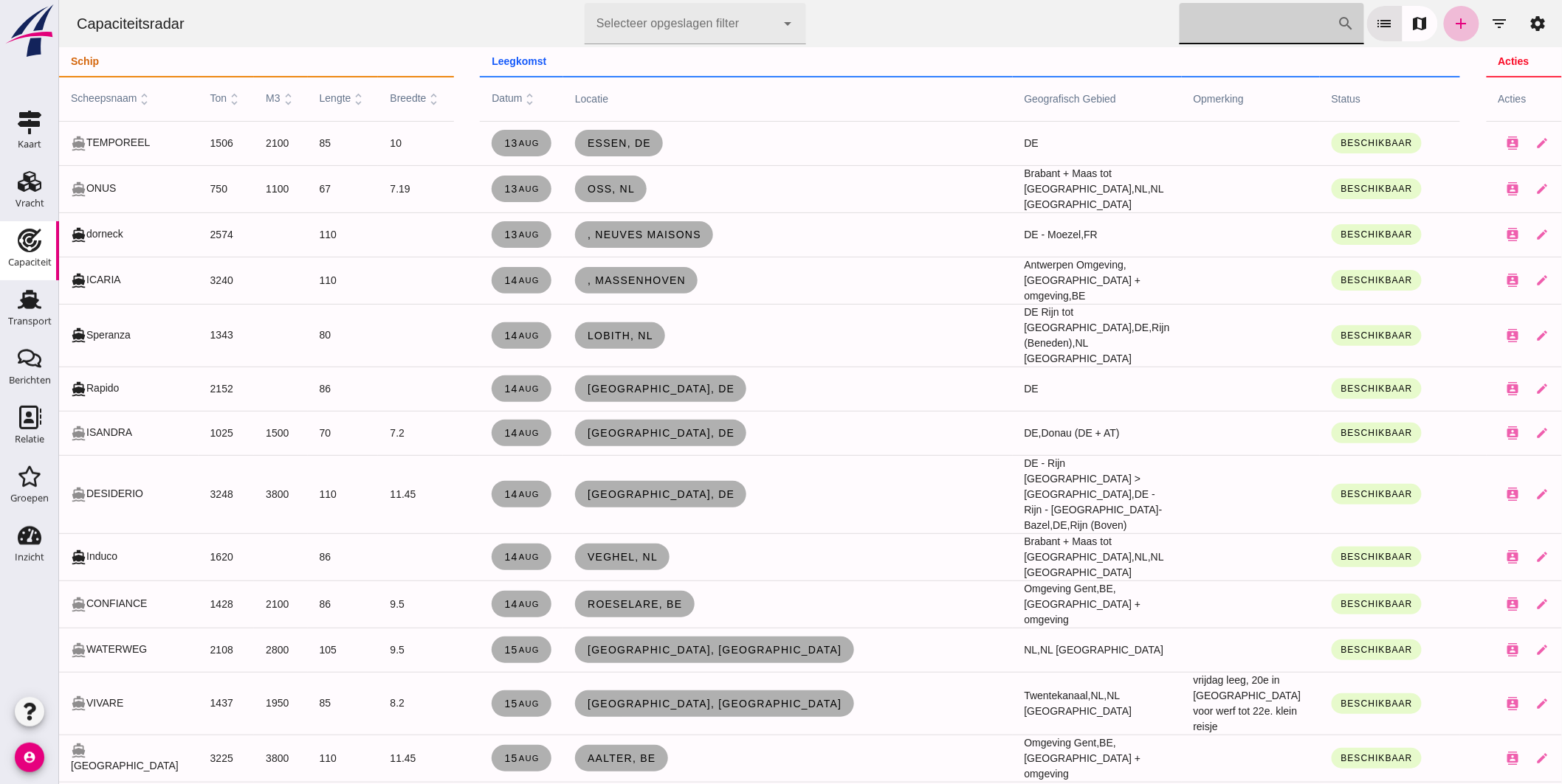
click input "[PERSON_NAME] op scheepsnaam"
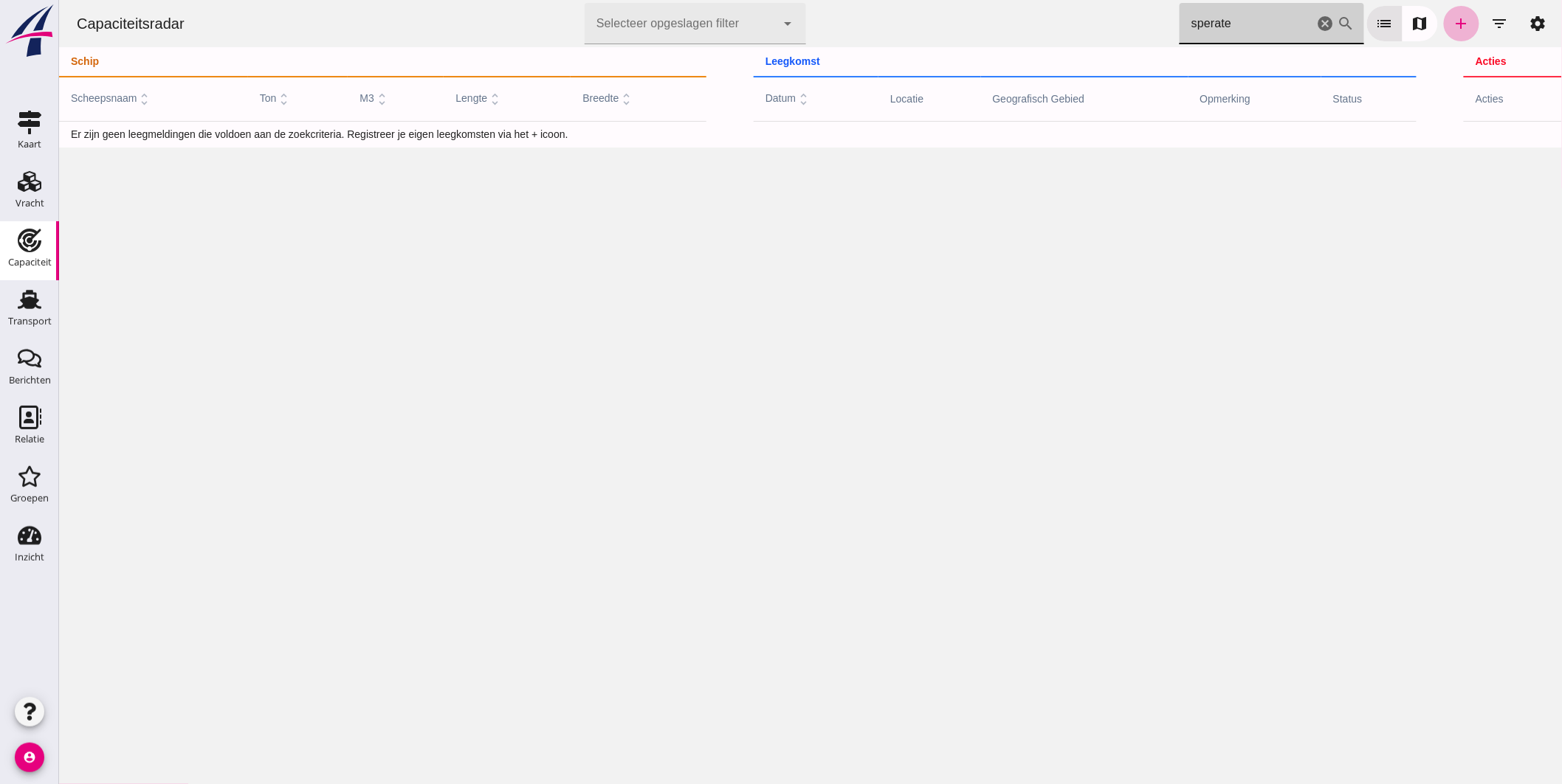
type input "sperate"
click link "add"
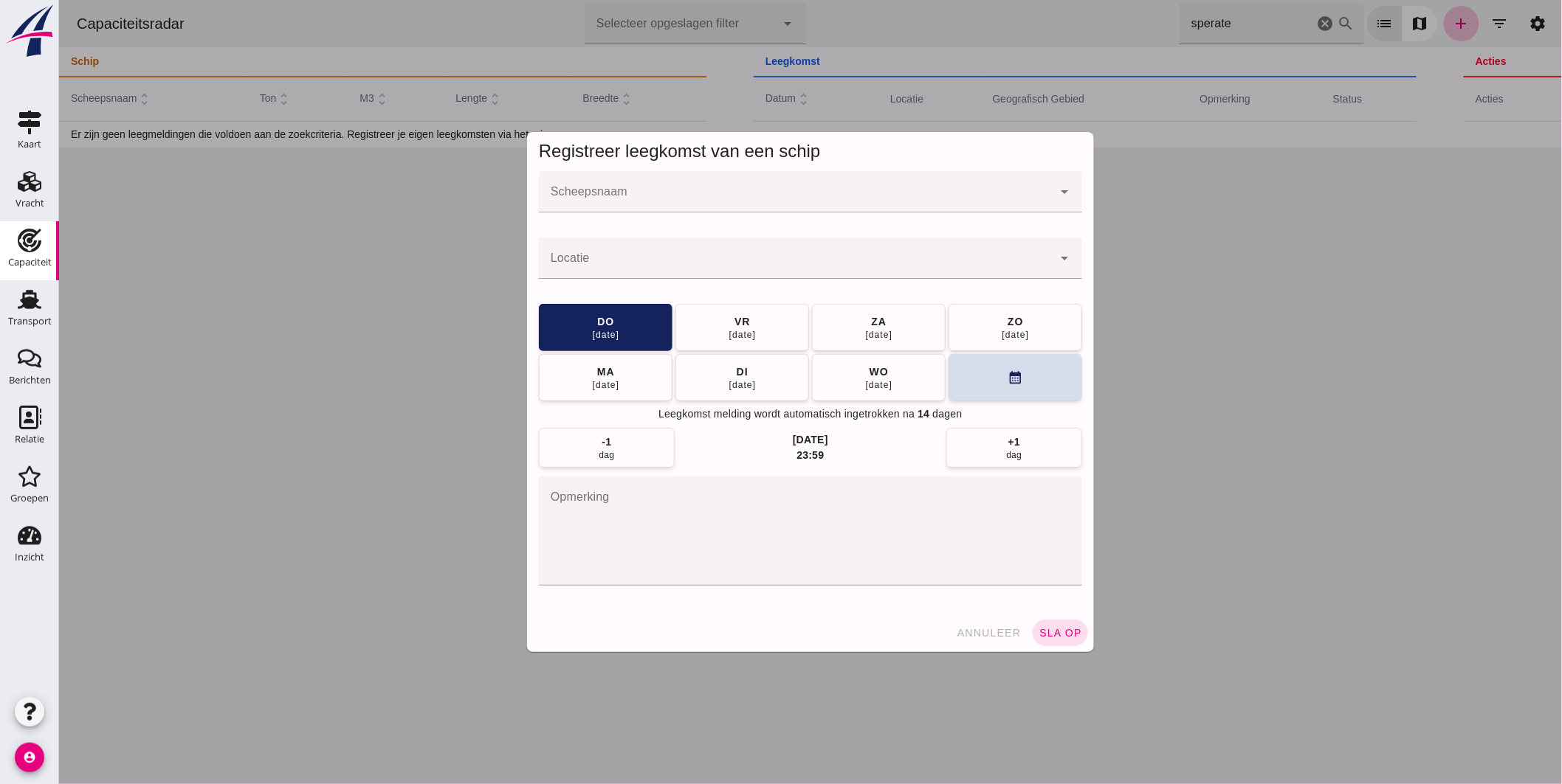
click input "Scheepsnaam"
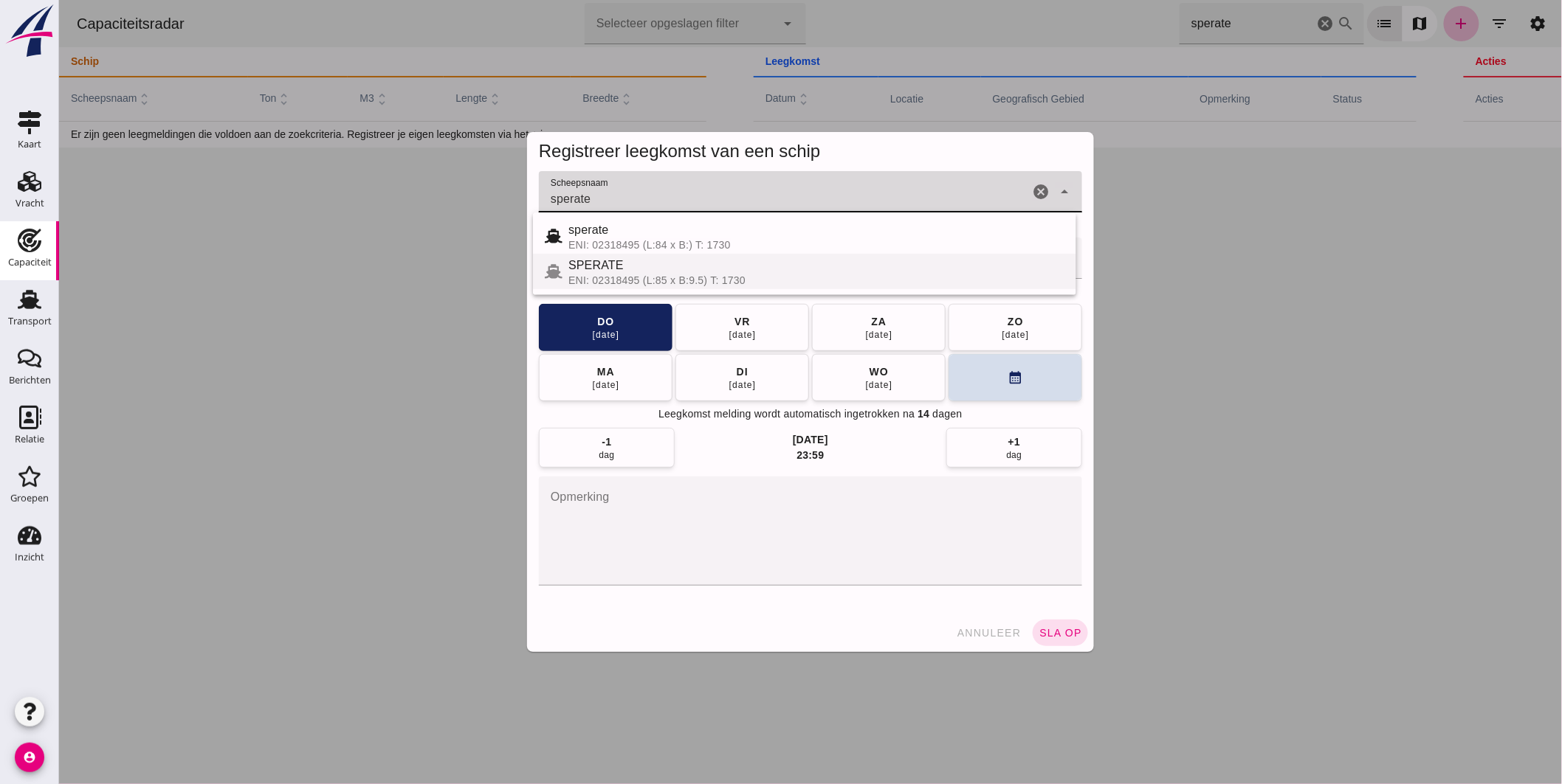
click at [629, 276] on div "ENI: 02318495 (L:85 x B:9.5) T: 1730" at bounding box center [816, 280] width 496 height 12
type input "SPERATE"
click input "Locatie"
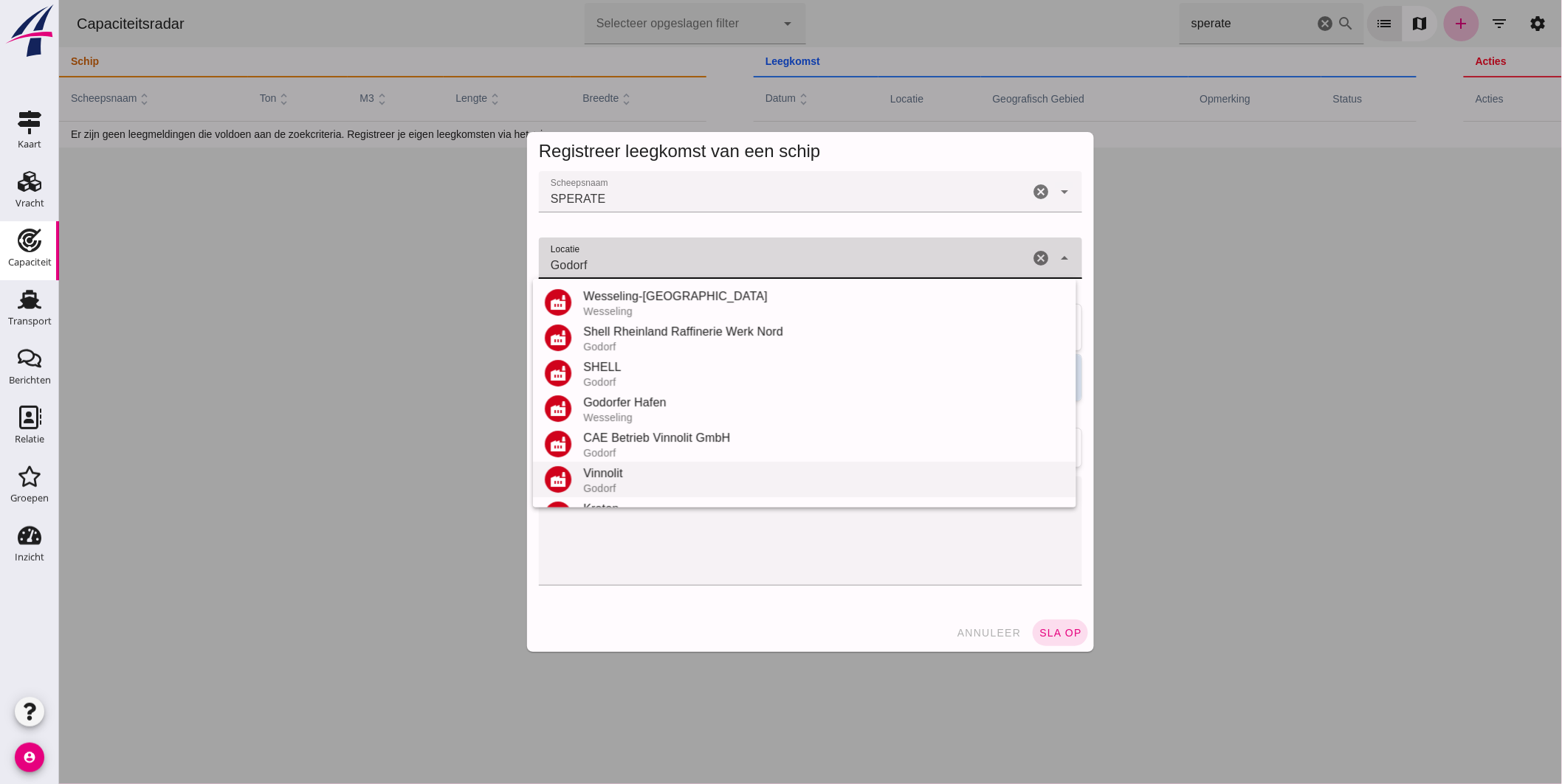
scroll to position [137, 0]
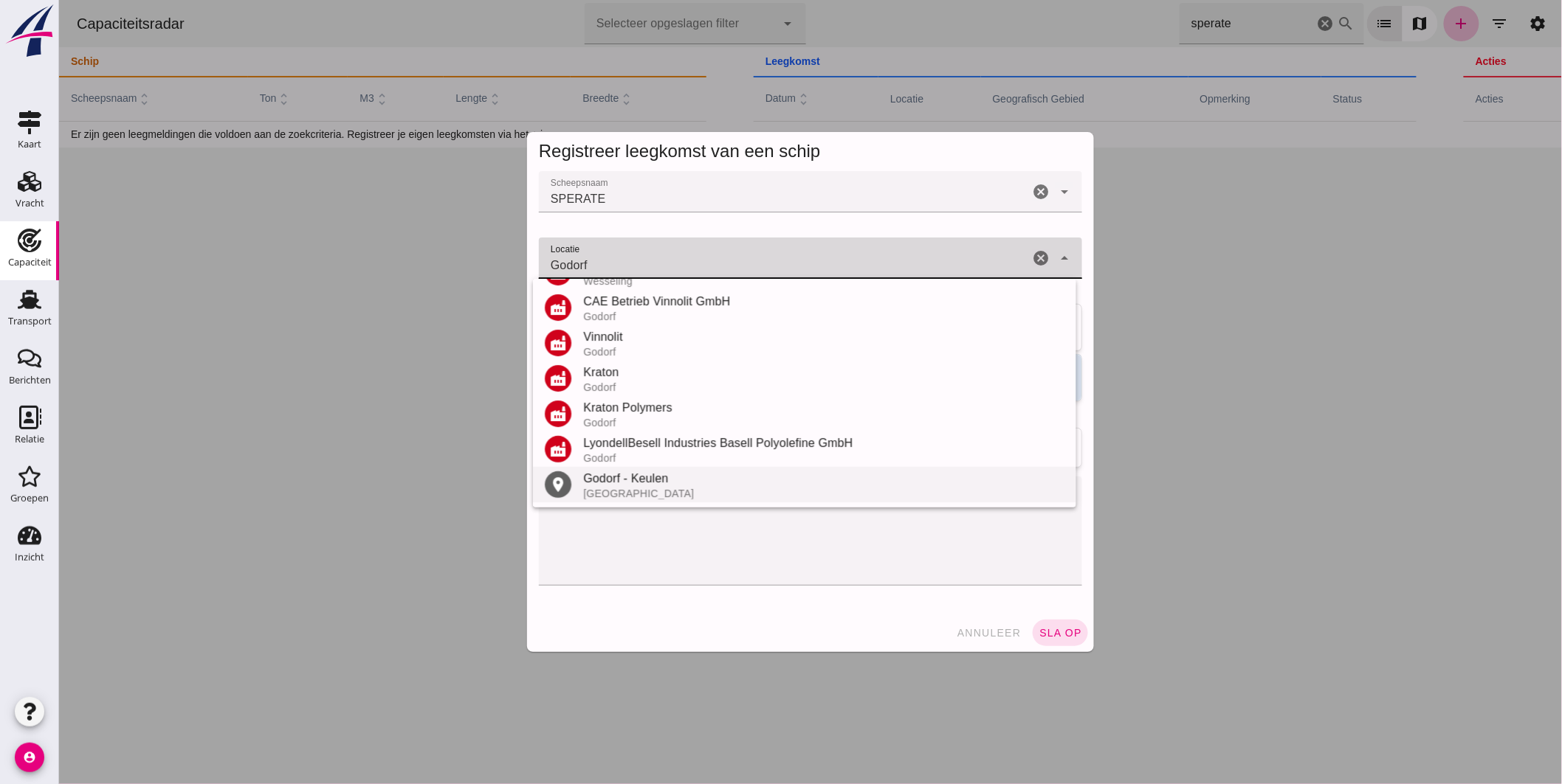
click at [627, 482] on div "Godorf - Keulen" at bounding box center [823, 478] width 482 height 17
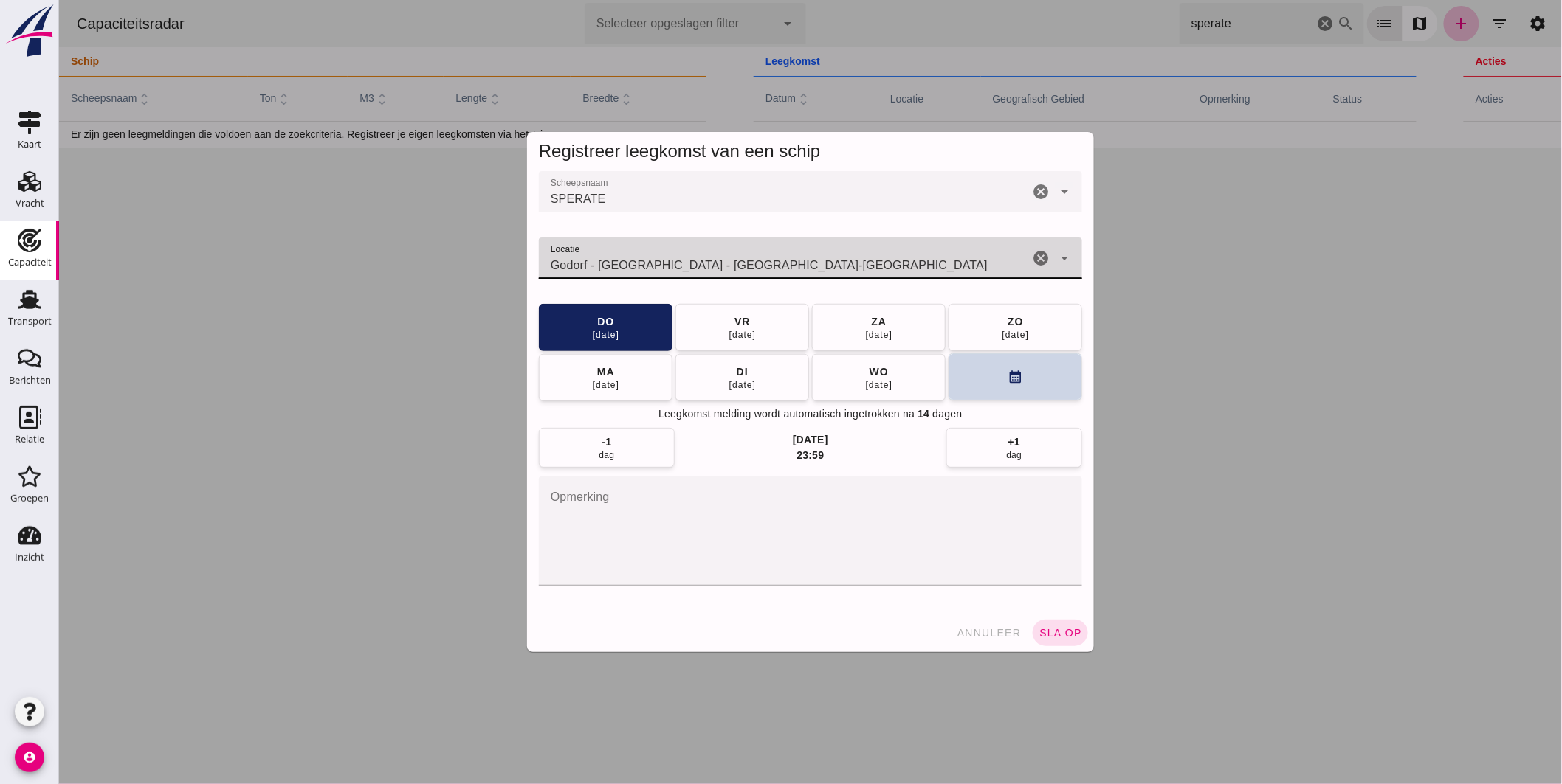
type input "Godorf - [GEOGRAPHIC_DATA] - [GEOGRAPHIC_DATA]-[GEOGRAPHIC_DATA]"
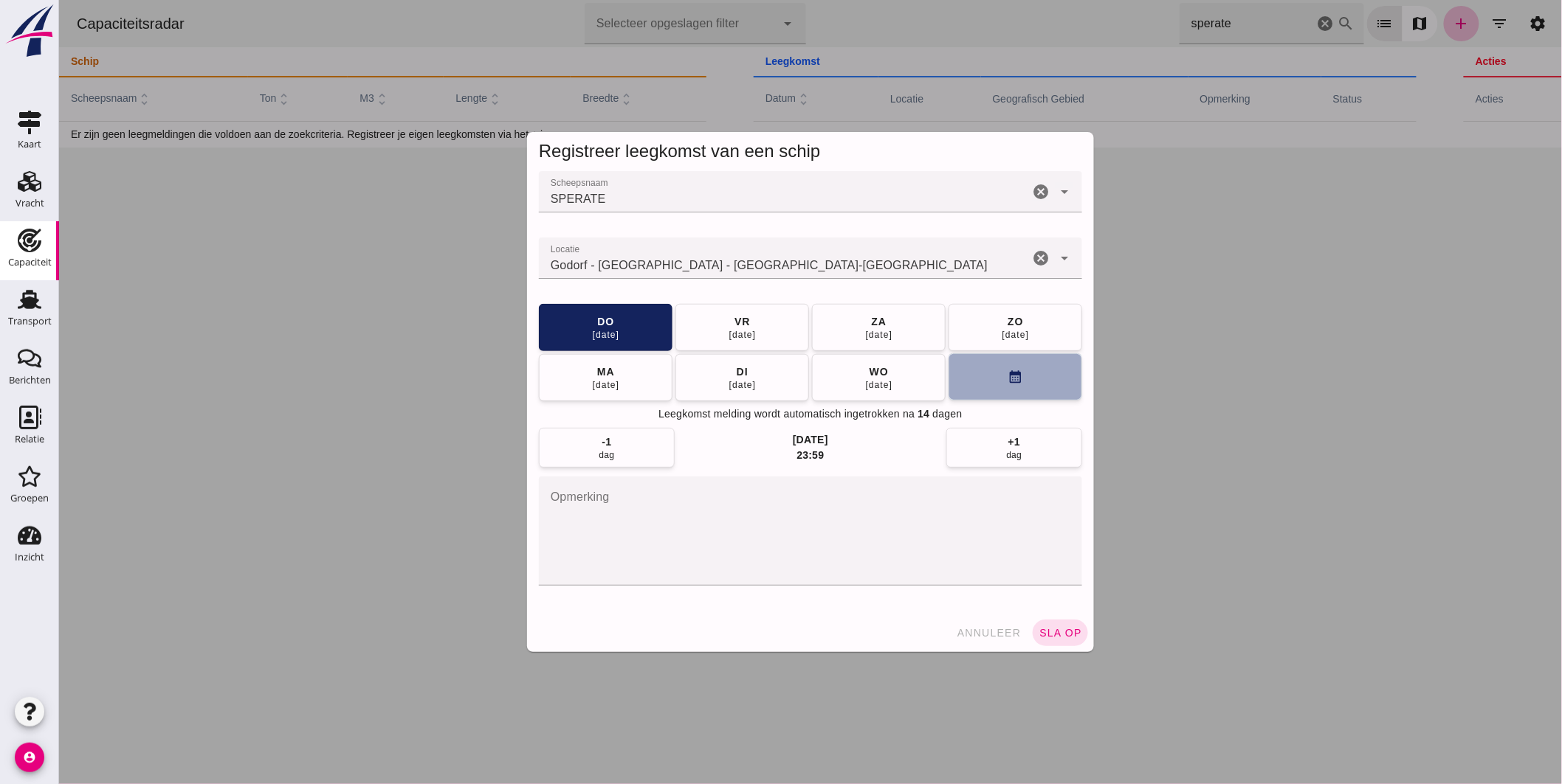
click button "calendar_month"
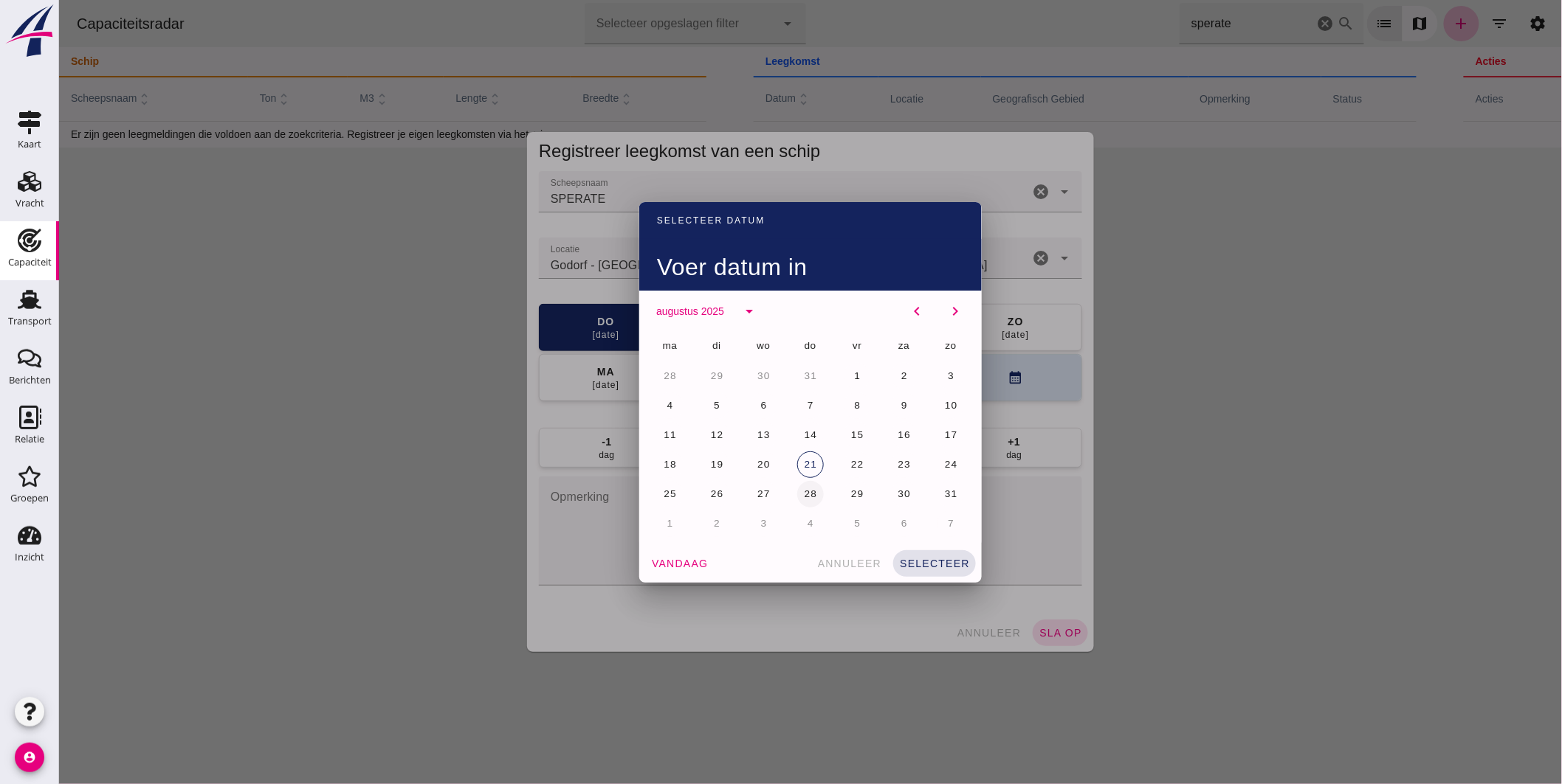
click span "28"
click span "selecteer"
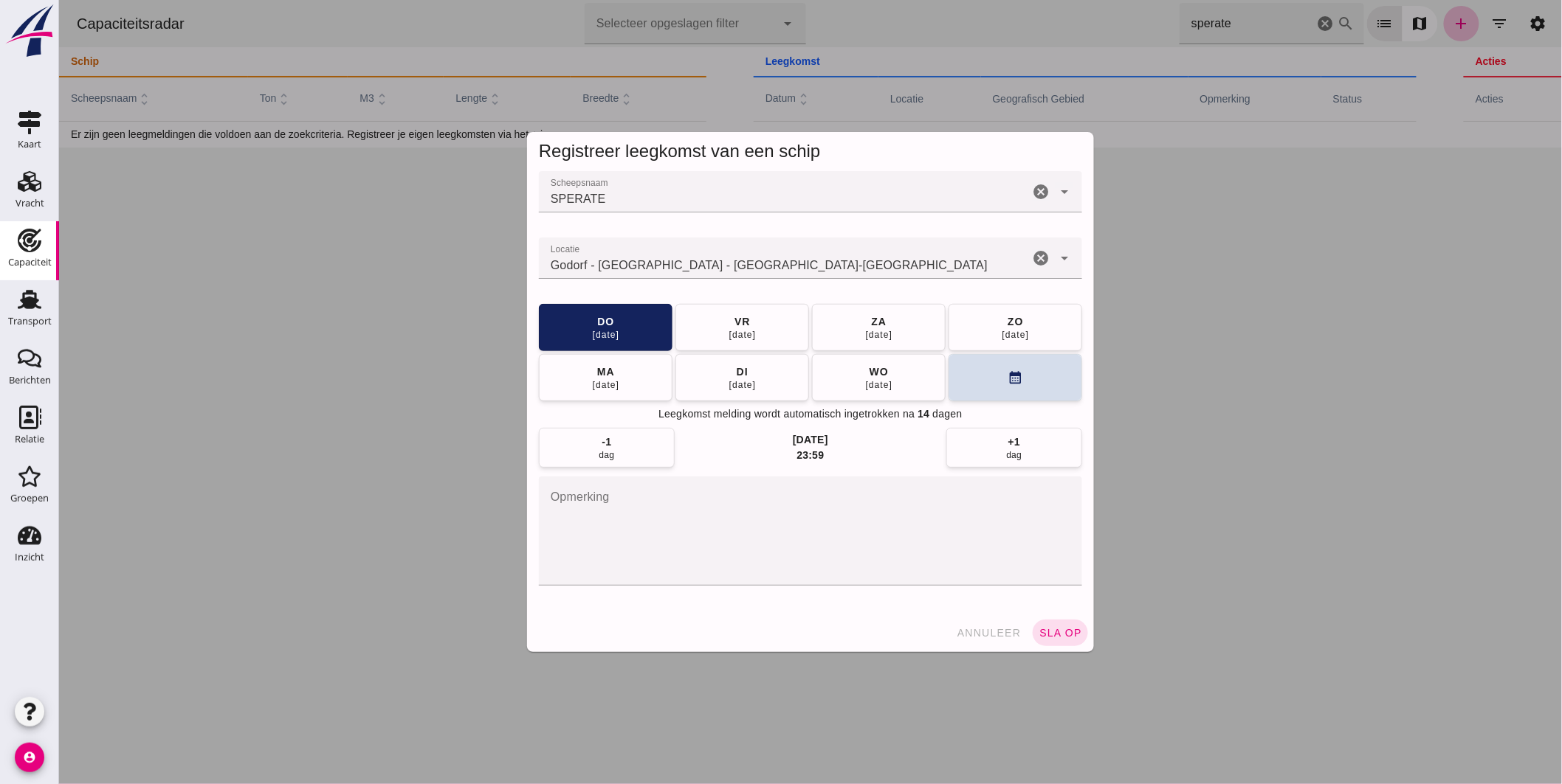
click span "sla op"
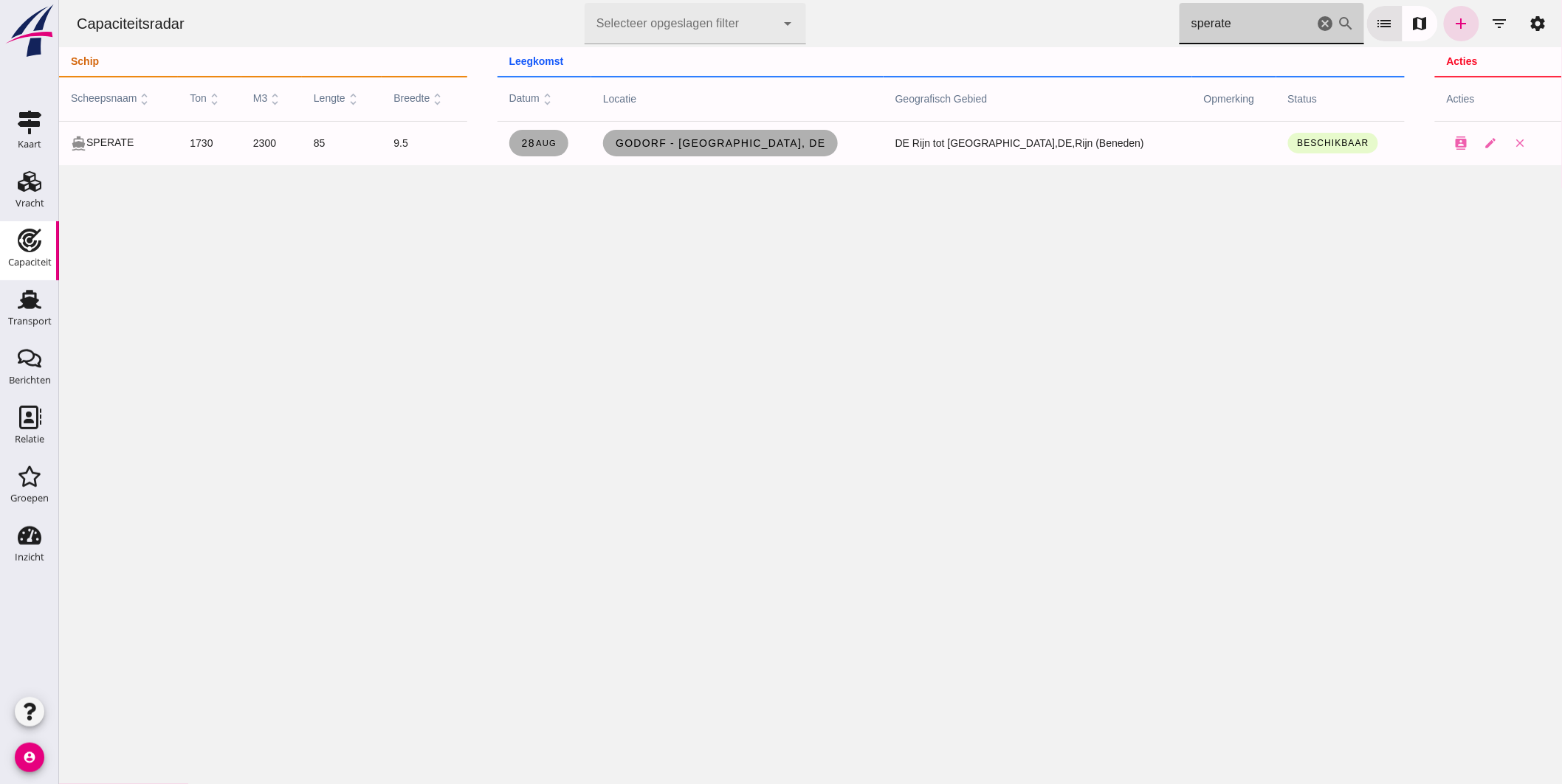
drag, startPoint x: 1247, startPoint y: 27, endPoint x: 749, endPoint y: -12, distance: 499.5
click at [749, 0] on html "Capaciteitsradar Selecteer opgeslagen filter Selecteer opgeslagen filter cancel…" at bounding box center [809, 392] width 1503 height 784
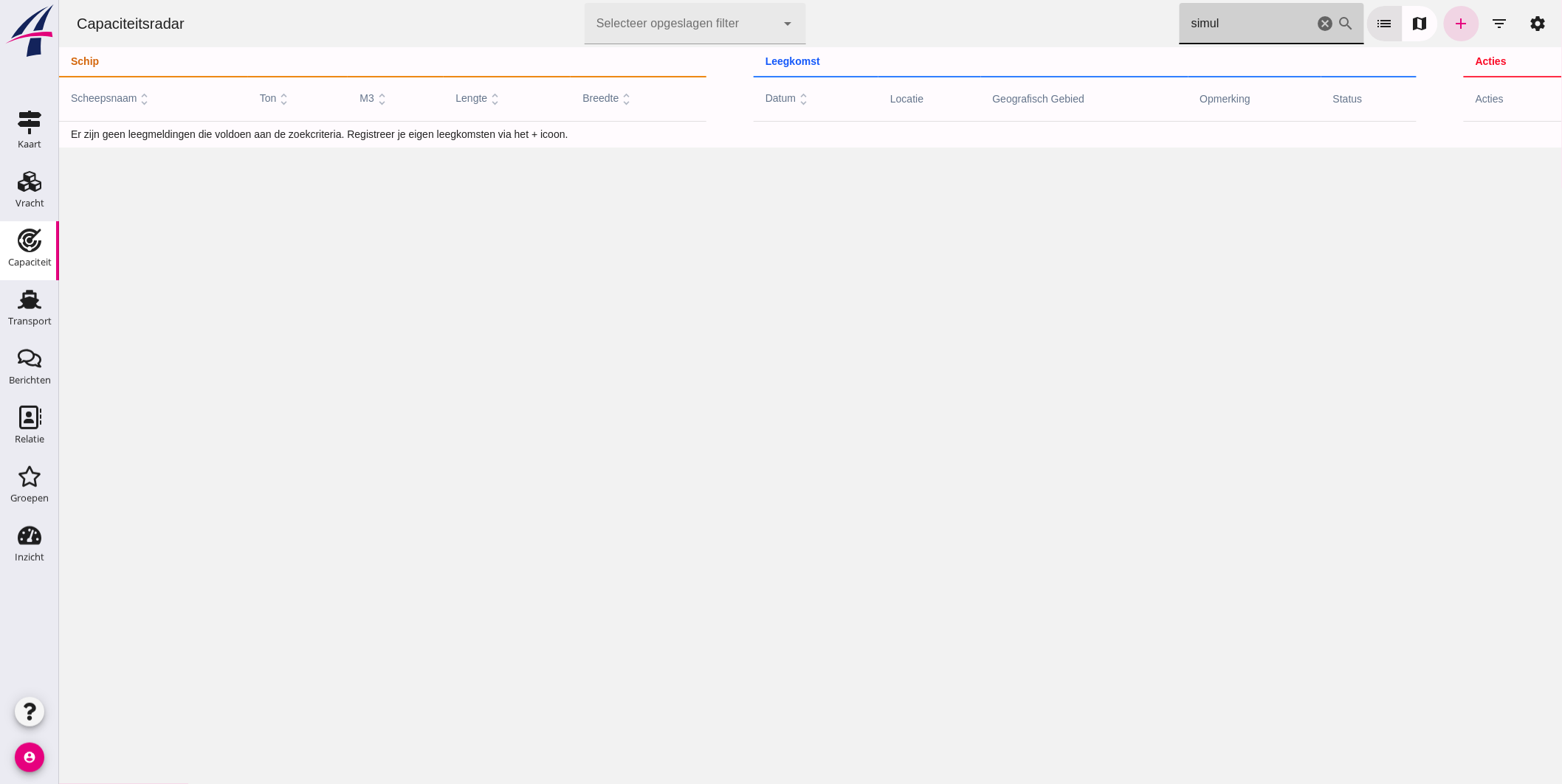
click at [1309, 211] on div "Capaciteitsradar Selecteer opgeslagen filter Selecteer opgeslagen filter cancel…" at bounding box center [809, 392] width 1503 height 784
click at [590, 186] on div "Capaciteitsradar Selecteer opgeslagen filter Selecteer opgeslagen filter cancel…" at bounding box center [809, 392] width 1503 height 784
drag, startPoint x: 1215, startPoint y: 19, endPoint x: 898, endPoint y: -10, distance: 318.3
click at [898, 0] on html "Capaciteitsradar Selecteer opgeslagen filter Selecteer opgeslagen filter cancel…" at bounding box center [809, 392] width 1503 height 784
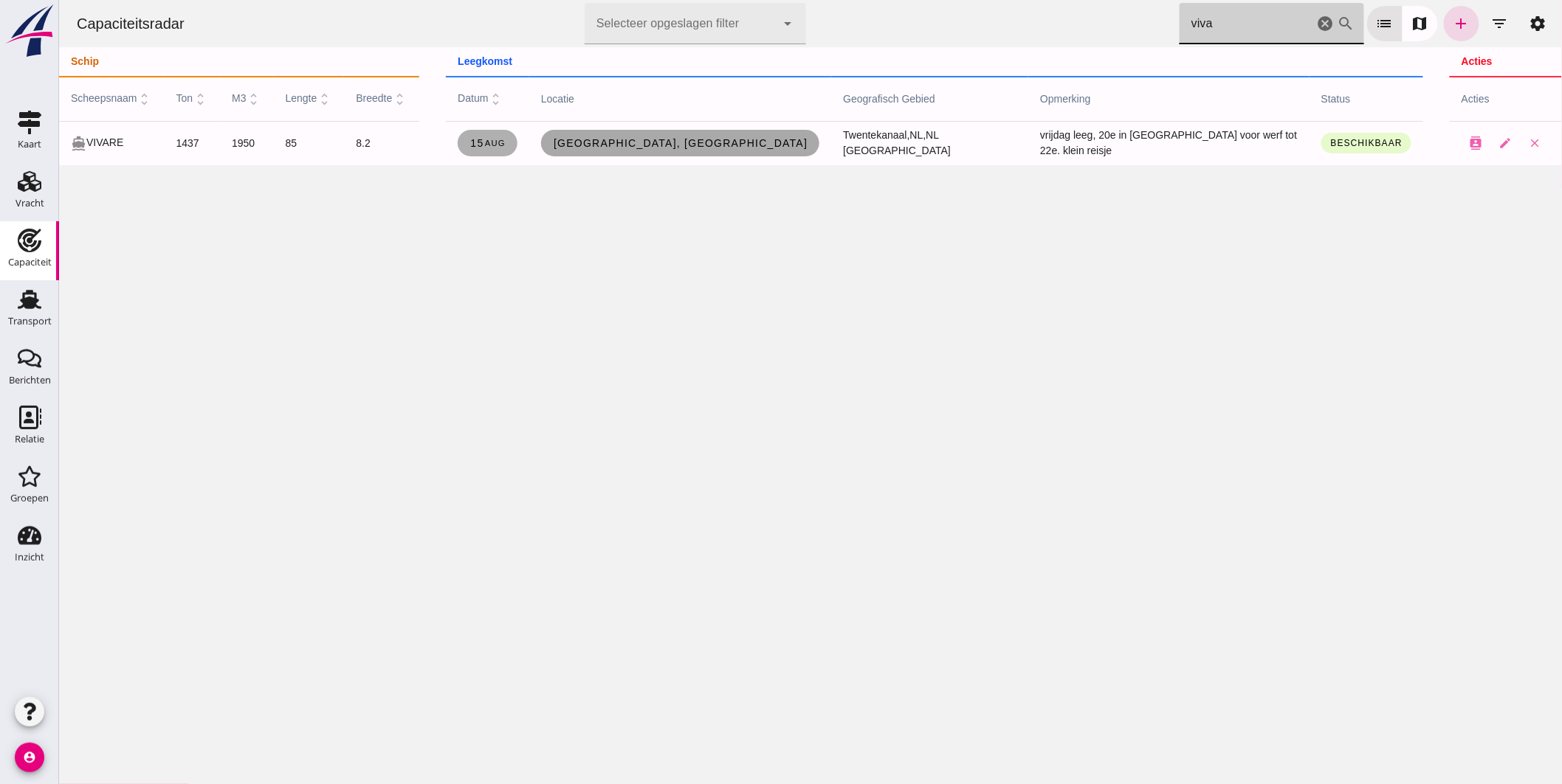
type input "viva"
click span "[GEOGRAPHIC_DATA], [GEOGRAPHIC_DATA]"
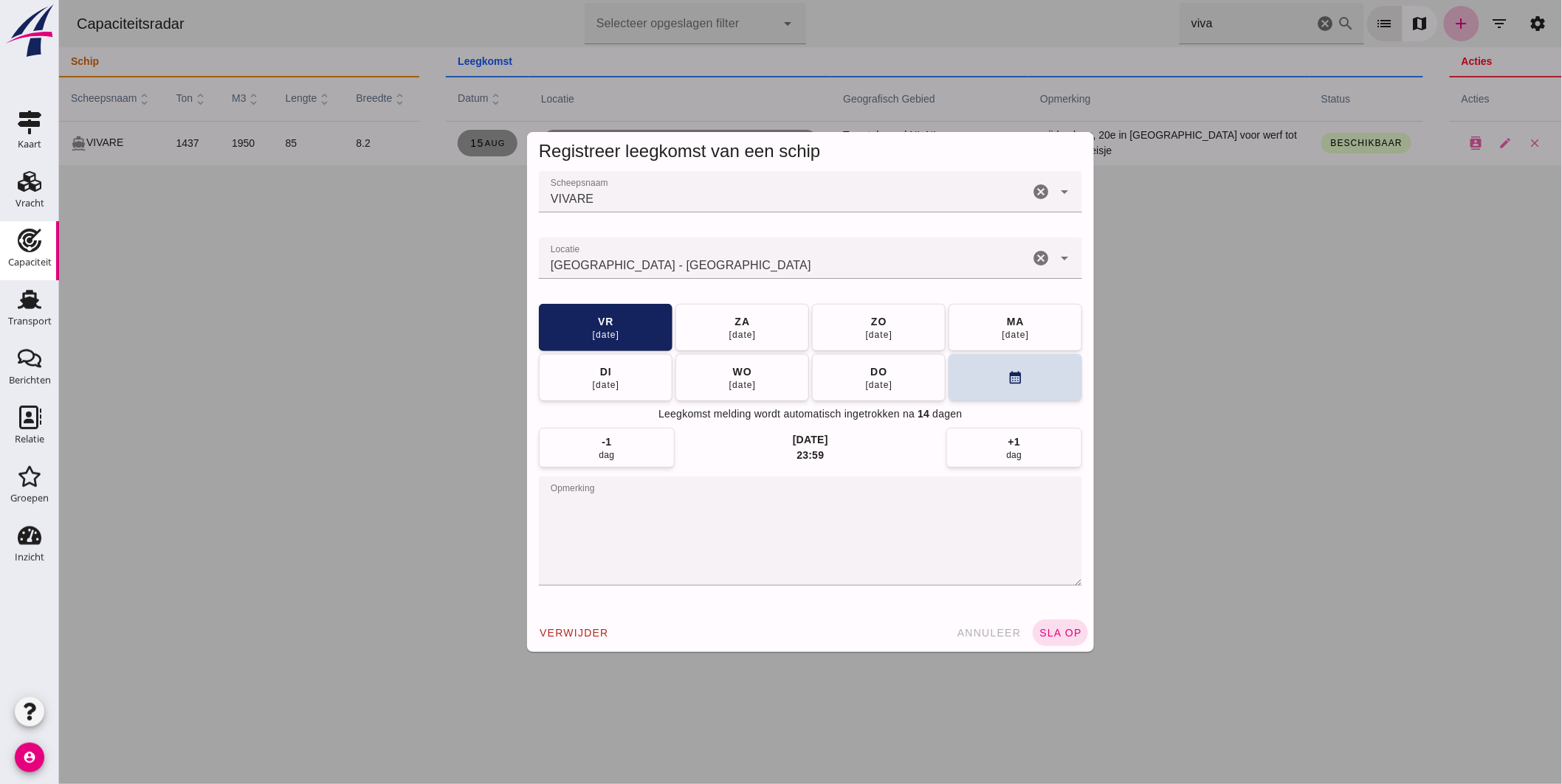
click input "Locatie"
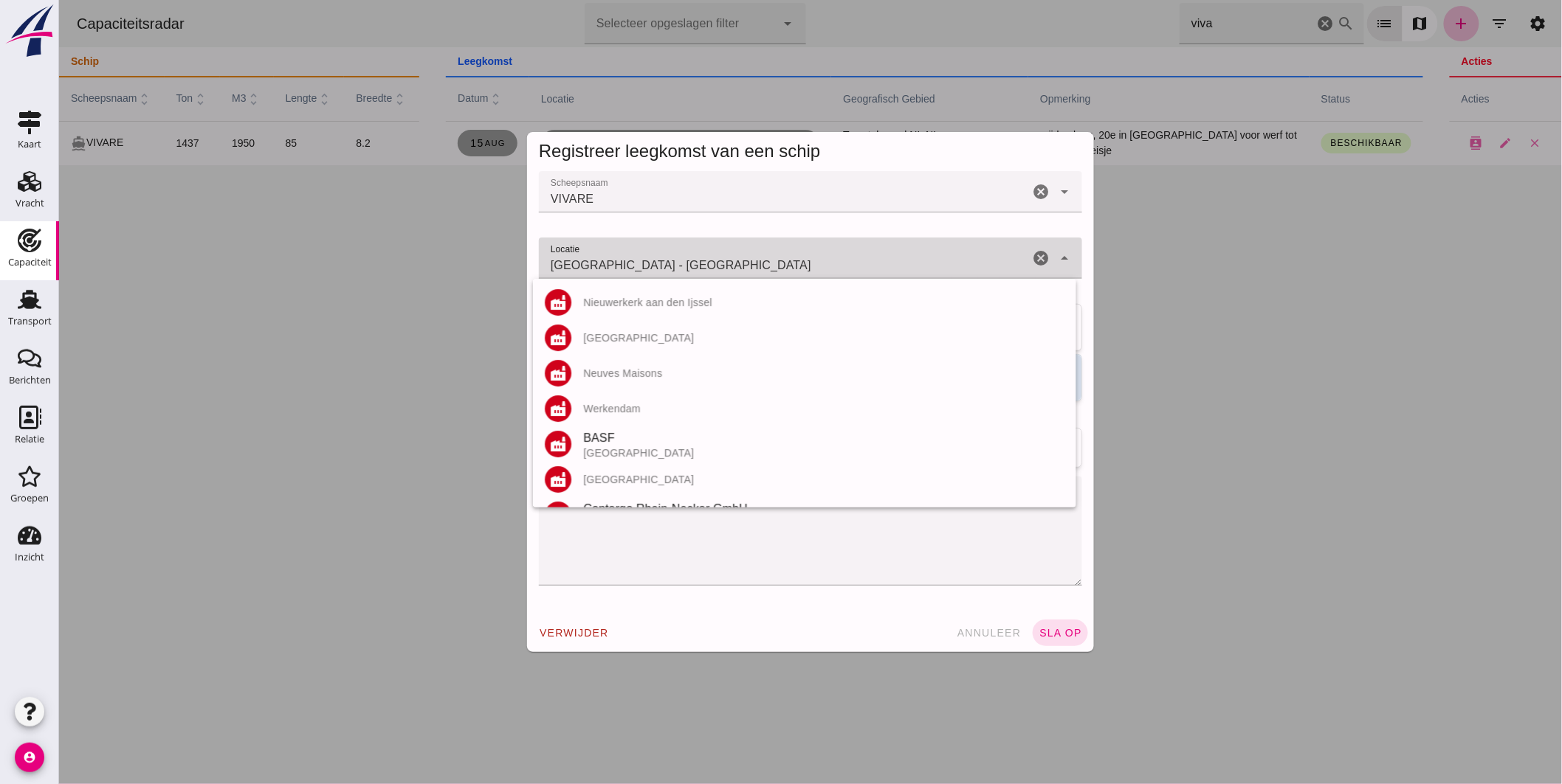
click input "[GEOGRAPHIC_DATA] - [GEOGRAPHIC_DATA]"
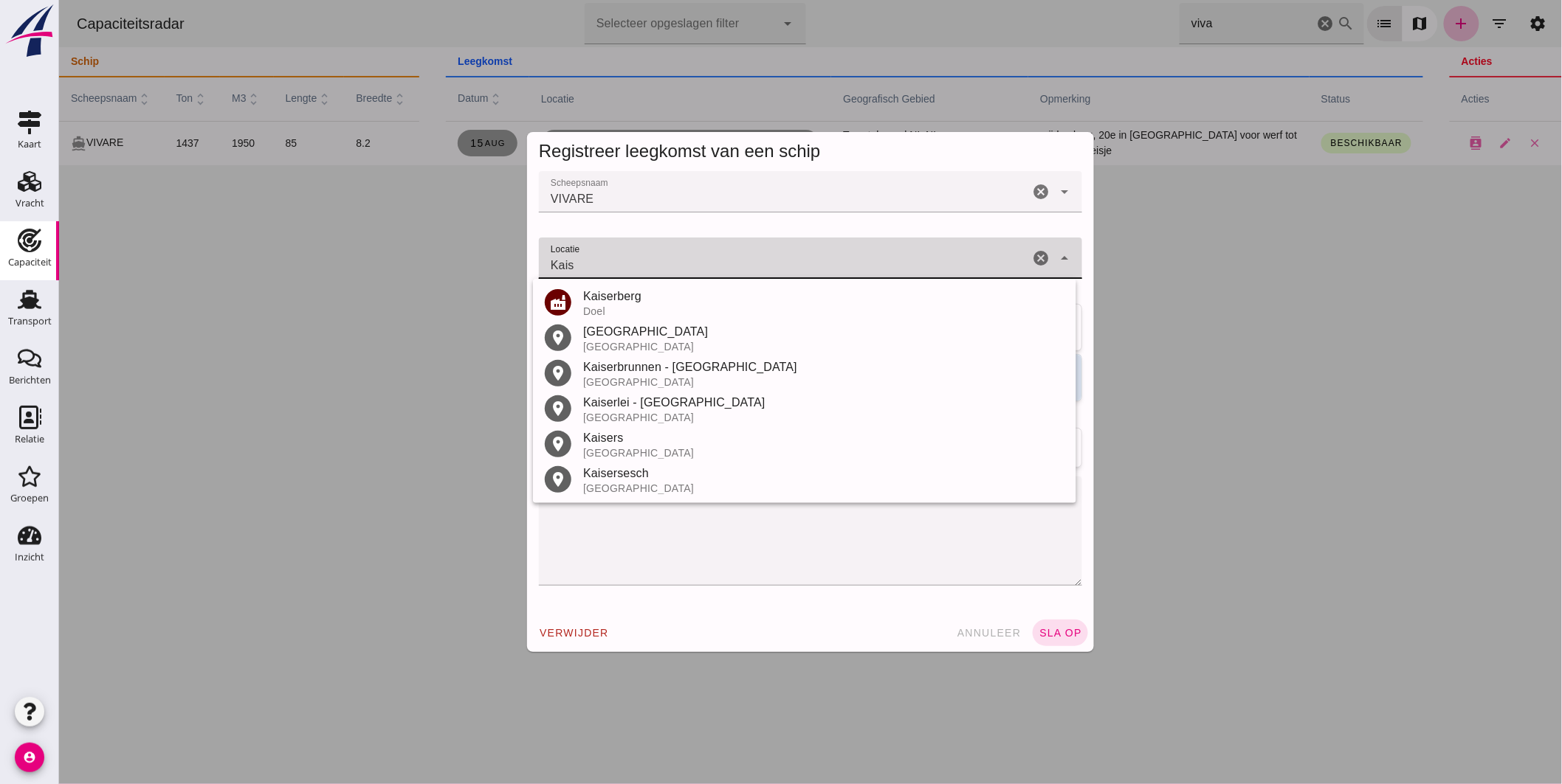
click input "Kais"
type input "Kais"
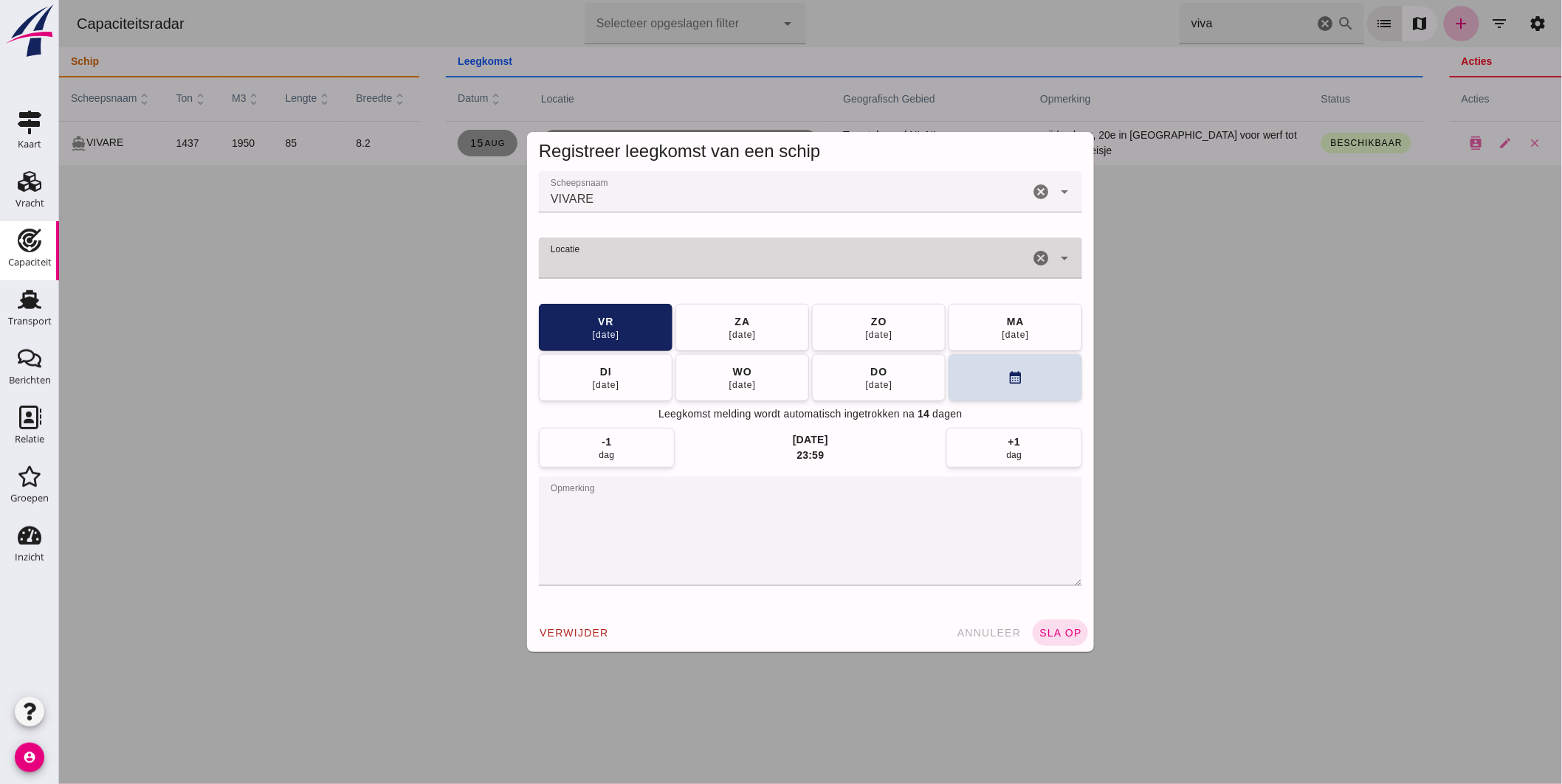
type input "[GEOGRAPHIC_DATA] - [GEOGRAPHIC_DATA]"
click button "calendar_month"
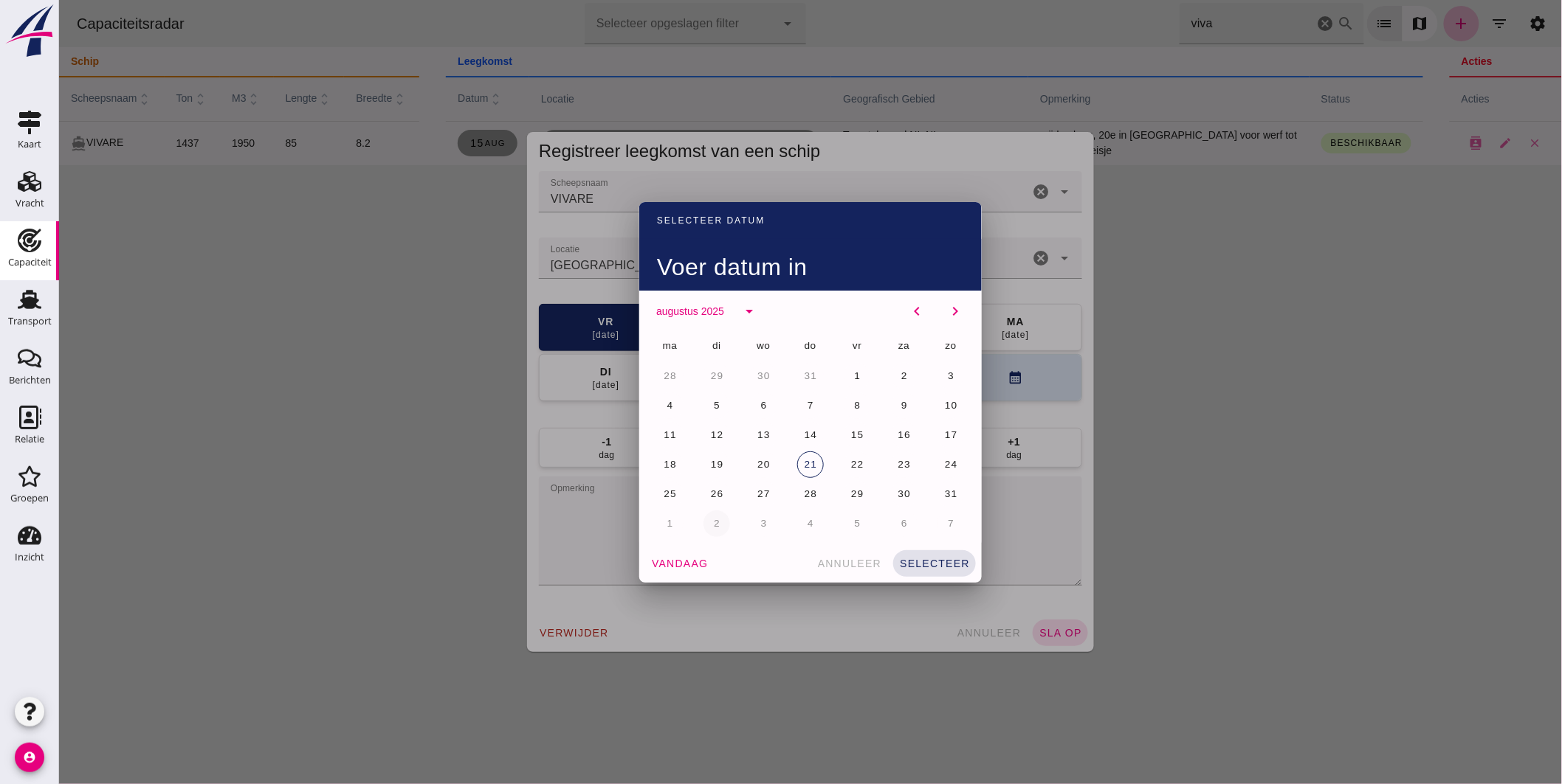
click span "2"
click button "selecteer"
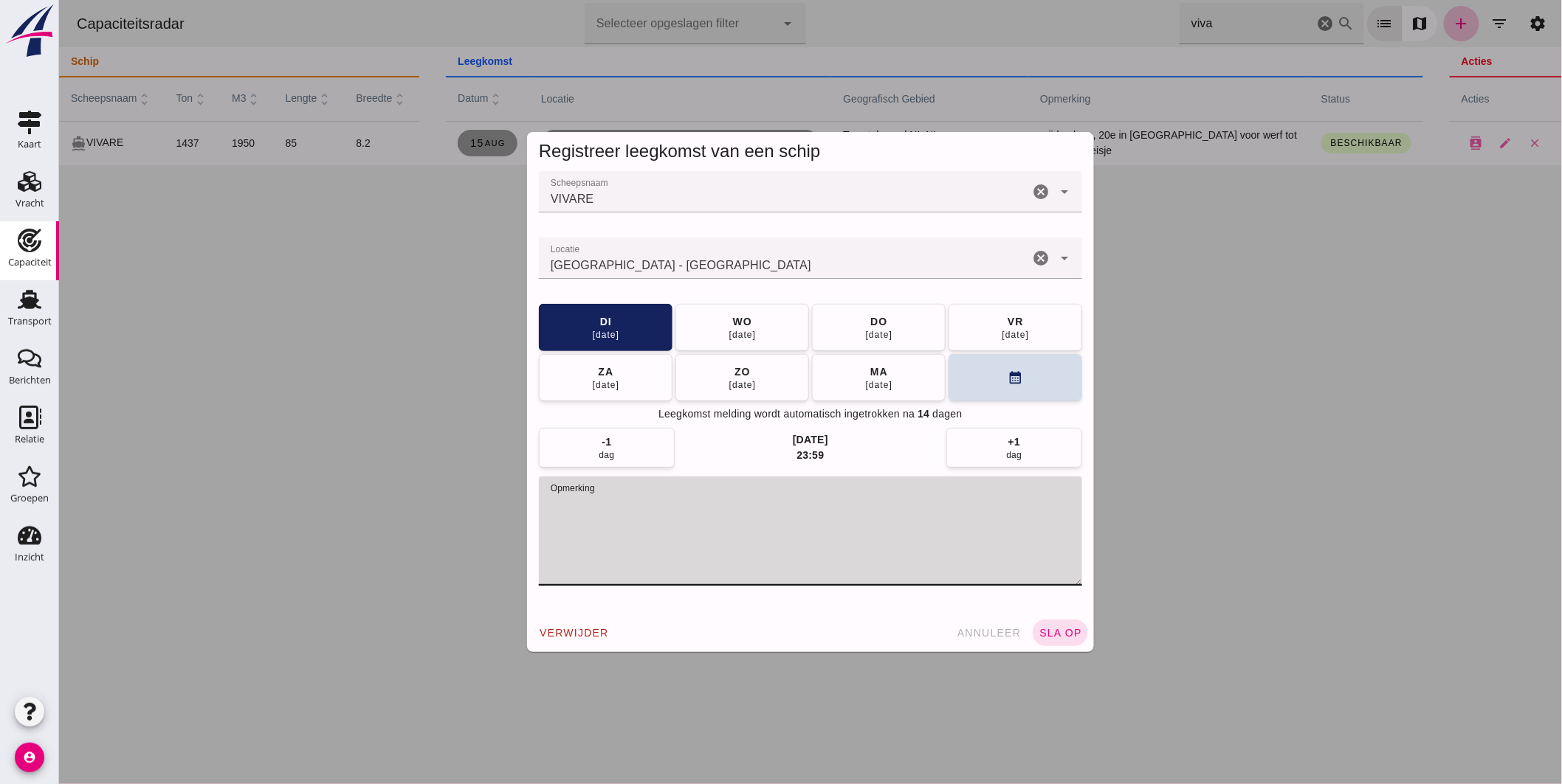
drag, startPoint x: 544, startPoint y: 503, endPoint x: 982, endPoint y: 508, distance: 438.0
click textarea "opmerking"
click input "Hengelo - Overijssel"
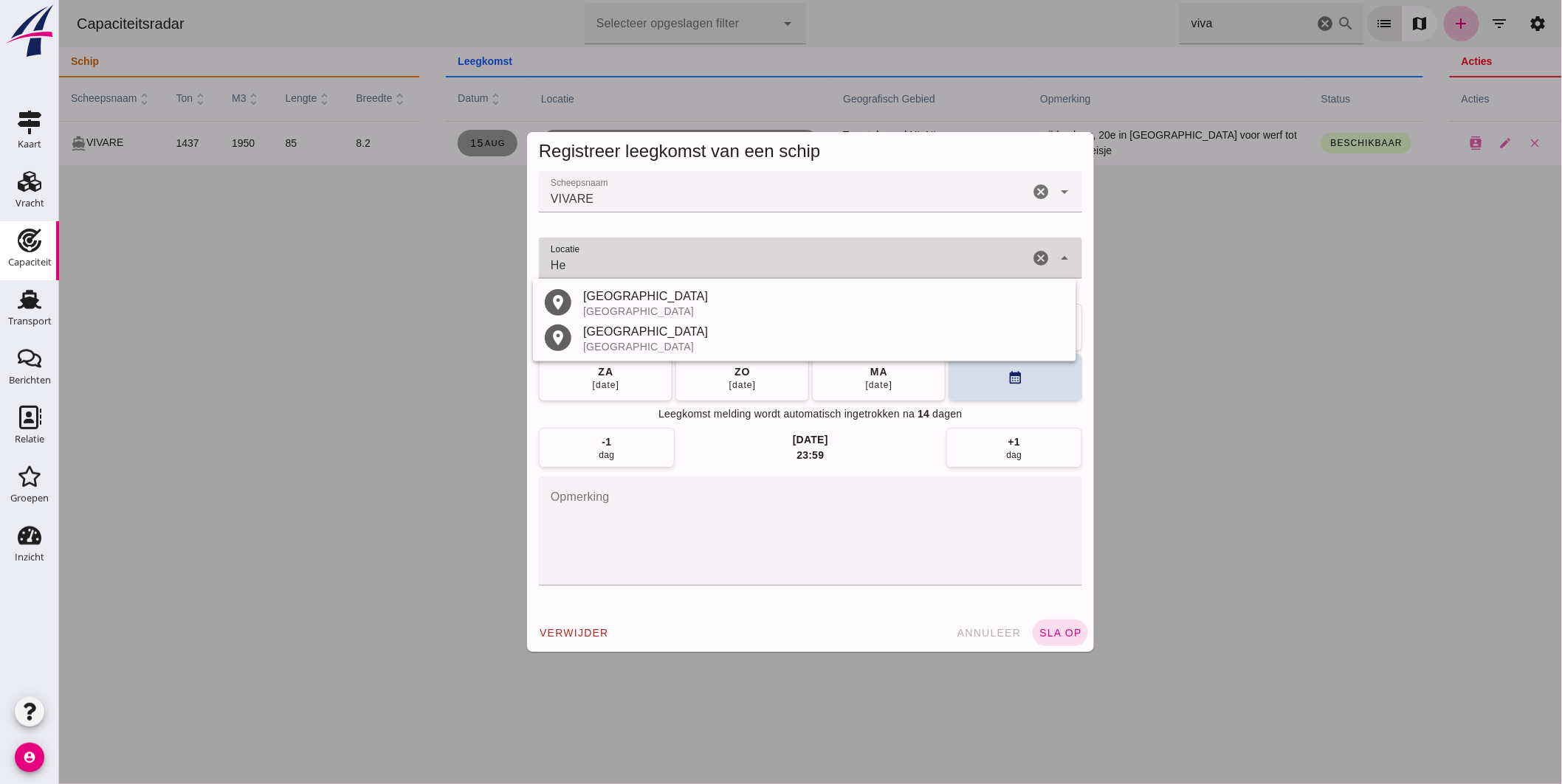
type input "H"
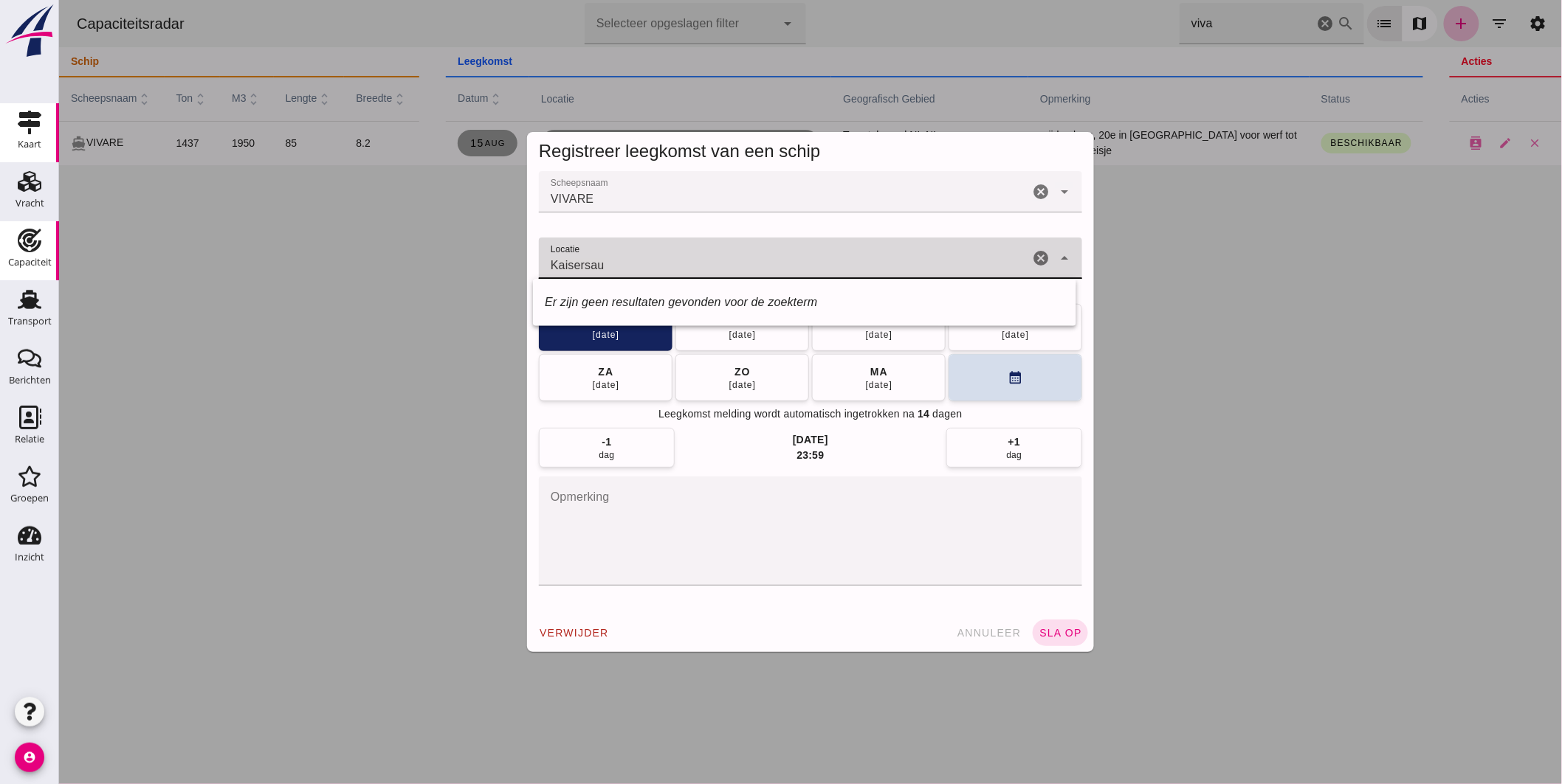
type input "Kaisersau"
click at [41, 134] on link "Kaart Kaart" at bounding box center [29, 133] width 59 height 59
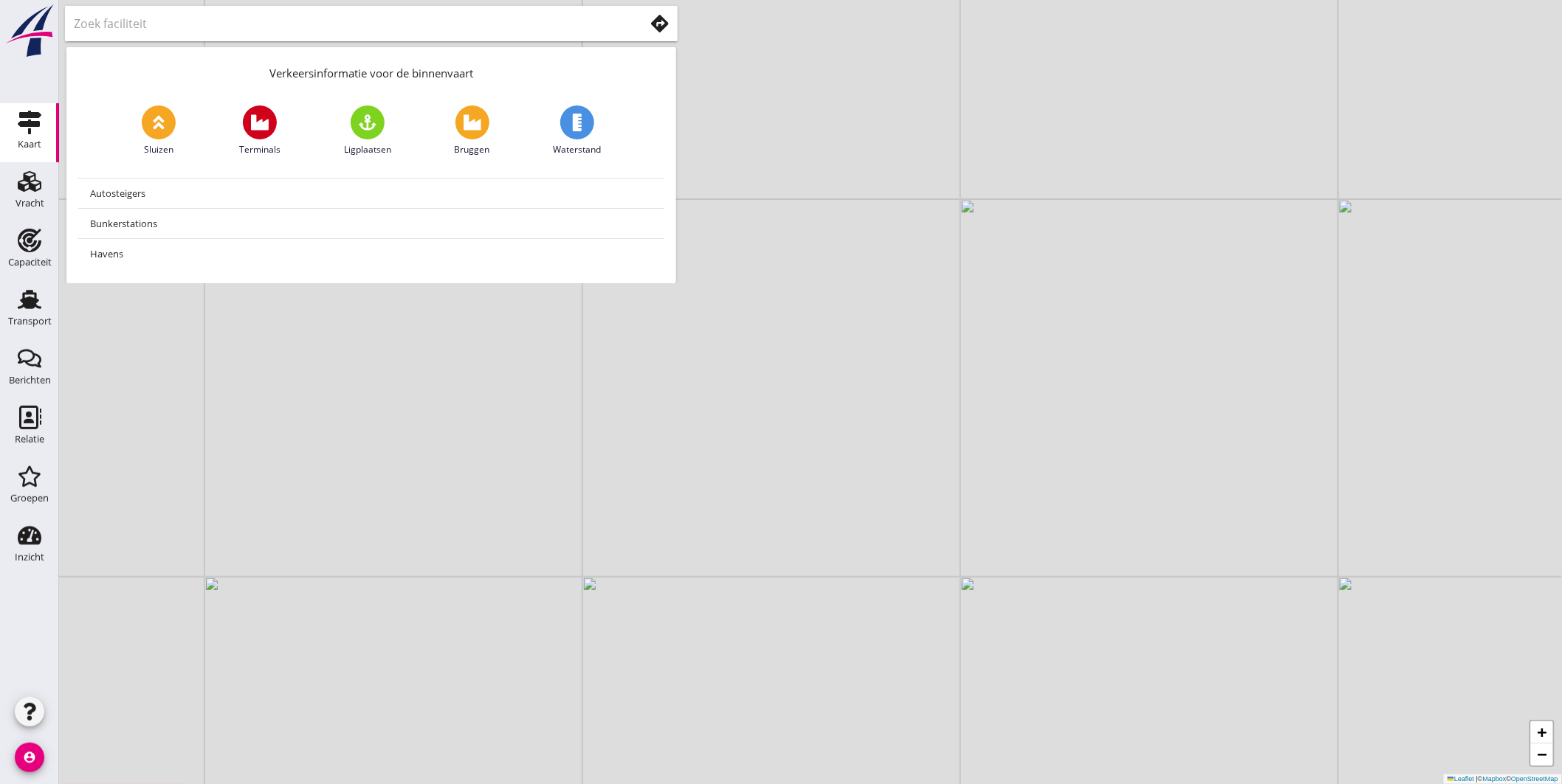
click at [354, 26] on input "text" at bounding box center [348, 23] width 550 height 23
type input "kaiseraugst"
click at [187, 22] on input "kaiseraugst" at bounding box center [348, 23] width 550 height 23
click at [31, 239] on use at bounding box center [29, 240] width 23 height 23
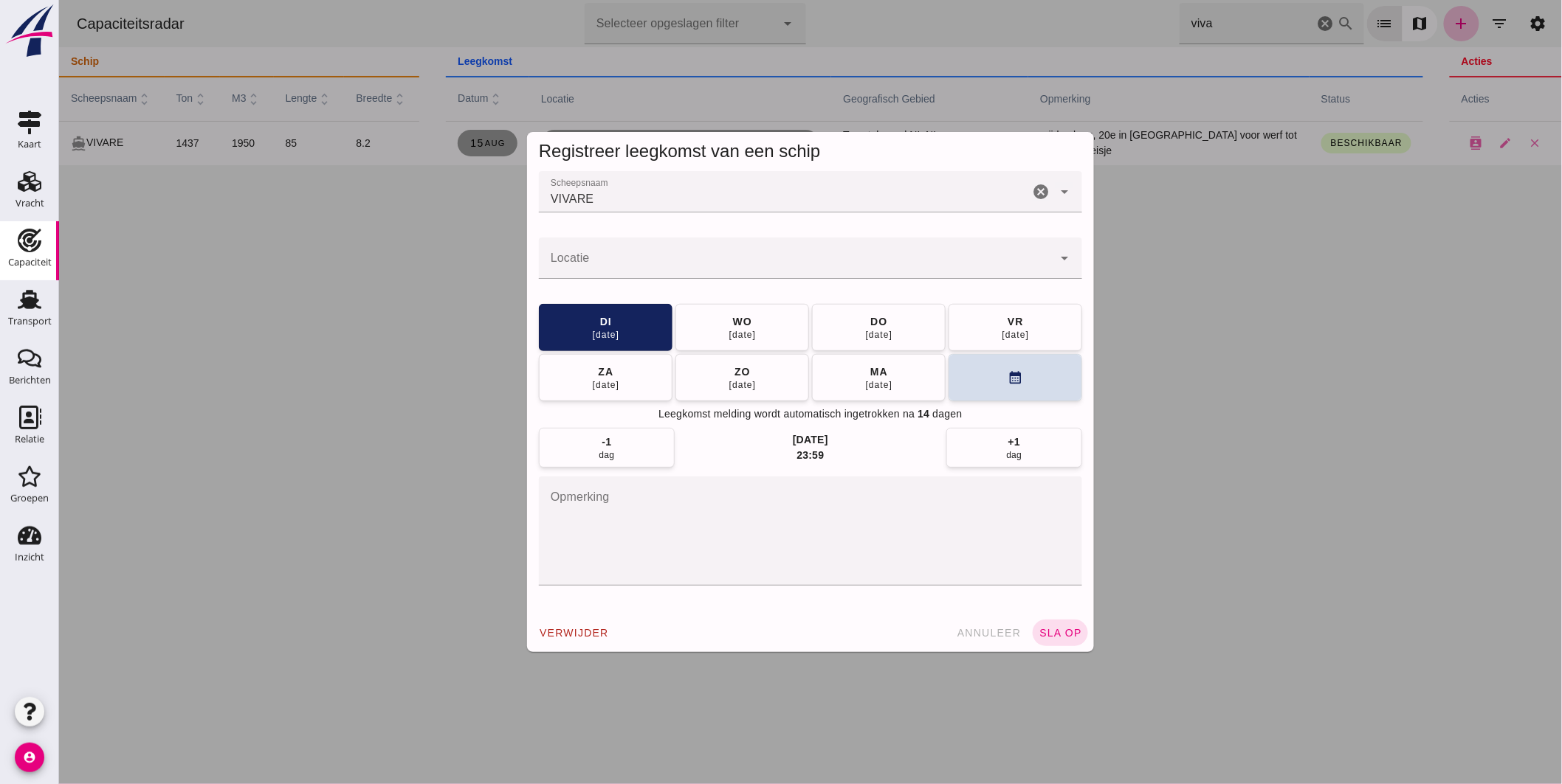
click div
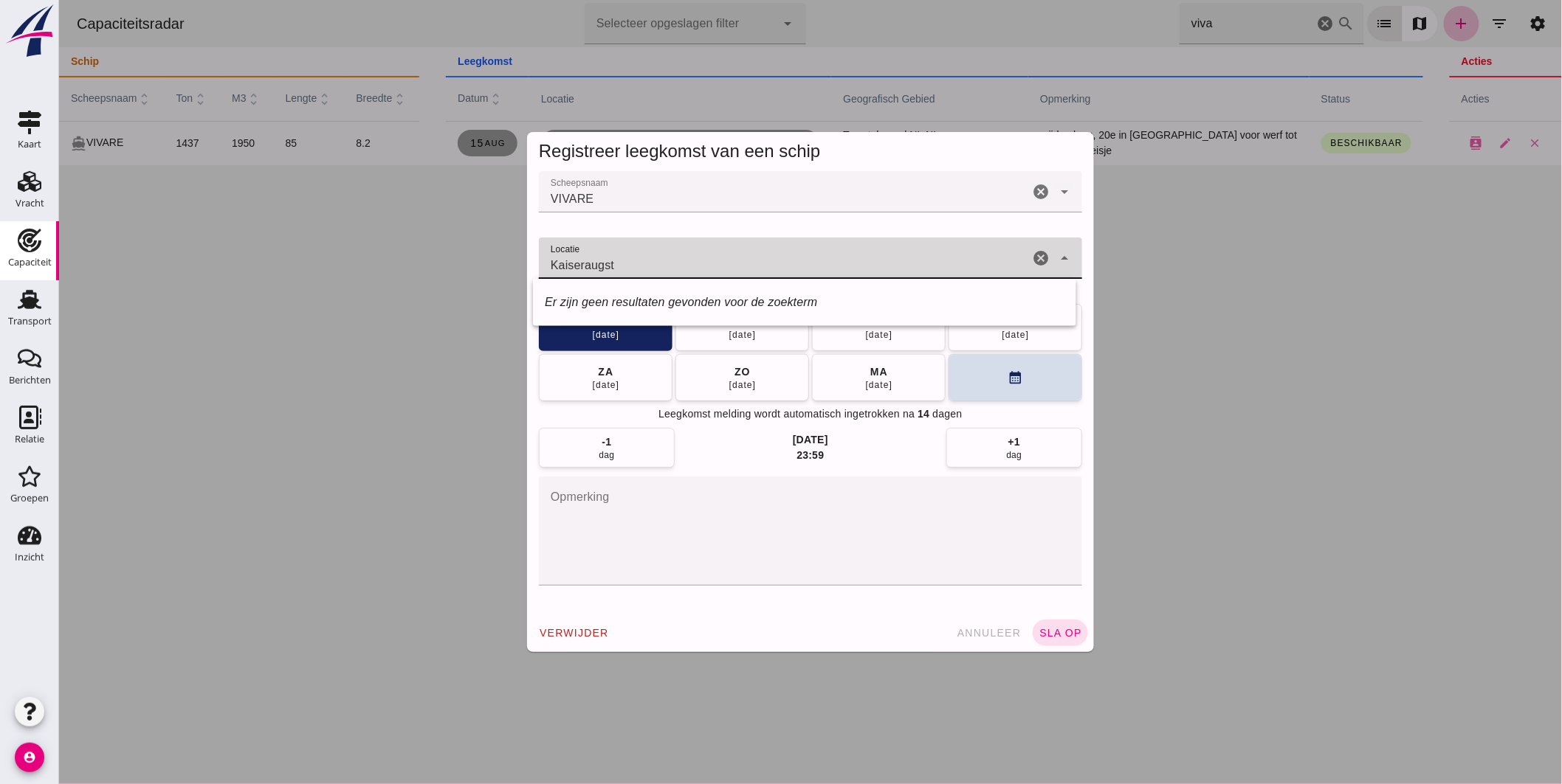
type input "Kaiseraugst"
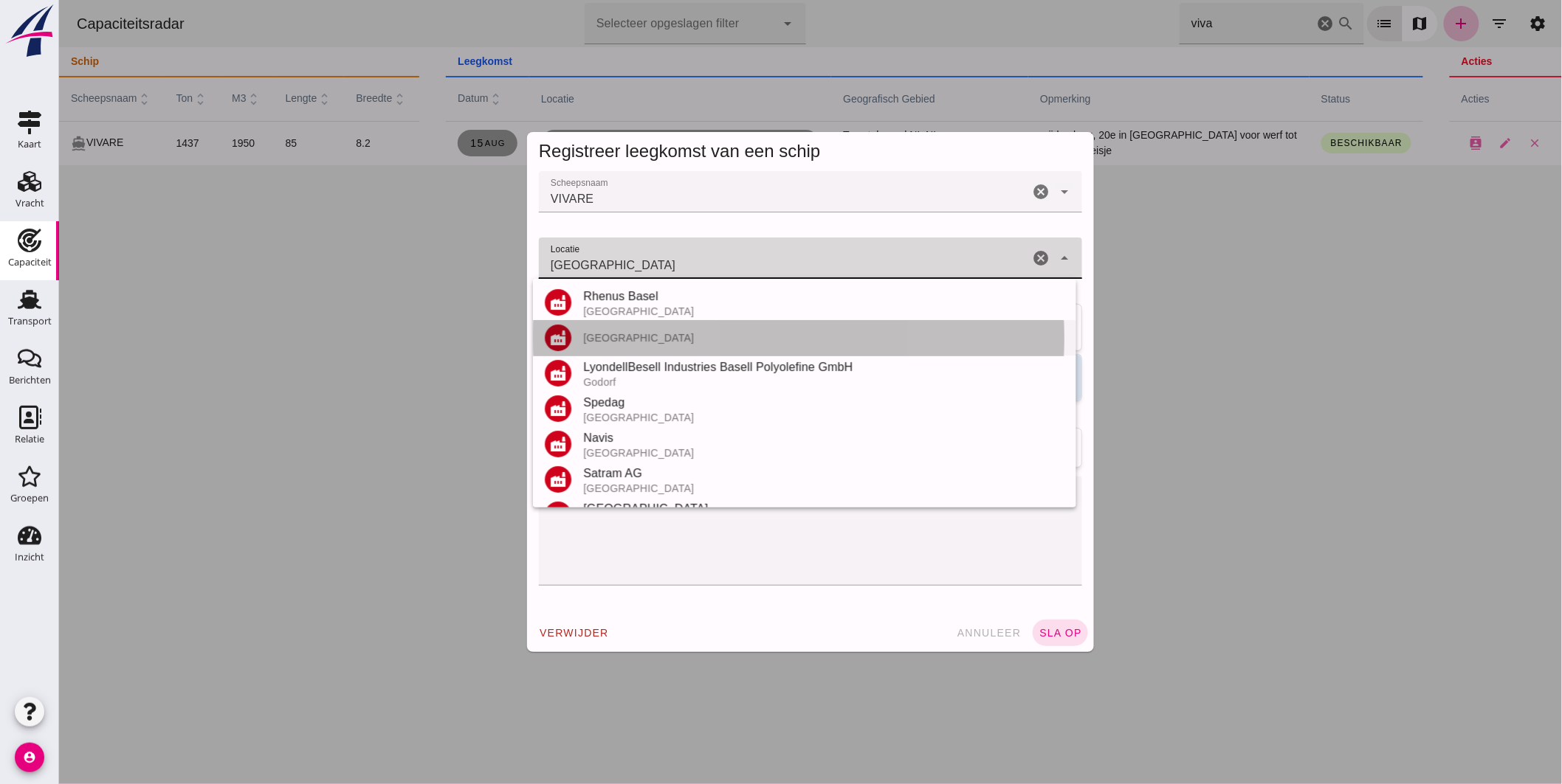
click at [610, 336] on div "Basel" at bounding box center [823, 338] width 482 height 12
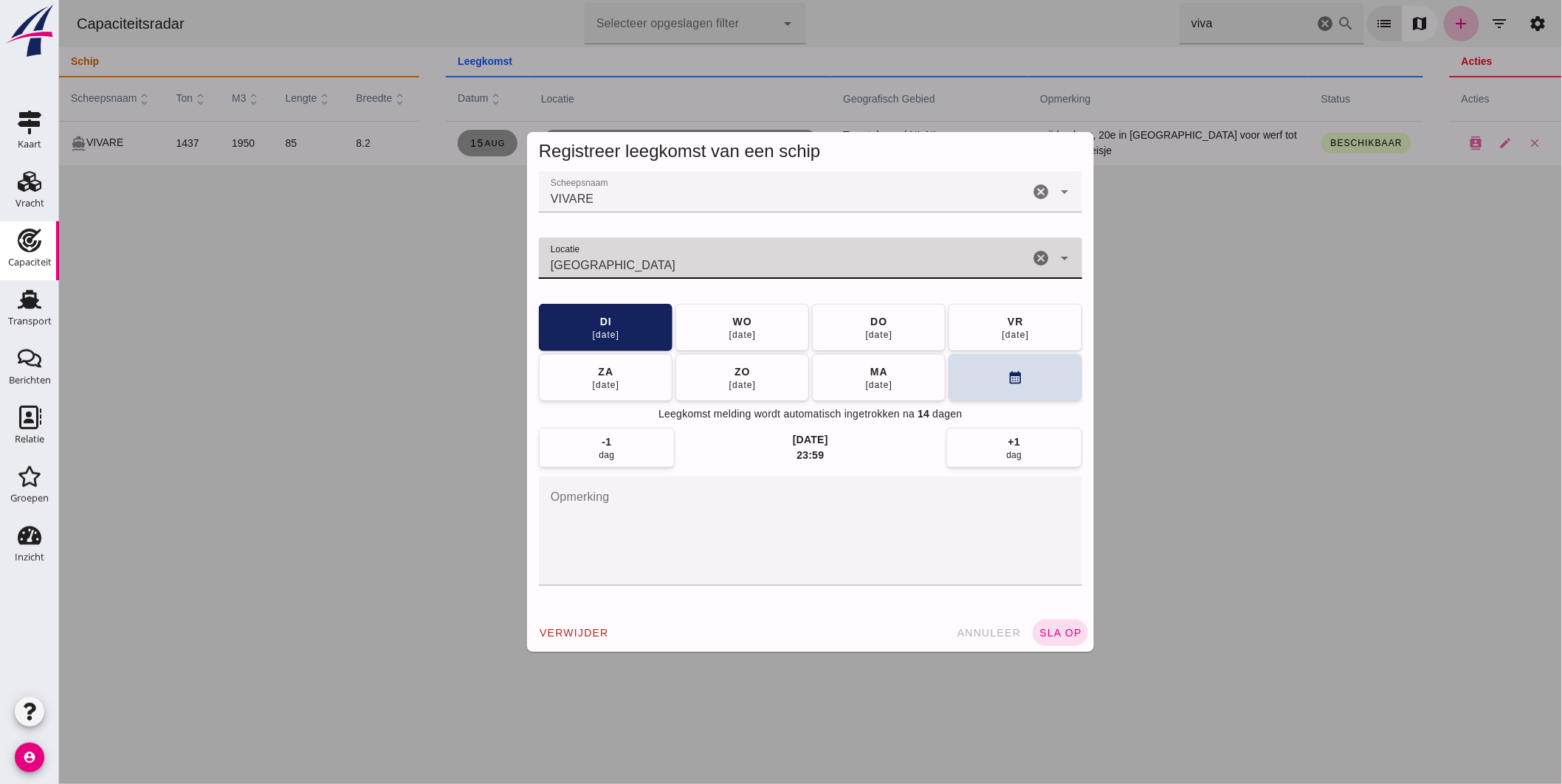
type input "Basel"
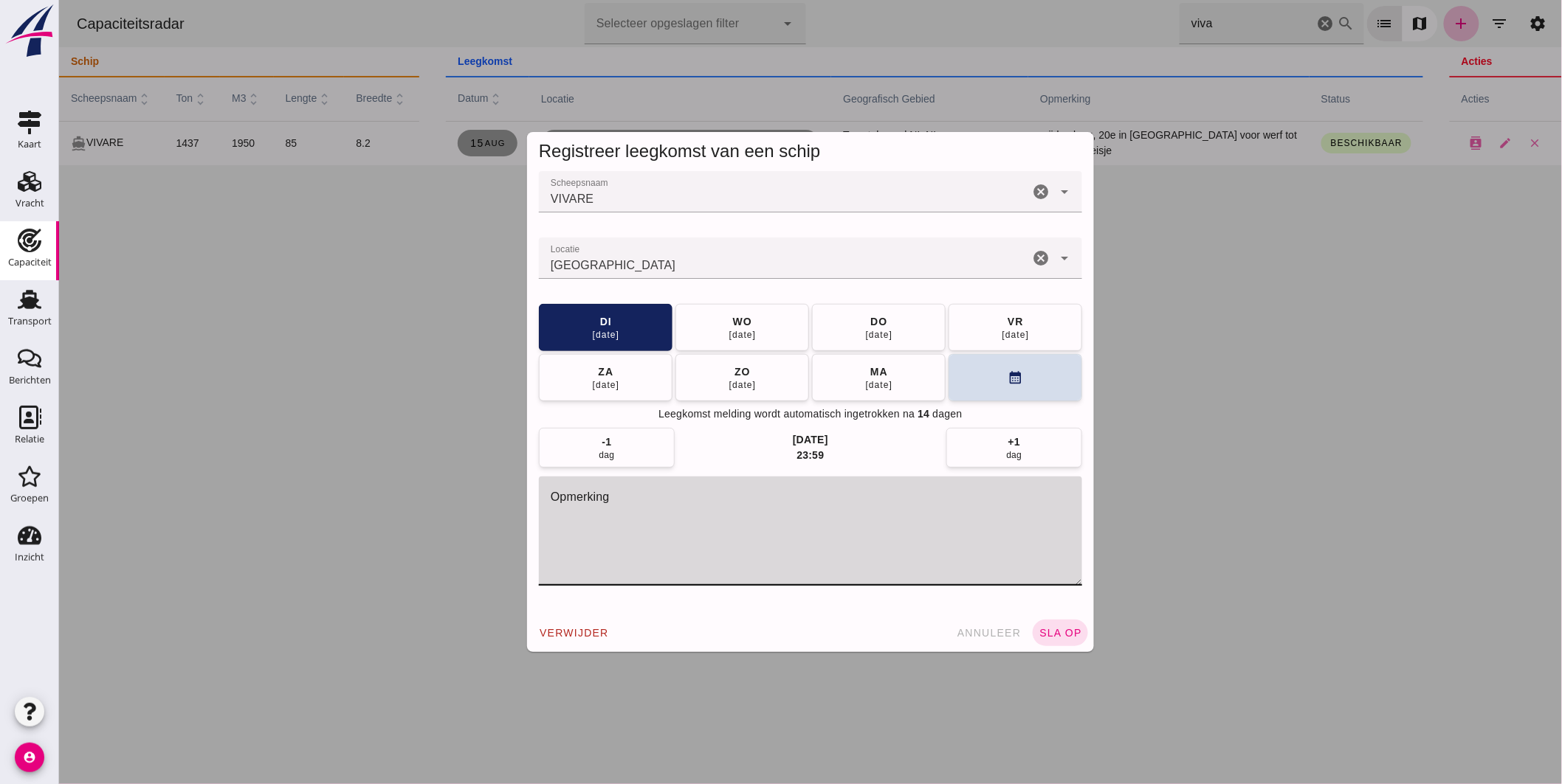
click textarea "opmerking"
type textarea "Lost in Kaiseraugst"
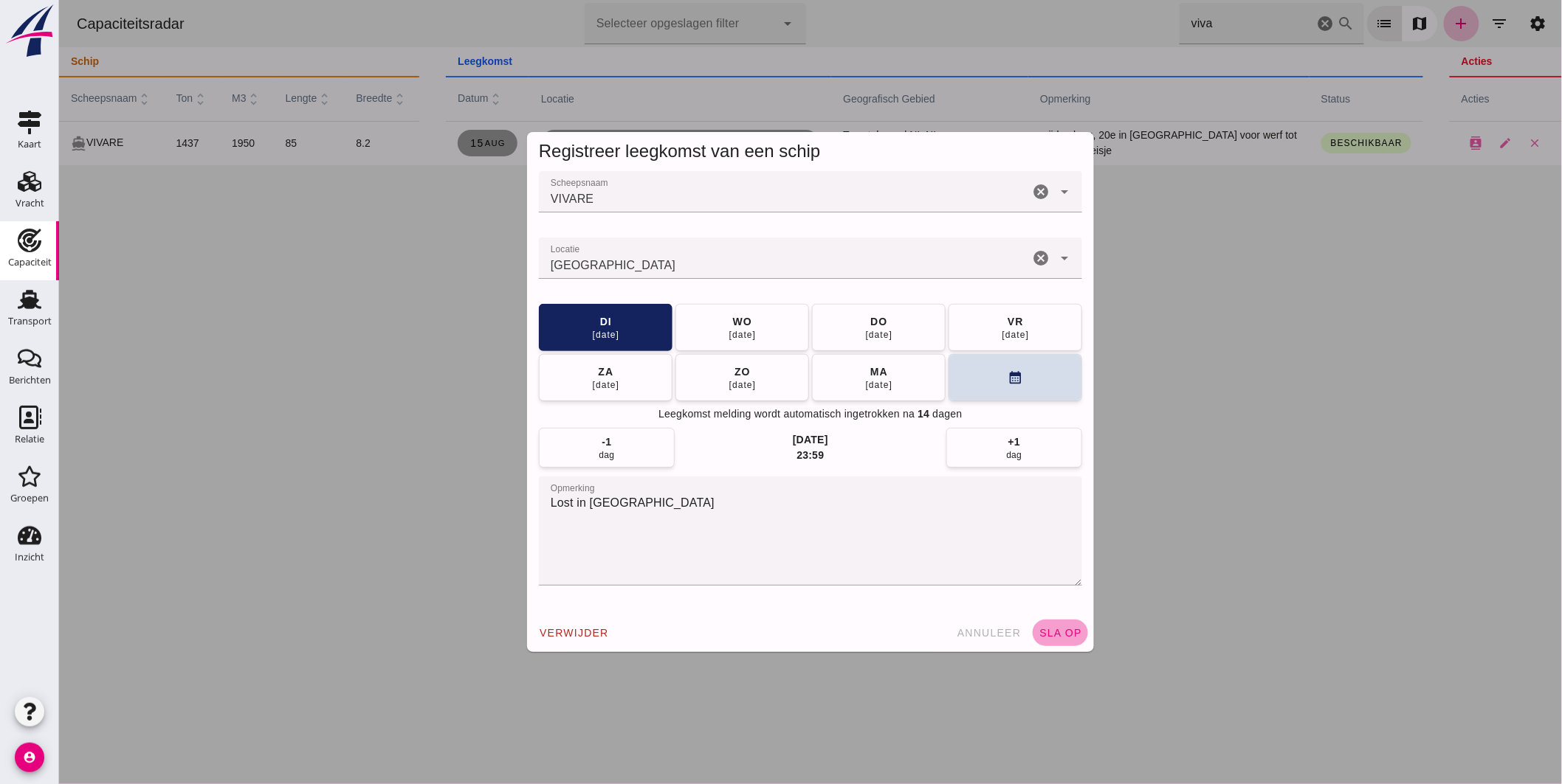
click span "sla op"
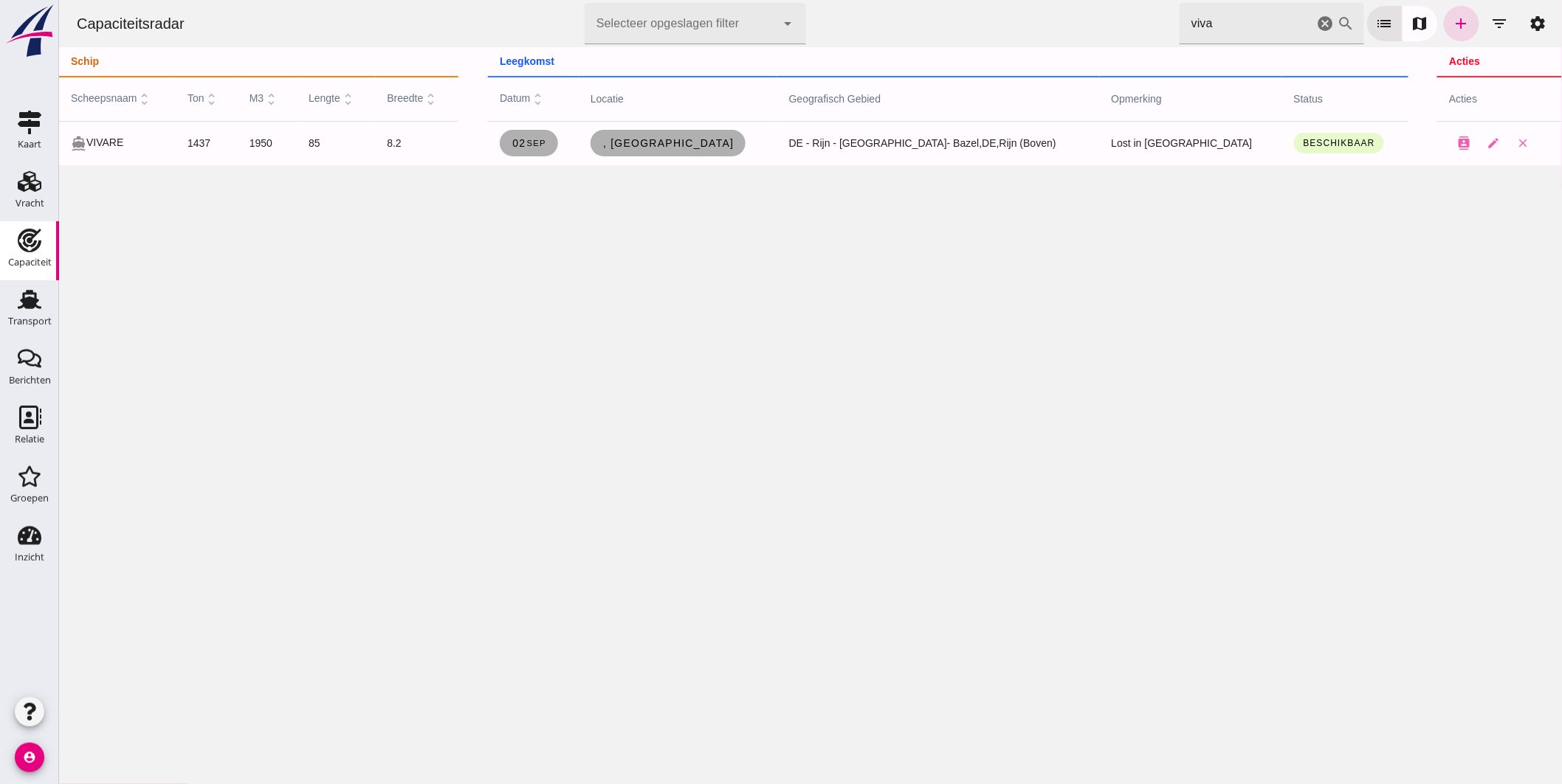
click icon "cancel"
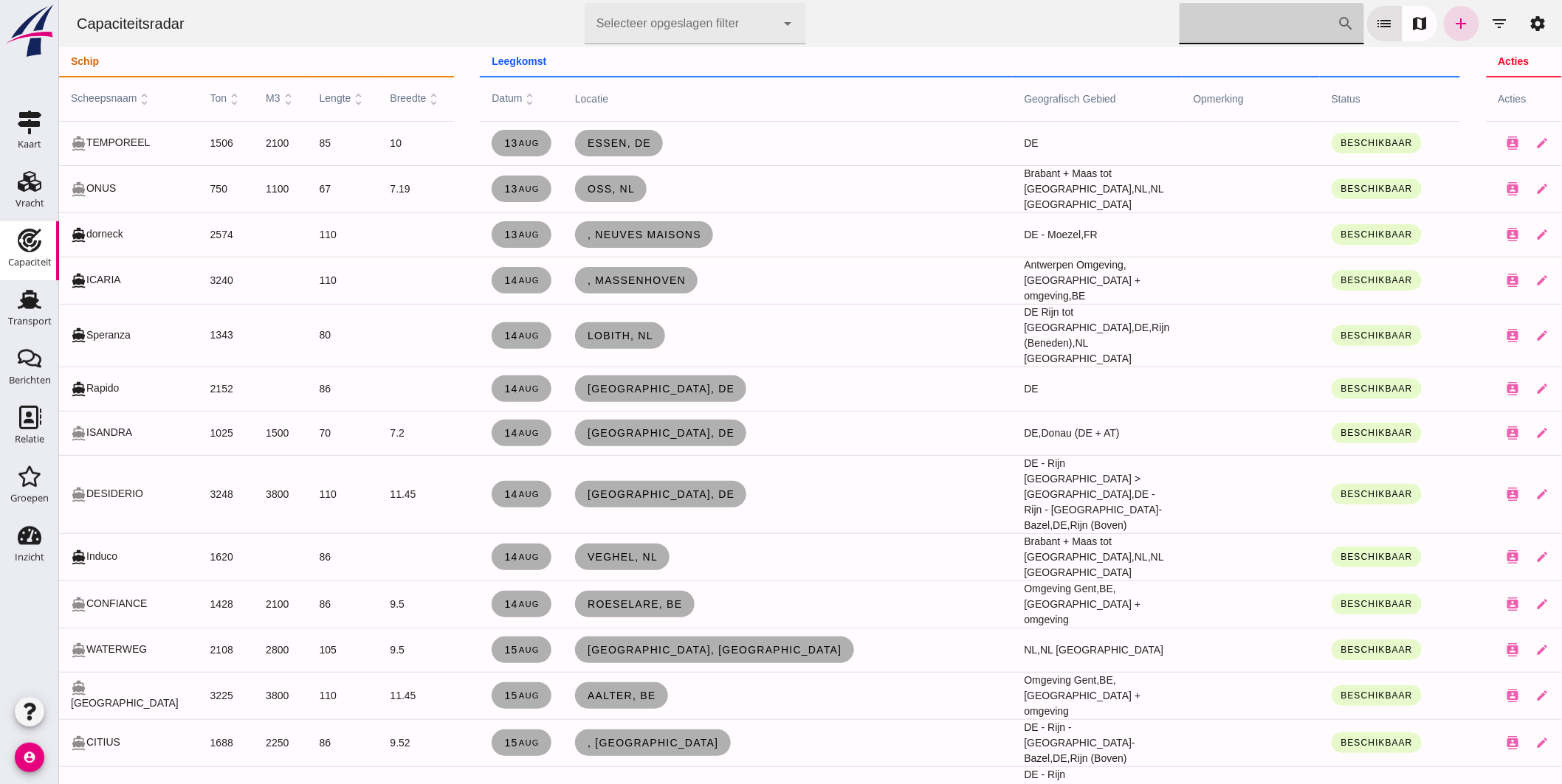
click input "Zoek op scheepsnaam"
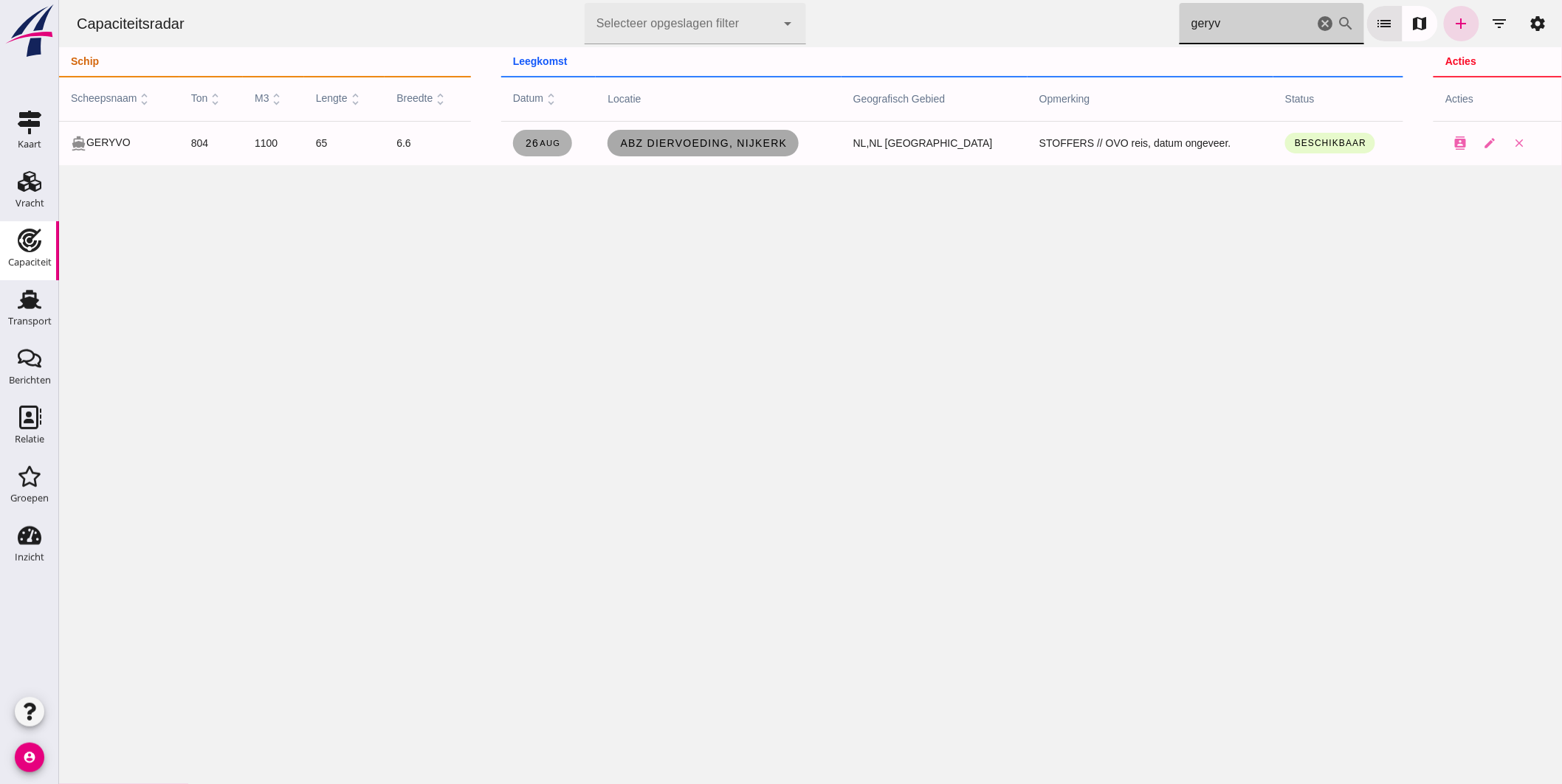
type input "geryv"
click at [704, 133] on link "ABZ Diervoeding, Nijkerk" at bounding box center [702, 143] width 192 height 27
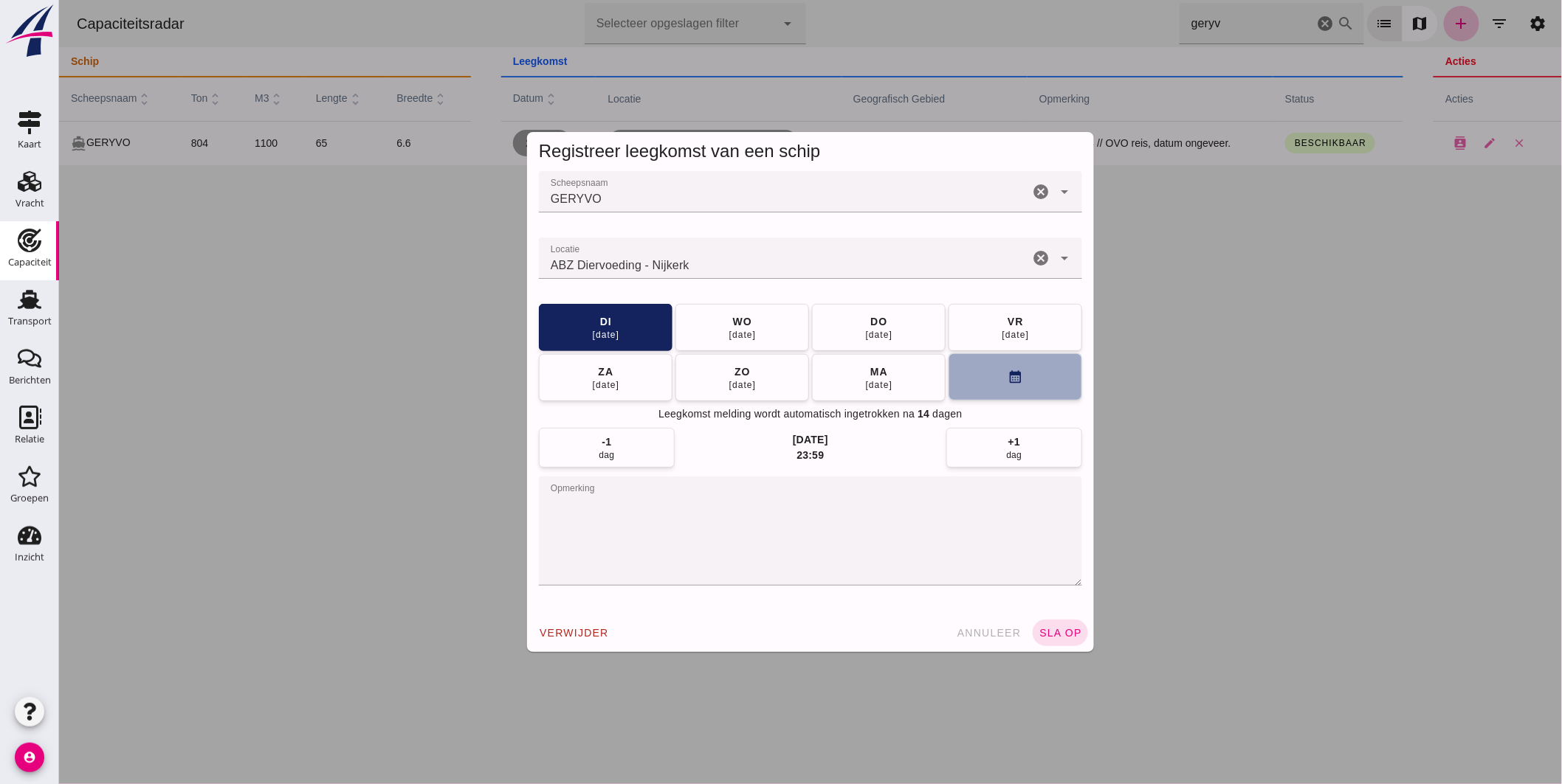
click button "calendar_month"
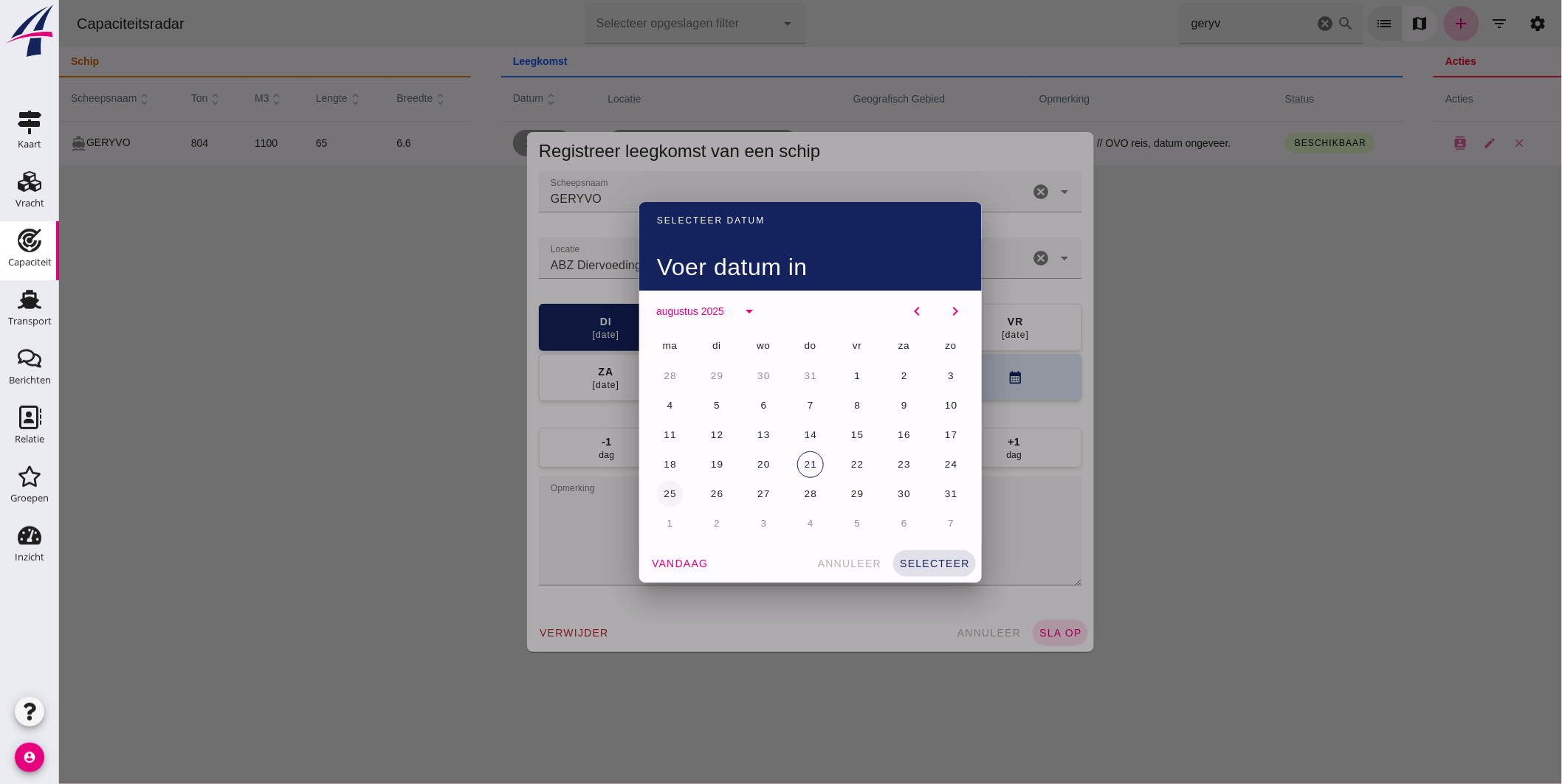
click span "25"
click button "selecteer"
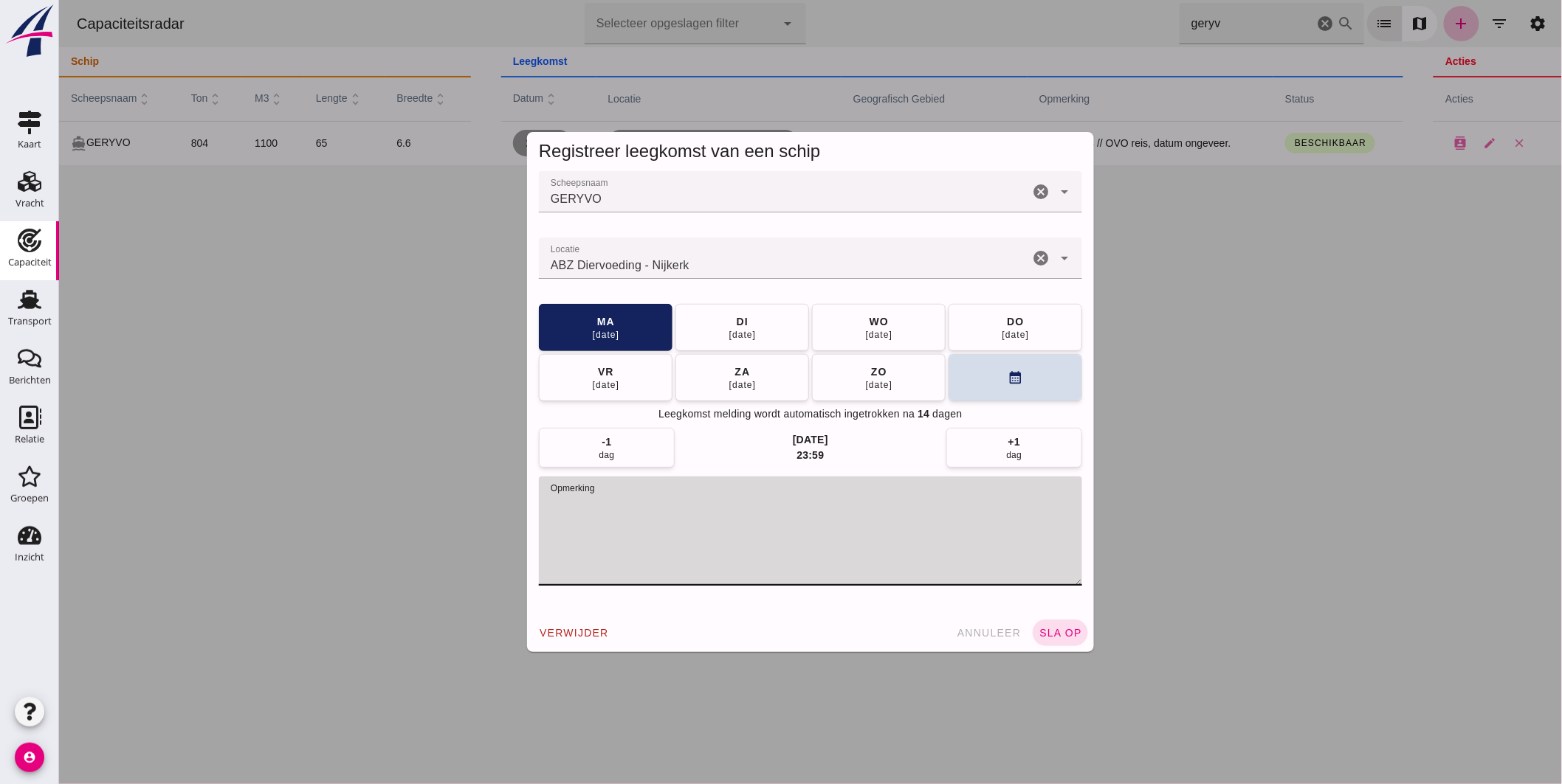
drag, startPoint x: 623, startPoint y: 500, endPoint x: 861, endPoint y: 496, distance: 238.0
click textarea "opmerking"
type textarea "STOFFERS // lost vrijdag 22-augustus, maandag vertrekken"
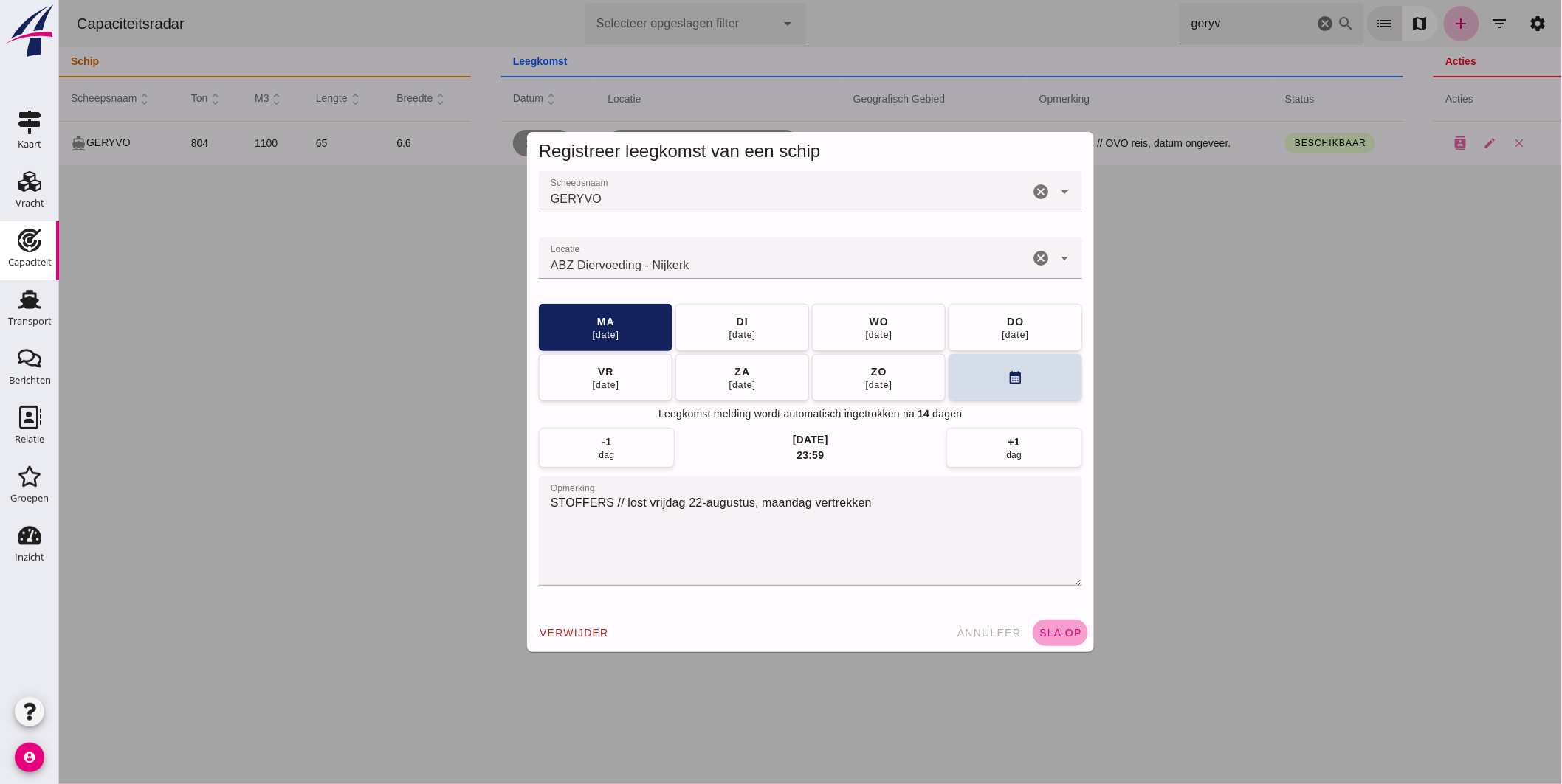
click button "sla op"
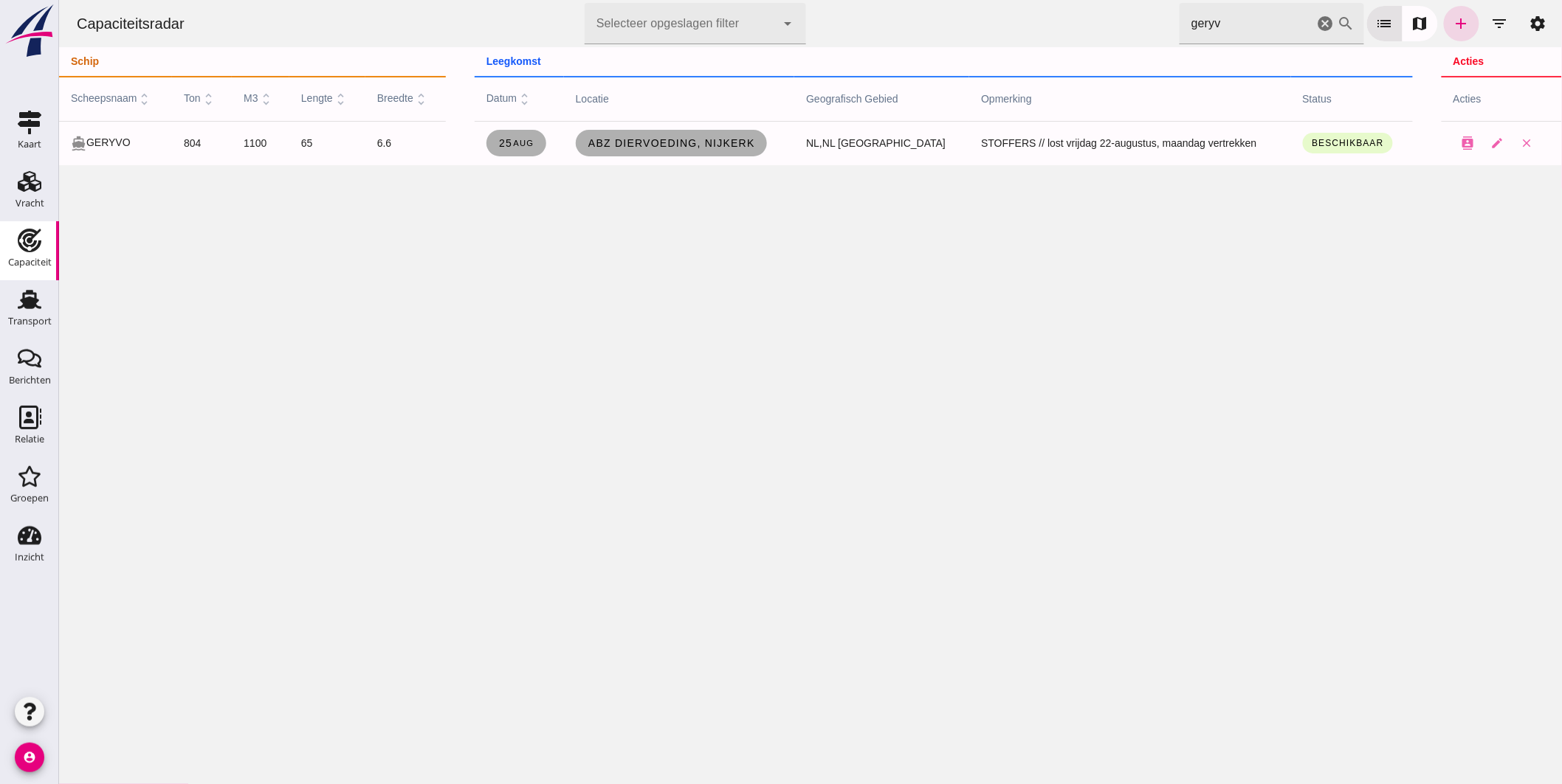
click icon "cancel"
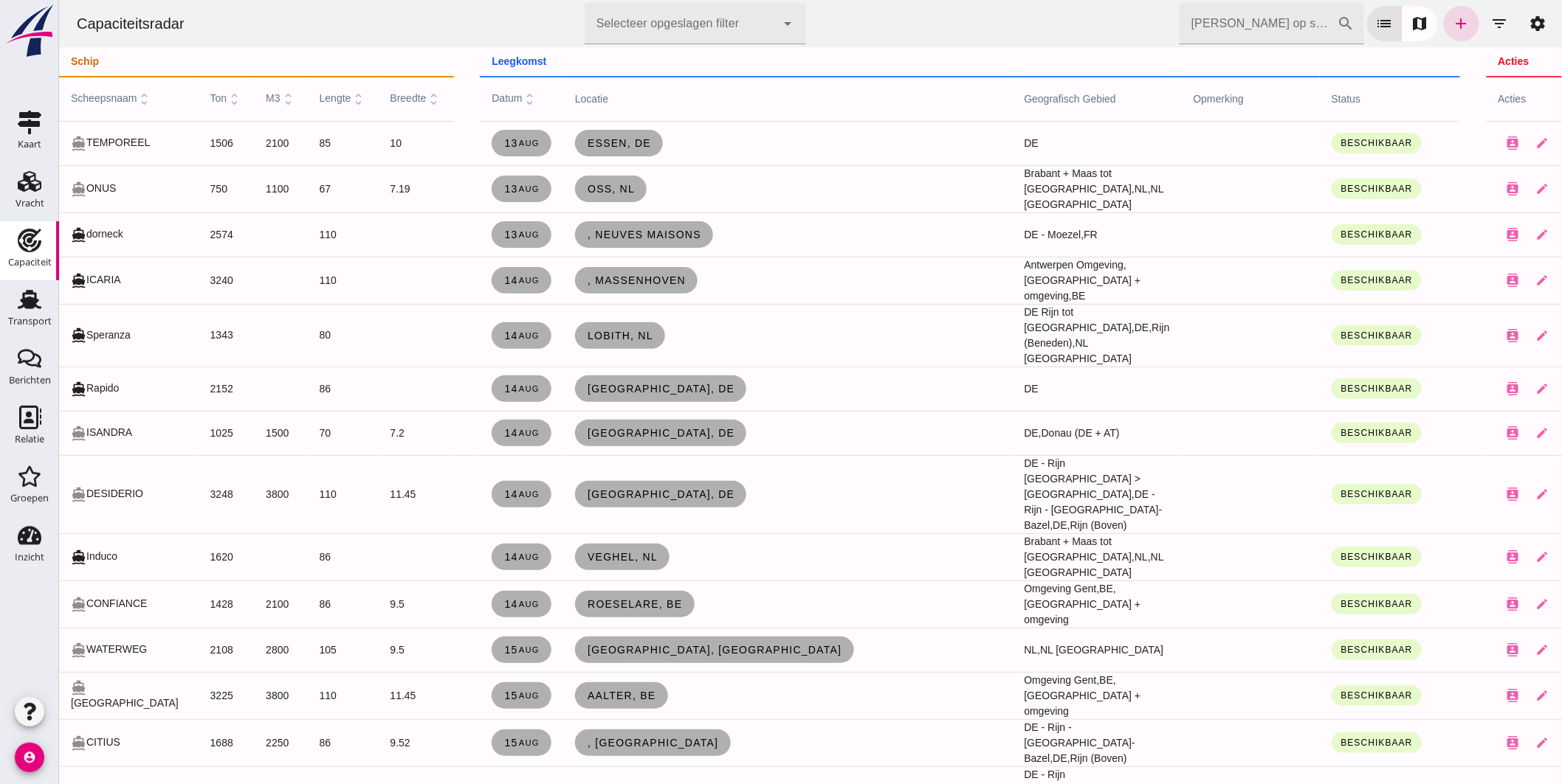
click input "Zoek op scheepsnaam"
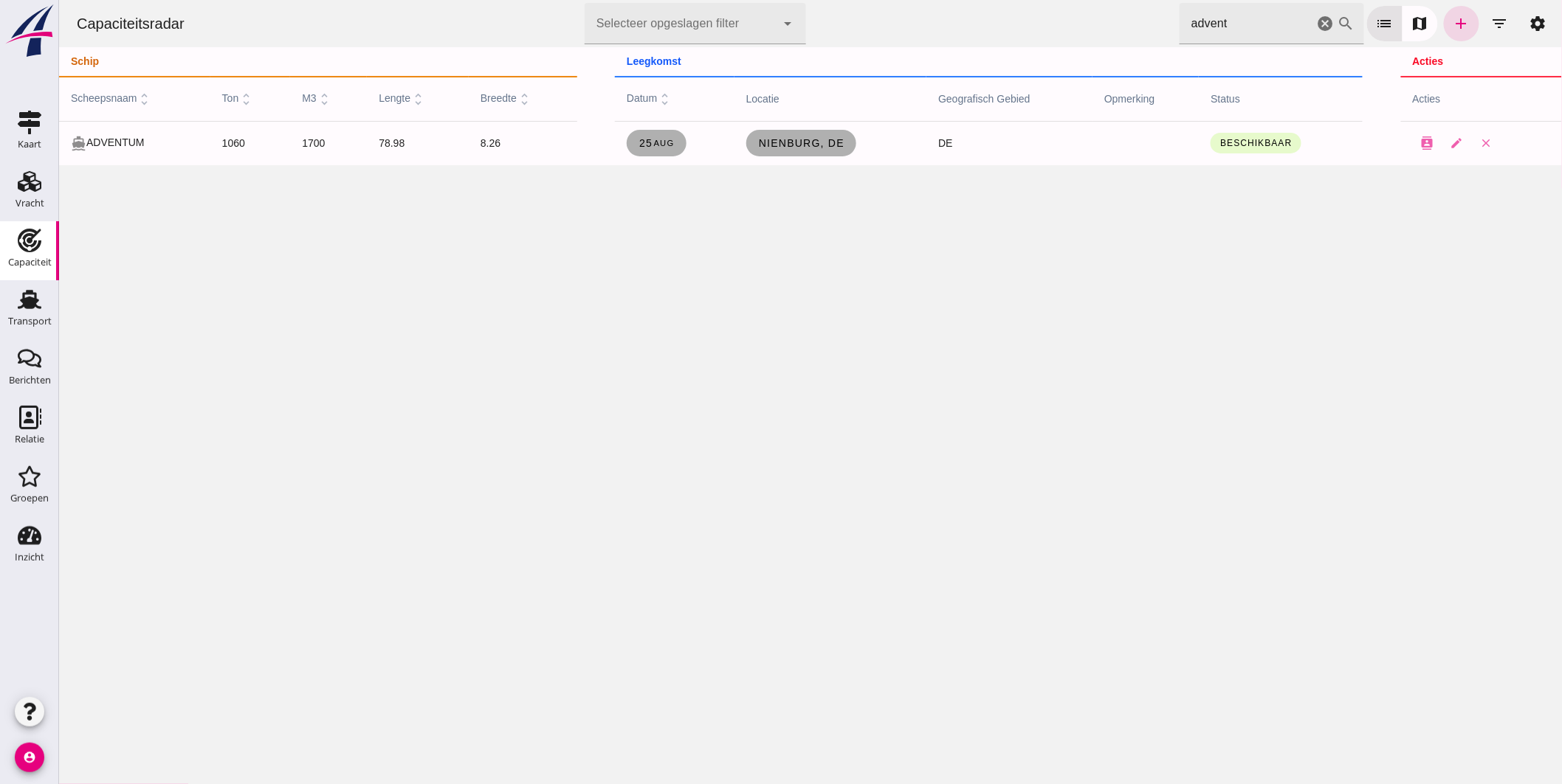
drag, startPoint x: 1236, startPoint y: 20, endPoint x: 661, endPoint y: -2, distance: 575.4
click at [661, 0] on html "Capaciteitsradar Selecteer opgeslagen filter Selecteer opgeslagen filter cancel…" at bounding box center [809, 392] width 1503 height 784
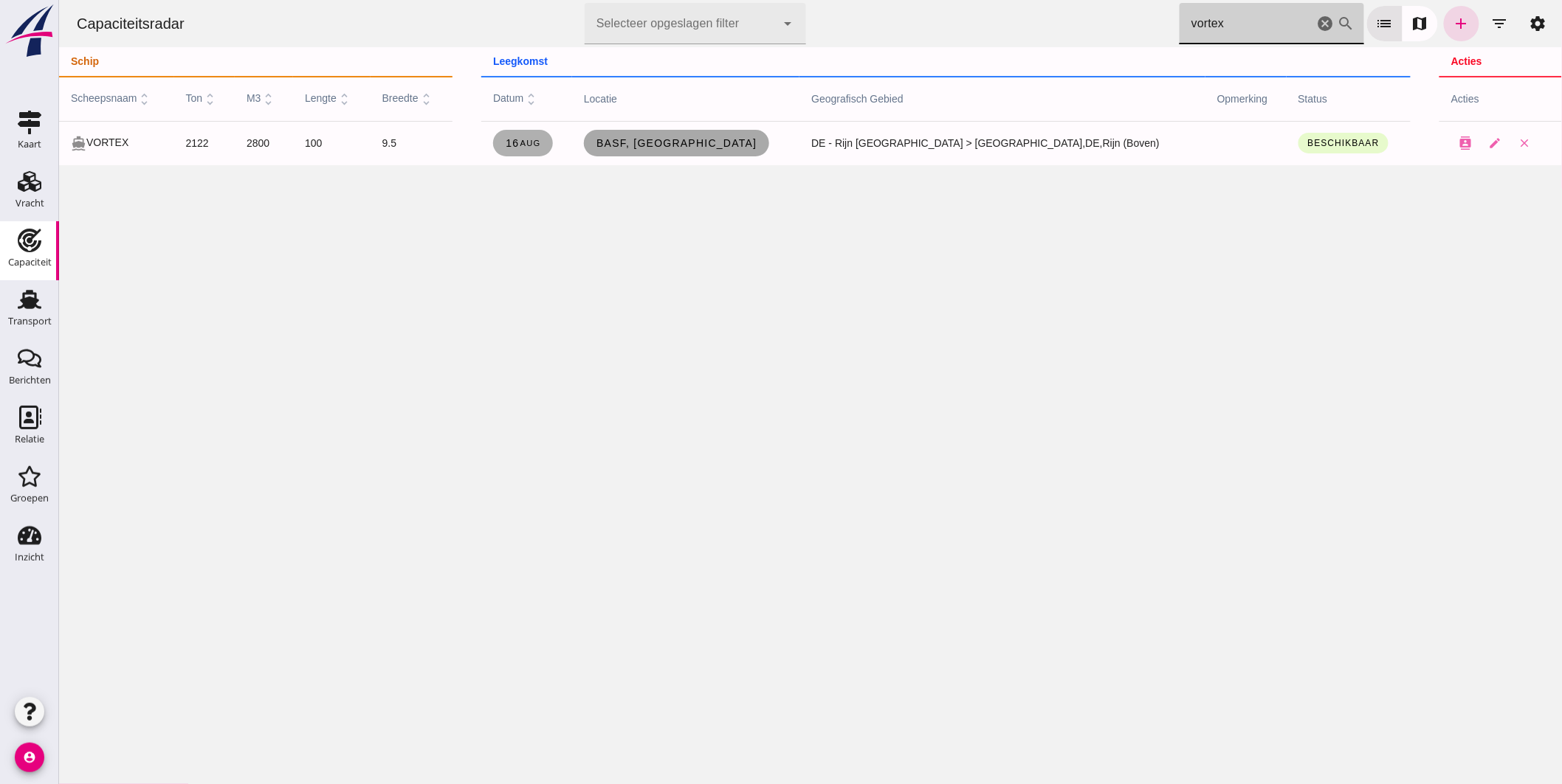
type input "vortex"
click span "BASF, Ludwigshafen"
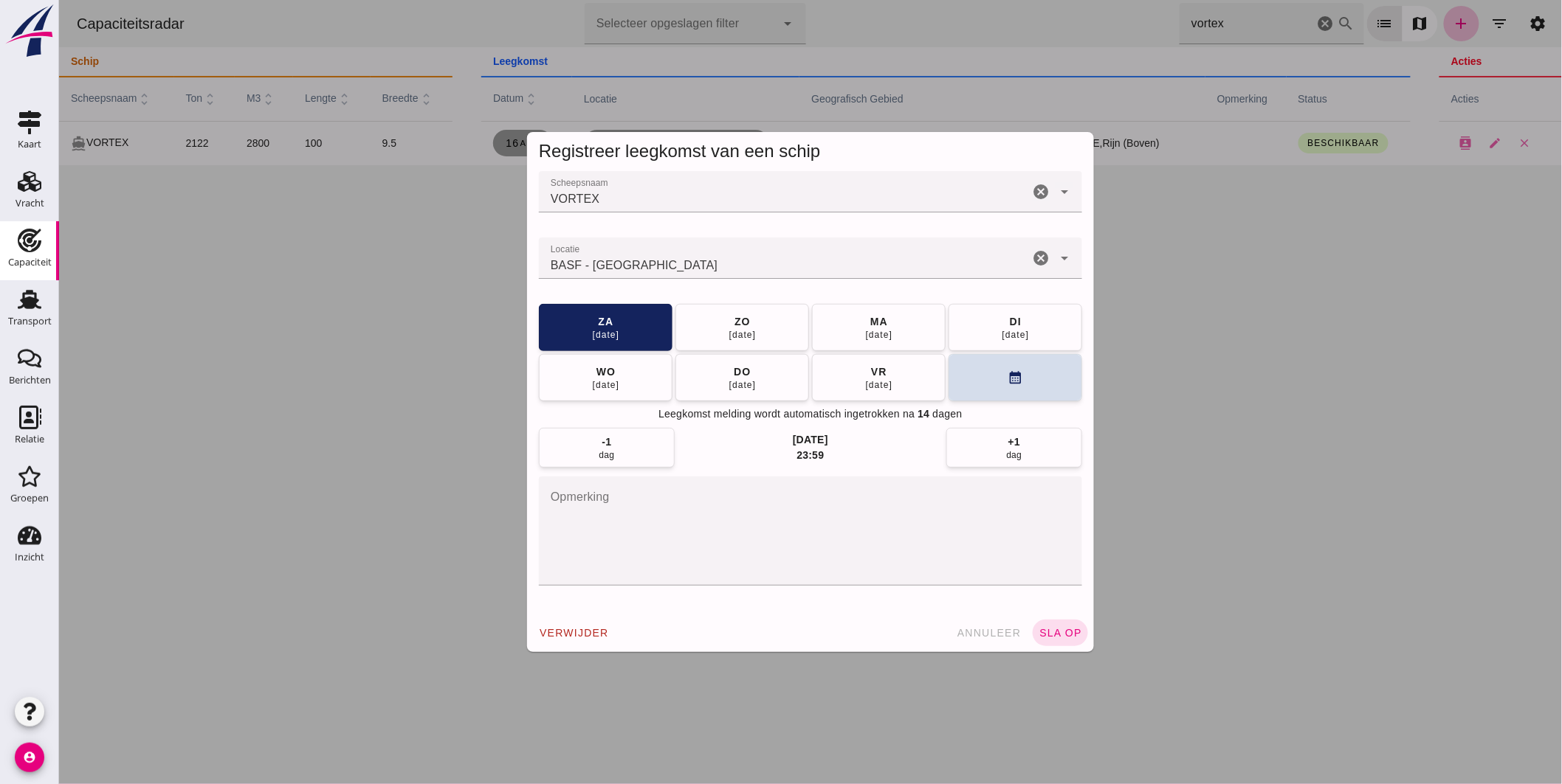
click input "Locatie"
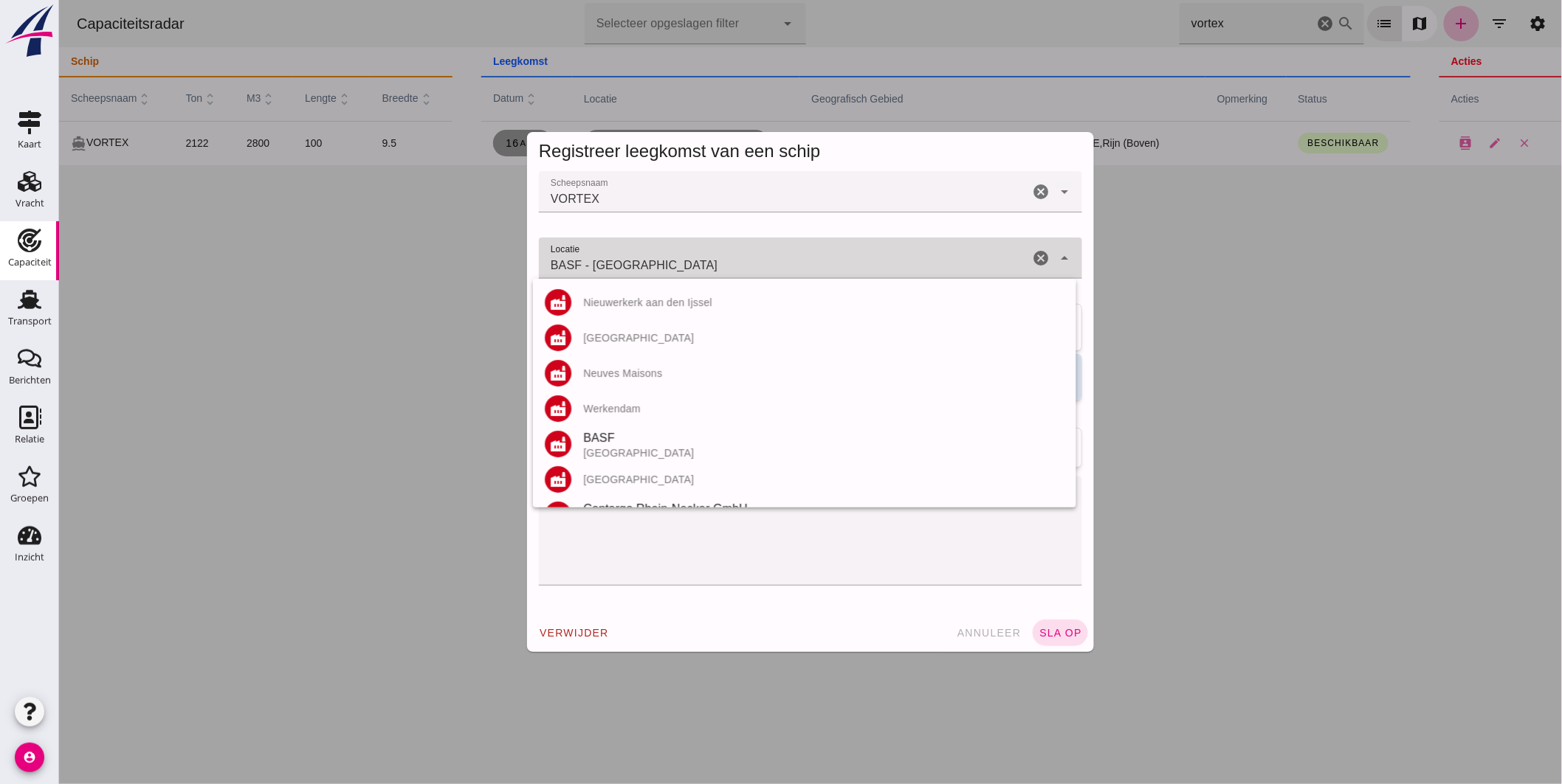
click input "BASF - Ludwigshafen"
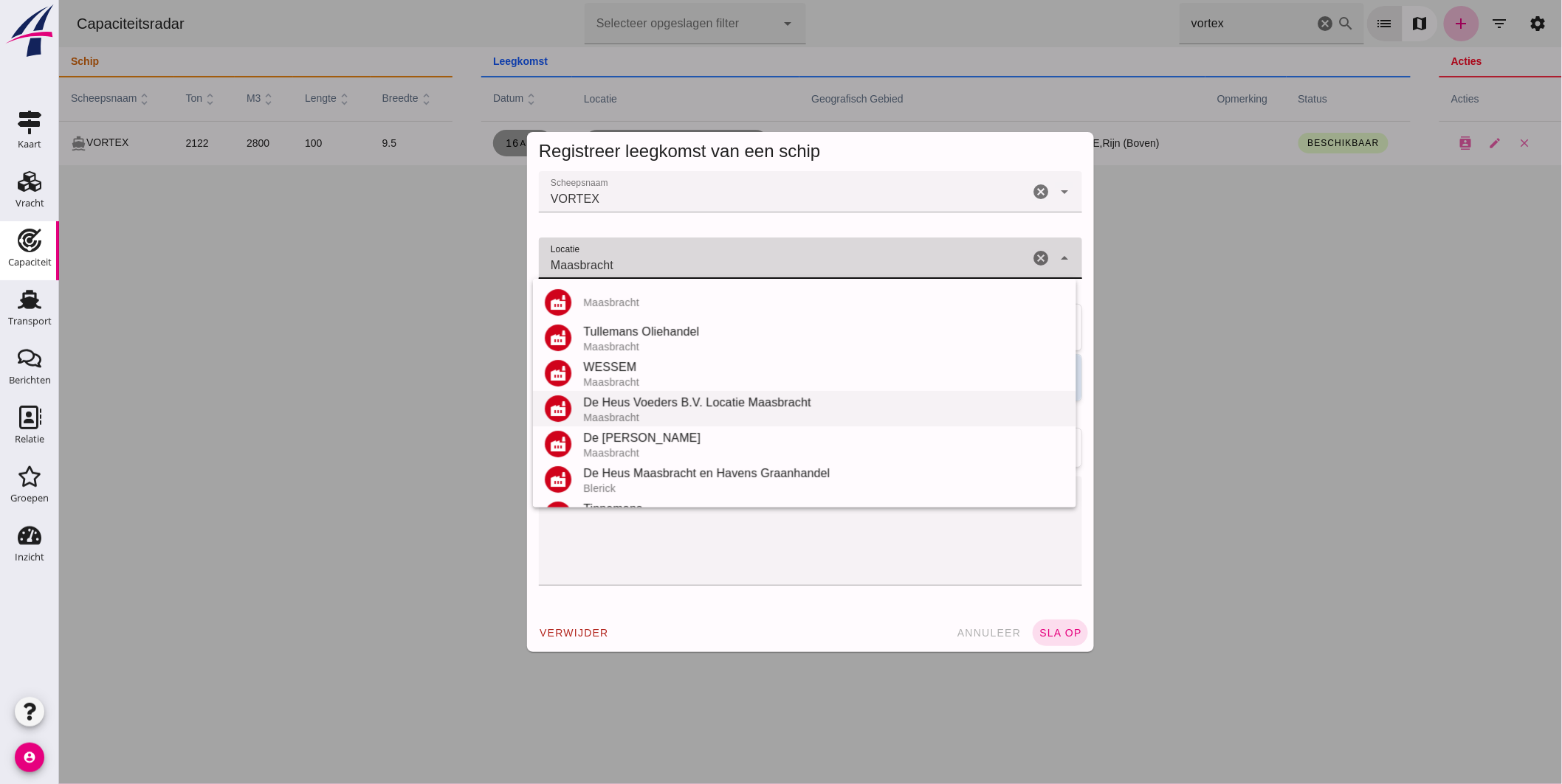
scroll to position [101, 0]
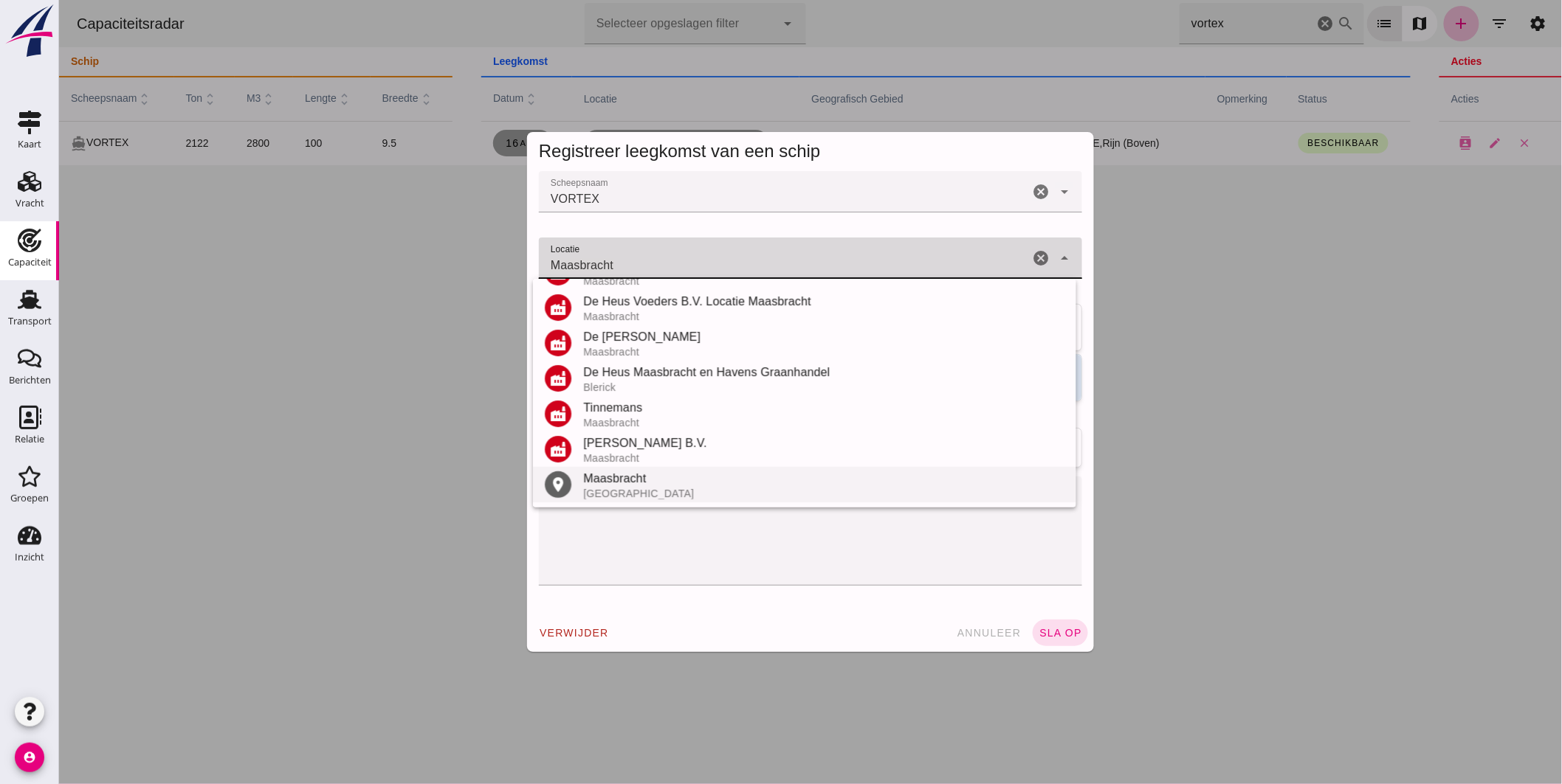
click at [643, 477] on div "Maasbracht" at bounding box center [823, 478] width 482 height 17
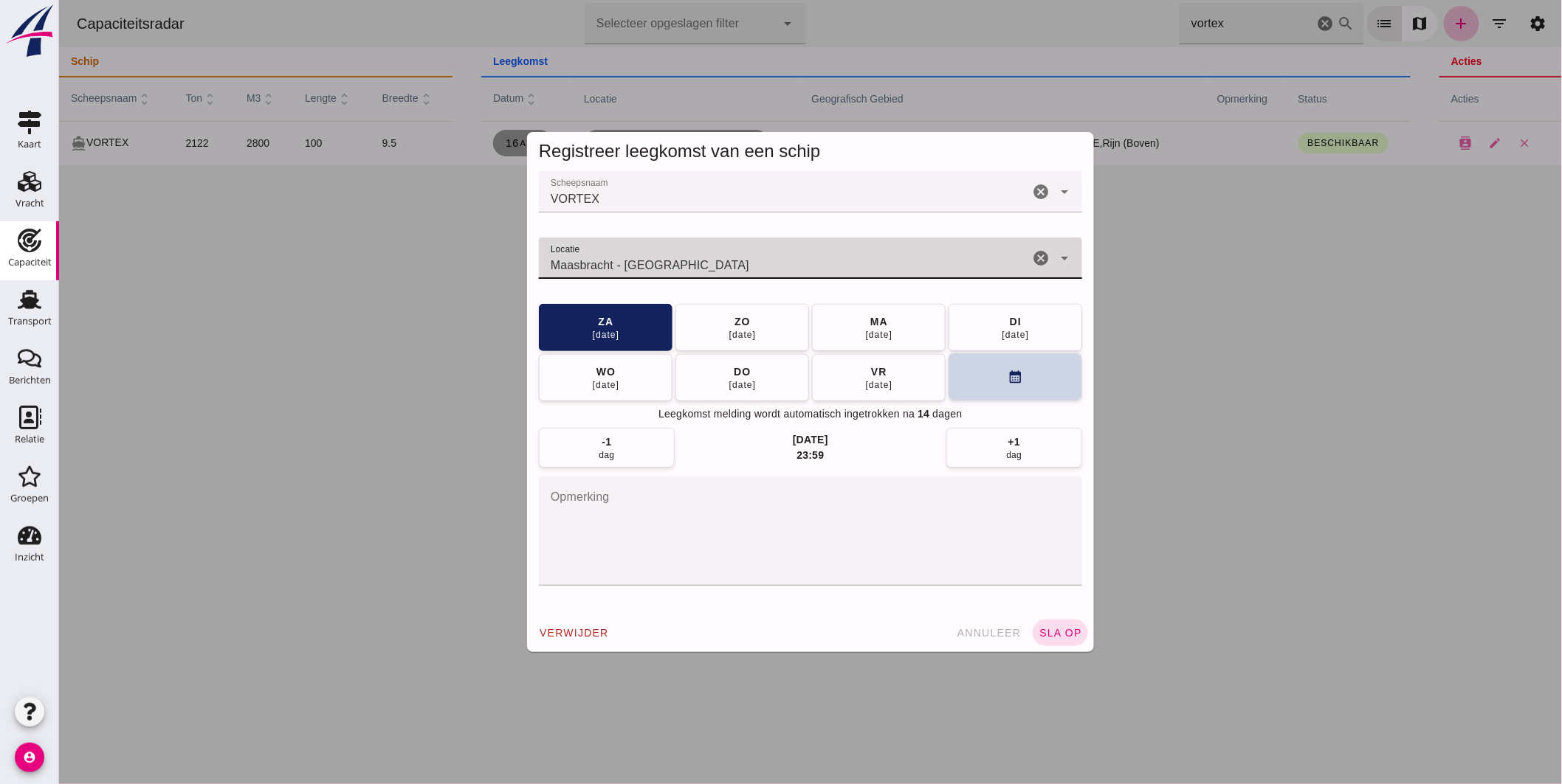
type input "Maasbracht - Limburg"
click icon "calendar_month"
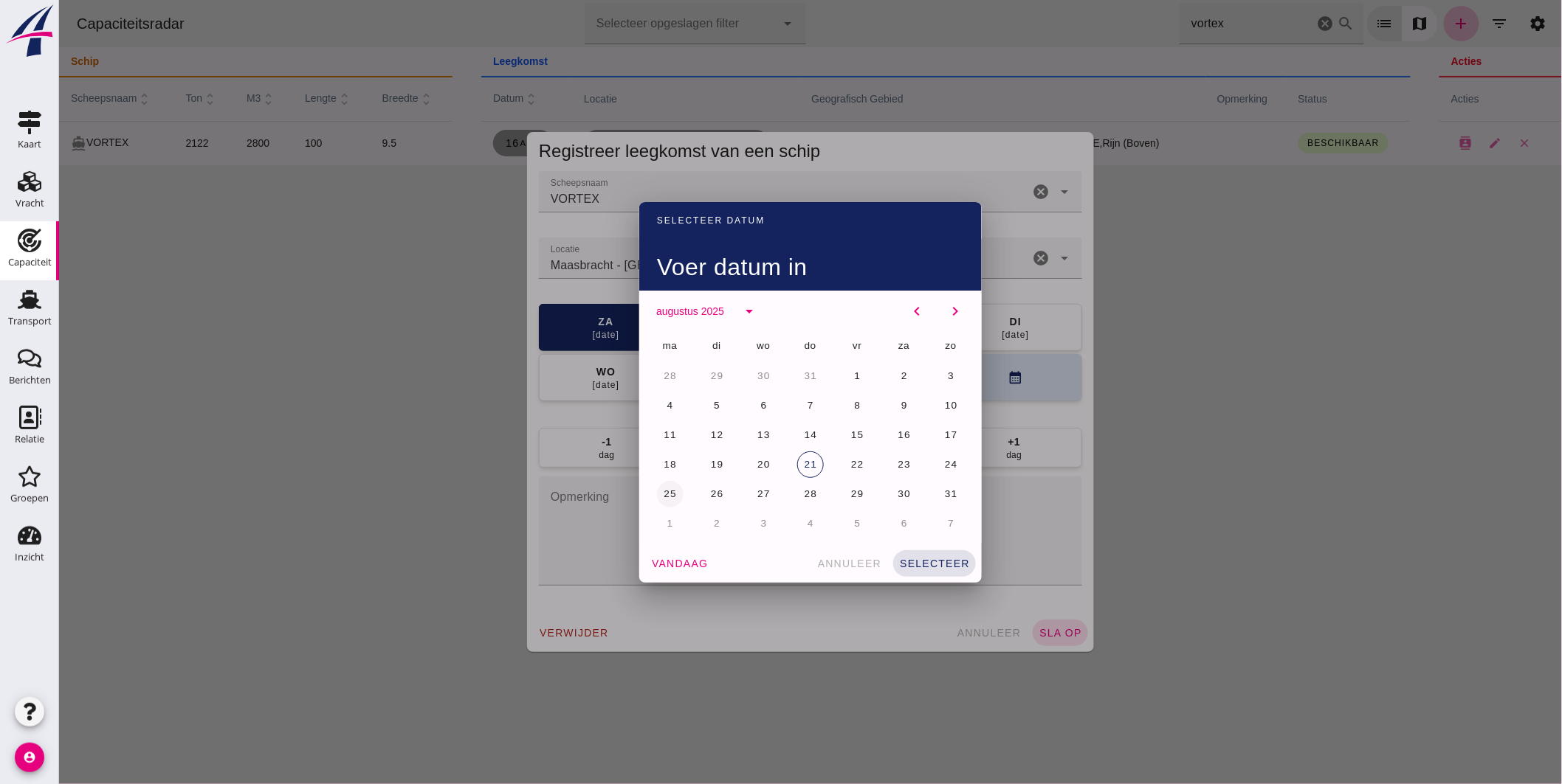
click button "25"
click button "selecteer"
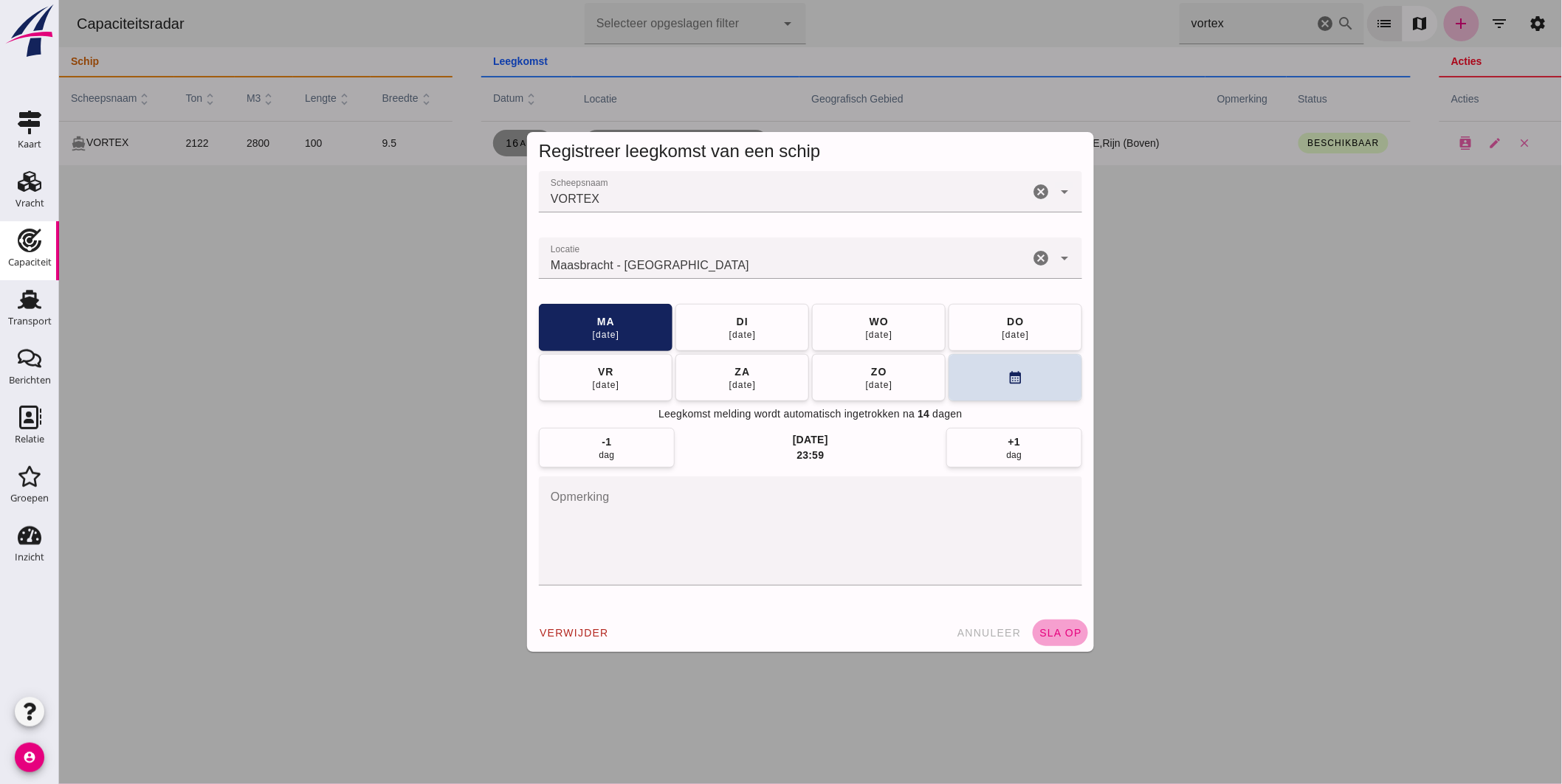
click span "sla op"
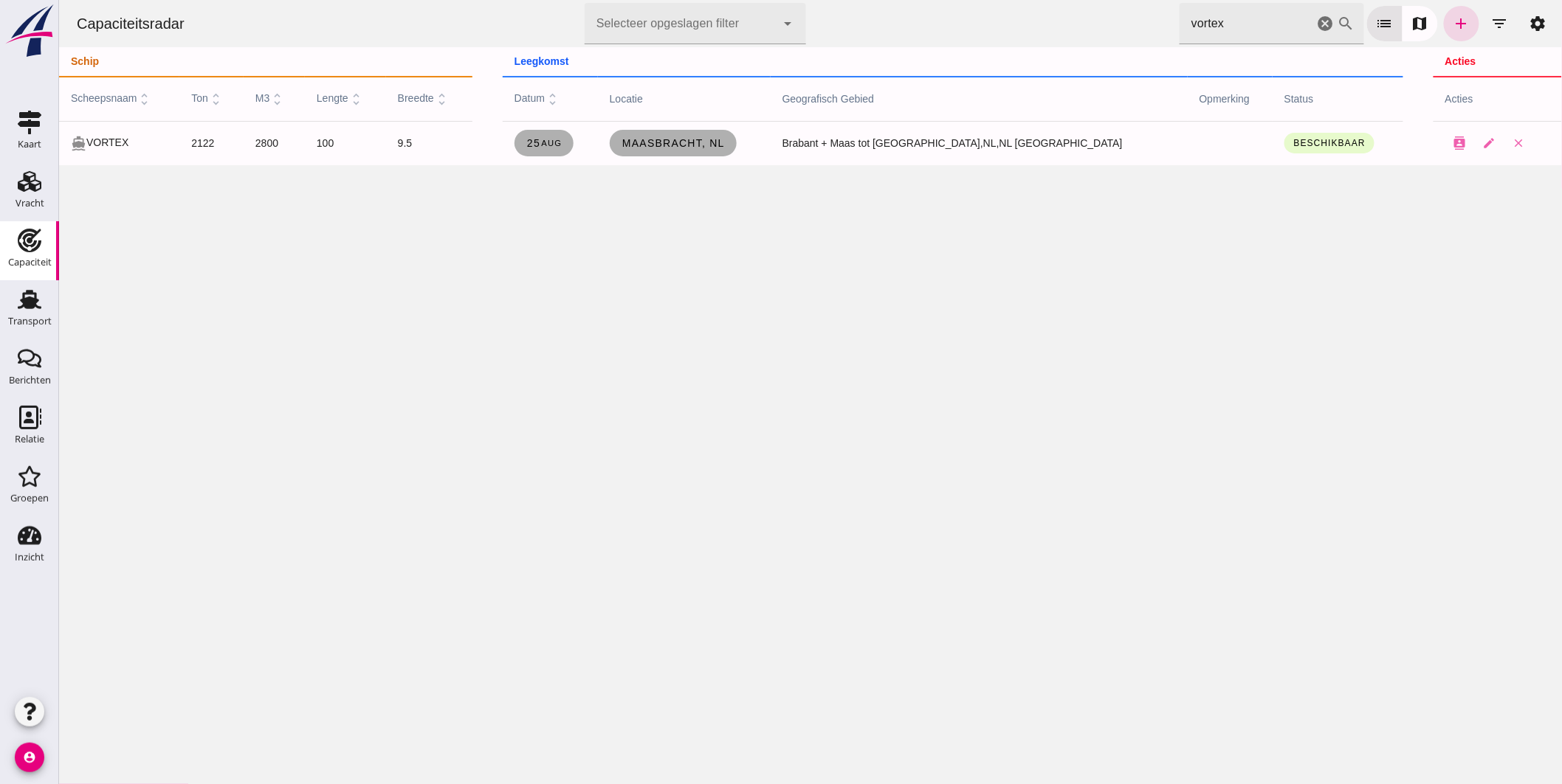
click at [663, 0] on html "Capaciteitsradar Selecteer opgeslagen filter Selecteer opgeslagen filter cancel…" at bounding box center [809, 392] width 1503 height 784
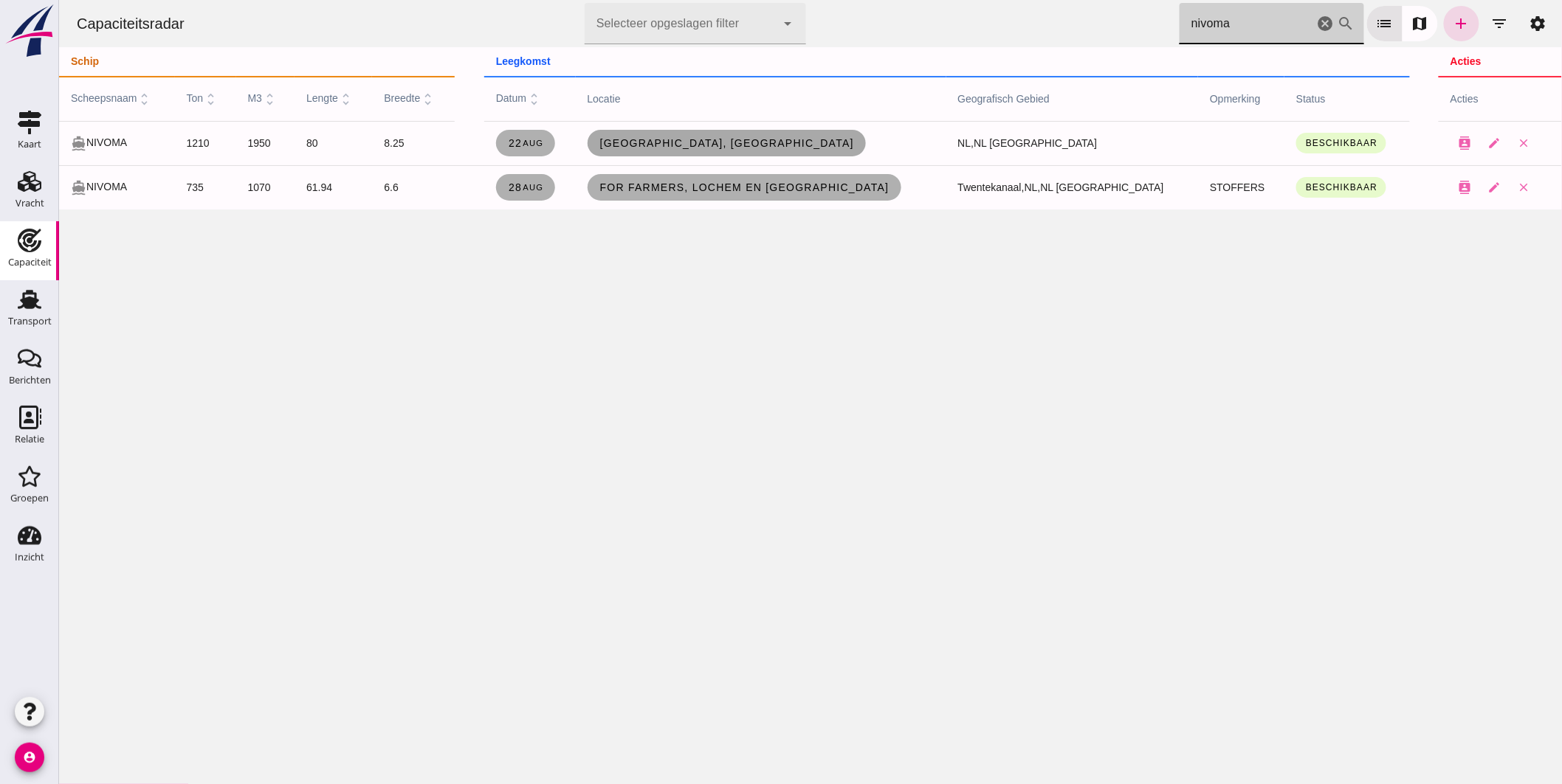
type input "nivoma"
click span "Dordrecht, nl"
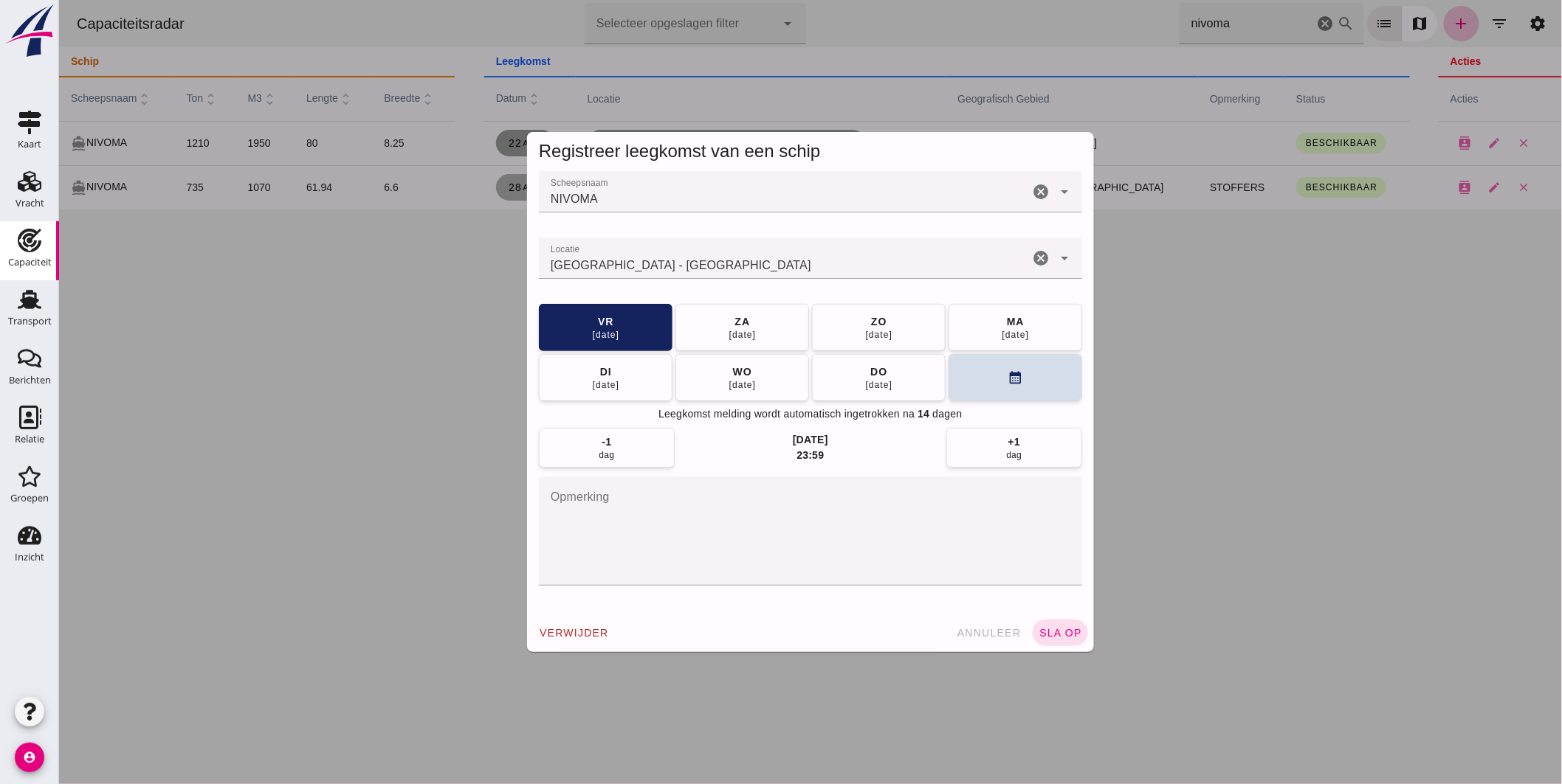
click input "Locatie"
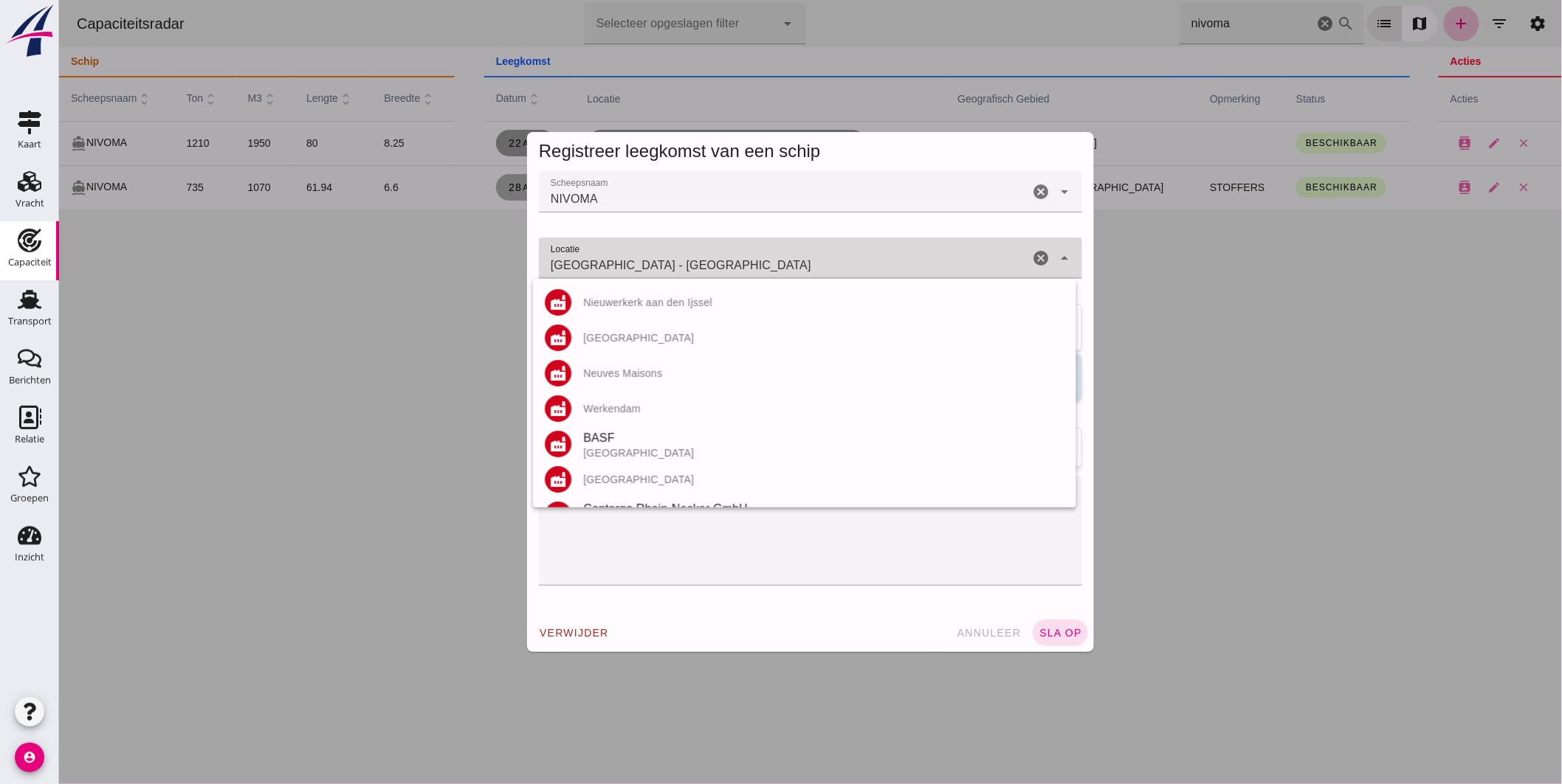
click input "Dordrecht - Zuid-Holland"
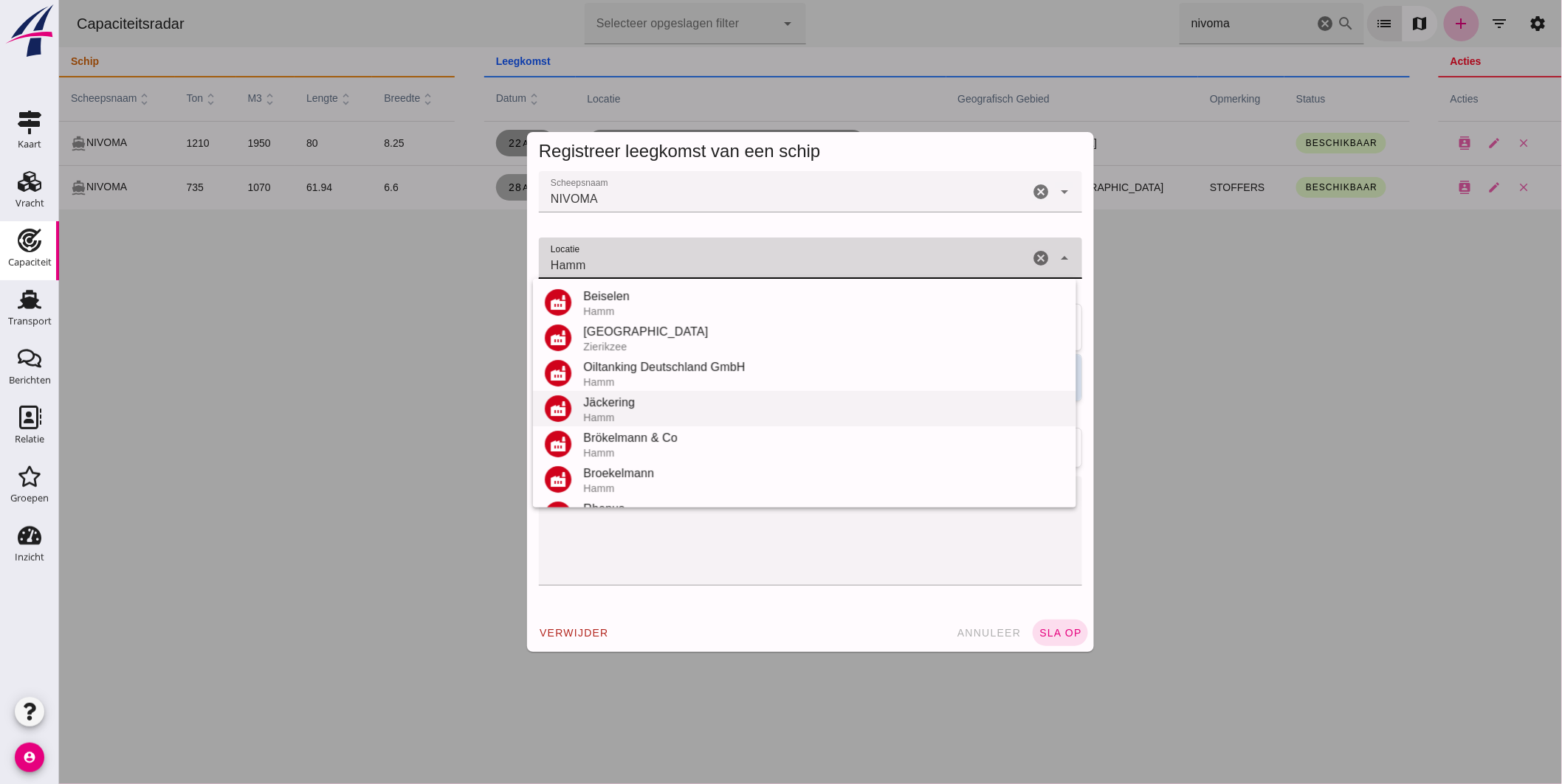
scroll to position [313, 0]
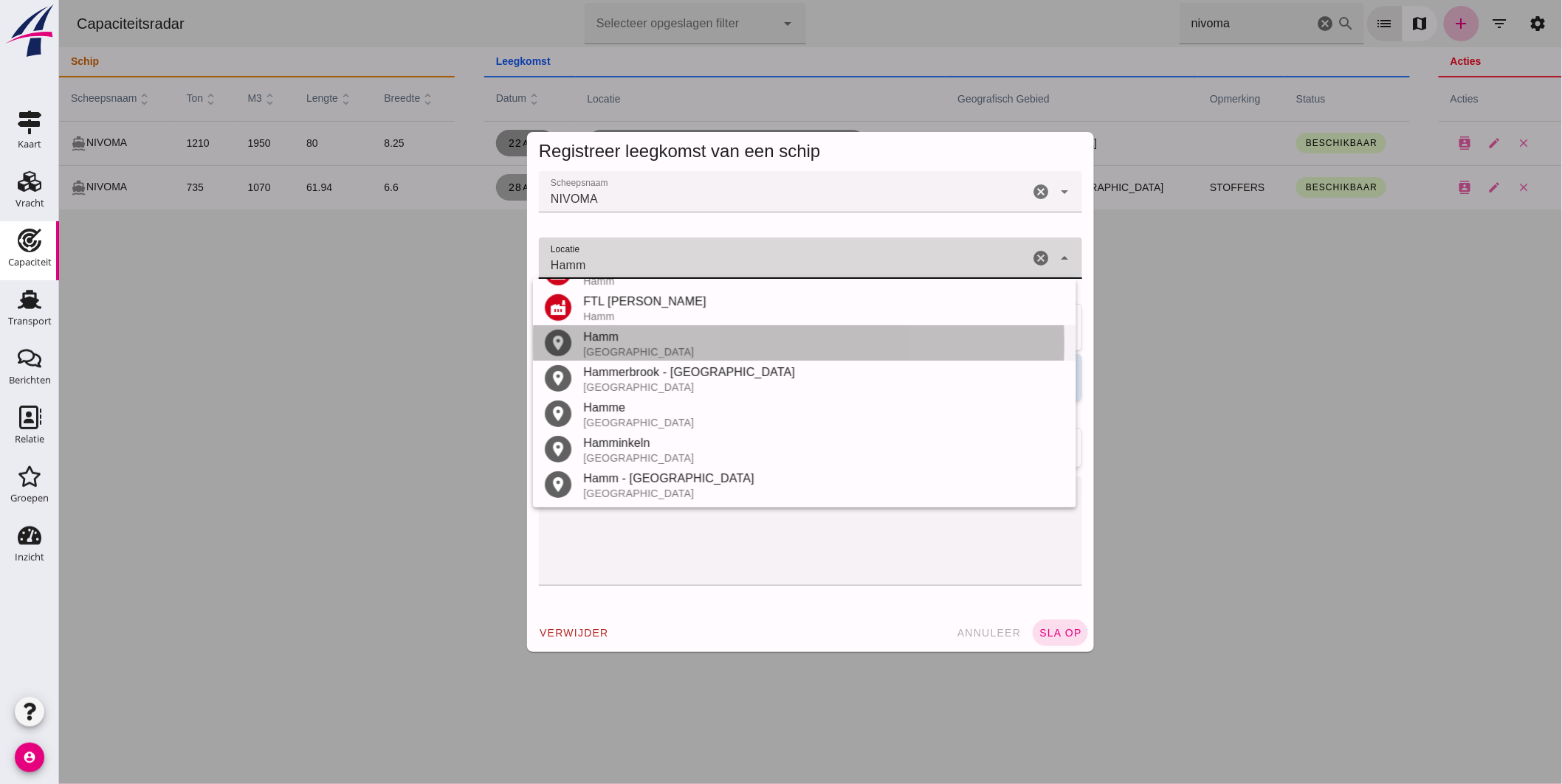
click at [629, 349] on div "[GEOGRAPHIC_DATA]" at bounding box center [823, 352] width 482 height 12
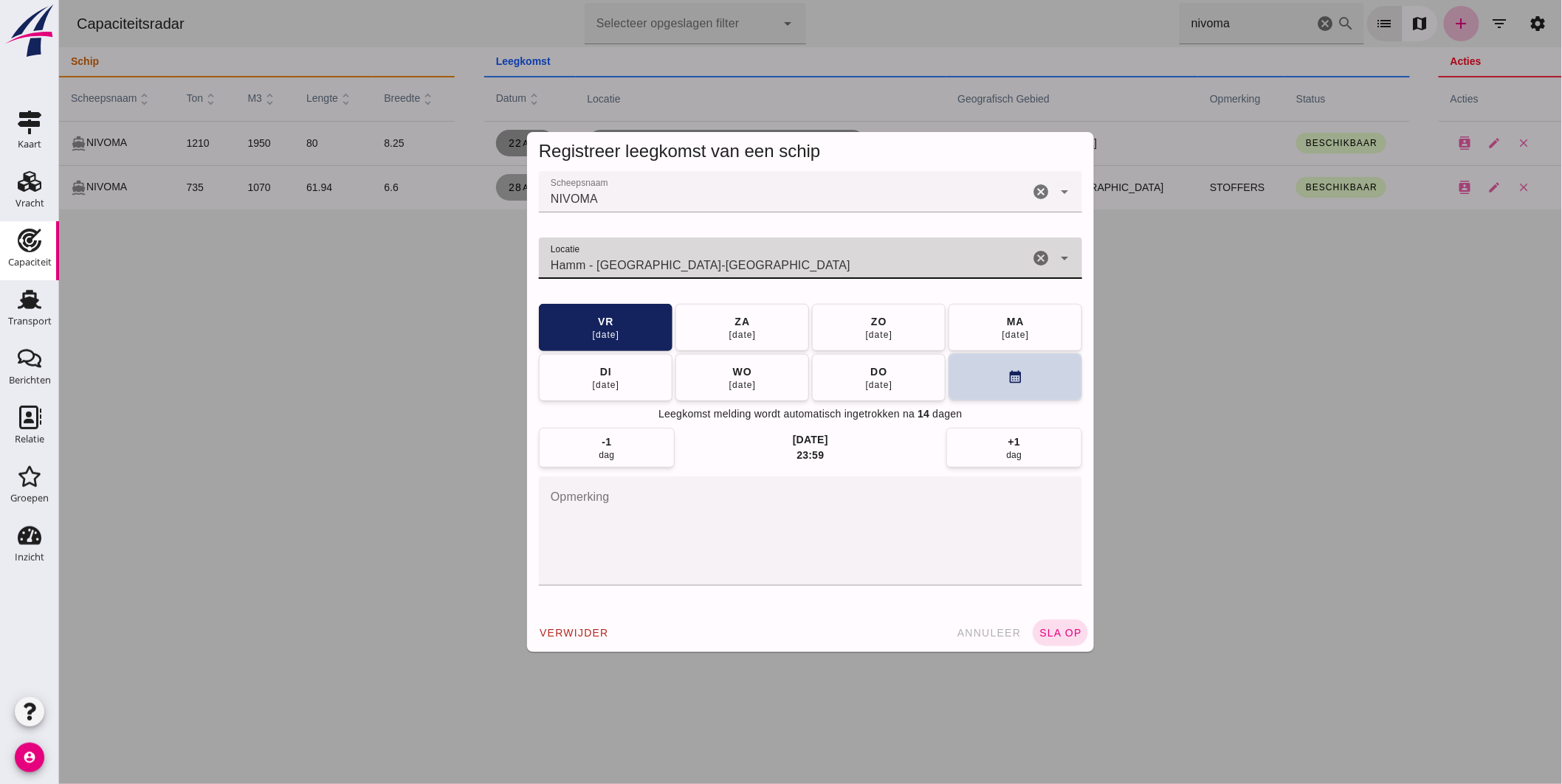
type input "Hamm - Noordrijn-Westfalen"
click button "calendar_month"
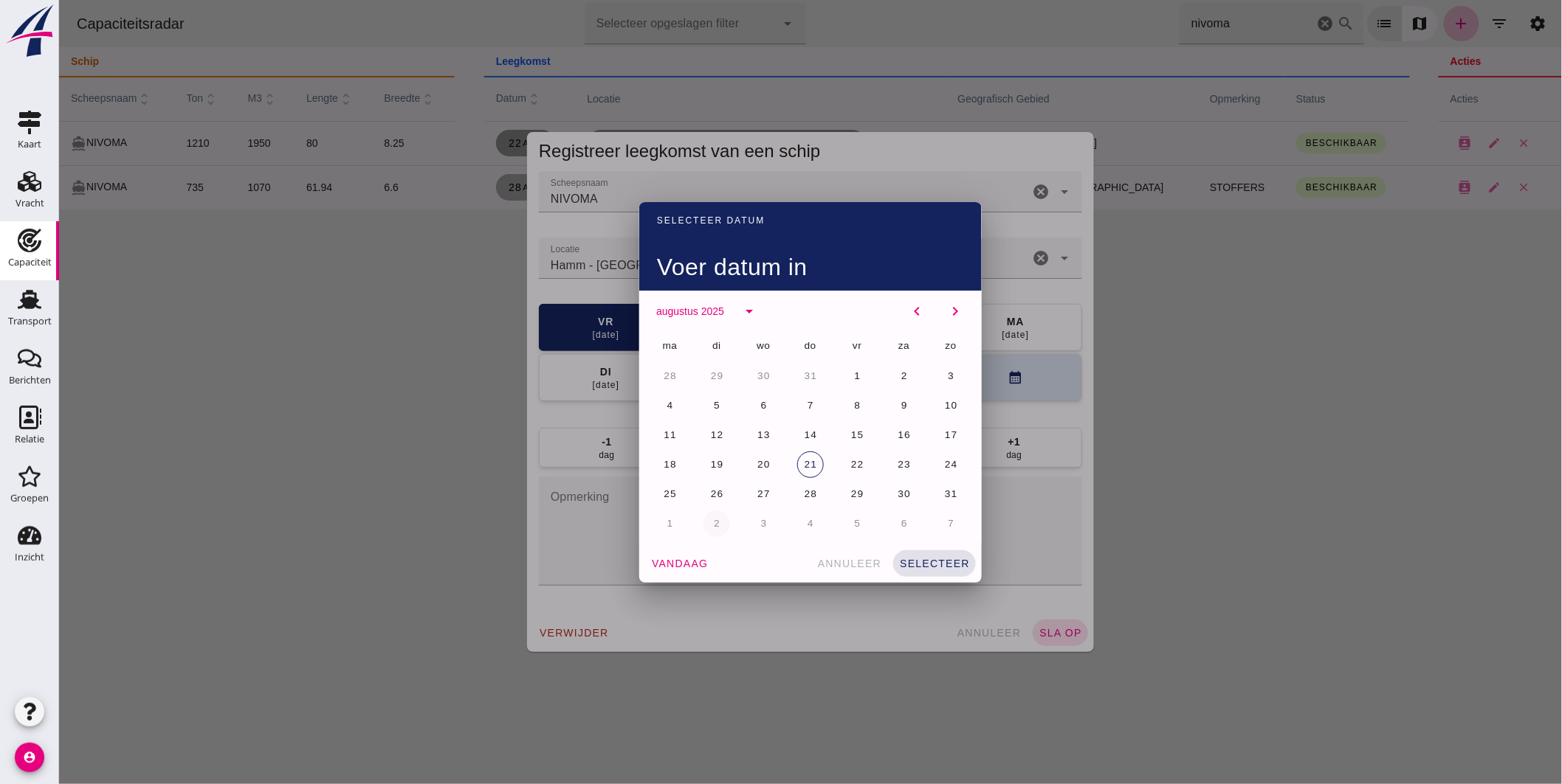
click button "2"
click span "selecteer"
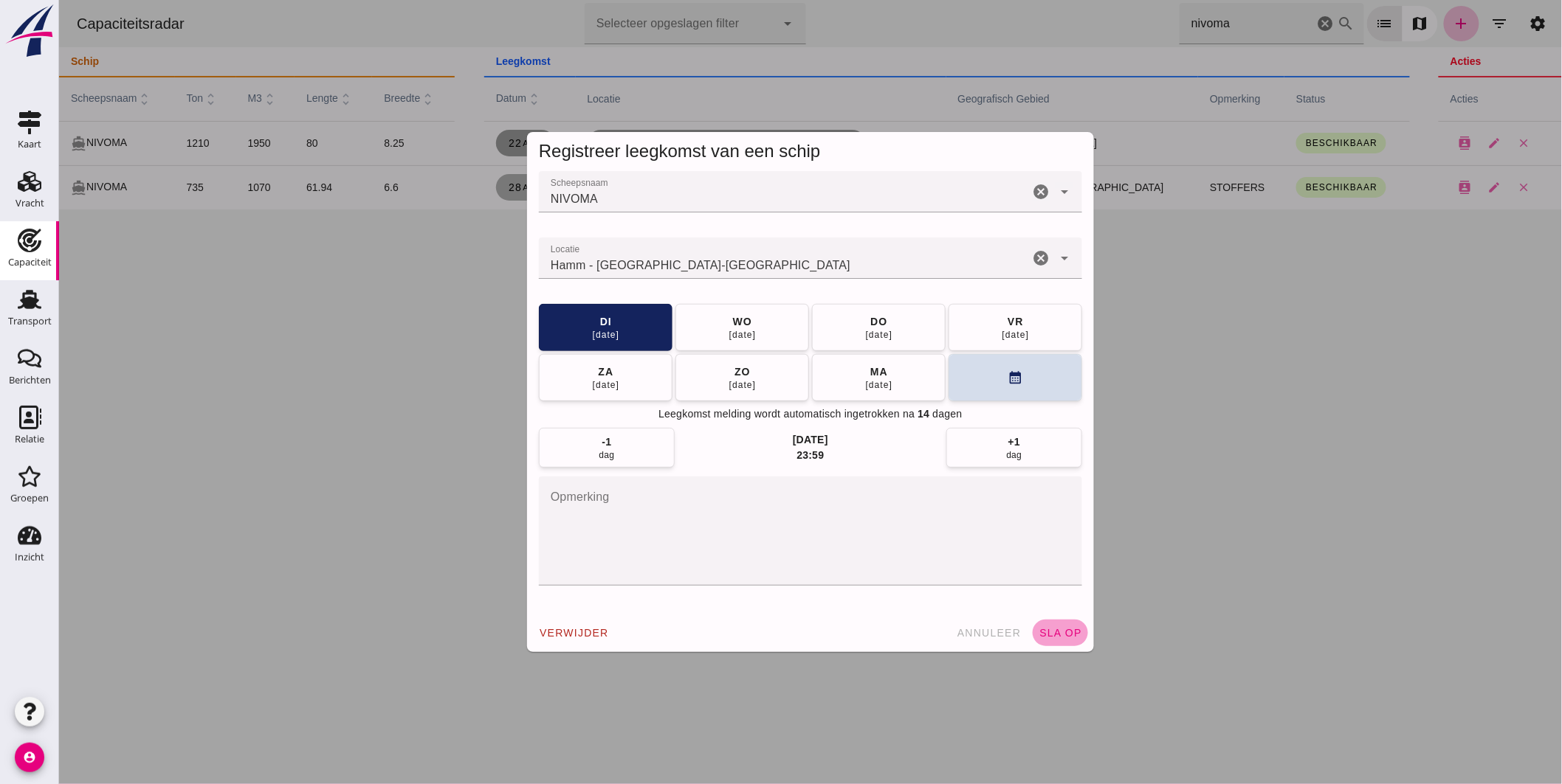
click span "sla op"
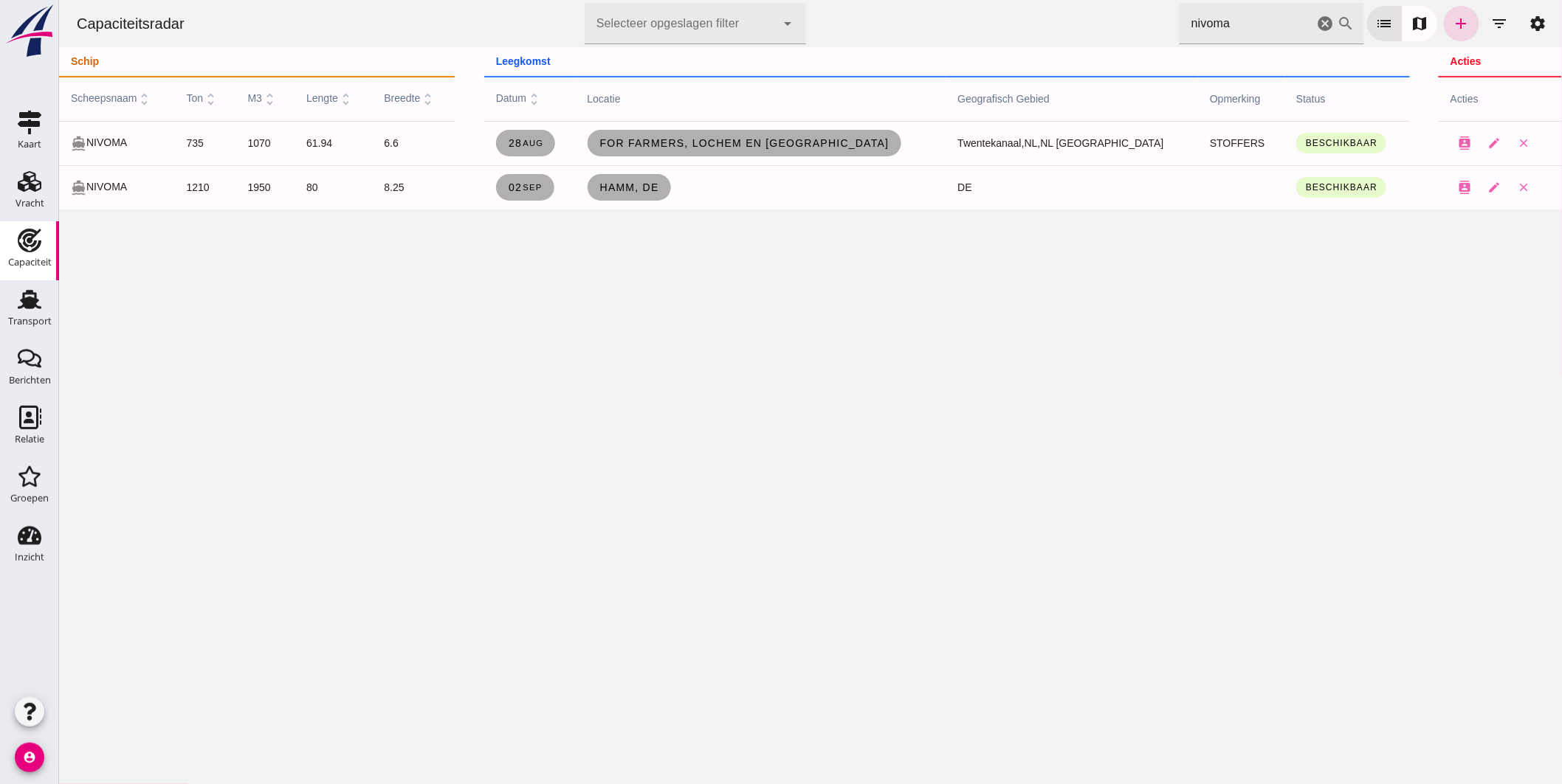
click at [889, 0] on html "Capaciteitsradar Selecteer opgeslagen filter Selecteer opgeslagen filter cancel…" at bounding box center [809, 392] width 1503 height 784
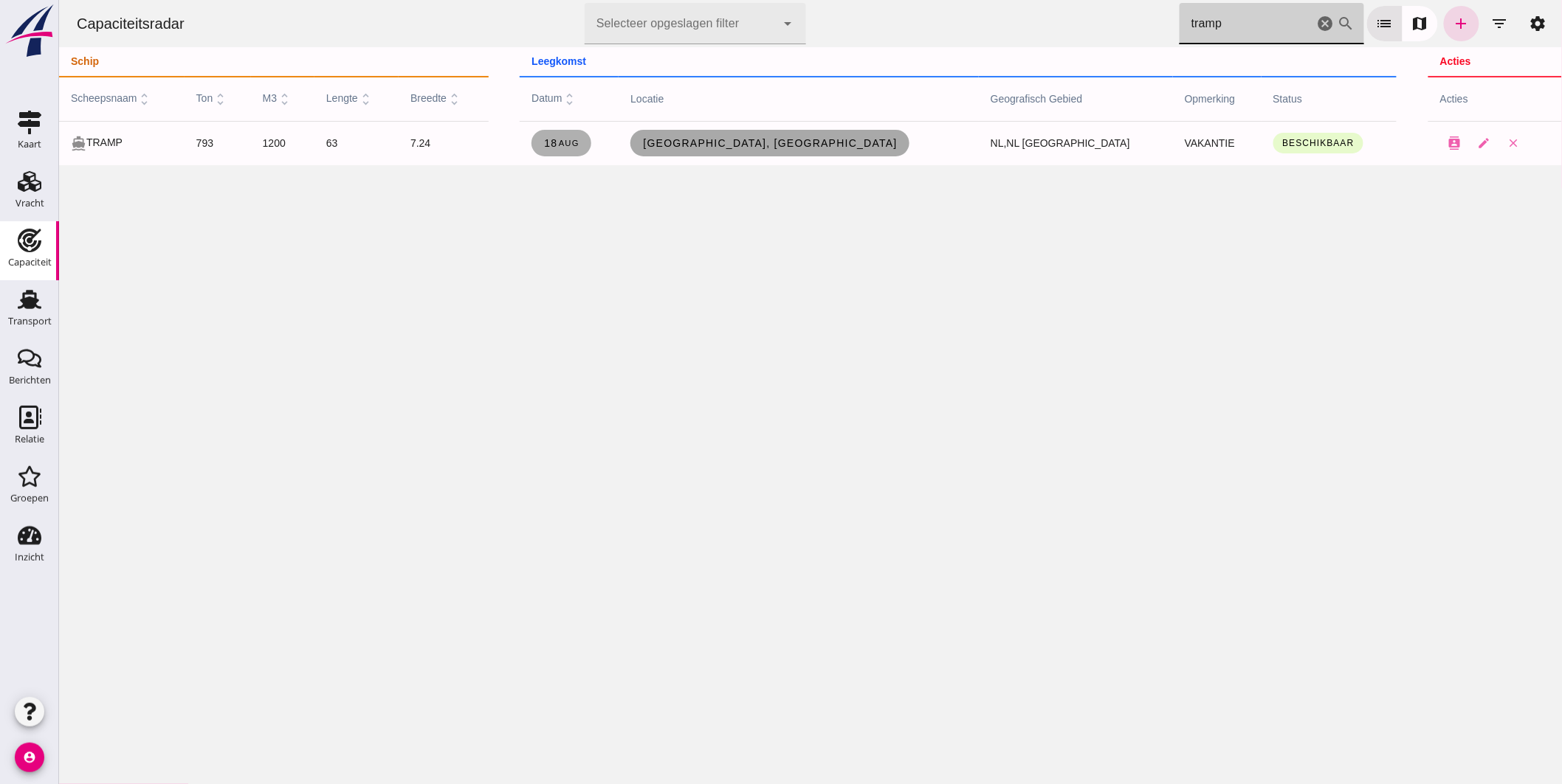
type input "tramp"
click span "Dordrecht, nl"
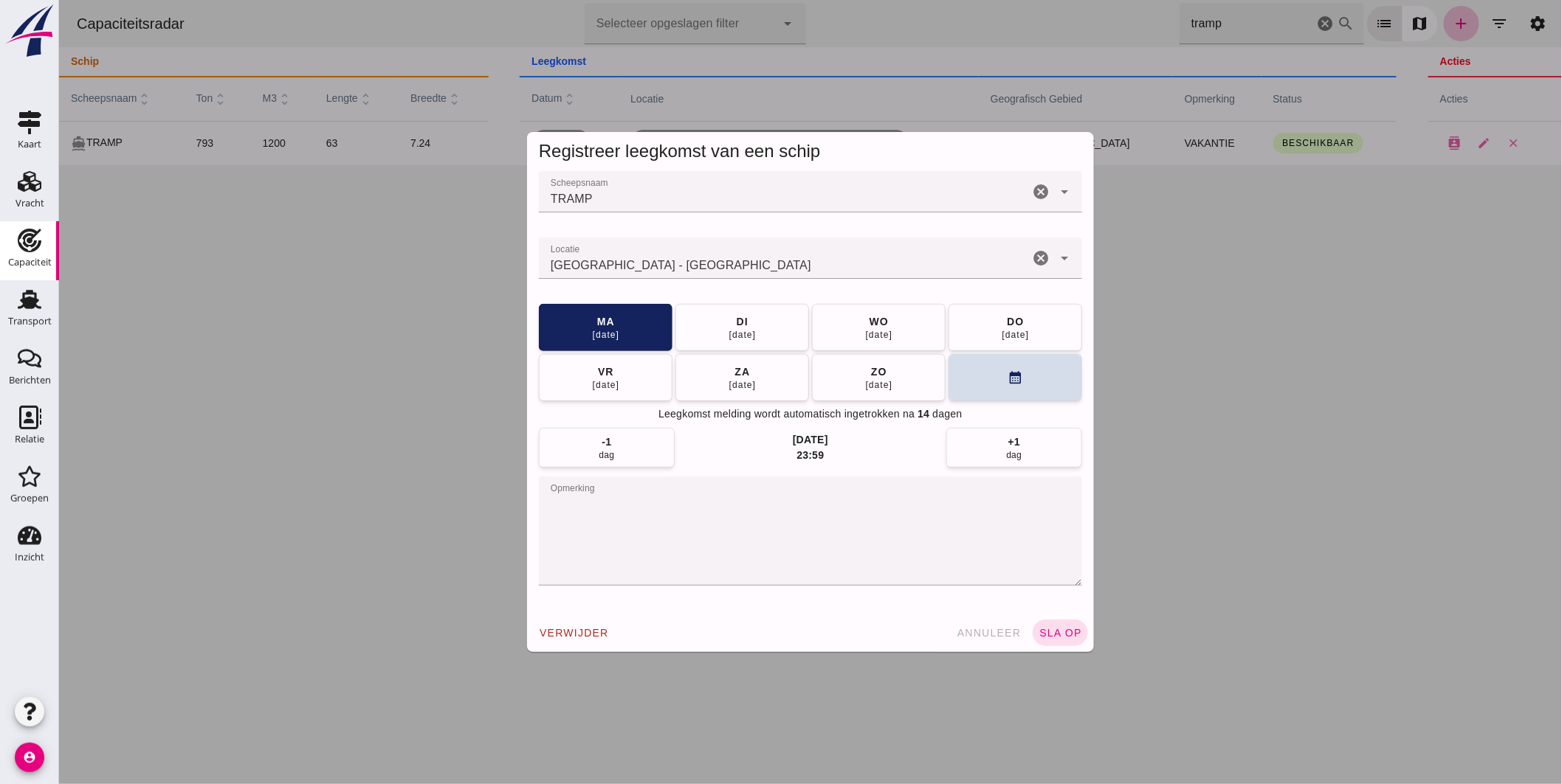
click input "Locatie"
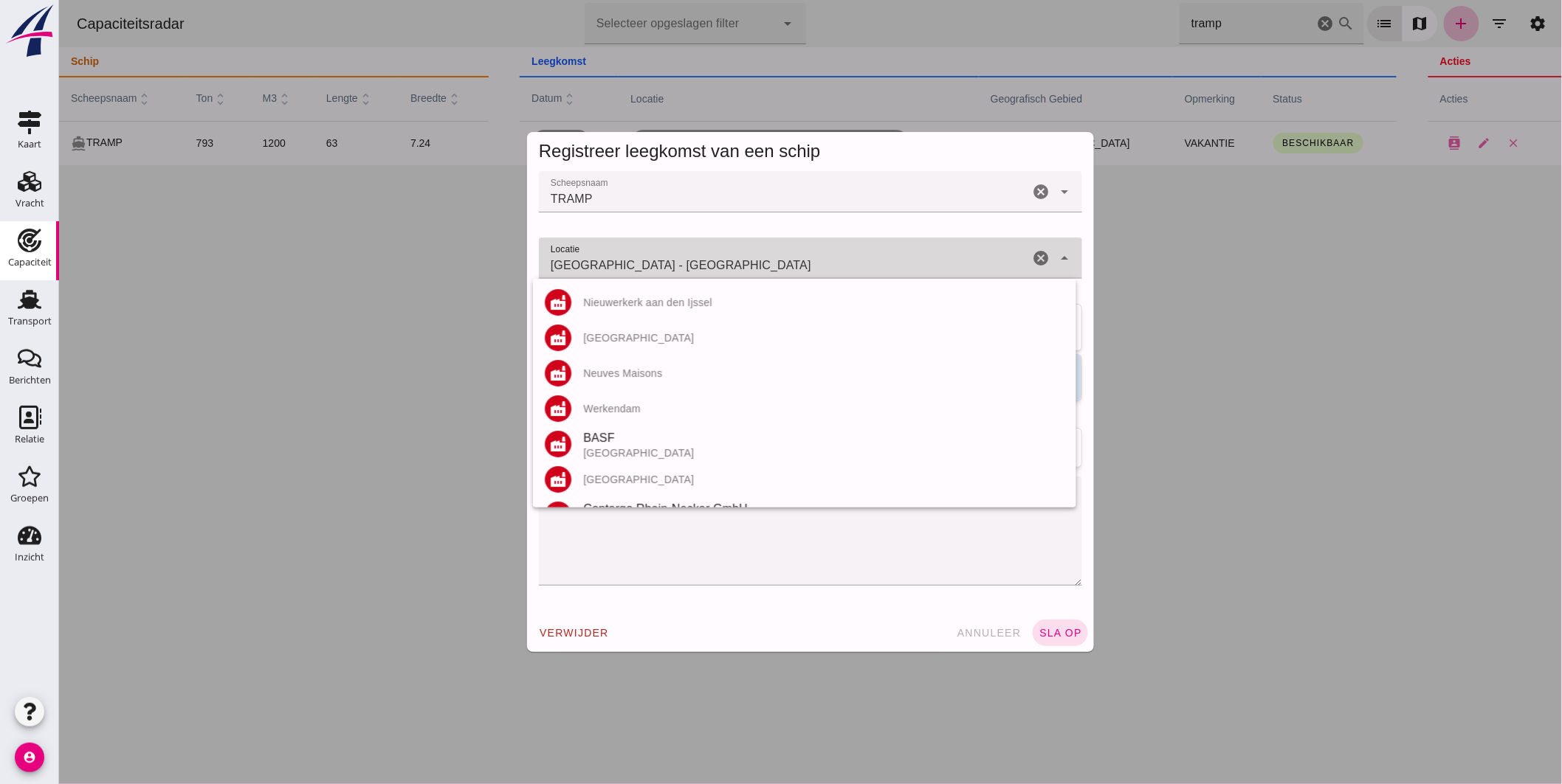
click input "Dordrecht - Zuid-Holland"
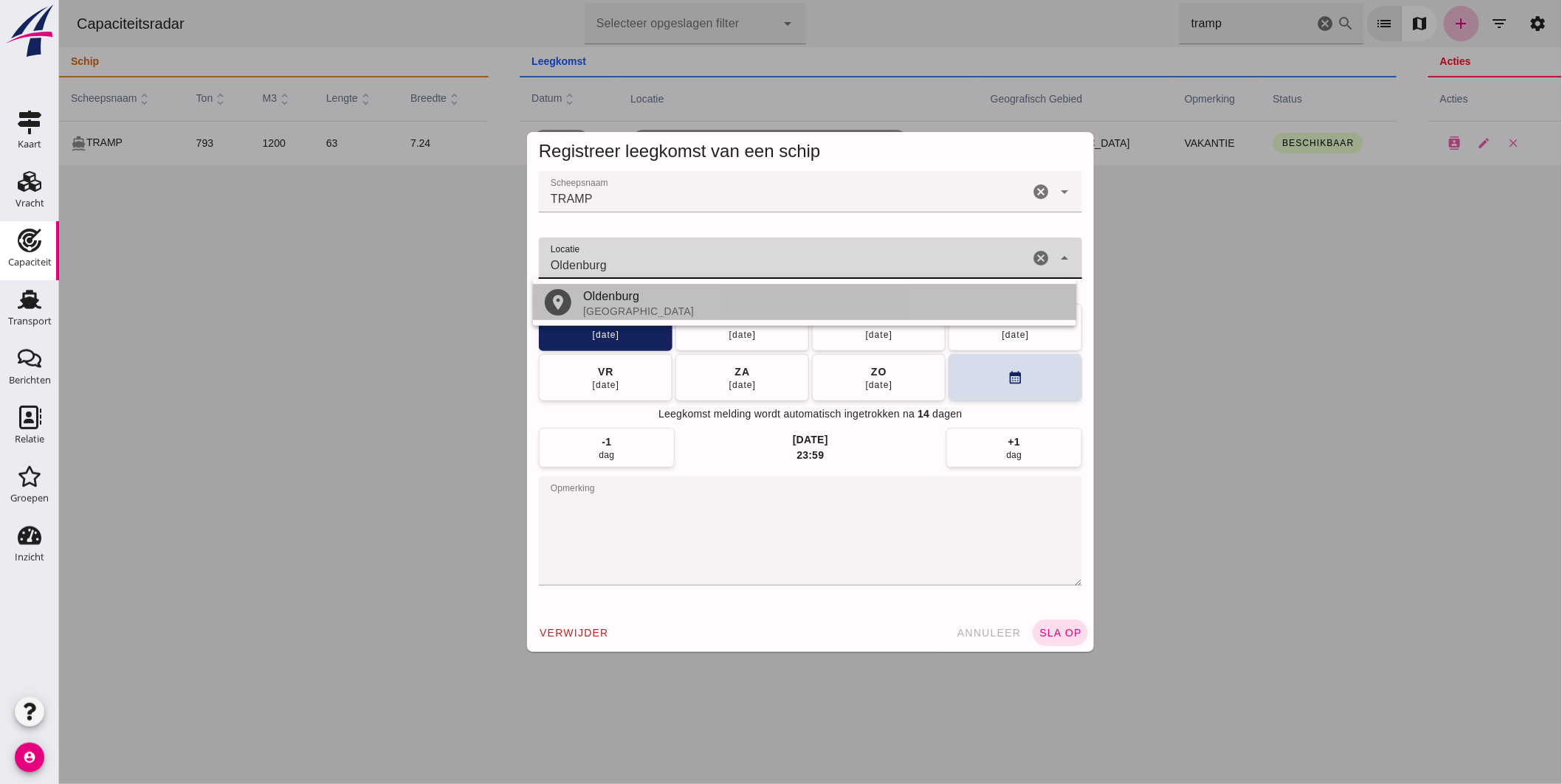
click at [631, 299] on div "Oldenburg" at bounding box center [823, 296] width 482 height 17
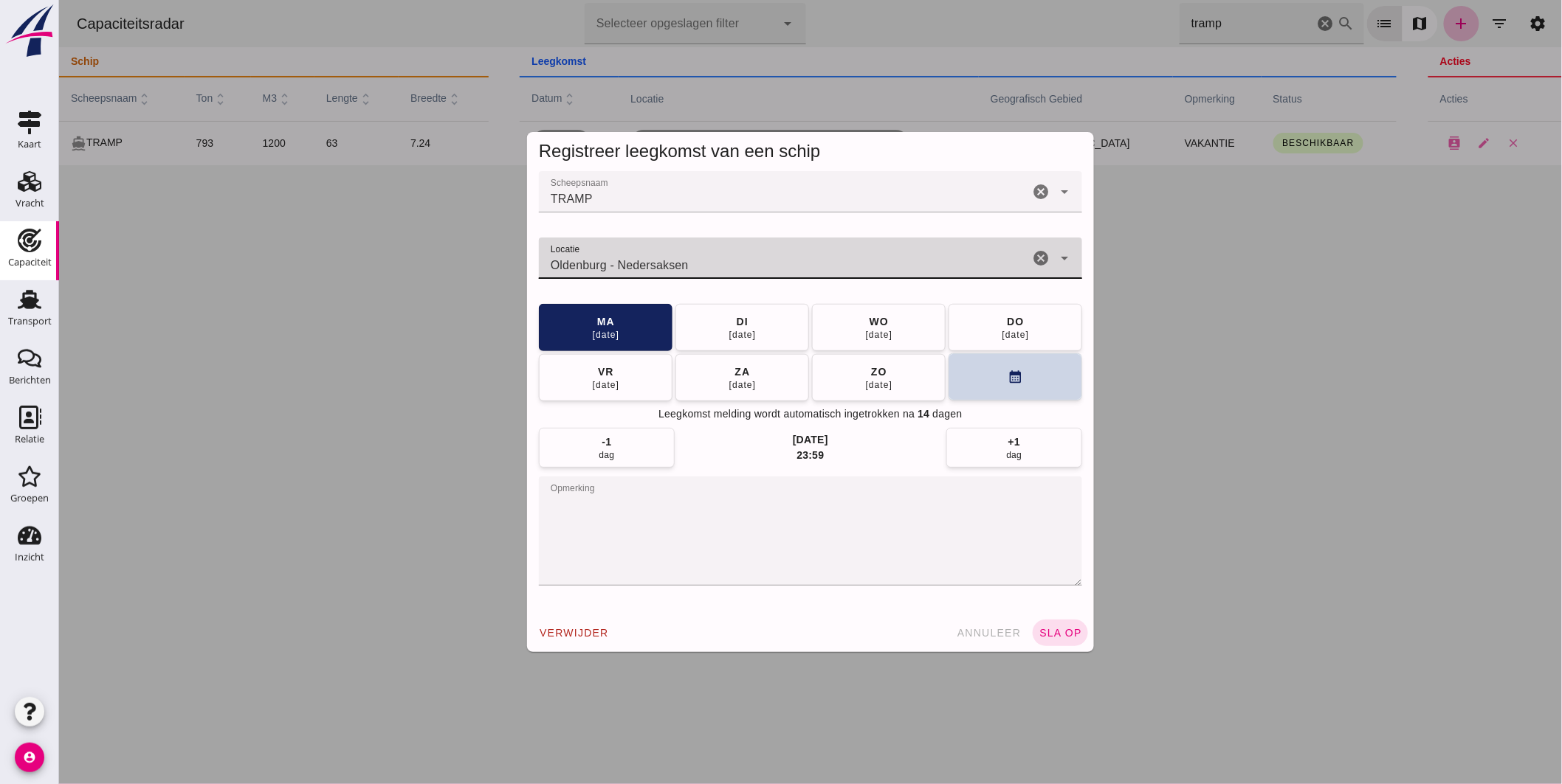
type input "Oldenburg - Nedersaksen"
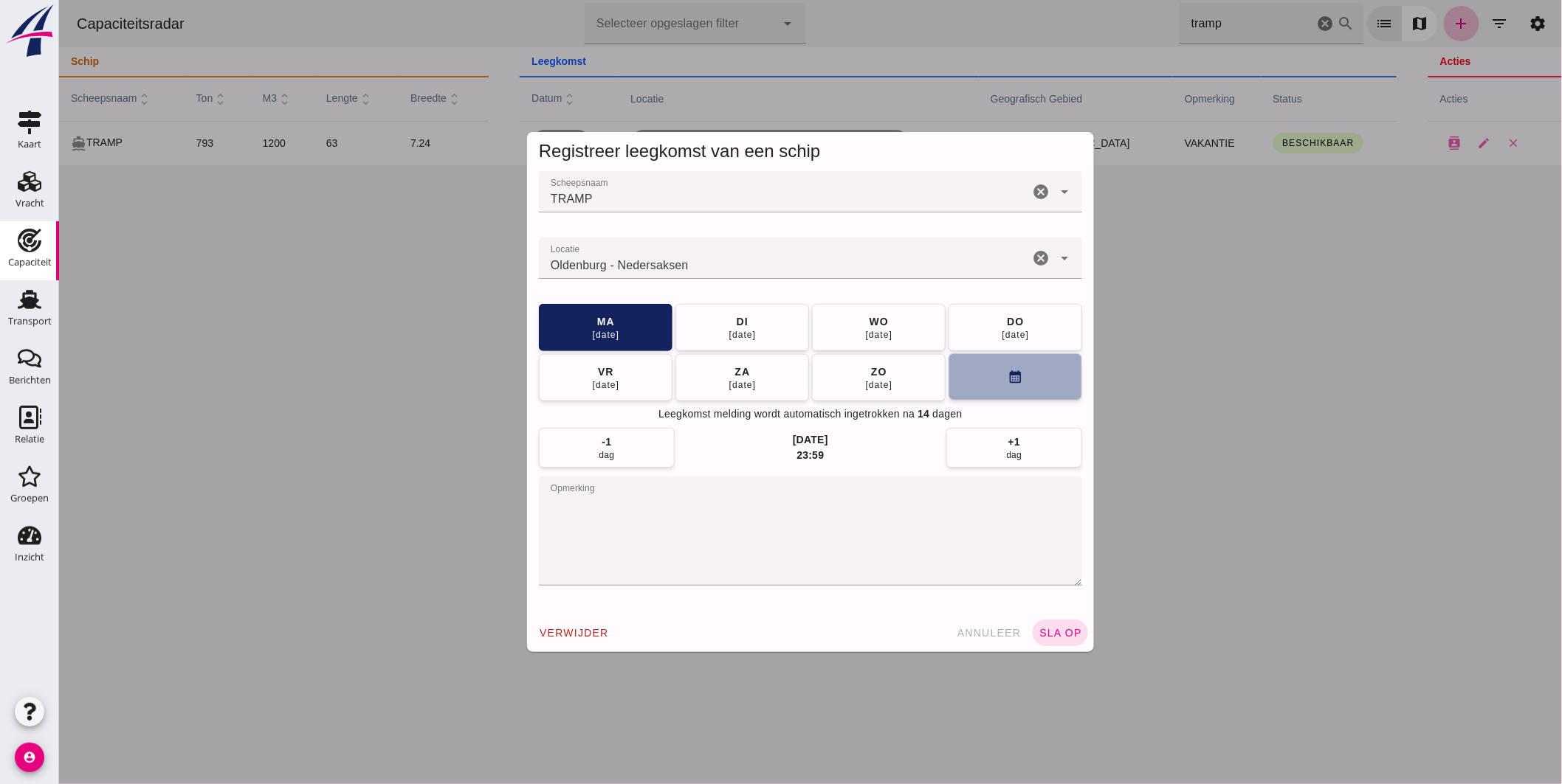
click button "calendar_month"
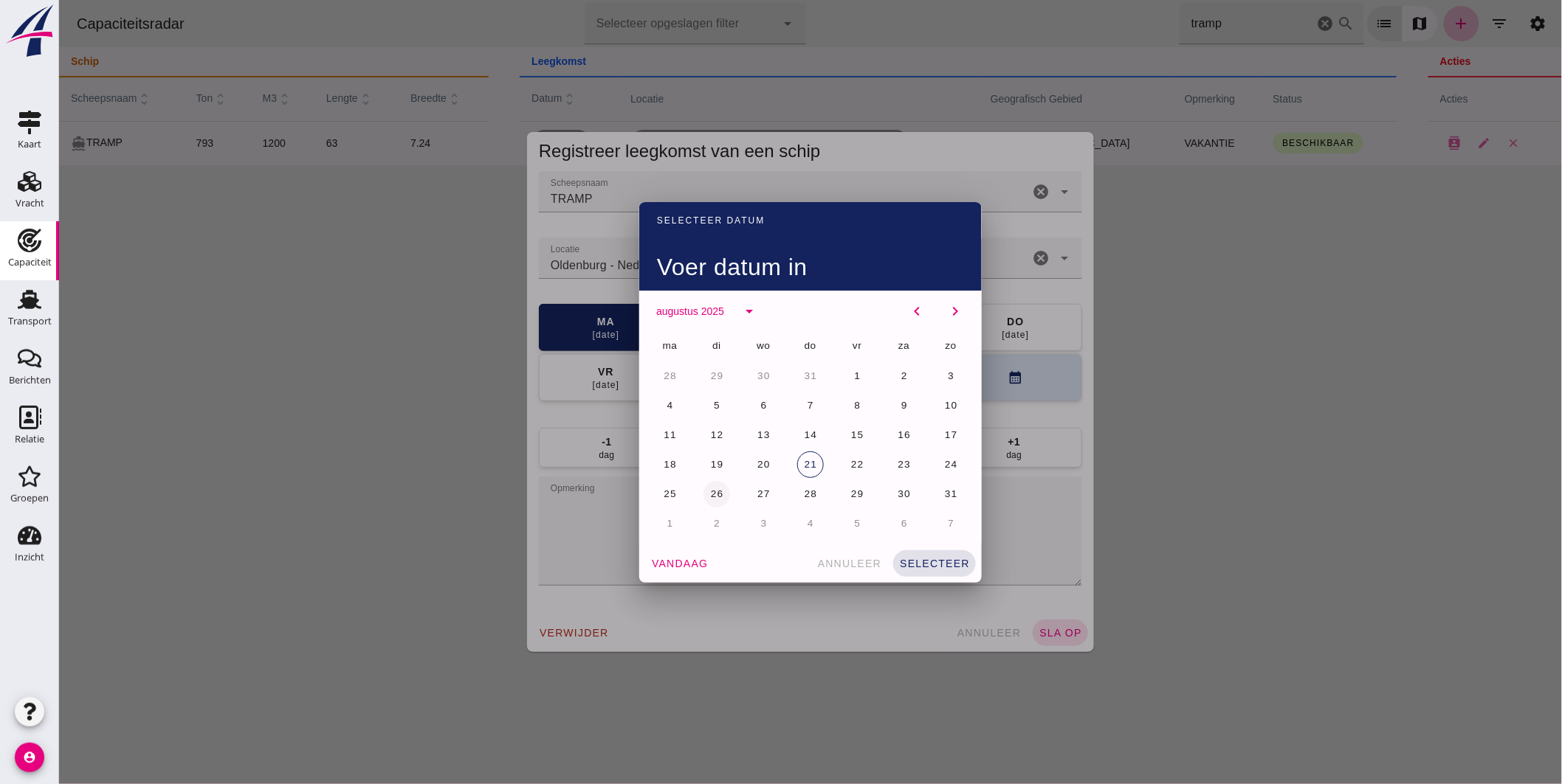
click span "26"
click span "selecteer"
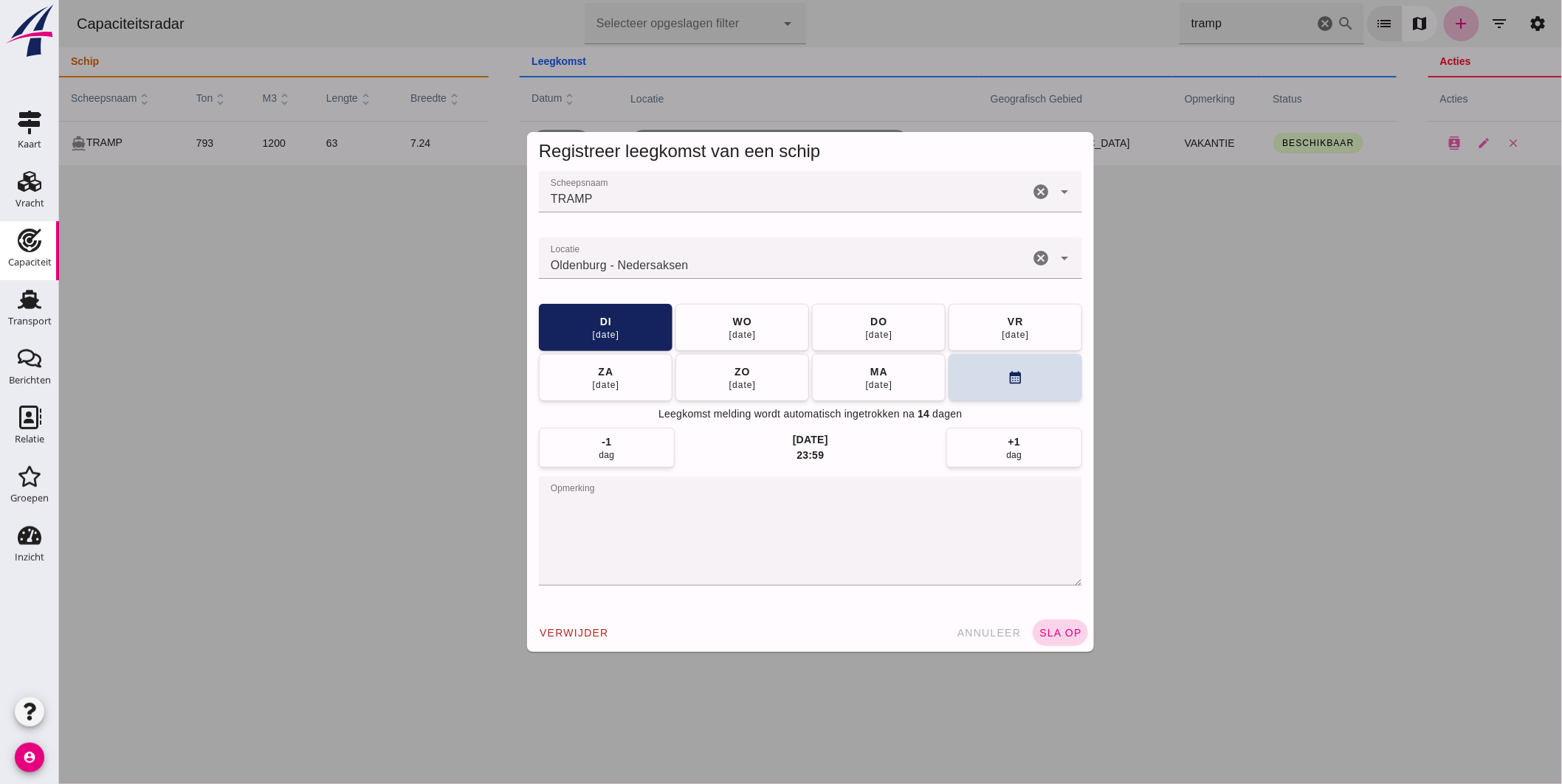
click span "sla op"
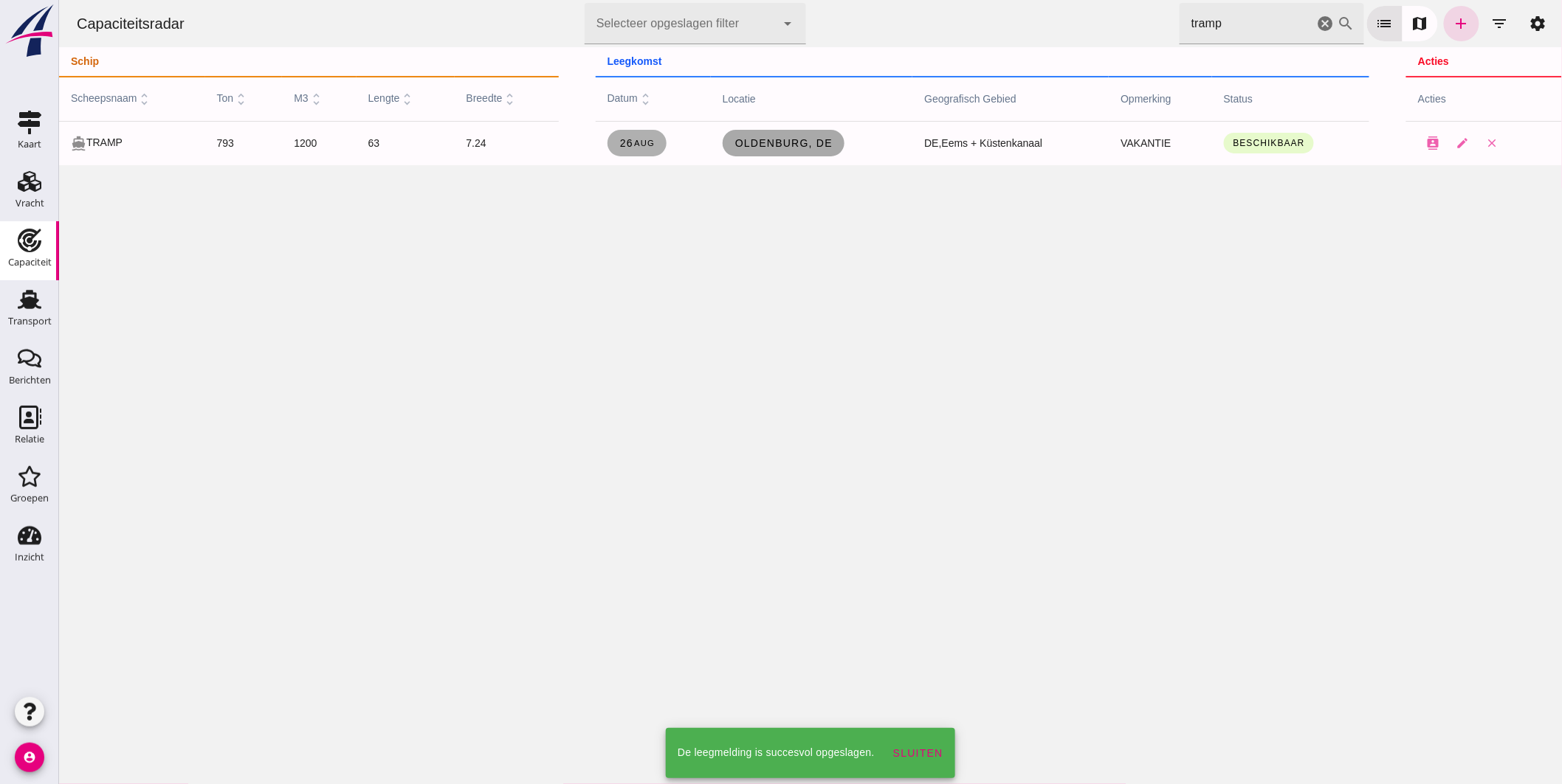
click span "Oldenburg, de"
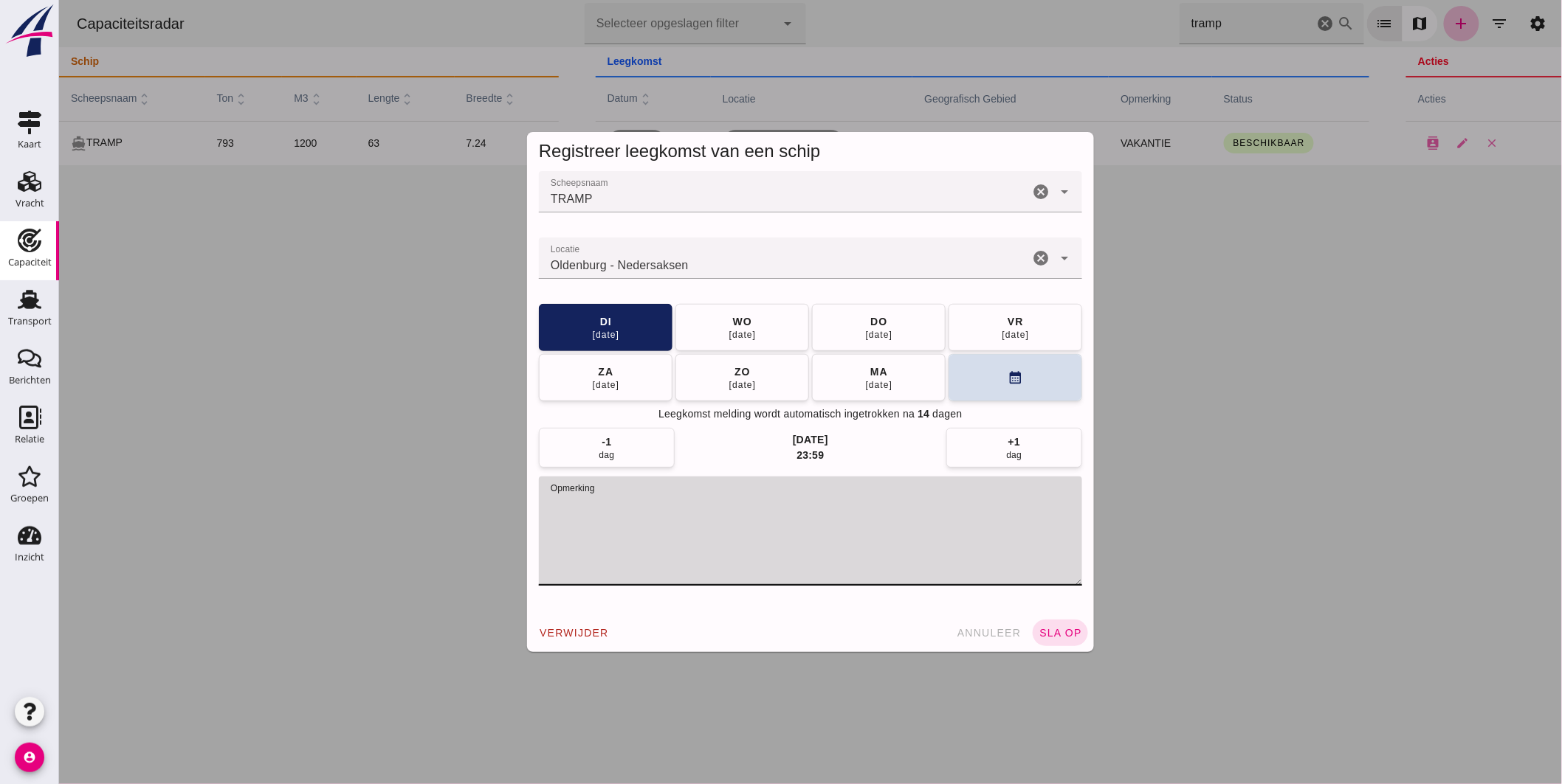
drag, startPoint x: 643, startPoint y: 502, endPoint x: 226, endPoint y: 484, distance: 417.4
click div "Registreer leegkomst van een schip Scheepsnaam Scheepsnaam TRAMP cancel arrow_d…"
click span "sla op"
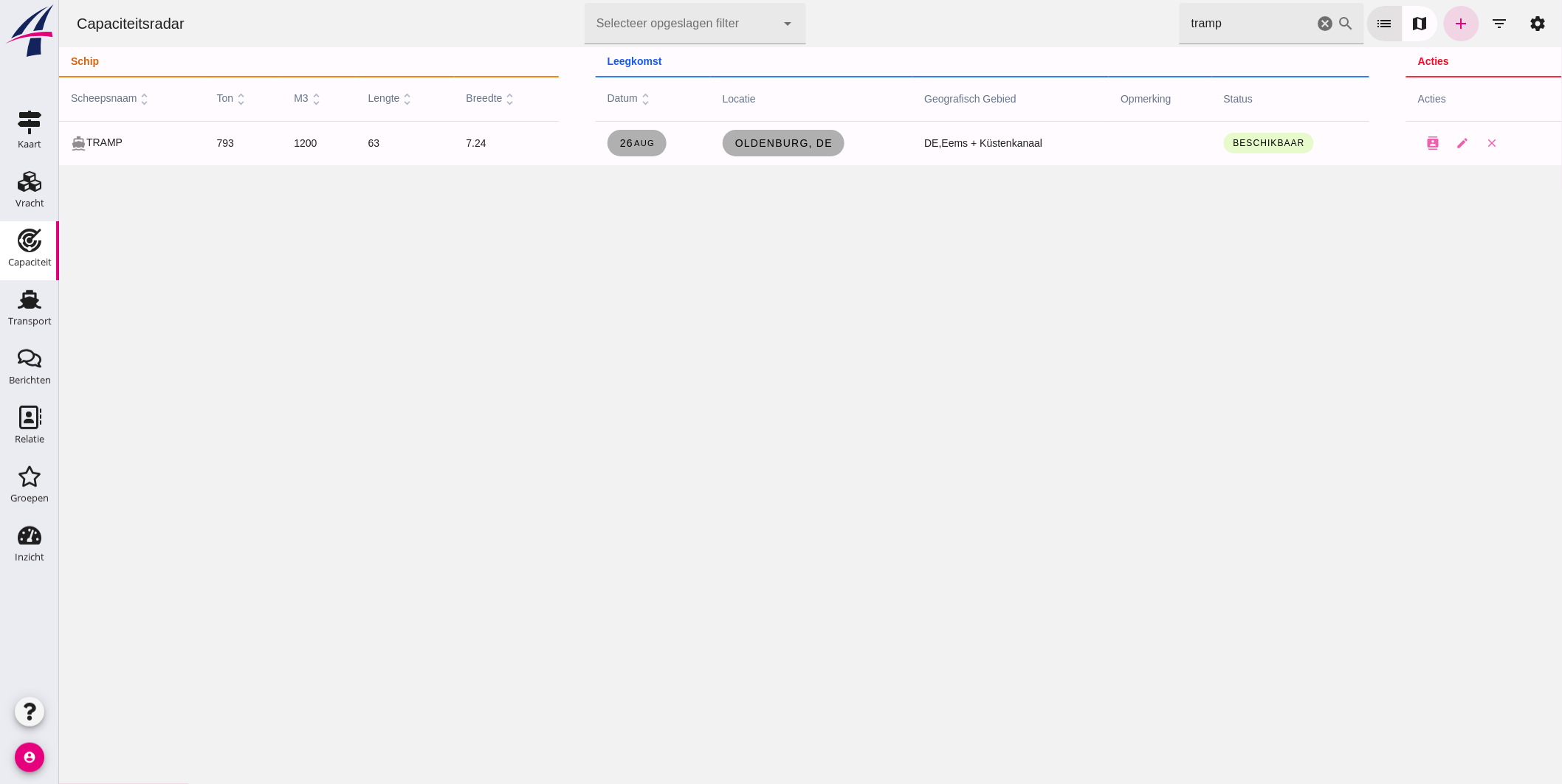
drag, startPoint x: 1214, startPoint y: 21, endPoint x: 833, endPoint y: -54, distance: 388.3
click at [833, 0] on html "Capaciteitsradar Selecteer opgeslagen filter Selecteer opgeslagen filter cancel…" at bounding box center [809, 392] width 1503 height 784
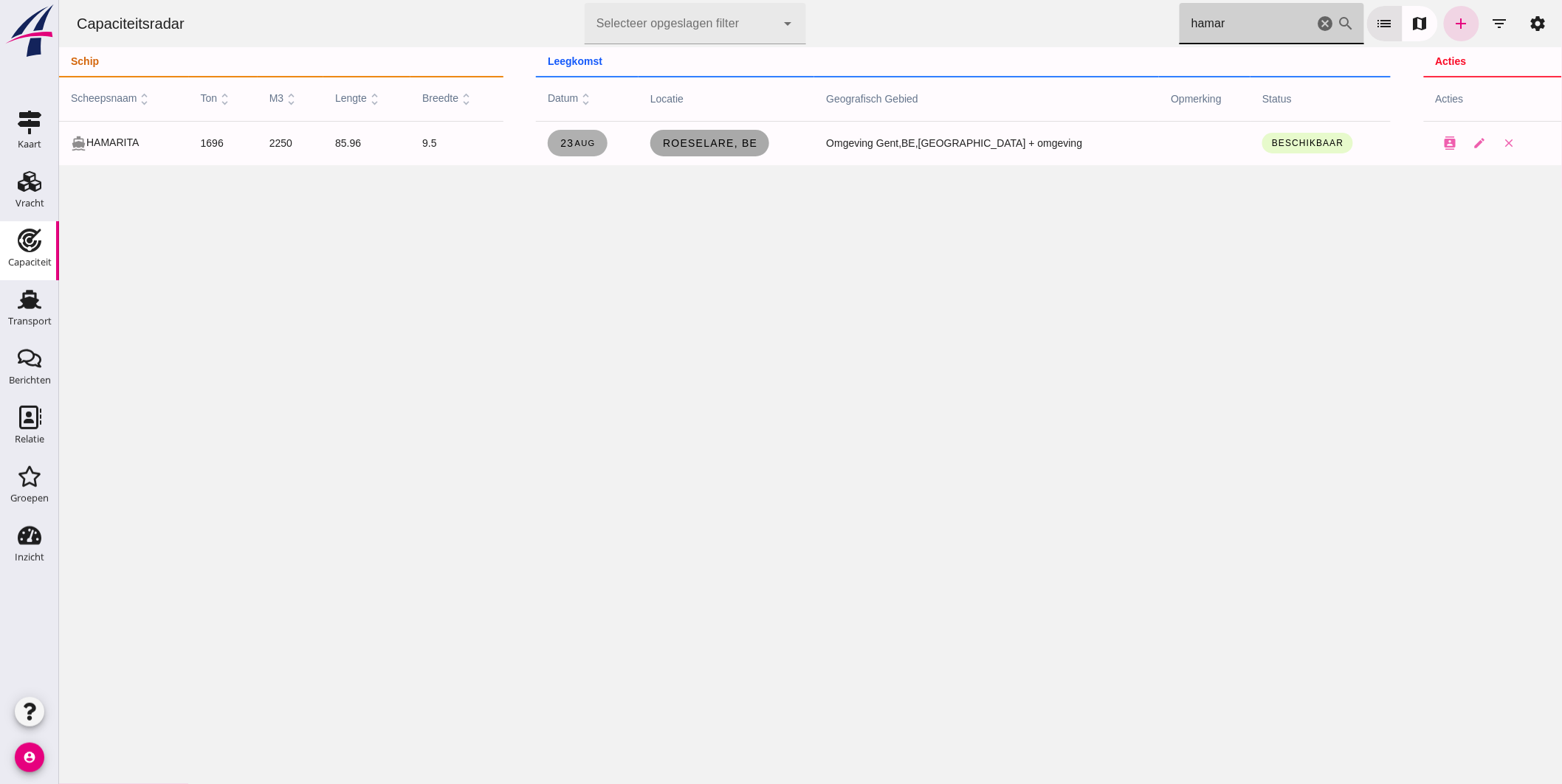
type input "hamar"
click span "Roeselare, be"
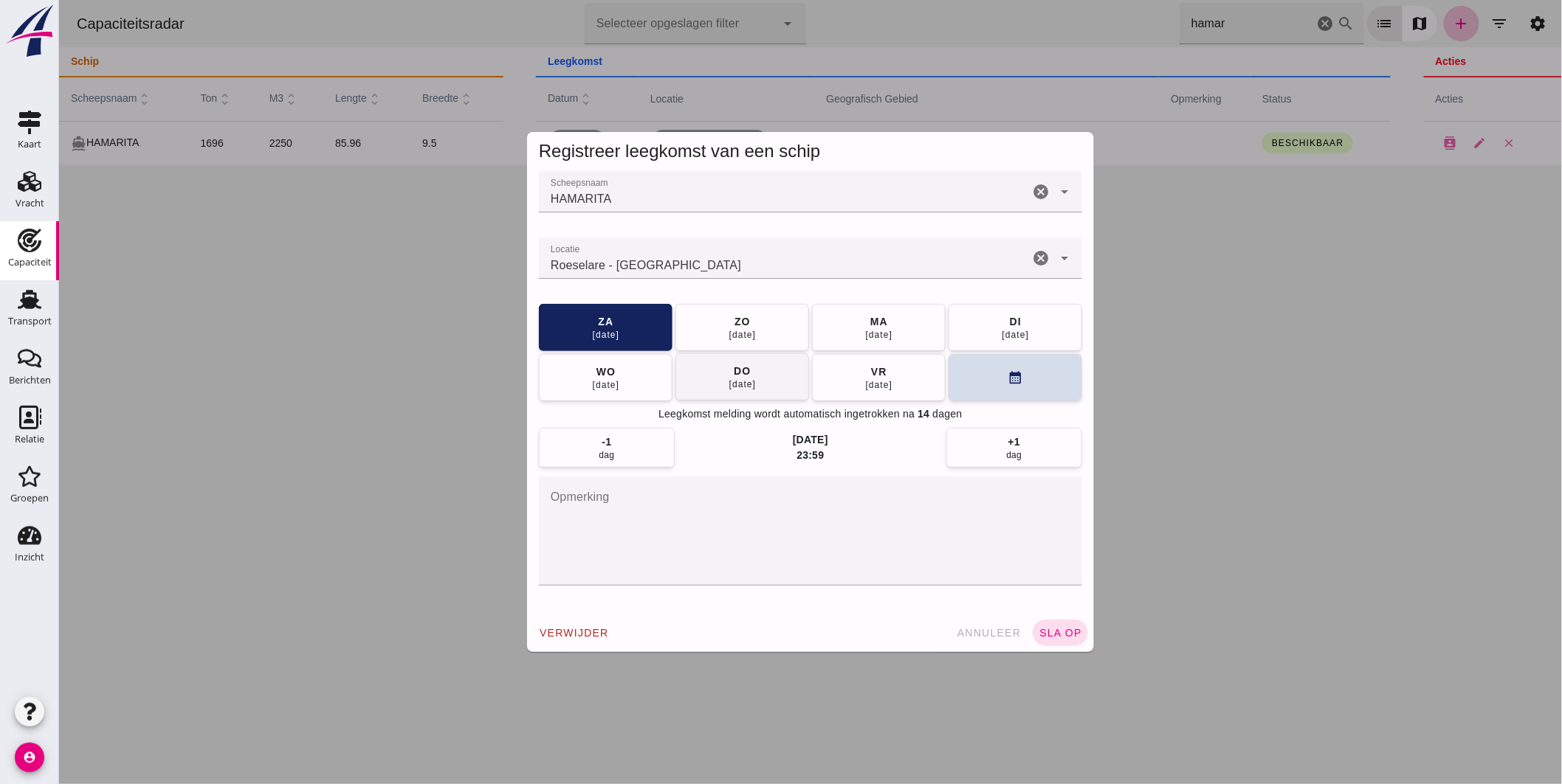
click button "do 28 aug"
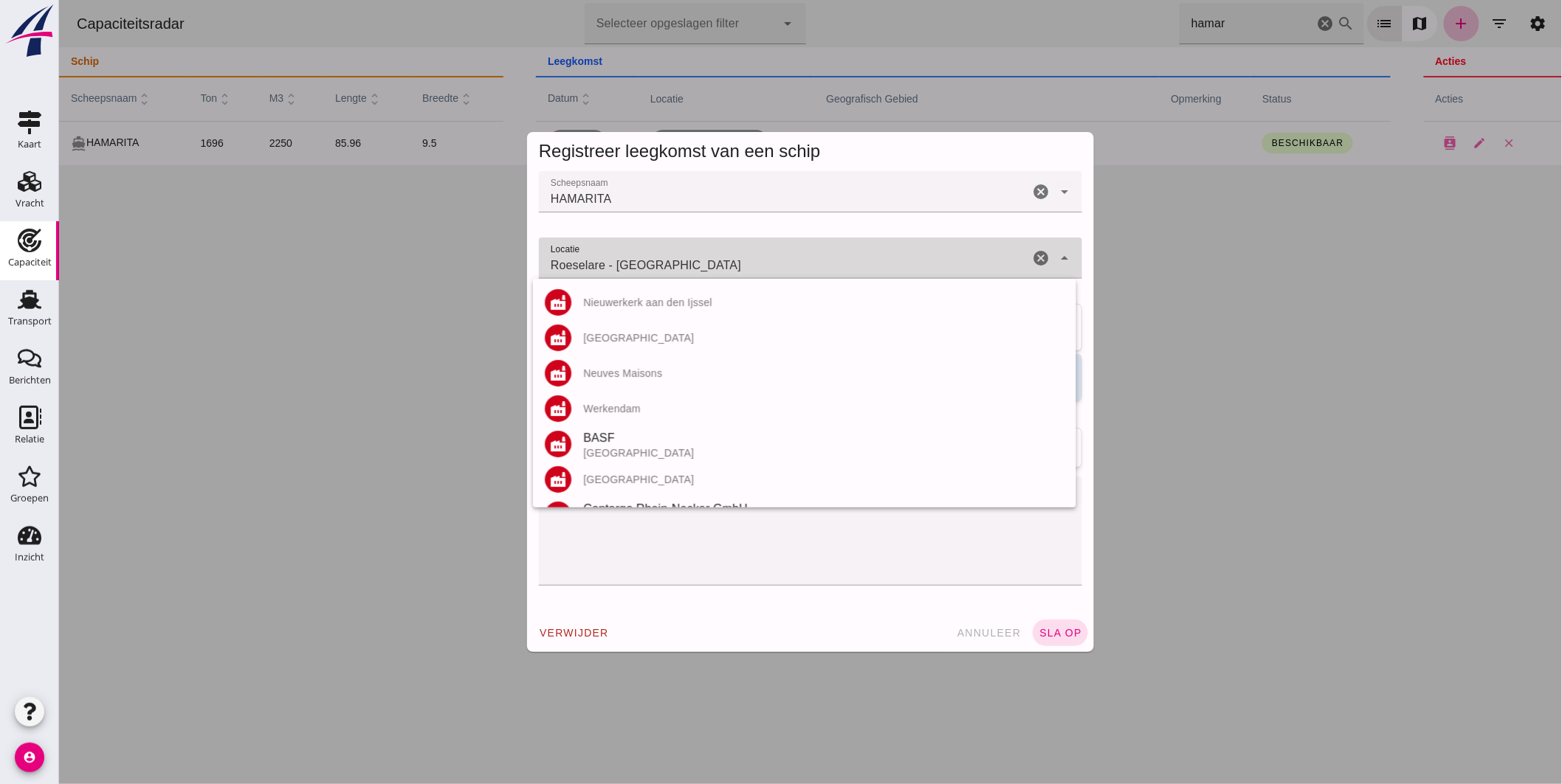
drag, startPoint x: 317, startPoint y: 235, endPoint x: 308, endPoint y: 239, distance: 9.8
click div "Registreer leegkomst van een schip Scheepsnaam Scheepsnaam HAMARITA cancel arro…"
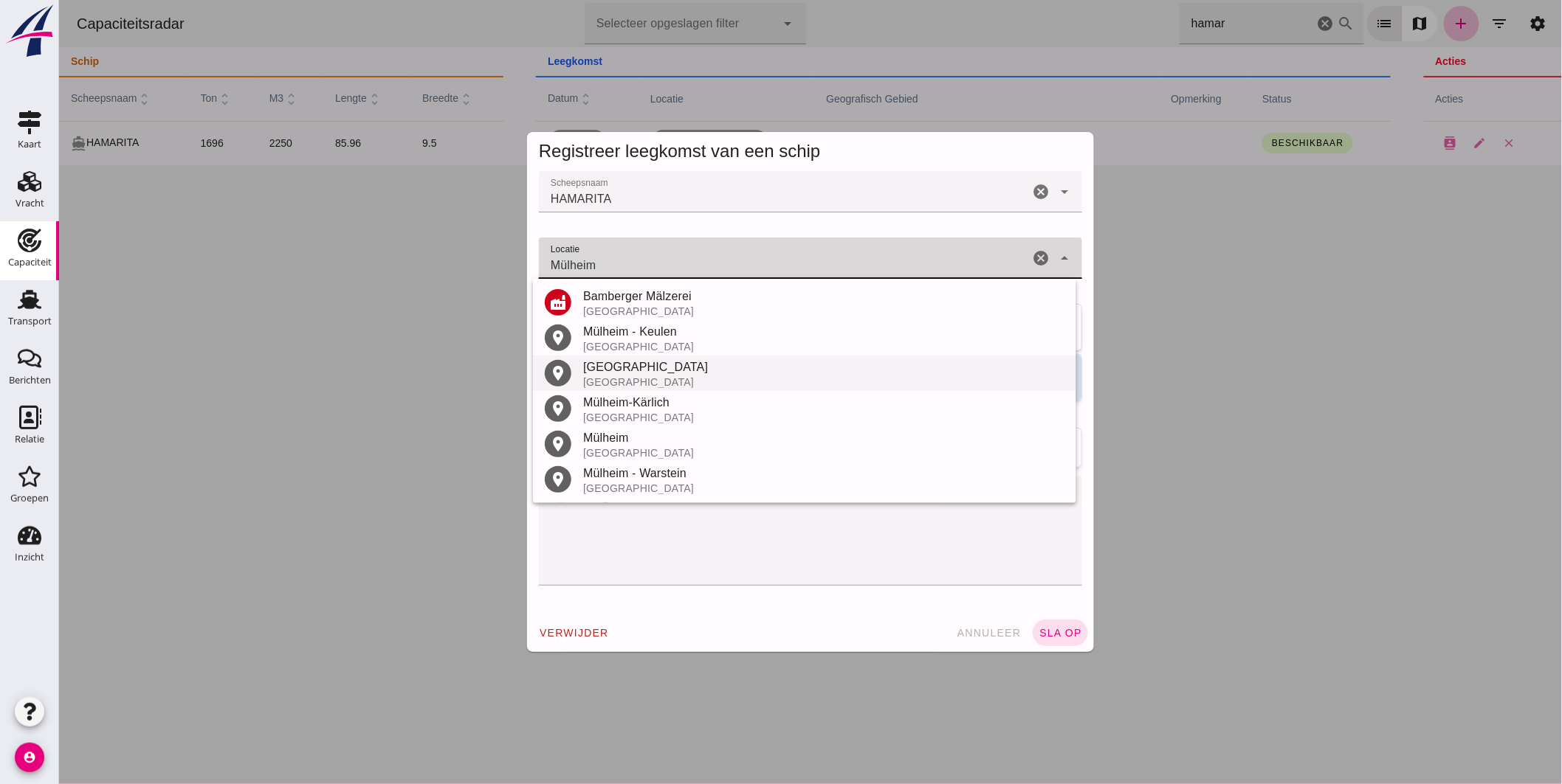
click at [629, 370] on div "Mülheim an der Ruhr" at bounding box center [823, 367] width 482 height 17
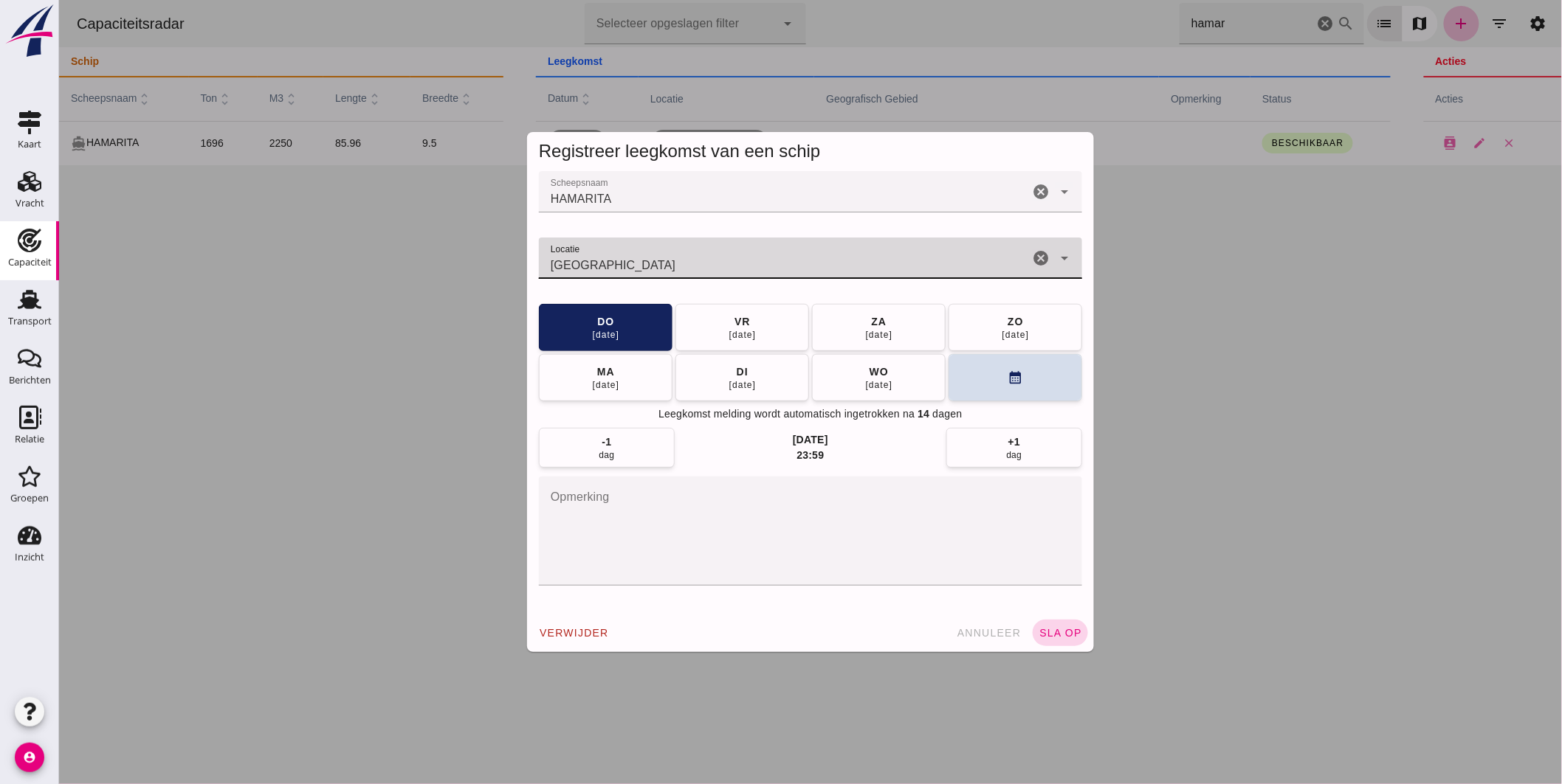
type input "Mülheim an der Ruhr - Noordrijn-Westfalen"
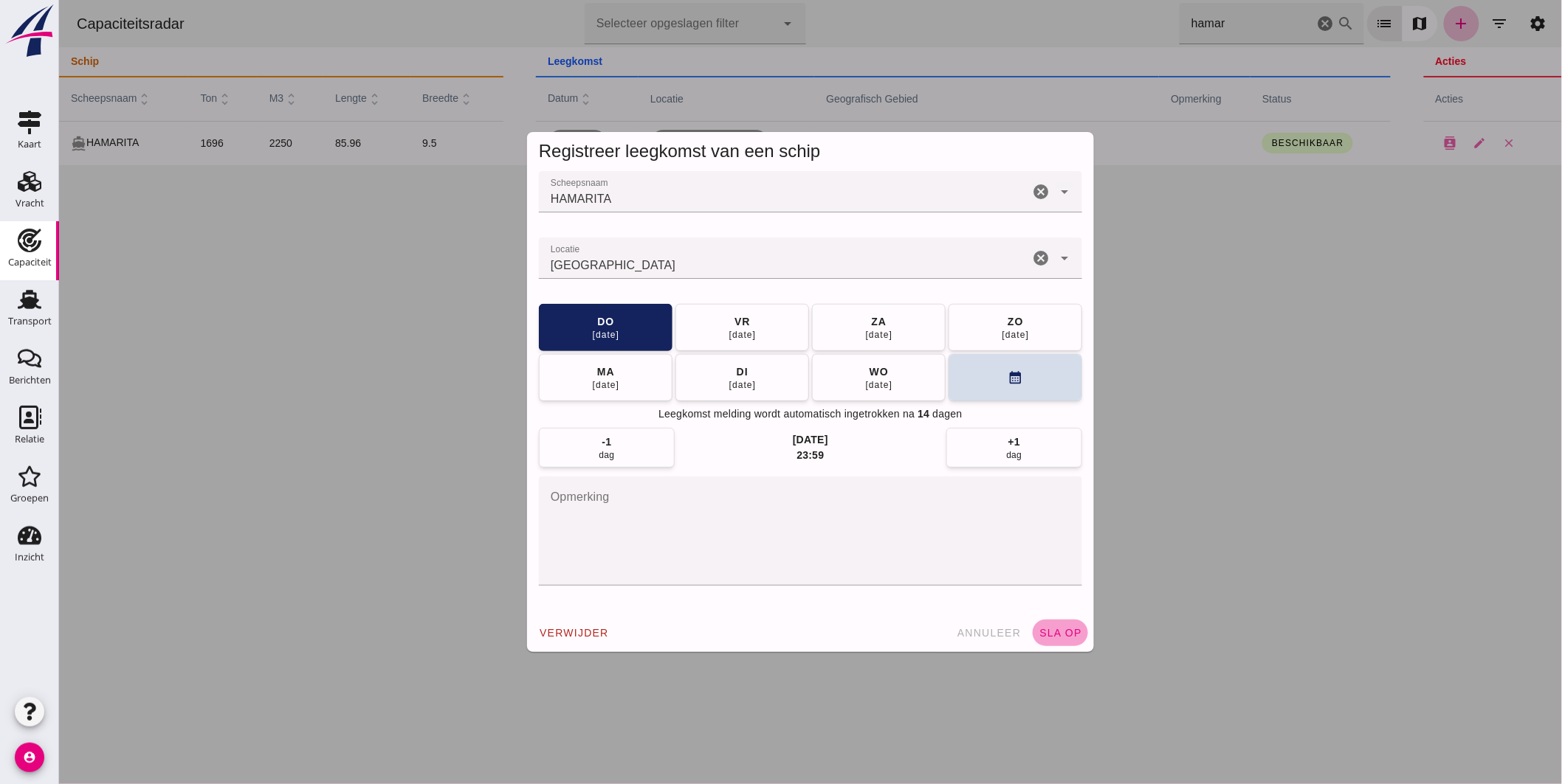
click span "sla op"
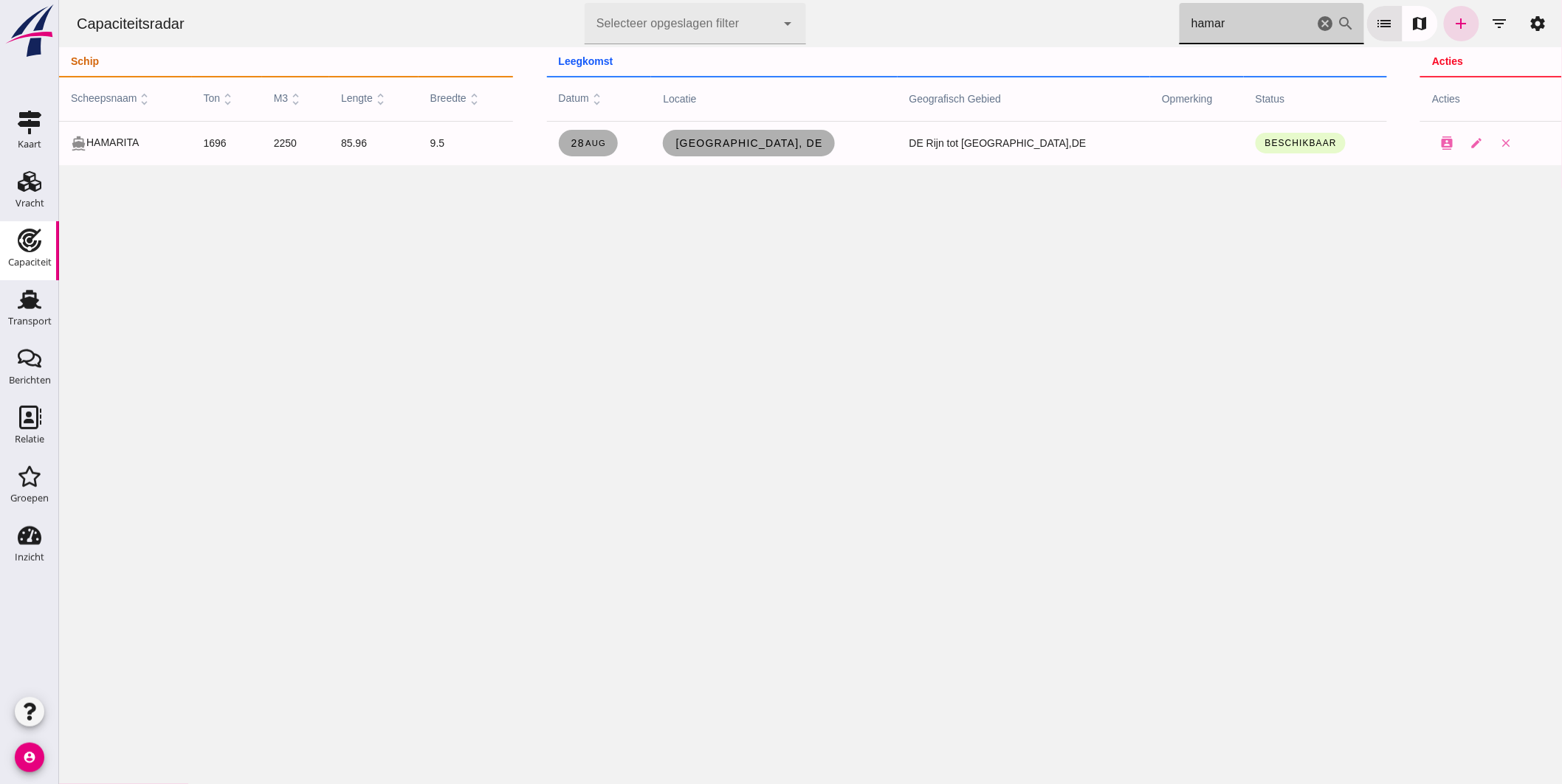
drag, startPoint x: 1225, startPoint y: 33, endPoint x: 988, endPoint y: 56, distance: 238.1
click div "Capaciteitsradar Selecteer opgeslagen filter Selecteer opgeslagen filter cancel…"
type input "kirsten"
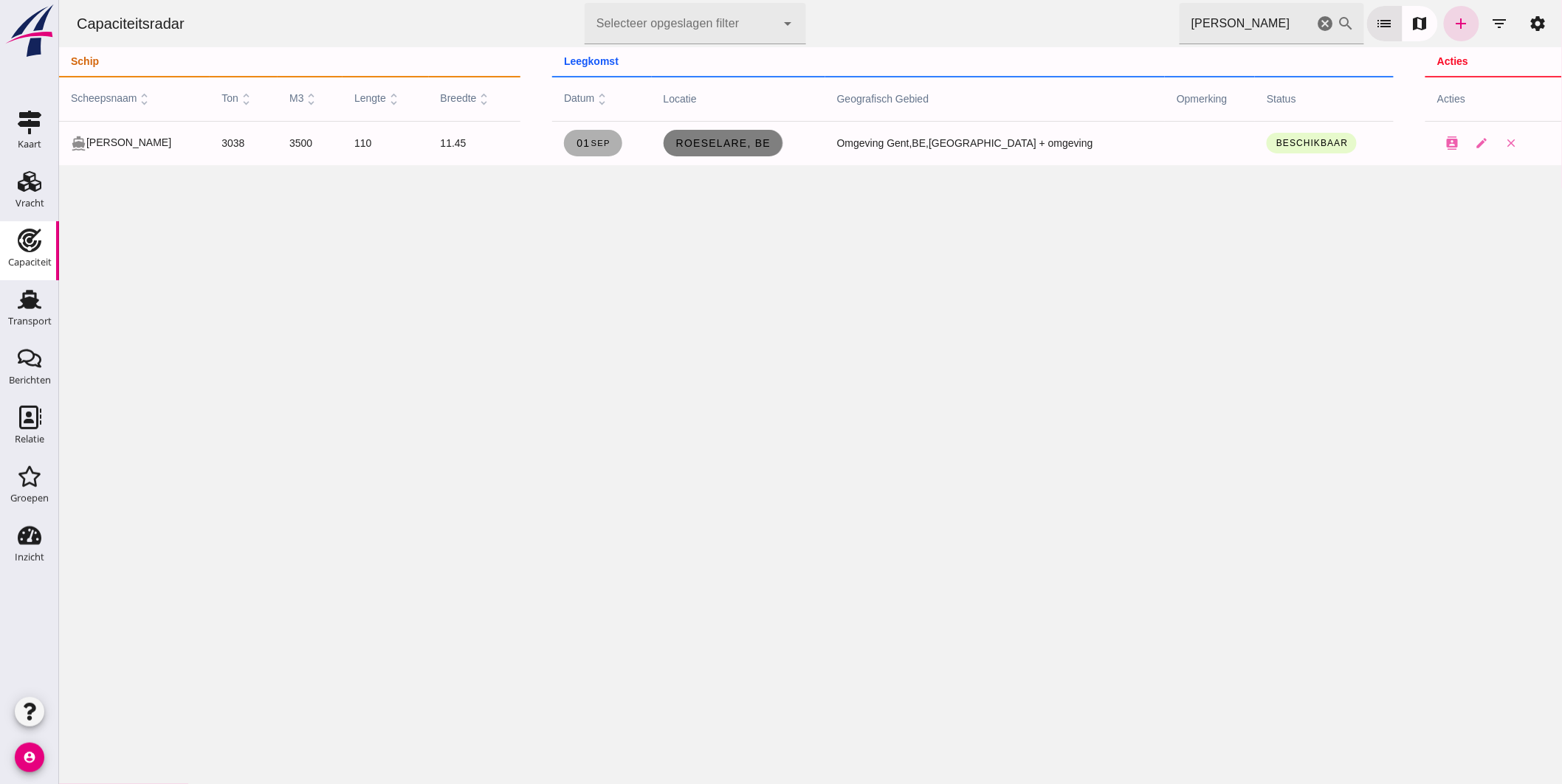
click span "Roeselare, be"
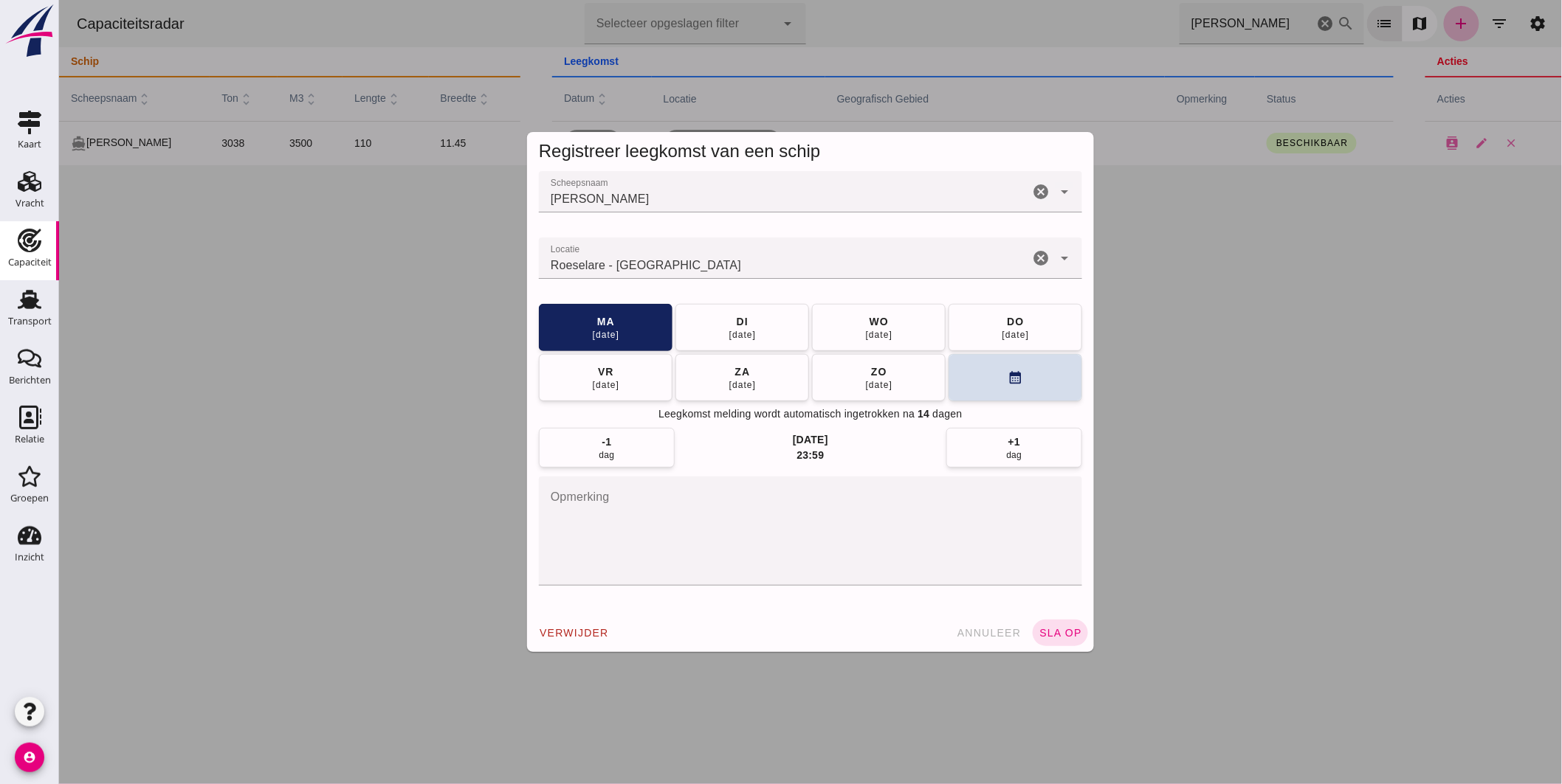
click input "Scheepsnaam"
type input "KIRSTEN"
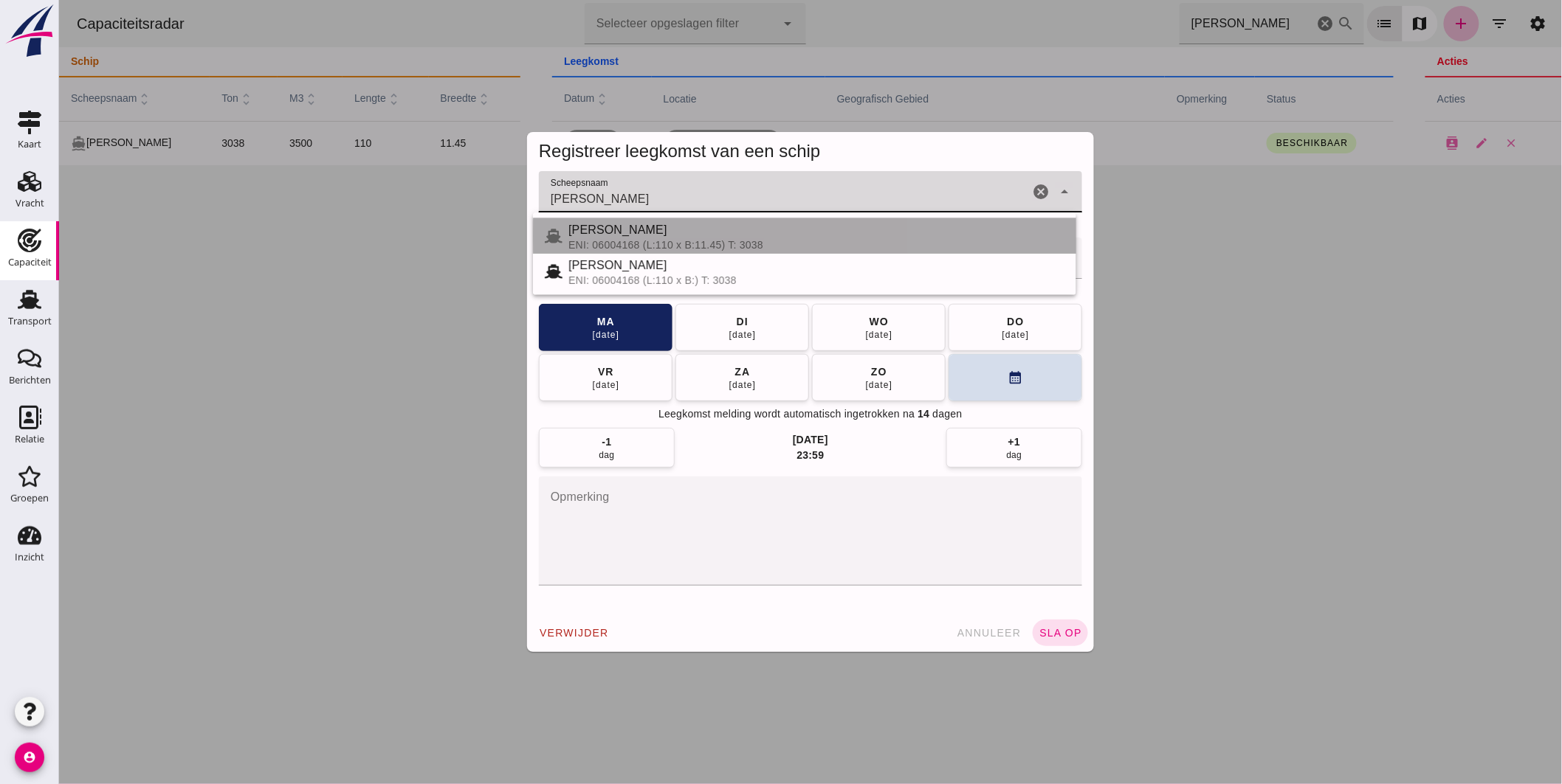
click at [649, 239] on div "ENI: 06004168 (L:110 x B:11.45) T: 3038" at bounding box center [816, 244] width 496 height 12
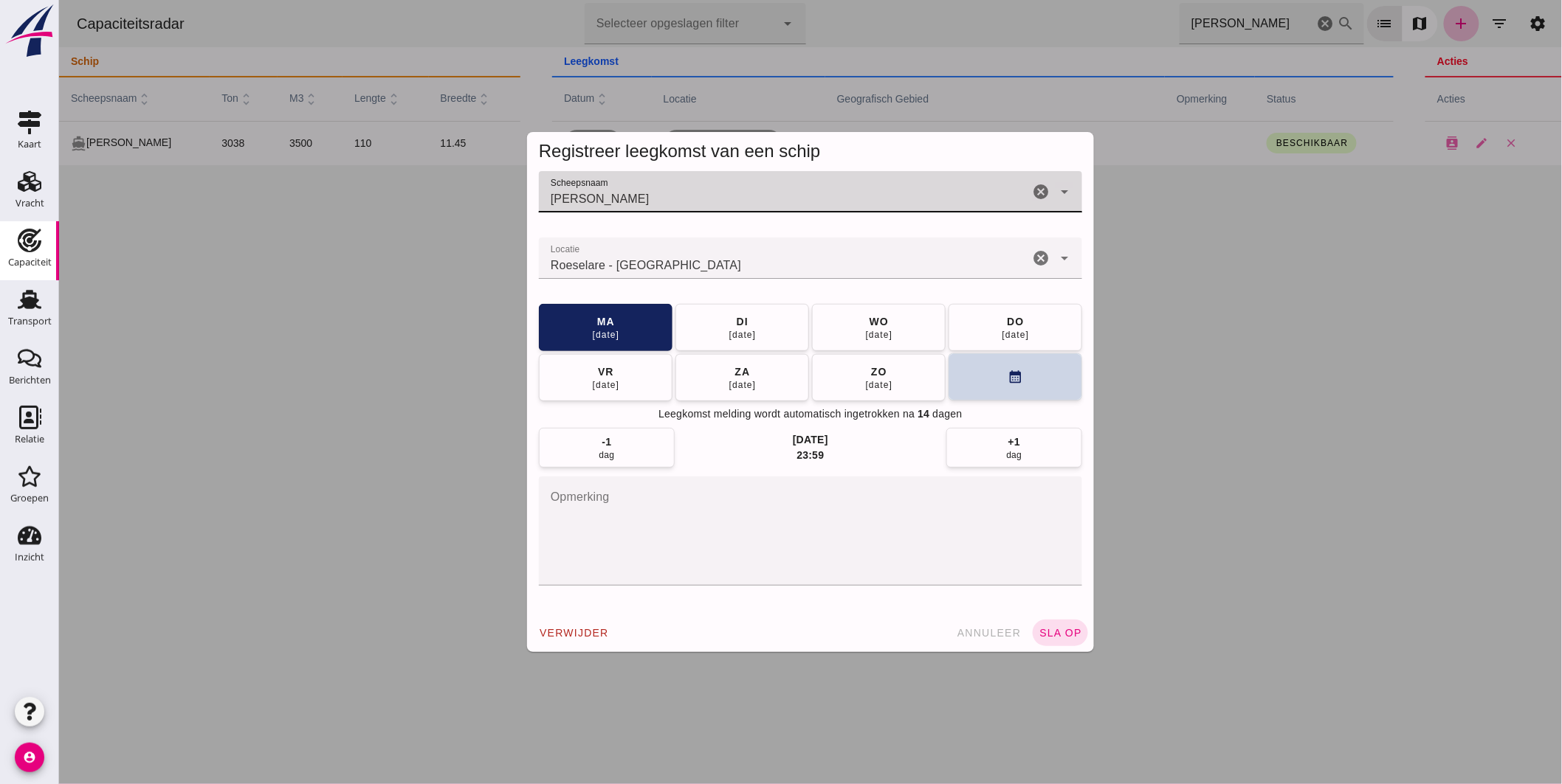
click icon "calendar_month"
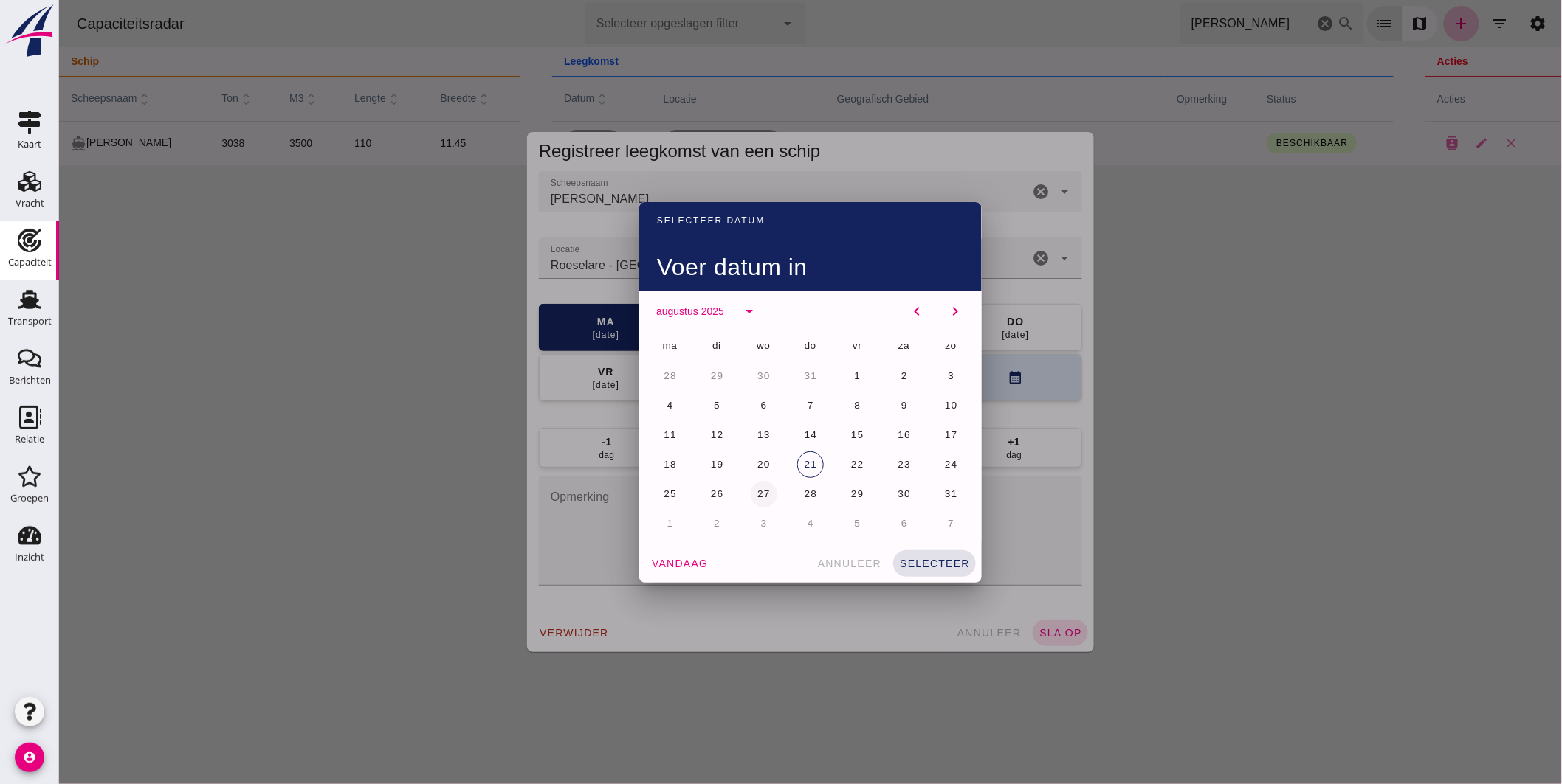
click button "27"
click span "selecteer"
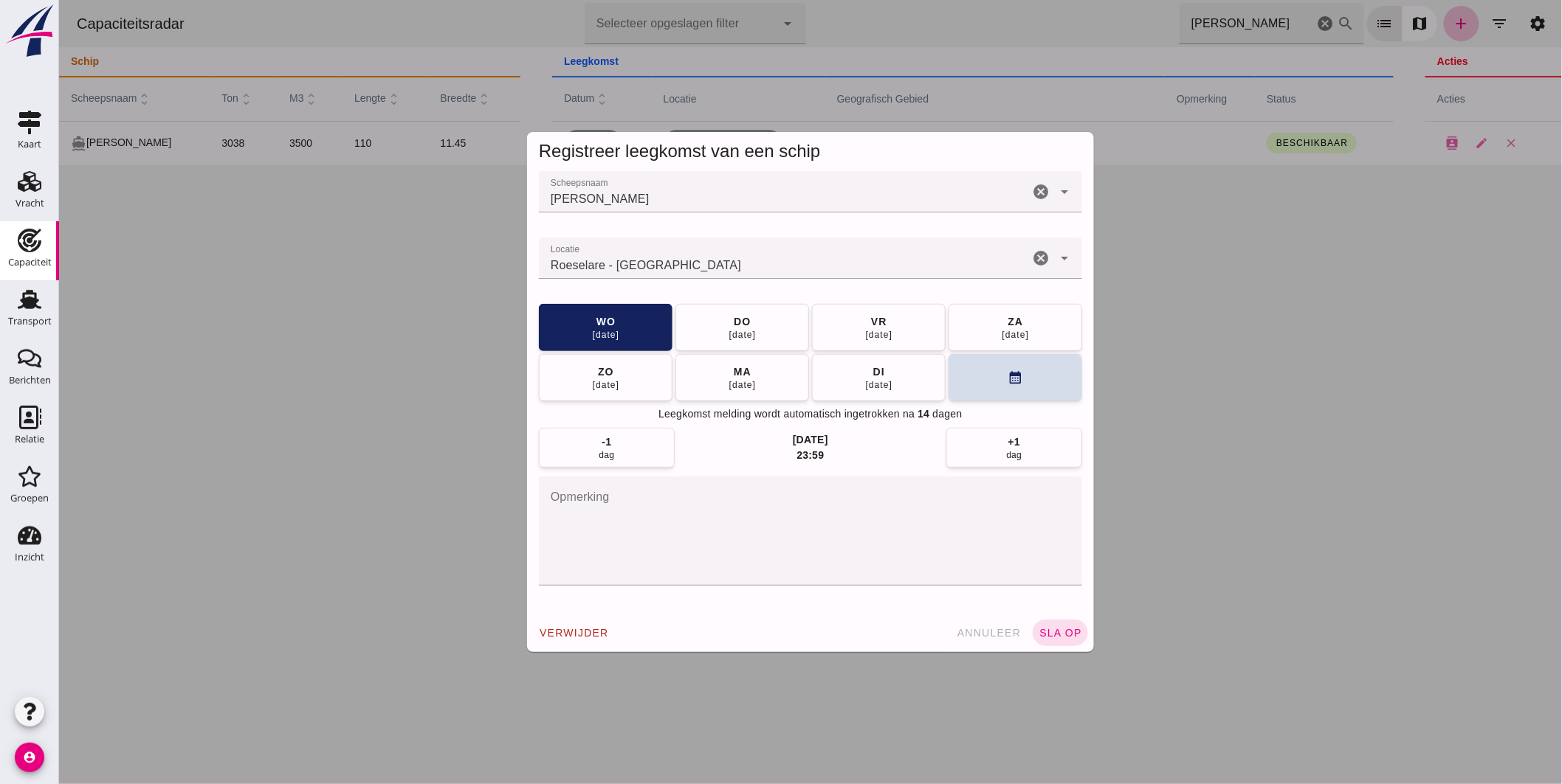
click input "Locatie"
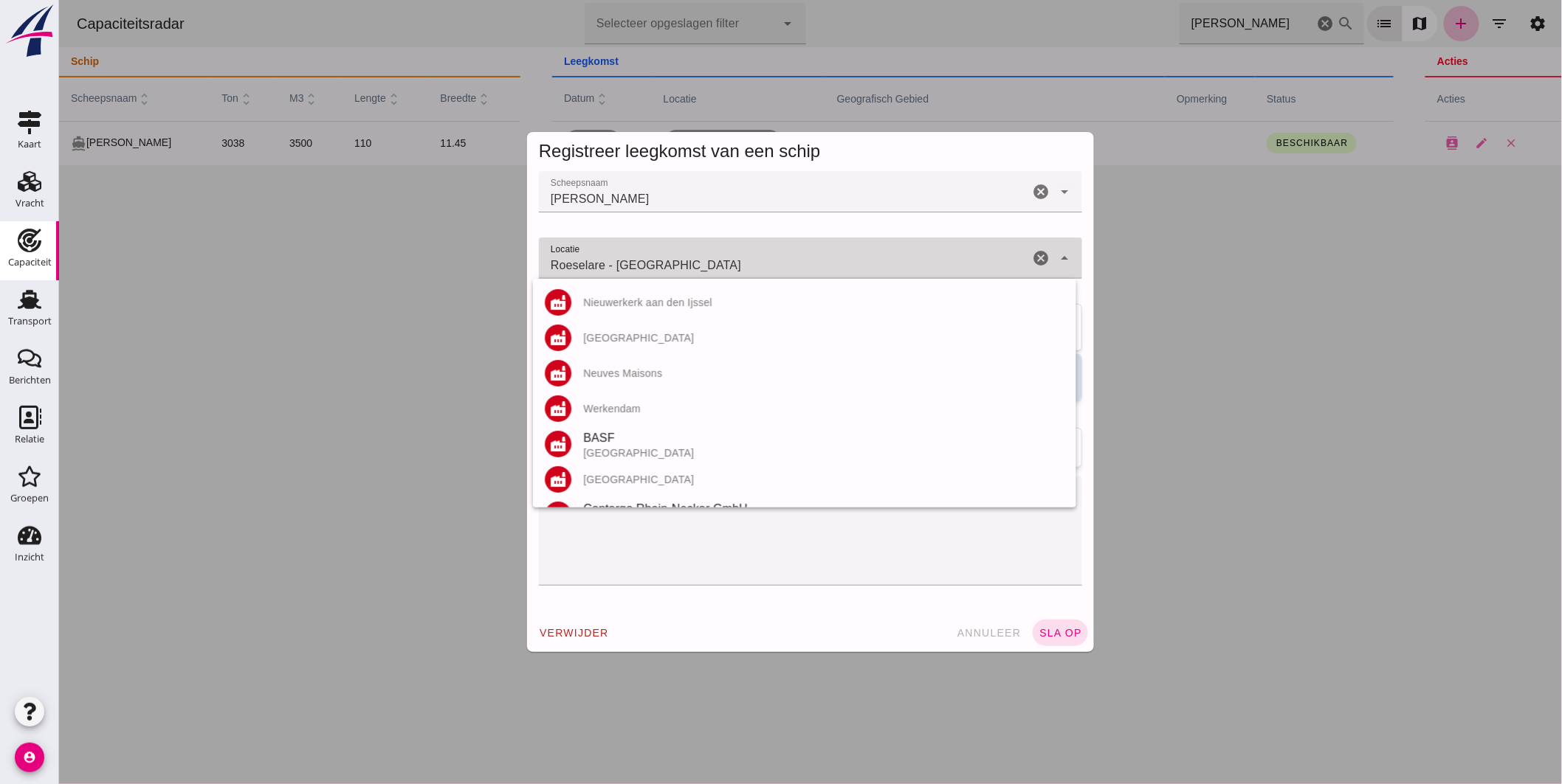
click input "Roeselare - West-Vlaanderen"
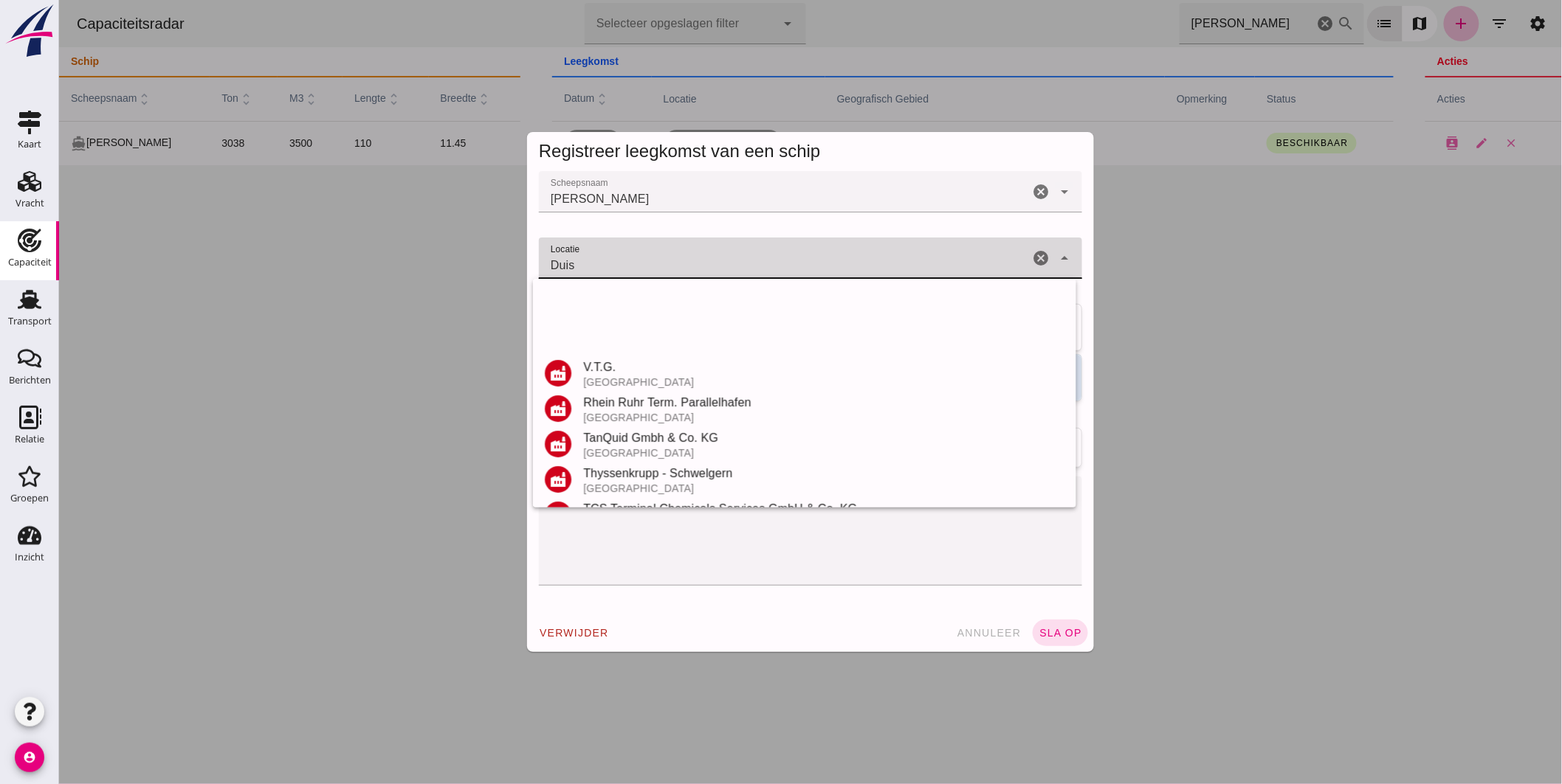
scroll to position [313, 0]
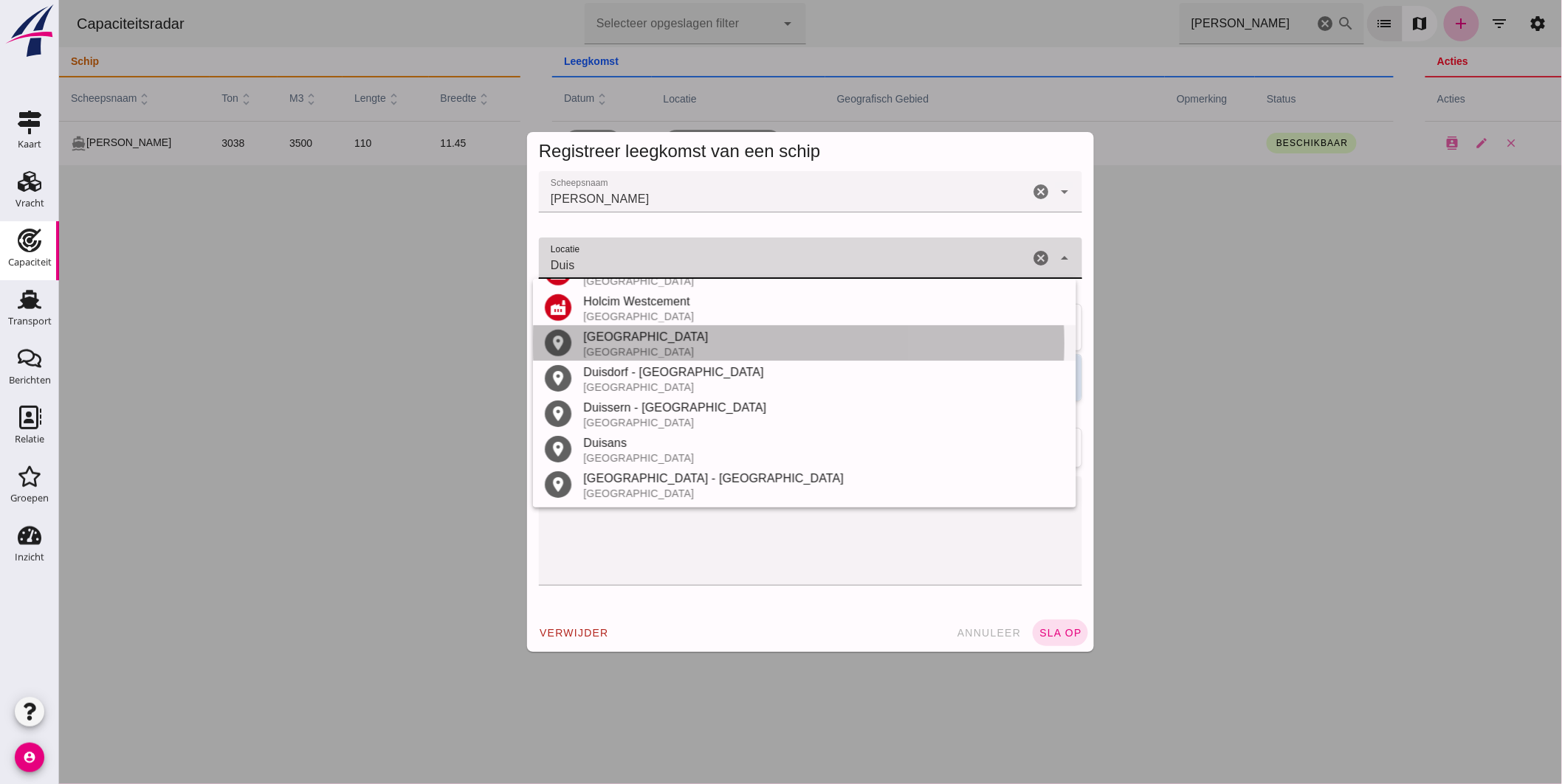
click at [625, 346] on div "Duitsland" at bounding box center [823, 352] width 482 height 12
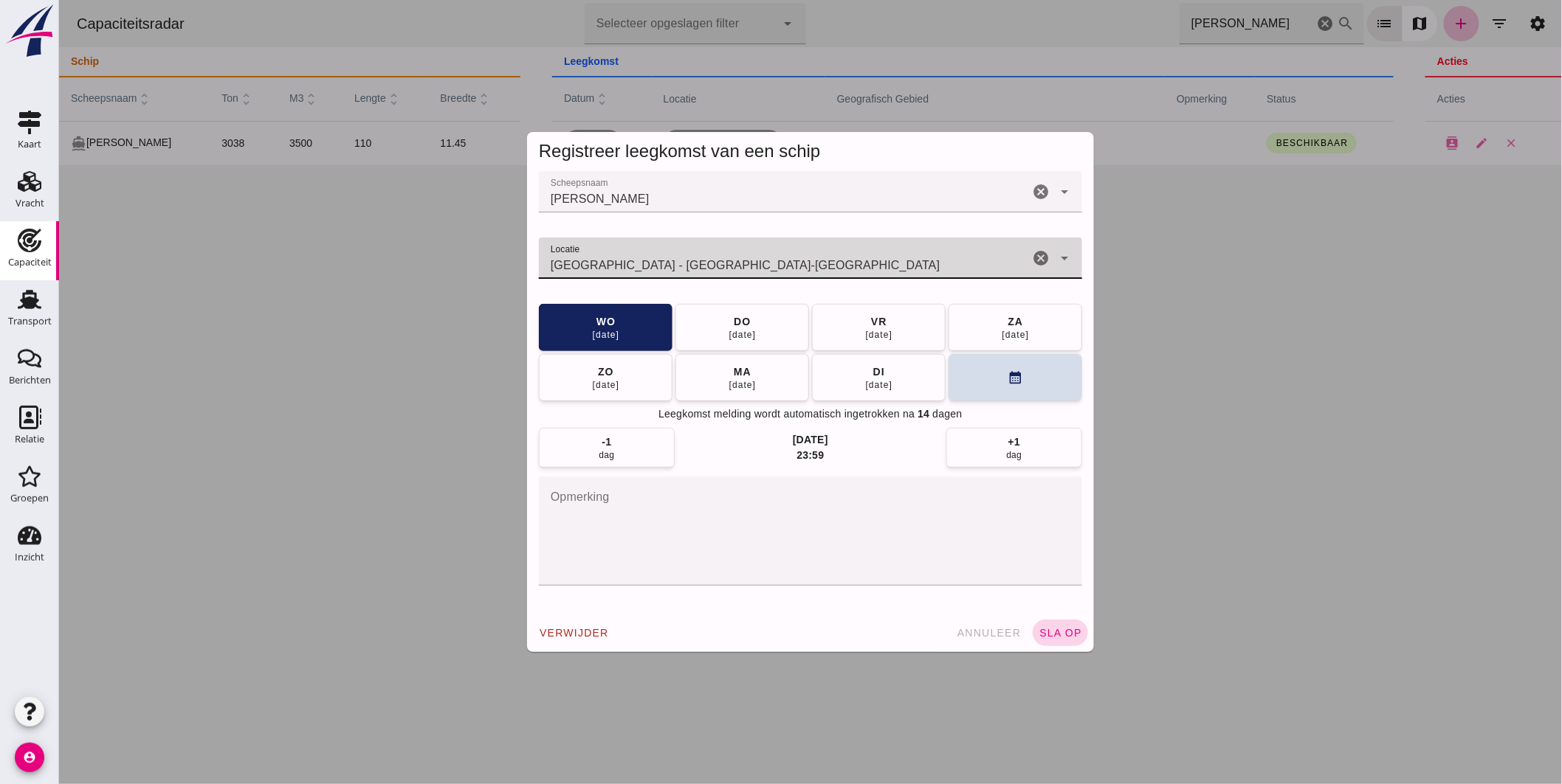
type input "Duisburg - Noordrijn-Westfalen"
click span "sla op"
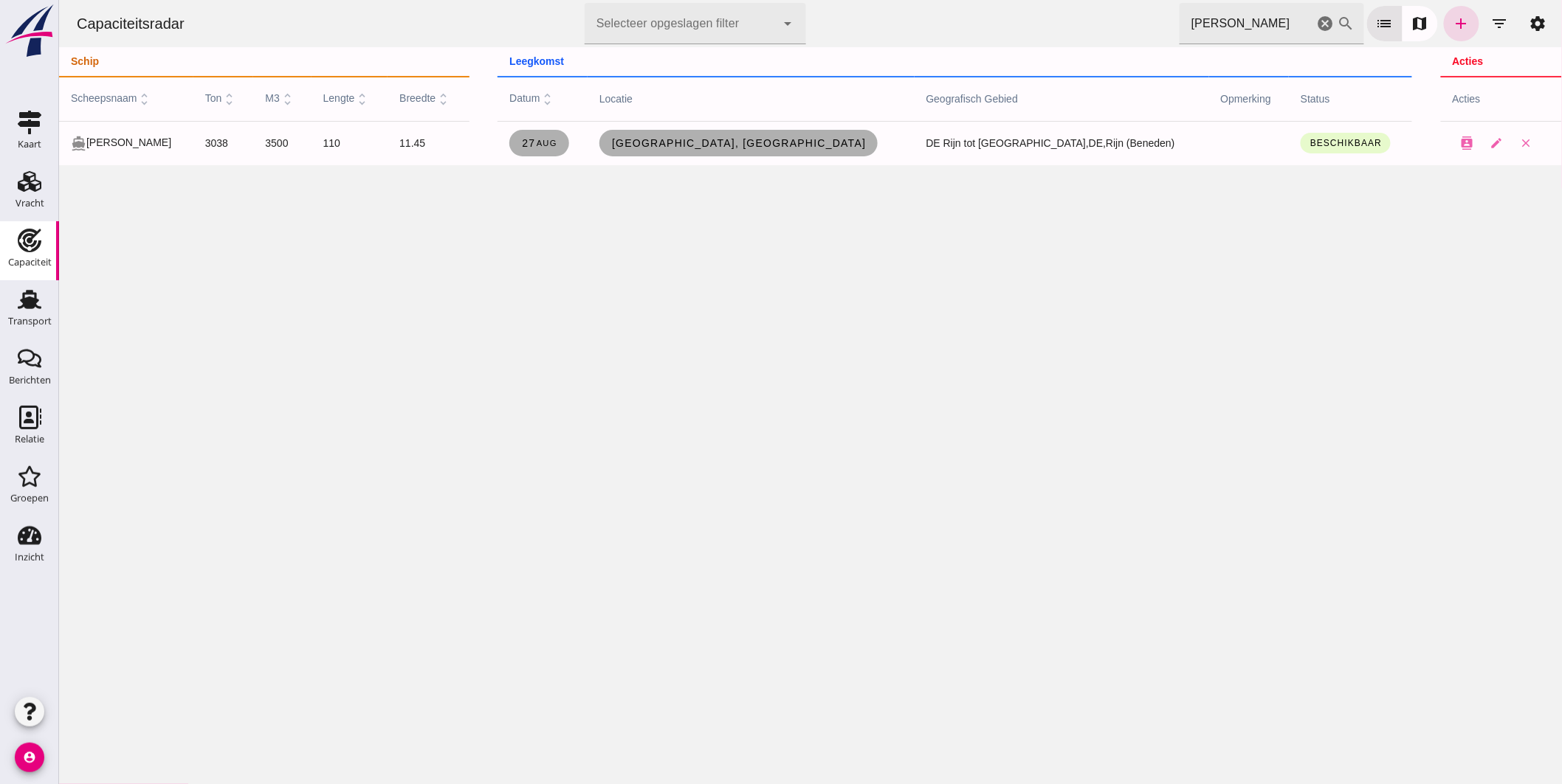
click div "Capaciteitsradar Selecteer opgeslagen filter Selecteer opgeslagen filter cancel…"
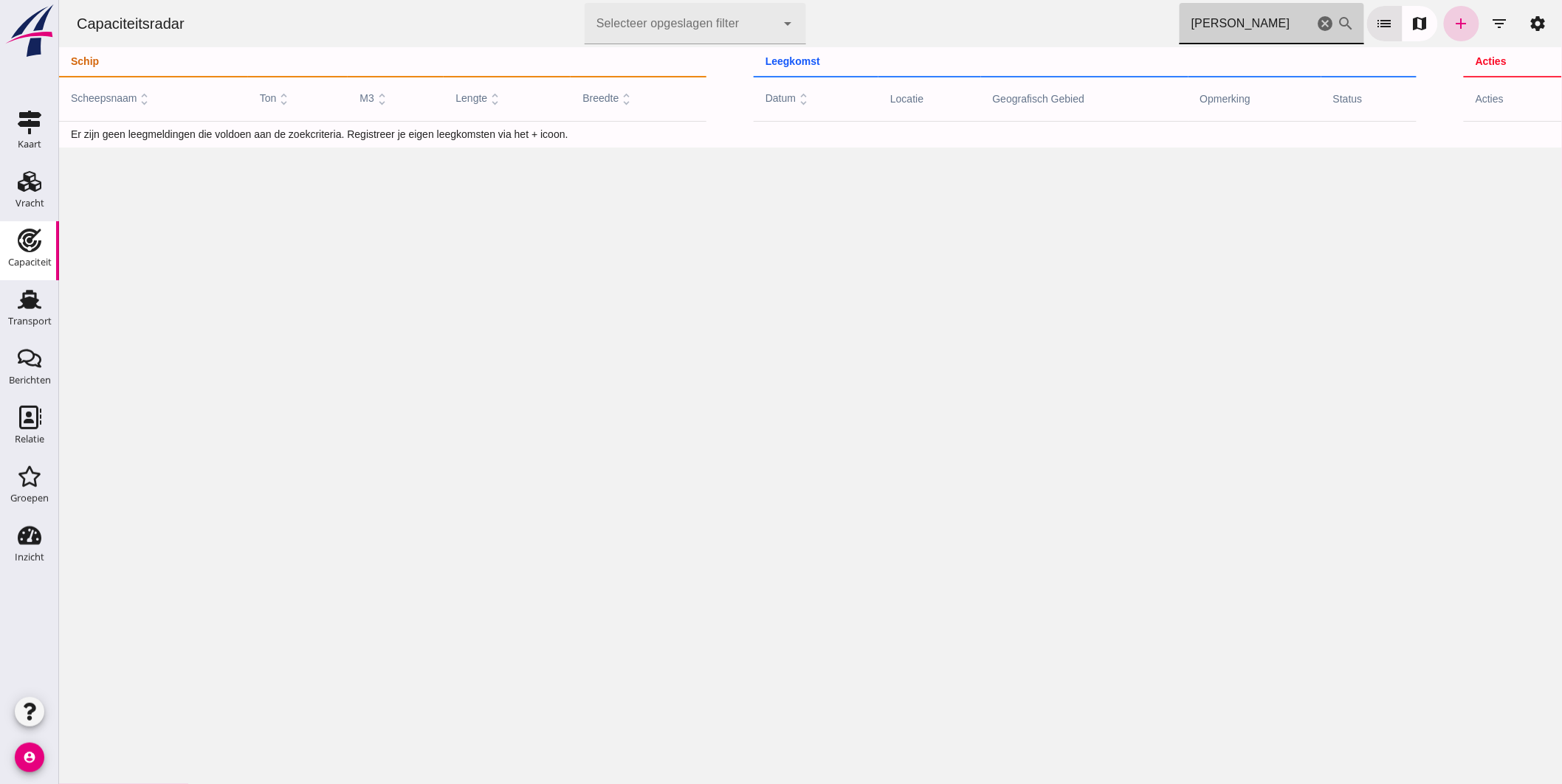
type input "lorca"
click link "add"
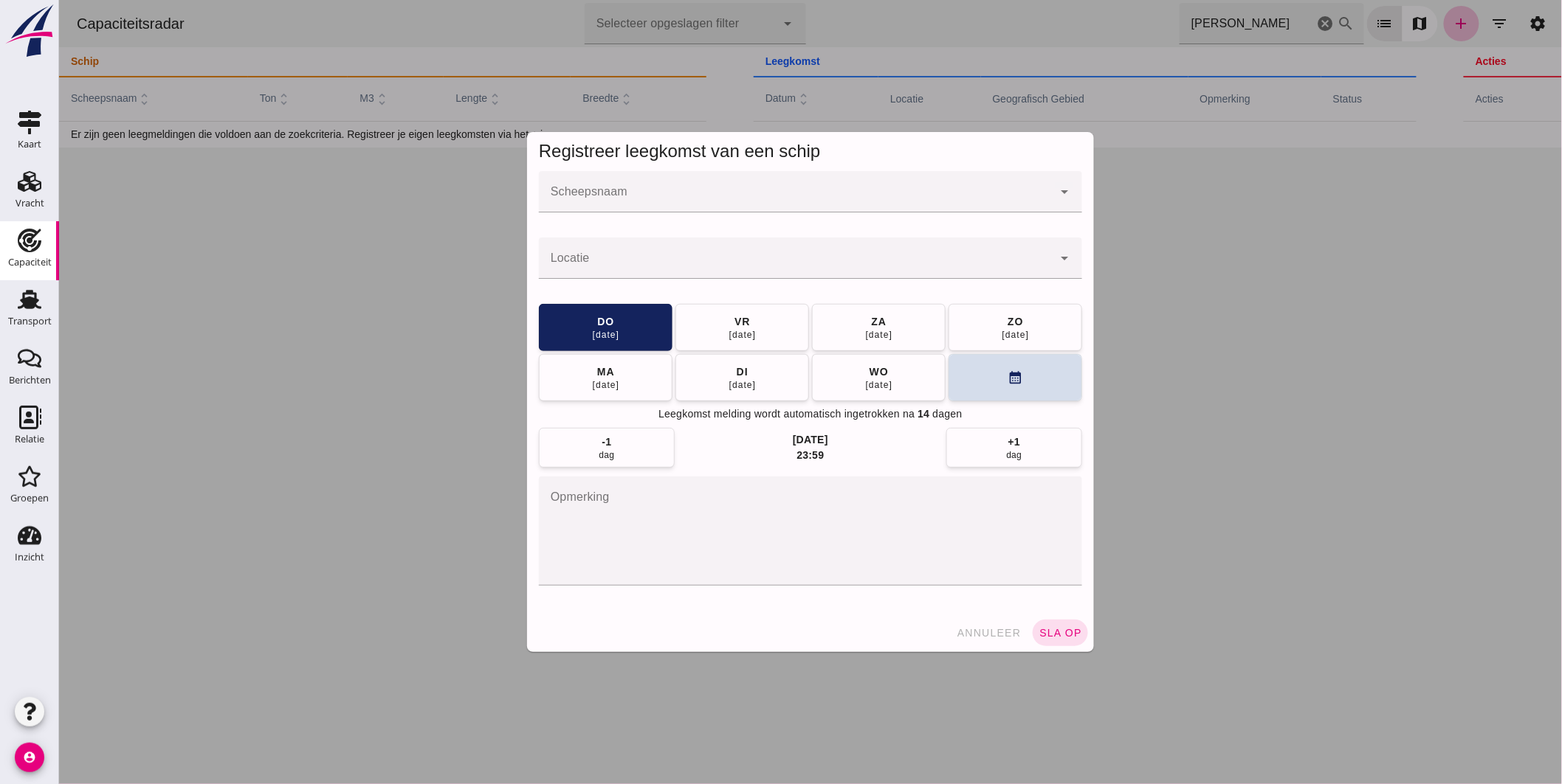
click input "Scheepsnaam"
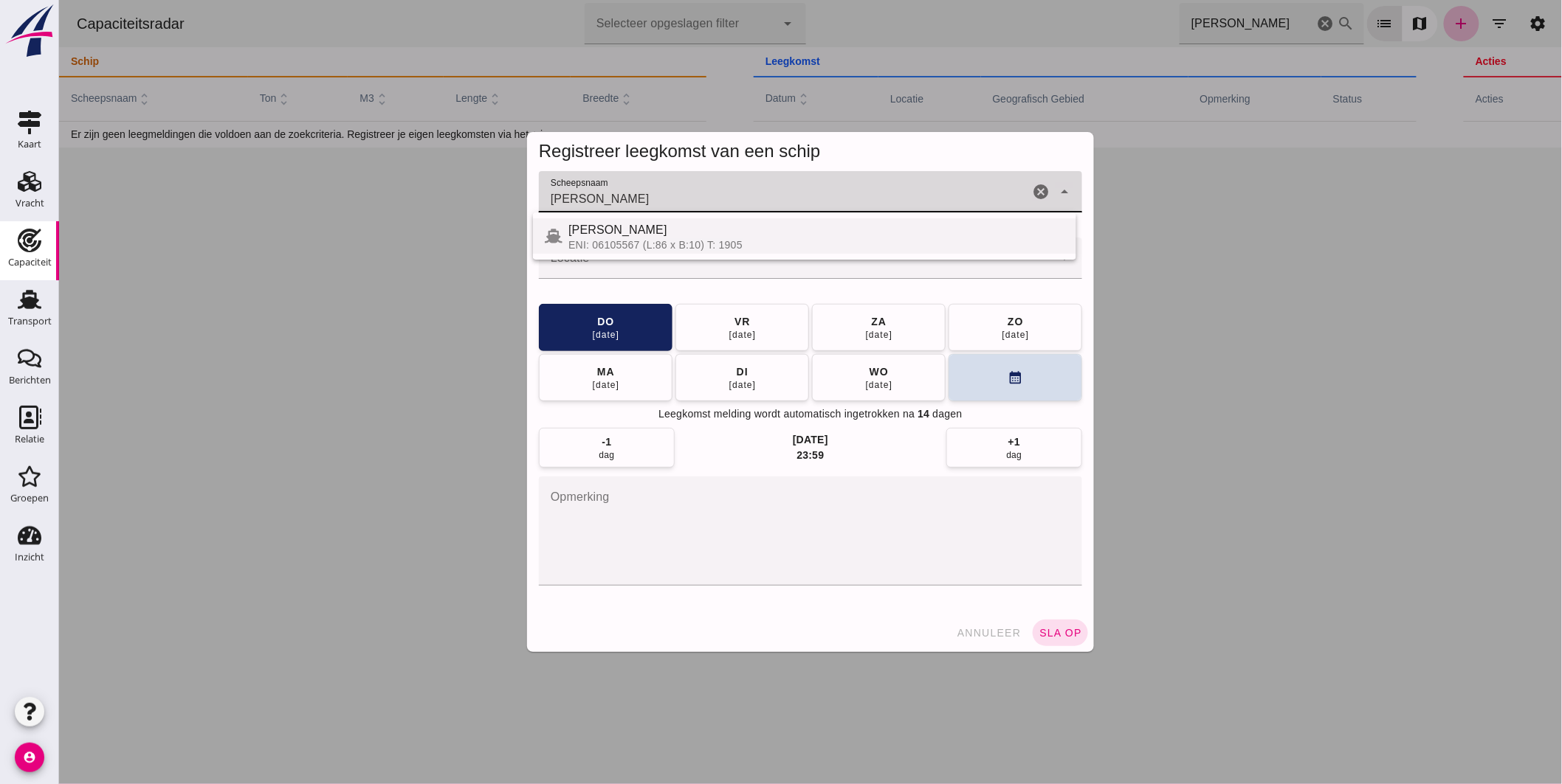
click at [639, 230] on div "LORCA" at bounding box center [816, 230] width 496 height 17
type input "LORCA"
click input "Locatie"
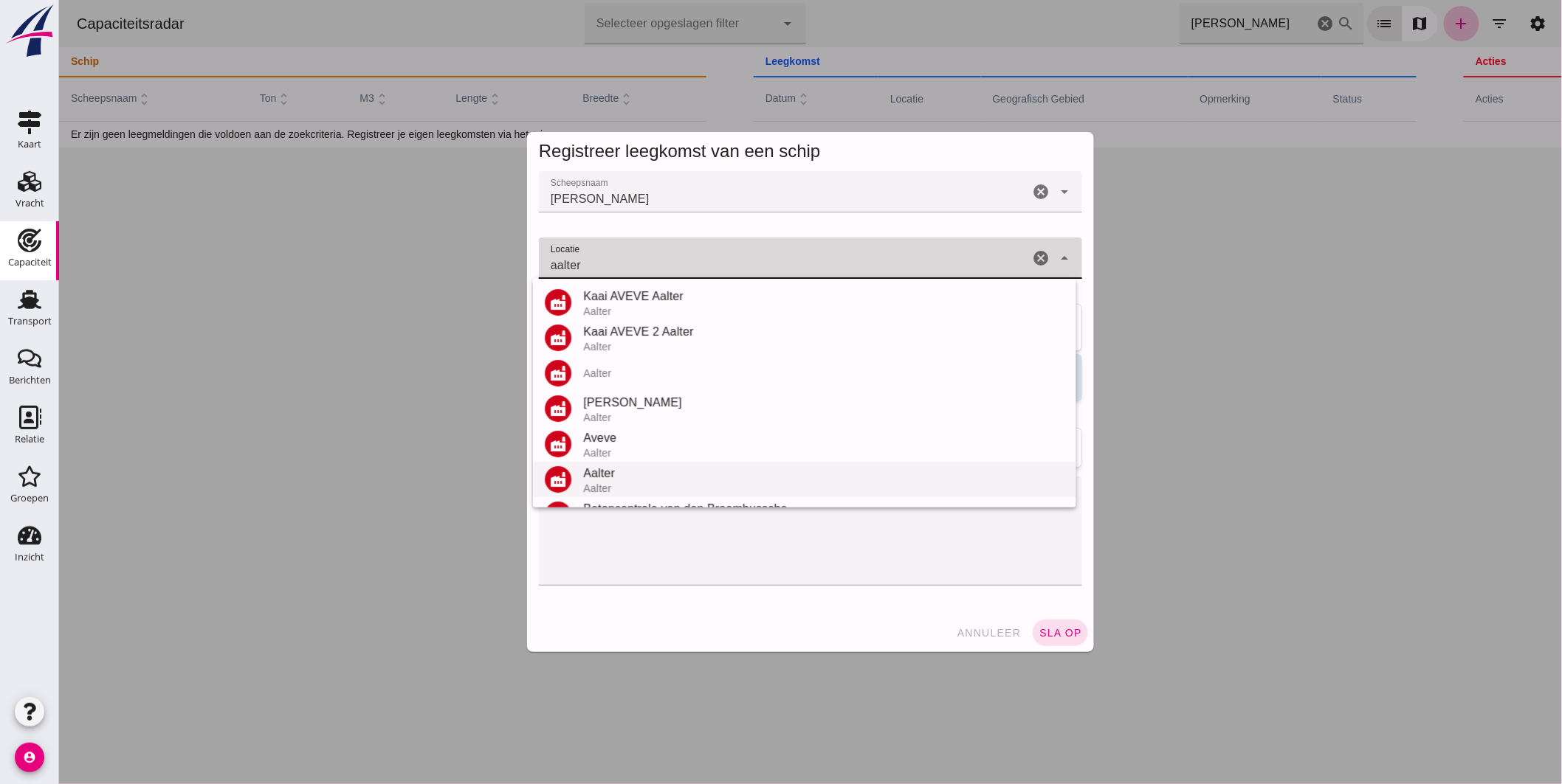
scroll to position [66, 0]
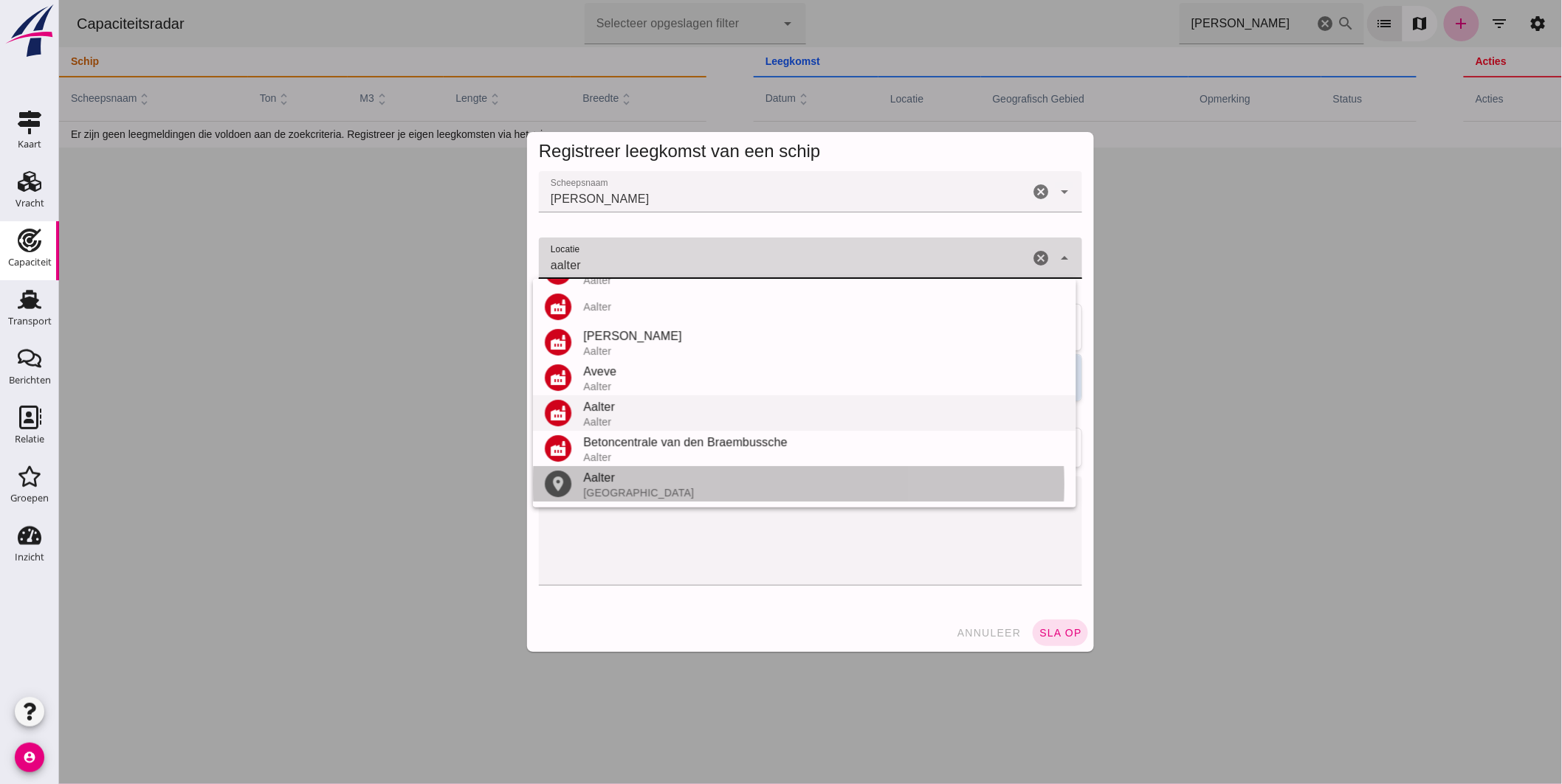
click at [624, 474] on div "Aalter" at bounding box center [823, 477] width 482 height 17
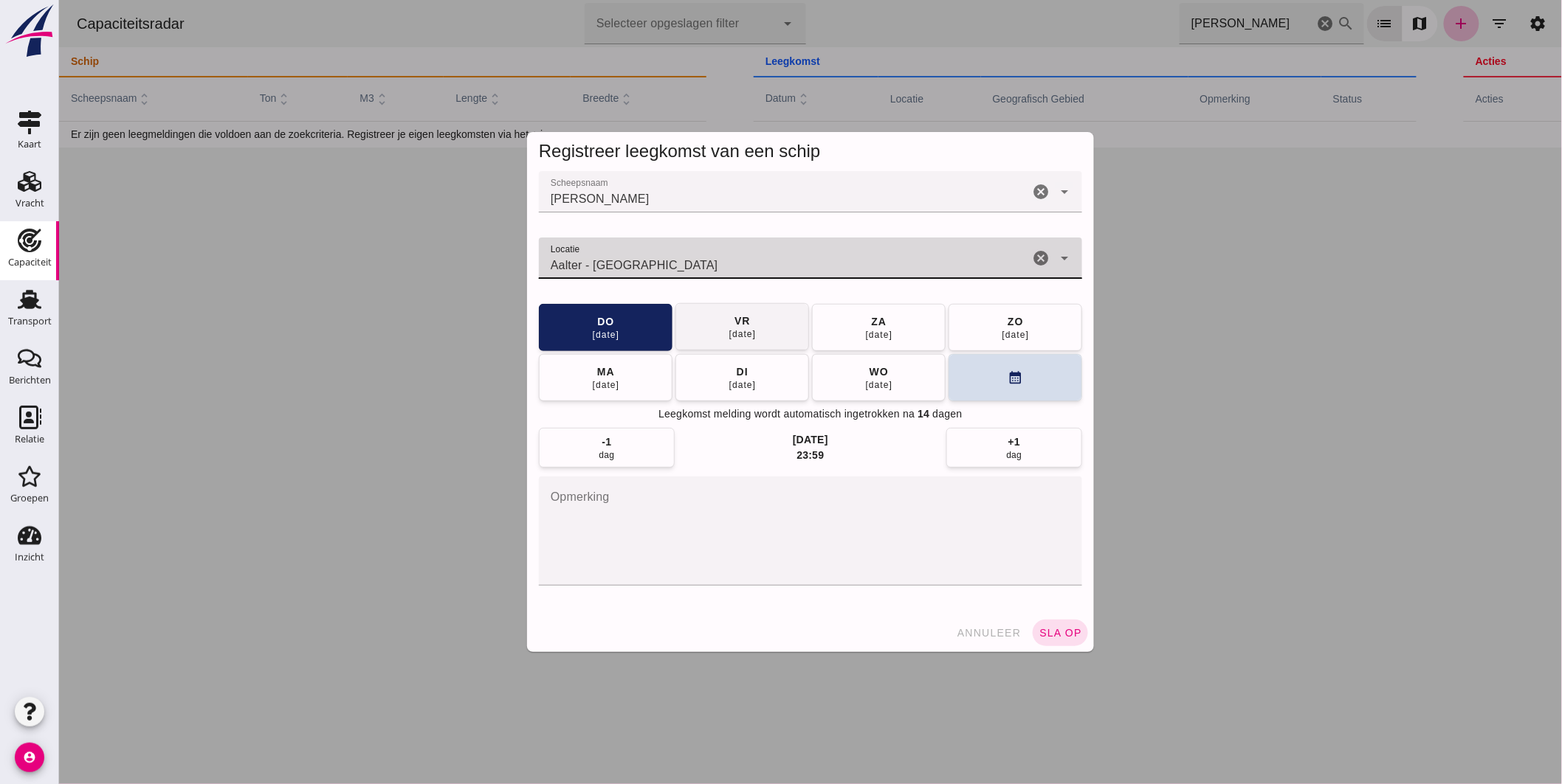
type input "Aalter - Oost-Vlaanderen"
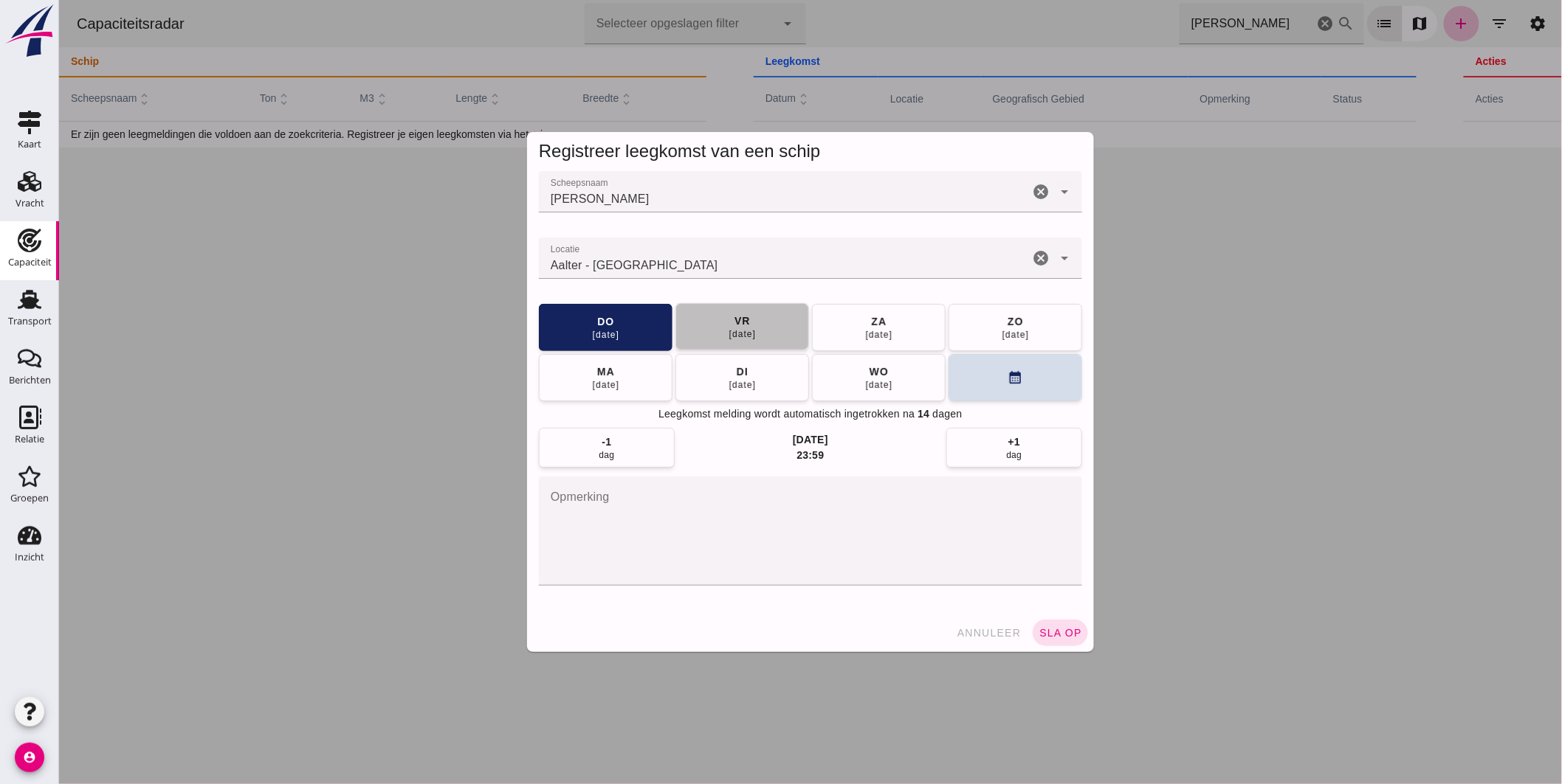
click button "vr 22 aug"
click button "sla op"
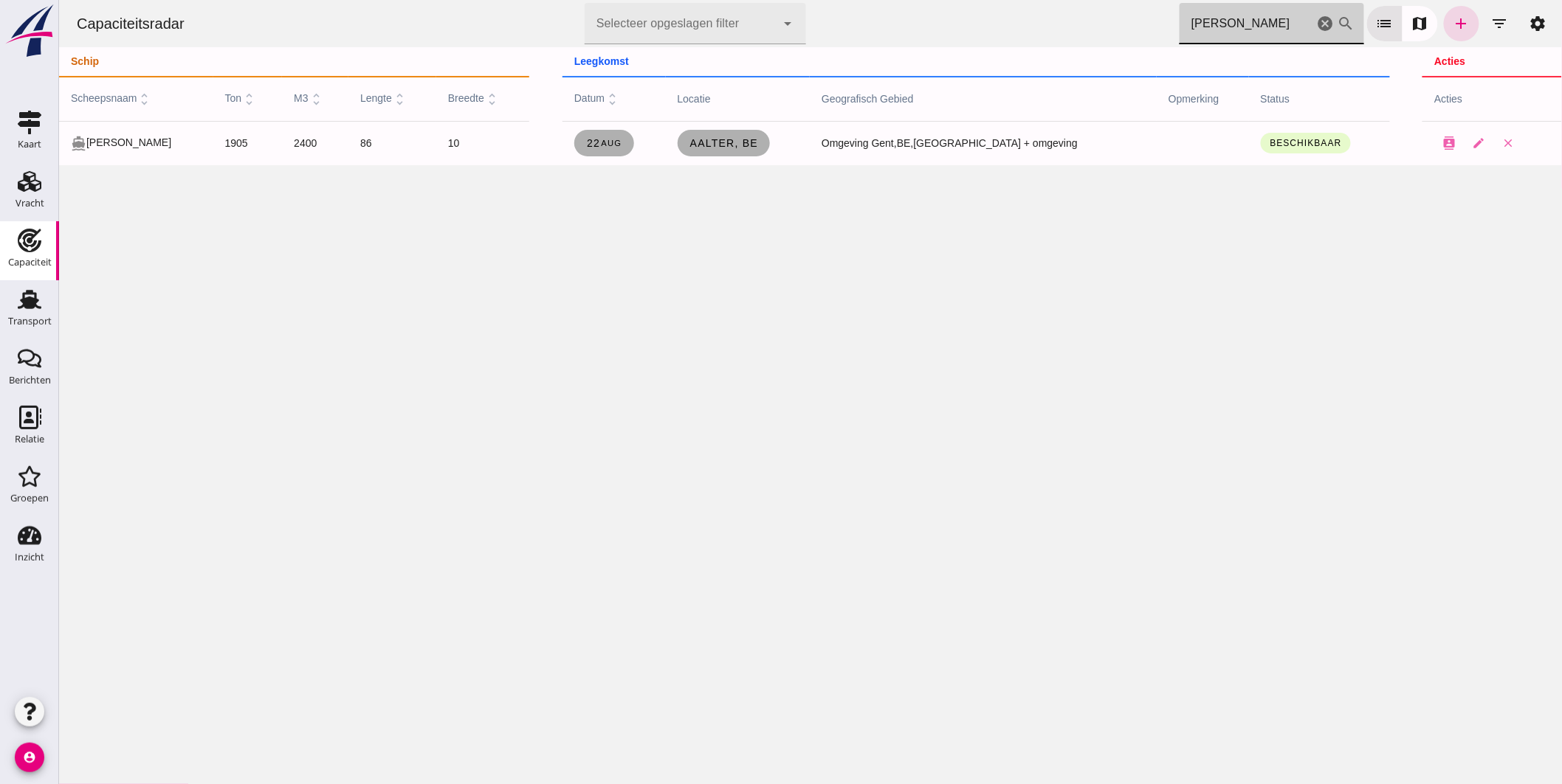
drag, startPoint x: 1230, startPoint y: 26, endPoint x: 769, endPoint y: 2, distance: 461.6
click div "Capaciteitsradar Selecteer opgeslagen filter Selecteer opgeslagen filter cancel…"
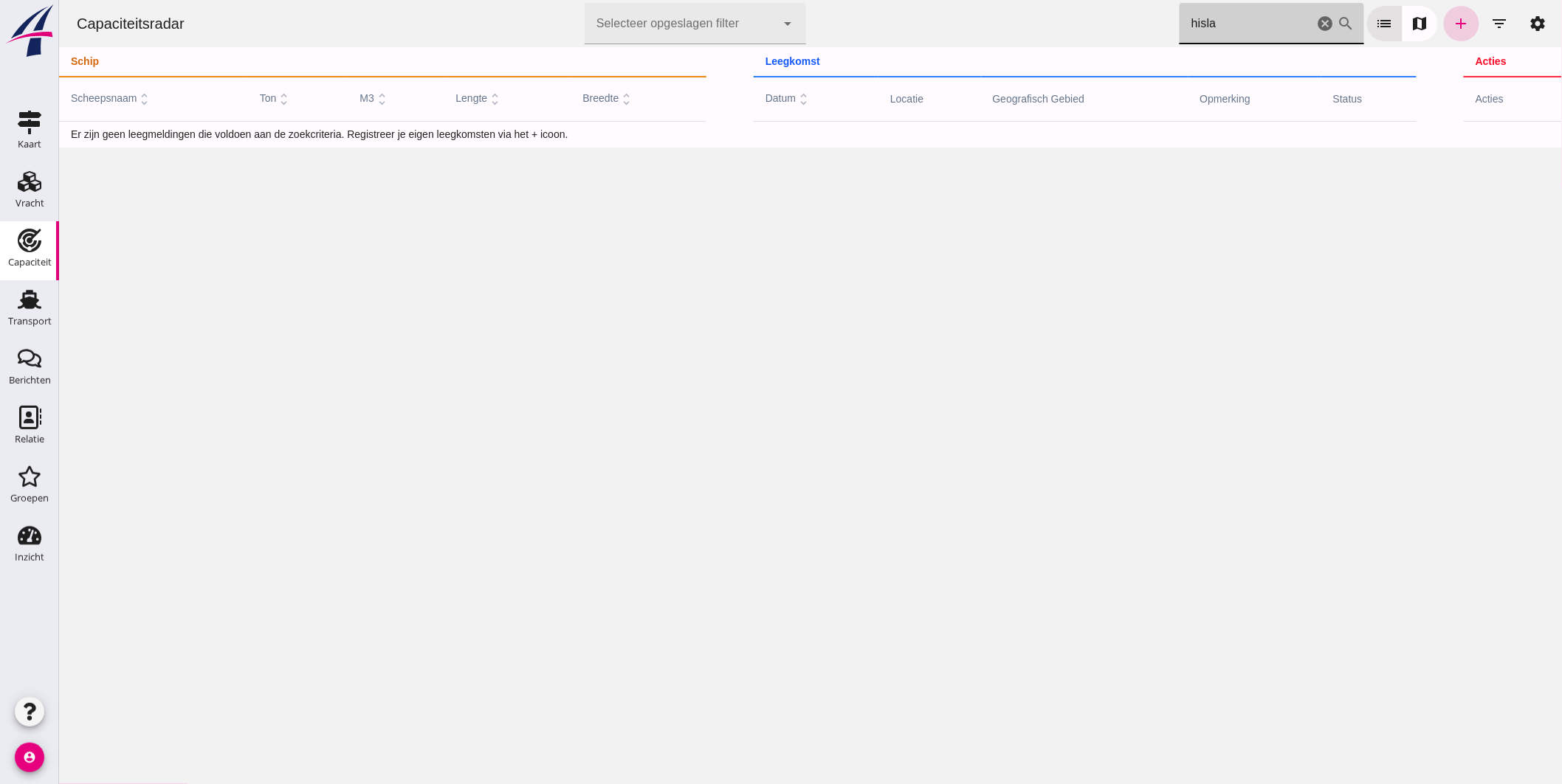
type input "hisla"
click at [1452, 19] on icon "add" at bounding box center [1460, 23] width 17 height 17
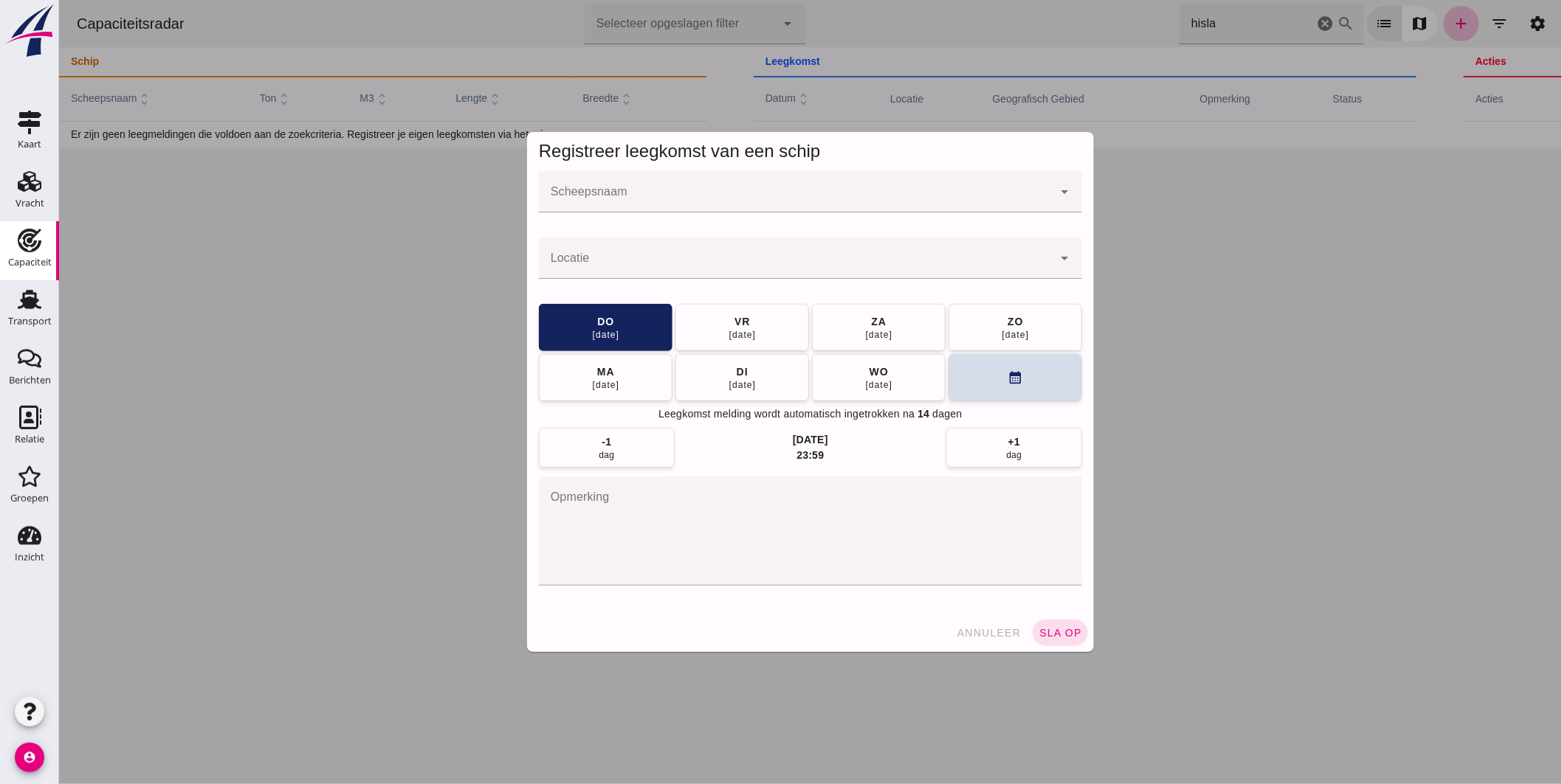
click input "Scheepsnaam"
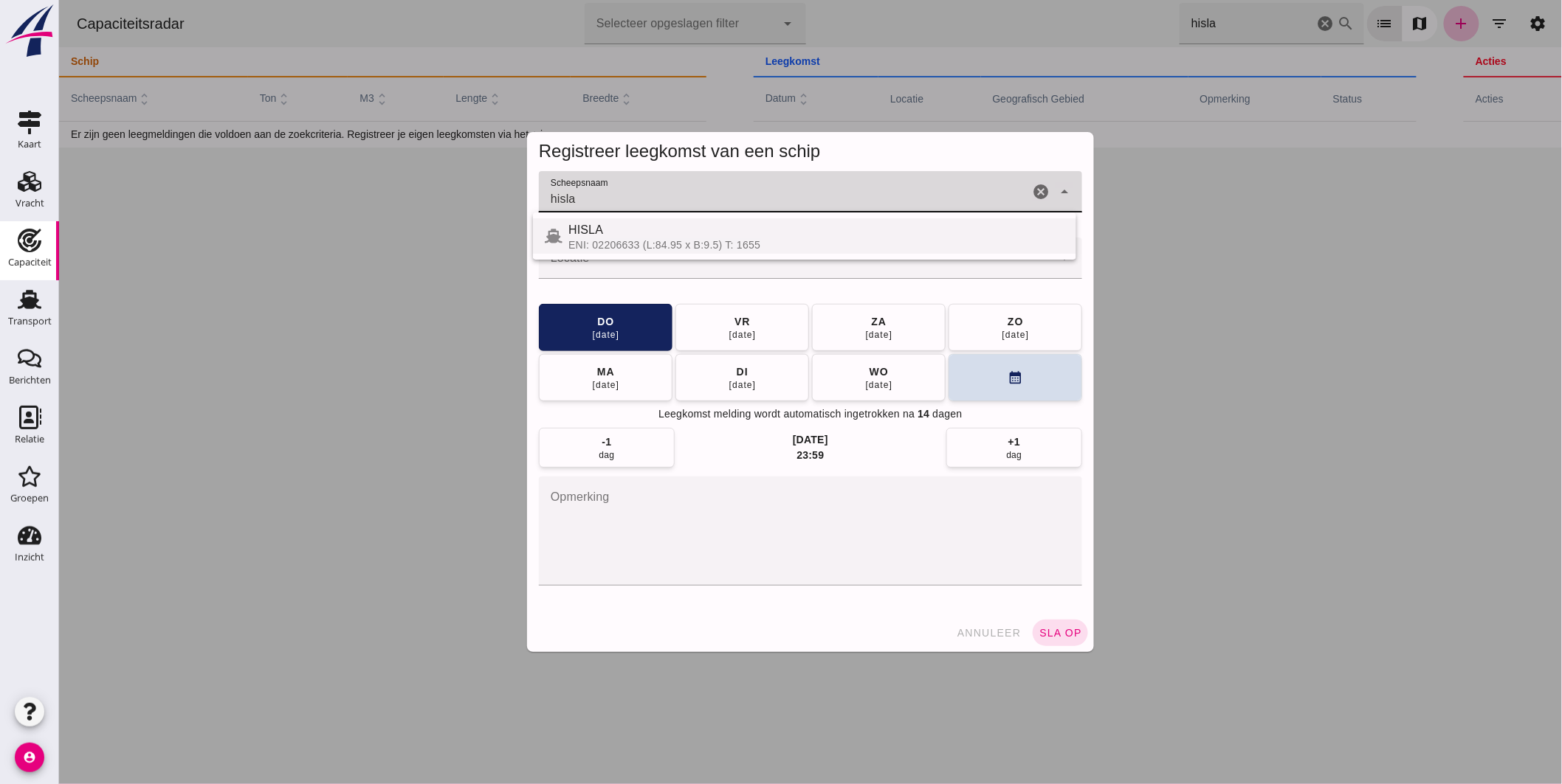
click at [617, 240] on div "ENI: 02206633 (L:84.95 x B:9.5) T: 1655" at bounding box center [816, 244] width 496 height 12
type input "HISLA"
click input "Locatie"
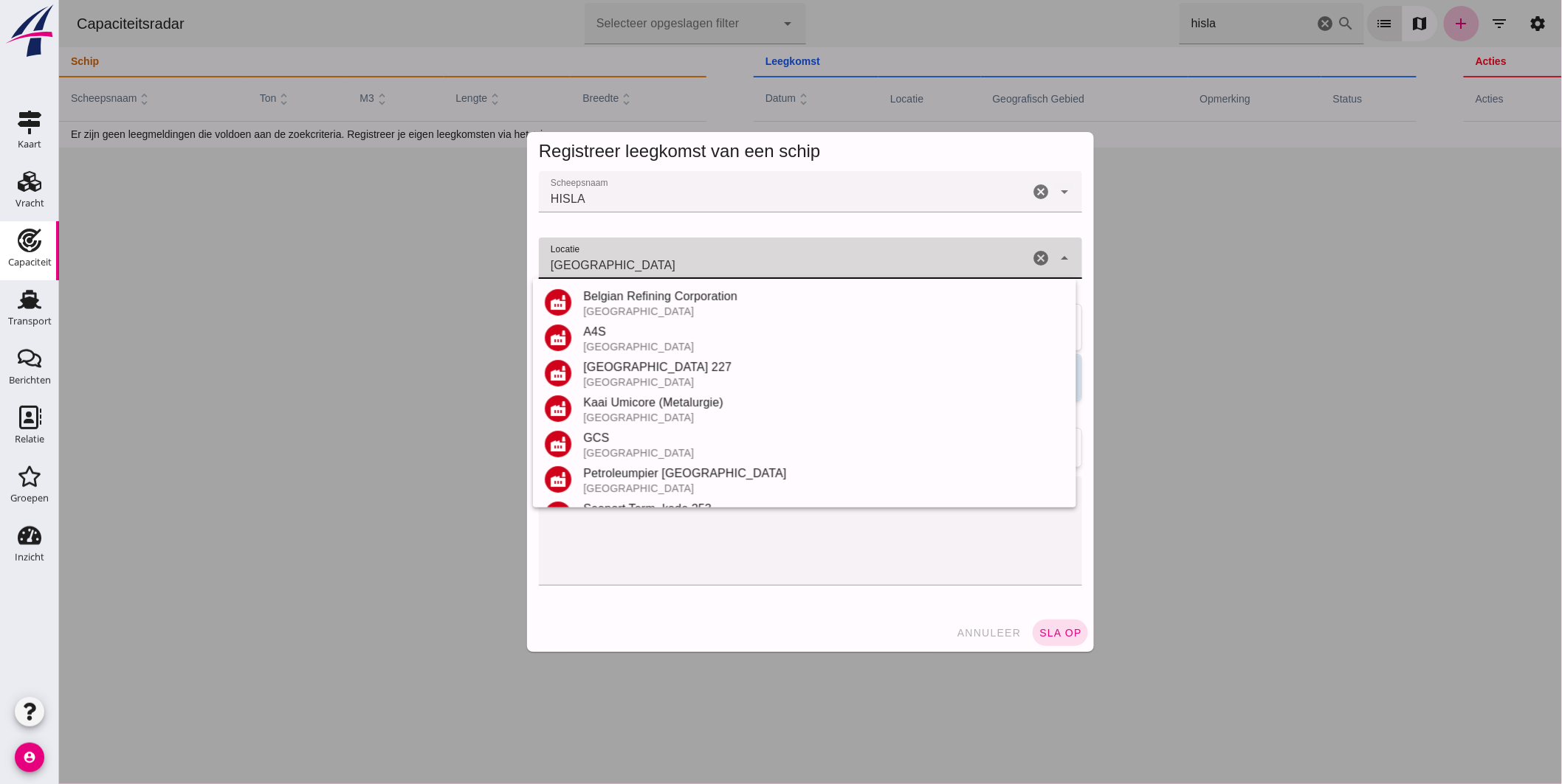
scroll to position [172, 0]
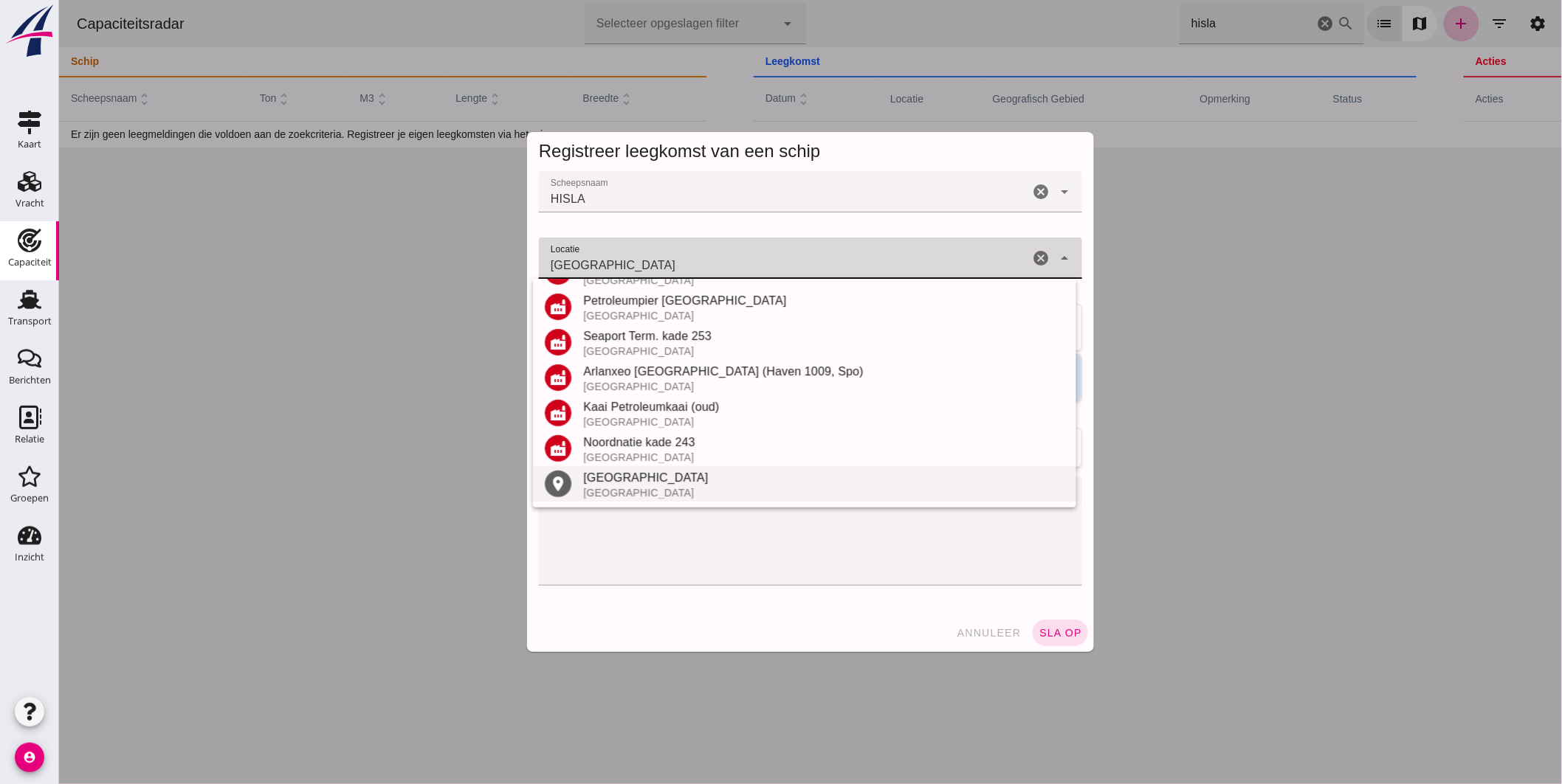
click at [643, 475] on div "Antwerpen" at bounding box center [823, 477] width 482 height 17
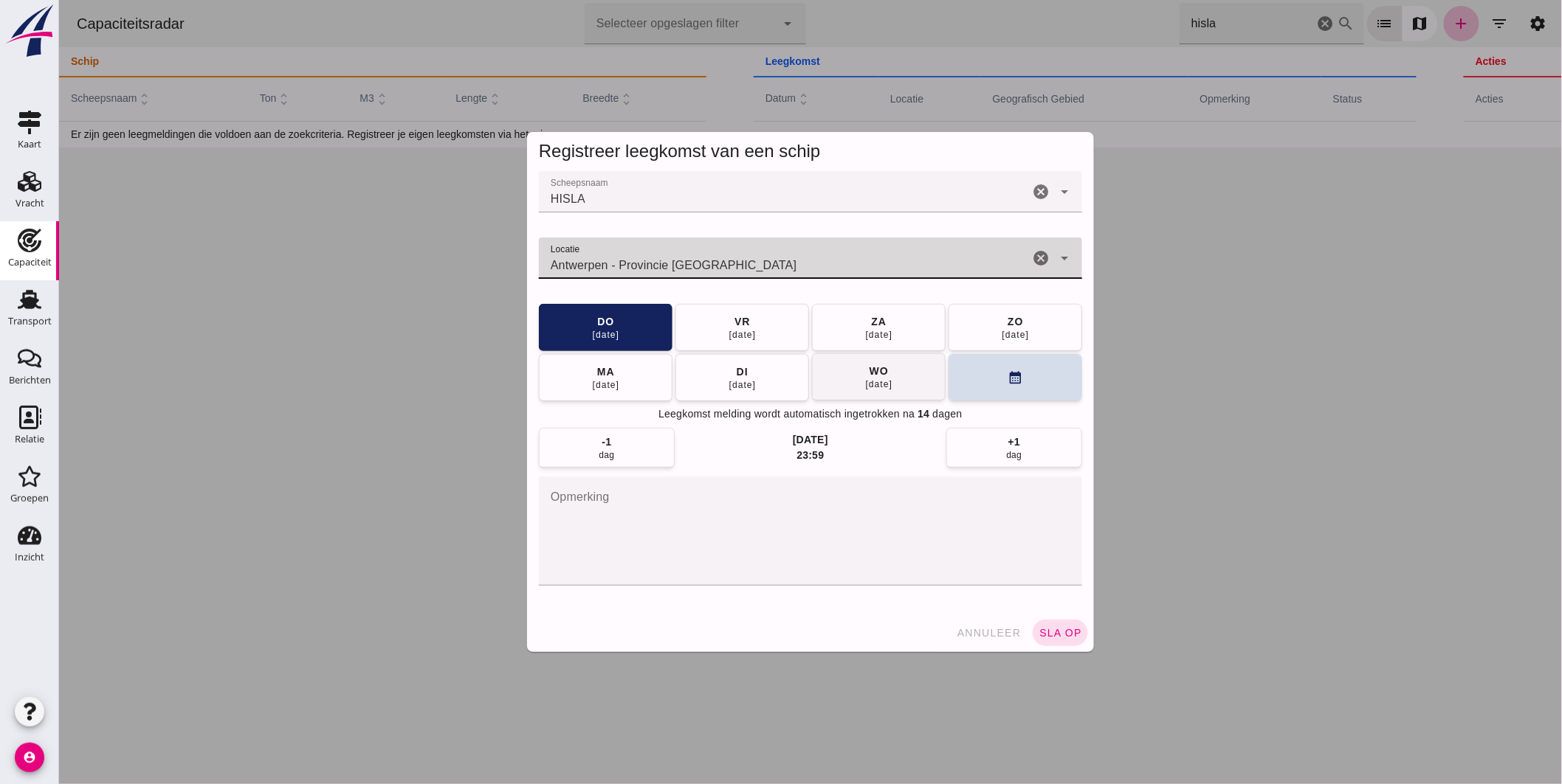
type input "Antwerpen - Provincie Antwerpen"
click div "27 aug"
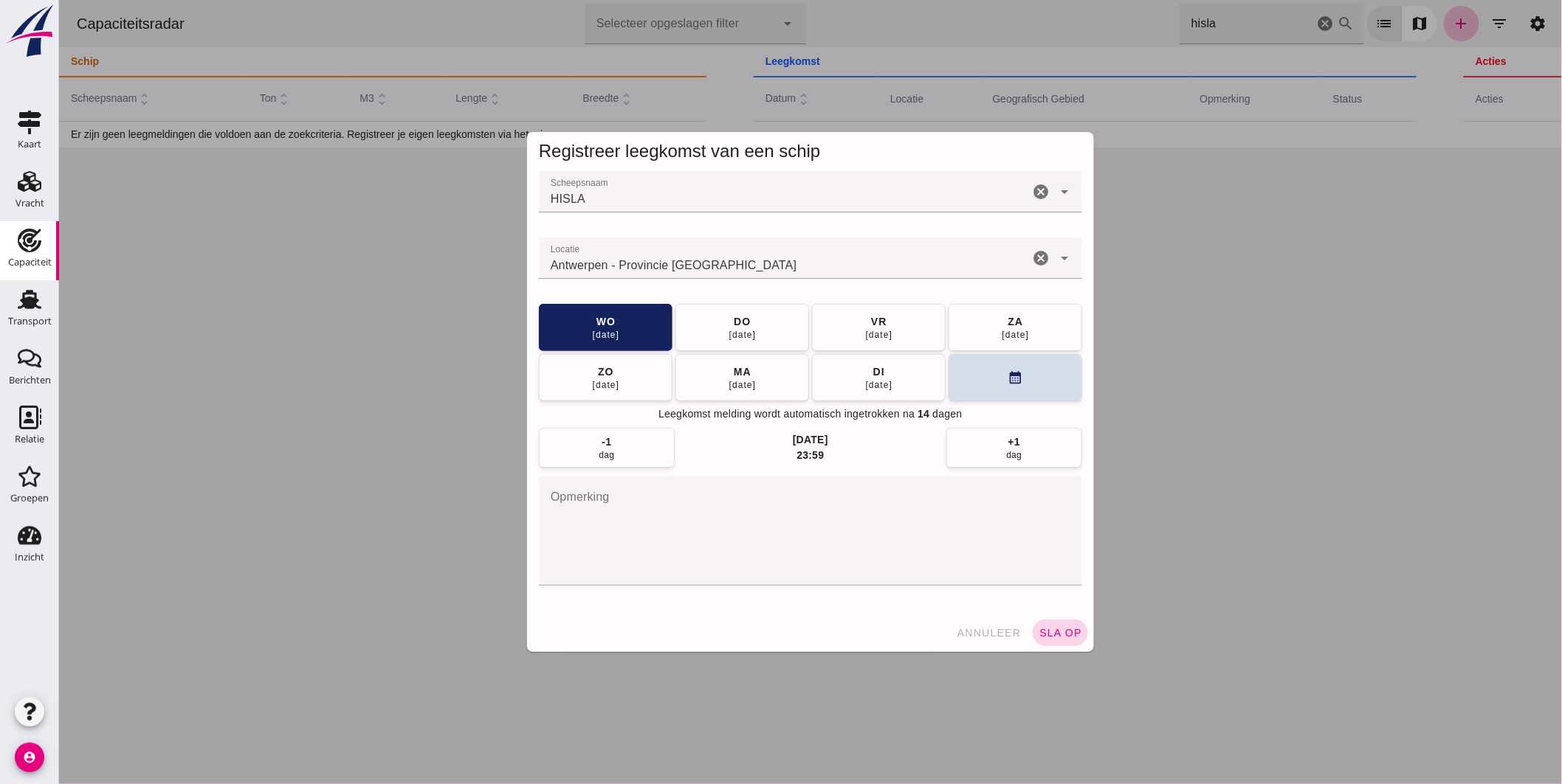
click button "sla op"
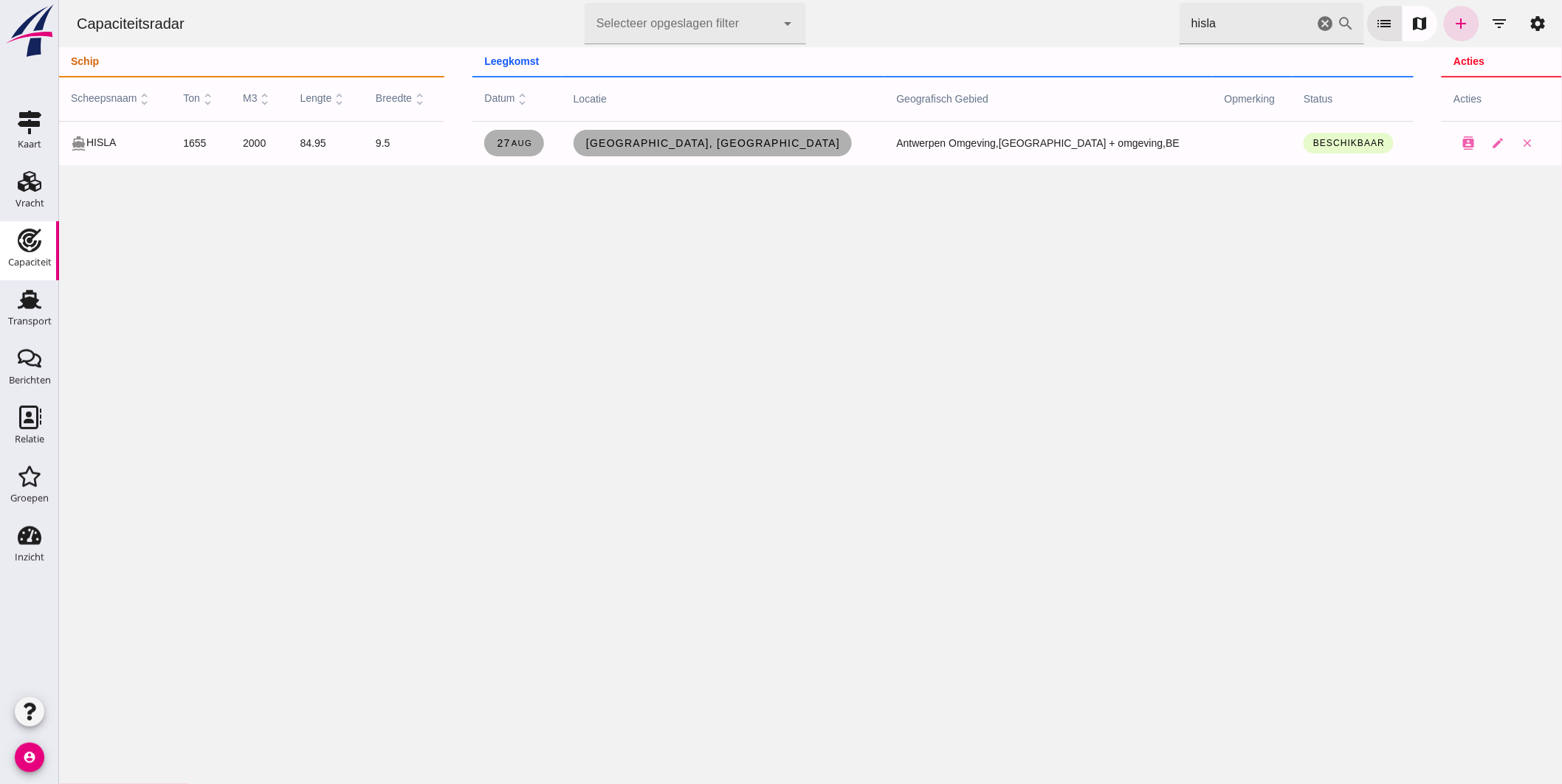
click icon "cancel"
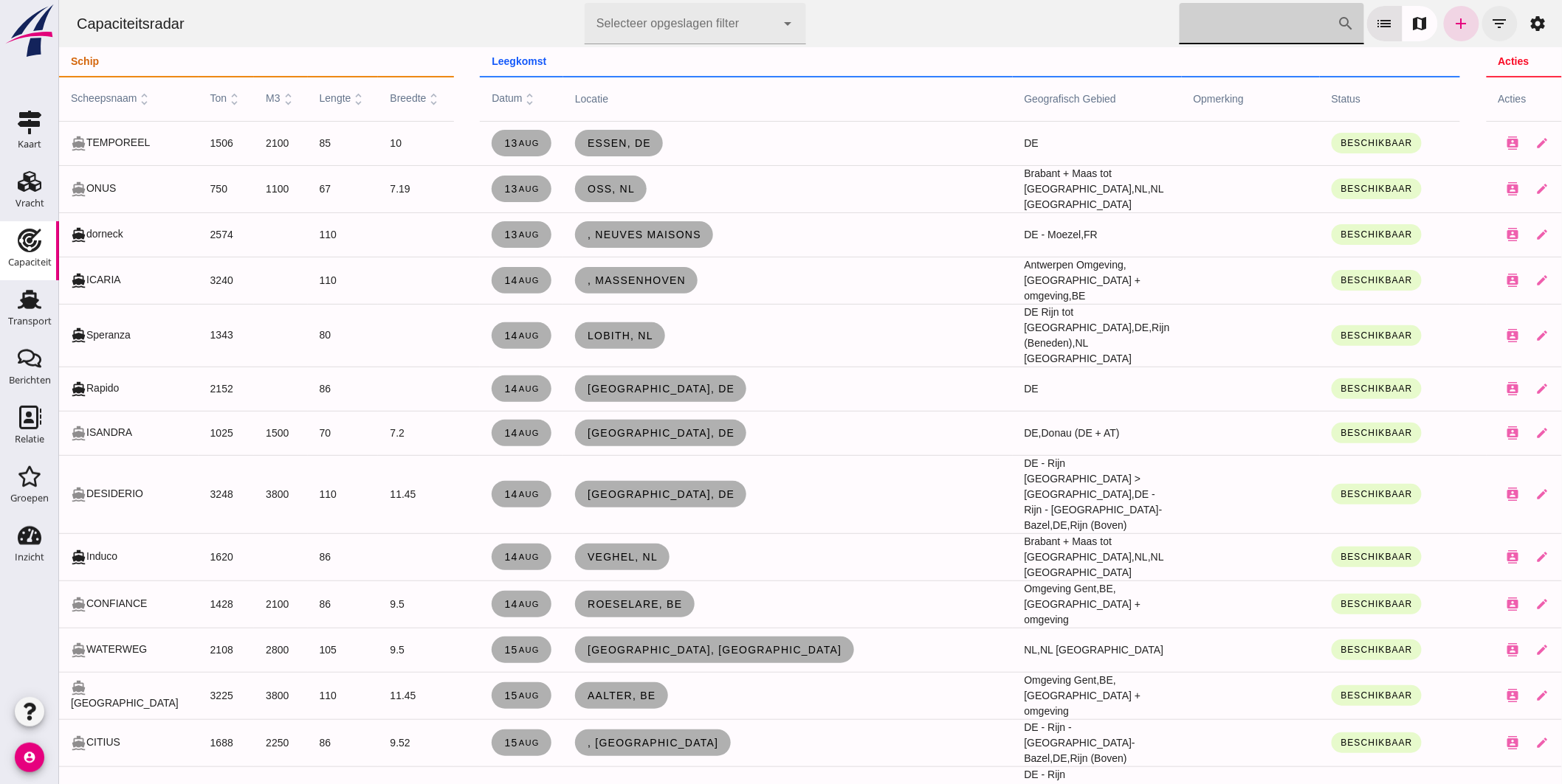
click at [1491, 23] on icon "filter_list" at bounding box center [1499, 23] width 17 height 17
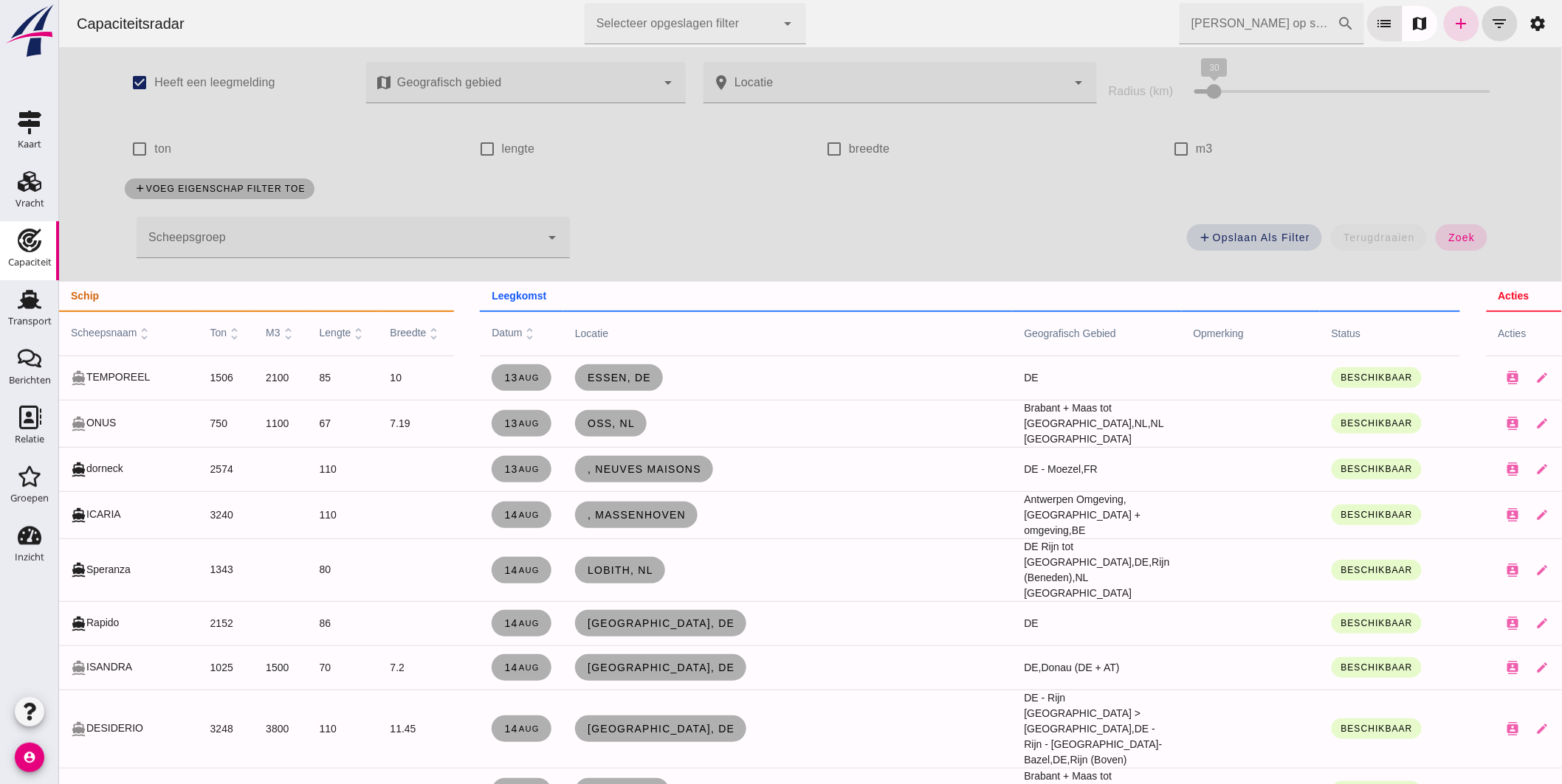
click div
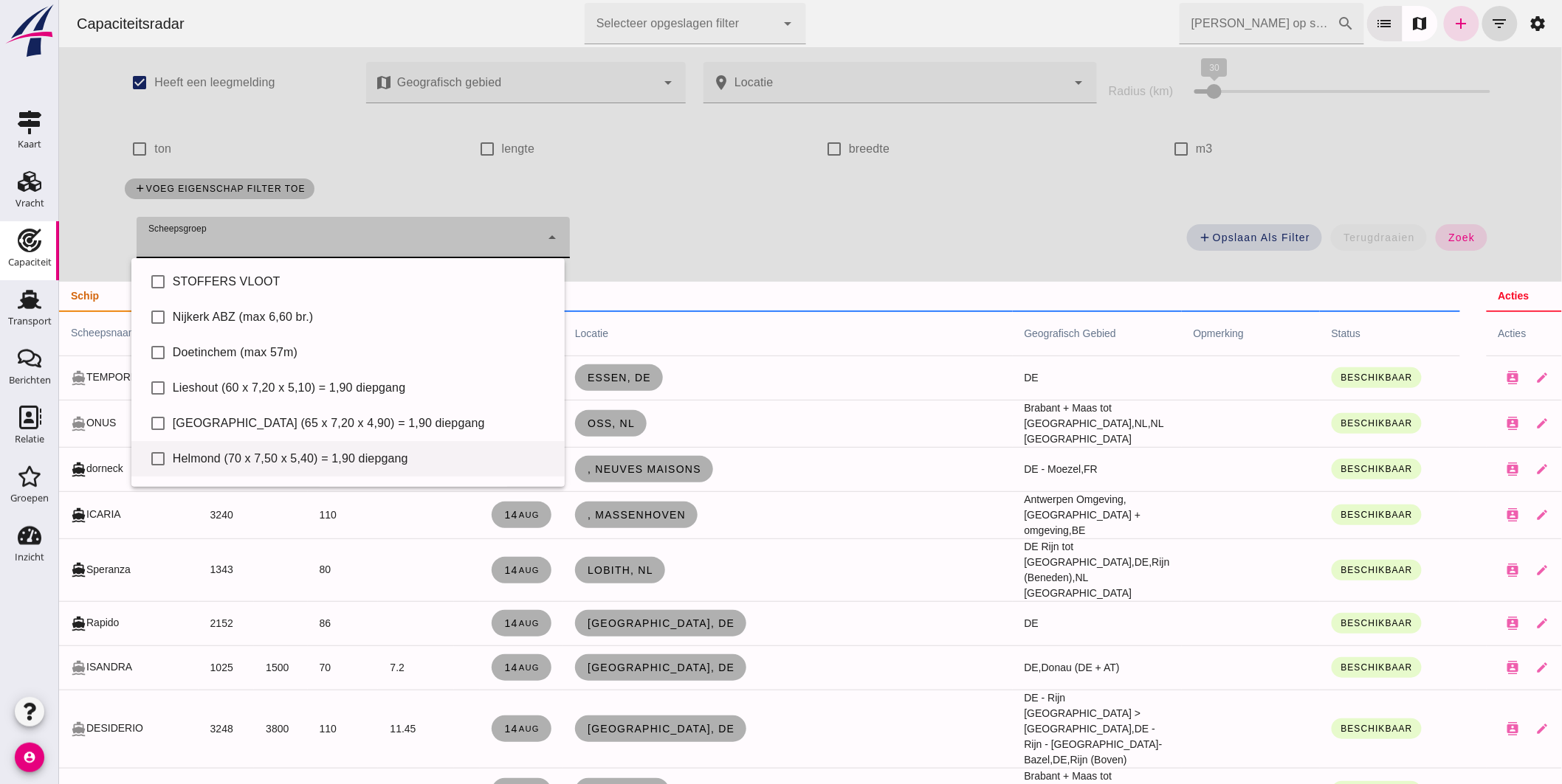
click at [265, 453] on div "Helmond (70 x 7,50 x 5,40) = 1,90 diepgang" at bounding box center [361, 458] width 381 height 17
type input "Helmond (70 x 7,50 x 5,40) = 1,90 diepgang"
checkbox input "true"
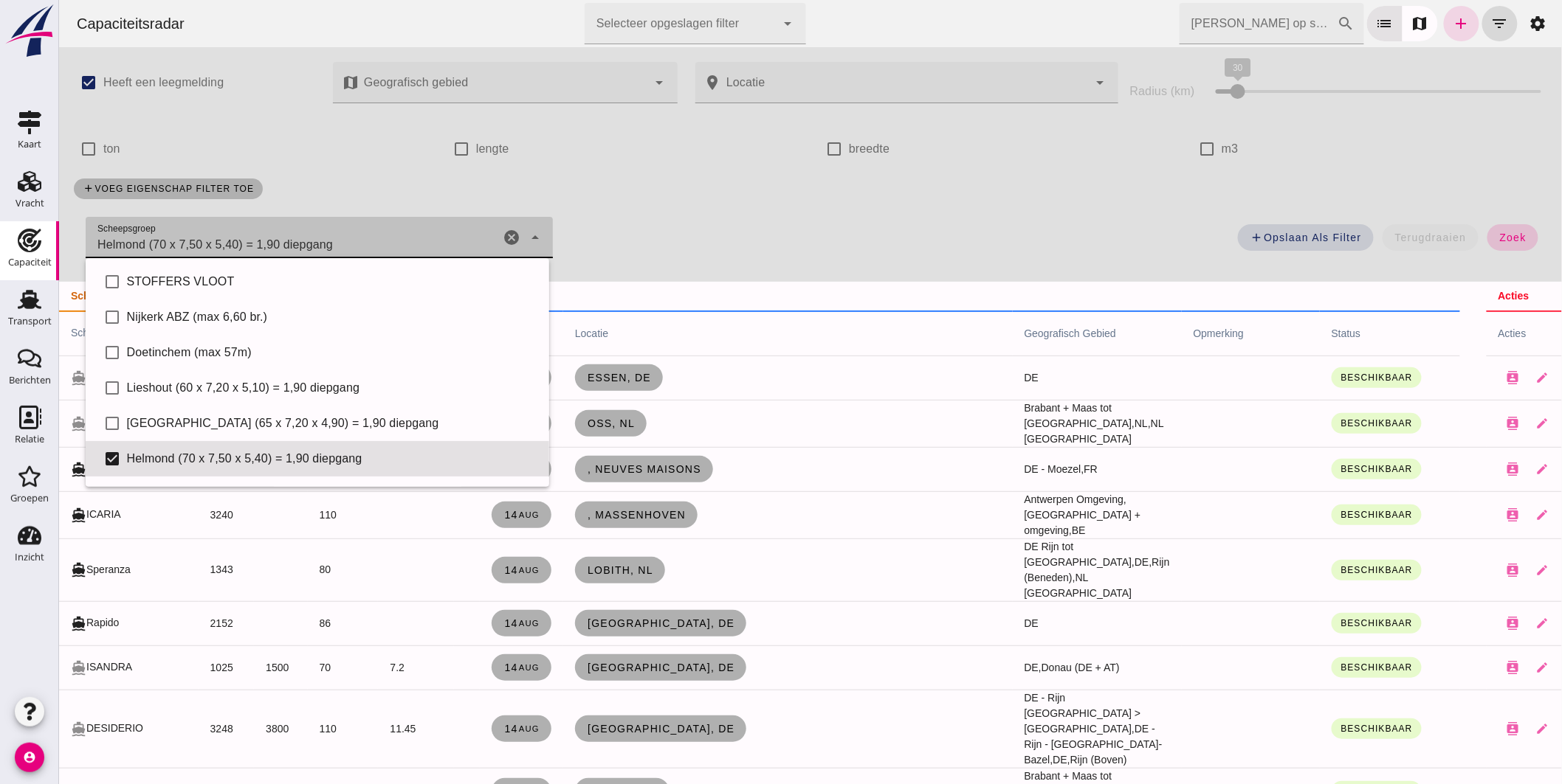
click span "zoek"
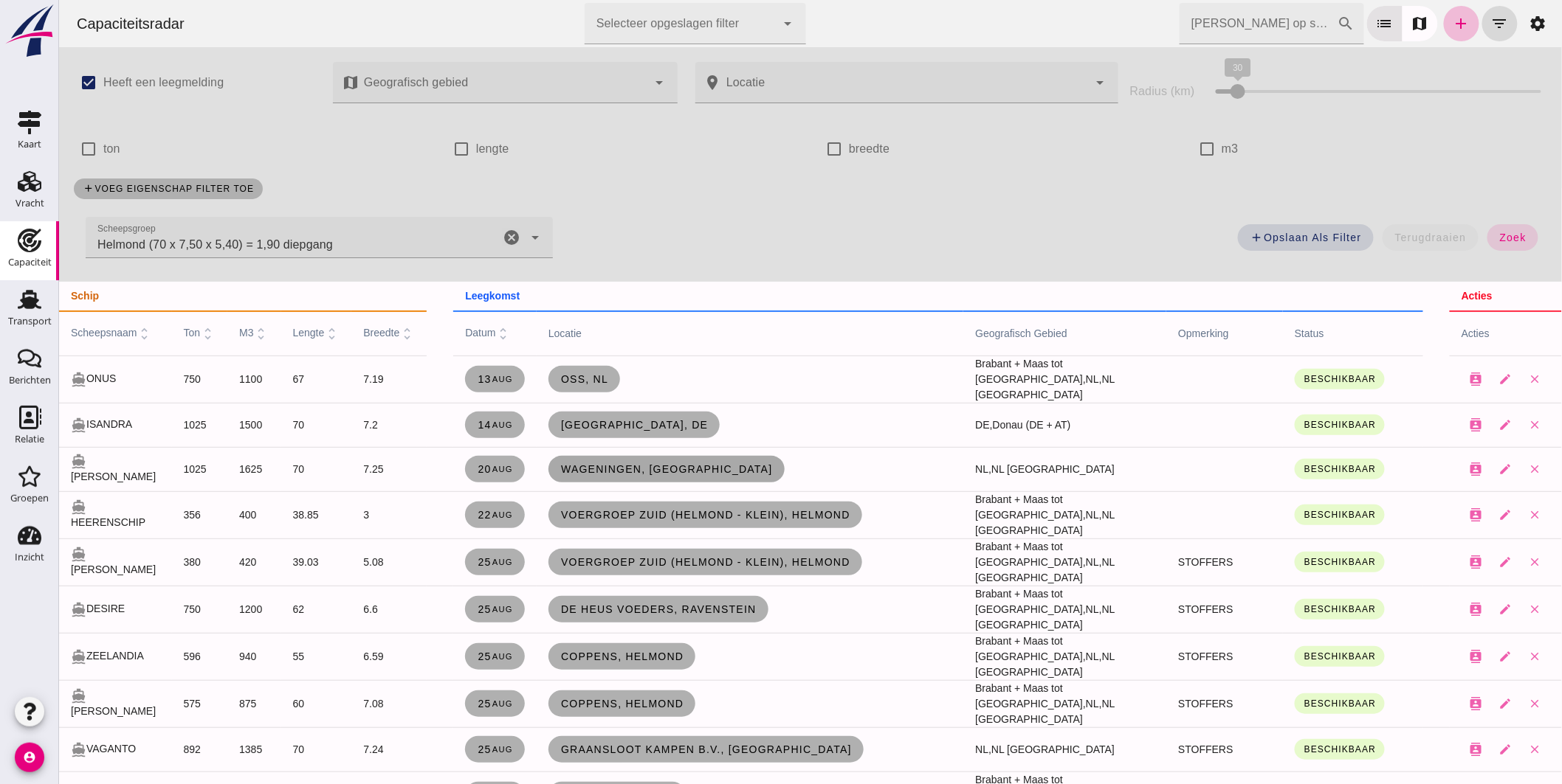
scroll to position [82, 0]
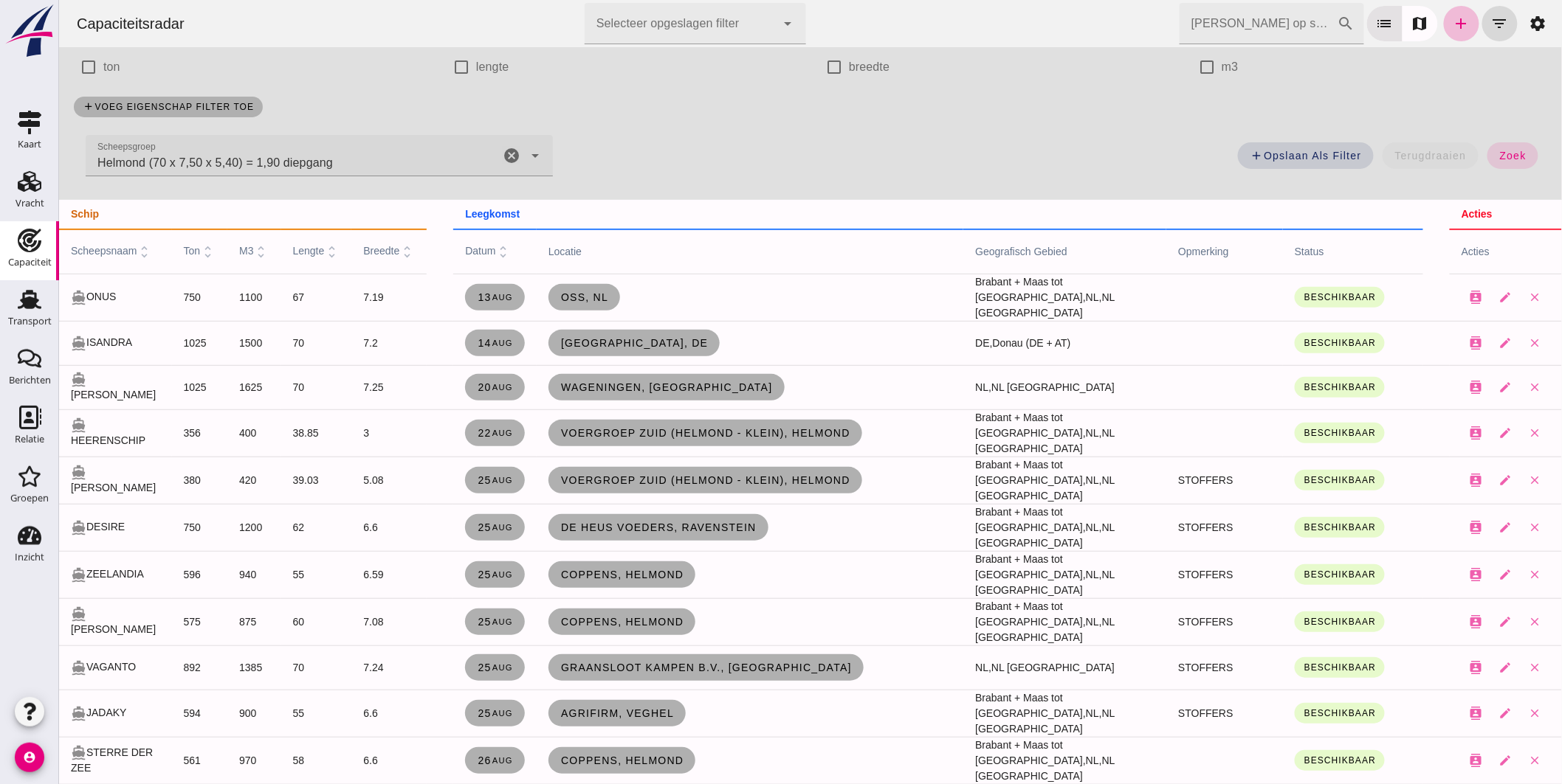
click icon "cancel"
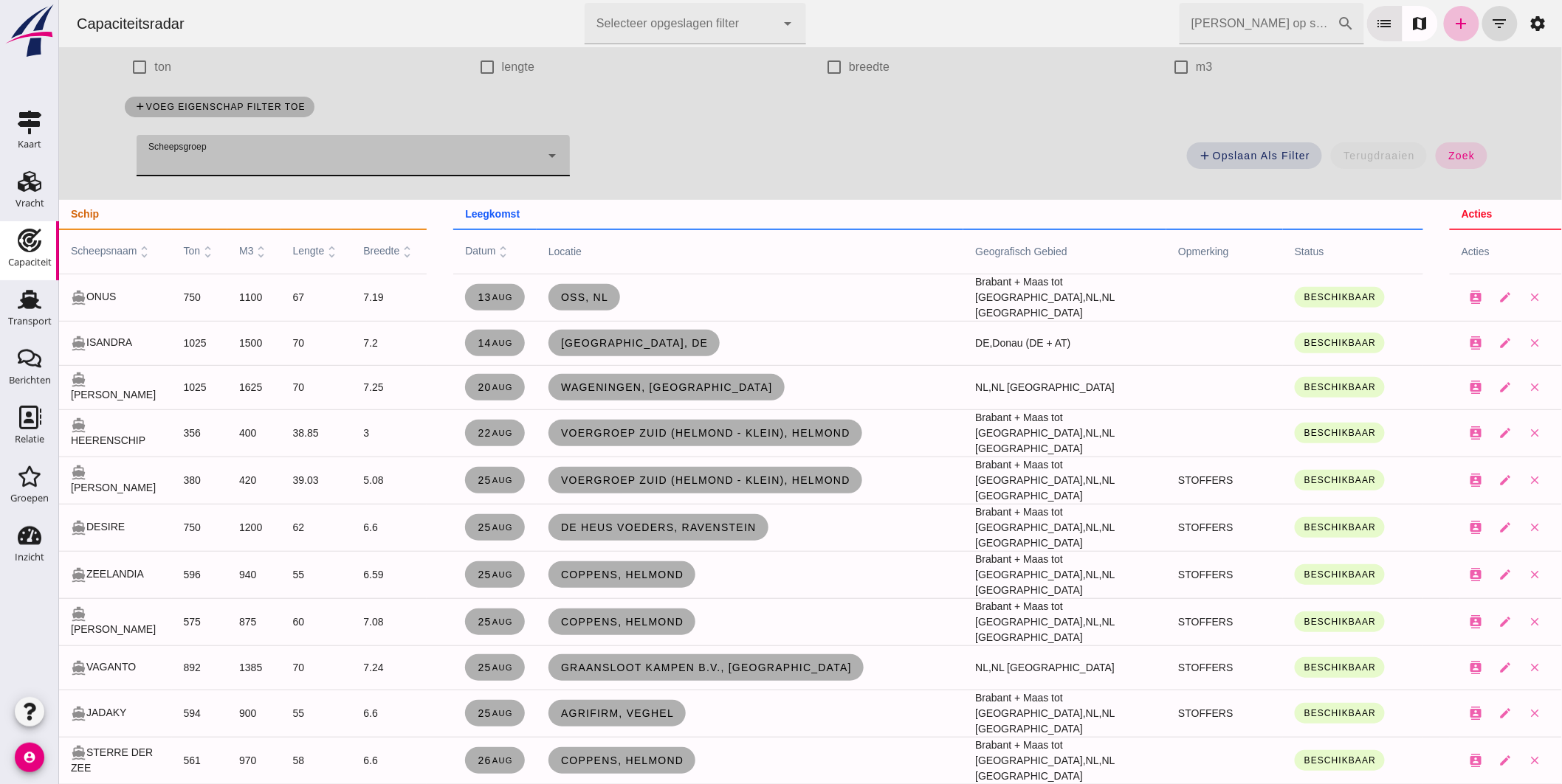
drag, startPoint x: 1431, startPoint y: 152, endPoint x: 831, endPoint y: 361, distance: 635.4
click button "zoek"
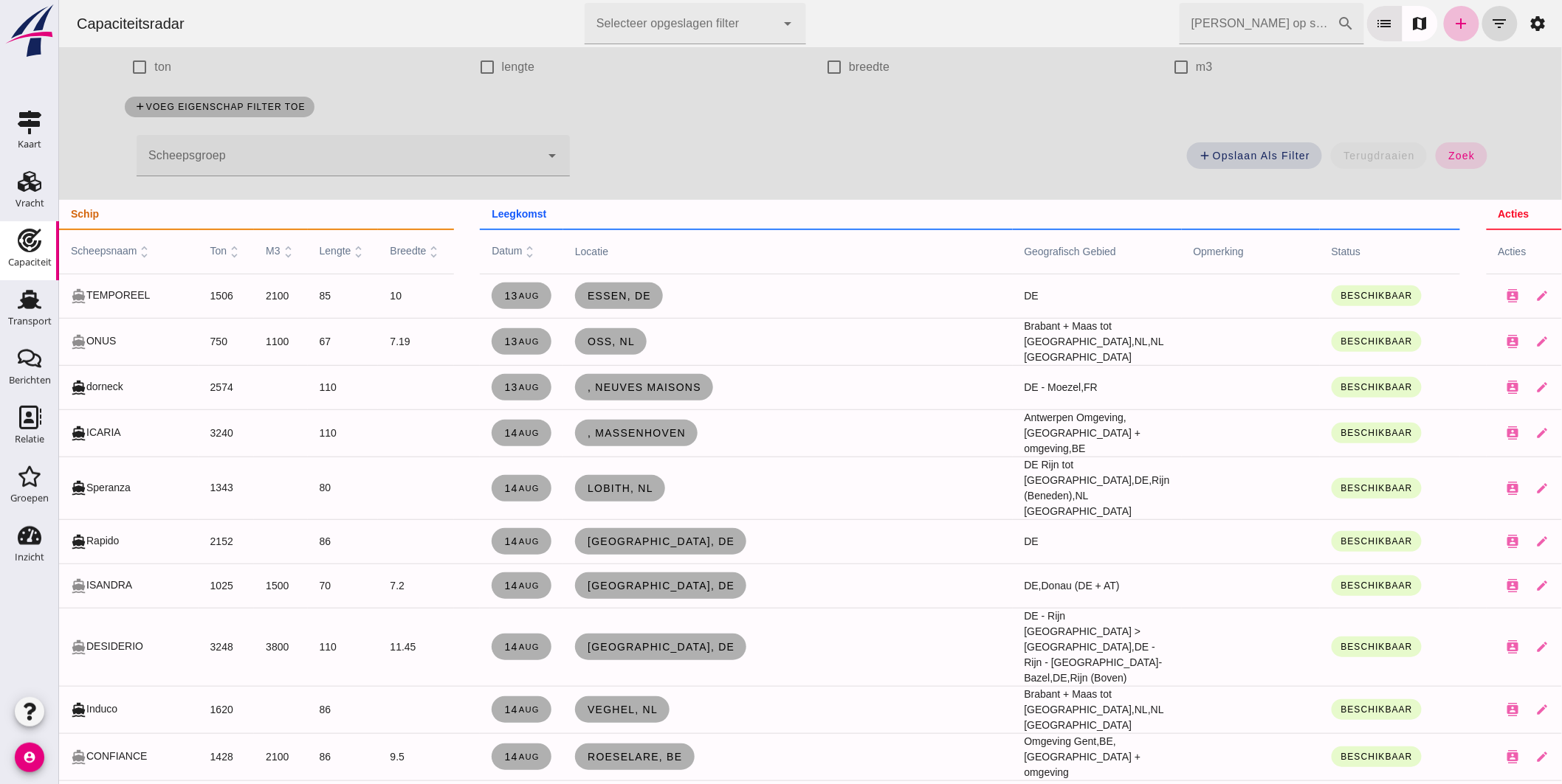
click at [112, 251] on span "scheepsnaam unfold_more" at bounding box center [111, 251] width 82 height 12
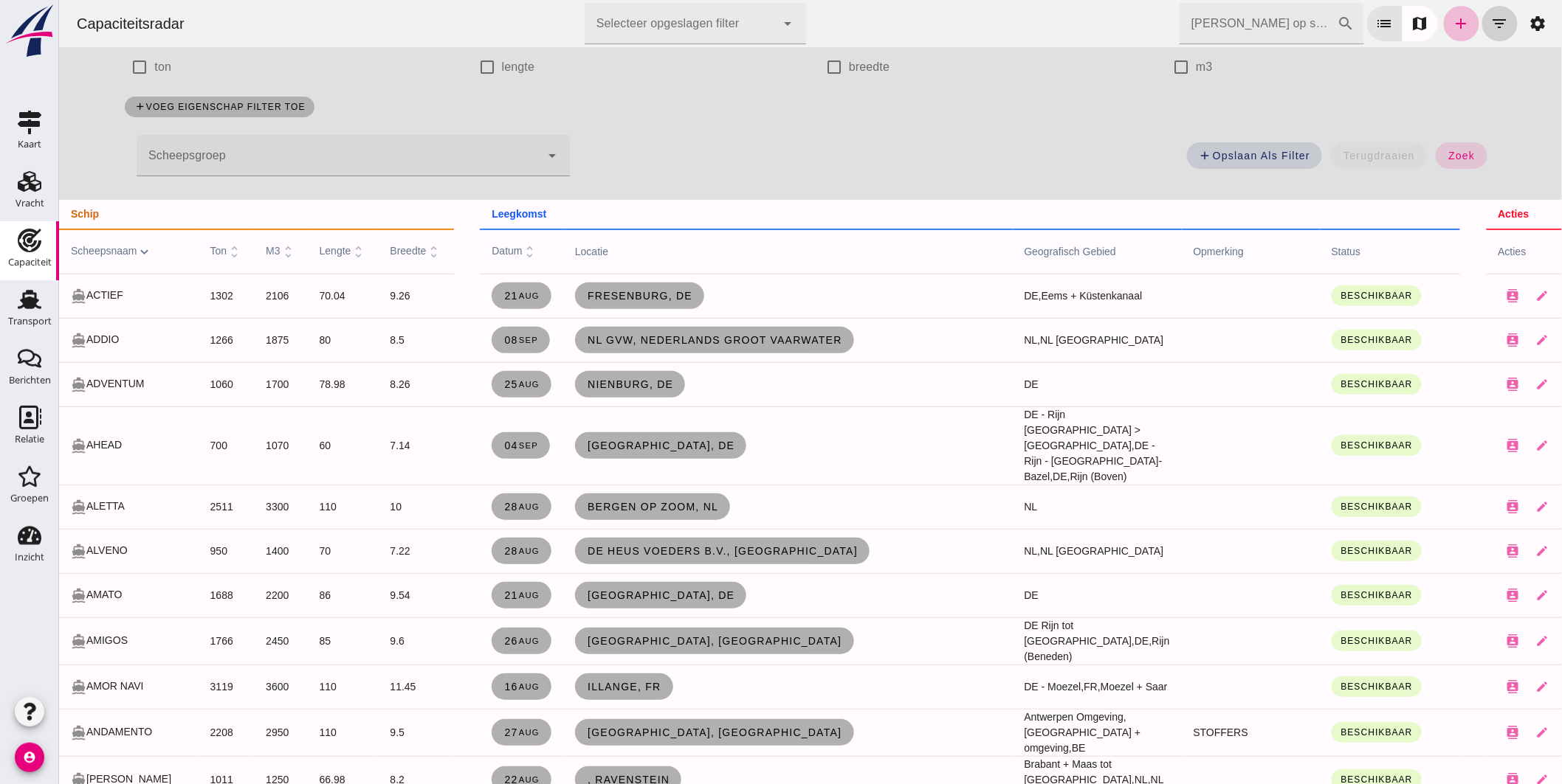
click at [1491, 24] on icon "filter_list" at bounding box center [1499, 23] width 17 height 17
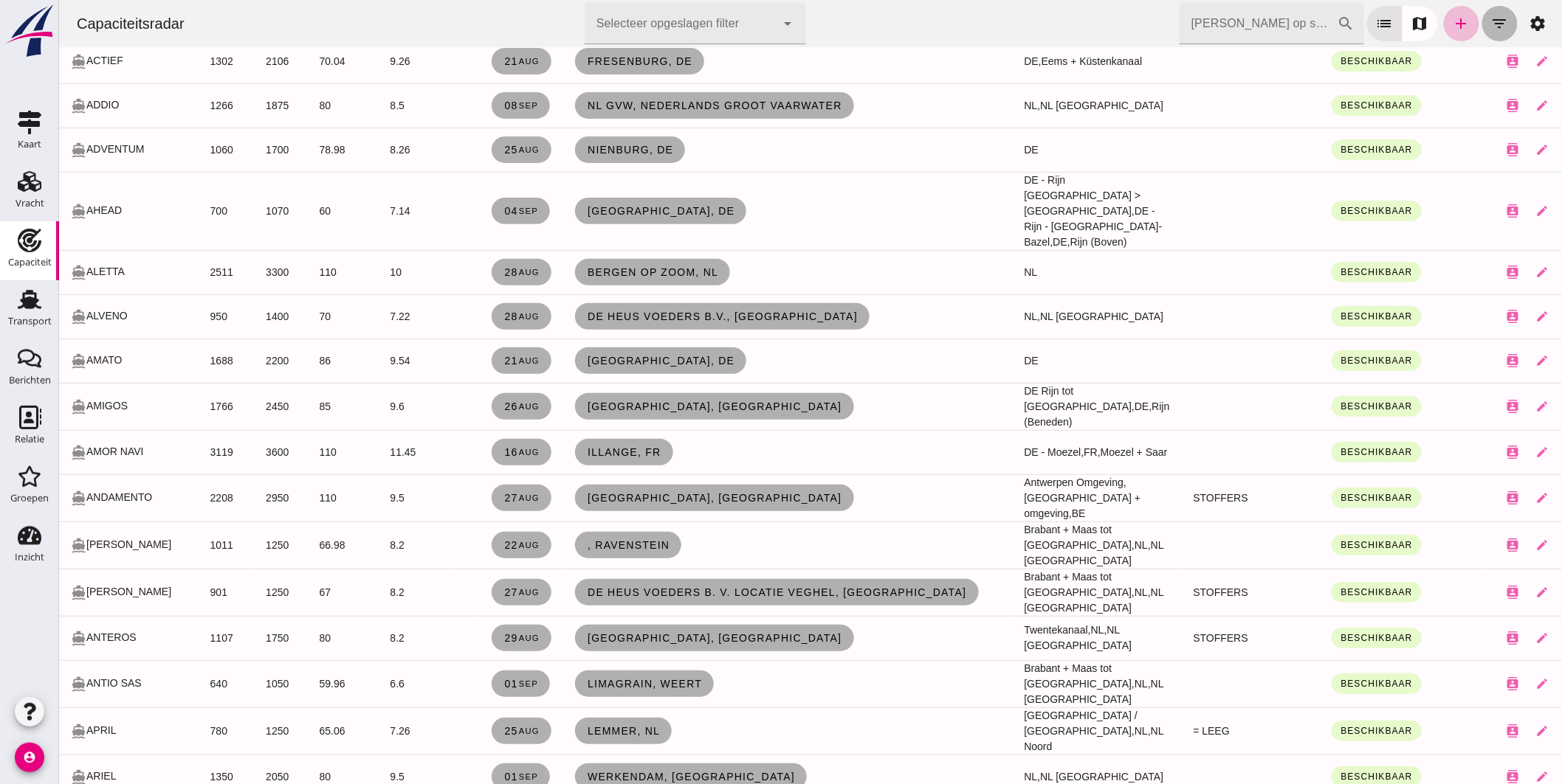
scroll to position [0, 0]
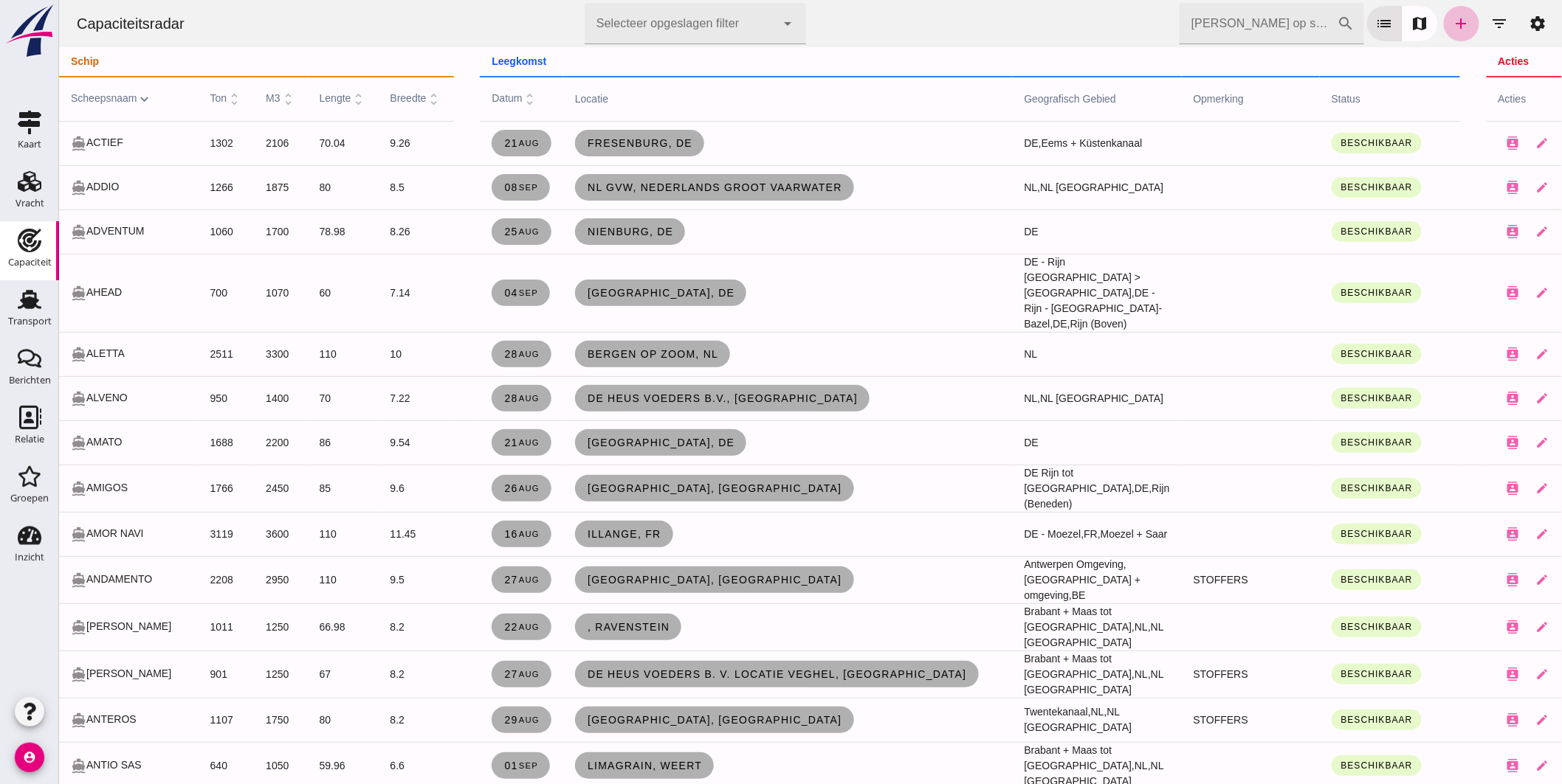
click div
click div "Capaciteitsradar Selecteer opgeslagen filter Selecteer opgeslagen filter cancel…"
click at [1491, 18] on icon "filter_list" at bounding box center [1499, 23] width 17 height 17
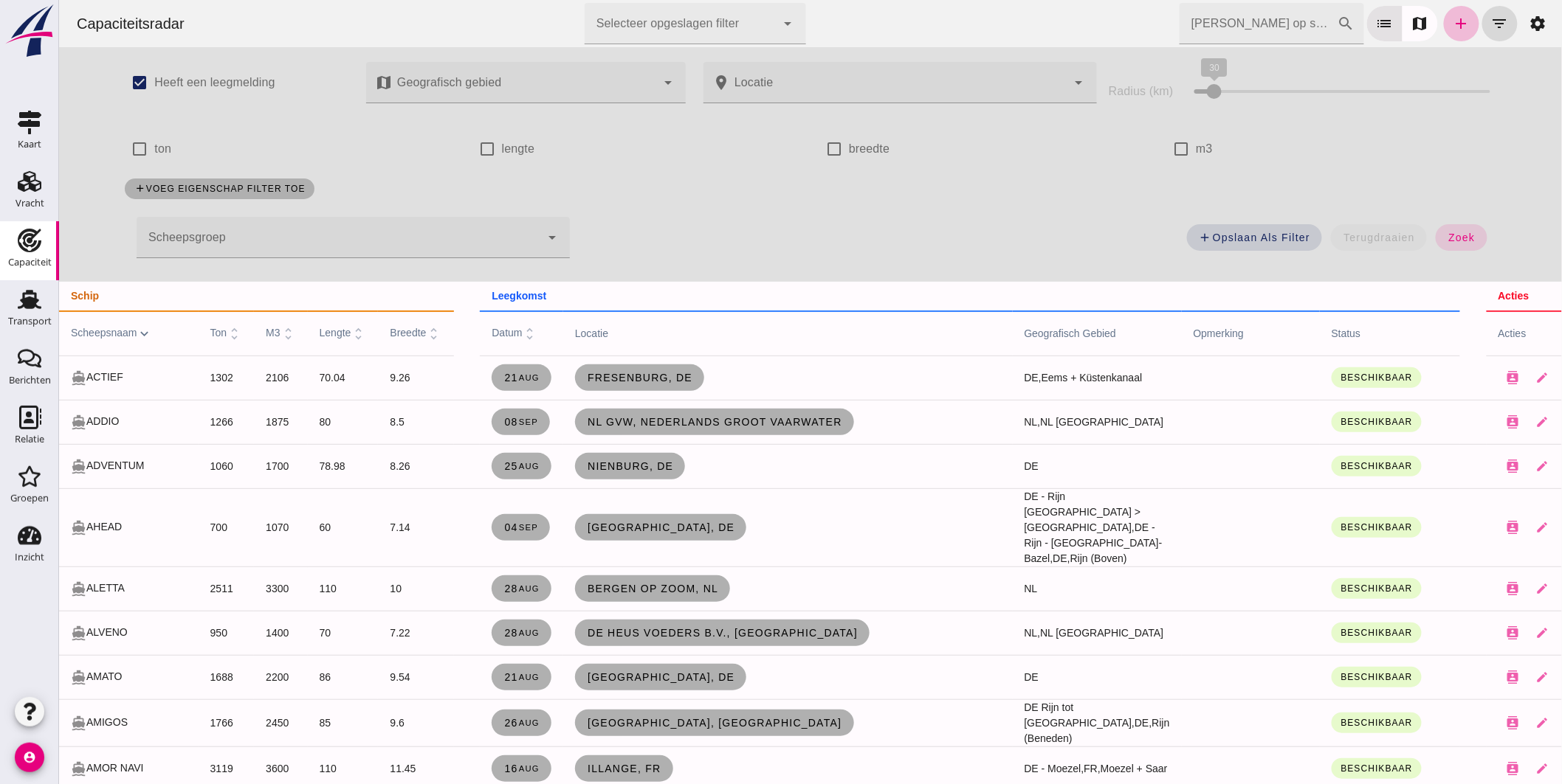
click div
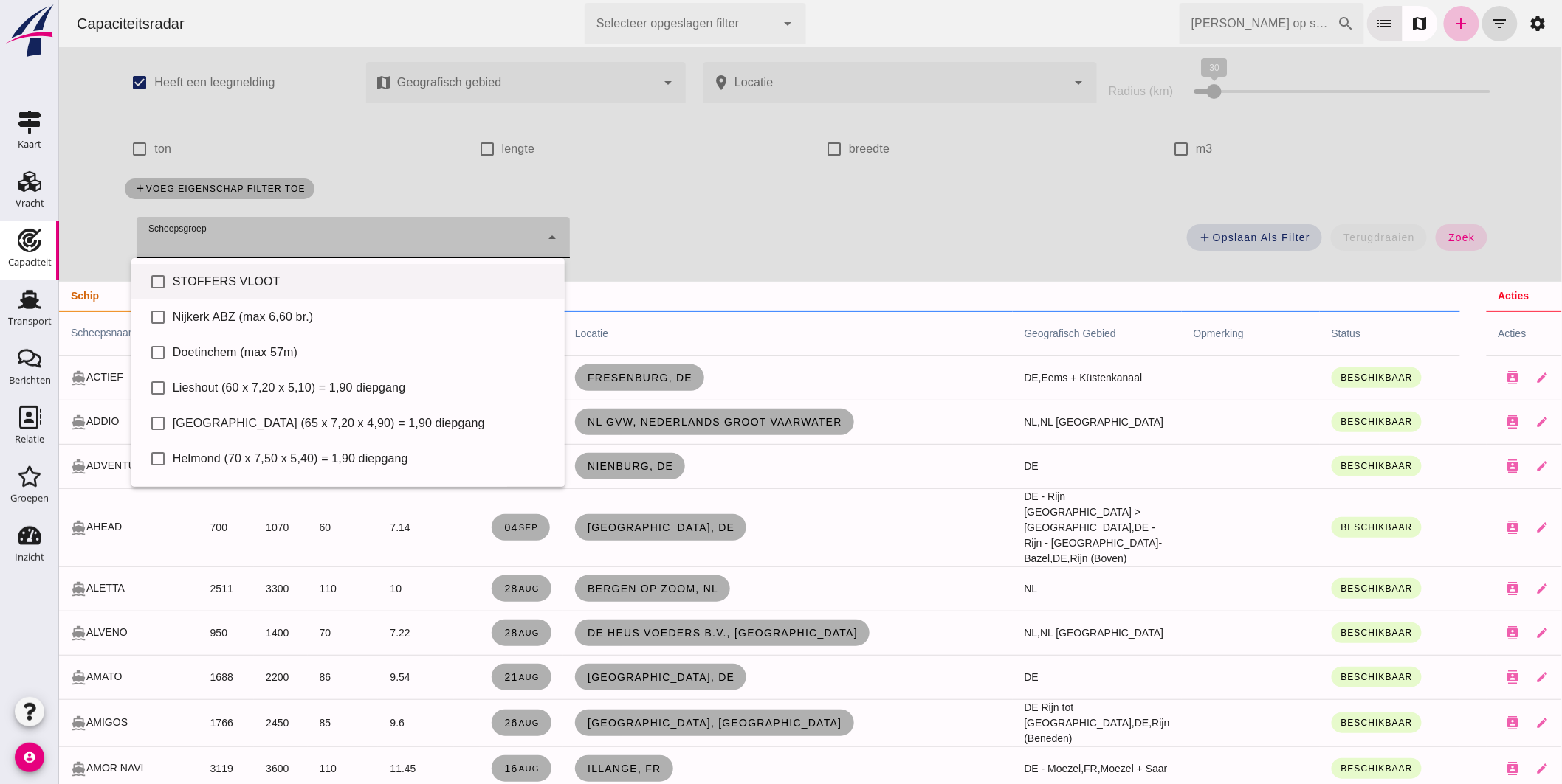
click at [253, 280] on div "STOFFERS VLOOT" at bounding box center [361, 281] width 381 height 17
type input "STOFFERS VLOOT"
checkbox input "true"
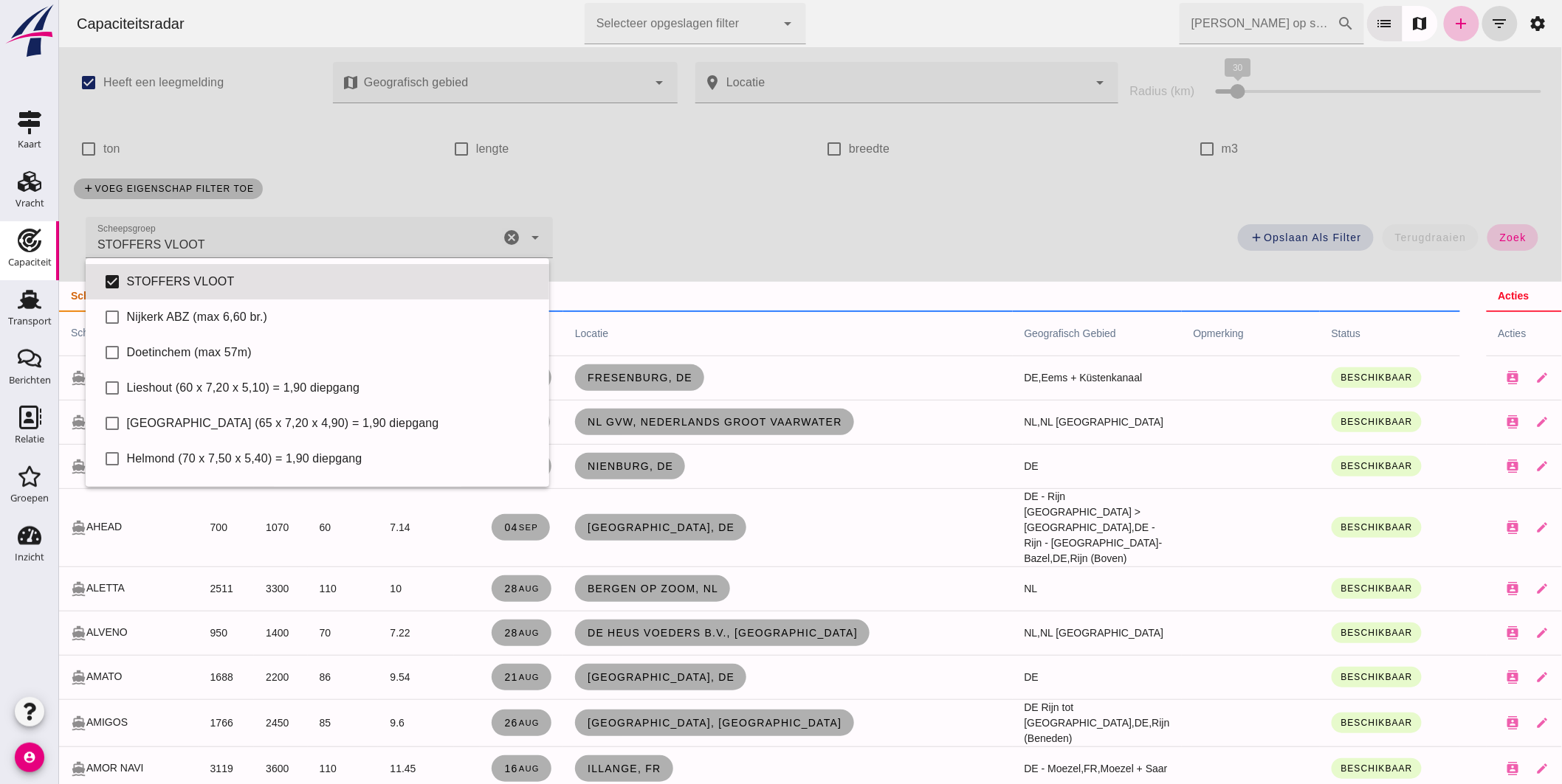
click button "zoek"
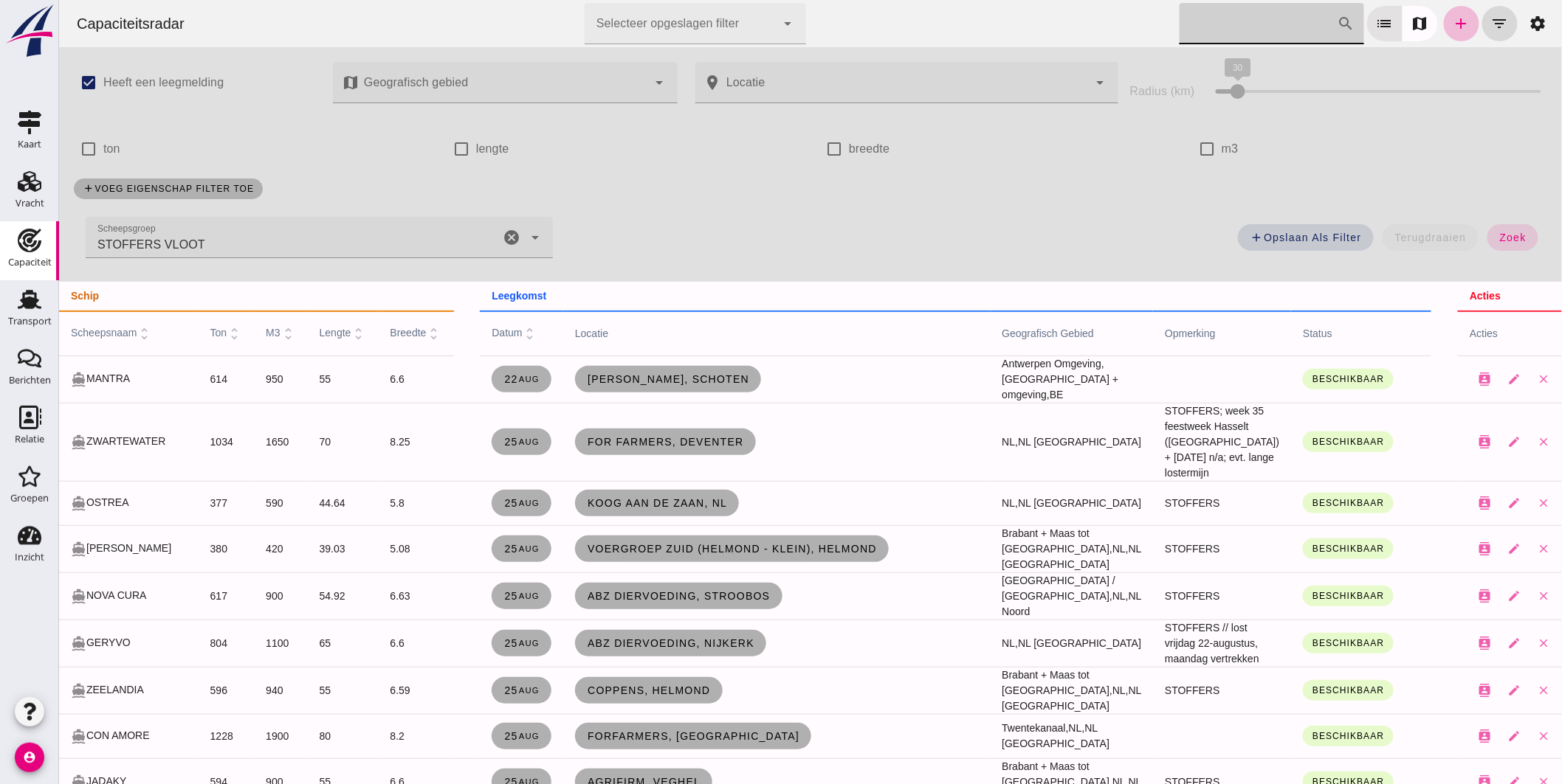
click input "Zoek op scheepsnaam"
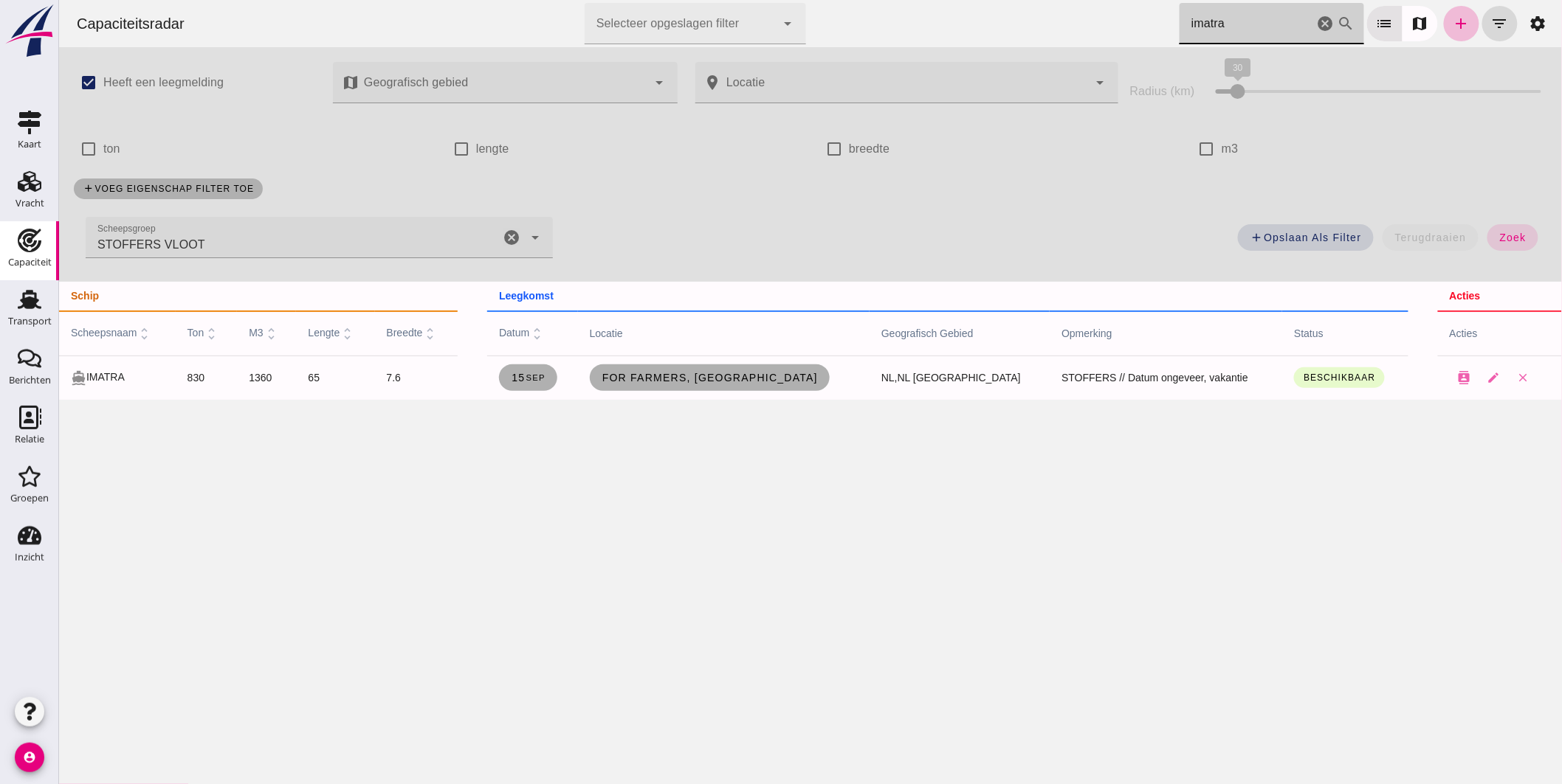
drag, startPoint x: 1220, startPoint y: 21, endPoint x: 924, endPoint y: -44, distance: 303.1
click at [924, 0] on html "Capaciteitsradar Selecteer opgeslagen filter Selecteer opgeslagen filter cancel…" at bounding box center [809, 392] width 1503 height 784
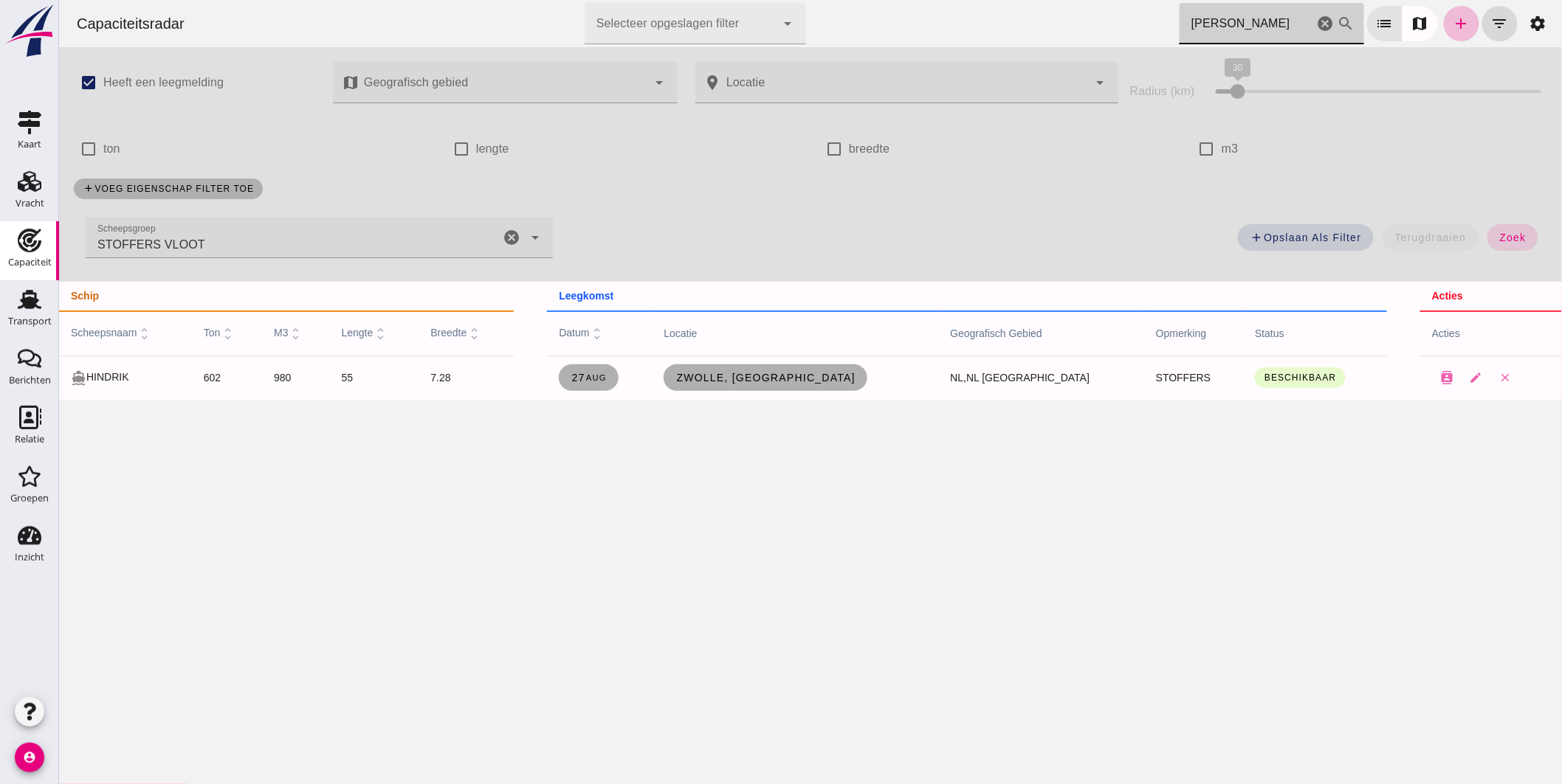
drag, startPoint x: 1226, startPoint y: 21, endPoint x: 785, endPoint y: 46, distance: 441.7
click div "Capaciteitsradar Selecteer opgeslagen filter Selecteer opgeslagen filter cancel…"
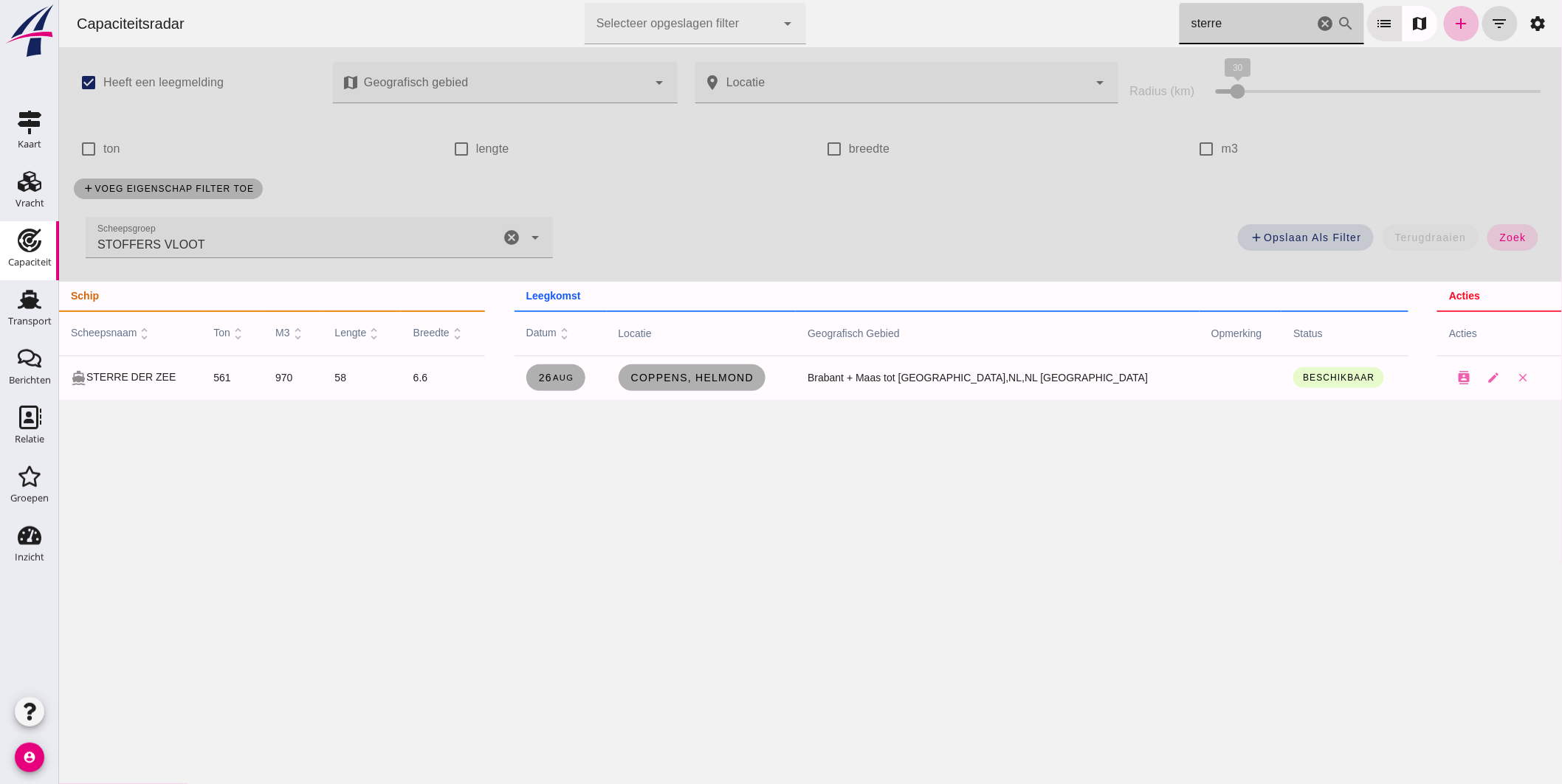
drag, startPoint x: 1120, startPoint y: 10, endPoint x: 1094, endPoint y: 8, distance: 26.1
click div "Capaciteitsradar Selecteer opgeslagen filter Selecteer opgeslagen filter cancel…"
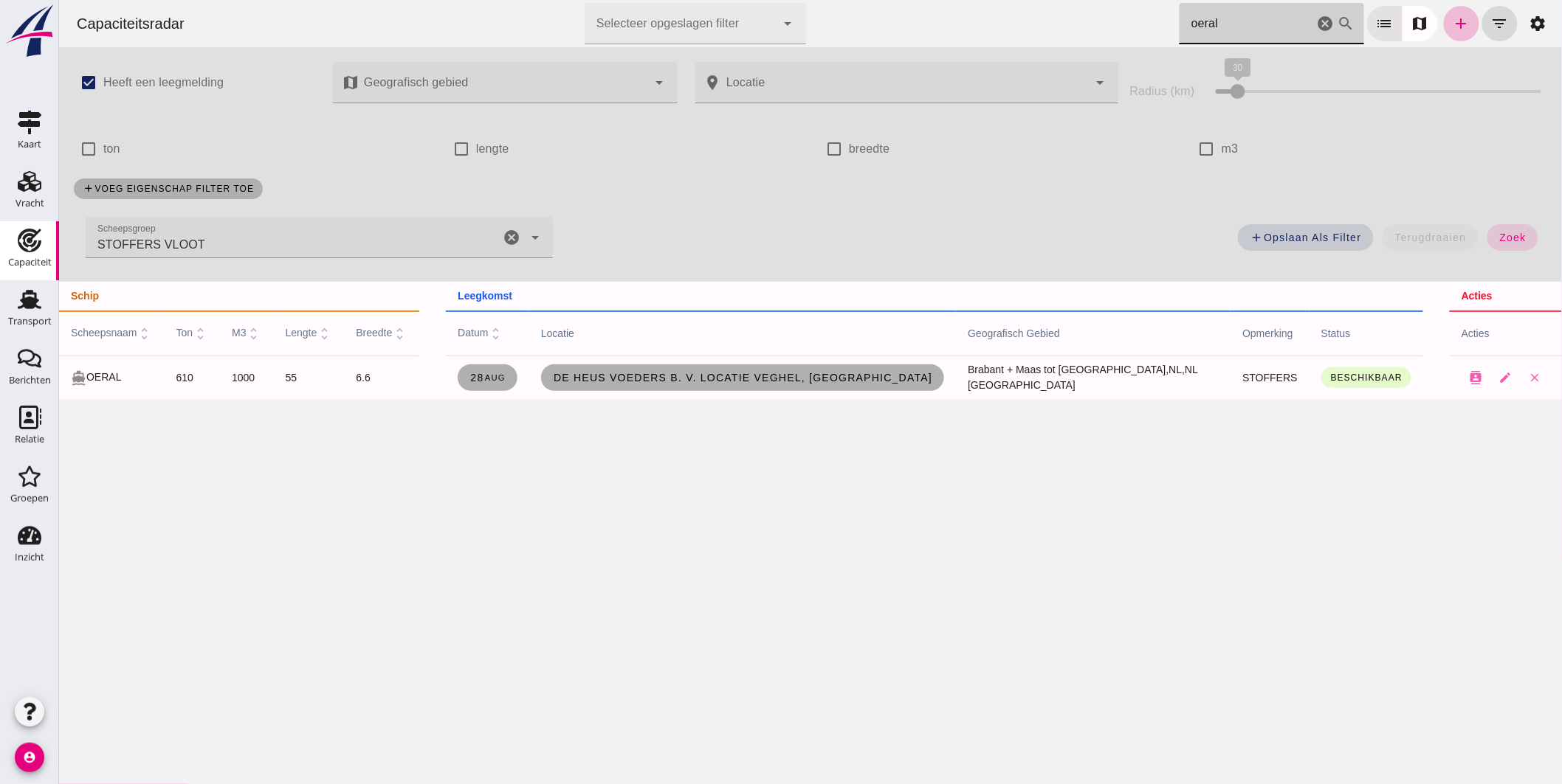
drag, startPoint x: 1225, startPoint y: 13, endPoint x: 983, endPoint y: 18, distance: 242.1
click div "Capaciteitsradar Selecteer opgeslagen filter Selecteer opgeslagen filter cancel…"
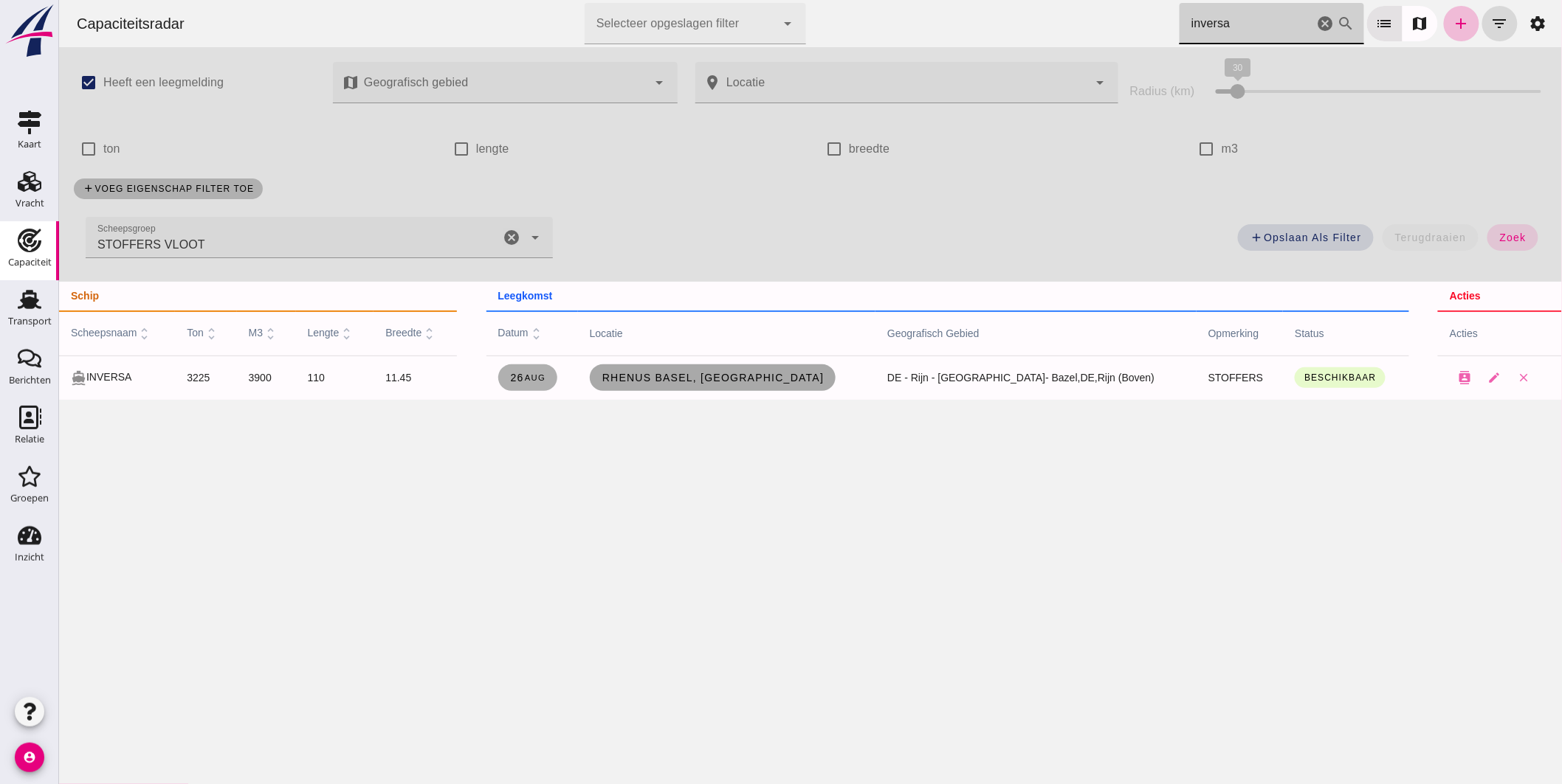
type input "inversa"
click span "Rhenus Basel, Basel"
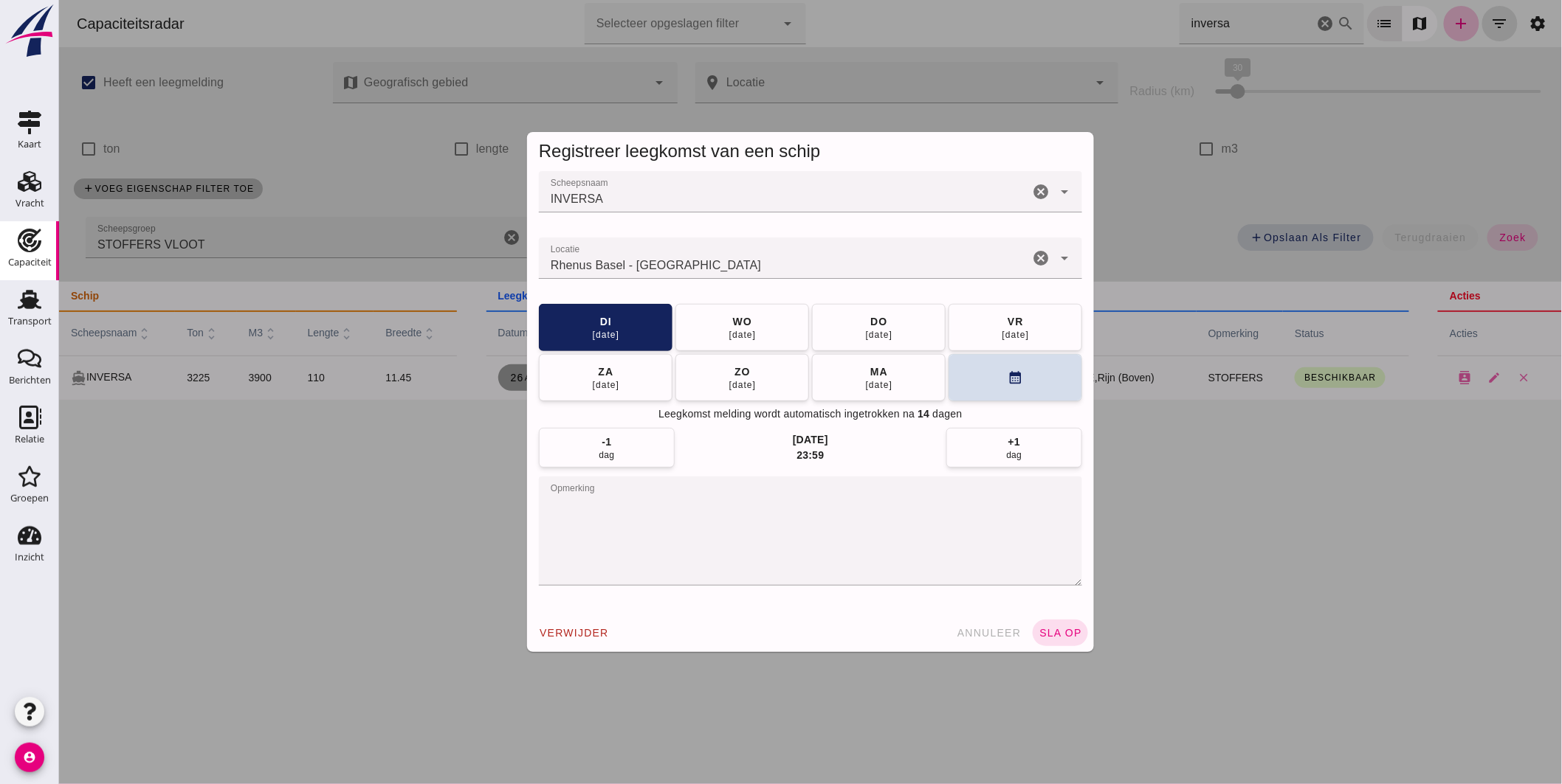
click input "Locatie"
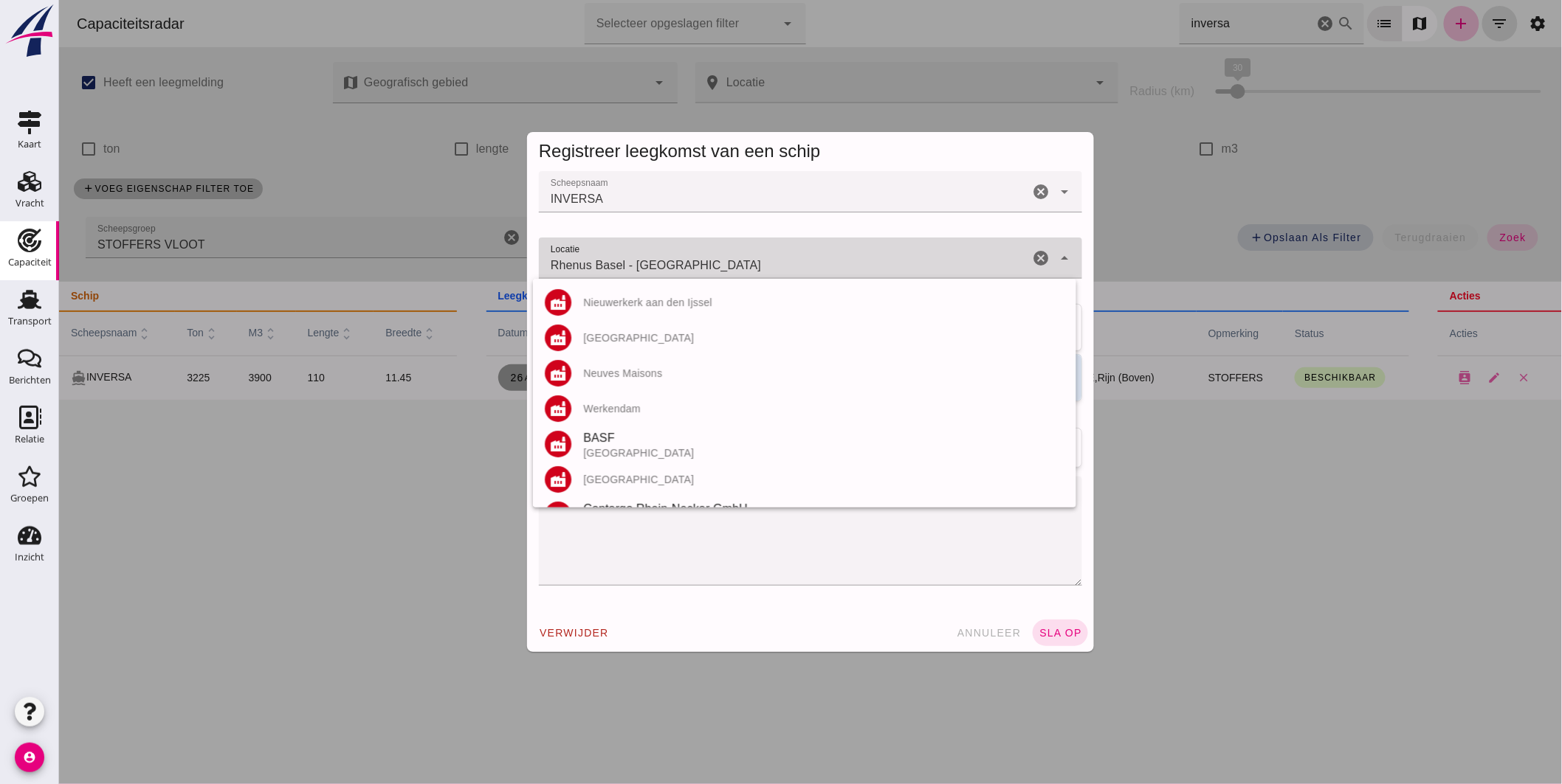
click input "Rhenus Basel - Basel"
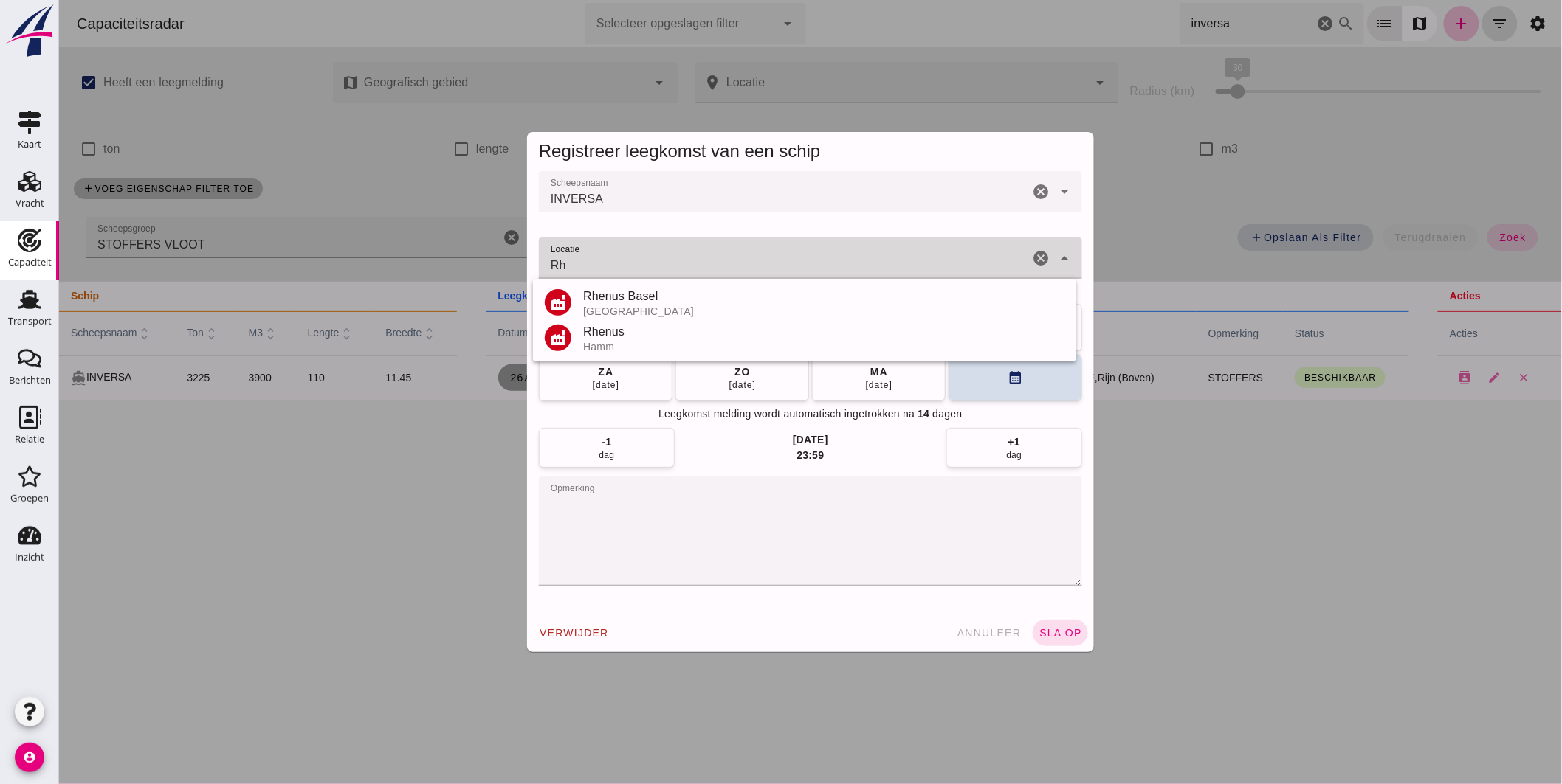
type input "R"
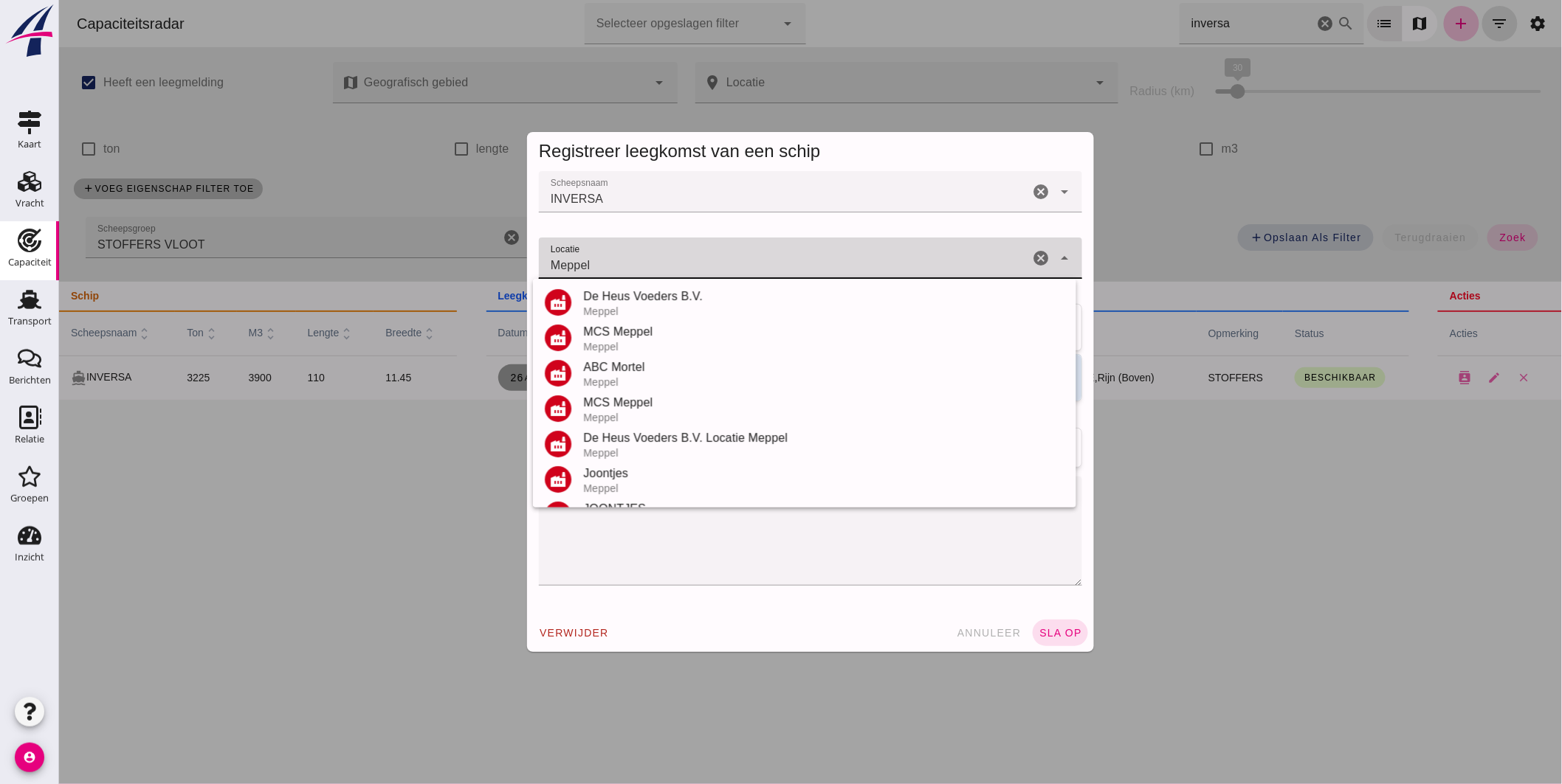
scroll to position [208, 0]
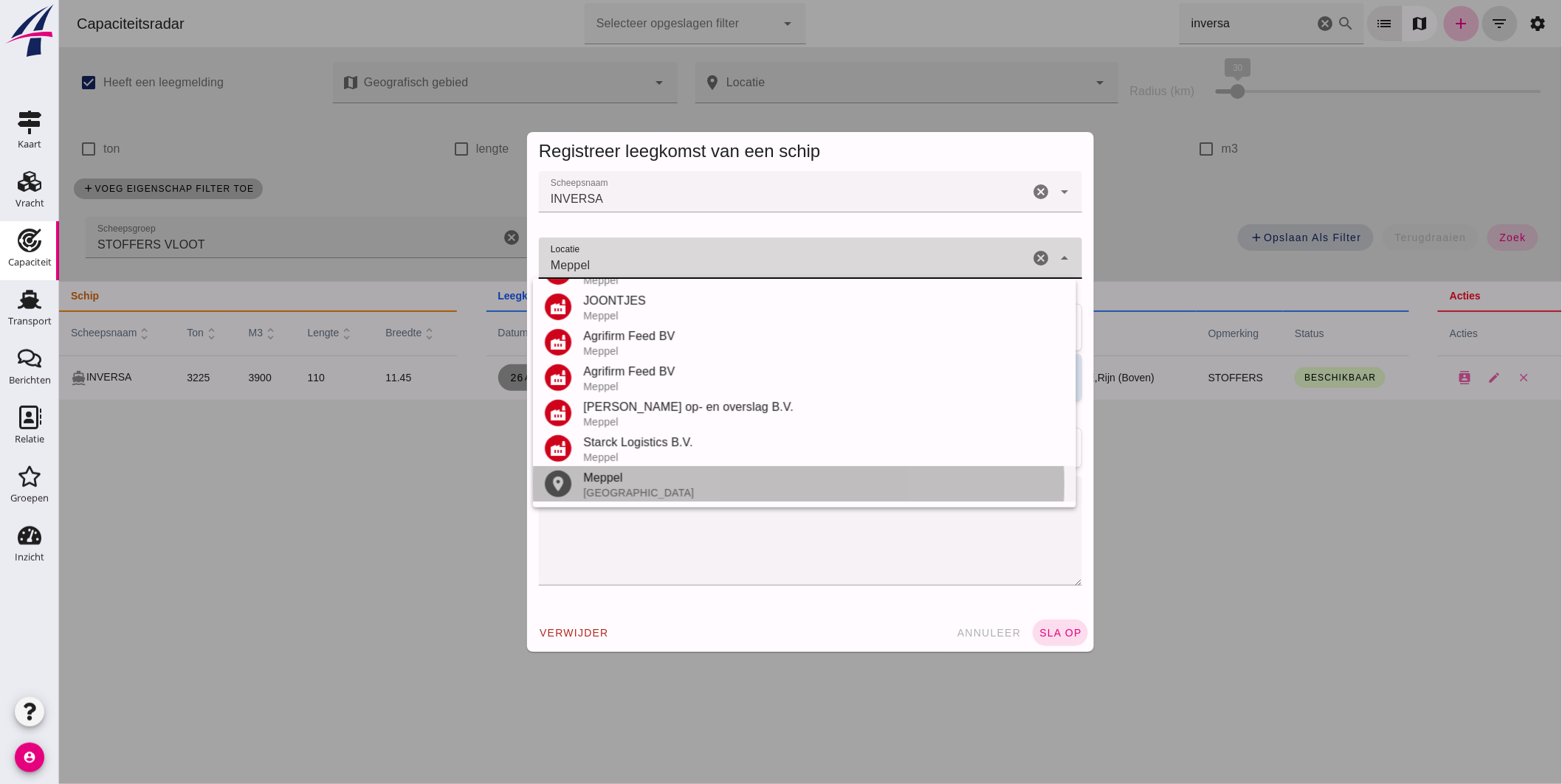
click at [624, 474] on div "Meppel" at bounding box center [823, 477] width 482 height 17
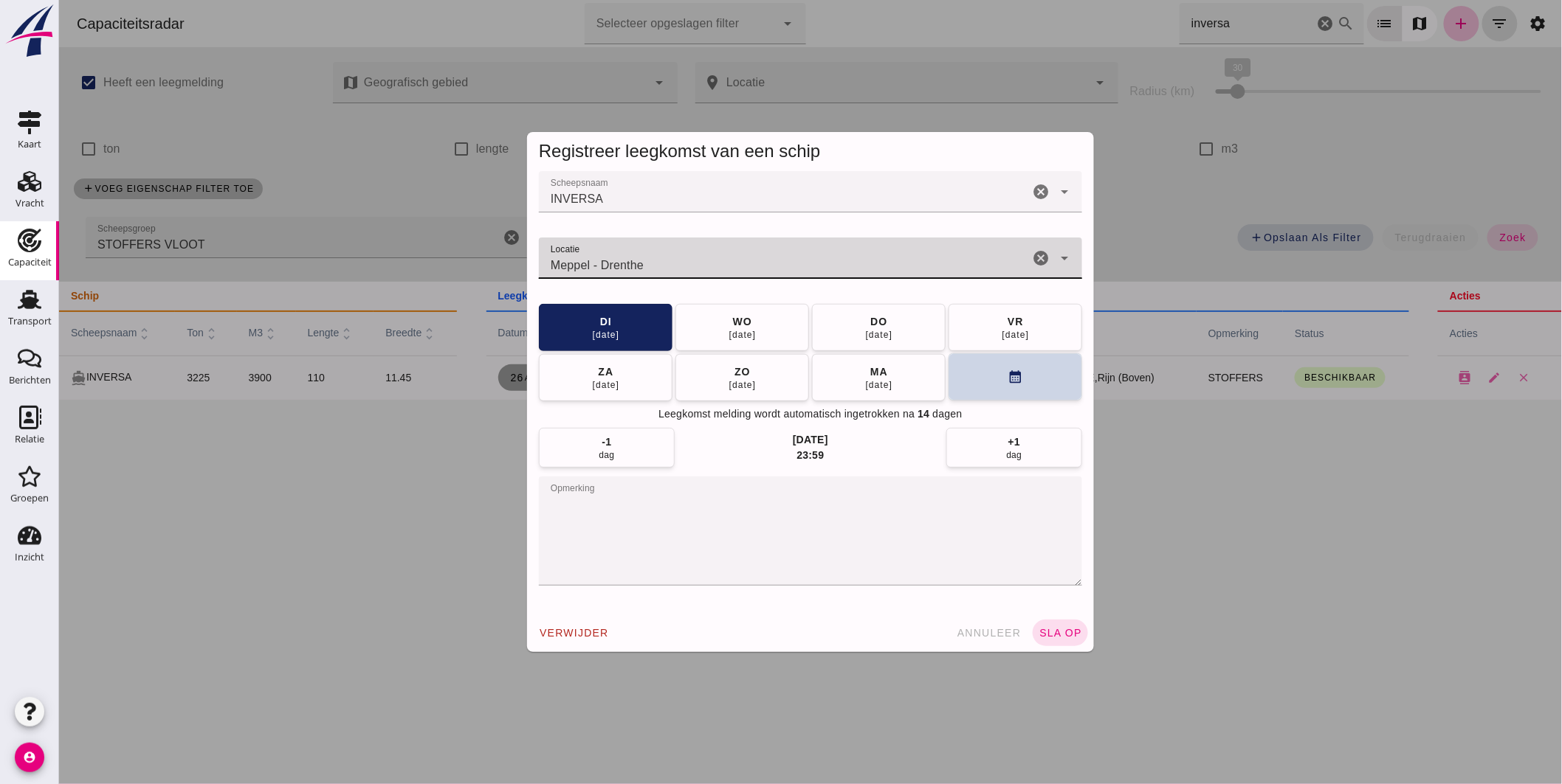
click button "calendar_month"
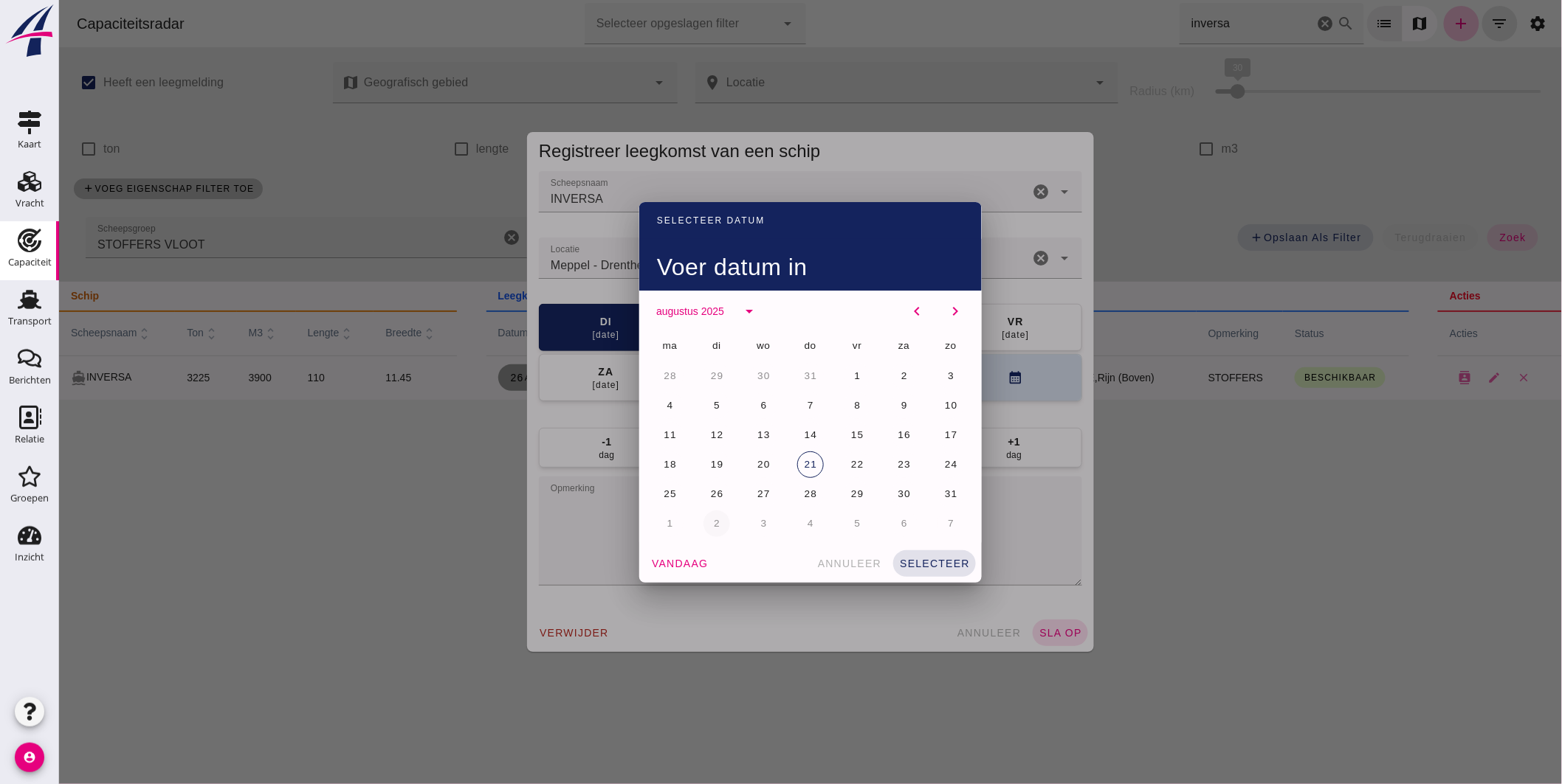
click button "2"
click button "selecteer"
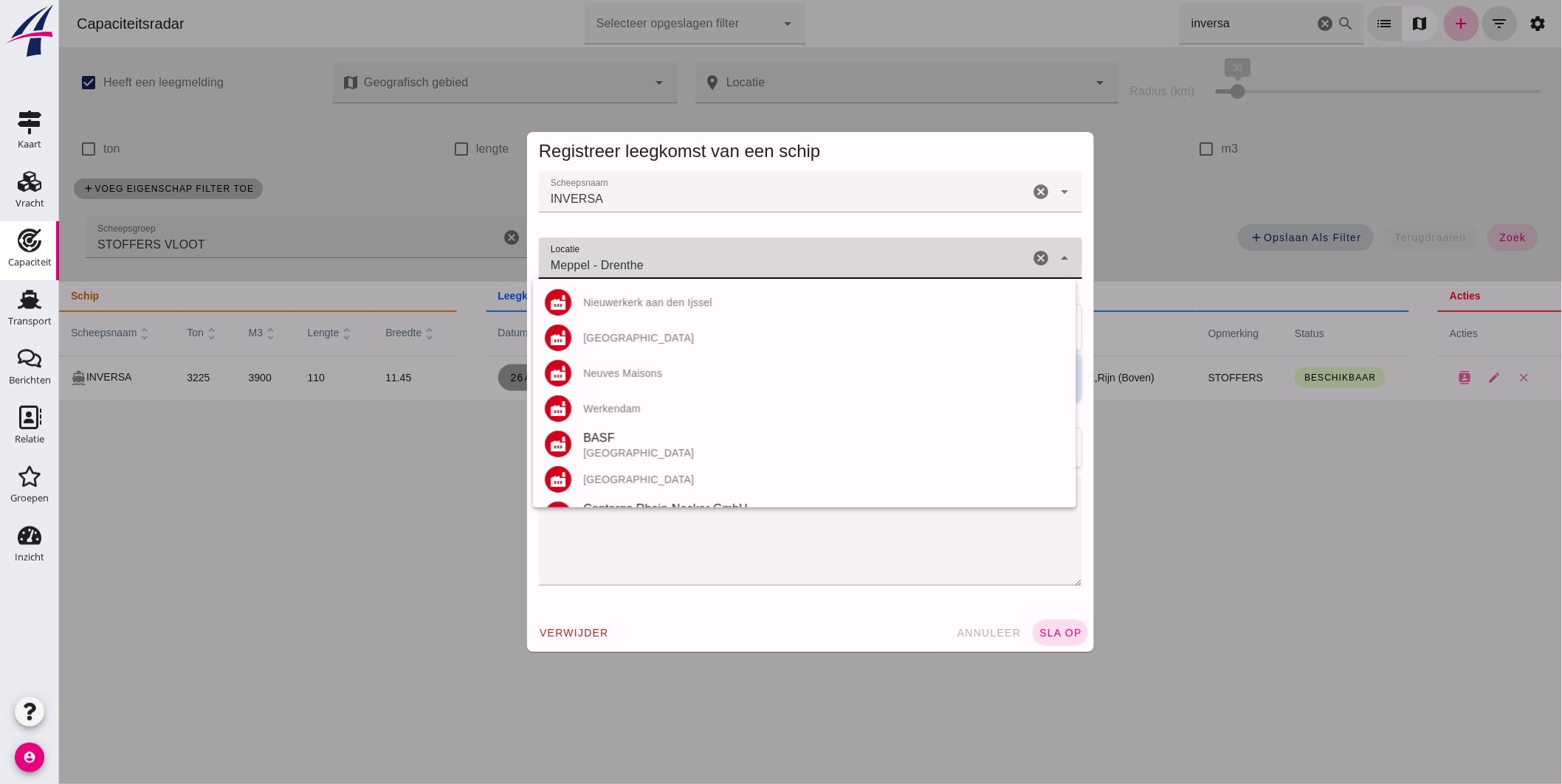
drag, startPoint x: 686, startPoint y: 259, endPoint x: 712, endPoint y: 259, distance: 26.0
click input "Meppel - Drenthe"
click input "Meppel"
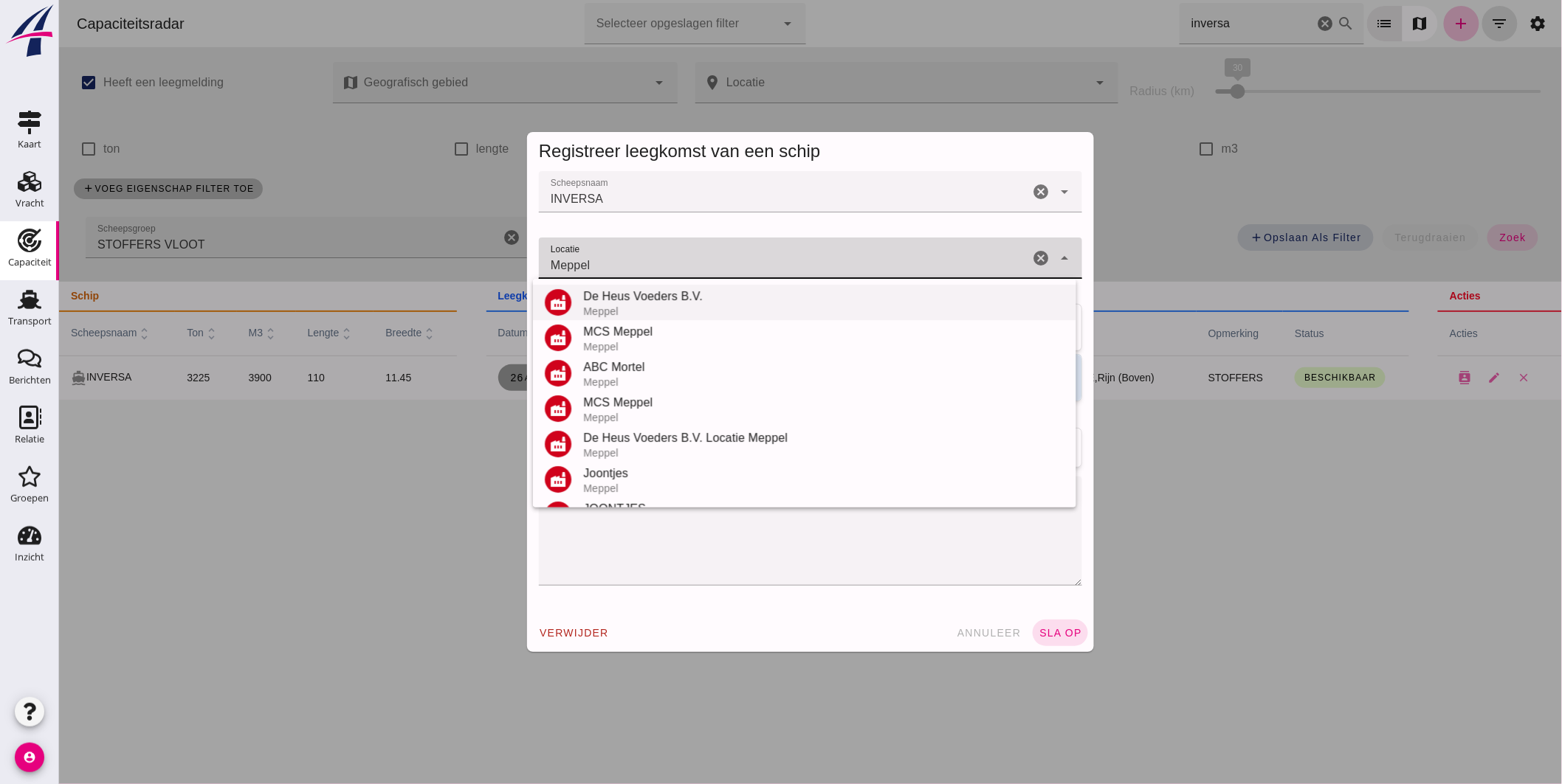
click at [634, 300] on div "De Heus Voeders B.V." at bounding box center [823, 296] width 482 height 17
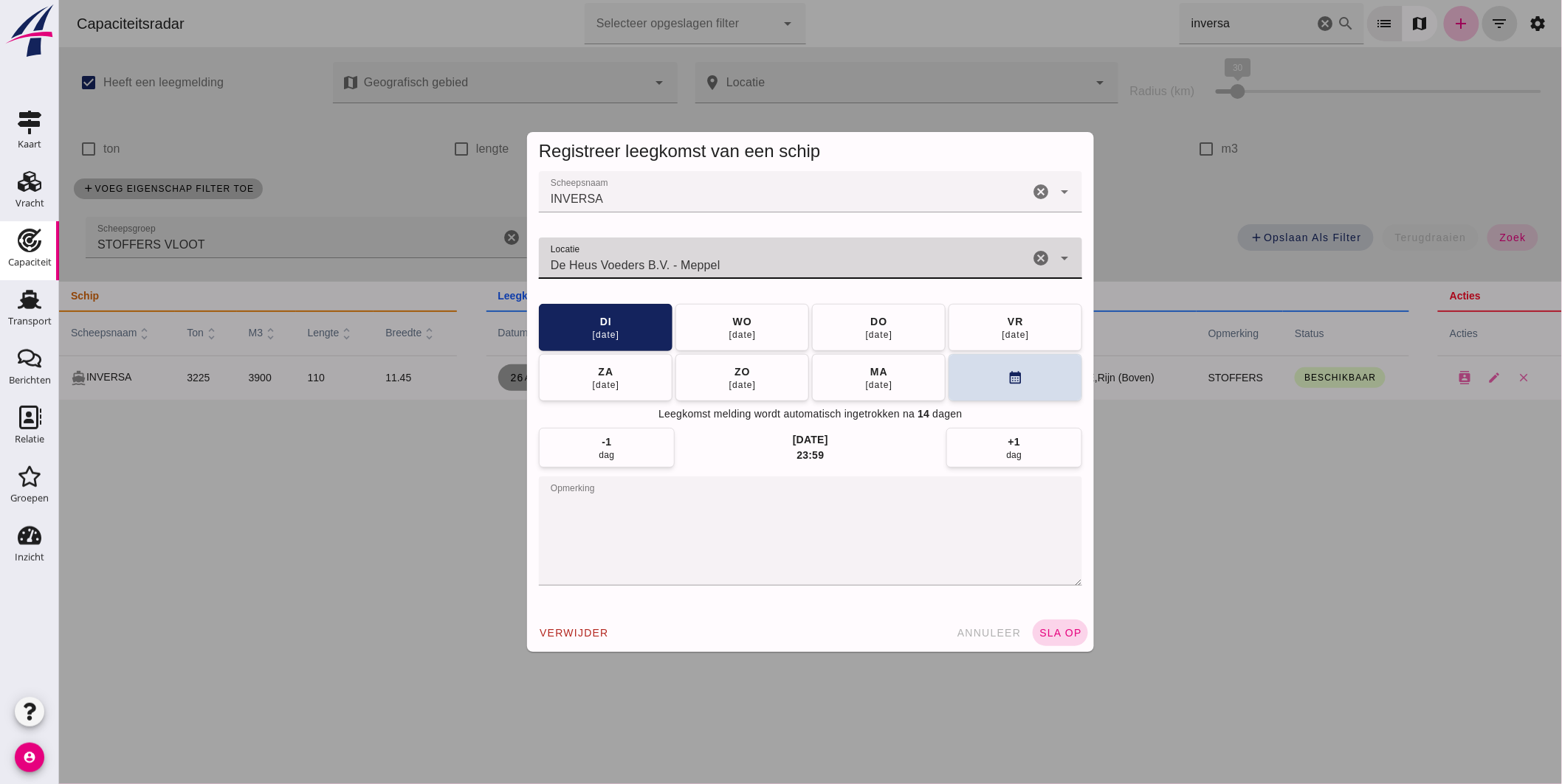
type input "De Heus Voeders B.V. - Meppel"
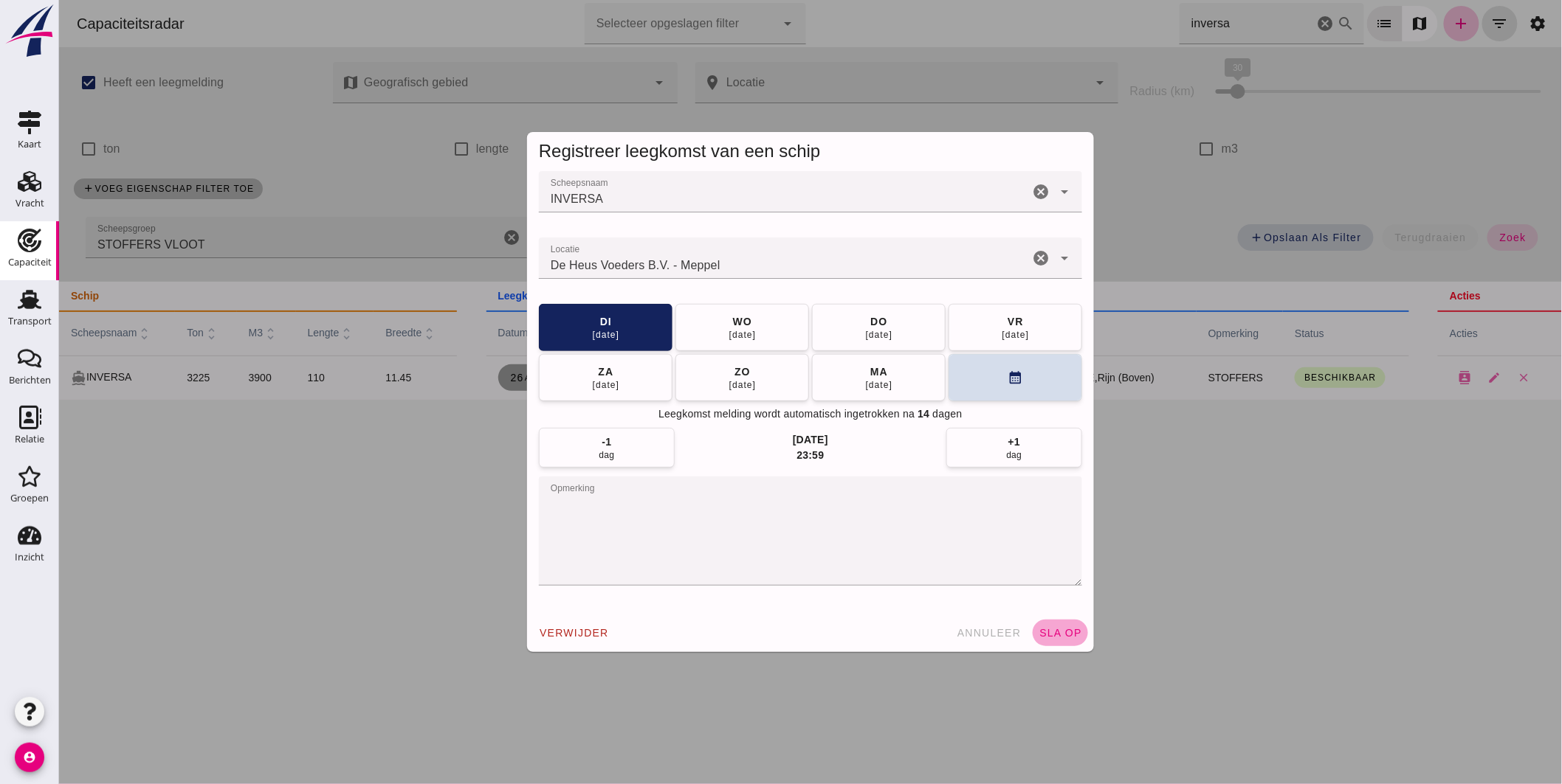
click span "sla op"
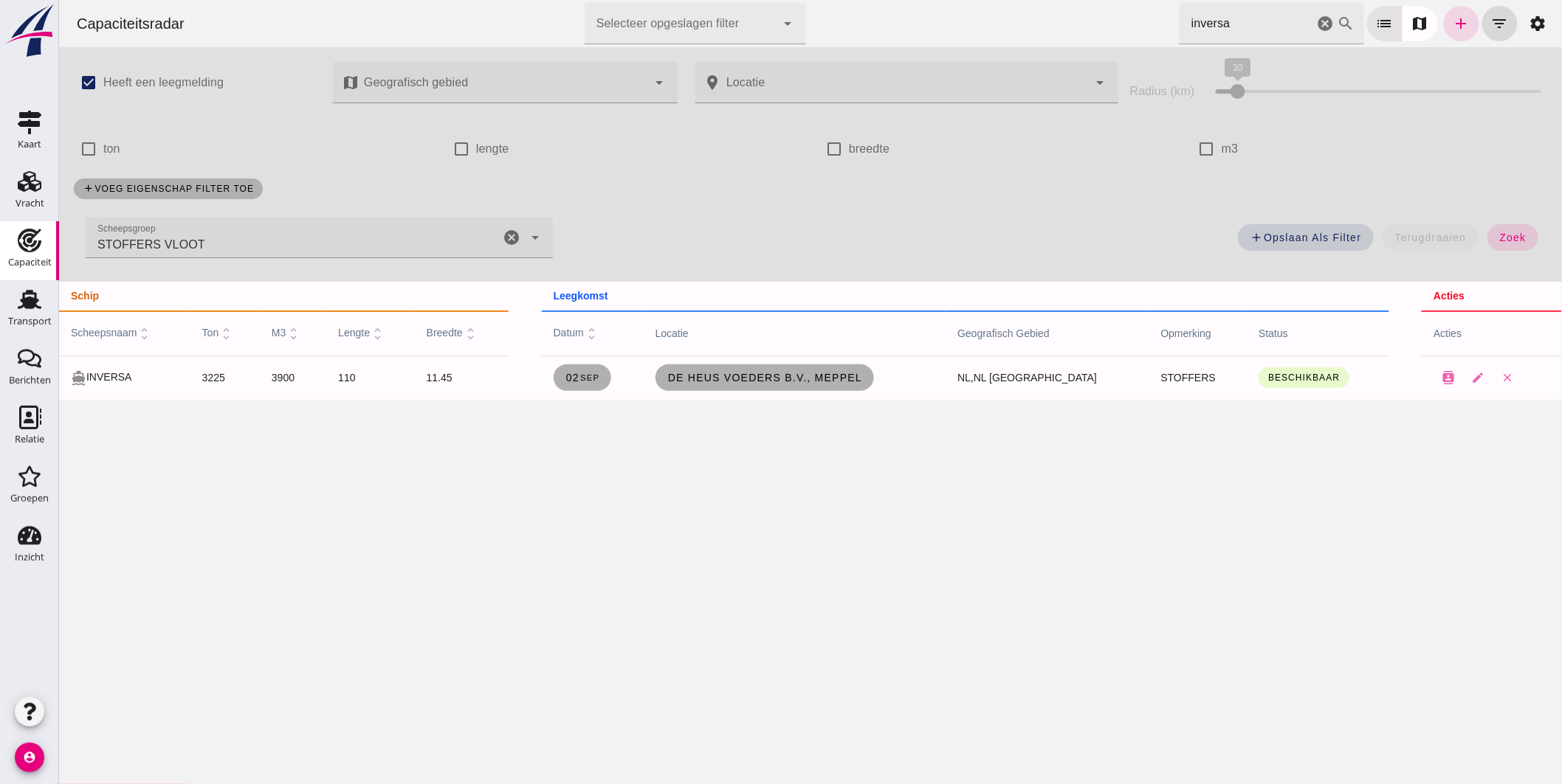
click icon "cancel"
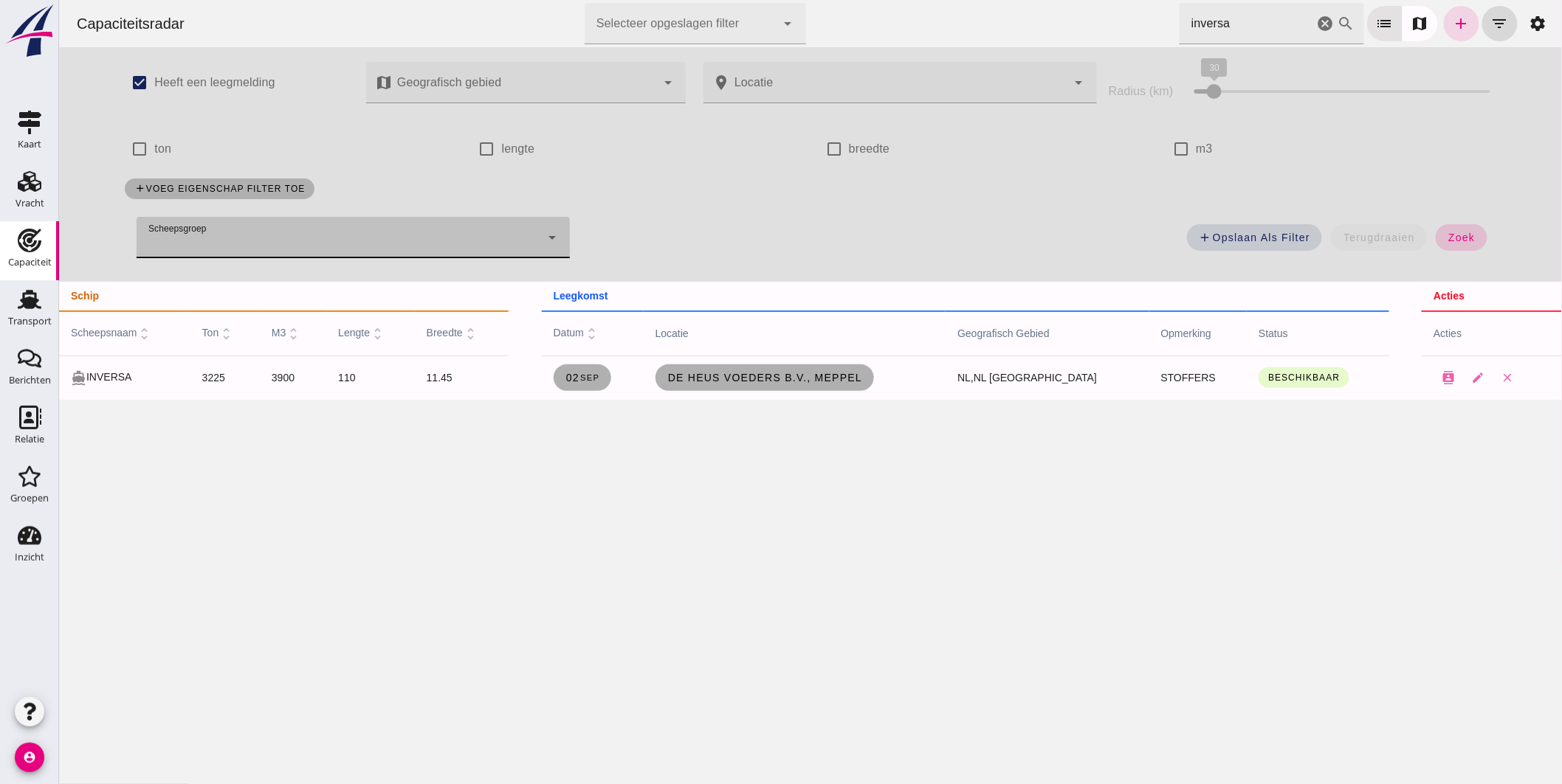
click span "zoek"
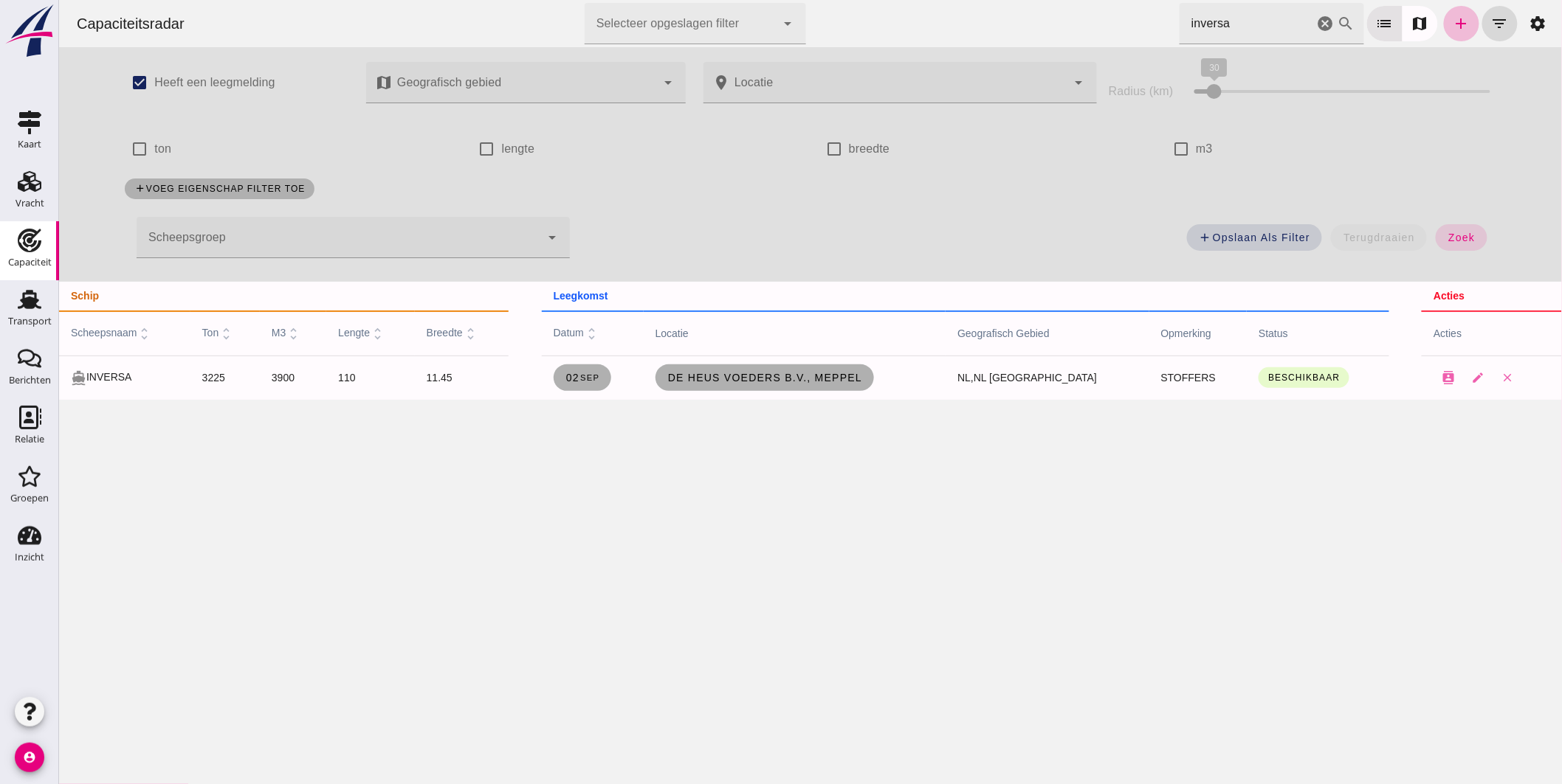
click icon "cancel"
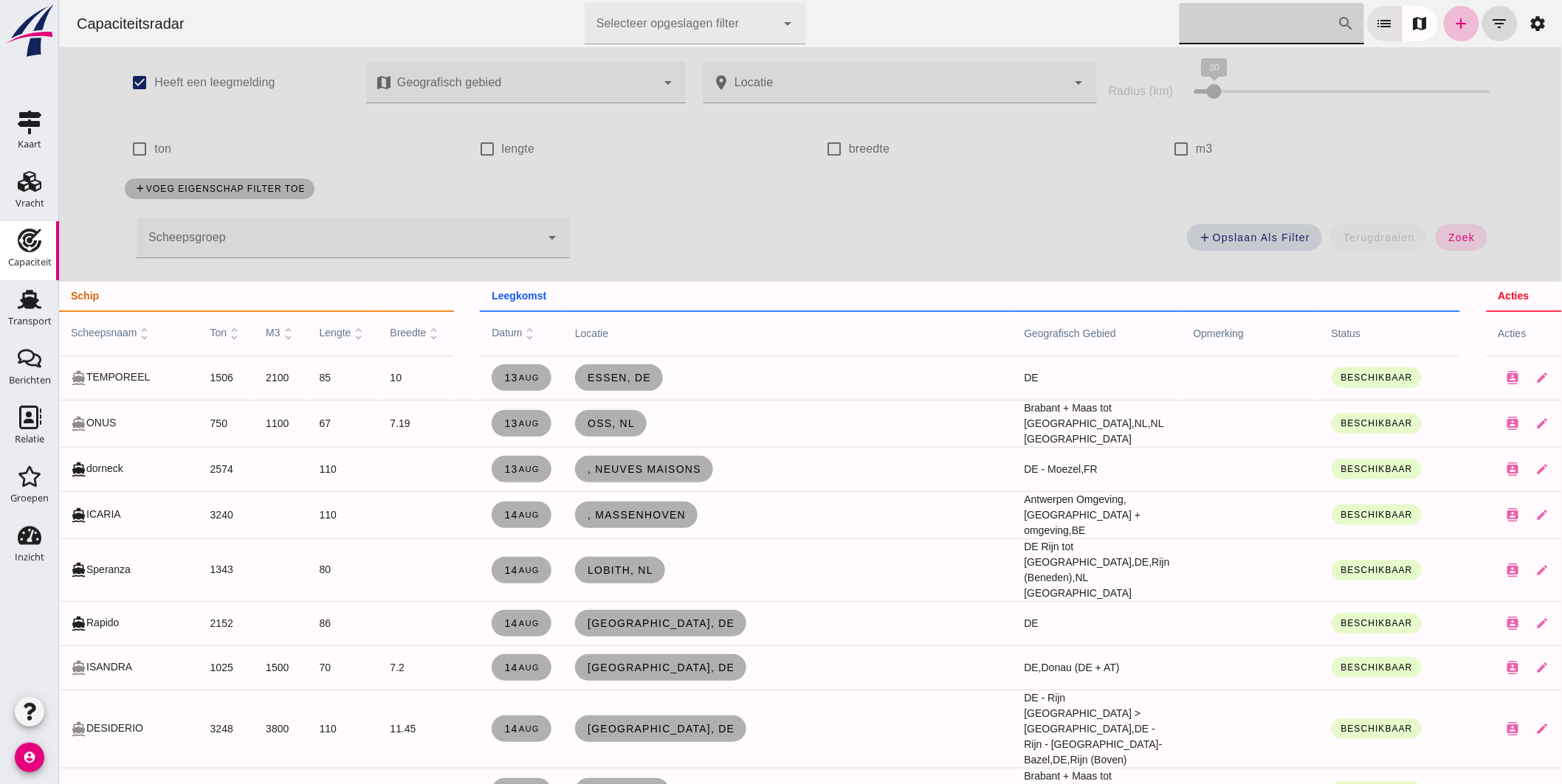
click at [118, 332] on span "scheepsnaam unfold_more" at bounding box center [111, 332] width 82 height 12
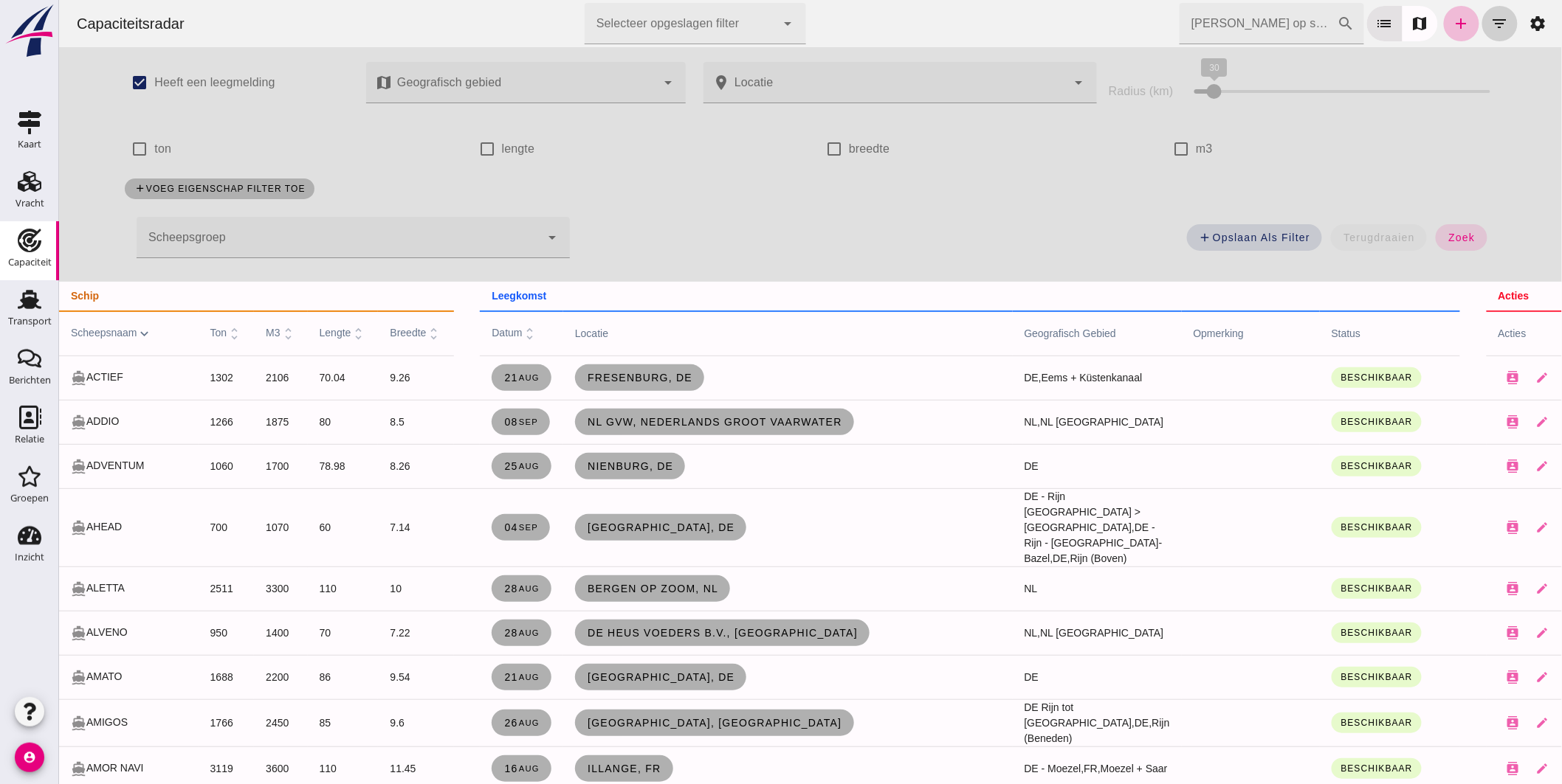
click at [1494, 28] on icon "filter_list" at bounding box center [1499, 23] width 17 height 17
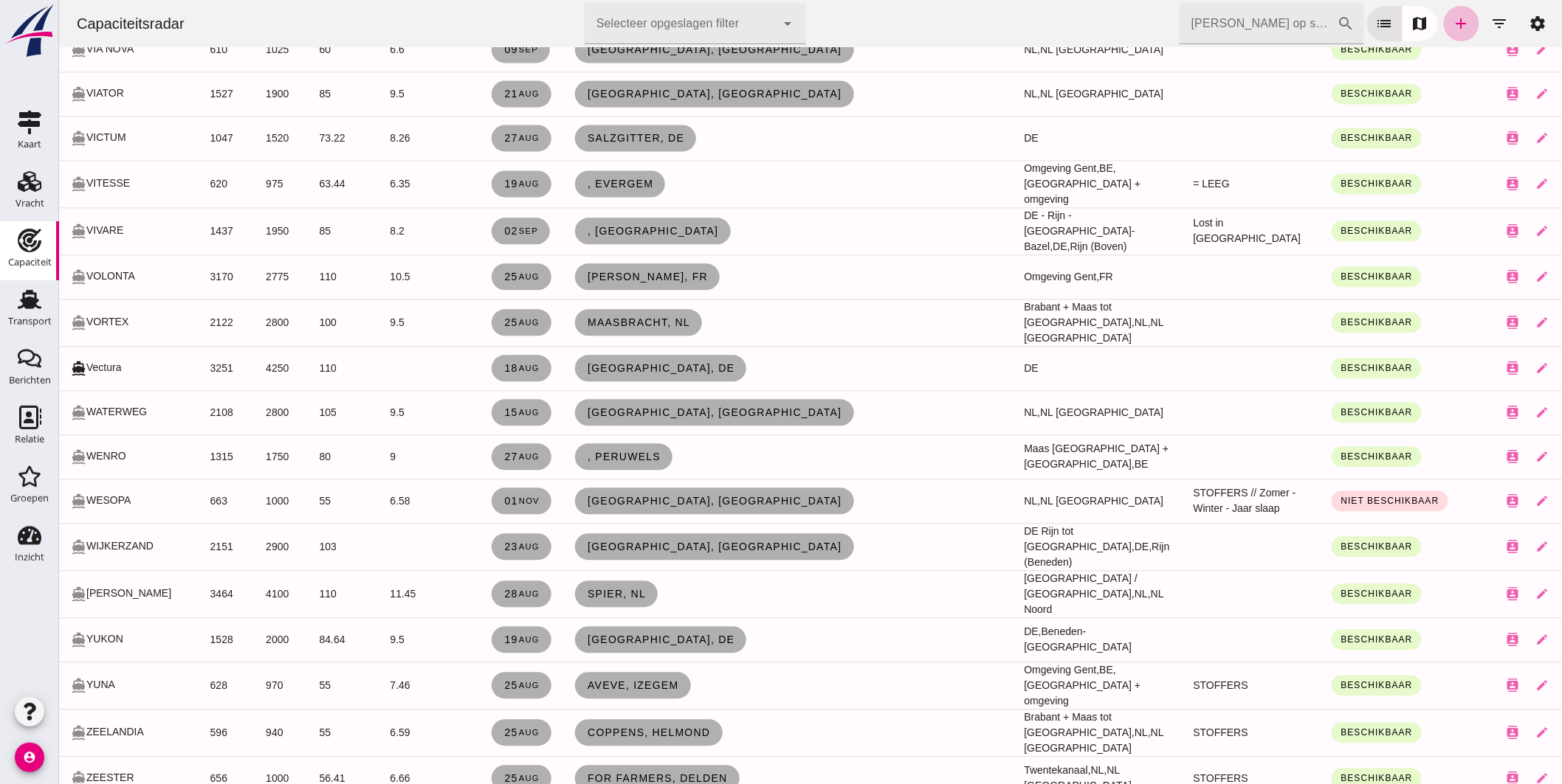
scroll to position [8313, 0]
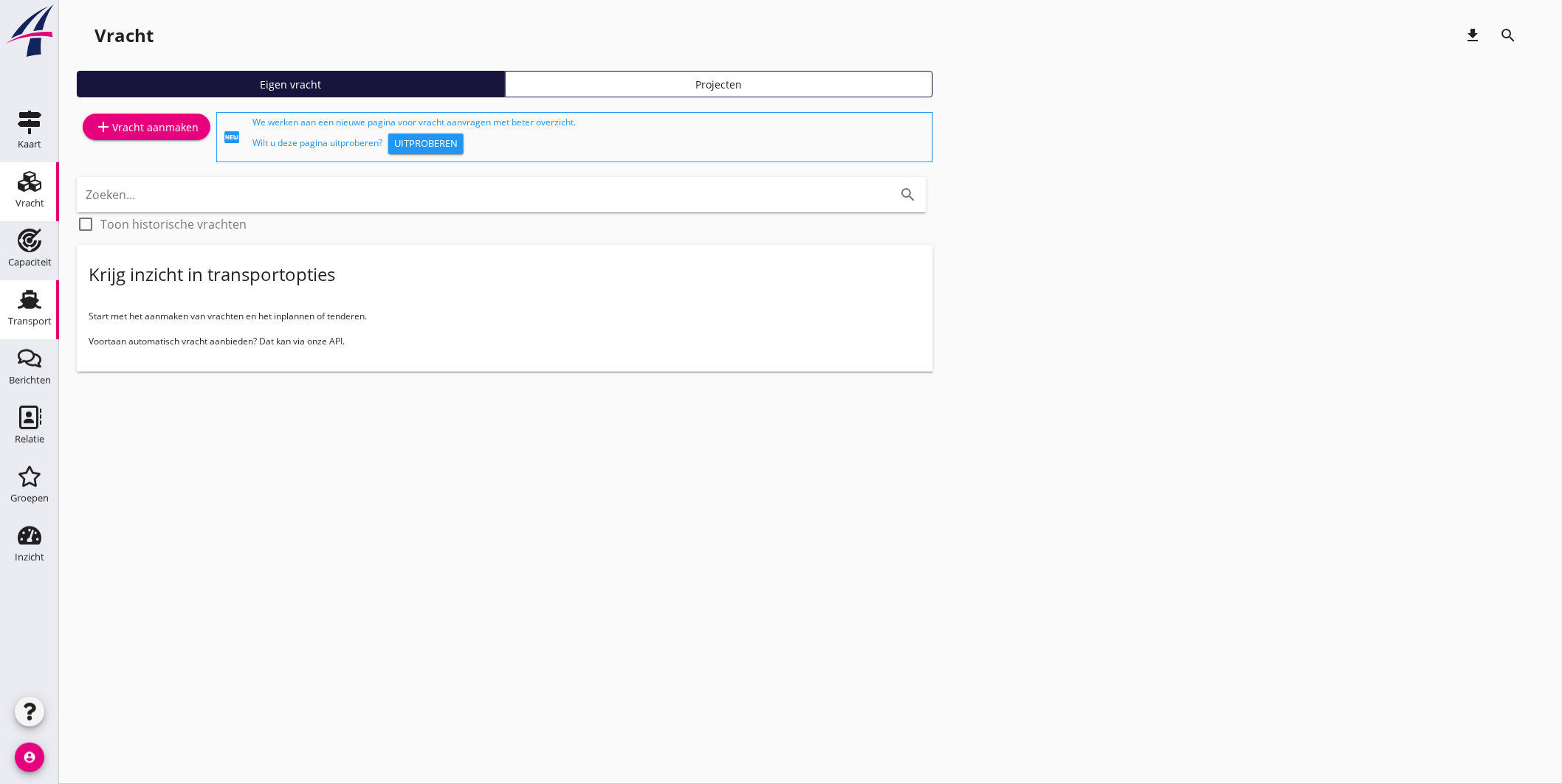
click at [36, 299] on use at bounding box center [29, 299] width 23 height 19
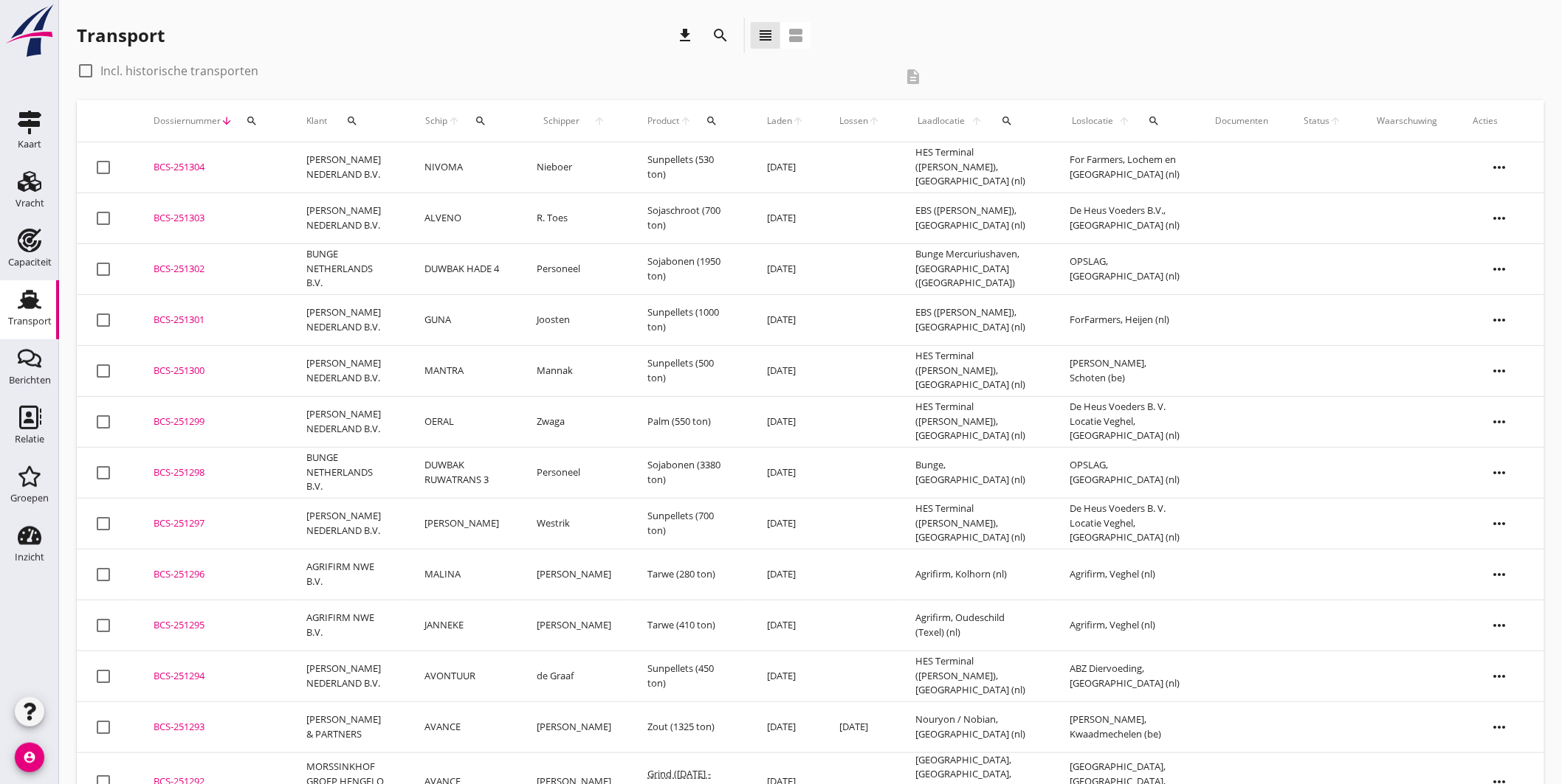
click at [205, 414] on div "BCS-251299" at bounding box center [212, 422] width 118 height 15
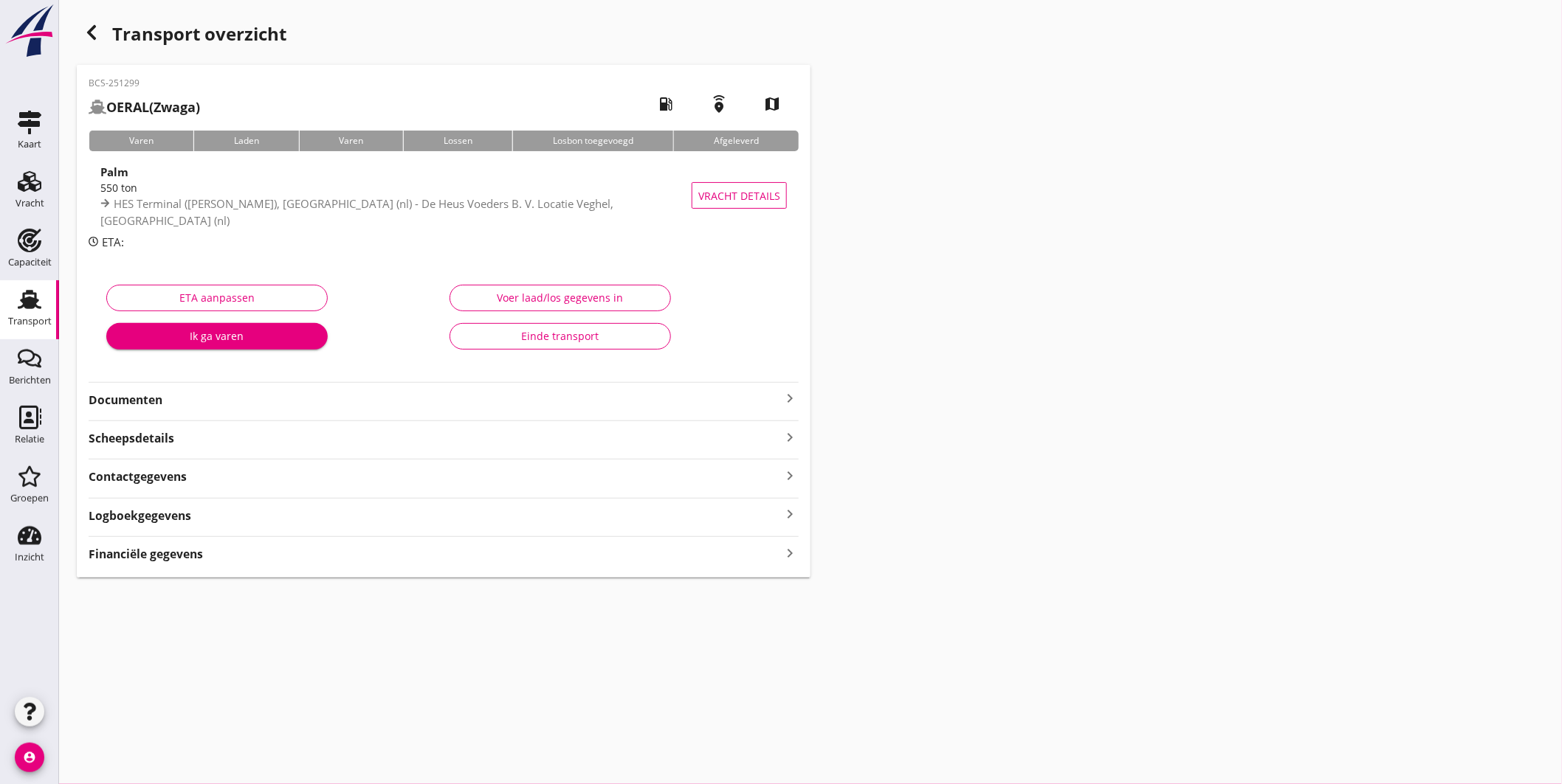
click at [754, 558] on div "Financiële gegevens keyboard_arrow_right" at bounding box center [444, 553] width 711 height 20
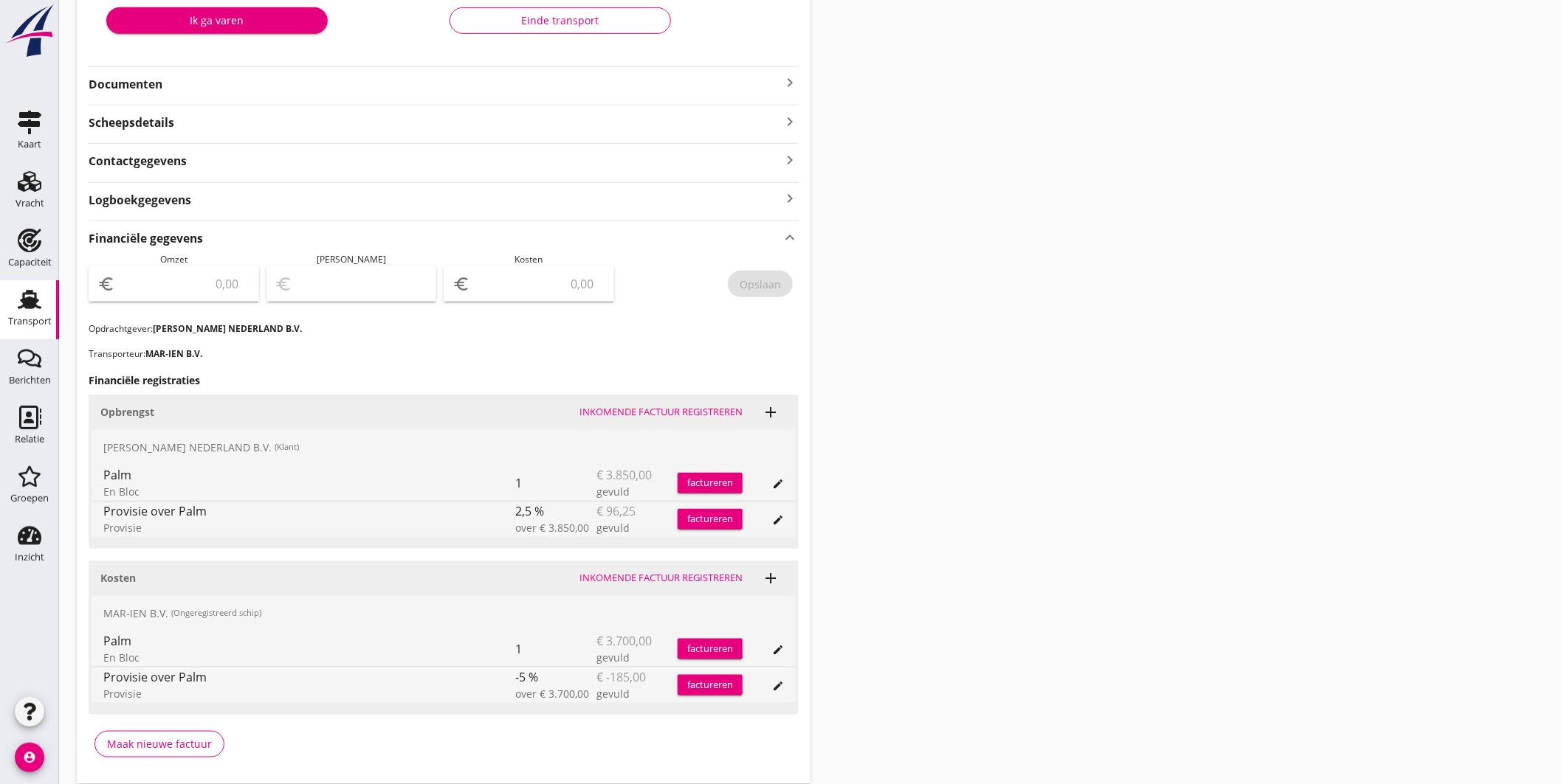
scroll to position [367, 0]
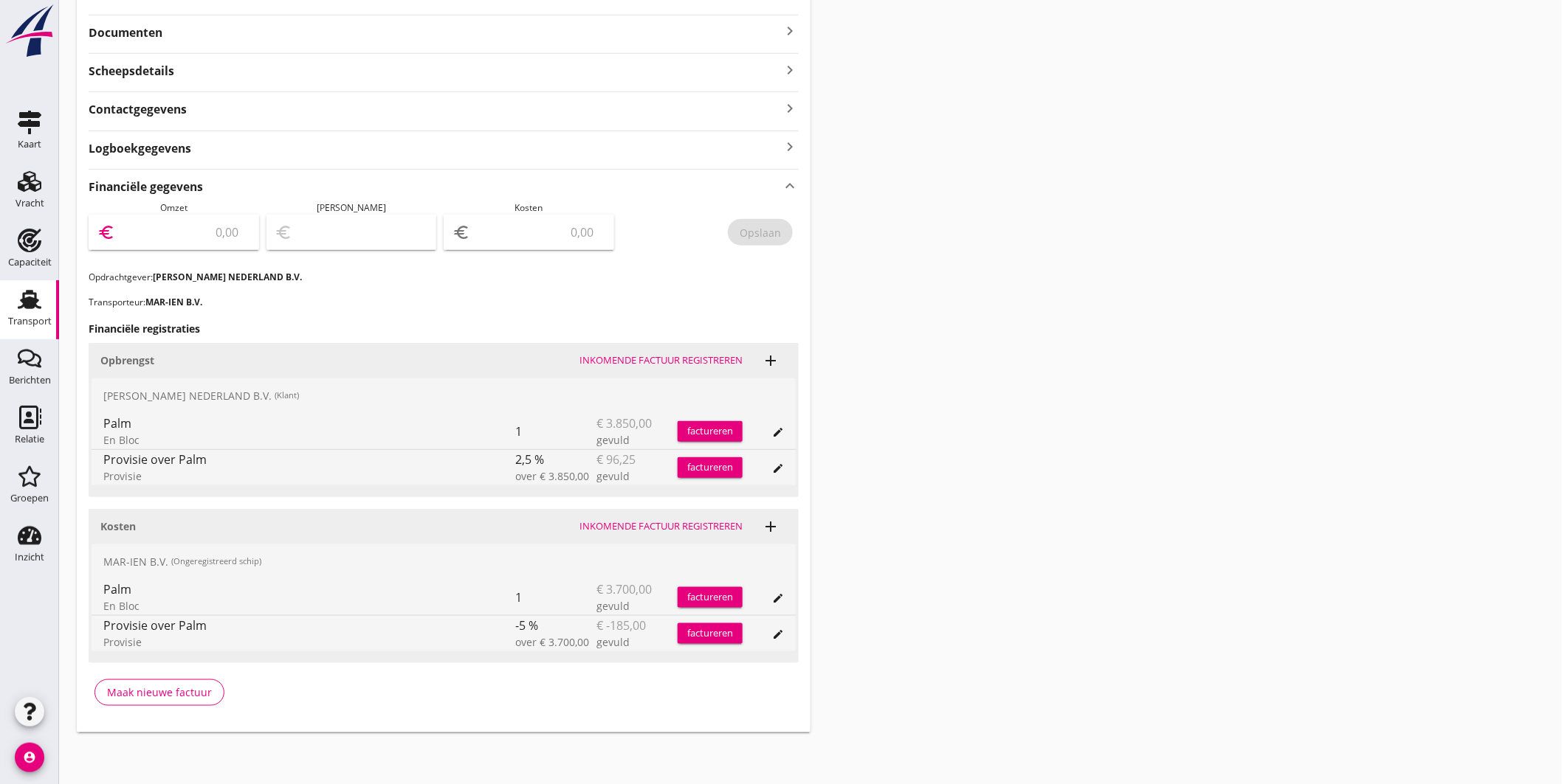
click at [226, 236] on input "number" at bounding box center [183, 232] width 132 height 23
type input "3753.75"
click at [565, 240] on input "number" at bounding box center [539, 232] width 132 height 23
type input "3750.75"
type input "3"
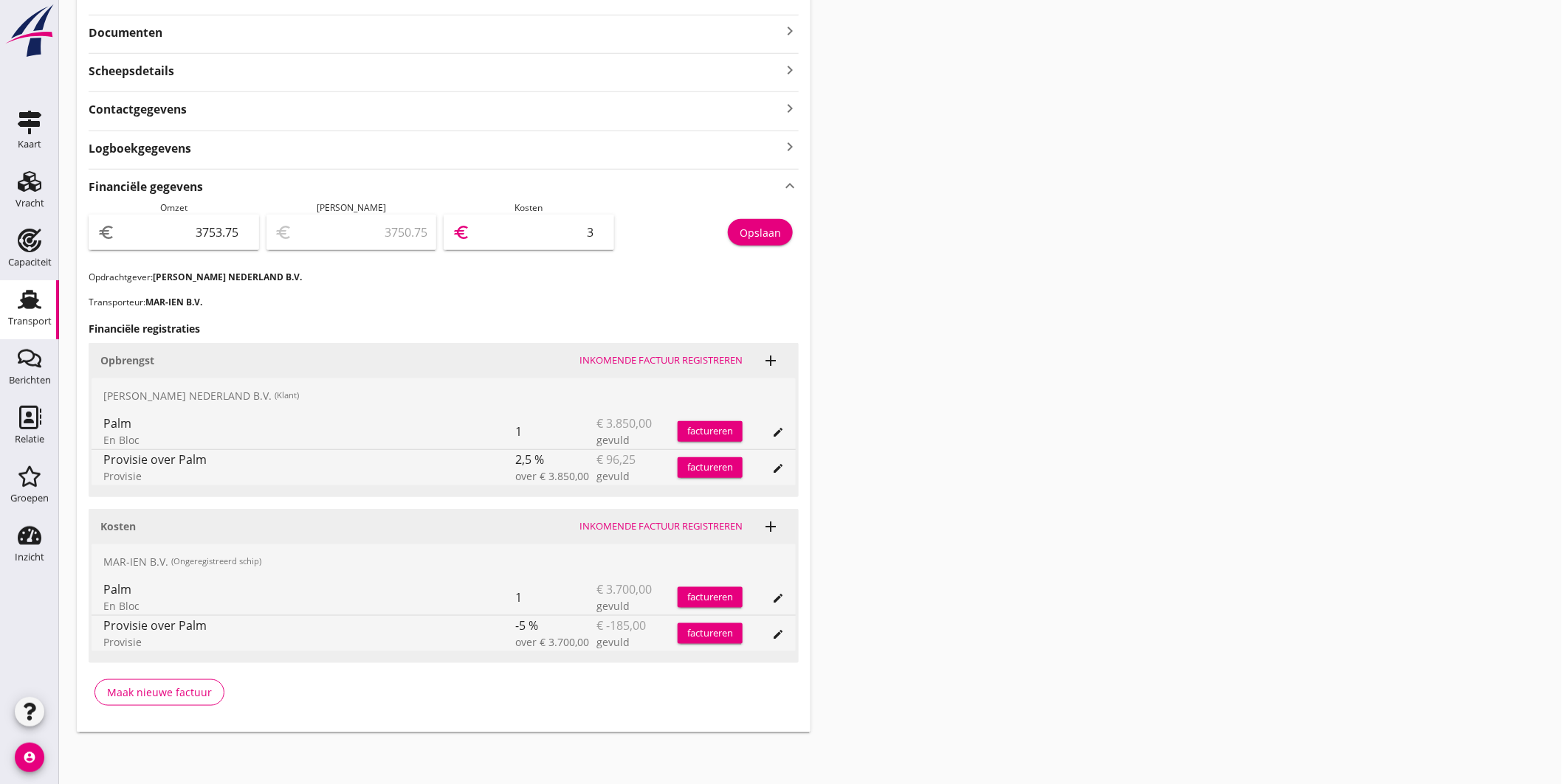
type input "3718.75"
type input "35"
type input "3402.75"
type input "351"
type input "238.75"
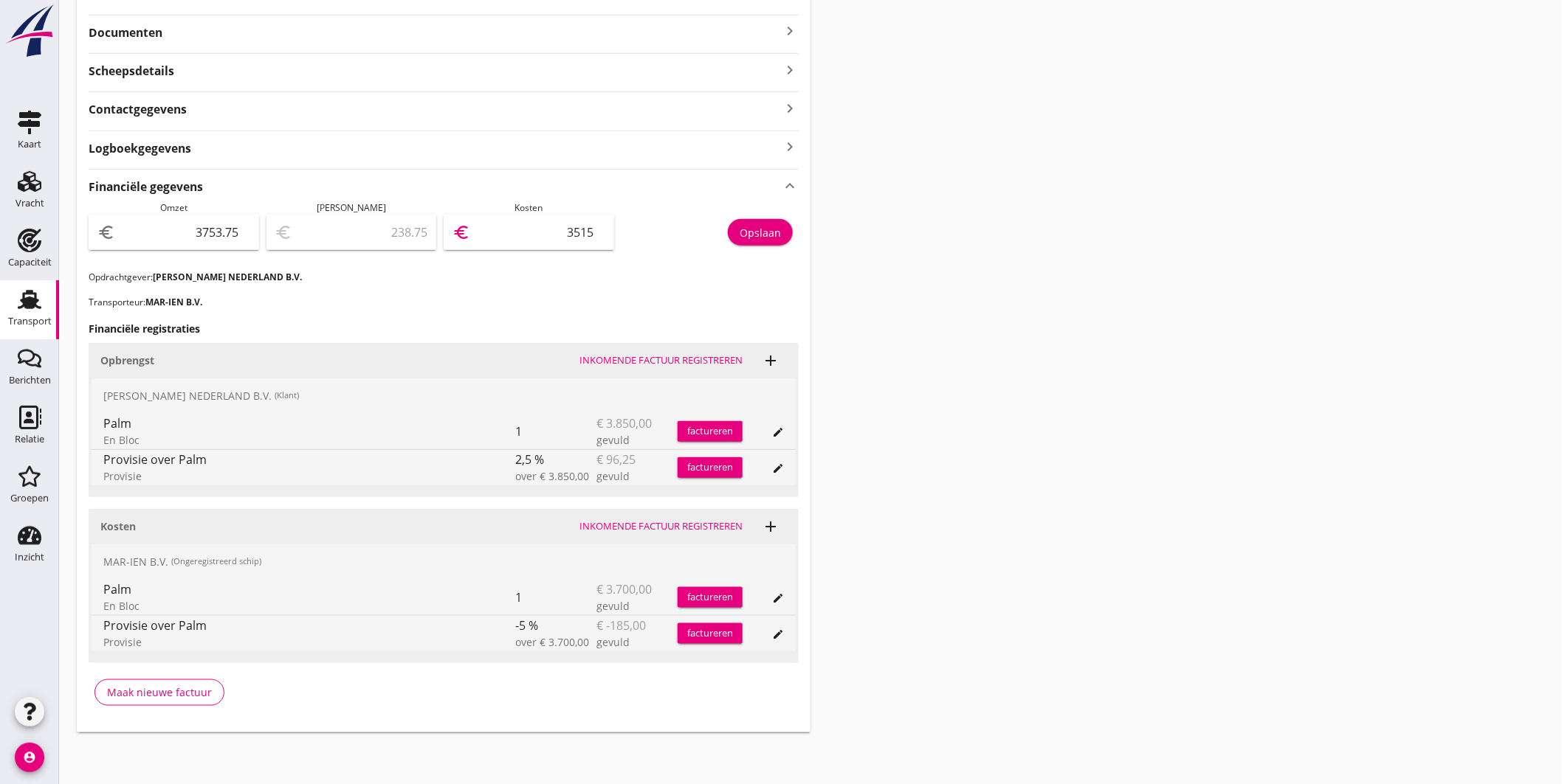
type input "3515"
click at [769, 227] on div "Opslaan" at bounding box center [760, 233] width 41 height 16
click at [32, 293] on use at bounding box center [29, 299] width 23 height 19
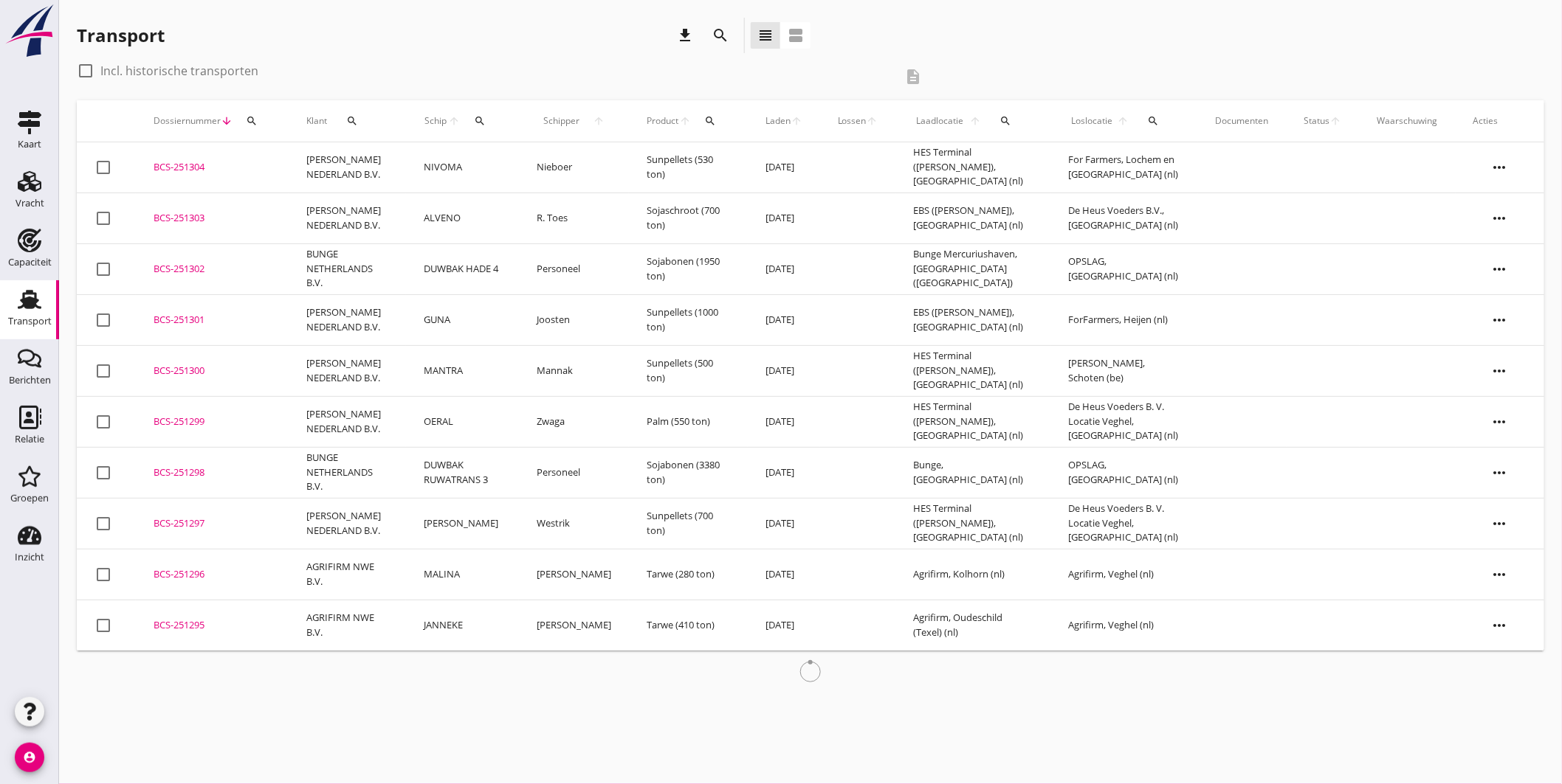
click at [171, 370] on div "BCS-251300" at bounding box center [212, 371] width 118 height 15
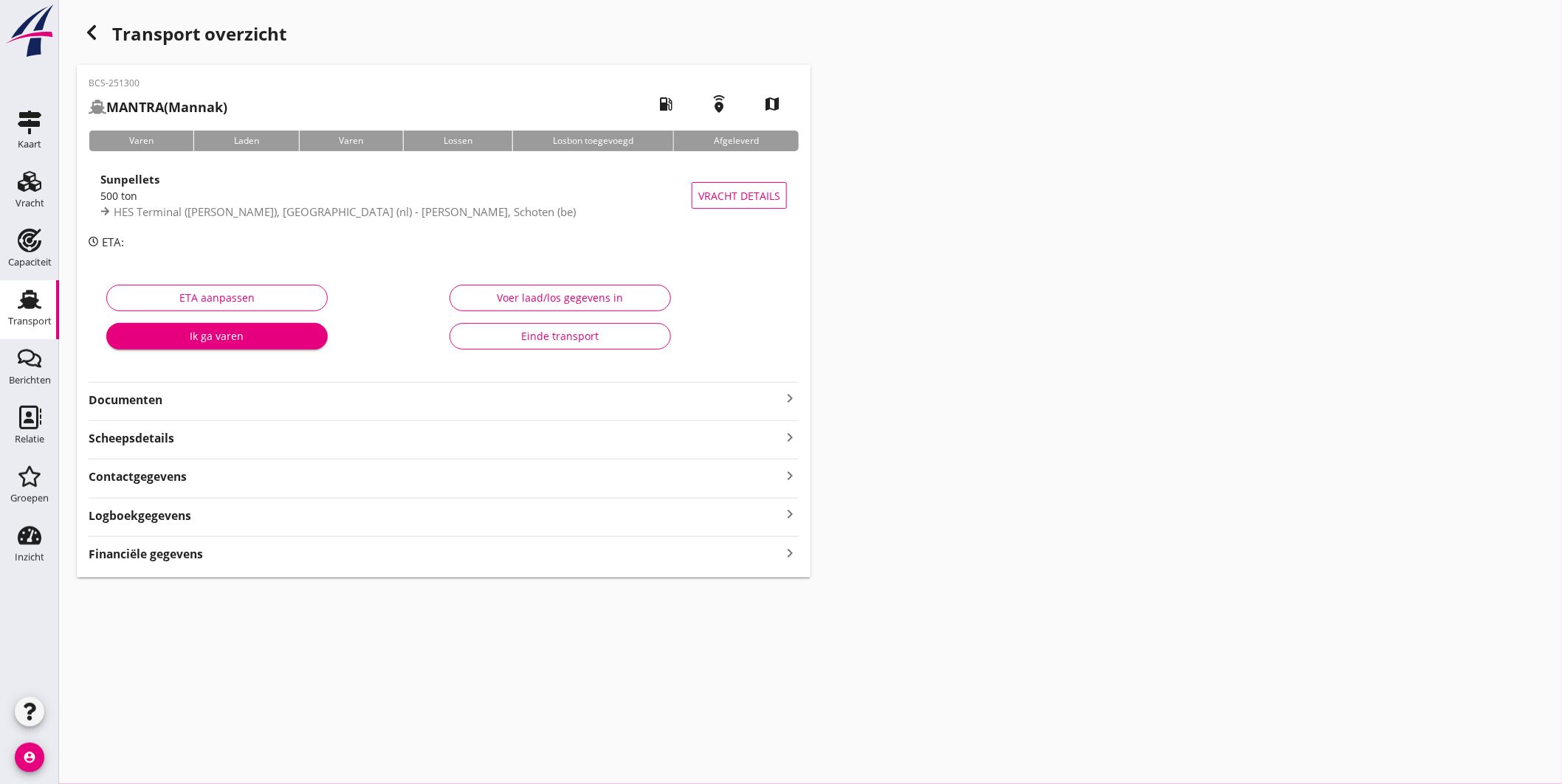
click at [335, 555] on div "Financiële gegevens keyboard_arrow_right" at bounding box center [444, 553] width 711 height 20
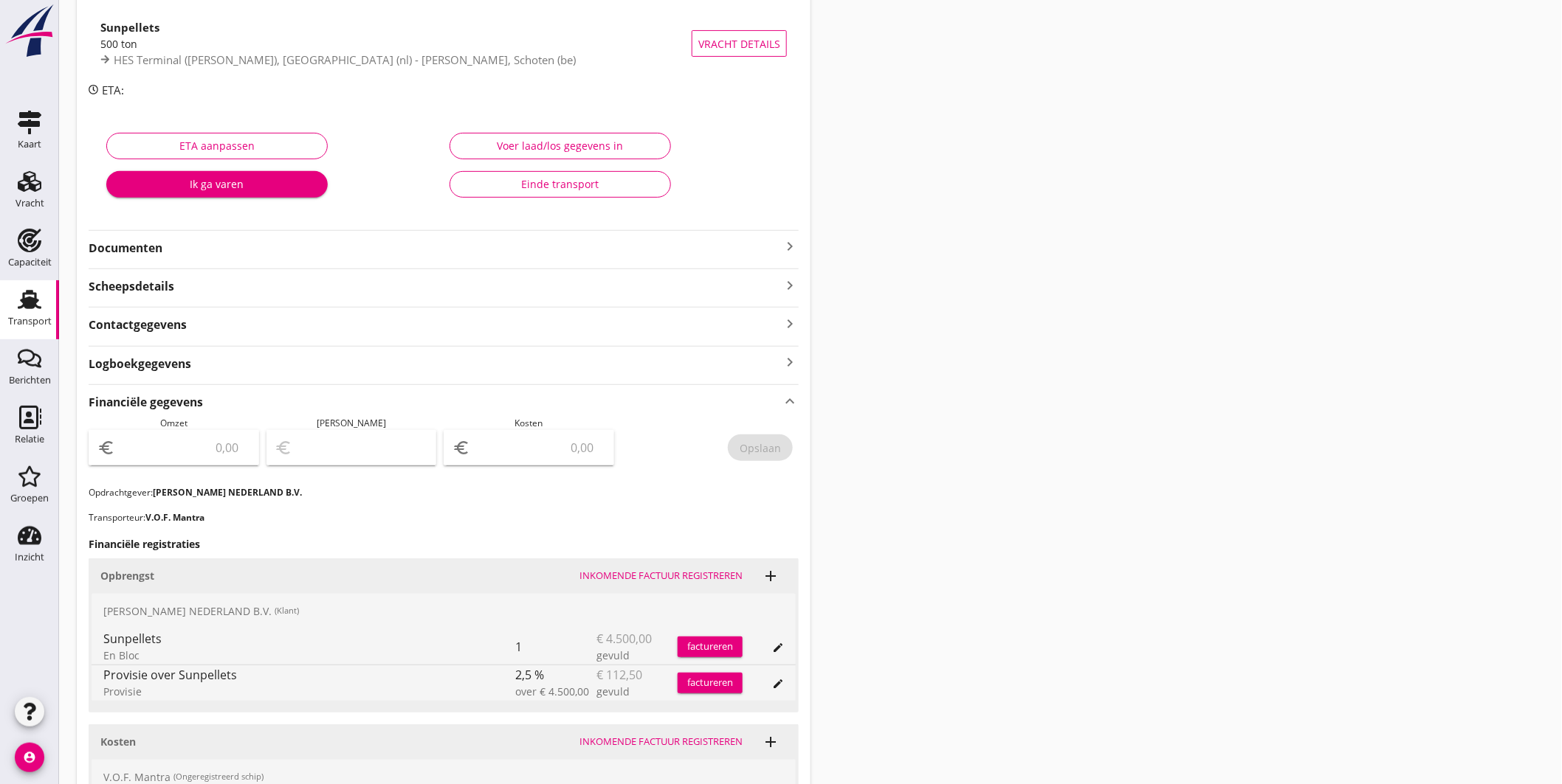
scroll to position [316, 0]
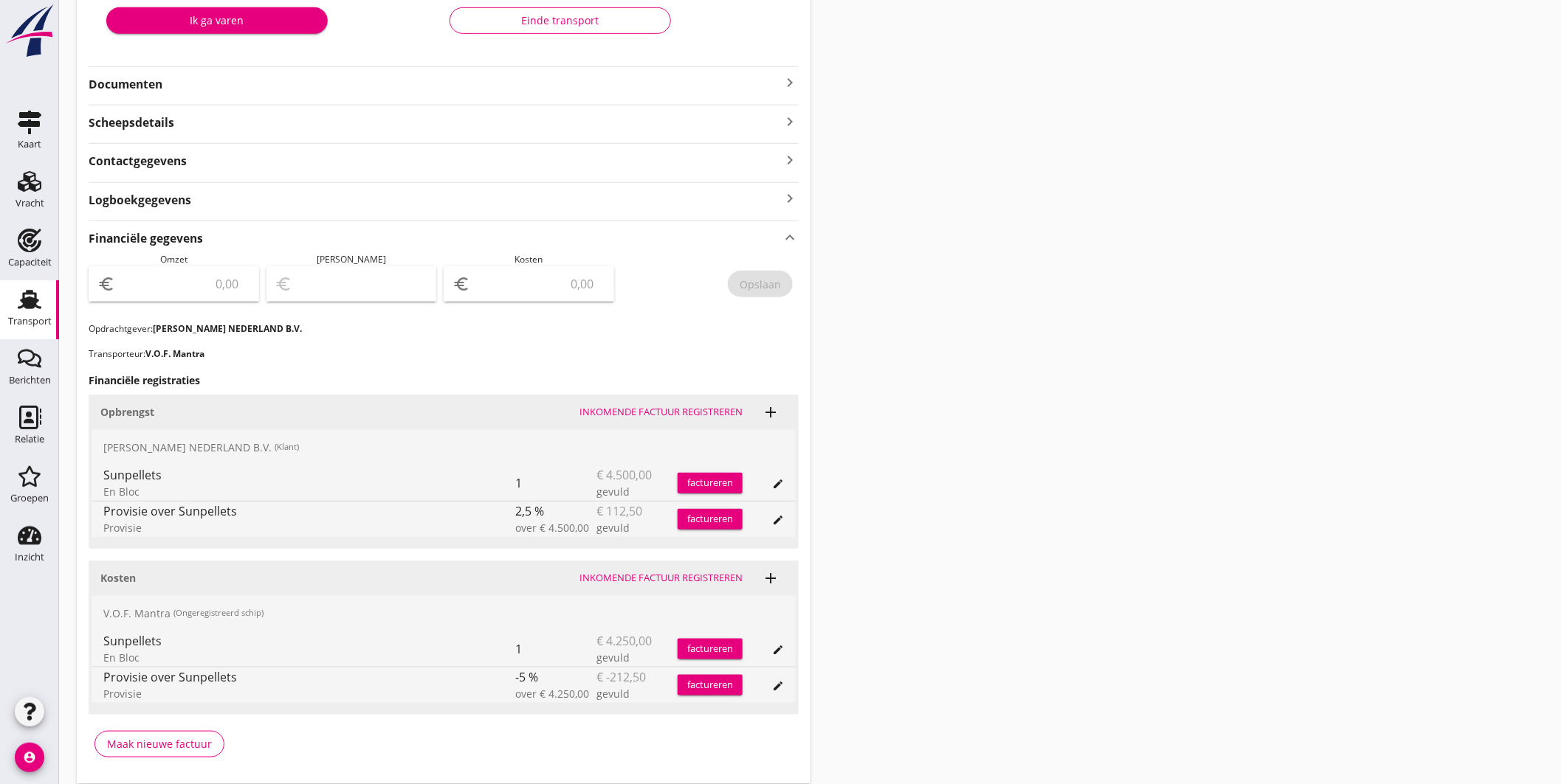
click at [207, 288] on input "number" at bounding box center [183, 284] width 132 height 23
type input "4387.50"
click at [493, 279] on input "number" at bounding box center [539, 284] width 132 height 23
type input "4383.50"
type input "4"
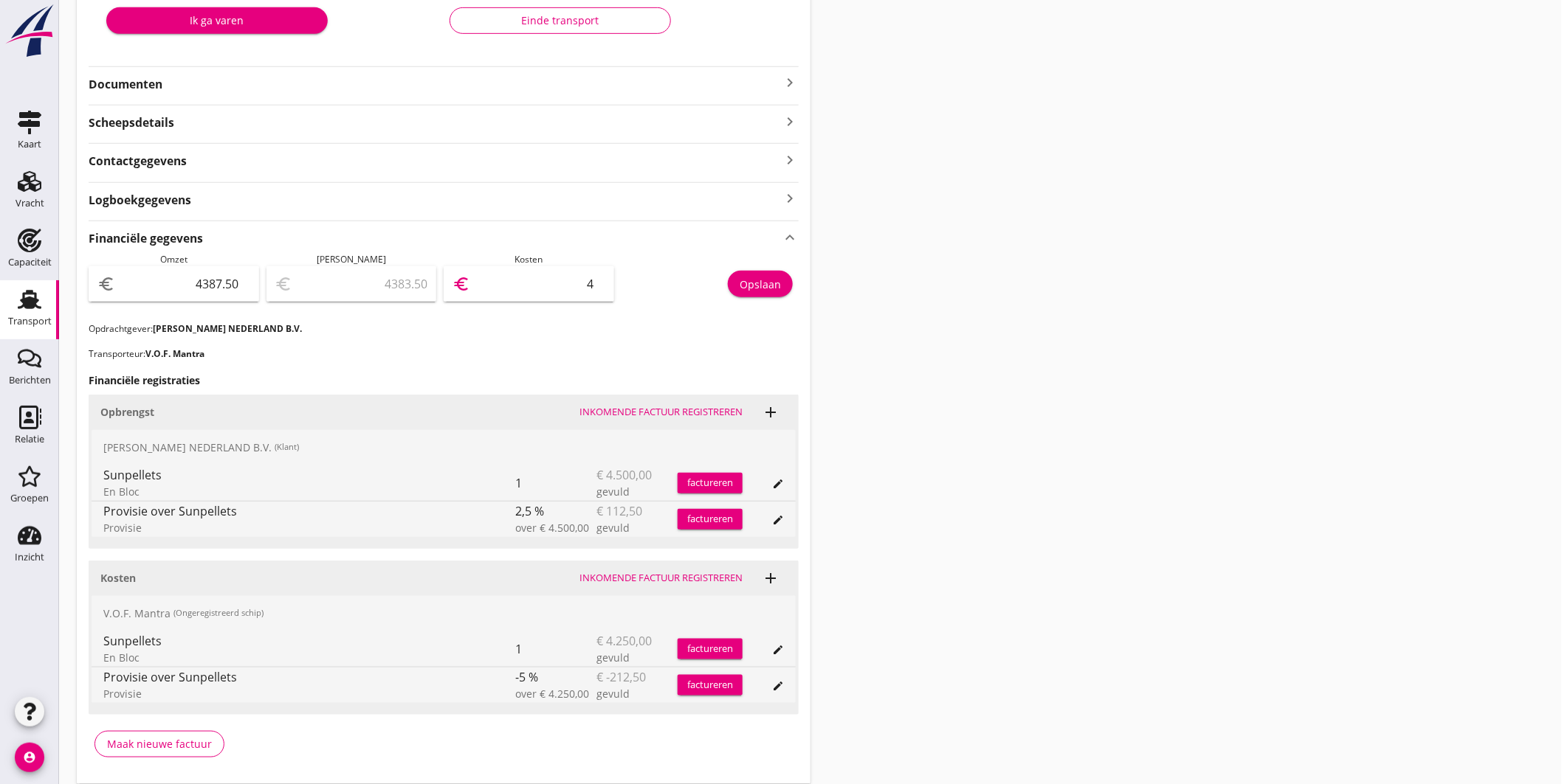
type input "4347.50"
type input "40"
type input "3984.50"
type input "403"
type input "350.50"
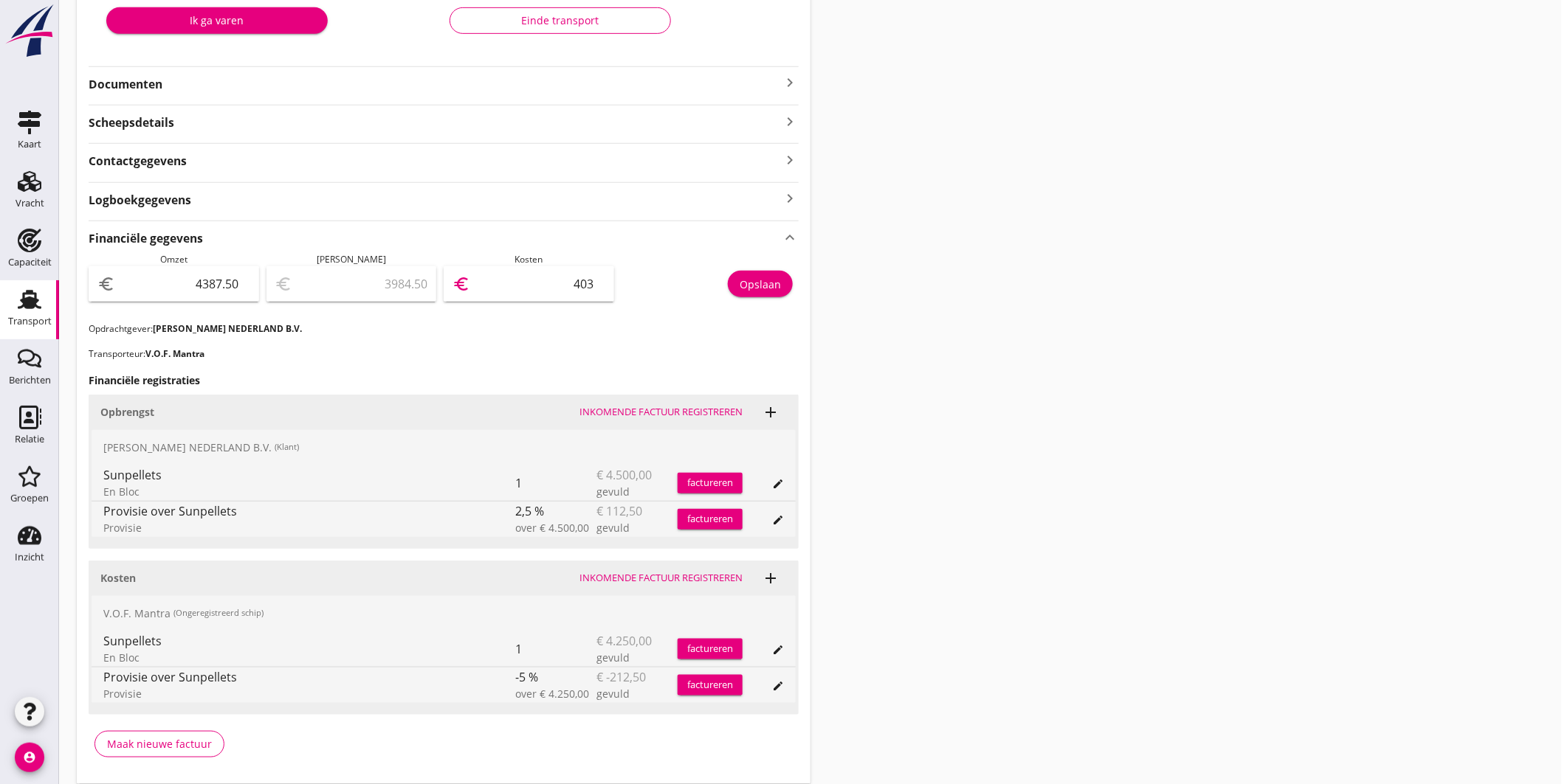
type input "4037"
type input "350.00"
type input "4037.50"
click at [766, 285] on div "Opslaan" at bounding box center [760, 284] width 41 height 16
click at [18, 310] on icon "Transport" at bounding box center [29, 299] width 23 height 23
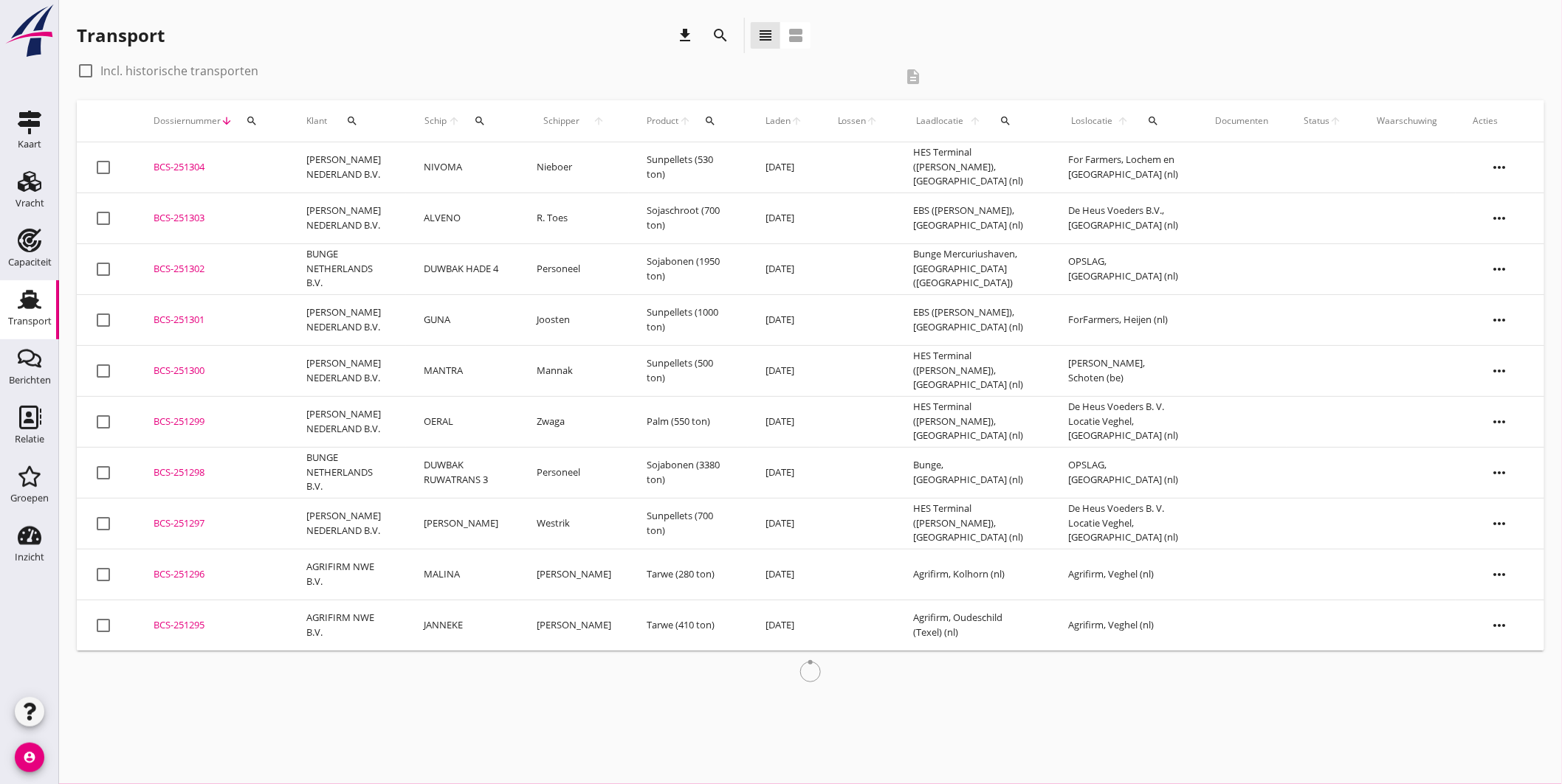
drag, startPoint x: 185, startPoint y: 317, endPoint x: 242, endPoint y: 323, distance: 57.3
click at [185, 318] on div "BCS-251301" at bounding box center [212, 321] width 118 height 15
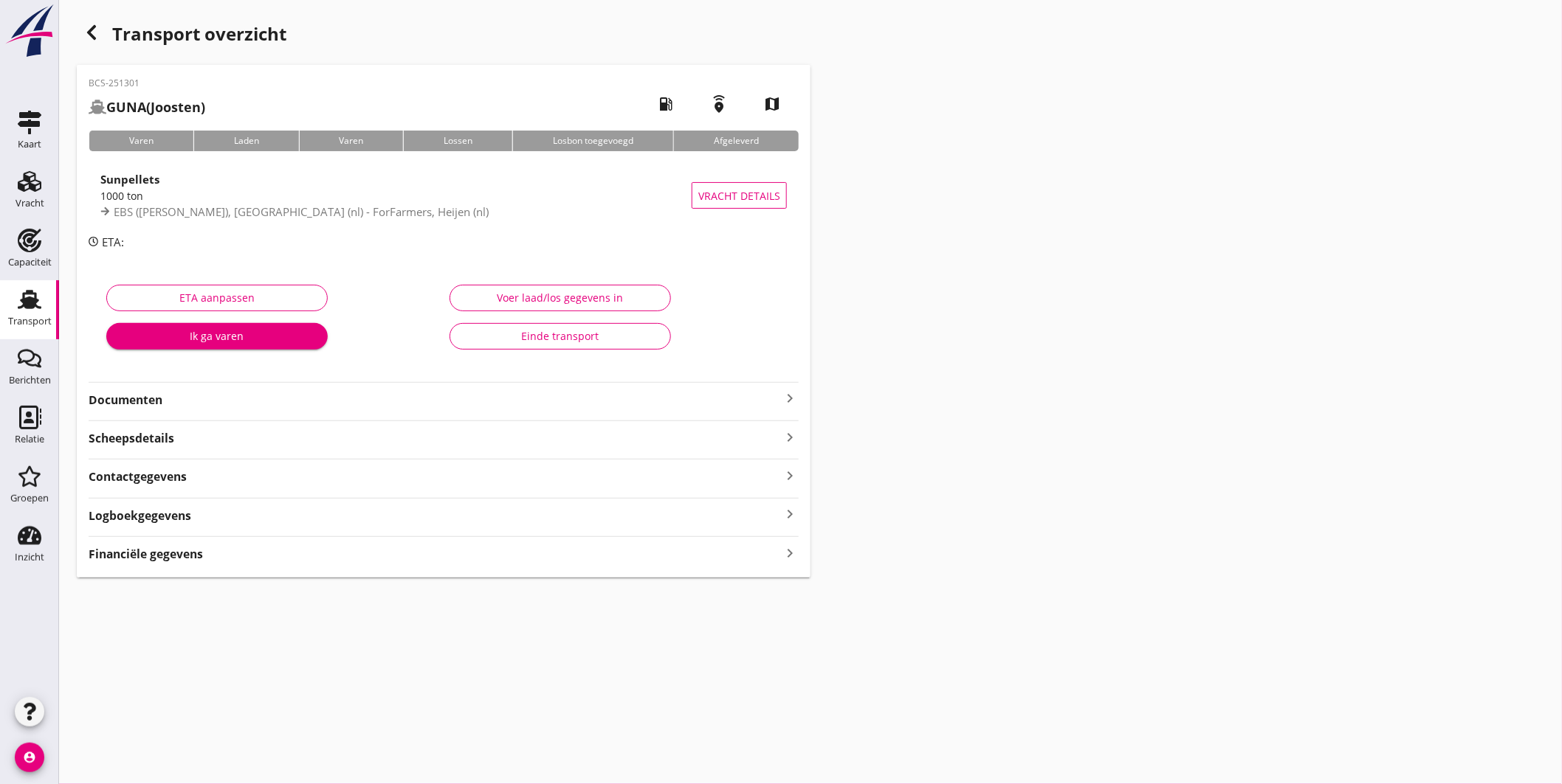
click at [300, 544] on div "Financiële gegevens keyboard_arrow_right" at bounding box center [444, 553] width 711 height 20
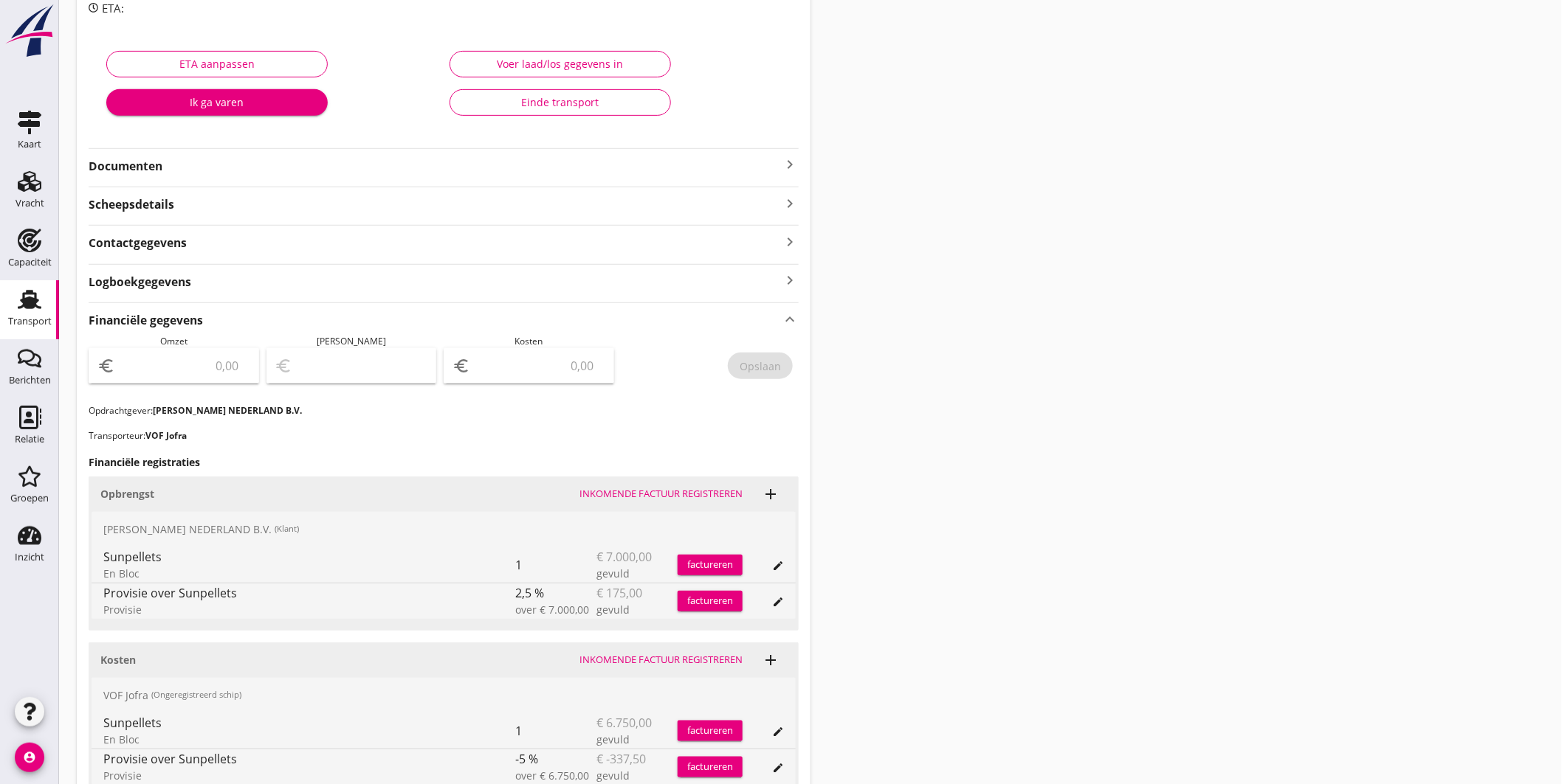
scroll to position [367, 0]
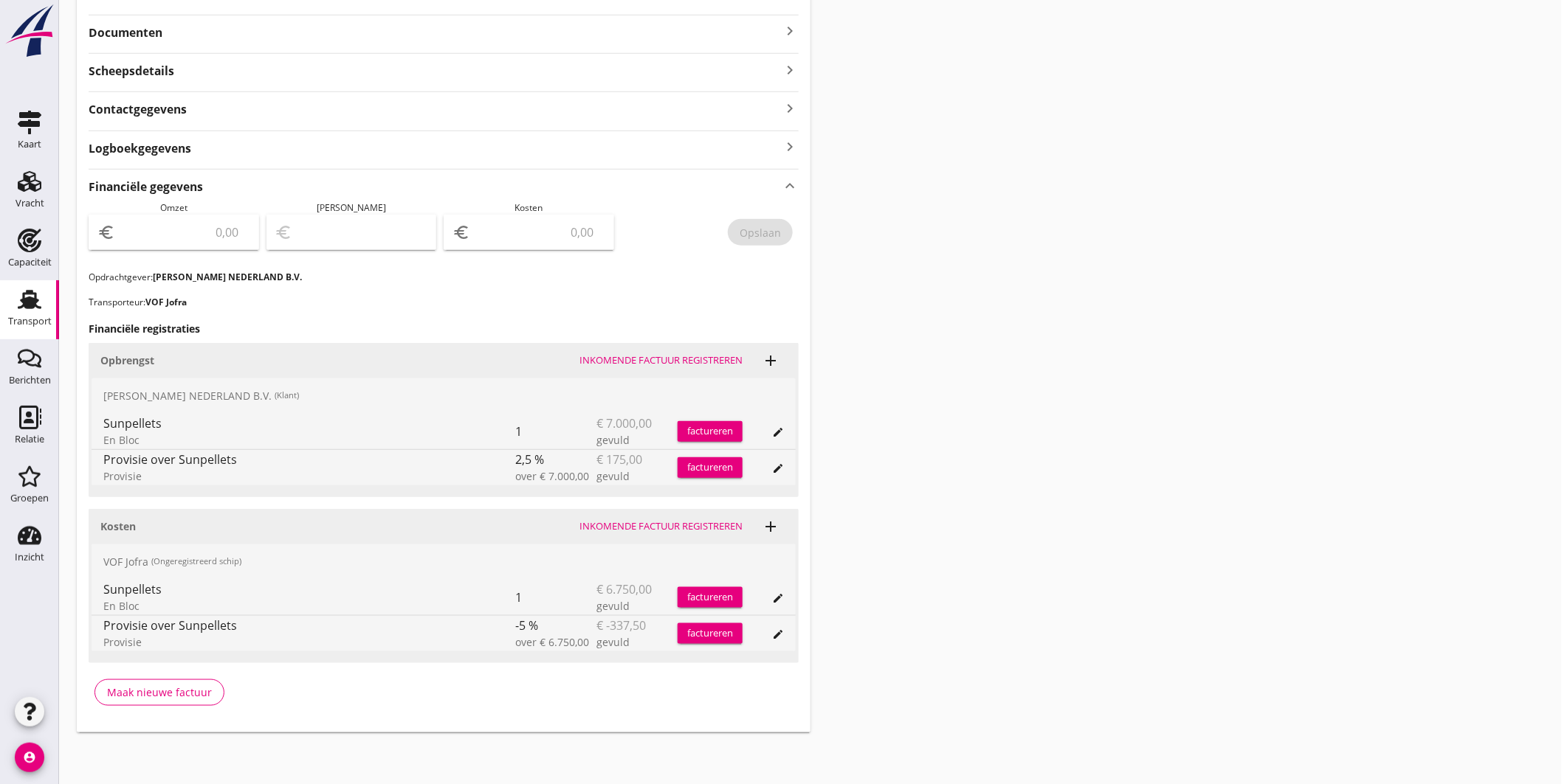
click at [225, 221] on input "number" at bounding box center [183, 232] width 132 height 23
type input "6825"
click at [507, 232] on input "number" at bounding box center [539, 232] width 132 height 23
type input "6819.00"
type input "6"
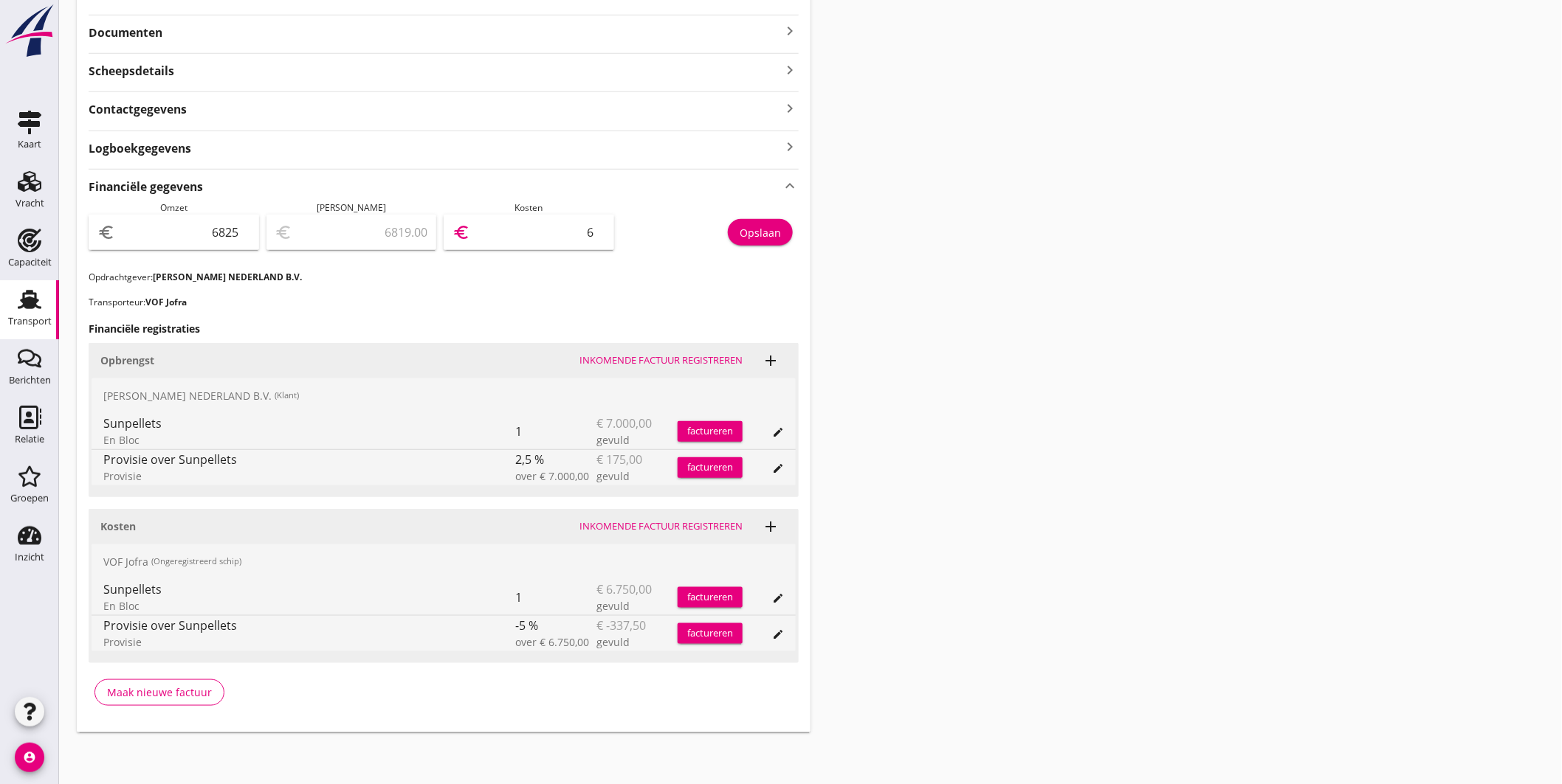
type input "6761.00"
type input "64"
type input "6184.00"
type input "641"
type input "413.00"
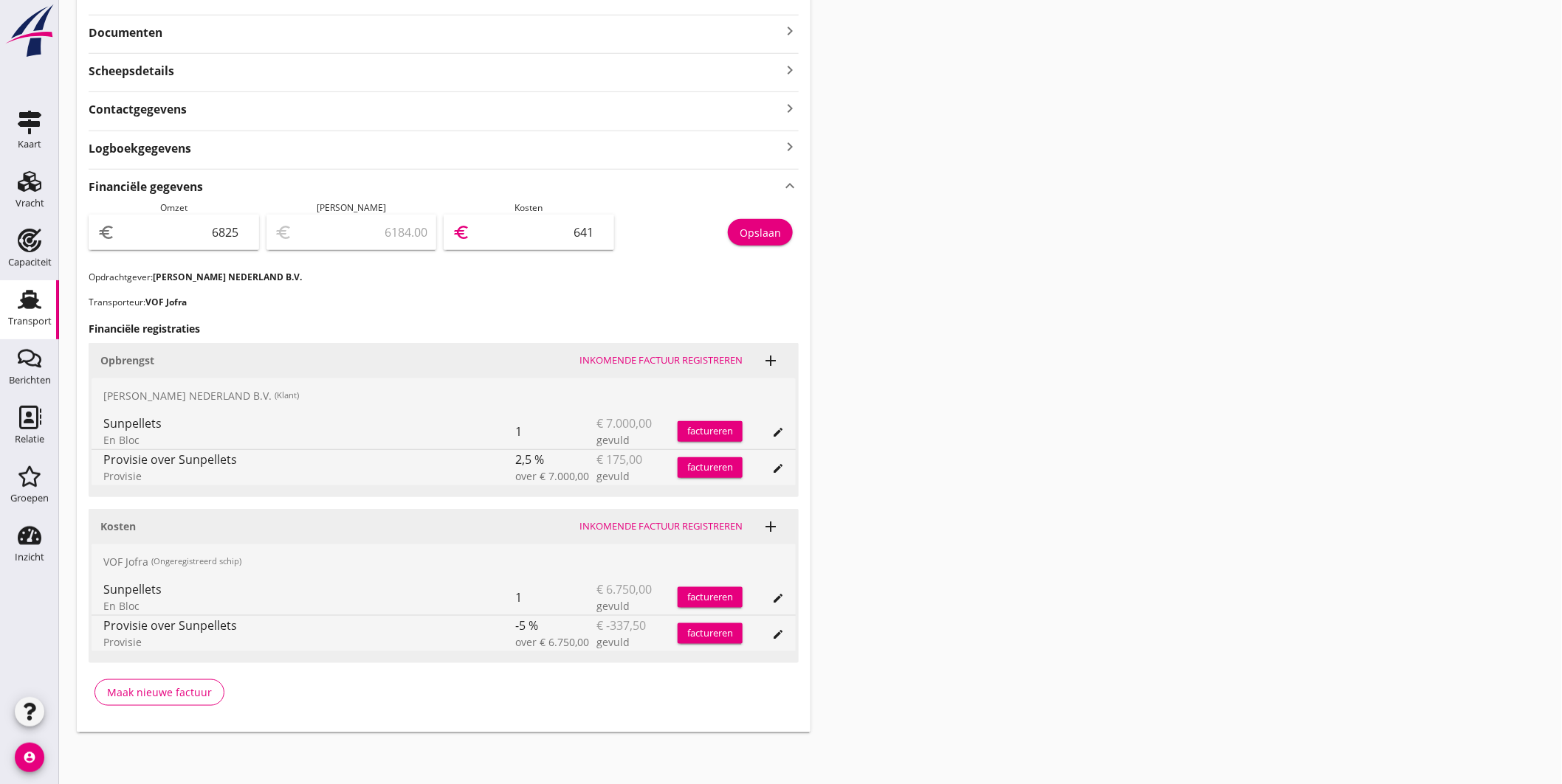
type input "6412"
type input "412.50"
type input "6412.50"
click at [765, 233] on div "Opslaan" at bounding box center [760, 233] width 41 height 16
click at [32, 303] on use at bounding box center [29, 299] width 23 height 19
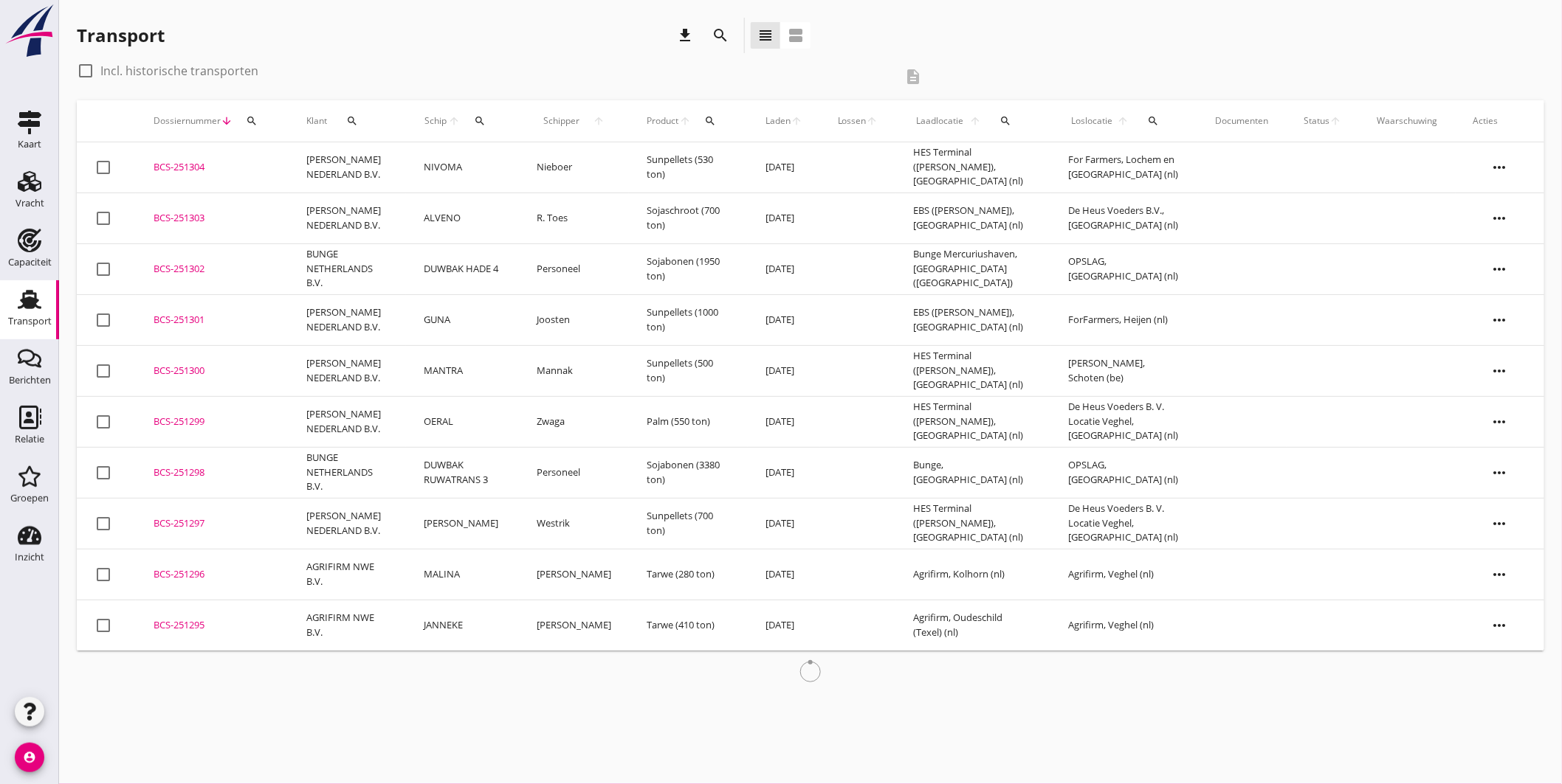
click at [201, 215] on div "BCS-251303" at bounding box center [212, 219] width 118 height 15
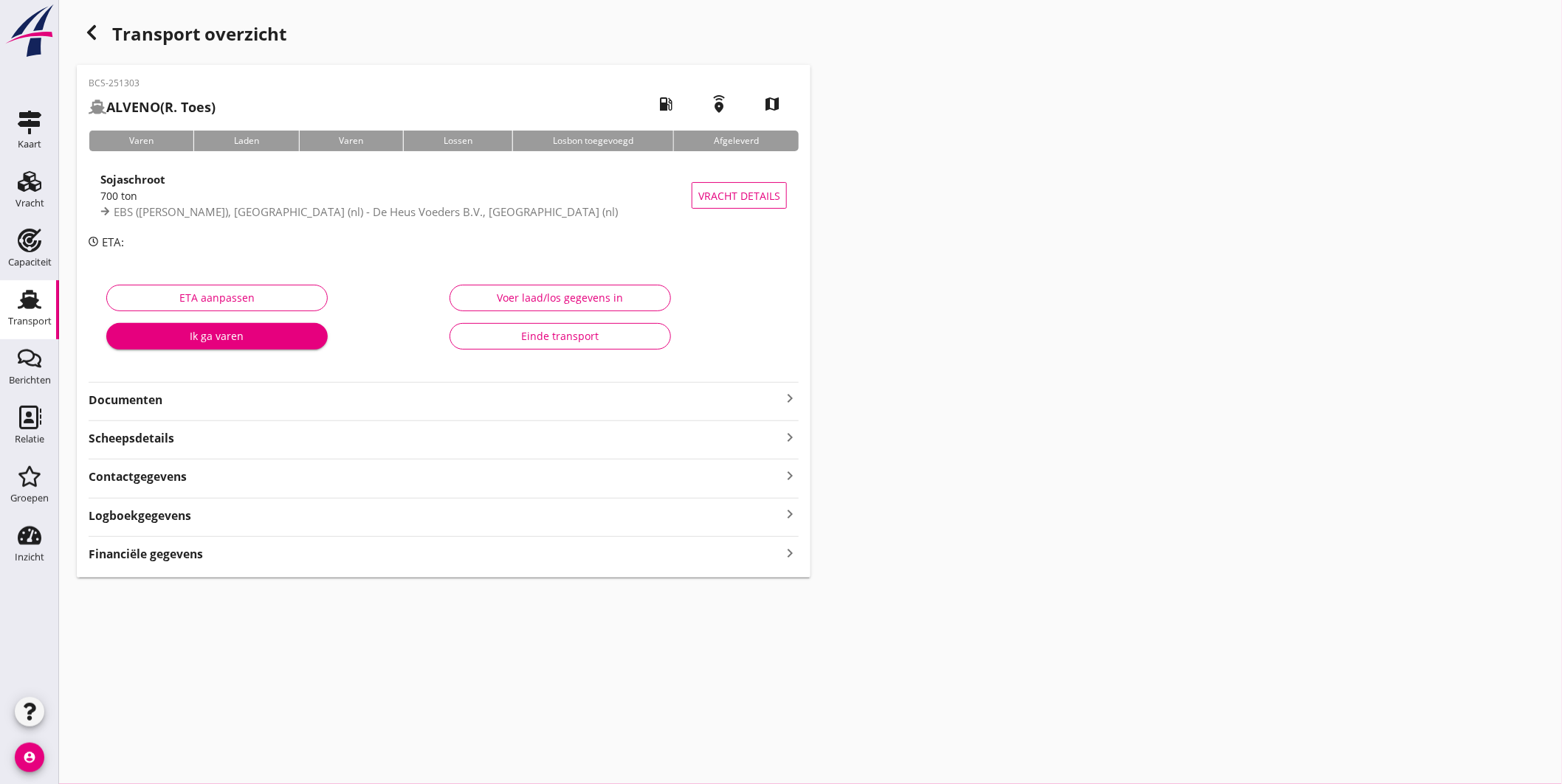
click at [290, 555] on div "Financiële gegevens keyboard_arrow_right" at bounding box center [444, 553] width 711 height 20
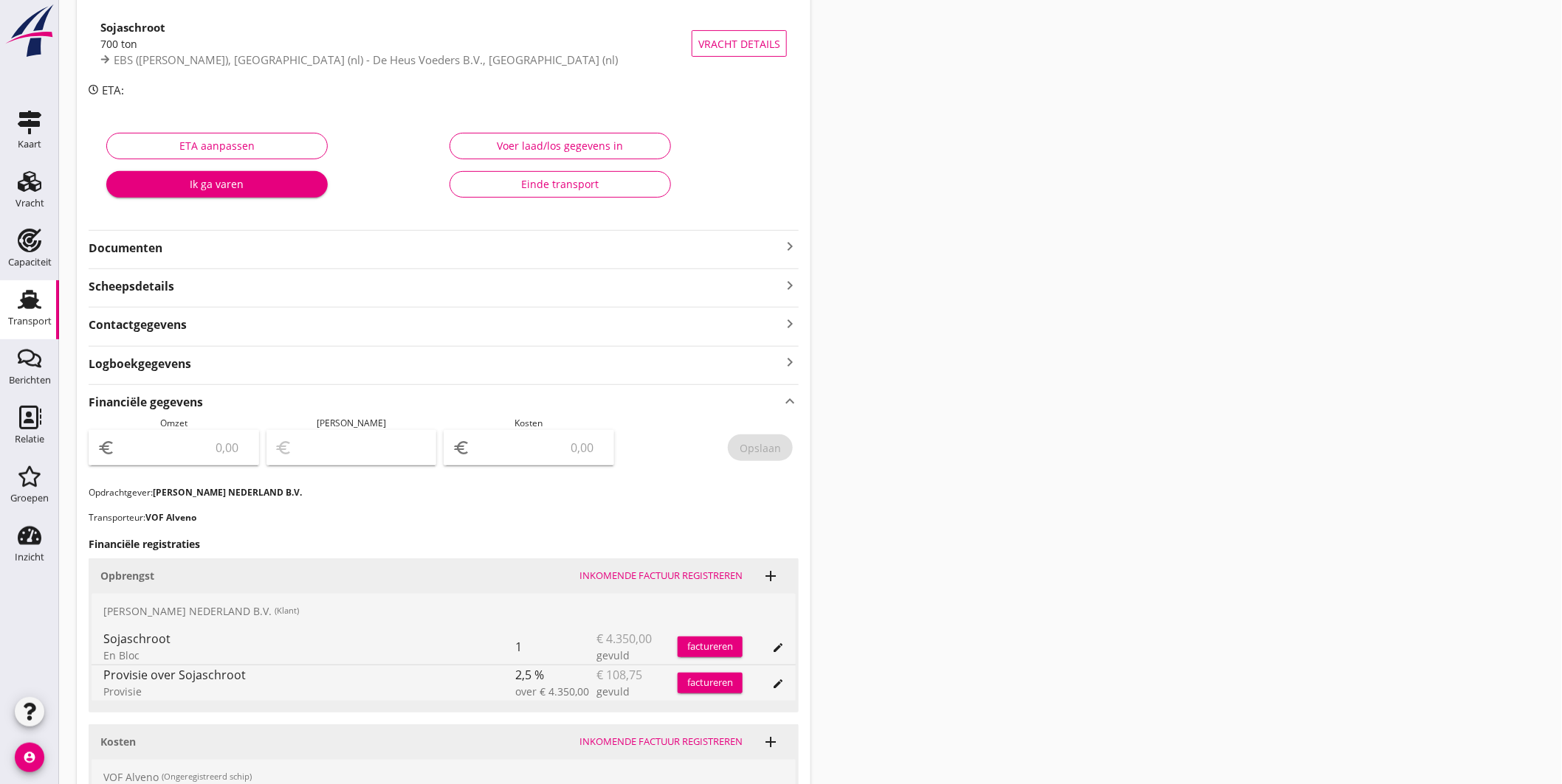
scroll to position [367, 0]
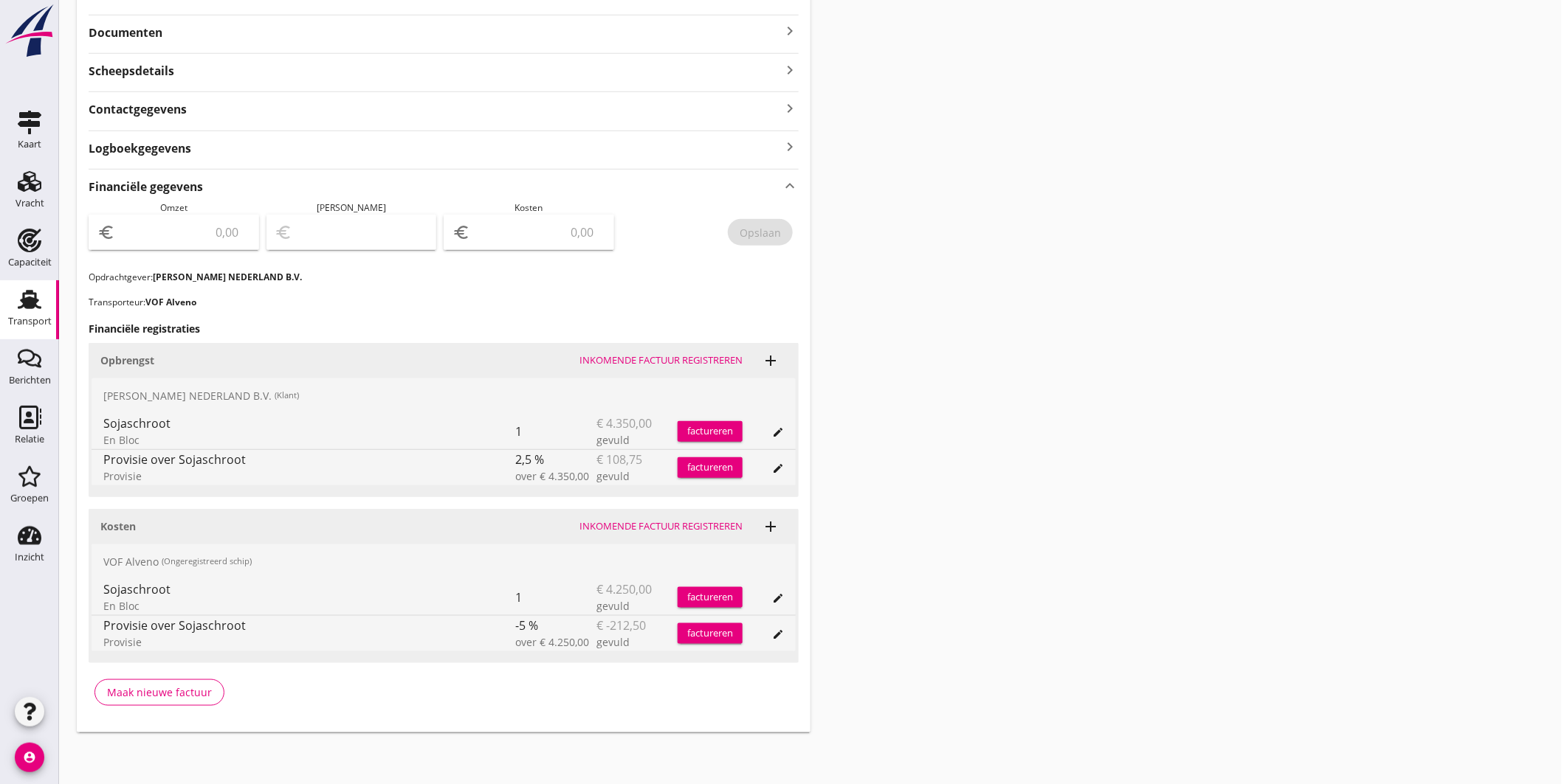
click at [202, 229] on input "number" at bounding box center [183, 232] width 132 height 23
type input "4241.25"
click at [540, 240] on input "number" at bounding box center [539, 232] width 132 height 23
type input "4237.25"
type input "4"
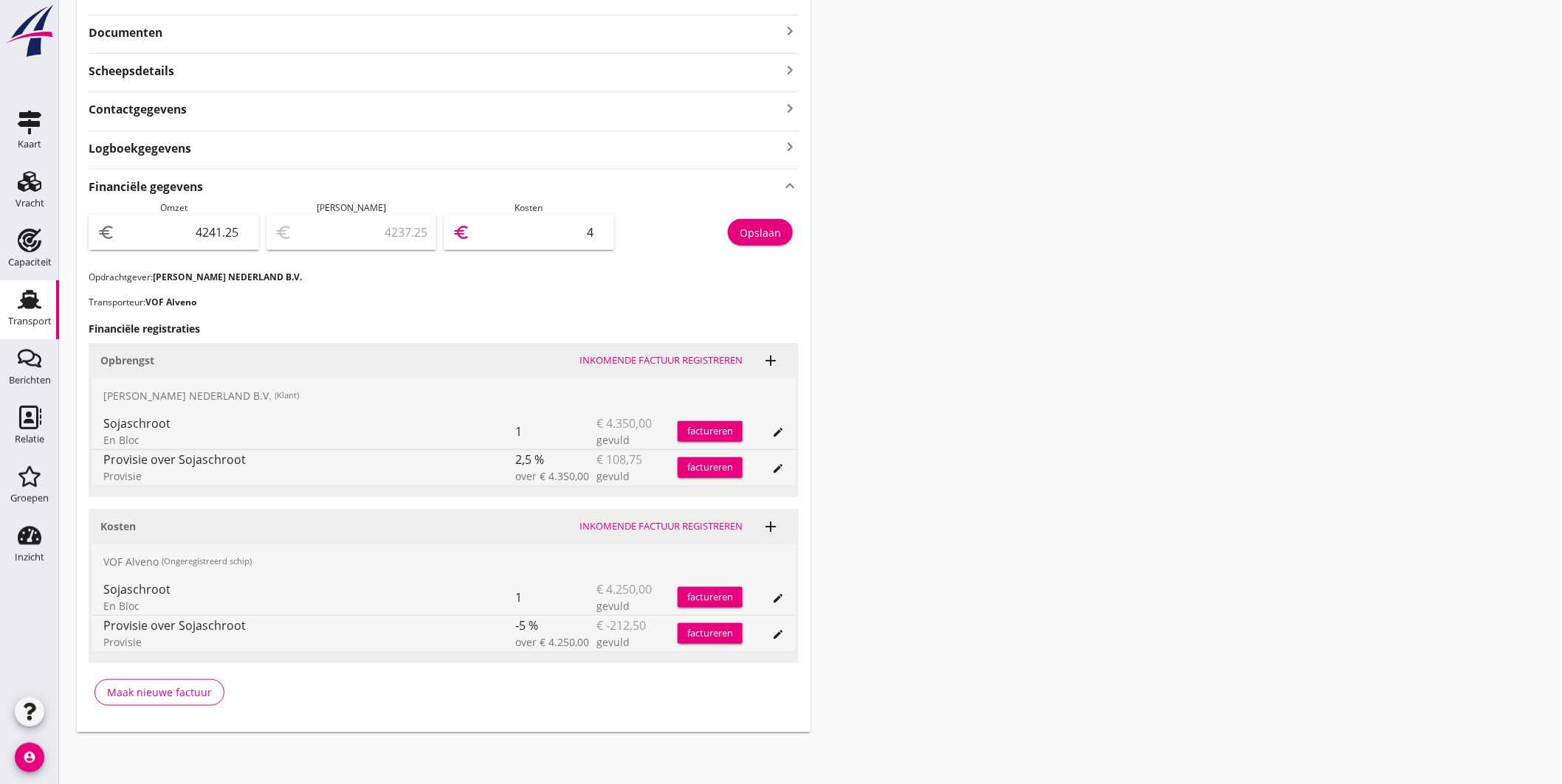
type input "4201.25"
type input "40"
type input "3838.25"
type input "403"
type input "204.25"
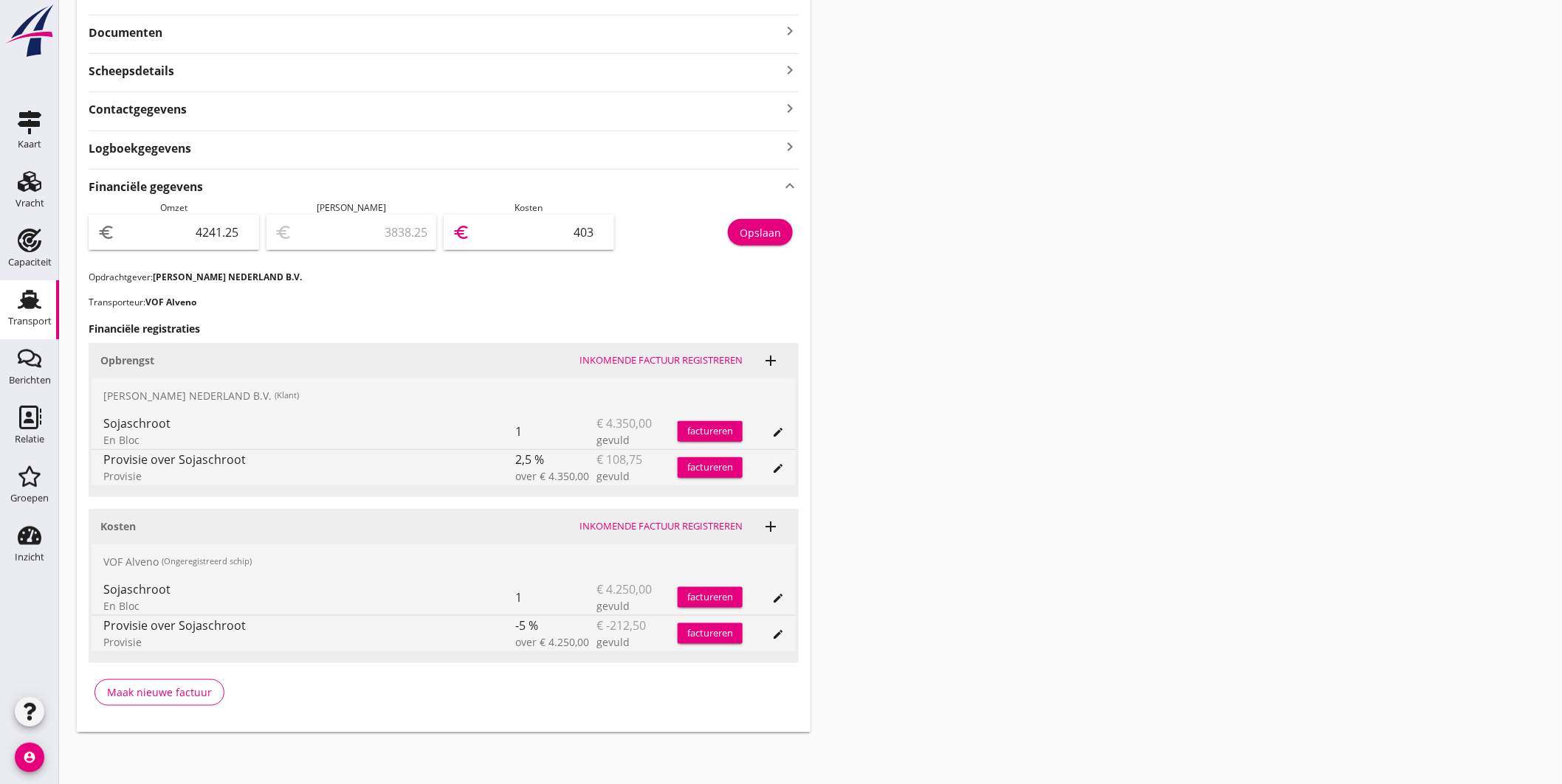
type input "4037"
type input "203.75"
type input "4037.50"
click at [786, 219] on div "Opslaan" at bounding box center [711, 236] width 178 height 70
click at [777, 224] on button "Opslaan" at bounding box center [760, 232] width 65 height 27
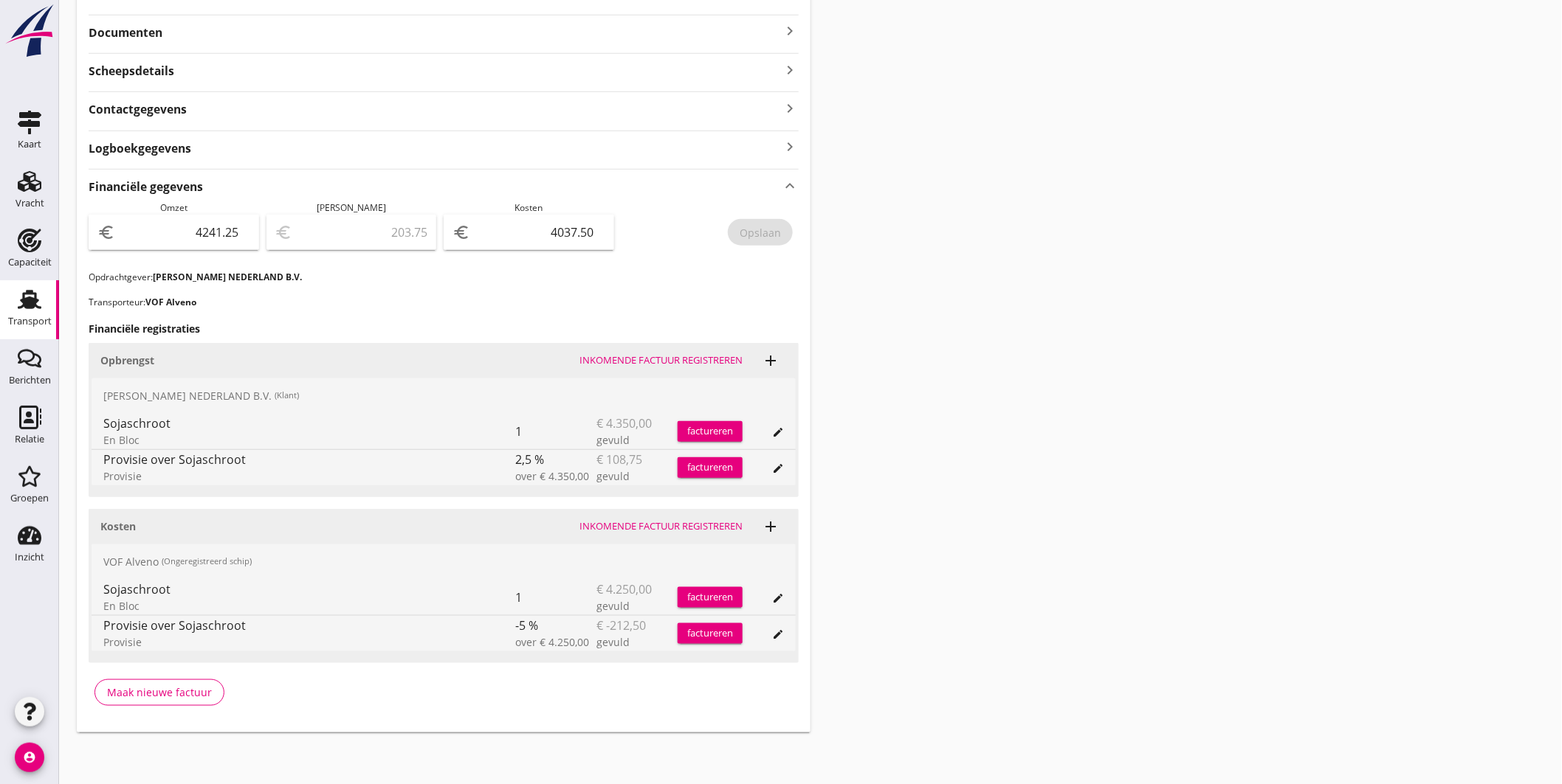
click at [37, 303] on icon "Transport" at bounding box center [29, 299] width 23 height 23
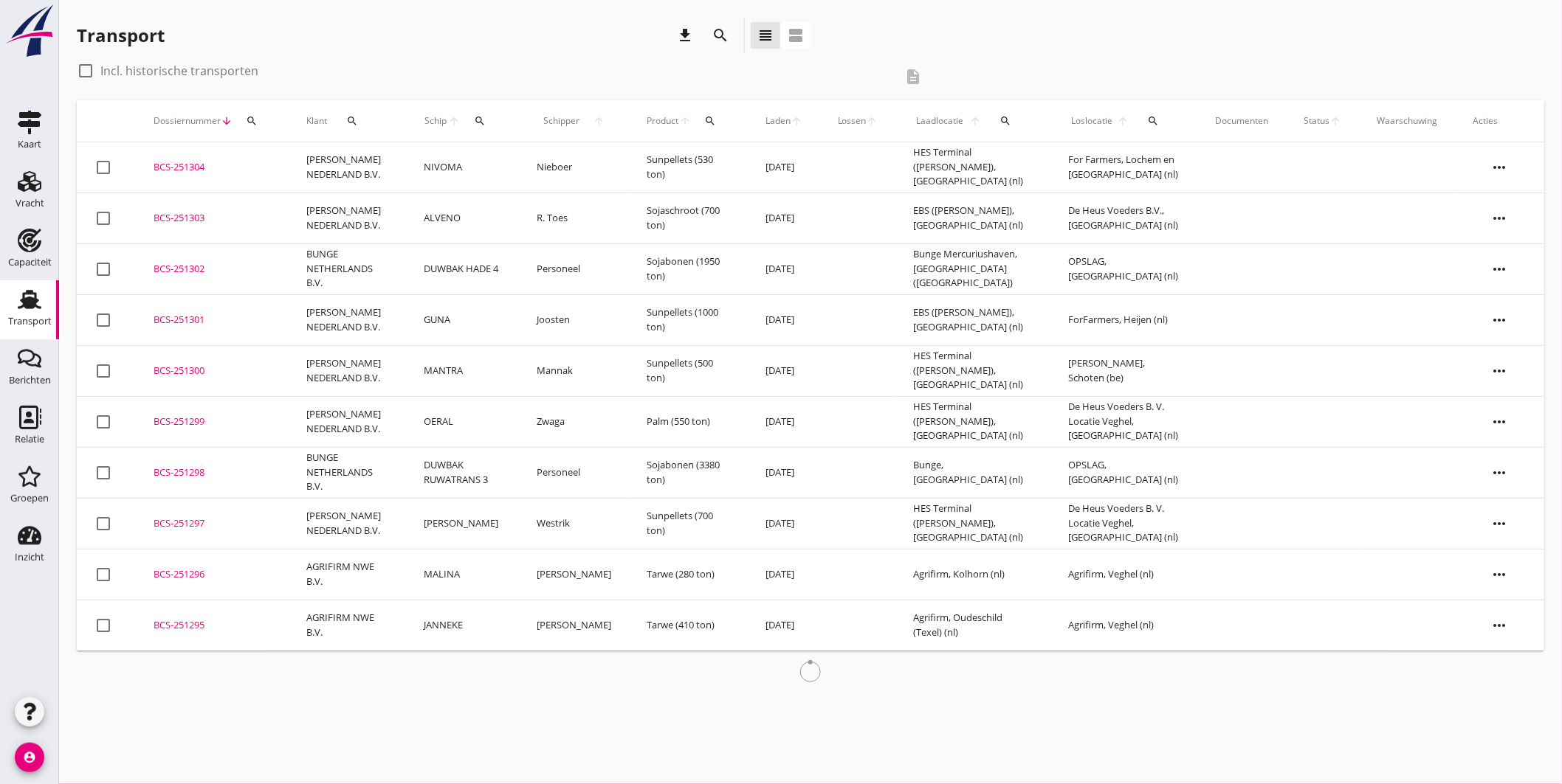
click at [194, 167] on div "BCS-251304" at bounding box center [212, 167] width 118 height 15
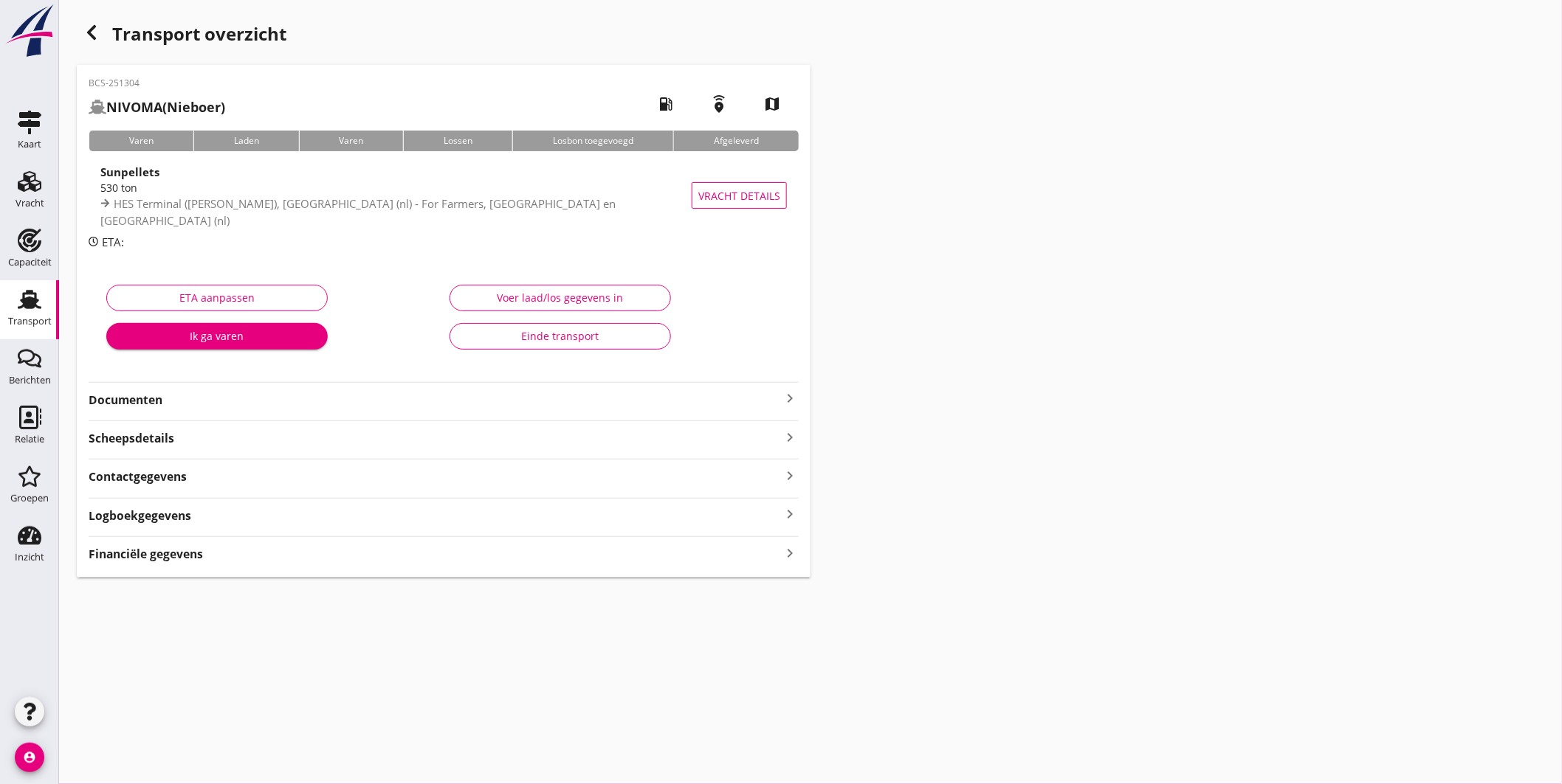
click at [327, 554] on div "Financiële gegevens keyboard_arrow_right" at bounding box center [444, 553] width 711 height 20
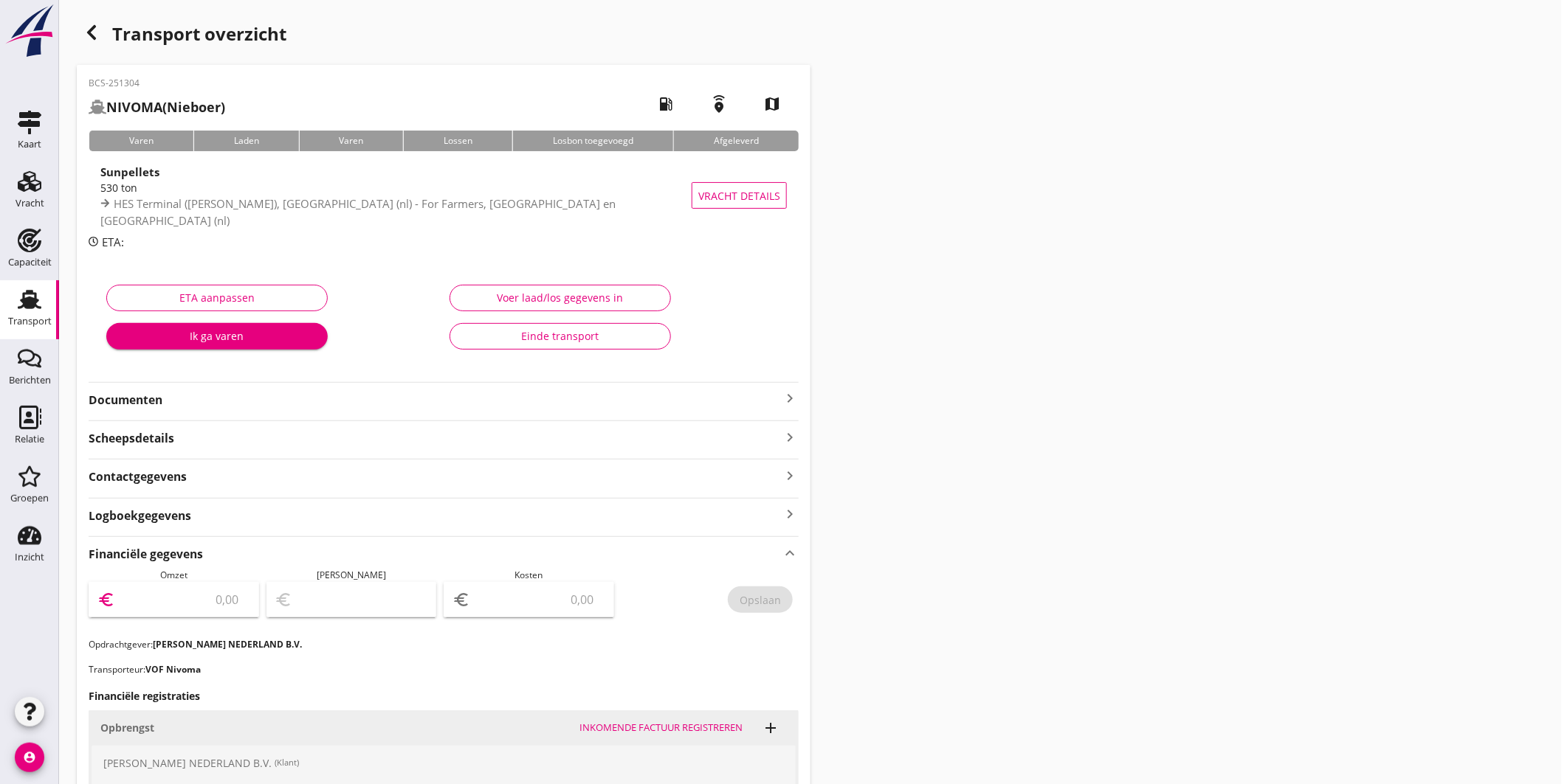
drag, startPoint x: 232, startPoint y: 596, endPoint x: 219, endPoint y: 562, distance: 36.4
click at [232, 595] on input "number" at bounding box center [183, 600] width 132 height 23
type input "5118.75"
click at [555, 609] on input "number" at bounding box center [539, 600] width 132 height 23
type input "5114.75"
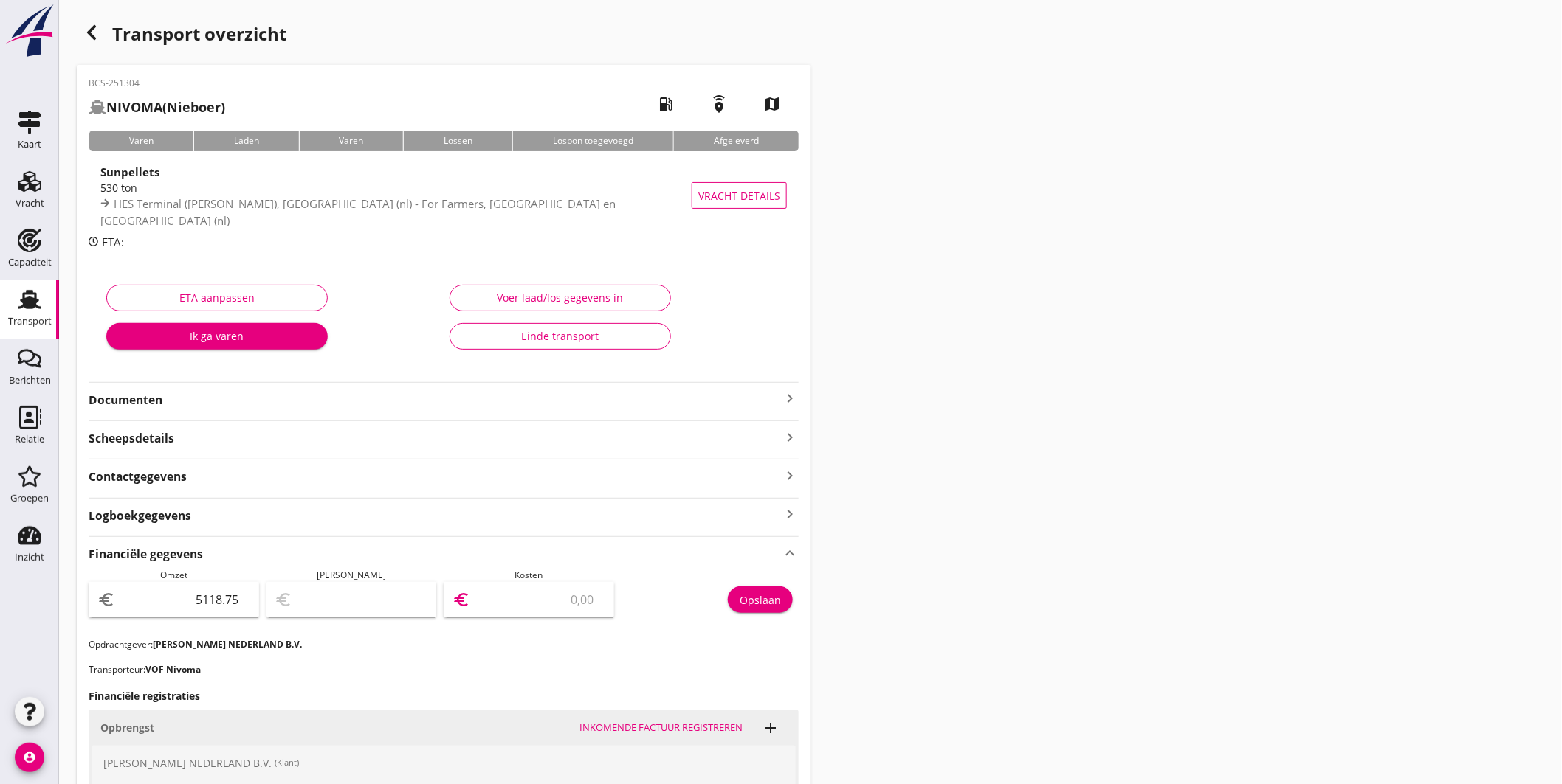
type input "4"
type input "5071.75"
type input "47"
type input "4643.75"
type input "475"
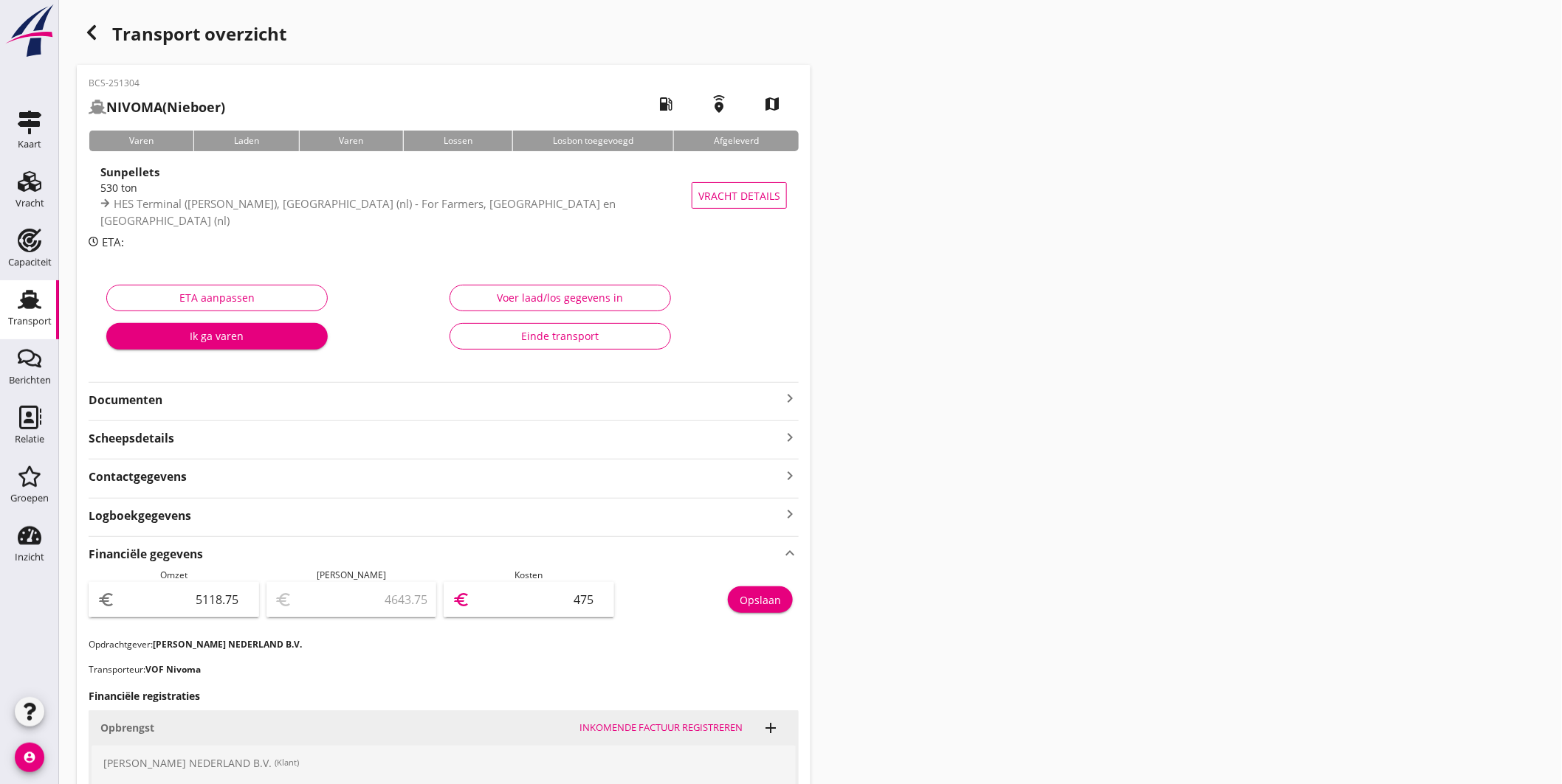
type input "368.75"
type input "4750"
click at [777, 598] on div "Opslaan" at bounding box center [760, 600] width 41 height 16
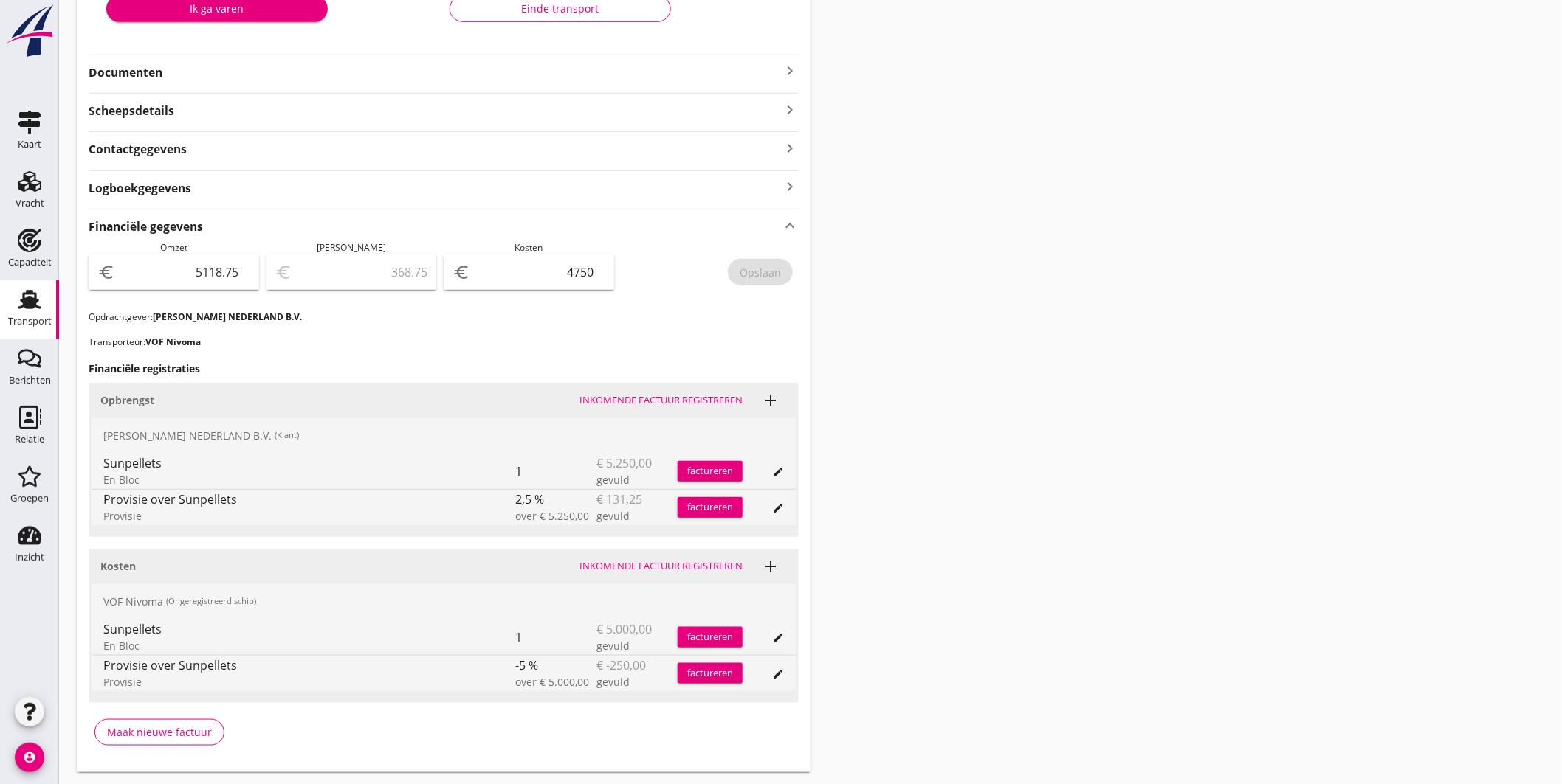
scroll to position [367, 0]
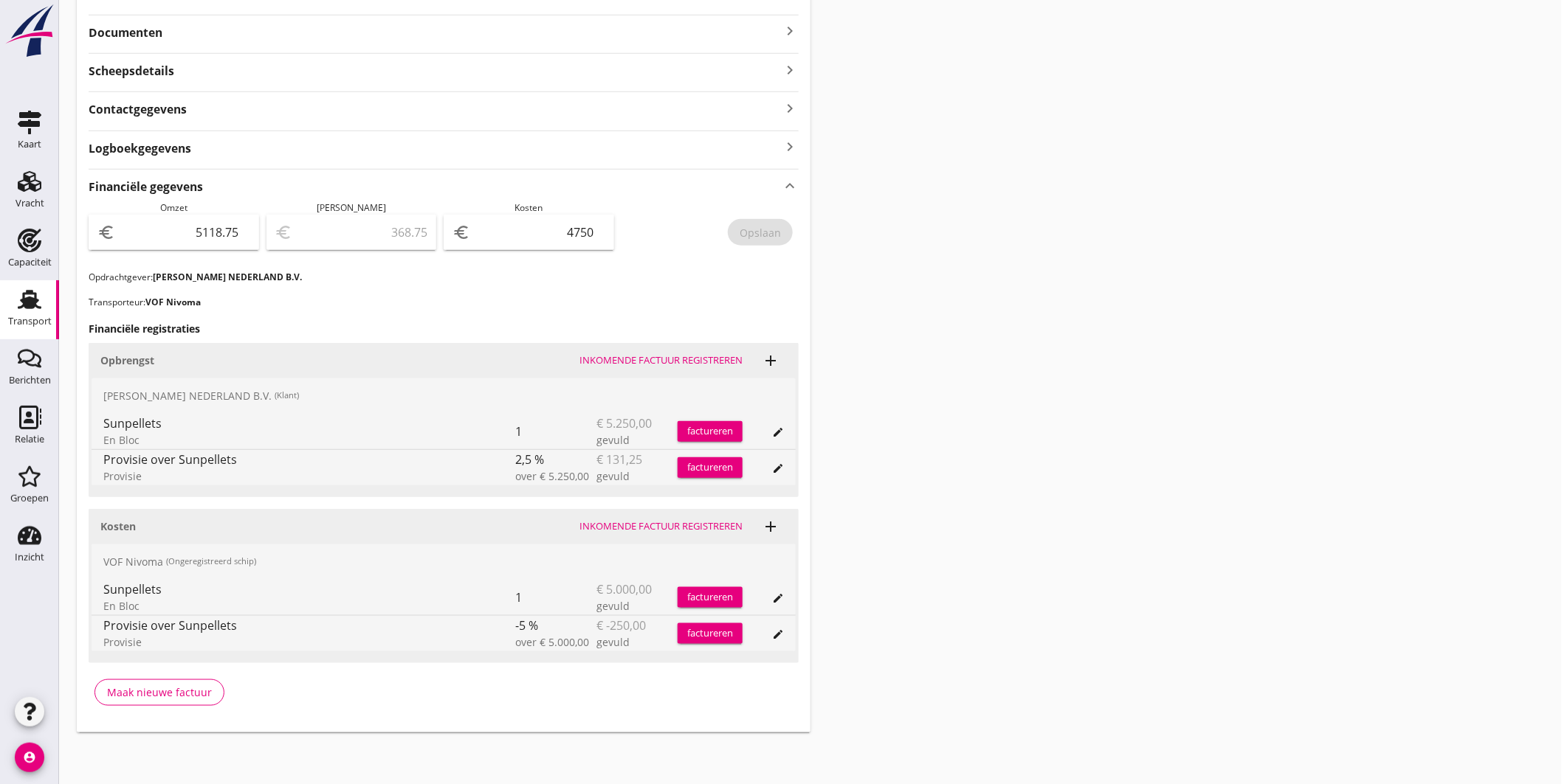
click at [17, 306] on div "Transport" at bounding box center [29, 299] width 36 height 23
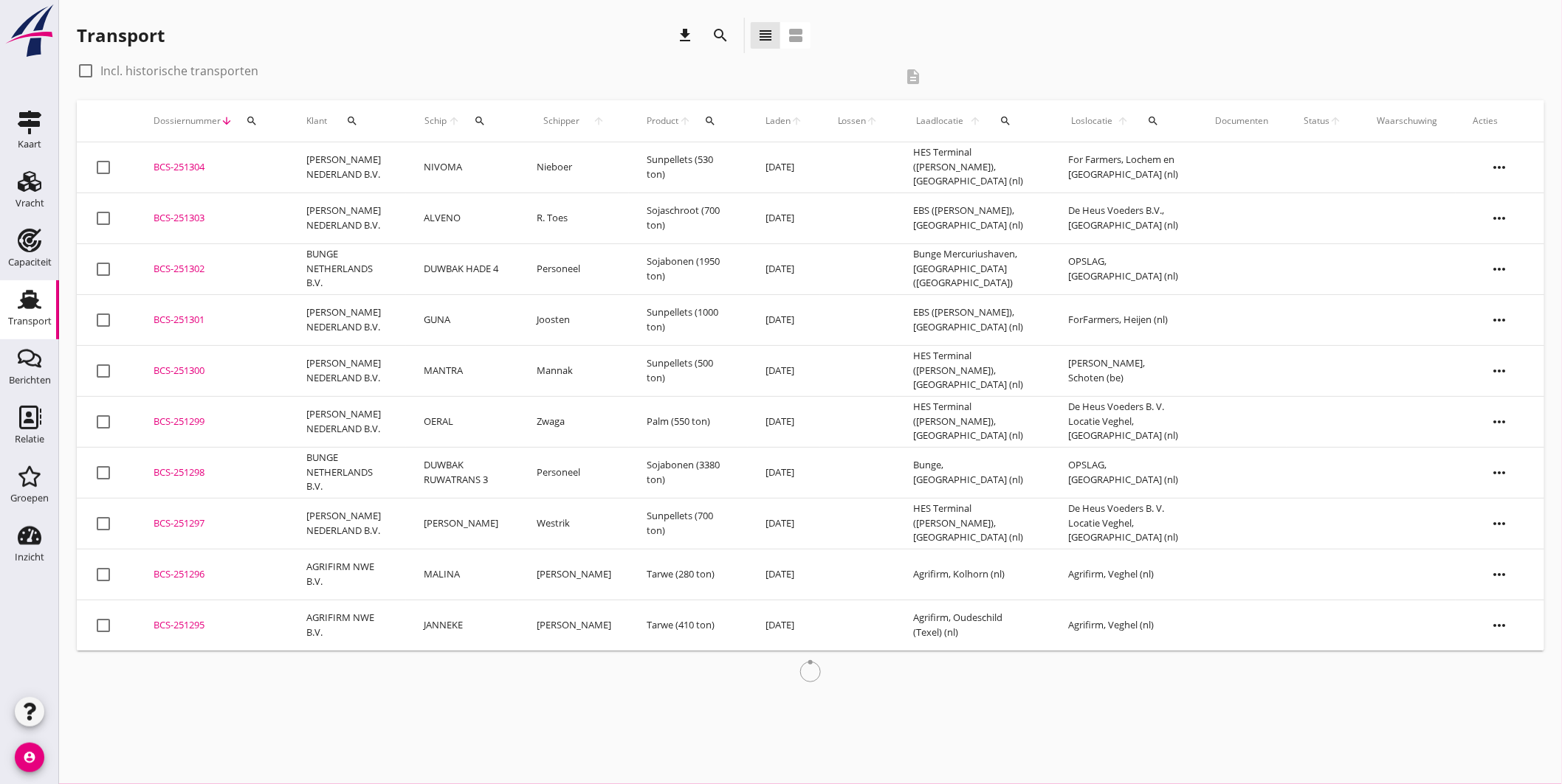
click at [200, 165] on div "BCS-251304" at bounding box center [212, 167] width 118 height 15
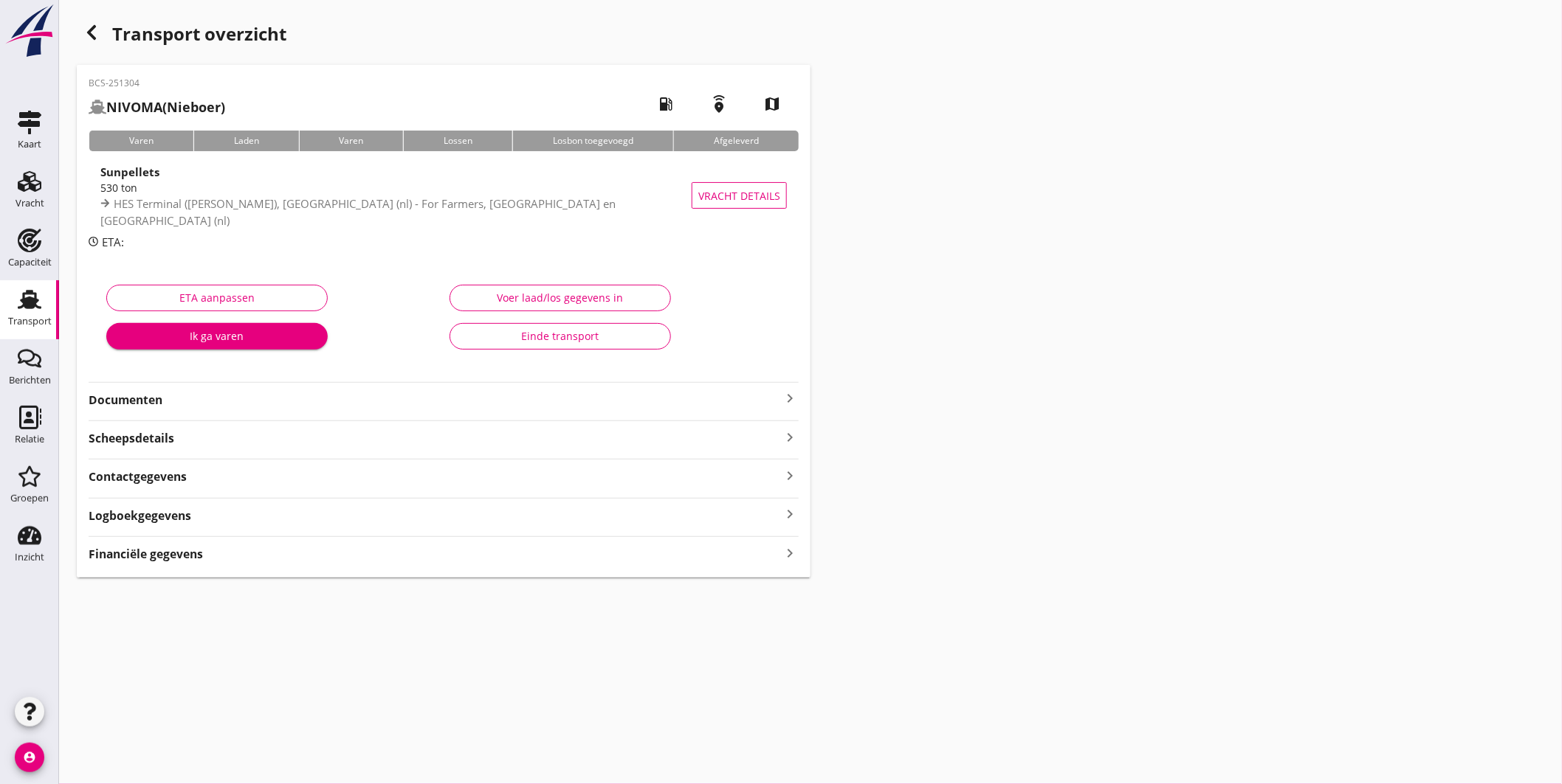
click at [92, 35] on use "button" at bounding box center [91, 32] width 9 height 15
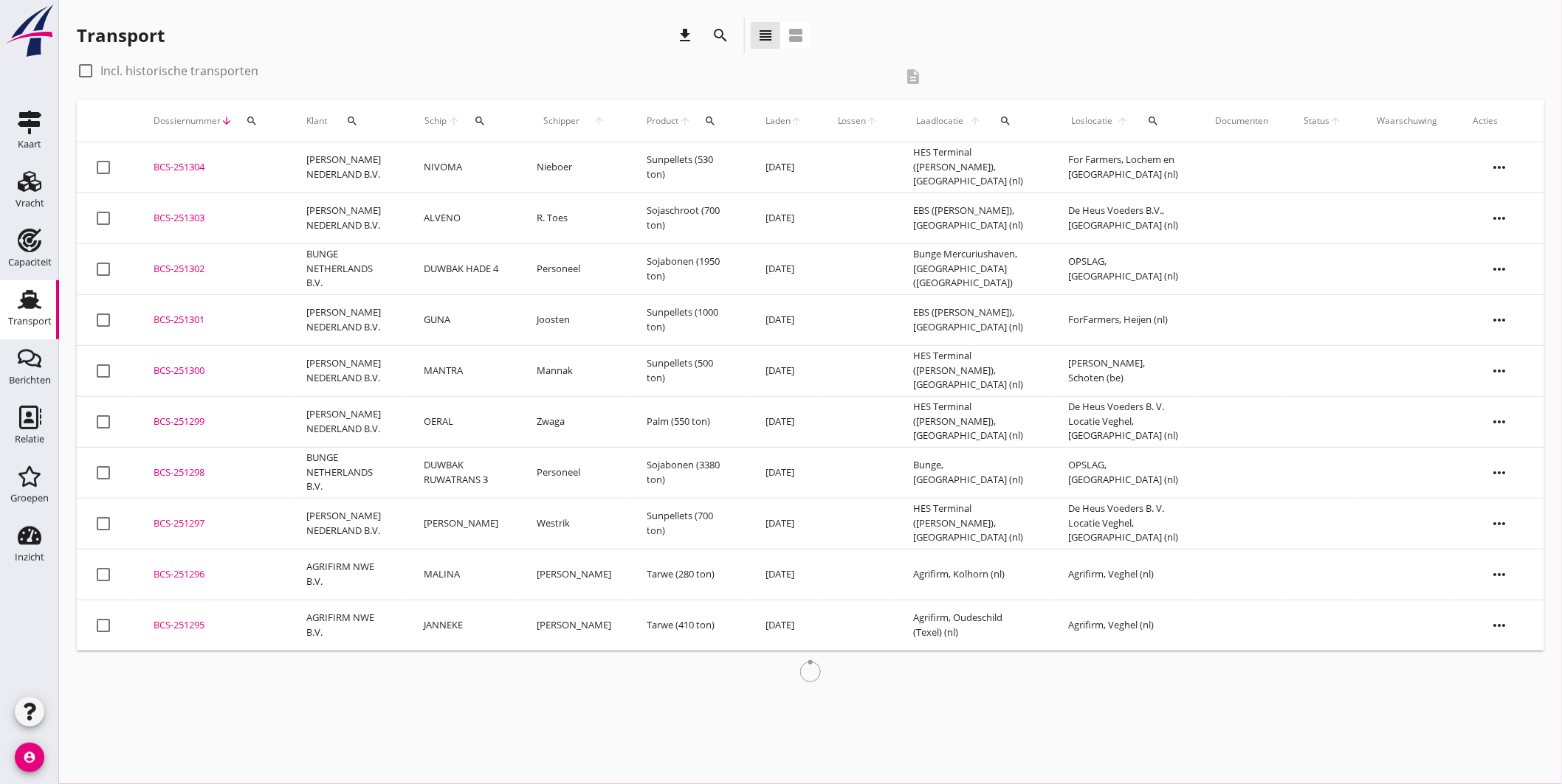
click at [204, 218] on div "BCS-251303" at bounding box center [212, 219] width 118 height 15
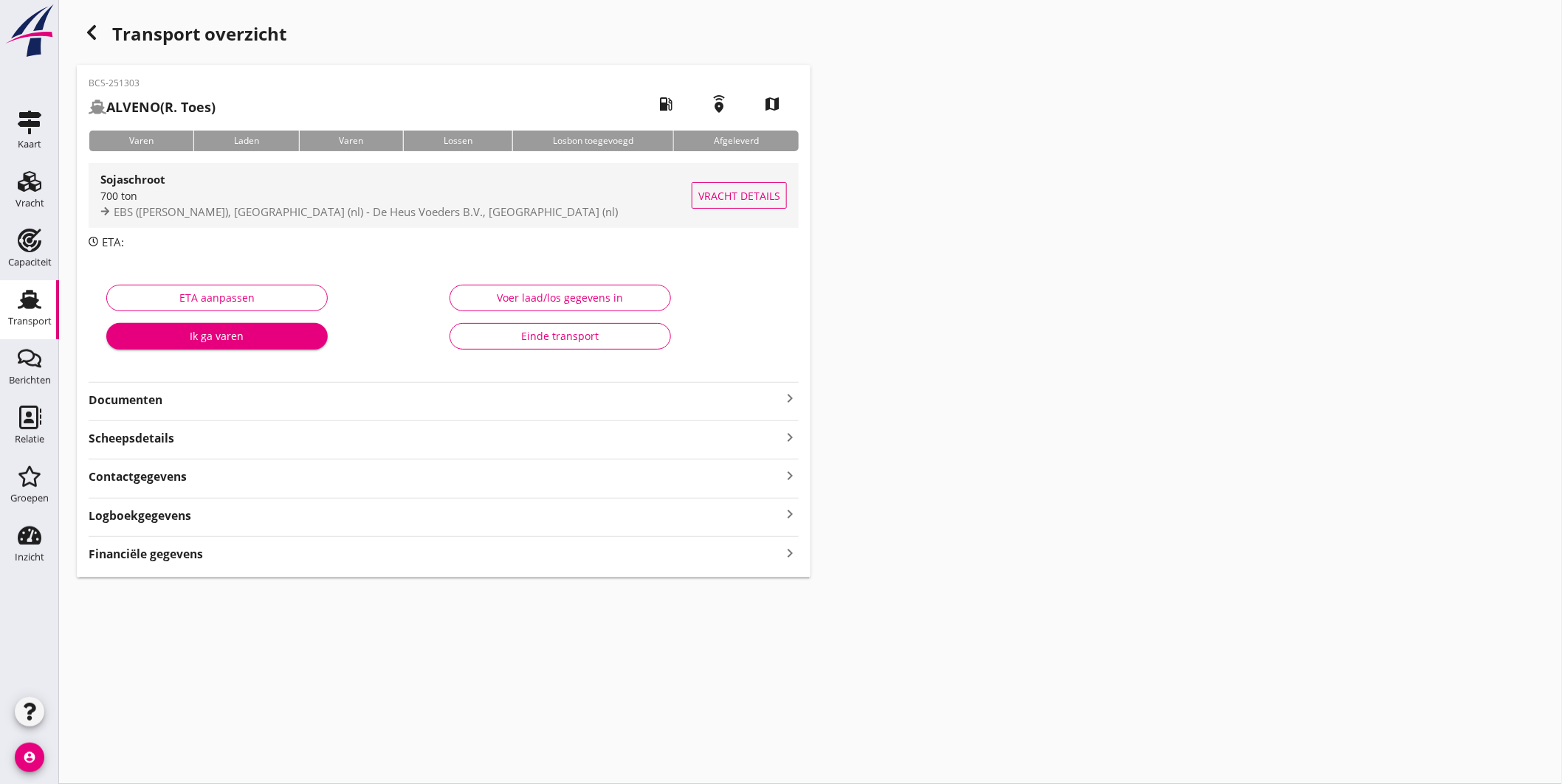
click at [439, 200] on div "700 ton" at bounding box center [395, 196] width 591 height 16
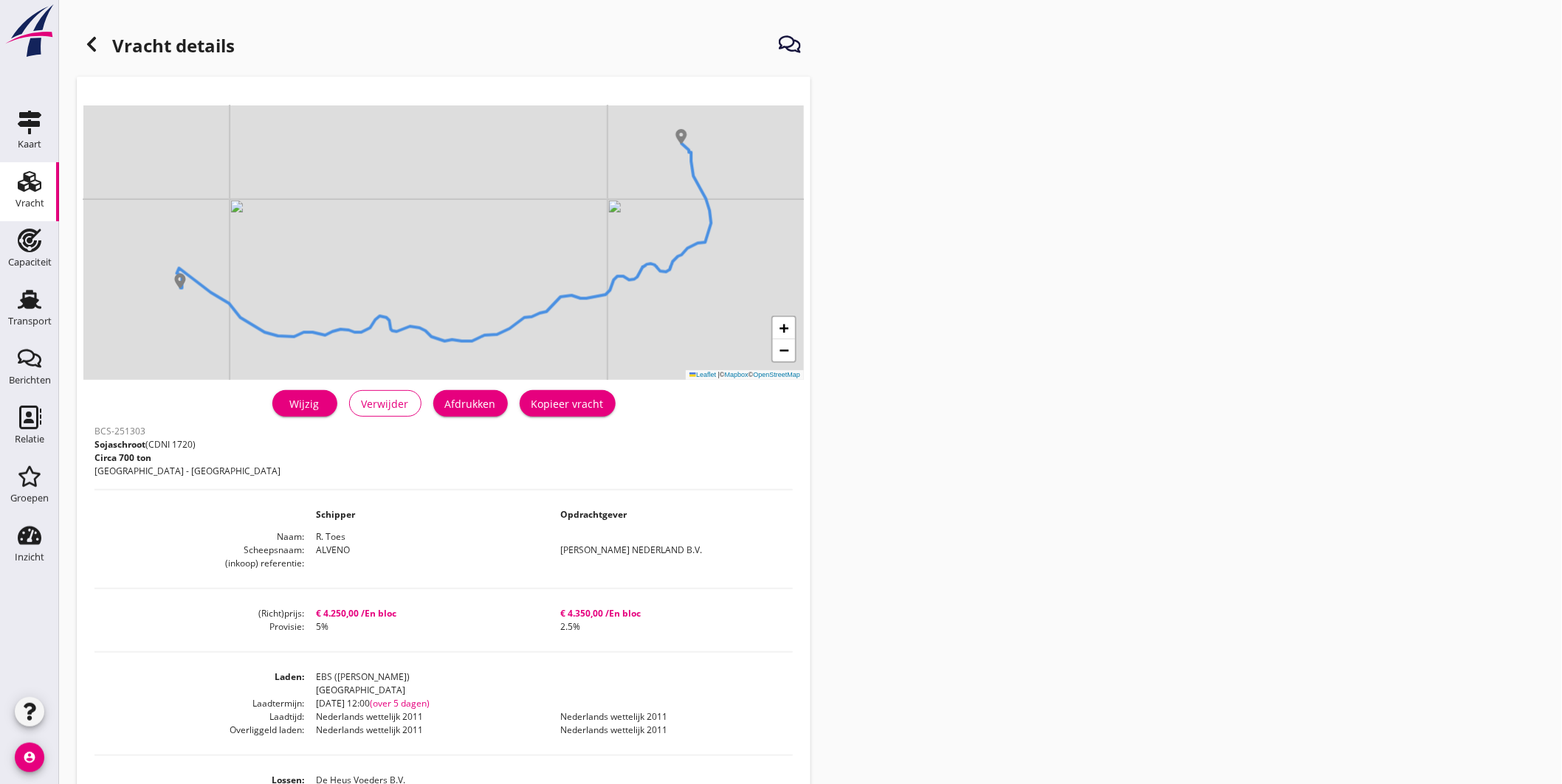
click at [319, 403] on div "Wijzig" at bounding box center [305, 404] width 41 height 16
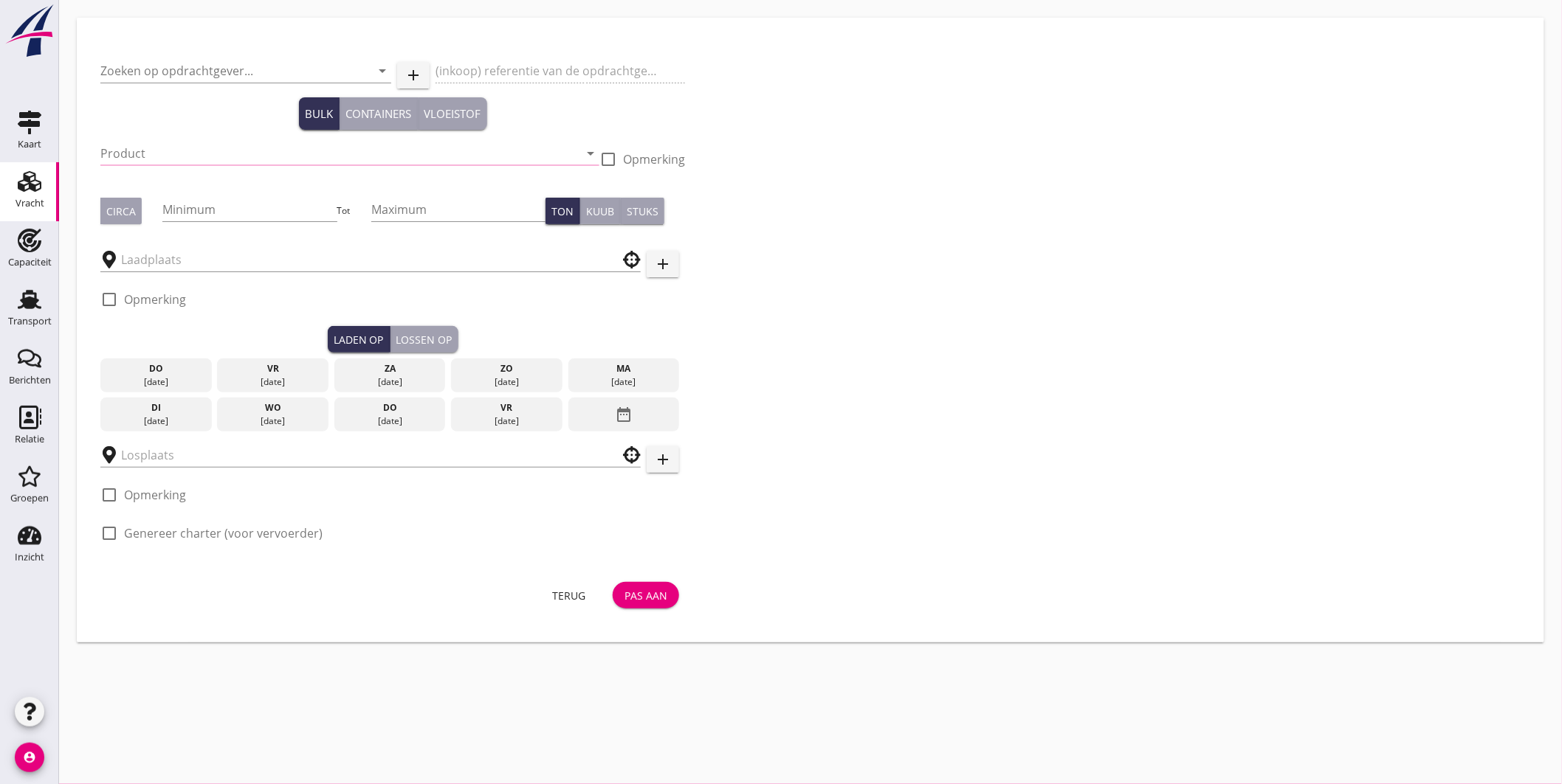
type input "[PERSON_NAME] NEDERLAND B.V."
type input "Sojaschroot (1720)"
type input "700"
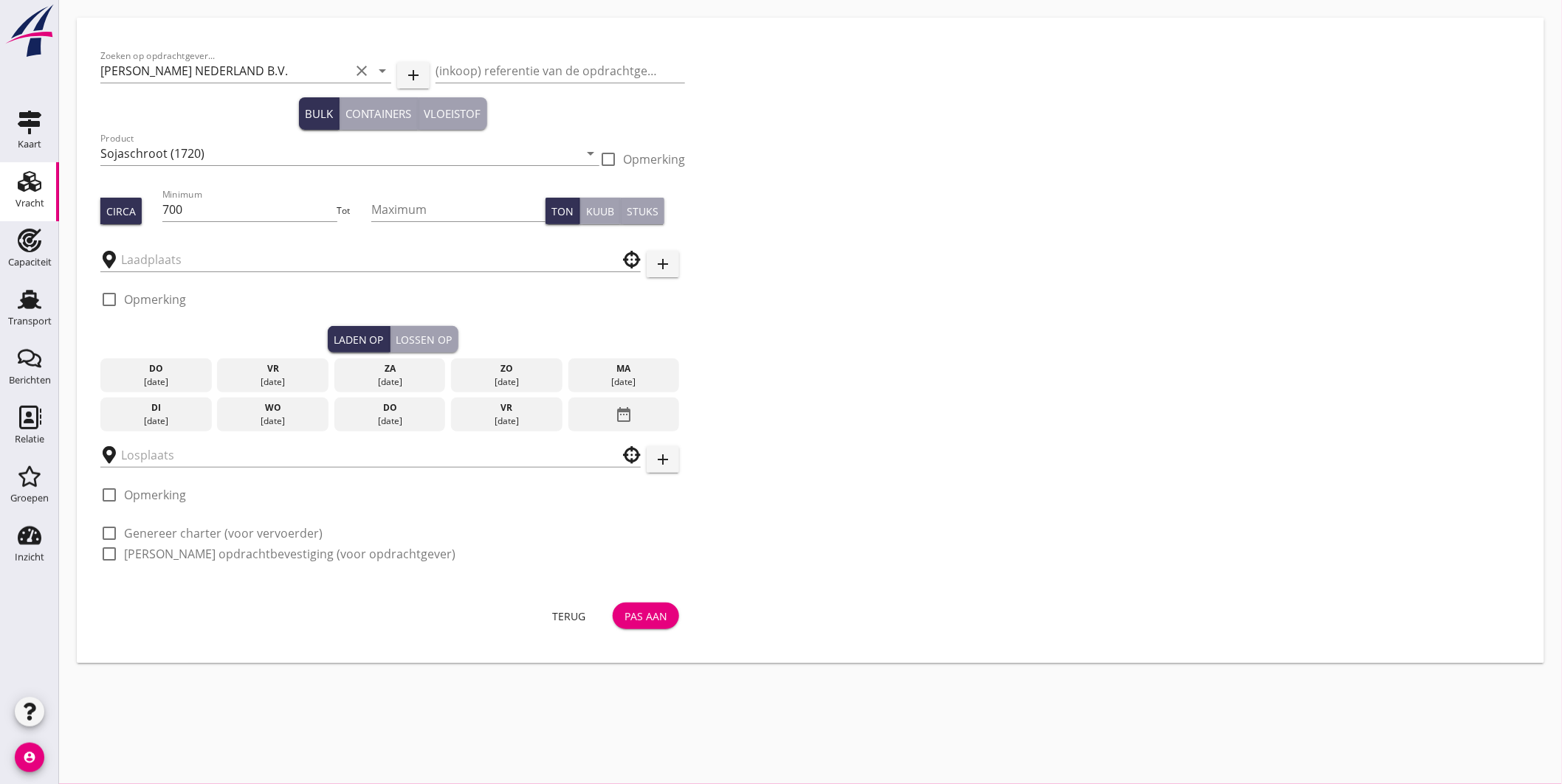
type input "EBS ([PERSON_NAME])"
type input "De Heus Voeders B.V."
checkbox input "true"
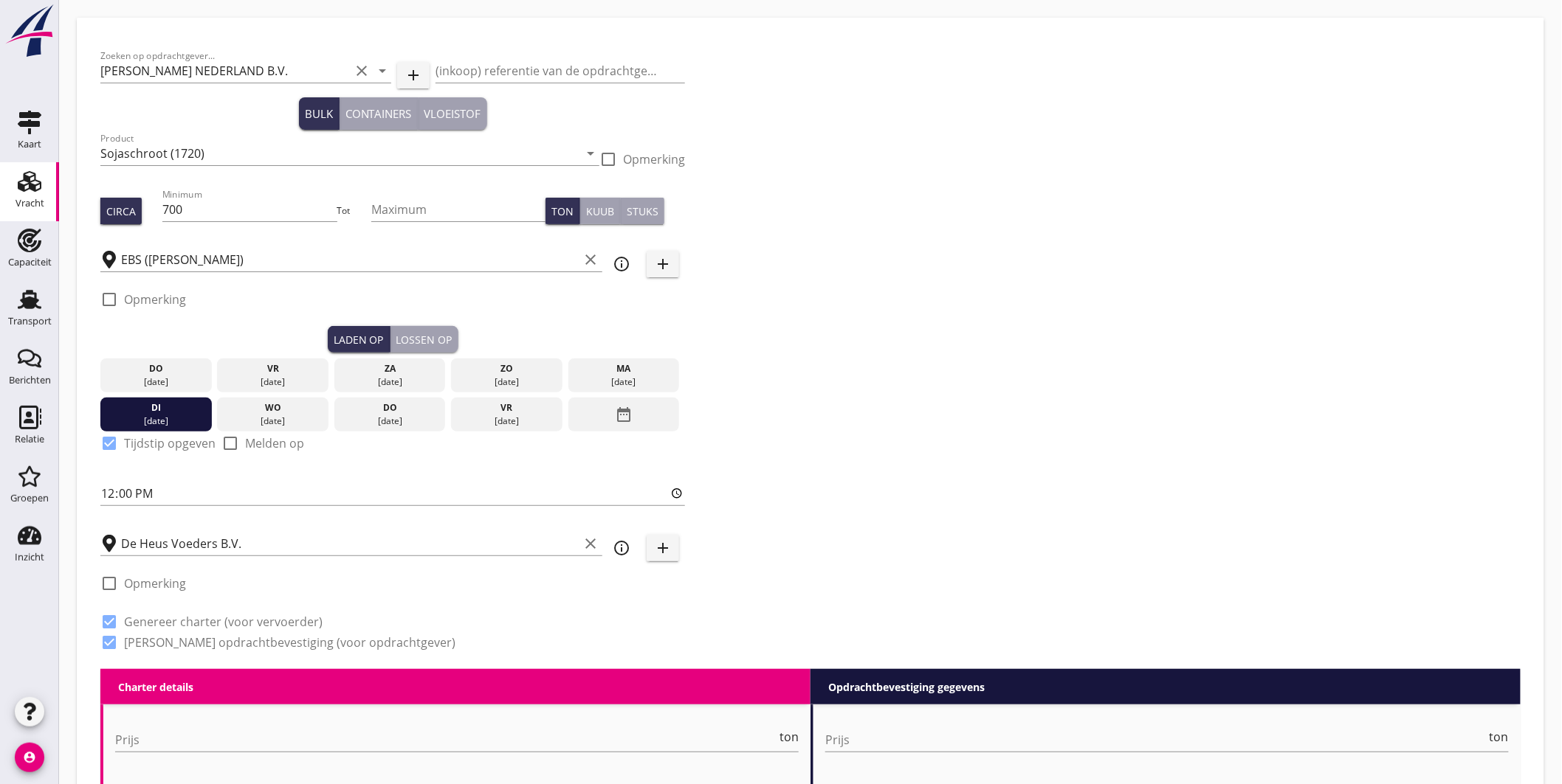
type input "4250"
checkbox input "false"
radio input "false"
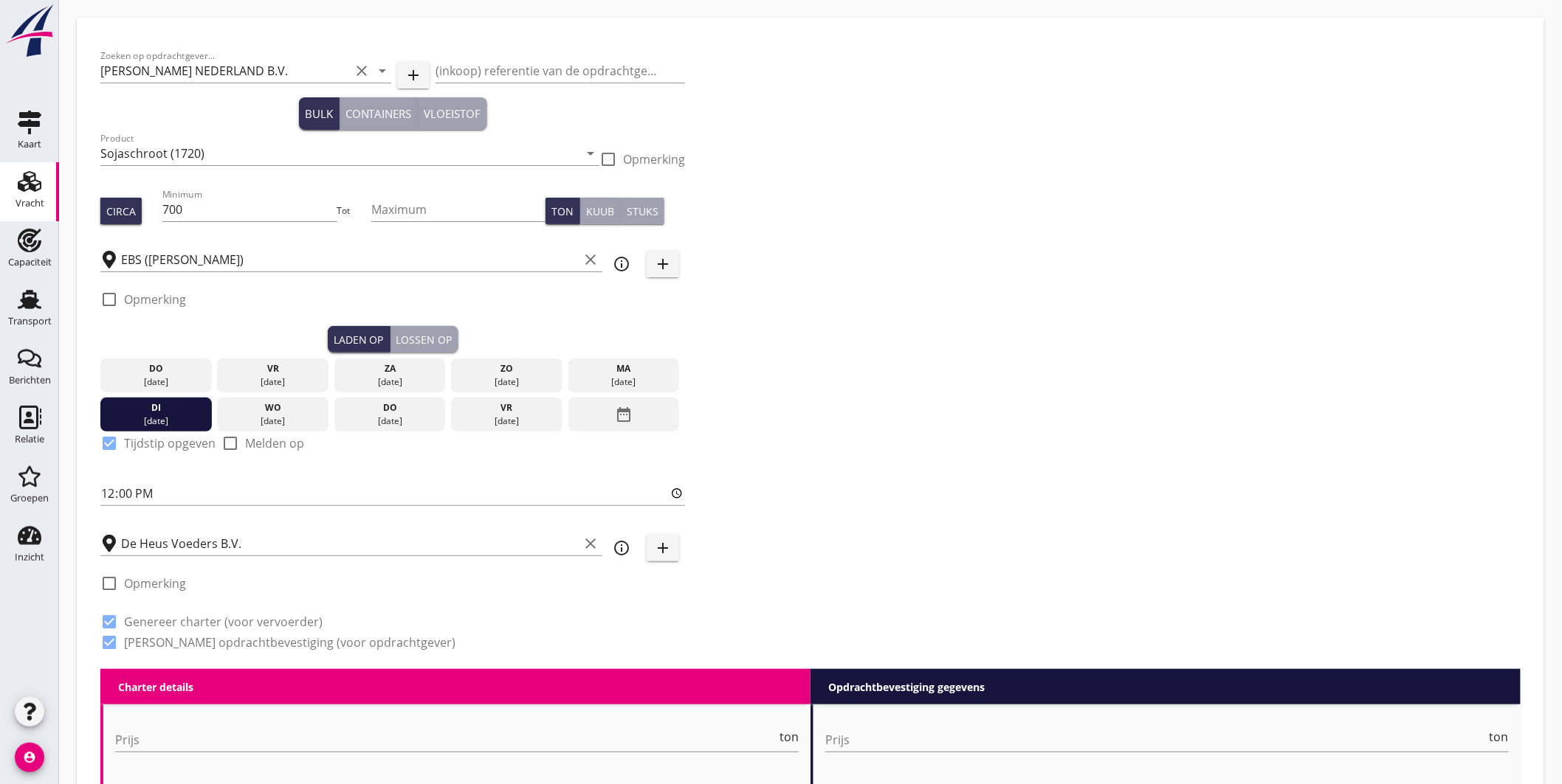
checkbox input "true"
radio input "false"
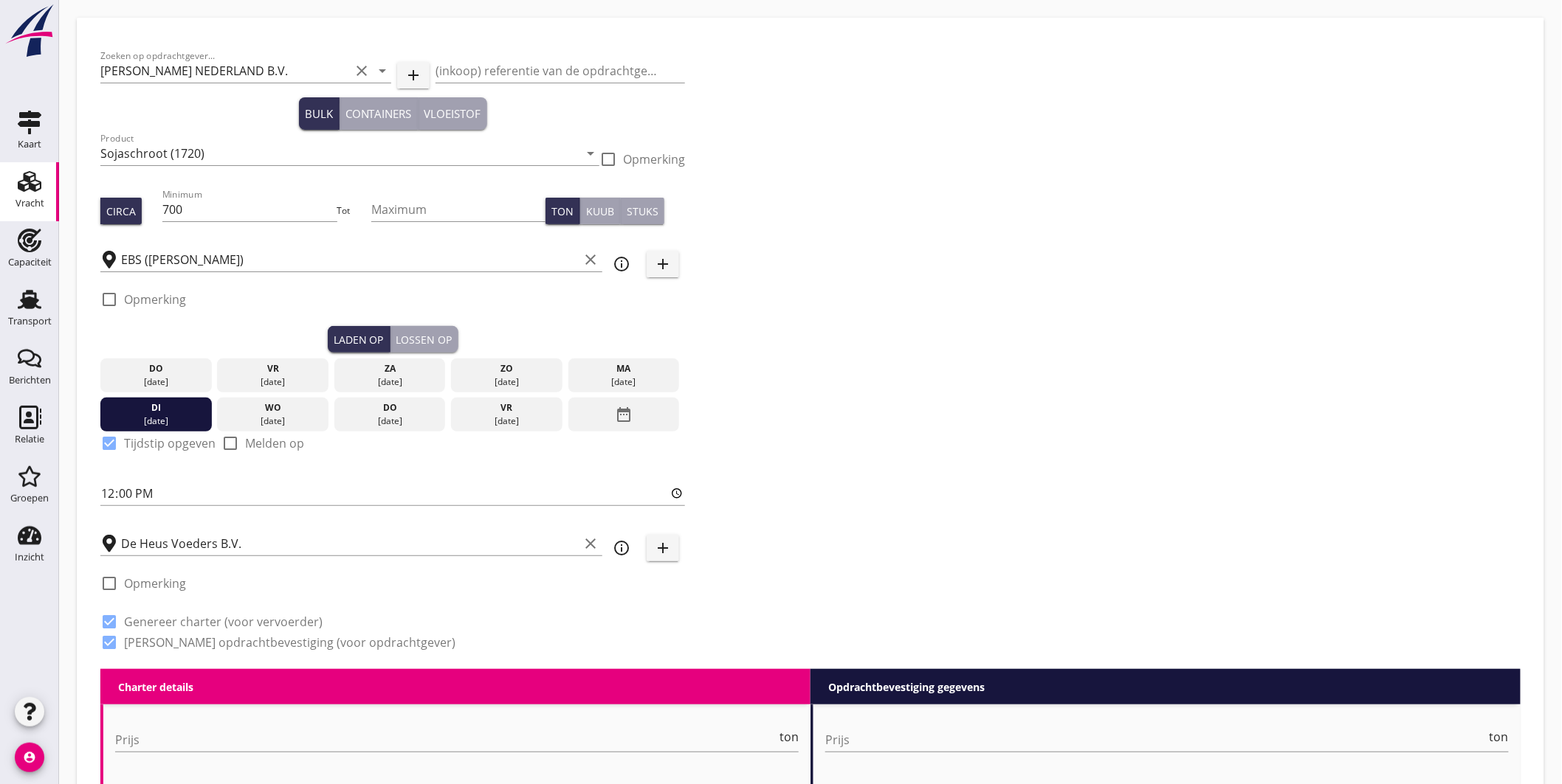
radio input "true"
radio input "false"
radio input "true"
type input "5"
type input "4350"
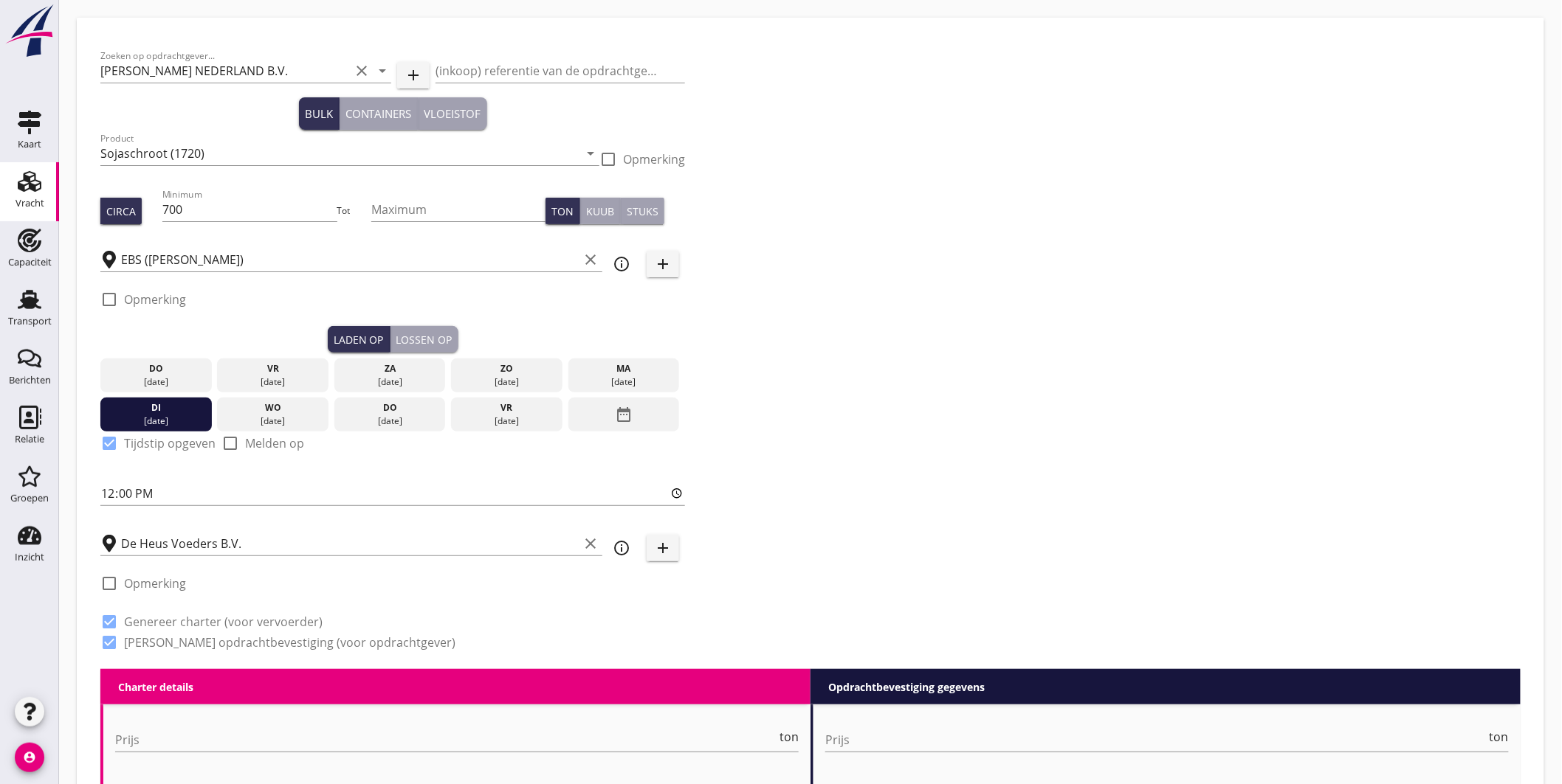
checkbox input "false"
radio input "false"
checkbox input "true"
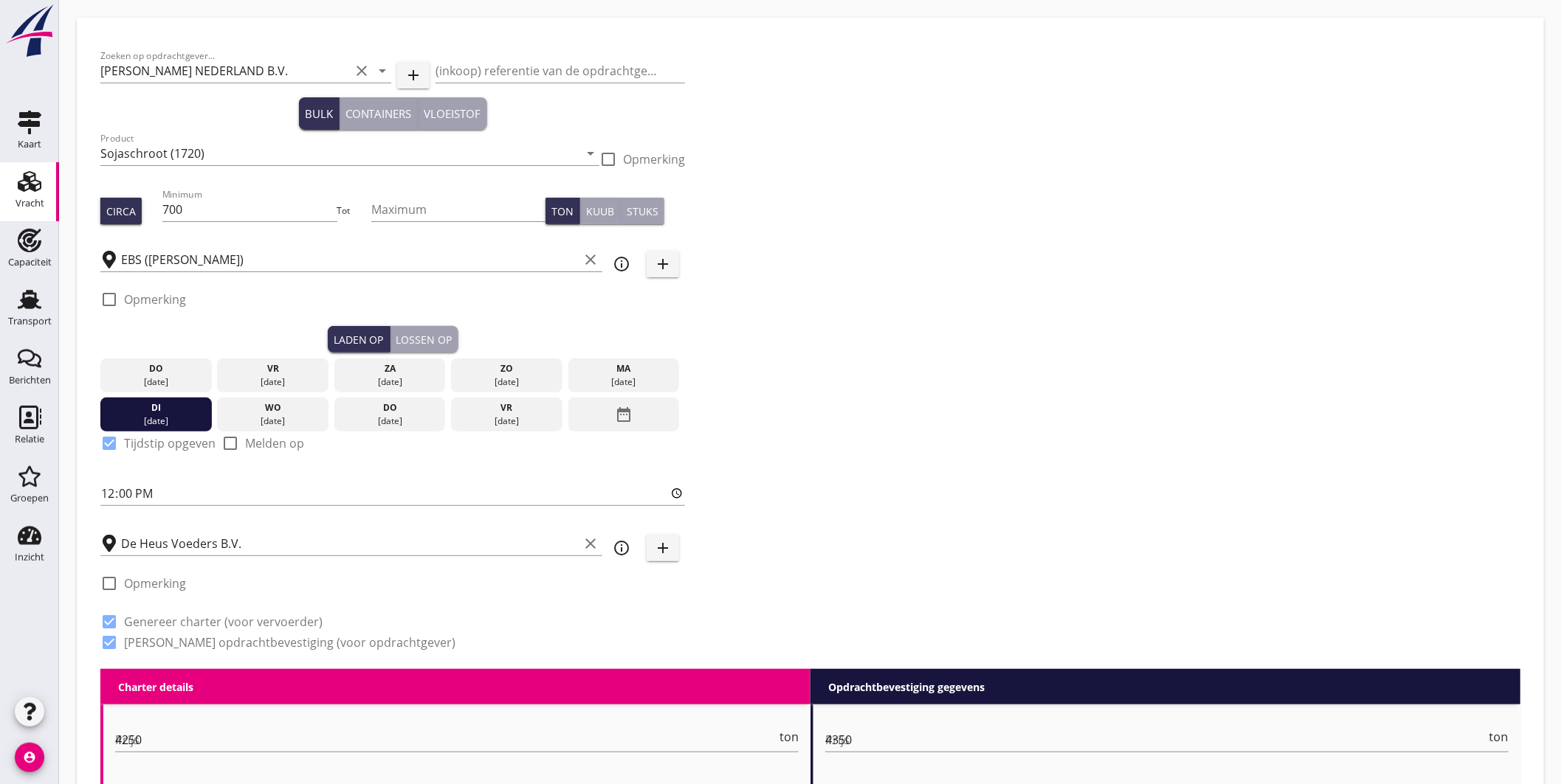
checkbox input "true"
radio input "false"
radio input "true"
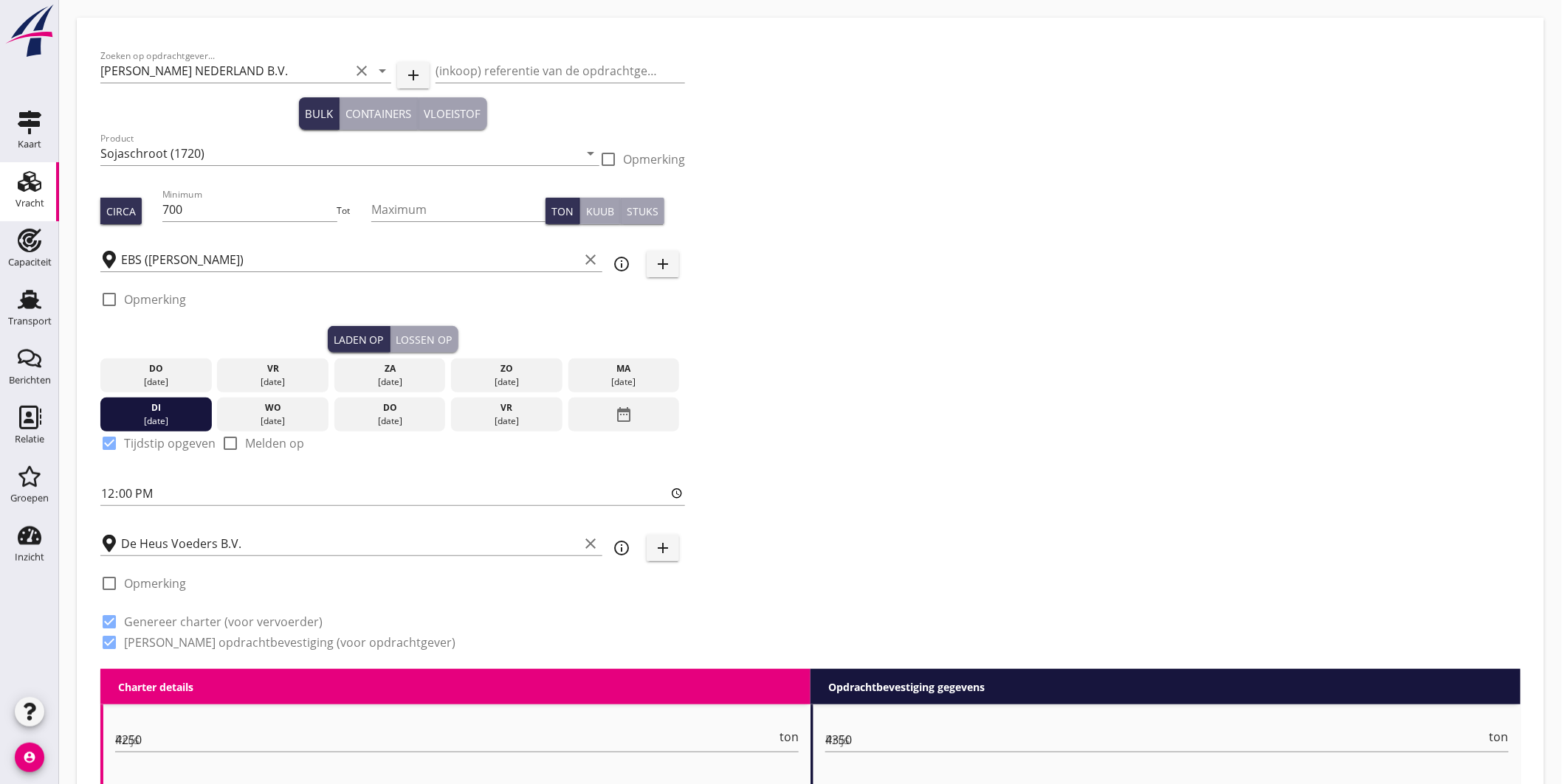
radio input "false"
radio input "true"
type input "2.5"
drag, startPoint x: 171, startPoint y: 299, endPoint x: 185, endPoint y: 302, distance: 14.3
click at [172, 299] on label "Opmerking" at bounding box center [155, 300] width 62 height 15
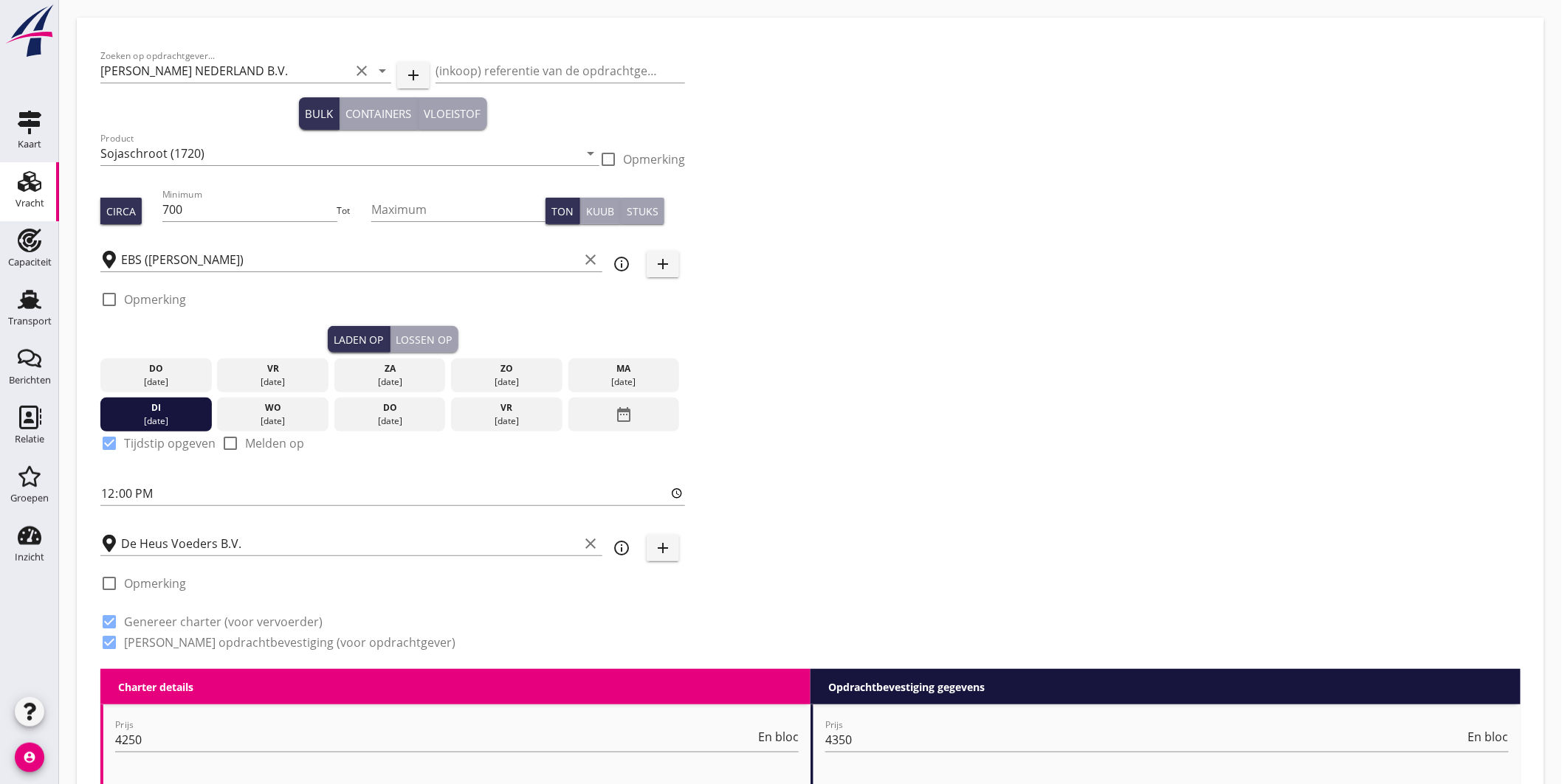
checkbox input "true"
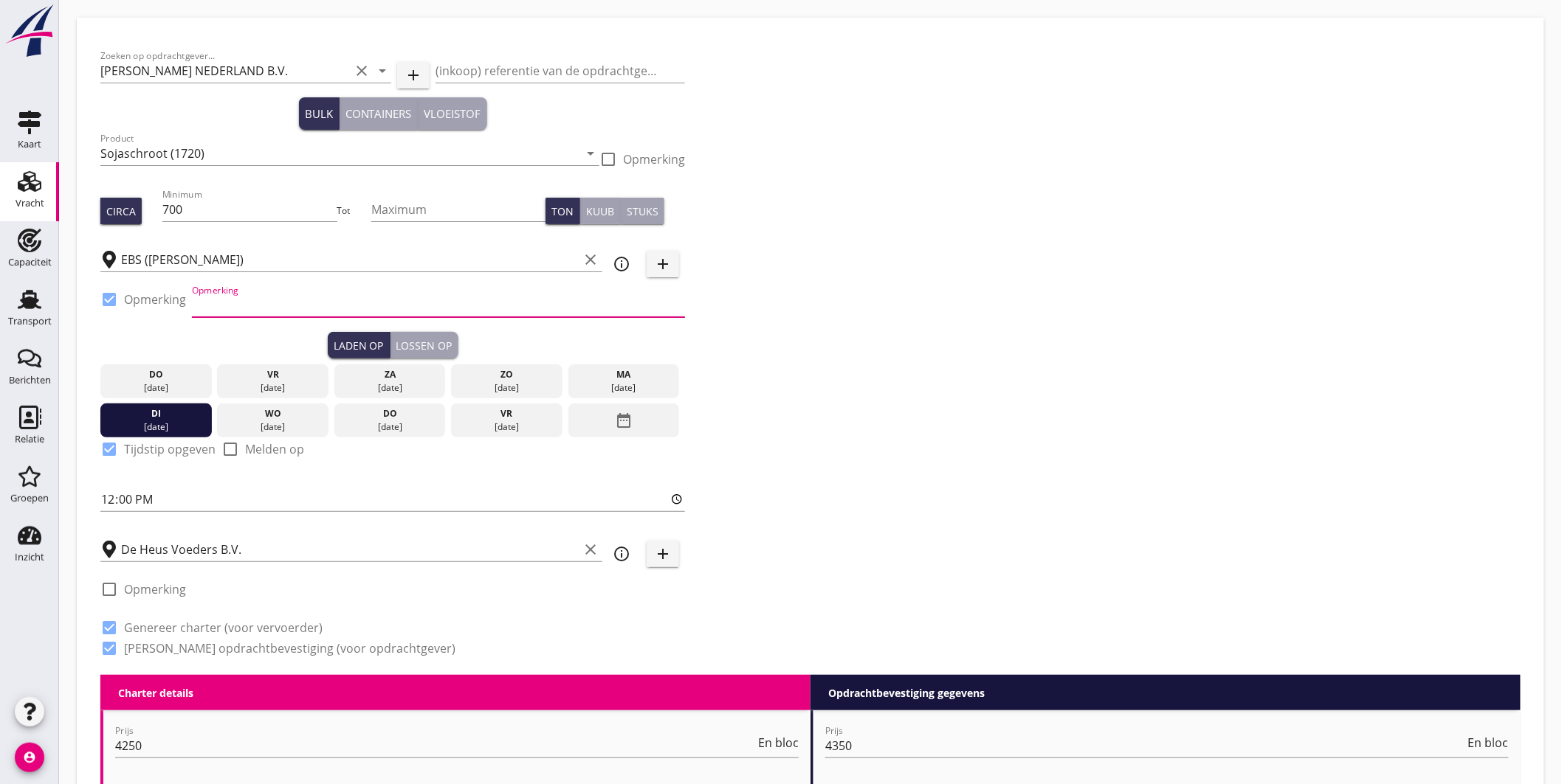
click at [260, 307] on input "Opmerking" at bounding box center [438, 305] width 493 height 23
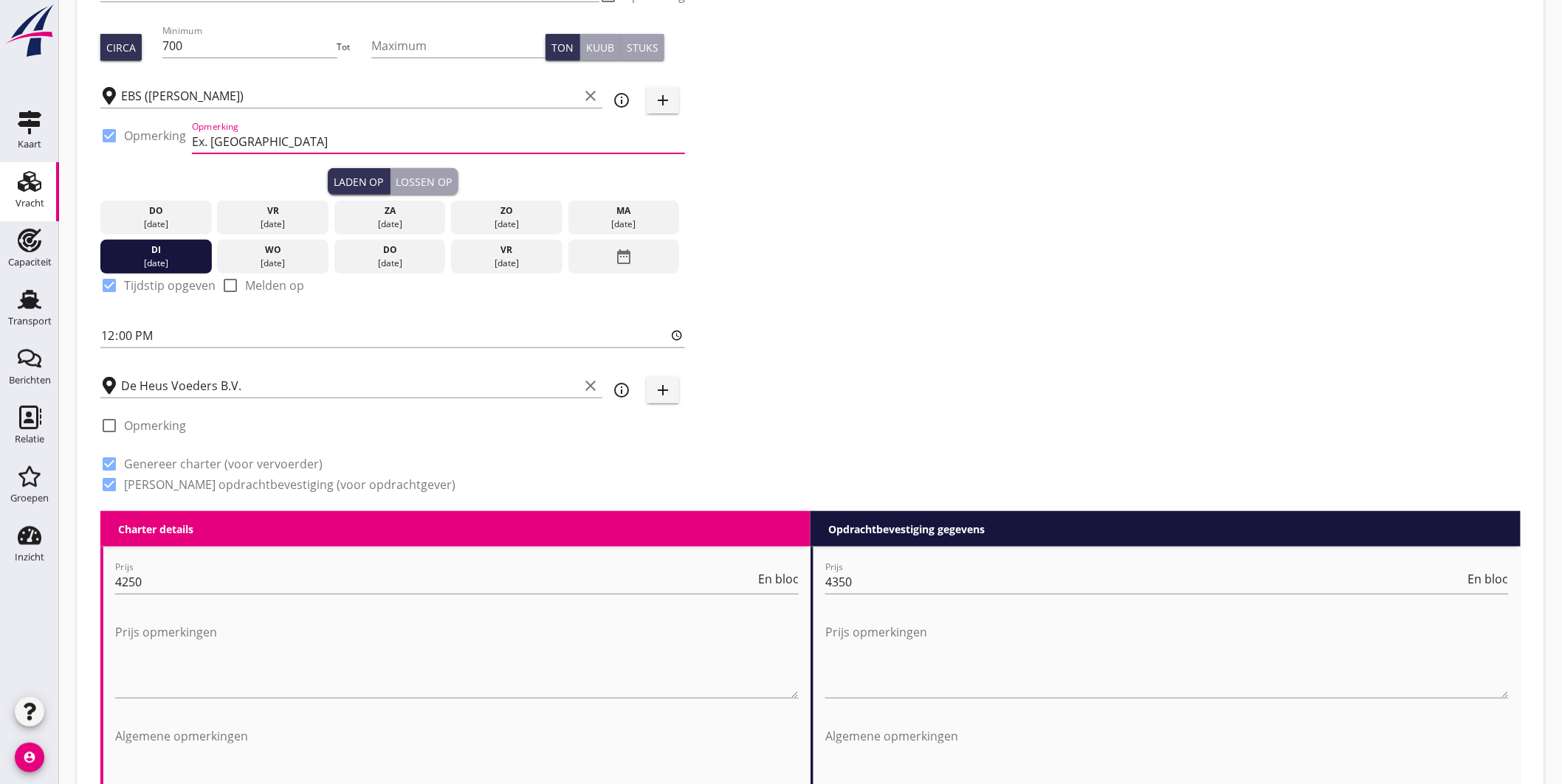
scroll to position [245, 0]
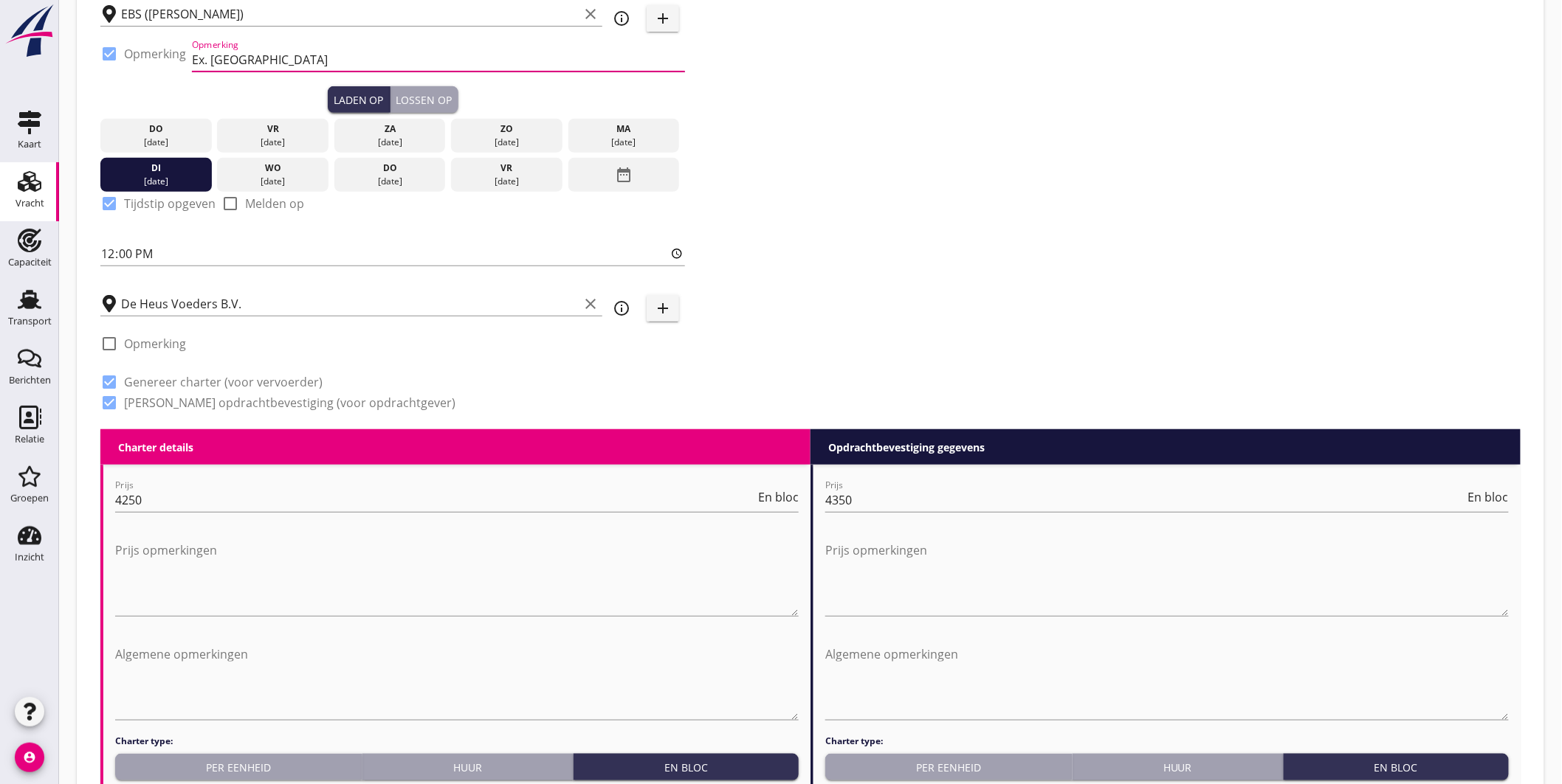
click at [288, 64] on input "Ex. [GEOGRAPHIC_DATA]" at bounding box center [438, 60] width 493 height 23
type input "Ex. TROODOS AIR, [GEOGRAPHIC_DATA]"
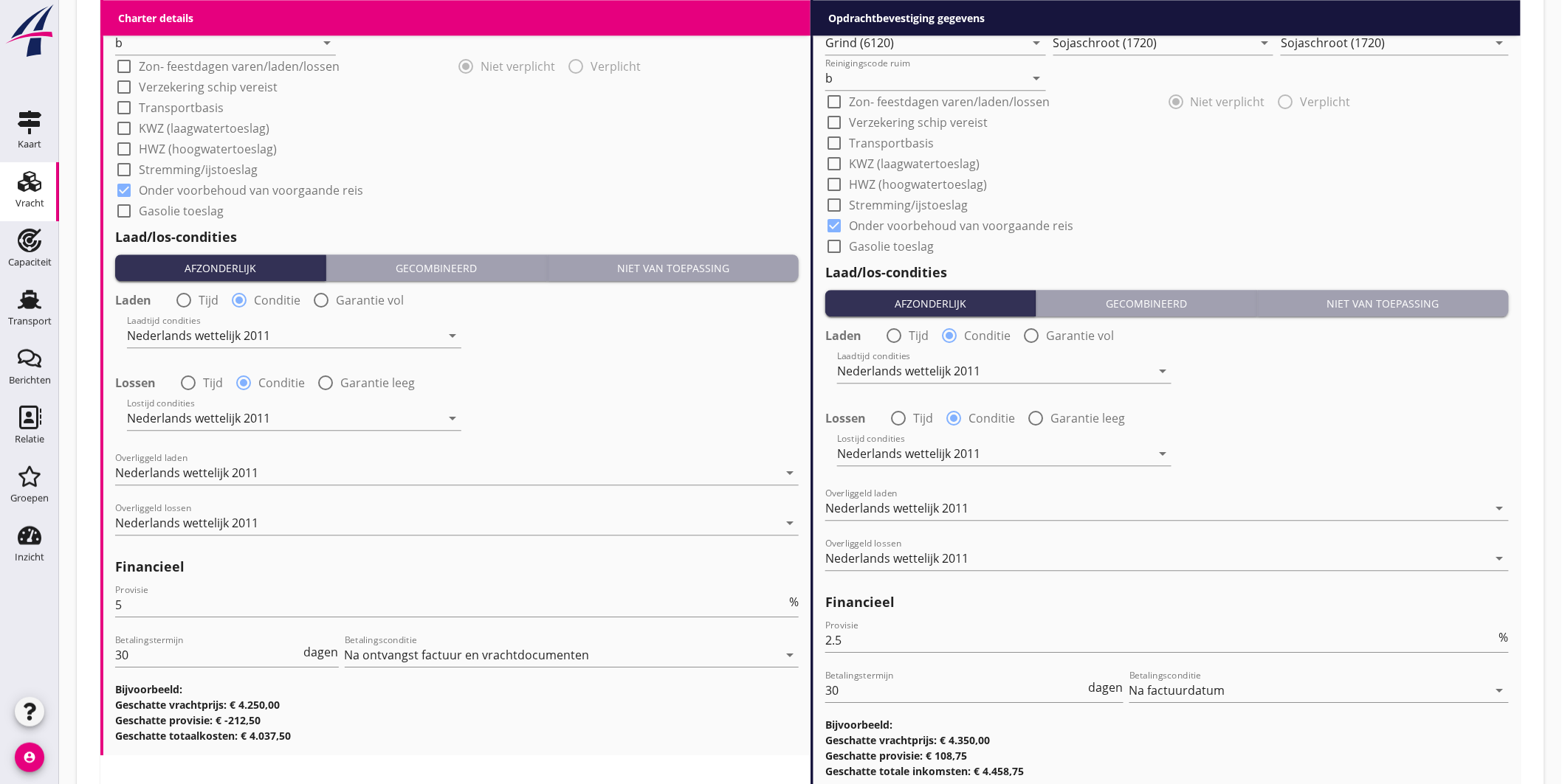
scroll to position [1581, 0]
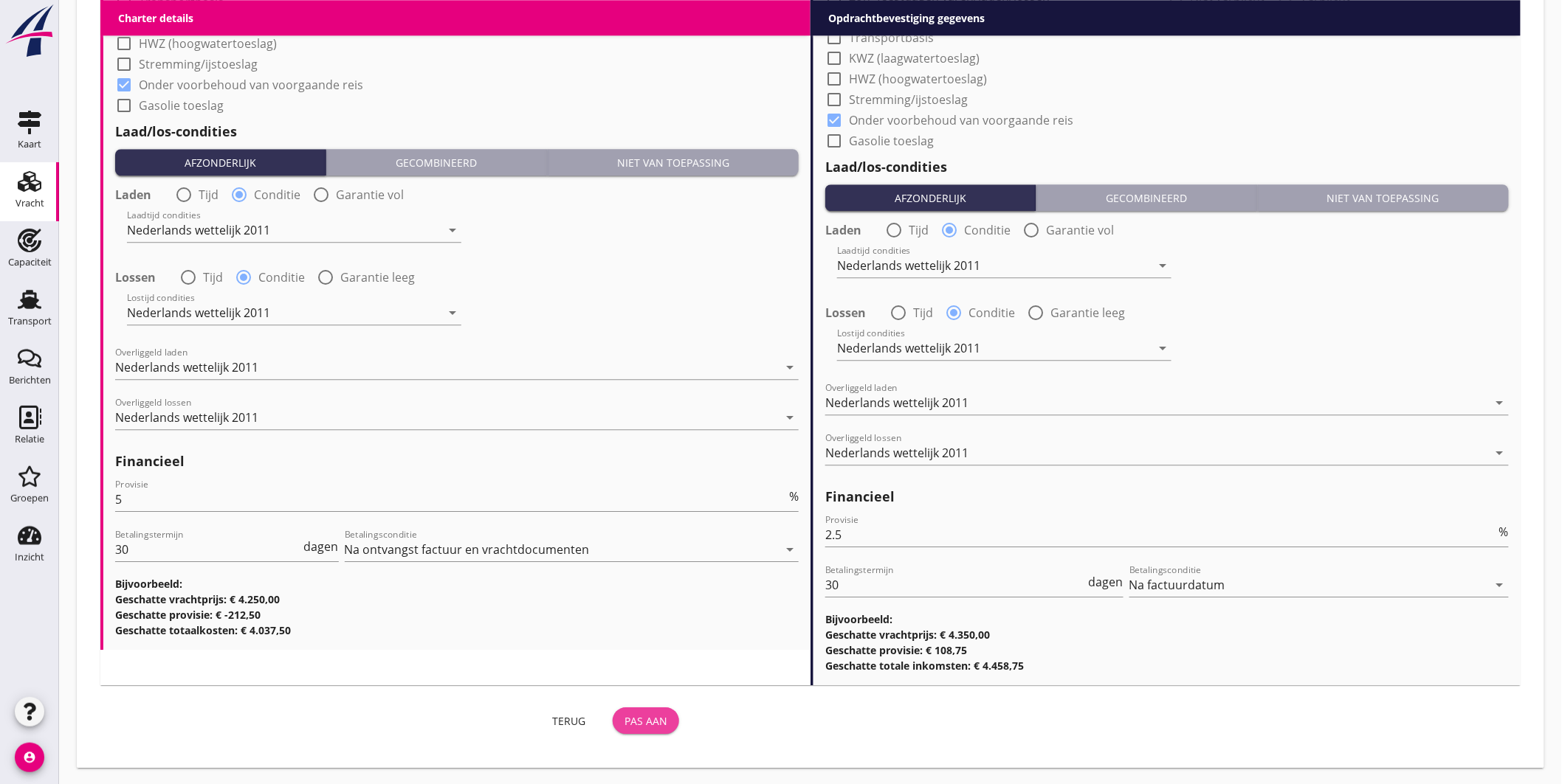
click at [651, 722] on div "Pas aan" at bounding box center [646, 721] width 43 height 16
click at [35, 308] on icon "Transport" at bounding box center [29, 299] width 23 height 23
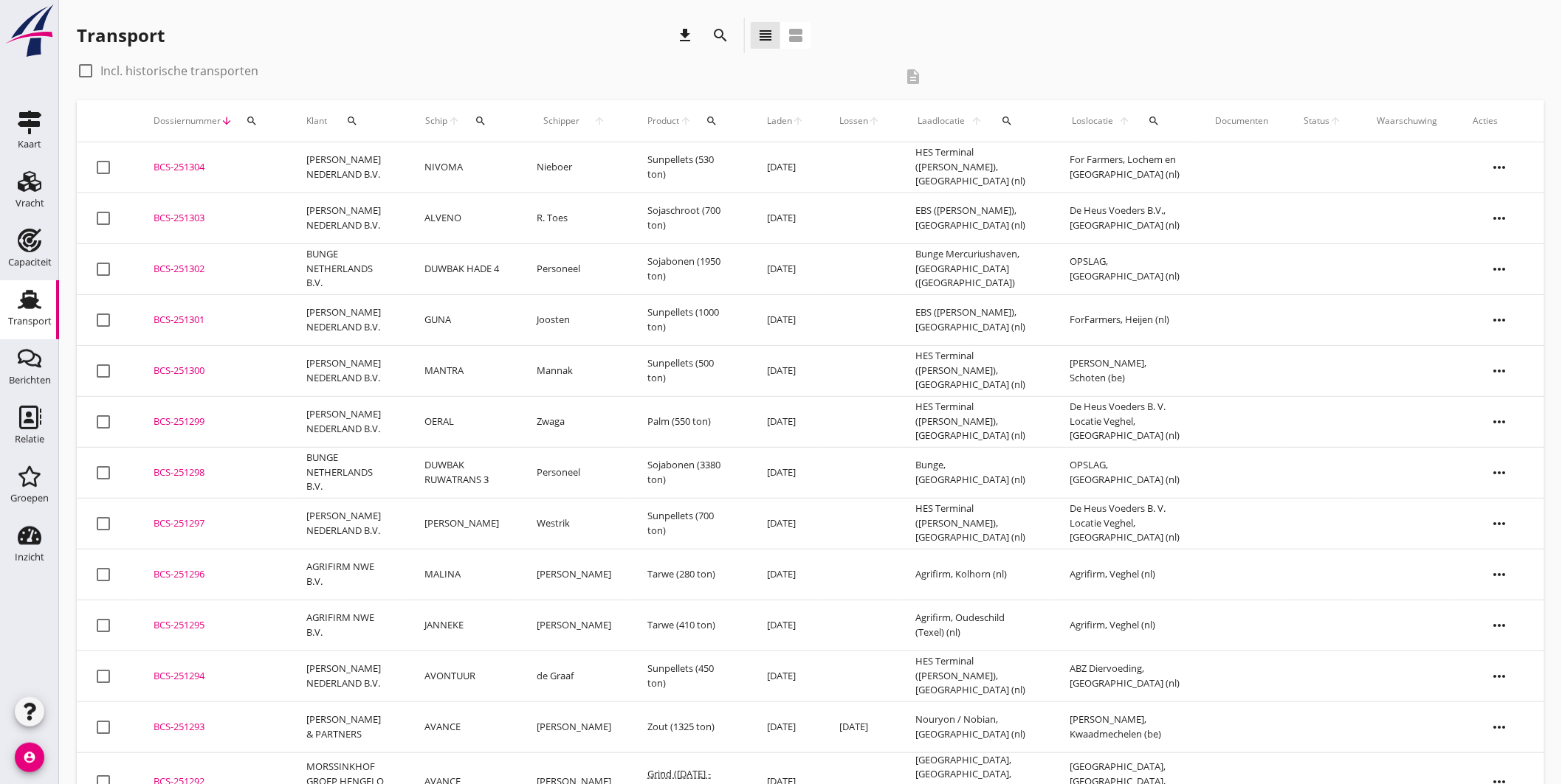
click at [478, 118] on icon "search" at bounding box center [481, 121] width 12 height 12
drag, startPoint x: 558, startPoint y: 171, endPoint x: 567, endPoint y: 167, distance: 9.8
click at [560, 170] on input "Zoek op (scheeps)naam" at bounding box center [553, 163] width 153 height 23
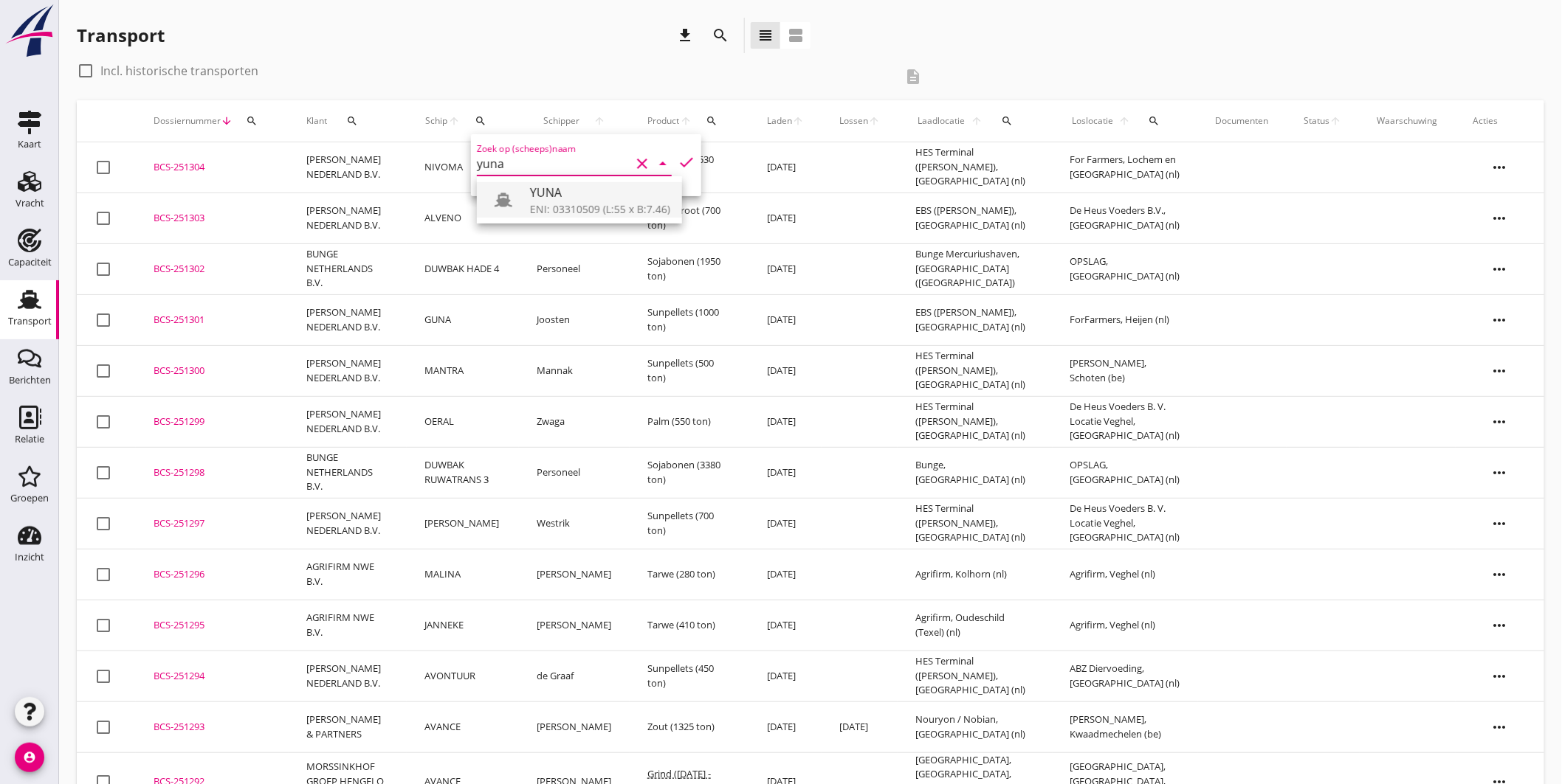
click at [561, 207] on div "ENI: 03310509 (L:55 x B:7.46)" at bounding box center [599, 209] width 140 height 16
click at [677, 159] on icon "check" at bounding box center [686, 162] width 17 height 17
type input "YUNA"
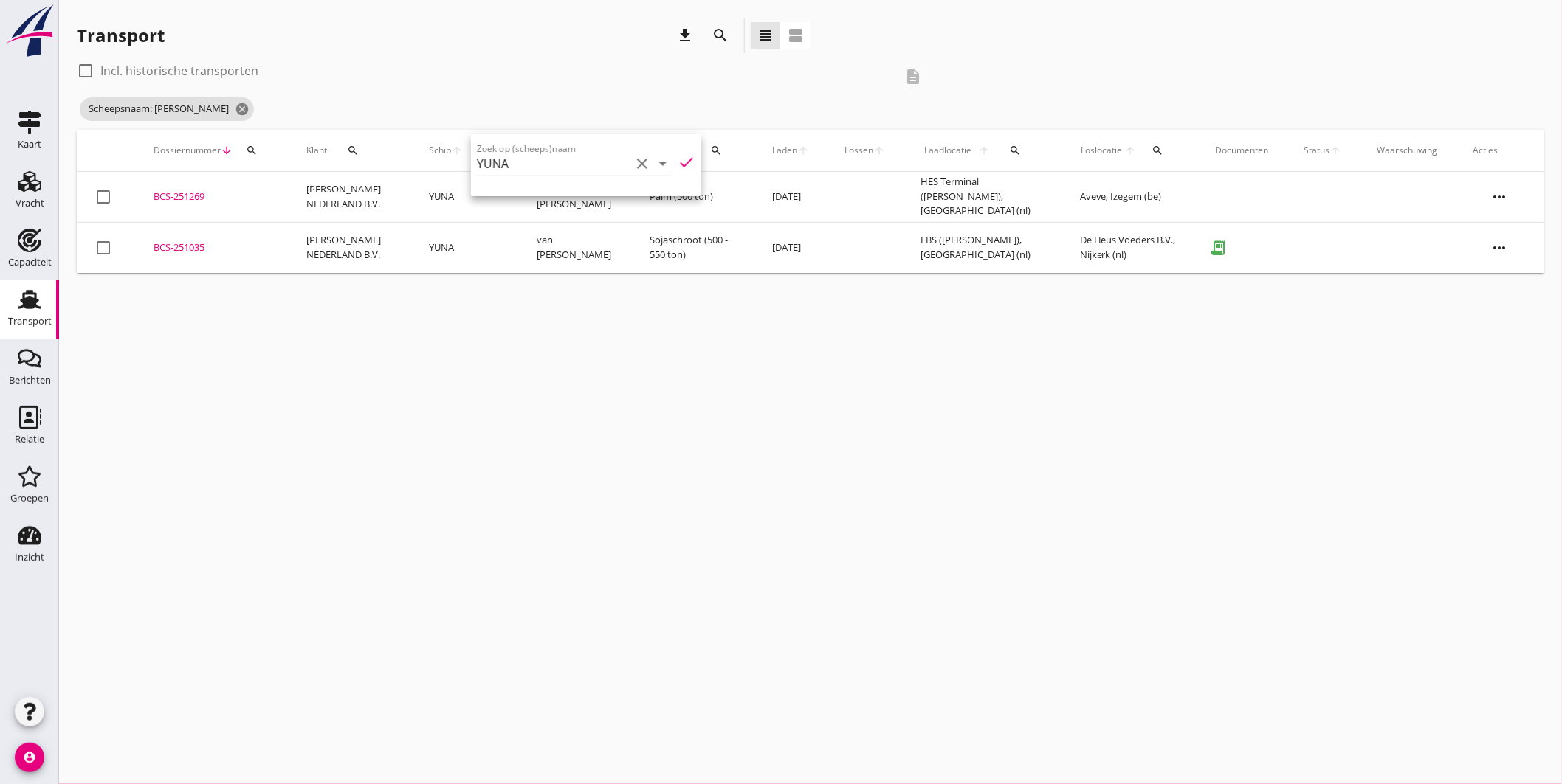
click at [461, 326] on div "cancel You are impersonating another user. Transport download search view_headl…" at bounding box center [810, 392] width 1503 height 784
click at [235, 102] on icon "cancel" at bounding box center [242, 109] width 15 height 15
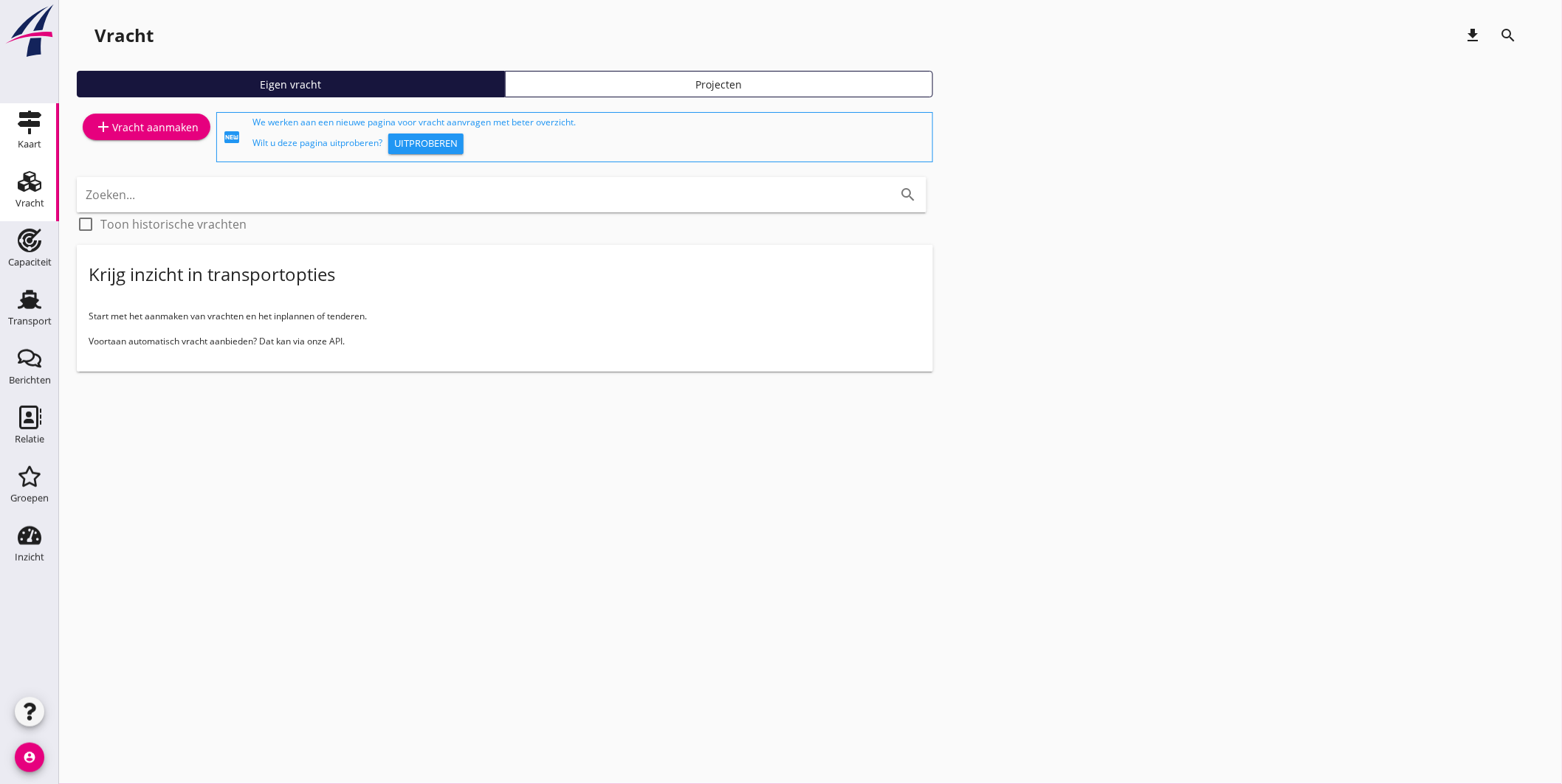
click at [36, 120] on icon "Kaart" at bounding box center [29, 123] width 23 height 23
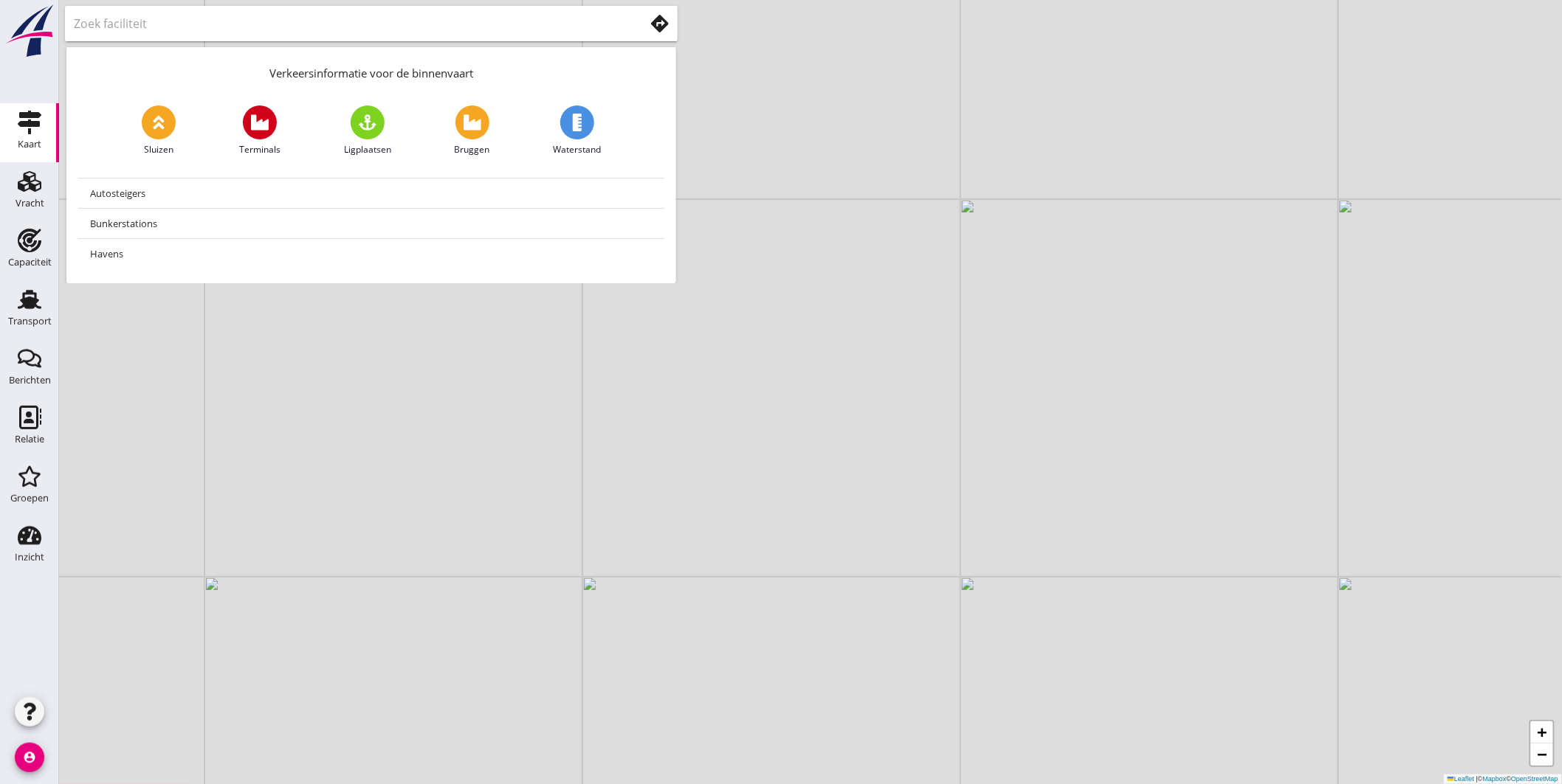
click at [661, 27] on use at bounding box center [659, 23] width 17 height 17
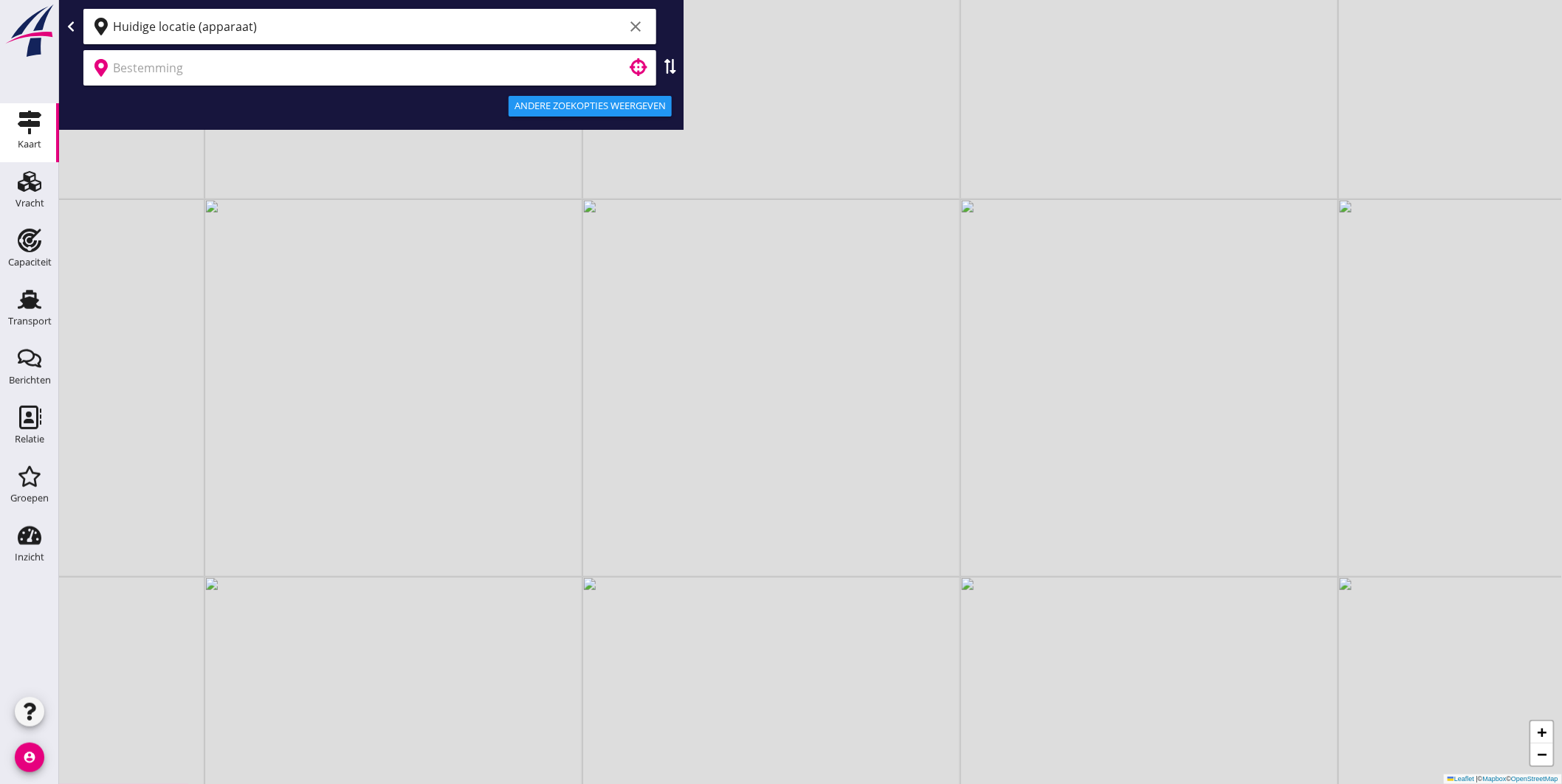
click at [260, 31] on input "Huidige locatie (apparaat)" at bounding box center [368, 27] width 511 height 23
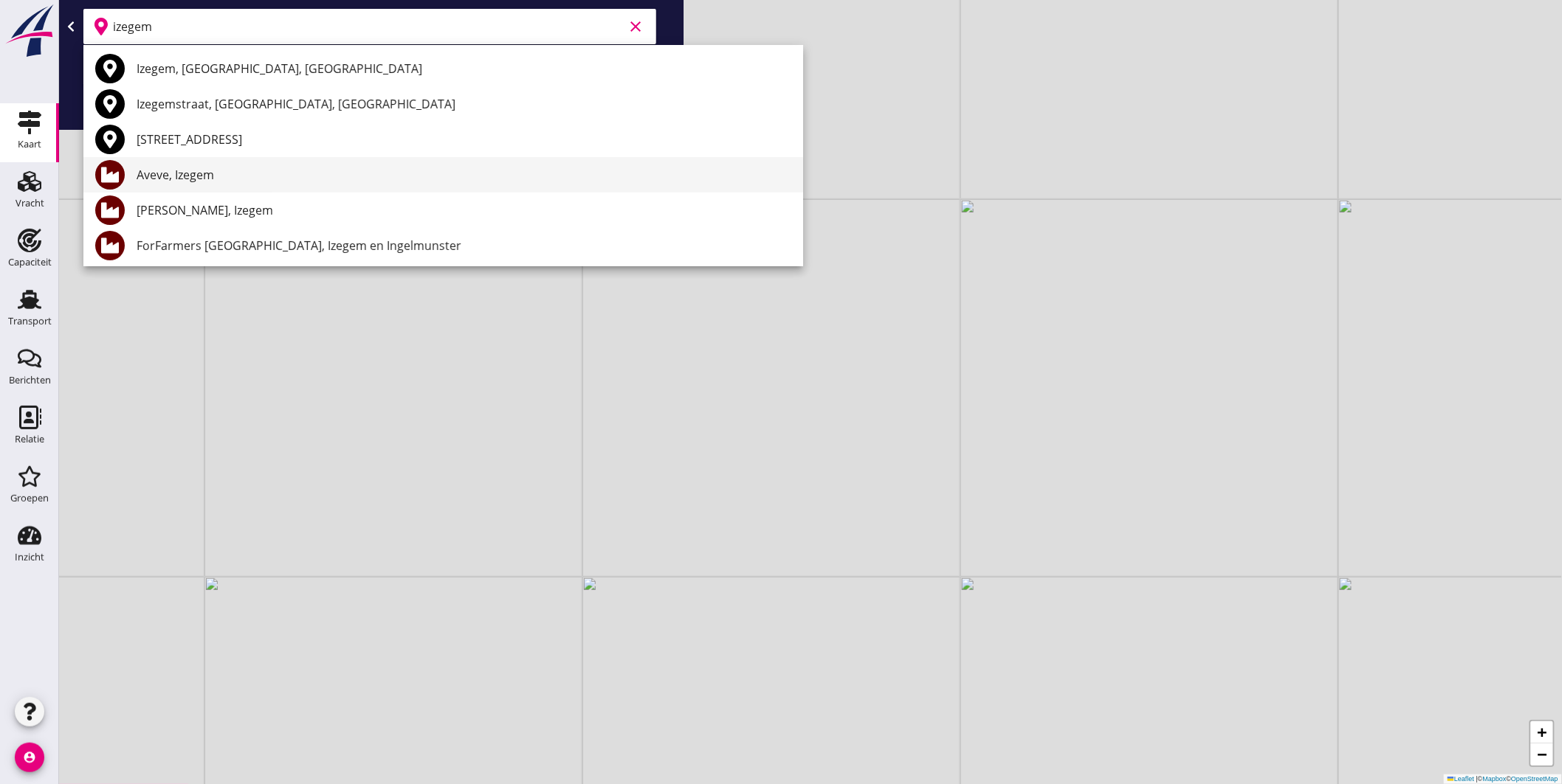
click at [201, 172] on div "Aveve, Izegem" at bounding box center [464, 174] width 655 height 17
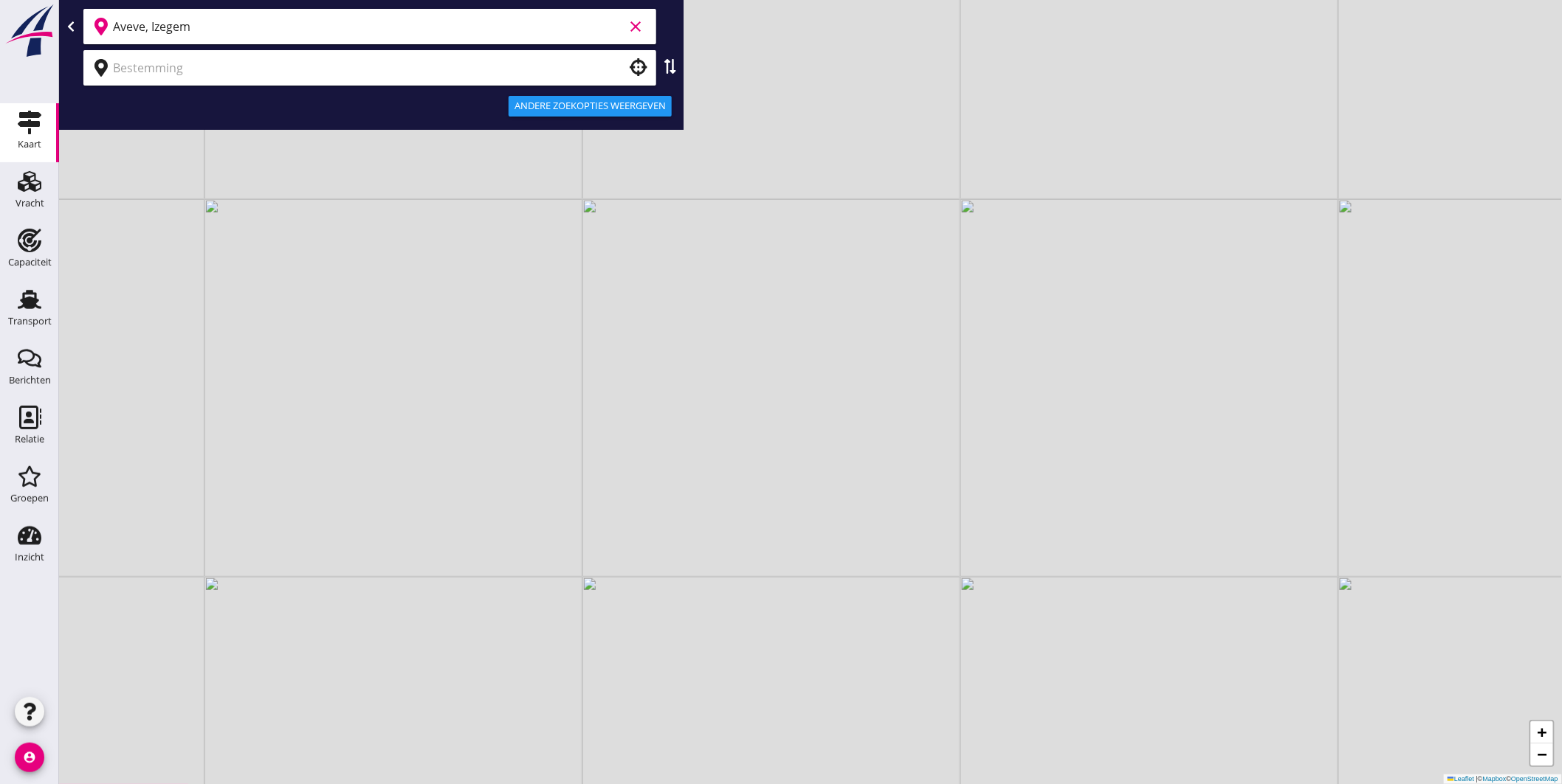
type input "Aveve, Izegem"
click at [187, 66] on input "text" at bounding box center [359, 68] width 493 height 23
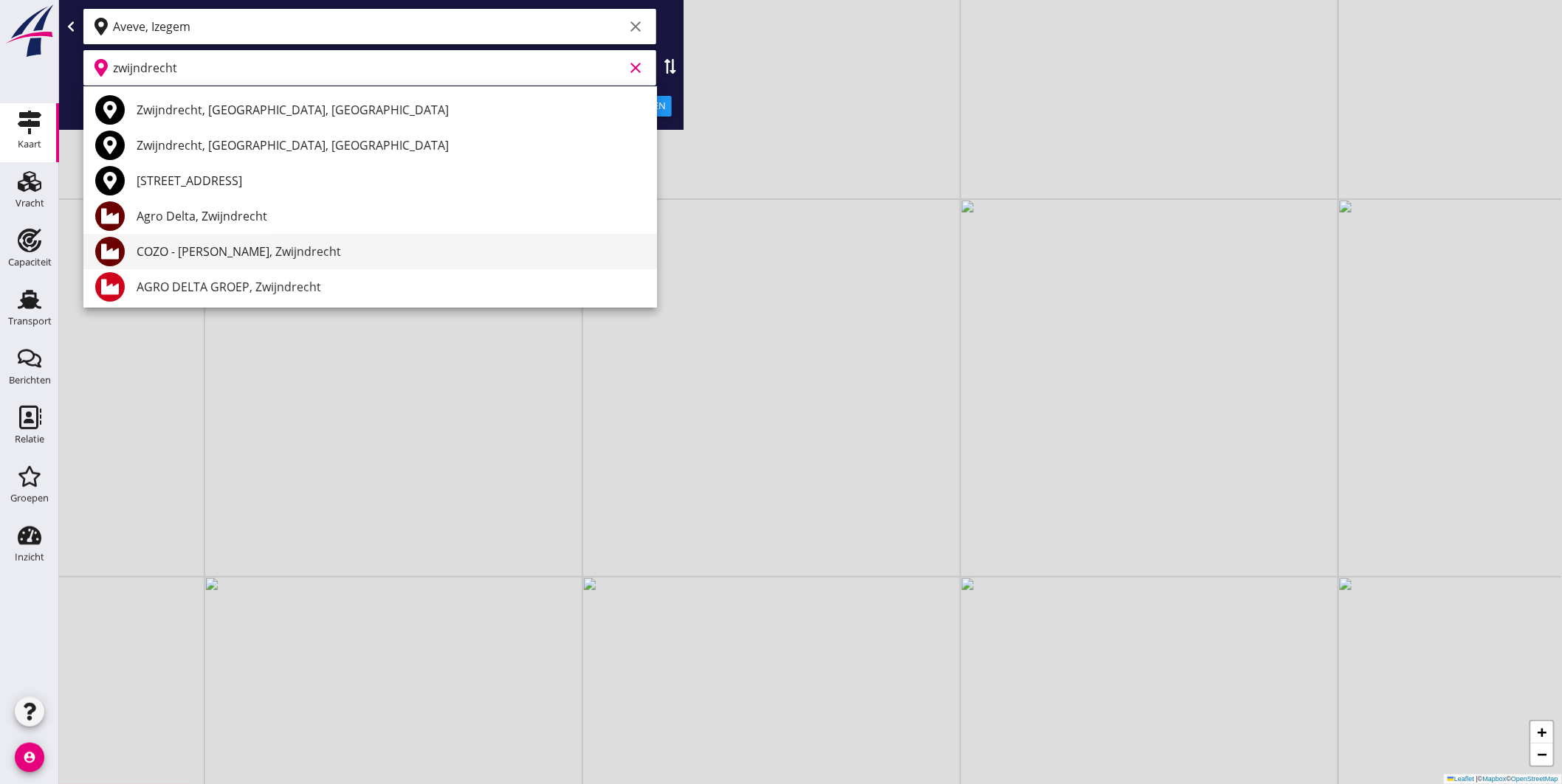
click at [223, 244] on div "COZO - [PERSON_NAME], Zwijndrecht" at bounding box center [390, 251] width 508 height 17
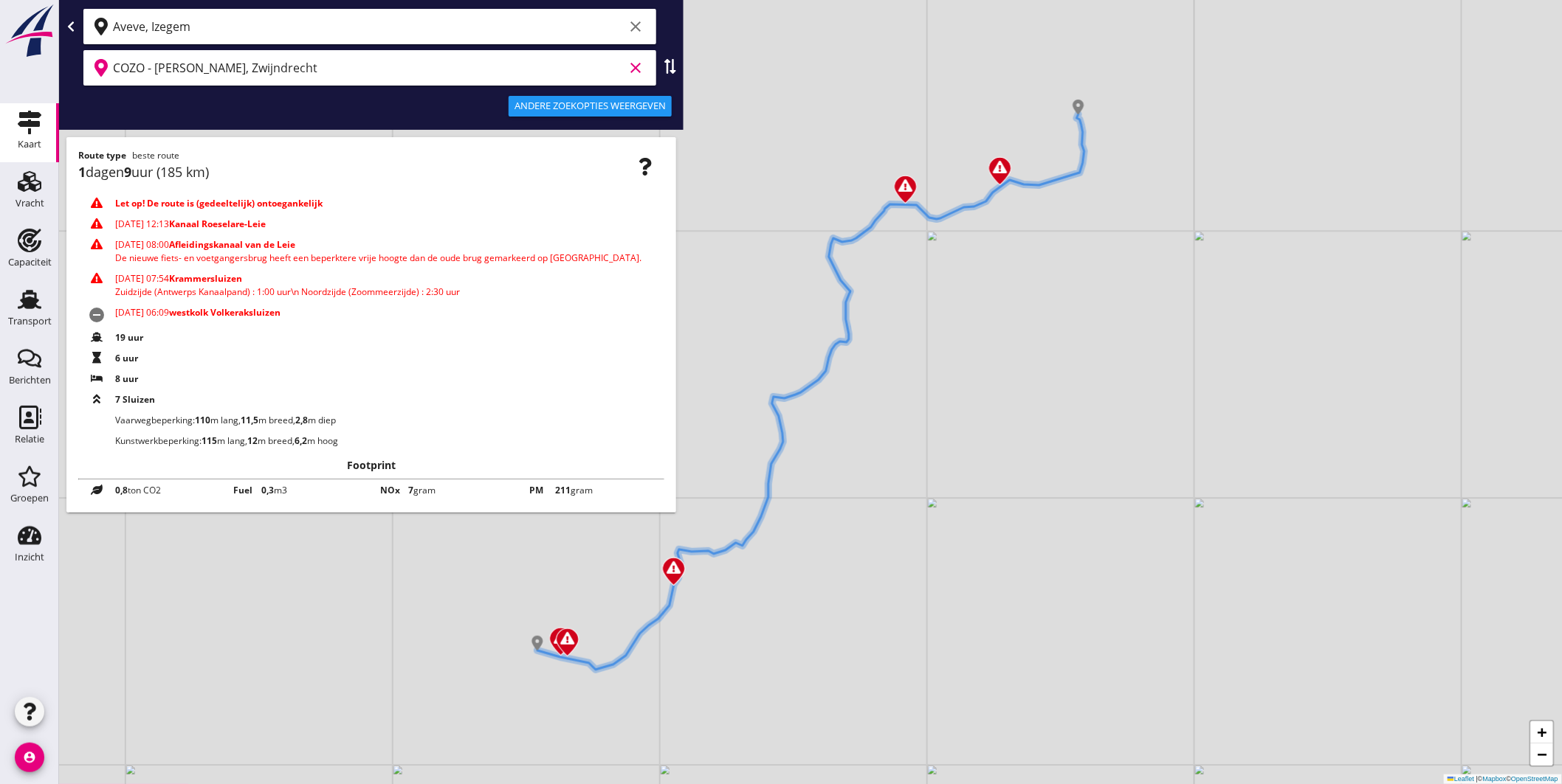
type input "COZO - [PERSON_NAME], Zwijndrecht"
click at [670, 65] on icon at bounding box center [671, 66] width 15 height 15
type input "COZO - [PERSON_NAME], Zwijndrecht"
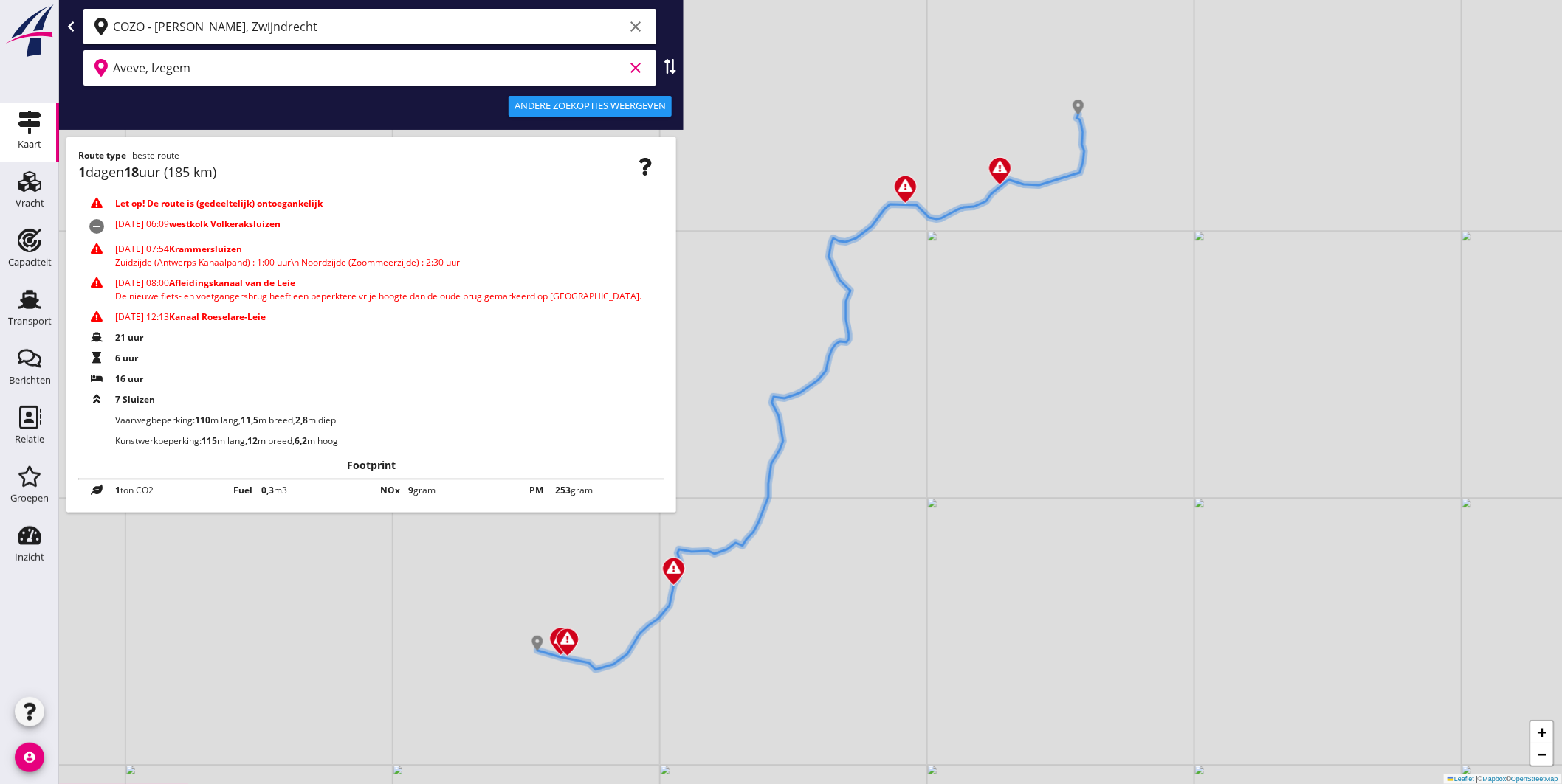
drag, startPoint x: 247, startPoint y: 64, endPoint x: 0, endPoint y: 21, distance: 250.7
click at [0, 21] on div "Kaart Kaart Vracht Vracht Capaciteit Capaciteit Transport Transport Berichten B…" at bounding box center [781, 392] width 1562 height 784
click at [216, 66] on input "Aveve, Izegem" at bounding box center [368, 68] width 511 height 23
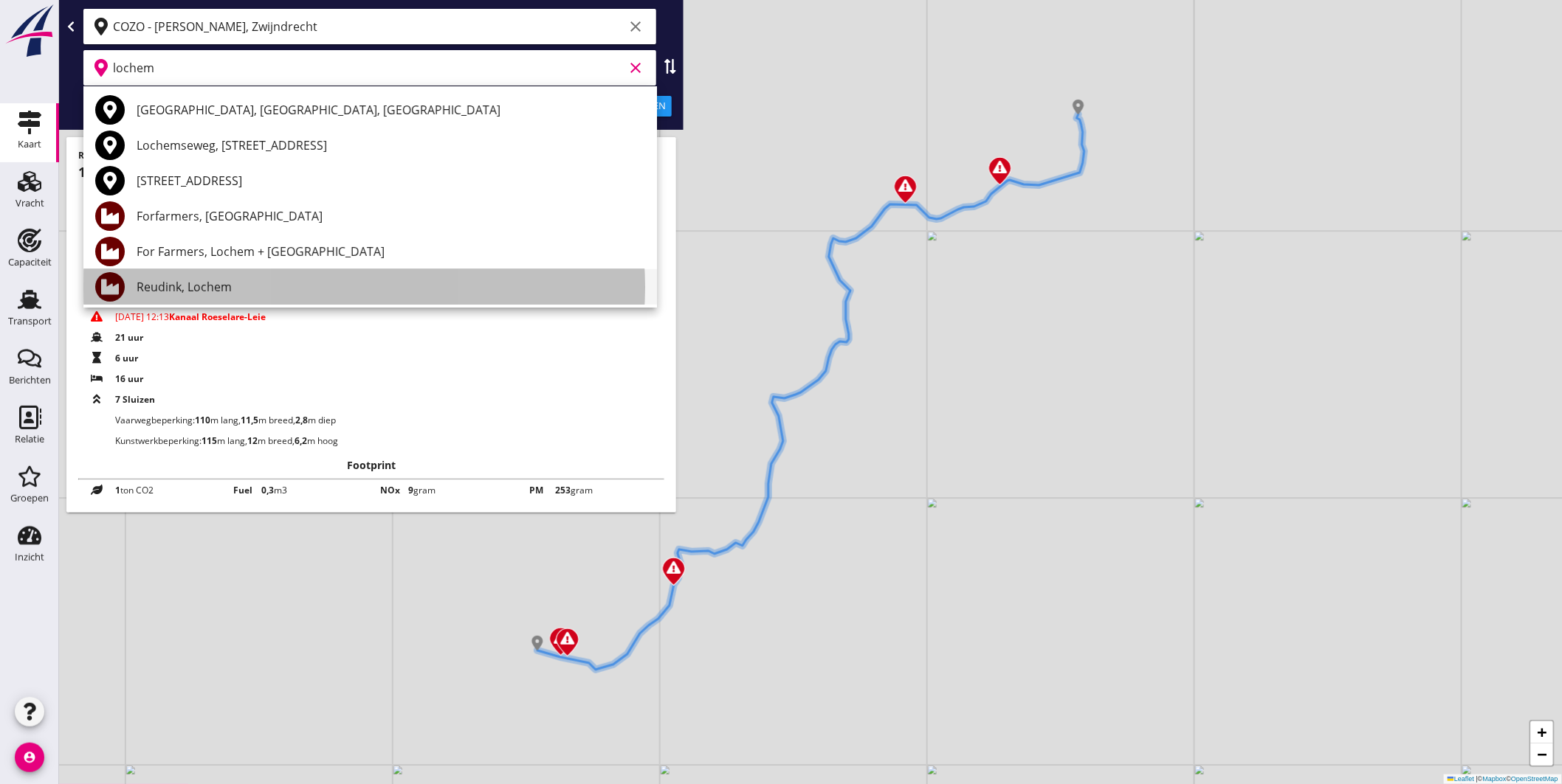
click at [231, 279] on div "Reudink, Lochem" at bounding box center [390, 287] width 508 height 17
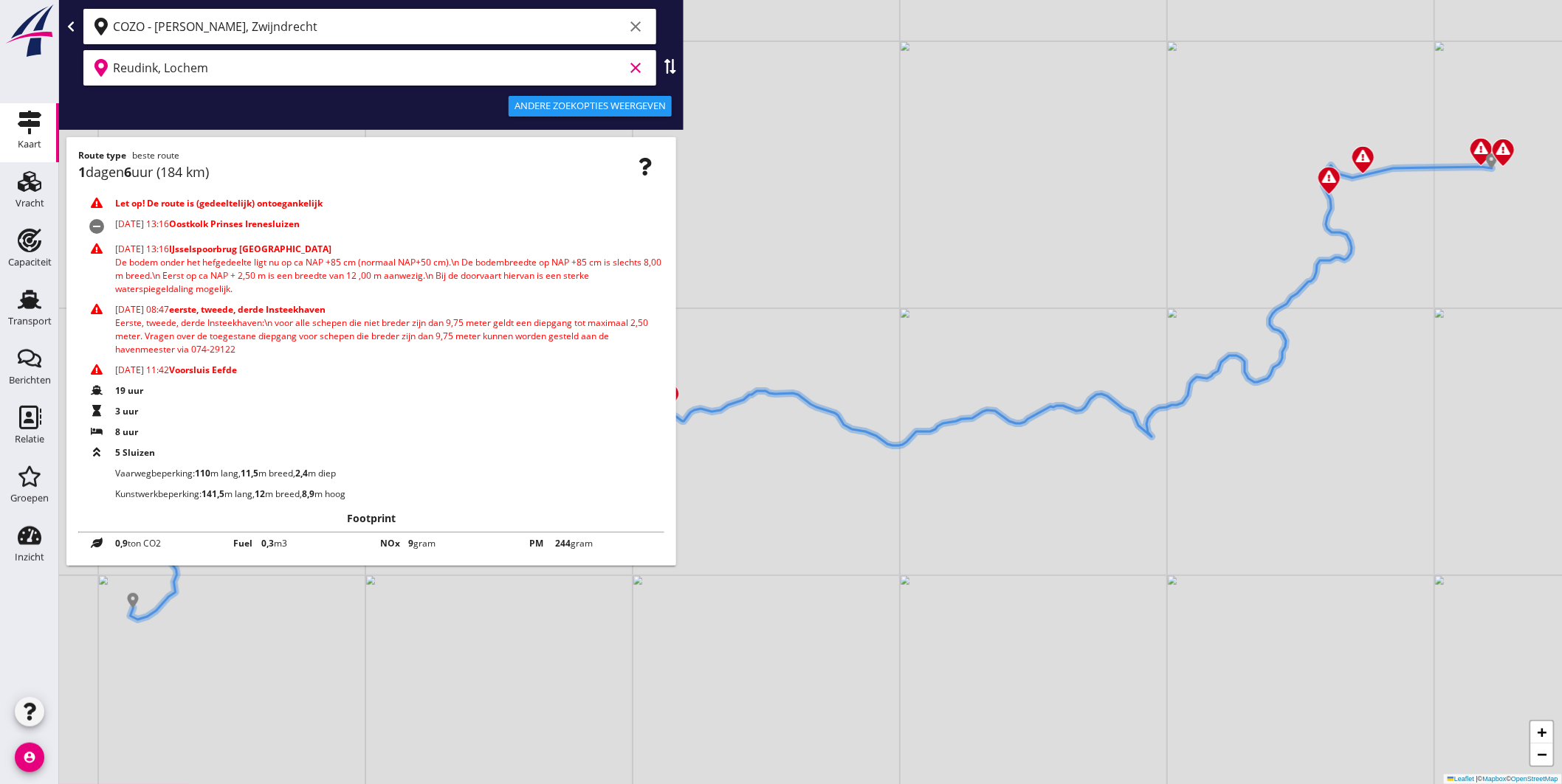
type input "Reudink, Lochem"
click at [22, 306] on use at bounding box center [29, 299] width 23 height 19
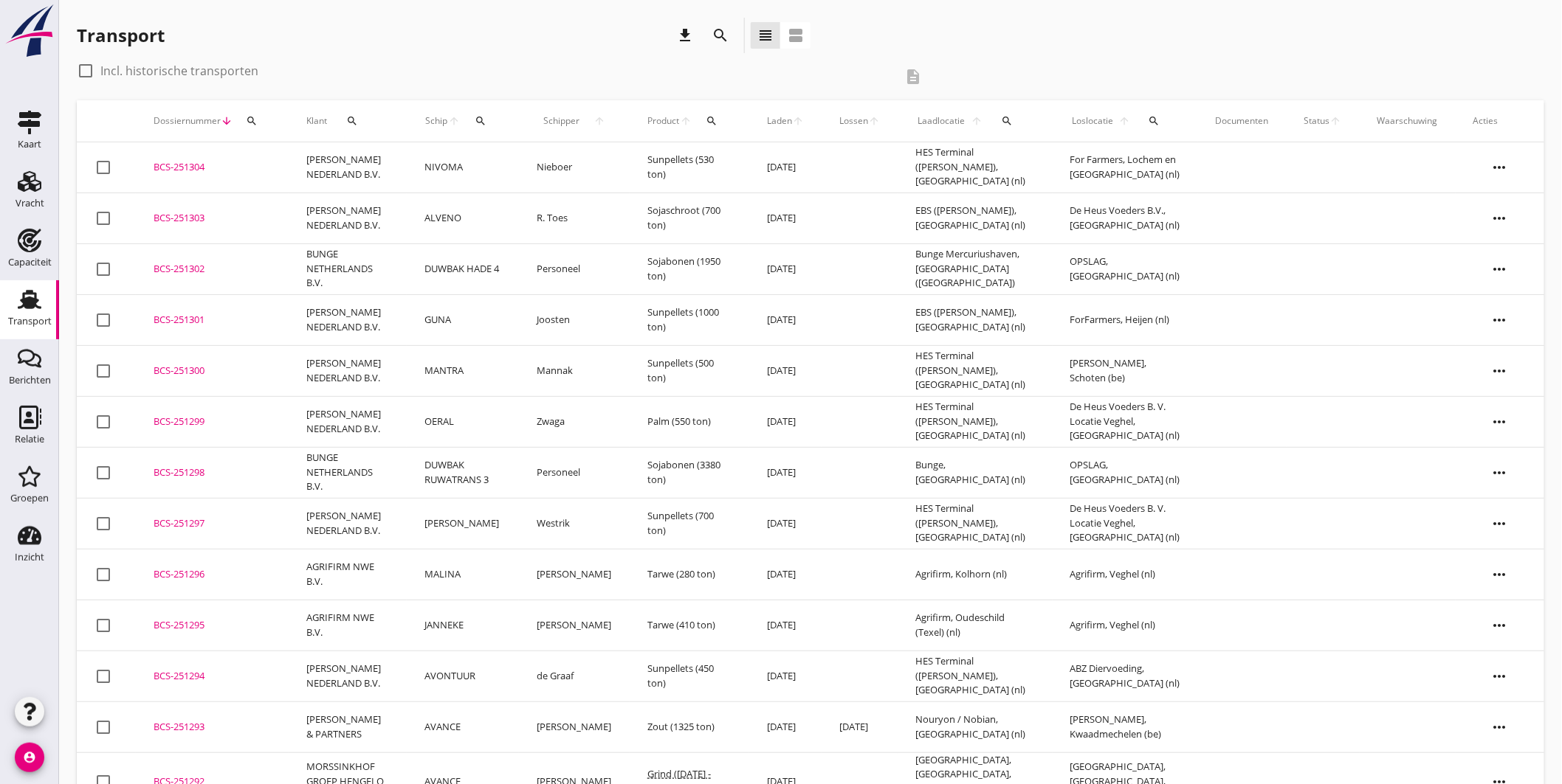
drag, startPoint x: 342, startPoint y: 166, endPoint x: 448, endPoint y: 173, distance: 106.2
click at [343, 166] on td "[PERSON_NAME] NEDERLAND B.V." at bounding box center [347, 167] width 118 height 51
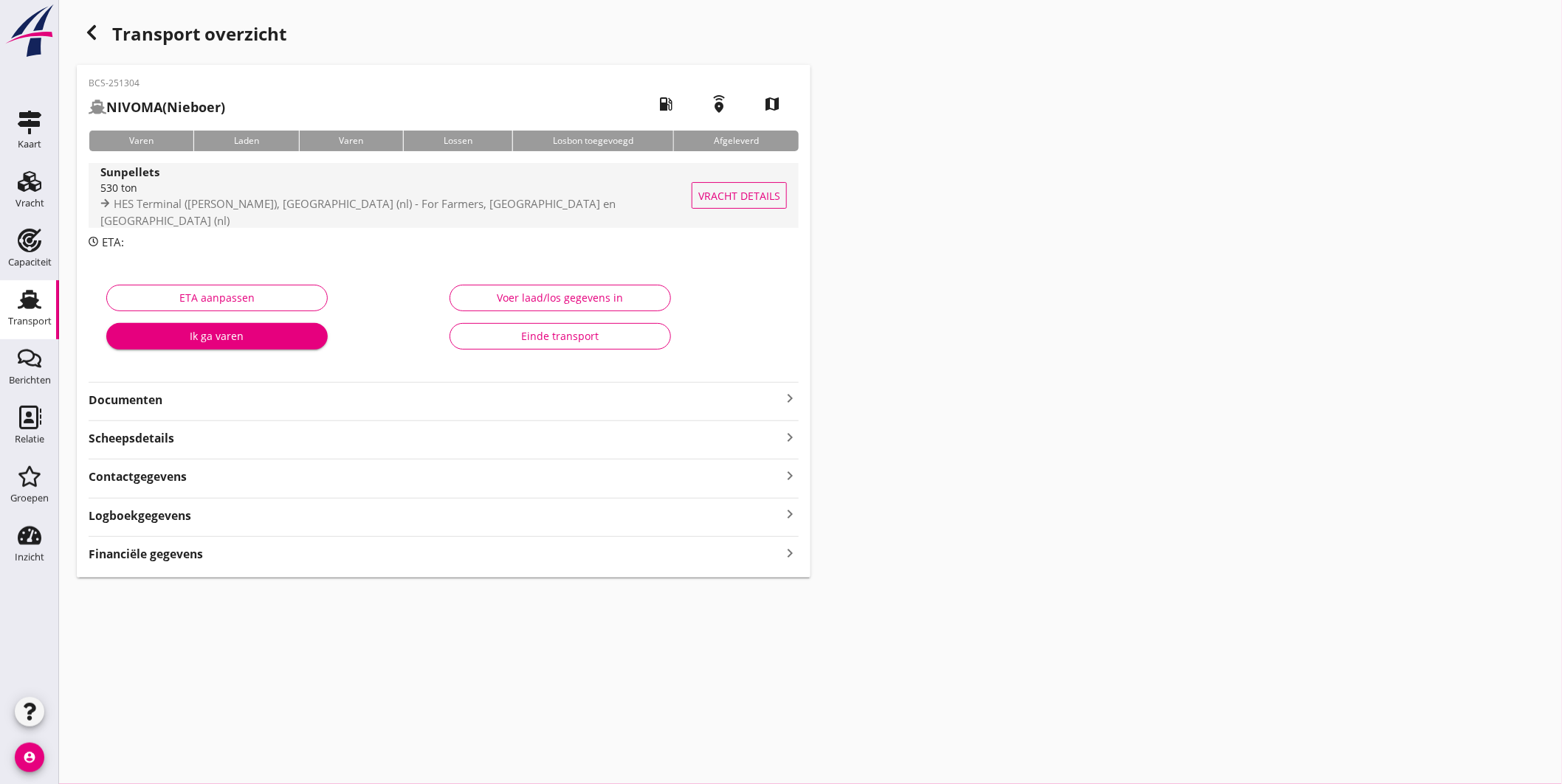
click at [348, 204] on span "HES Terminal ([PERSON_NAME]), [GEOGRAPHIC_DATA] (nl) - For Farmers, [GEOGRAPHIC…" at bounding box center [357, 212] width 515 height 31
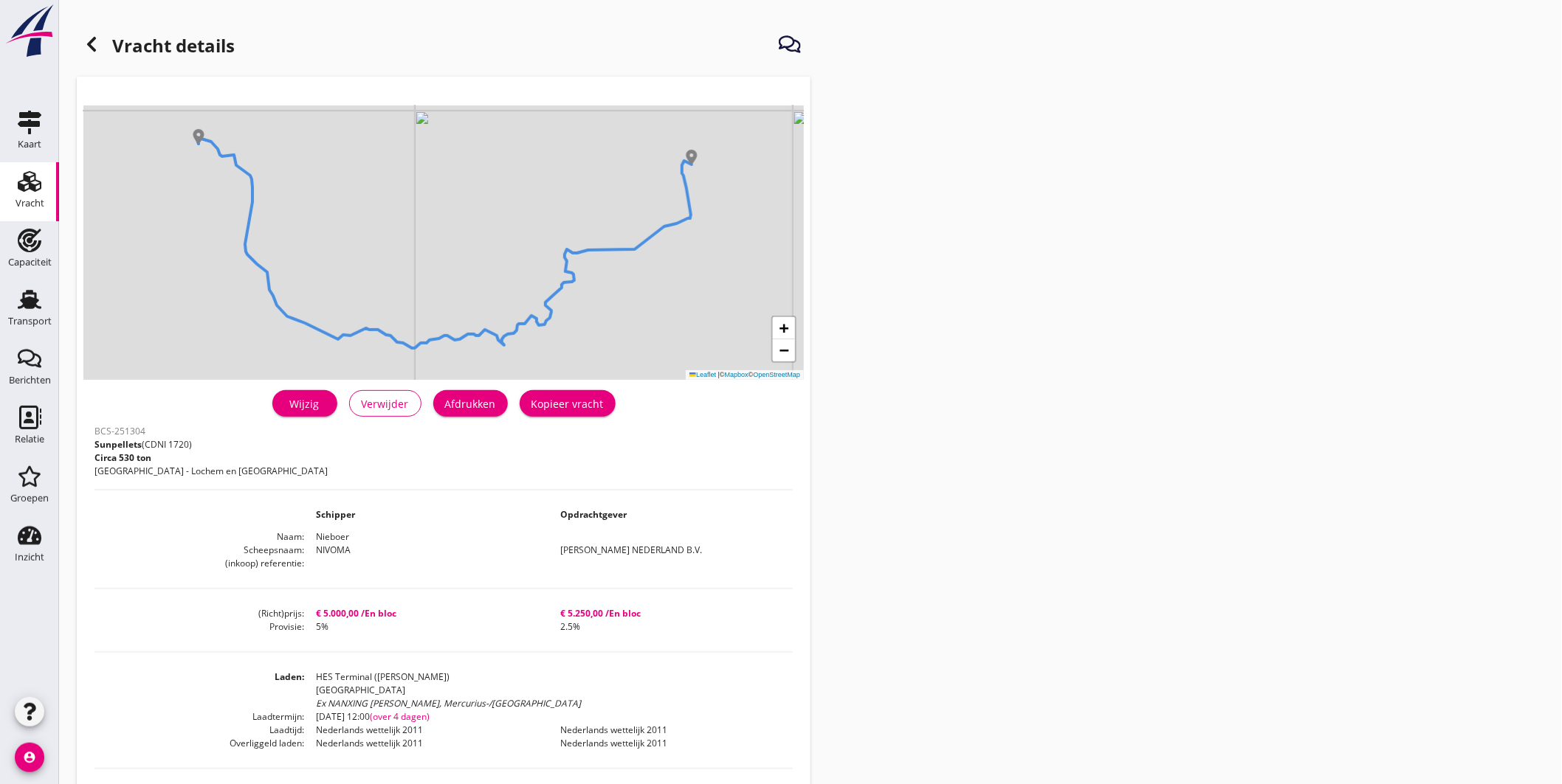
click at [313, 406] on div "Wijzig" at bounding box center [305, 404] width 41 height 16
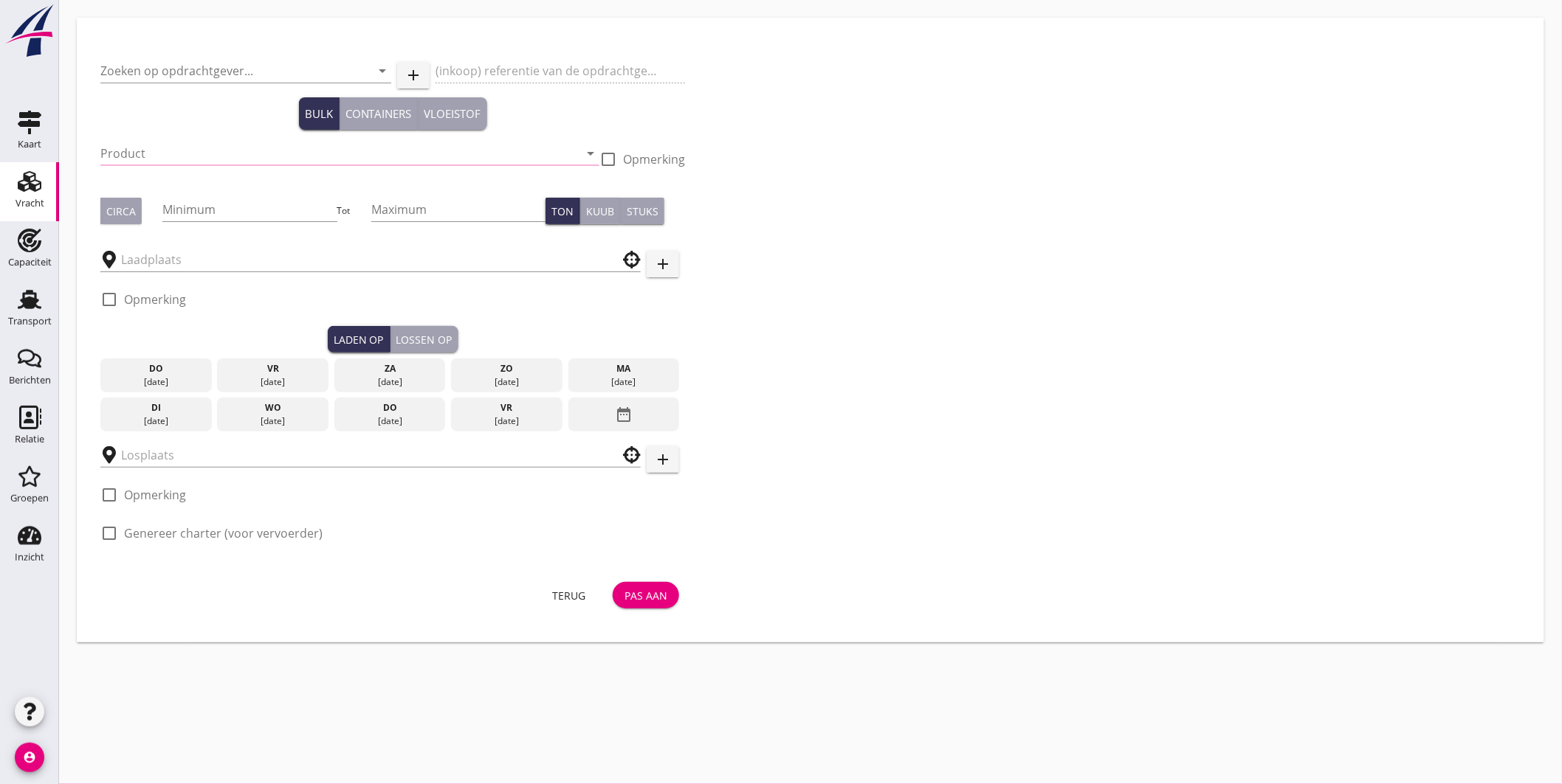
type input "[PERSON_NAME] NEDERLAND B.V."
type input "Sunpellets (1720)"
type input "530"
checkbox input "true"
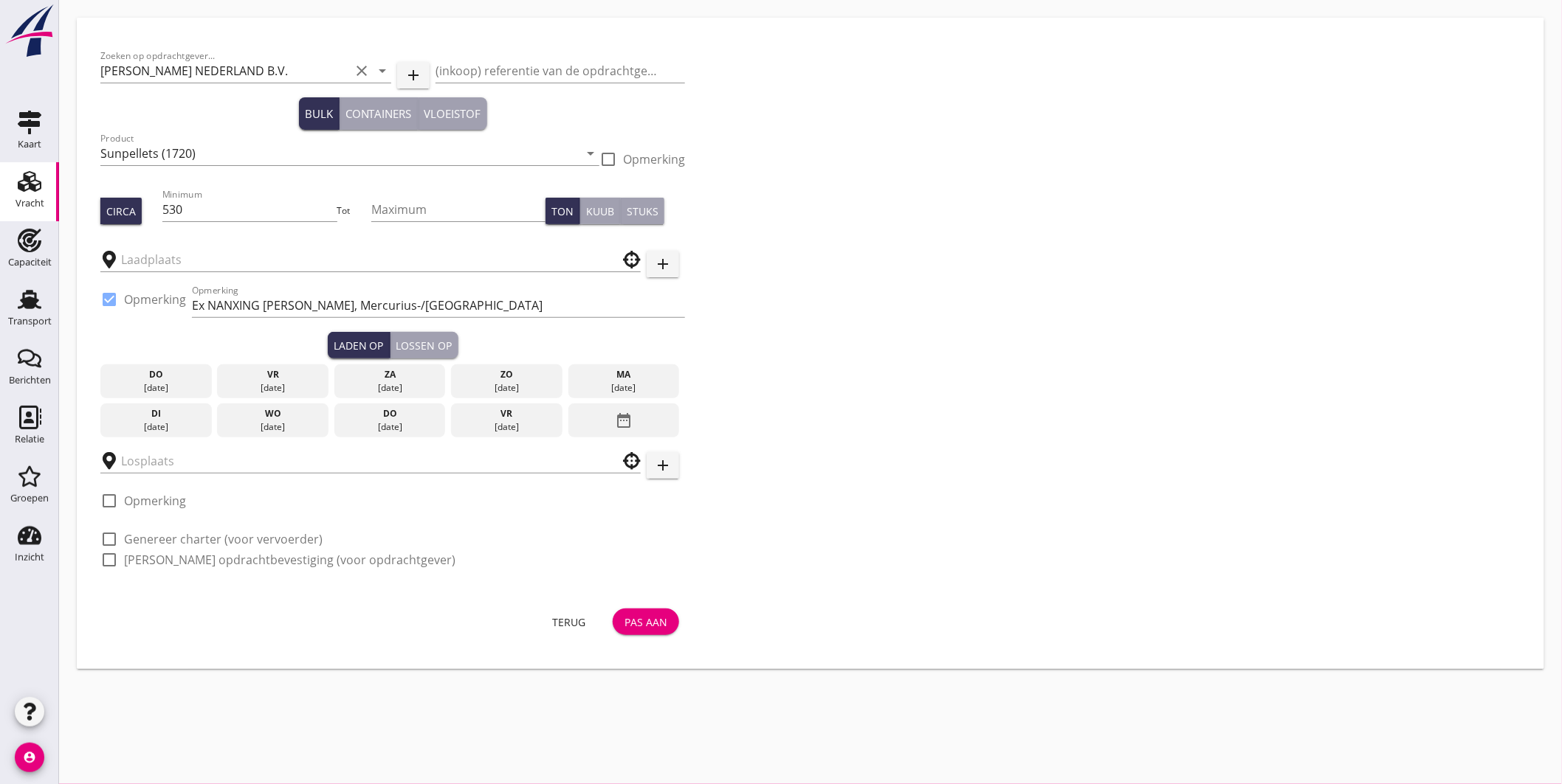
type input "HES Terminal ([PERSON_NAME])"
type input "For Farmers"
checkbox input "true"
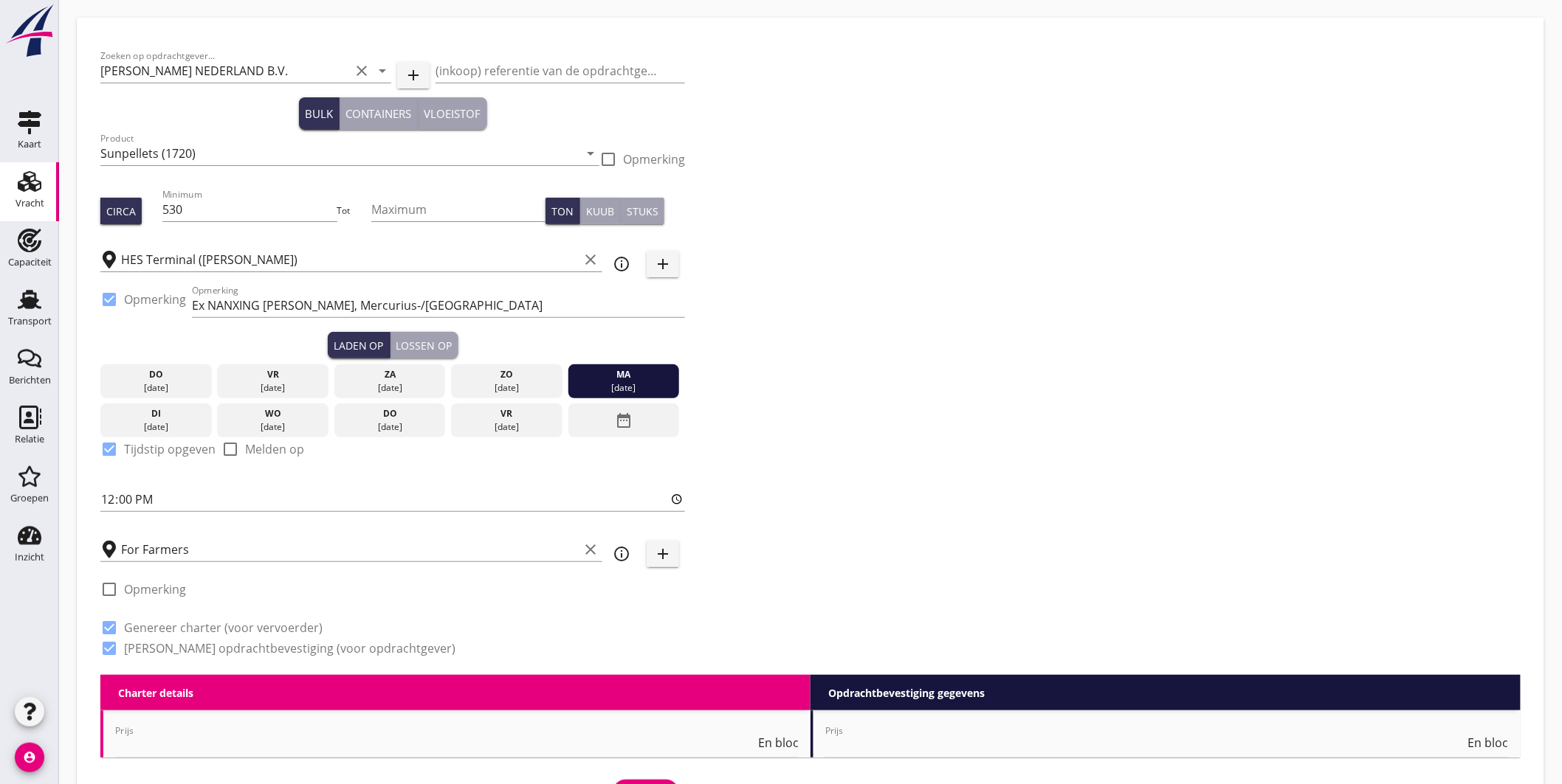
type input "5000"
checkbox input "false"
radio input "false"
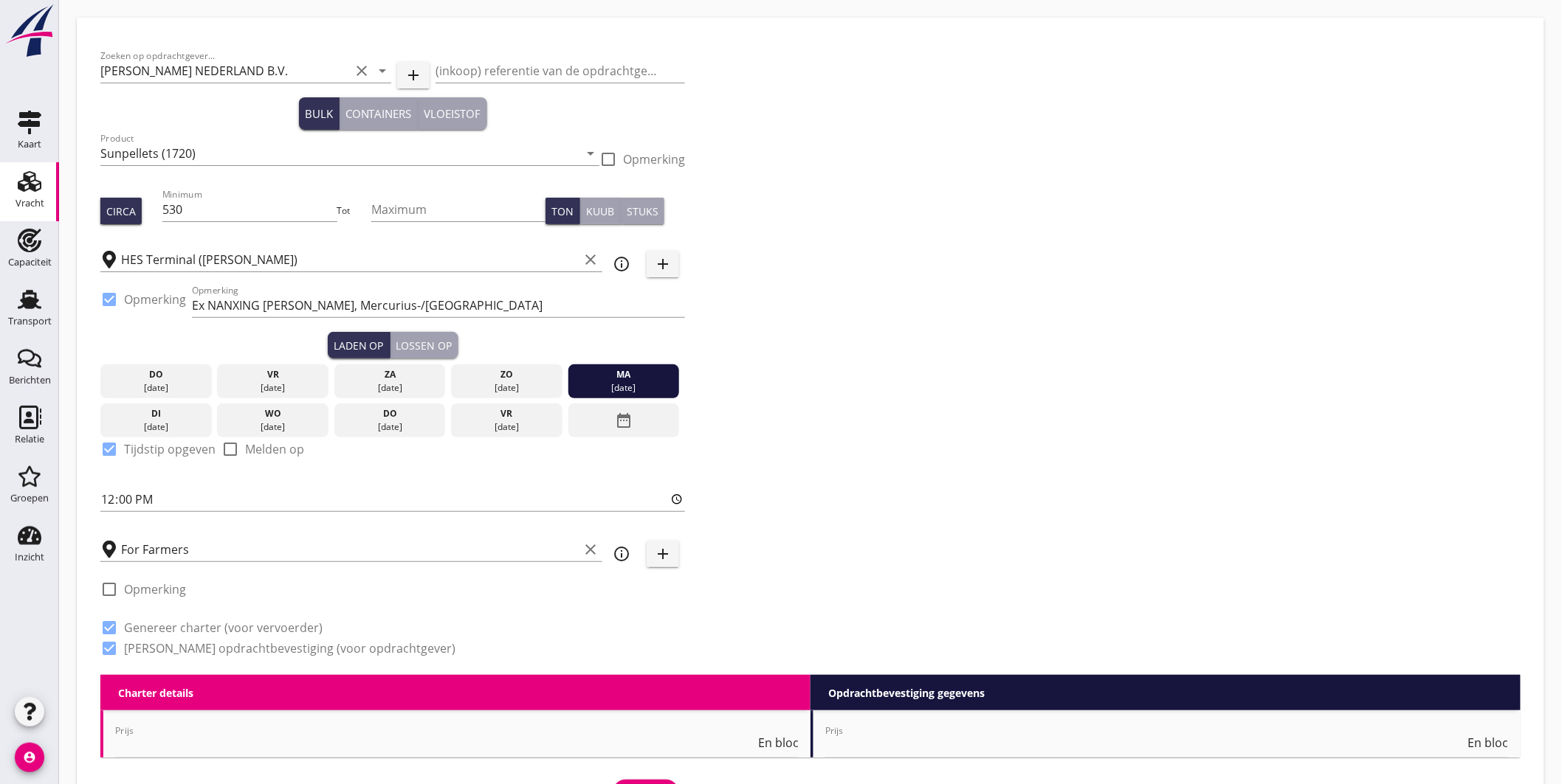
checkbox input "true"
radio input "false"
radio input "true"
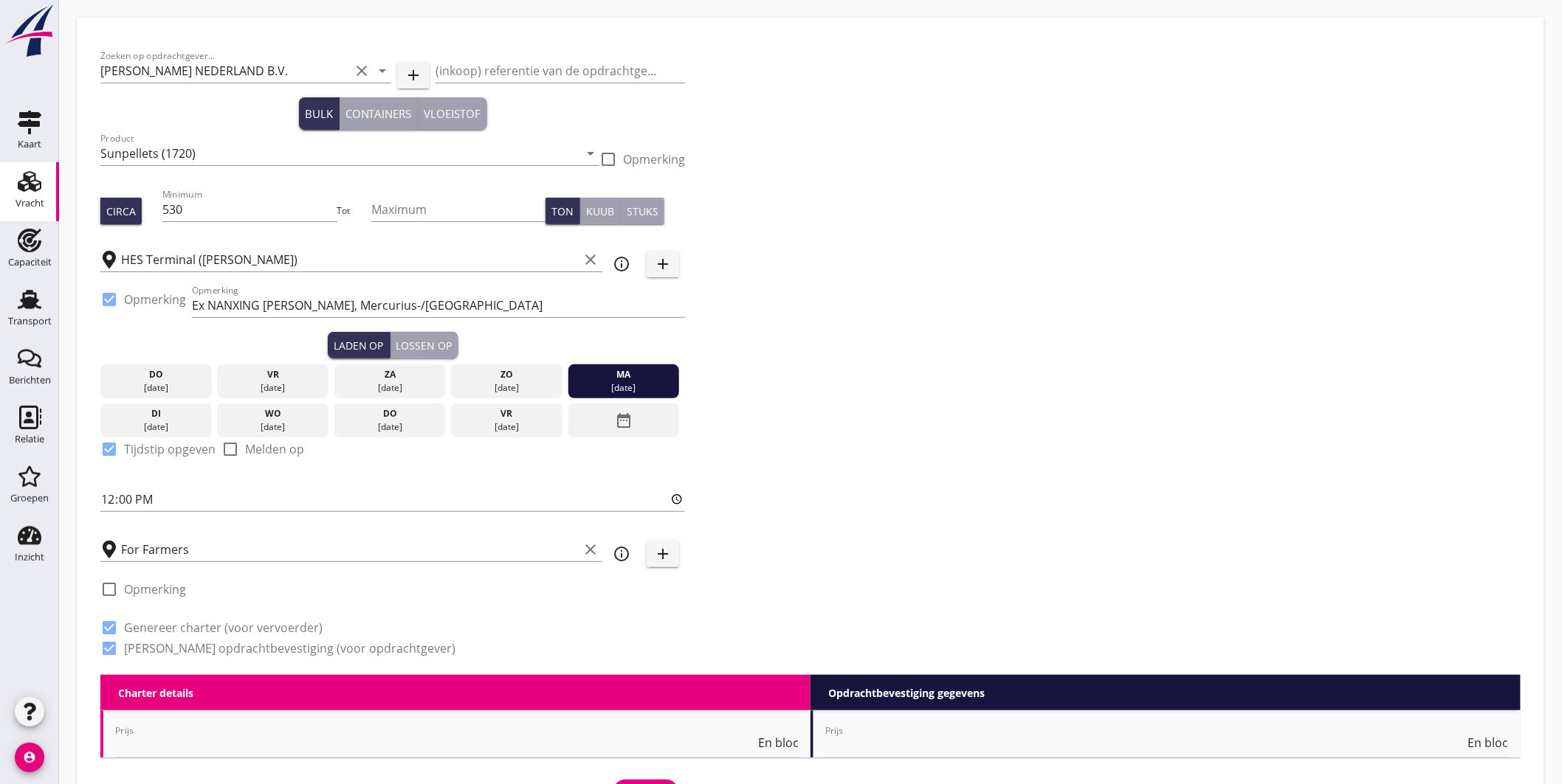
radio input "false"
radio input "true"
type input "5"
type input "5250"
checkbox input "false"
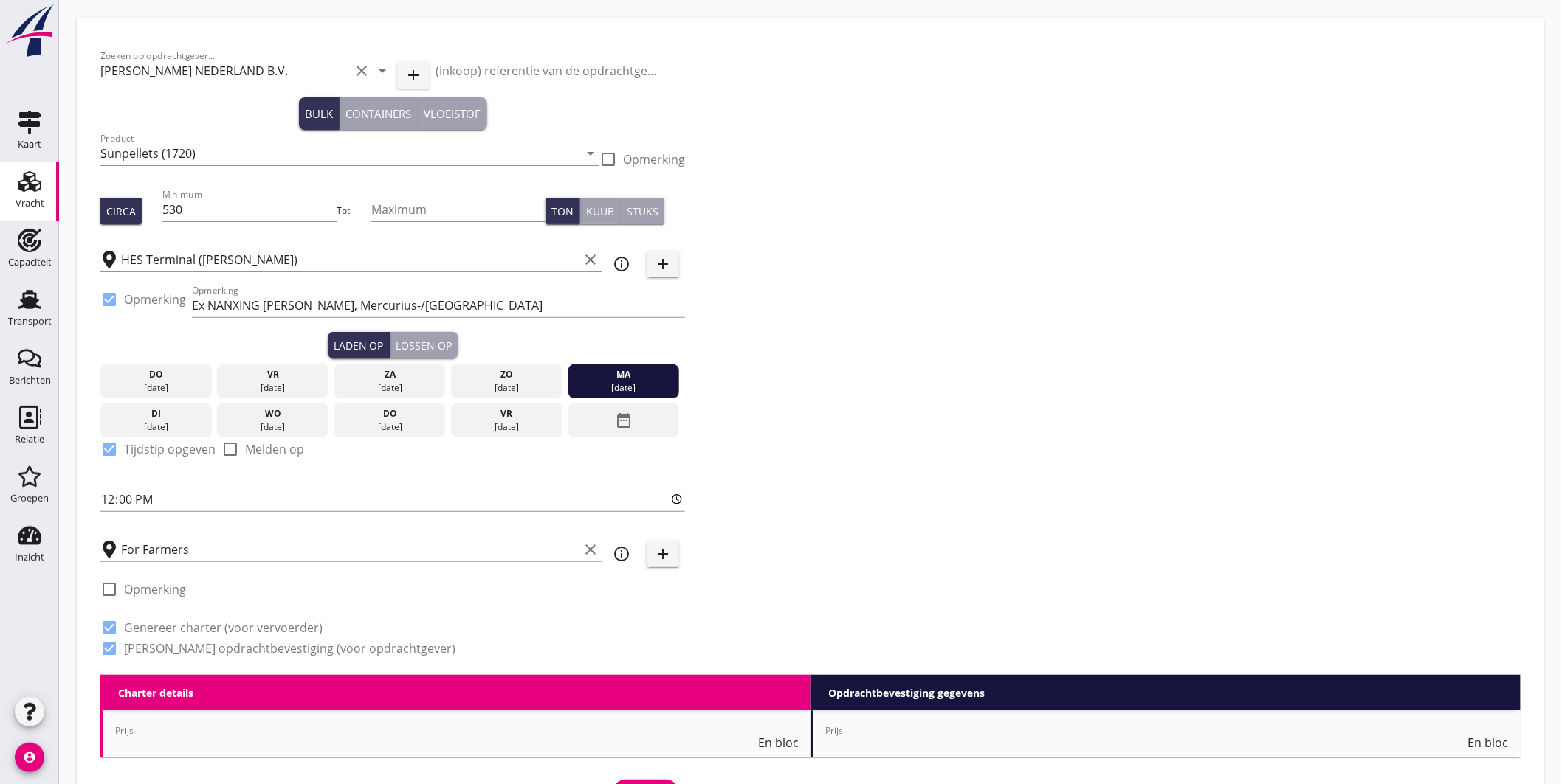
radio input "false"
checkbox input "true"
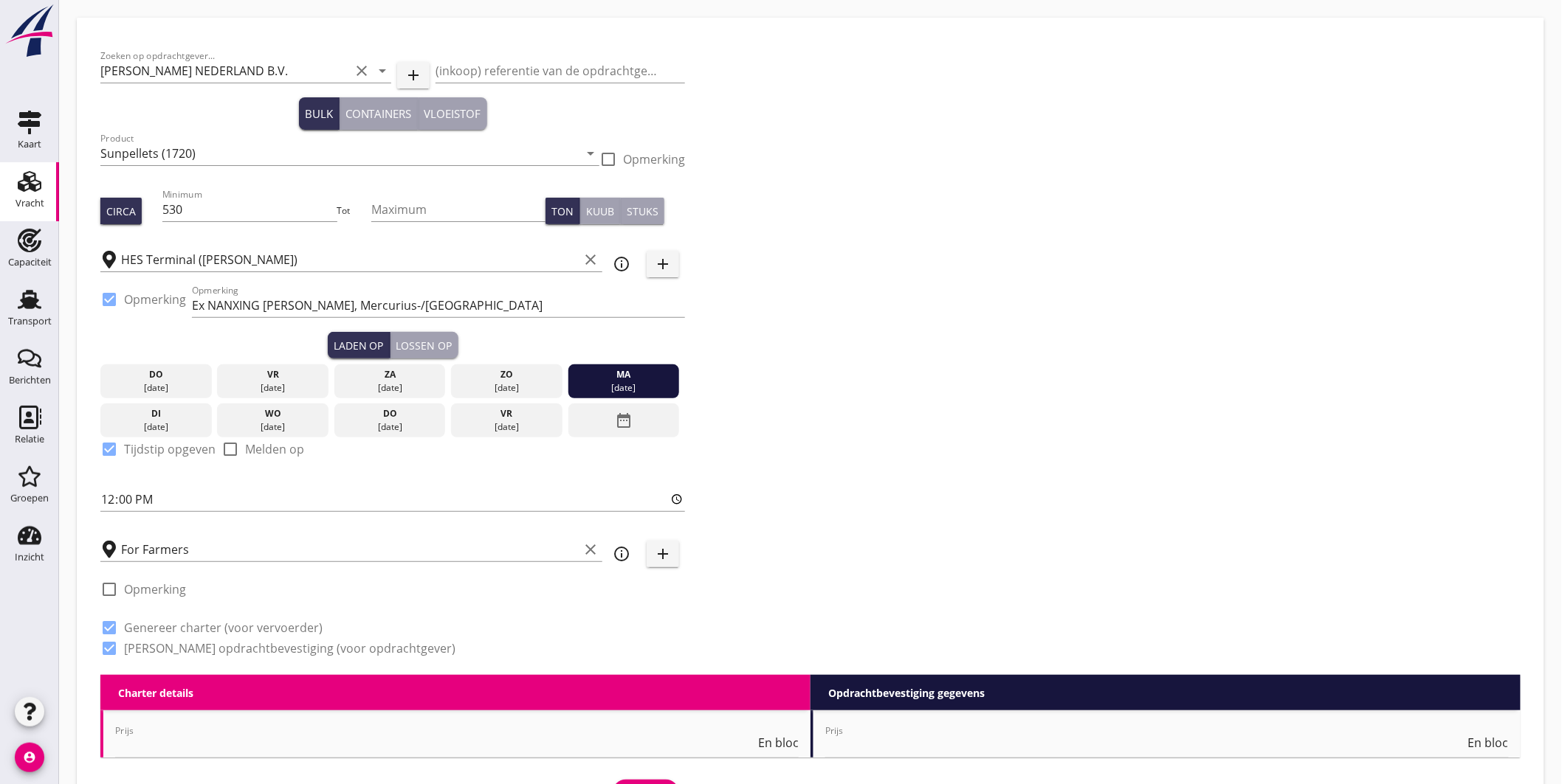
checkbox input "true"
radio input "false"
radio input "true"
radio input "false"
radio input "true"
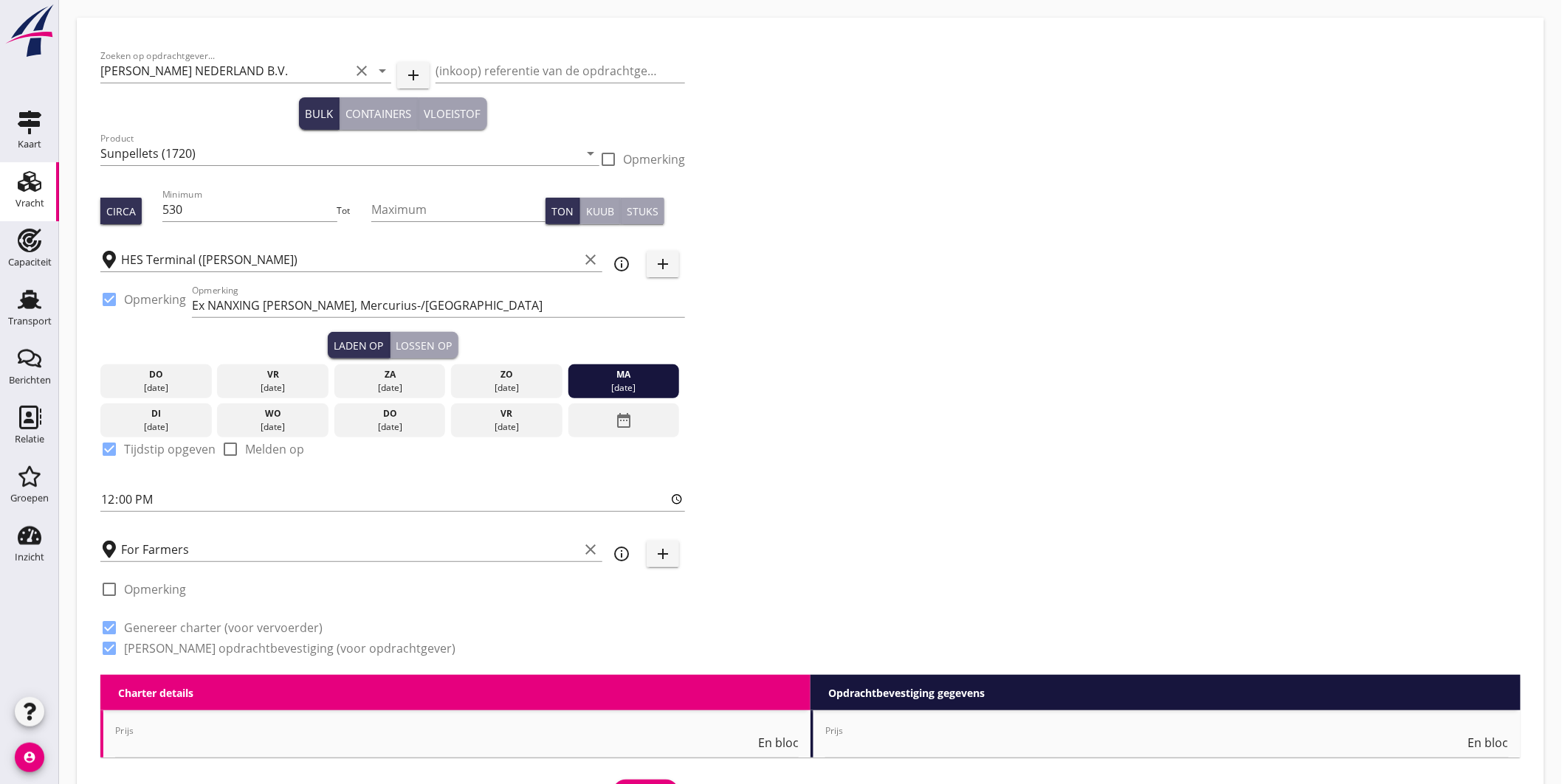
type input "2.5"
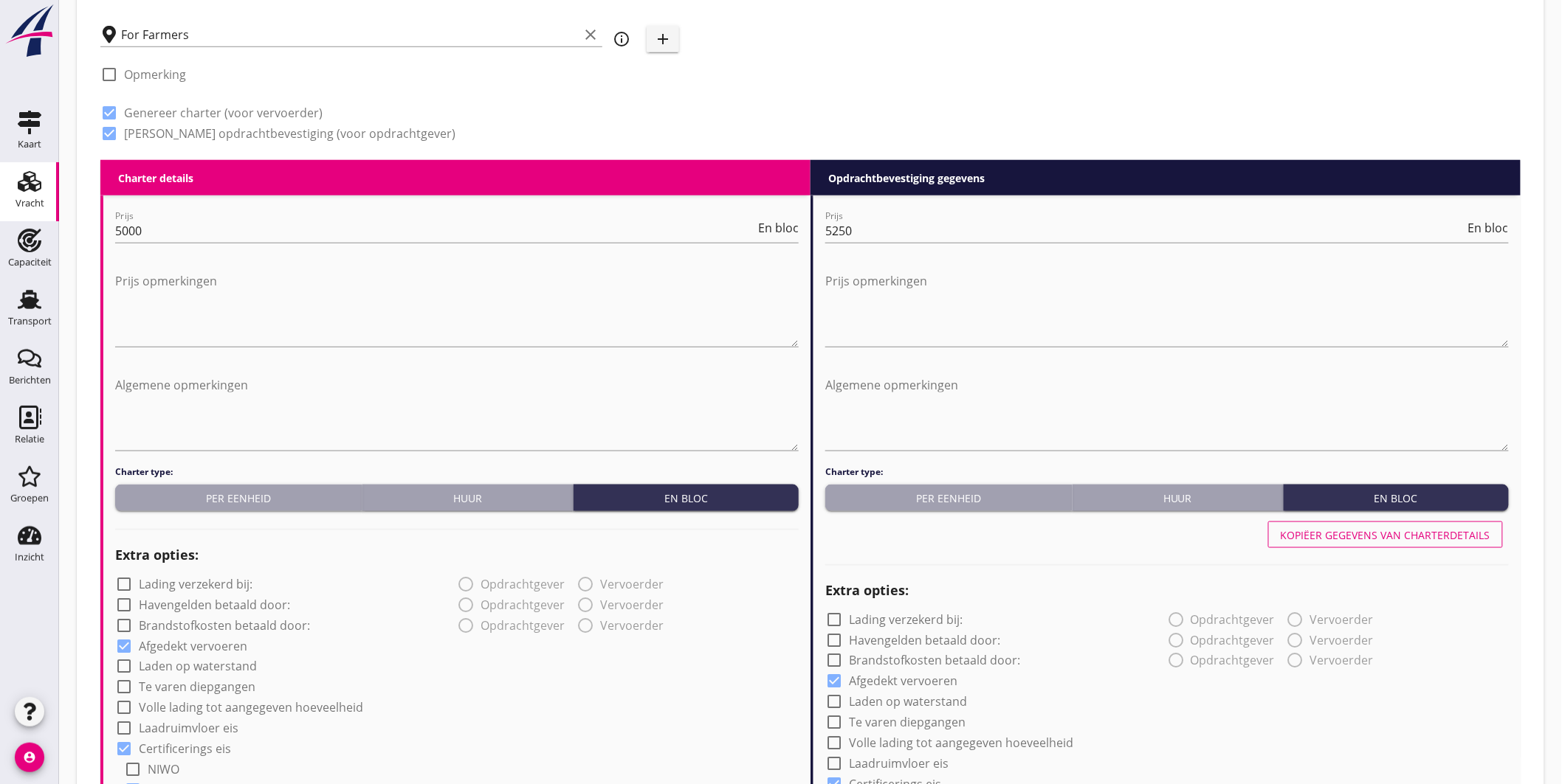
scroll to position [187, 0]
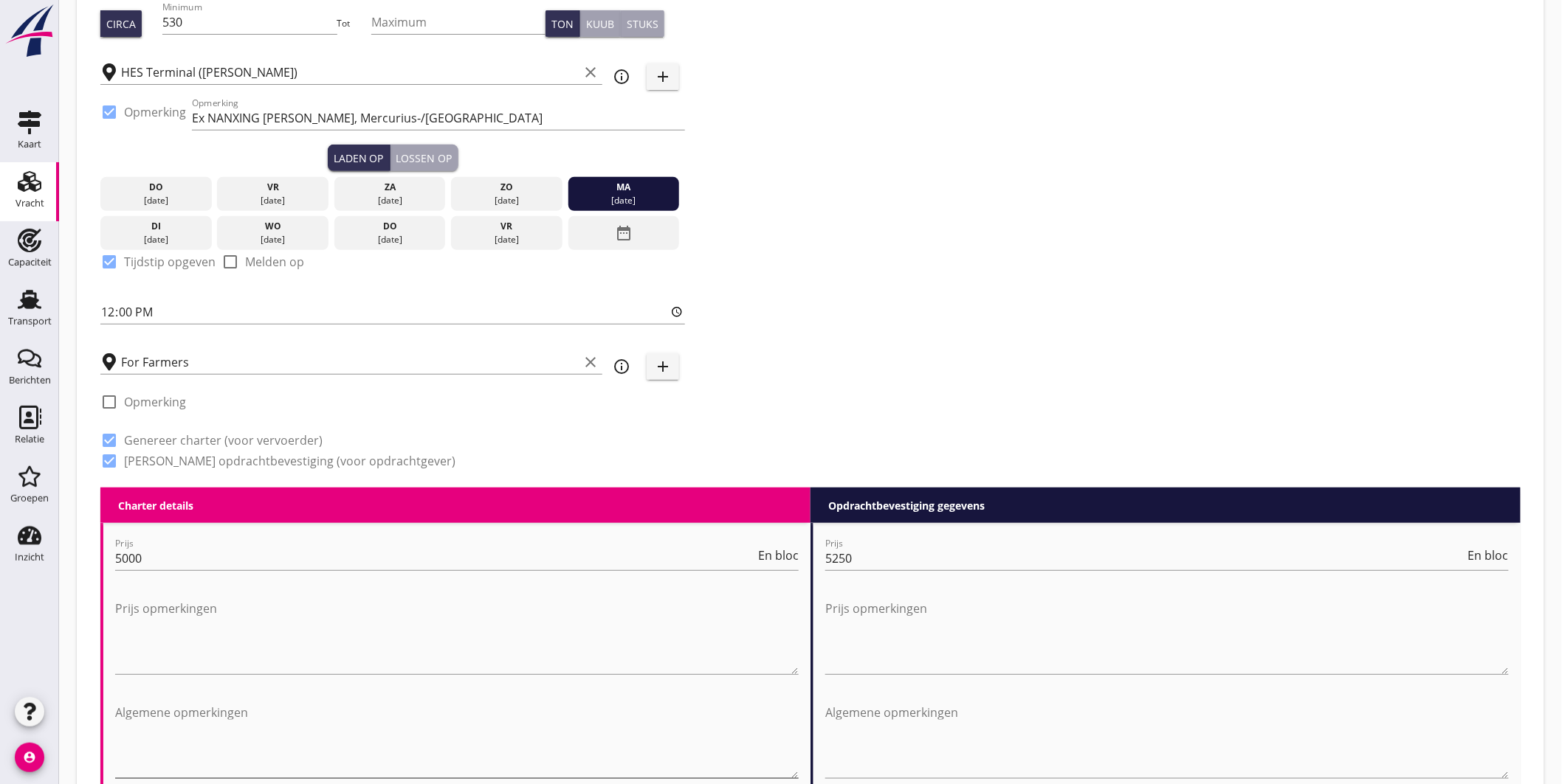
click at [257, 741] on textarea "Algemene opmerkingen" at bounding box center [457, 739] width 683 height 77
type textarea "1x lostijd minus vaartijd"
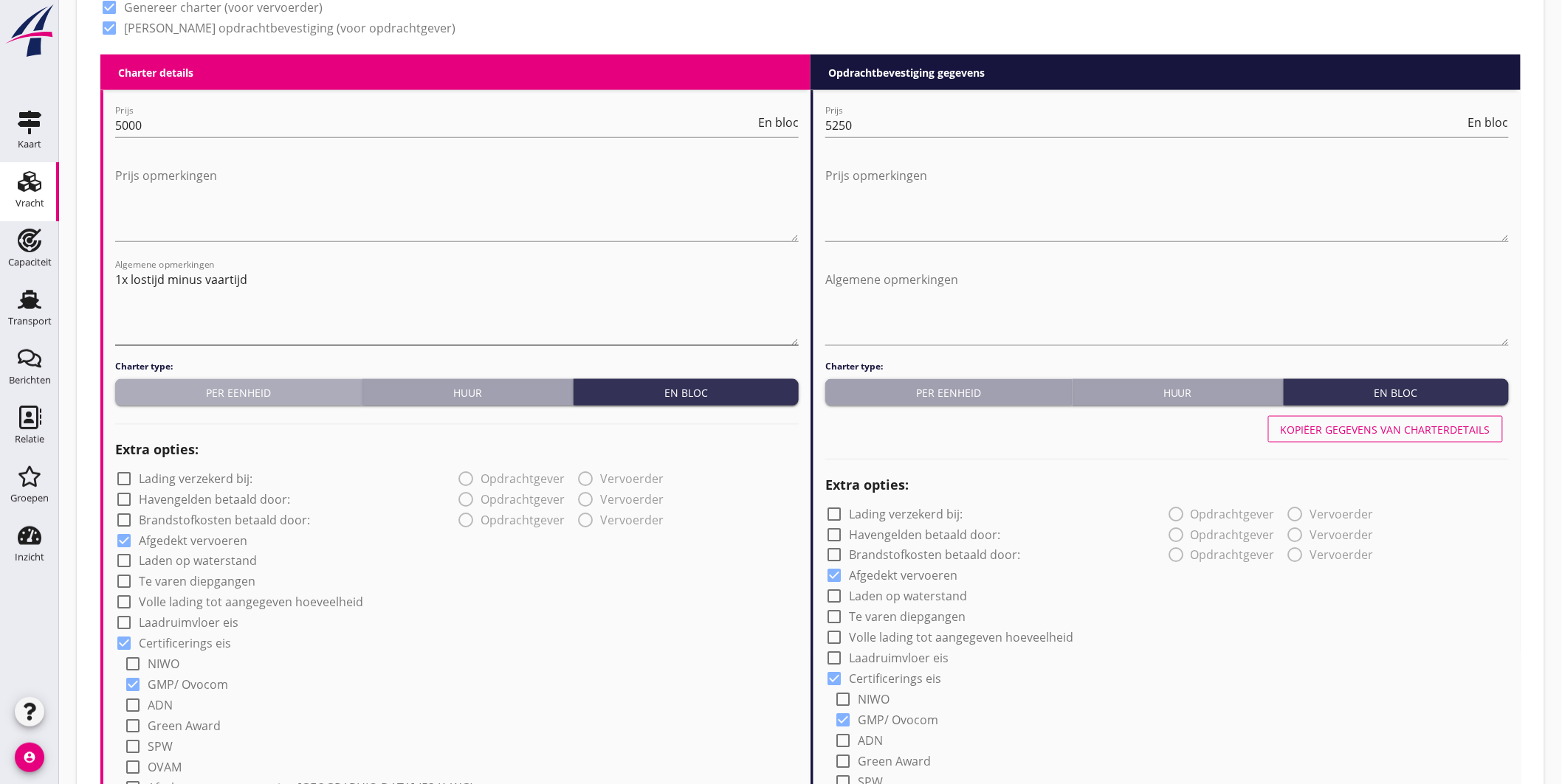
type button "per_unit"
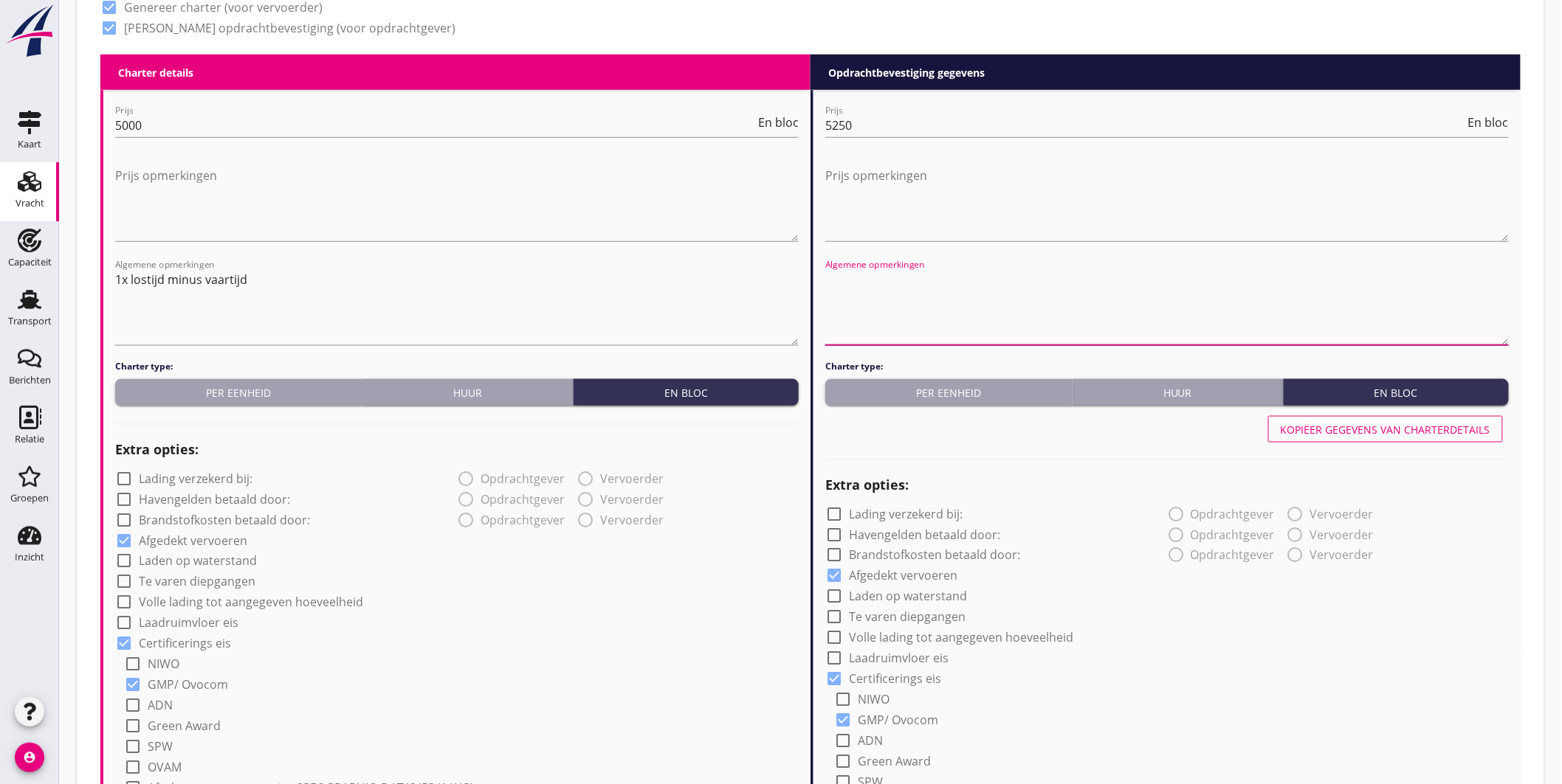
click at [860, 290] on textarea "Algemene opmerkingen" at bounding box center [1167, 306] width 683 height 77
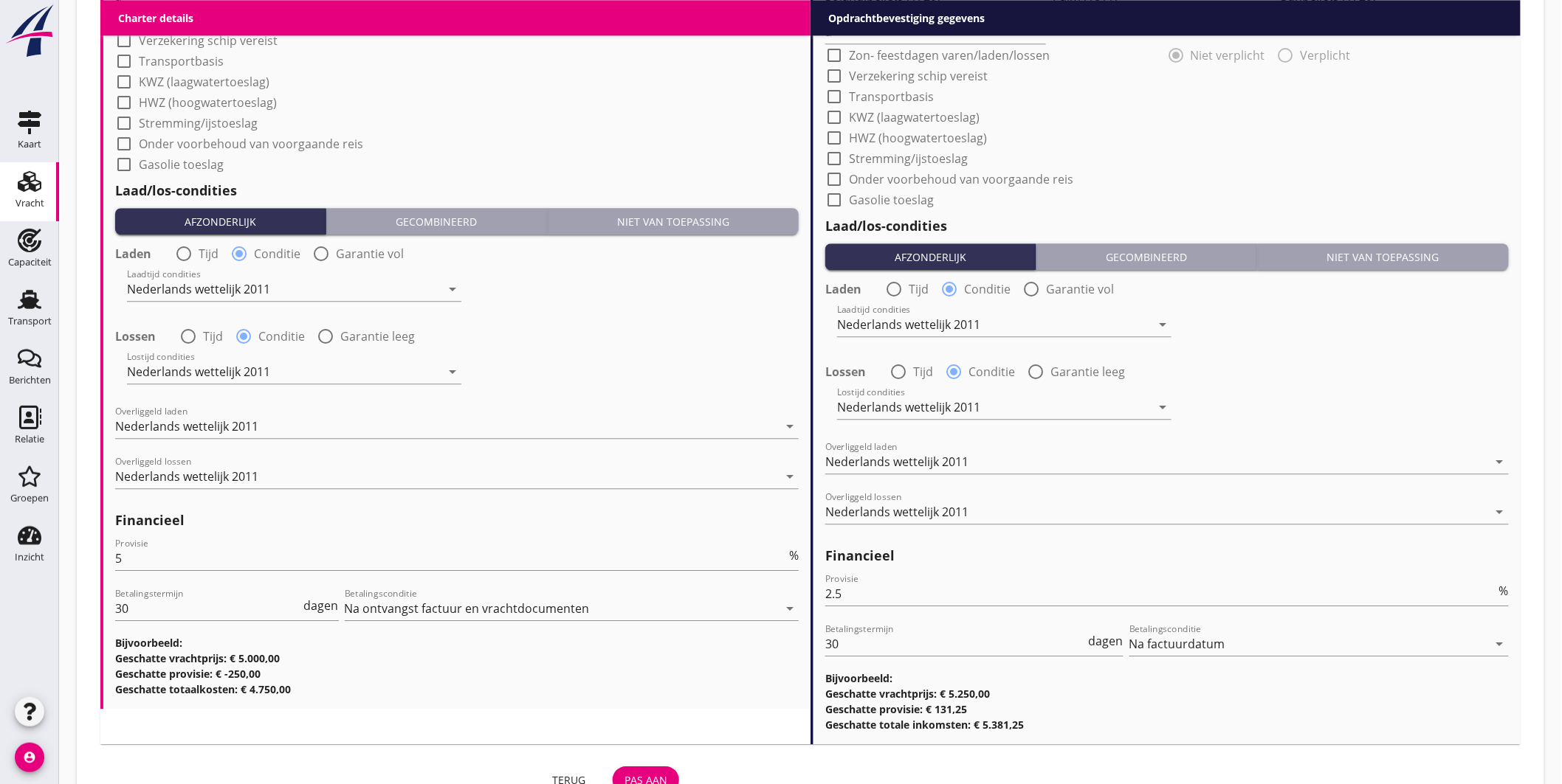
scroll to position [1581, 0]
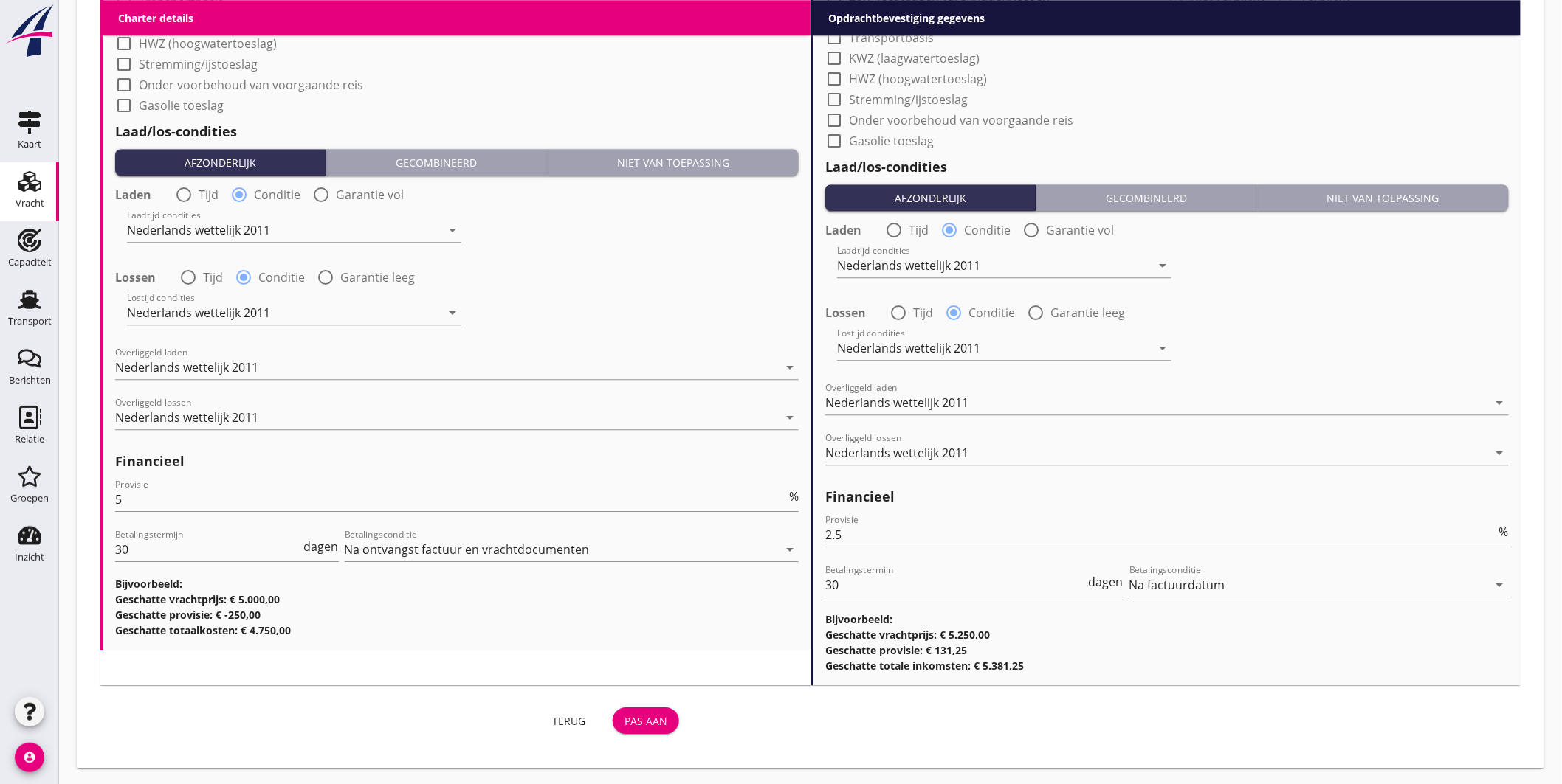
type textarea "1x lostijd minus vaartijd"
click at [637, 714] on div "Pas aan" at bounding box center [646, 721] width 43 height 16
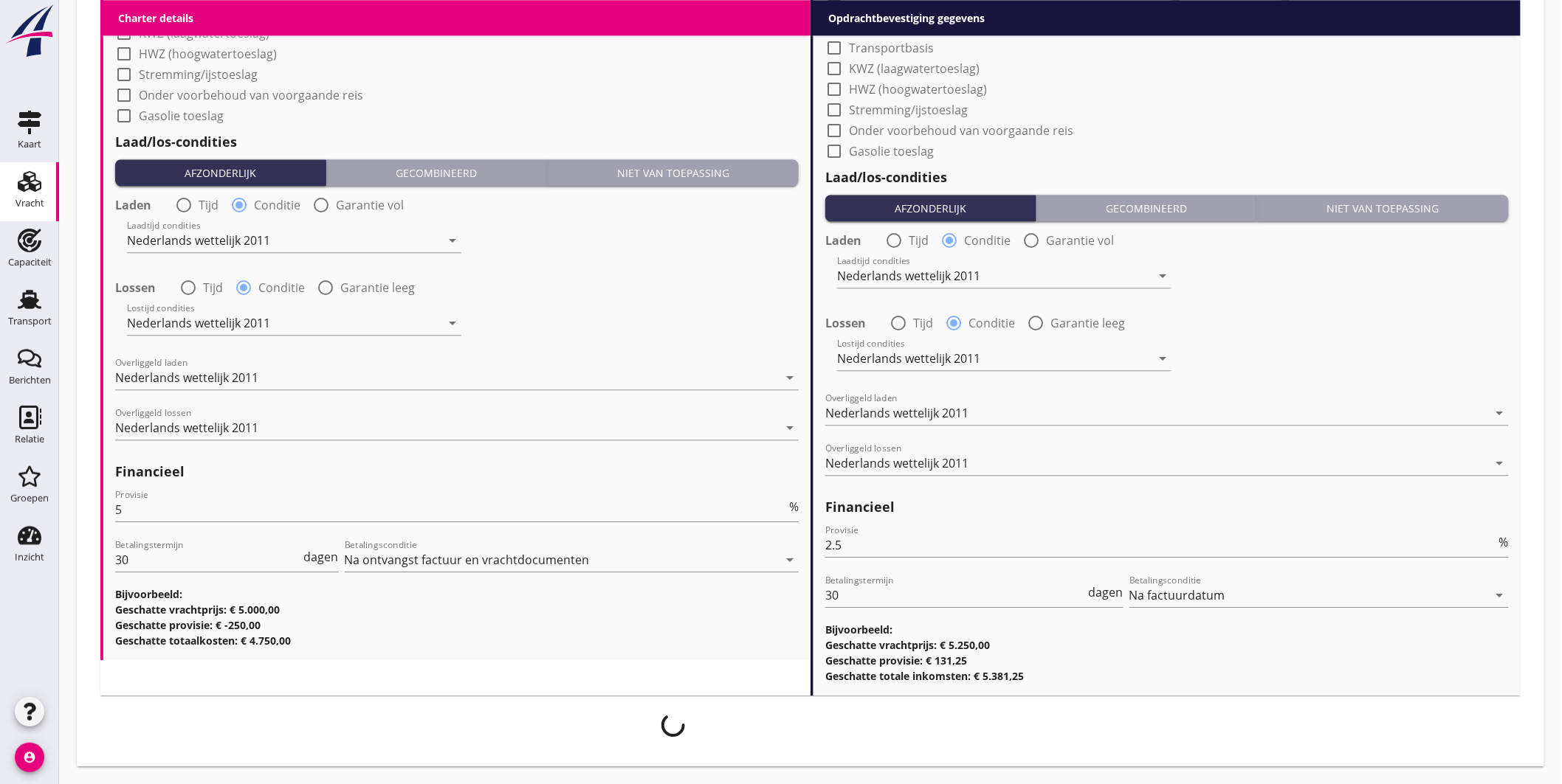
scroll to position [1570, 0]
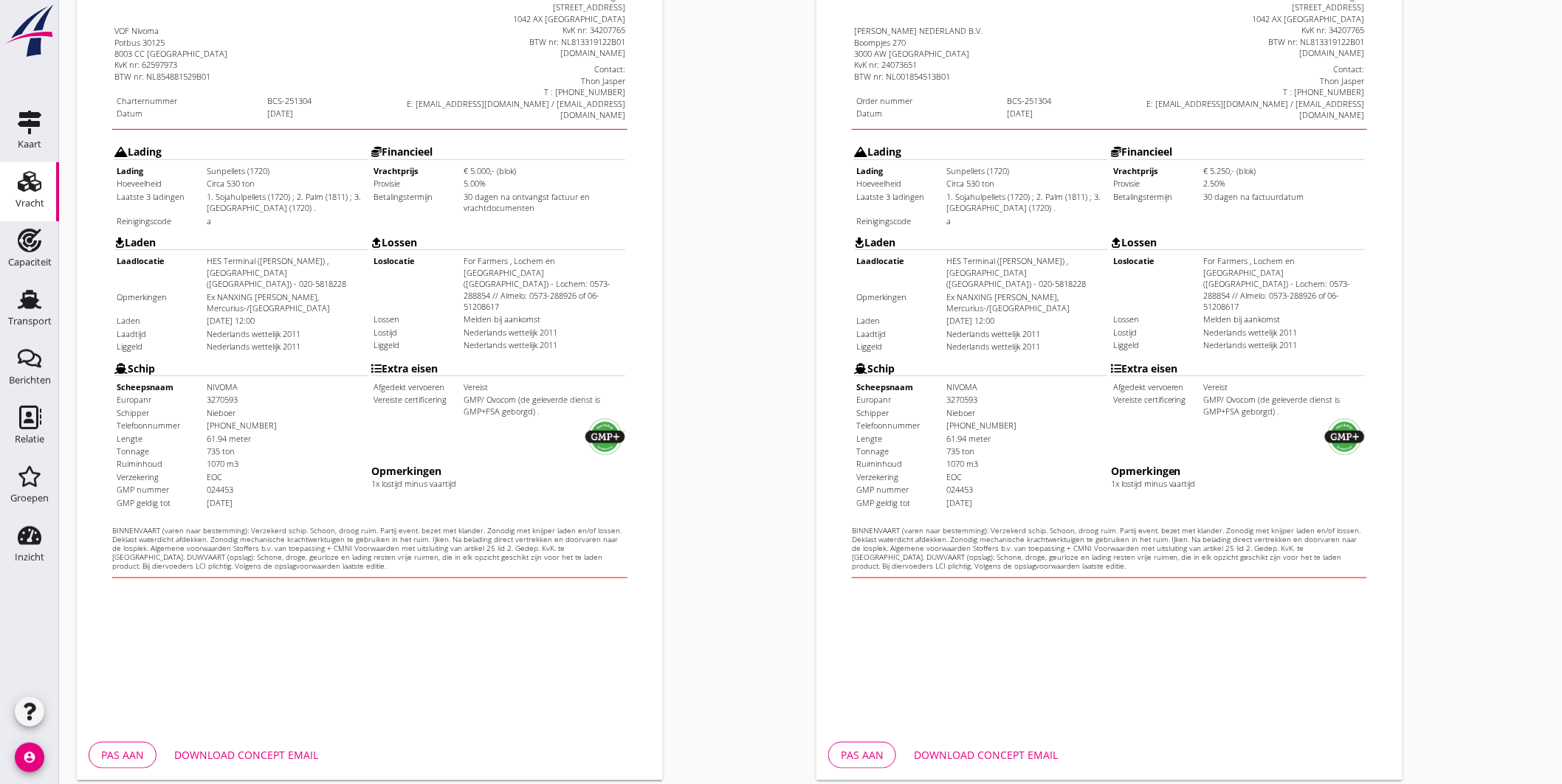
scroll to position [307, 0]
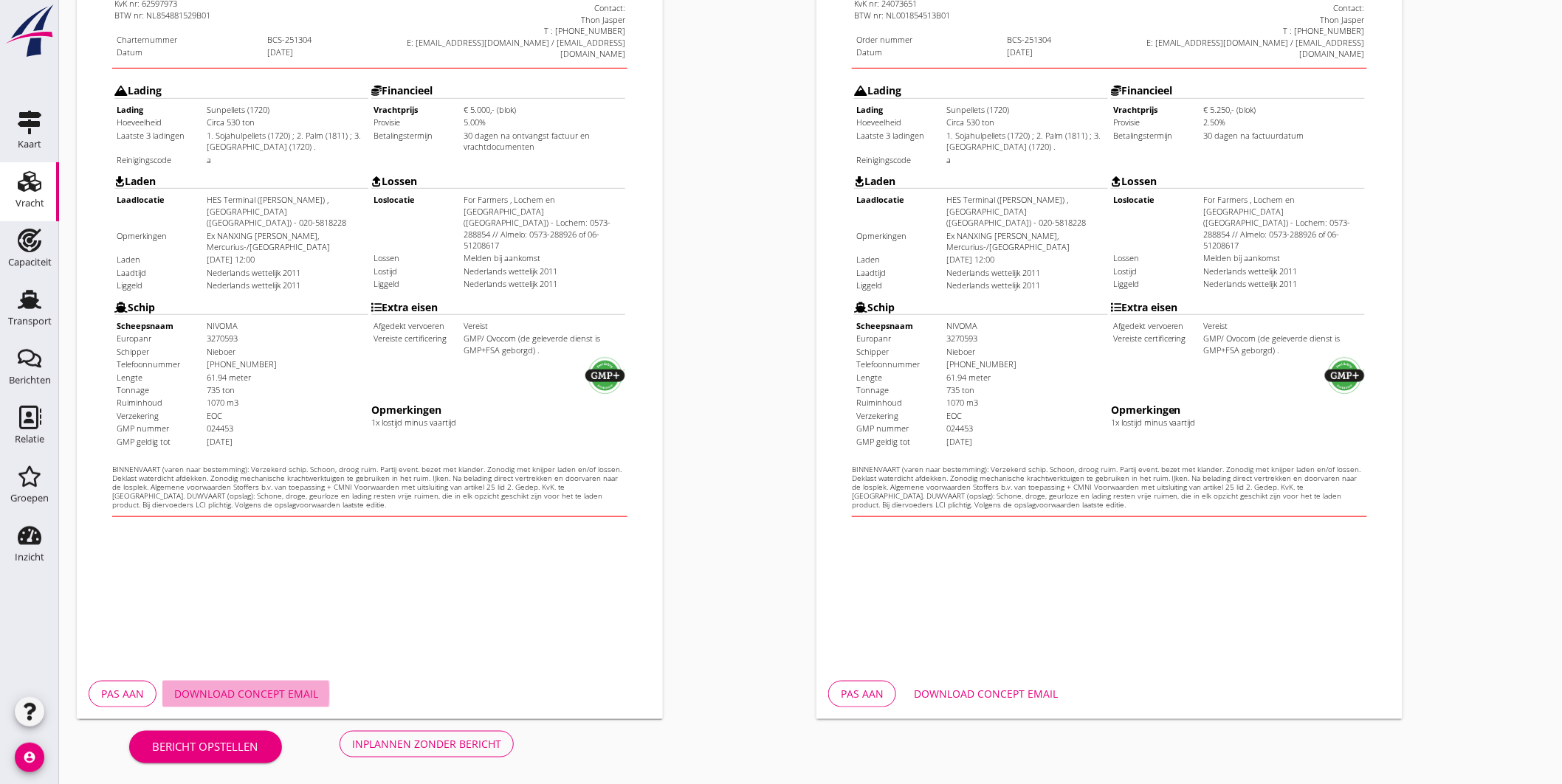
click at [289, 694] on div "Download concept email" at bounding box center [246, 694] width 144 height 16
click at [987, 694] on div "Download concept email" at bounding box center [986, 694] width 144 height 16
drag, startPoint x: 477, startPoint y: 738, endPoint x: 491, endPoint y: 733, distance: 14.9
click at [478, 738] on div "Inplannen zonder bericht" at bounding box center [427, 744] width 149 height 16
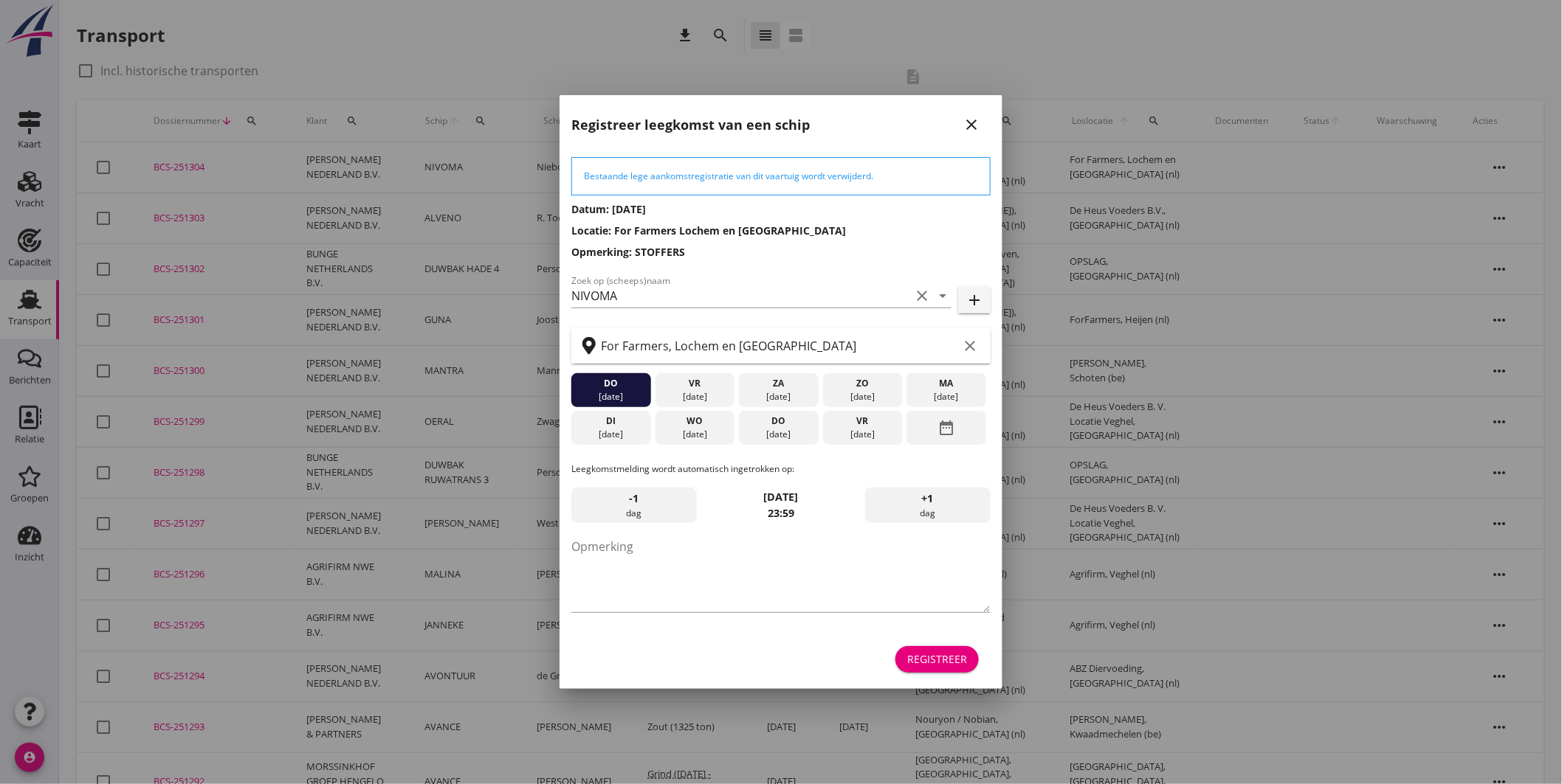
click at [803, 423] on div "do" at bounding box center [779, 421] width 72 height 13
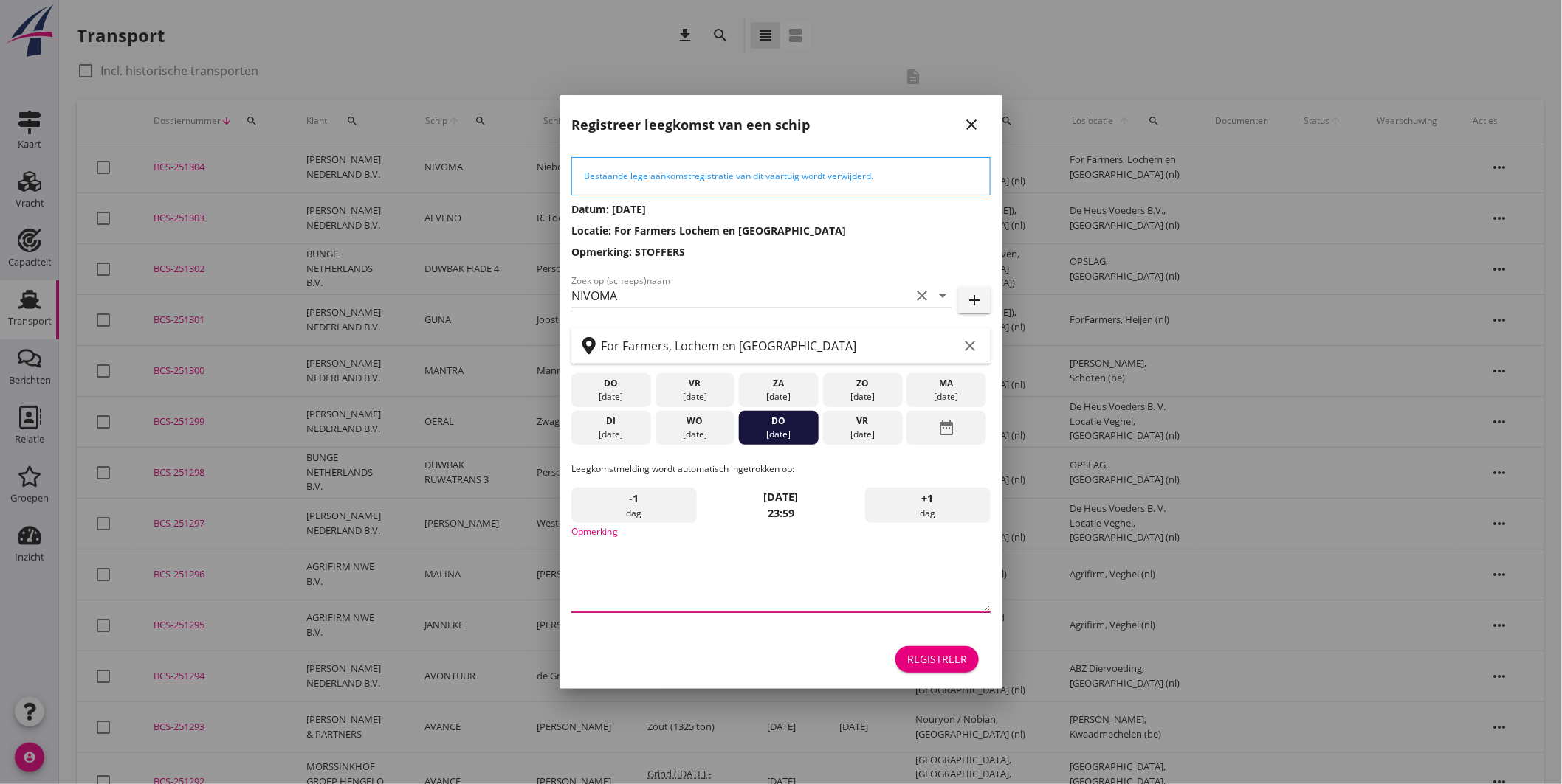
click at [696, 585] on textarea "Opmerking" at bounding box center [781, 573] width 420 height 77
type textarea "STOFFERS"
click at [938, 669] on button "Registreer" at bounding box center [937, 660] width 84 height 27
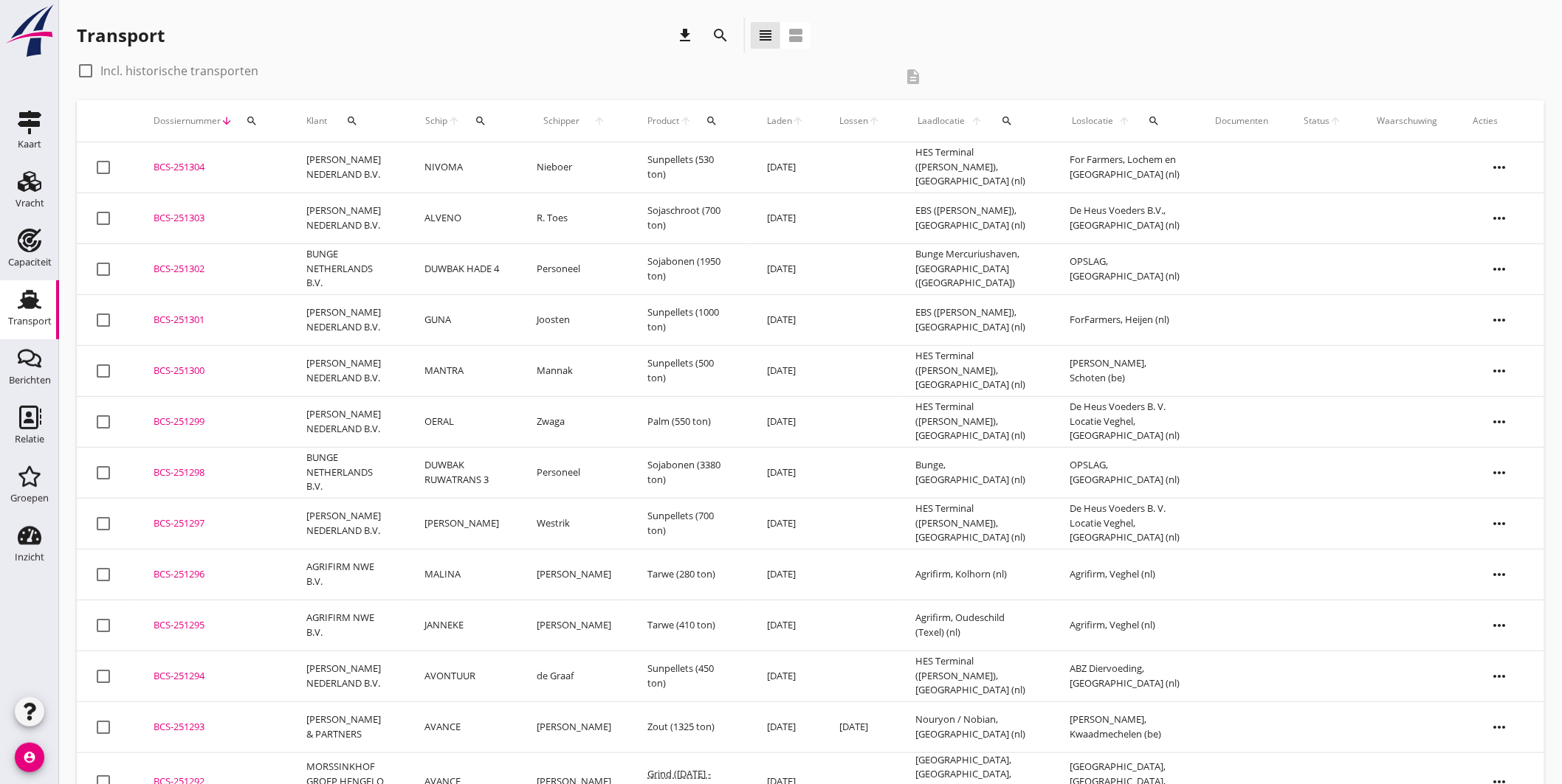
click at [202, 163] on div "BCS-251304" at bounding box center [212, 167] width 118 height 15
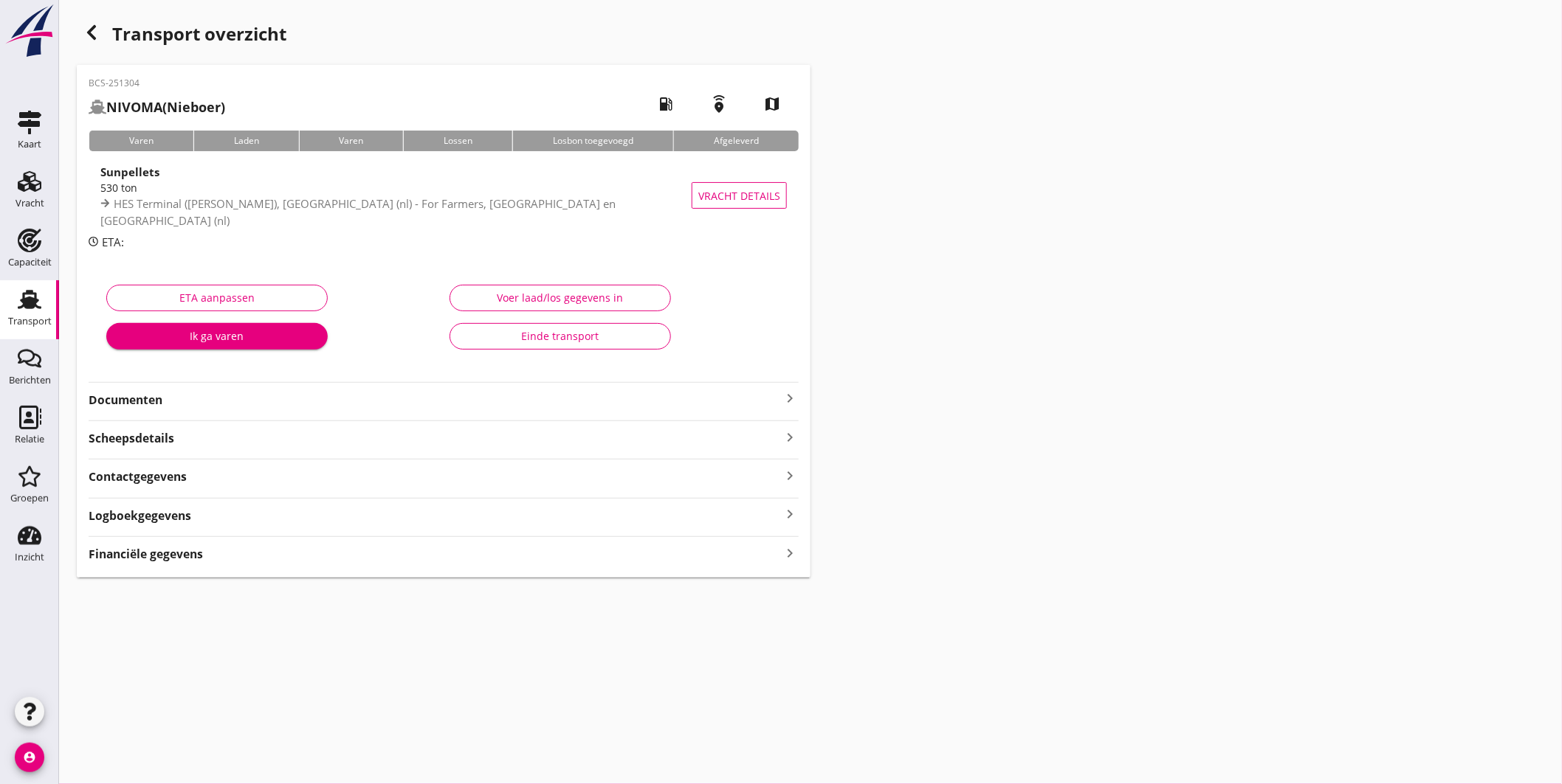
click at [771, 394] on strong "Documenten" at bounding box center [434, 400] width 692 height 17
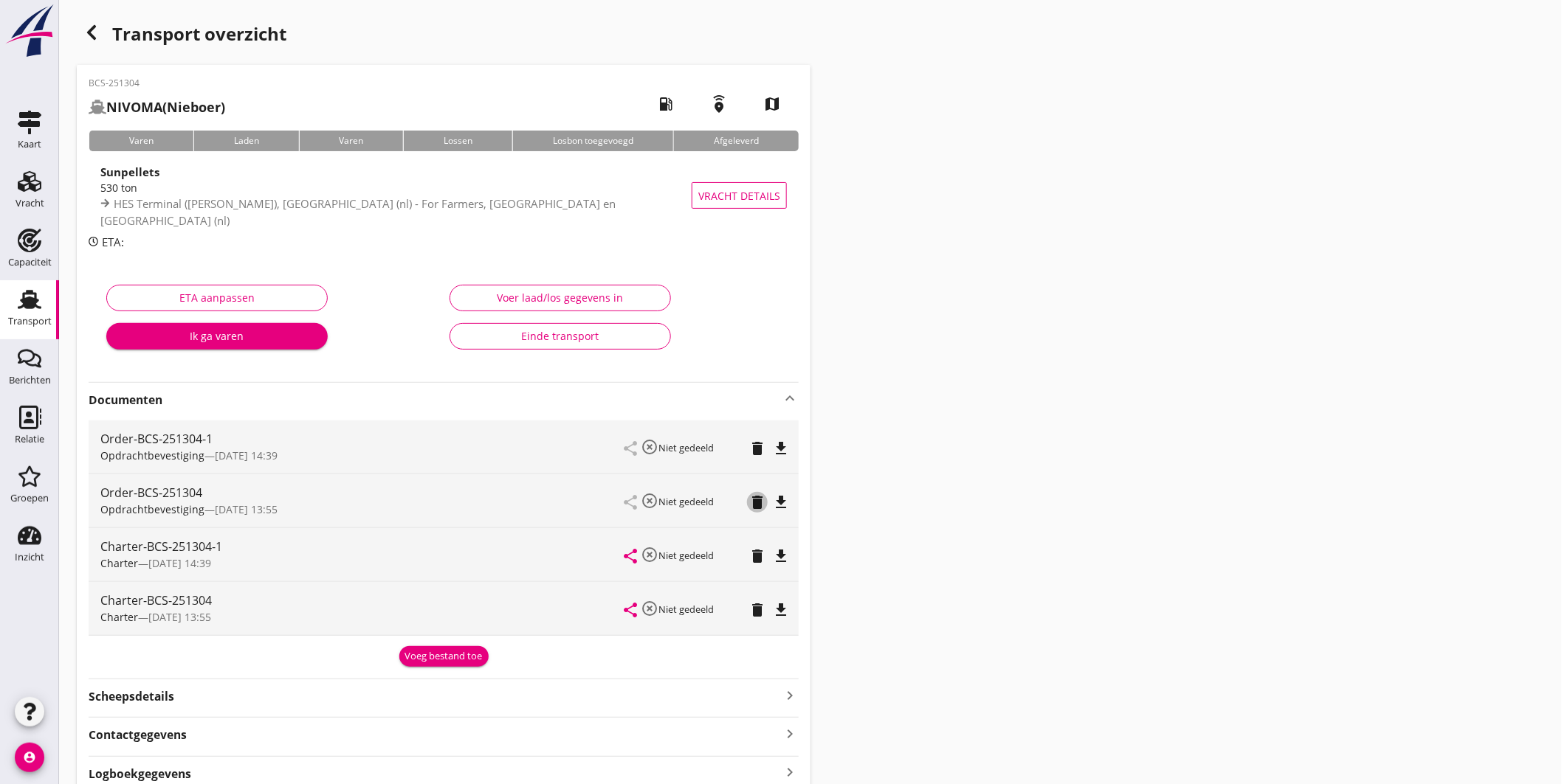
click at [758, 498] on icon "delete" at bounding box center [757, 502] width 17 height 17
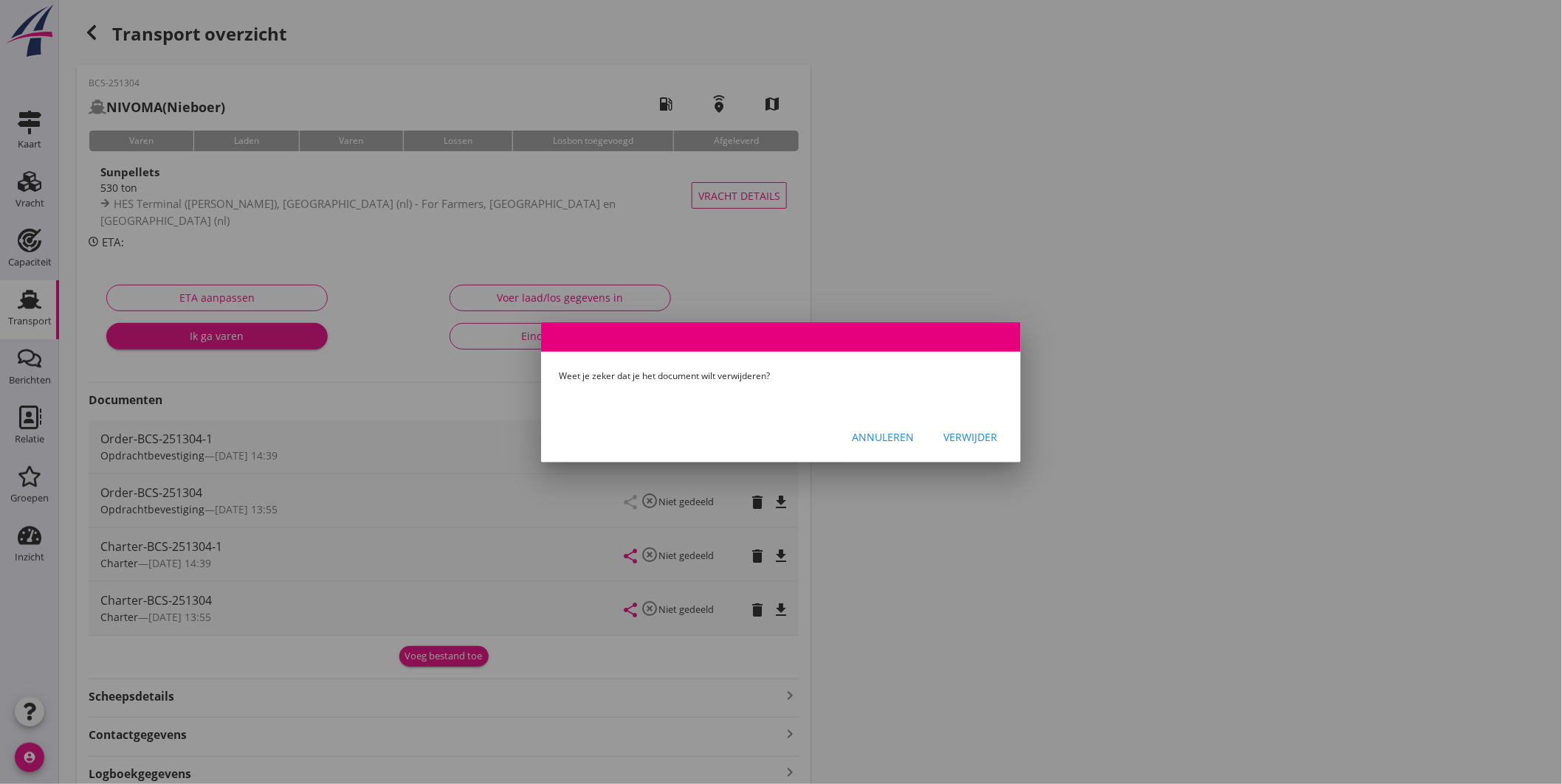
click at [960, 434] on div "Verwijder" at bounding box center [970, 437] width 54 height 16
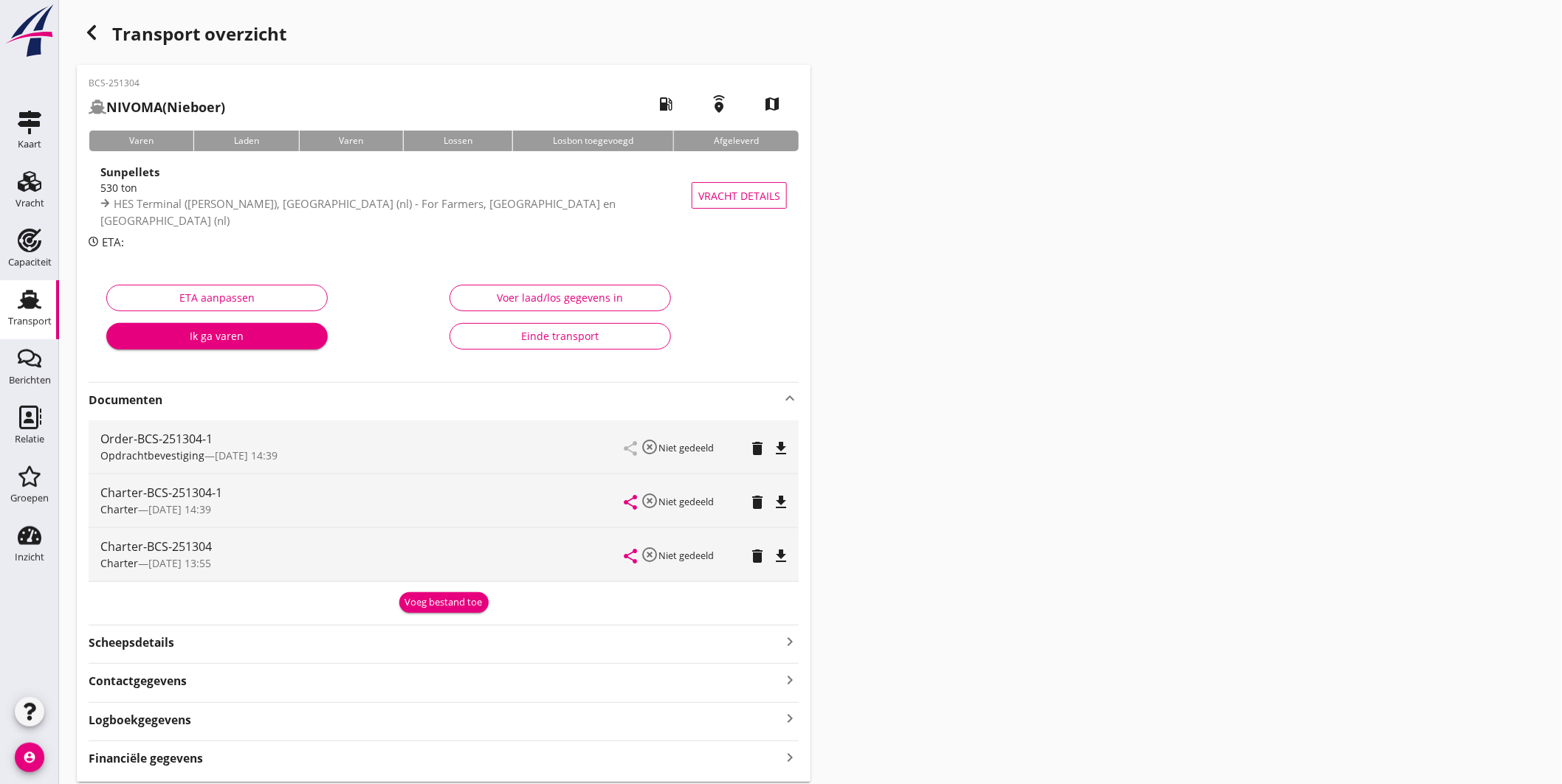
click at [758, 557] on icon "delete" at bounding box center [757, 556] width 17 height 17
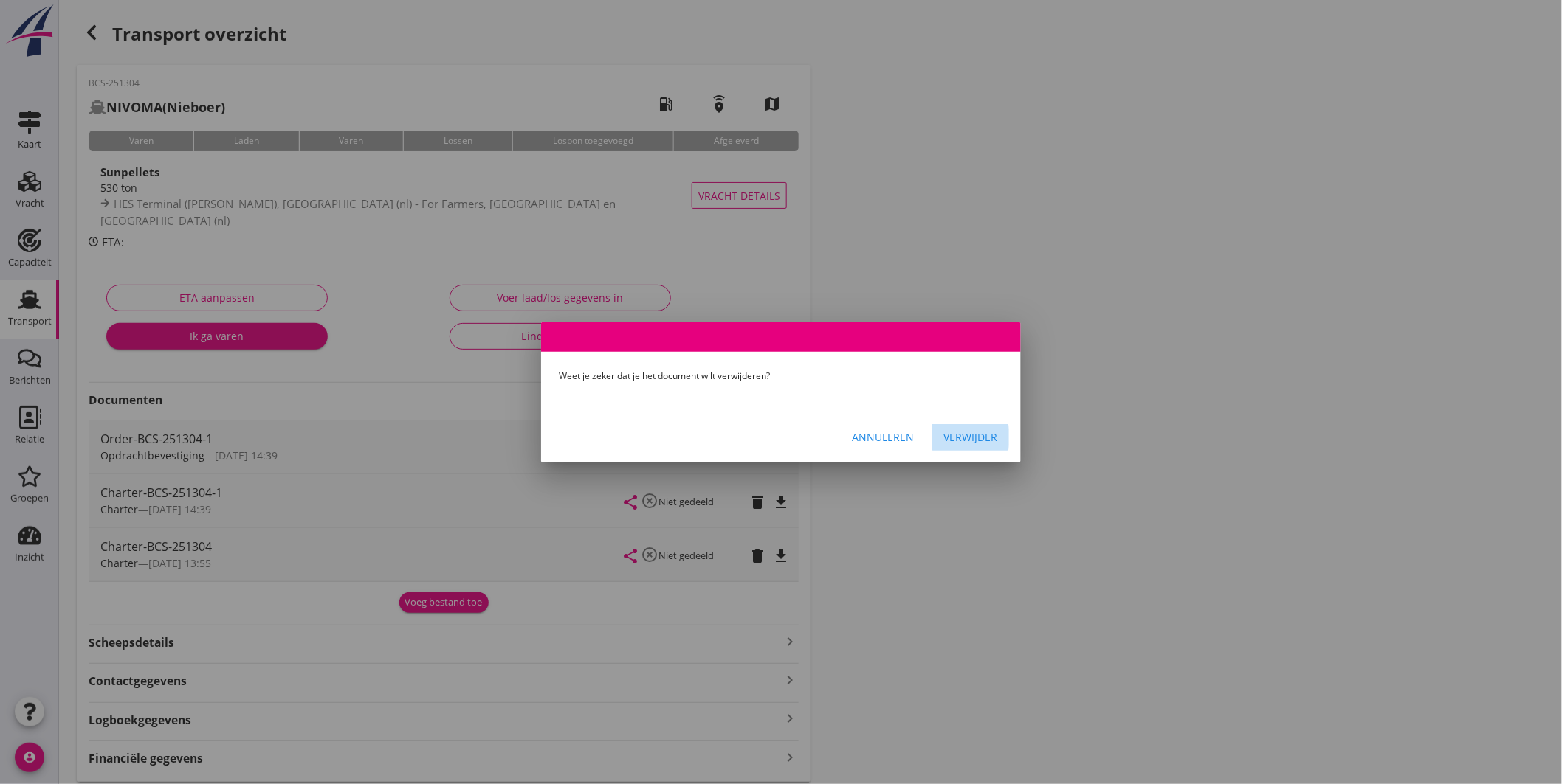
click at [976, 438] on div "Verwijder" at bounding box center [970, 437] width 54 height 16
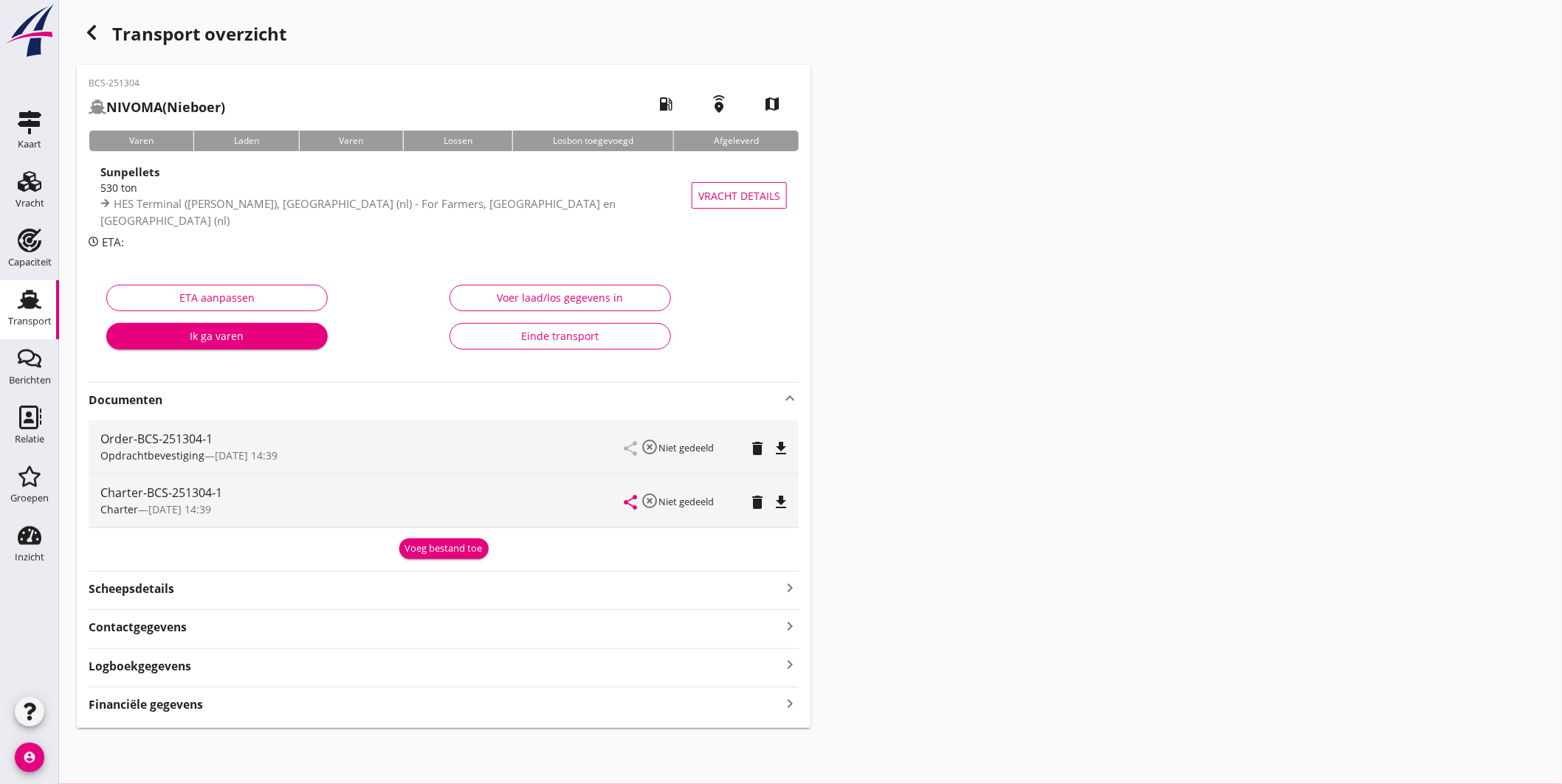
click at [784, 448] on icon "file_download" at bounding box center [780, 448] width 17 height 17
click at [783, 501] on icon "file_download" at bounding box center [780, 502] width 17 height 17
click at [16, 300] on div "Transport" at bounding box center [29, 299] width 36 height 23
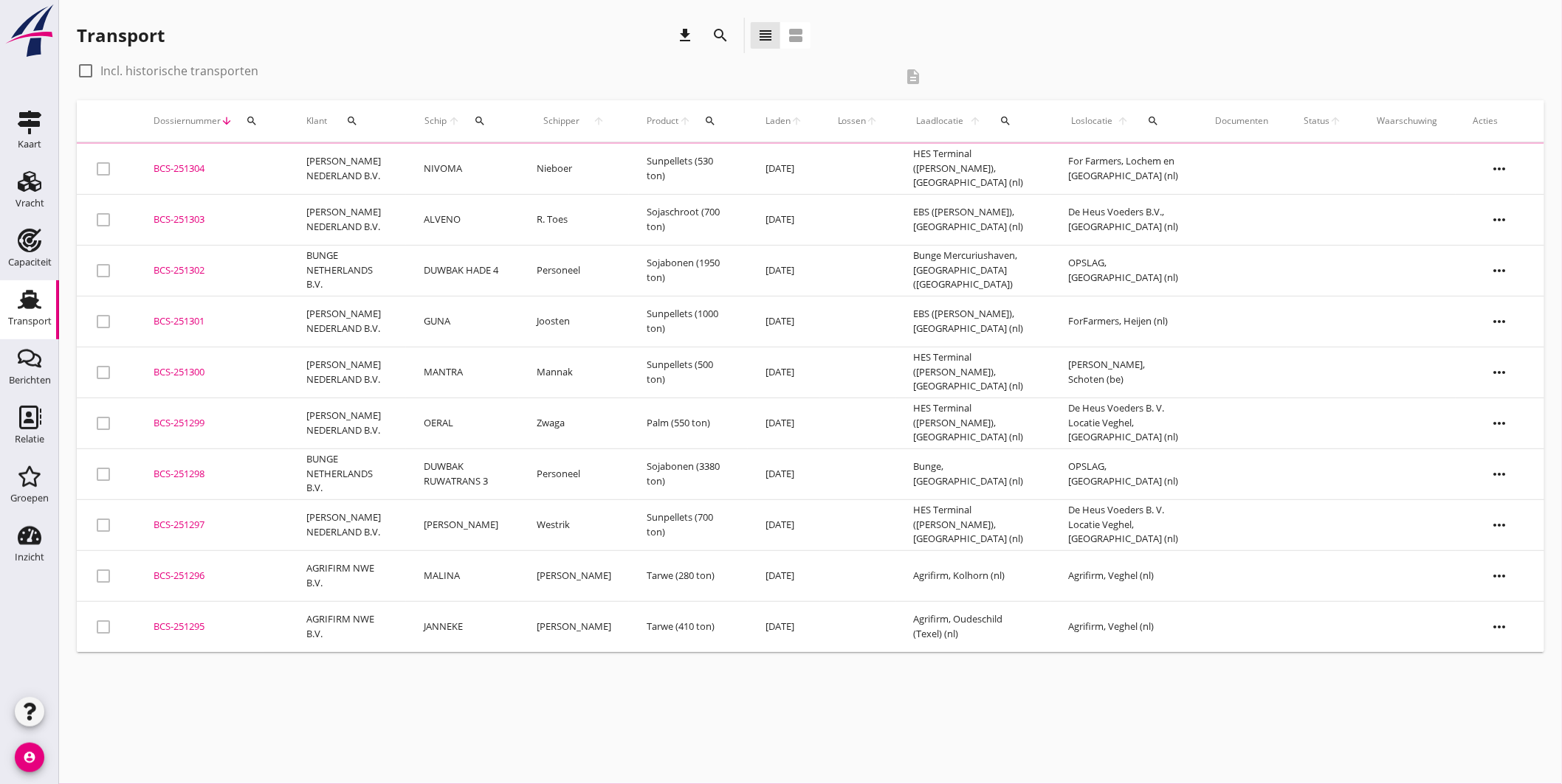
click at [483, 112] on button "search" at bounding box center [481, 121] width 28 height 27
click at [540, 151] on div "Zoek op (scheeps)naam arrow_drop_down" at bounding box center [570, 167] width 195 height 47
click at [539, 163] on input "Zoek op (scheeps)naam" at bounding box center [550, 163] width 153 height 23
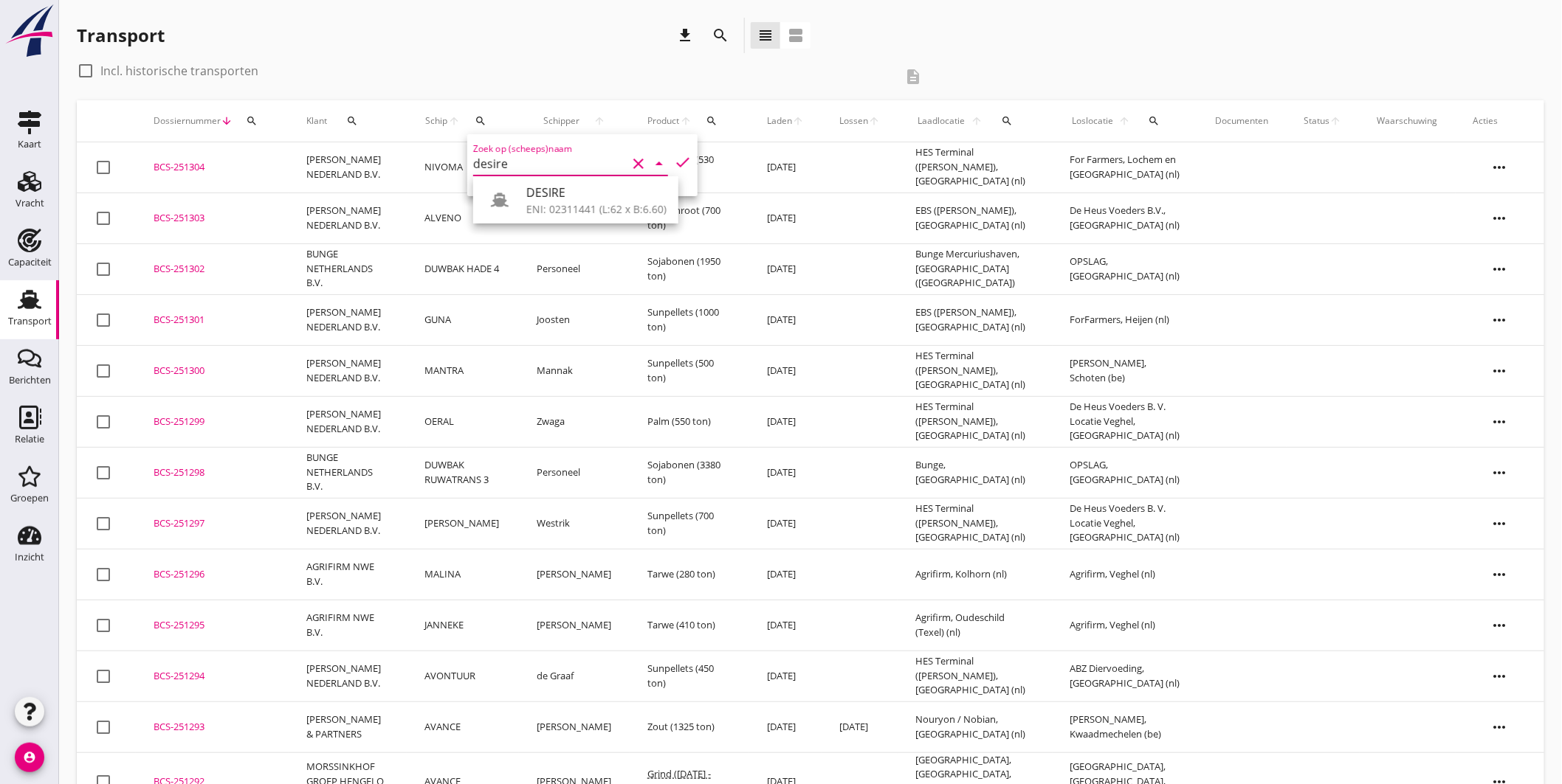
drag, startPoint x: 555, startPoint y: 205, endPoint x: 586, endPoint y: 201, distance: 31.3
click at [555, 205] on div "ENI: 02311441 (L:62 x B:6.60)" at bounding box center [596, 209] width 140 height 16
click at [677, 158] on icon "check" at bounding box center [682, 162] width 17 height 17
type input "DESIRE"
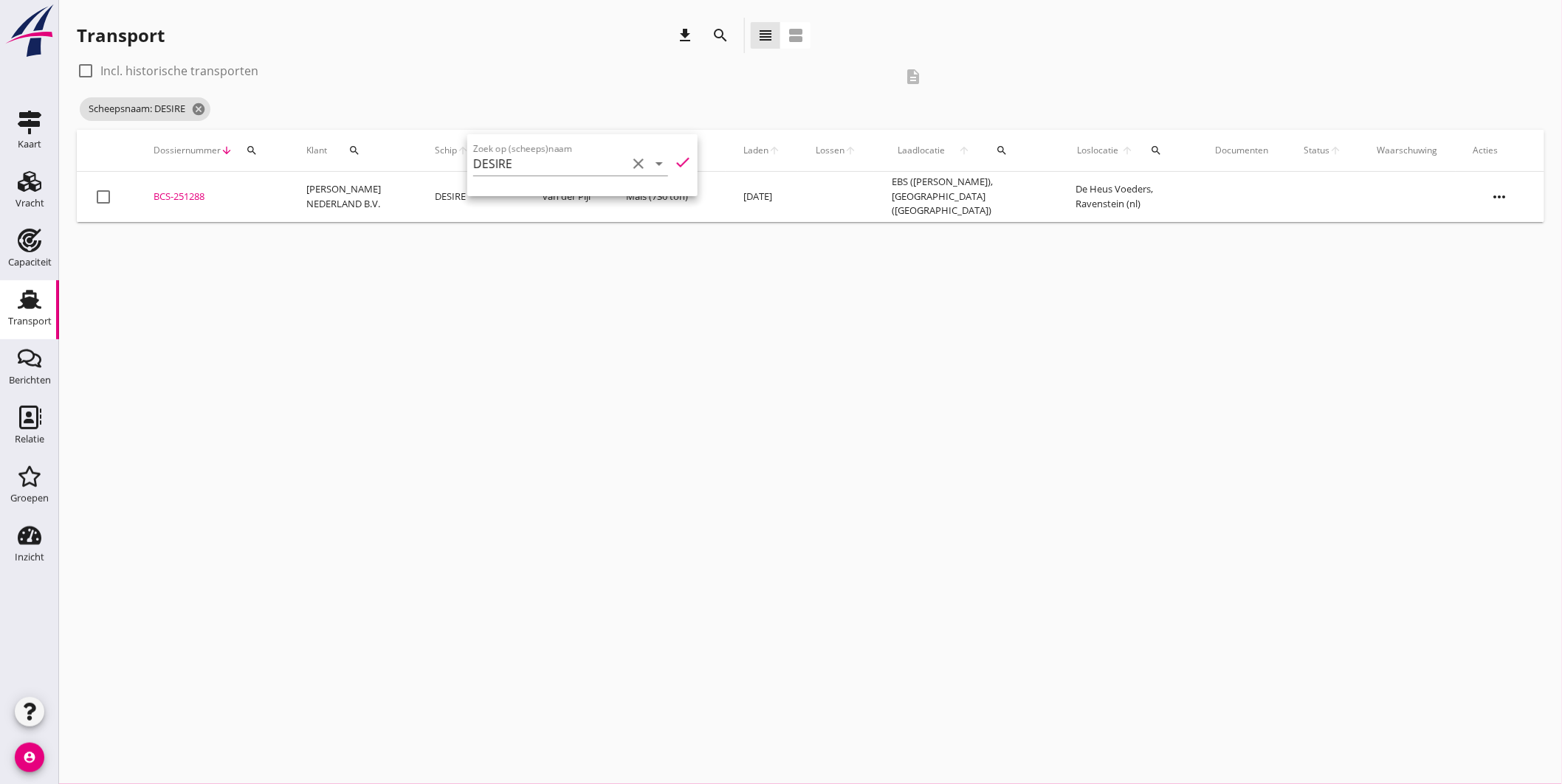
click at [182, 191] on div "BCS-251288" at bounding box center [212, 197] width 118 height 15
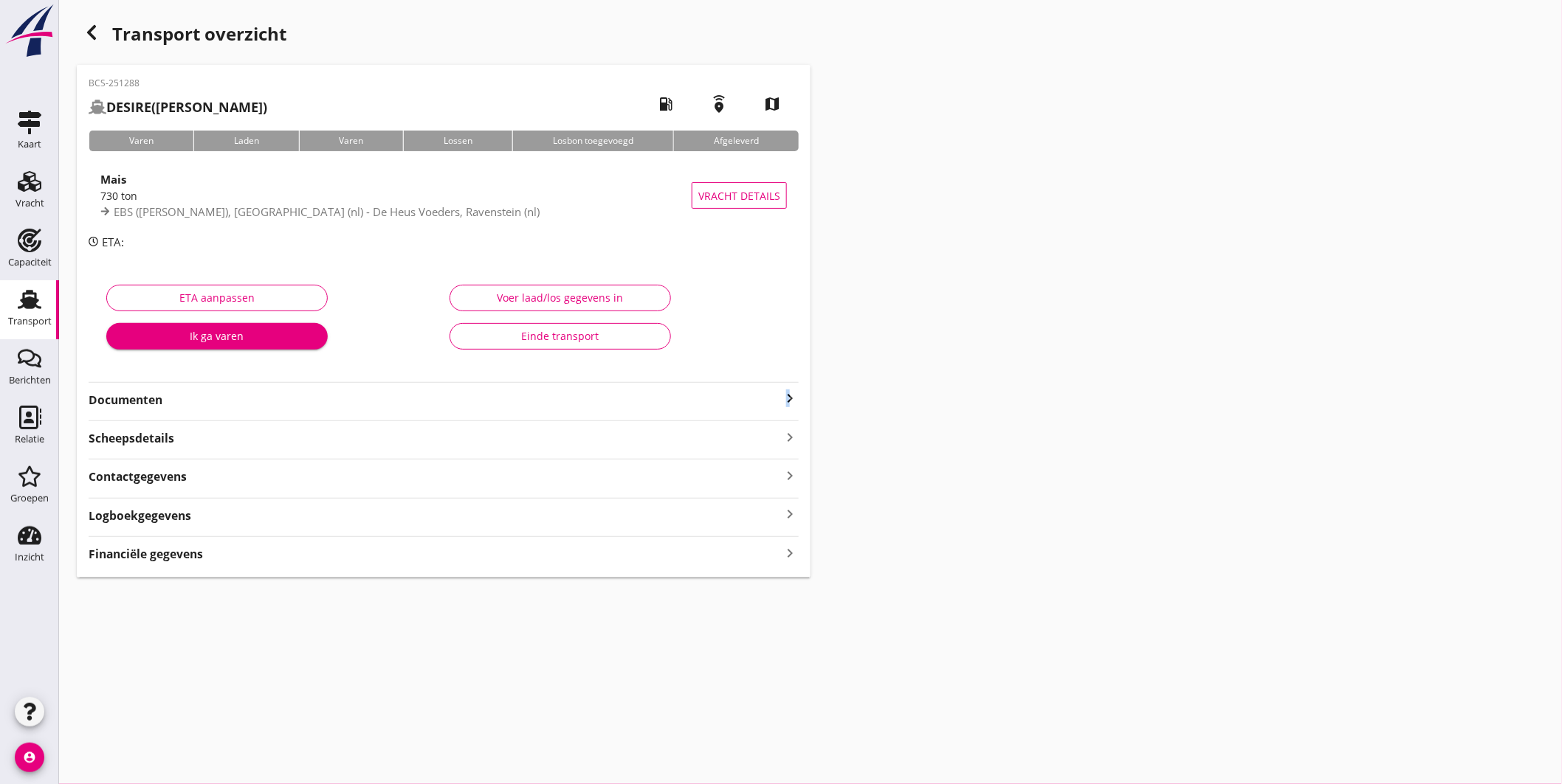
click at [790, 396] on icon "keyboard_arrow_right" at bounding box center [789, 398] width 17 height 17
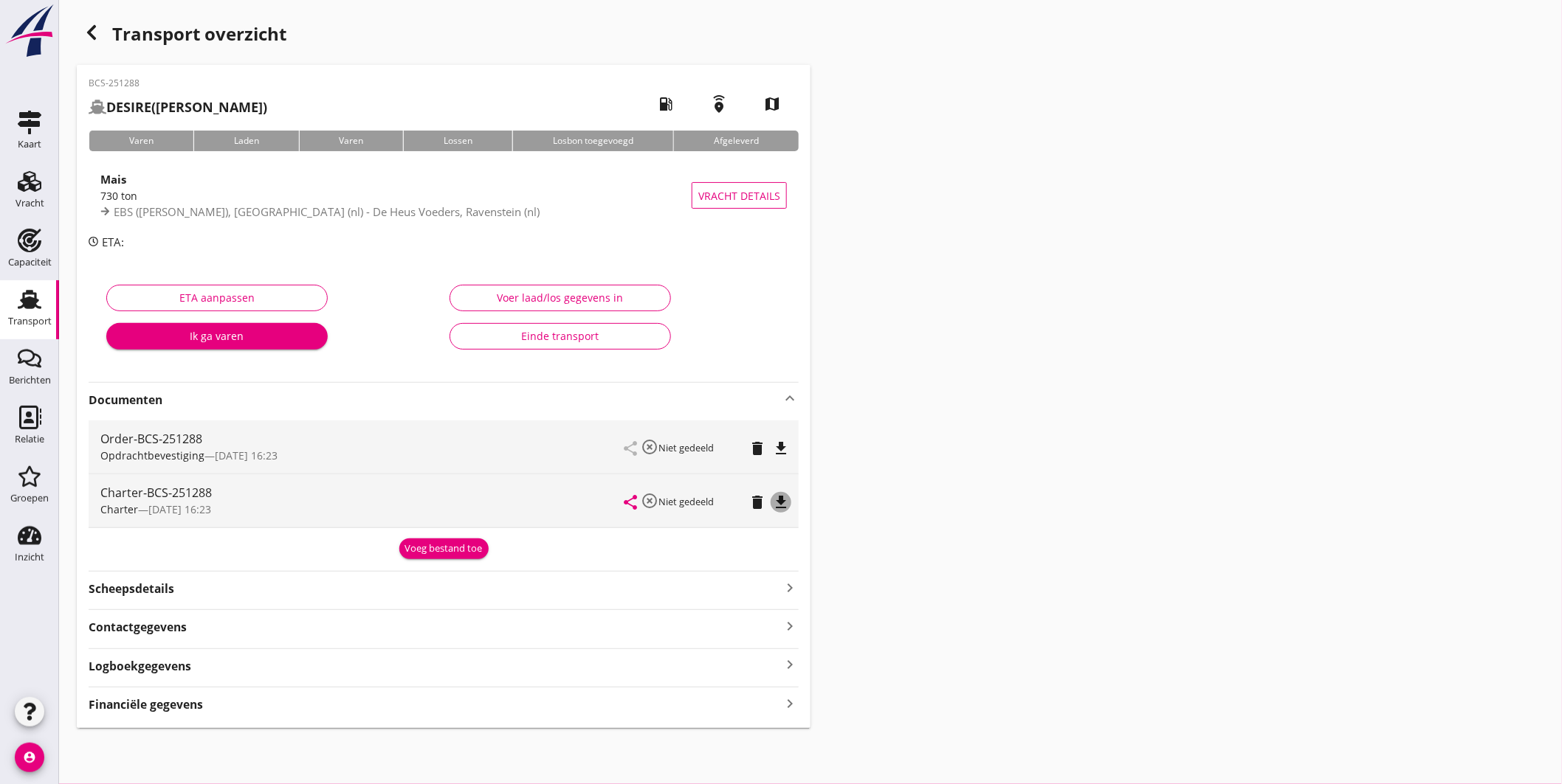
drag, startPoint x: 773, startPoint y: 504, endPoint x: 785, endPoint y: 496, distance: 14.4
click at [774, 504] on icon "file_download" at bounding box center [780, 502] width 17 height 17
click at [42, 299] on div "Transport" at bounding box center [29, 299] width 36 height 23
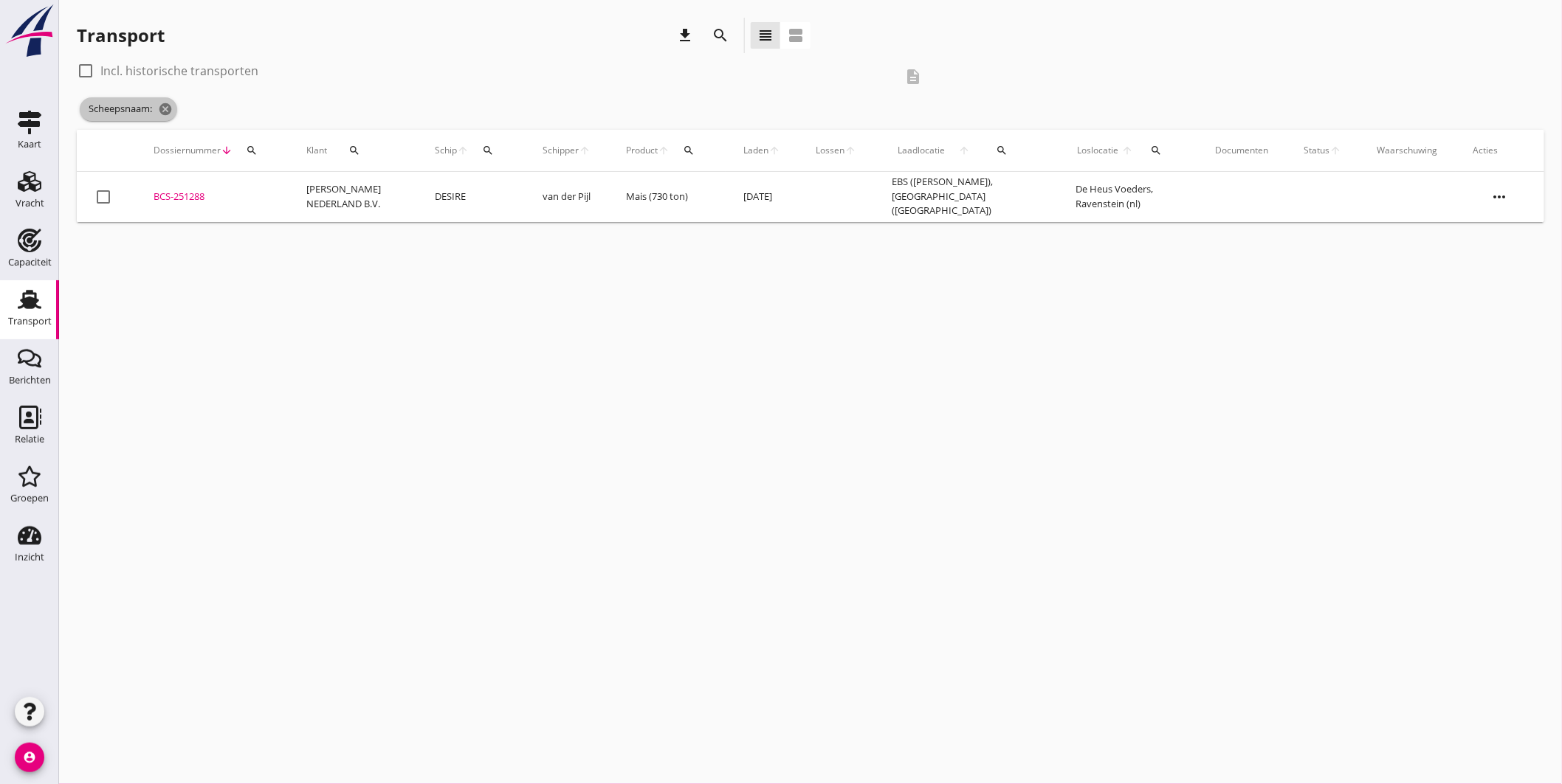
click at [171, 111] on icon "cancel" at bounding box center [166, 109] width 15 height 15
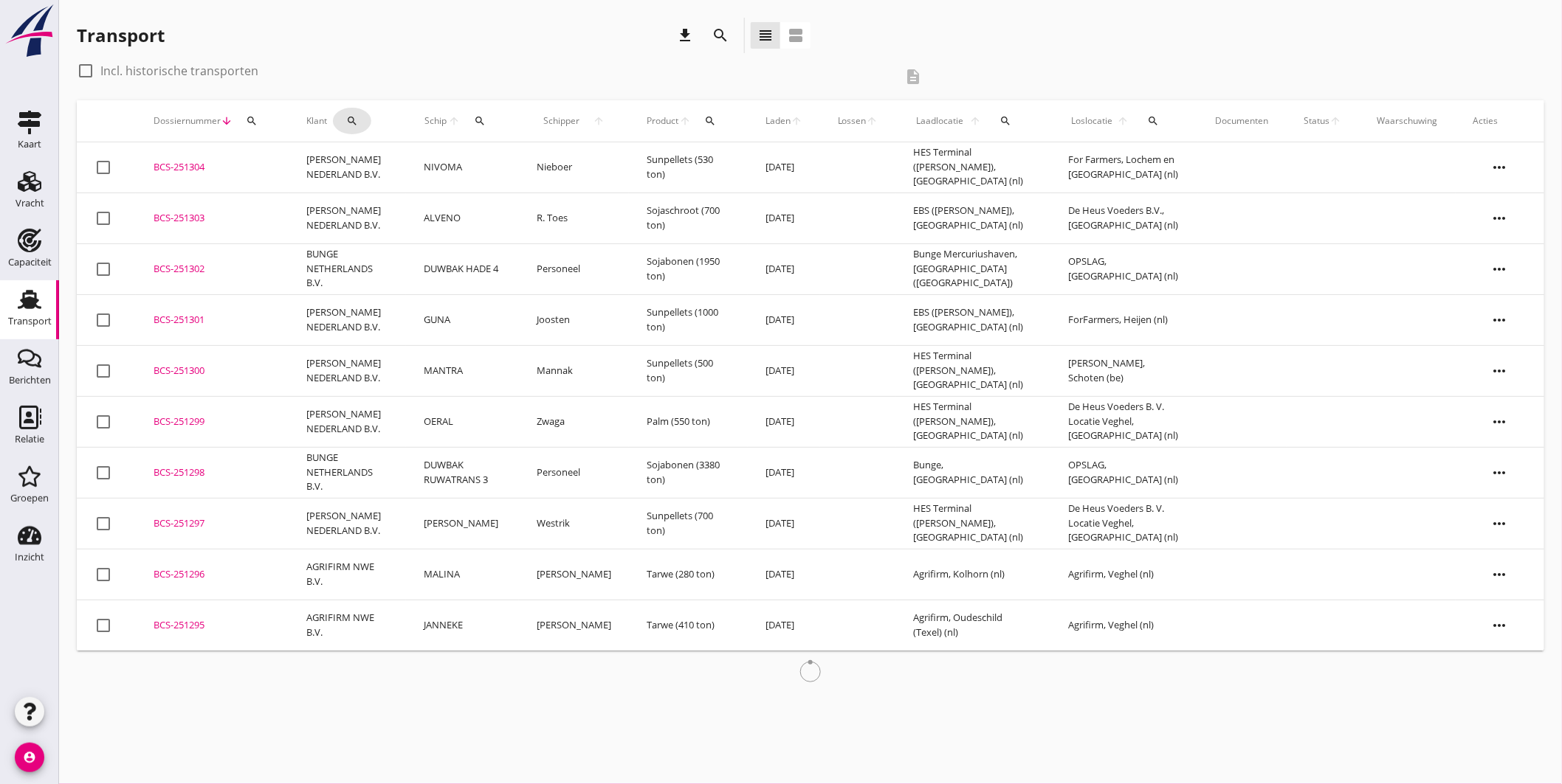
click at [357, 117] on icon "search" at bounding box center [352, 121] width 12 height 12
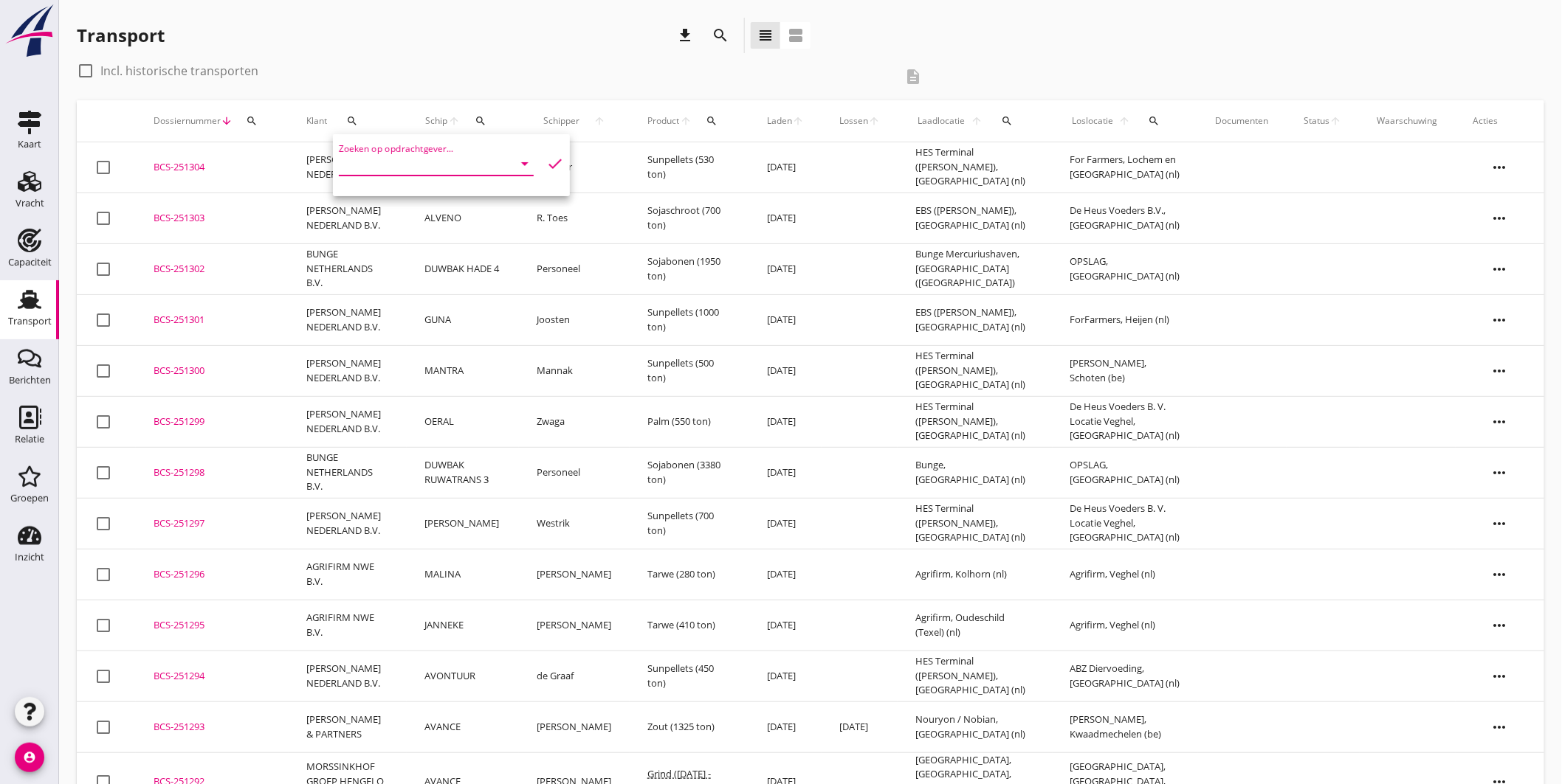
click at [422, 158] on input "Zoeken op opdrachtgever..." at bounding box center [415, 163] width 153 height 23
click at [408, 205] on div "HAVENS GRAANHANDEL NV" at bounding box center [432, 200] width 163 height 17
type input "HAVENS GRAANHANDEL NV"
click at [551, 158] on icon "check" at bounding box center [555, 163] width 17 height 17
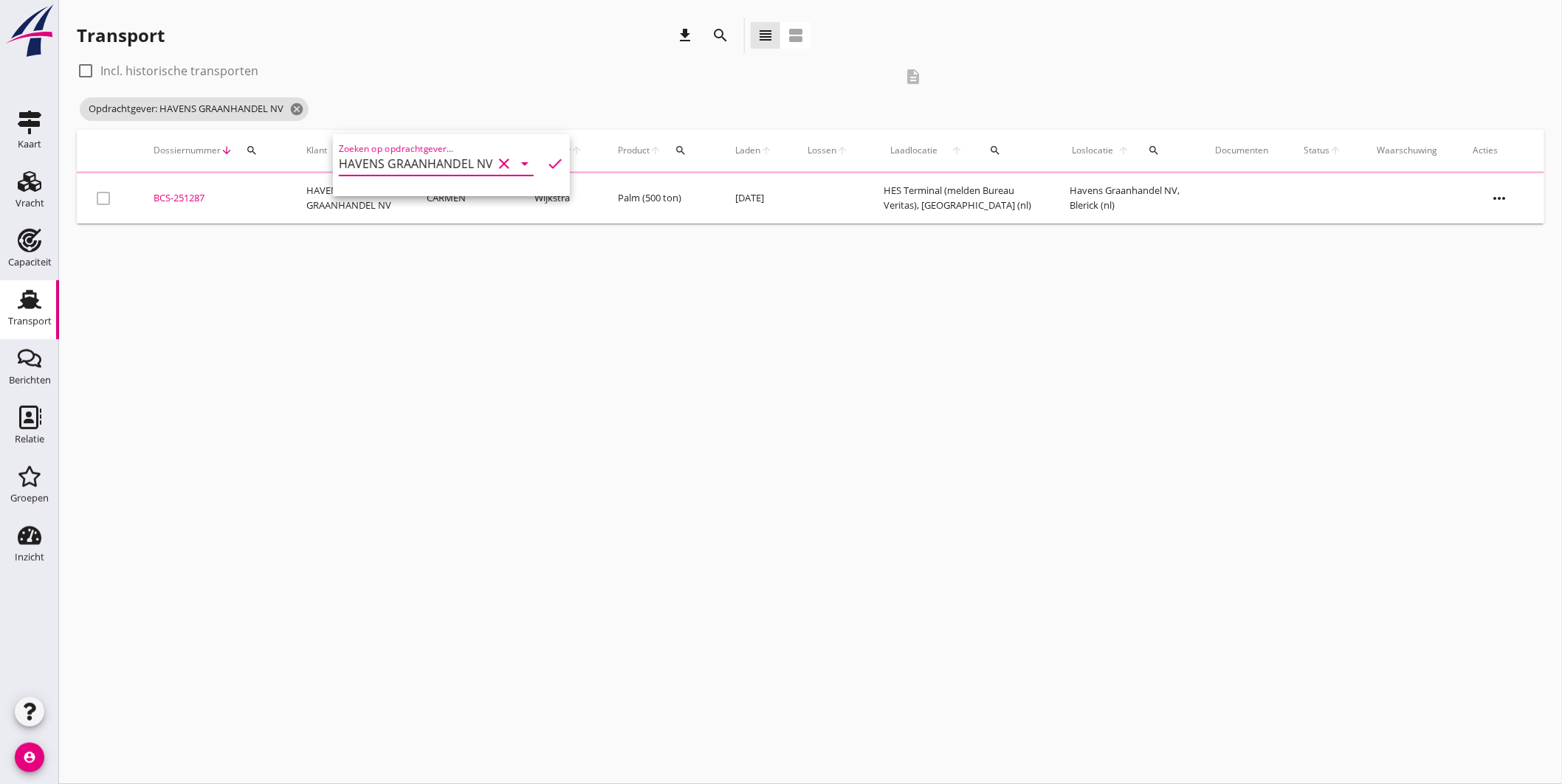
click at [510, 242] on div "cancel You are impersonating another user. Transport download search view_headl…" at bounding box center [810, 392] width 1503 height 784
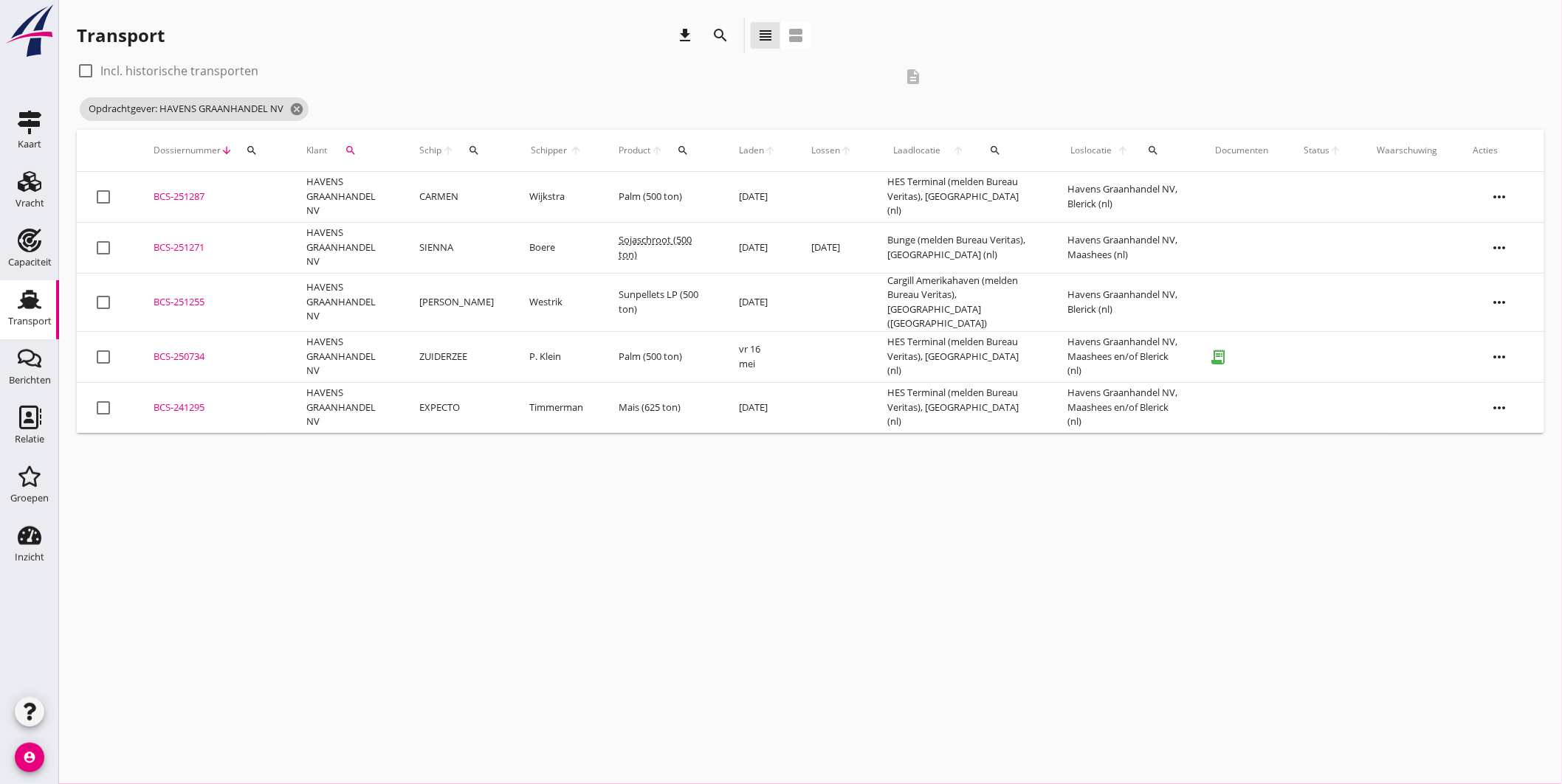
click at [172, 241] on div "BCS-251271" at bounding box center [212, 248] width 118 height 15
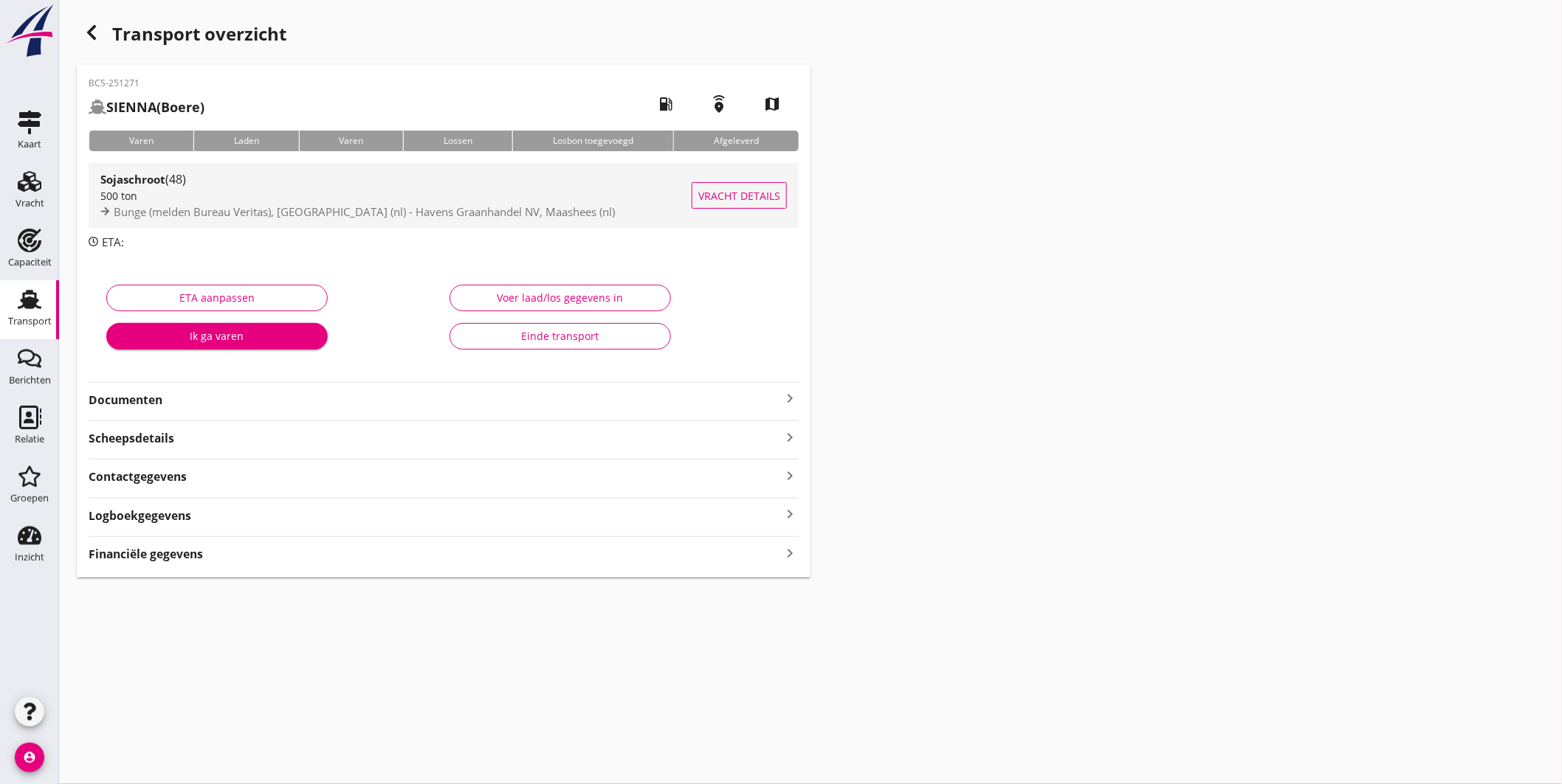
click at [470, 181] on div "Sojaschroot (48)" at bounding box center [395, 179] width 591 height 17
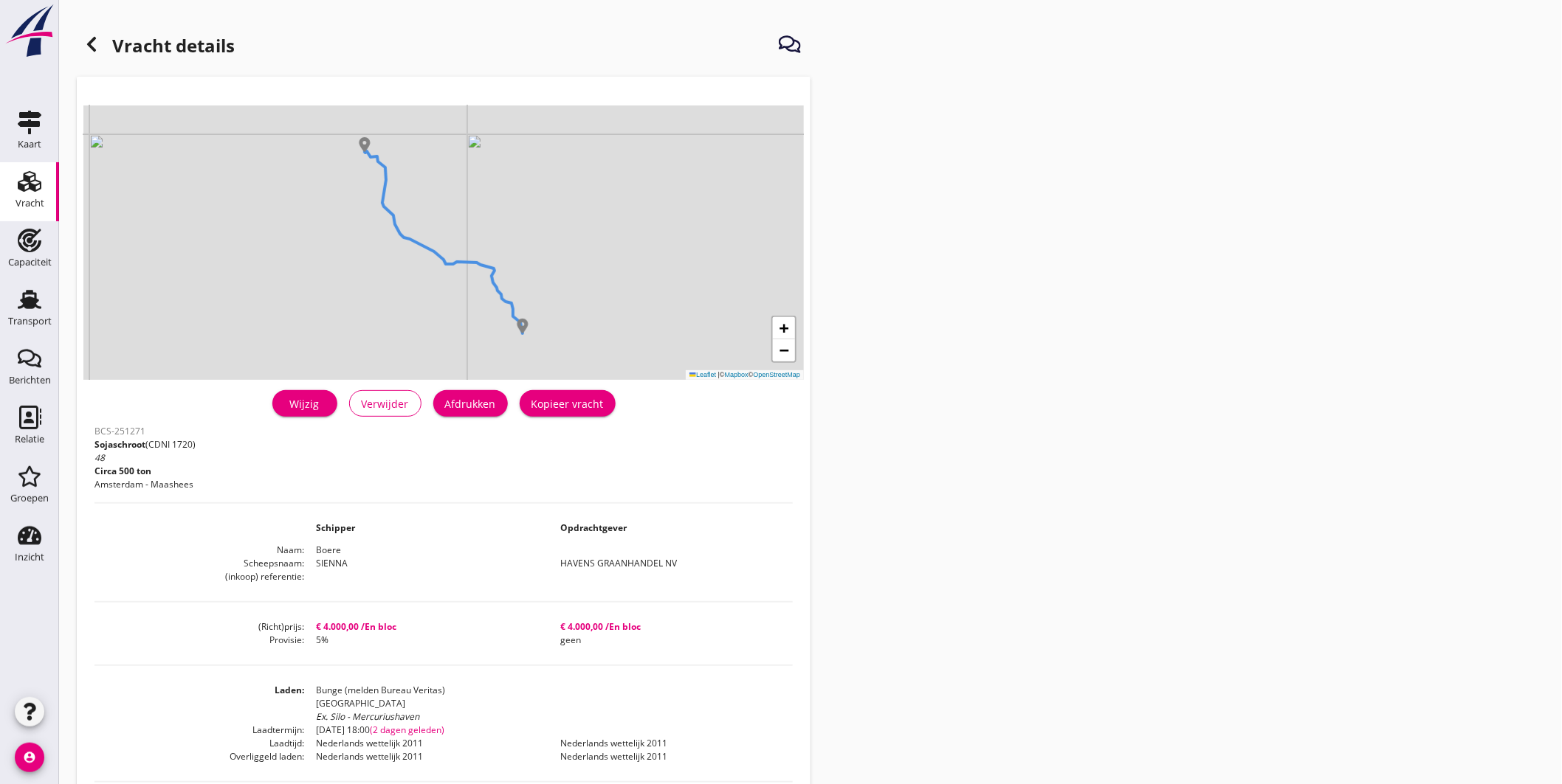
click at [93, 41] on icon at bounding box center [91, 44] width 17 height 17
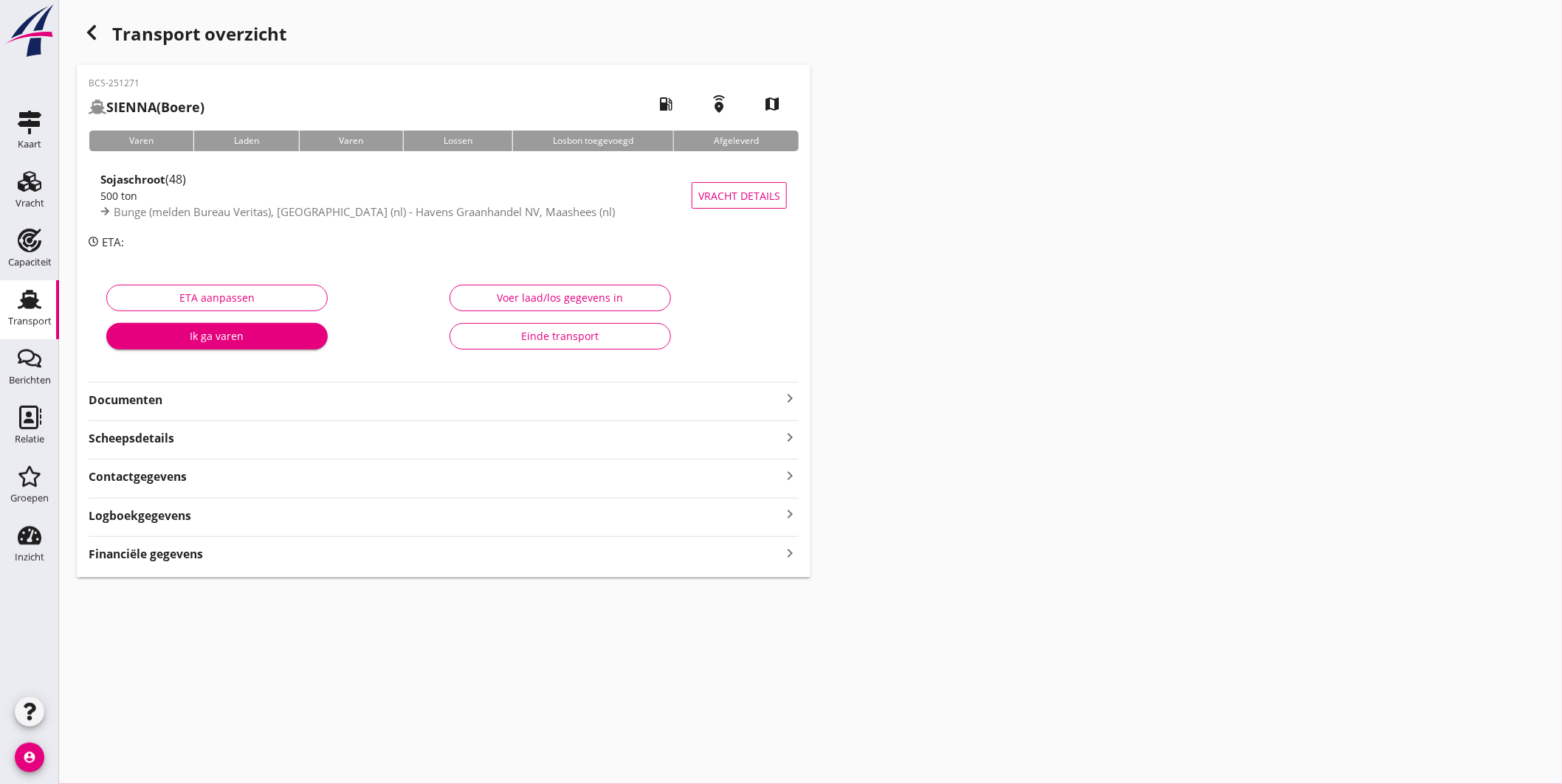
click at [793, 399] on icon "keyboard_arrow_right" at bounding box center [789, 398] width 17 height 17
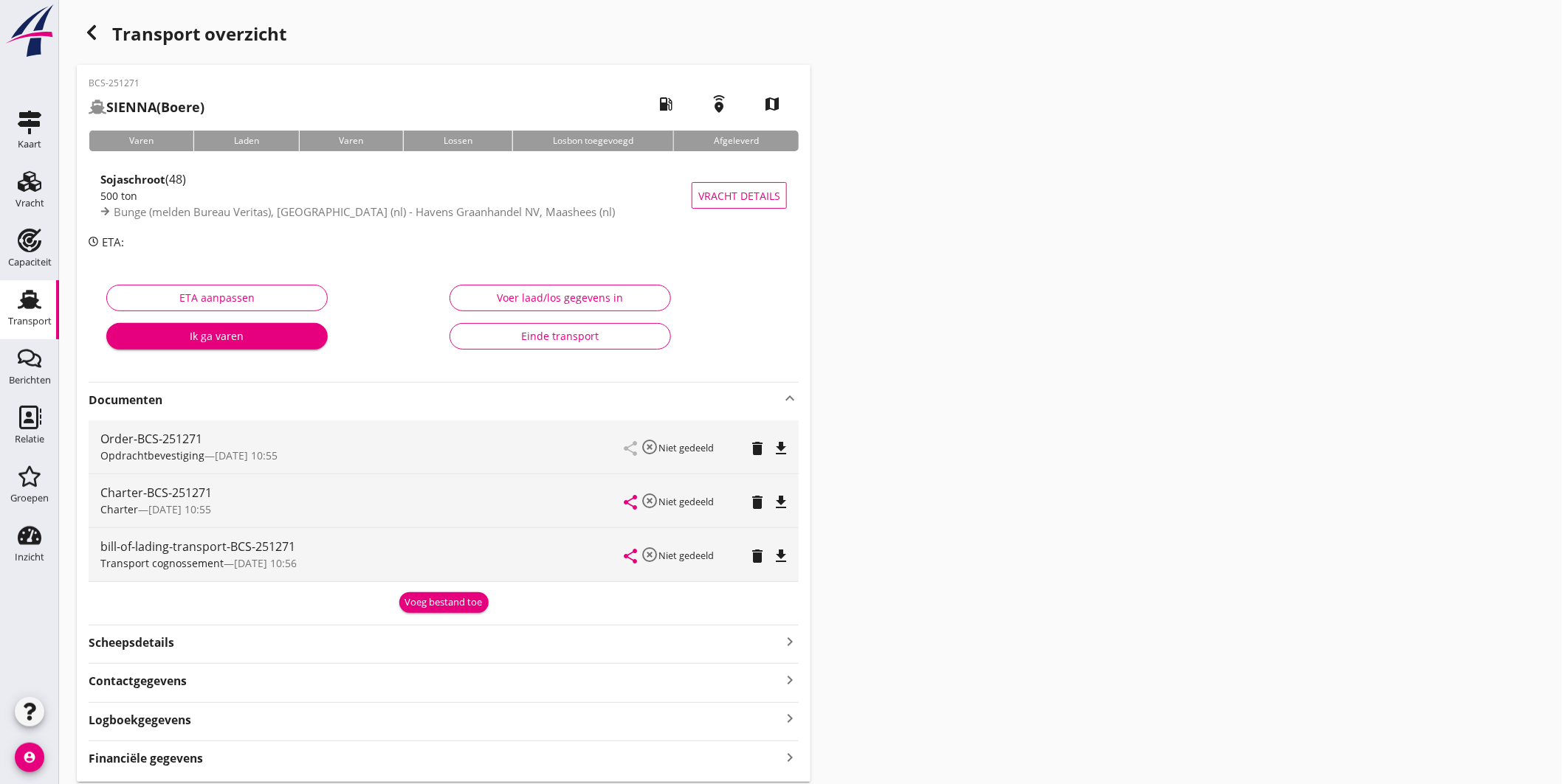
click at [779, 496] on icon "file_download" at bounding box center [780, 502] width 17 height 17
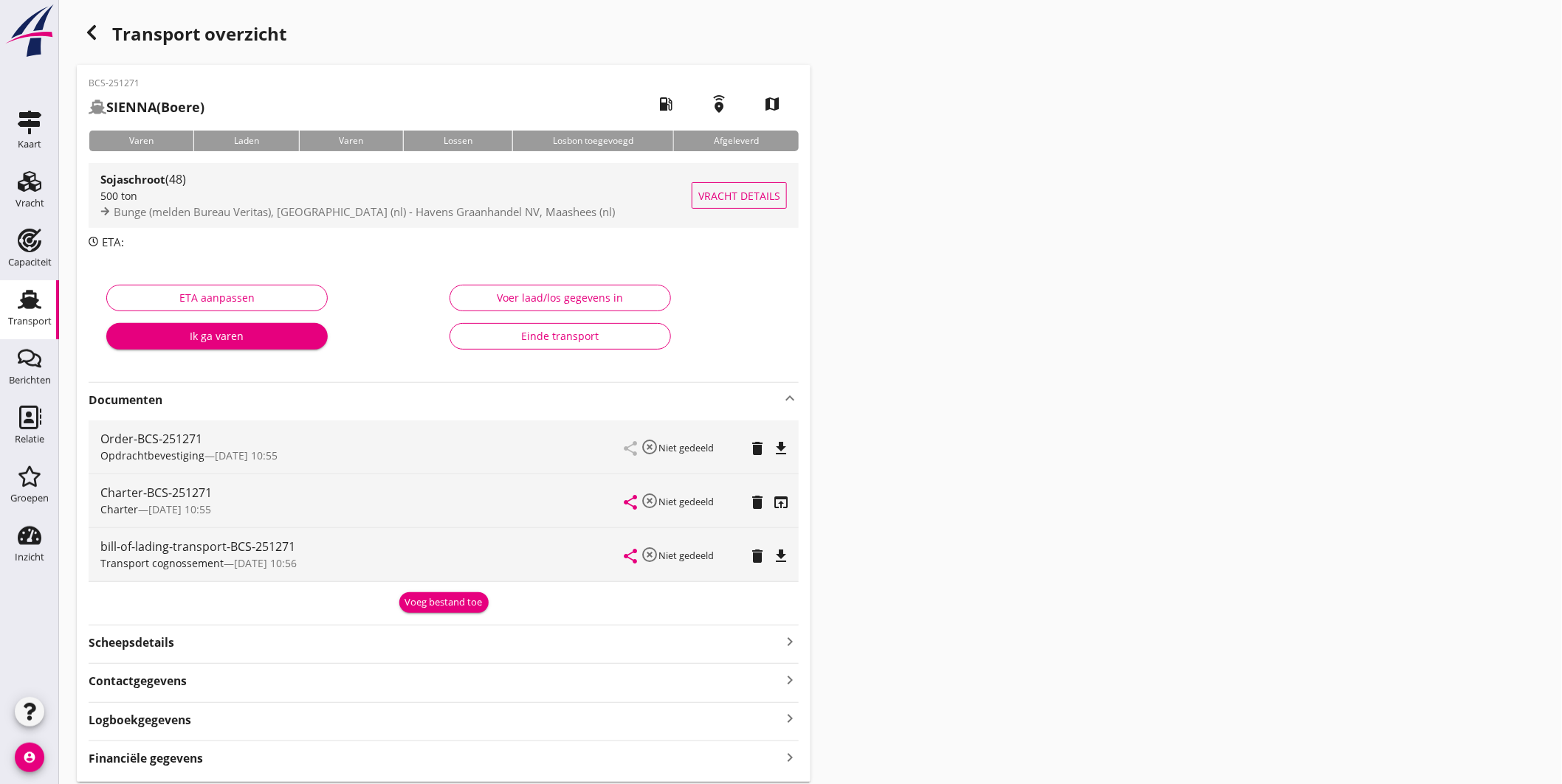
click at [418, 172] on div "Sojaschroot (48)" at bounding box center [395, 179] width 591 height 17
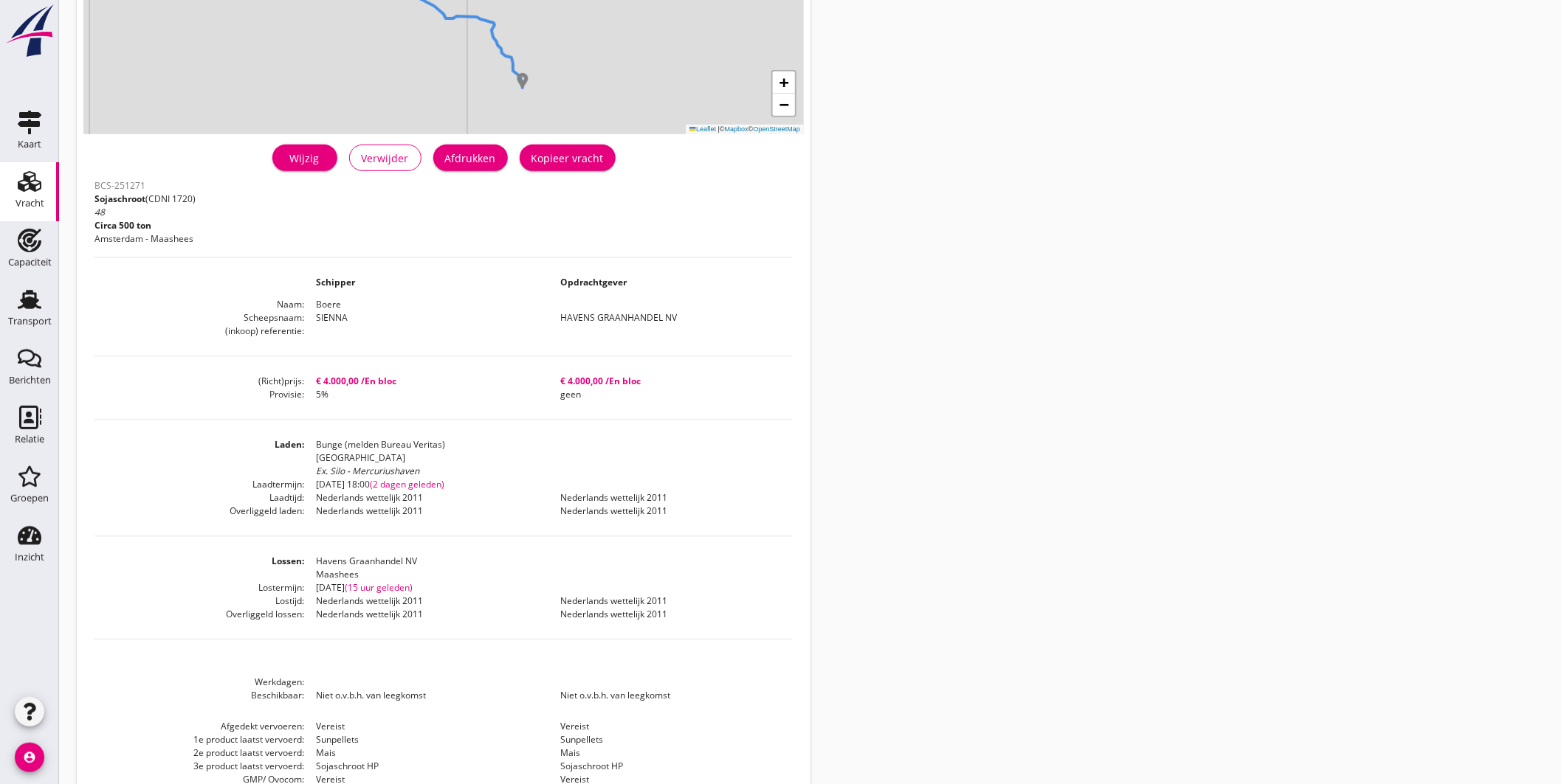
scroll to position [301, 0]
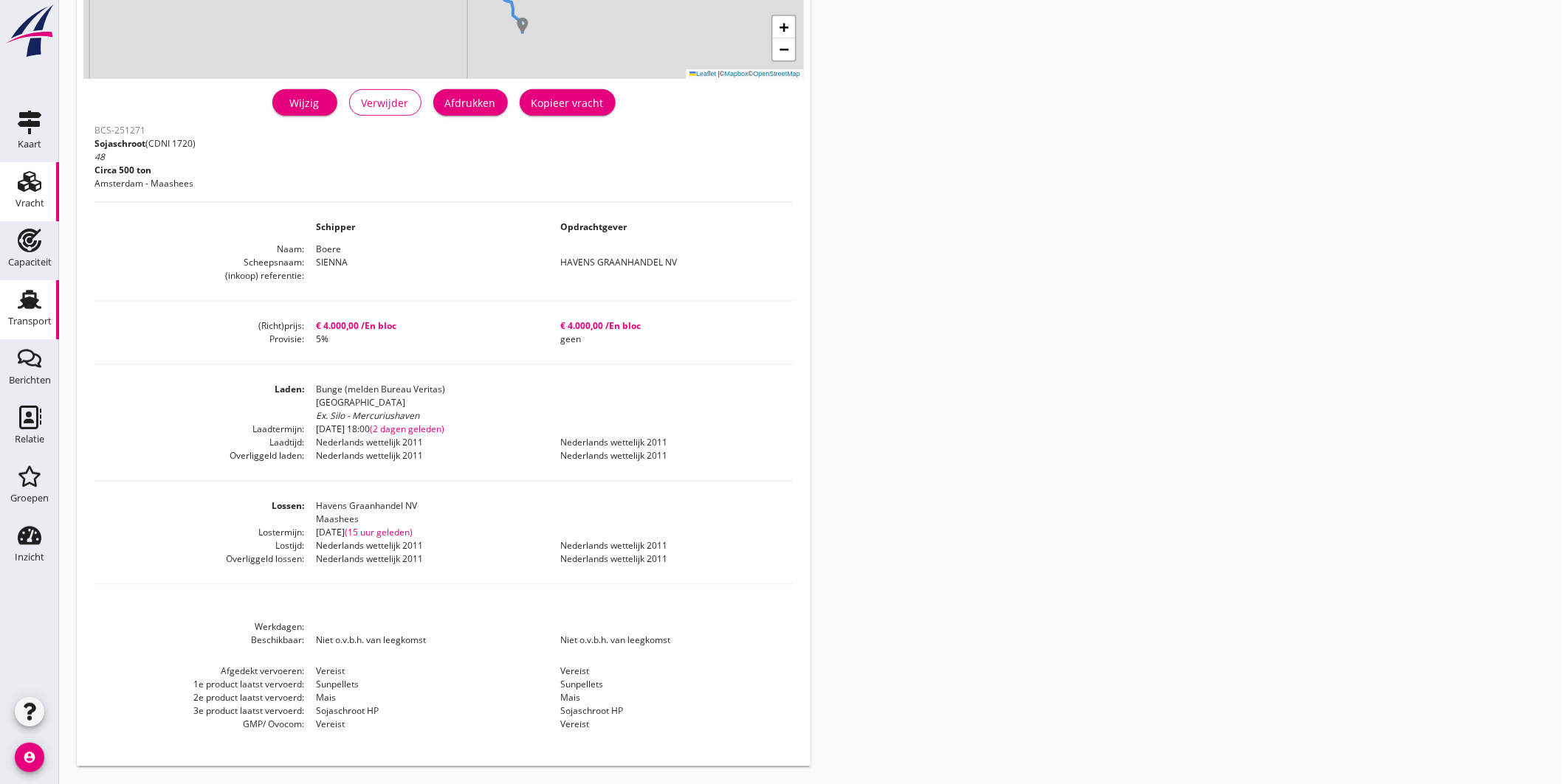
click at [23, 298] on use at bounding box center [29, 299] width 23 height 19
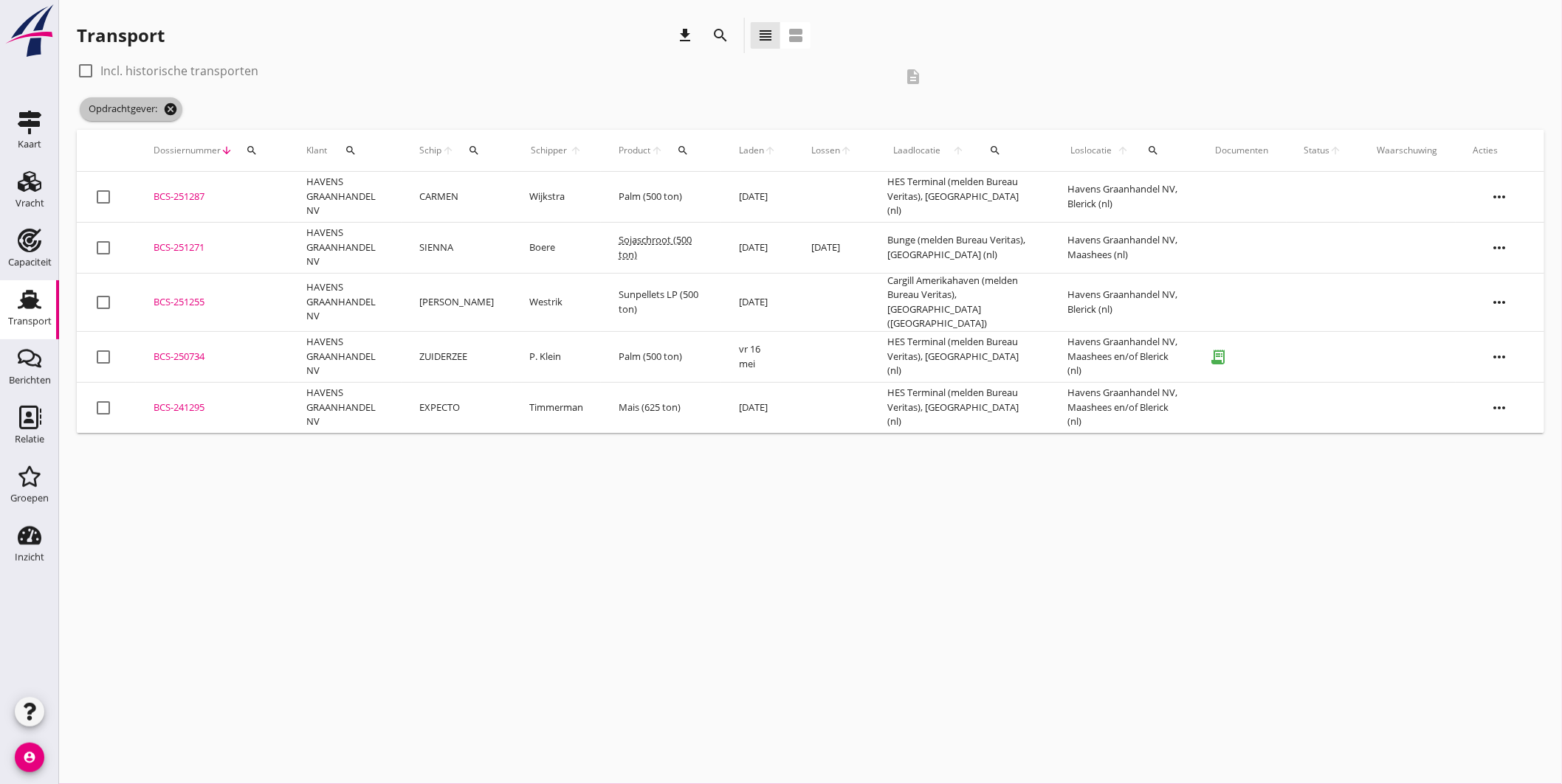
drag, startPoint x: 172, startPoint y: 109, endPoint x: 182, endPoint y: 114, distance: 11.2
click at [173, 111] on icon "cancel" at bounding box center [171, 109] width 15 height 15
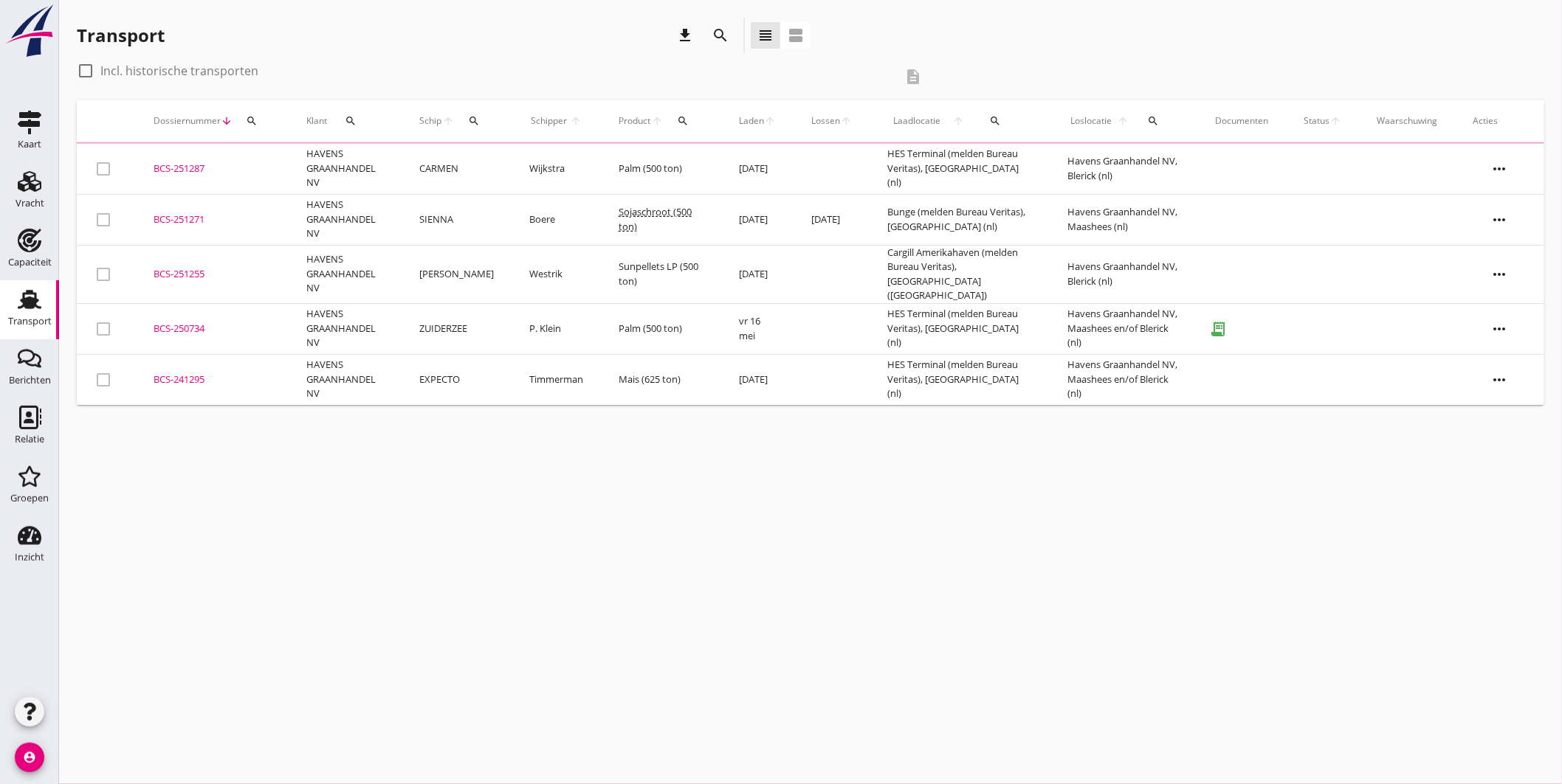
click at [475, 118] on icon "search" at bounding box center [473, 121] width 12 height 12
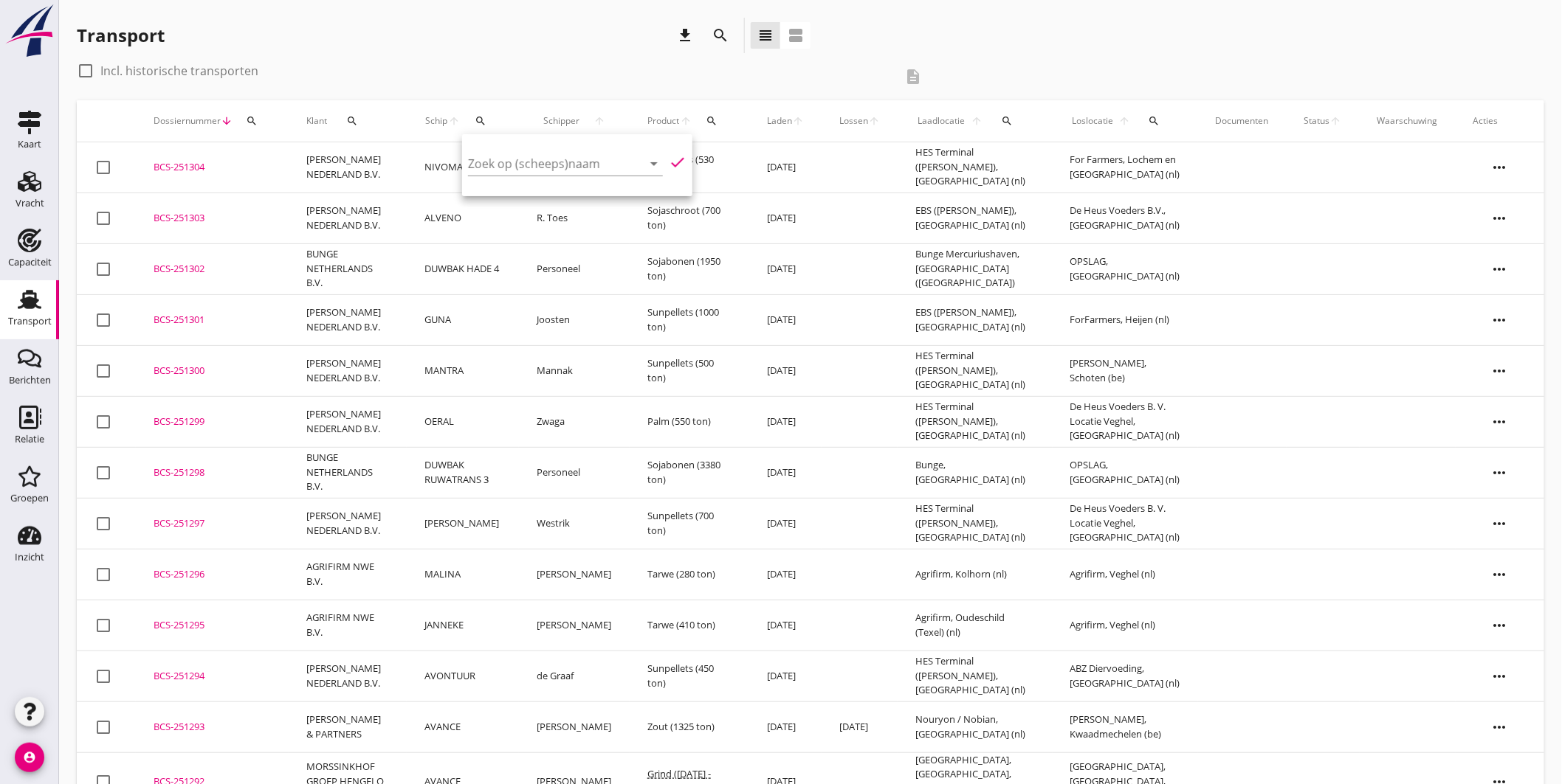
click at [1275, 36] on div "Transport download search view_headline view_agenda" at bounding box center [811, 38] width 1467 height 41
click at [43, 185] on div "Vracht" at bounding box center [29, 181] width 36 height 23
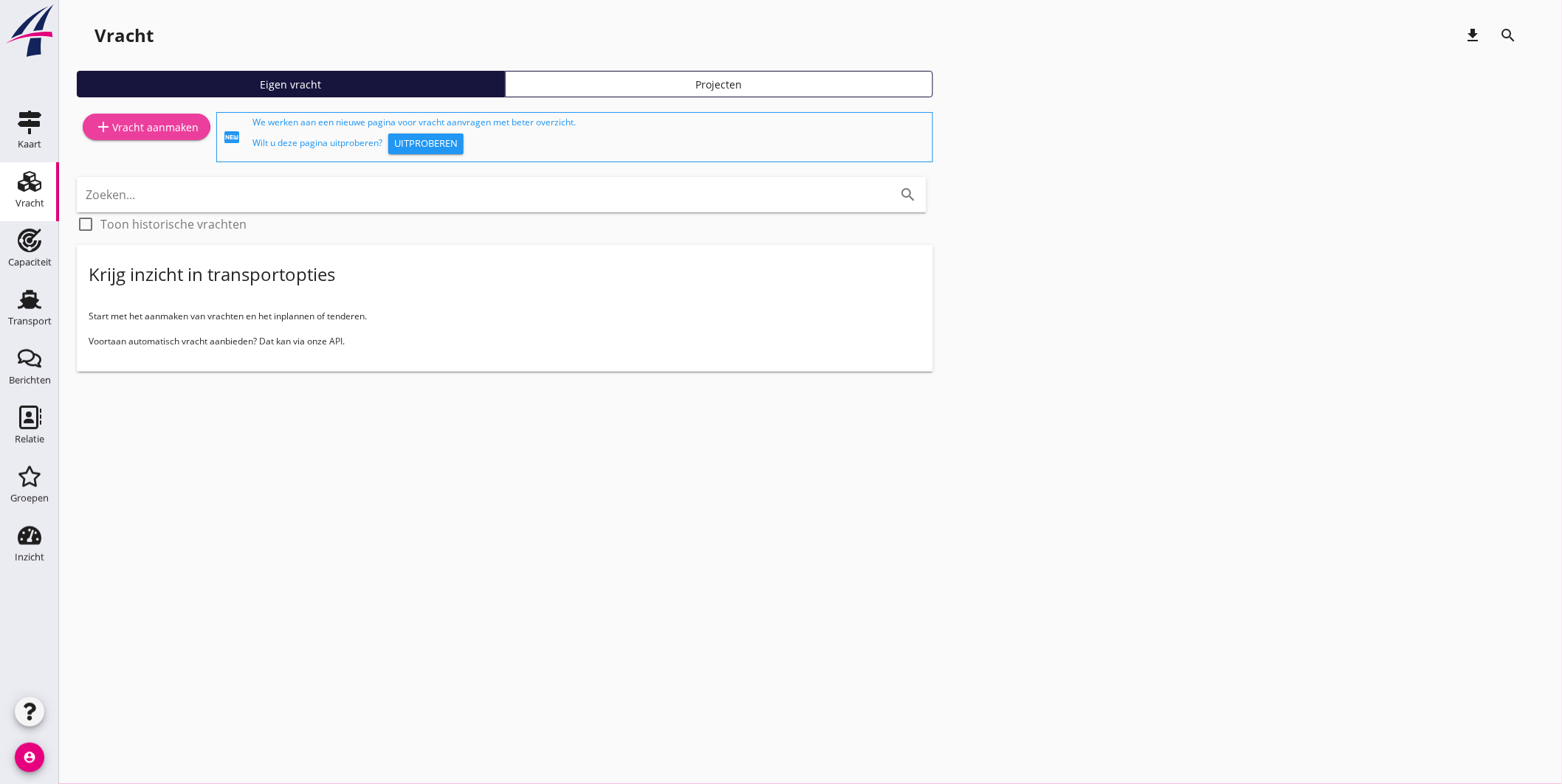
click at [172, 128] on div "add Vracht aanmaken" at bounding box center [147, 126] width 104 height 17
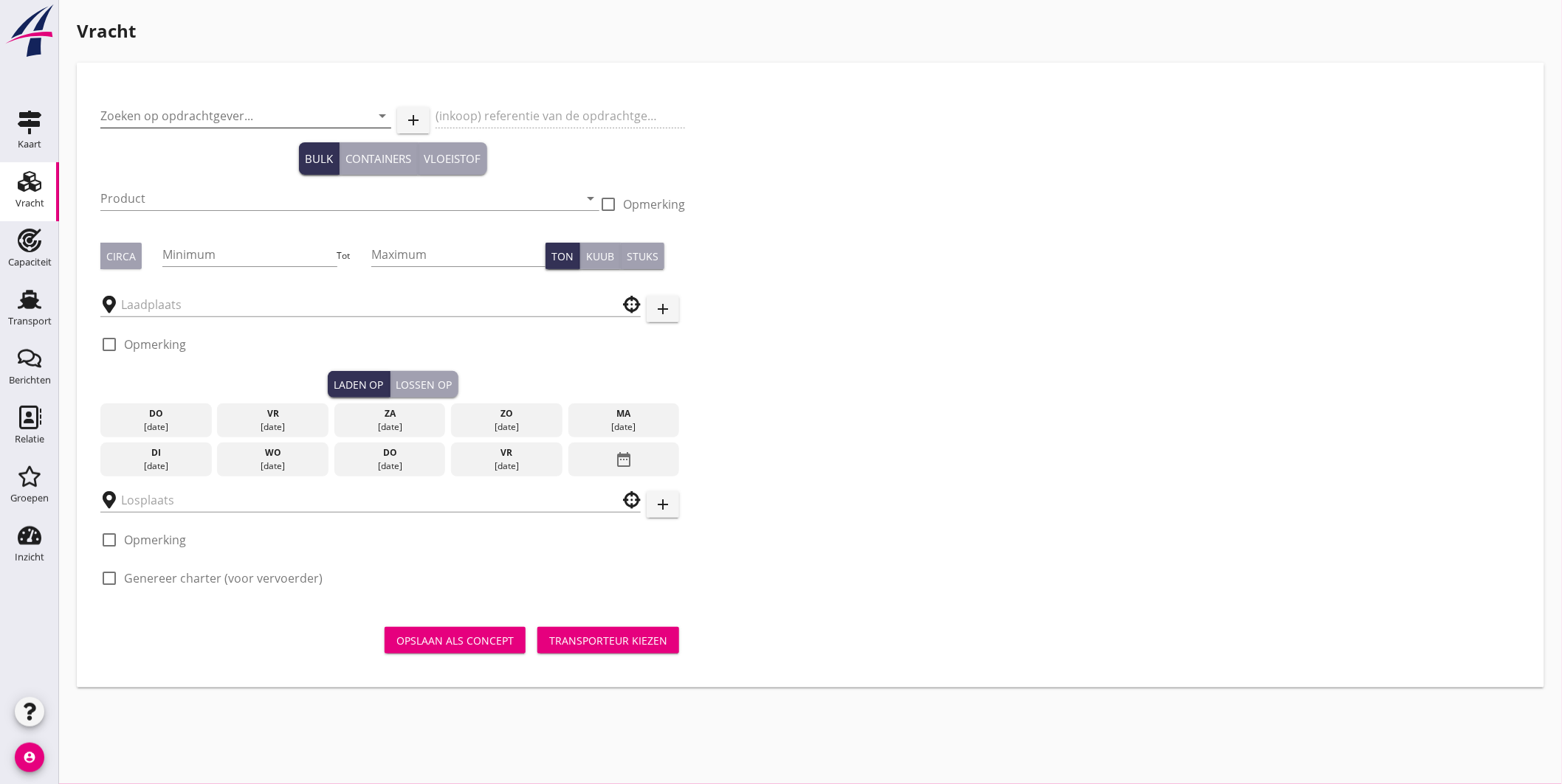
click at [201, 113] on input "Zoeken op opdrachtgever..." at bounding box center [225, 116] width 250 height 23
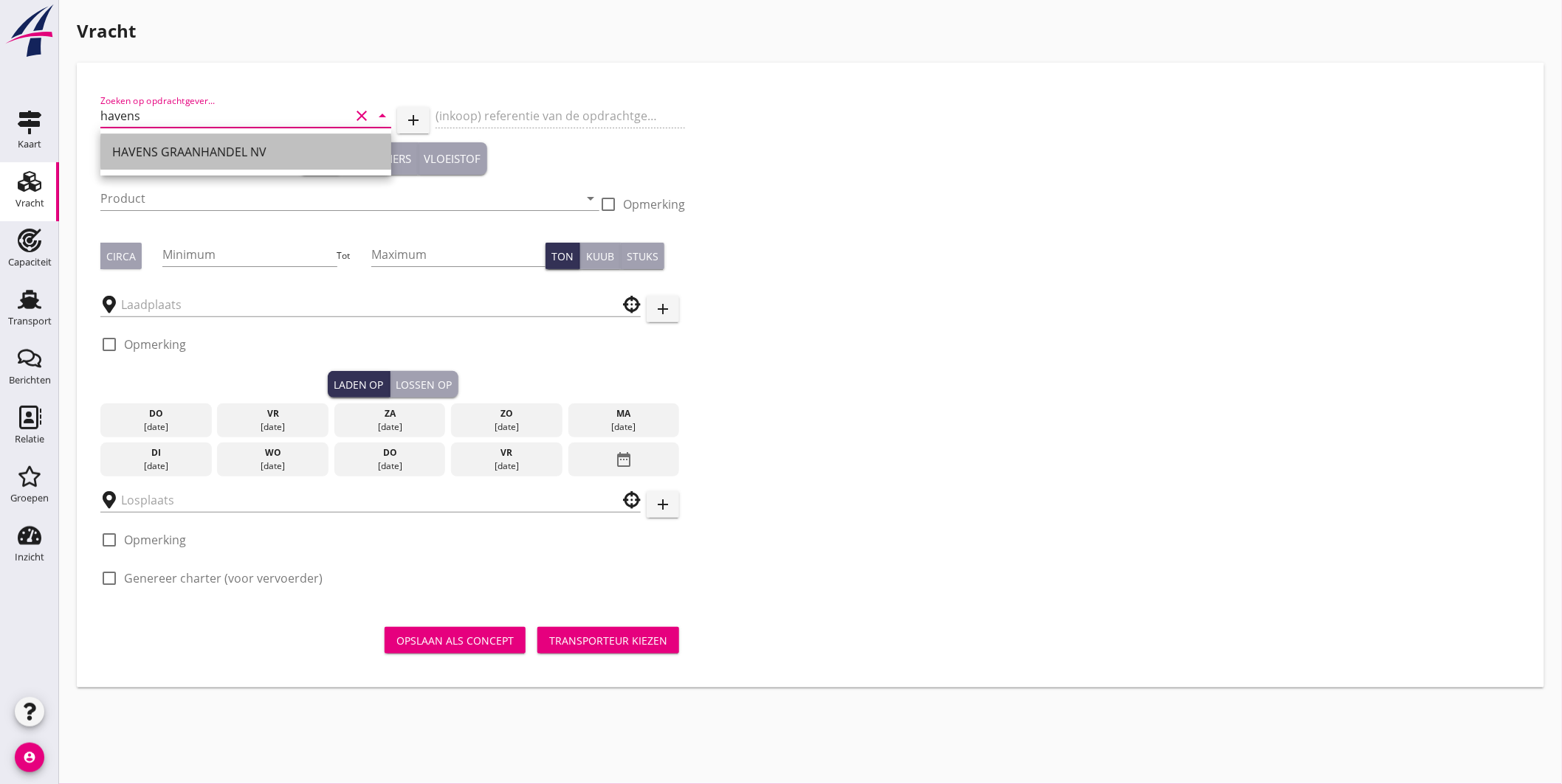
click at [208, 156] on div "HAVENS GRAANHANDEL NV" at bounding box center [245, 152] width 267 height 17
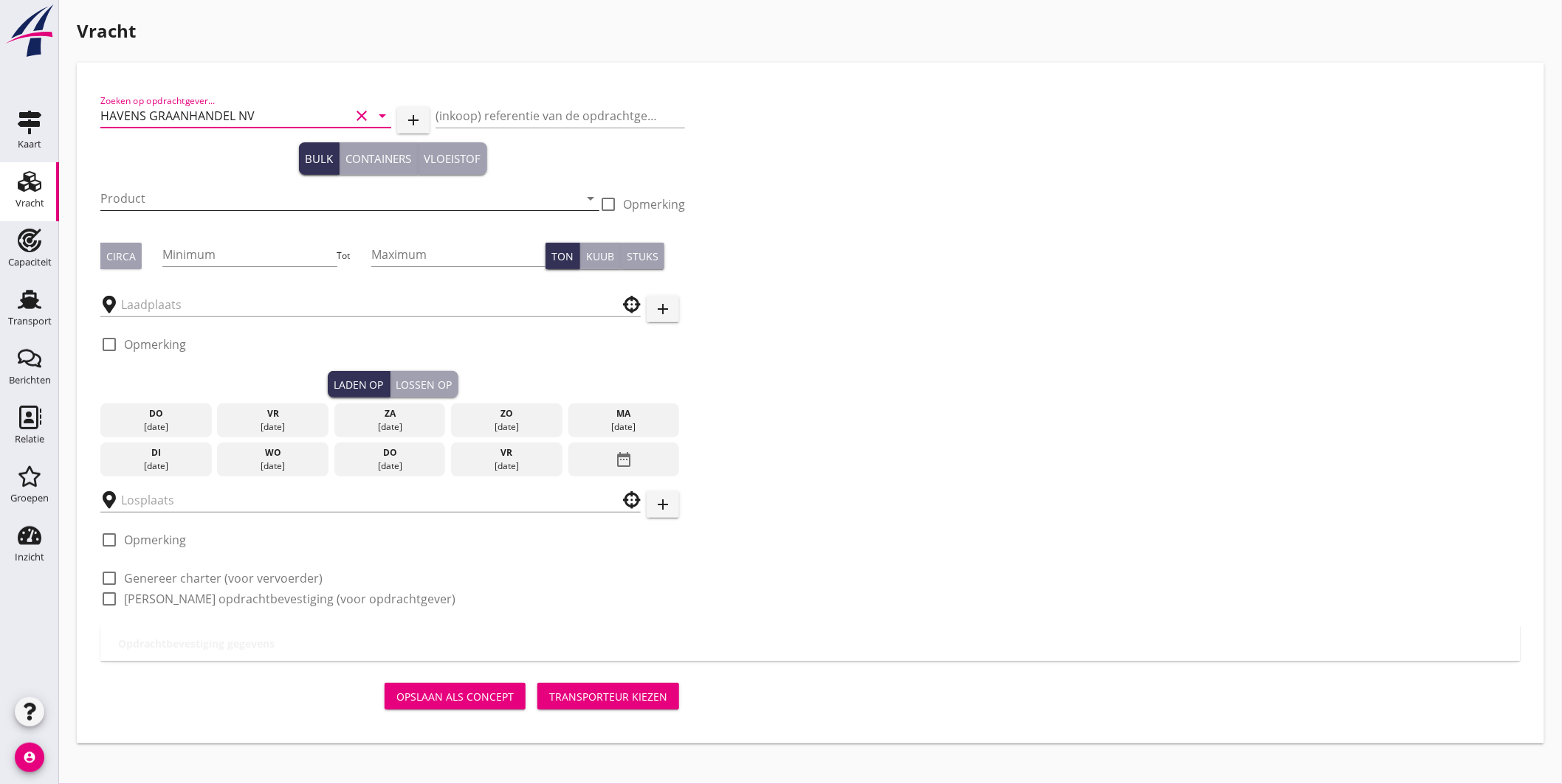
type input "HAVENS GRAANHANDEL NV"
click at [149, 195] on input "Product" at bounding box center [339, 198] width 478 height 23
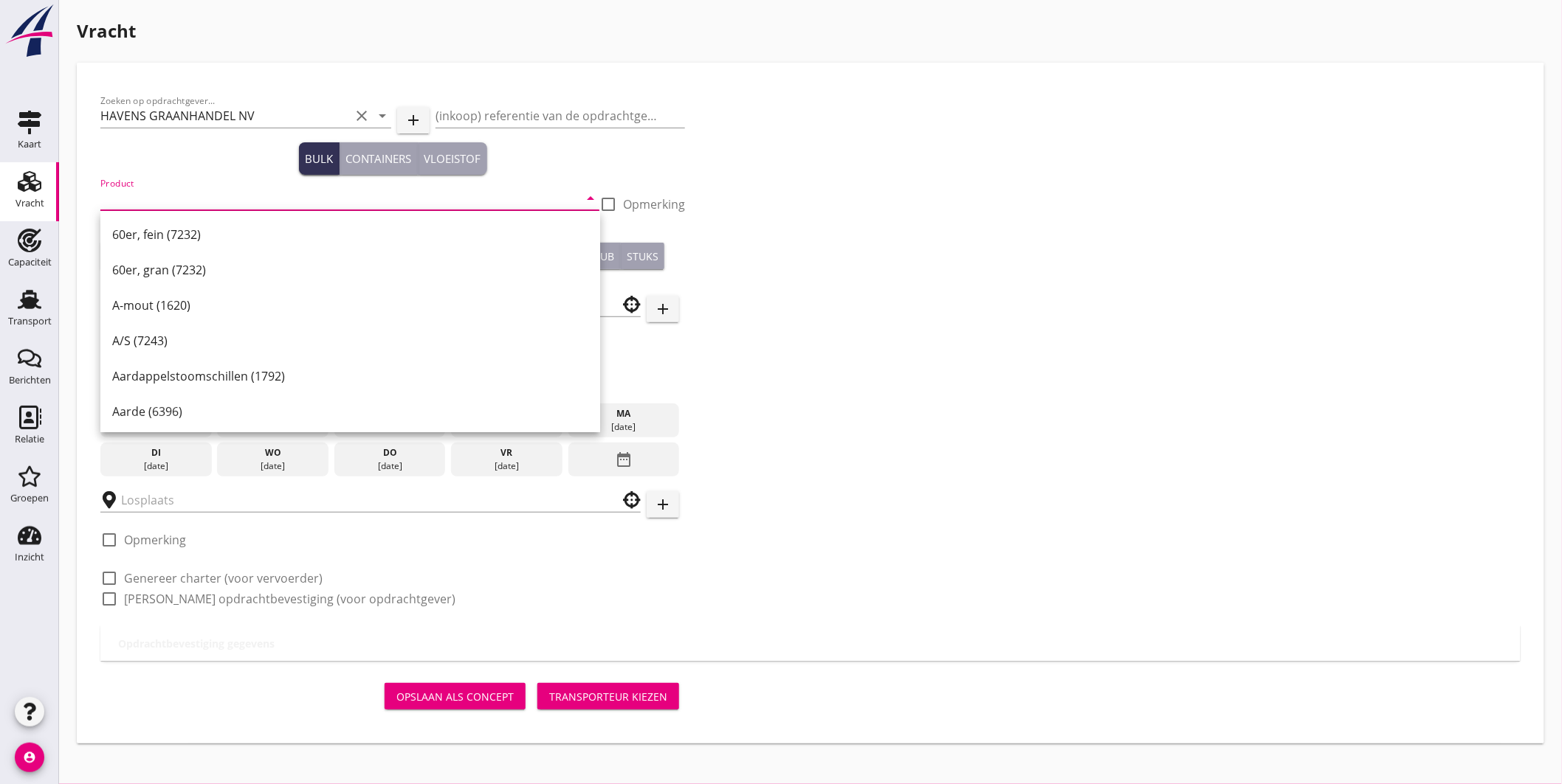
click at [192, 207] on input "Product" at bounding box center [339, 198] width 478 height 23
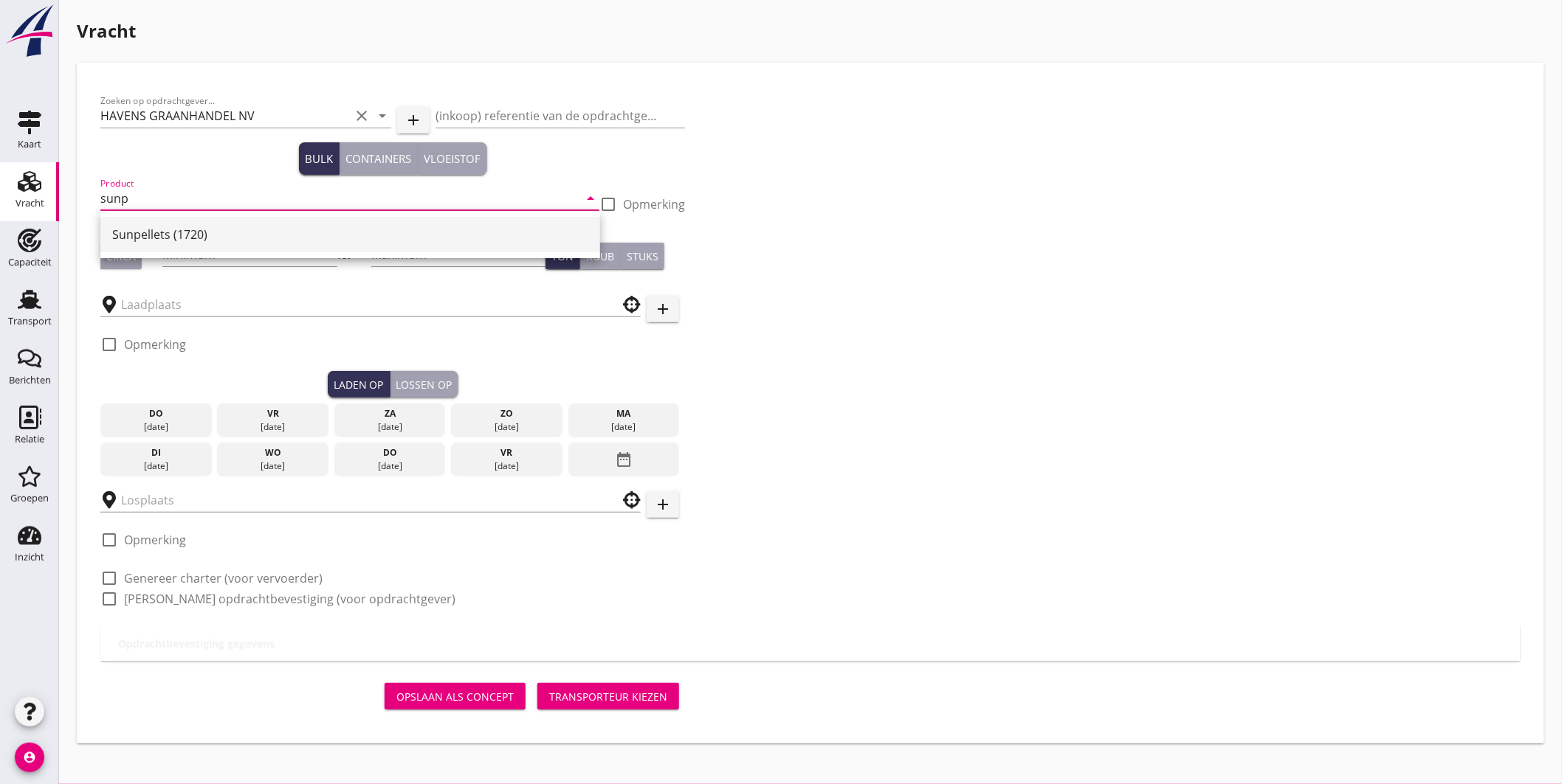
click at [181, 229] on div "Sunpellets (1720)" at bounding box center [350, 234] width 476 height 17
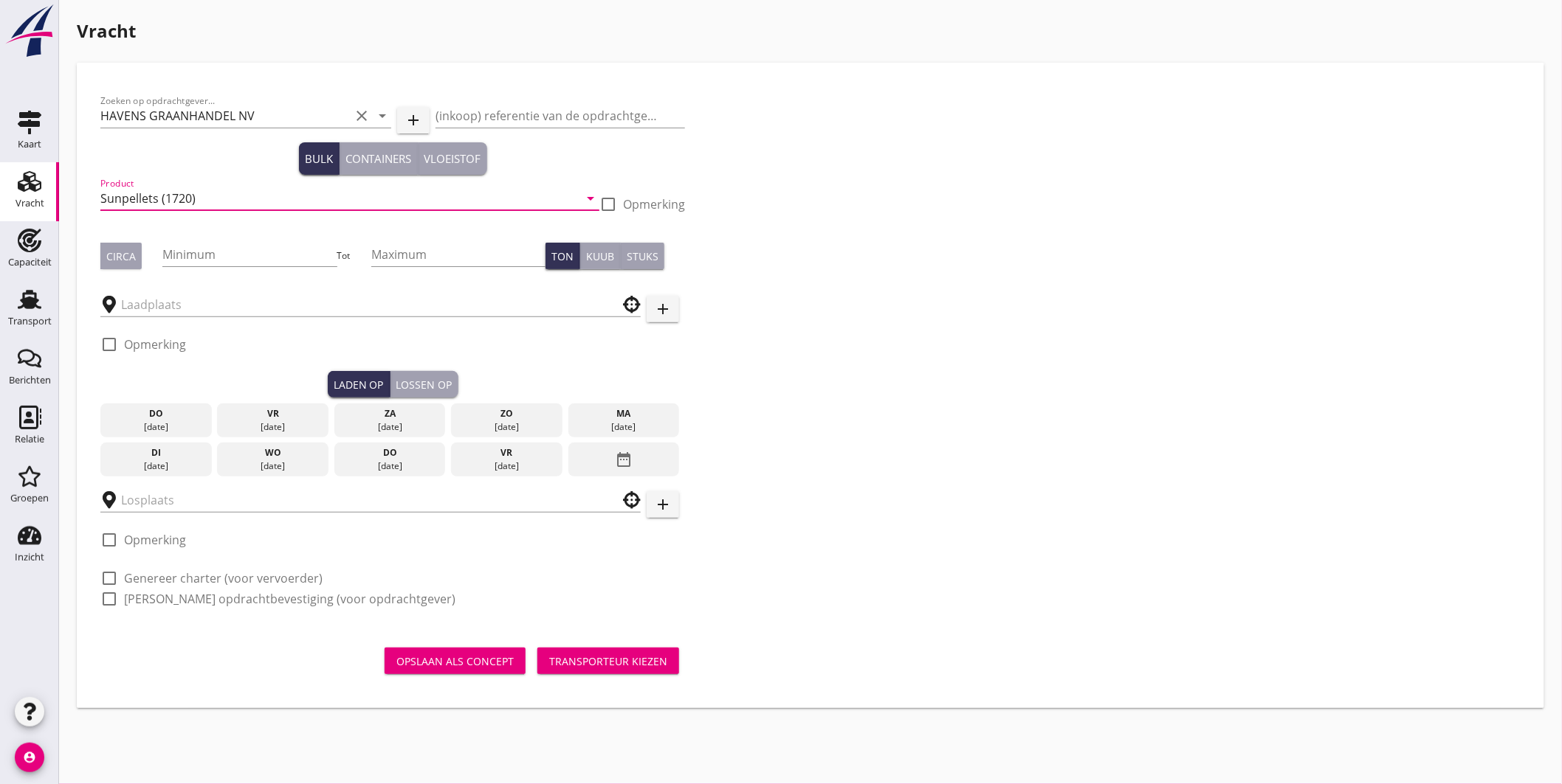
type input "Sunpellets (1720)"
click at [129, 254] on div "Circa" at bounding box center [121, 256] width 30 height 16
click at [205, 246] on input "Minimum" at bounding box center [250, 254] width 174 height 23
type input "520"
click at [201, 297] on input "text" at bounding box center [360, 304] width 478 height 23
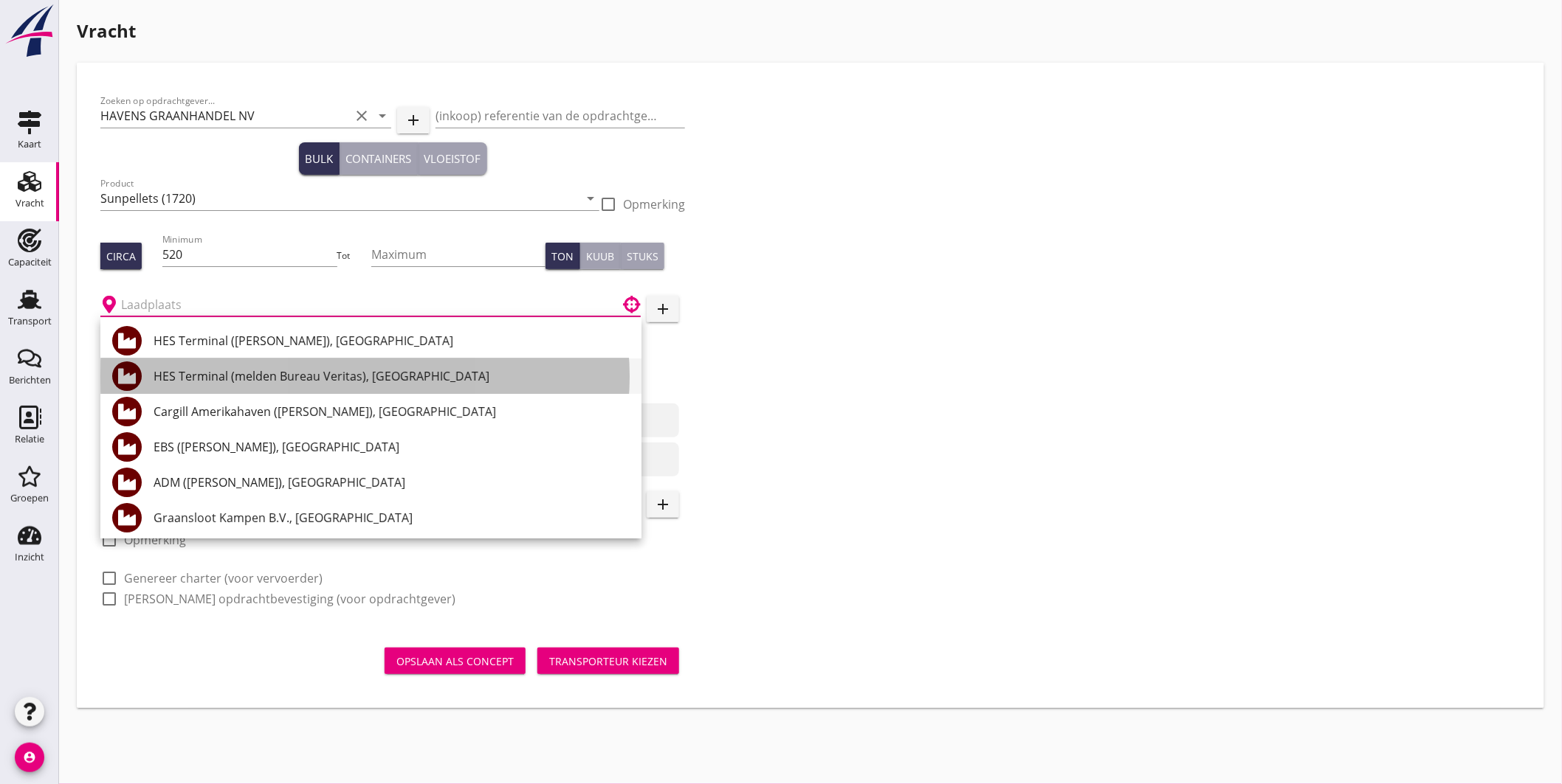
click at [291, 373] on div "HES Terminal (melden Bureau Veritas), [GEOGRAPHIC_DATA]" at bounding box center [391, 375] width 476 height 17
type input "HES Terminal (melden Bureau Veritas), [GEOGRAPHIC_DATA]"
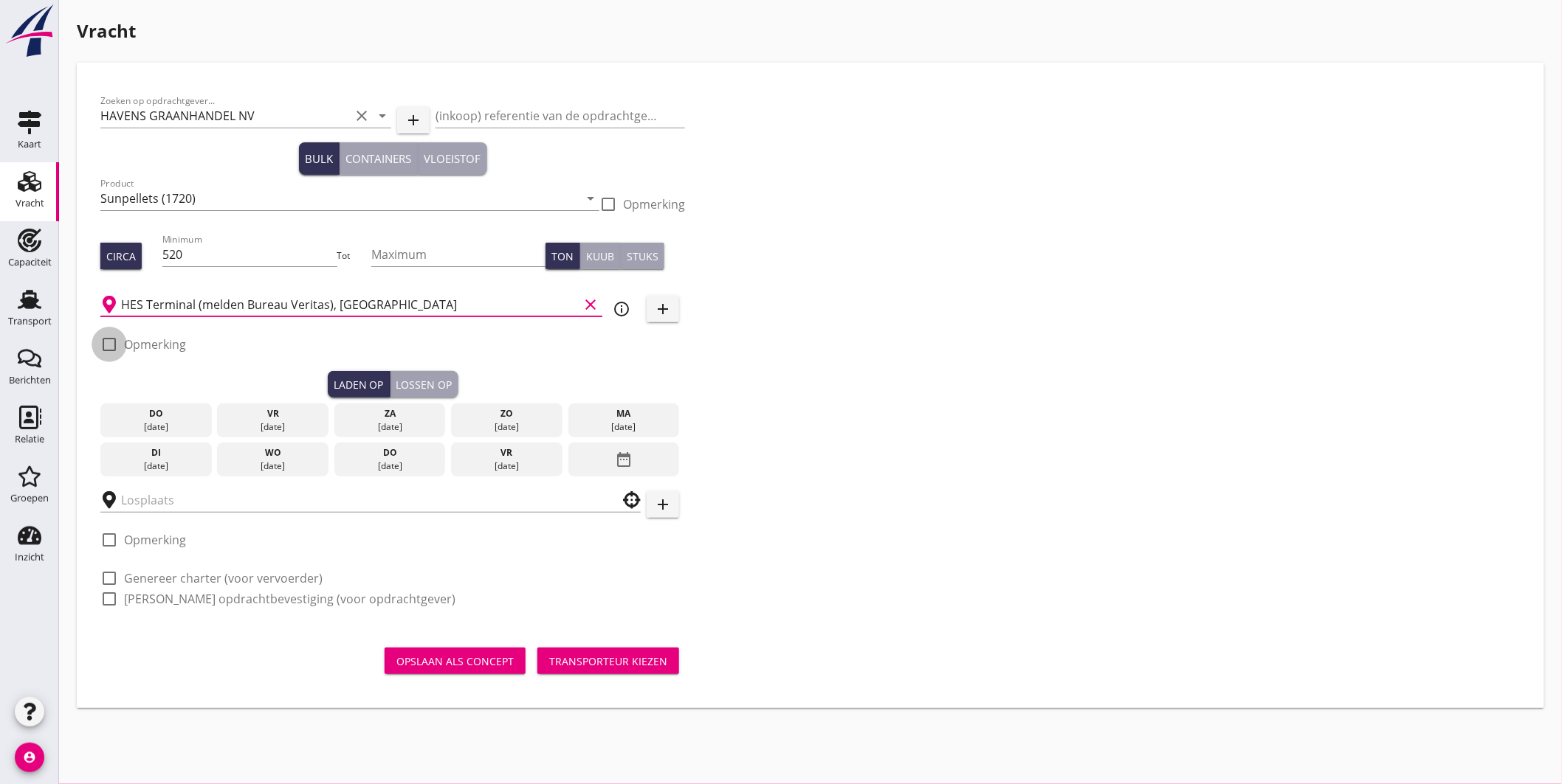
click at [105, 341] on div at bounding box center [109, 345] width 25 height 25
checkbox input "true"
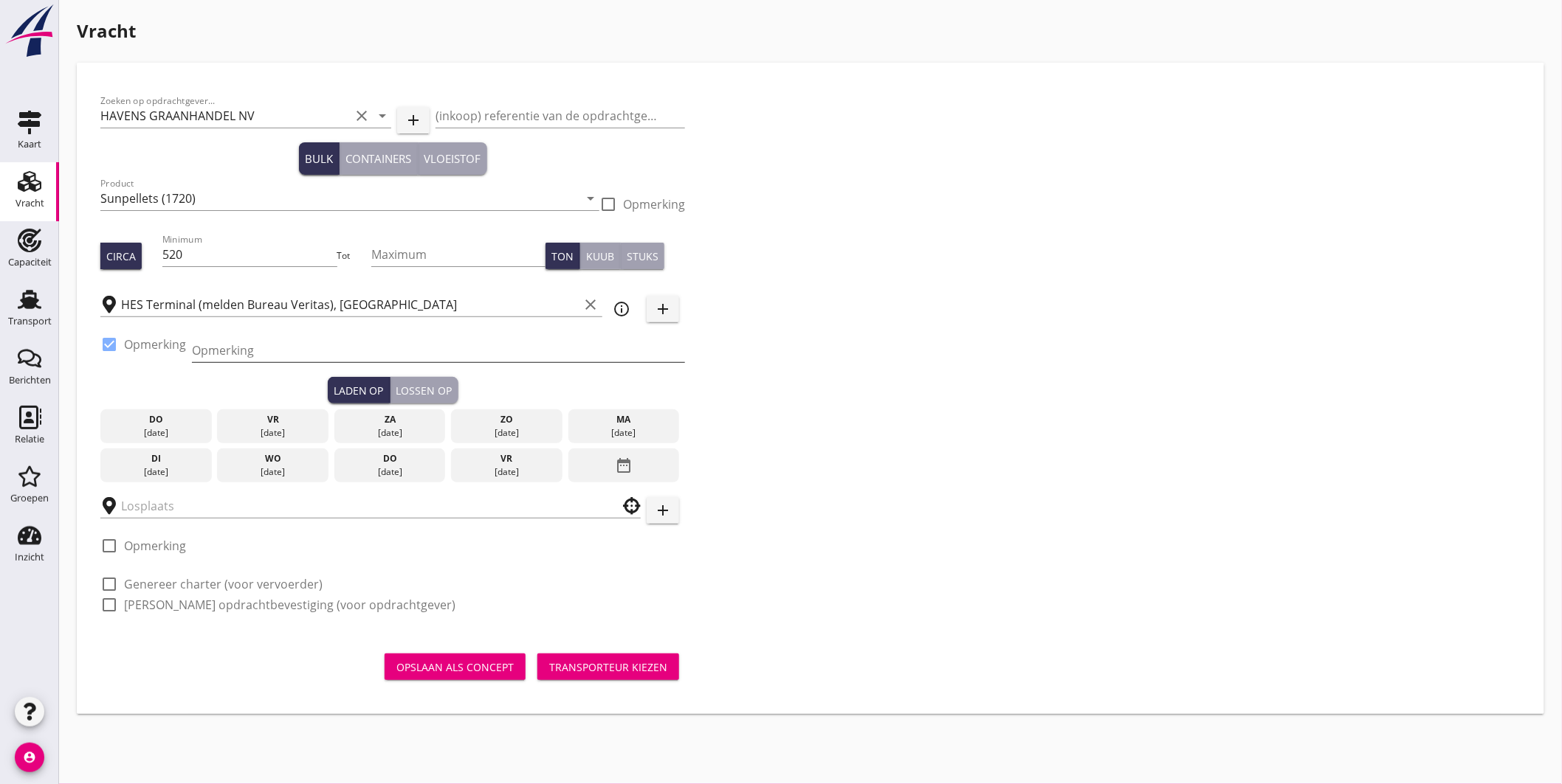
click at [219, 355] on input "Opmerking" at bounding box center [438, 351] width 493 height 23
type input "Ex. NANXING ANGELA, Westhaven"
click at [215, 583] on label "Genereer charter (voor vervoerder)" at bounding box center [224, 584] width 199 height 15
checkbox input "true"
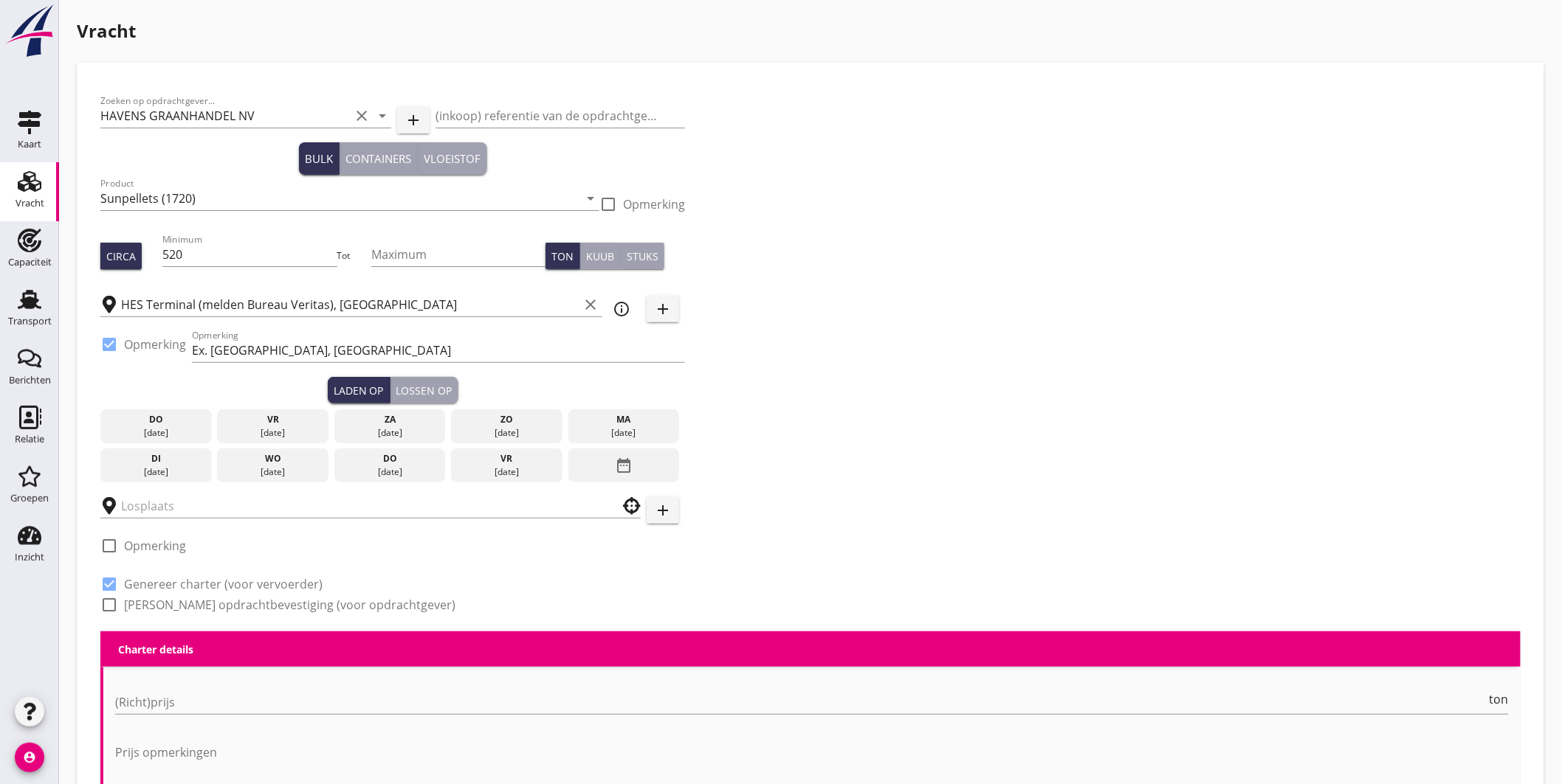
click at [219, 602] on label "Genereer opdrachtbevestiging (voor opdrachtgever)" at bounding box center [290, 605] width 332 height 15
checkbox input "true"
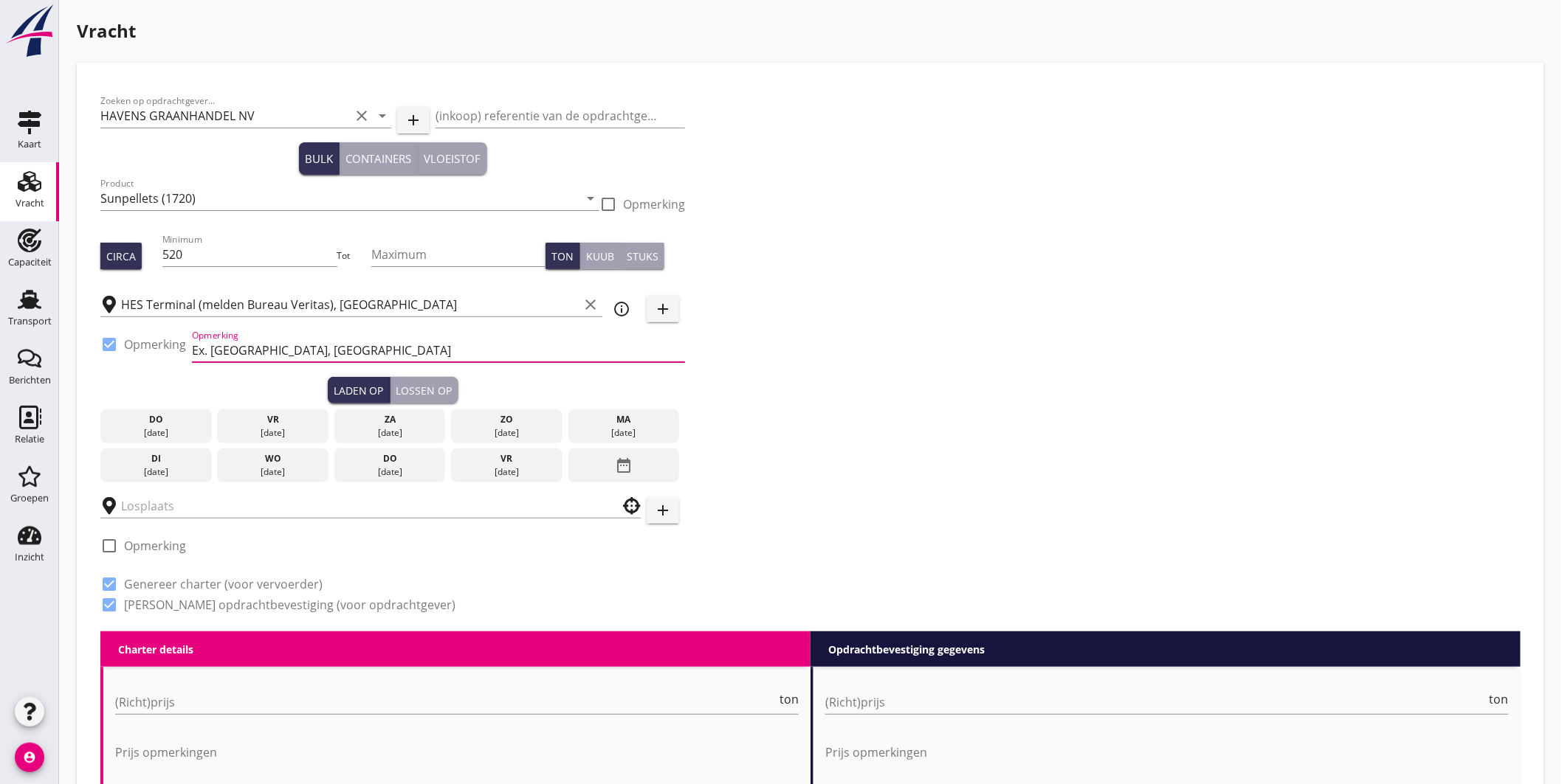
click at [321, 345] on input "Ex. NANXING ANGELA, Westhaven" at bounding box center [438, 351] width 493 height 23
type input "Ex. NANXING ANGELA, Mercurius-/Westhaven"
click at [170, 462] on div "di" at bounding box center [157, 459] width 104 height 13
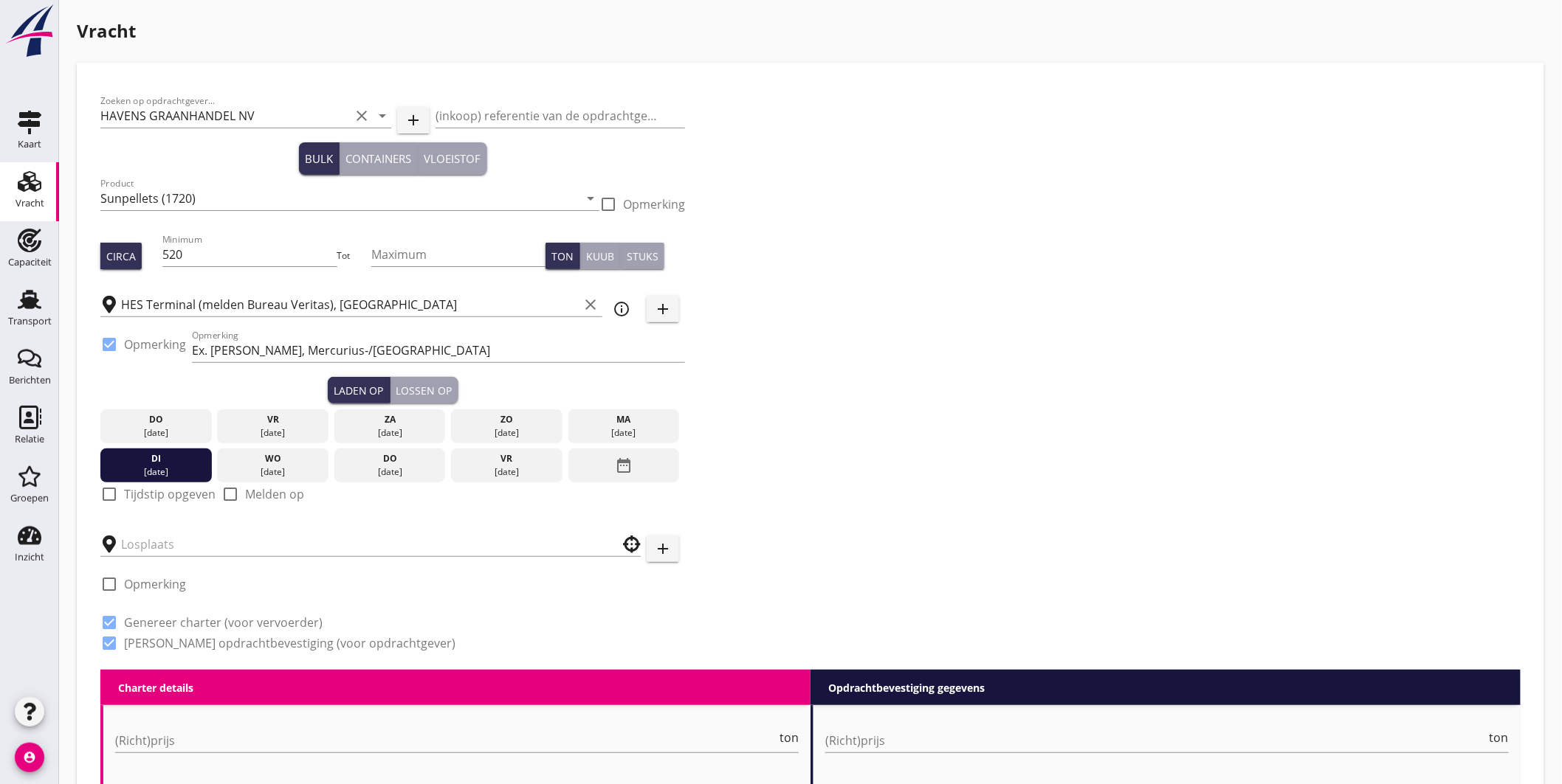
click at [114, 493] on div at bounding box center [109, 494] width 25 height 25
checkbox input "true"
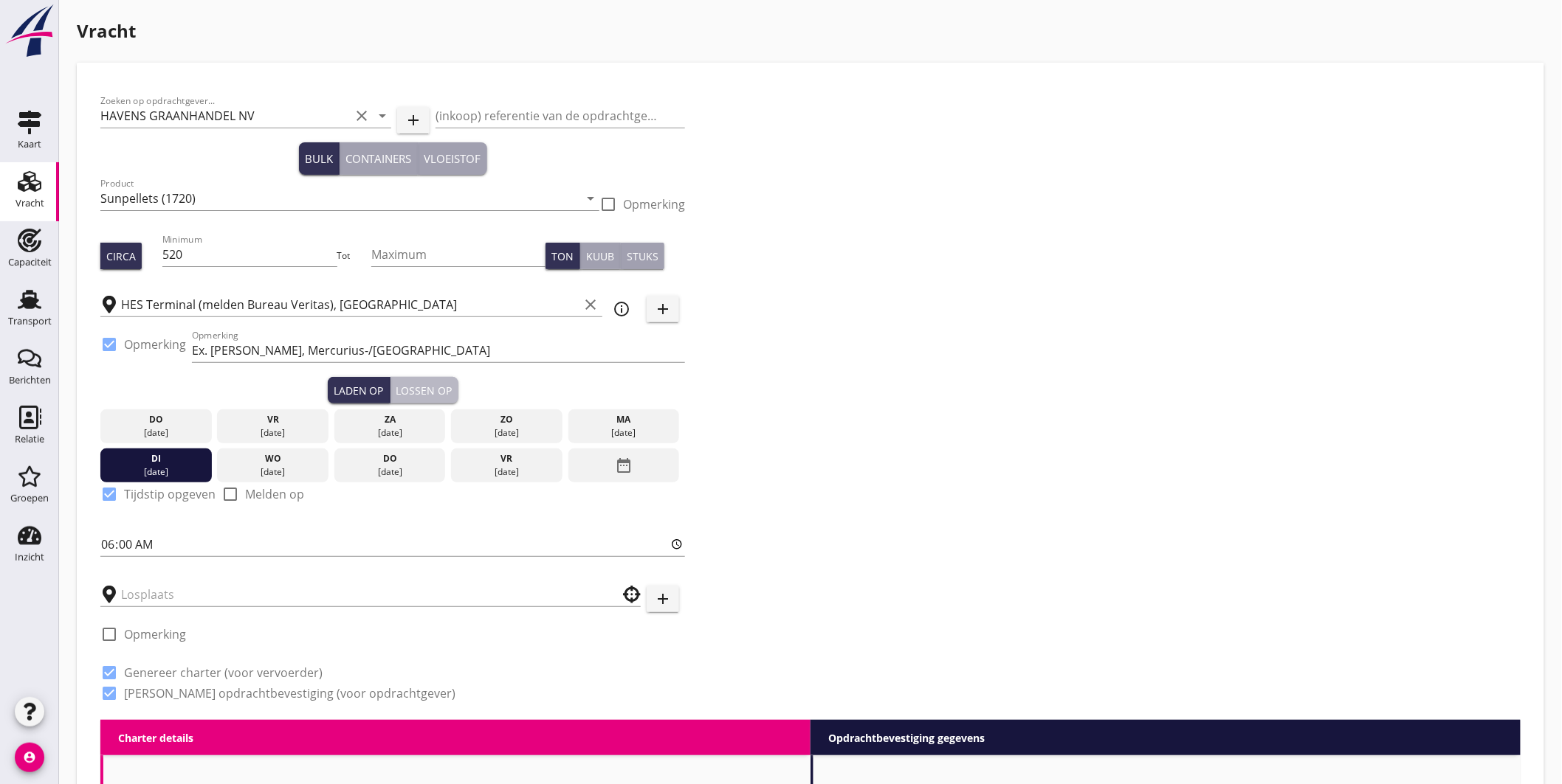
click at [435, 392] on div "Lossen op" at bounding box center [424, 390] width 56 height 16
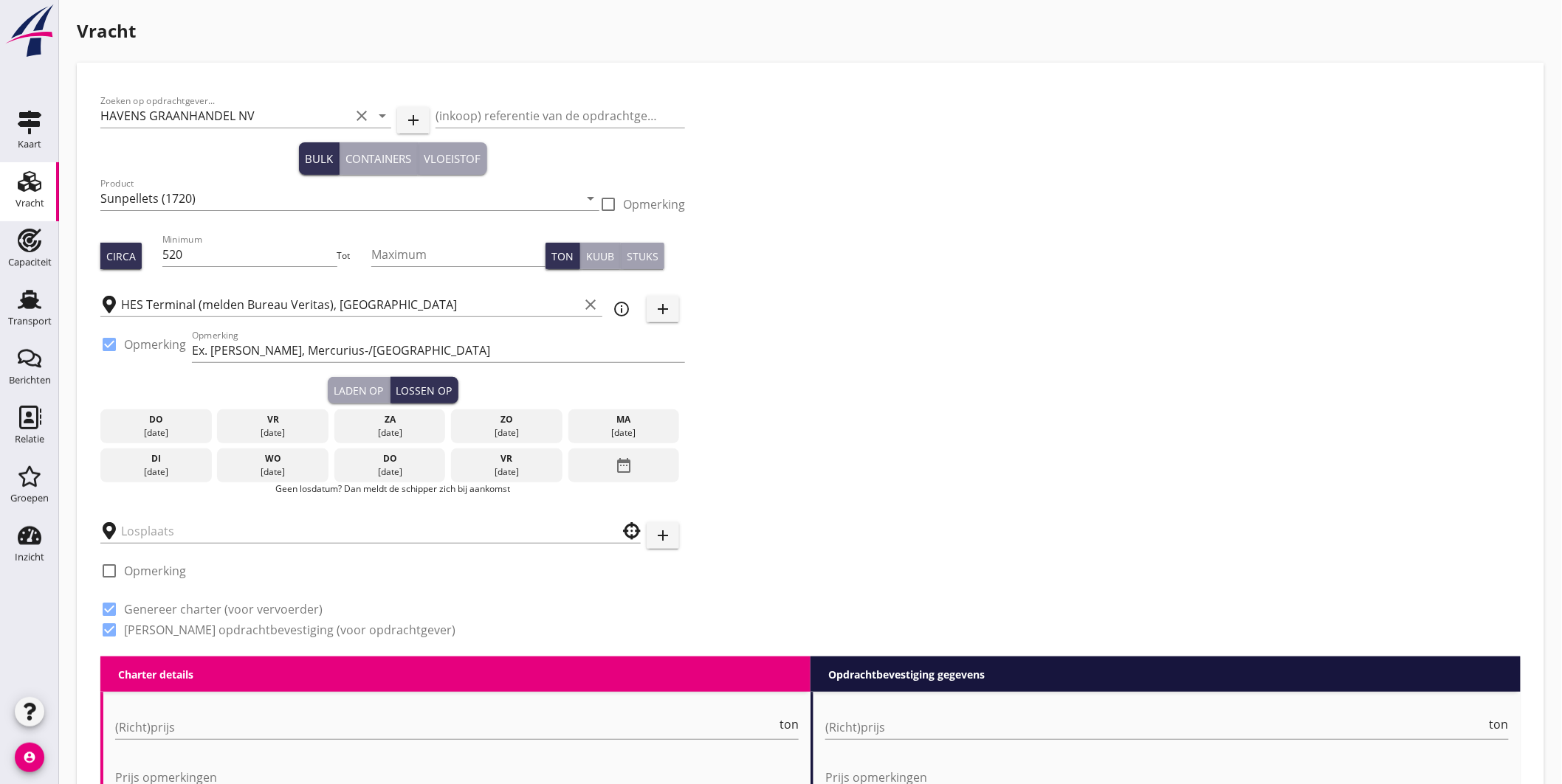
click at [365, 466] on div "[DATE]" at bounding box center [390, 472] width 104 height 13
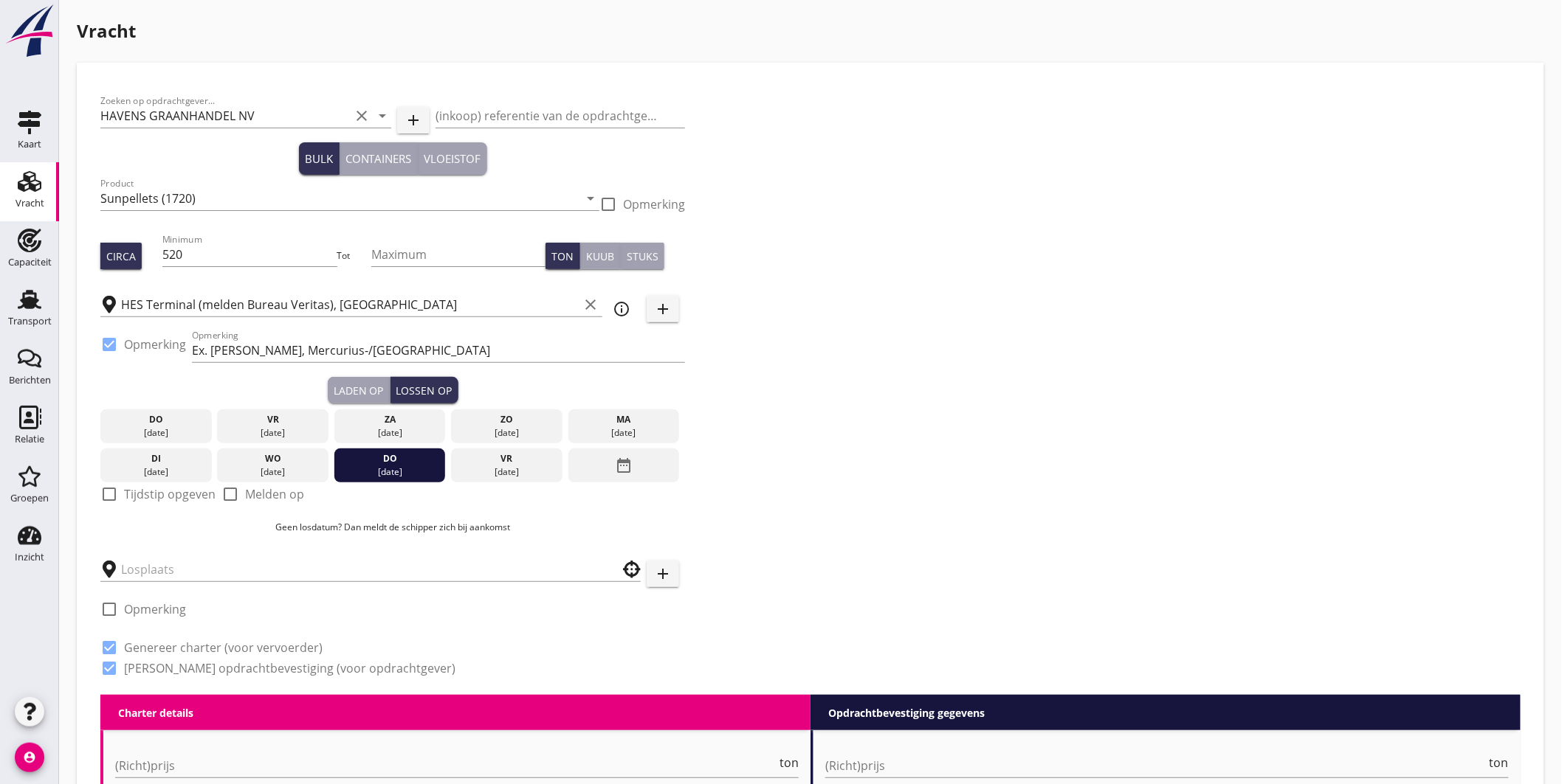
click at [119, 492] on div at bounding box center [109, 494] width 25 height 25
checkbox input "true"
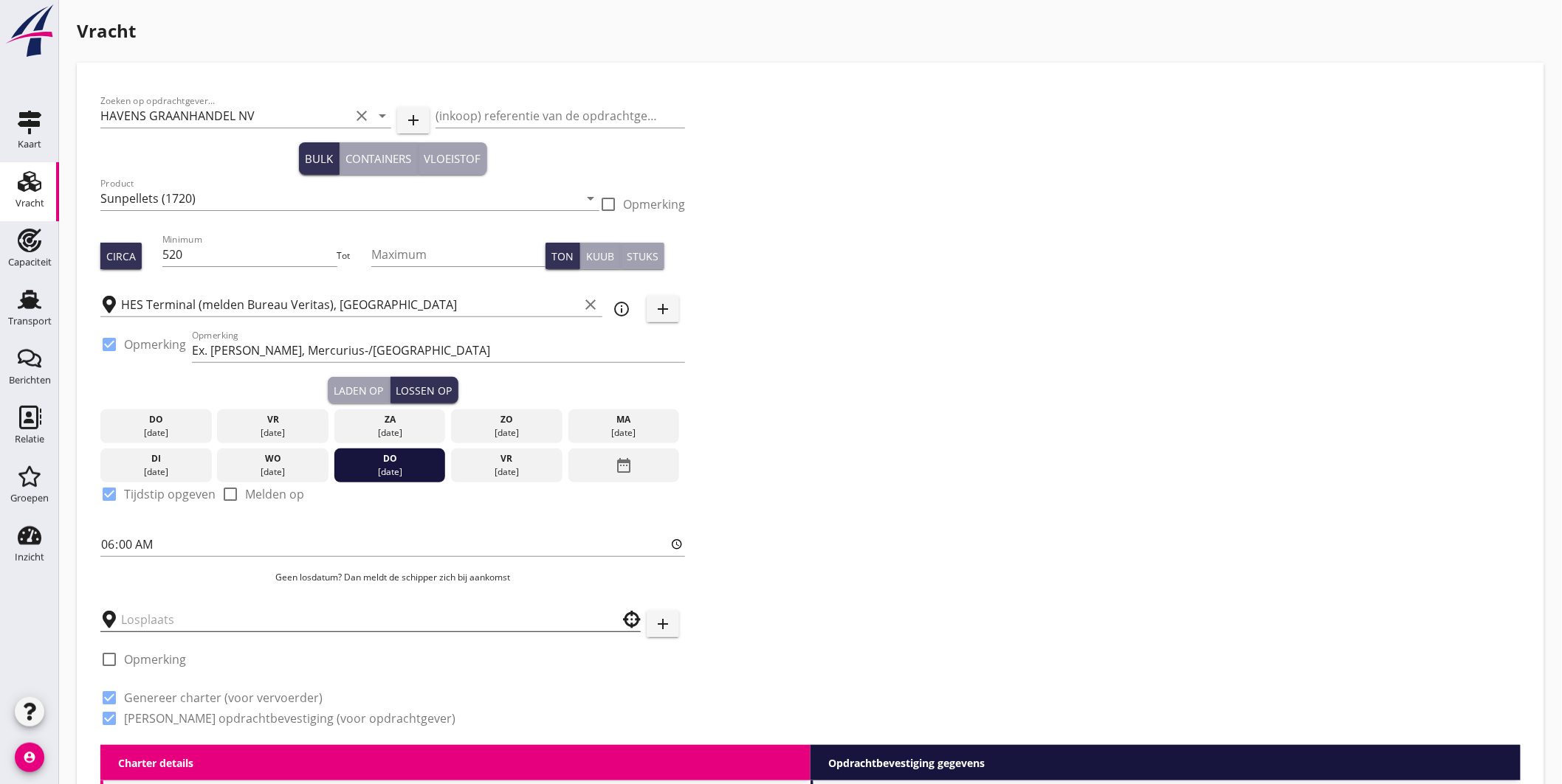
click at [158, 622] on input "text" at bounding box center [360, 620] width 478 height 23
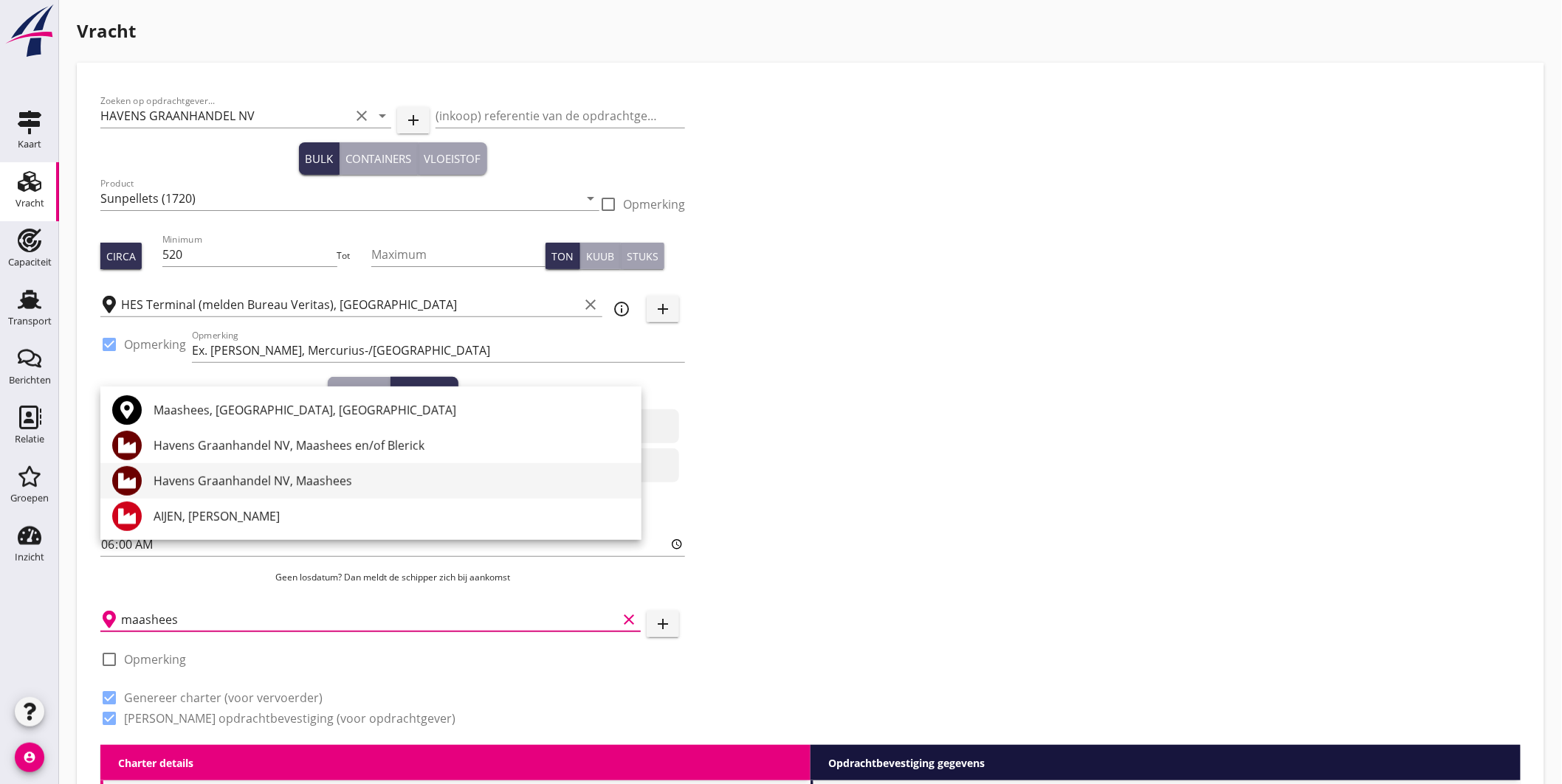
click at [314, 482] on div "Havens Graanhandel NV, Maashees" at bounding box center [391, 481] width 476 height 17
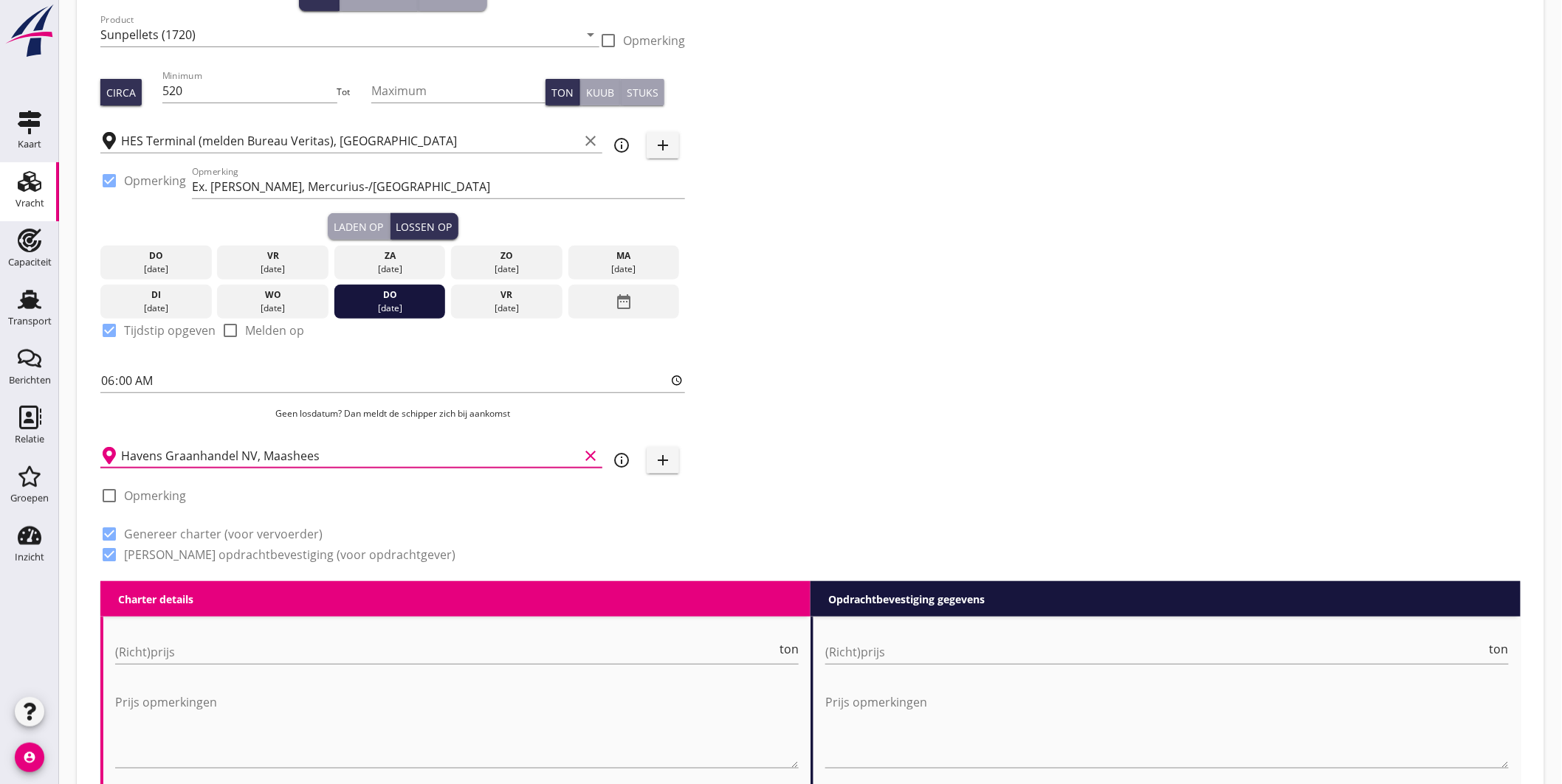
scroll to position [245, 0]
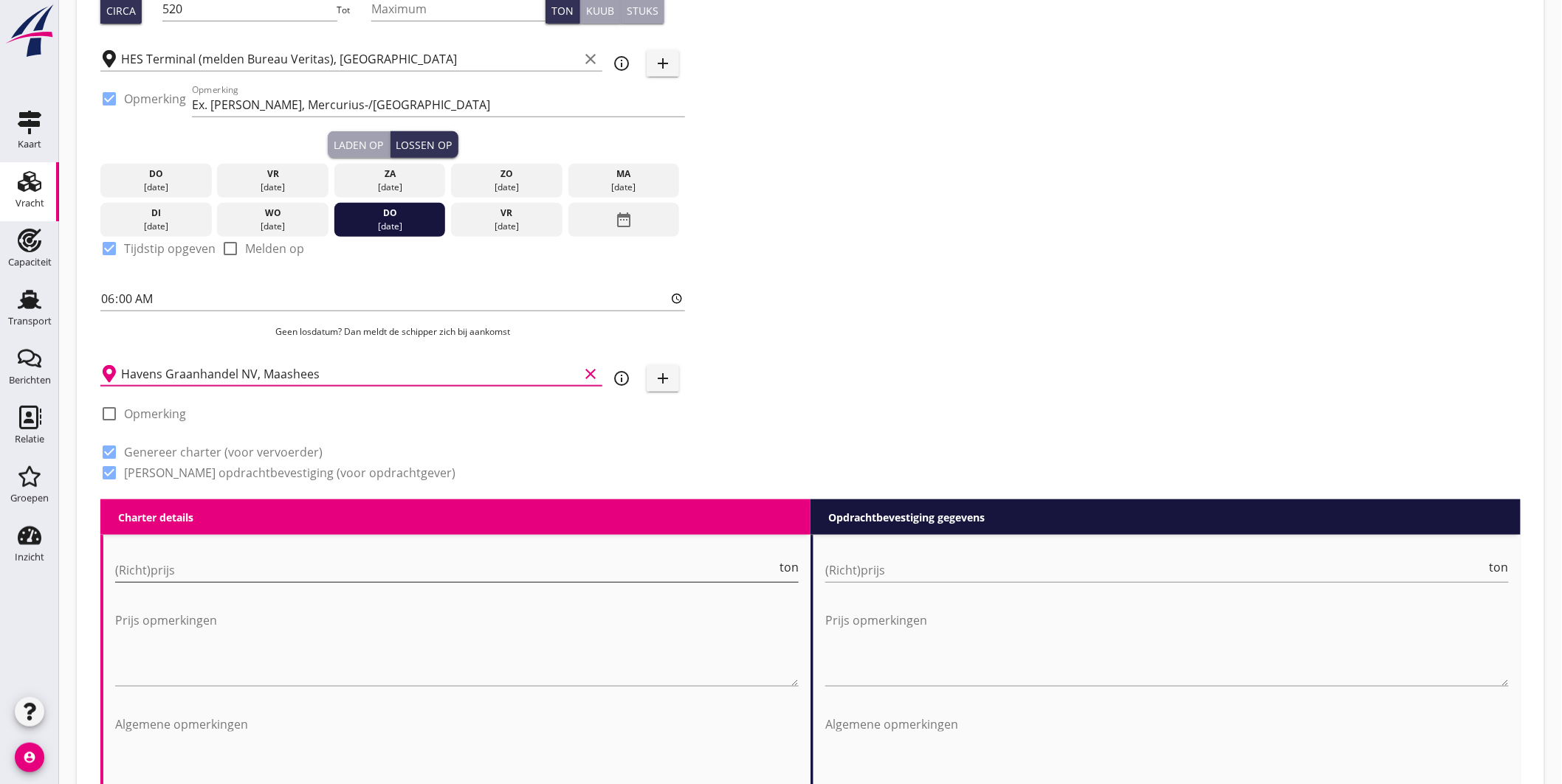
type input "Havens Graanhandel NV, Maashees"
click at [207, 573] on input "(Richt)prijs" at bounding box center [446, 570] width 662 height 23
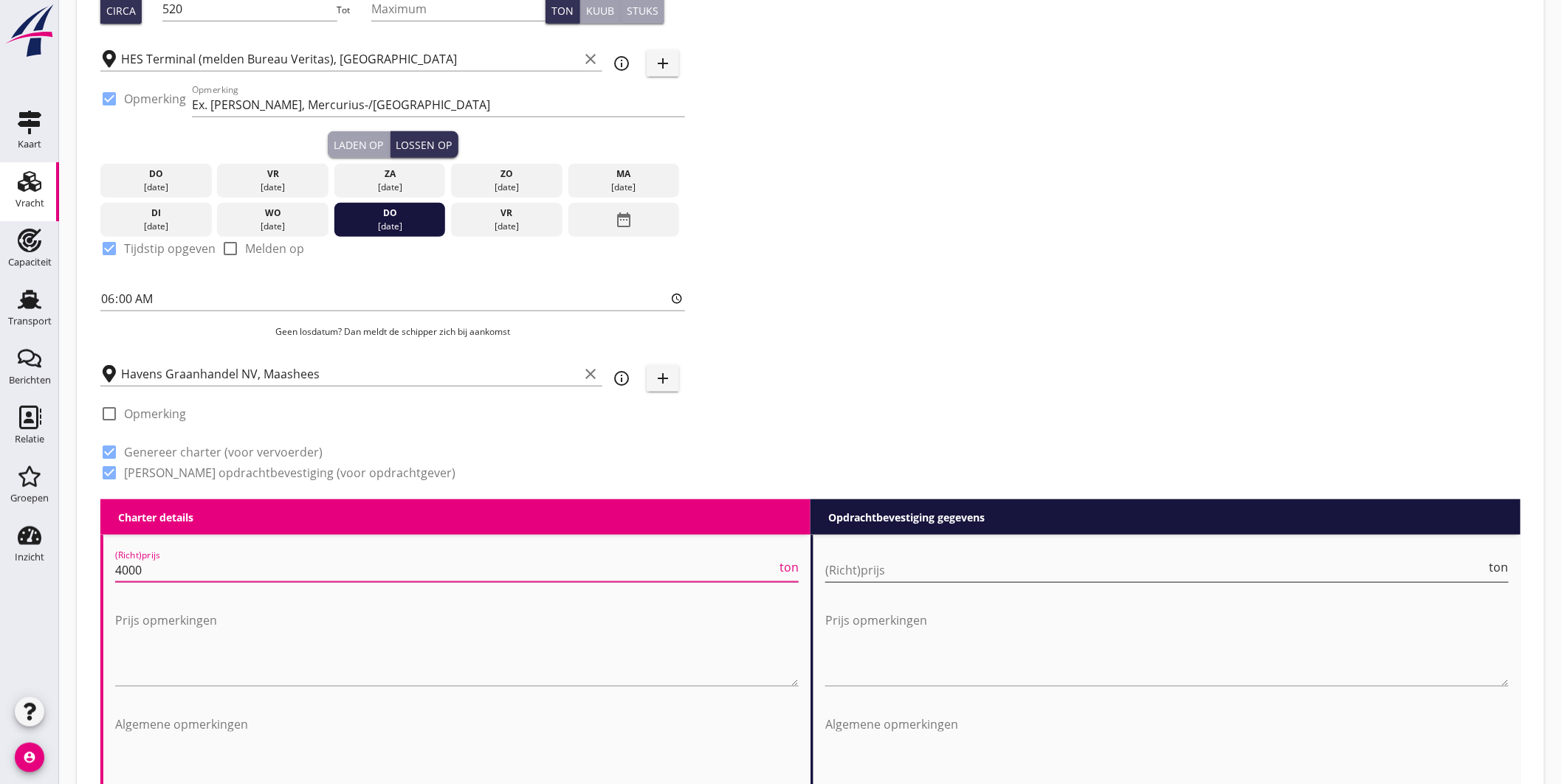
type input "4000"
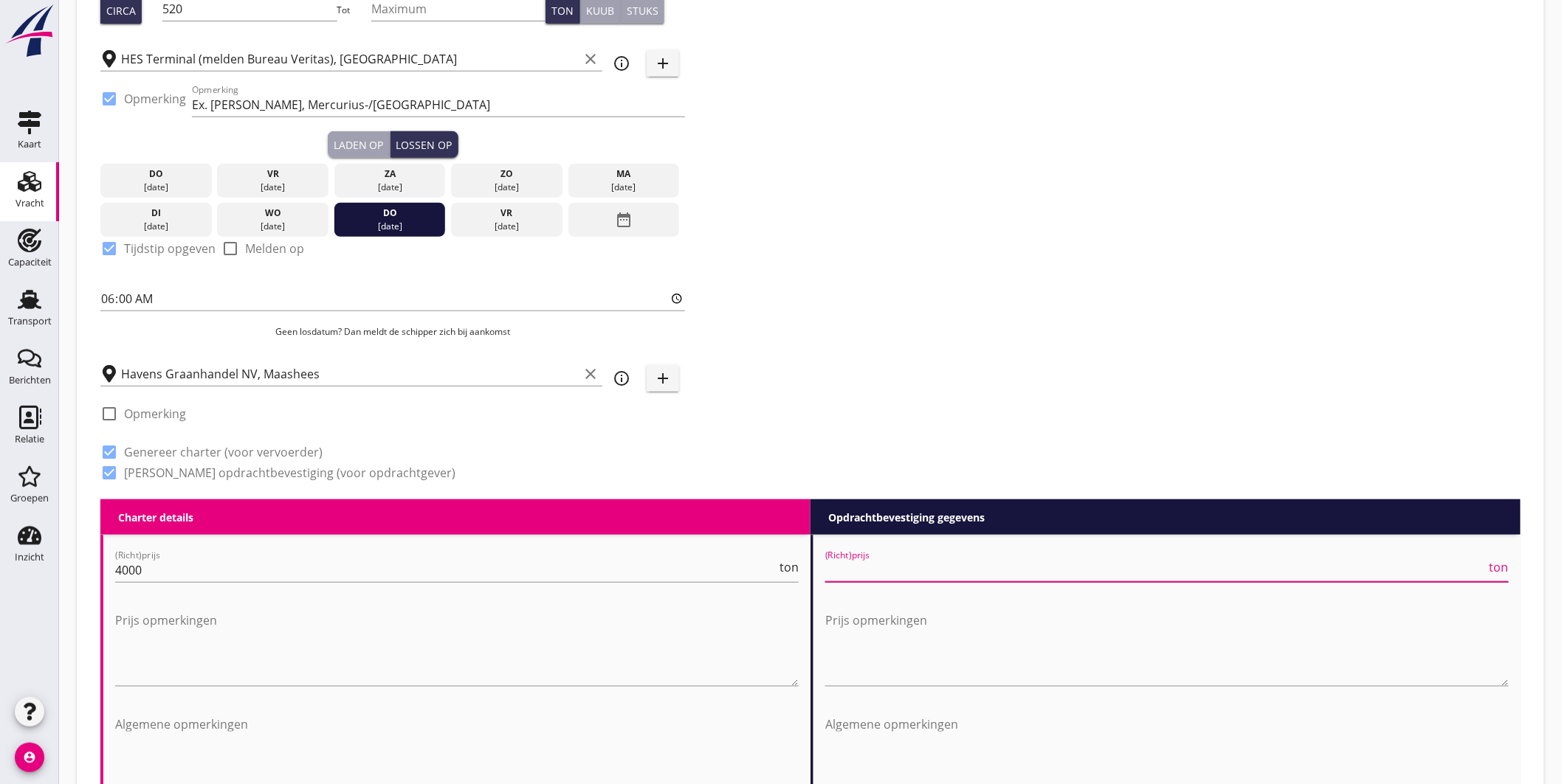
click at [909, 569] on input "(Richt)prijs" at bounding box center [1156, 570] width 662 height 23
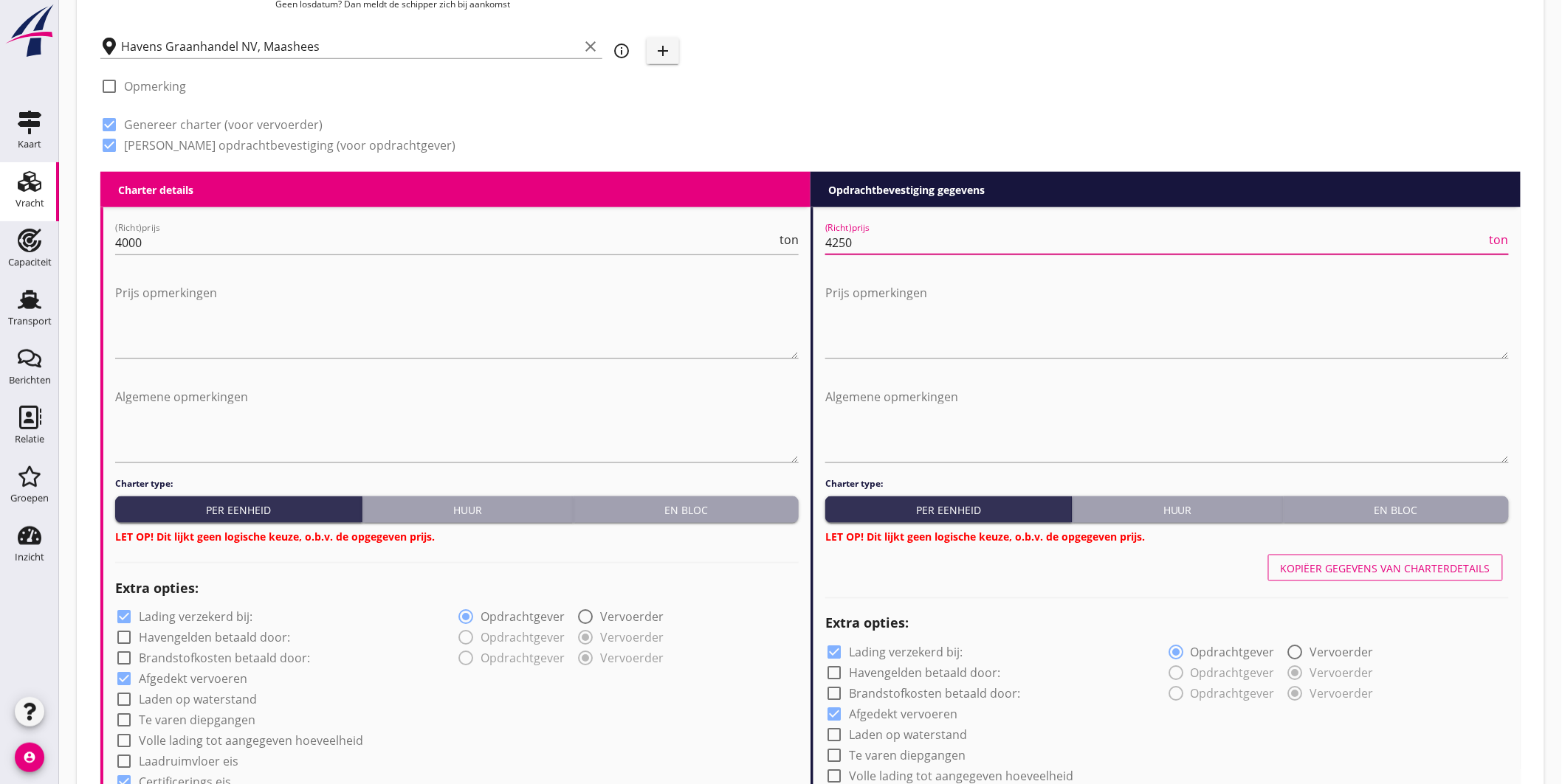
type input "4250"
click at [696, 509] on div "En bloc" at bounding box center [686, 510] width 213 height 16
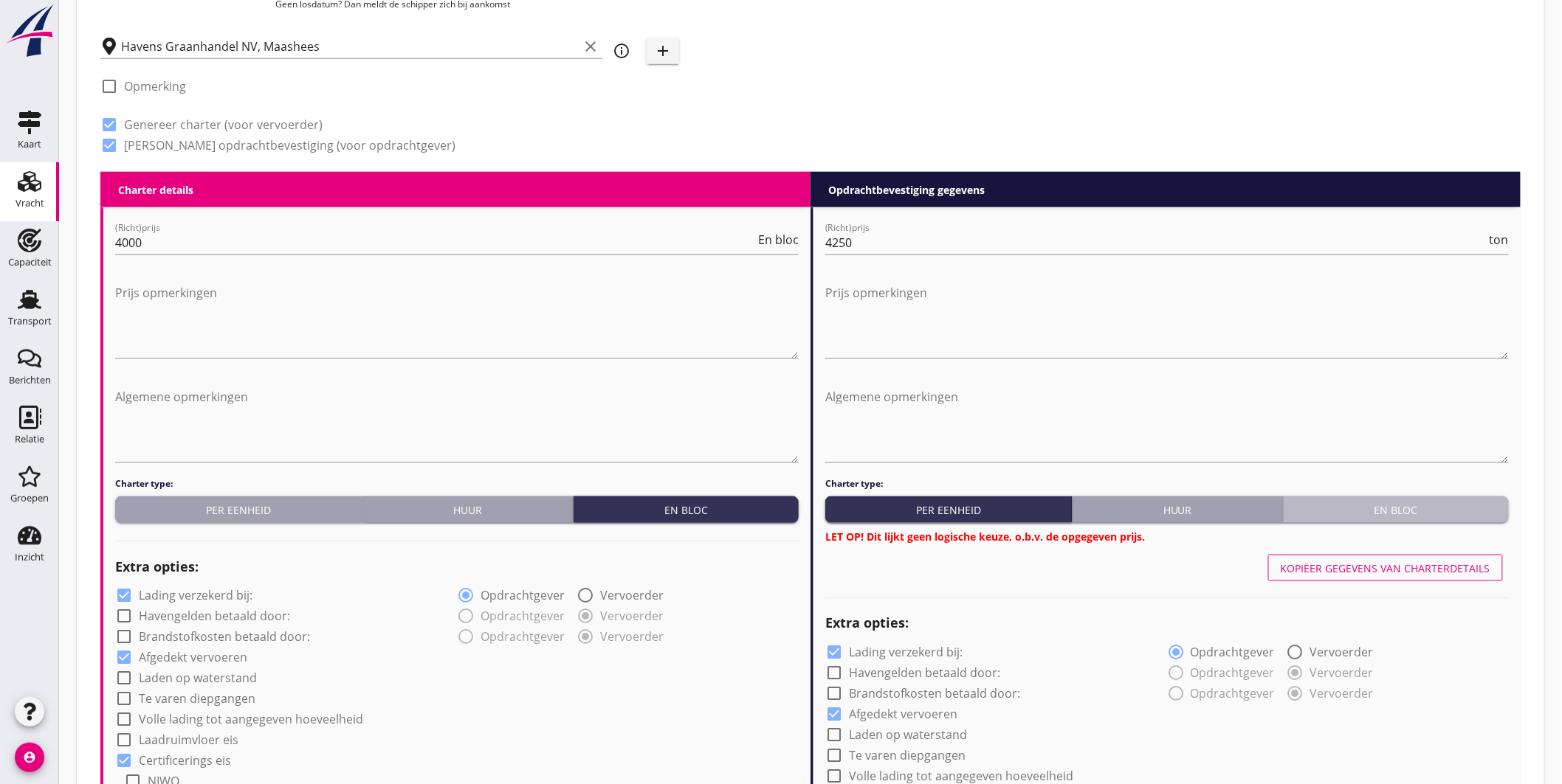
click at [1367, 519] on button "En bloc" at bounding box center [1396, 510] width 226 height 27
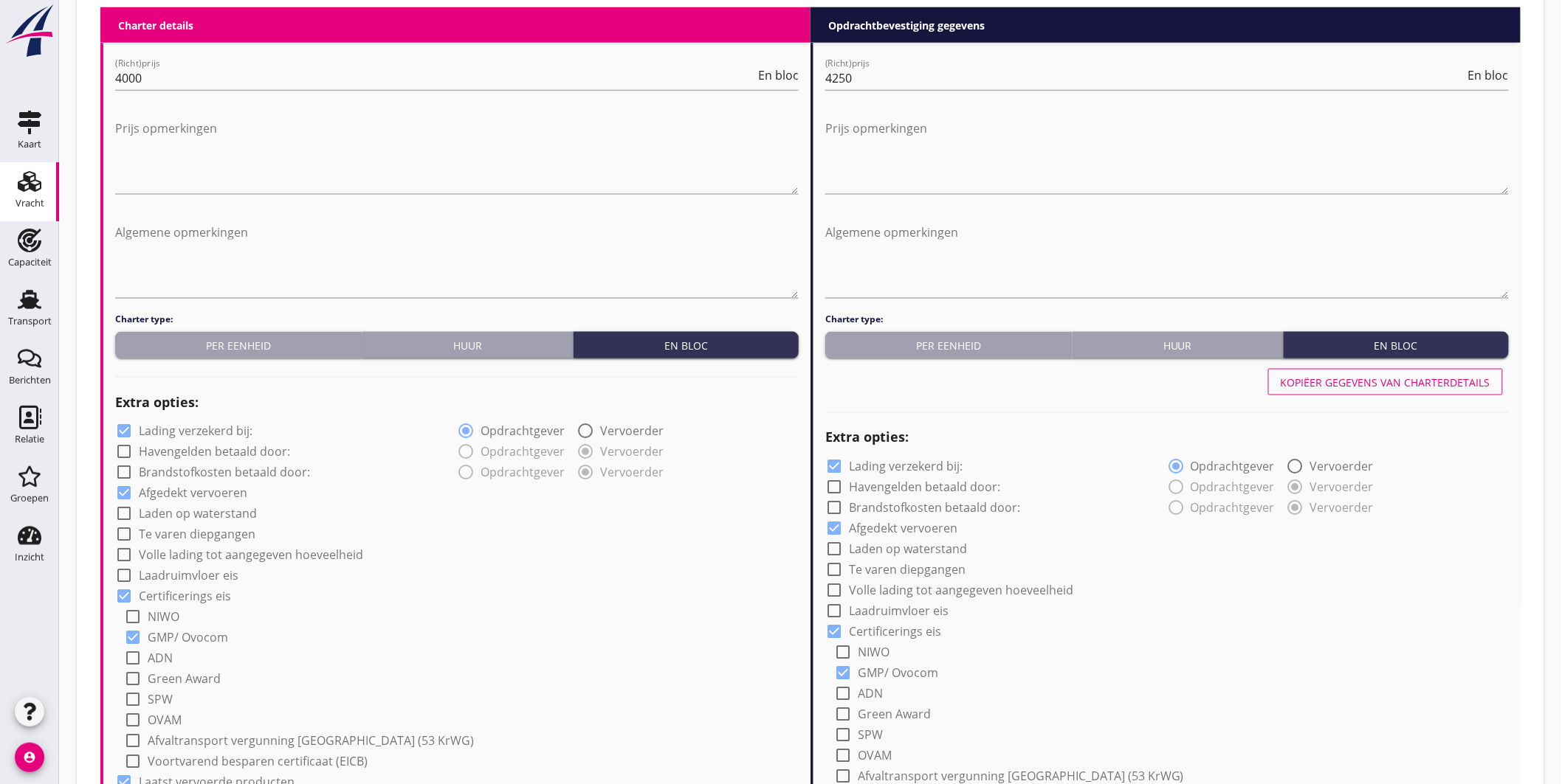
scroll to position [820, 0]
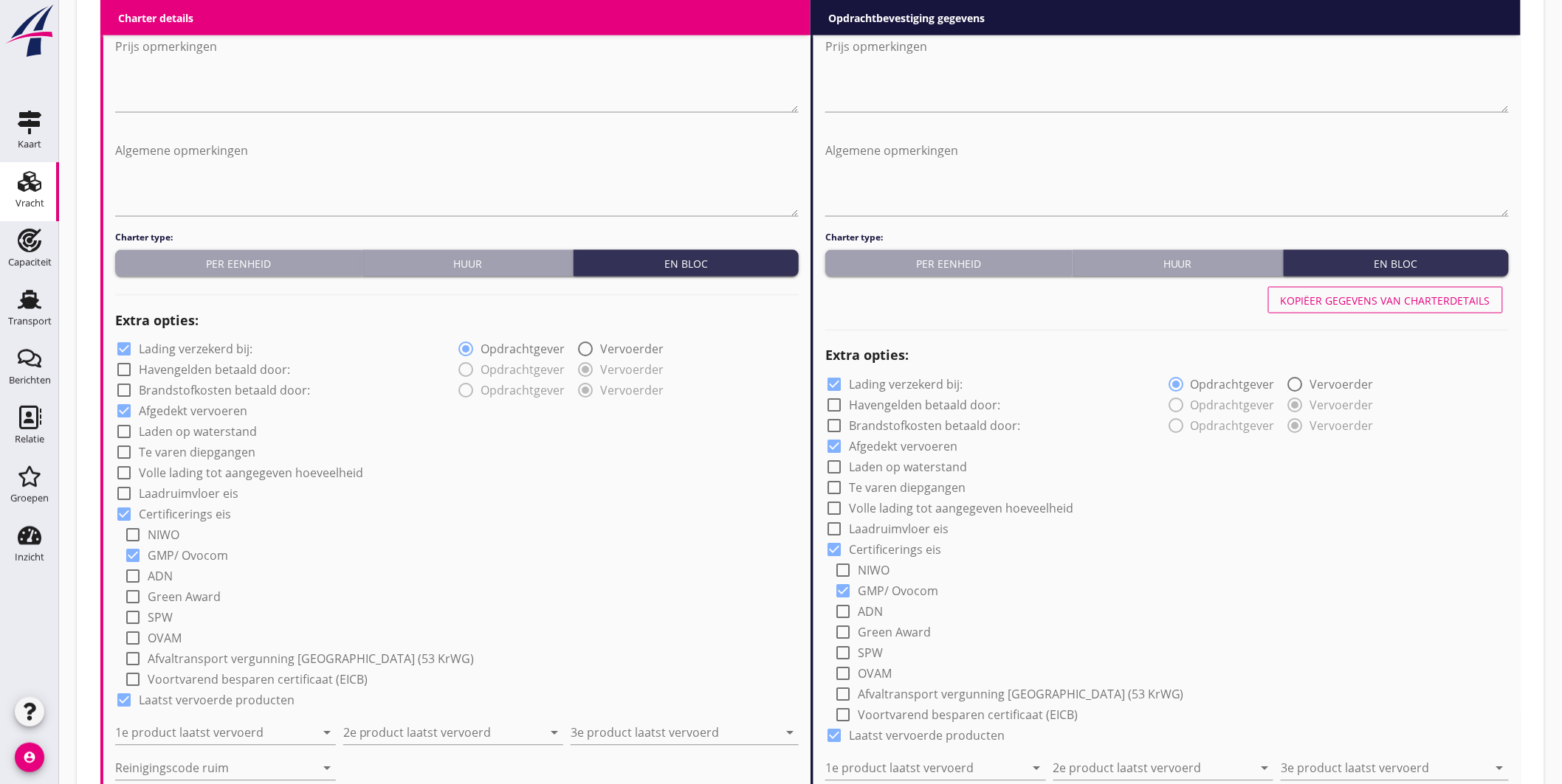
click at [236, 346] on label "Lading verzekerd bij:" at bounding box center [195, 350] width 114 height 15
checkbox input "false"
click at [205, 732] on input "1e product laatst vervoerd" at bounding box center [215, 733] width 200 height 23
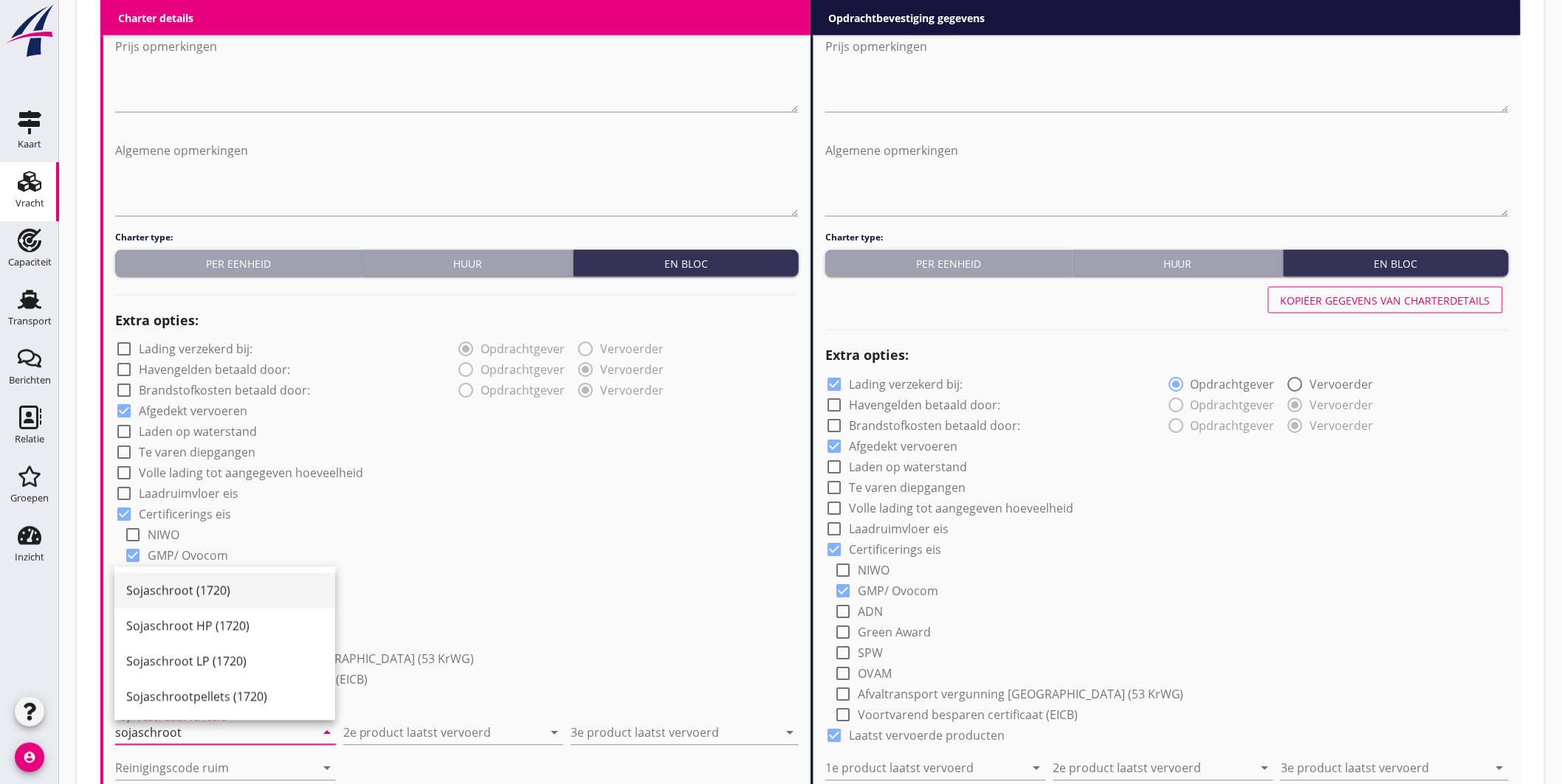
click at [180, 583] on div "Sojaschroot (1720)" at bounding box center [225, 591] width 197 height 17
type input "Sojaschroot (1720)"
click at [466, 727] on input "2e product laatst vervoerd" at bounding box center [443, 733] width 200 height 23
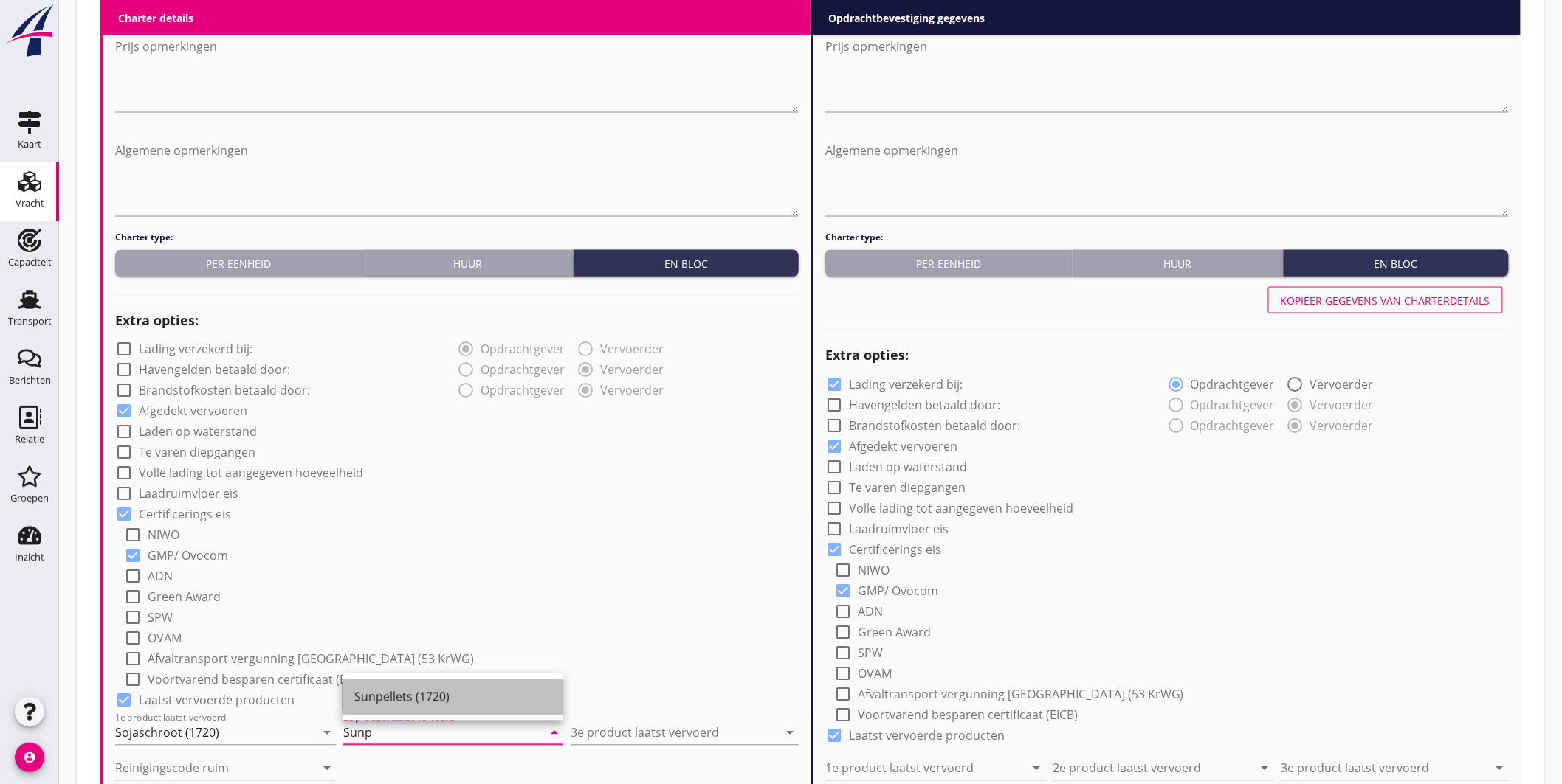
click at [435, 698] on div "Sunpellets (1720)" at bounding box center [453, 697] width 197 height 17
type input "Sunpellets (1720)"
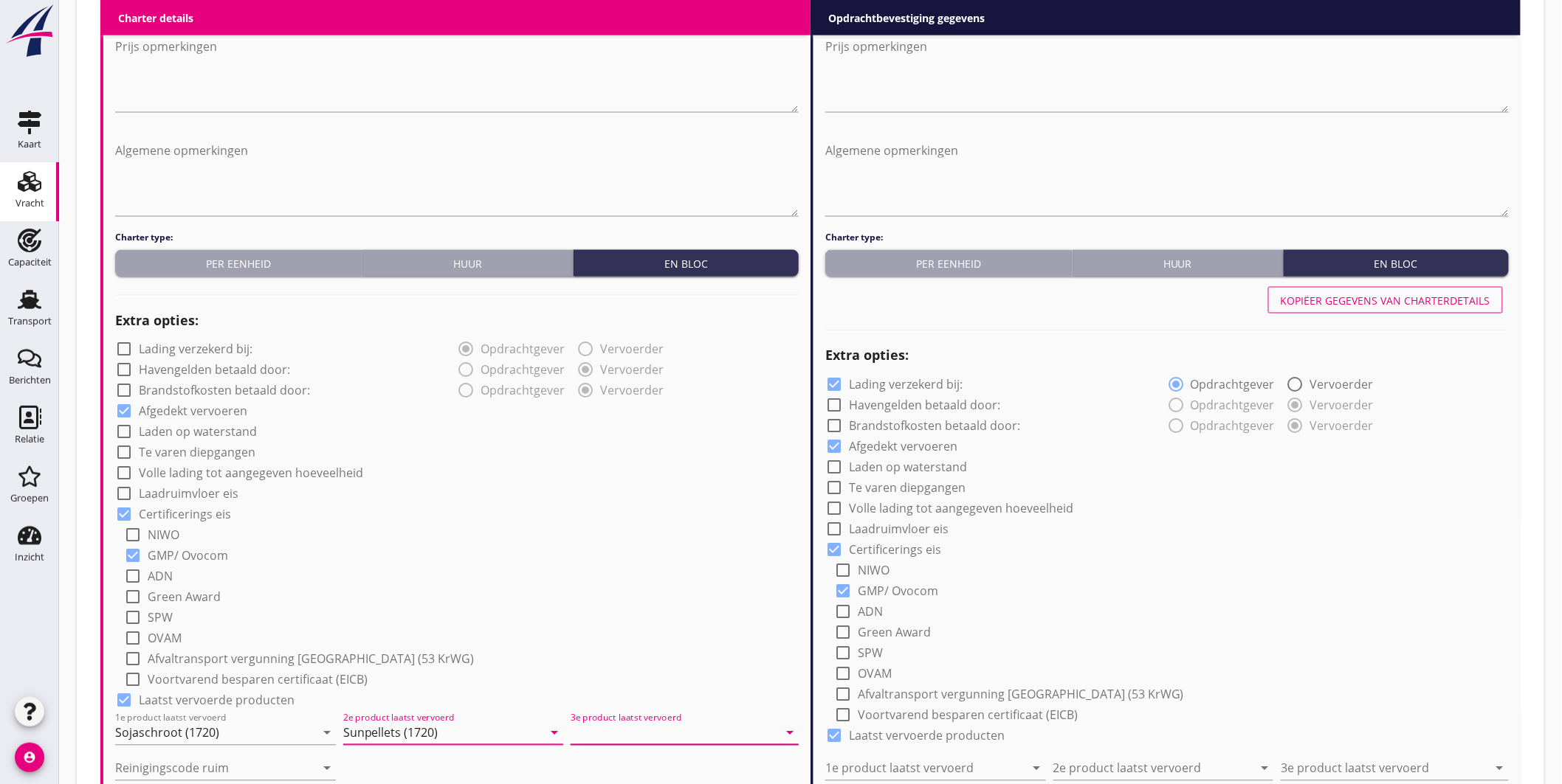
click at [629, 731] on input "3e product laatst vervoerd" at bounding box center [674, 733] width 207 height 23
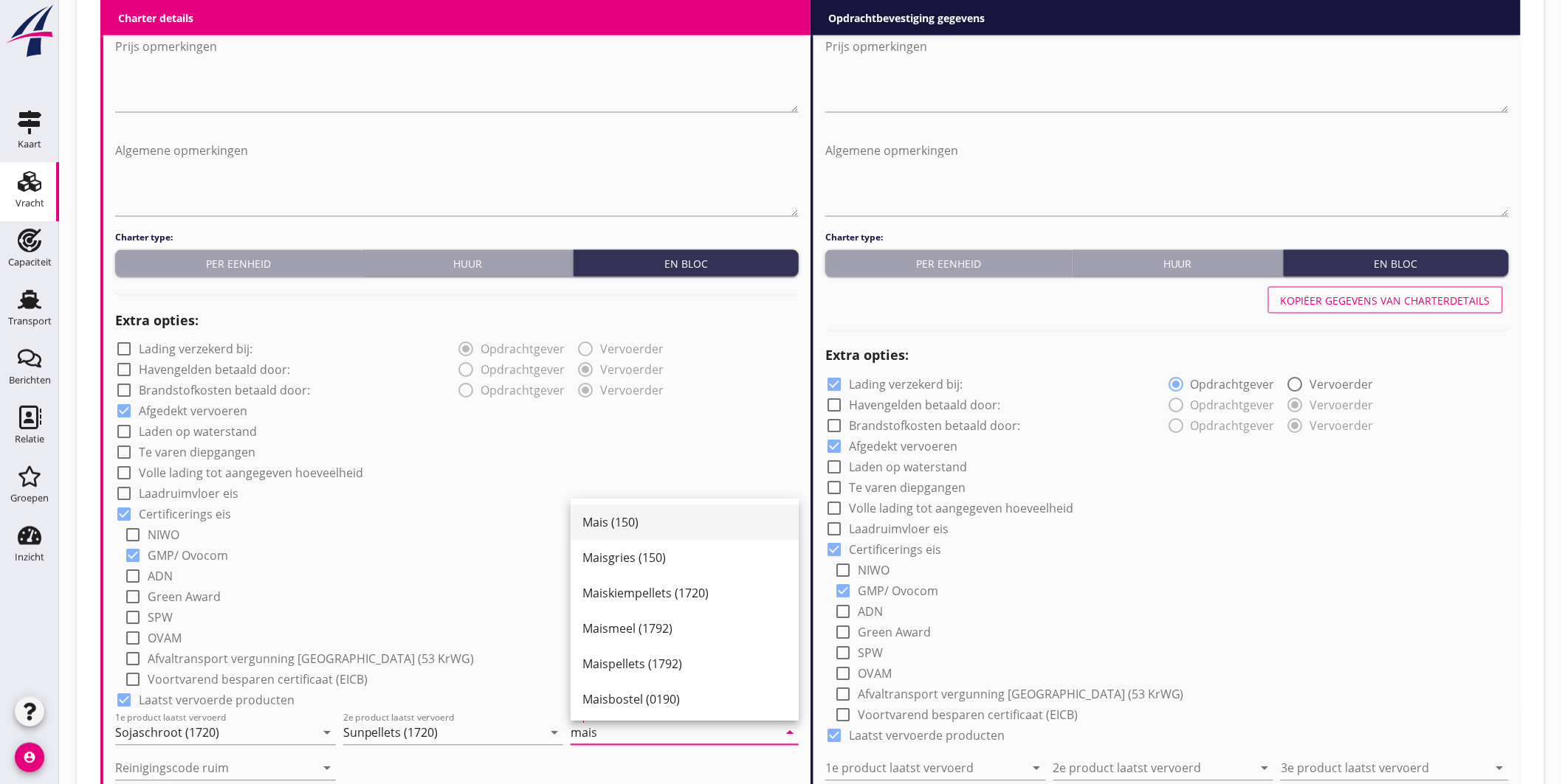
click at [614, 515] on div "Mais (150)" at bounding box center [685, 523] width 205 height 17
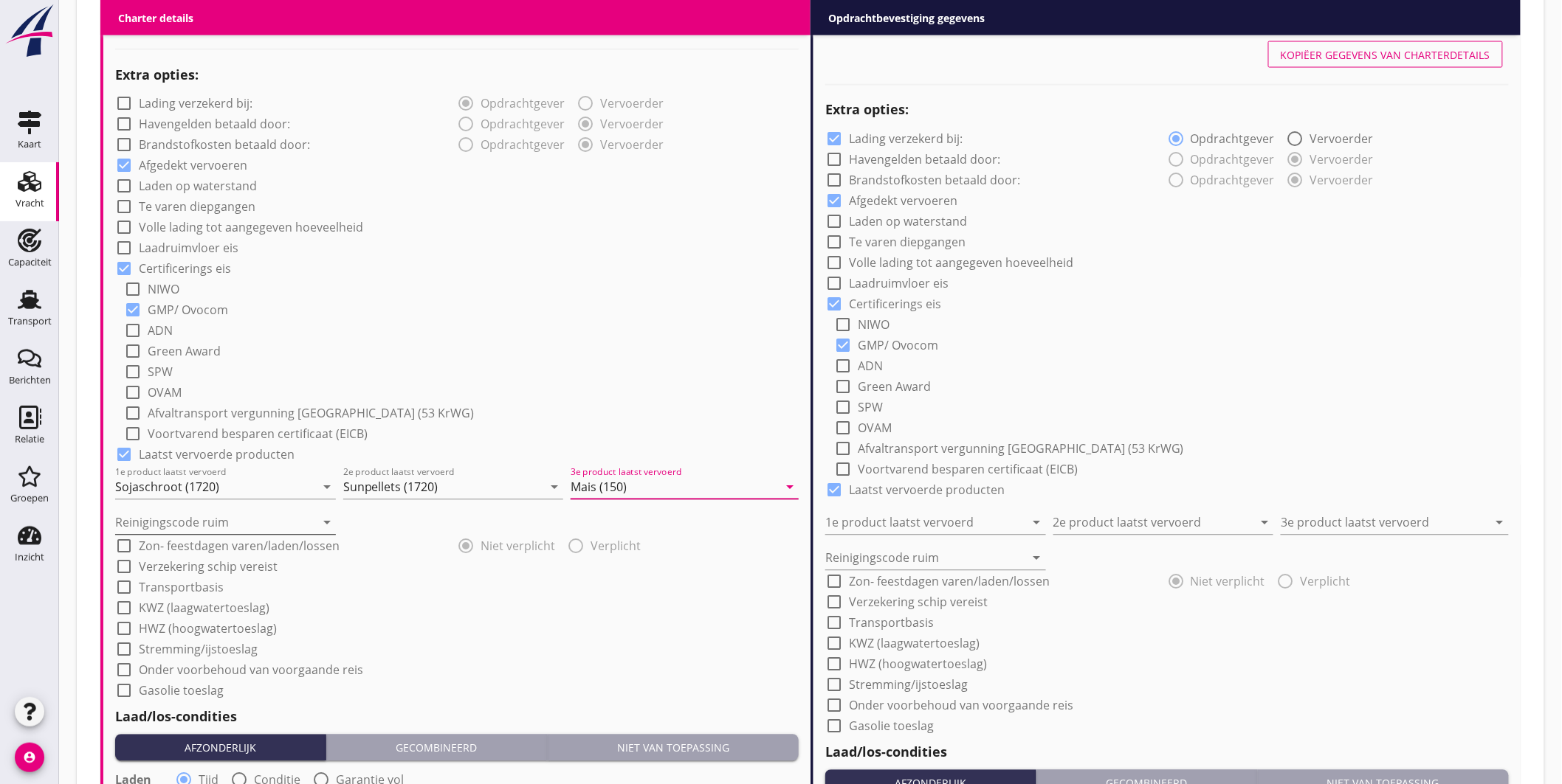
type input "Mais (150)"
click at [208, 519] on input "Reinigingscode ruim" at bounding box center [215, 523] width 200 height 23
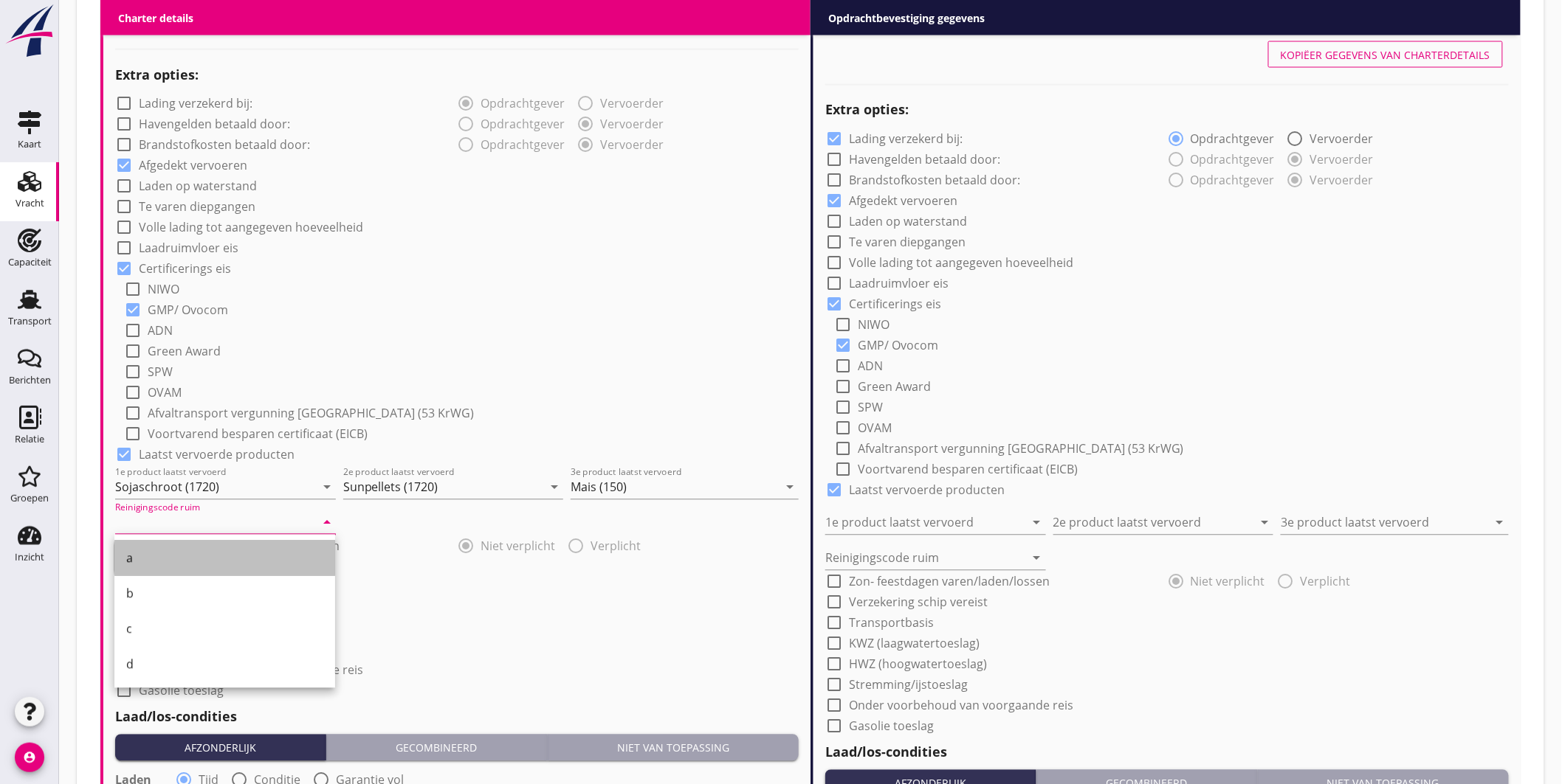
click at [167, 559] on div "a" at bounding box center [225, 558] width 197 height 17
type input "a"
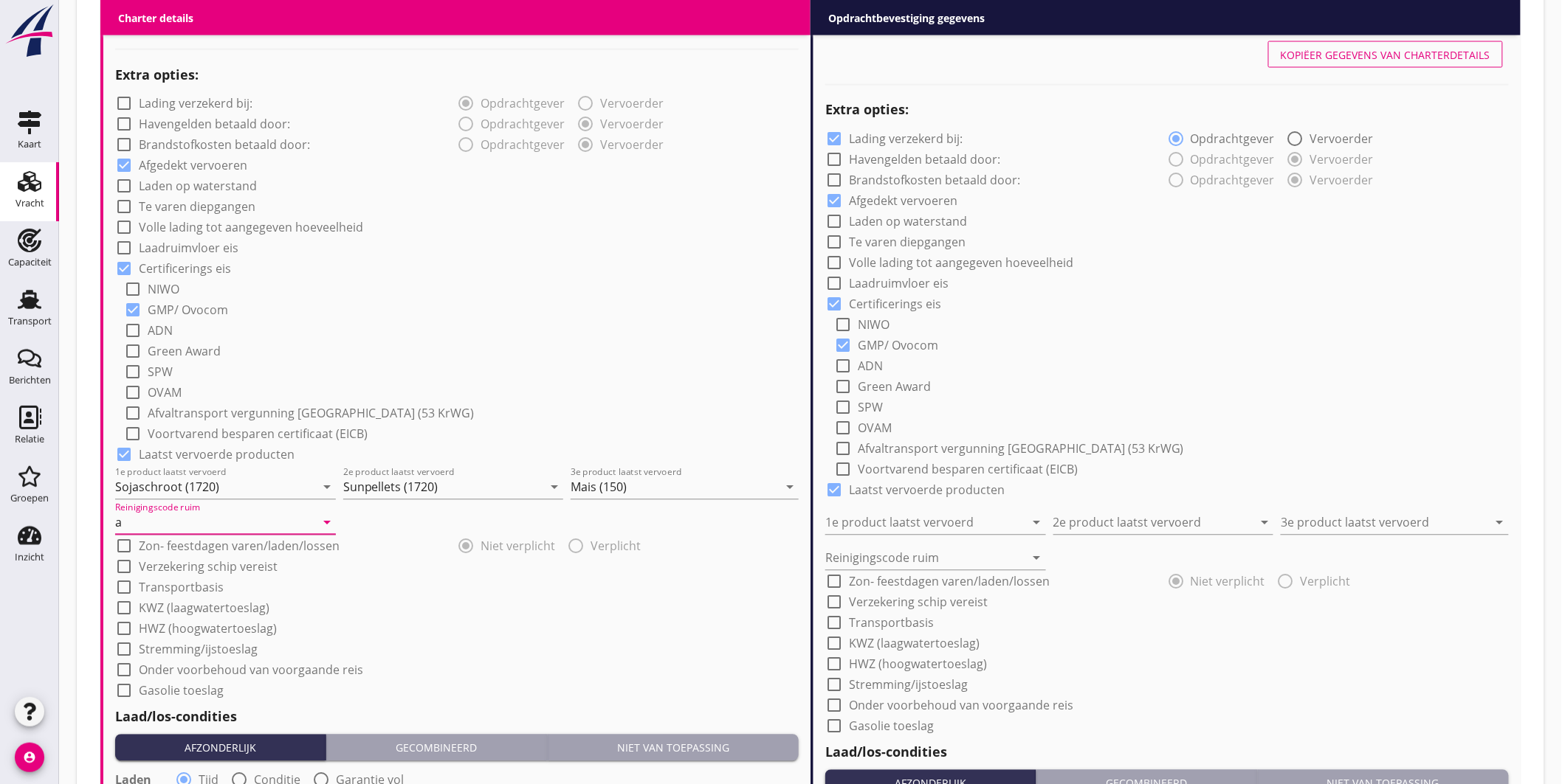
scroll to position [1393, 0]
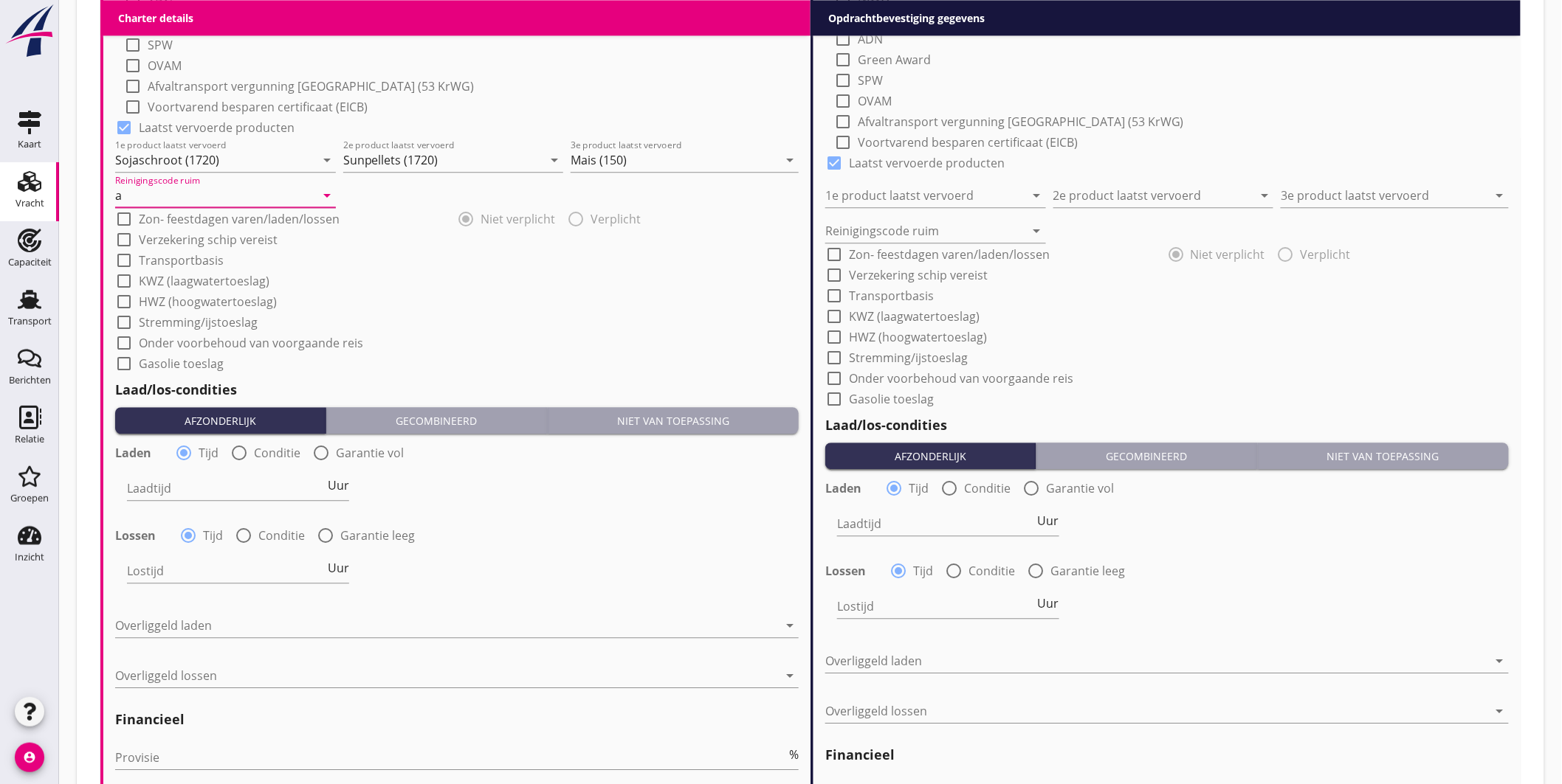
click at [247, 452] on div at bounding box center [239, 453] width 25 height 25
radio input "false"
radio input "true"
click at [257, 496] on div at bounding box center [284, 488] width 313 height 23
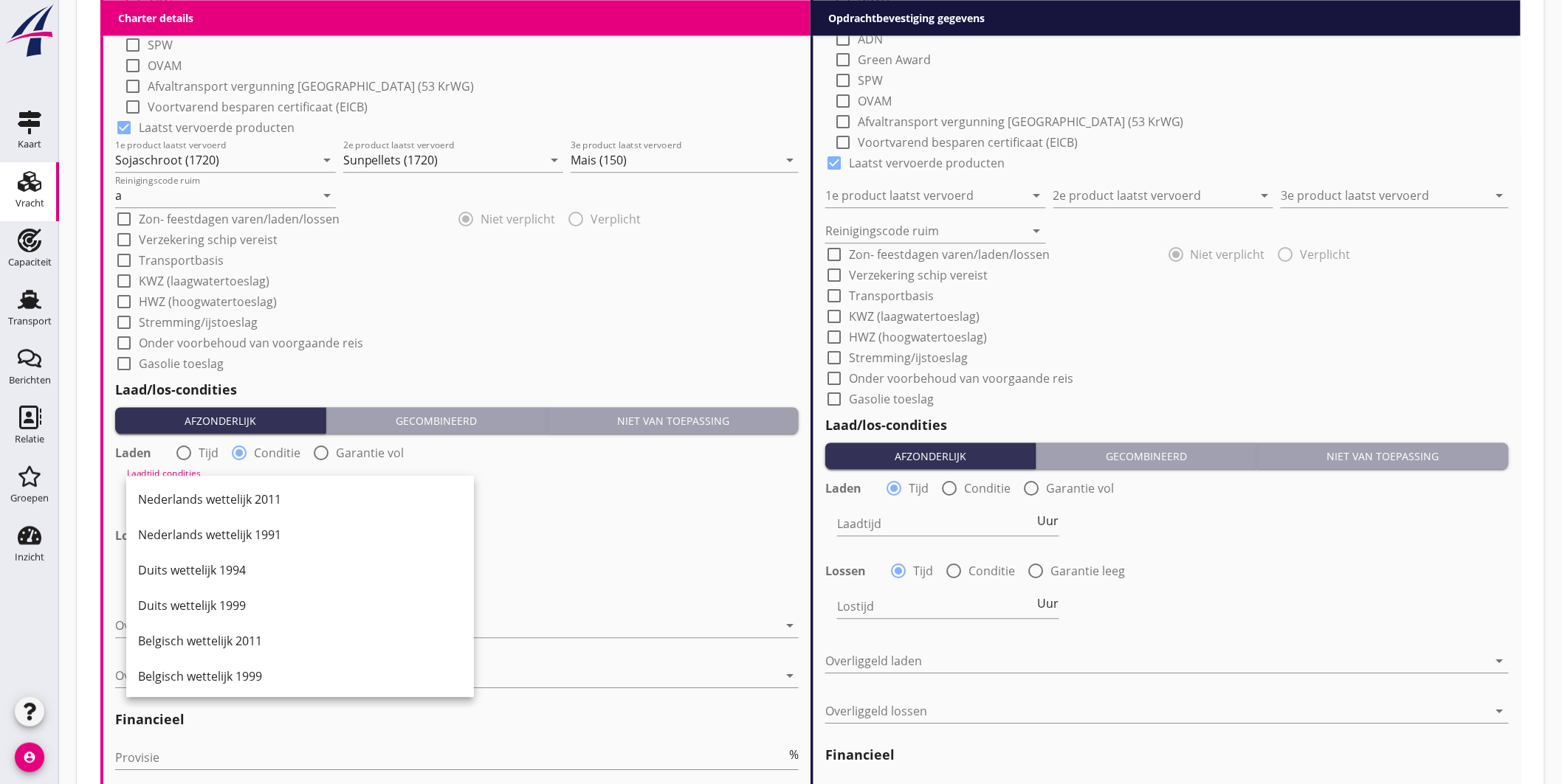
drag, startPoint x: 268, startPoint y: 498, endPoint x: 269, endPoint y: 507, distance: 9.1
click at [269, 498] on div "Nederlands wettelijk 2011" at bounding box center [299, 499] width 324 height 17
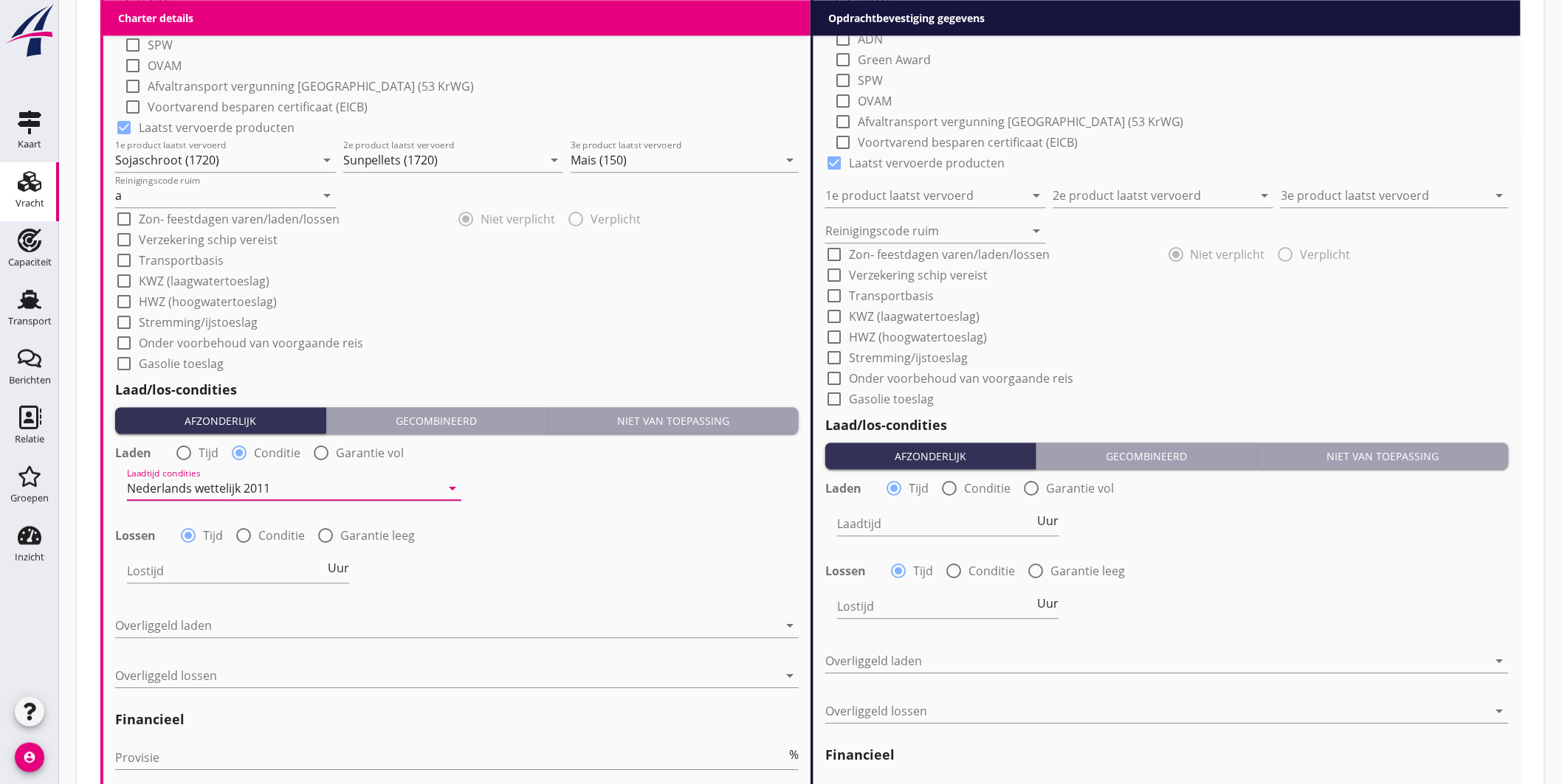
click at [245, 533] on div at bounding box center [244, 535] width 25 height 25
radio input "false"
radio input "true"
click at [261, 571] on div at bounding box center [284, 571] width 313 height 23
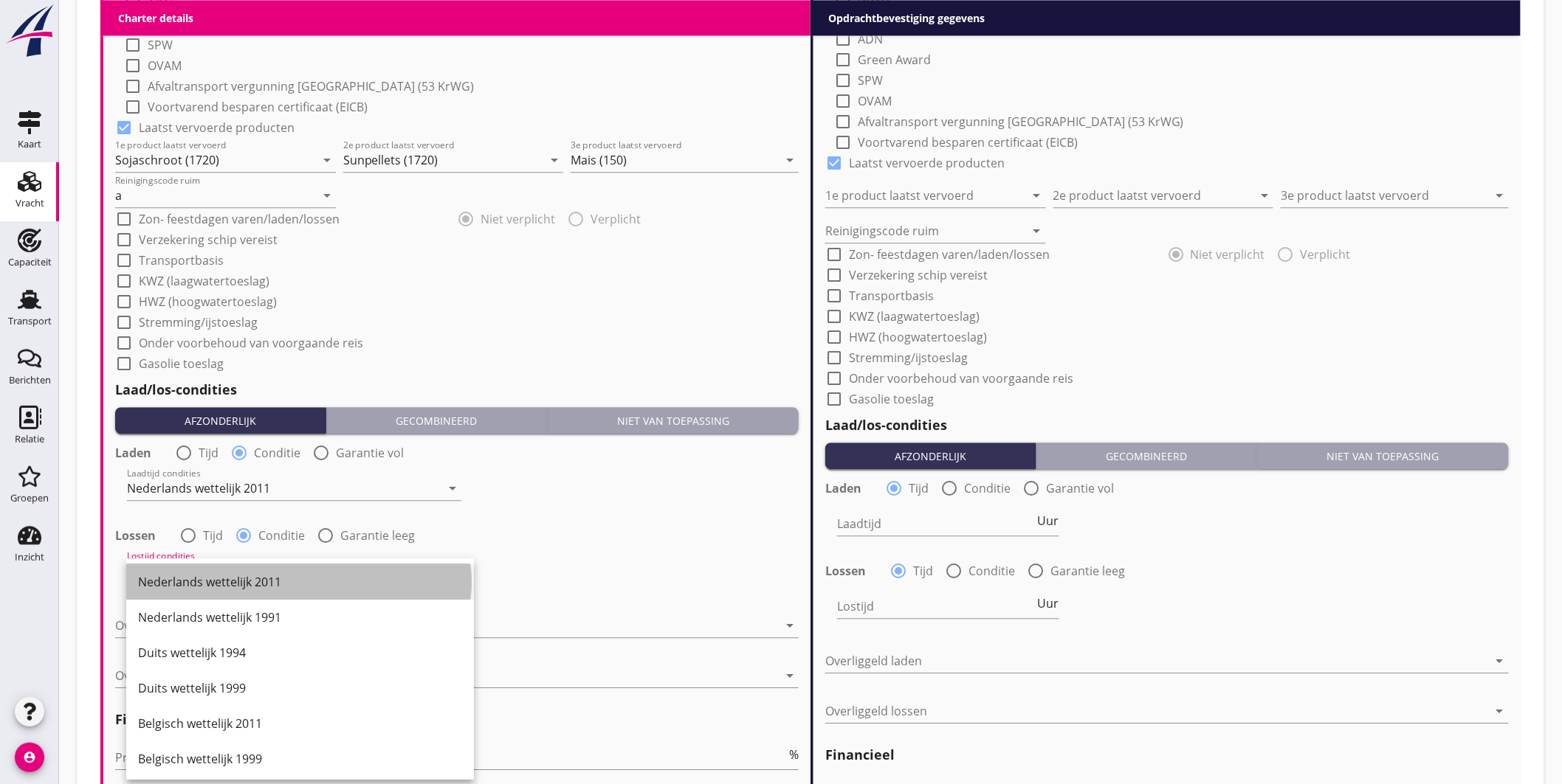
click at [263, 578] on div "Nederlands wettelijk 2011" at bounding box center [299, 582] width 324 height 17
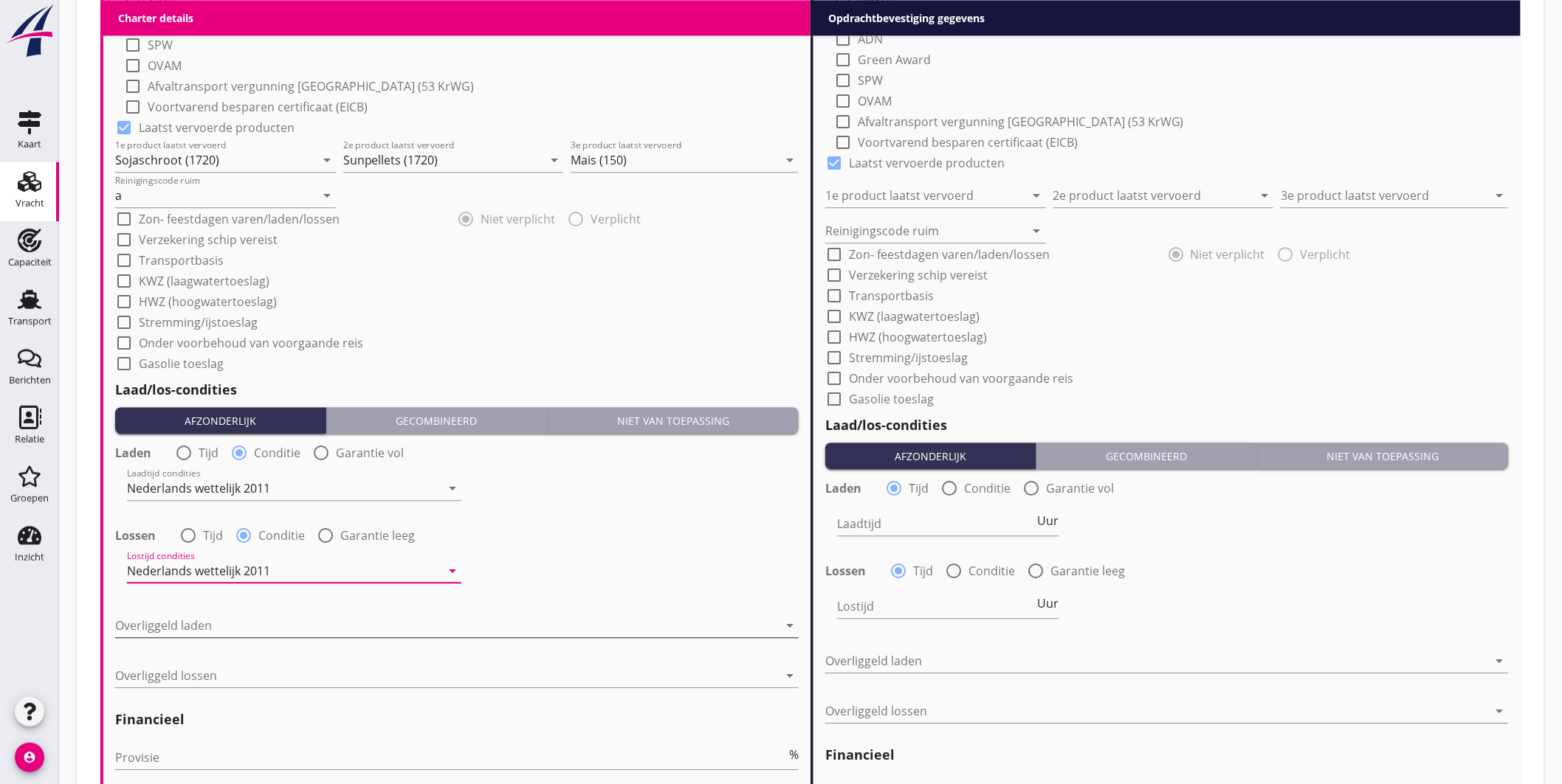
click at [319, 628] on div at bounding box center [447, 626] width 663 height 23
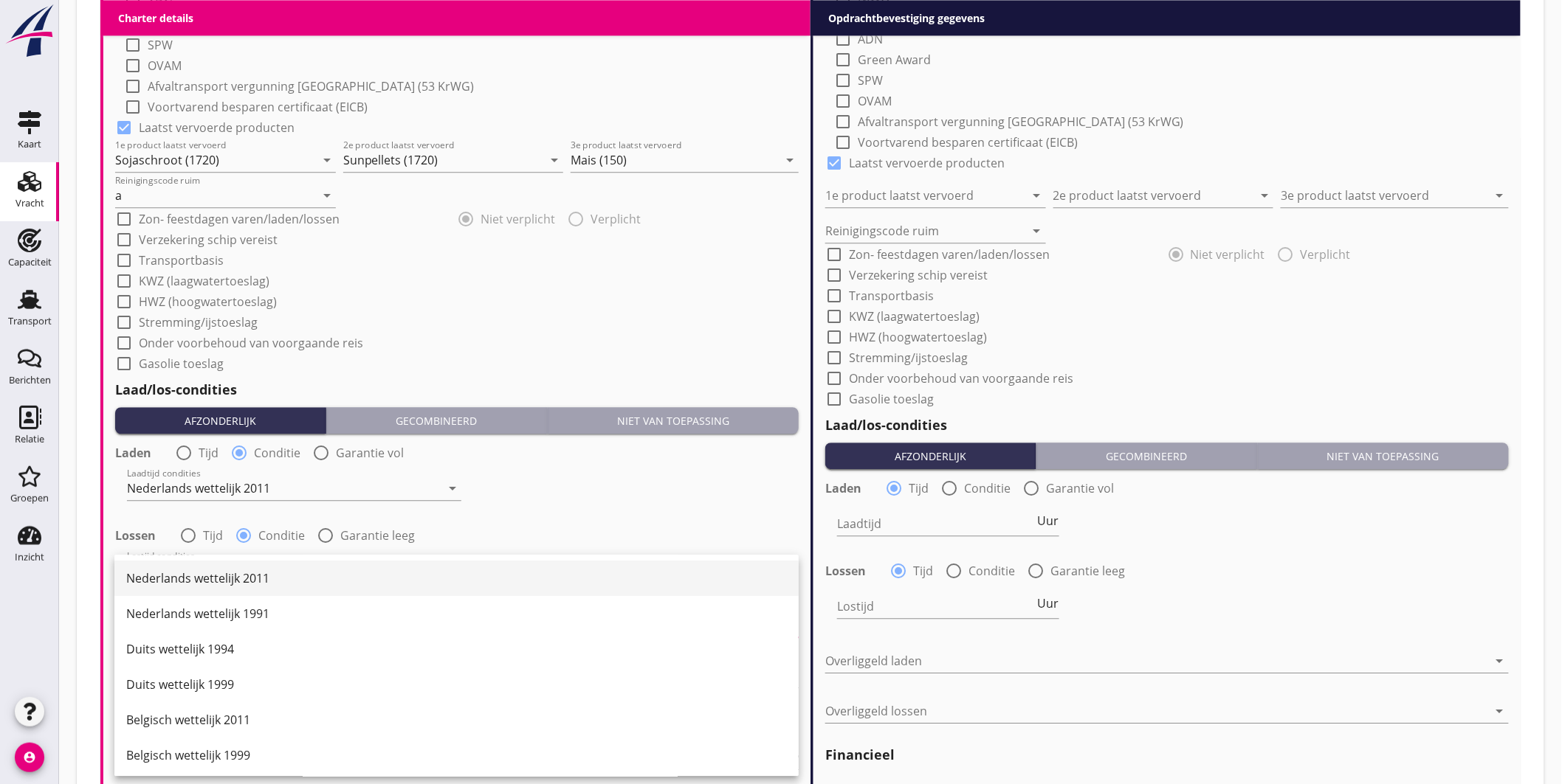
click at [270, 578] on div "Nederlands wettelijk 2011" at bounding box center [456, 578] width 661 height 17
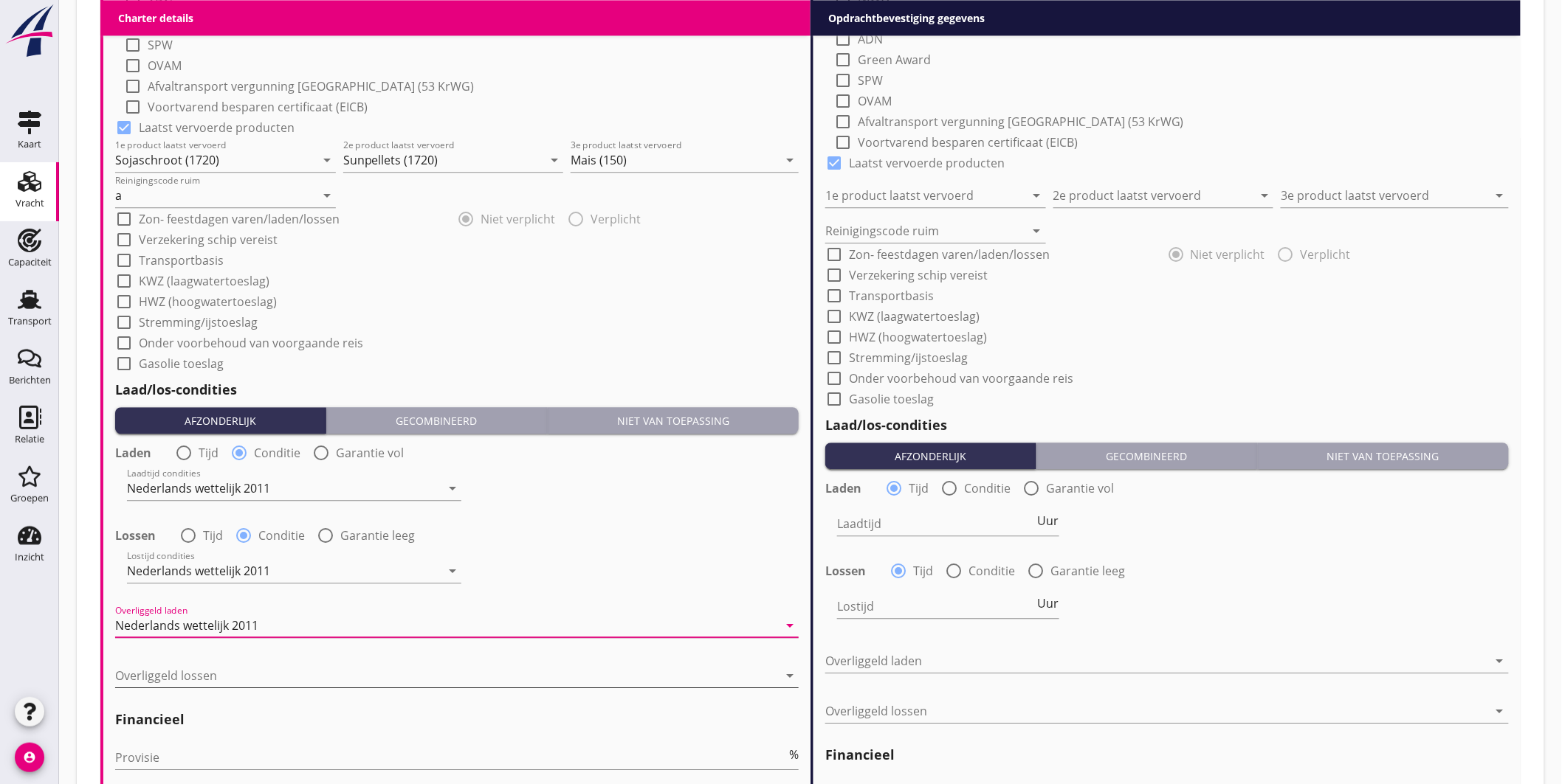
click at [240, 677] on div at bounding box center [447, 675] width 663 height 23
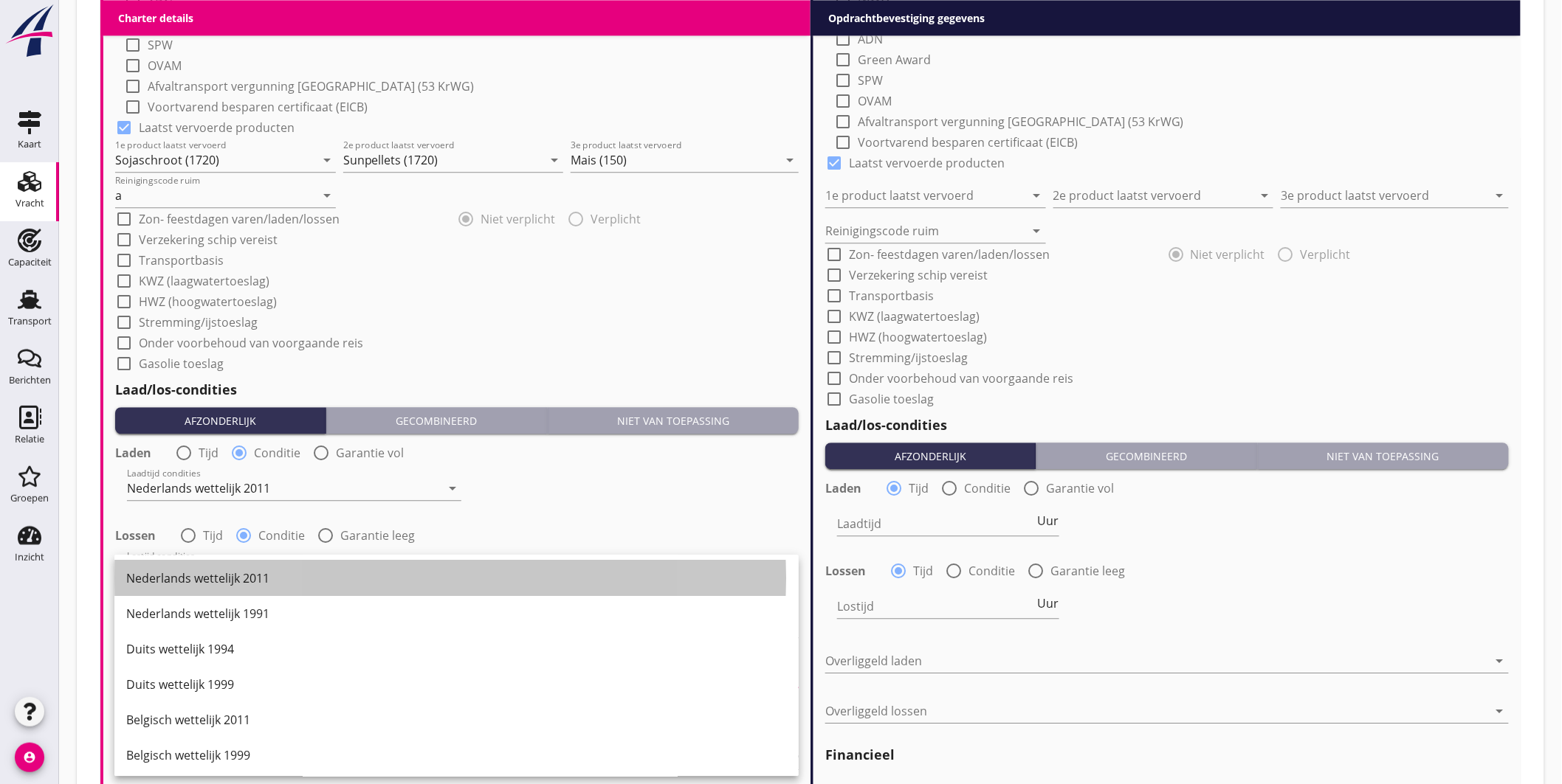
drag, startPoint x: 237, startPoint y: 578, endPoint x: 253, endPoint y: 583, distance: 16.8
click at [238, 578] on div "Nederlands wettelijk 2011" at bounding box center [456, 578] width 661 height 17
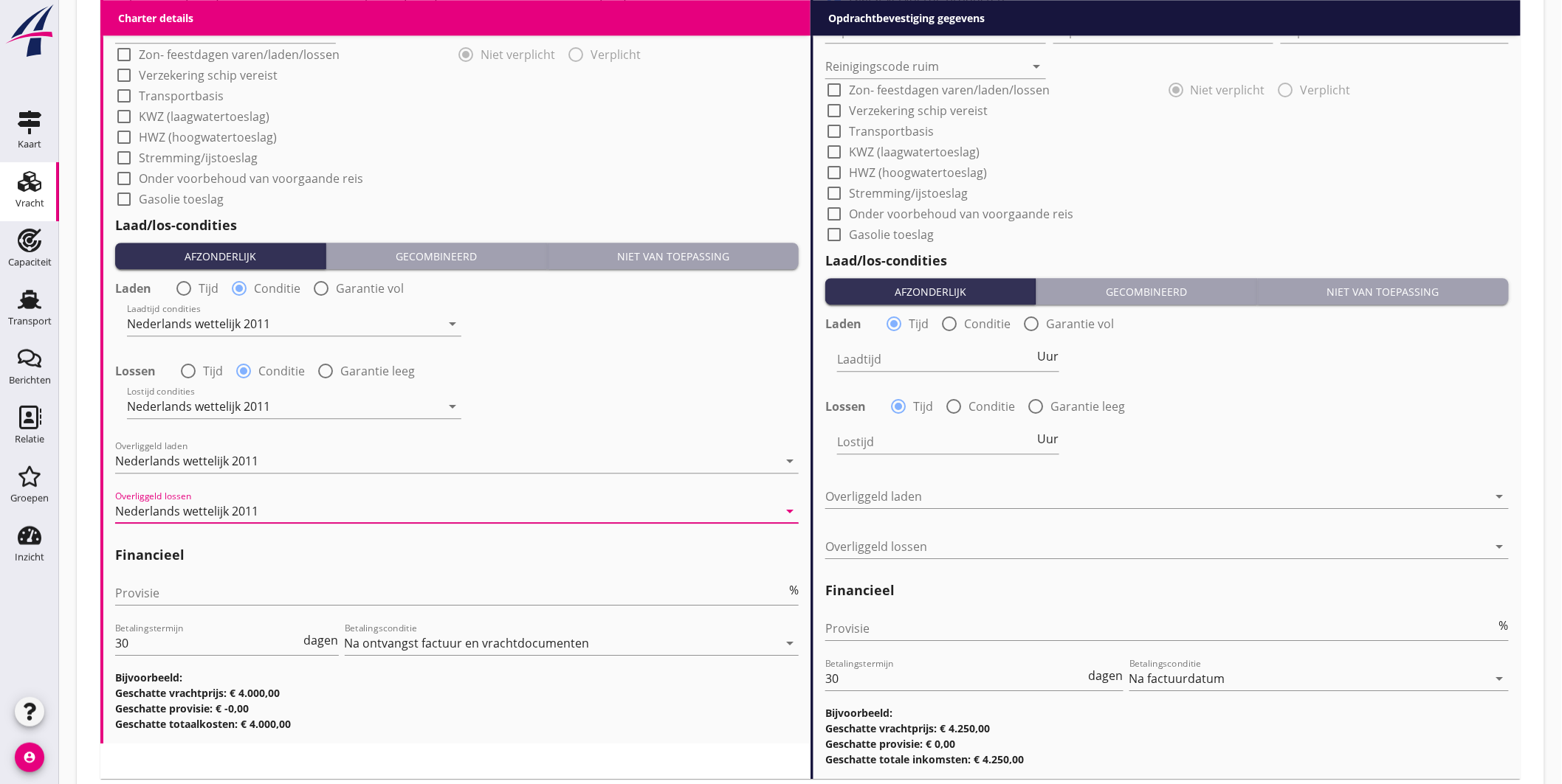
scroll to position [1639, 0]
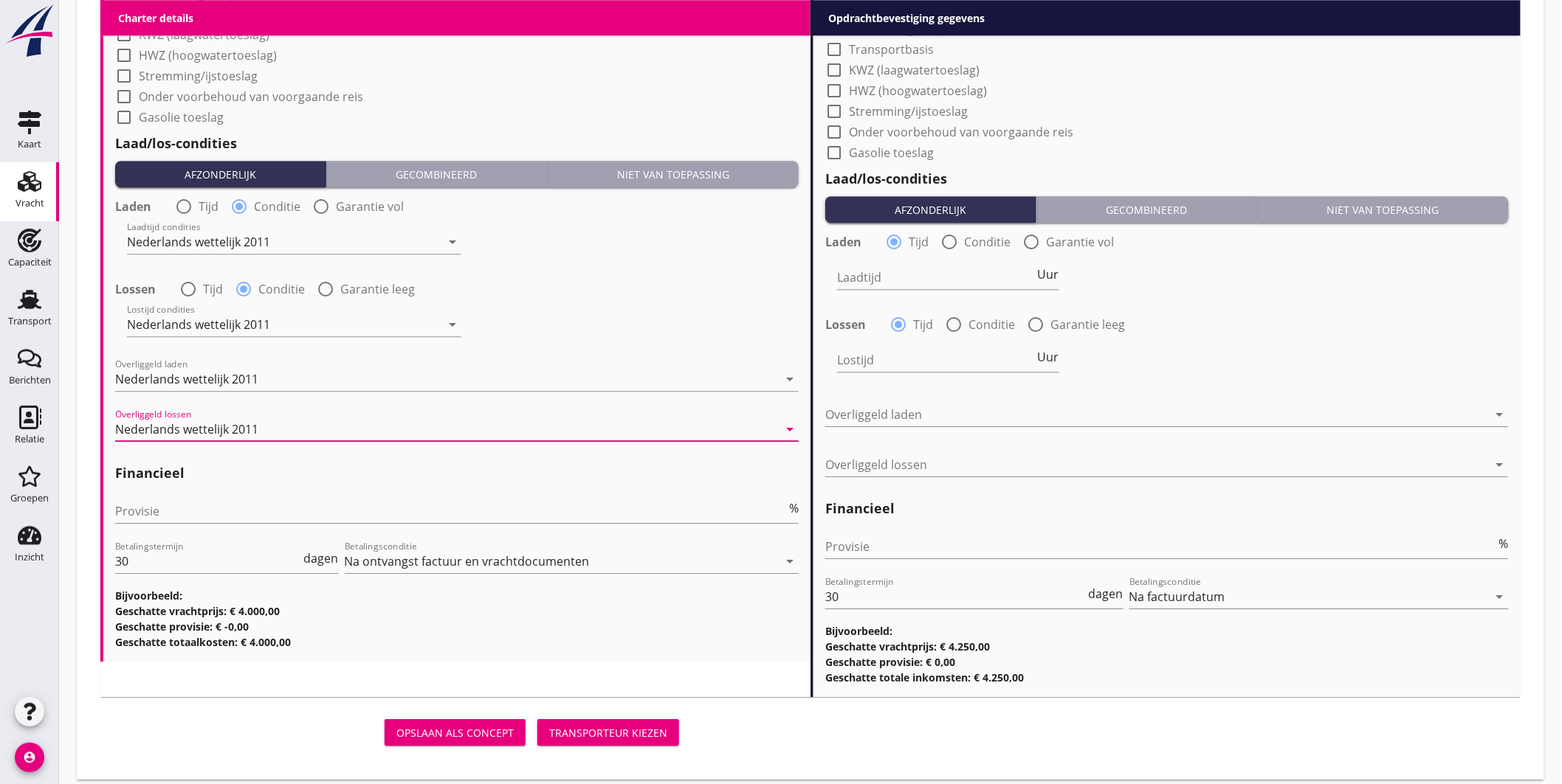
drag, startPoint x: 297, startPoint y: 495, endPoint x: 286, endPoint y: 506, distance: 15.6
click at [296, 495] on div "Provisie %" at bounding box center [457, 514] width 683 height 47
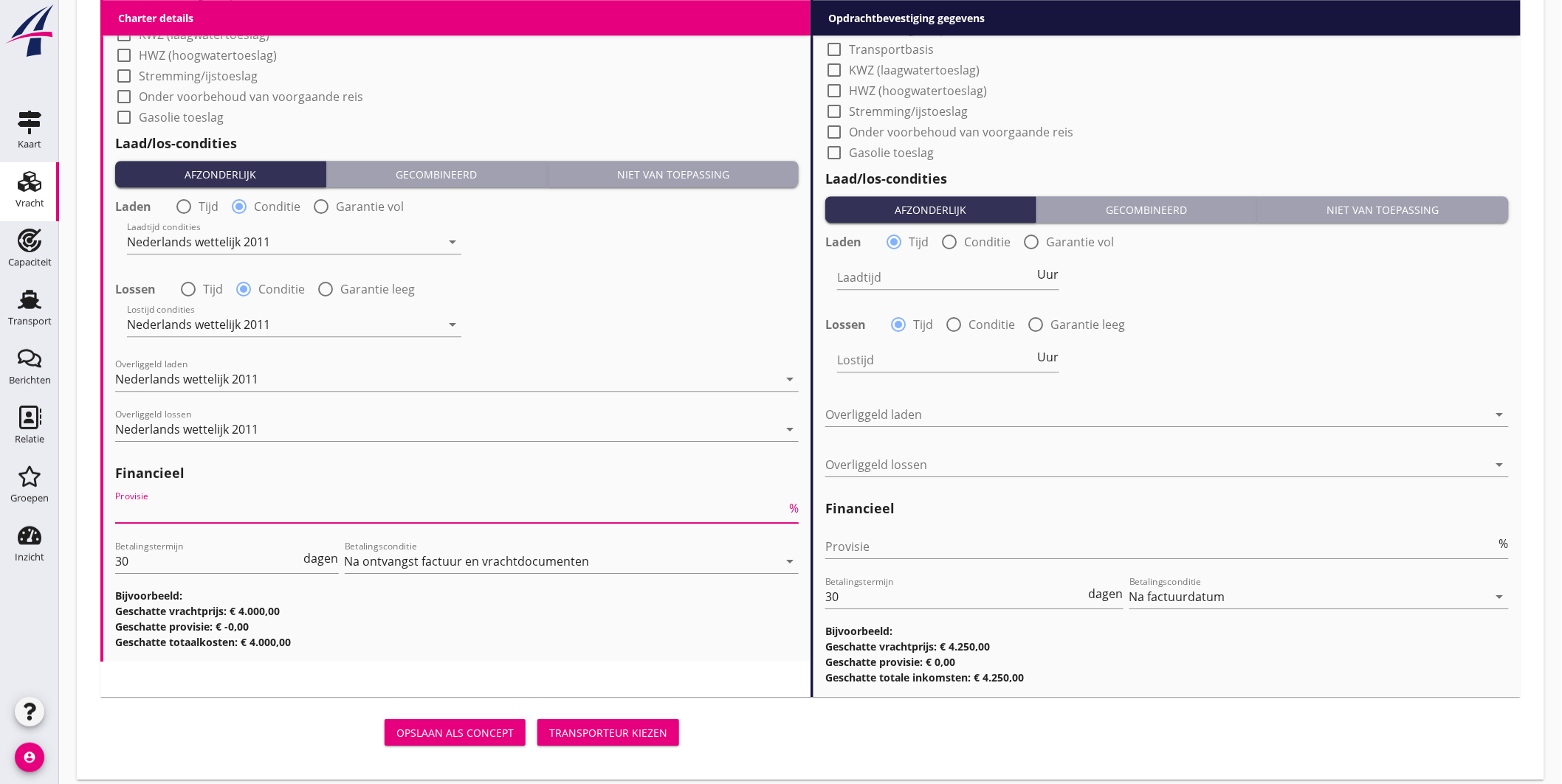
click at [274, 517] on input "Provisie" at bounding box center [450, 511] width 671 height 23
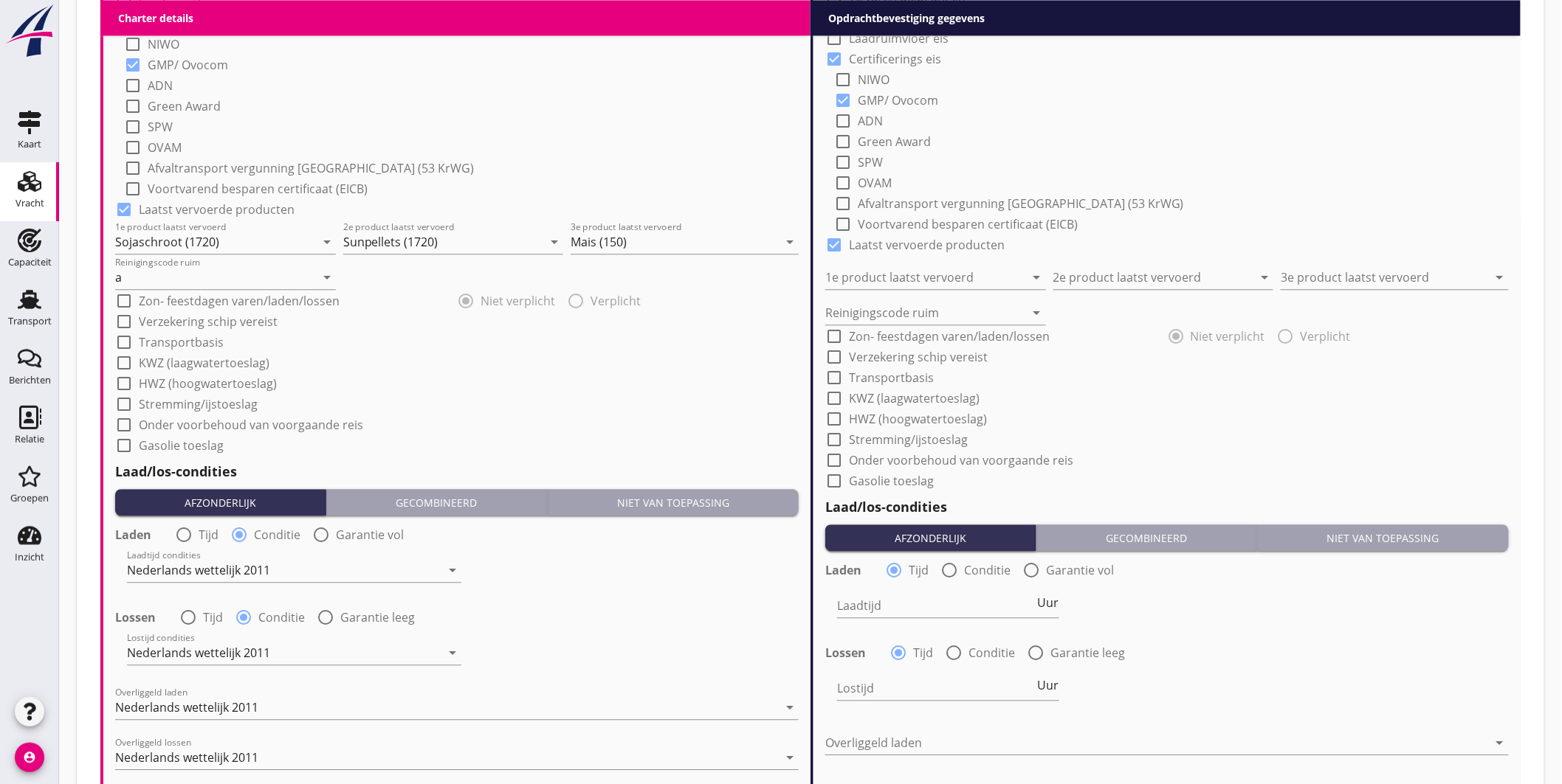
scroll to position [902, 0]
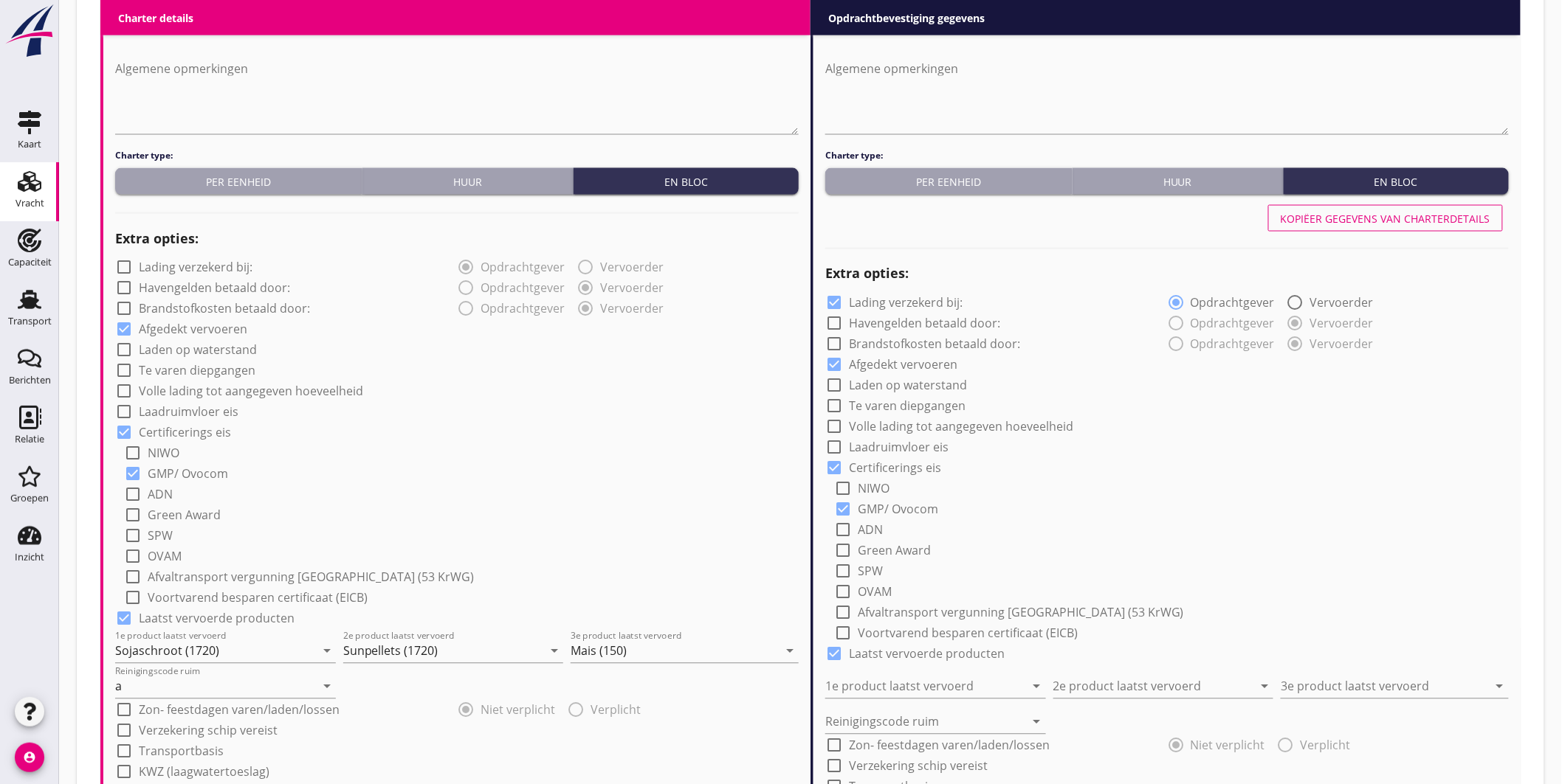
type input "5"
click at [1432, 218] on div "Kopiëer gegevens van charterdetails" at bounding box center [1385, 219] width 210 height 16
checkbox input "false"
type input "Sojaschroot (1720)"
type input "Sunpellets (1720)"
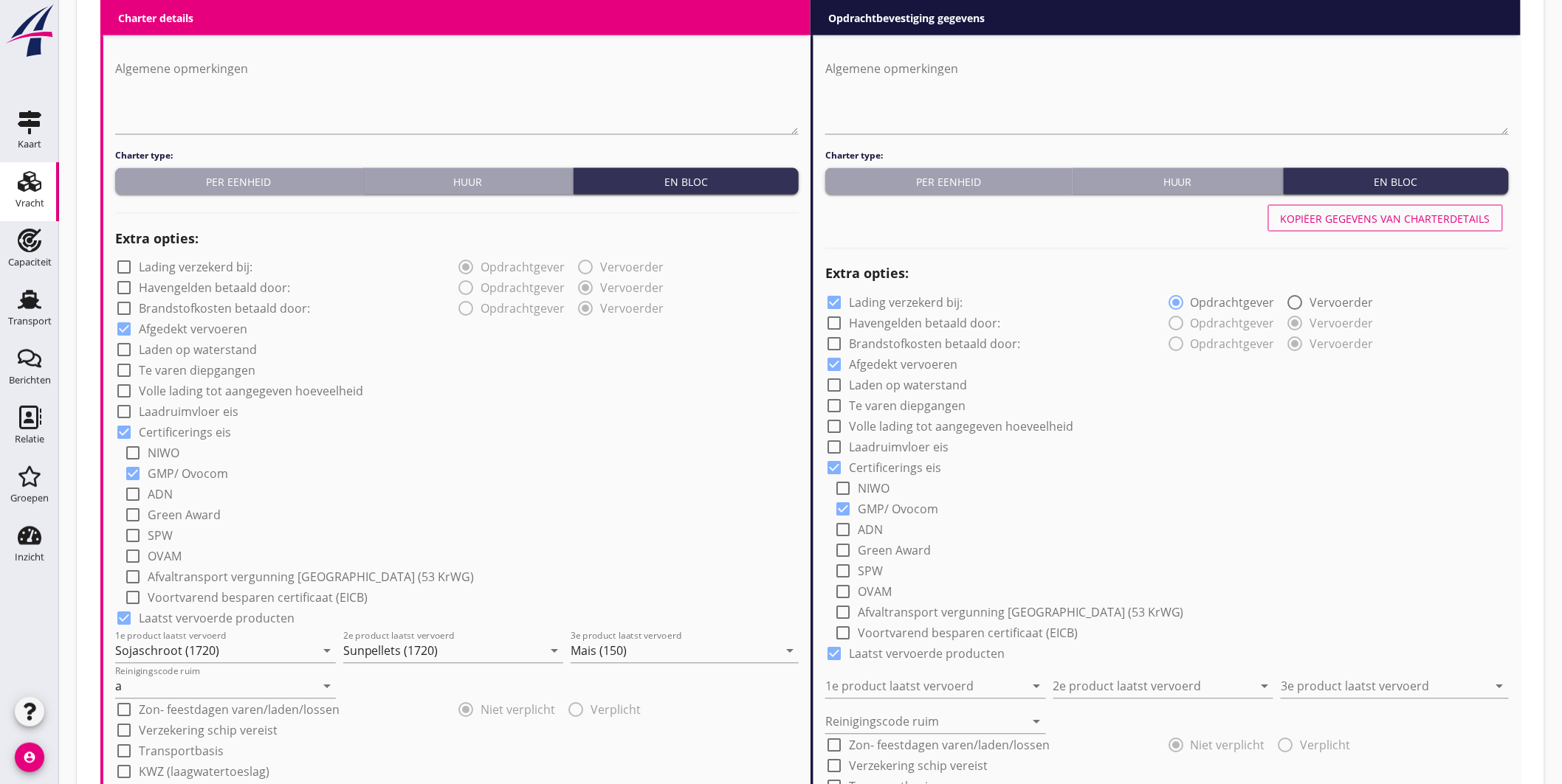
type input "Mais (150)"
type input "a"
radio input "false"
radio input "true"
radio input "false"
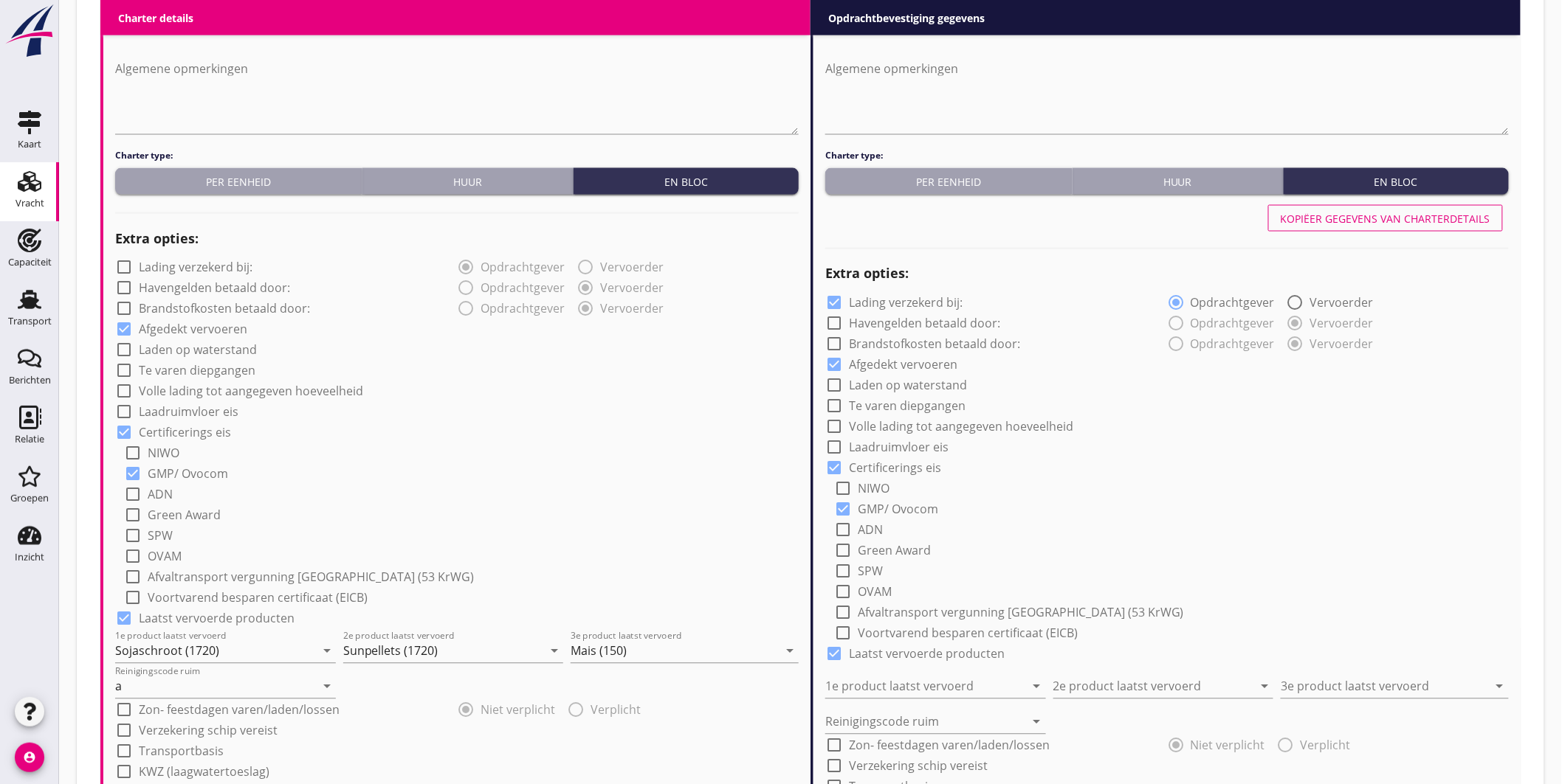
radio input "true"
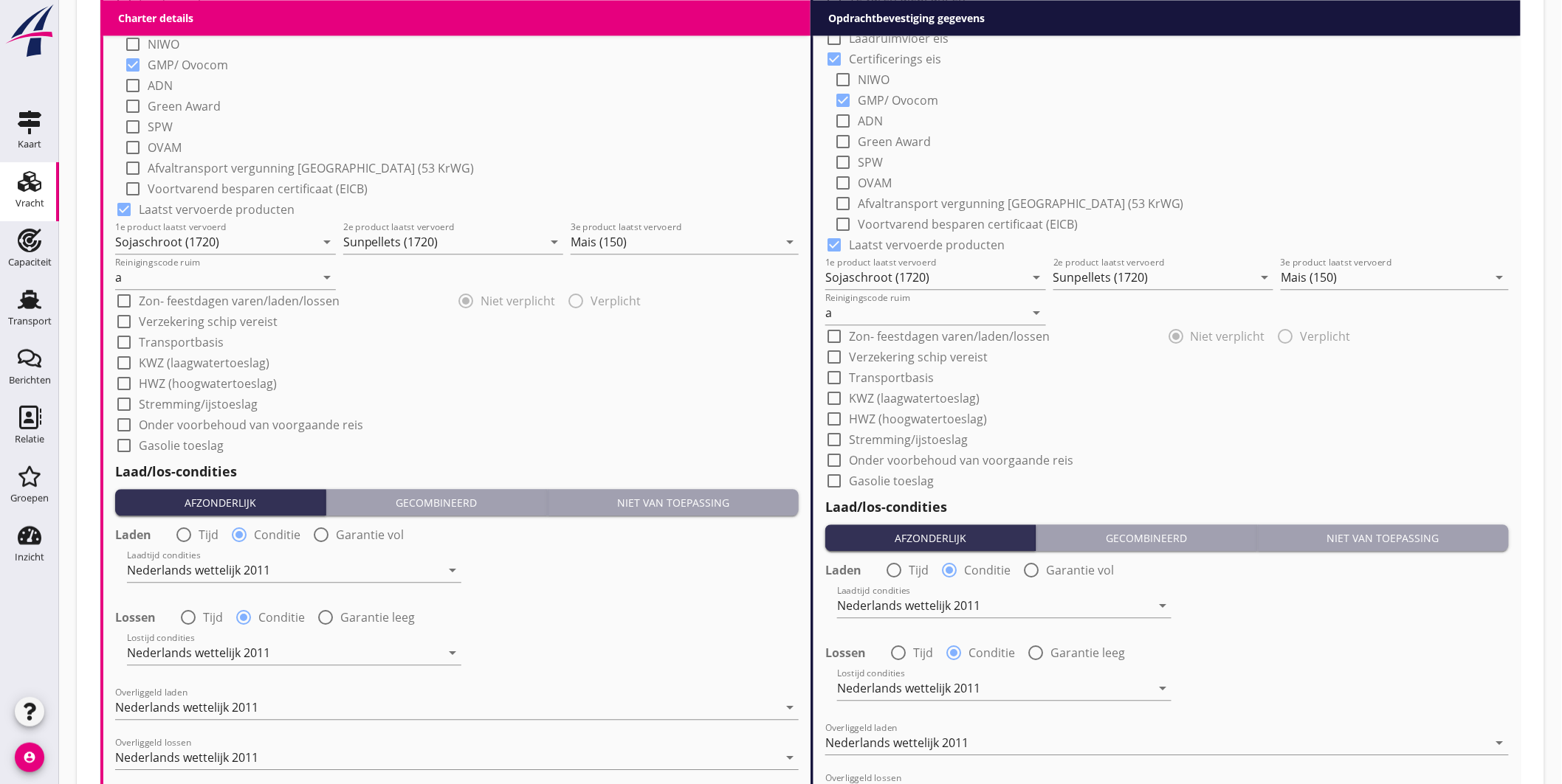
scroll to position [1652, 0]
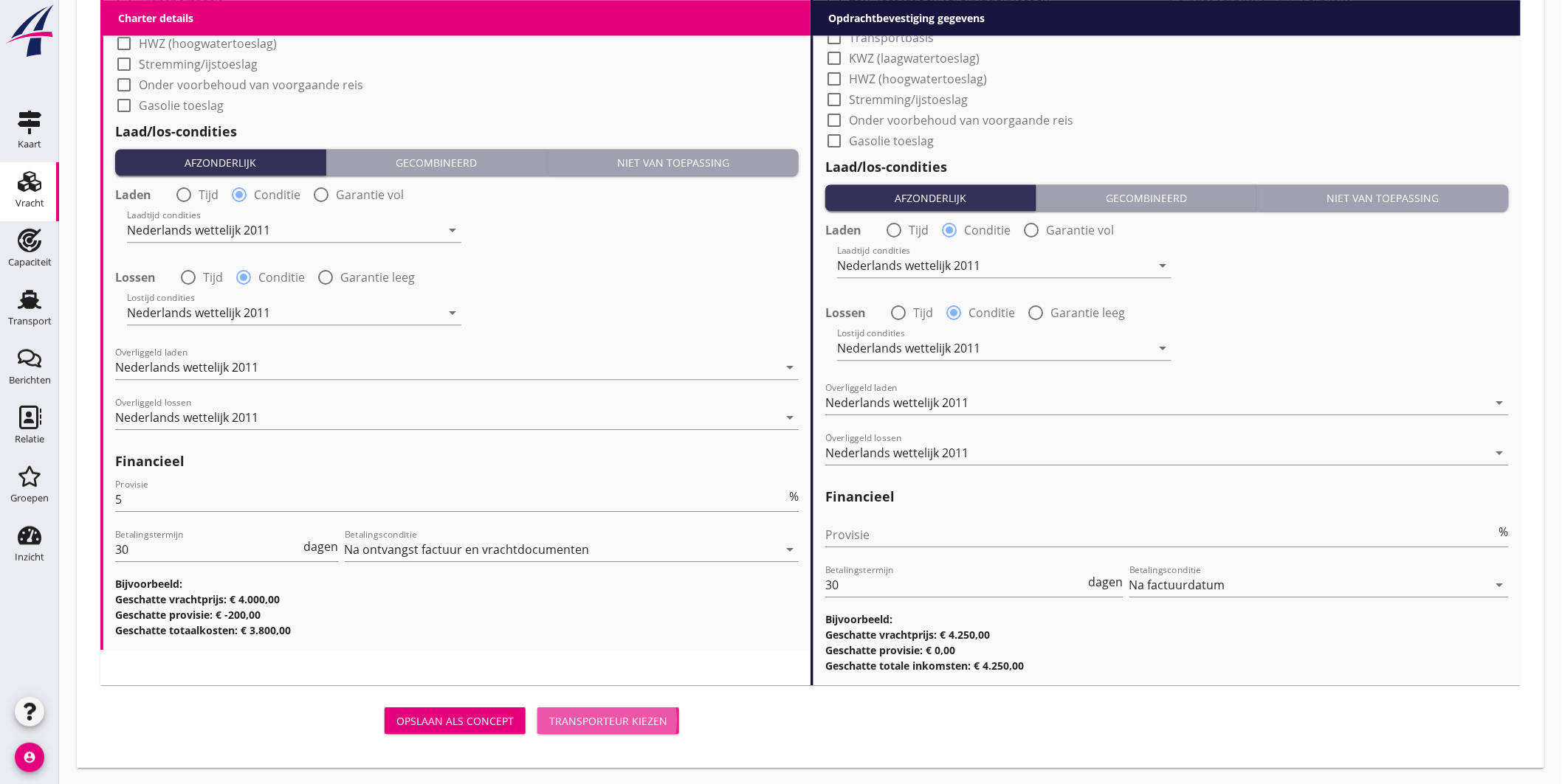
drag, startPoint x: 645, startPoint y: 710, endPoint x: 1111, endPoint y: 338, distance: 596.3
click at [646, 710] on button "Transporteur kiezen" at bounding box center [608, 721] width 142 height 27
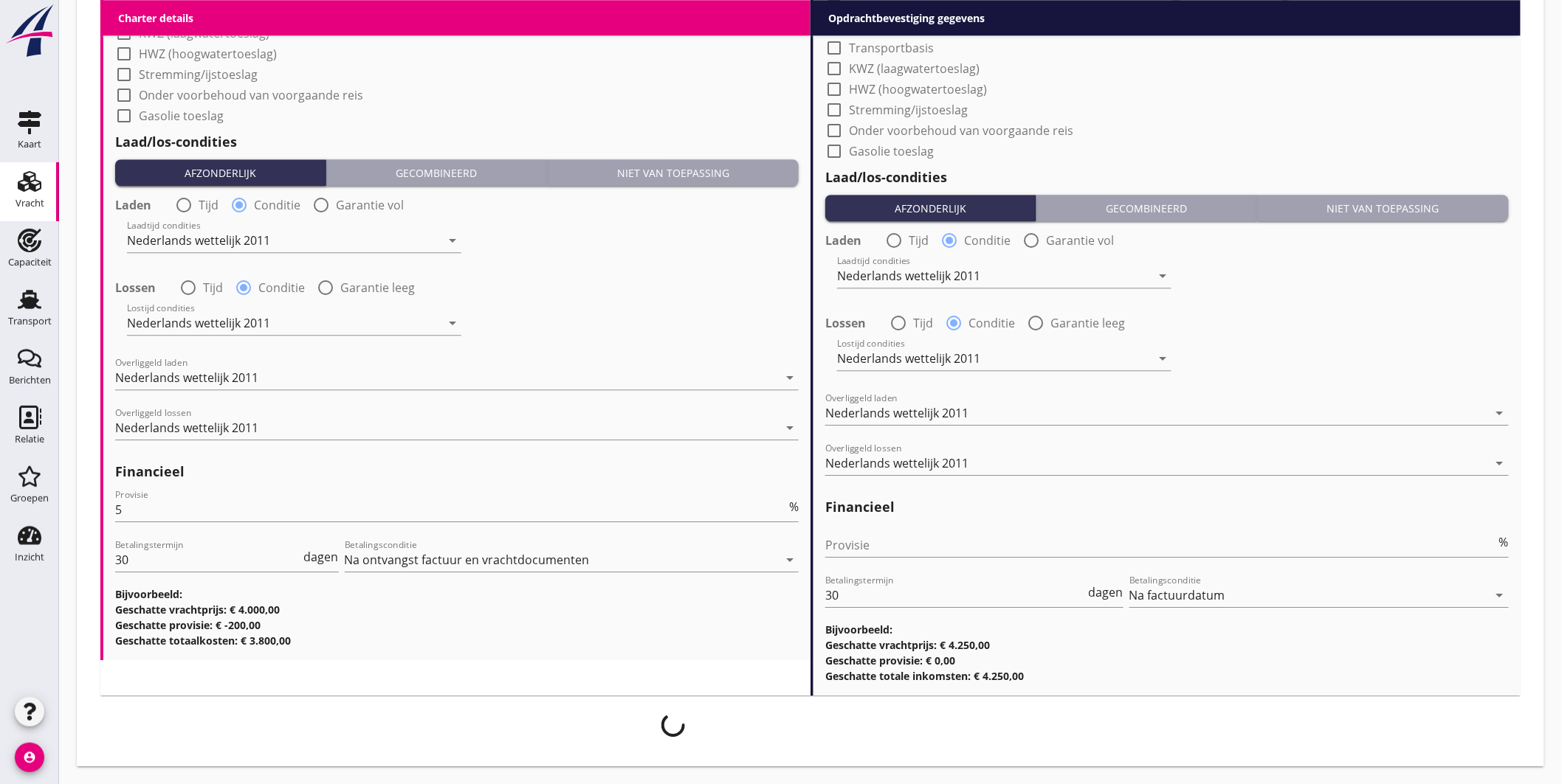
scroll to position [1639, 0]
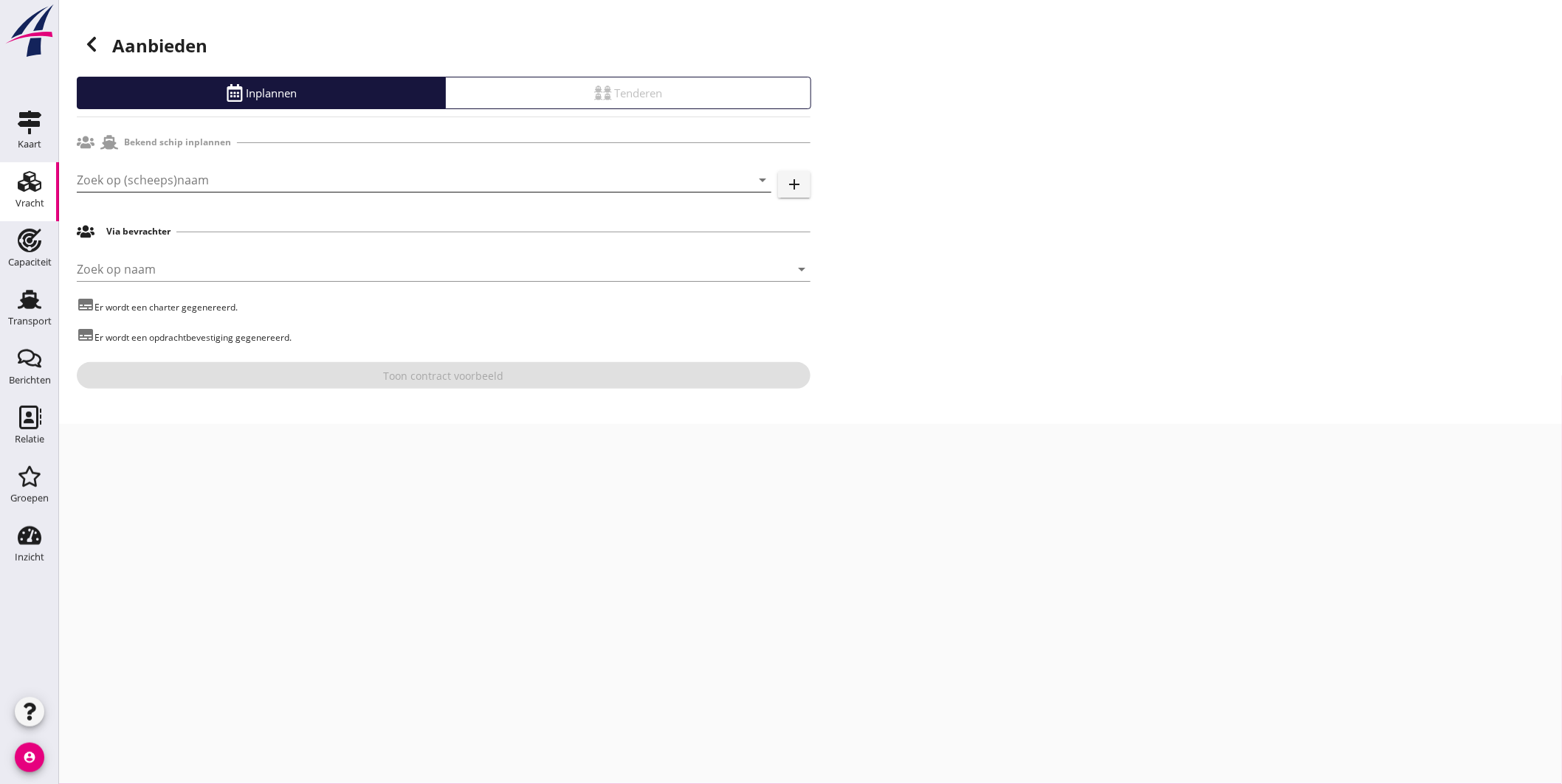
click at [558, 178] on input "Zoek op (scheeps)naam" at bounding box center [404, 180] width 653 height 23
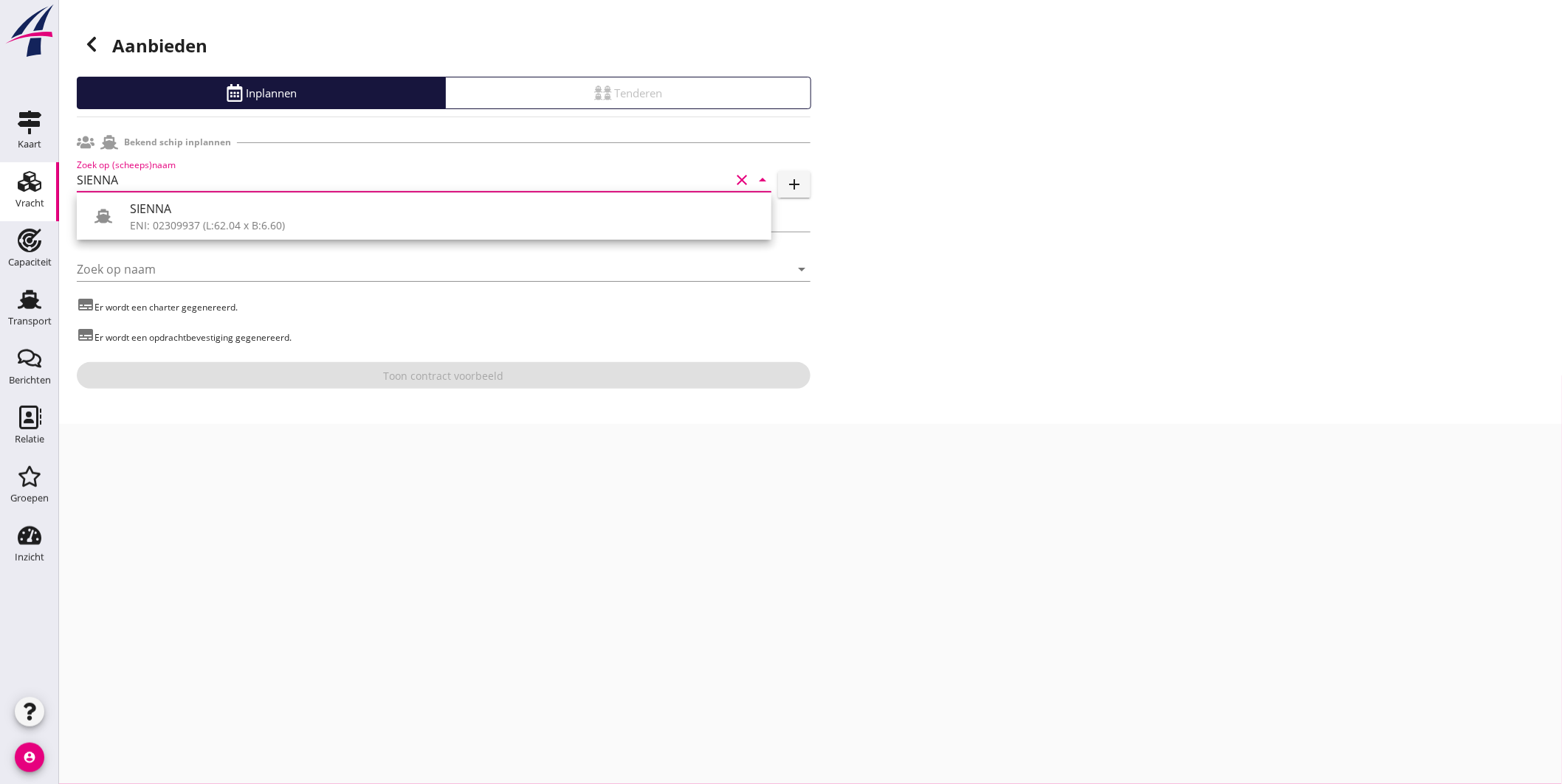
click at [230, 212] on div "SIENNA" at bounding box center [444, 208] width 629 height 17
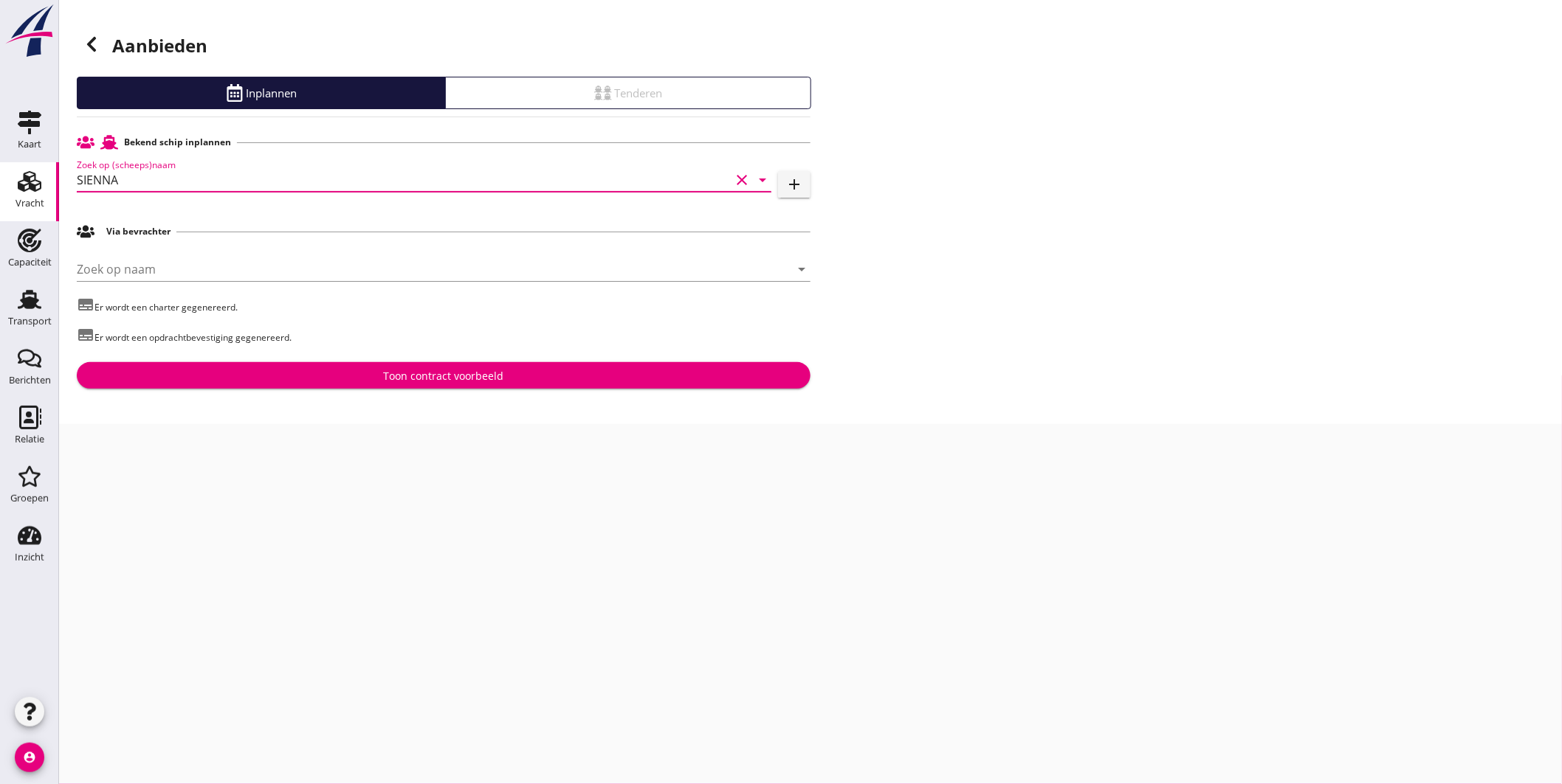
type input "SIENNA"
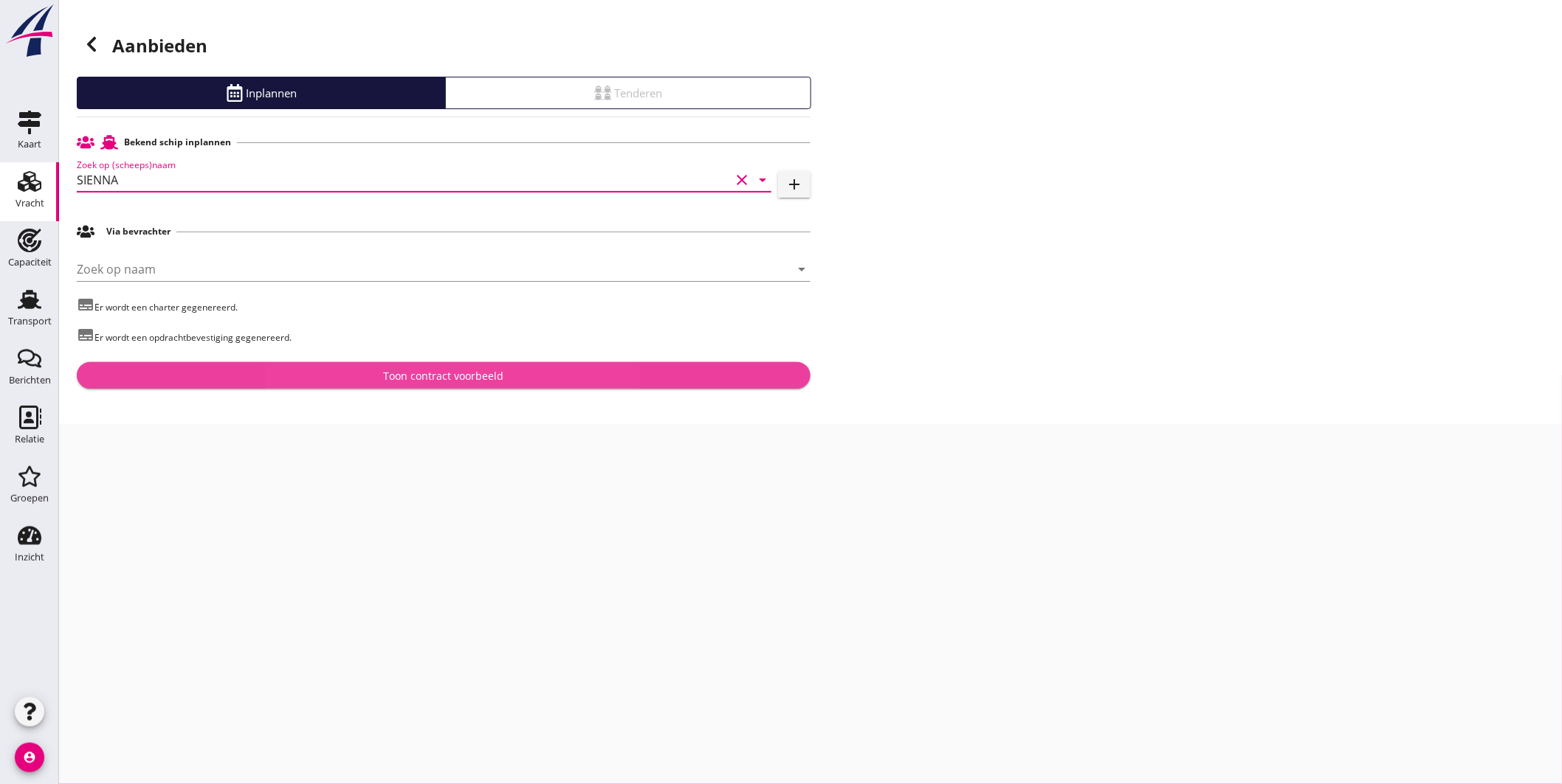
click at [467, 380] on div "Toon contract voorbeeld" at bounding box center [444, 375] width 120 height 16
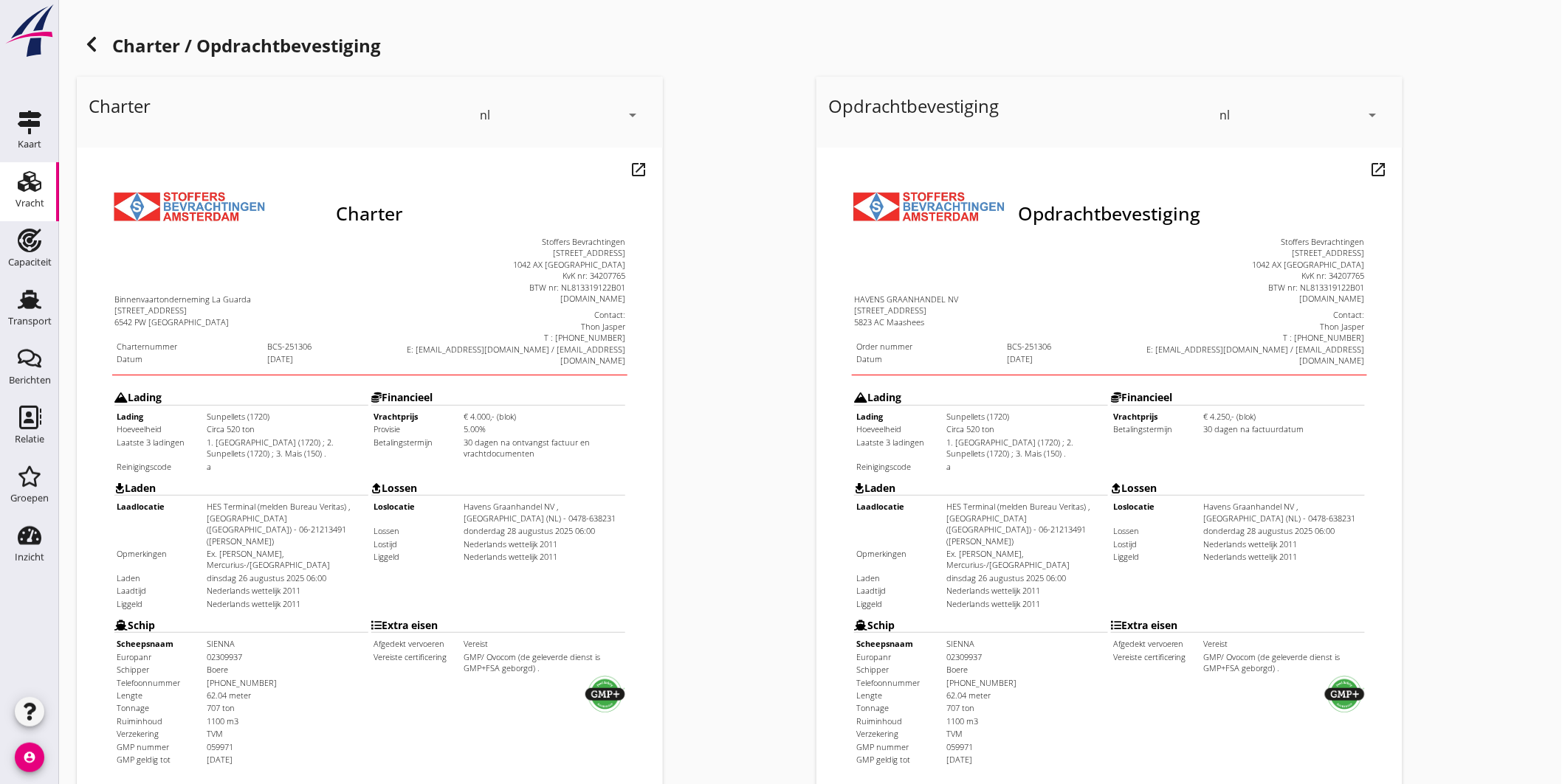
scroll to position [307, 0]
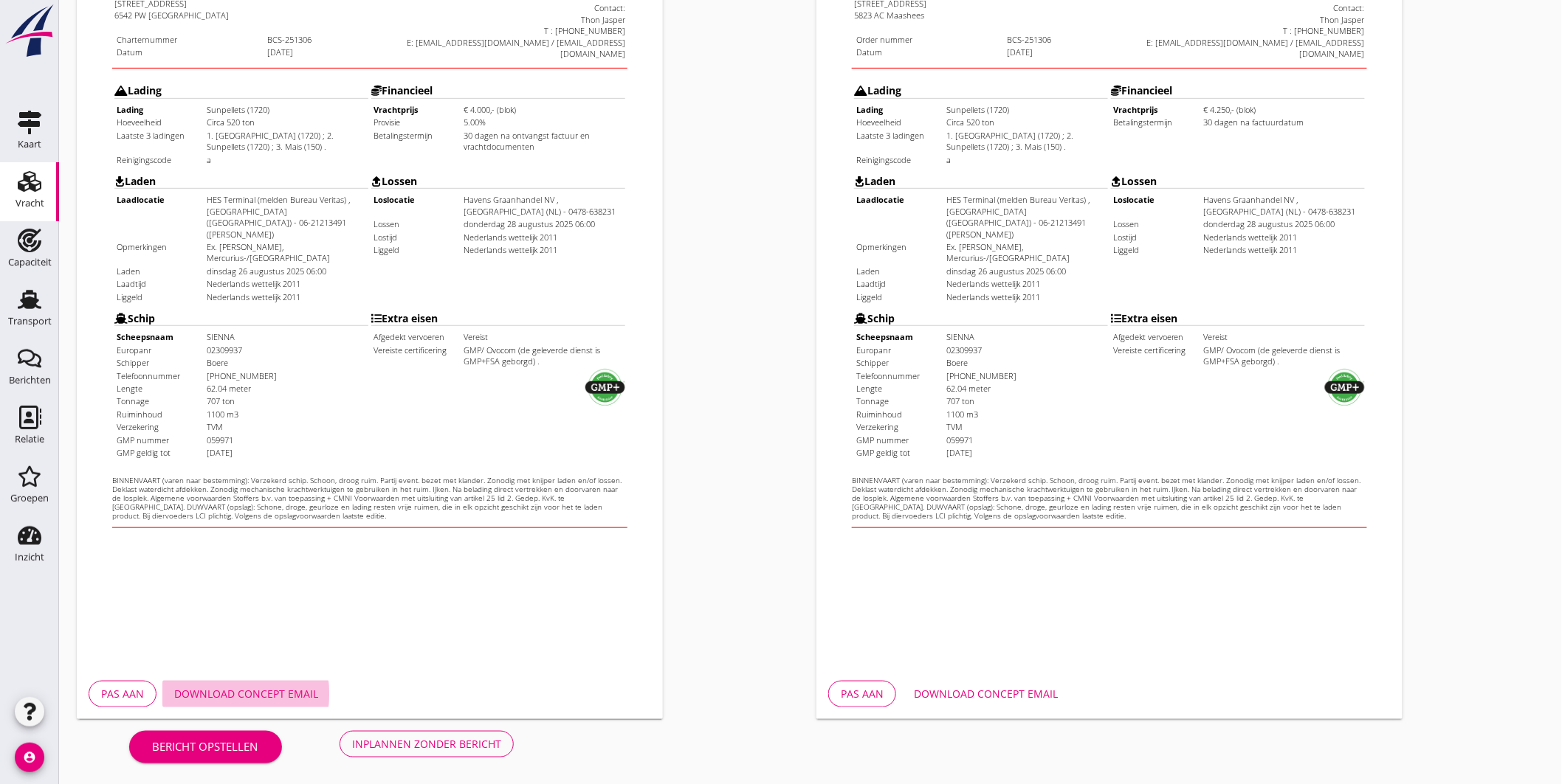
click at [298, 688] on div "Download concept email" at bounding box center [246, 694] width 144 height 16
click at [991, 689] on div "Download concept email" at bounding box center [986, 694] width 144 height 16
click at [1438, 266] on div "Opdrachtbevestiging nl arrow_drop_down open_in_new Pas aan Download concept ema…" at bounding box center [1181, 244] width 740 height 961
click at [426, 737] on div "Inplannen zonder bericht" at bounding box center [427, 744] width 149 height 16
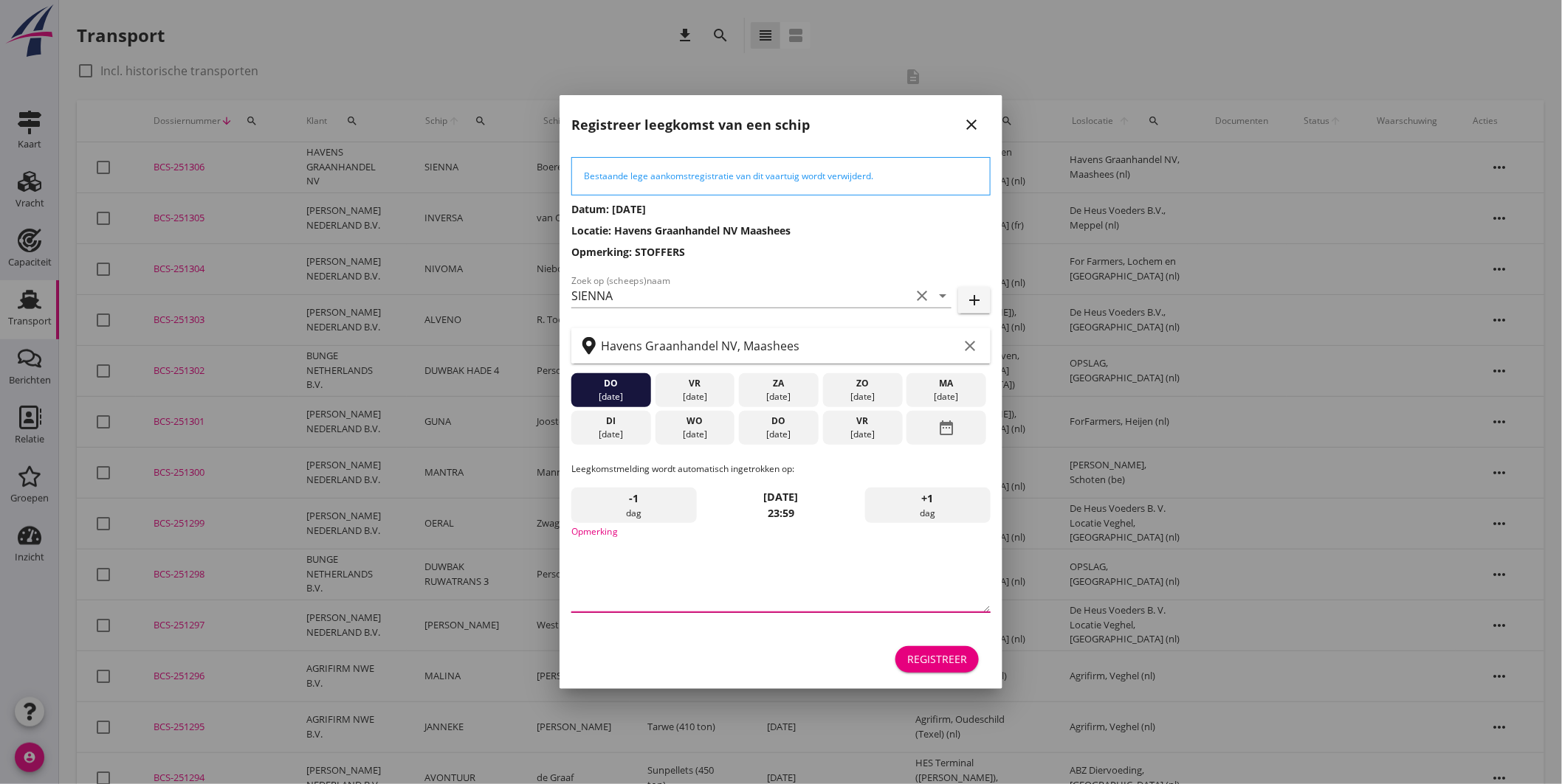
click at [739, 567] on textarea "Opmerking" at bounding box center [781, 573] width 420 height 77
type textarea "STOFFERS"
click at [934, 651] on div "Registreer" at bounding box center [937, 659] width 60 height 16
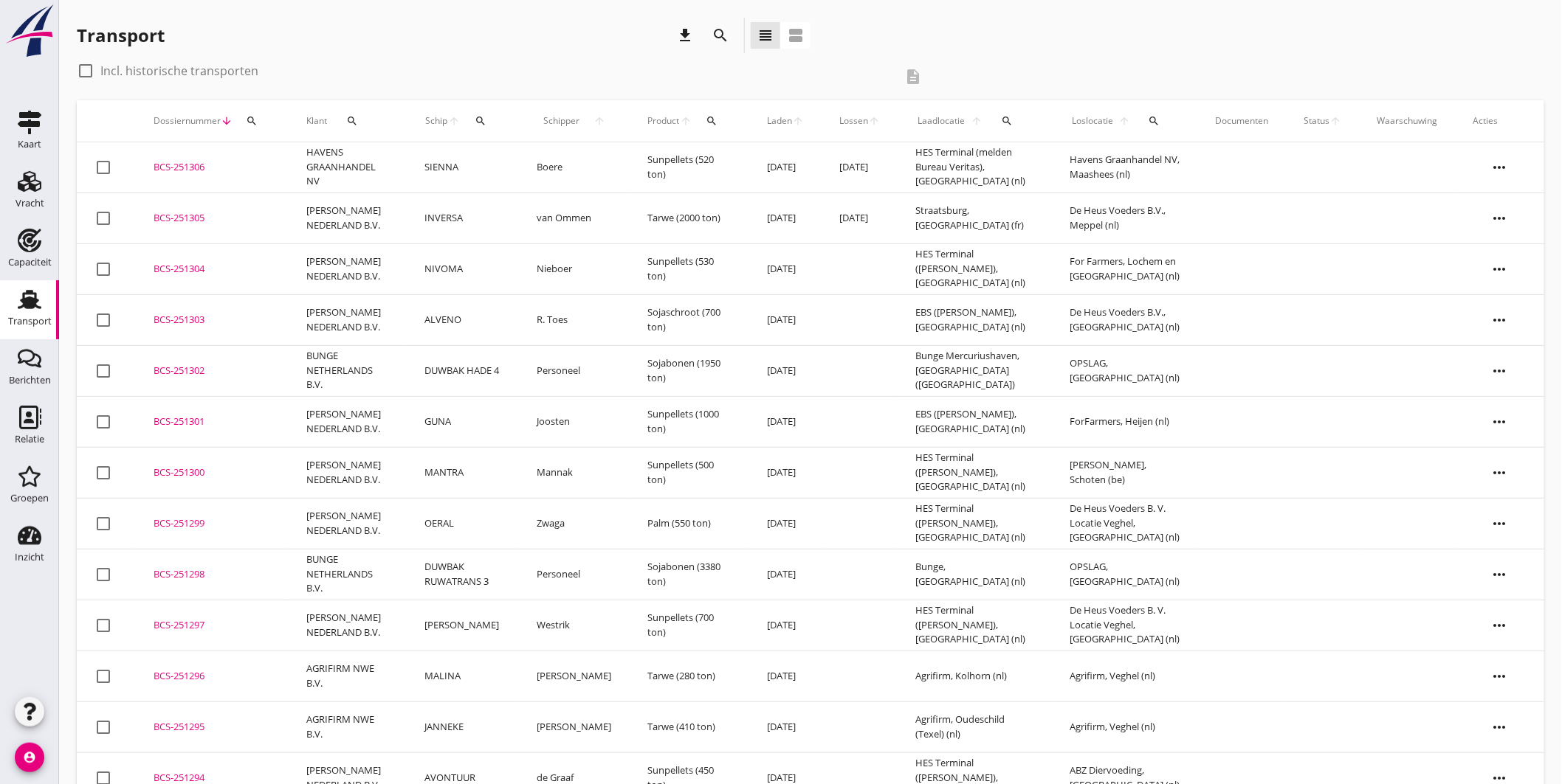
click at [43, 306] on div "Transport" at bounding box center [29, 299] width 36 height 23
click at [190, 161] on div "BCS-251306" at bounding box center [212, 167] width 118 height 15
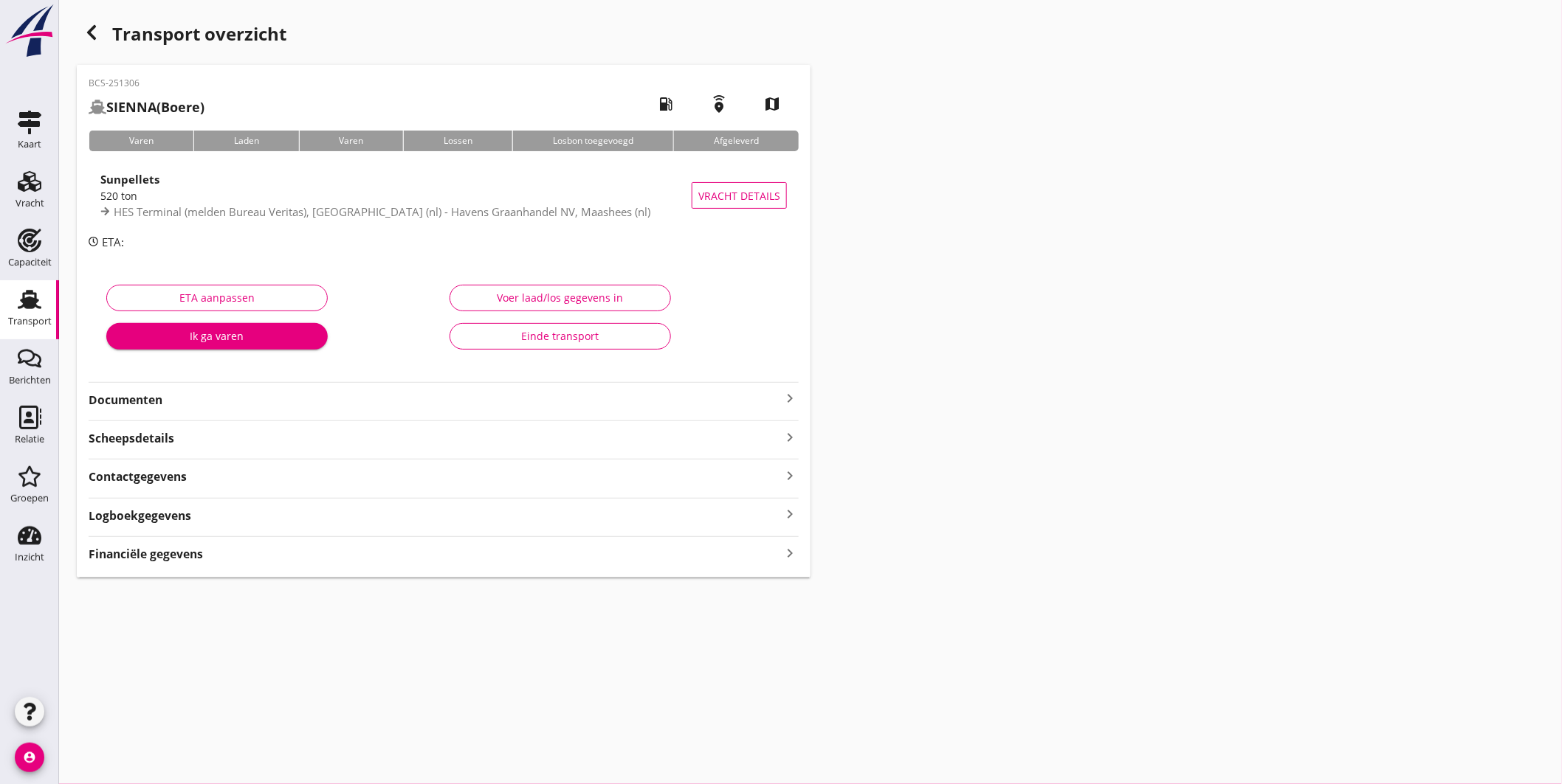
click at [792, 395] on icon "keyboard_arrow_right" at bounding box center [789, 398] width 17 height 17
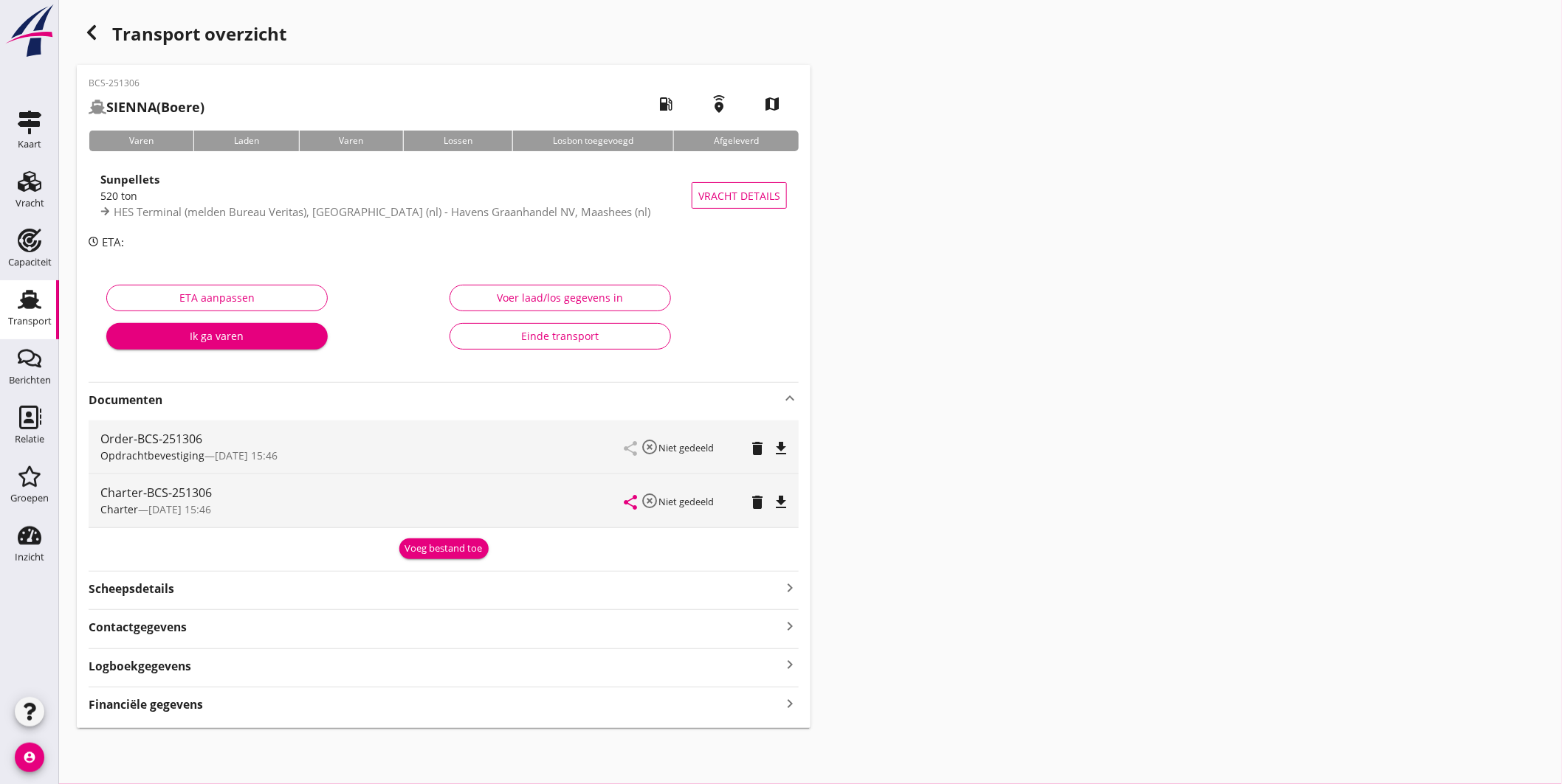
click at [459, 549] on div "Voeg bestand toe" at bounding box center [444, 549] width 77 height 15
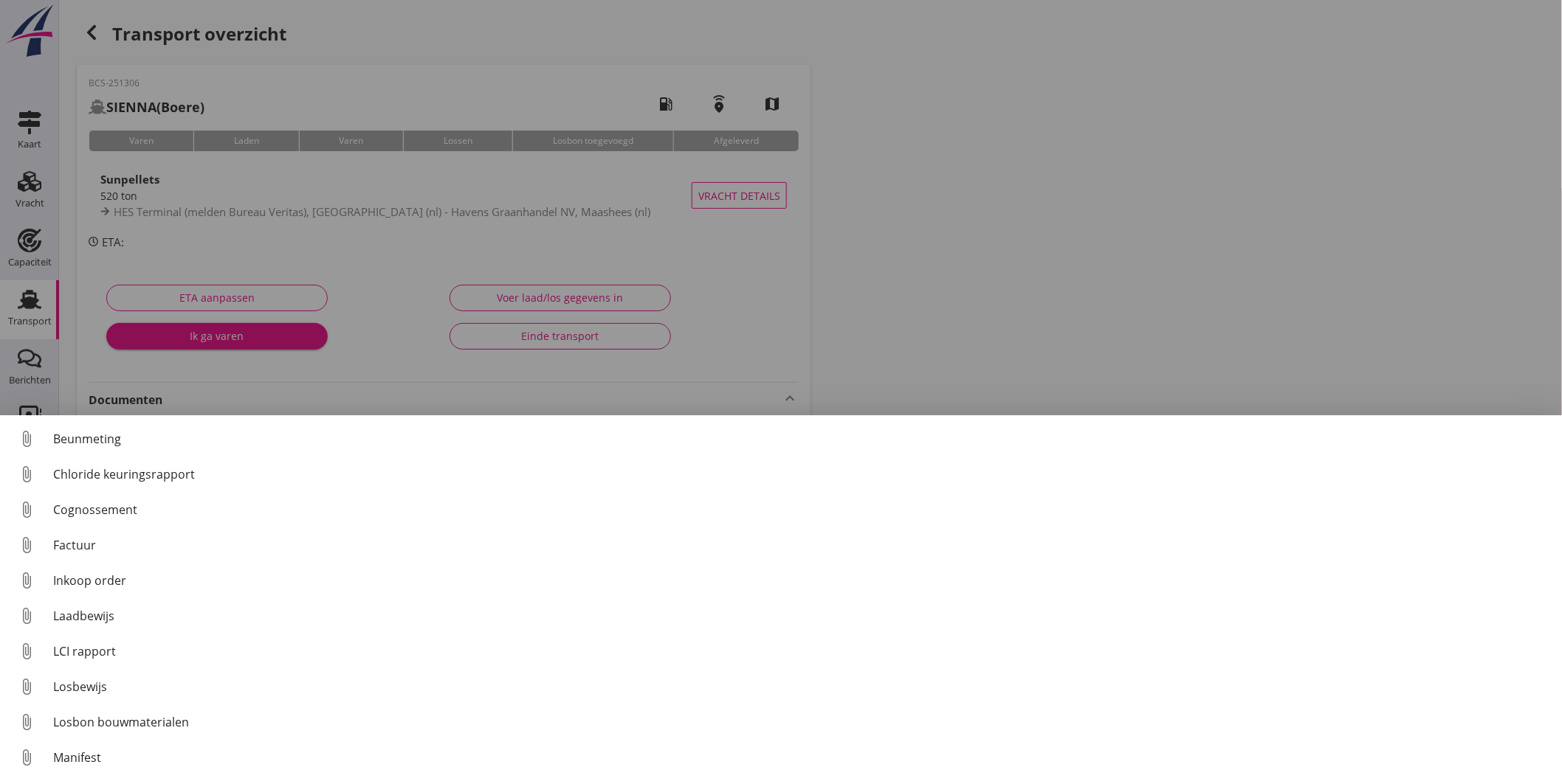
click at [203, 509] on div "Cognossement" at bounding box center [802, 510] width 1497 height 17
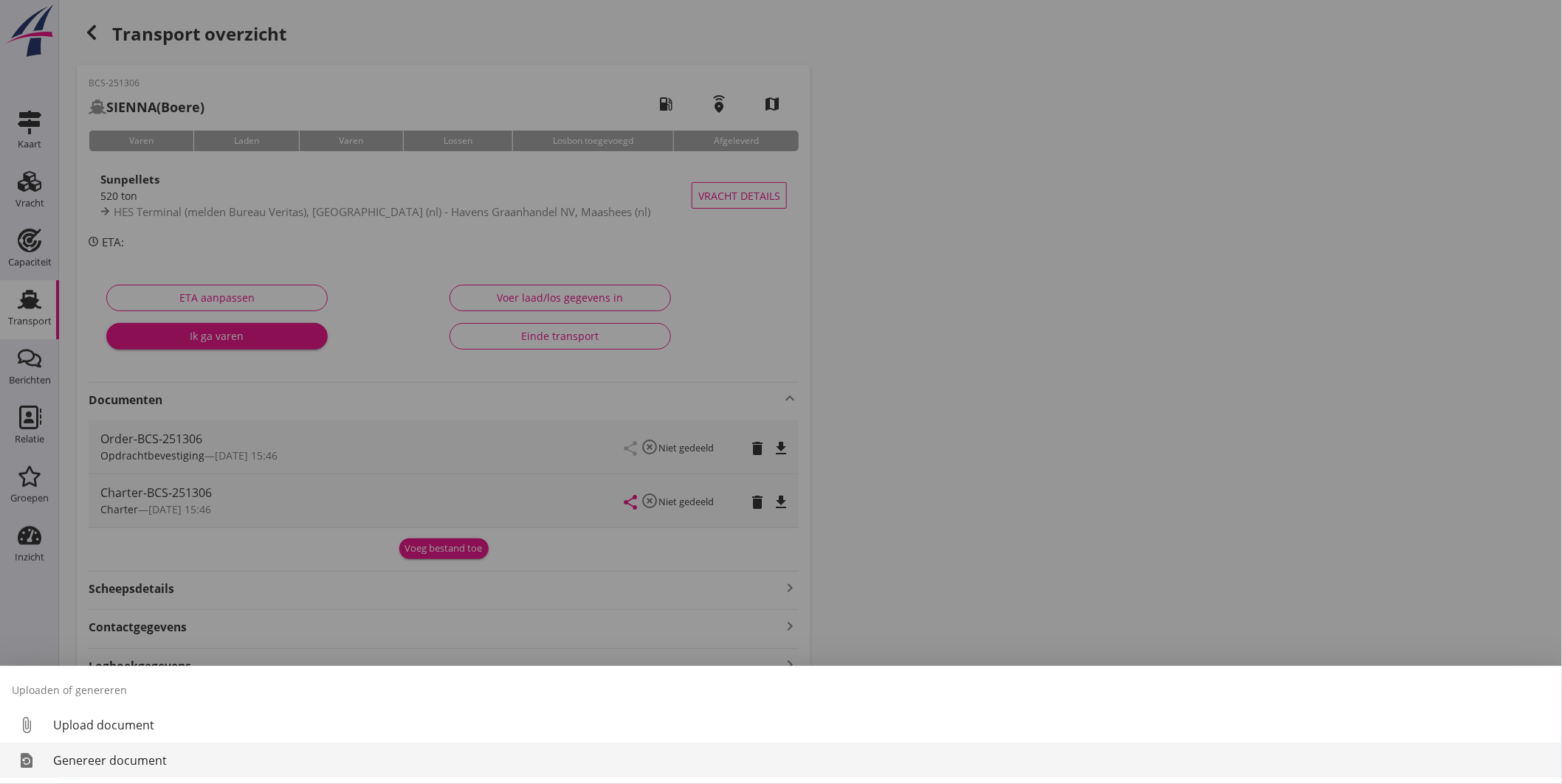
click at [114, 757] on div "Genereer document" at bounding box center [802, 760] width 1497 height 17
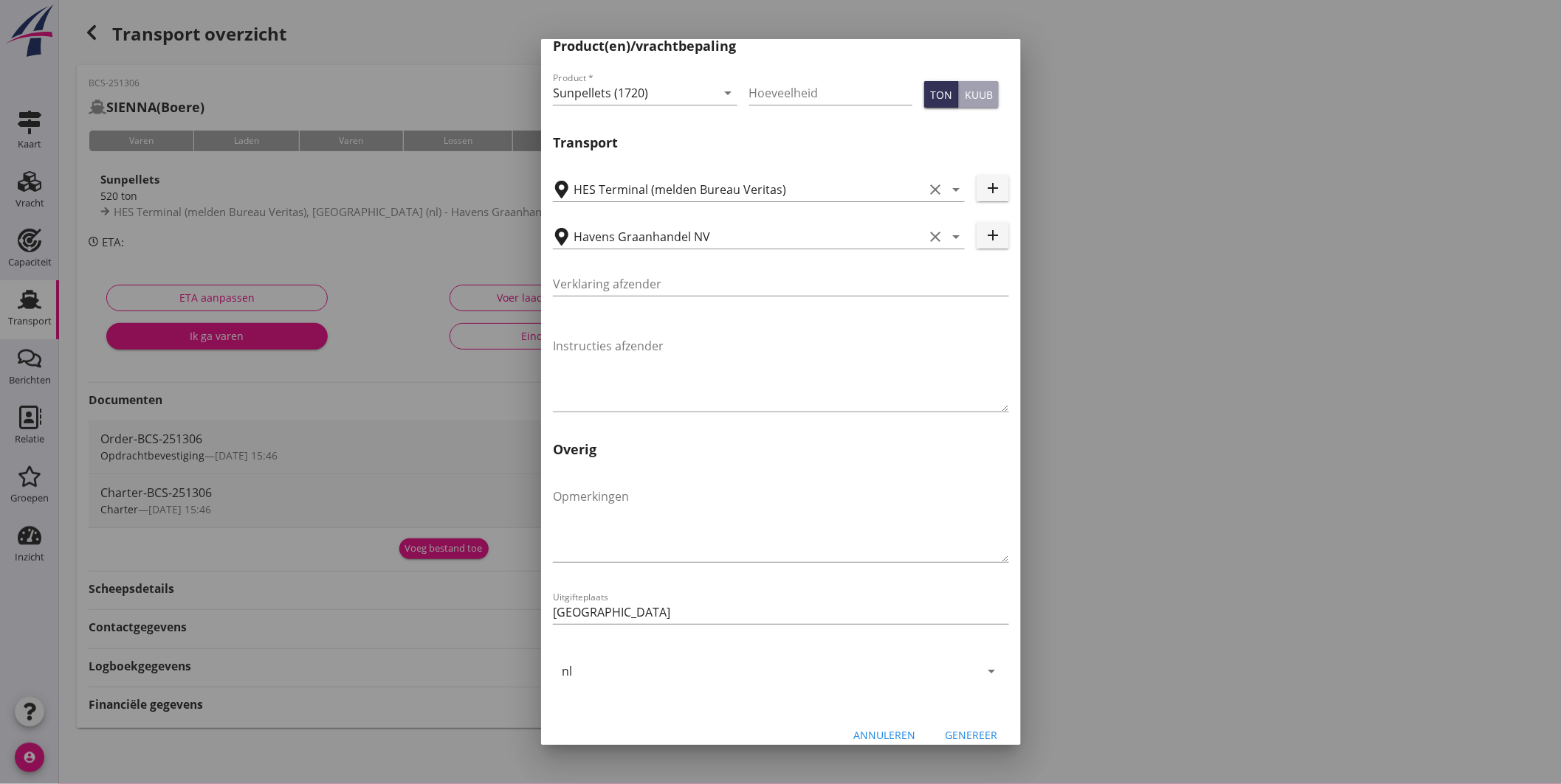
scroll to position [345, 0]
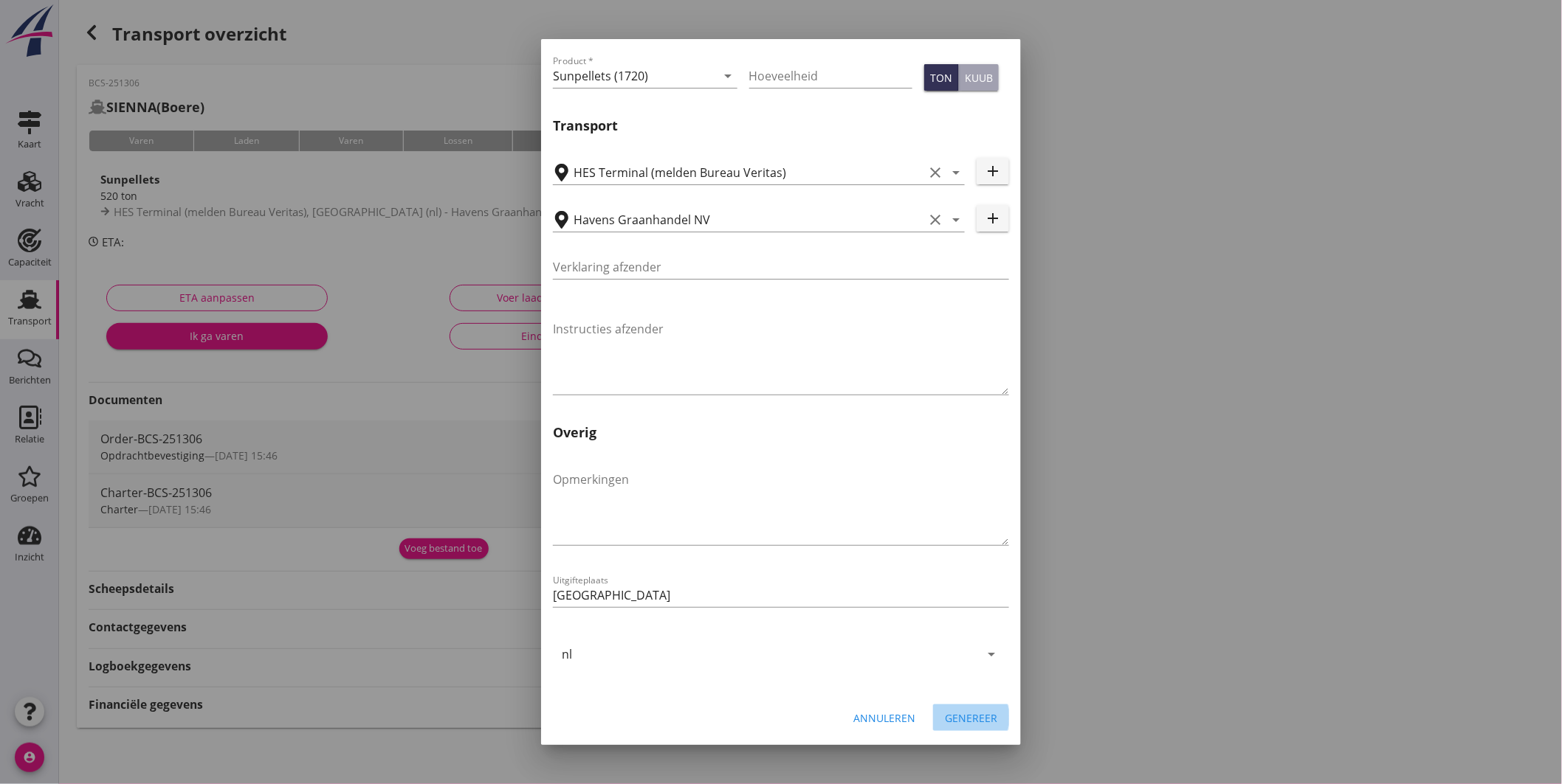
click at [933, 717] on button "Genereer" at bounding box center [971, 718] width 76 height 27
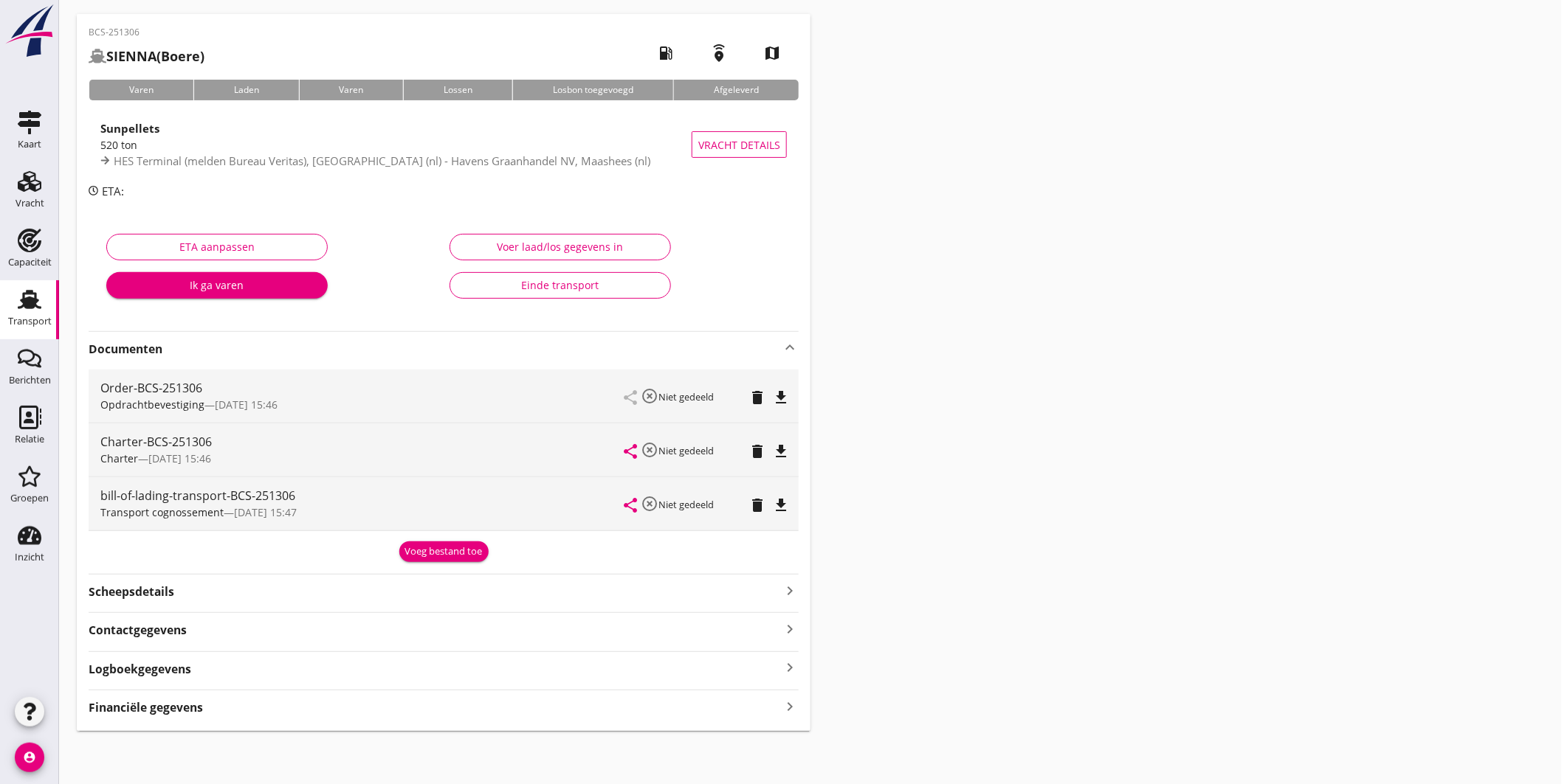
scroll to position [0, 0]
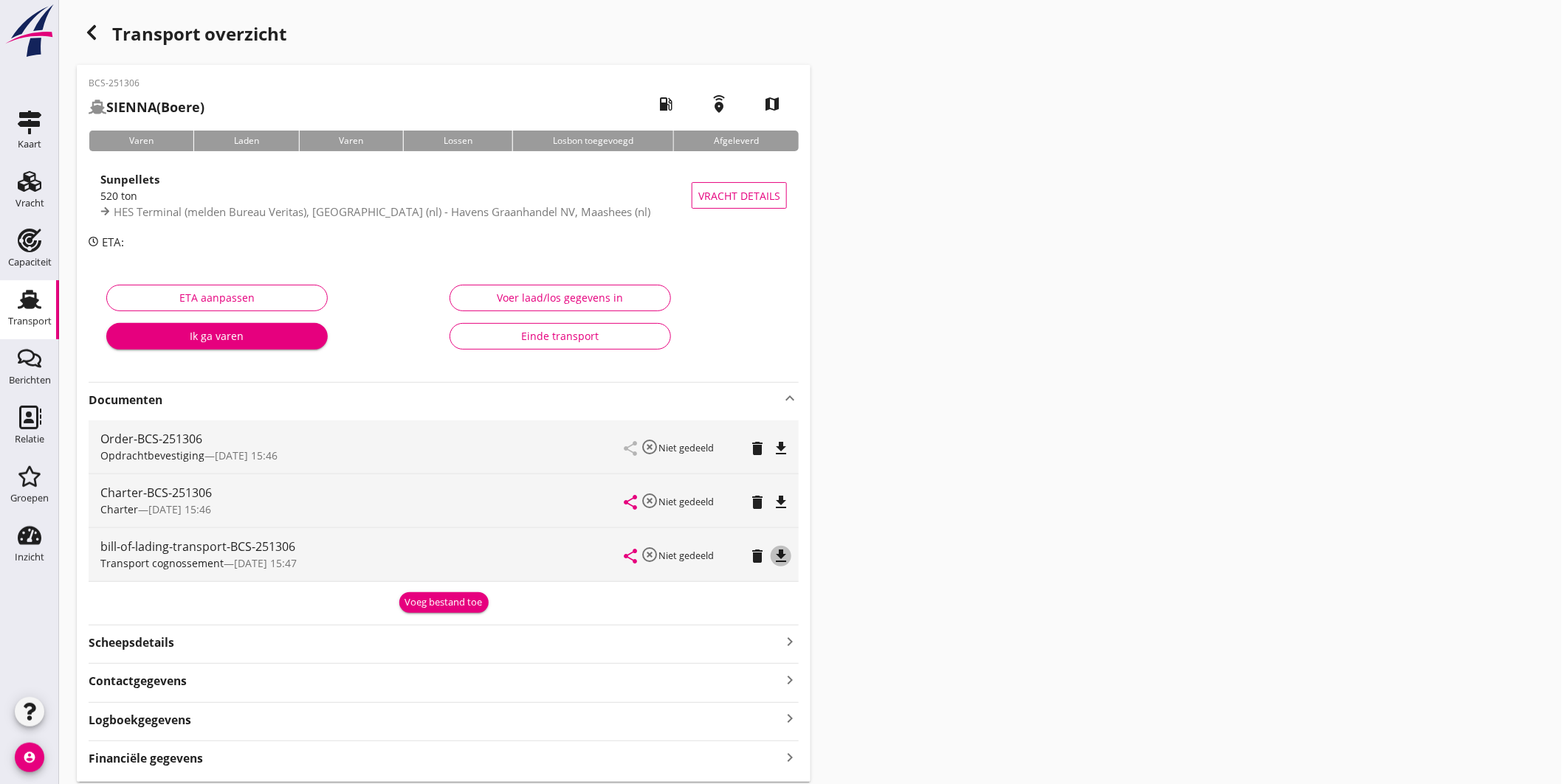
click at [781, 554] on icon "file_download" at bounding box center [780, 556] width 17 height 17
click at [22, 305] on icon "Transport" at bounding box center [29, 299] width 23 height 23
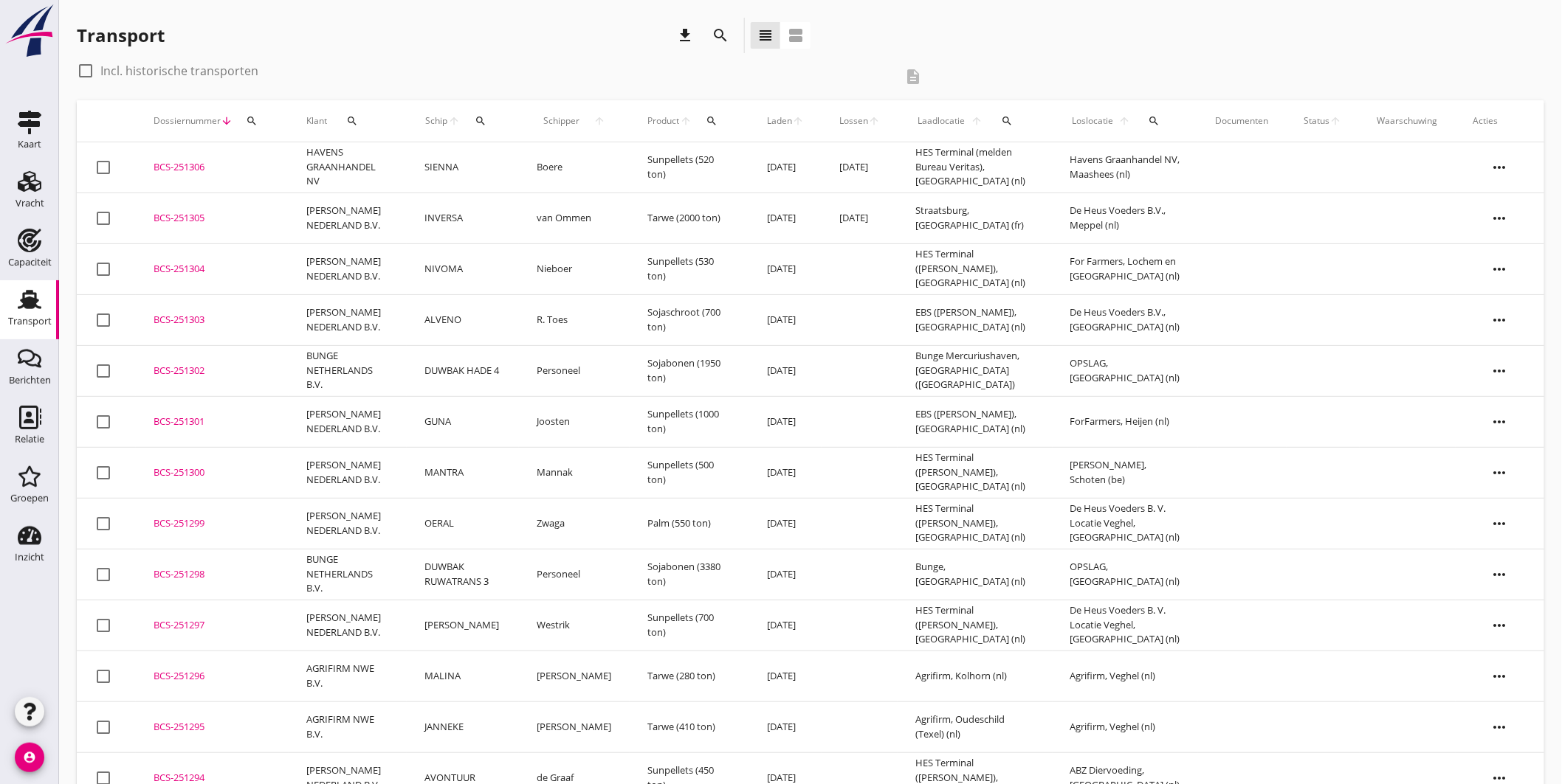
click at [487, 115] on icon "search" at bounding box center [481, 121] width 12 height 12
click at [542, 152] on input "Zoek op (scheeps)naam" at bounding box center [553, 163] width 153 height 23
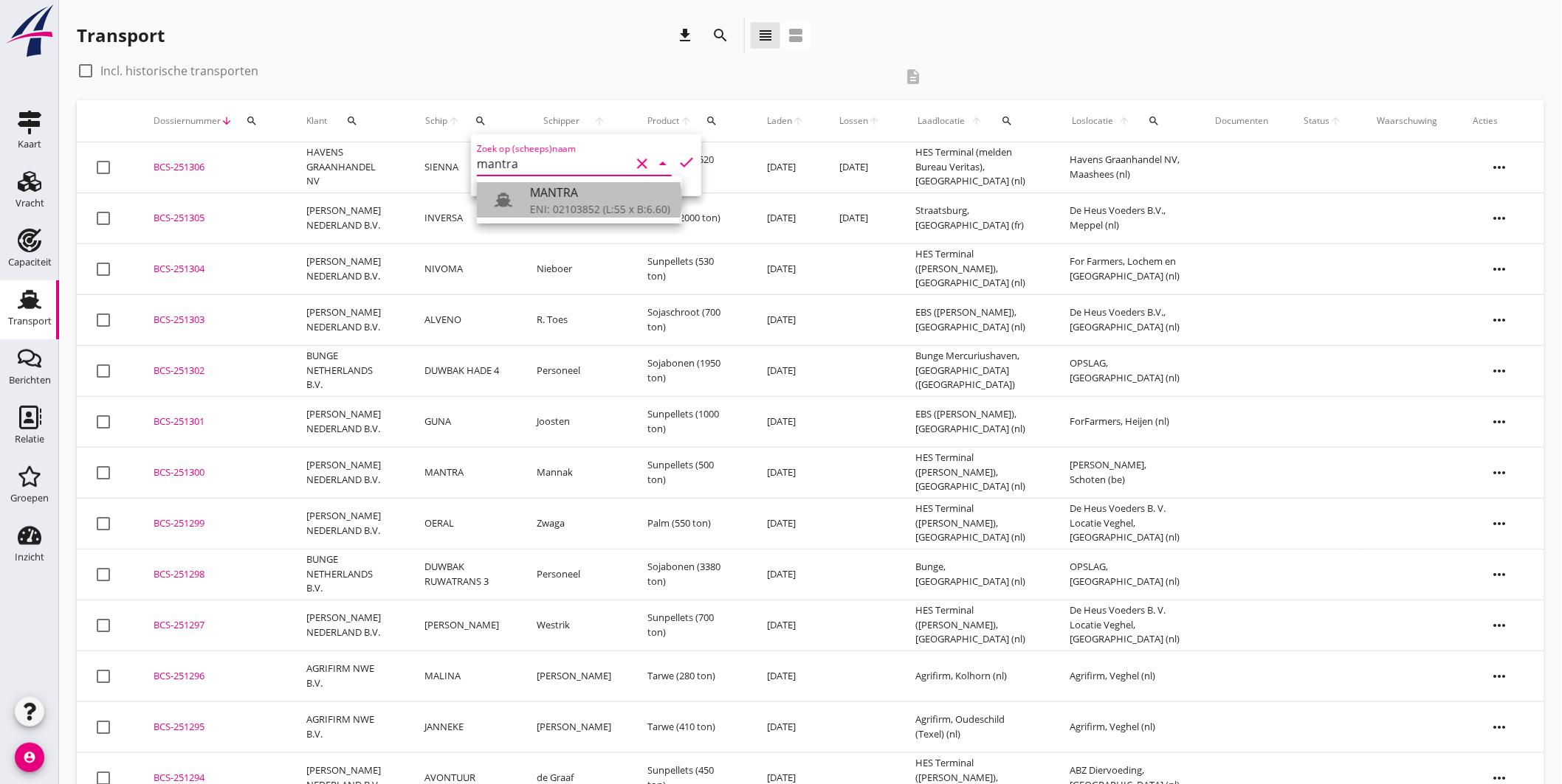
click at [587, 212] on div "ENI: 02103852 (L:55 x B:6.60)" at bounding box center [599, 209] width 140 height 16
click at [680, 153] on icon "check" at bounding box center [686, 162] width 17 height 17
type input "MANTRA"
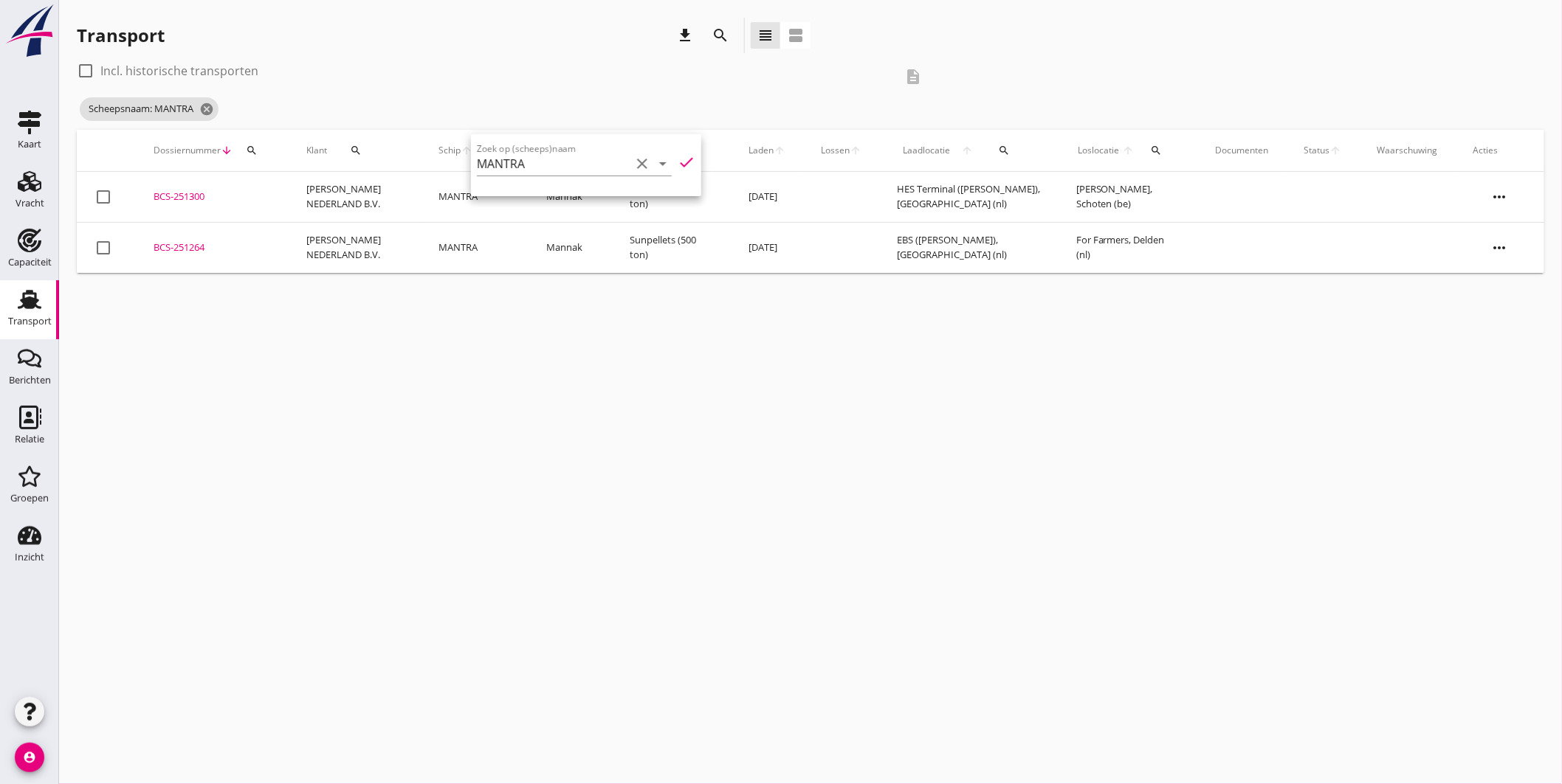
drag, startPoint x: 195, startPoint y: 240, endPoint x: 212, endPoint y: 249, distance: 19.2
click at [195, 241] on div "BCS-251264" at bounding box center [212, 248] width 118 height 15
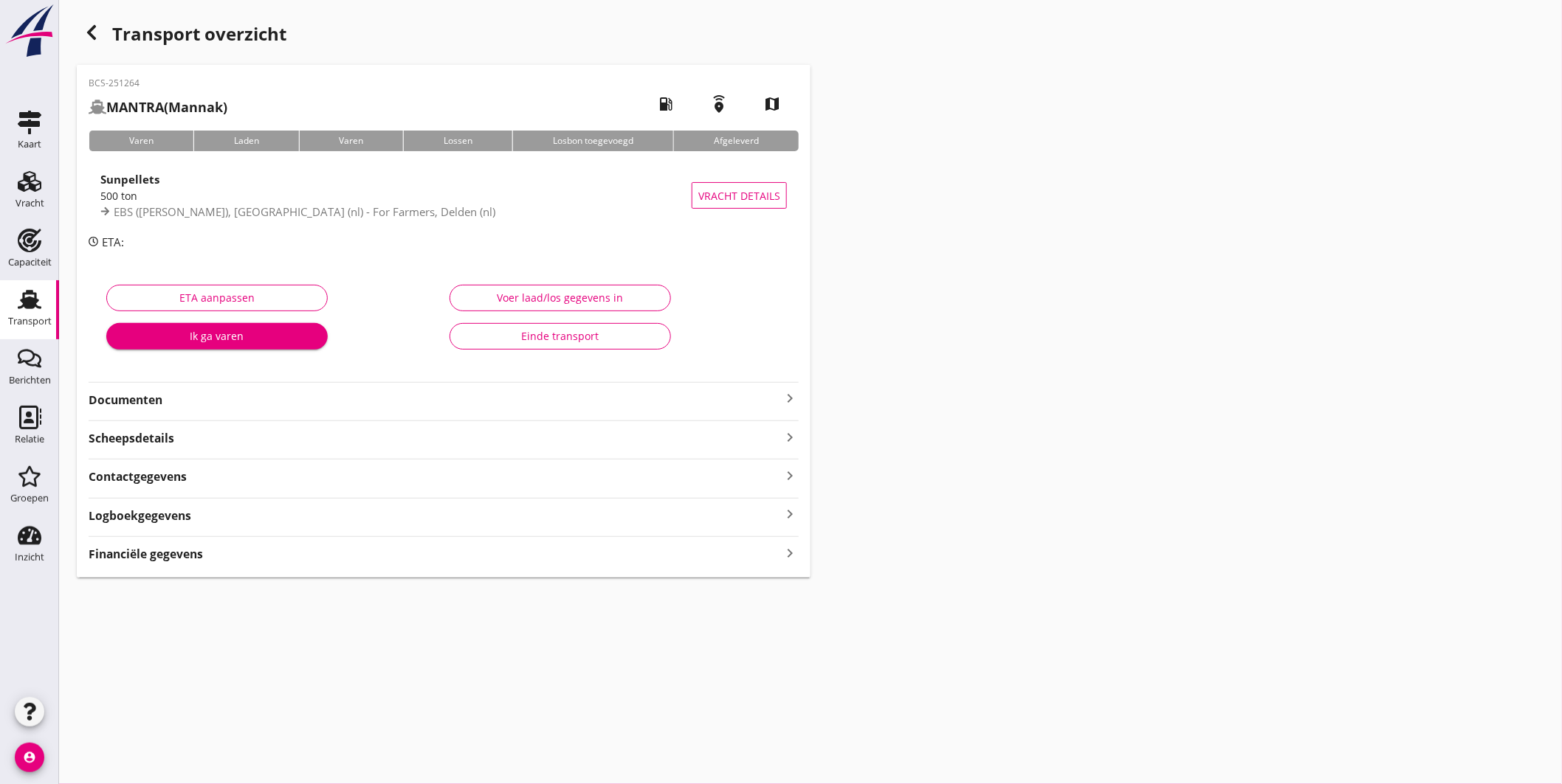
click at [793, 402] on icon "keyboard_arrow_right" at bounding box center [789, 398] width 17 height 17
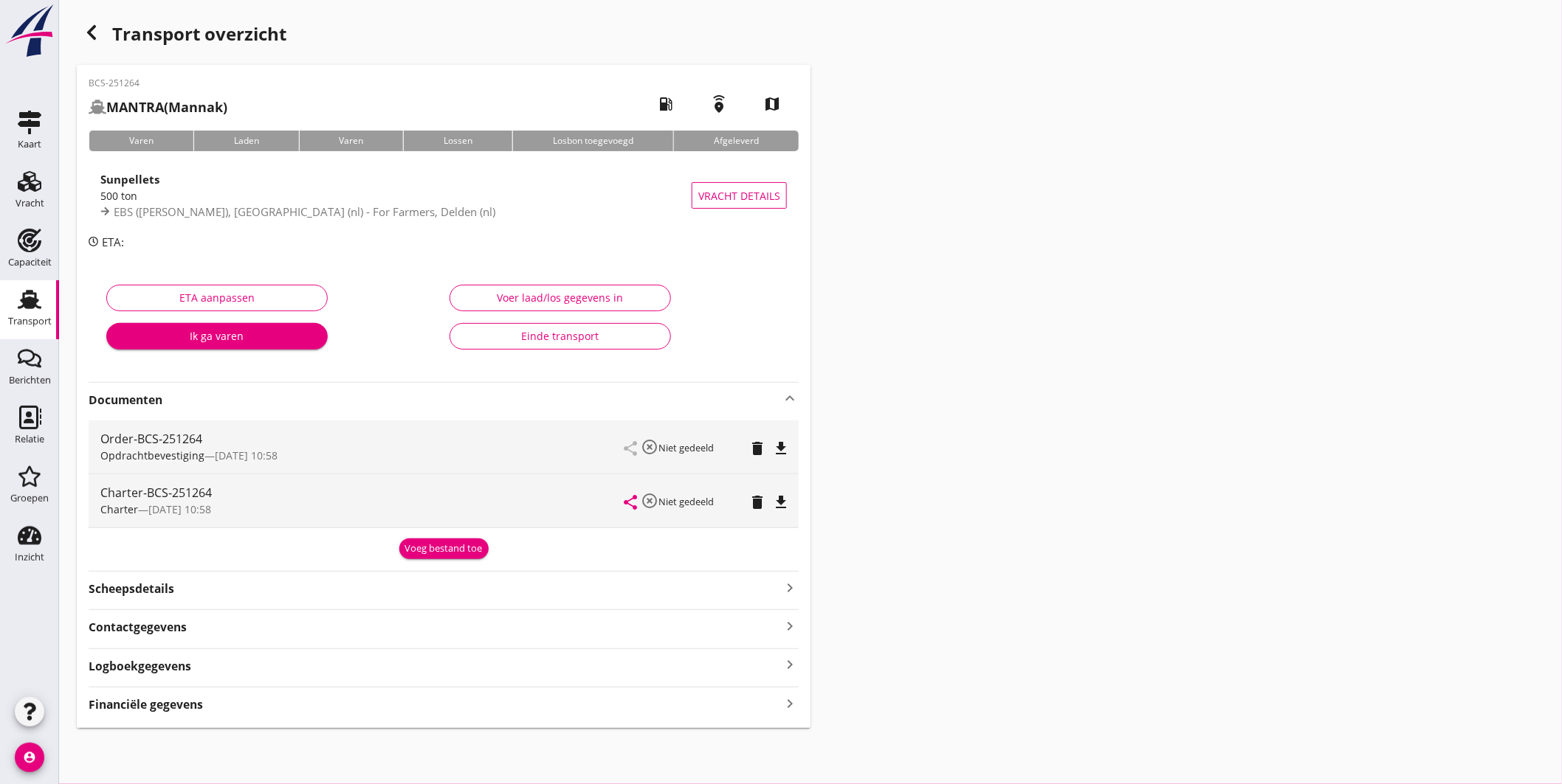
drag, startPoint x: 28, startPoint y: 296, endPoint x: 53, endPoint y: 293, distance: 25.2
click at [30, 297] on icon "Transport" at bounding box center [29, 299] width 23 height 23
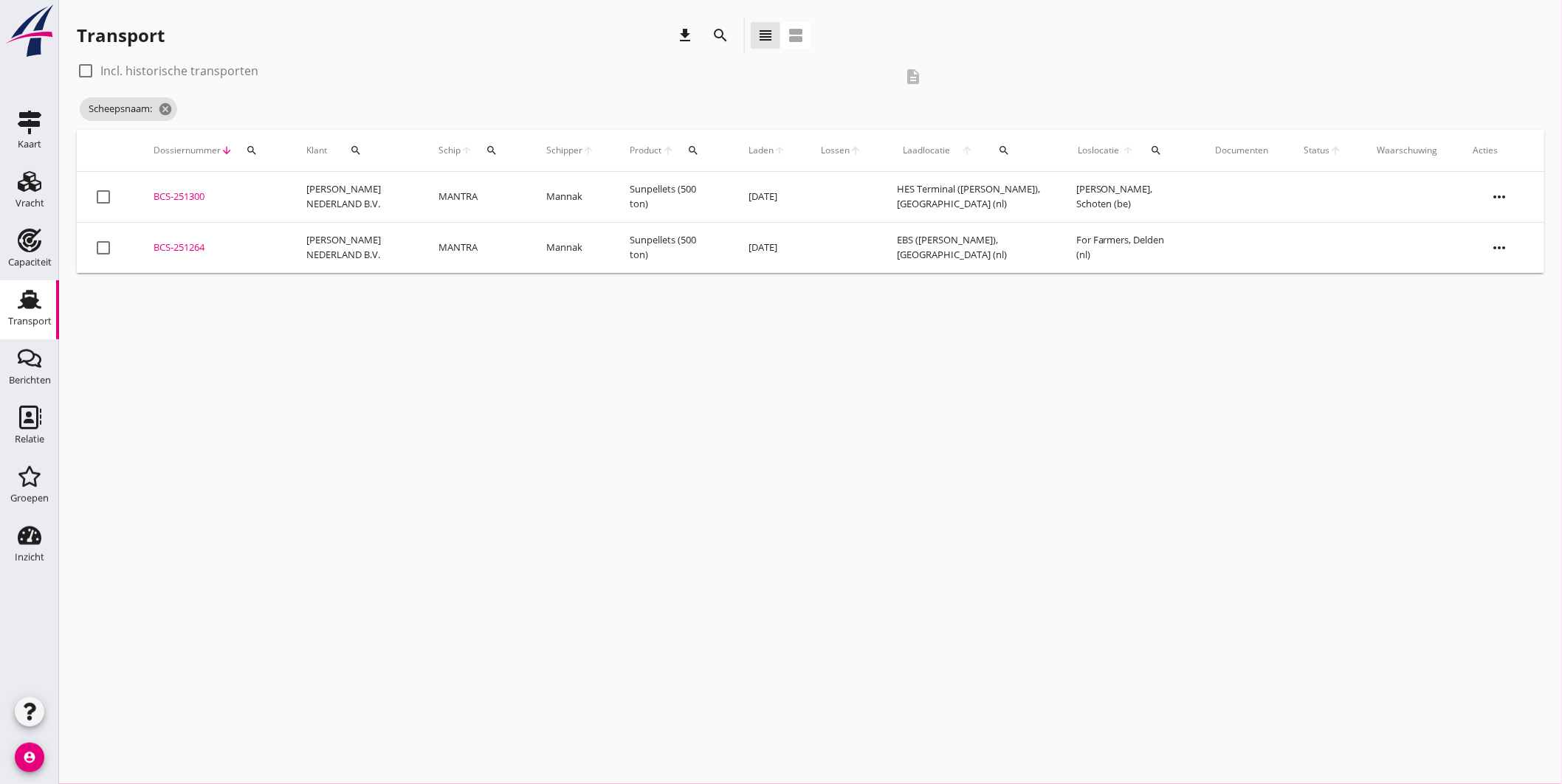
drag, startPoint x: 179, startPoint y: 102, endPoint x: 163, endPoint y: 108, distance: 17.1
click at [178, 102] on div "Scheepsnaam: cancel" at bounding box center [505, 109] width 856 height 30
click at [163, 108] on icon "cancel" at bounding box center [166, 109] width 15 height 15
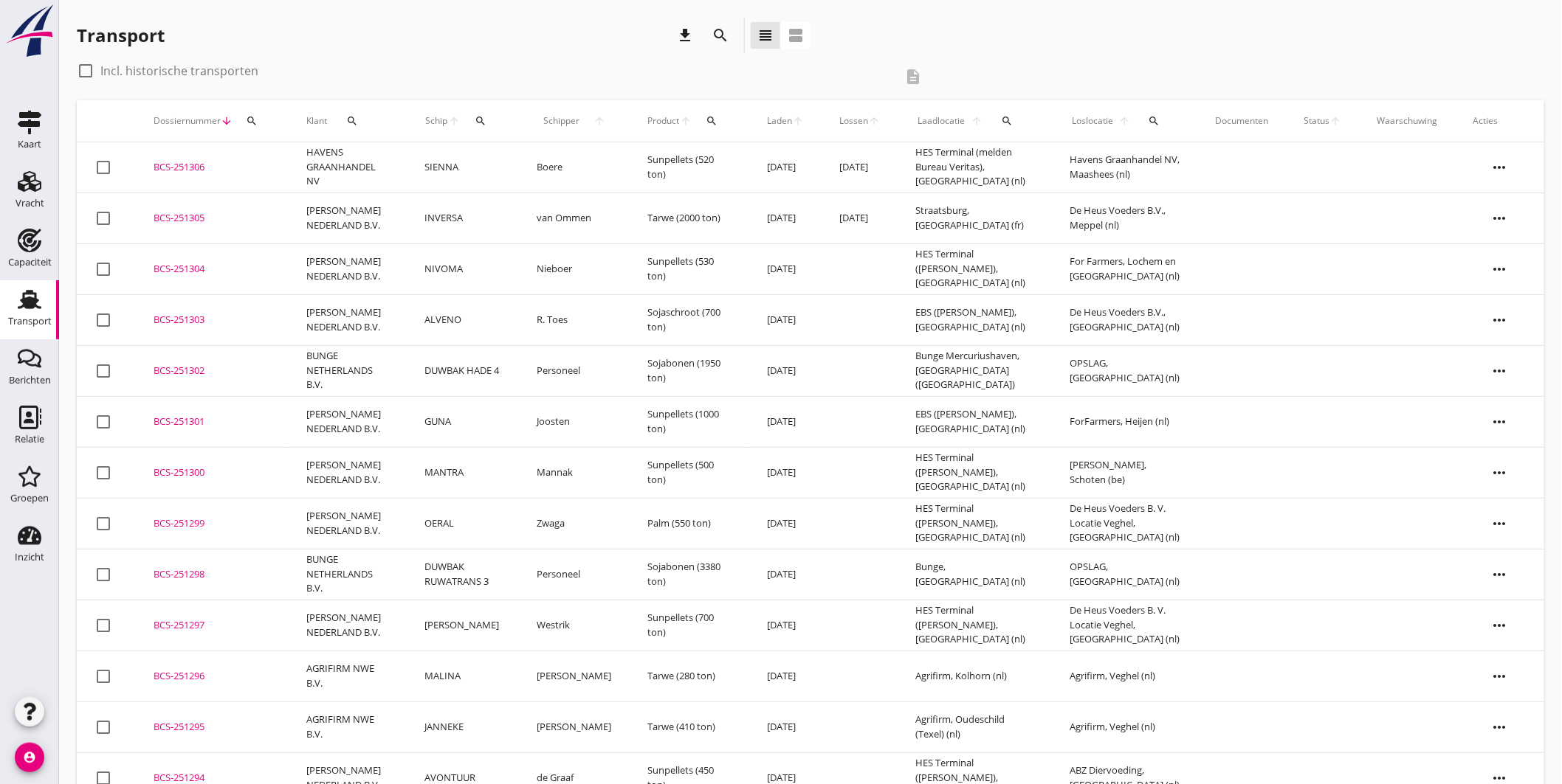
click at [205, 215] on div "BCS-251305" at bounding box center [212, 219] width 118 height 15
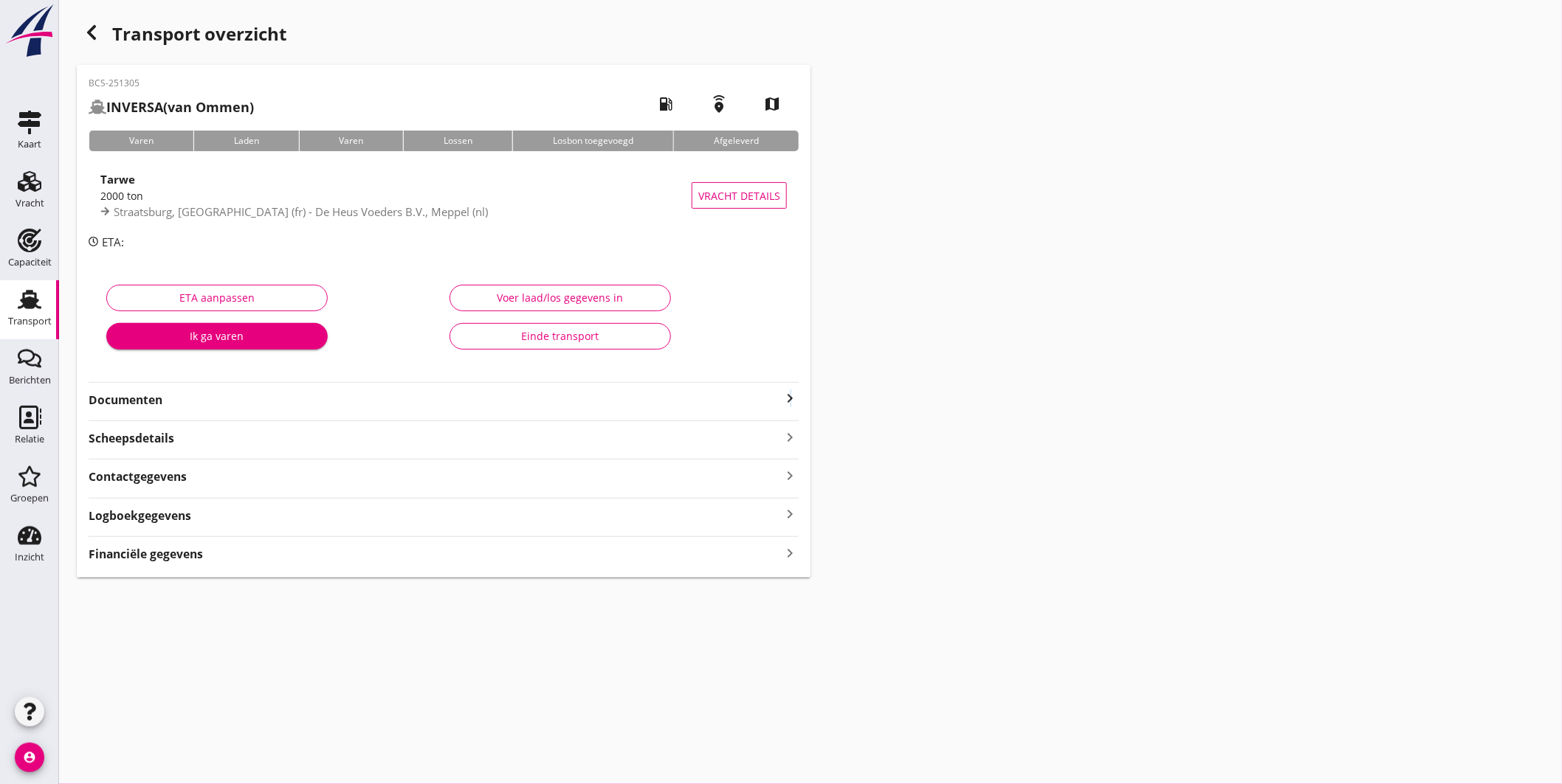
click at [791, 402] on icon "keyboard_arrow_right" at bounding box center [789, 398] width 17 height 17
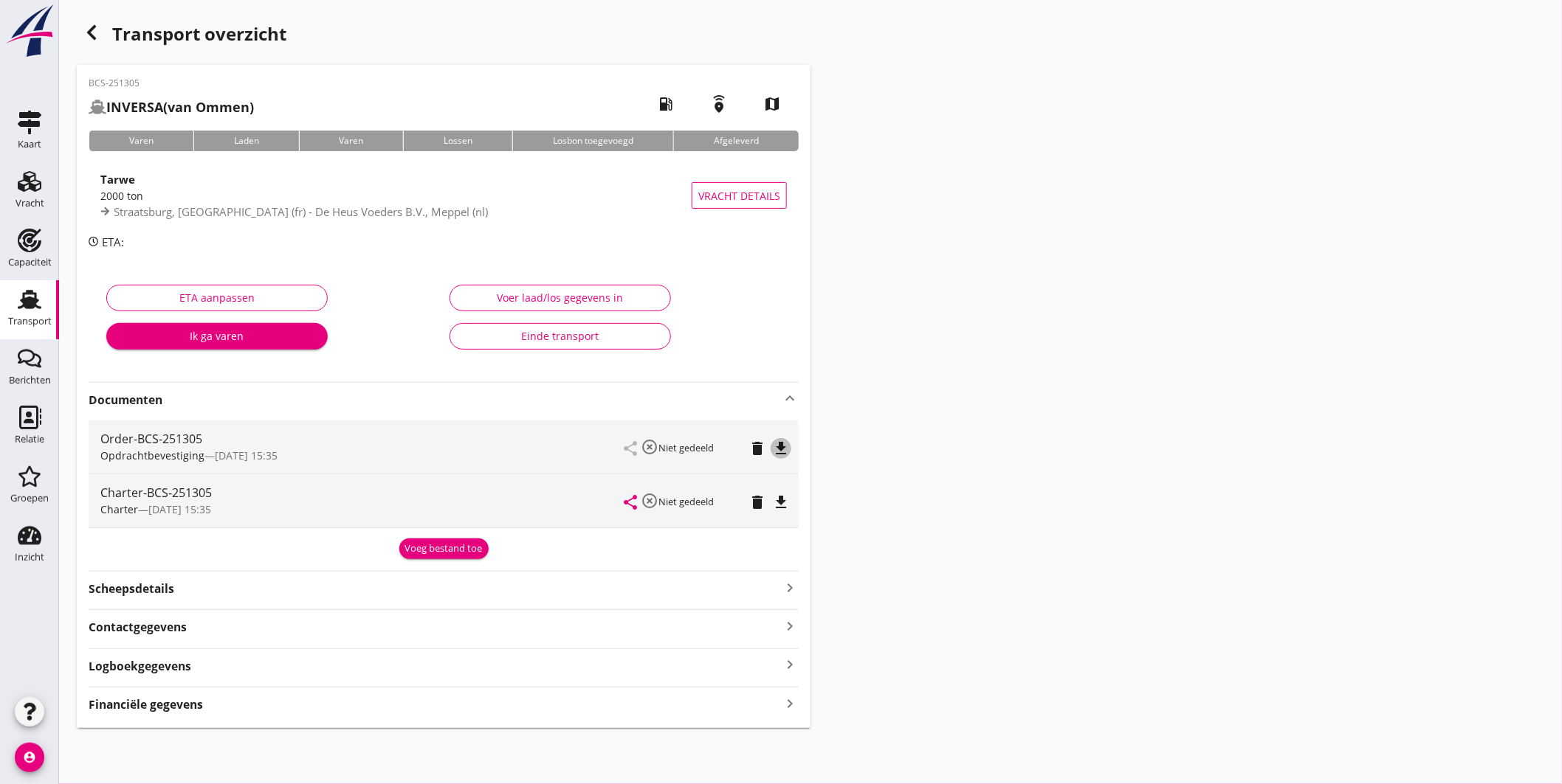
click at [781, 448] on icon "file_download" at bounding box center [780, 448] width 17 height 17
click at [784, 503] on icon "file_download" at bounding box center [780, 502] width 17 height 17
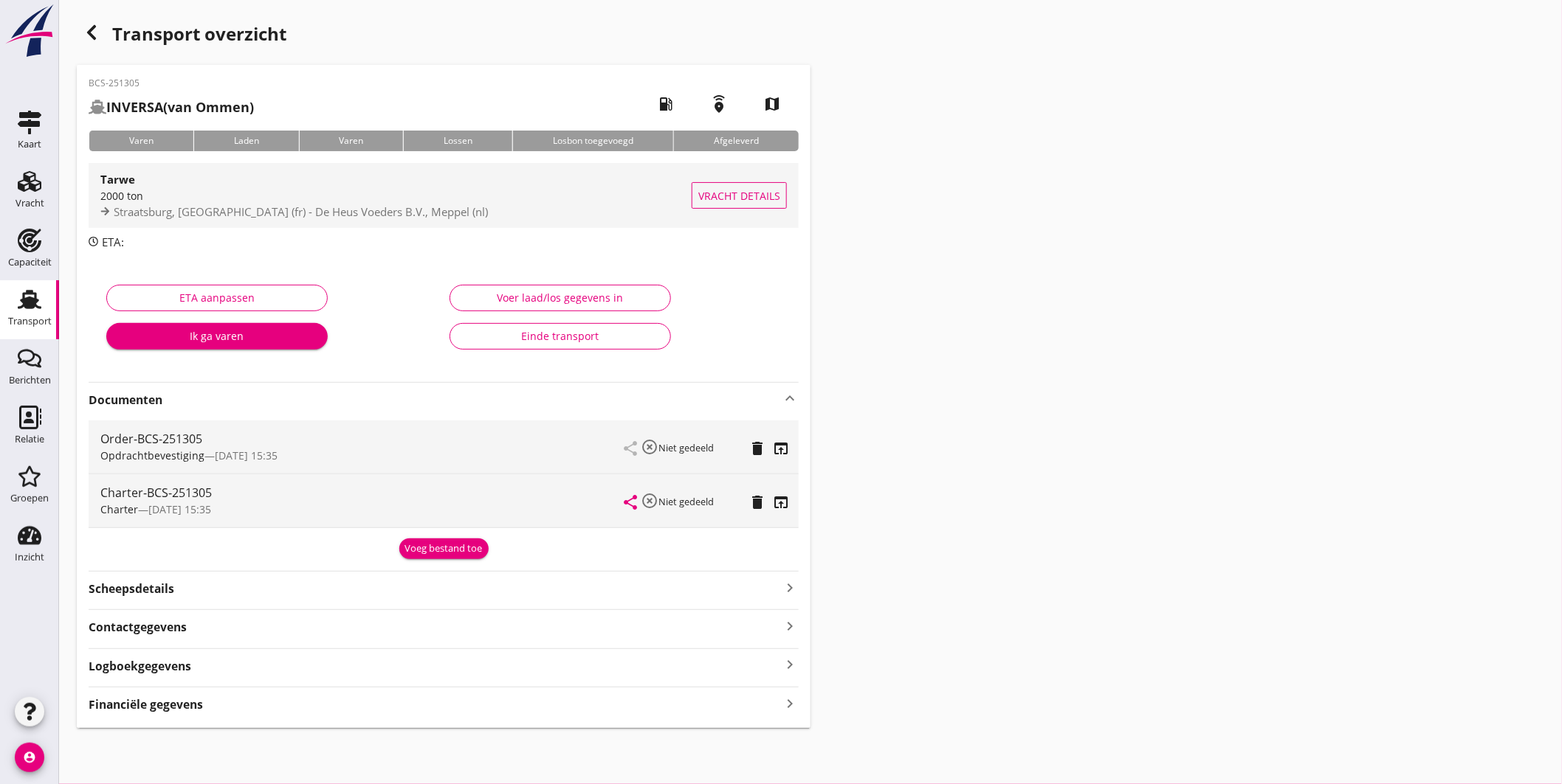
click at [454, 201] on div "2000 ton" at bounding box center [395, 196] width 591 height 16
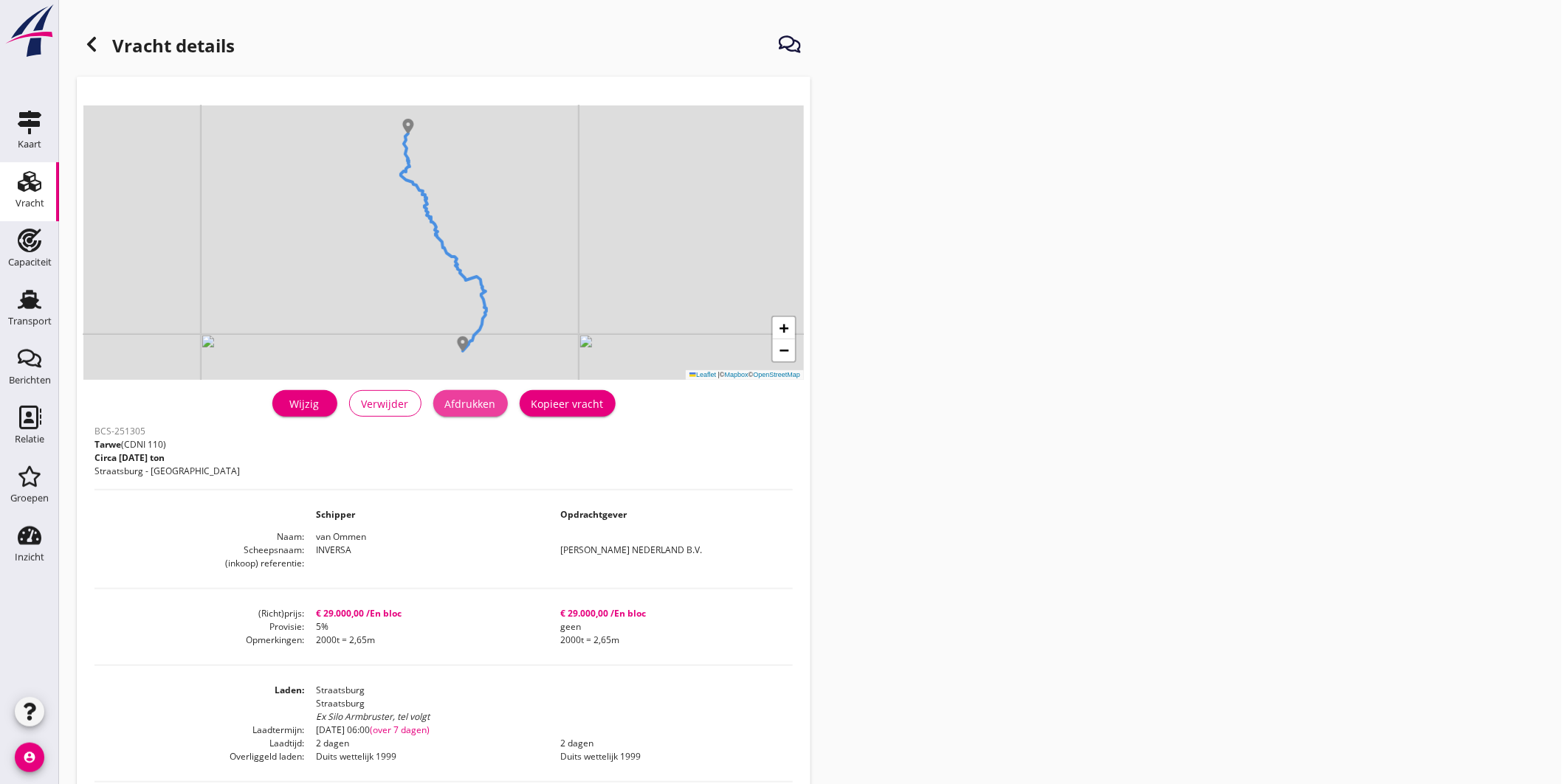
click at [473, 412] on button "Afdrukken" at bounding box center [471, 404] width 75 height 27
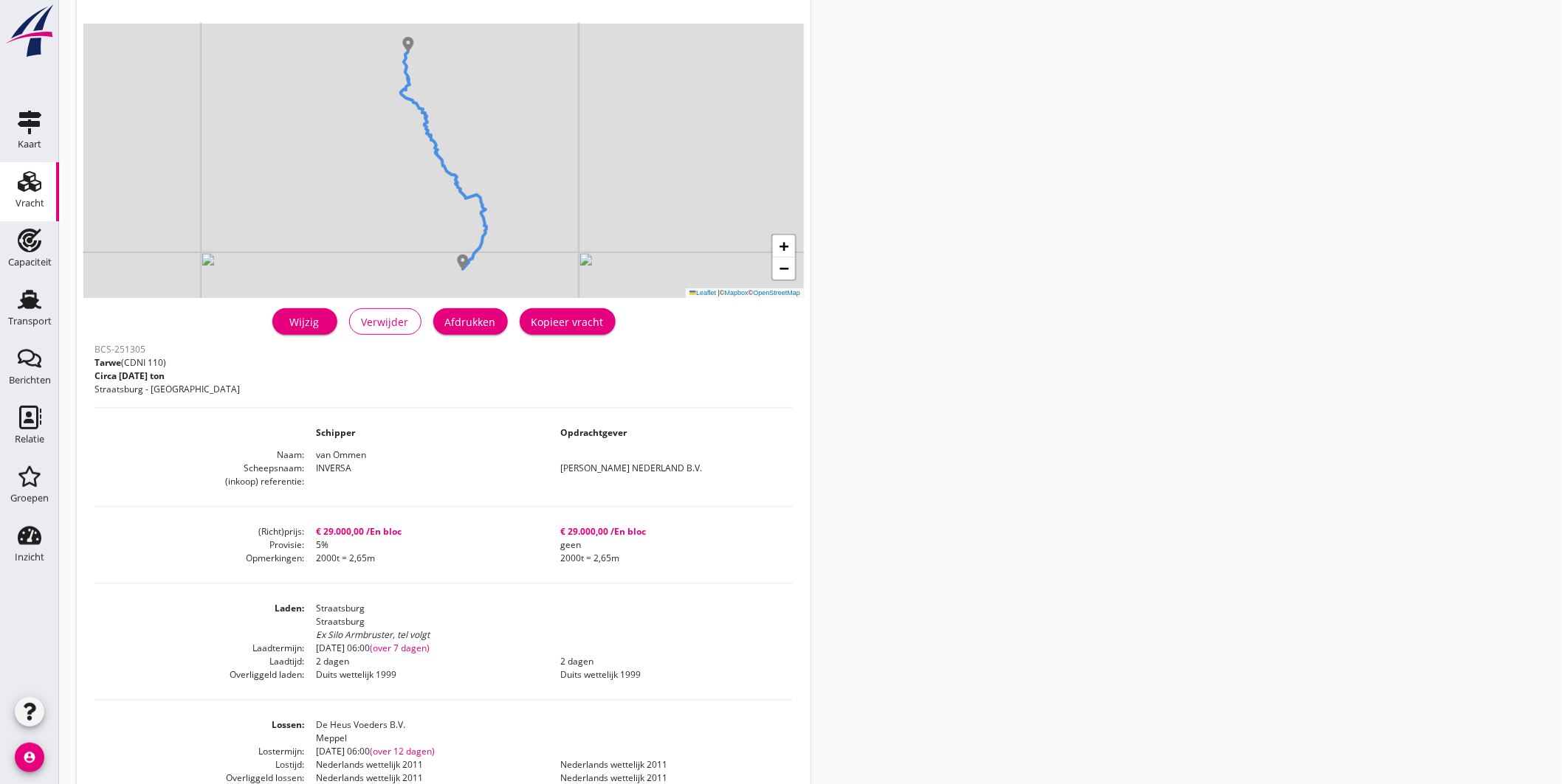
scroll to position [164, 0]
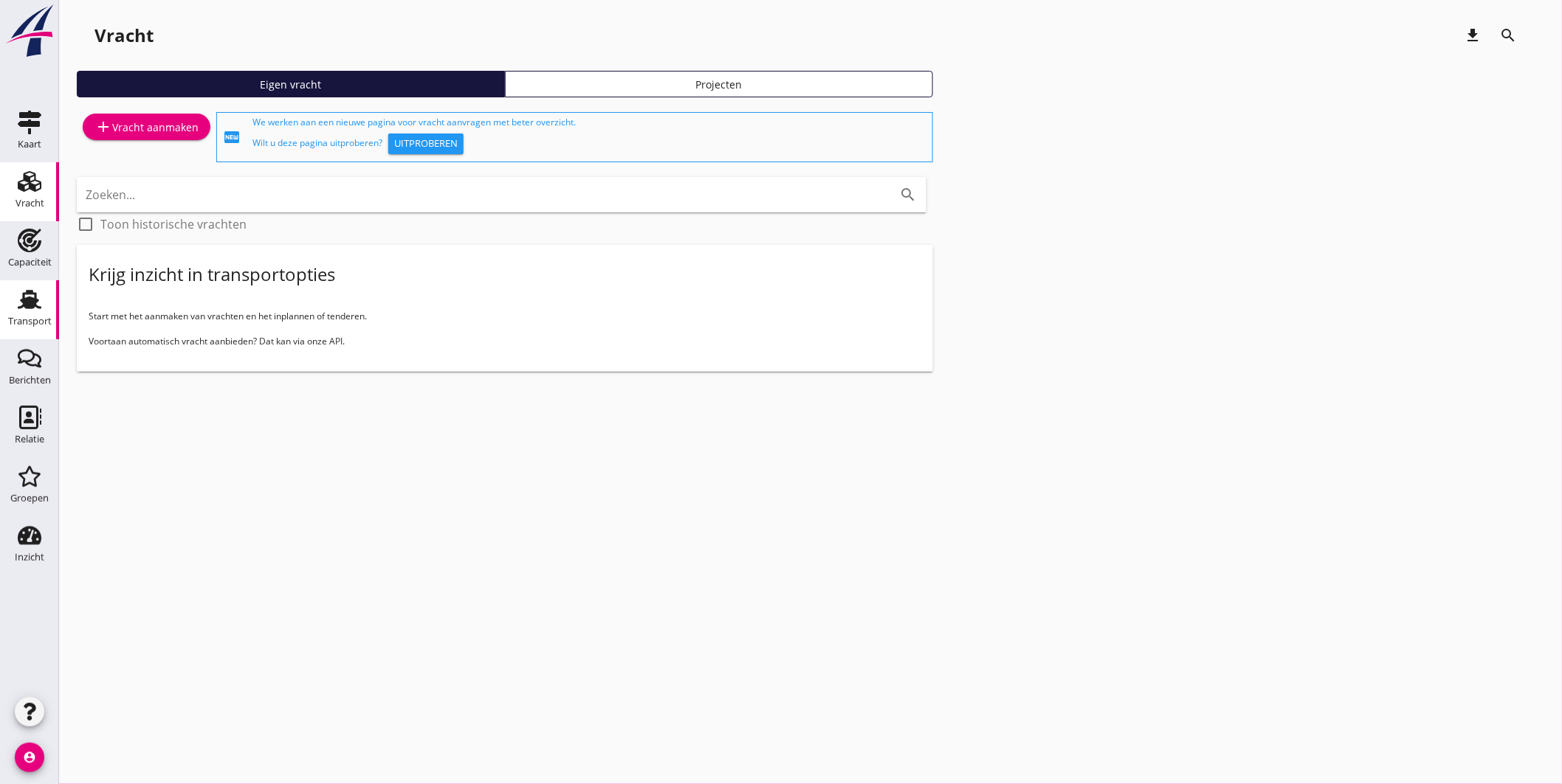
click at [32, 307] on use at bounding box center [29, 299] width 23 height 19
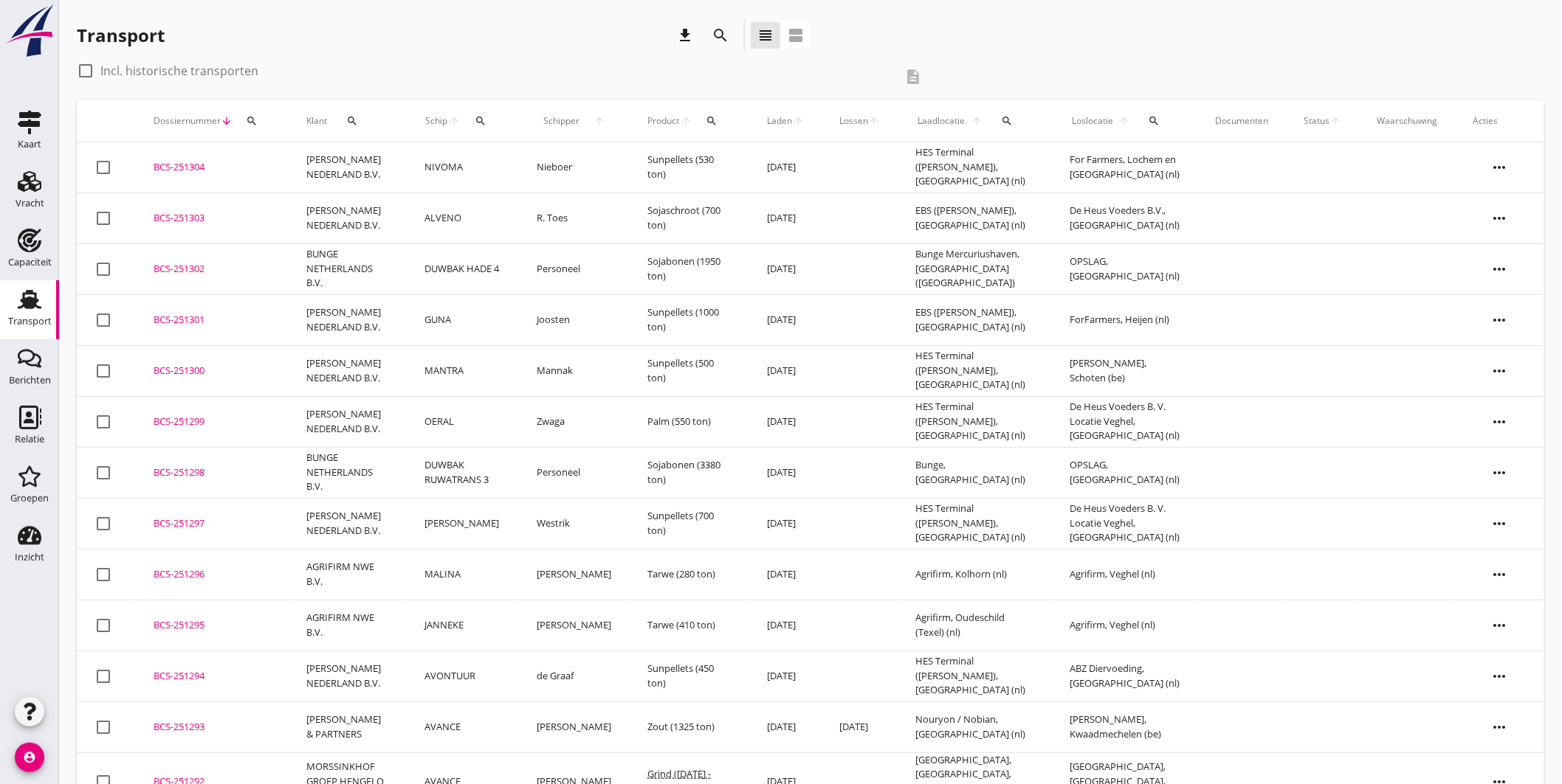
click at [489, 127] on button "search" at bounding box center [480, 121] width 27 height 27
click at [529, 170] on input "Zoek op (scheeps)naam" at bounding box center [553, 163] width 153 height 23
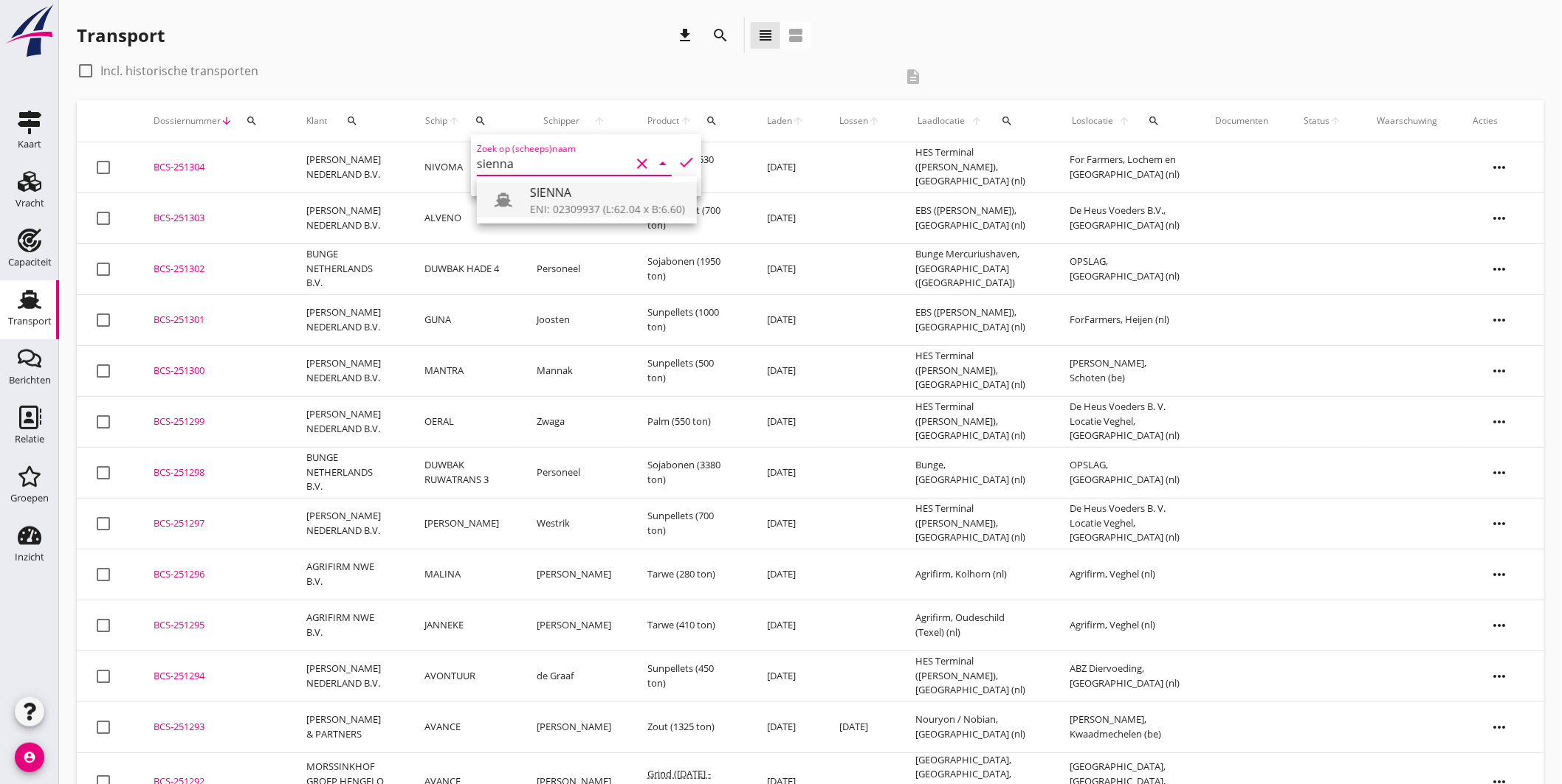
click at [552, 206] on div "ENI: 02309937 (L:62.04 x B:6.60)" at bounding box center [607, 209] width 155 height 16
click at [679, 153] on icon "check" at bounding box center [686, 162] width 17 height 17
type input "SIENNA"
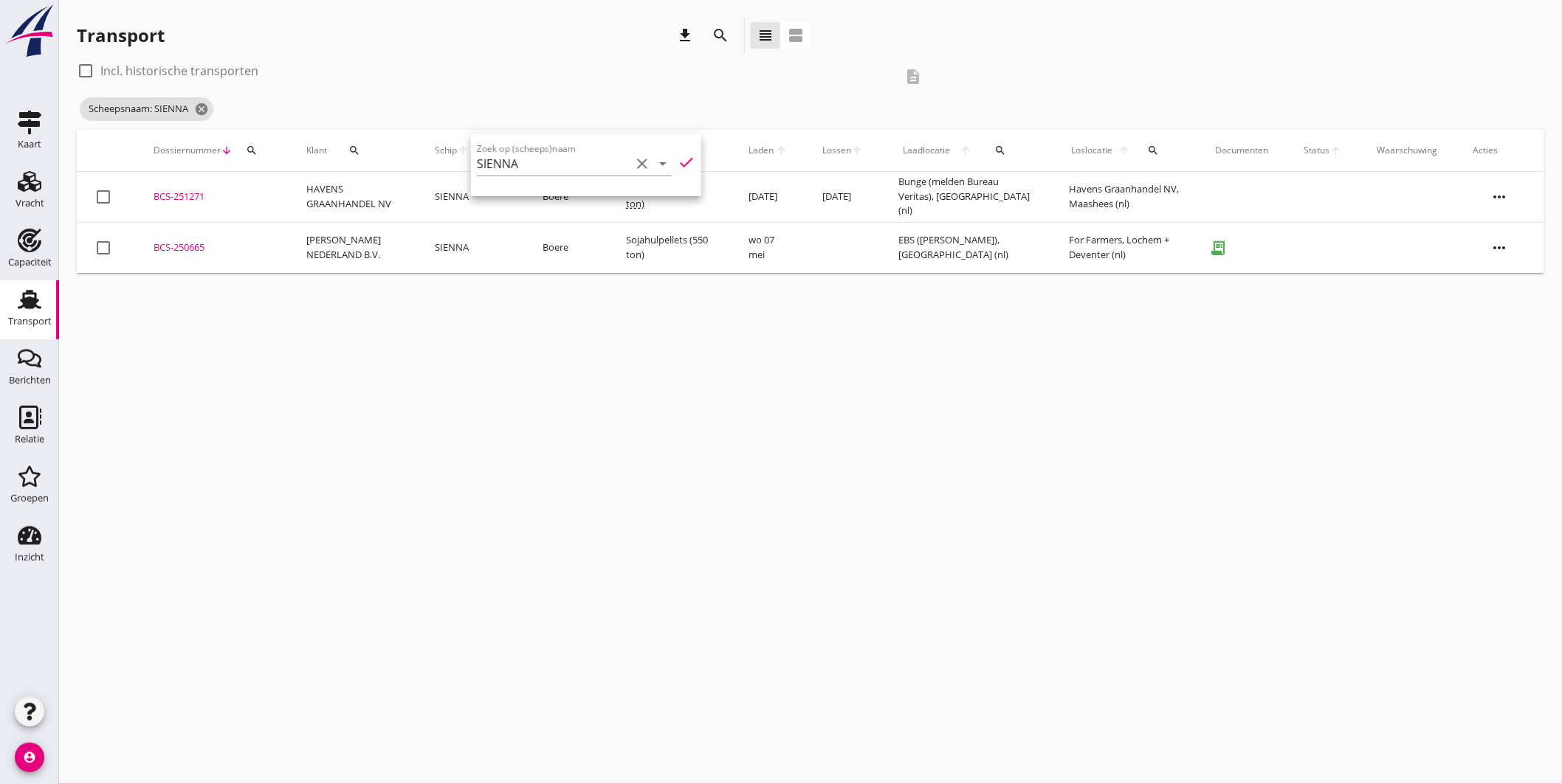
click at [172, 188] on td "BCS-251271 upload_file Drop hier uw bestand om het aan het dossier toe te voegen" at bounding box center [212, 196] width 153 height 51
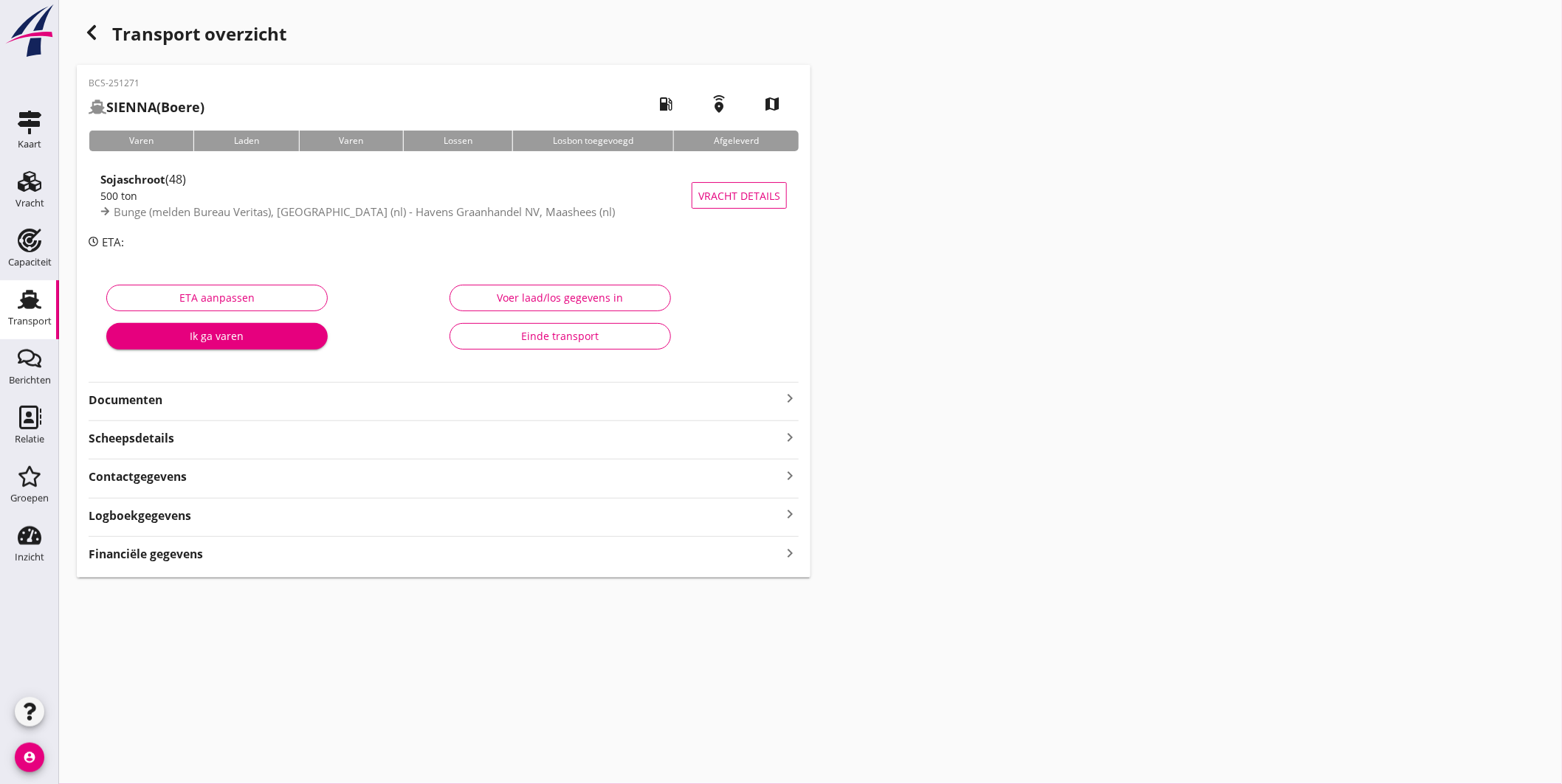
click at [785, 393] on icon "keyboard_arrow_right" at bounding box center [789, 398] width 17 height 17
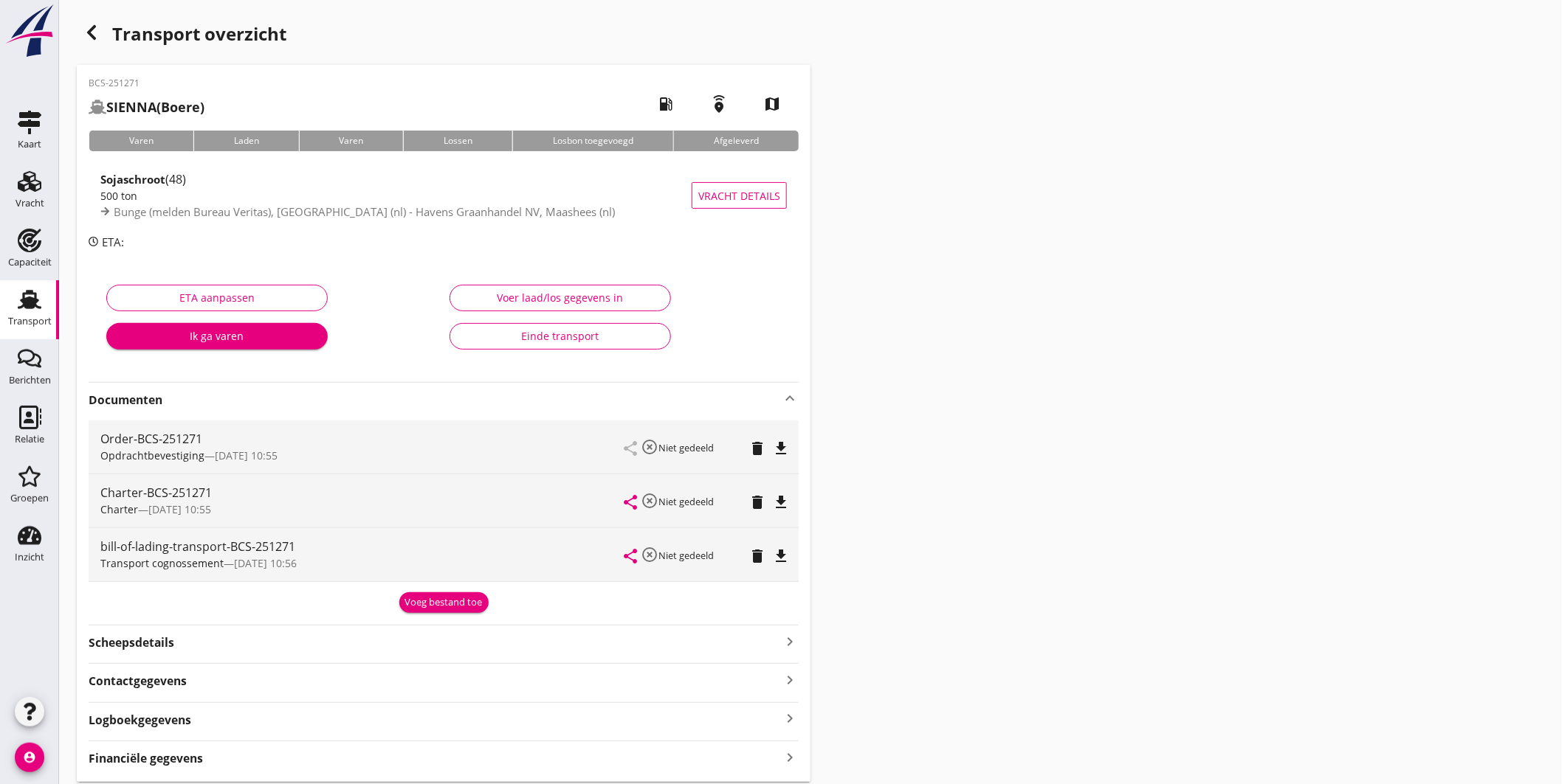
click at [784, 499] on icon "file_download" at bounding box center [780, 502] width 17 height 17
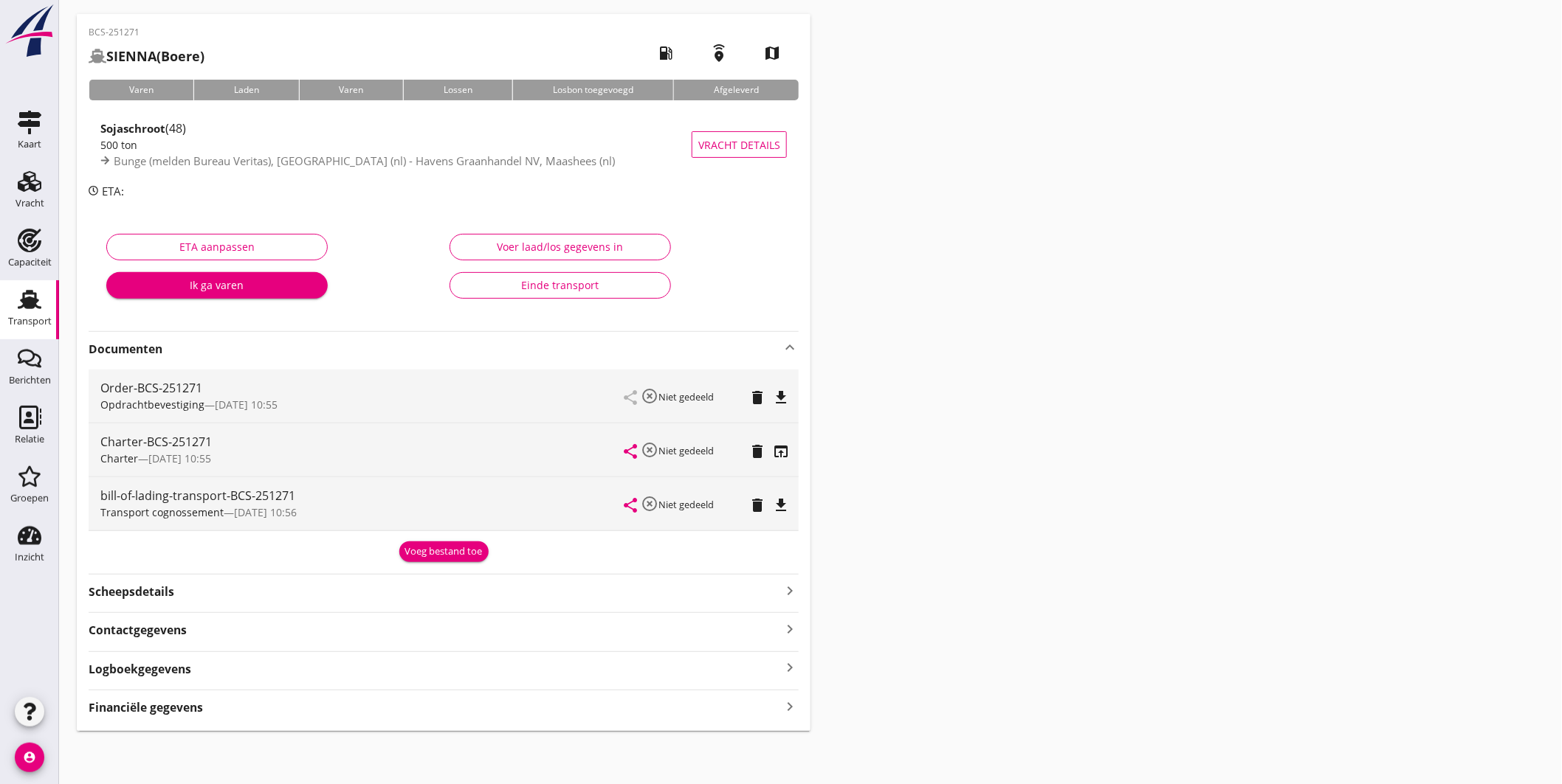
click at [387, 718] on div "BCS-251271 [GEOGRAPHIC_DATA] (Boere) local_gas_station emergency_share map Vare…" at bounding box center [444, 372] width 734 height 717
click at [393, 713] on div "Financiële gegevens keyboard_arrow_right" at bounding box center [444, 707] width 711 height 20
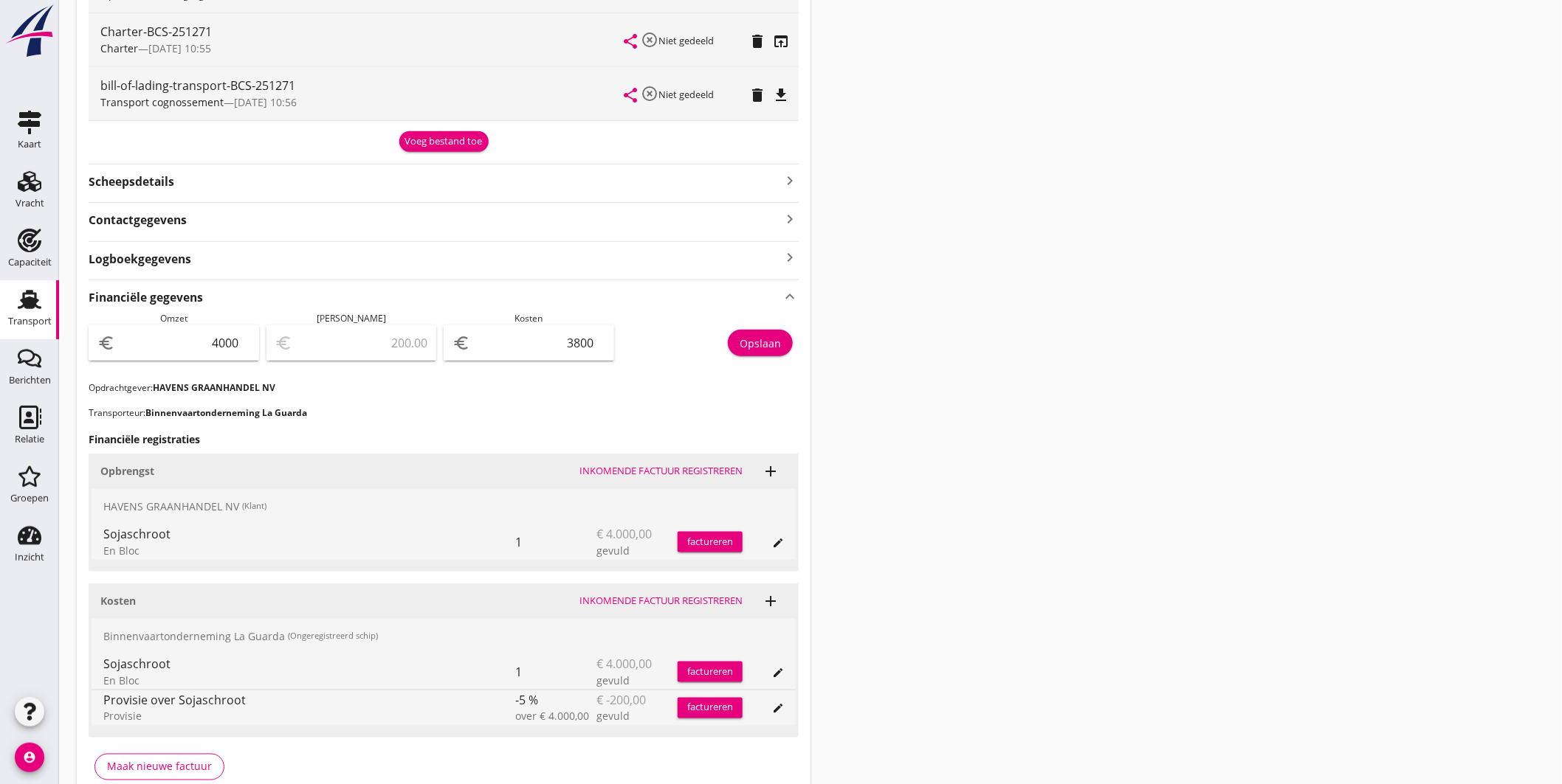
click at [32, 307] on use at bounding box center [29, 299] width 23 height 19
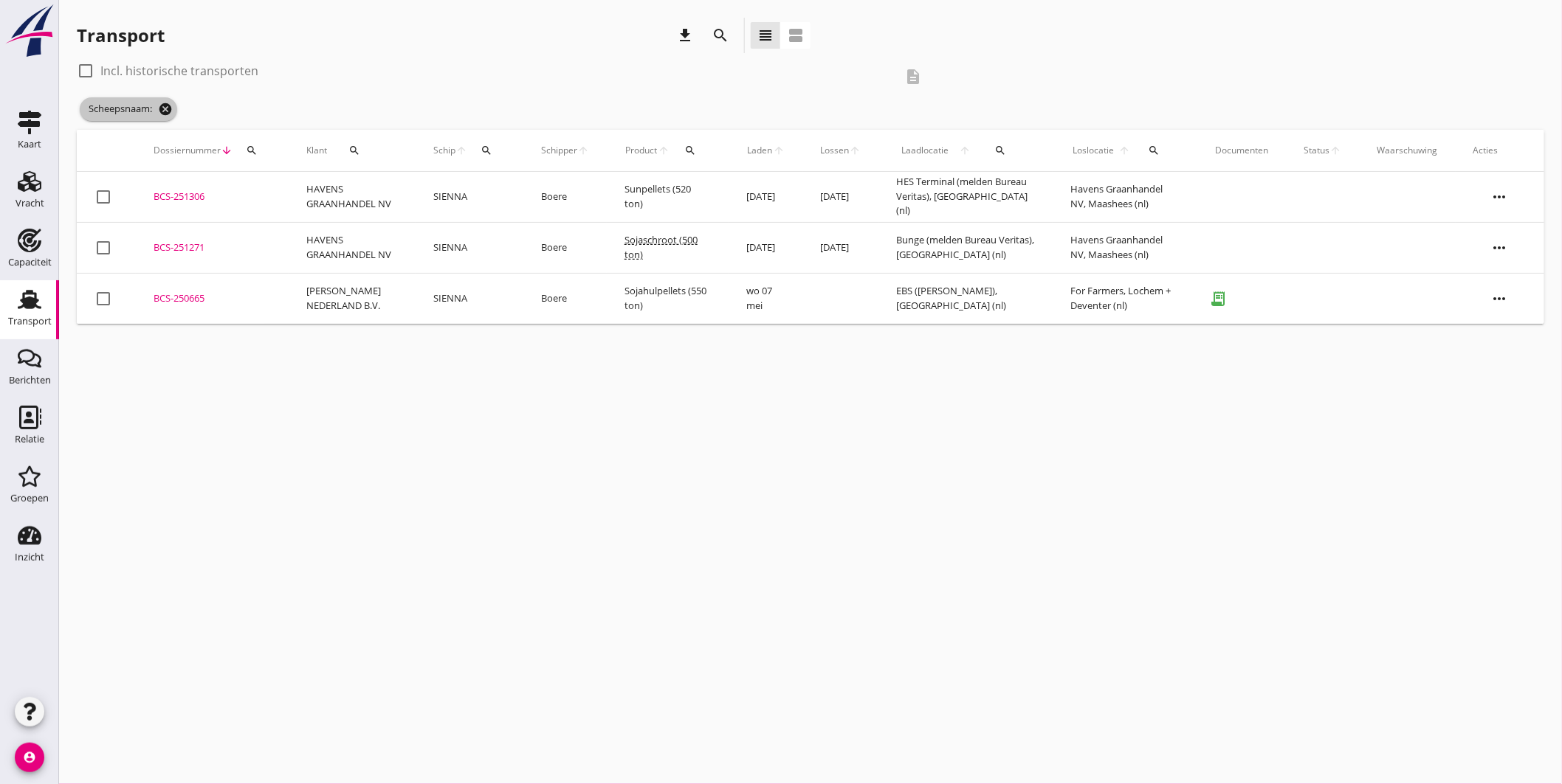
click at [170, 109] on icon "cancel" at bounding box center [166, 109] width 15 height 15
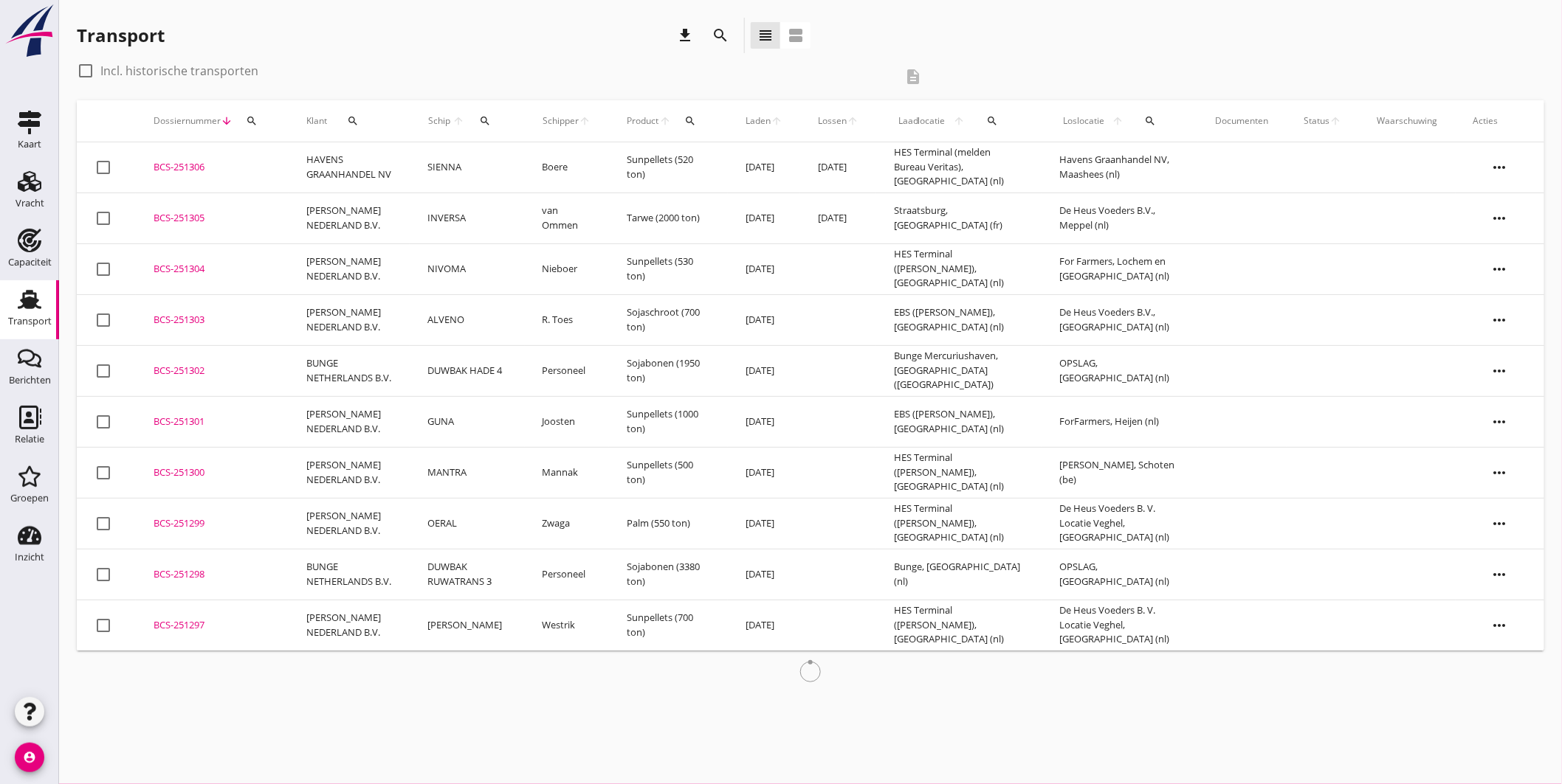
click at [197, 163] on div "BCS-251306" at bounding box center [212, 167] width 118 height 15
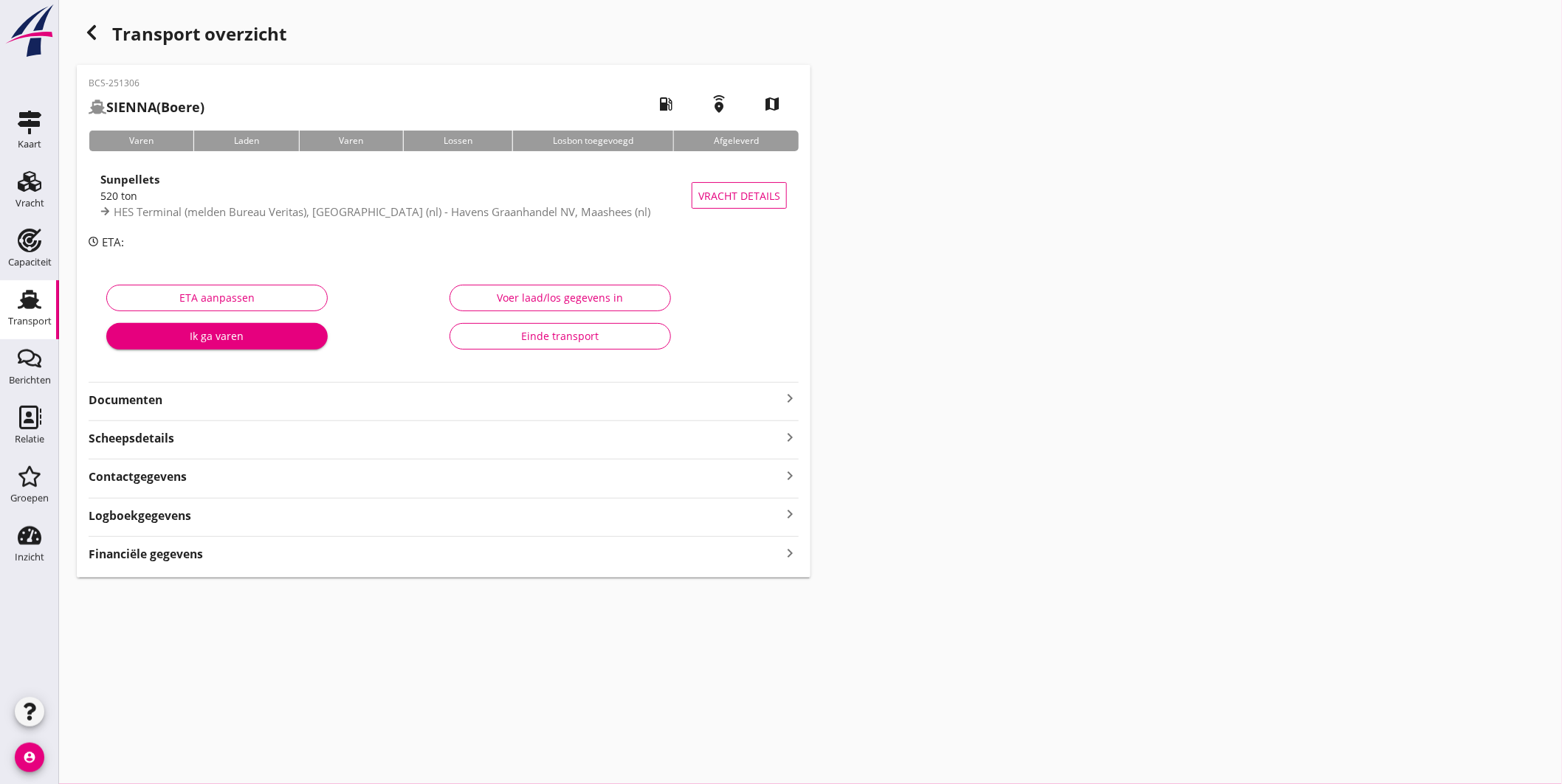
click at [372, 548] on div "Financiële gegevens keyboard_arrow_right" at bounding box center [444, 553] width 711 height 20
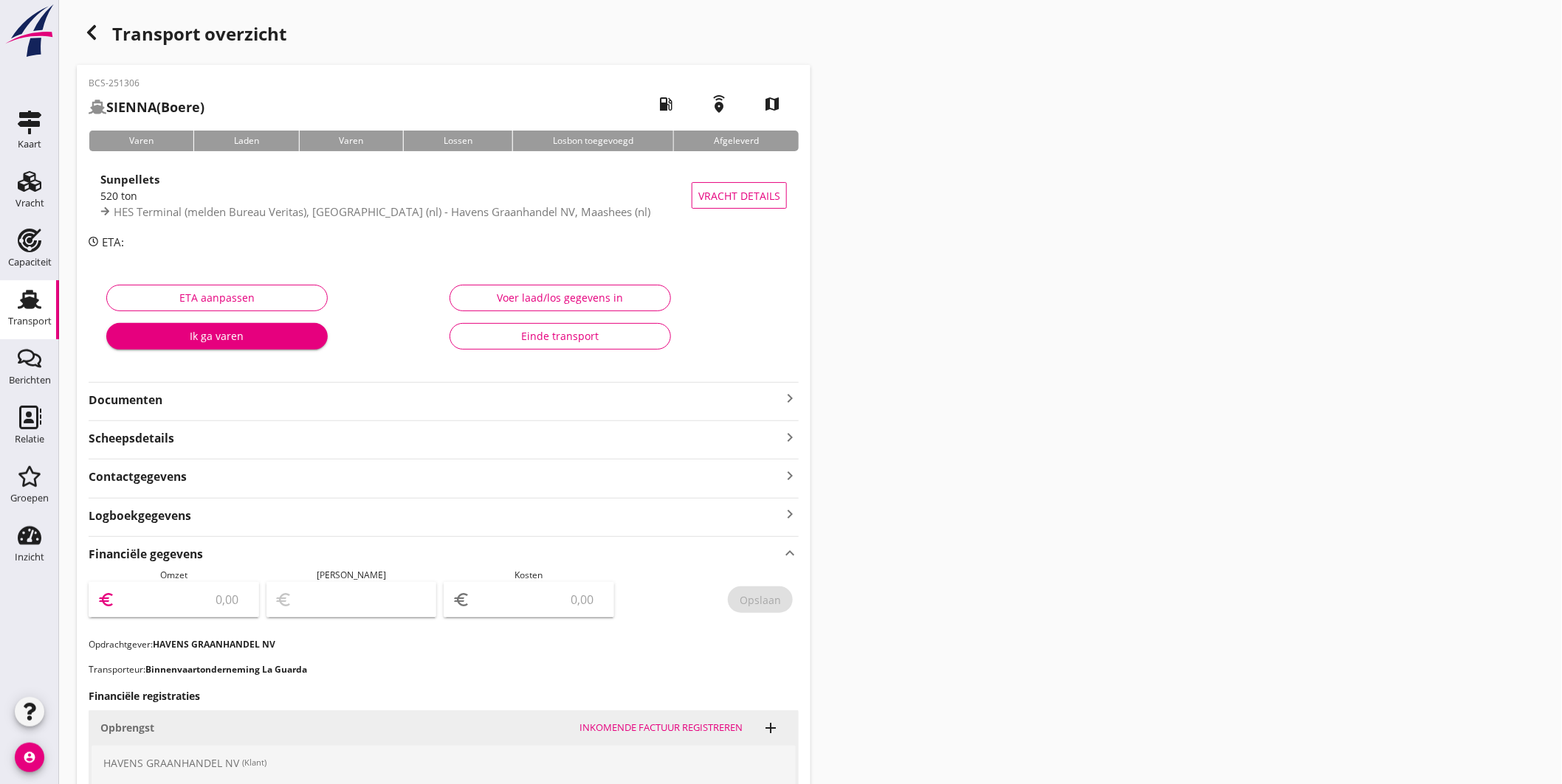
click at [232, 598] on input "number" at bounding box center [183, 600] width 132 height 23
type input "4250"
click at [536, 598] on input "number" at bounding box center [539, 600] width 132 height 23
type input "4247.00"
type input "3"
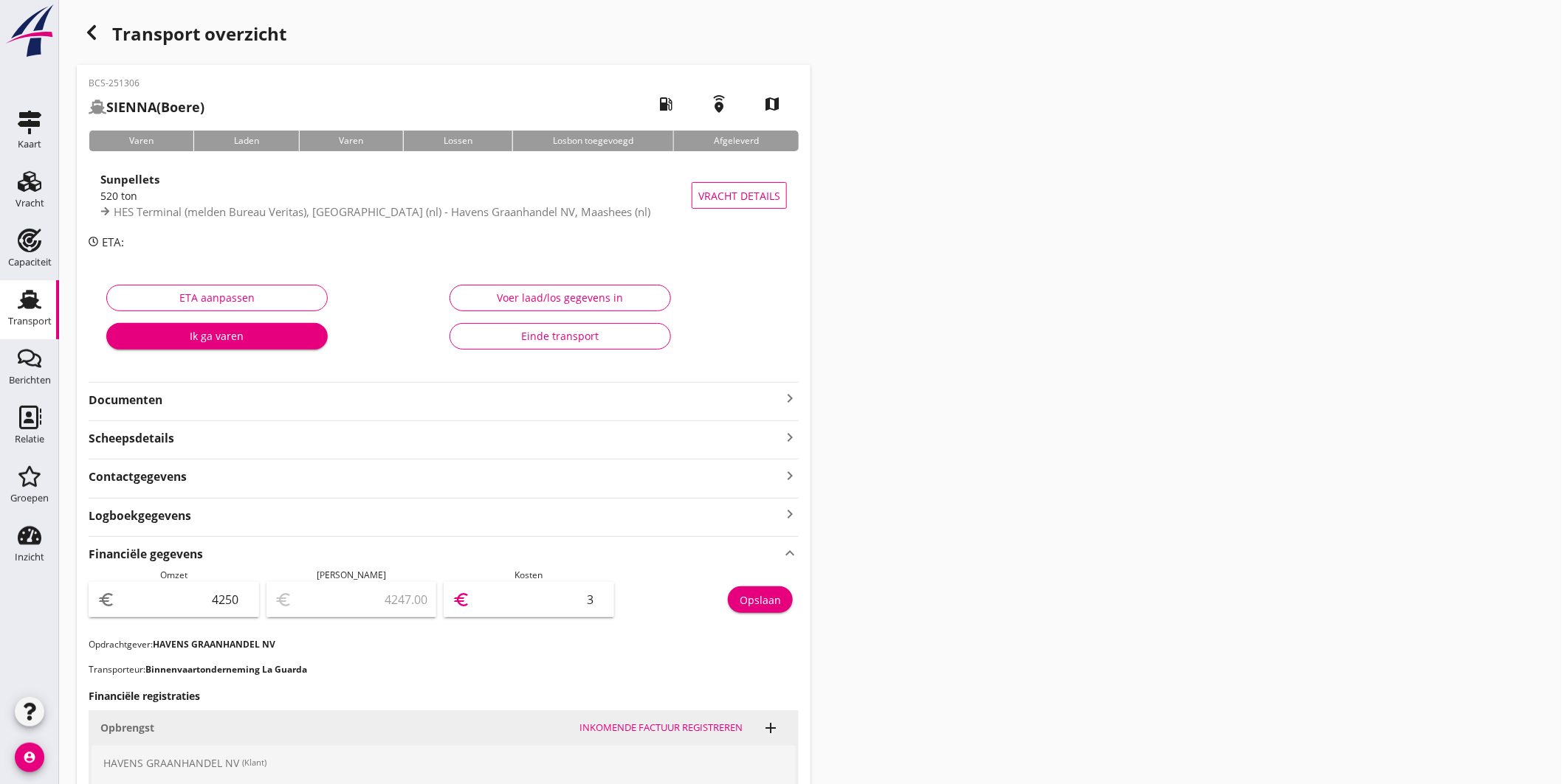
type input "4212.00"
type input "38"
type input "3870.00"
type input "380"
type input "450.00"
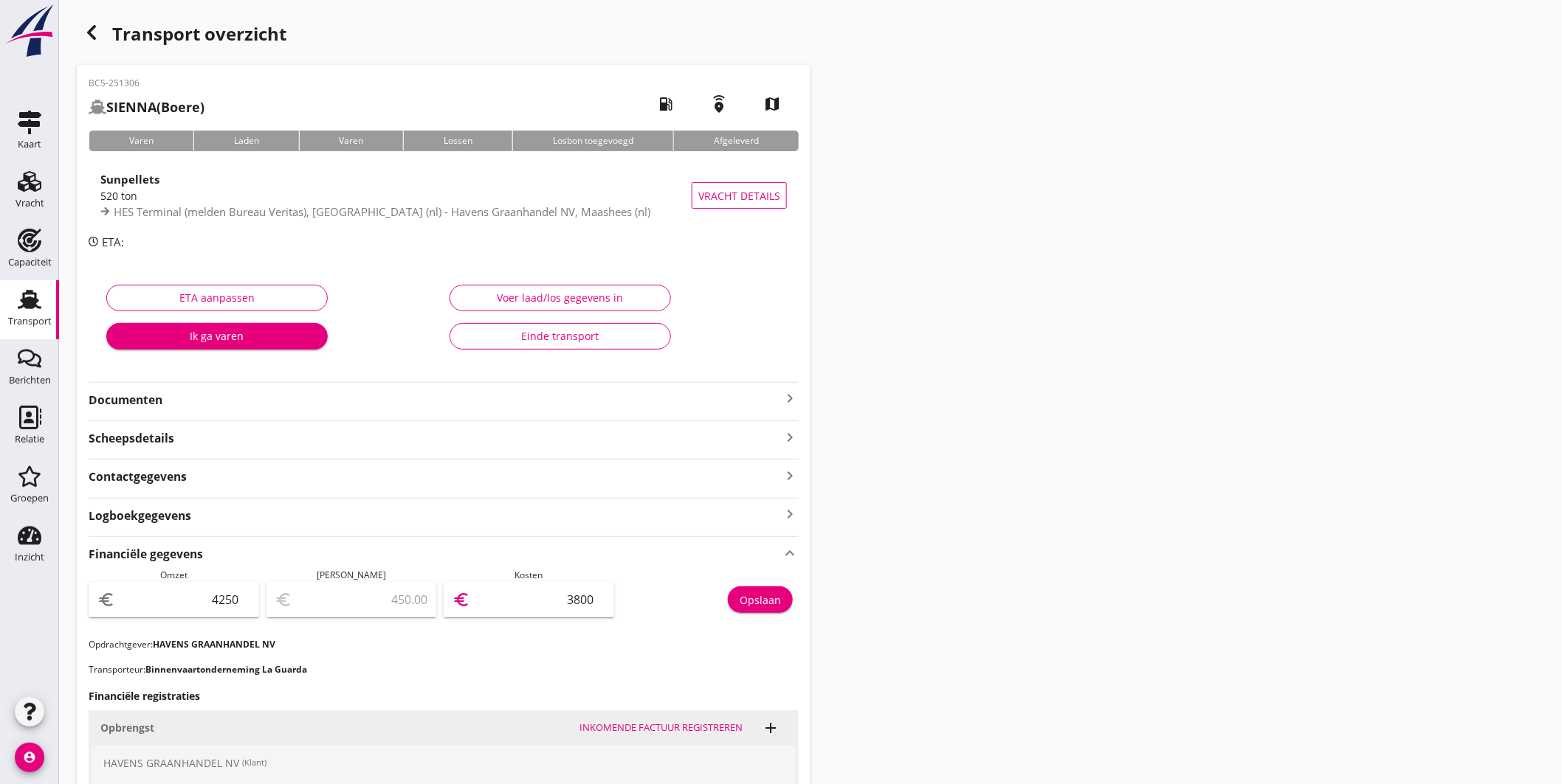
type input "3800"
click at [762, 602] on div "Opslaan" at bounding box center [760, 600] width 41 height 16
click at [35, 302] on use at bounding box center [29, 299] width 23 height 19
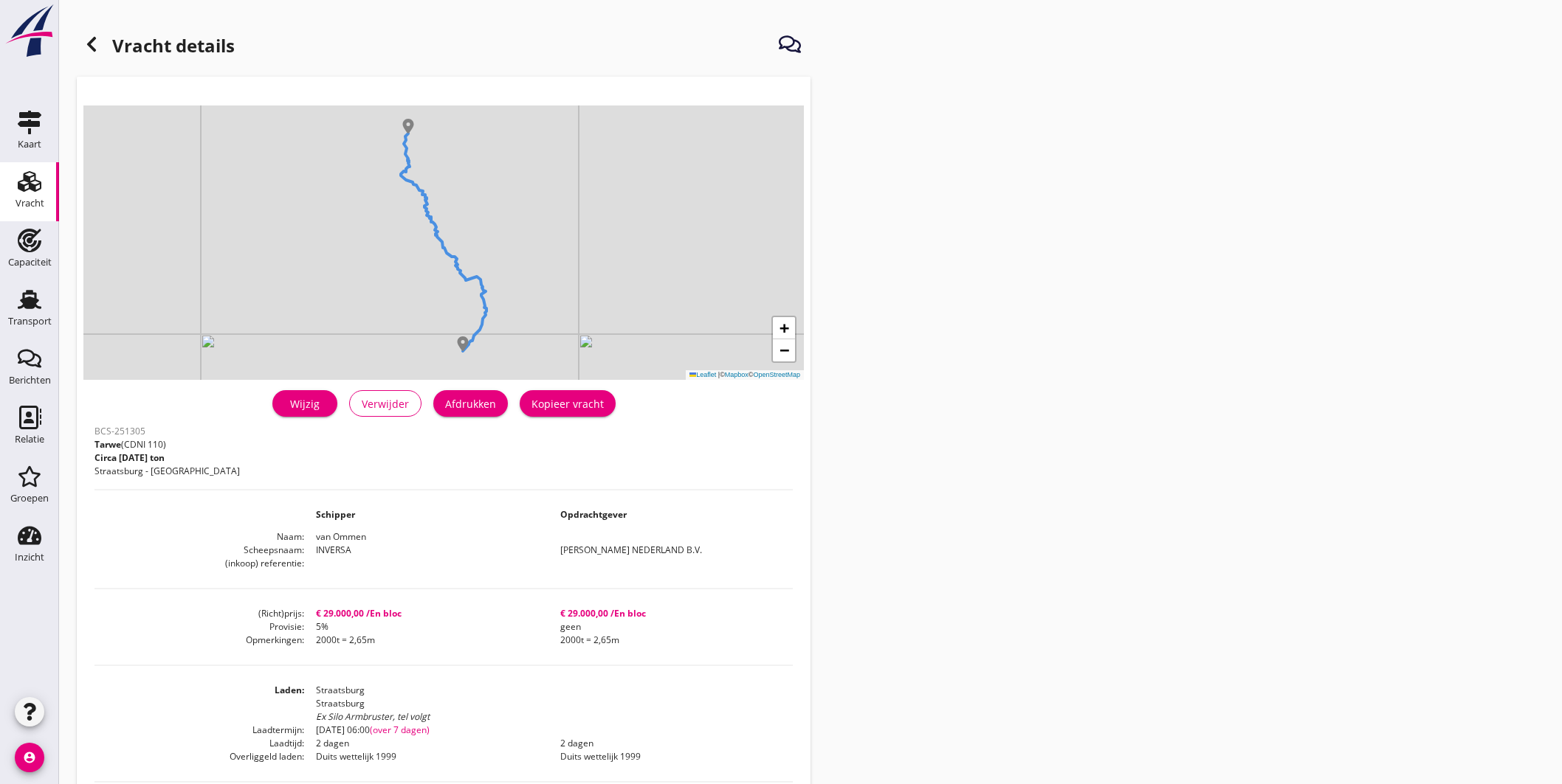
scroll to position [164, 0]
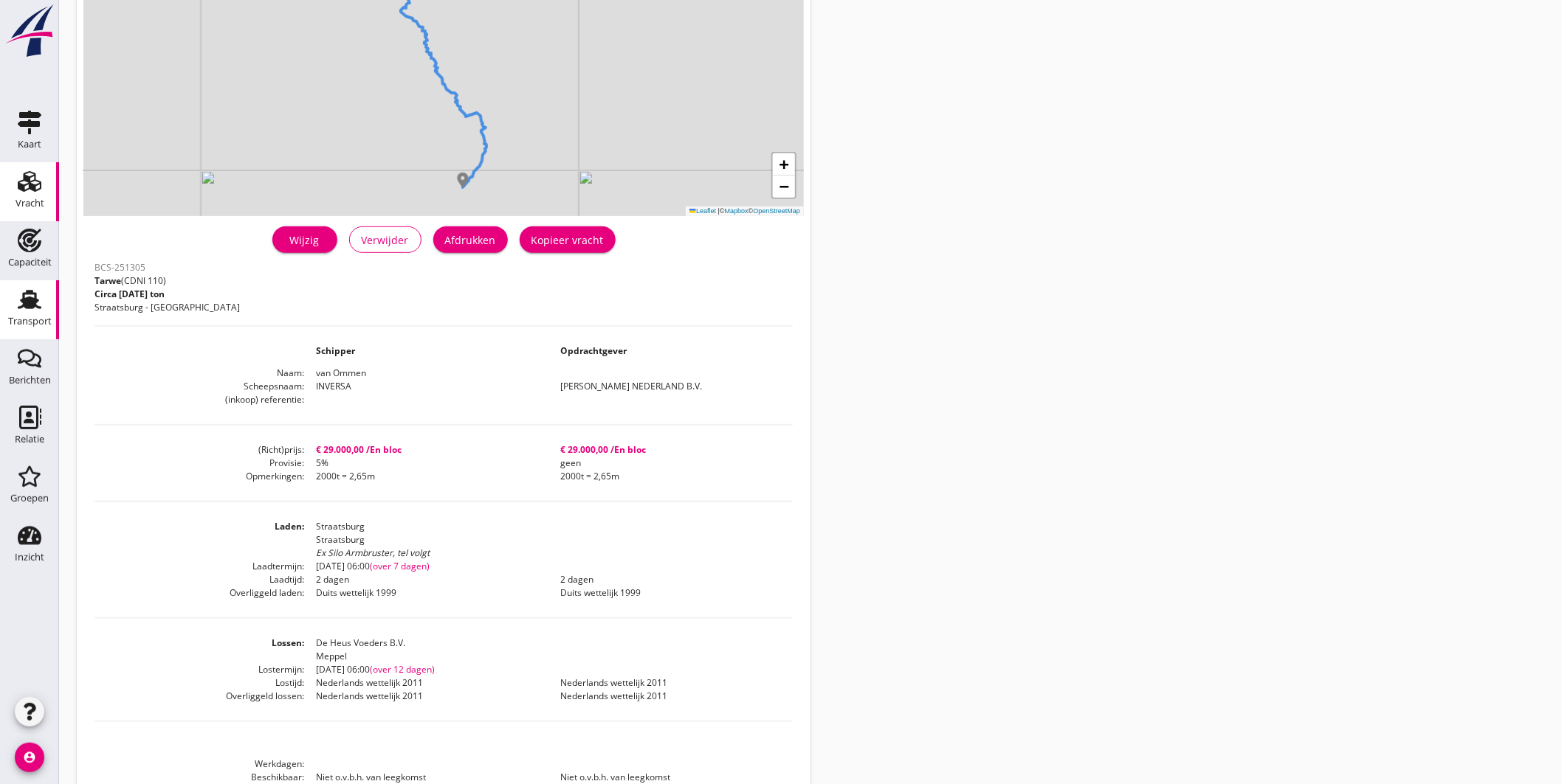
click at [36, 286] on link "Transport Transport" at bounding box center [29, 309] width 59 height 59
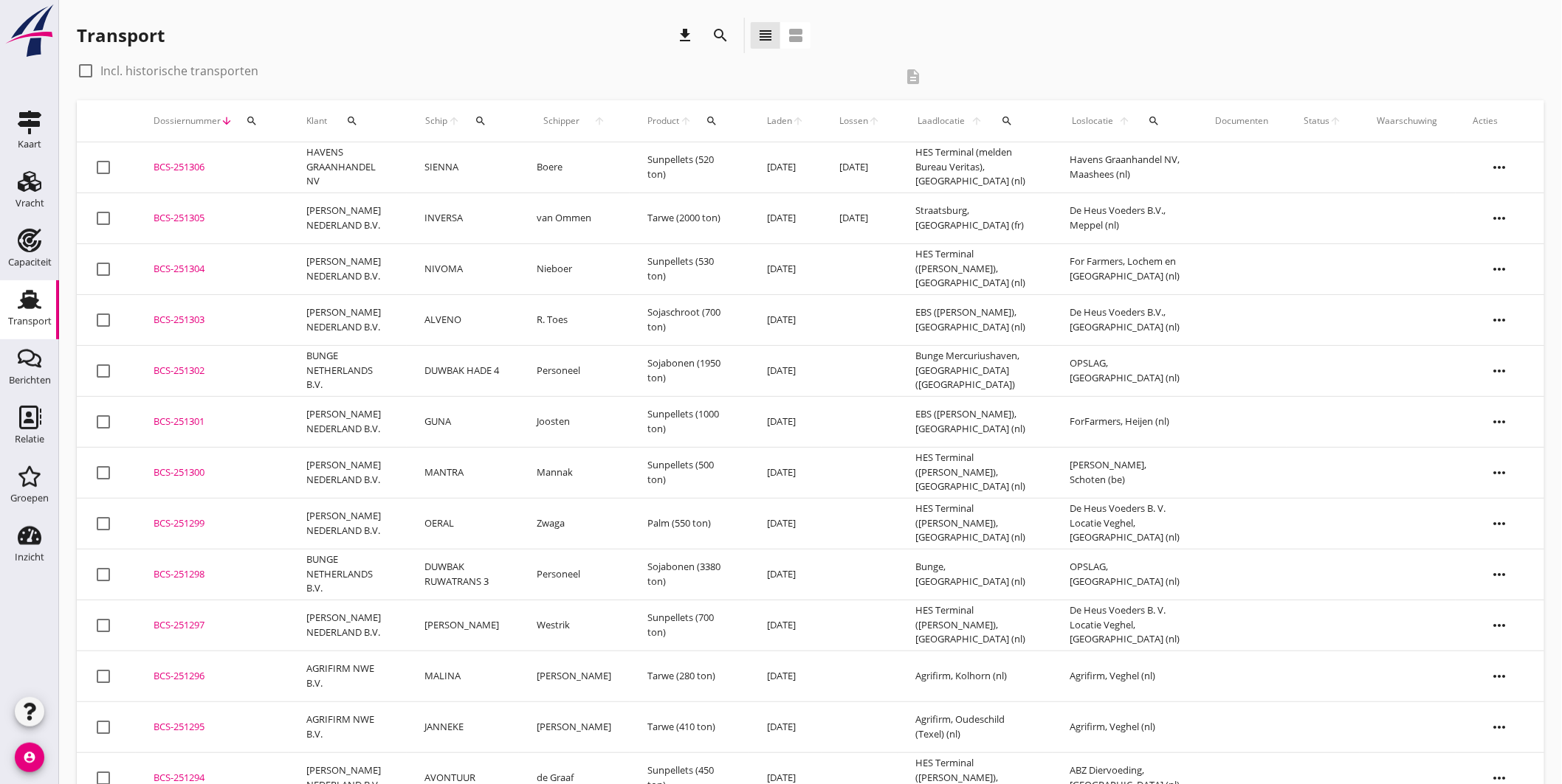
click at [230, 318] on div "BCS-251303" at bounding box center [212, 321] width 118 height 15
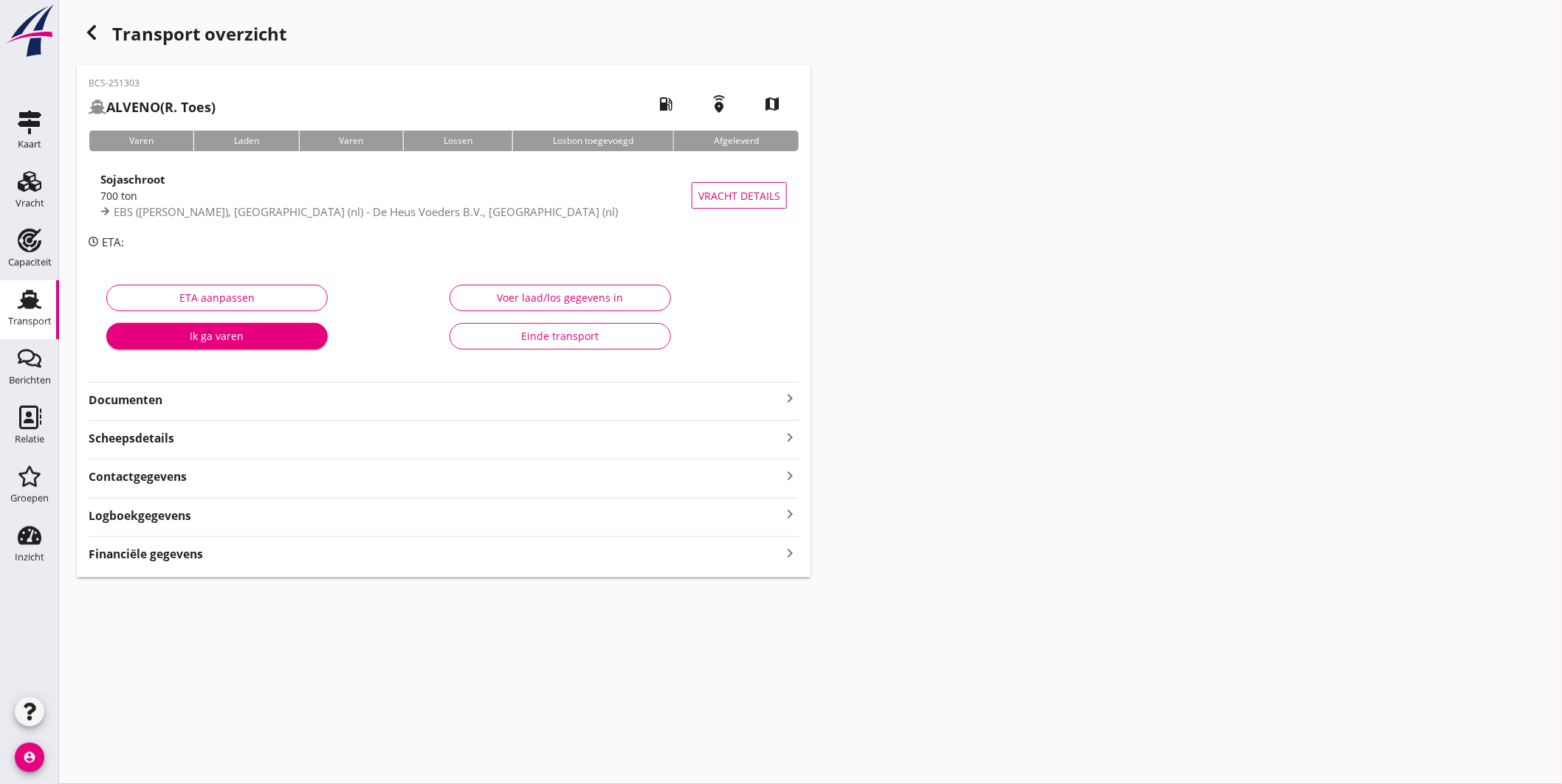
click at [39, 292] on icon "Transport" at bounding box center [29, 299] width 23 height 23
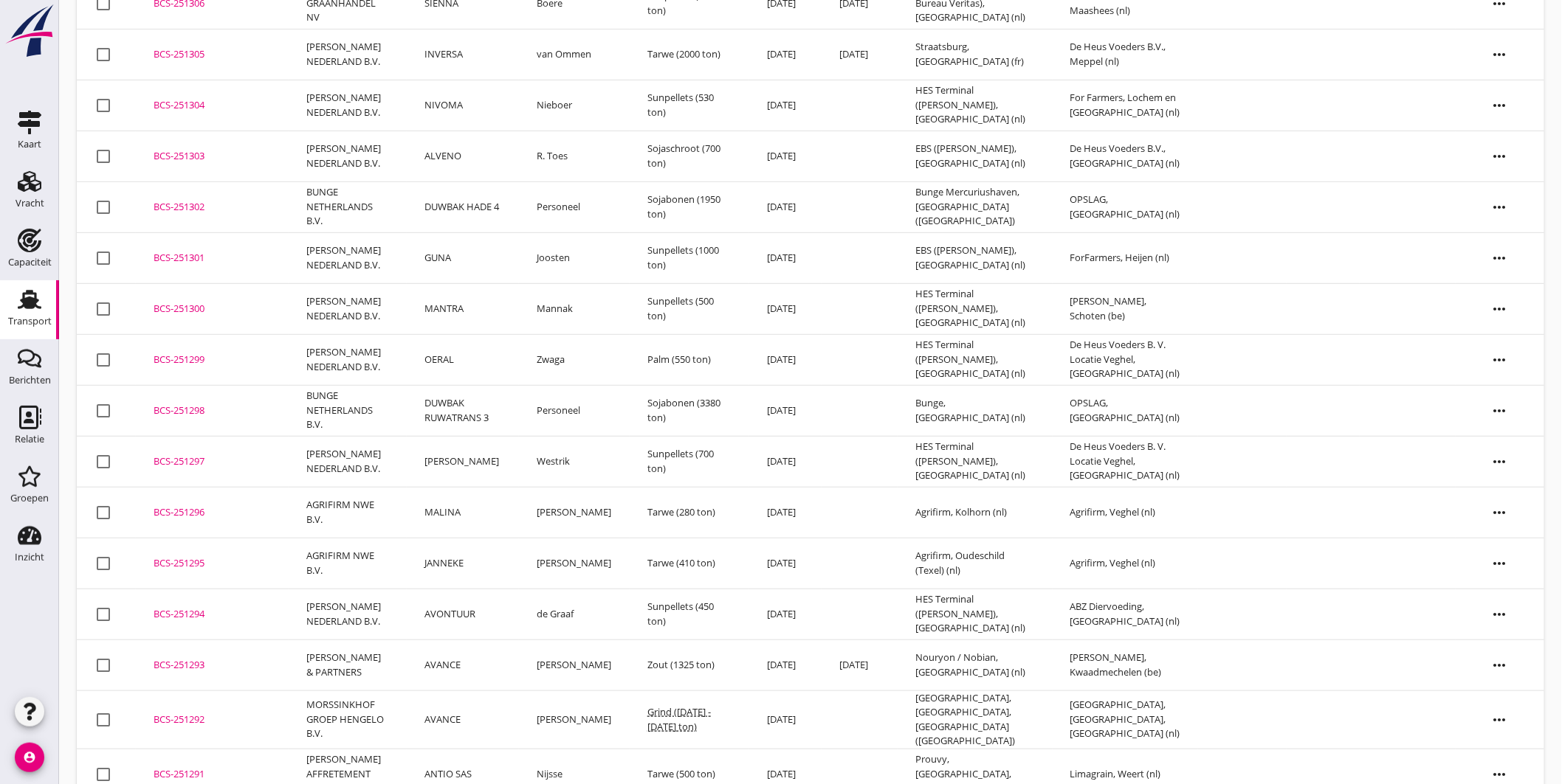
scroll to position [245, 0]
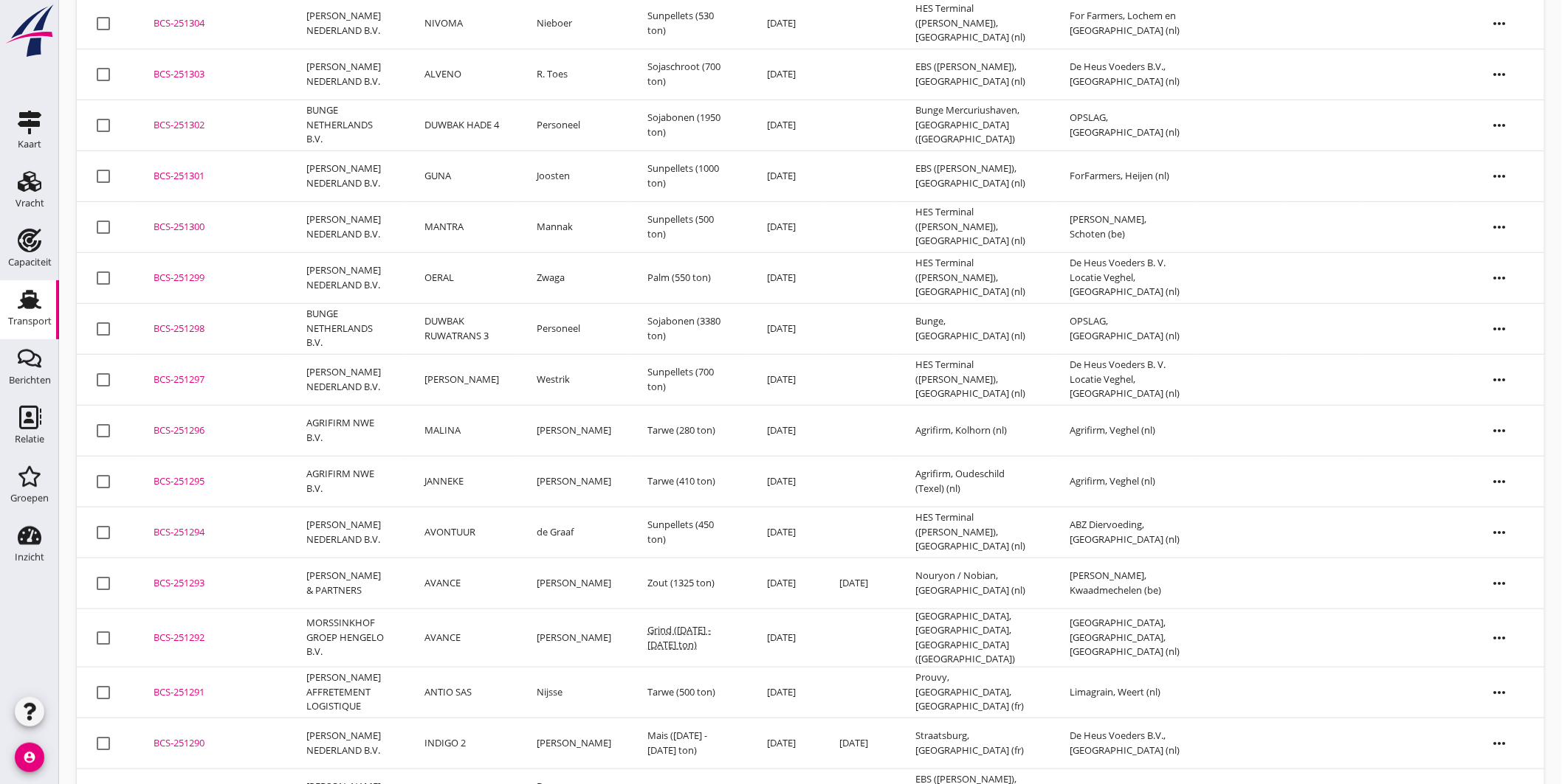
click at [193, 377] on div "BCS-251297" at bounding box center [212, 380] width 118 height 15
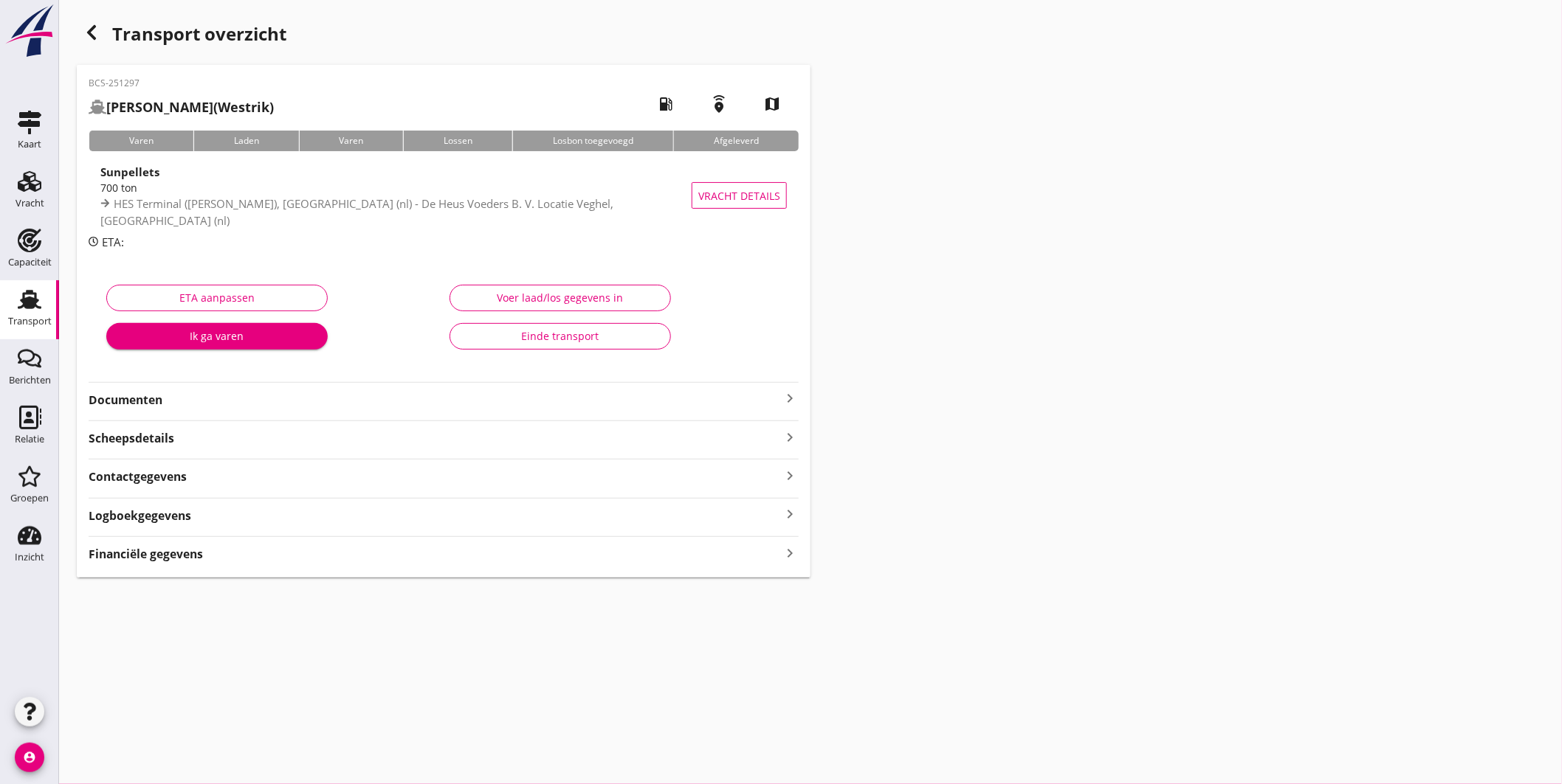
click at [793, 394] on icon "keyboard_arrow_right" at bounding box center [789, 398] width 17 height 17
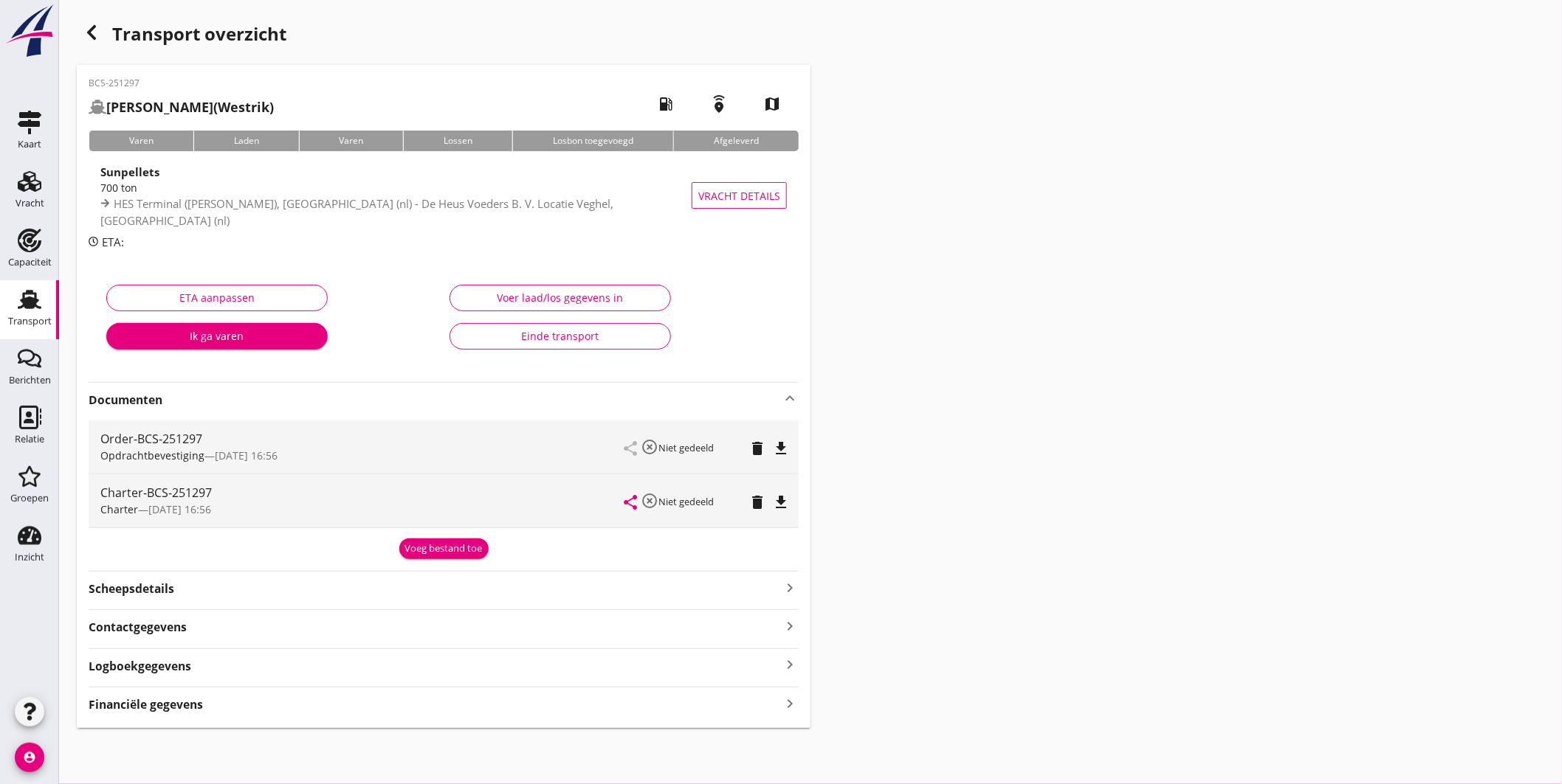
click at [786, 443] on icon "file_download" at bounding box center [780, 448] width 17 height 17
click at [779, 498] on icon "file_download" at bounding box center [780, 502] width 17 height 17
click at [458, 176] on div "Sunpellets" at bounding box center [399, 172] width 598 height 17
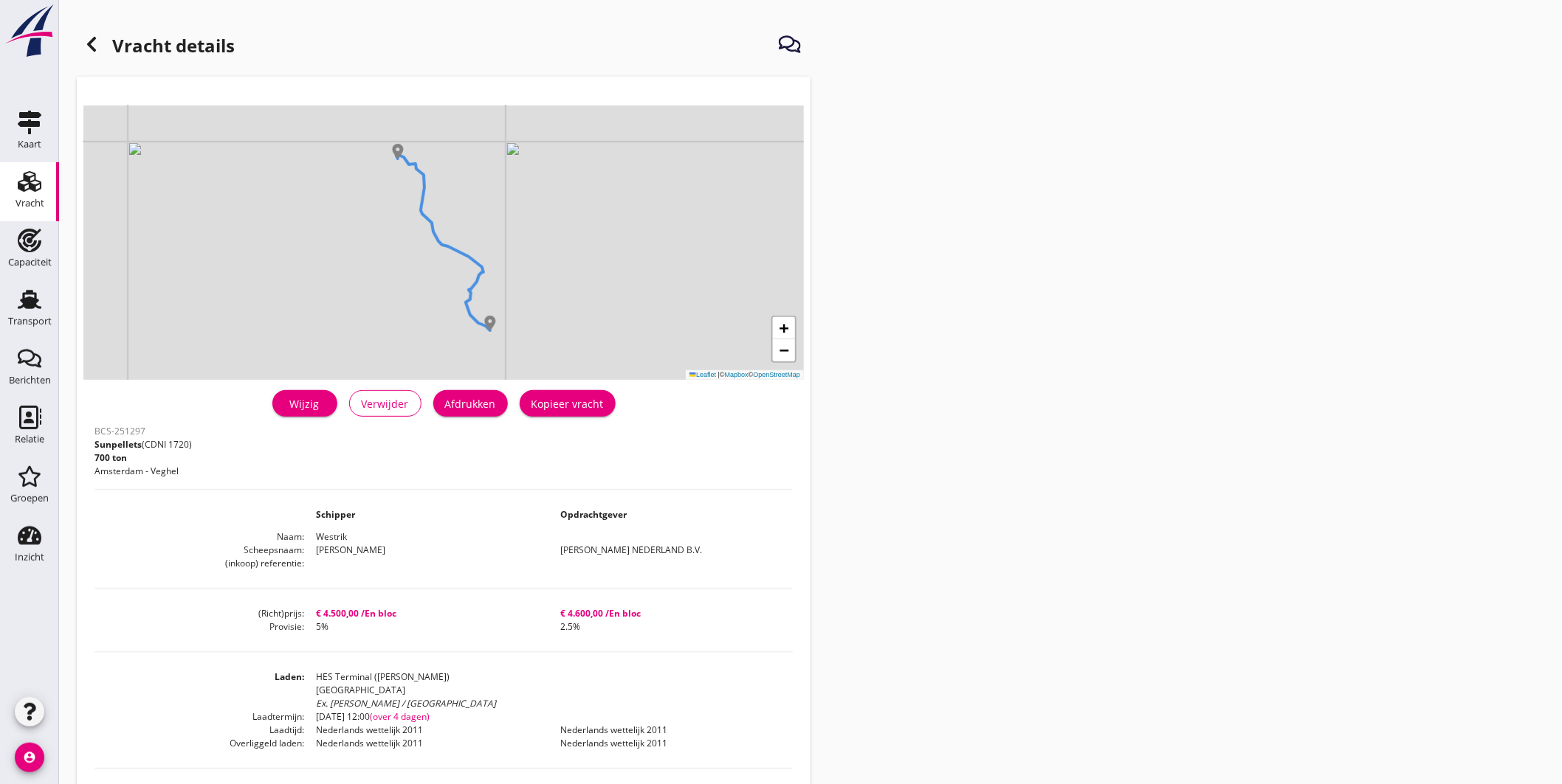
click at [486, 393] on button "Afdrukken" at bounding box center [471, 404] width 75 height 27
click at [26, 297] on icon "Transport" at bounding box center [29, 299] width 23 height 23
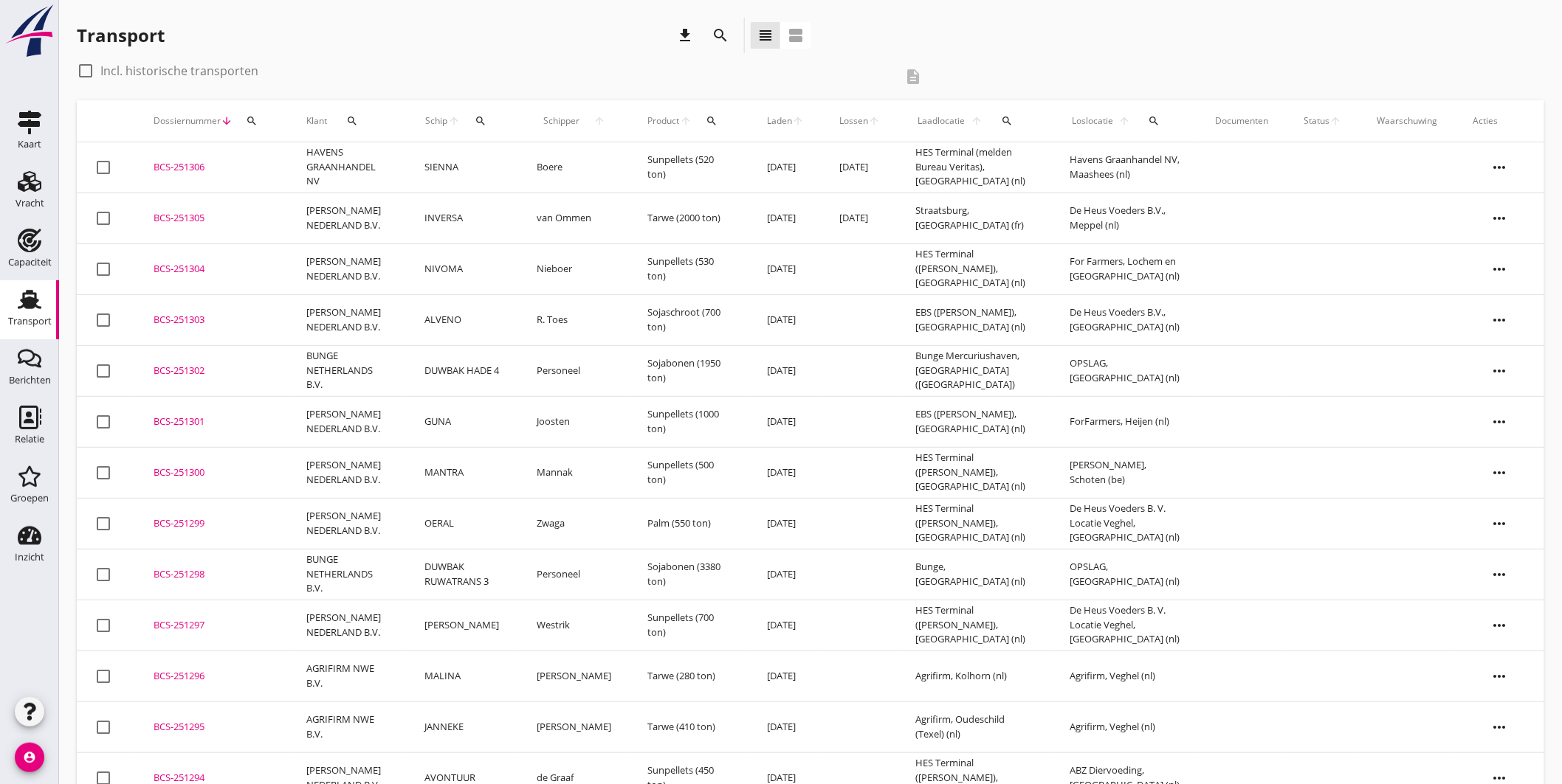
click at [196, 313] on div "BCS-251303" at bounding box center [212, 321] width 118 height 15
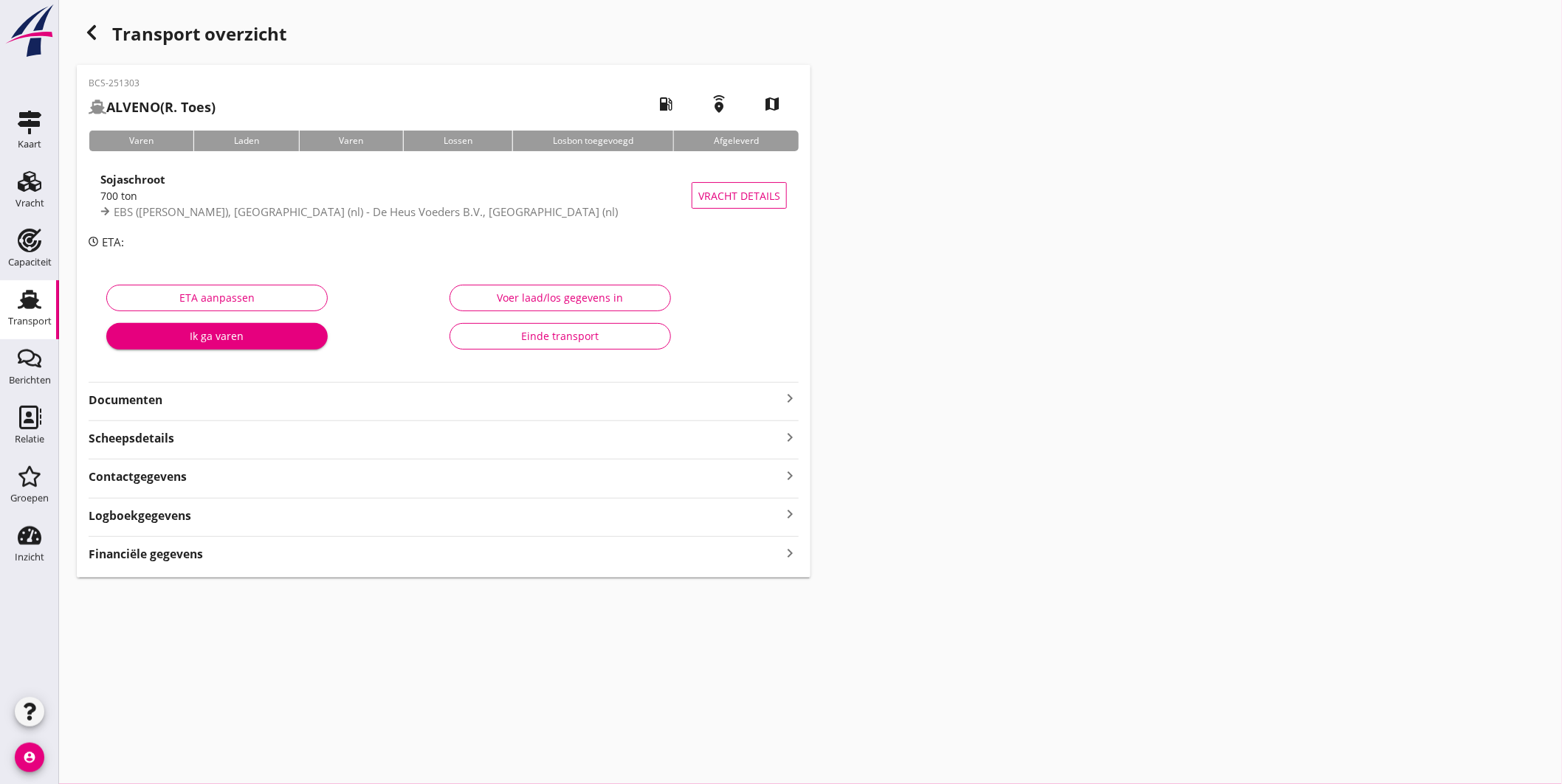
click at [793, 400] on icon "keyboard_arrow_right" at bounding box center [789, 398] width 17 height 17
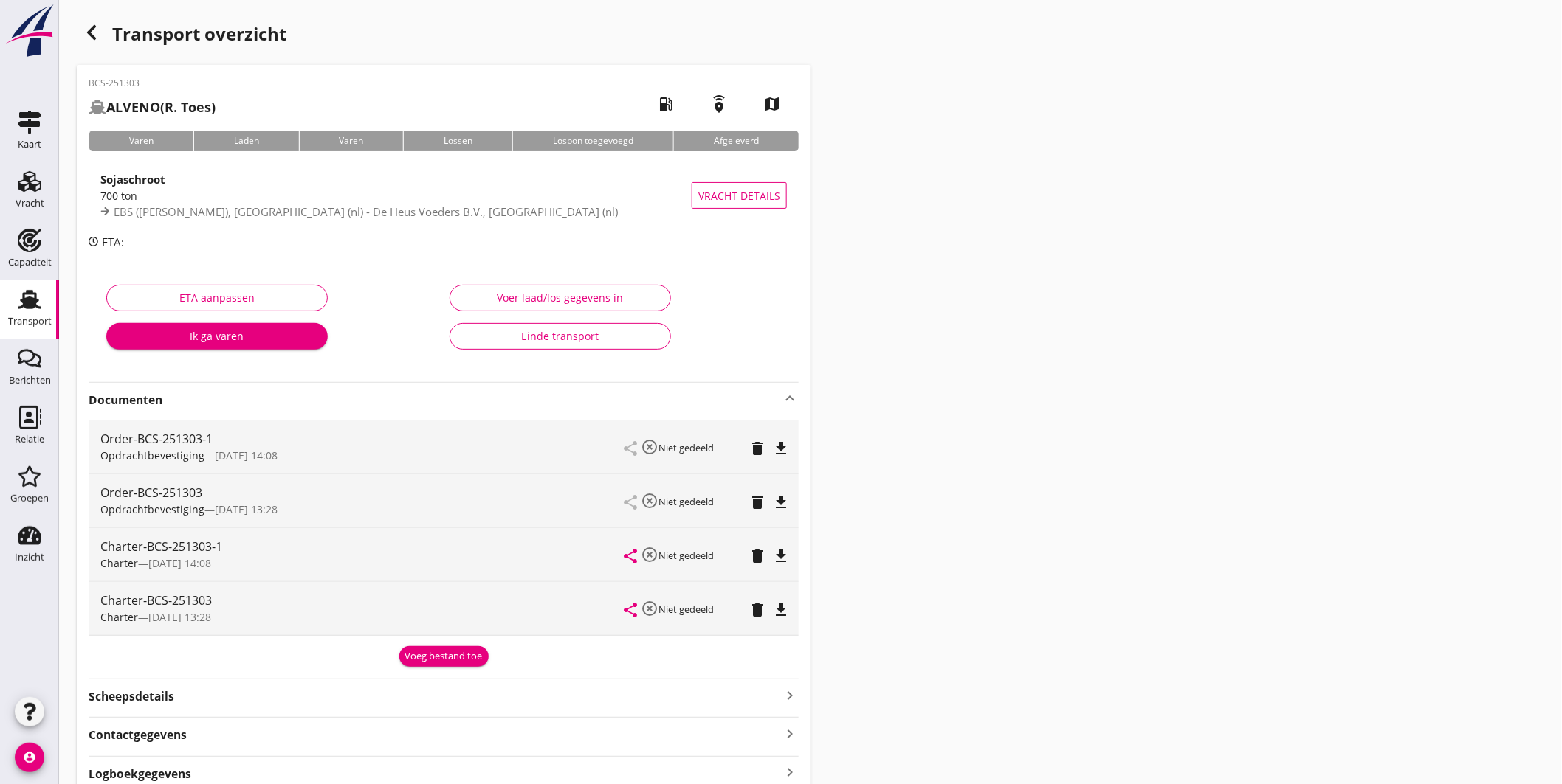
click at [783, 448] on icon "file_download" at bounding box center [780, 448] width 17 height 17
click at [779, 549] on icon "file_download" at bounding box center [780, 556] width 17 height 17
click at [754, 499] on icon "delete" at bounding box center [757, 502] width 17 height 17
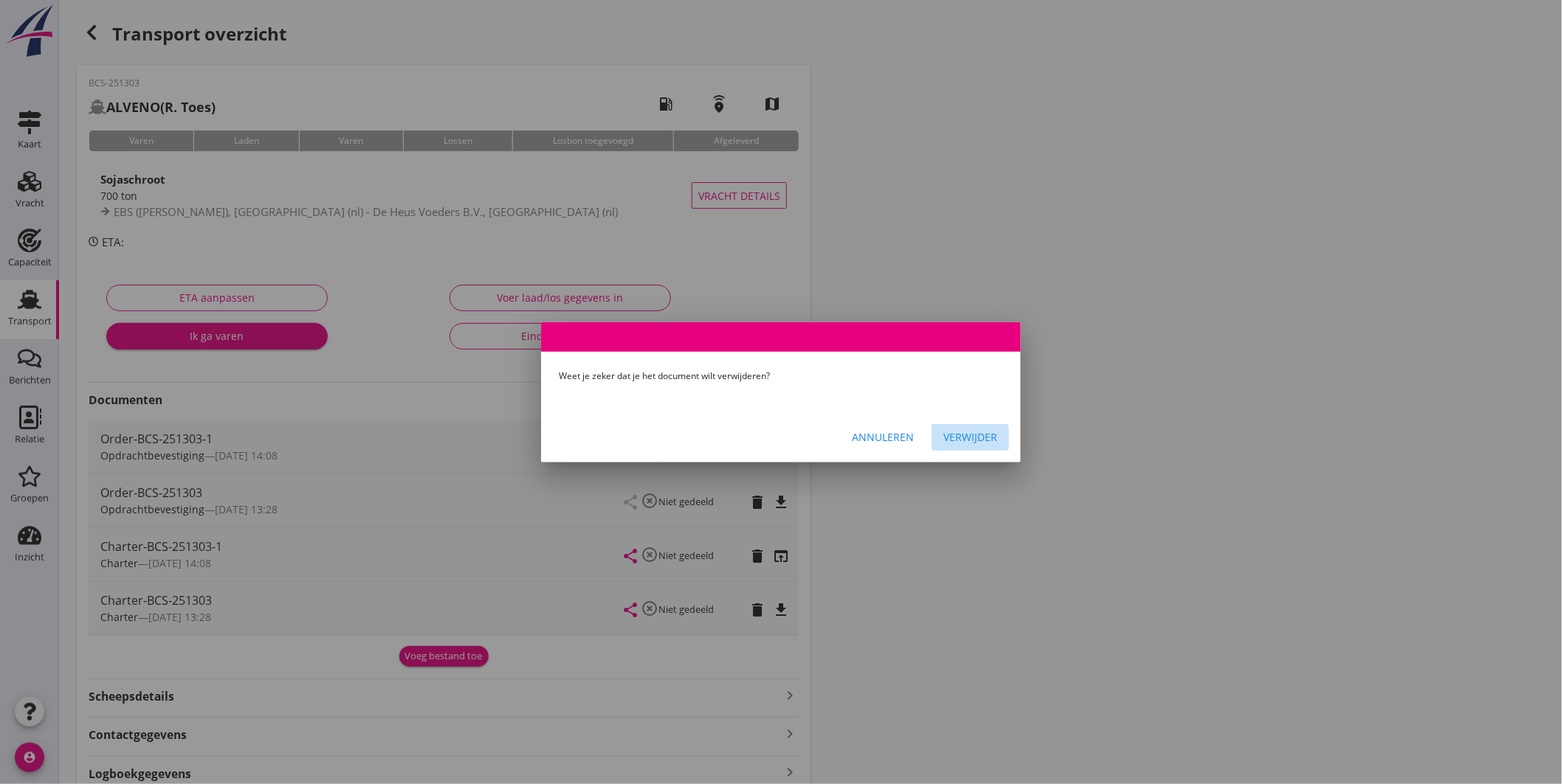
click at [957, 434] on div "Verwijder" at bounding box center [970, 437] width 54 height 16
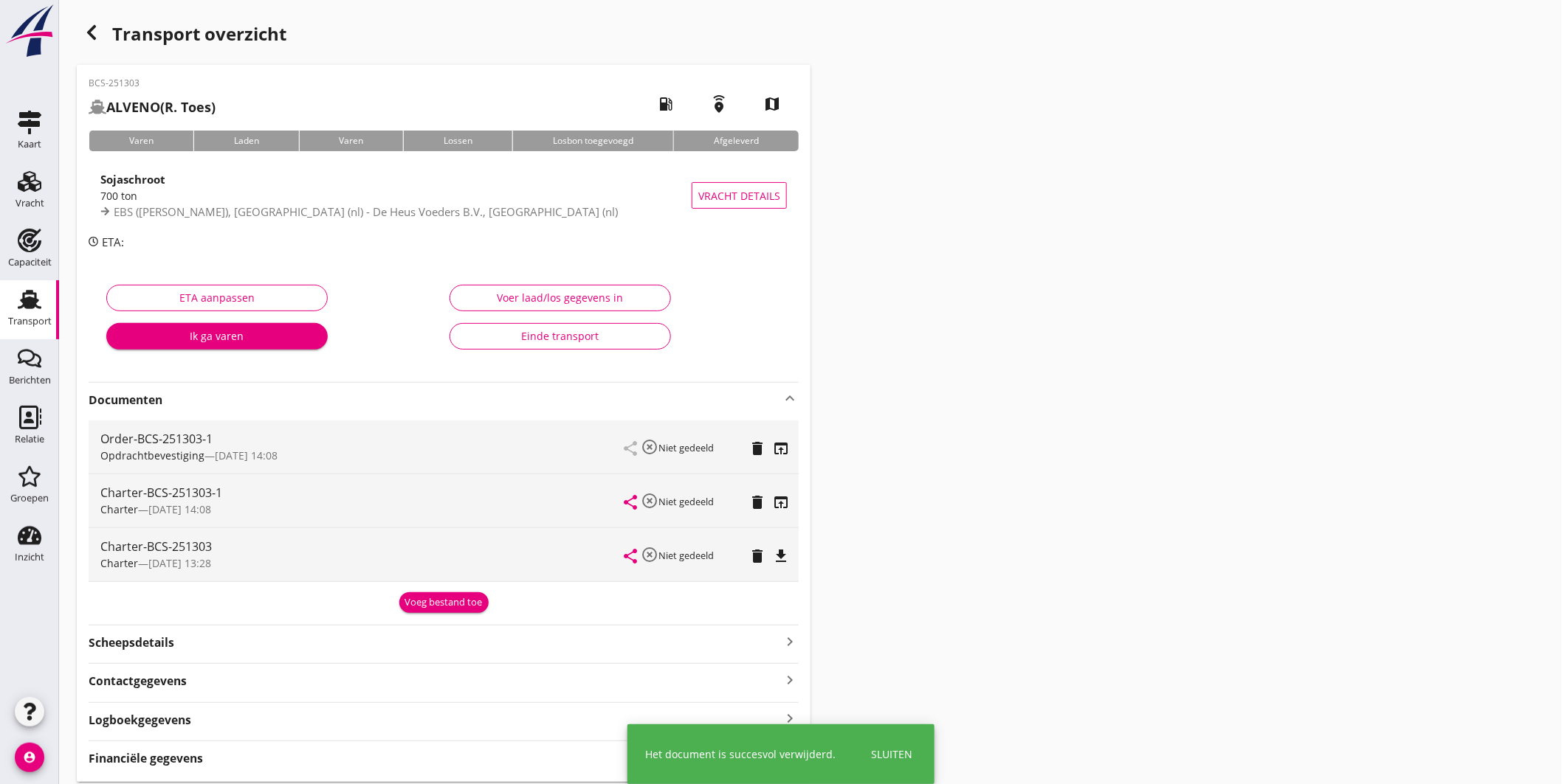
click at [751, 555] on icon "delete" at bounding box center [757, 556] width 17 height 17
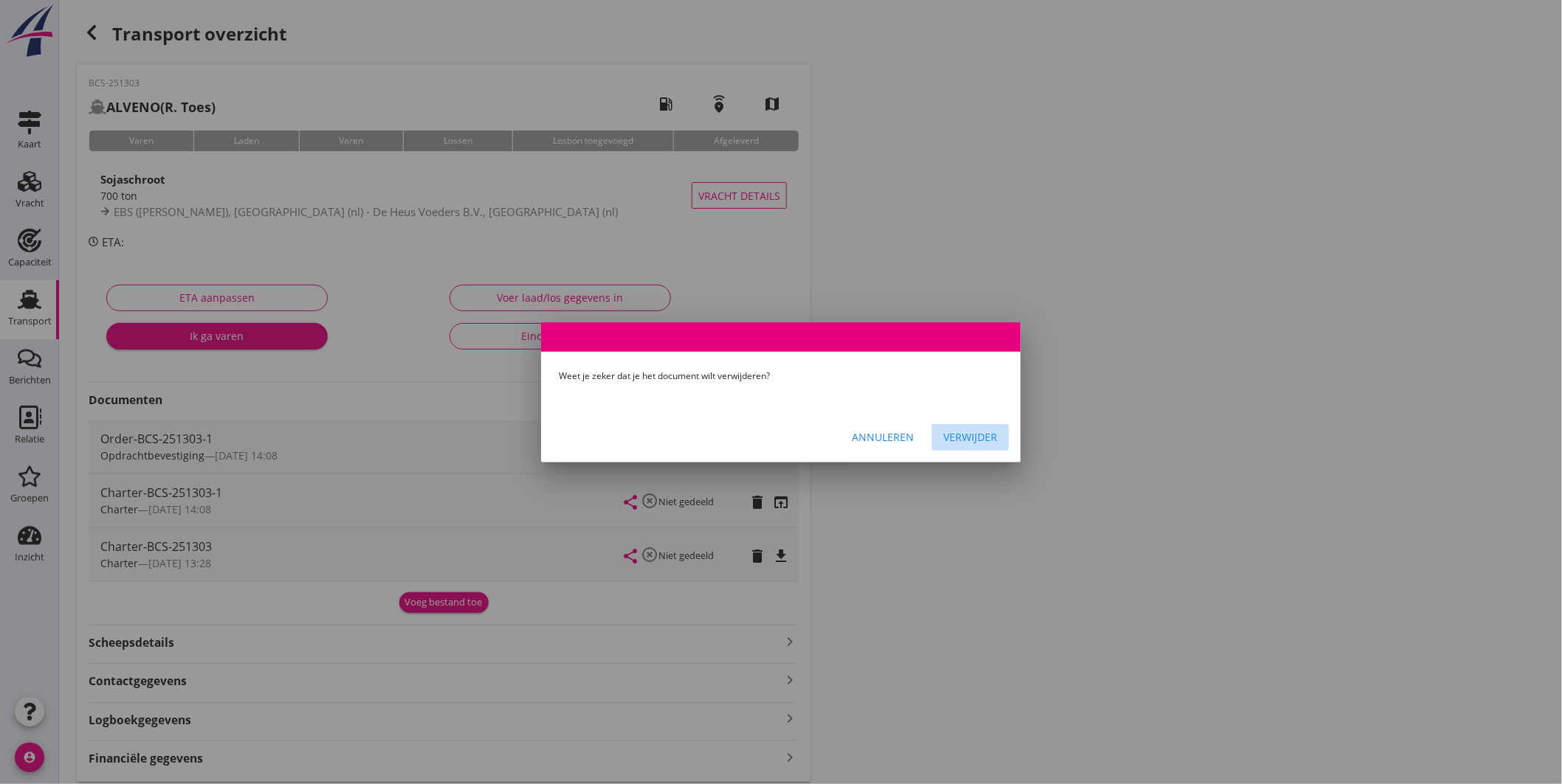
click at [971, 434] on div "Verwijder" at bounding box center [970, 437] width 54 height 16
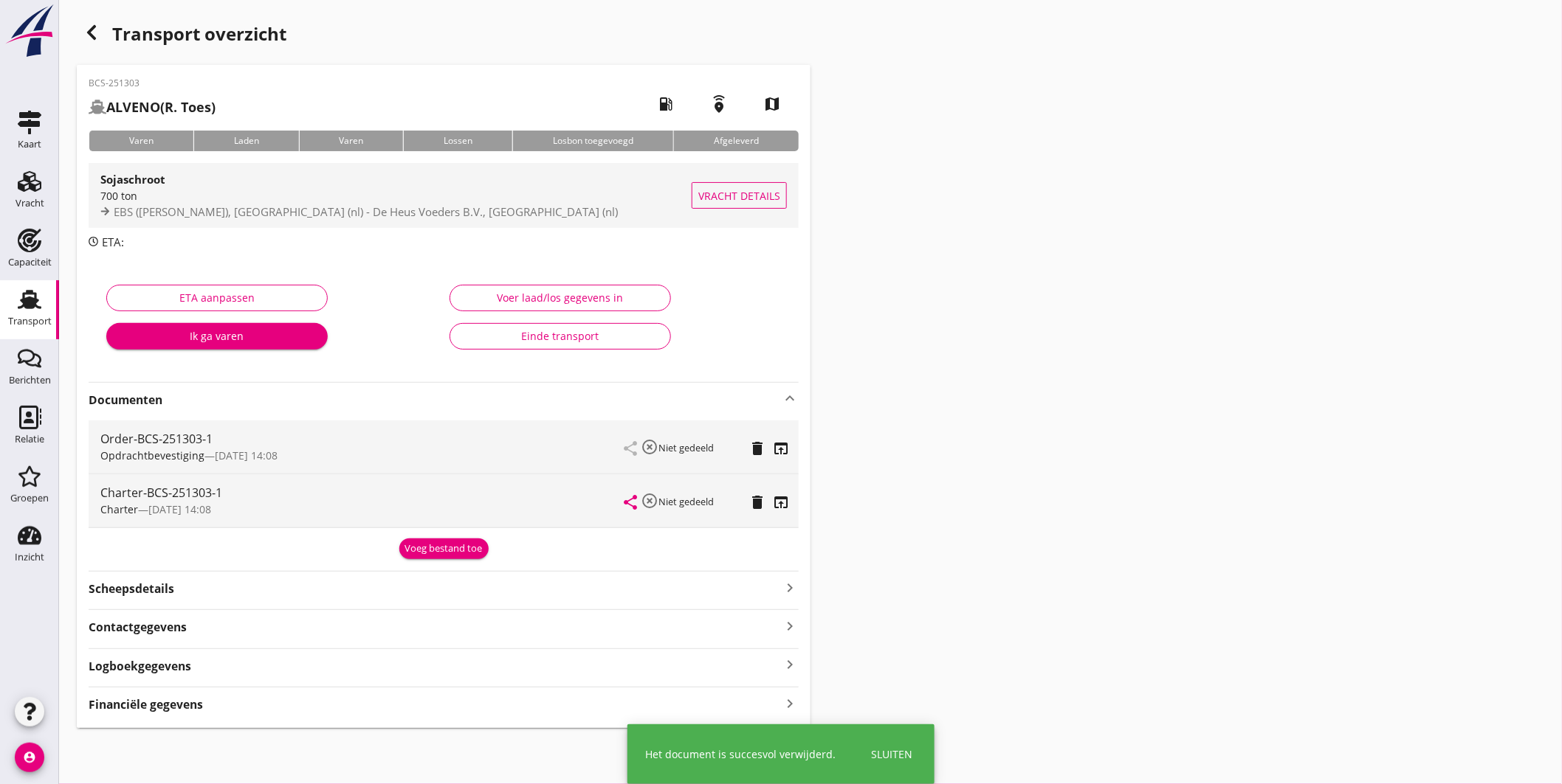
click at [378, 183] on div "Sojaschroot" at bounding box center [395, 179] width 591 height 17
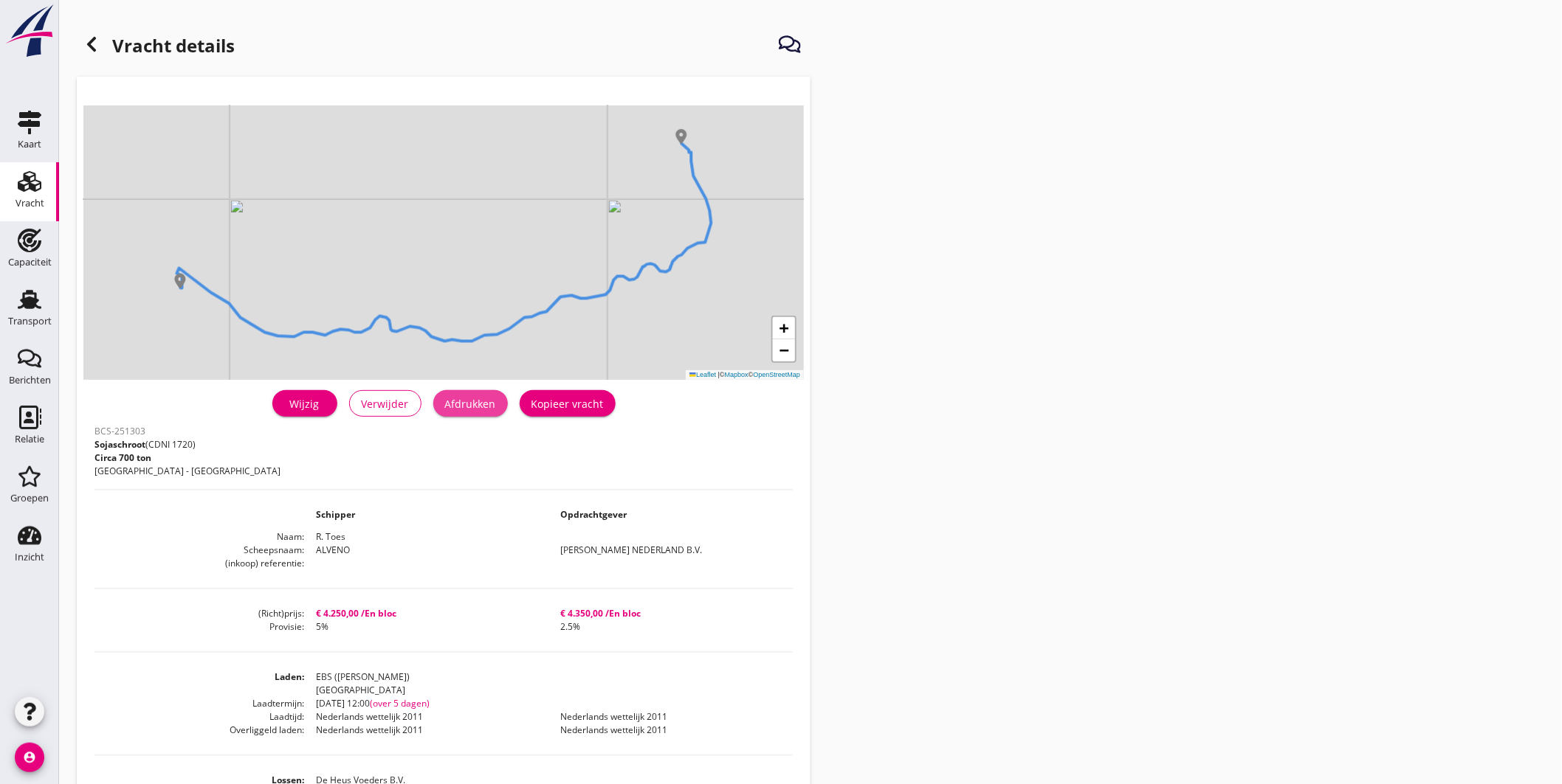
click at [480, 396] on div "Afdrukken" at bounding box center [470, 404] width 51 height 16
click at [27, 291] on use at bounding box center [29, 299] width 23 height 19
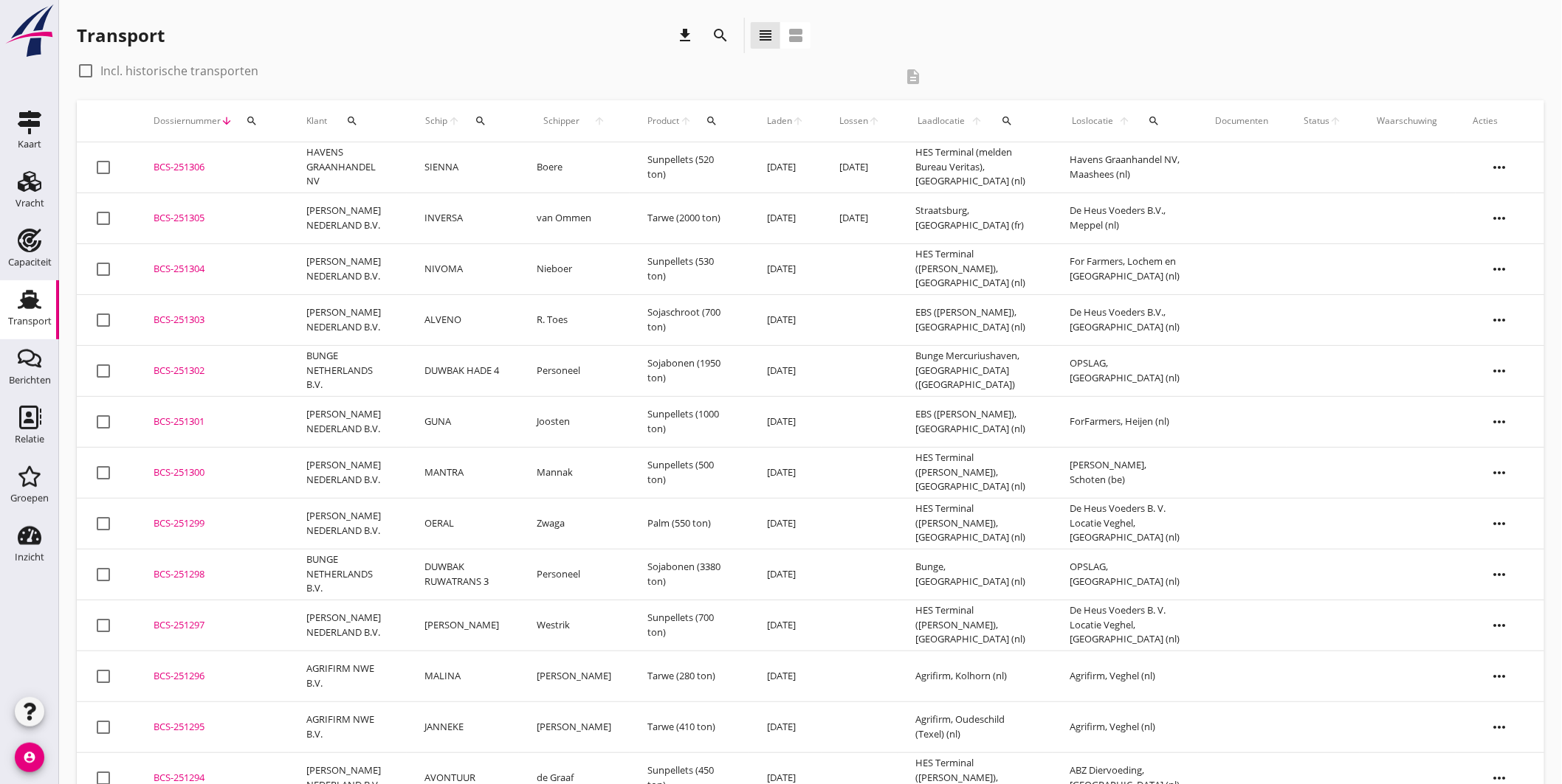
click at [183, 212] on div "BCS-251305" at bounding box center [212, 219] width 118 height 15
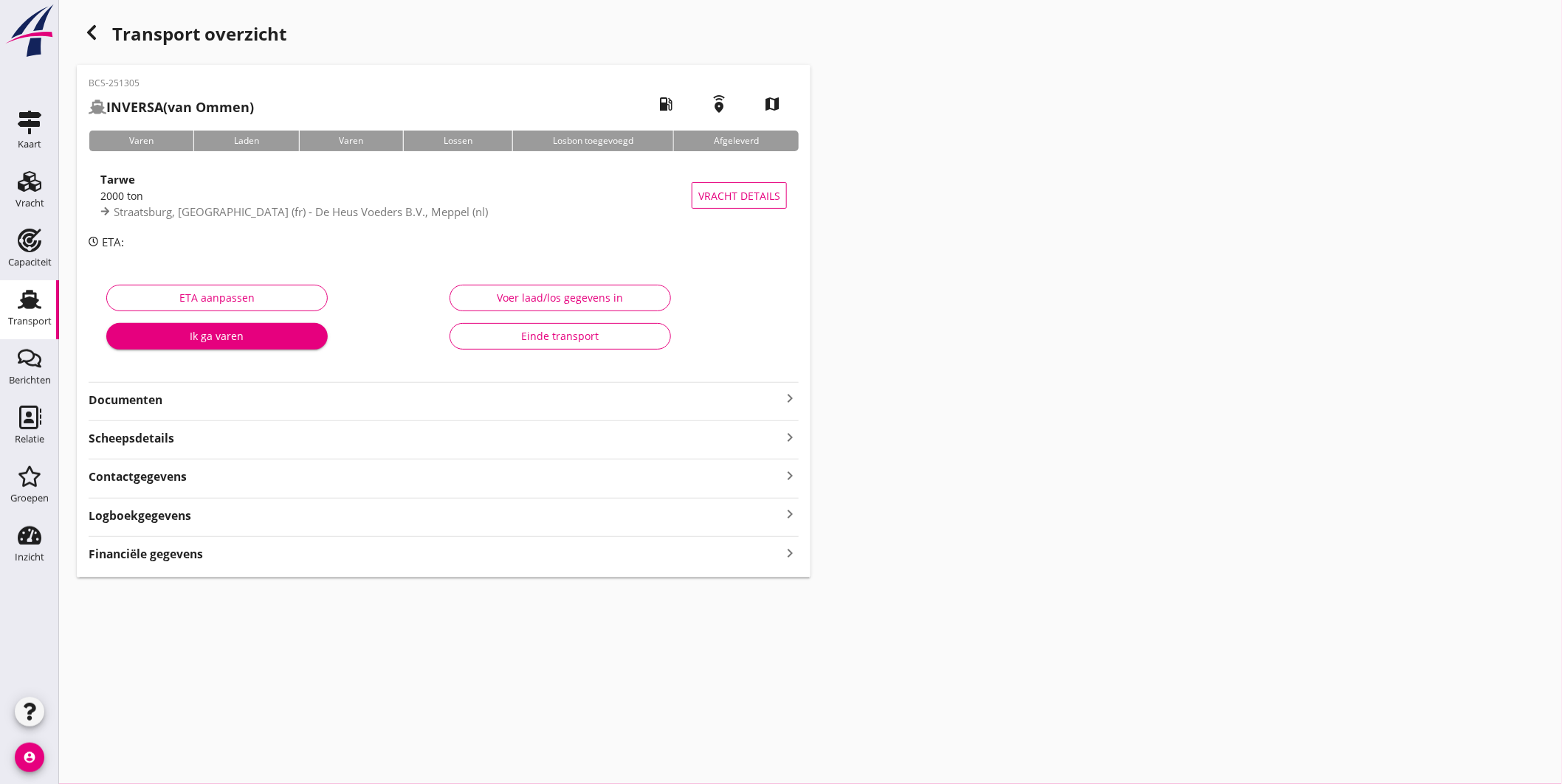
click at [330, 556] on div "Financiële gegevens keyboard_arrow_right" at bounding box center [444, 553] width 711 height 20
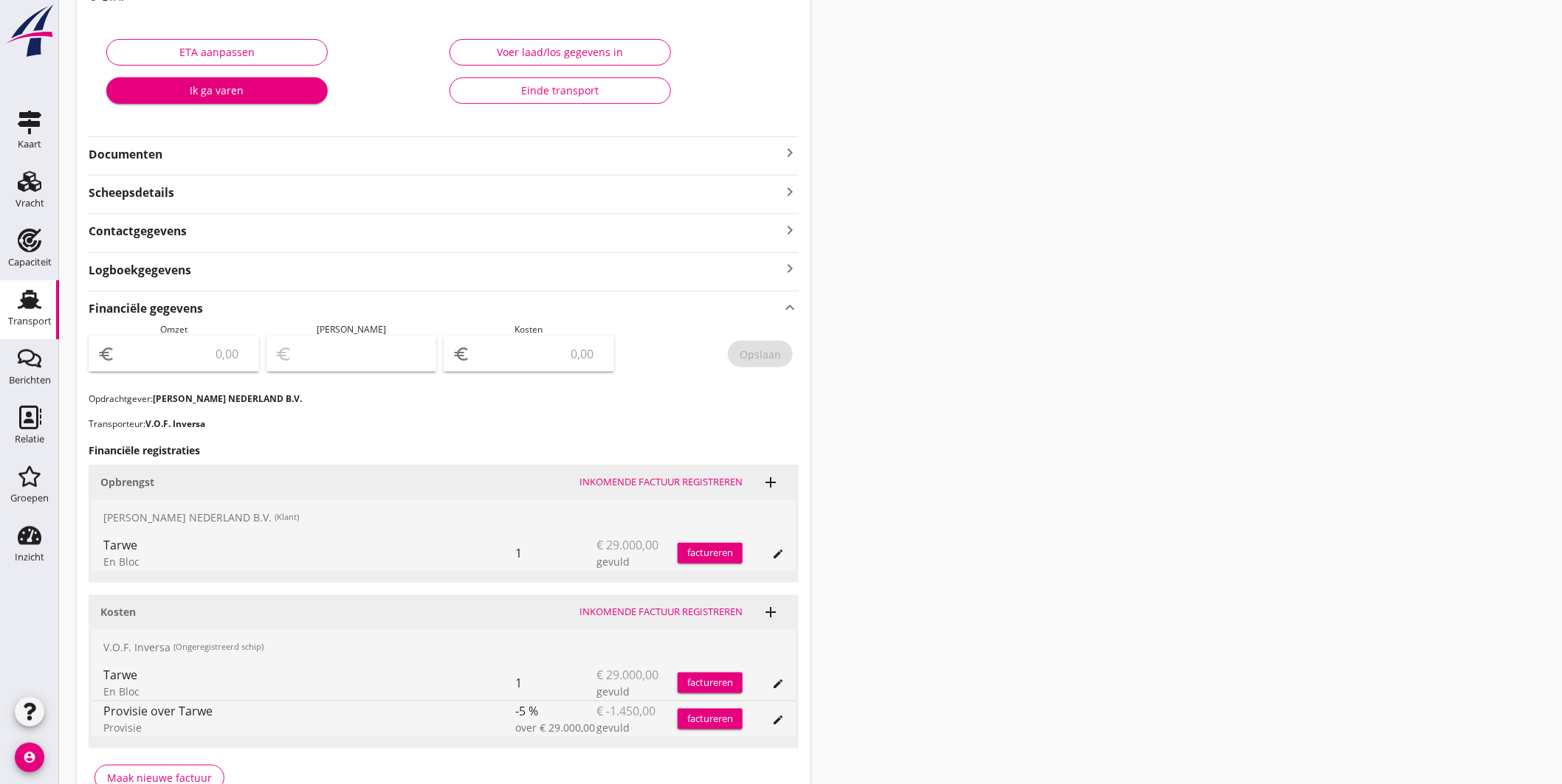
scroll to position [332, 0]
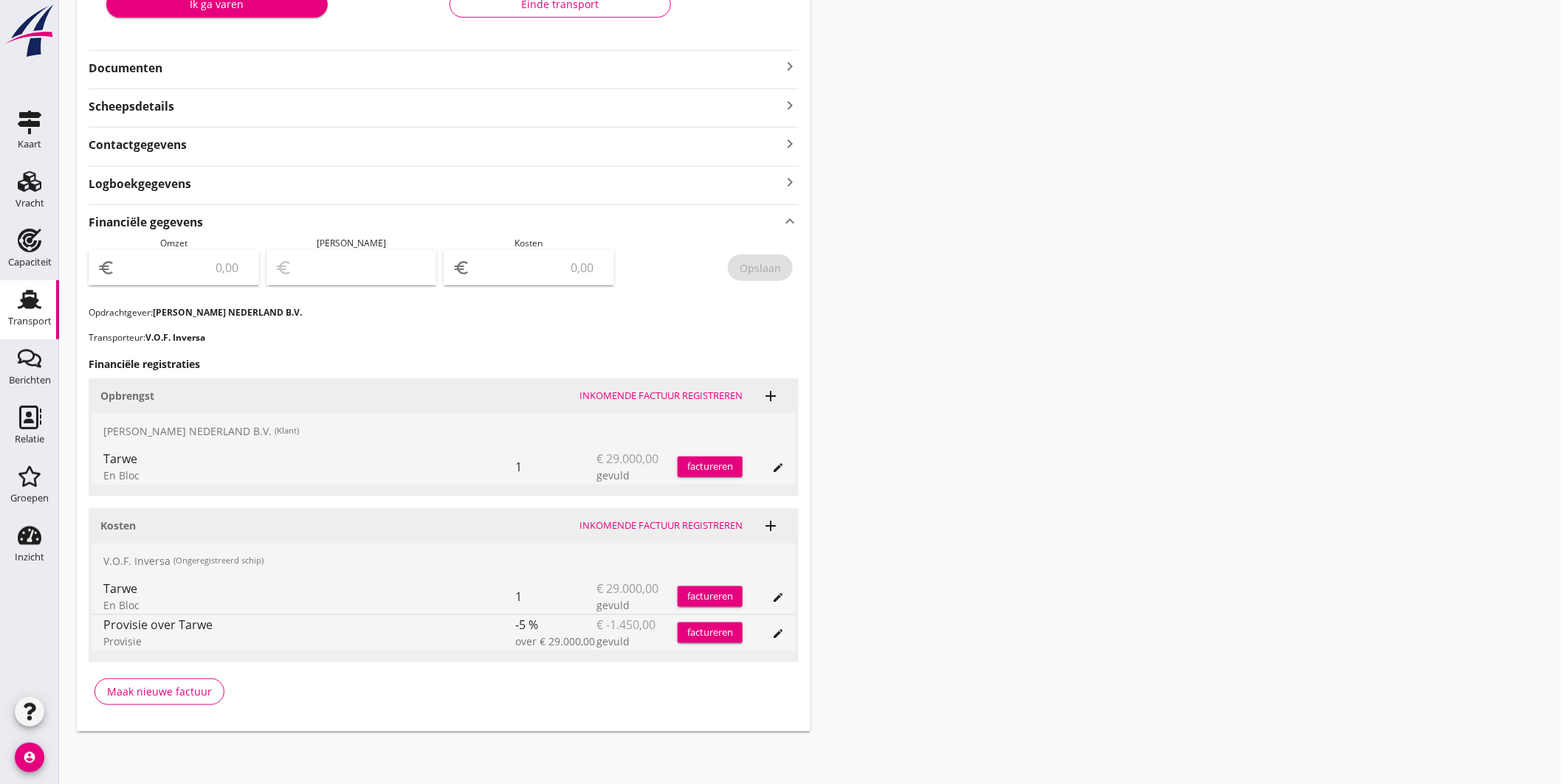
click at [216, 266] on input "number" at bounding box center [183, 268] width 132 height 23
type input "29000"
click at [562, 269] on input "number" at bounding box center [539, 268] width 132 height 23
type input "28998.00"
type input "2"
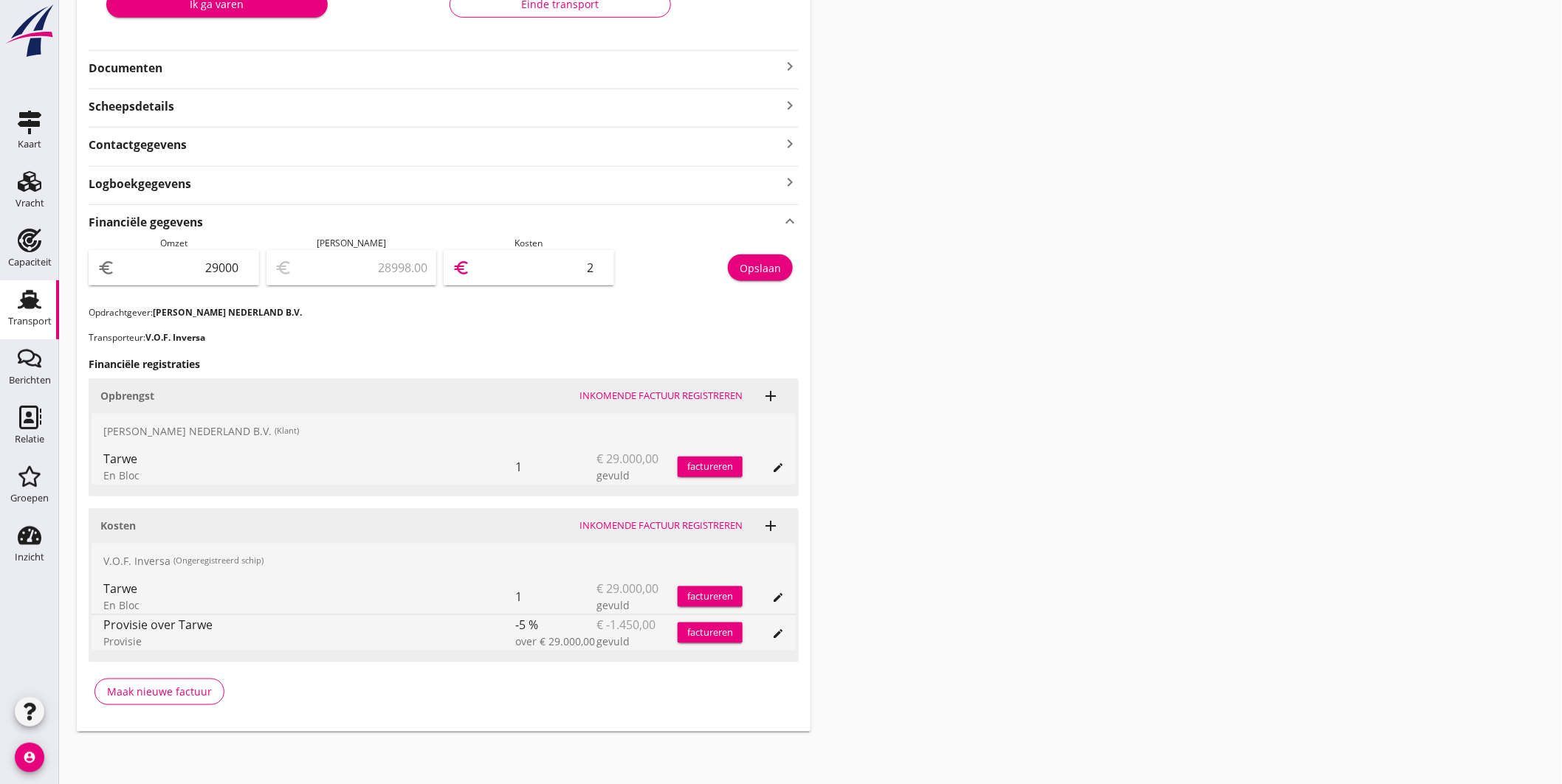
type input "28973.00"
type input "27"
type input "28725.00"
type input "275"
type input "26245.00"
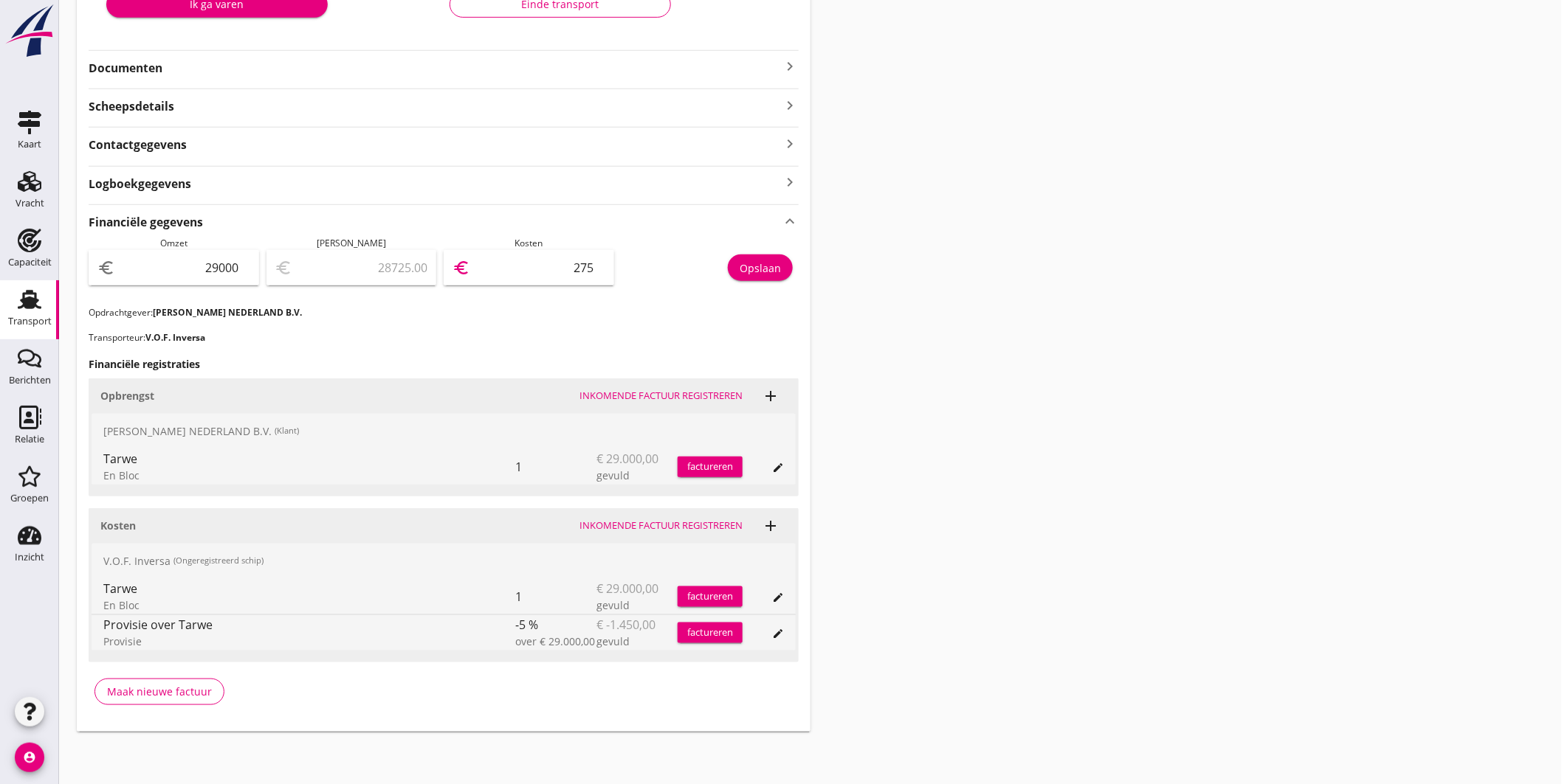
type input "2755"
type input "1450.00"
type input "27550"
click at [740, 275] on div "Opslaan" at bounding box center [760, 268] width 41 height 16
click at [17, 299] on div "Transport" at bounding box center [29, 299] width 36 height 23
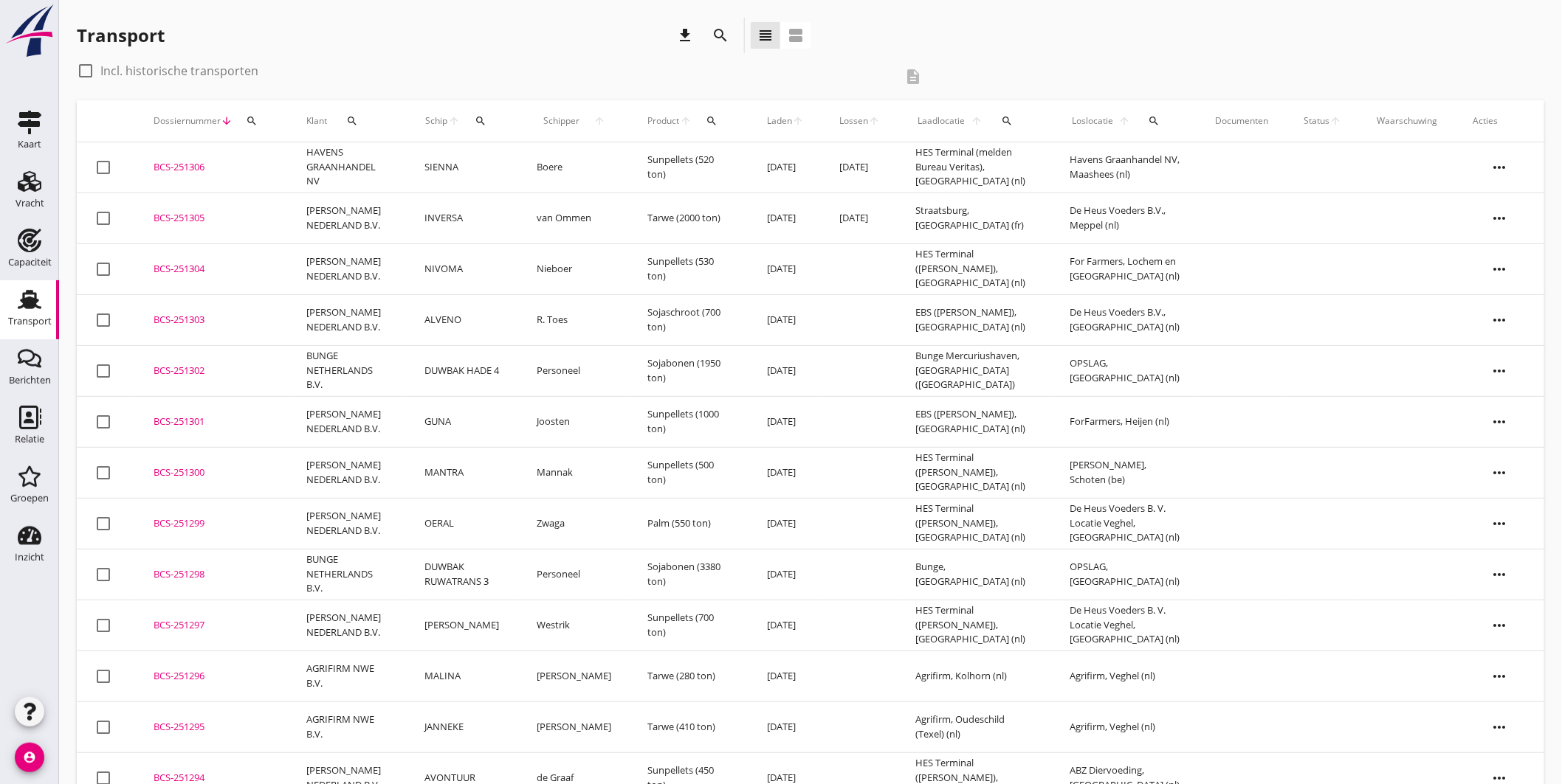
click at [471, 123] on div "search" at bounding box center [480, 121] width 27 height 12
click at [532, 171] on input "Zoek op (scheeps)naam" at bounding box center [553, 163] width 153 height 23
type input "f"
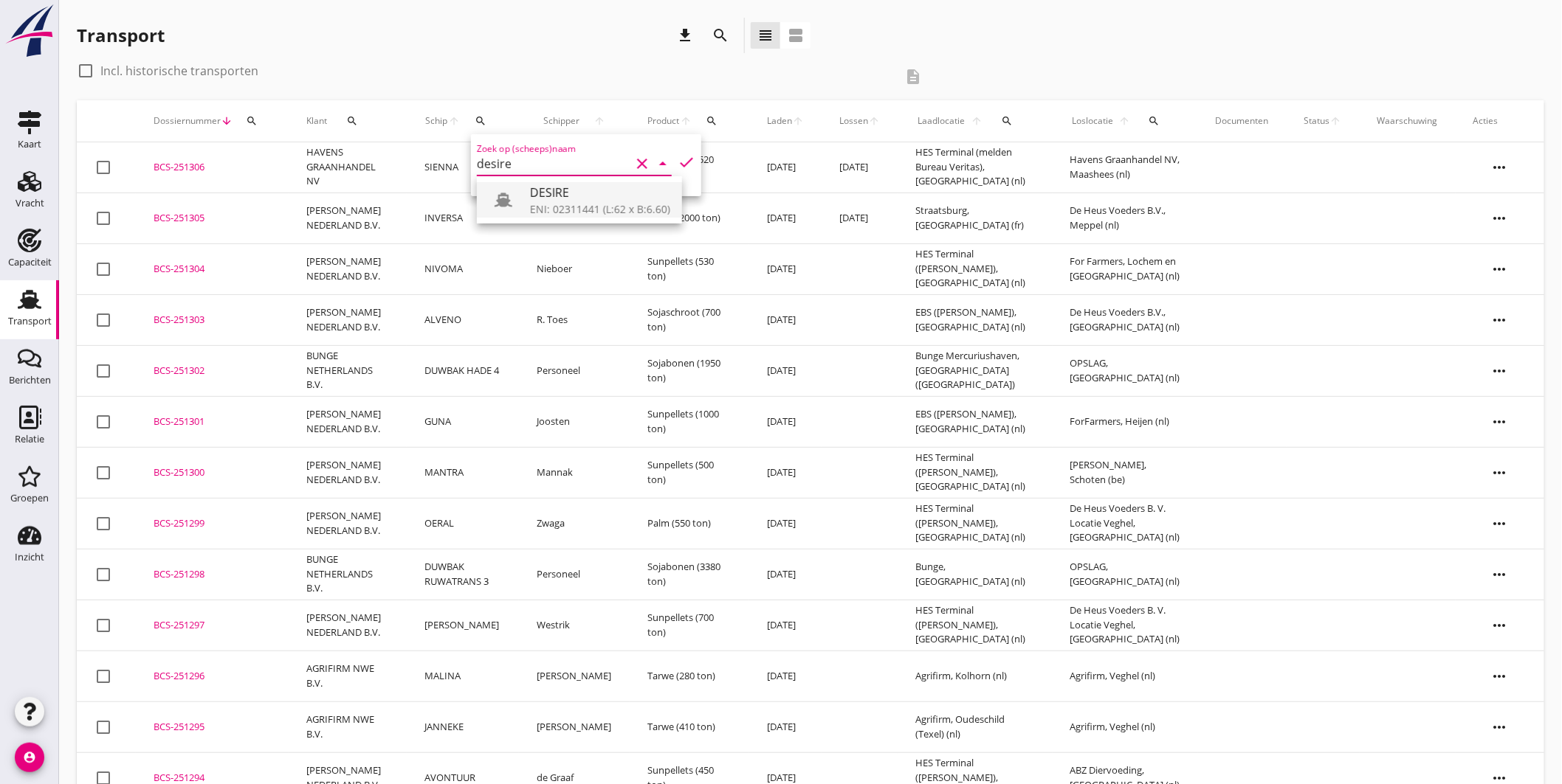
click at [566, 203] on div "ENI: 02311441 (L:62 x B:6.60)" at bounding box center [599, 209] width 140 height 16
click at [679, 163] on icon "check" at bounding box center [686, 162] width 17 height 17
type input "DESIRE"
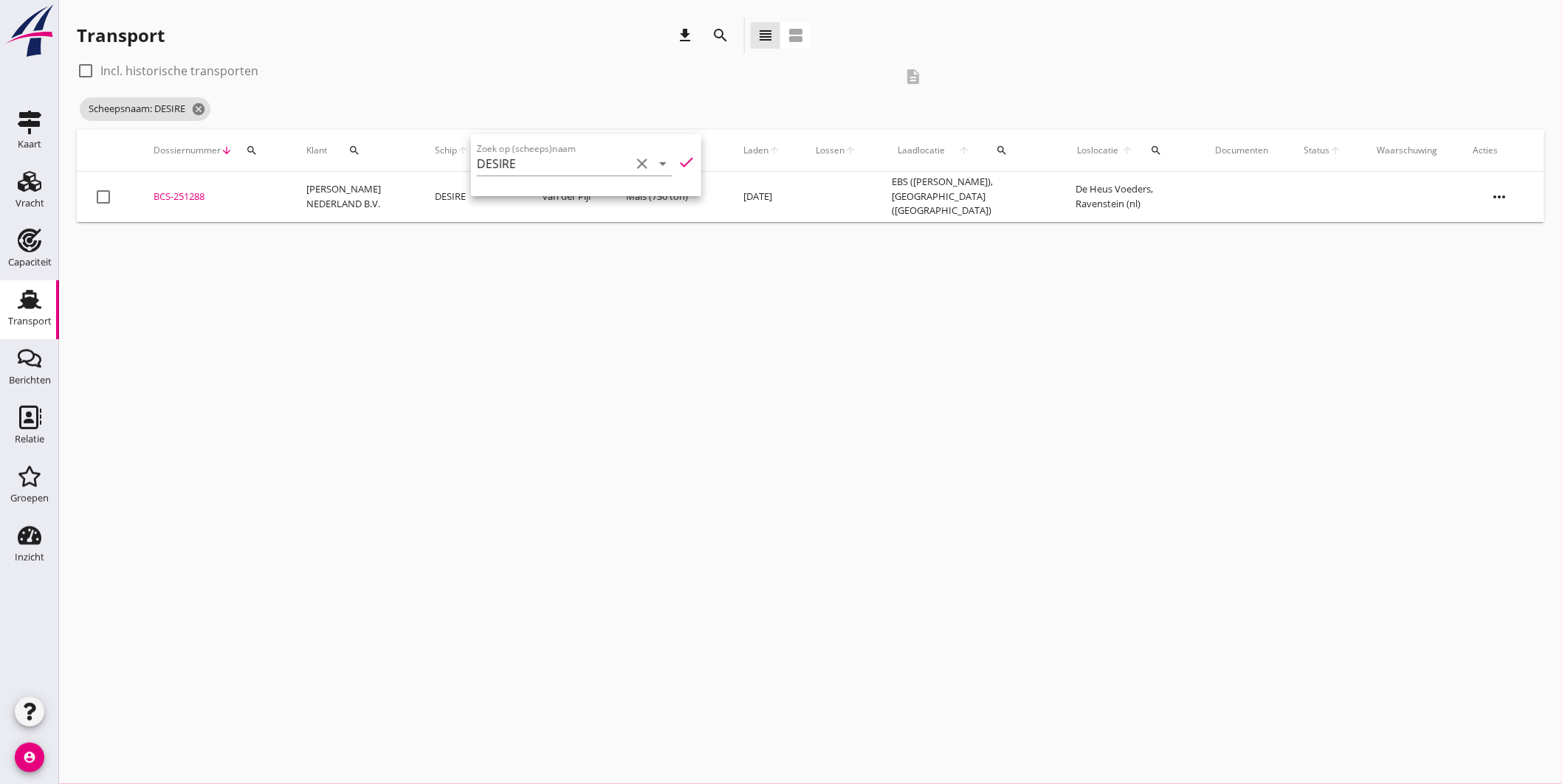
click at [416, 288] on div "cancel You are impersonating another user. Transport download search view_headl…" at bounding box center [810, 392] width 1503 height 784
click at [206, 193] on div "BCS-251288" at bounding box center [212, 197] width 118 height 15
